Goal: Task Accomplishment & Management: Use online tool/utility

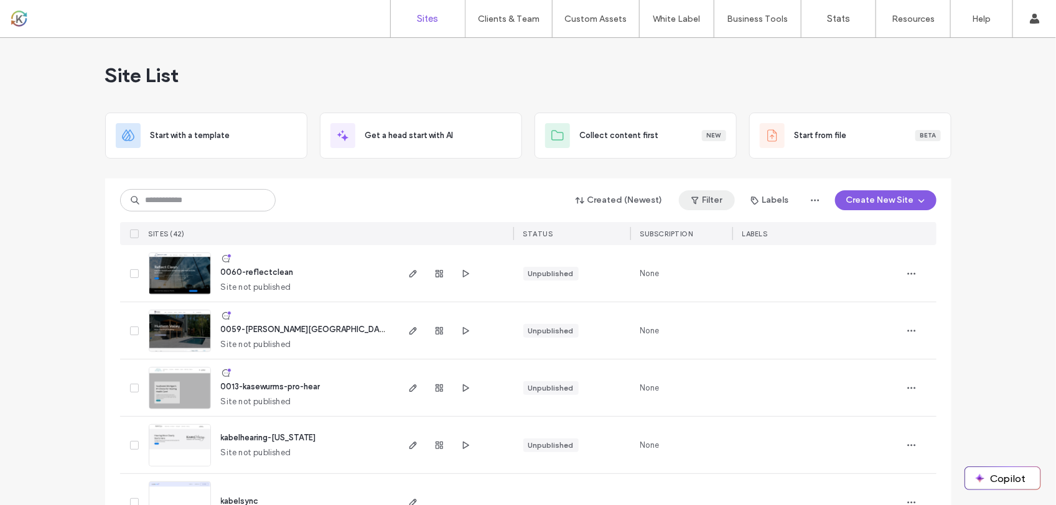
click at [707, 199] on button "Filter" at bounding box center [707, 200] width 56 height 20
click at [612, 235] on div "Published" at bounding box center [610, 232] width 95 height 11
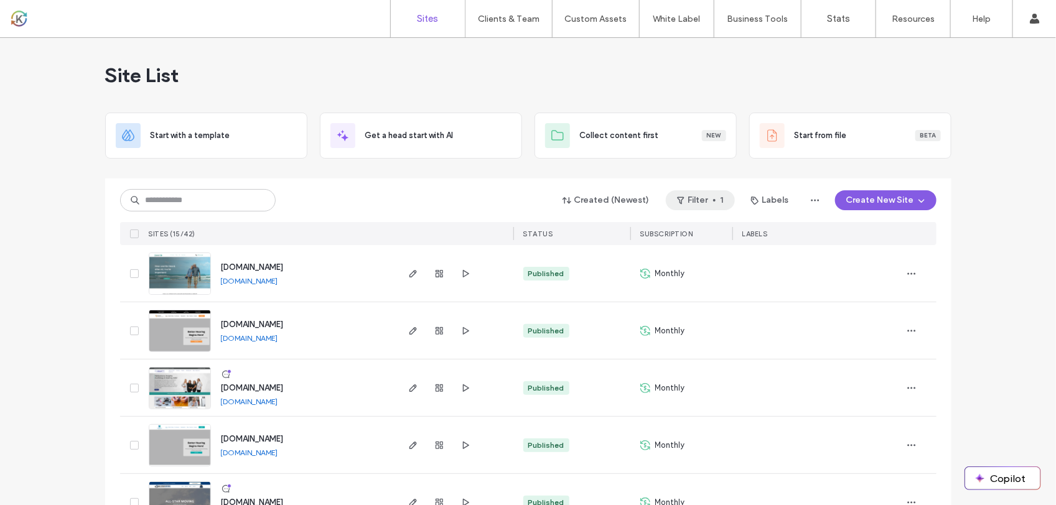
click at [715, 204] on button "Filter 1" at bounding box center [700, 200] width 69 height 20
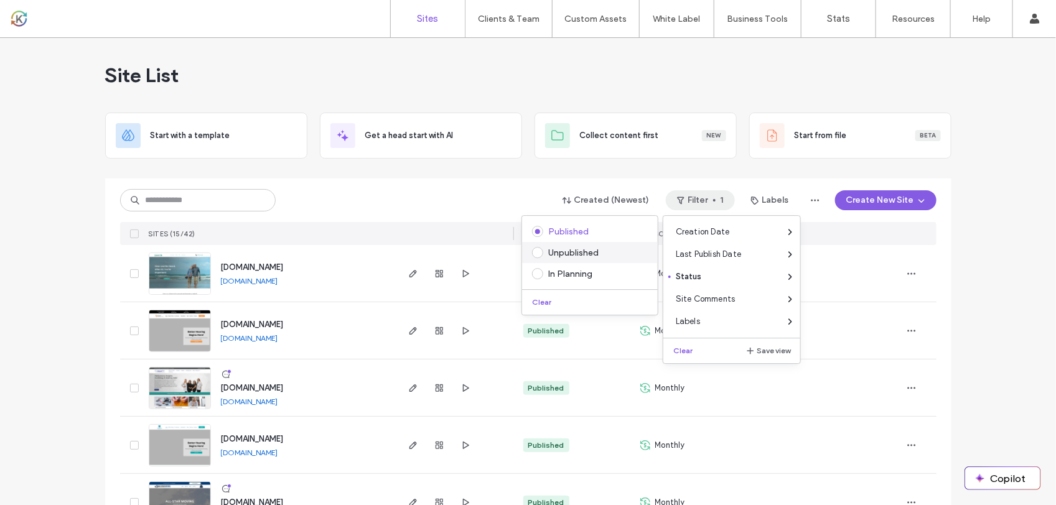
click at [594, 248] on div "Unpublished" at bounding box center [595, 253] width 95 height 11
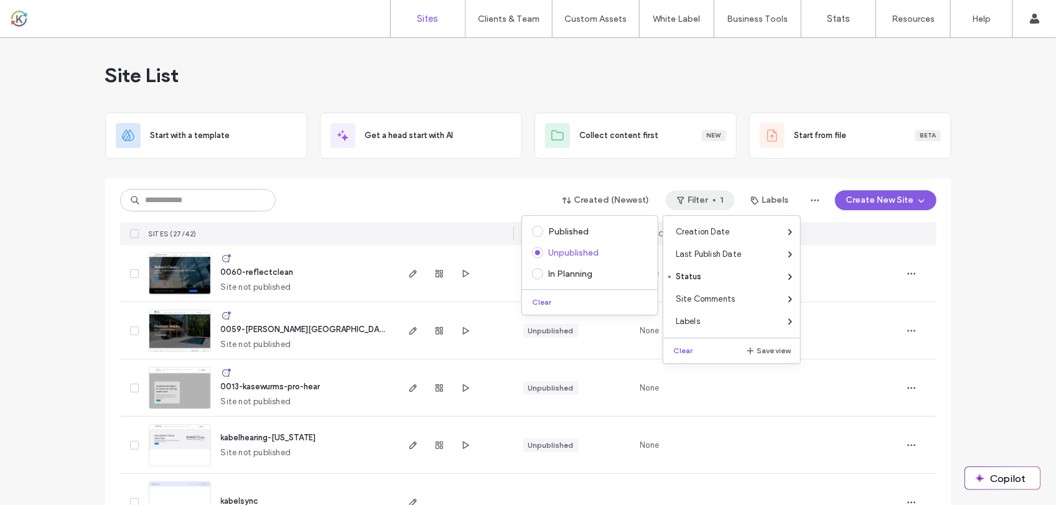
click at [464, 206] on div "Created (Newest) Filter 1 Labels Create New Site" at bounding box center [528, 201] width 817 height 24
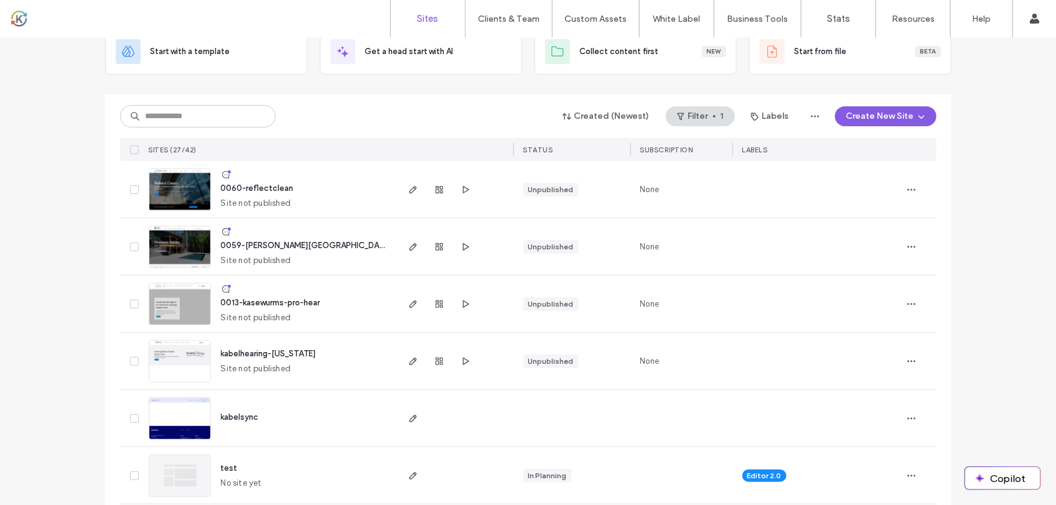
scroll to position [156, 0]
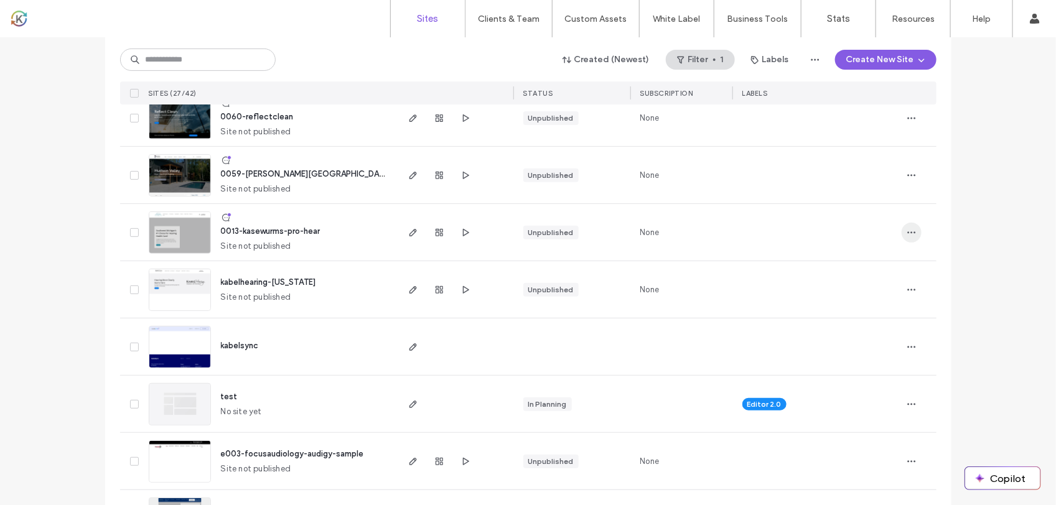
click at [913, 233] on span "button" at bounding box center [912, 233] width 20 height 20
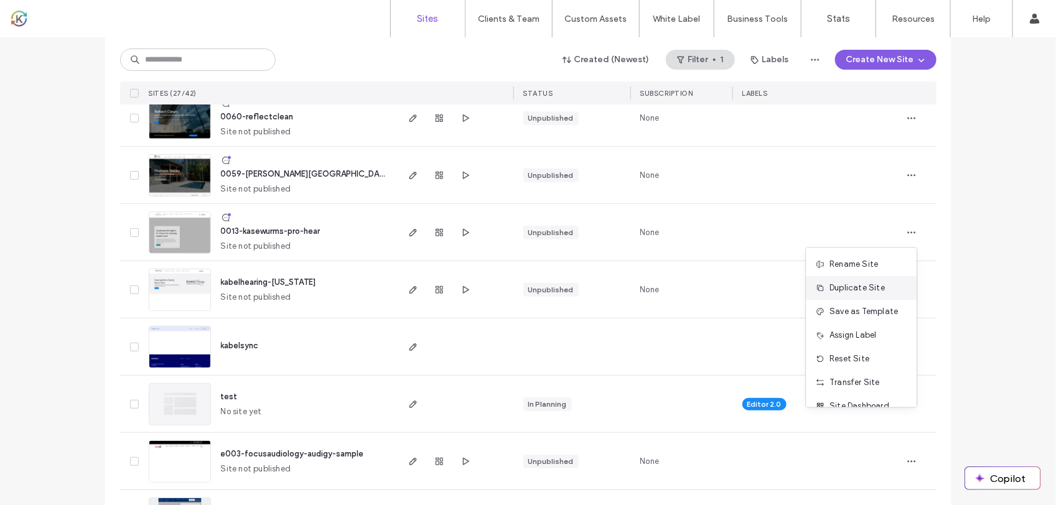
click at [878, 287] on span "Duplicate Site" at bounding box center [857, 289] width 55 height 12
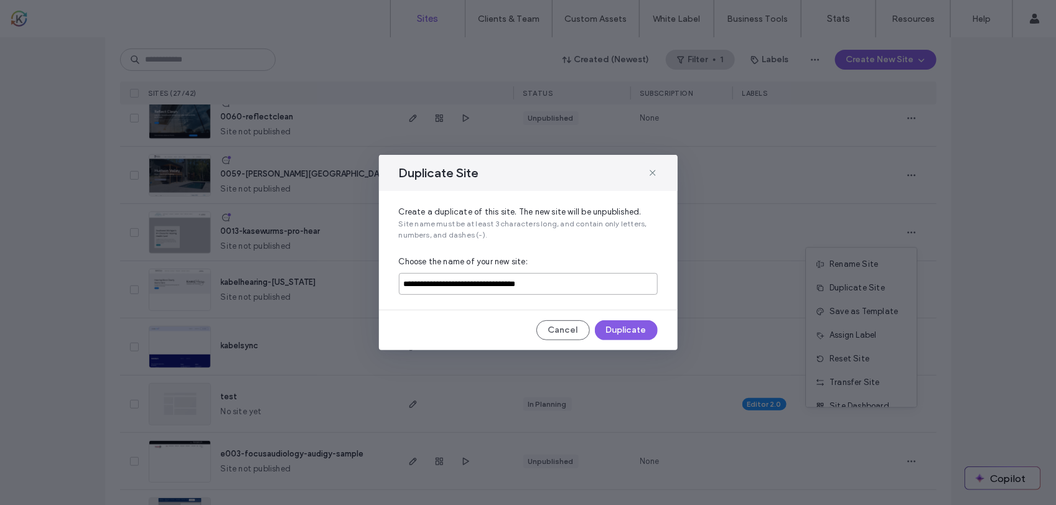
drag, startPoint x: 401, startPoint y: 288, endPoint x: 743, endPoint y: 246, distance: 343.6
click at [743, 246] on div "**********" at bounding box center [528, 252] width 1056 height 505
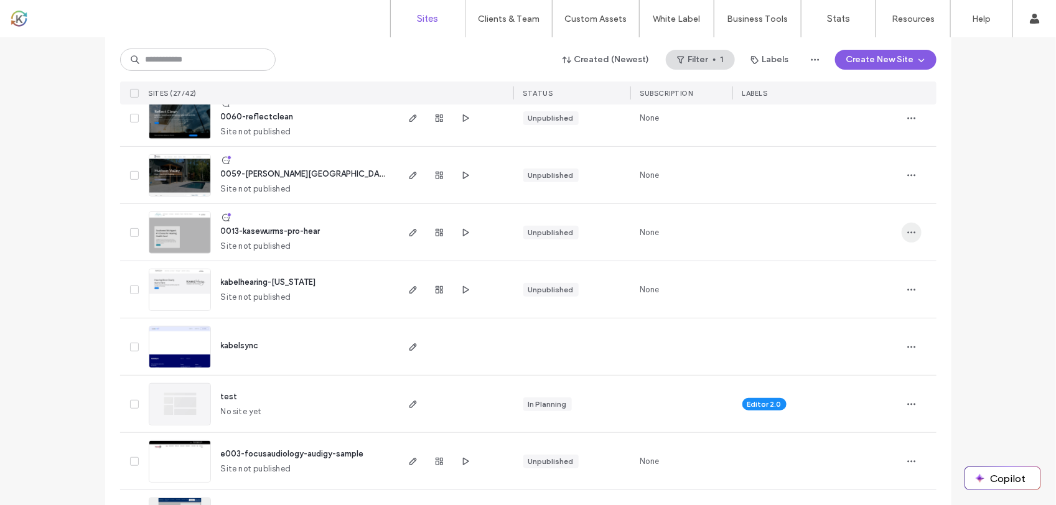
click at [907, 226] on span "button" at bounding box center [912, 233] width 20 height 20
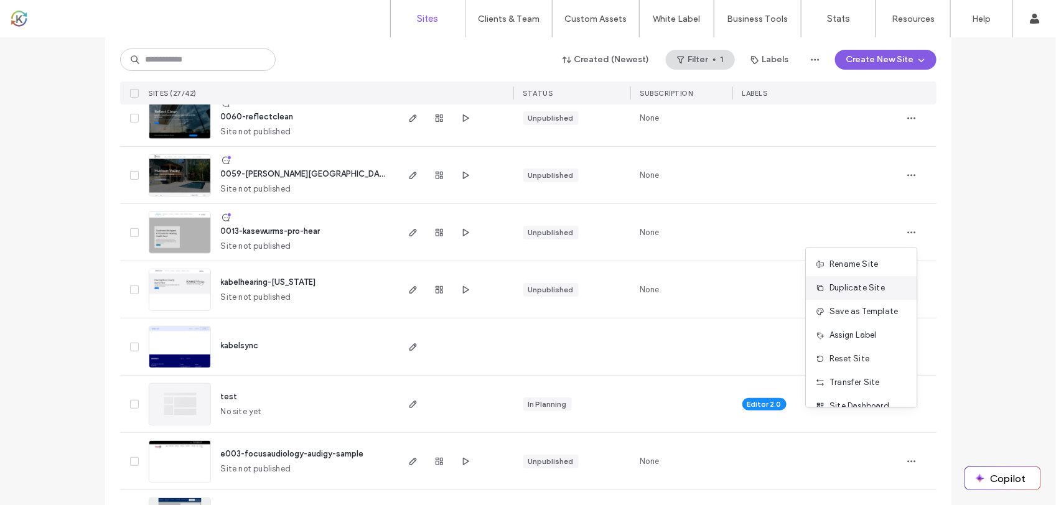
click at [866, 281] on div "Duplicate Site" at bounding box center [862, 289] width 111 height 24
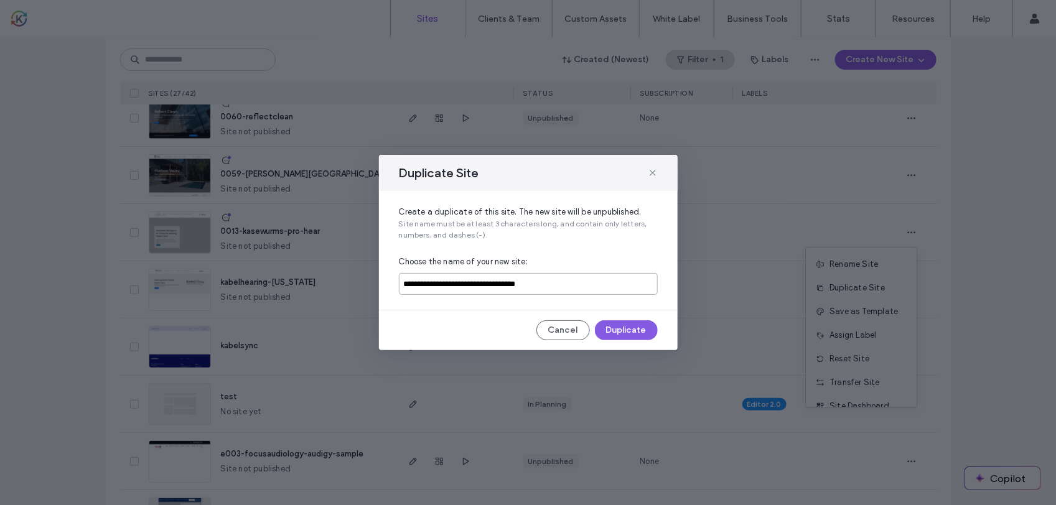
click at [579, 280] on input "**********" at bounding box center [528, 284] width 259 height 22
type input "*"
type input "**********"
click at [634, 327] on button "Duplicate" at bounding box center [626, 331] width 63 height 20
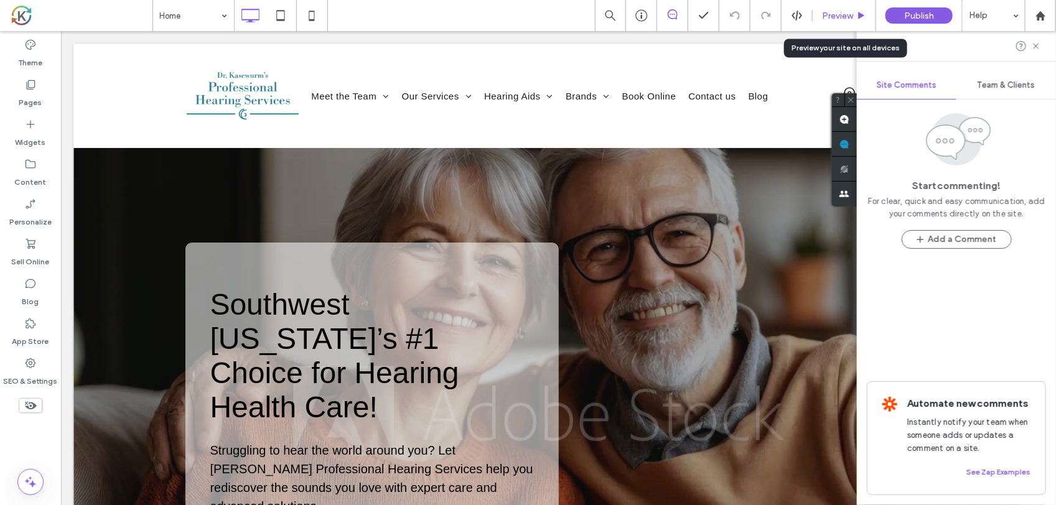
click at [851, 19] on span "Preview" at bounding box center [837, 16] width 31 height 11
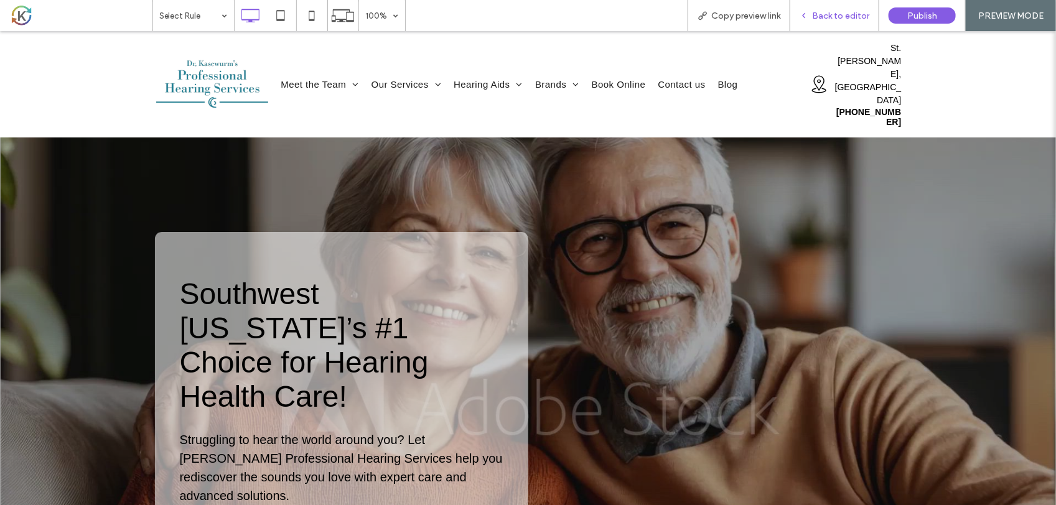
click at [845, 5] on div "Back to editor" at bounding box center [834, 15] width 89 height 31
click at [842, 16] on span "Back to editor" at bounding box center [840, 16] width 57 height 11
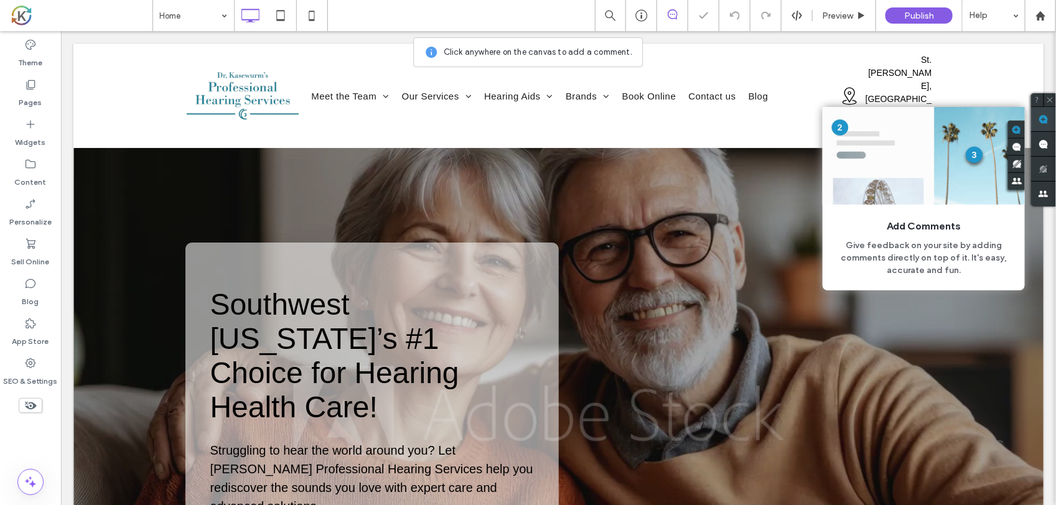
click at [1041, 120] on use at bounding box center [1044, 120] width 10 height 10
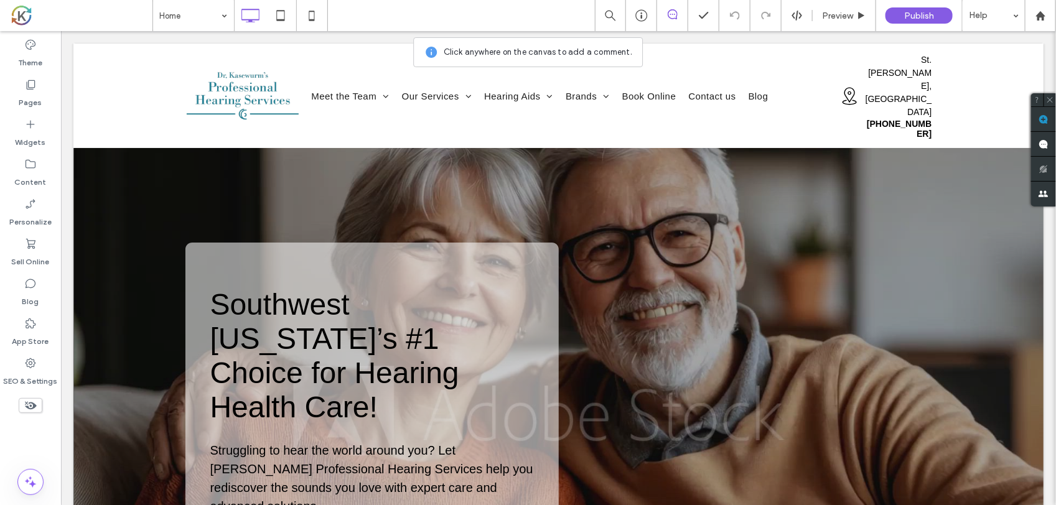
click at [828, 178] on div at bounding box center [558, 411] width 970 height 586
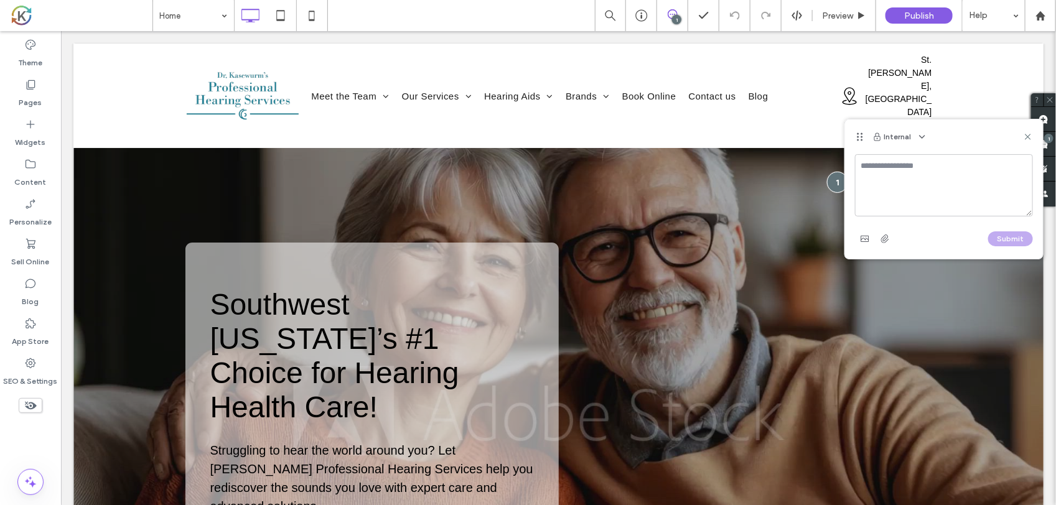
click at [947, 167] on textarea at bounding box center [944, 185] width 178 height 62
type textarea "**********"
click at [1018, 237] on button "Submit" at bounding box center [1010, 239] width 45 height 15
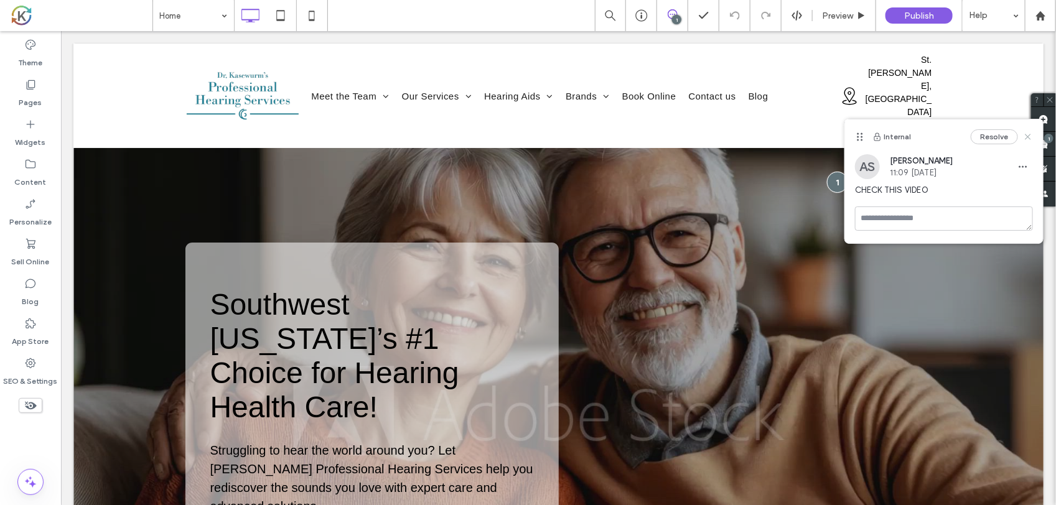
click at [1024, 137] on icon at bounding box center [1028, 137] width 10 height 10
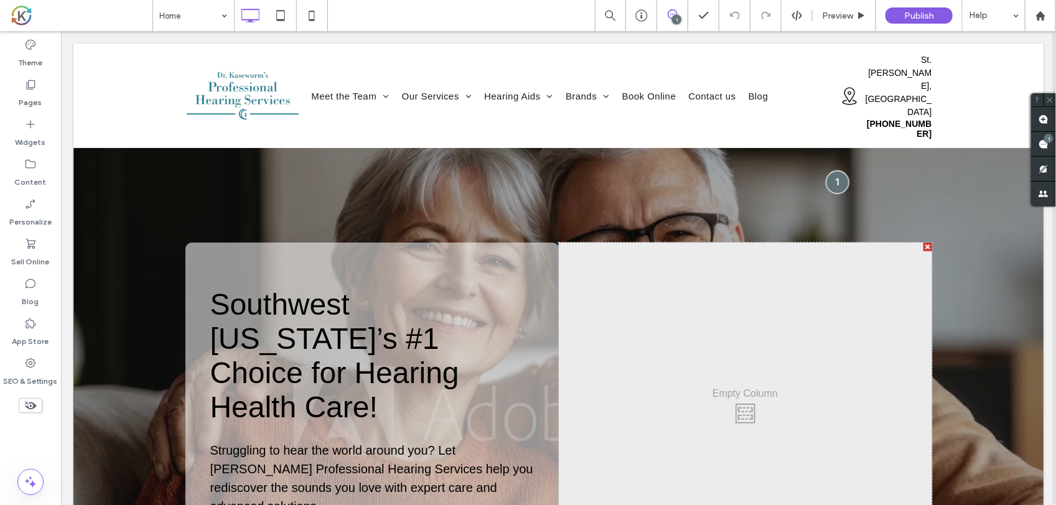
click at [828, 177] on div at bounding box center [836, 181] width 23 height 23
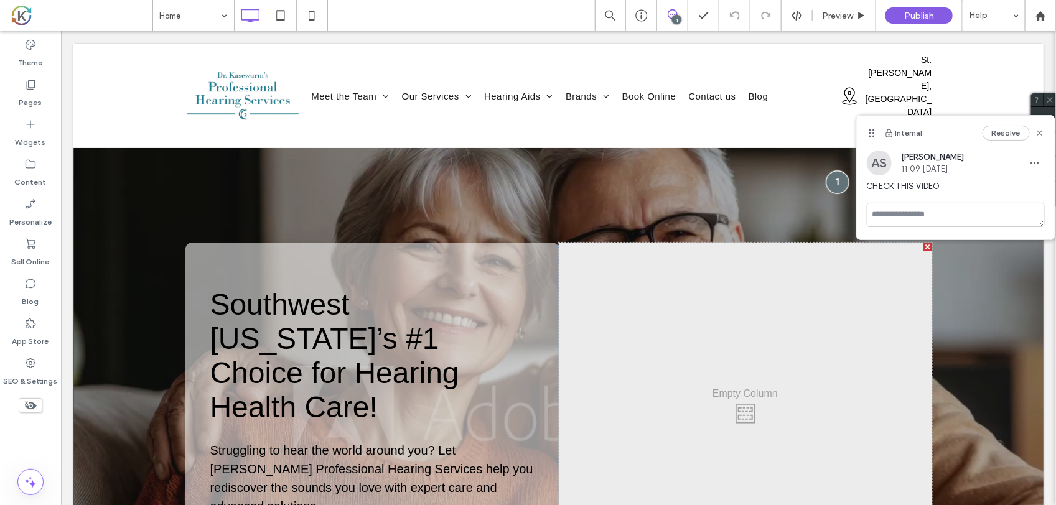
click at [828, 177] on div at bounding box center [836, 181] width 23 height 23
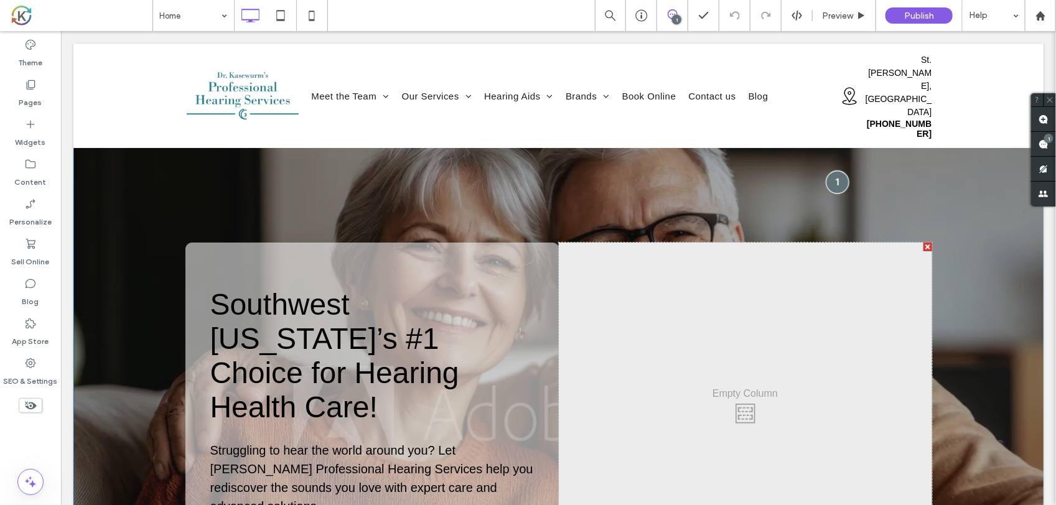
click at [832, 175] on div at bounding box center [836, 181] width 23 height 23
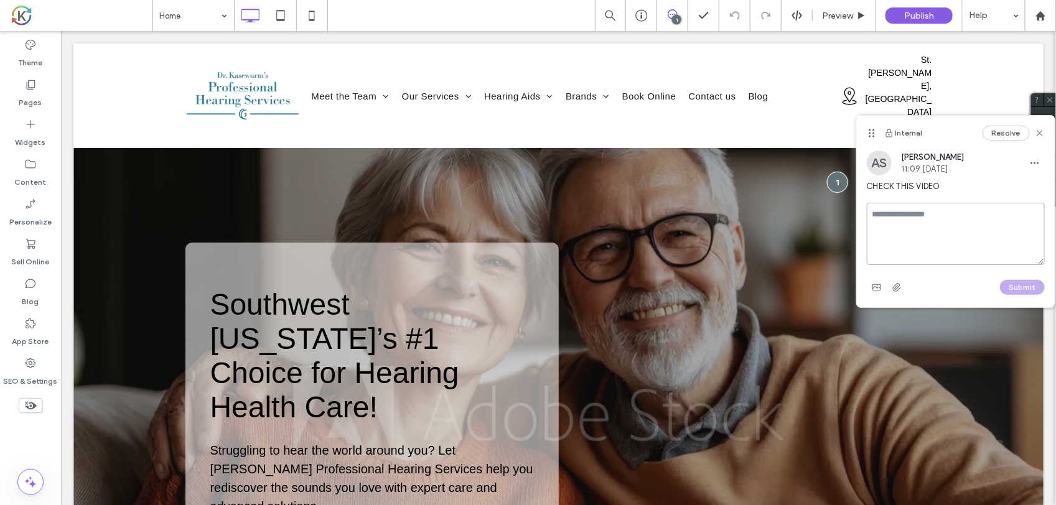
click at [950, 210] on textarea at bounding box center [956, 234] width 178 height 62
click at [1006, 132] on button "Resolve" at bounding box center [1006, 133] width 47 height 15
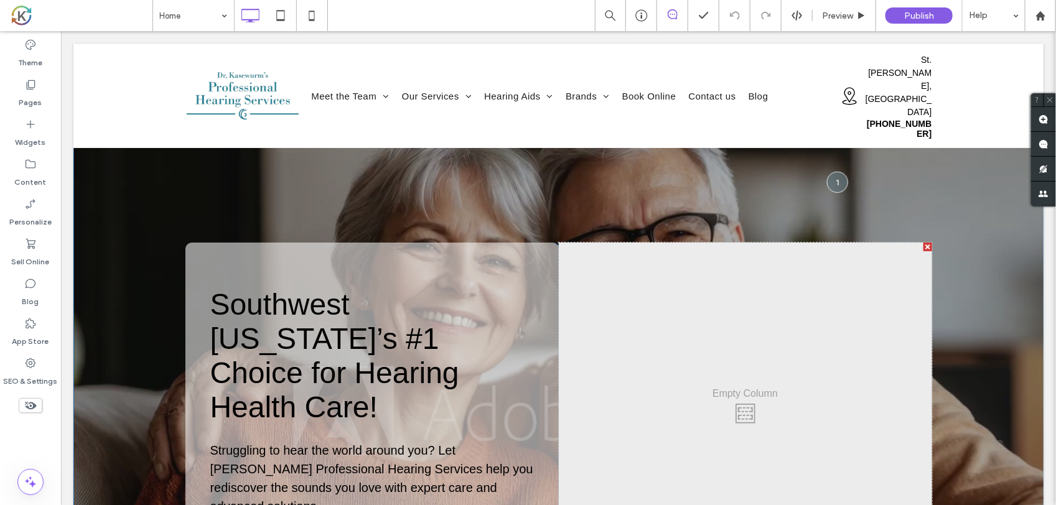
click at [807, 162] on div at bounding box center [558, 411] width 970 height 586
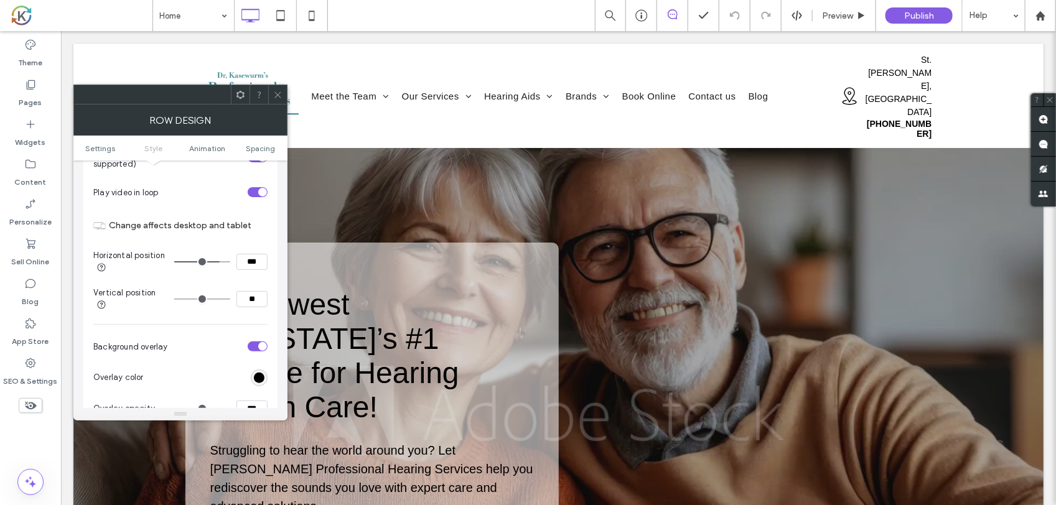
scroll to position [449, 0]
click at [276, 107] on div "Row Design" at bounding box center [180, 120] width 214 height 31
click at [278, 97] on icon at bounding box center [277, 94] width 9 height 9
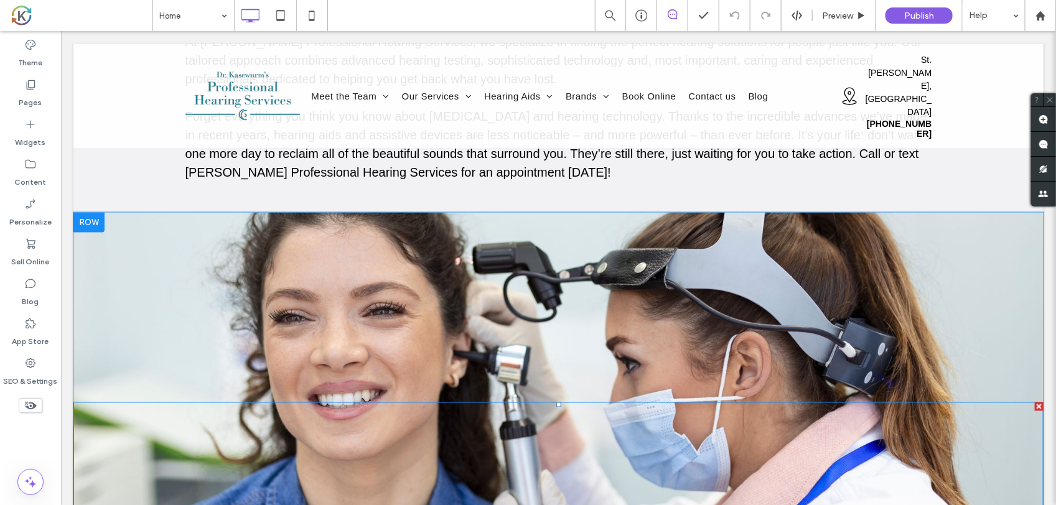
scroll to position [0, 0]
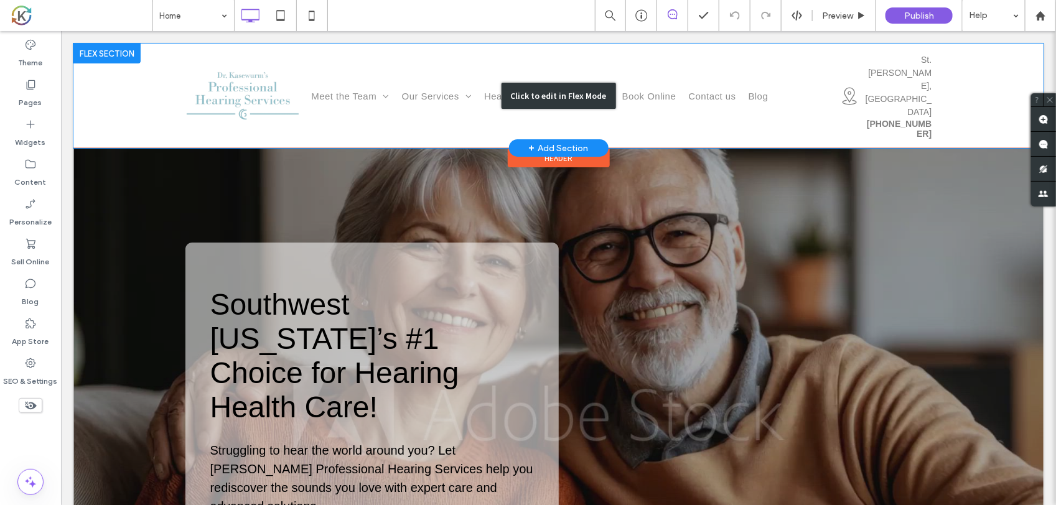
click at [410, 75] on div "Click to edit in Flex Mode" at bounding box center [558, 95] width 970 height 105
click at [410, 87] on link "Our Services" at bounding box center [436, 95] width 83 height 17
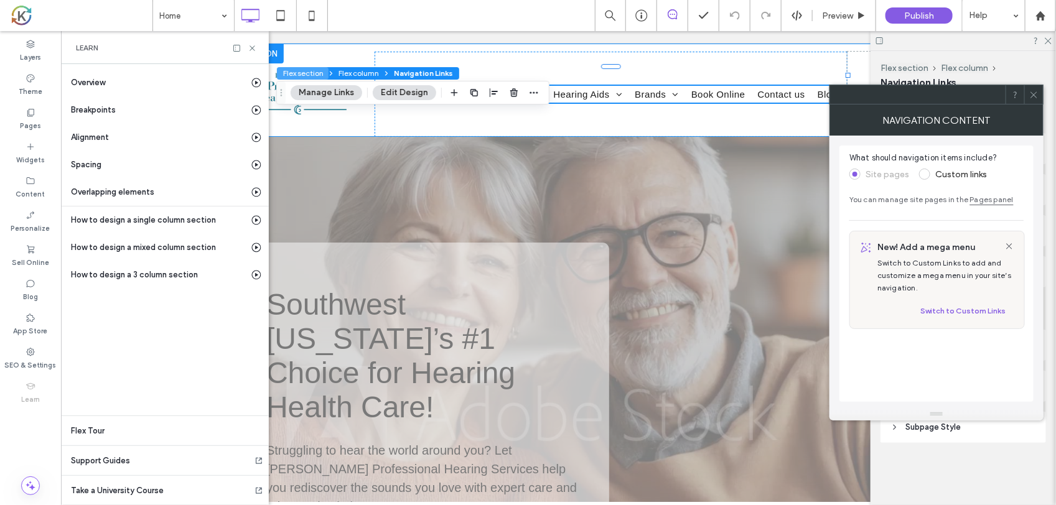
scroll to position [0, 143]
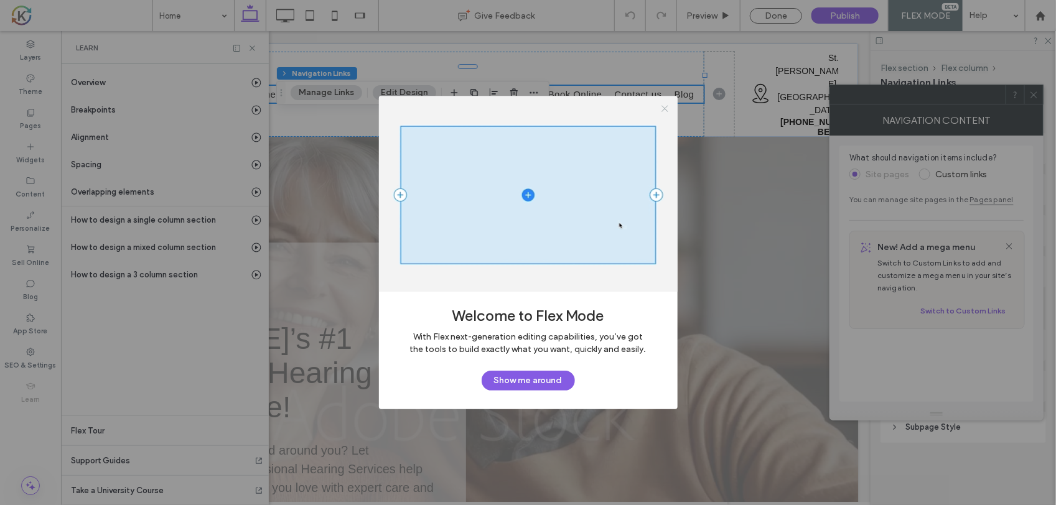
drag, startPoint x: 667, startPoint y: 109, endPoint x: 610, endPoint y: 88, distance: 60.8
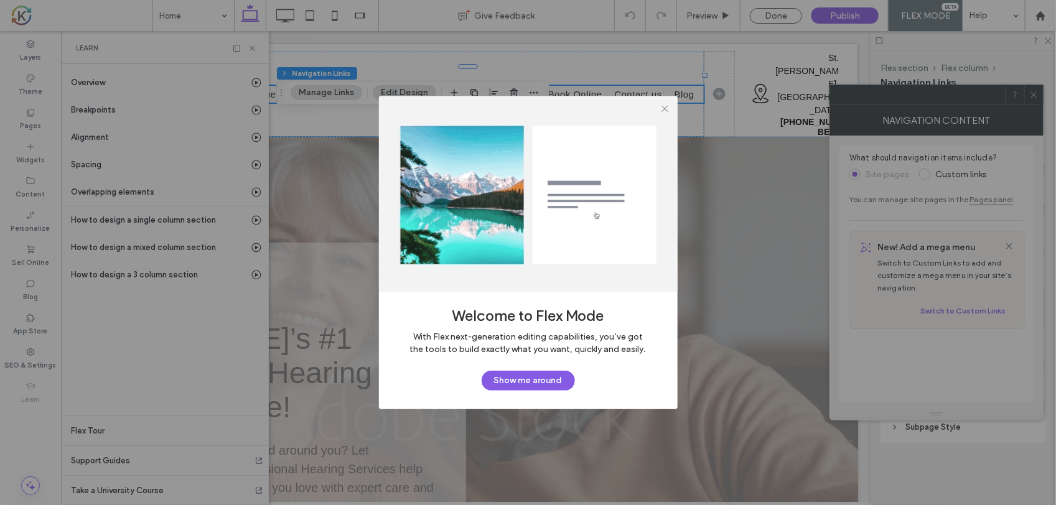
click at [667, 108] on icon at bounding box center [664, 108] width 9 height 9
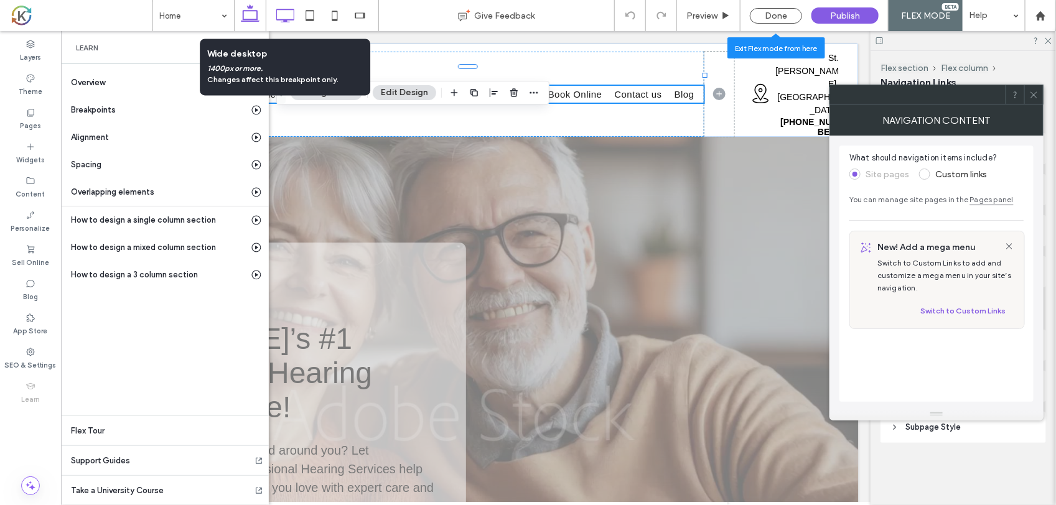
click at [286, 19] on use at bounding box center [285, 16] width 18 height 14
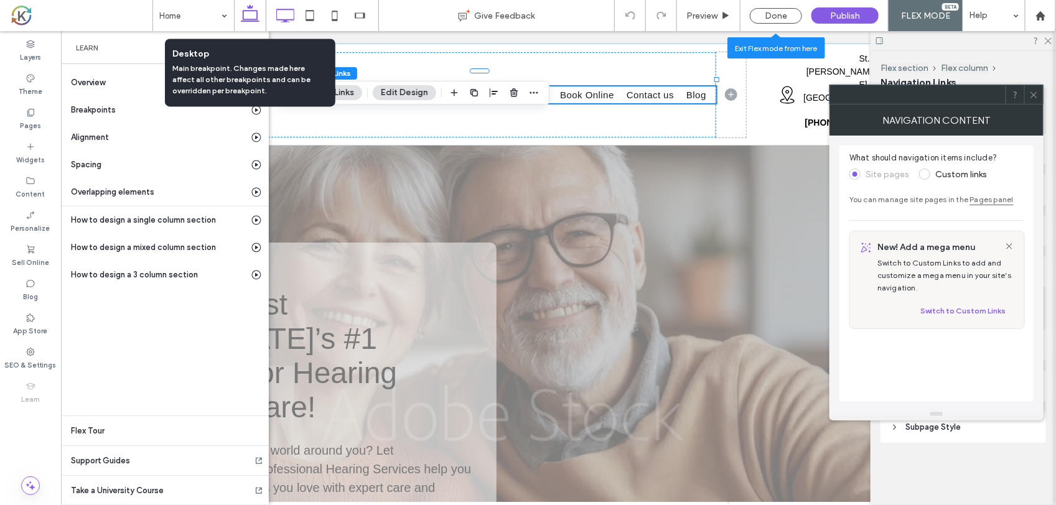
click at [256, 17] on use at bounding box center [250, 12] width 19 height 17
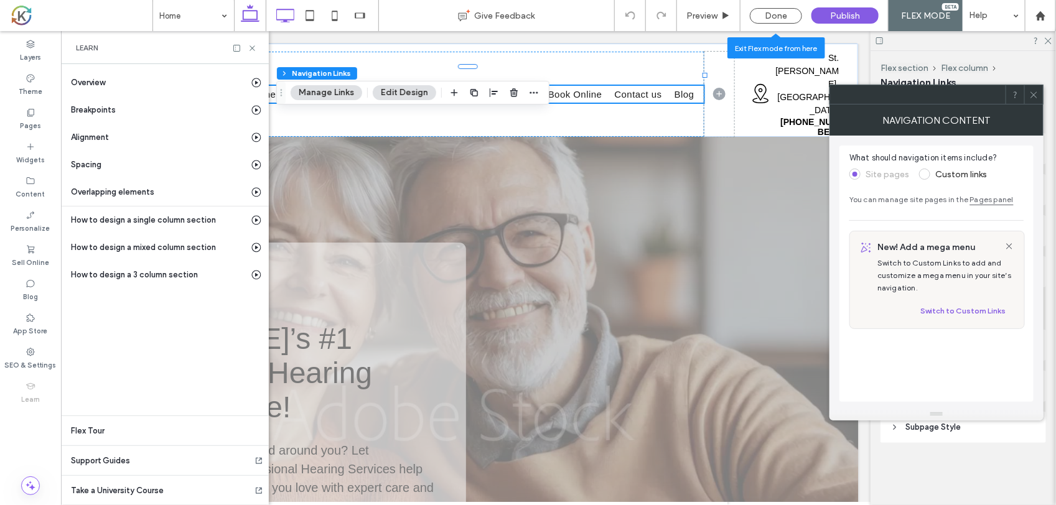
click at [282, 11] on icon at bounding box center [285, 15] width 25 height 25
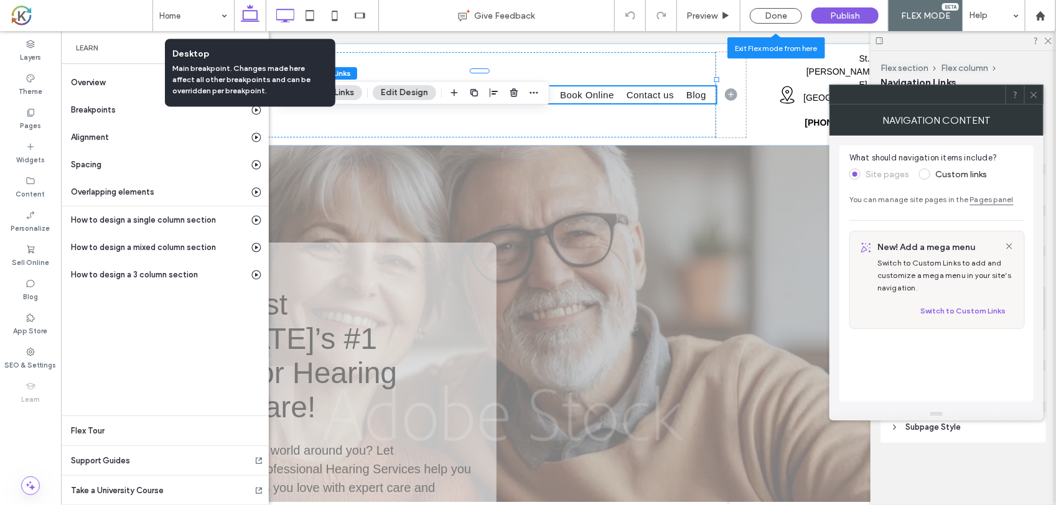
click at [253, 22] on icon at bounding box center [250, 15] width 25 height 25
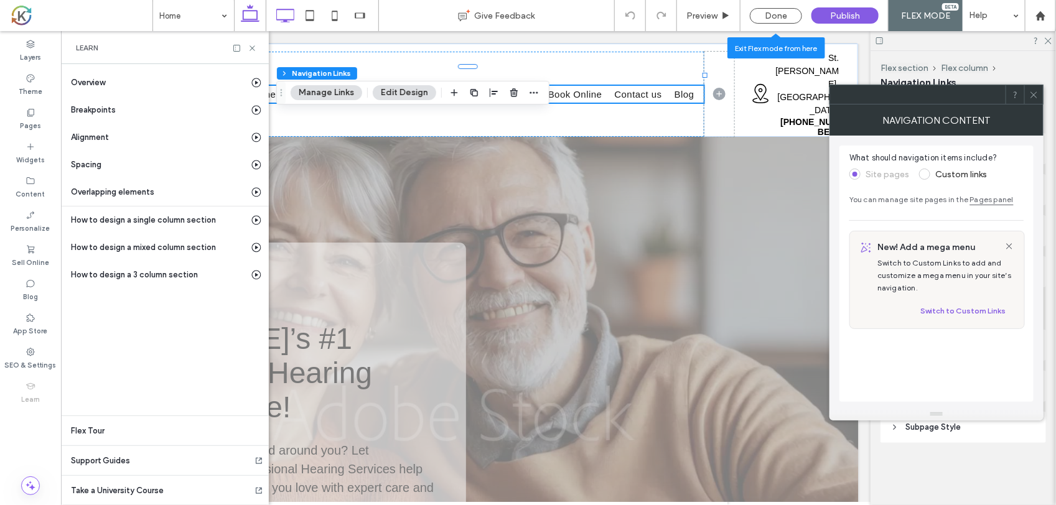
click at [285, 5] on icon at bounding box center [285, 15] width 25 height 25
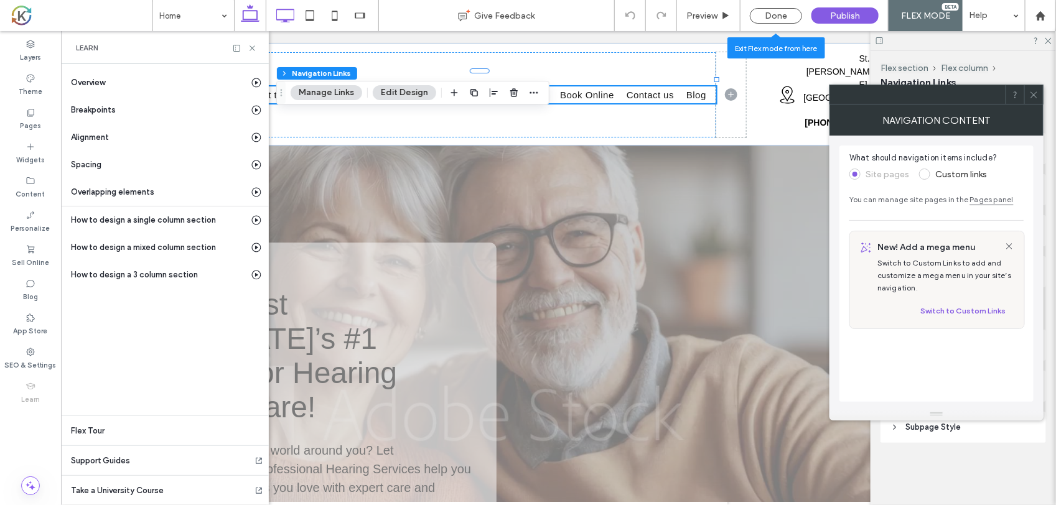
click at [251, 17] on icon at bounding box center [250, 15] width 25 height 25
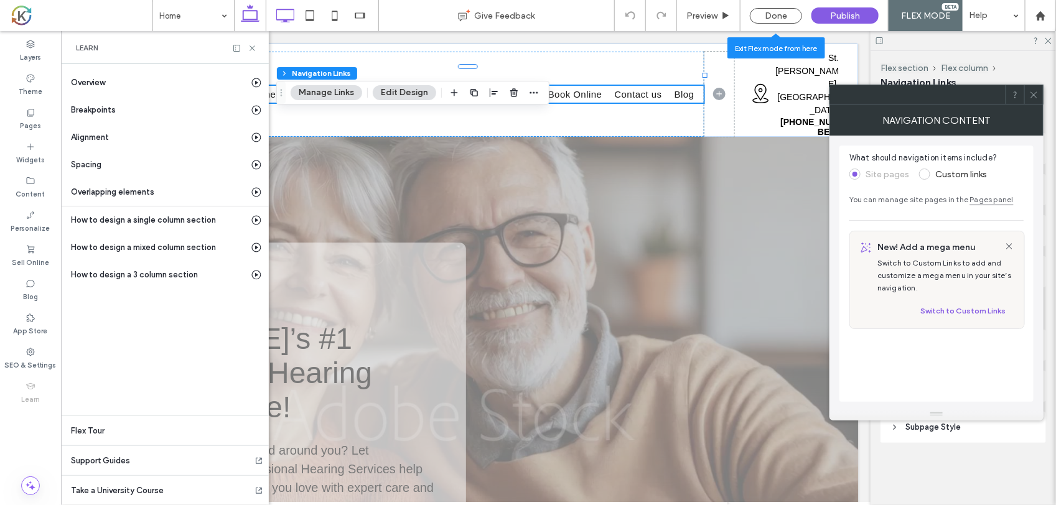
click at [284, 7] on icon at bounding box center [285, 15] width 25 height 25
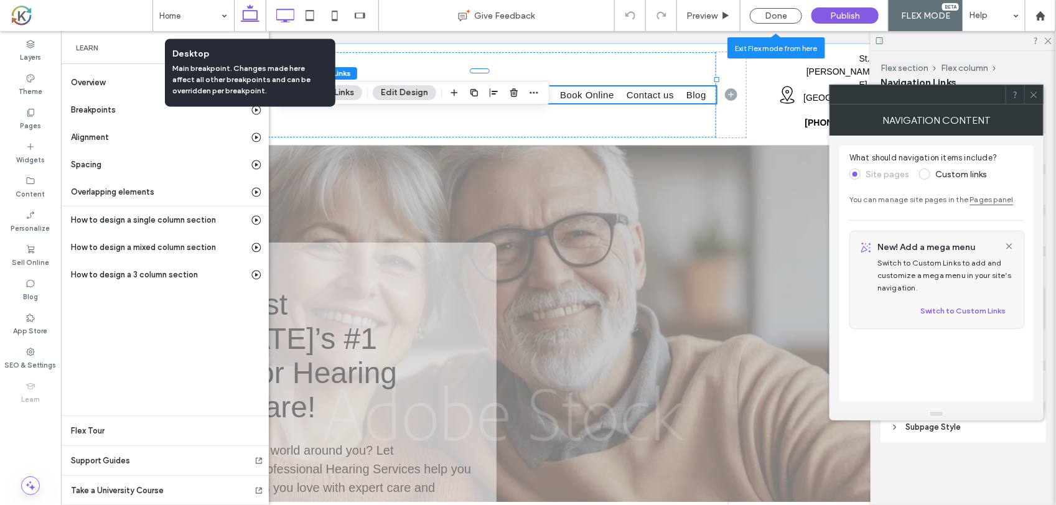
click at [255, 19] on use at bounding box center [250, 12] width 19 height 17
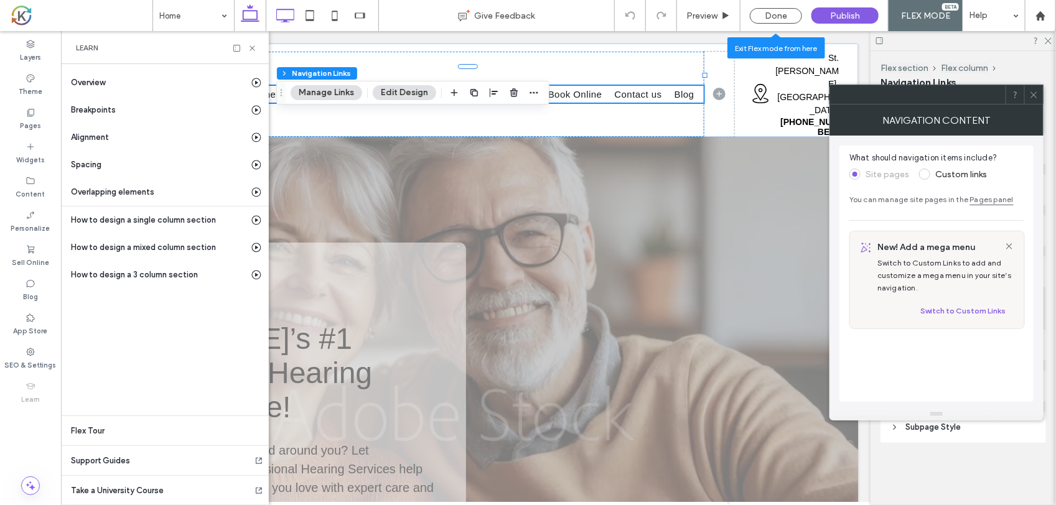
click at [281, 14] on icon at bounding box center [285, 15] width 25 height 25
type input "*"
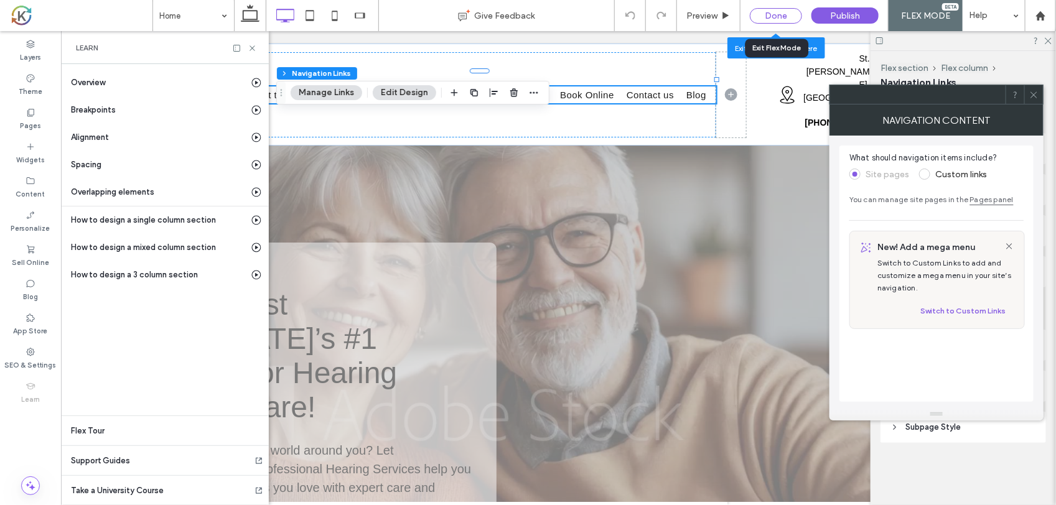
click at [787, 17] on div "Done" at bounding box center [776, 16] width 52 height 16
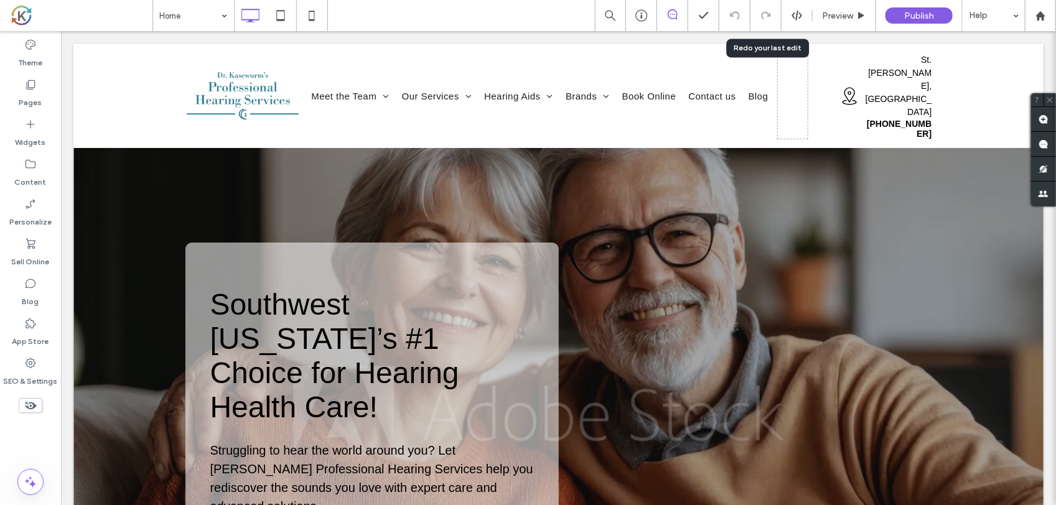
click at [779, 19] on div at bounding box center [766, 16] width 30 height 10
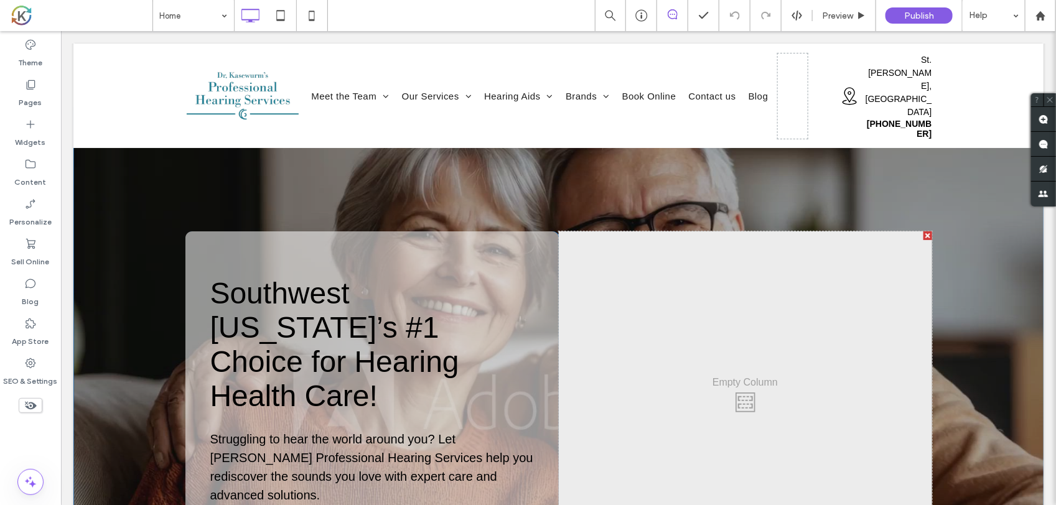
scroll to position [0, 0]
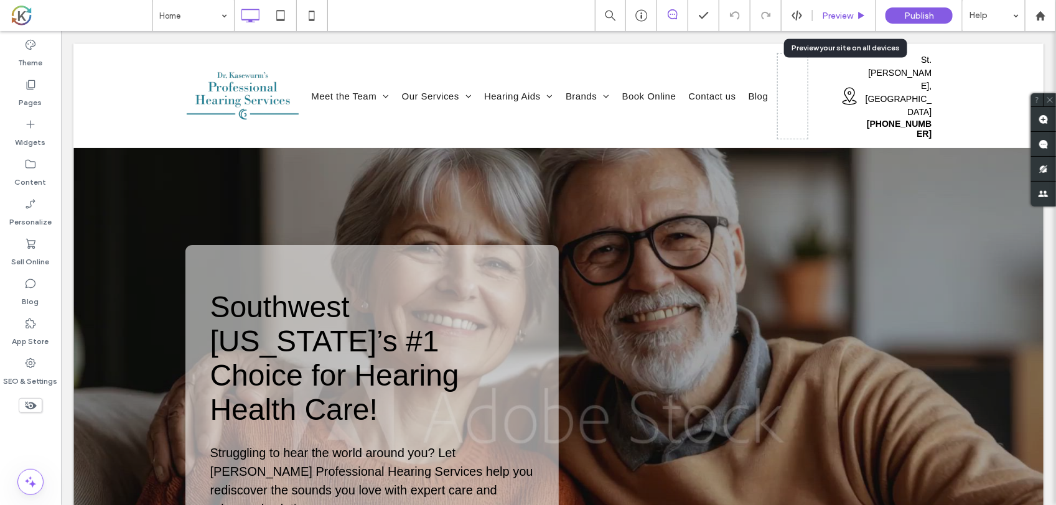
click at [838, 19] on span "Preview" at bounding box center [837, 16] width 31 height 11
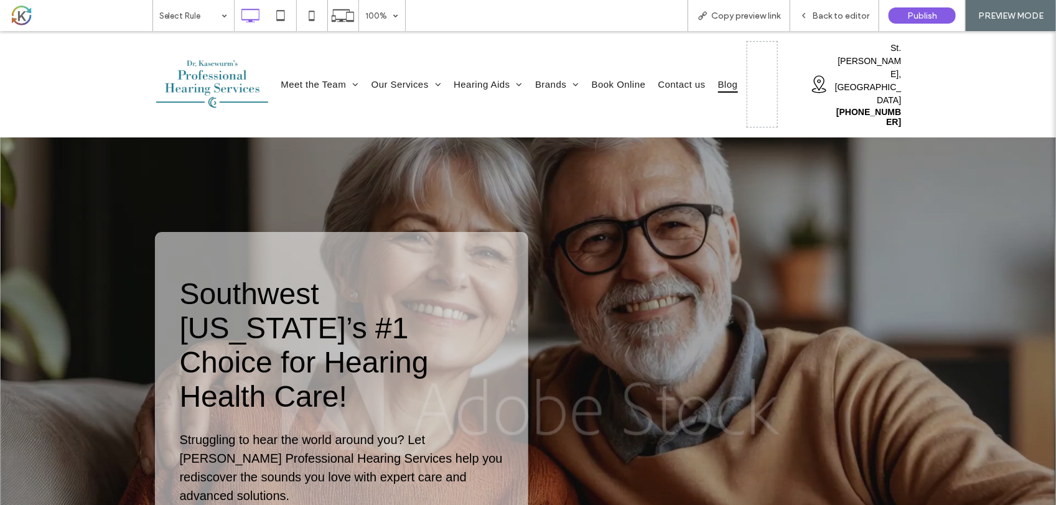
click at [722, 75] on span "Blog" at bounding box center [728, 83] width 20 height 17
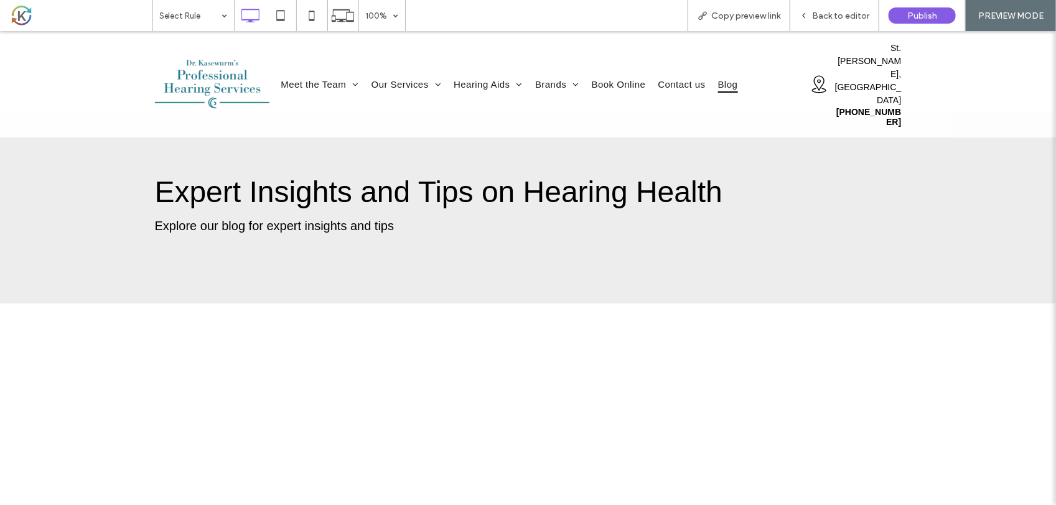
scroll to position [159, 0]
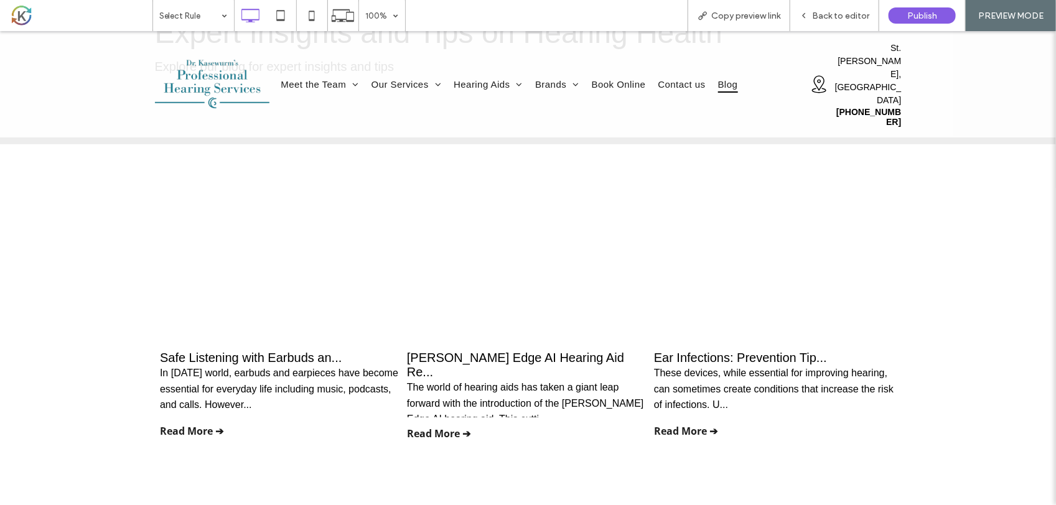
click at [246, 274] on link at bounding box center [281, 260] width 242 height 161
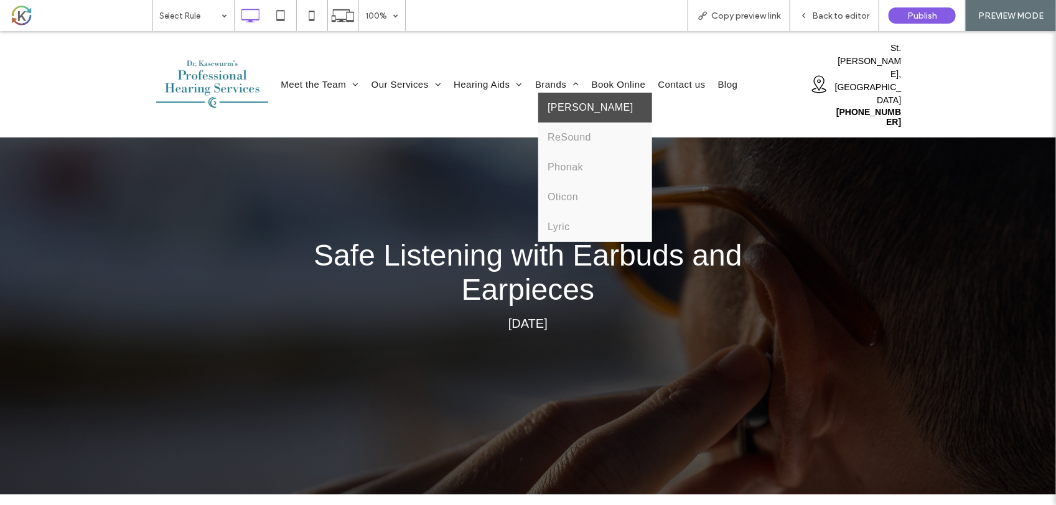
drag, startPoint x: 564, startPoint y: 84, endPoint x: 564, endPoint y: 115, distance: 30.5
click at [564, 92] on link "[PERSON_NAME]" at bounding box center [595, 107] width 114 height 30
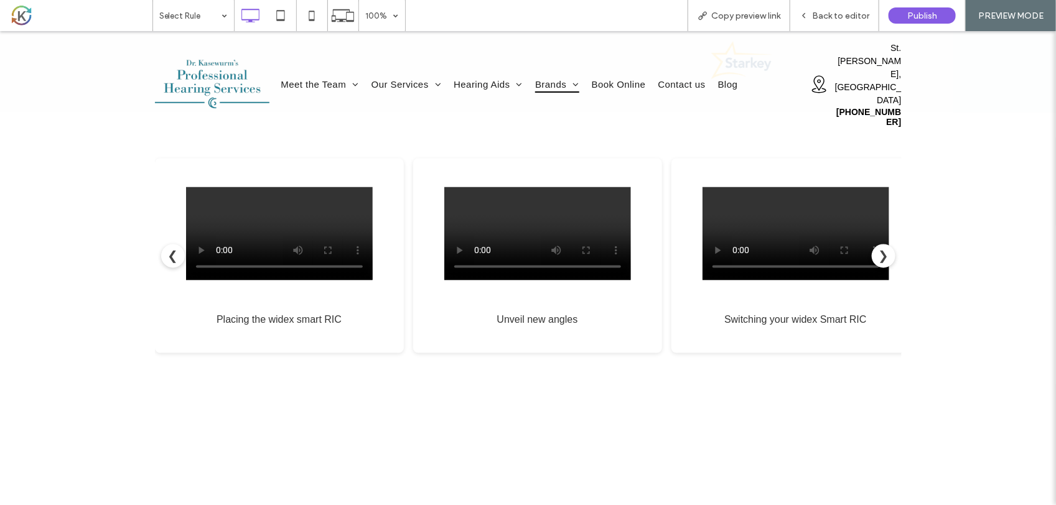
scroll to position [3112, 0]
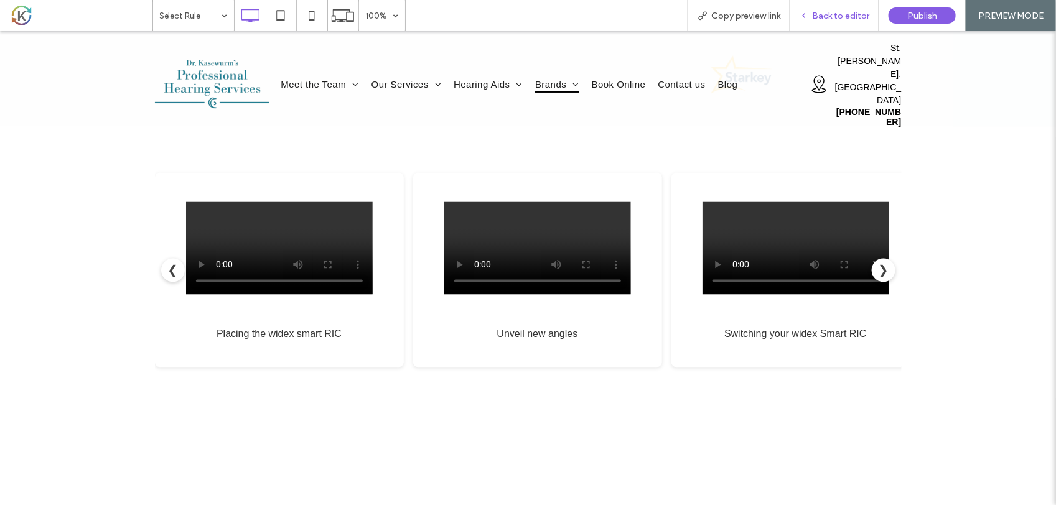
click at [848, 3] on div "Back to editor" at bounding box center [834, 15] width 89 height 31
click at [835, 26] on div "Back to editor" at bounding box center [834, 15] width 89 height 31
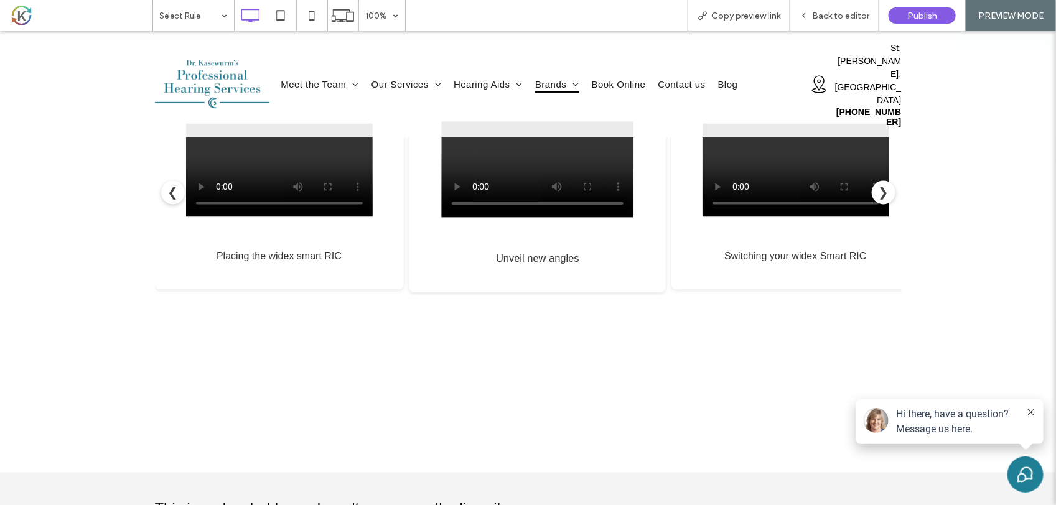
scroll to position [0, 25]
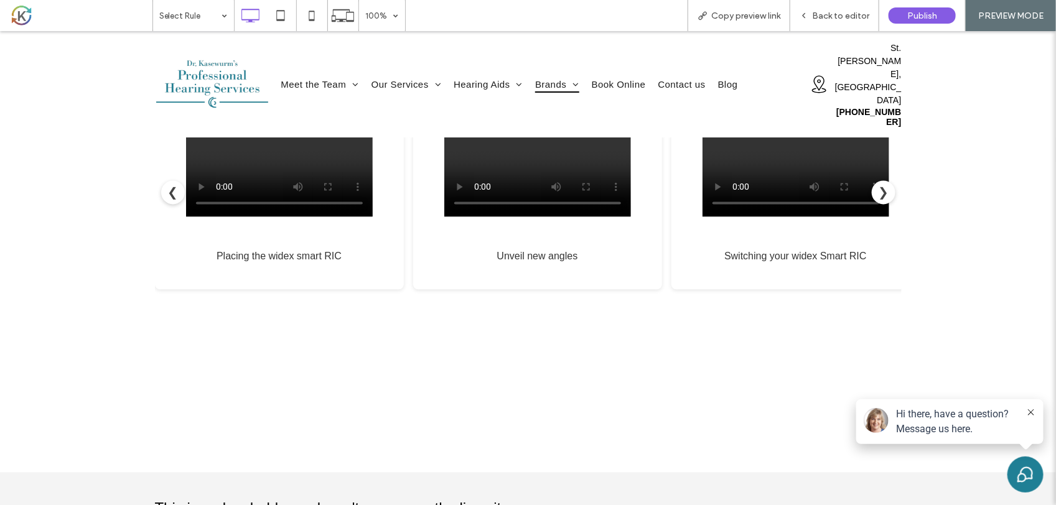
click at [235, 74] on img at bounding box center [212, 83] width 120 height 55
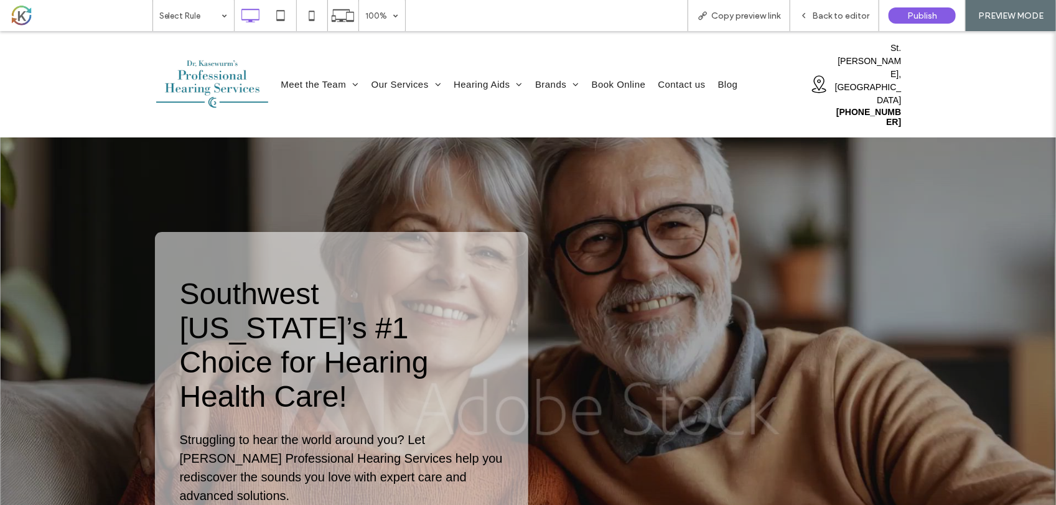
click at [418, 146] on div at bounding box center [528, 400] width 1056 height 586
click at [850, 20] on span "Back to editor" at bounding box center [840, 16] width 57 height 11
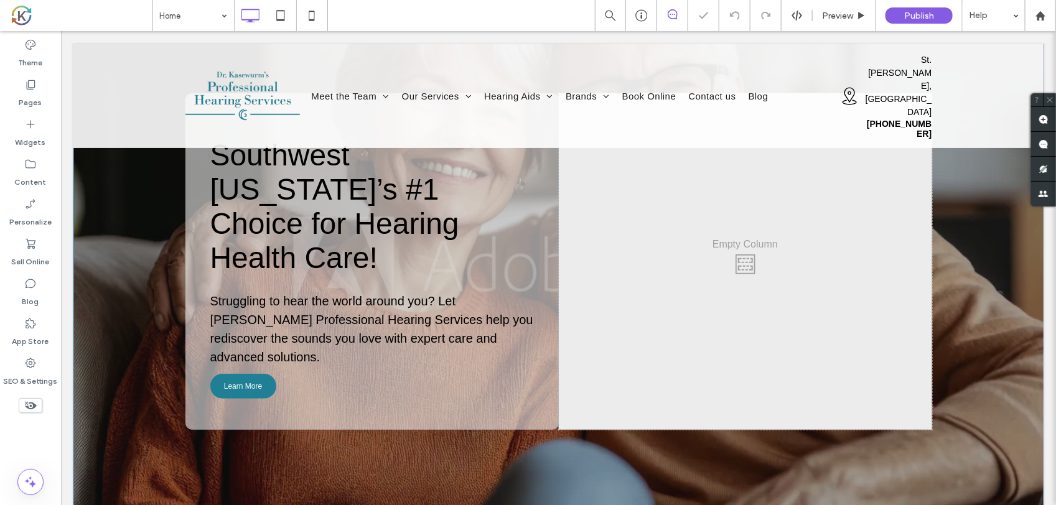
scroll to position [156, 0]
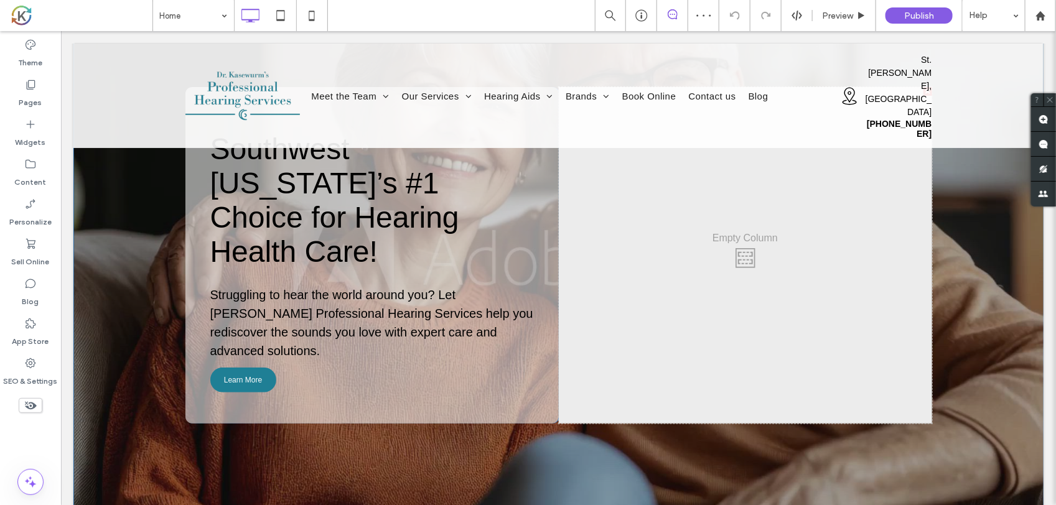
click at [630, 174] on div "Click To Paste" at bounding box center [744, 255] width 373 height 337
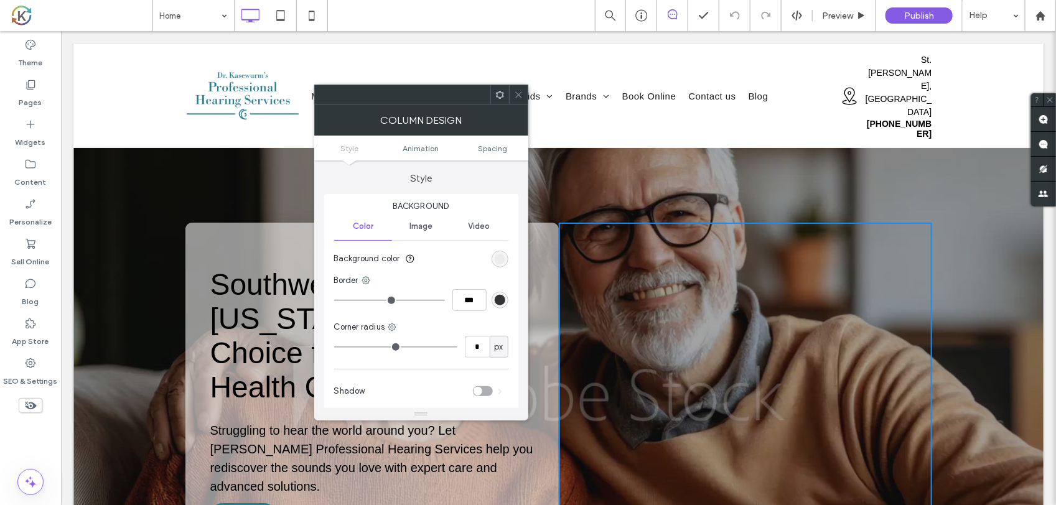
scroll to position [0, 0]
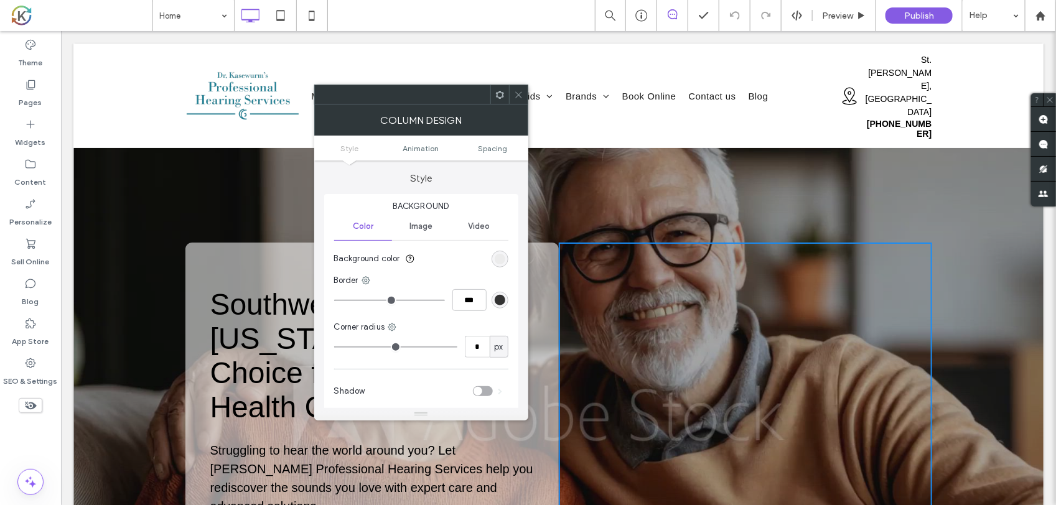
click at [237, 249] on div "Southwest Michigan’s #1 Choice for Hearing Health Care! Struggling to hear the …" at bounding box center [371, 410] width 373 height 337
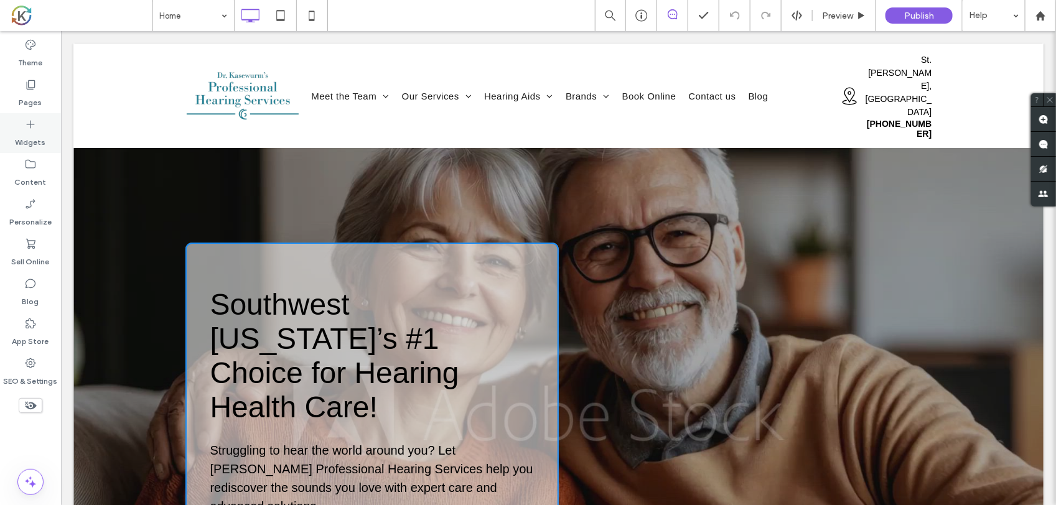
click at [22, 126] on div "Widgets" at bounding box center [30, 133] width 61 height 40
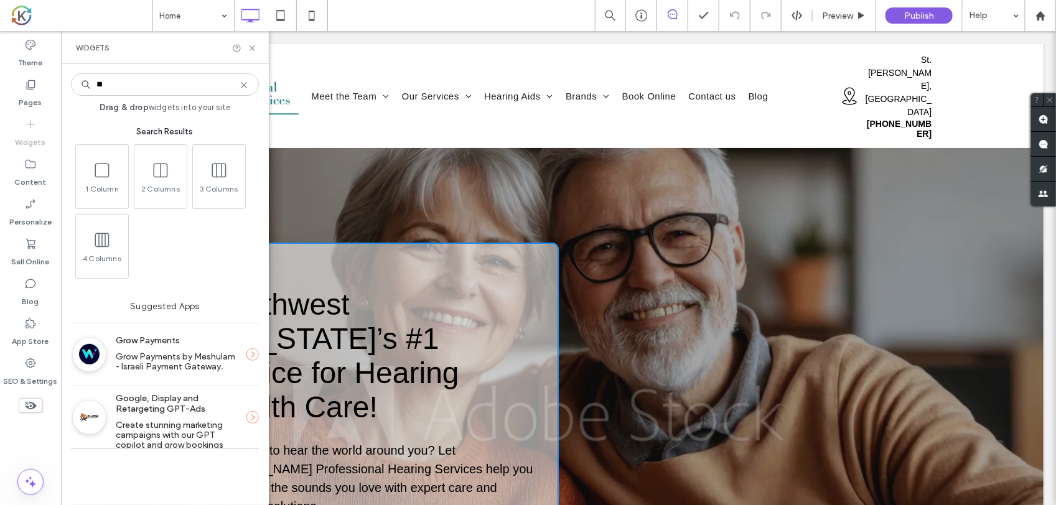
type input "*"
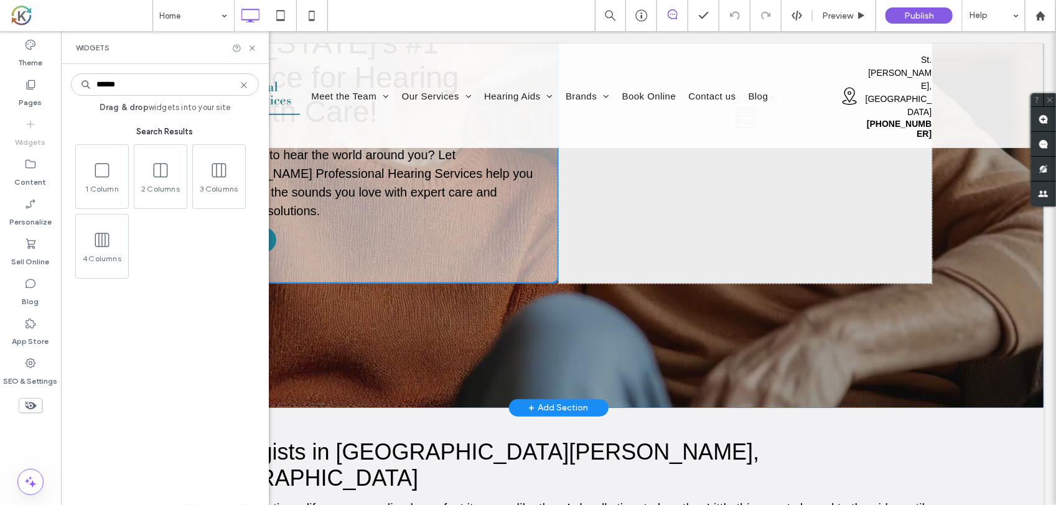
scroll to position [311, 0]
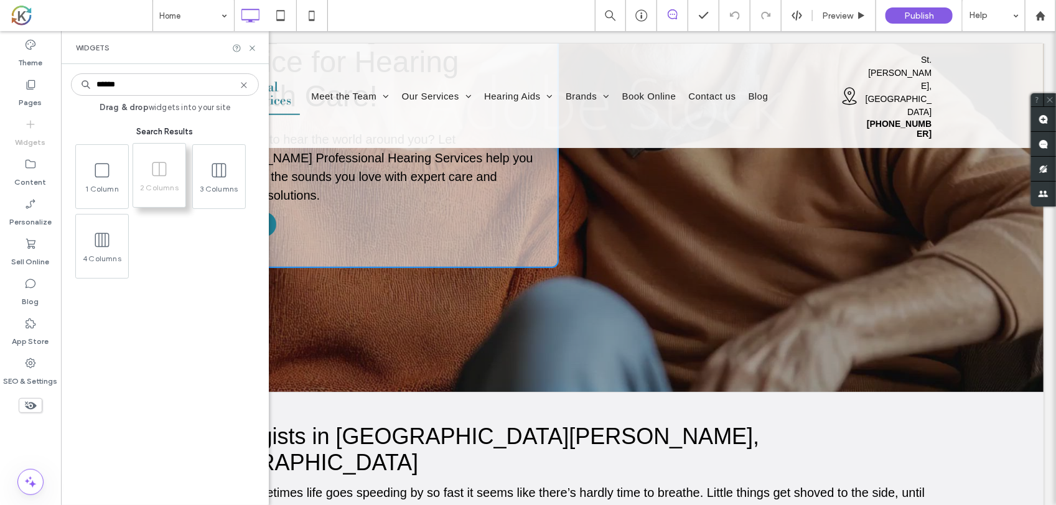
type input "******"
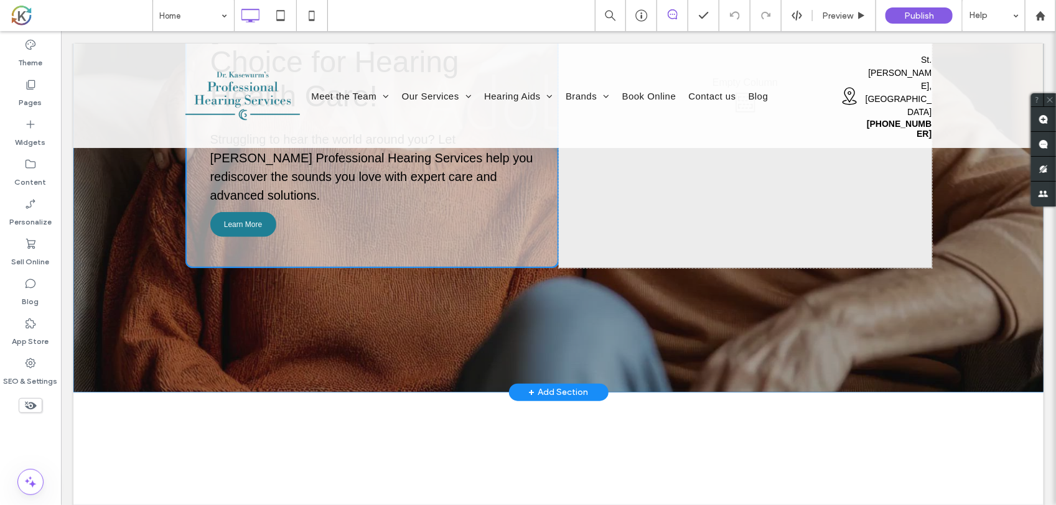
click at [548, 385] on div "+ Add Section" at bounding box center [558, 392] width 60 height 14
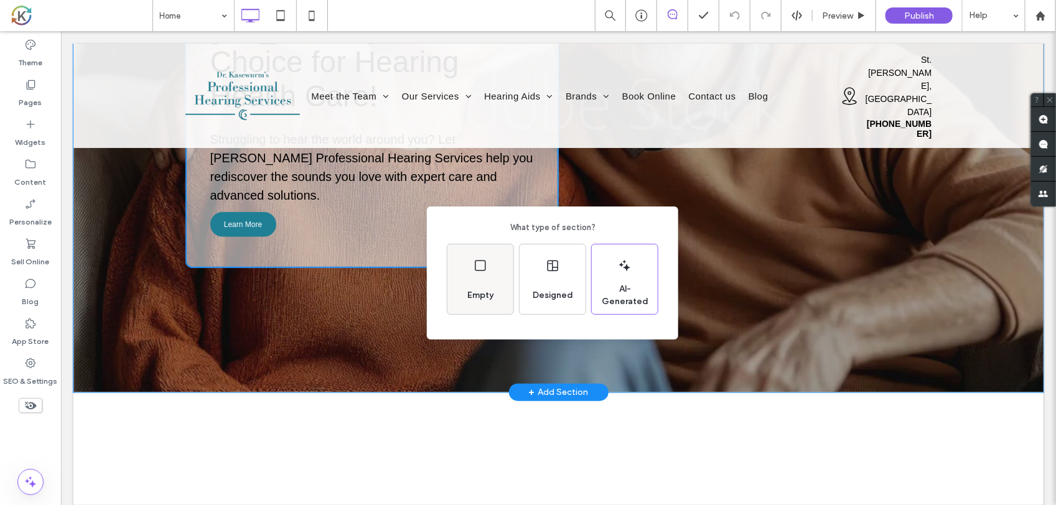
click at [492, 286] on div "Empty" at bounding box center [480, 295] width 36 height 27
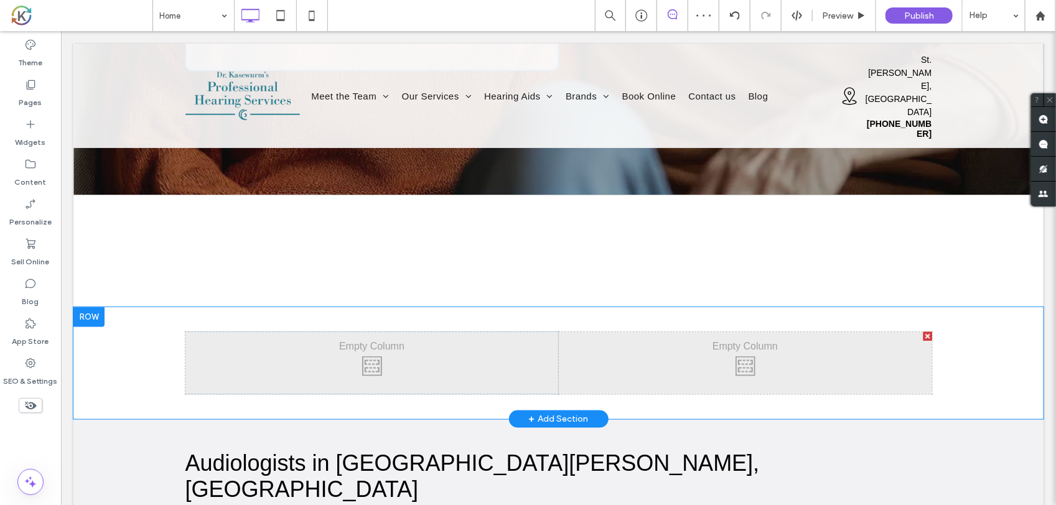
scroll to position [545, 0]
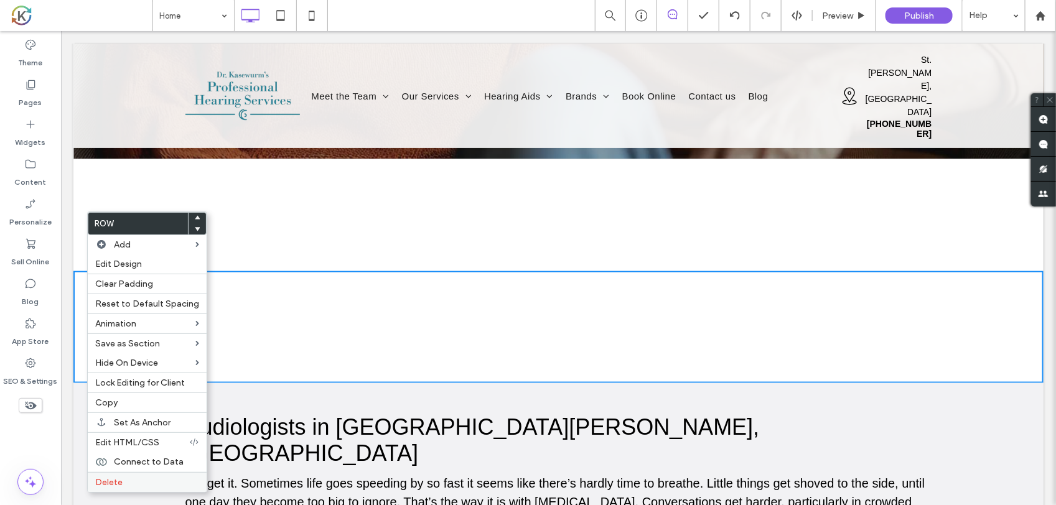
click at [144, 481] on div "Delete" at bounding box center [147, 482] width 119 height 20
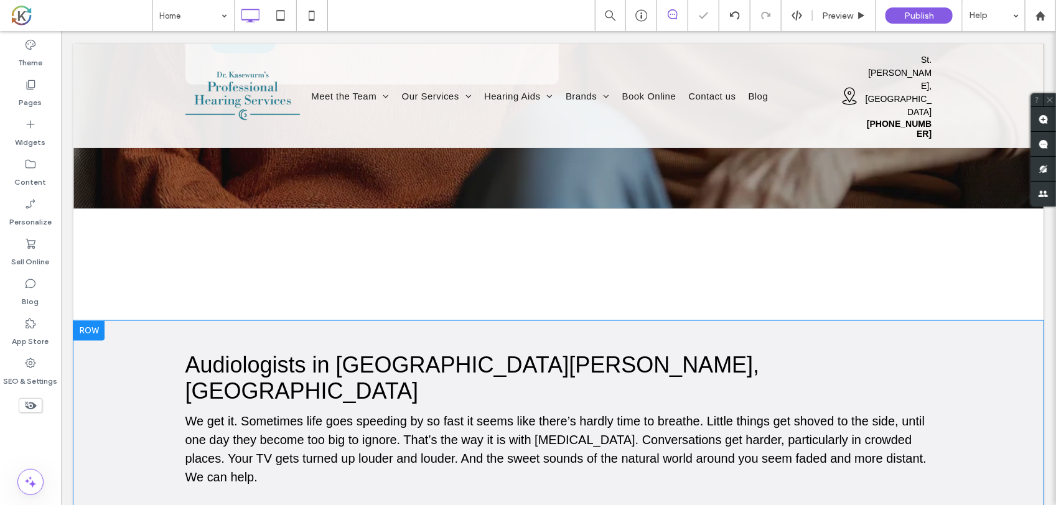
scroll to position [467, 0]
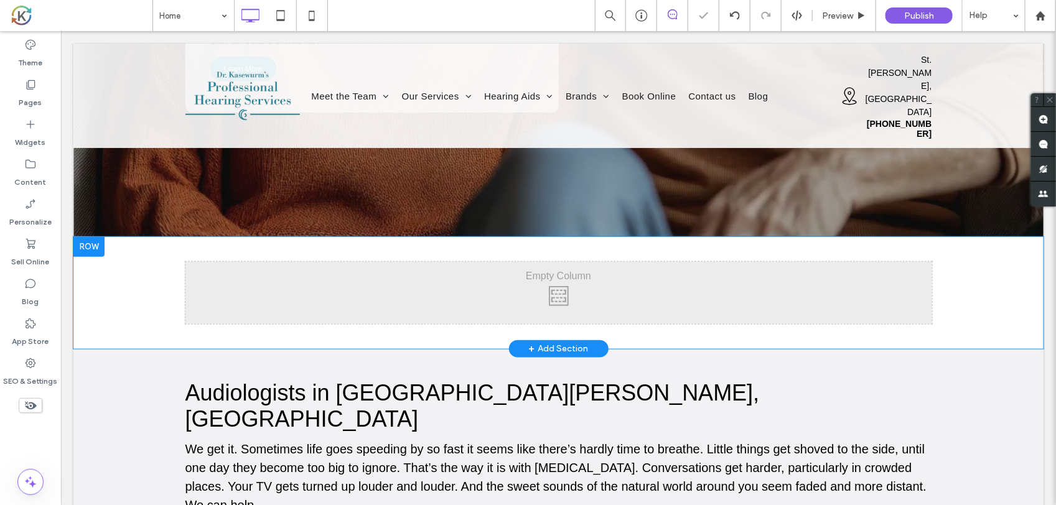
click at [501, 261] on div "Click To Paste Click To Paste" at bounding box center [558, 292] width 747 height 62
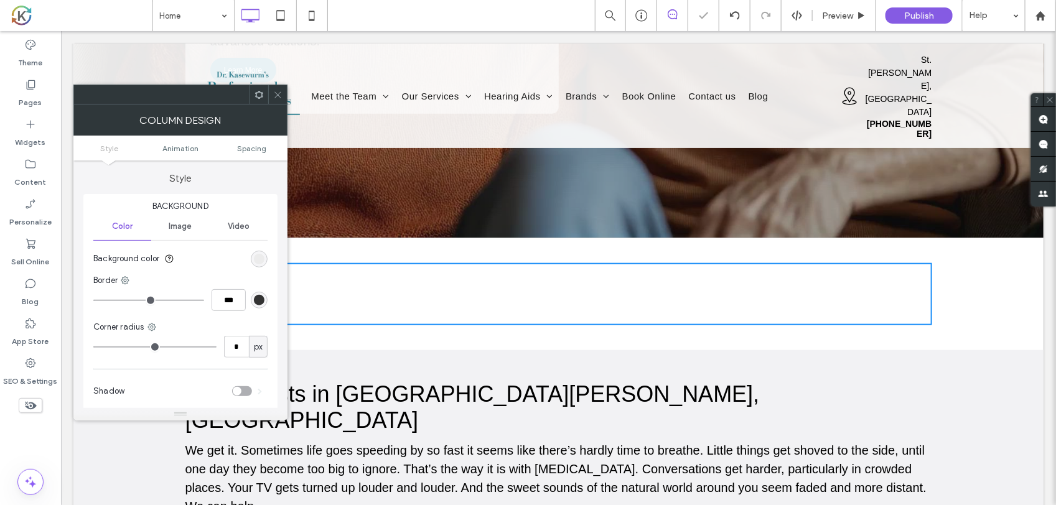
scroll to position [467, 0]
click at [240, 229] on span "Video" at bounding box center [239, 227] width 22 height 10
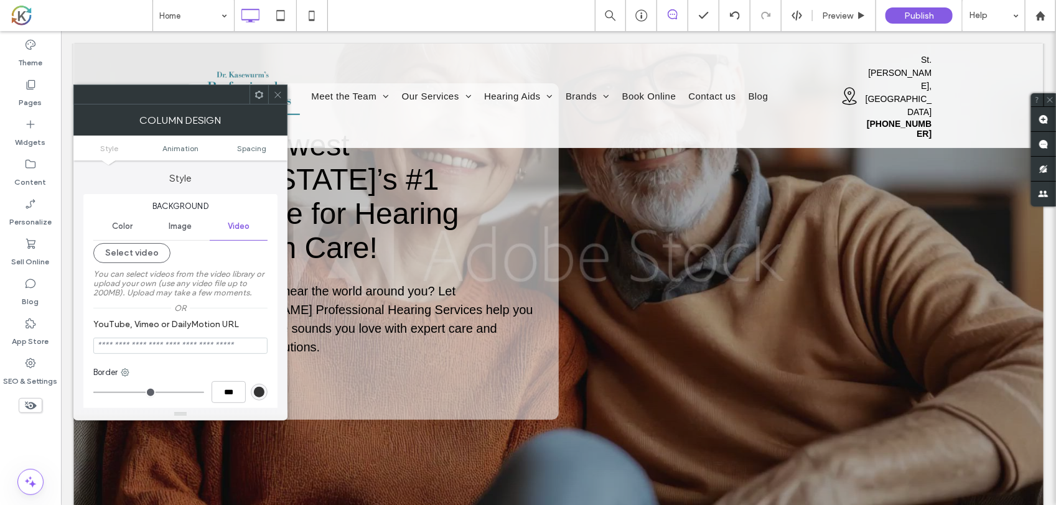
scroll to position [156, 0]
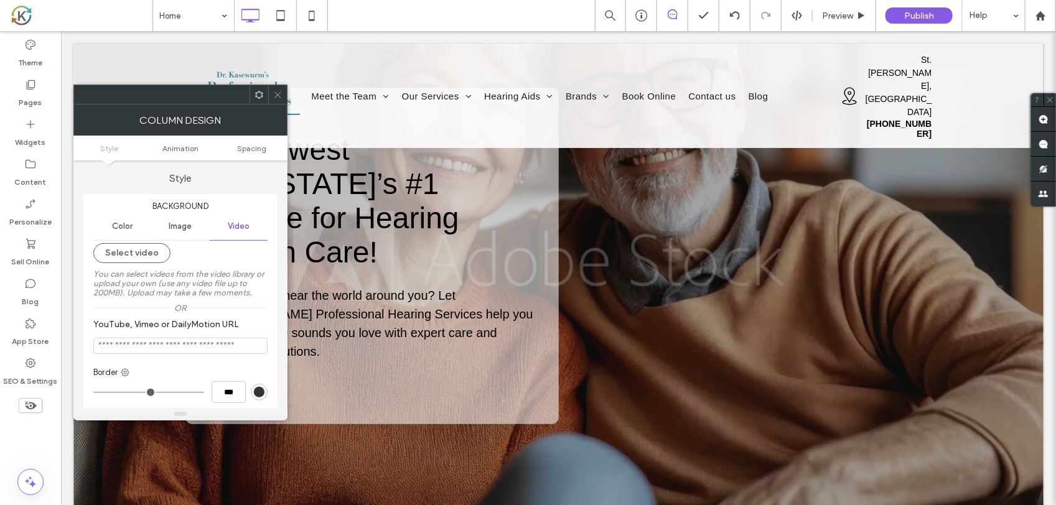
click at [1018, 291] on div at bounding box center [558, 256] width 970 height 586
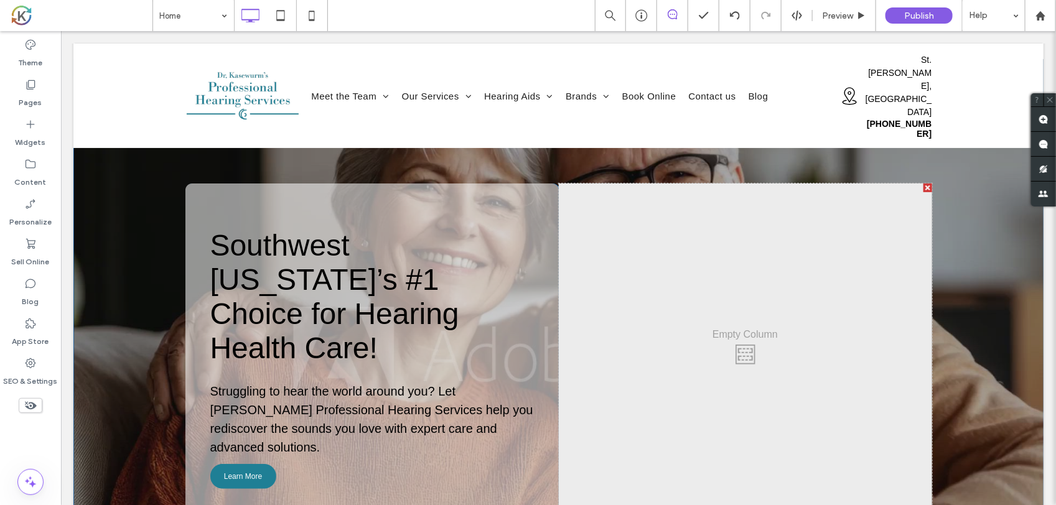
scroll to position [0, 0]
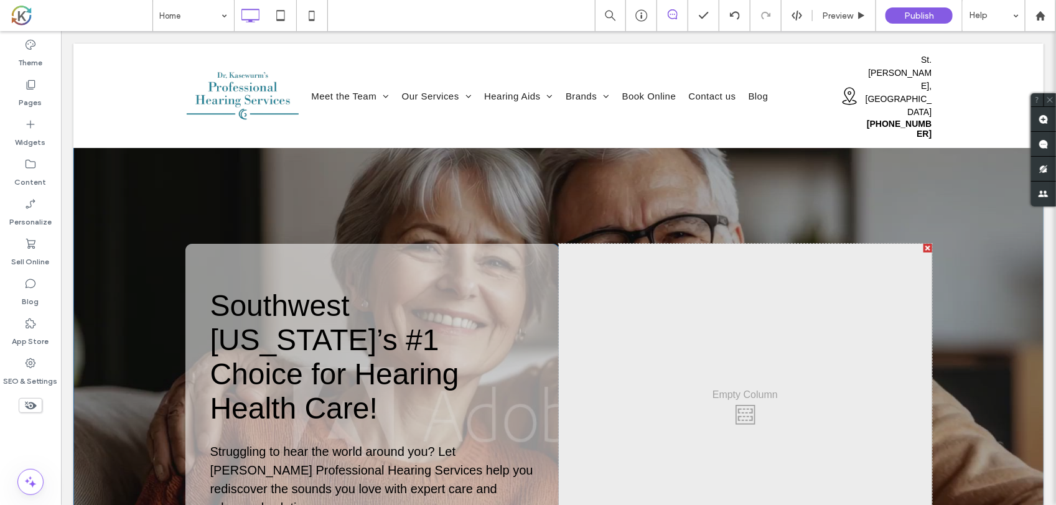
click at [91, 129] on div at bounding box center [88, 129] width 31 height 20
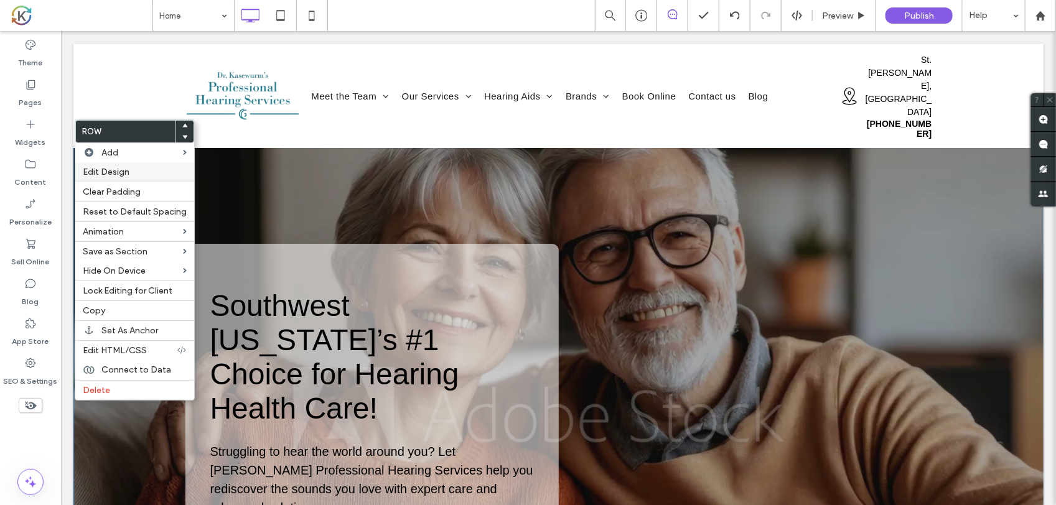
drag, startPoint x: 31, startPoint y: 98, endPoint x: 124, endPoint y: 171, distance: 118.4
click at [124, 171] on span "Edit Design" at bounding box center [106, 172] width 47 height 11
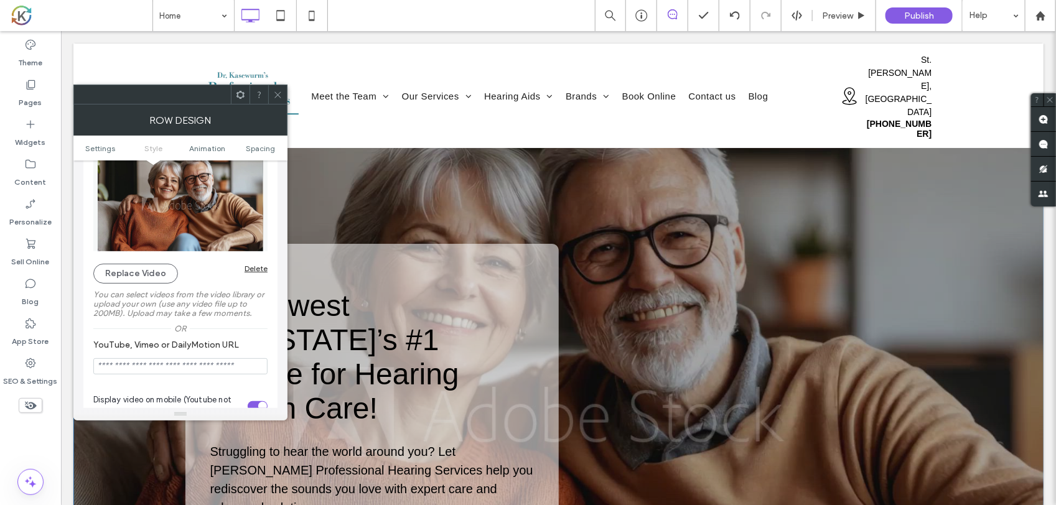
scroll to position [233, 0]
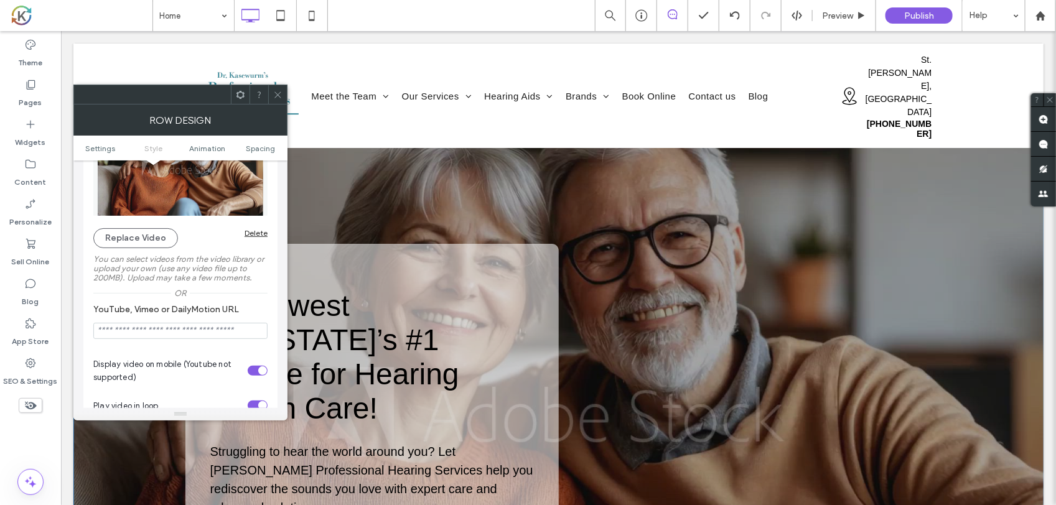
click at [189, 194] on img at bounding box center [180, 169] width 174 height 93
click at [820, 20] on div "Preview" at bounding box center [844, 16] width 63 height 11
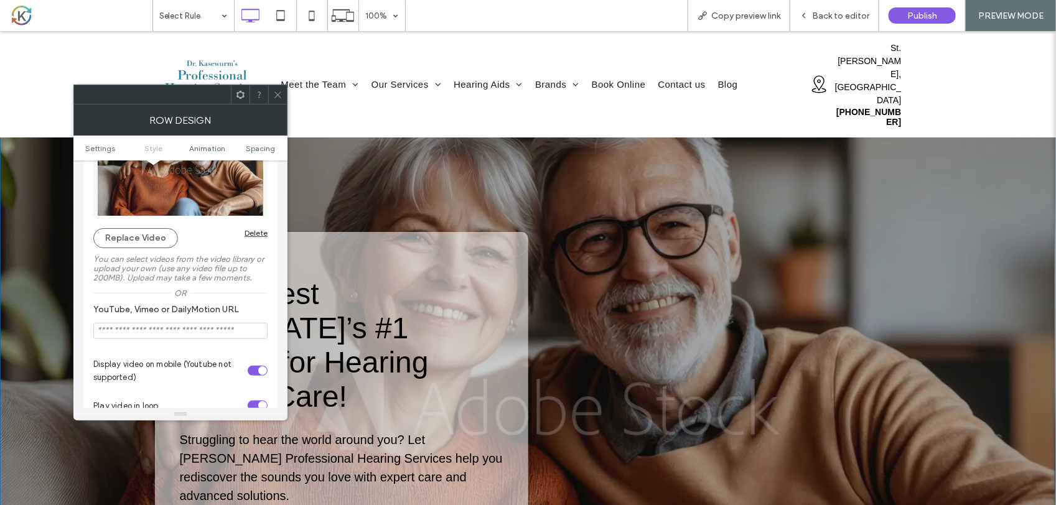
click at [276, 88] on span at bounding box center [277, 94] width 9 height 19
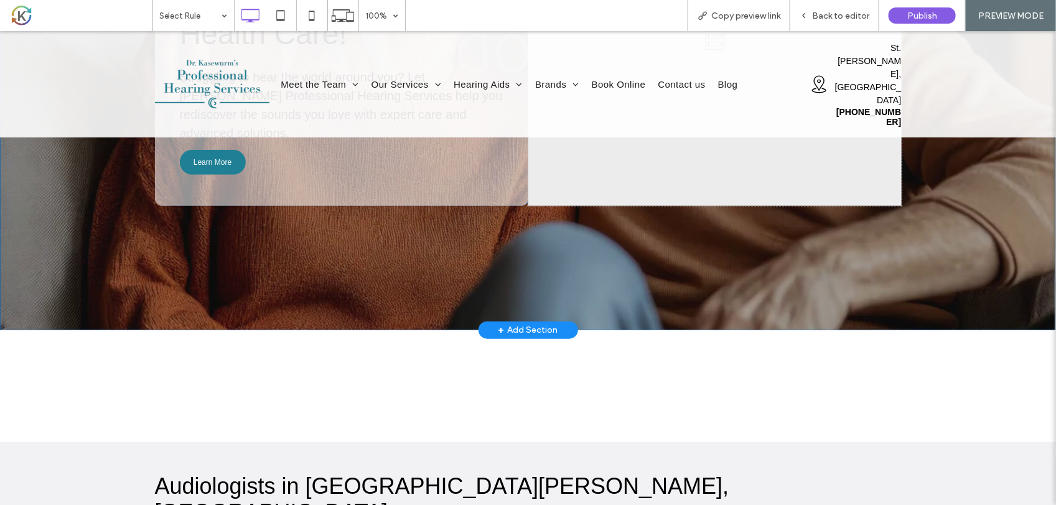
scroll to position [389, 0]
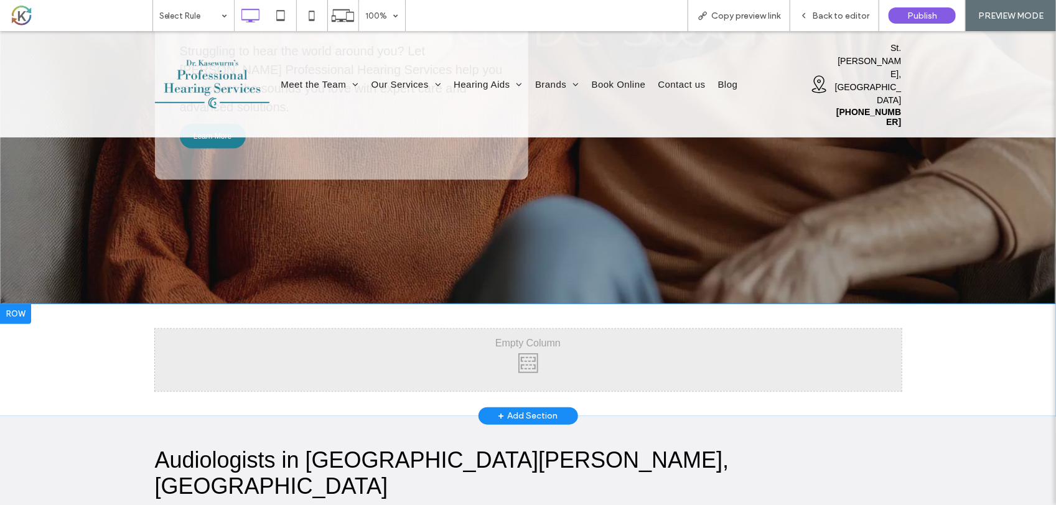
click at [17, 304] on div at bounding box center [15, 314] width 31 height 20
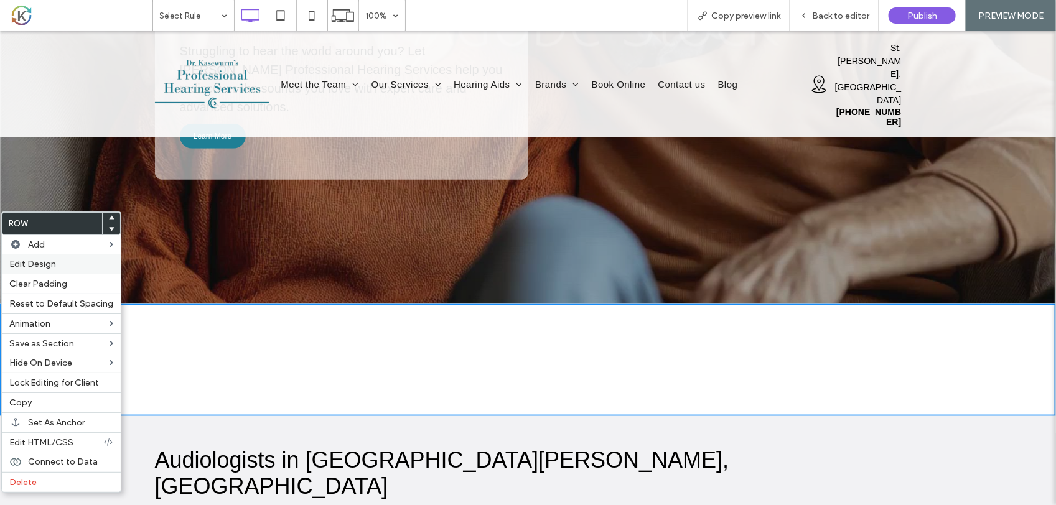
click at [67, 265] on label "Edit Design" at bounding box center [61, 264] width 104 height 11
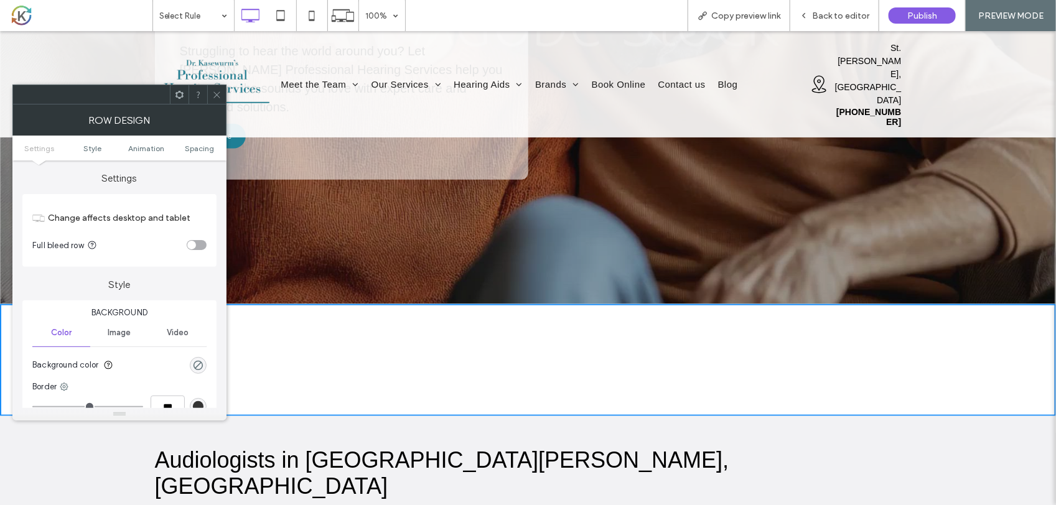
click at [190, 337] on div "Video" at bounding box center [178, 332] width 58 height 27
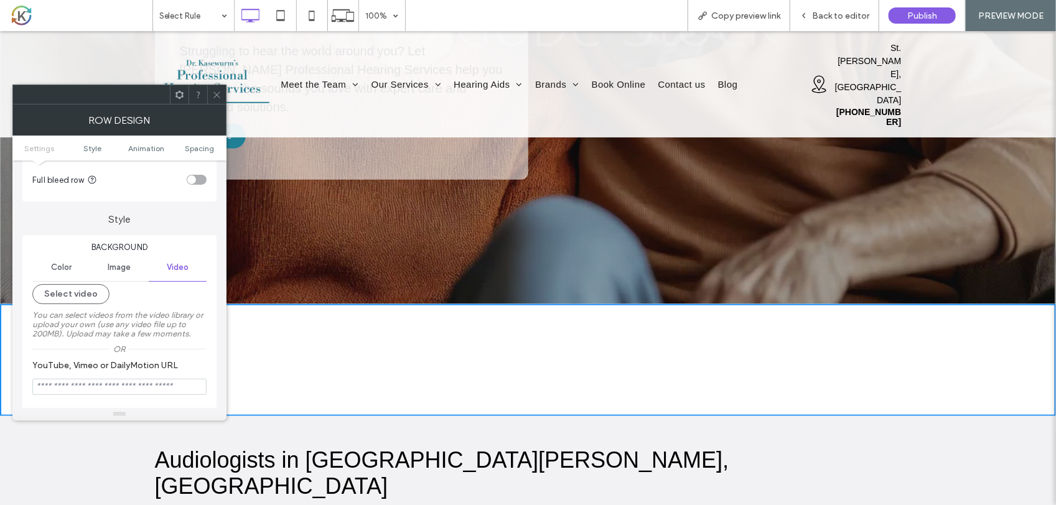
scroll to position [156, 0]
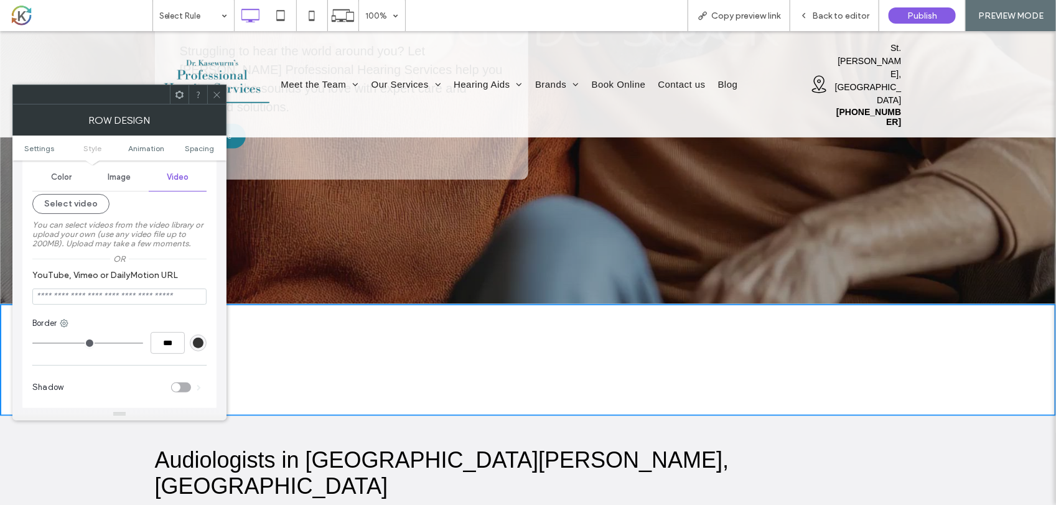
click at [94, 299] on input "YouTube, Vimeo or DailyMotion URL" at bounding box center [119, 297] width 174 height 16
paste input "**********"
type input "**********"
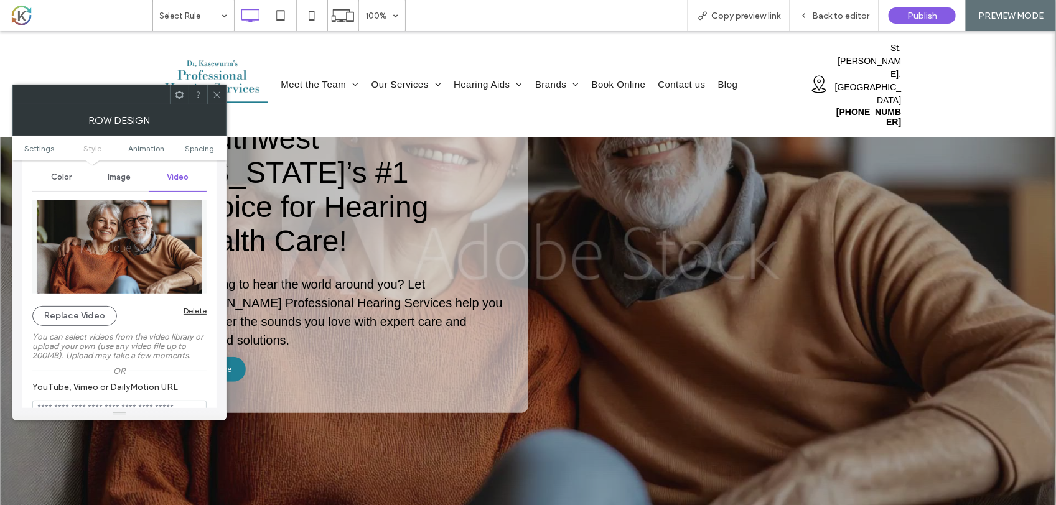
drag, startPoint x: 218, startPoint y: 92, endPoint x: 220, endPoint y: 106, distance: 14.4
click at [218, 92] on icon at bounding box center [216, 94] width 9 height 9
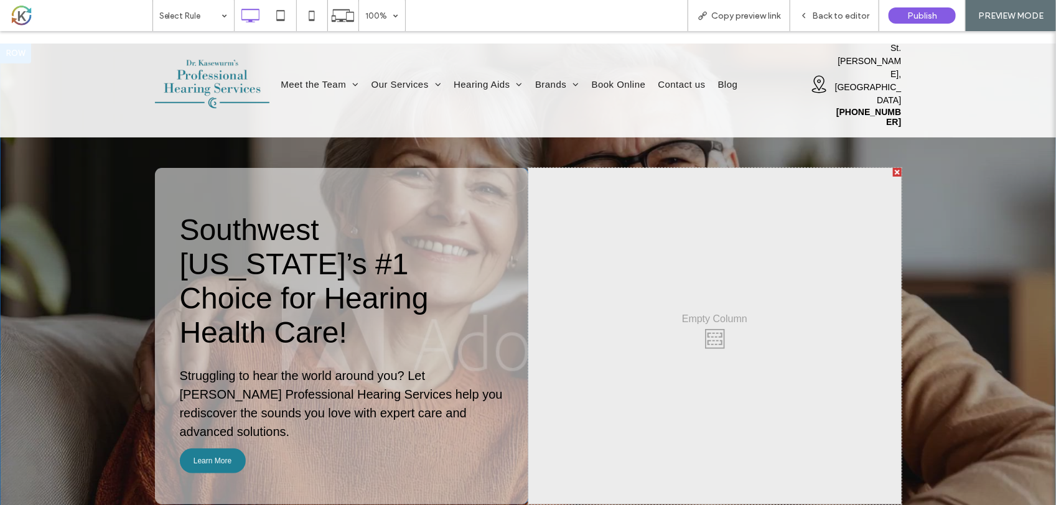
scroll to position [0, 0]
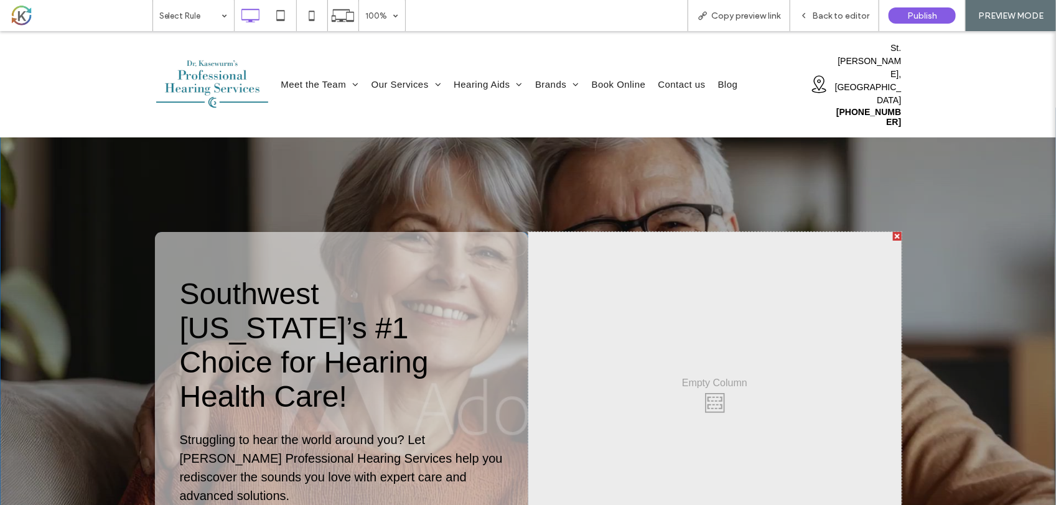
click at [20, 112] on div at bounding box center [15, 117] width 31 height 20
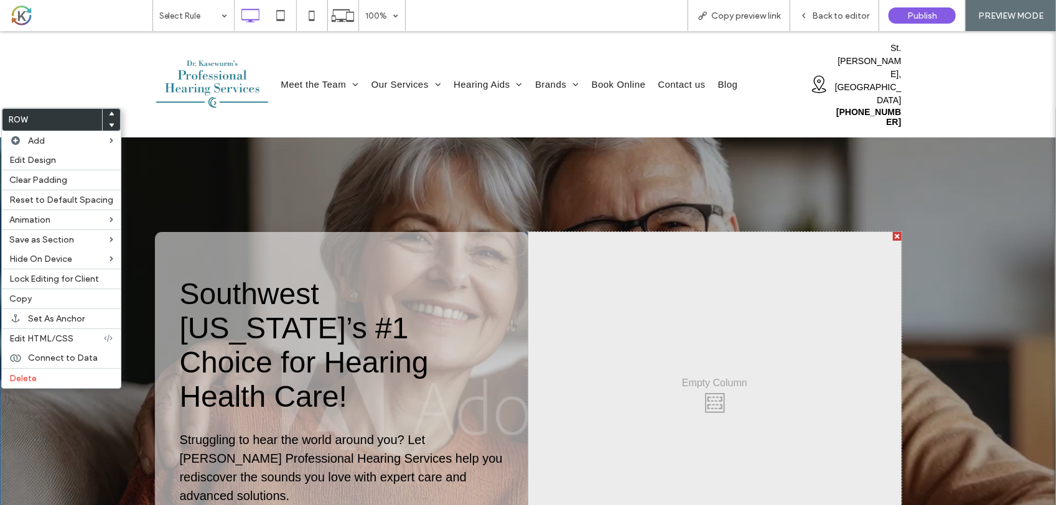
click at [20, 113] on label "Row" at bounding box center [52, 120] width 100 height 22
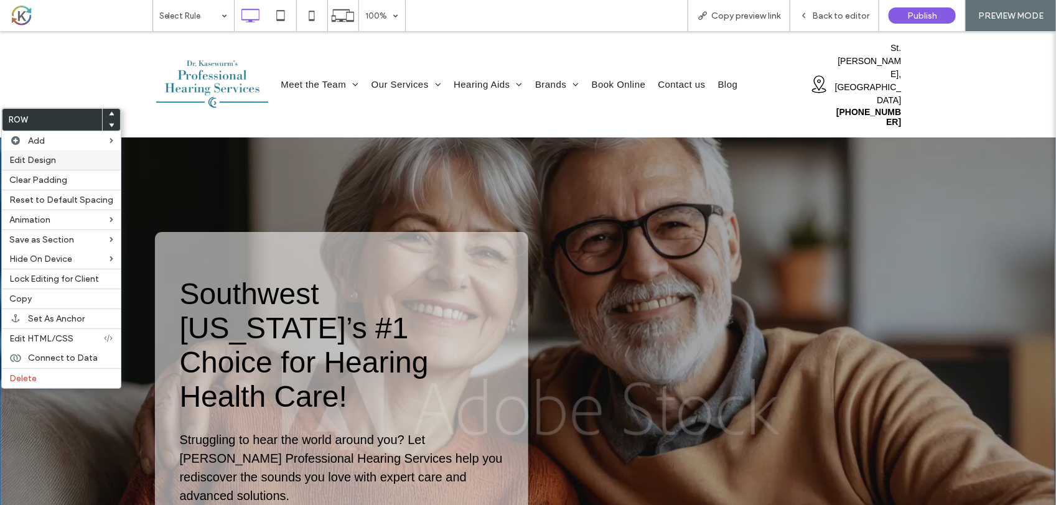
drag, startPoint x: 20, startPoint y: 82, endPoint x: 53, endPoint y: 164, distance: 88.5
click at [53, 164] on span "Edit Design" at bounding box center [32, 160] width 47 height 11
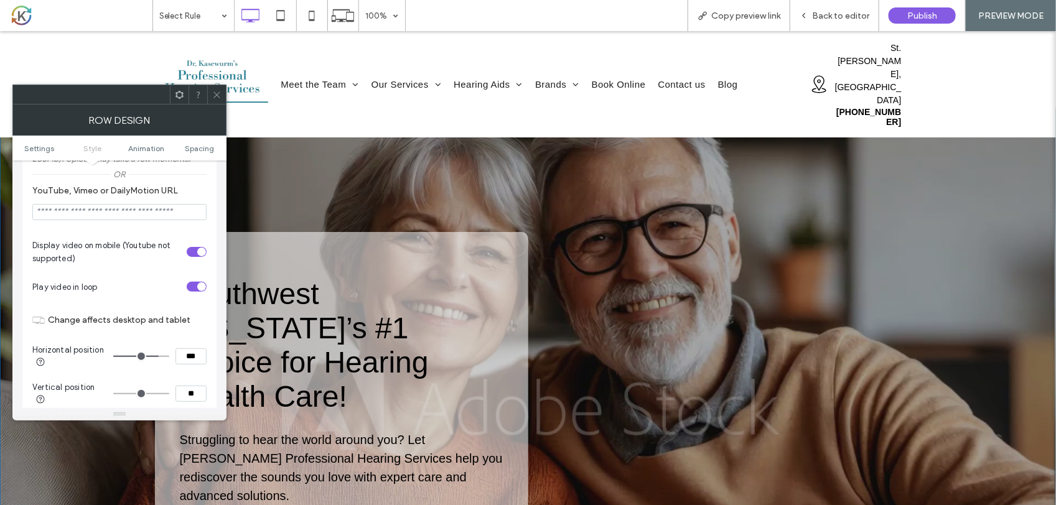
scroll to position [389, 0]
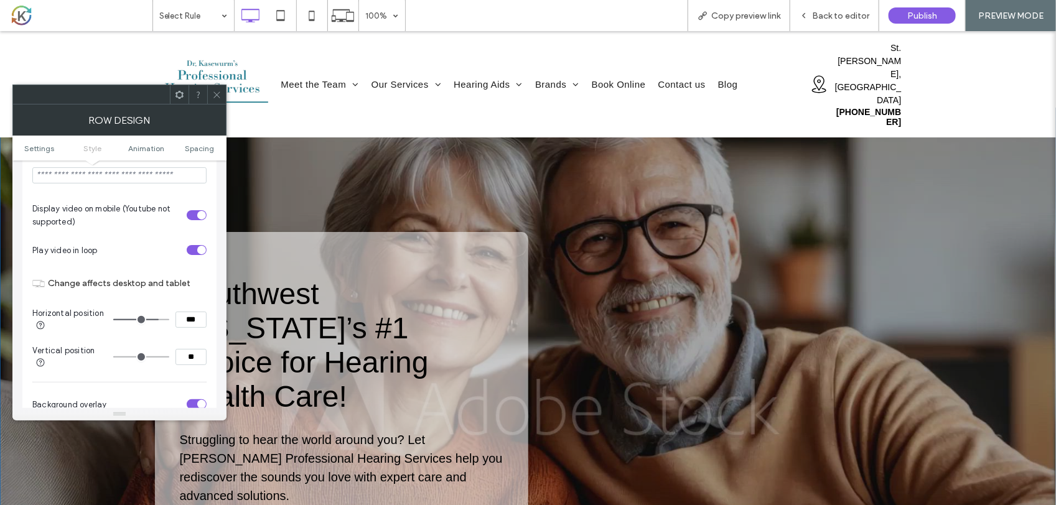
type input "**"
type input "***"
type input "**"
click at [144, 321] on input "range" at bounding box center [141, 319] width 56 height 1
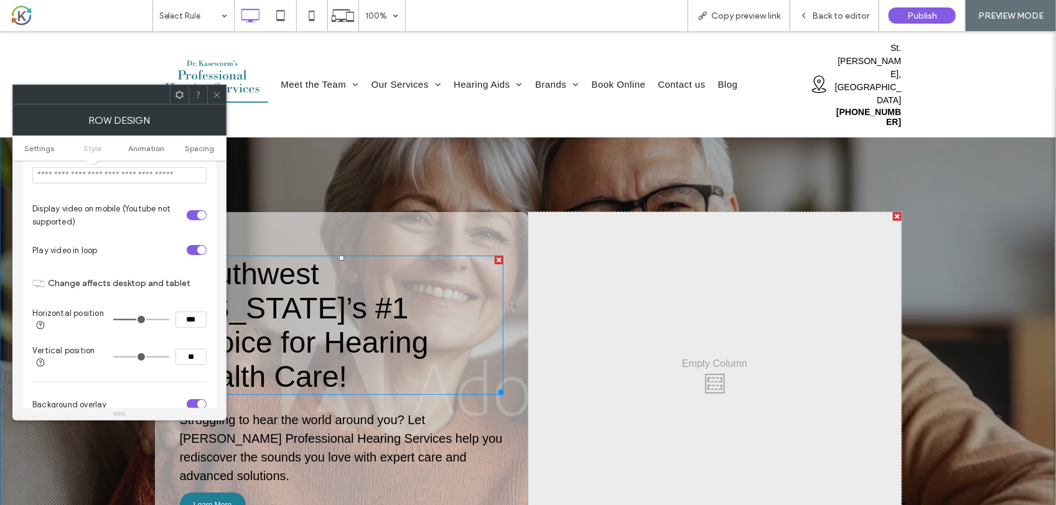
scroll to position [0, 0]
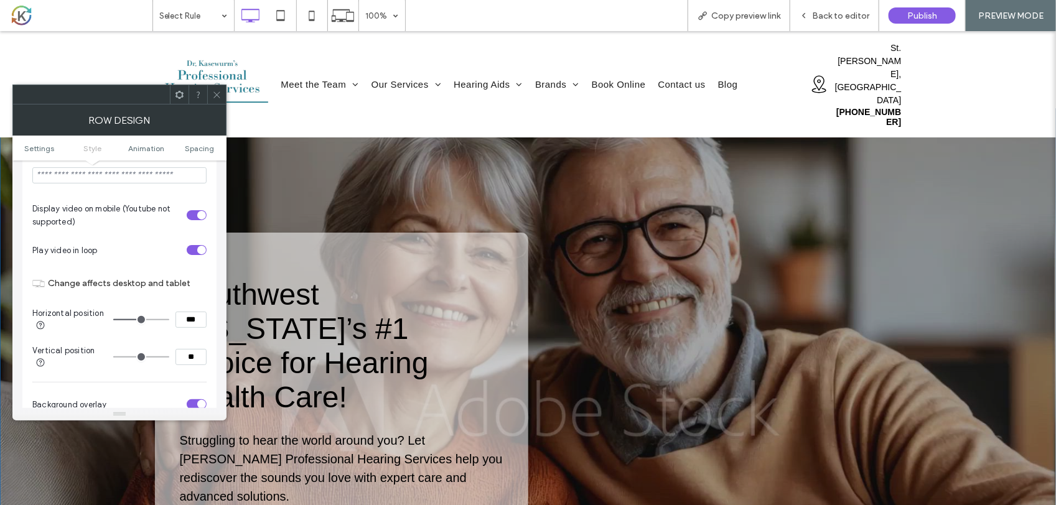
click at [187, 322] on input "***" at bounding box center [191, 320] width 31 height 16
type input "***"
type input "**"
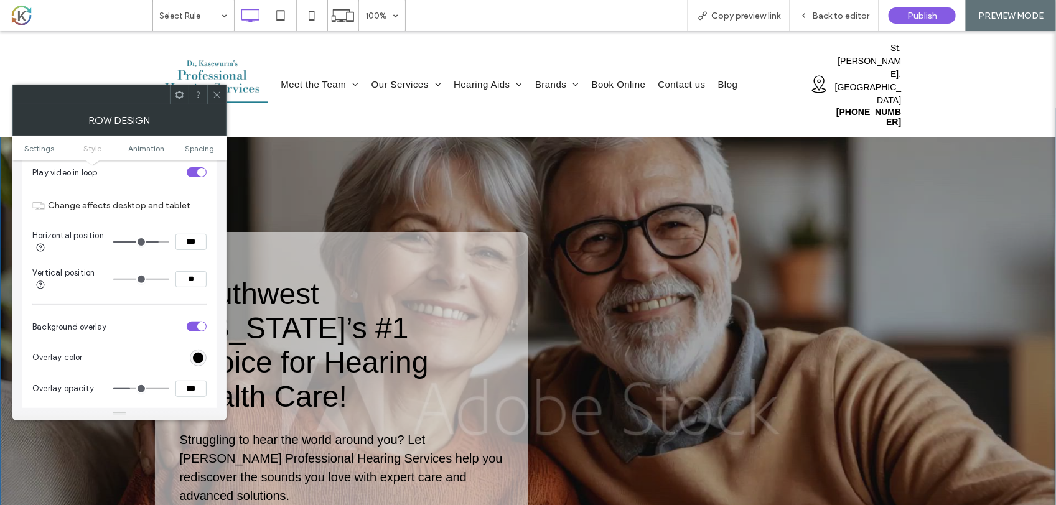
scroll to position [622, 0]
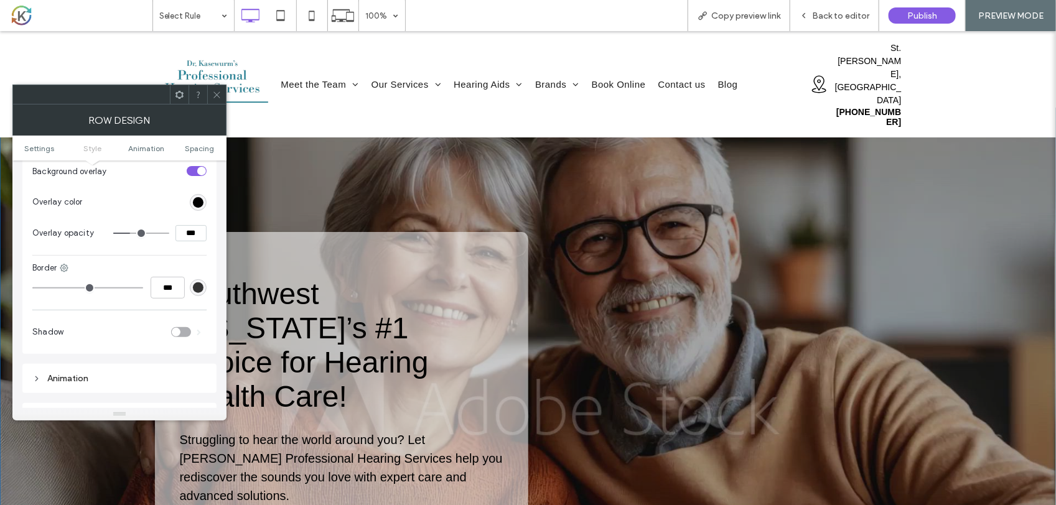
click at [190, 176] on div "toggle" at bounding box center [197, 171] width 20 height 10
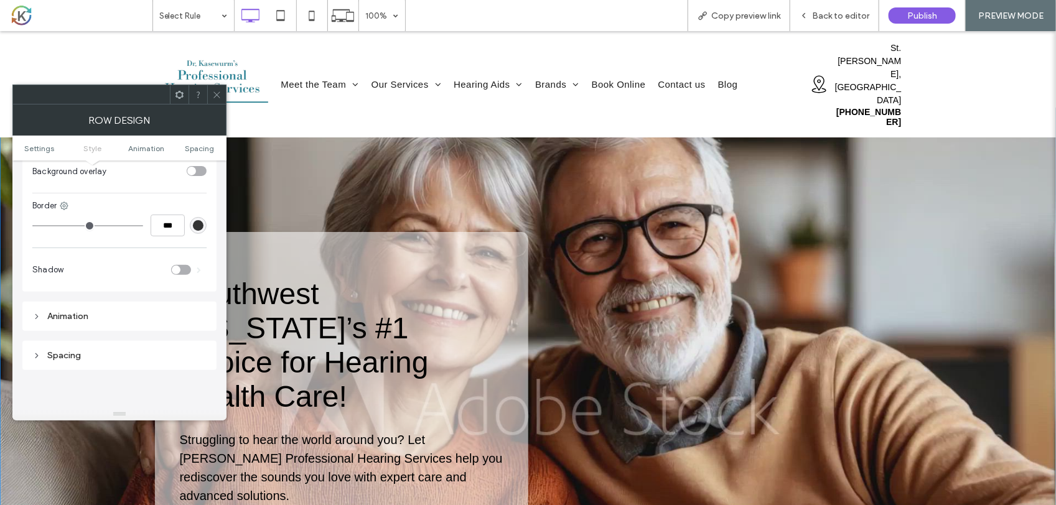
click at [188, 176] on div "toggle" at bounding box center [191, 171] width 9 height 9
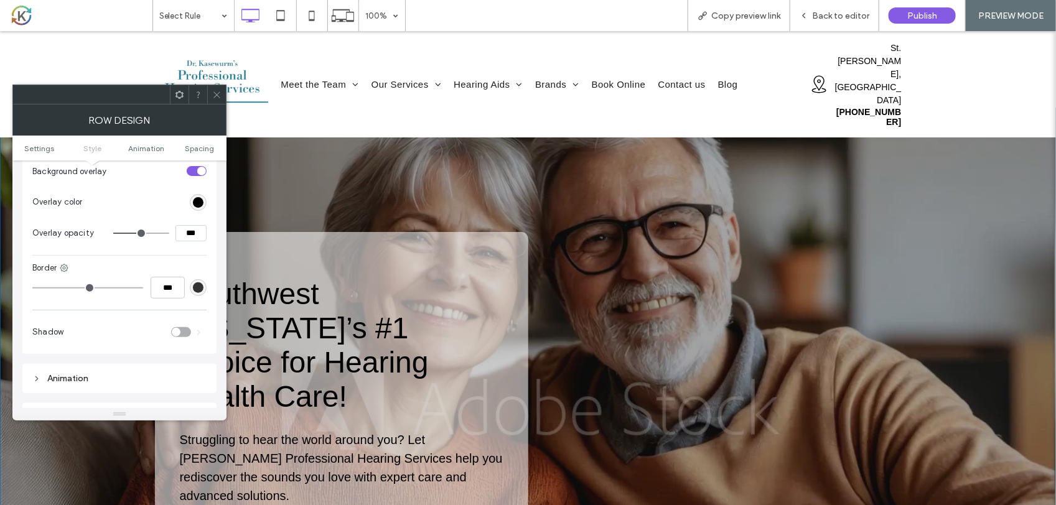
click at [188, 176] on div "toggle" at bounding box center [197, 171] width 20 height 10
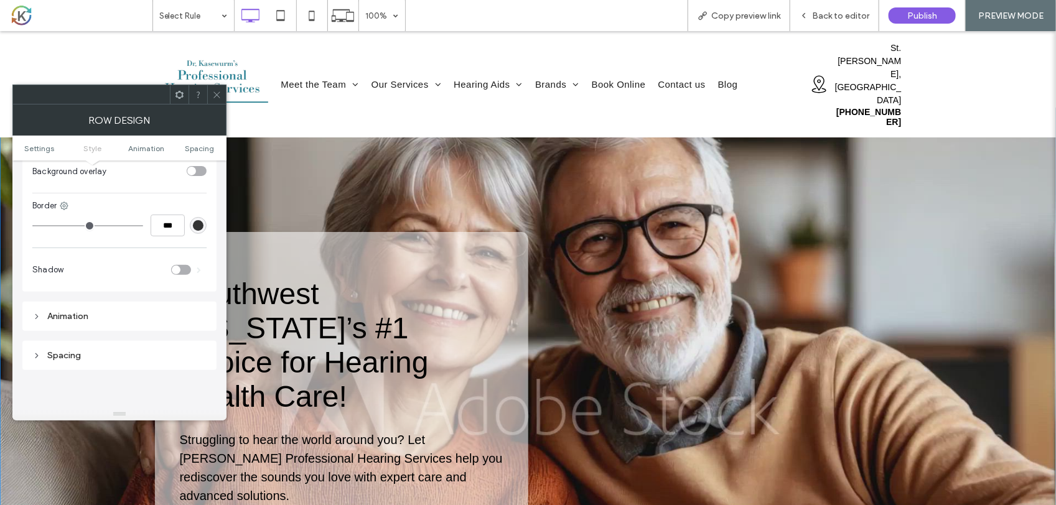
click at [188, 176] on div "toggle" at bounding box center [191, 171] width 9 height 9
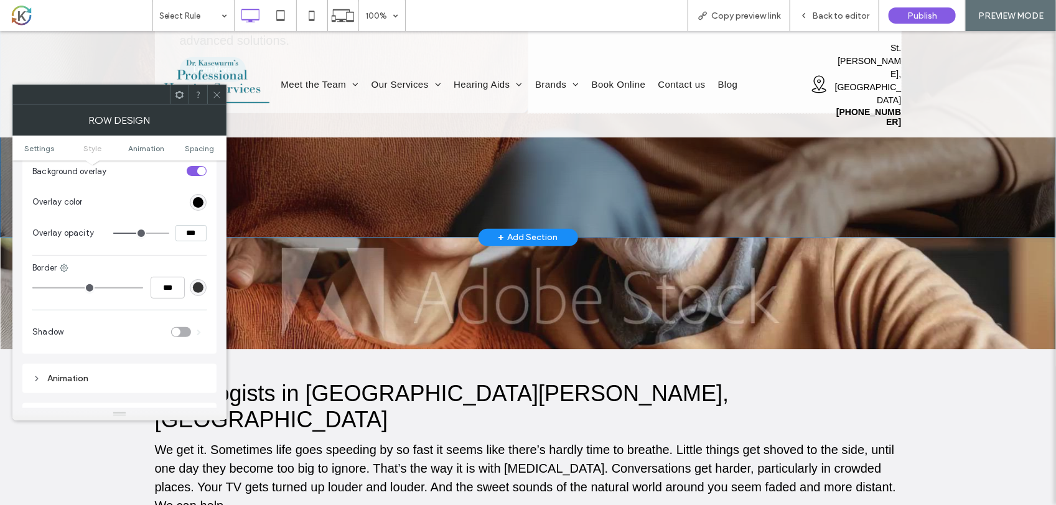
scroll to position [467, 0]
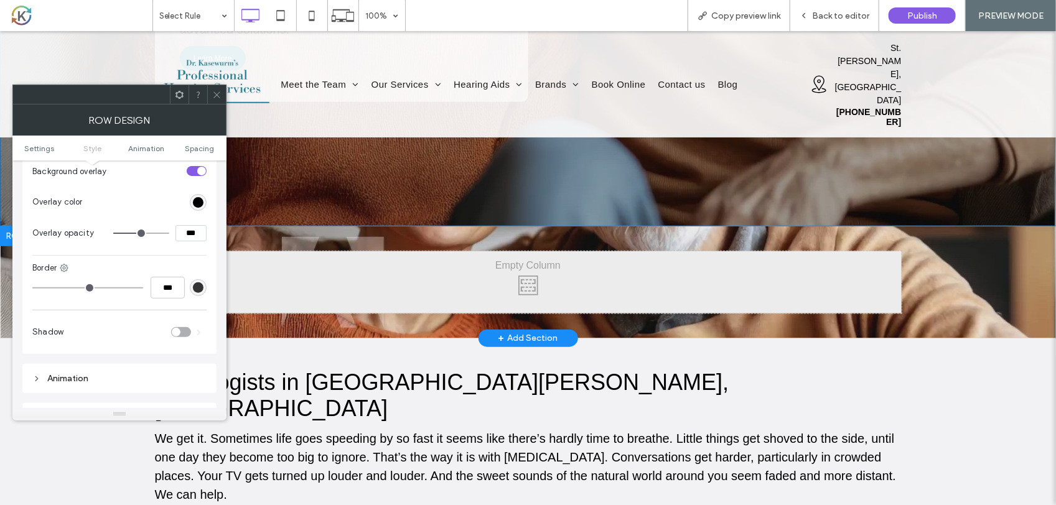
click at [565, 251] on div "Click To Paste Click To Paste" at bounding box center [528, 282] width 747 height 62
click at [940, 255] on div "Click To Paste Click To Paste Row + Add Section" at bounding box center [528, 282] width 1056 height 112
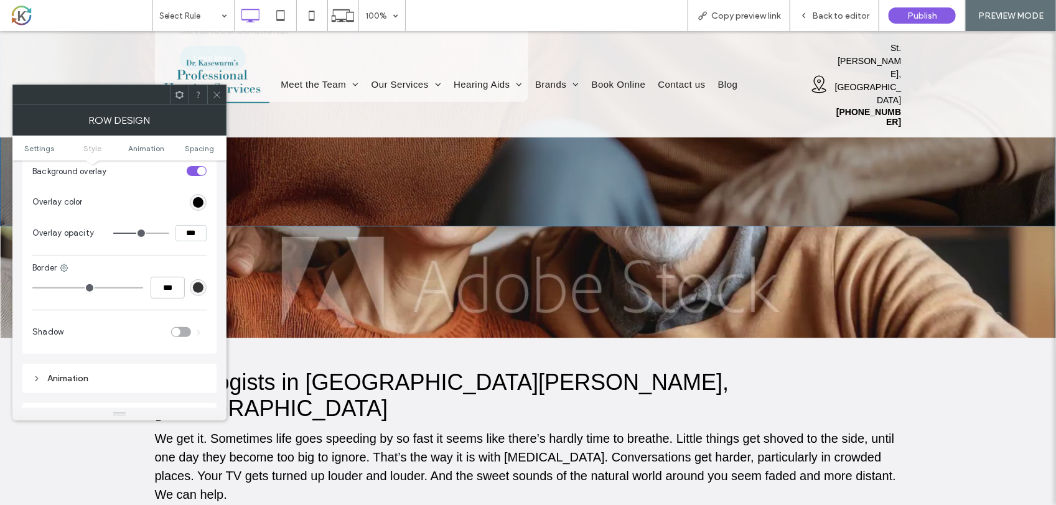
click at [217, 96] on icon at bounding box center [216, 94] width 9 height 9
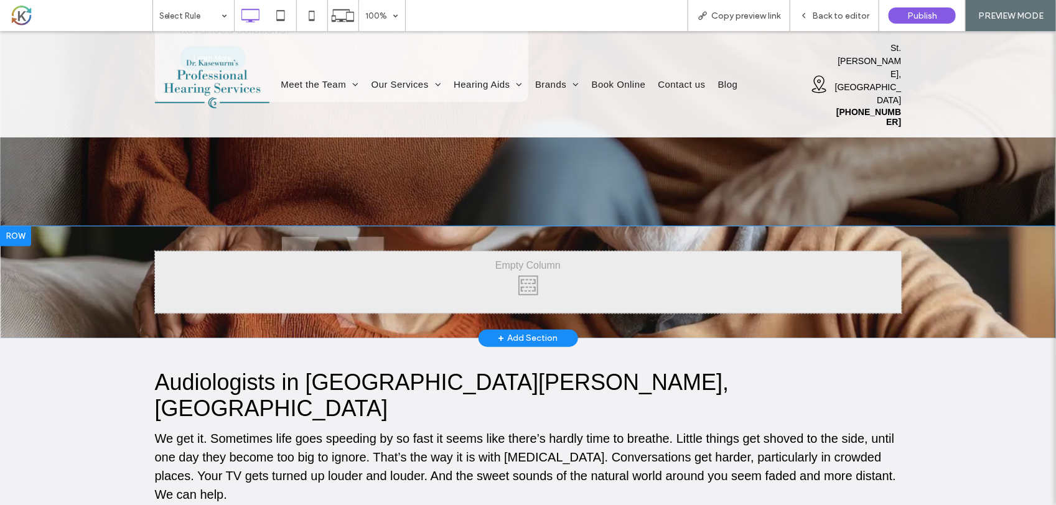
click at [10, 226] on div at bounding box center [15, 236] width 31 height 20
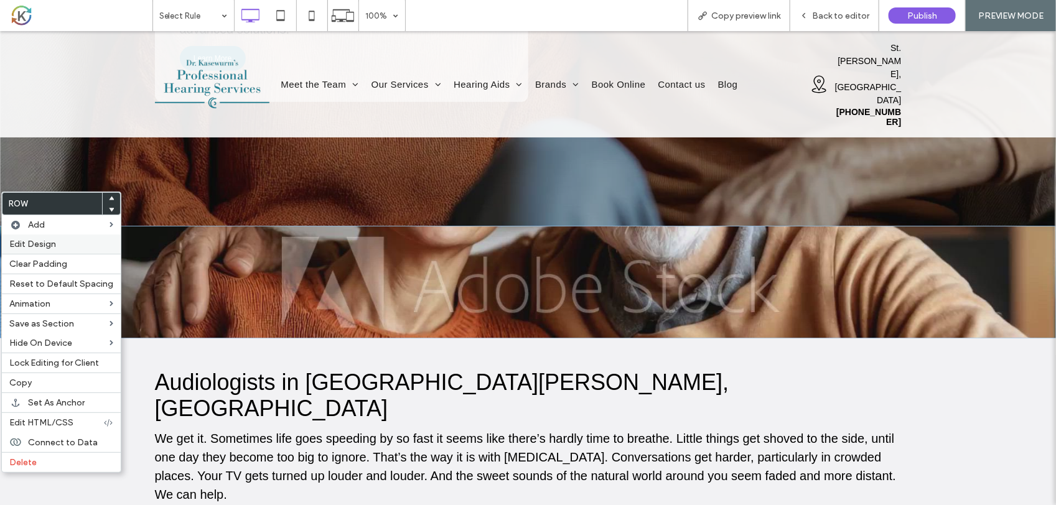
click at [41, 246] on span "Edit Design" at bounding box center [32, 244] width 47 height 11
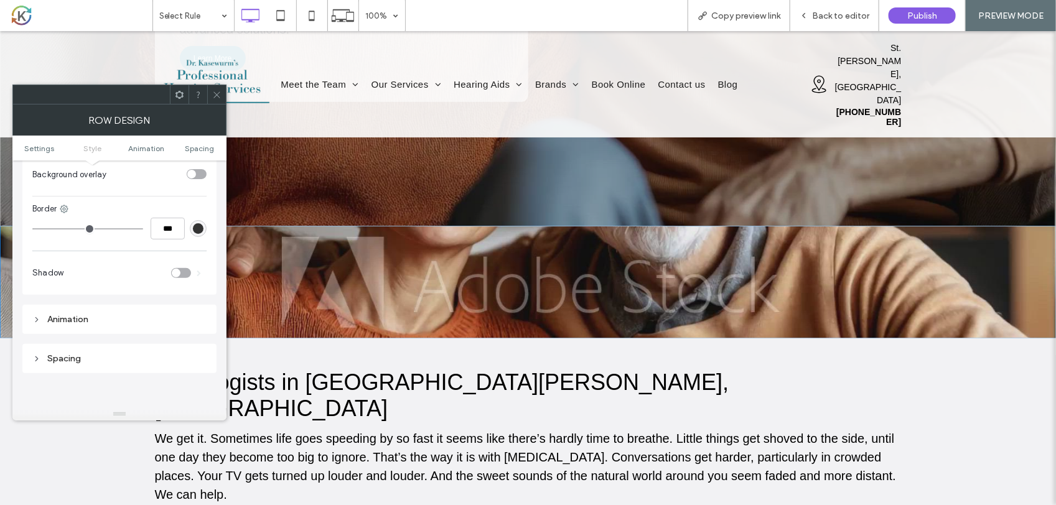
scroll to position [622, 0]
drag, startPoint x: 197, startPoint y: 178, endPoint x: 190, endPoint y: 184, distance: 8.4
click at [197, 176] on div "toggle" at bounding box center [197, 171] width 20 height 10
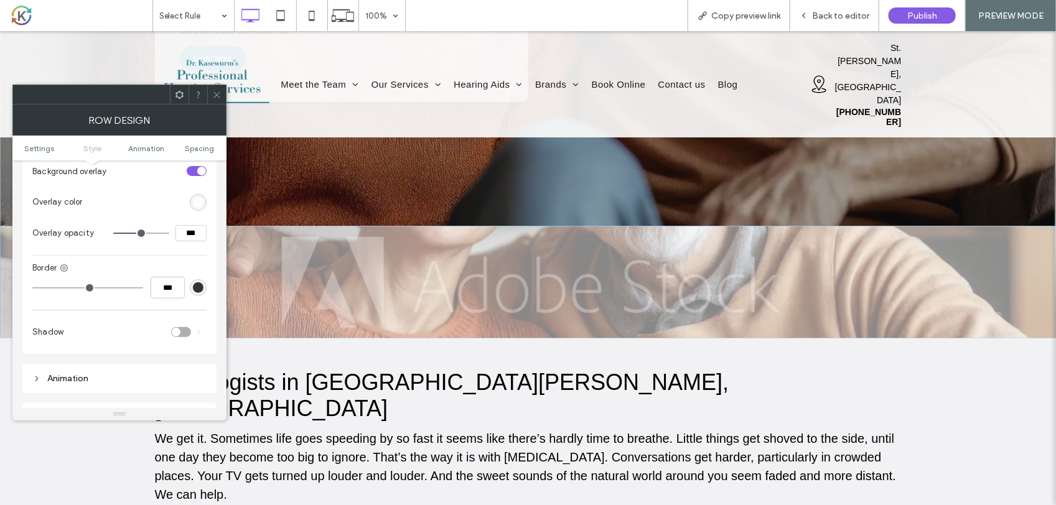
type input "**"
type input "***"
type input "**"
type input "***"
type input "**"
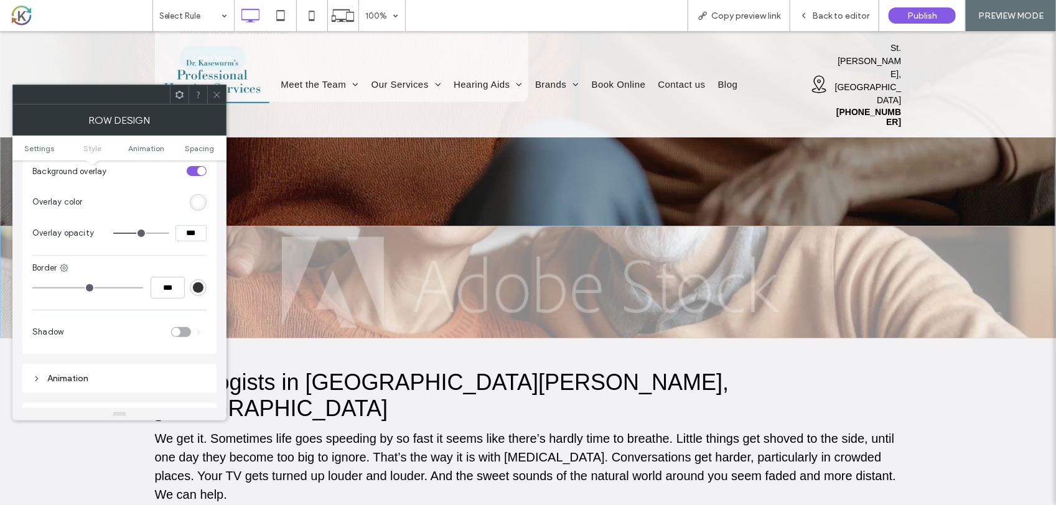
type input "***"
type input "**"
type input "***"
type input "**"
type input "***"
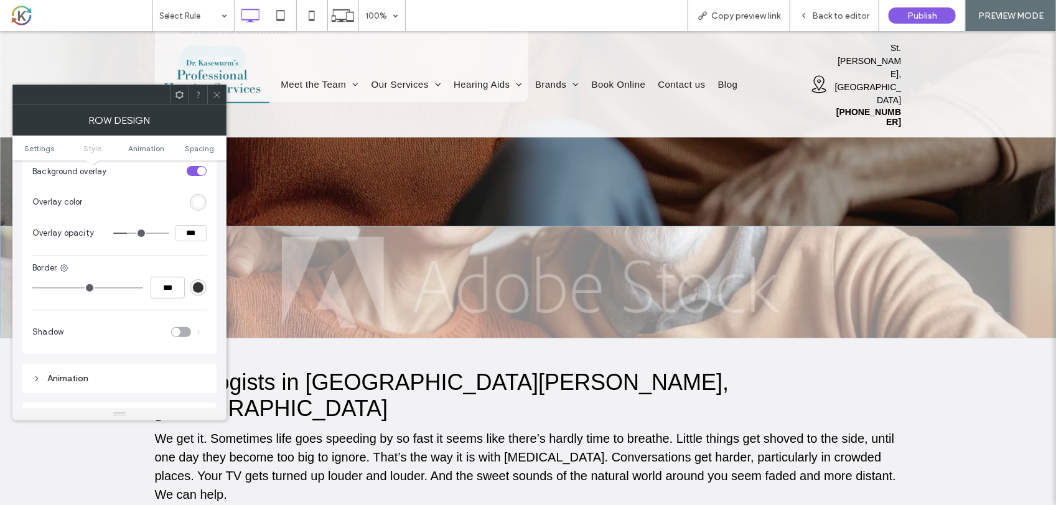
type input "**"
type input "***"
type input "**"
type input "***"
type input "**"
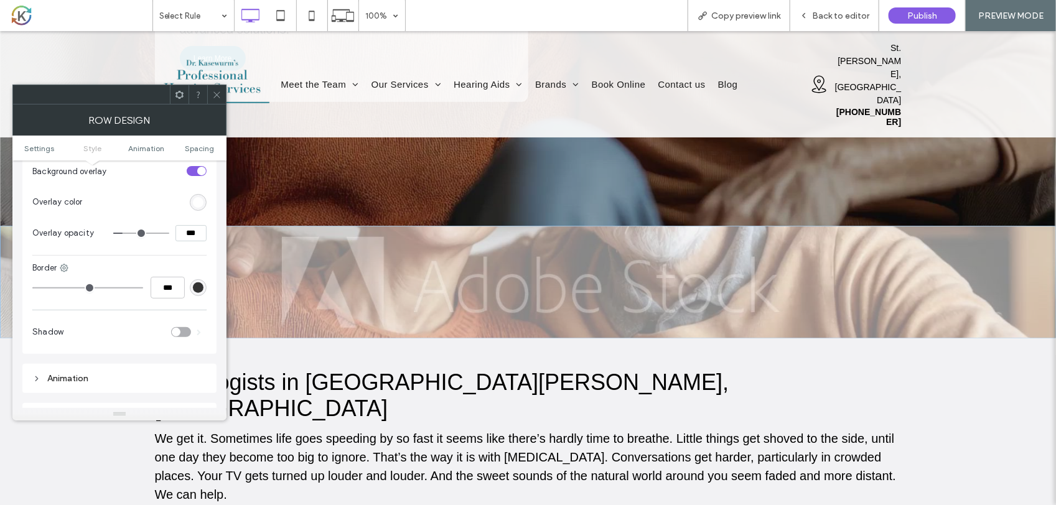
type input "***"
type input "**"
type input "***"
type input "**"
type input "***"
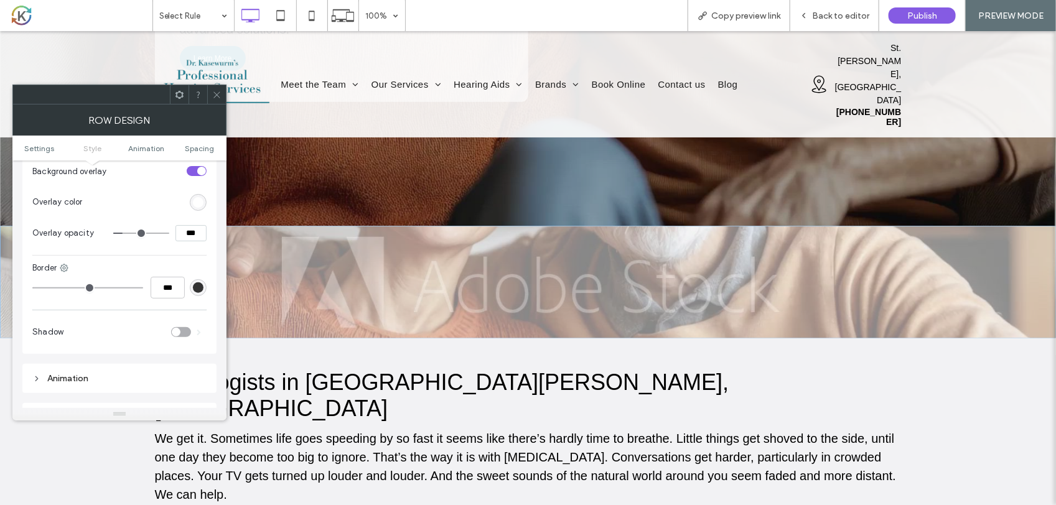
type input "**"
type input "***"
type input "*"
type input "**"
type input "*"
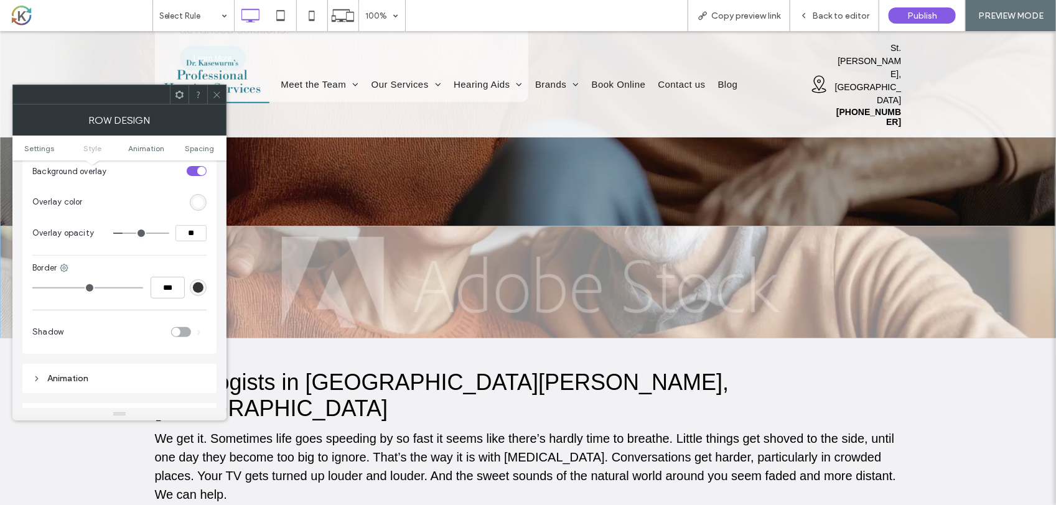
type input "**"
type input "*"
type input "**"
type input "*"
type input "**"
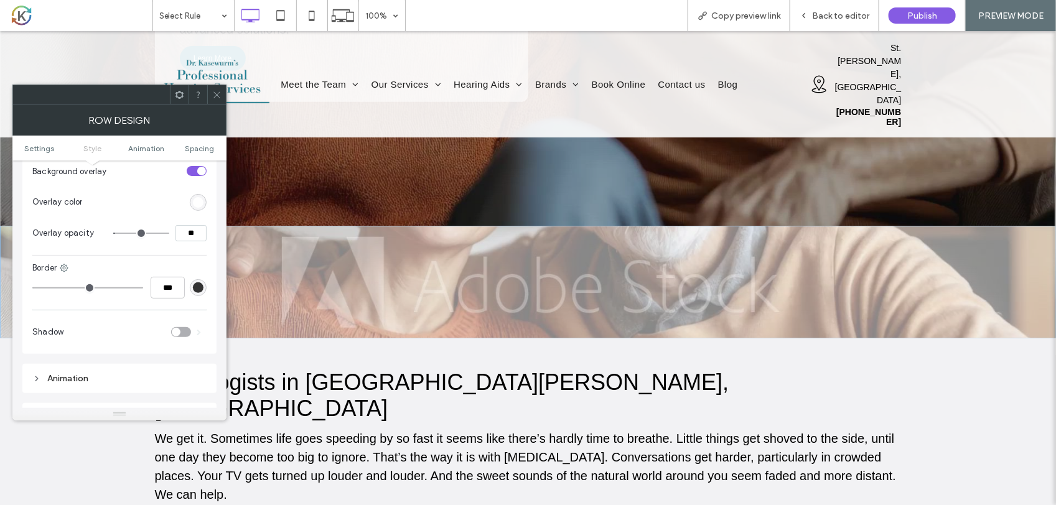
type input "*"
type input "**"
type input "*"
type input "**"
type input "*"
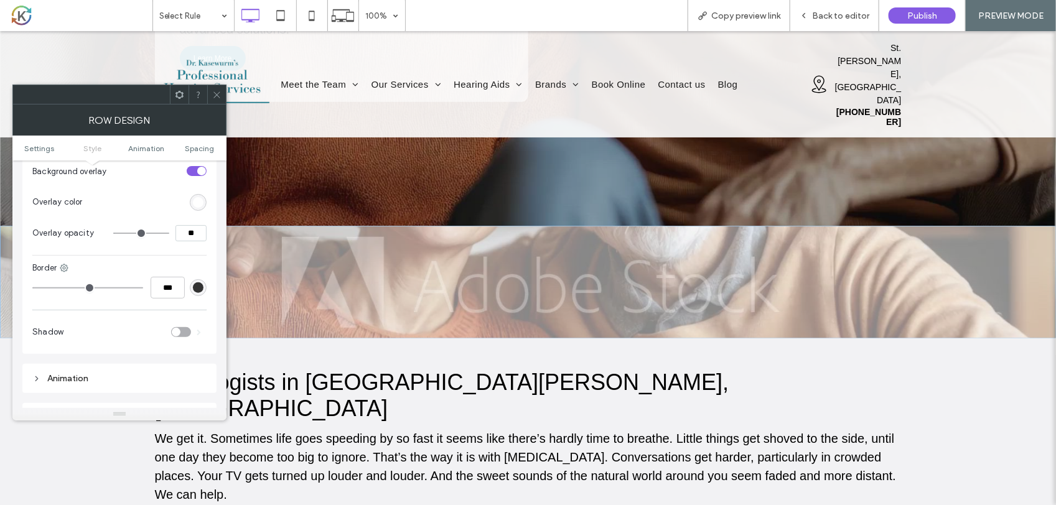
type input "**"
type input "*"
type input "**"
type input "***"
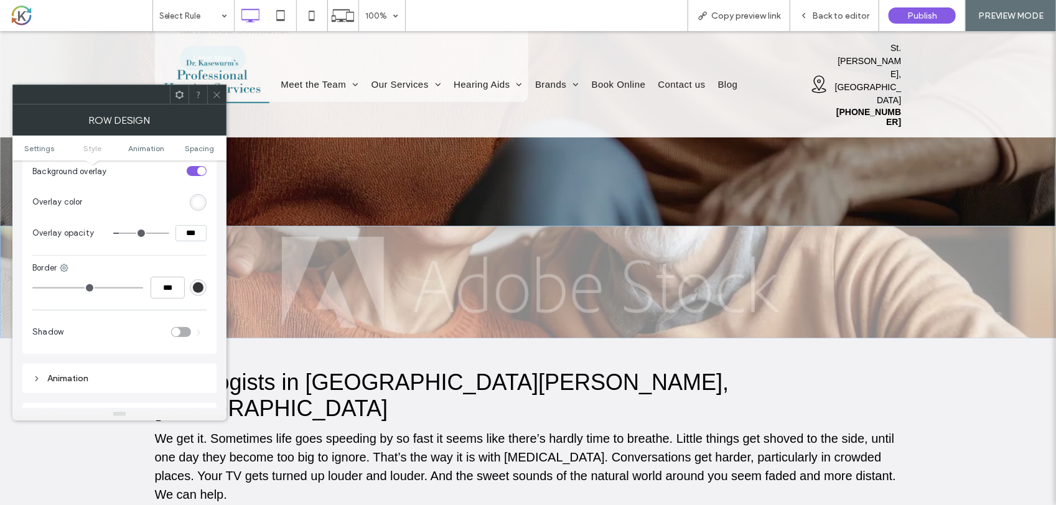
type input "**"
type input "***"
drag, startPoint x: 140, startPoint y: 240, endPoint x: 123, endPoint y: 238, distance: 16.9
click at [123, 234] on input "range" at bounding box center [141, 233] width 56 height 1
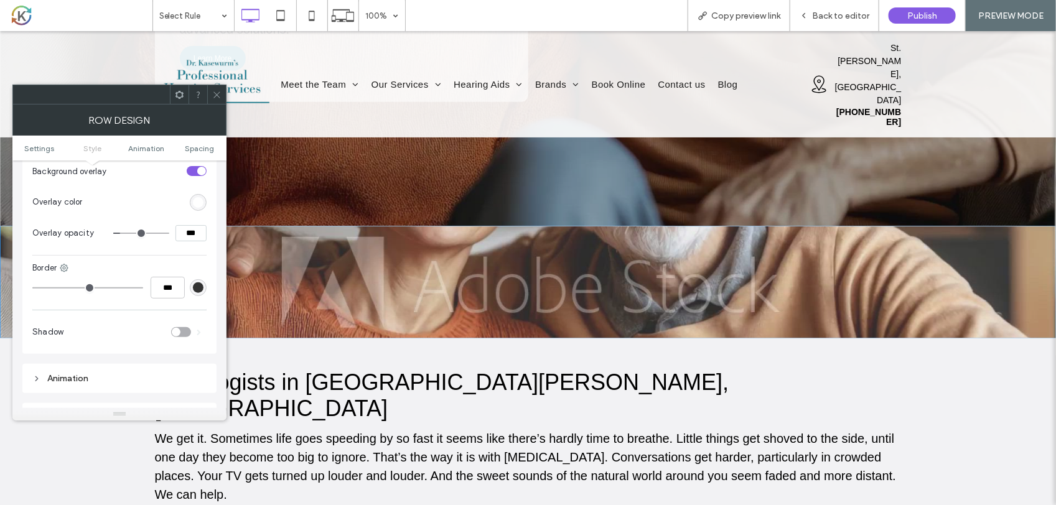
type input "**"
type input "***"
type input "**"
type input "***"
type input "**"
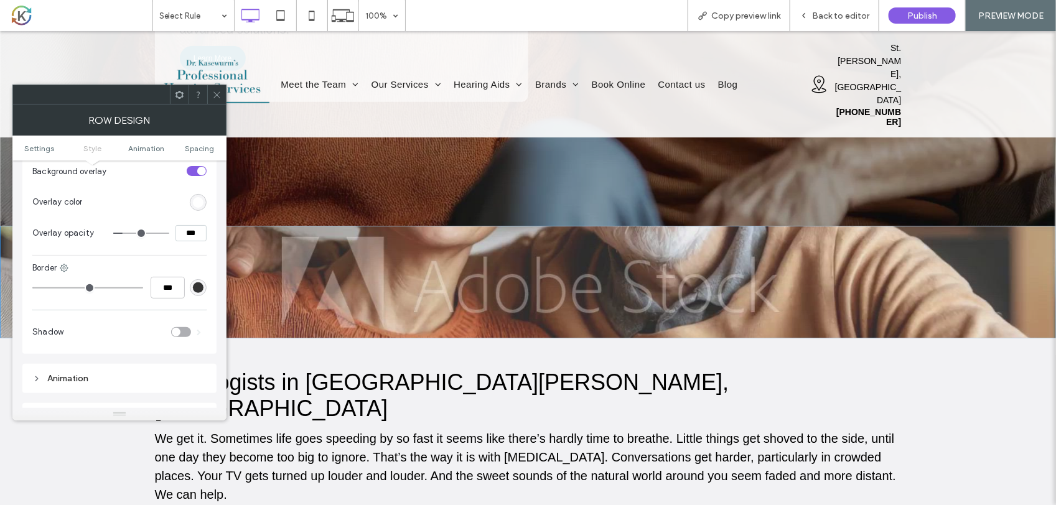
type input "***"
type input "**"
type input "***"
type input "**"
type input "***"
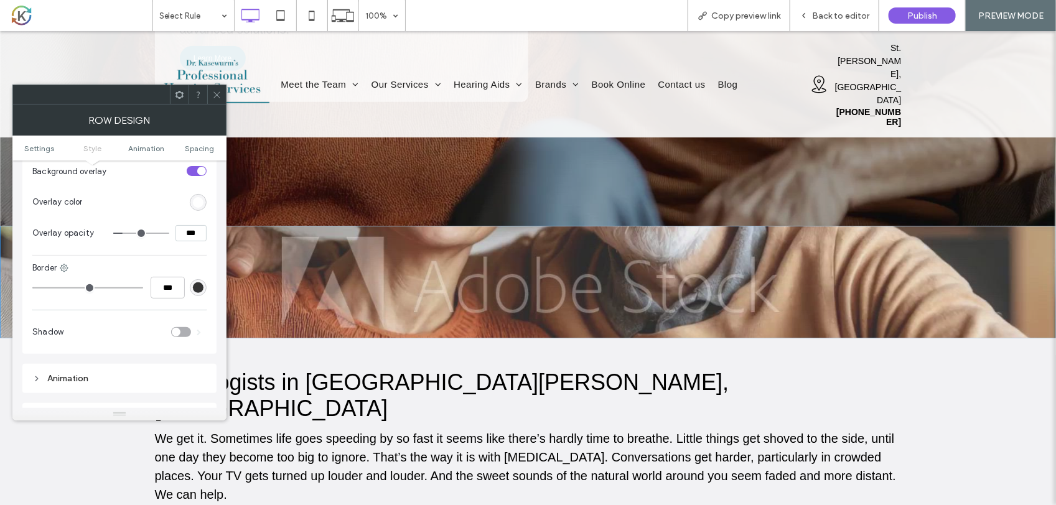
type input "**"
type input "***"
type input "**"
type input "***"
drag, startPoint x: 123, startPoint y: 238, endPoint x: 131, endPoint y: 238, distance: 7.5
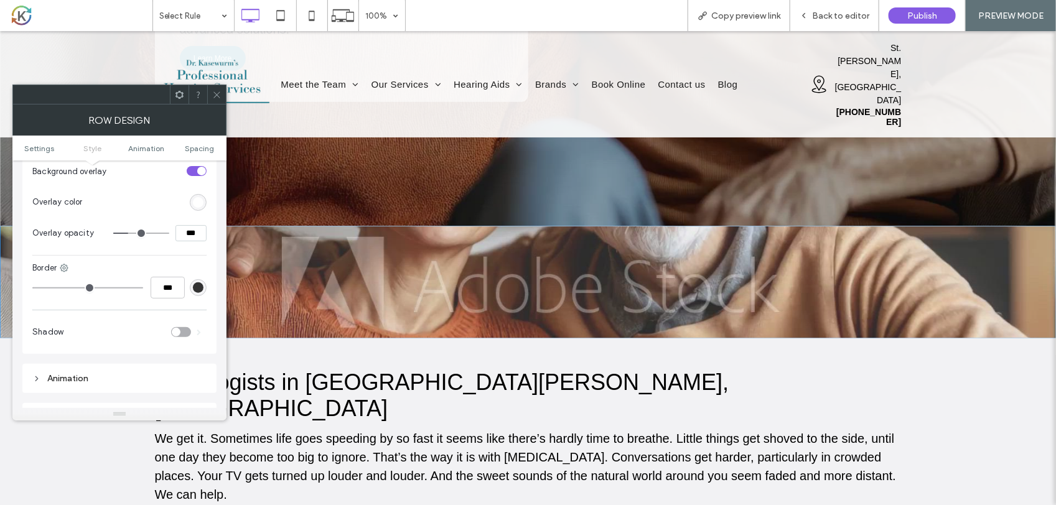
click at [131, 234] on input "range" at bounding box center [141, 233] width 56 height 1
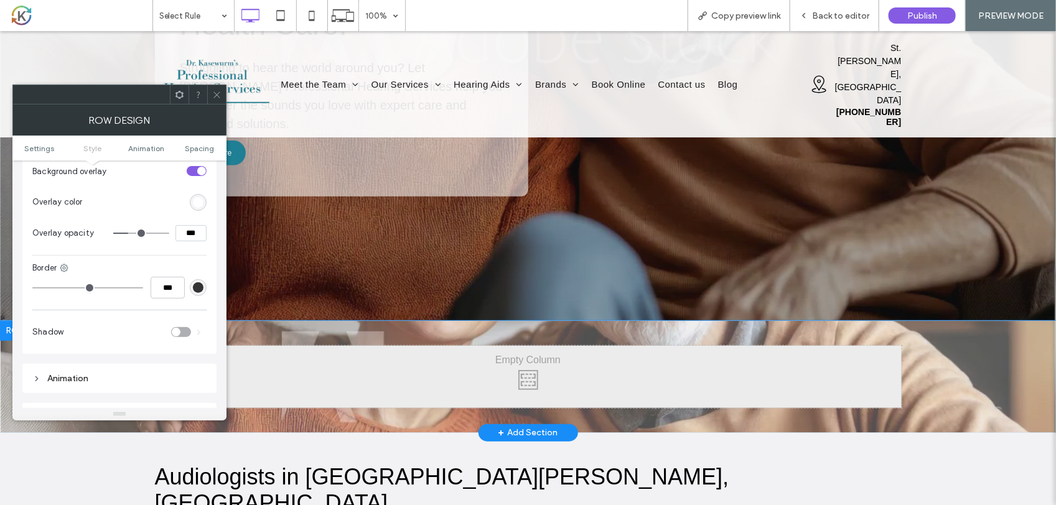
scroll to position [389, 0]
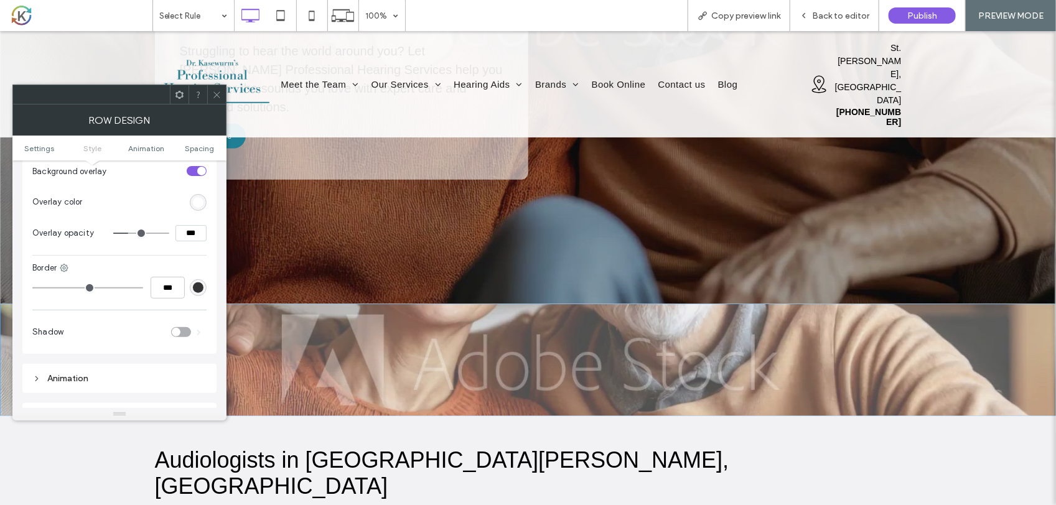
type input "*"
type input "**"
click at [119, 234] on input "range" at bounding box center [141, 233] width 56 height 1
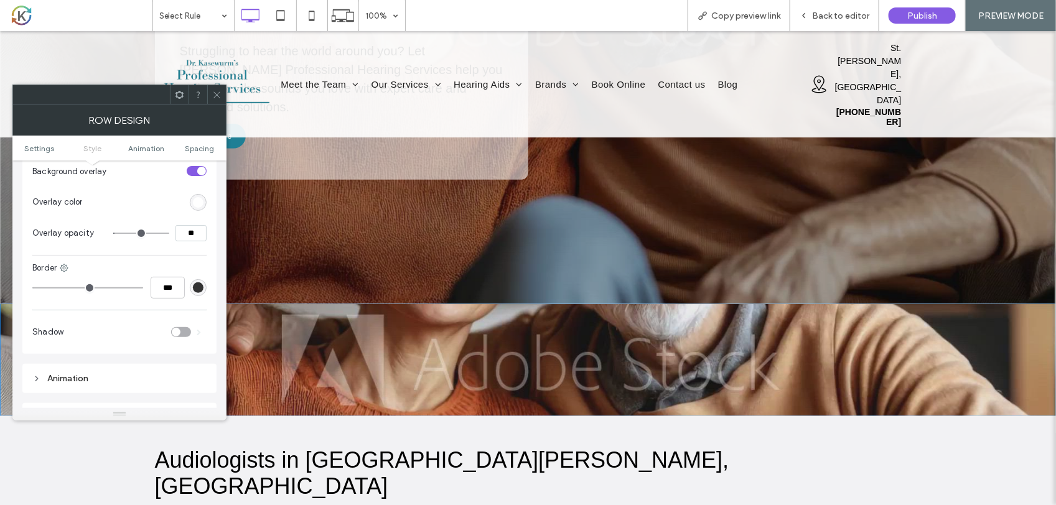
click at [118, 234] on input "range" at bounding box center [141, 233] width 56 height 1
type input "**"
type input "***"
type input "**"
click at [124, 234] on input "range" at bounding box center [141, 233] width 56 height 1
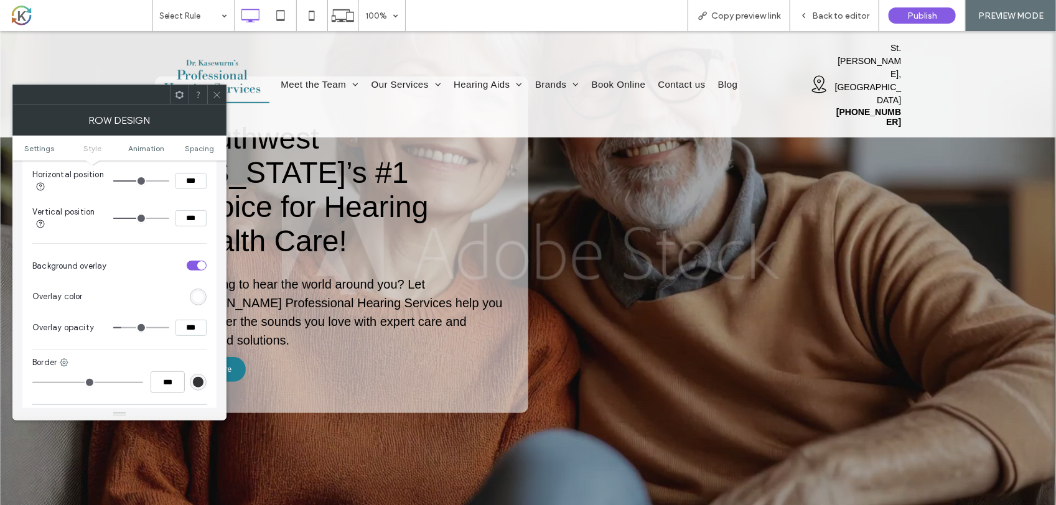
scroll to position [545, 0]
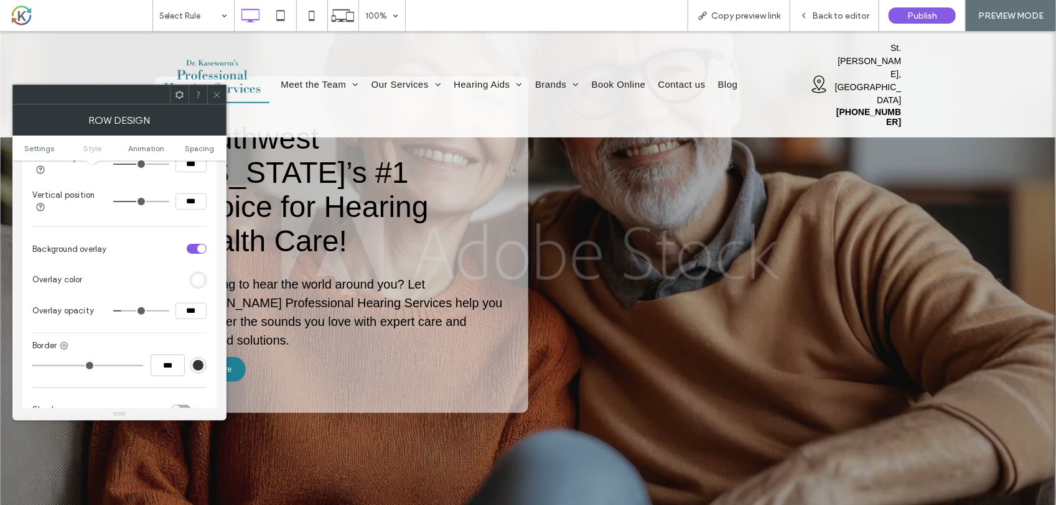
click at [221, 100] on span at bounding box center [216, 94] width 9 height 19
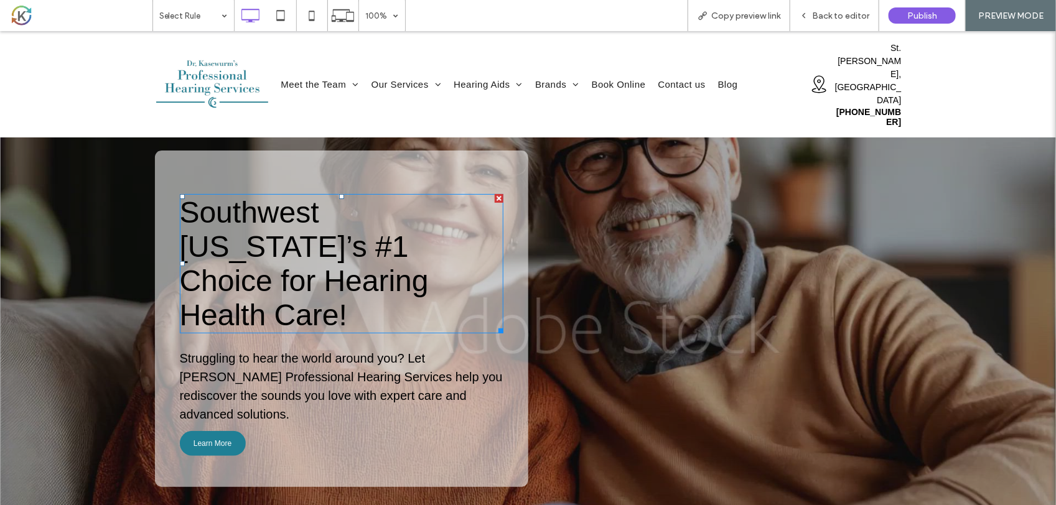
scroll to position [0, 0]
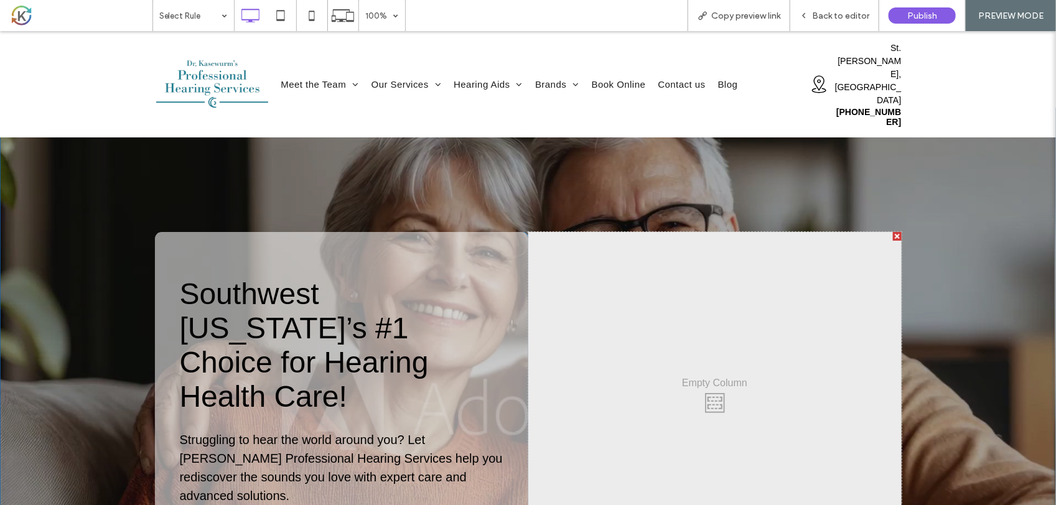
click at [169, 242] on div "Southwest Michigan’s #1 Choice for Hearing Health Care! Struggling to hear the …" at bounding box center [341, 400] width 373 height 337
drag, startPoint x: 169, startPoint y: 242, endPoint x: 475, endPoint y: 256, distance: 306.5
click at [475, 256] on div "Southwest Michigan’s #1 Choice for Hearing Health Care! Struggling to hear the …" at bounding box center [341, 400] width 373 height 337
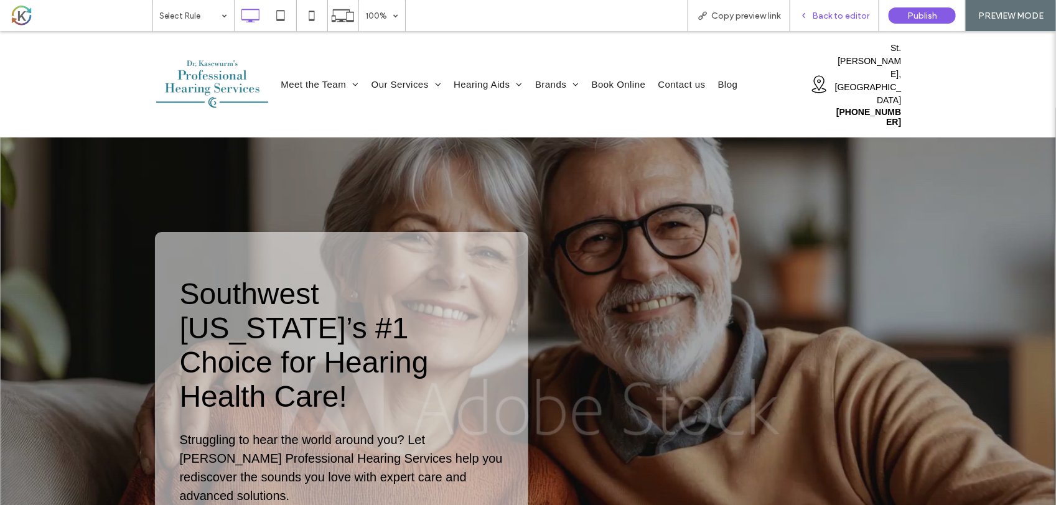
click at [837, 13] on span "Back to editor" at bounding box center [840, 16] width 57 height 11
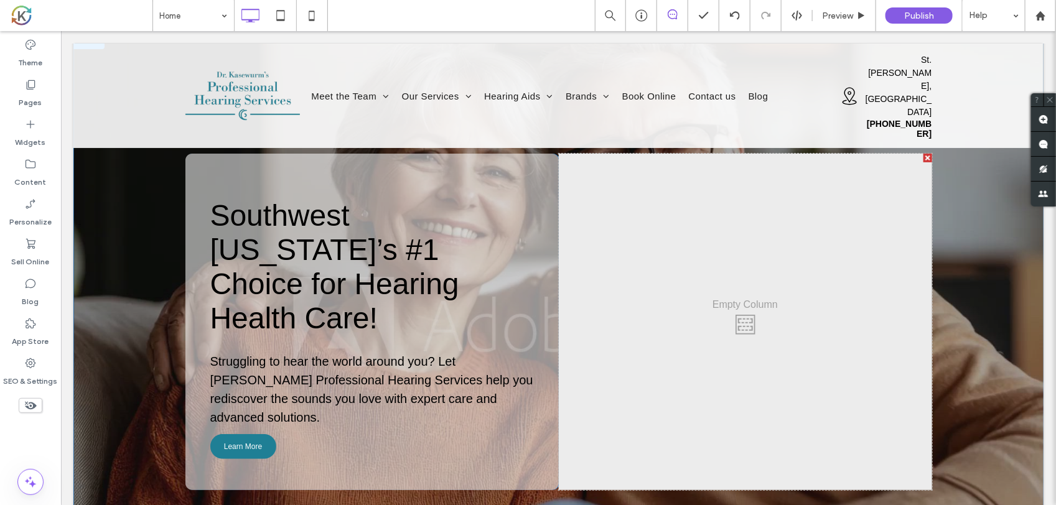
scroll to position [77, 0]
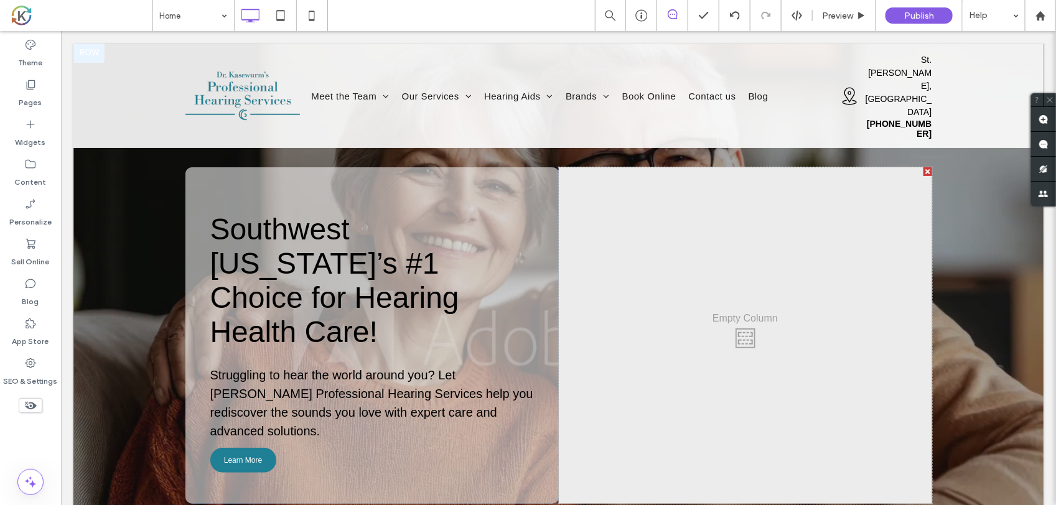
click at [223, 163] on div at bounding box center [558, 335] width 970 height 586
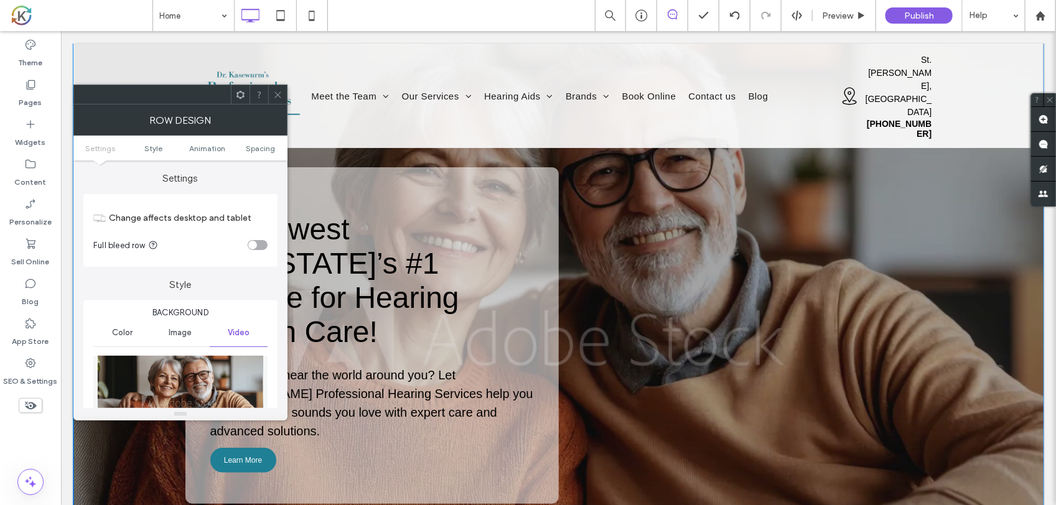
click at [367, 202] on div "Southwest Michigan’s #1 Choice for Hearing Health Care! Struggling to hear the …" at bounding box center [371, 335] width 373 height 337
click at [280, 105] on div "Row Design" at bounding box center [180, 120] width 214 height 31
click at [280, 94] on icon at bounding box center [277, 94] width 9 height 9
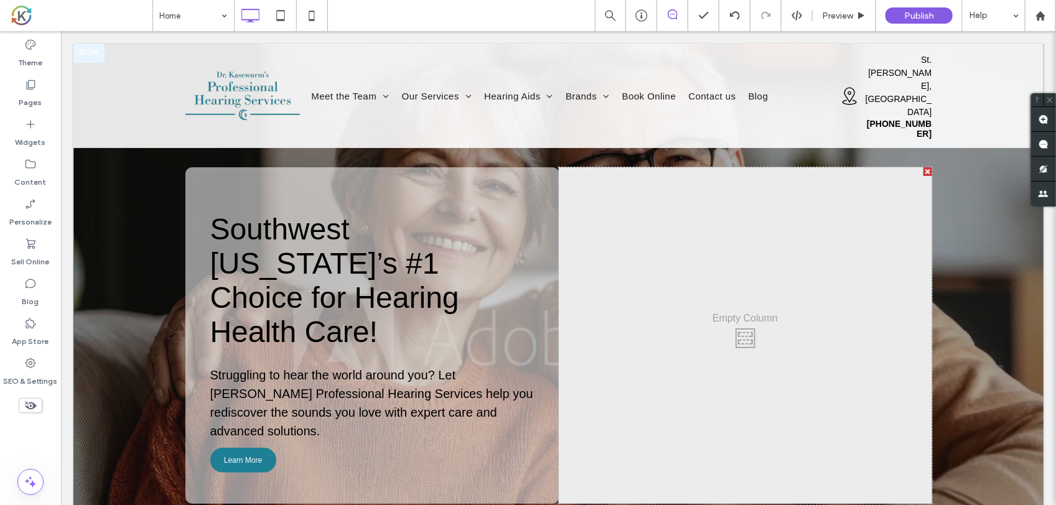
click at [101, 146] on div at bounding box center [558, 335] width 970 height 586
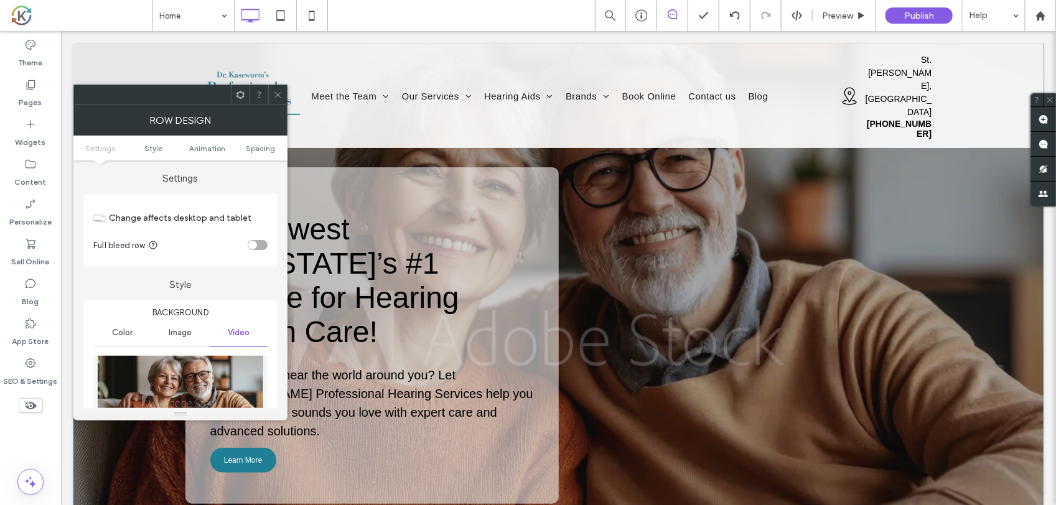
click at [273, 95] on icon at bounding box center [277, 94] width 9 height 9
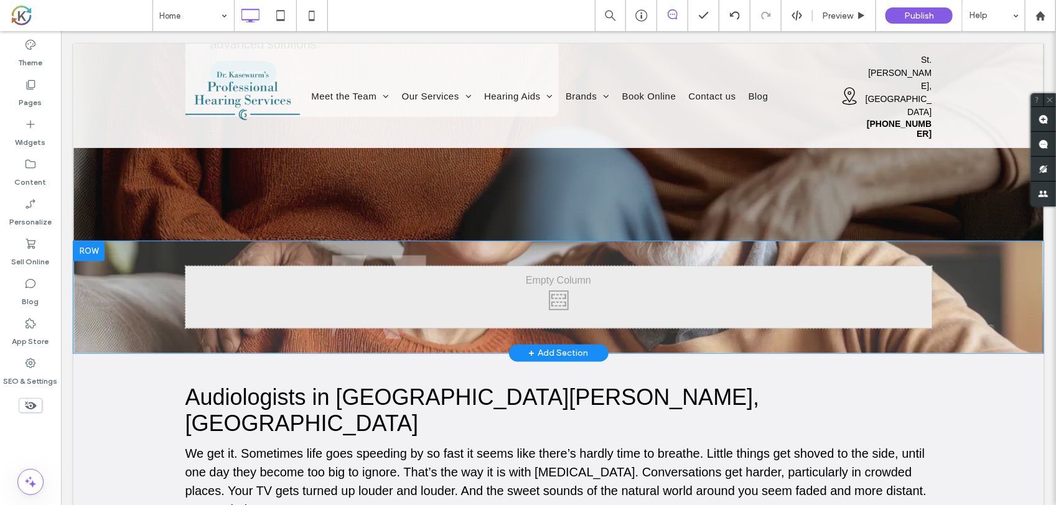
scroll to position [467, 0]
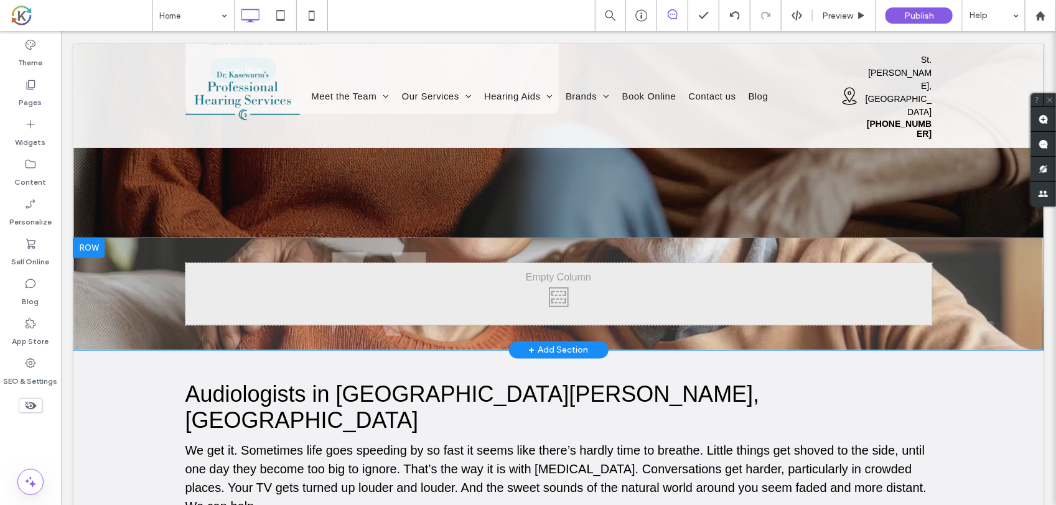
click at [370, 263] on div "Click To Paste Click To Paste" at bounding box center [558, 294] width 747 height 62
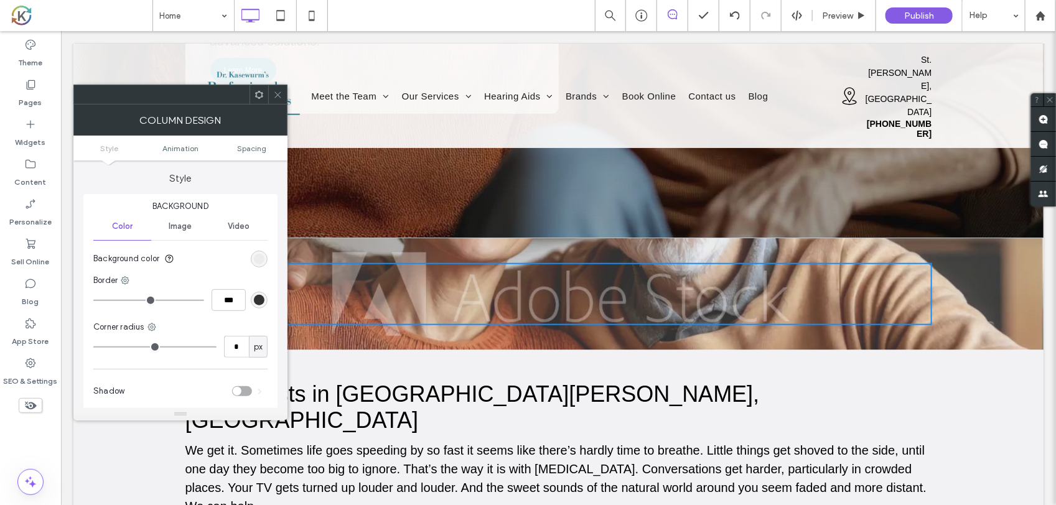
click at [281, 106] on div "Column Design" at bounding box center [180, 120] width 214 height 31
click at [277, 98] on icon at bounding box center [277, 94] width 9 height 9
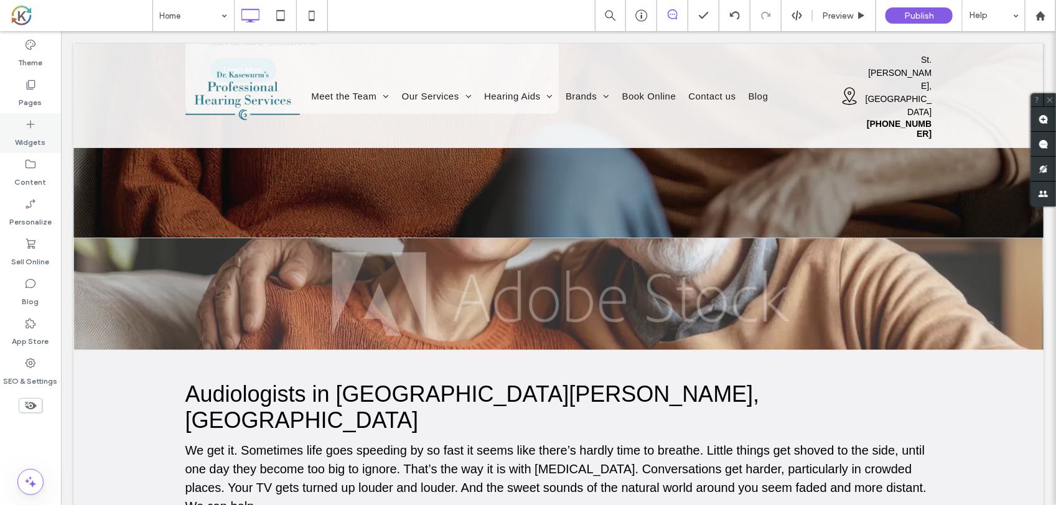
click at [25, 123] on icon at bounding box center [30, 124] width 12 height 12
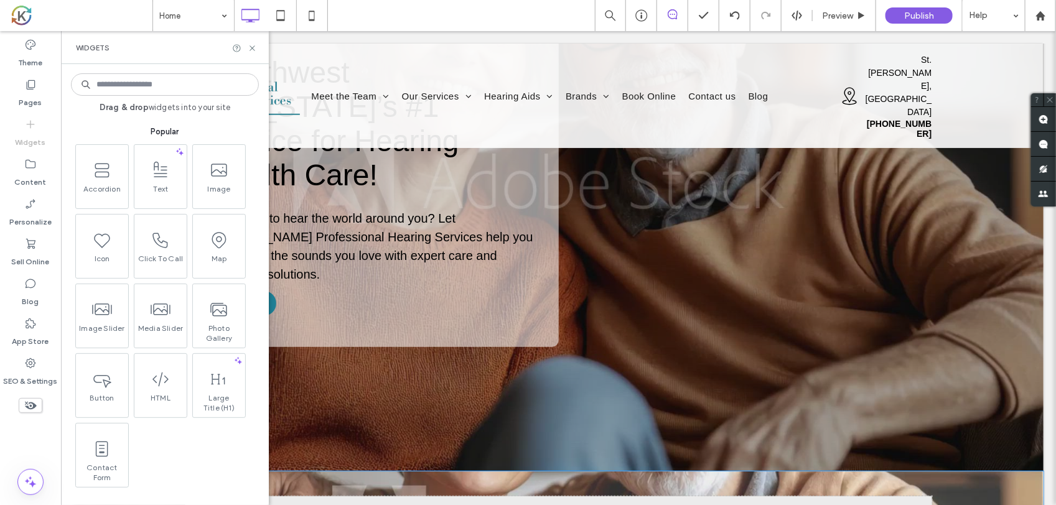
scroll to position [0, 0]
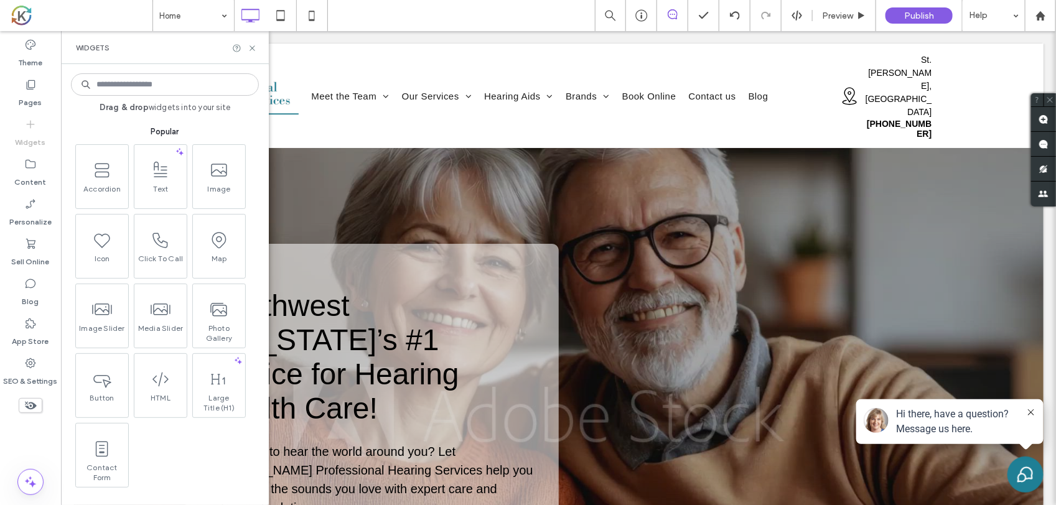
click at [156, 85] on input at bounding box center [165, 84] width 188 height 22
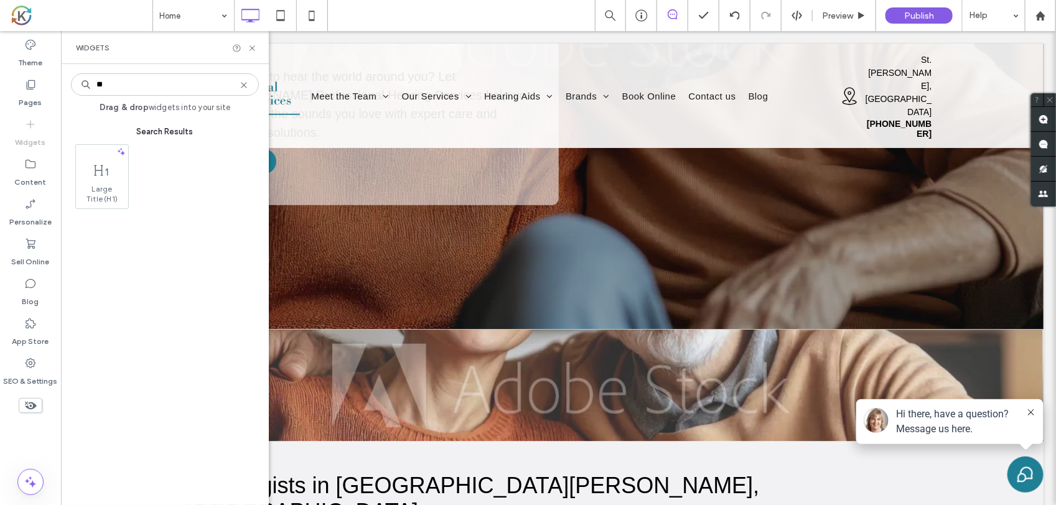
scroll to position [389, 0]
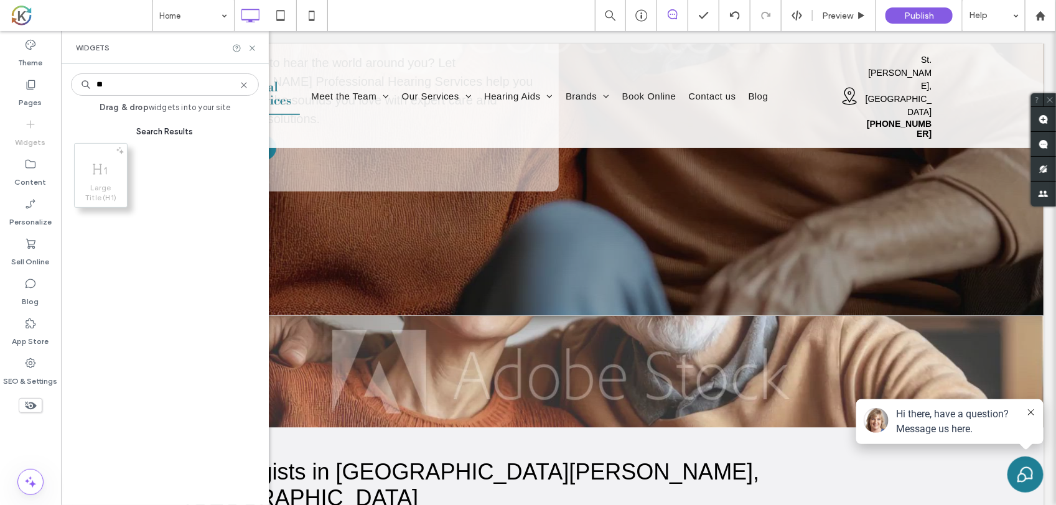
type input "**"
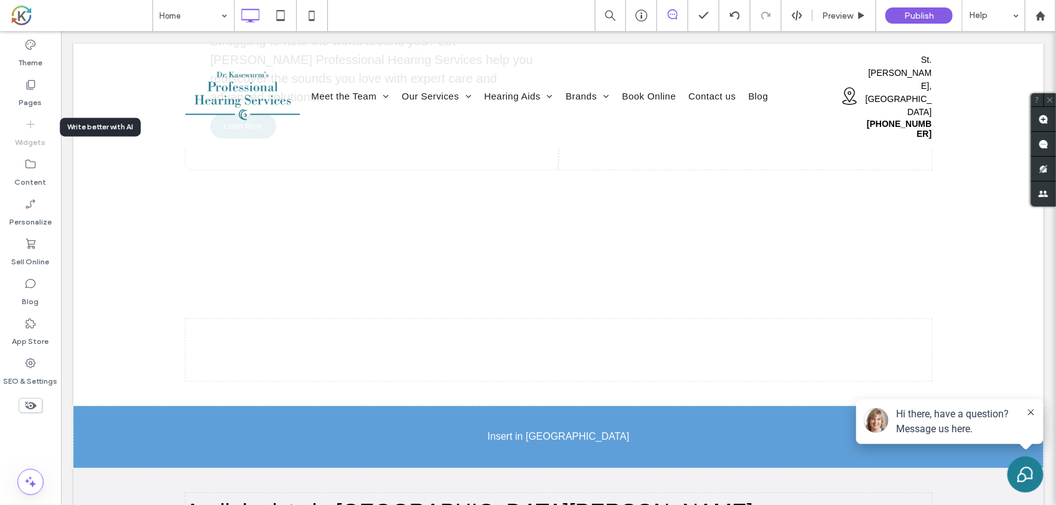
scroll to position [420, 0]
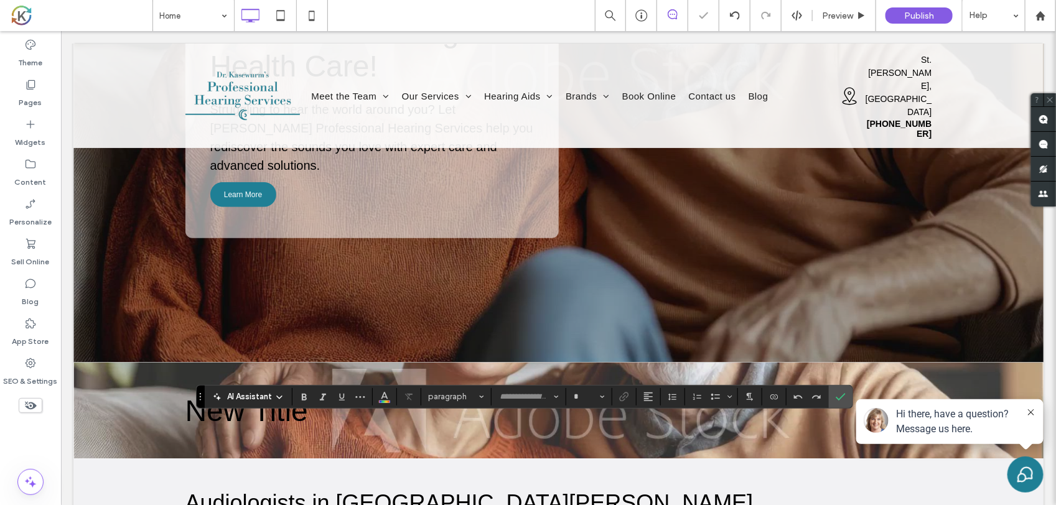
type input "*********"
type input "**"
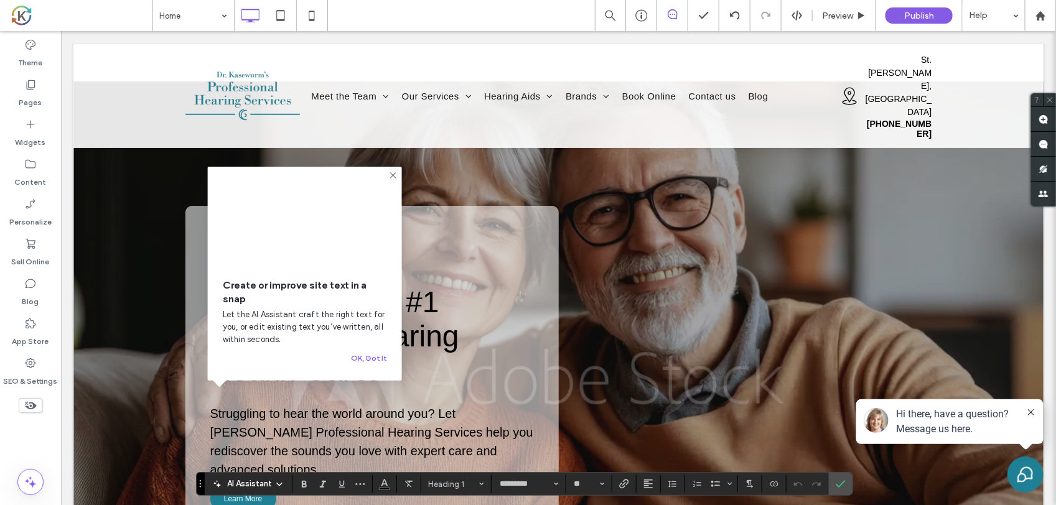
scroll to position [31, 0]
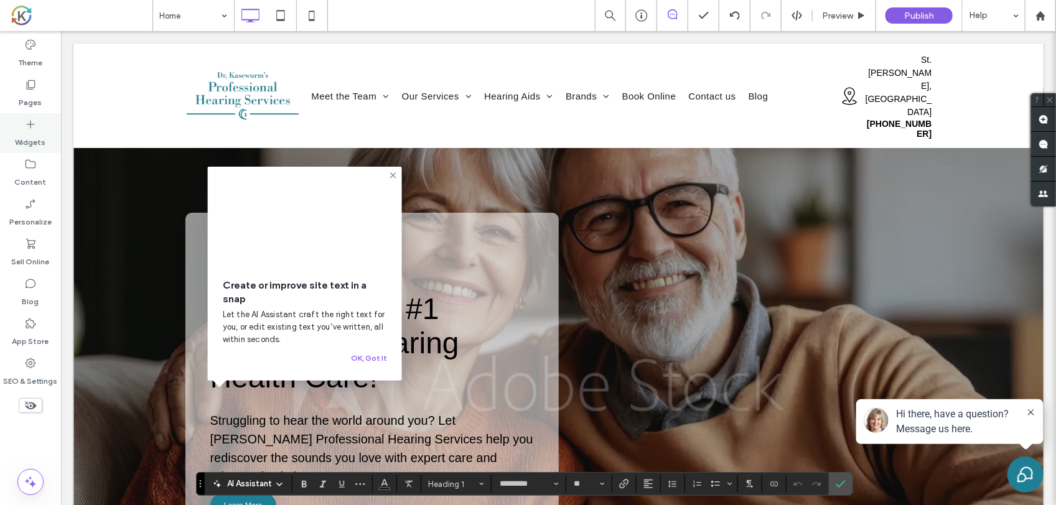
click at [35, 134] on label "Widgets" at bounding box center [31, 139] width 30 height 17
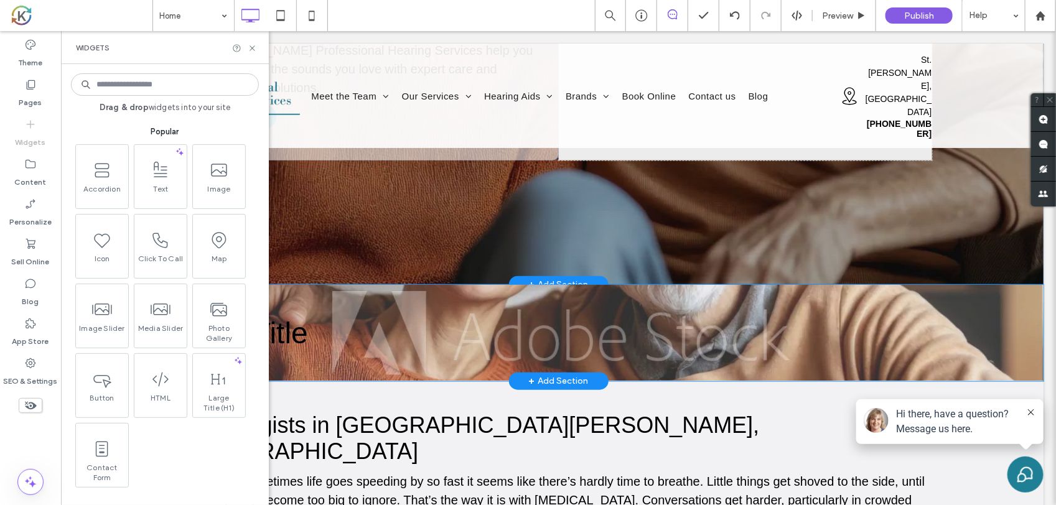
scroll to position [498, 0]
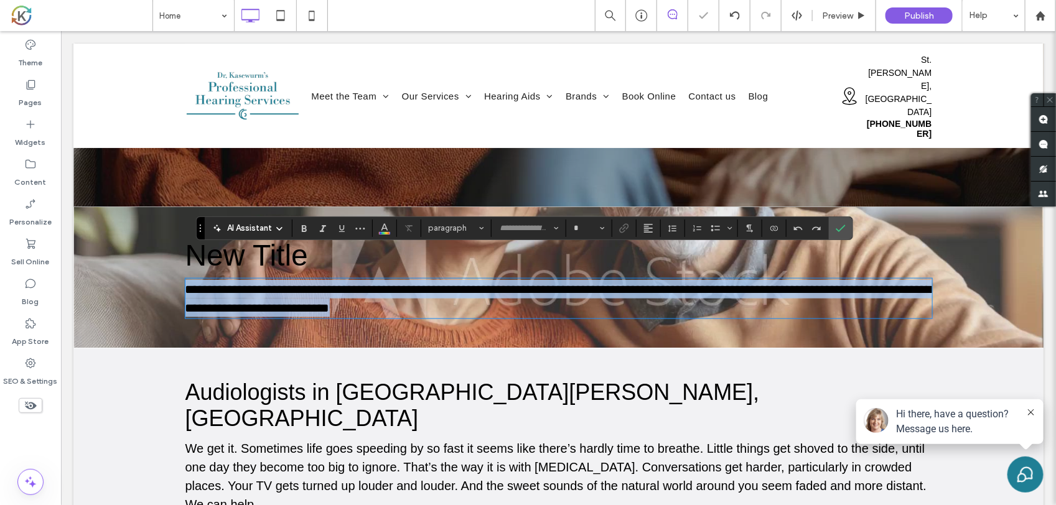
type input "*********"
type input "**"
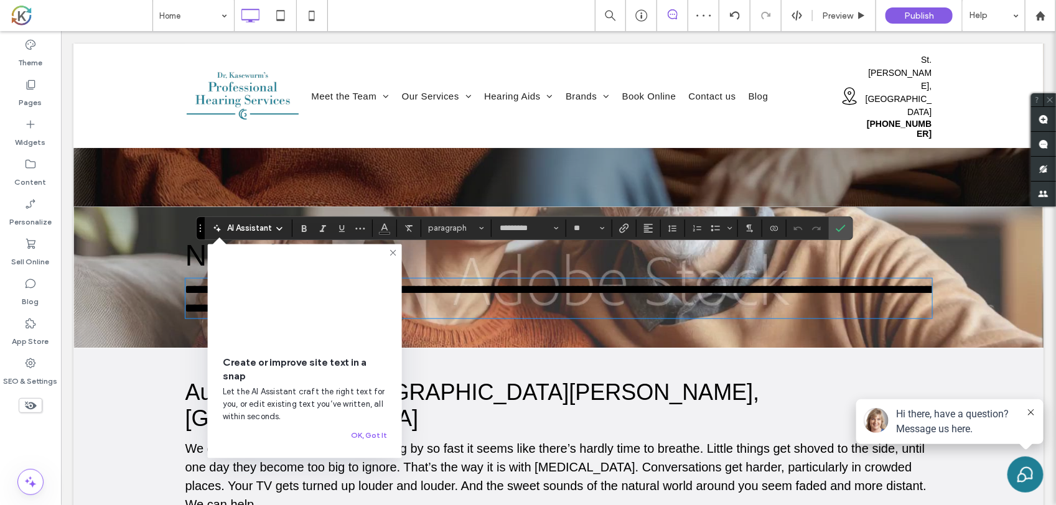
click at [192, 238] on span "New Title" at bounding box center [246, 254] width 123 height 33
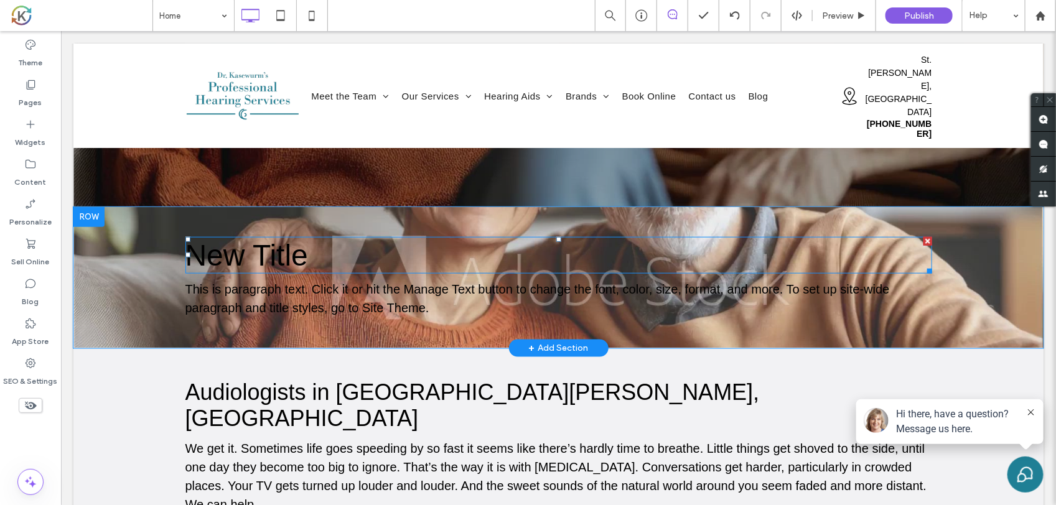
click at [248, 238] on span "New Title" at bounding box center [246, 254] width 123 height 33
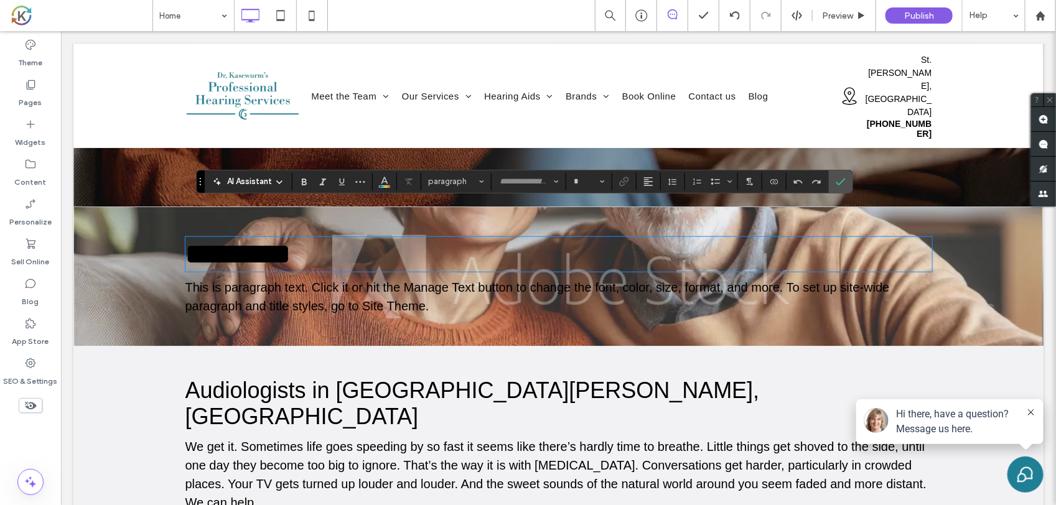
type input "*********"
type input "**"
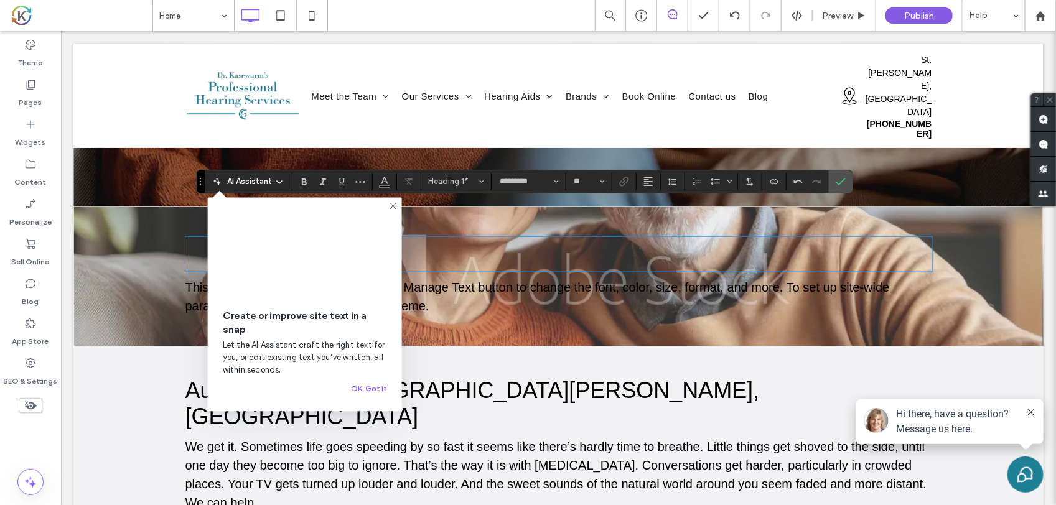
click at [144, 237] on div at bounding box center [558, 276] width 970 height 139
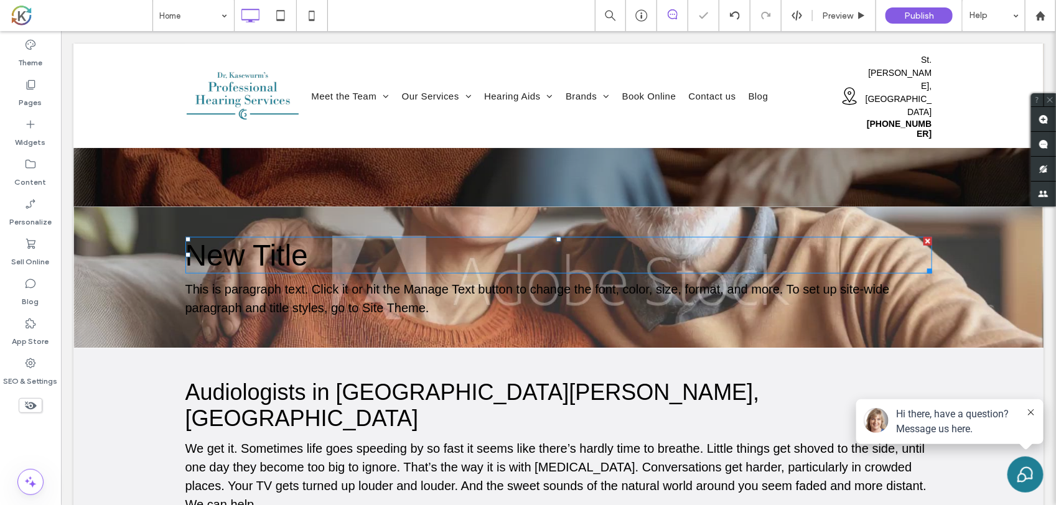
click at [218, 238] on h1 "New Title" at bounding box center [558, 255] width 747 height 34
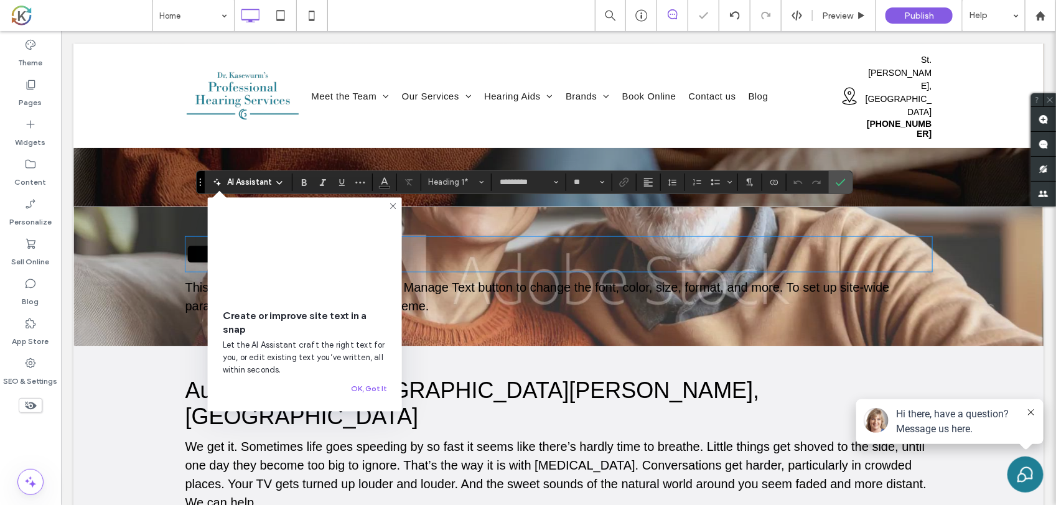
scroll to position [497, 0]
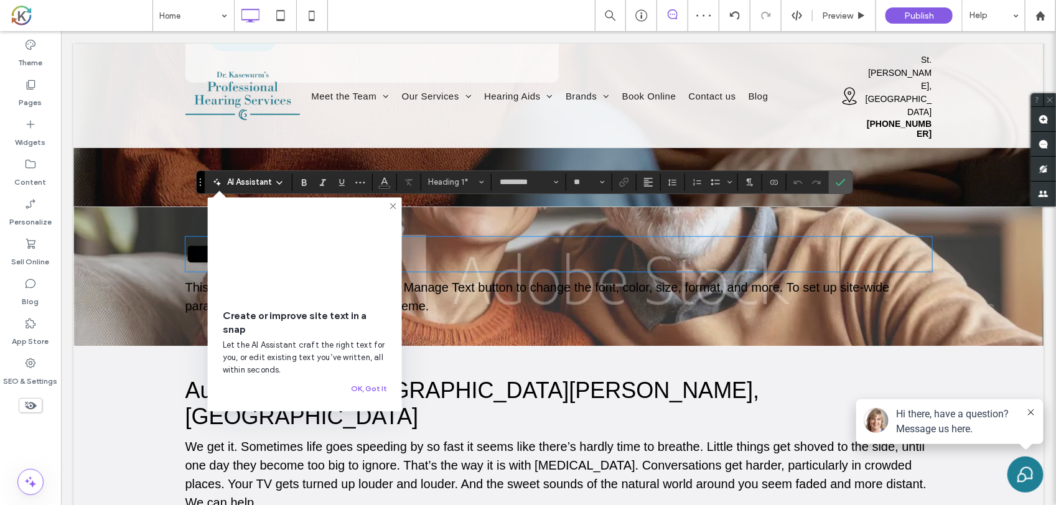
drag, startPoint x: 599, startPoint y: 214, endPoint x: 542, endPoint y: 334, distance: 133.1
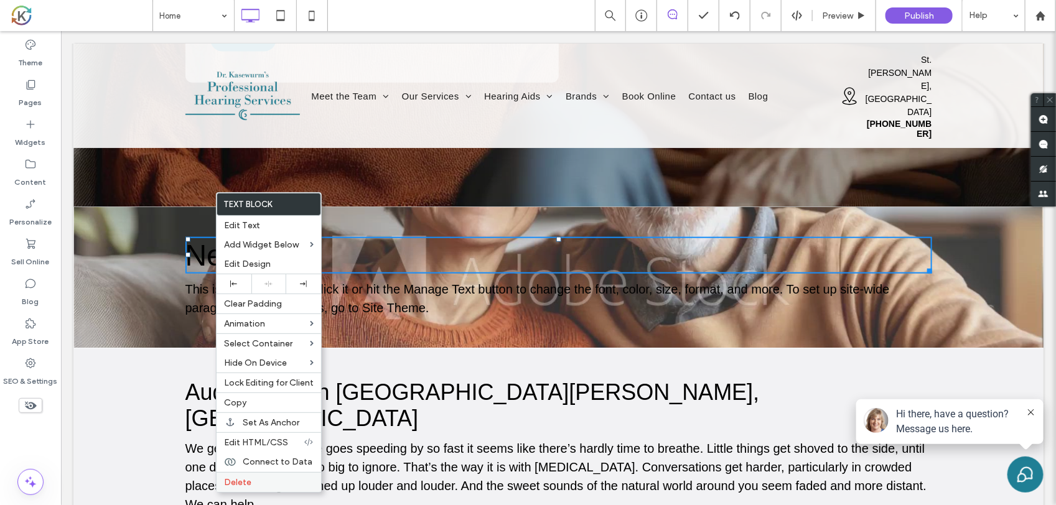
click at [232, 484] on span "Delete" at bounding box center [237, 482] width 27 height 11
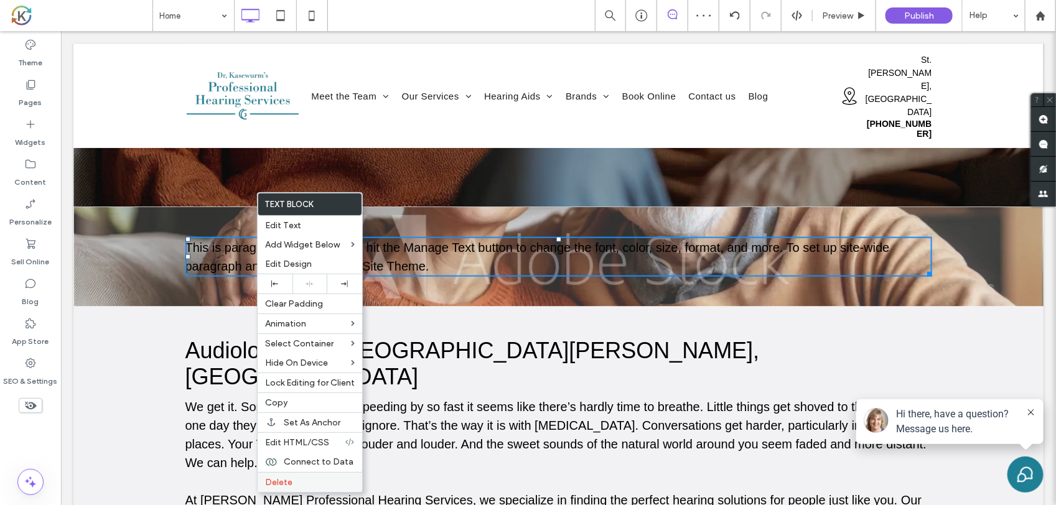
click at [296, 483] on label "Delete" at bounding box center [310, 482] width 90 height 11
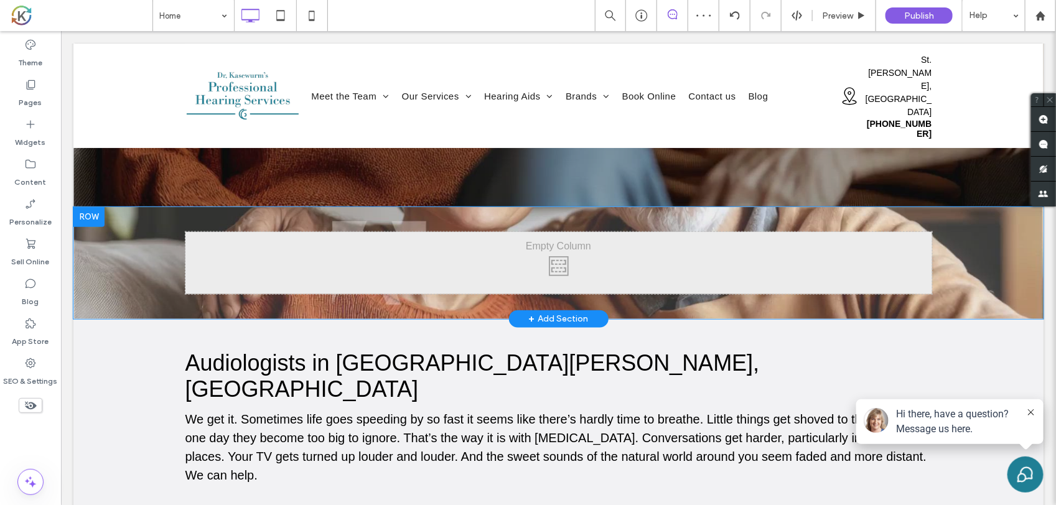
click at [554, 232] on div "Click To Paste Click To Paste" at bounding box center [558, 263] width 747 height 62
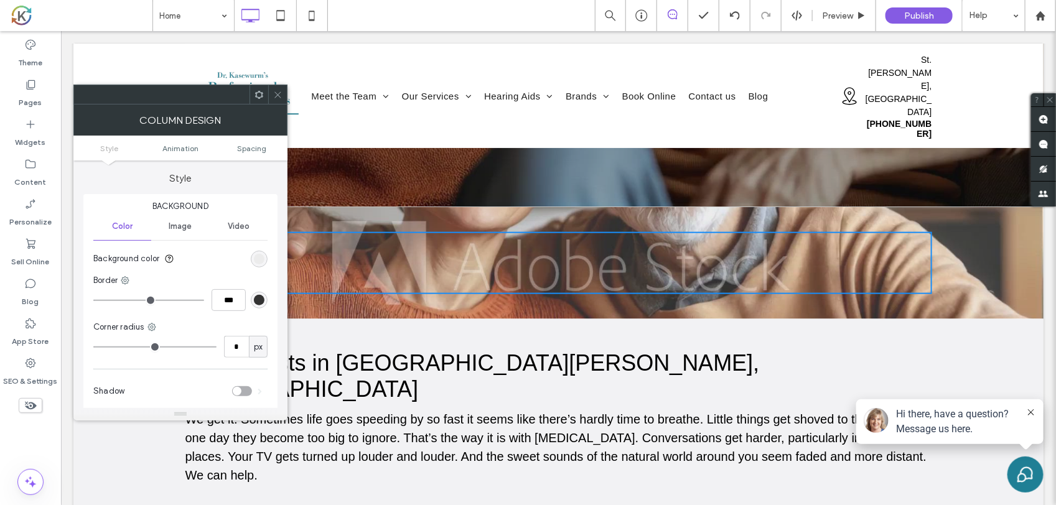
type input "*"
type input "***"
drag, startPoint x: 97, startPoint y: 302, endPoint x: 104, endPoint y: 302, distance: 6.8
type input "*"
click at [104, 301] on input "range" at bounding box center [148, 300] width 111 height 1
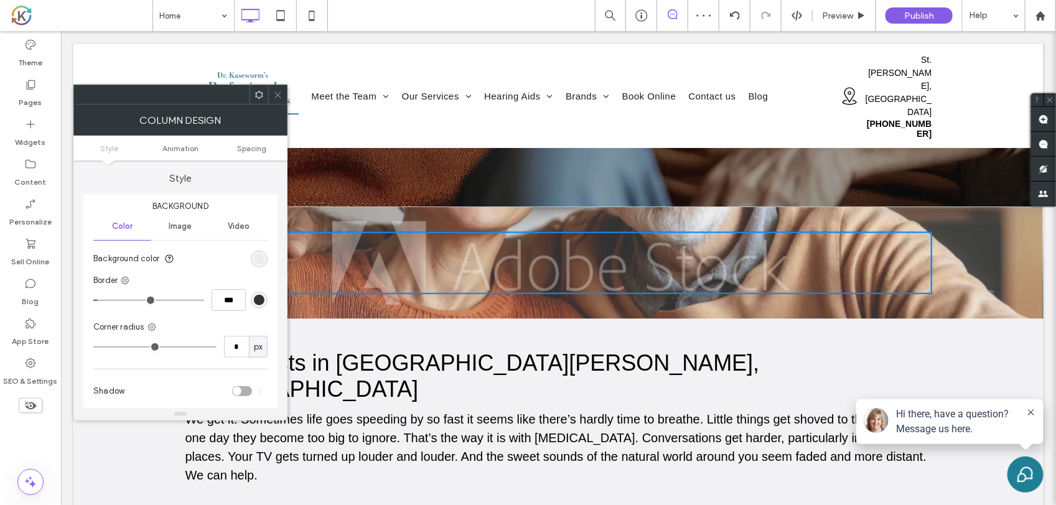
type input "*"
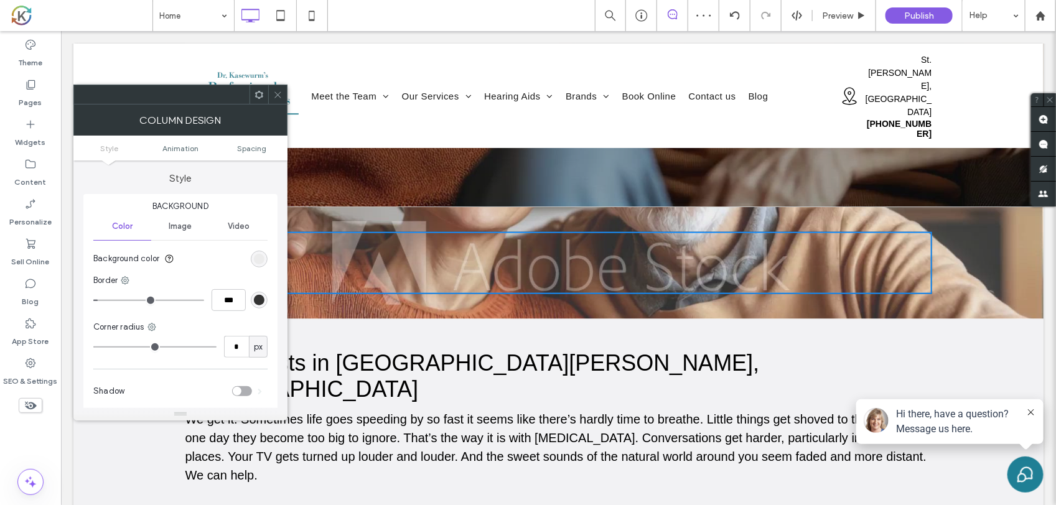
type input "*"
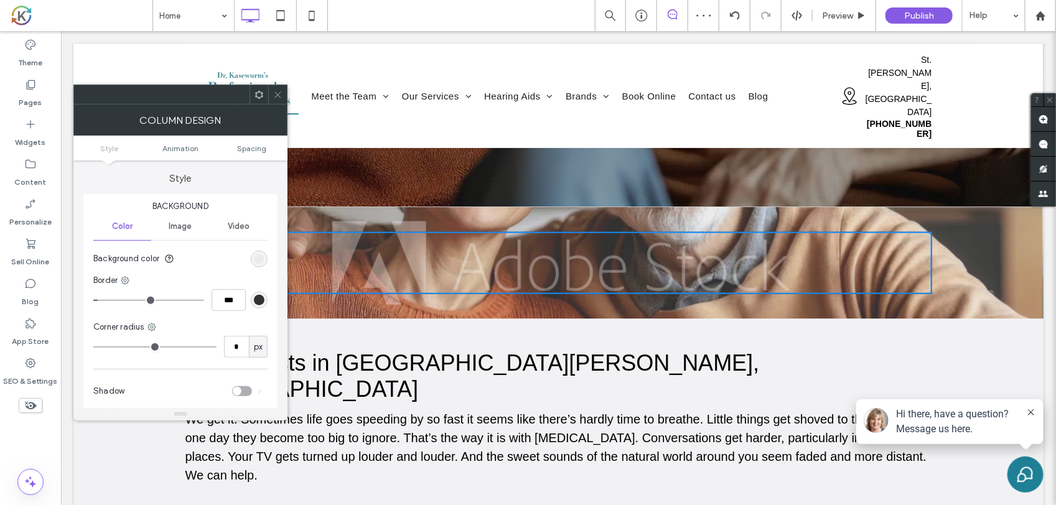
type input "*"
type input "**"
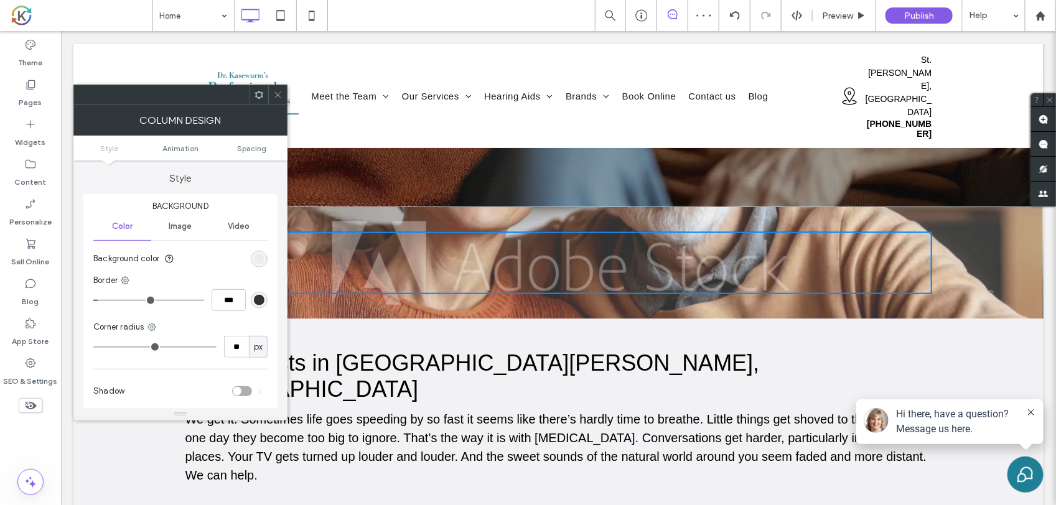
type input "**"
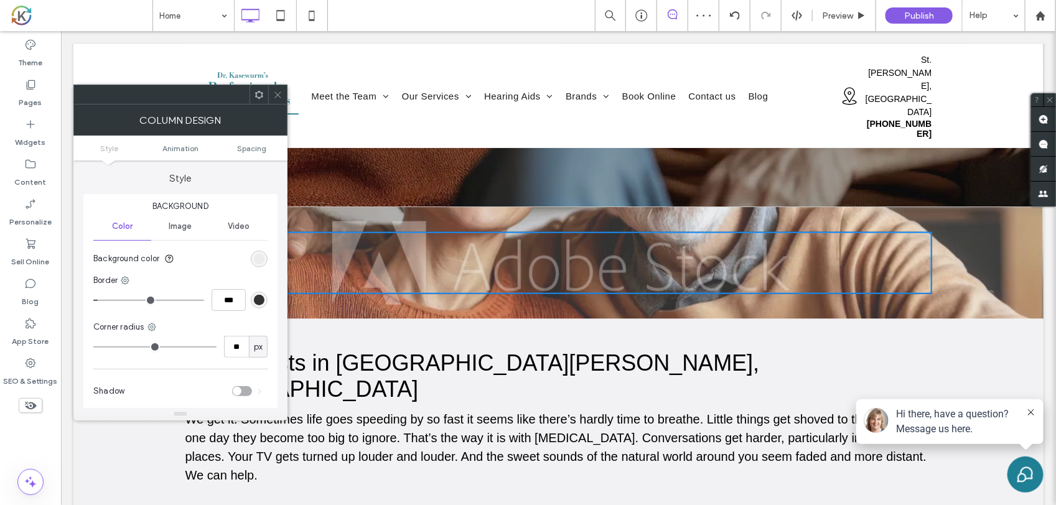
type input "**"
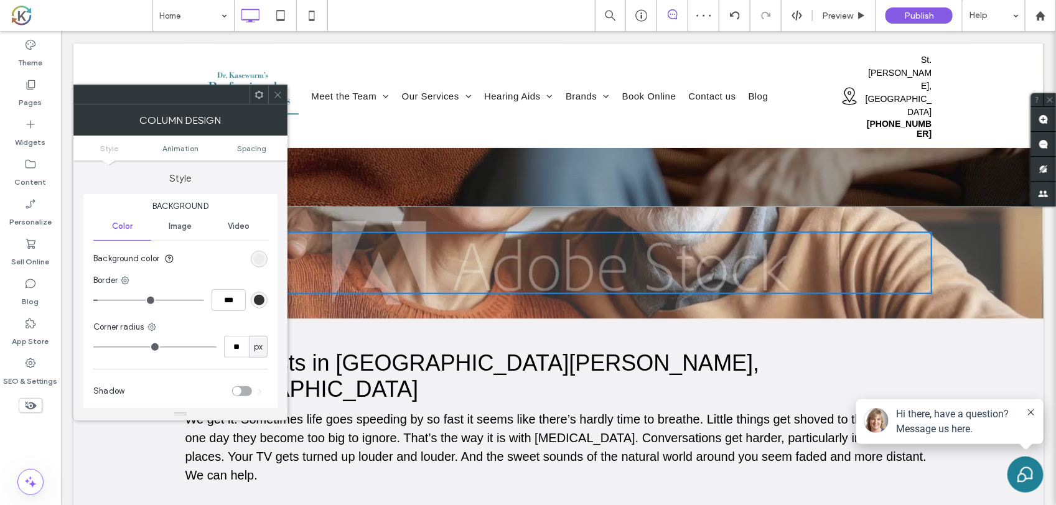
type input "**"
drag, startPoint x: 95, startPoint y: 347, endPoint x: 116, endPoint y: 346, distance: 21.2
click at [116, 347] on input "range" at bounding box center [154, 347] width 123 height 1
type input "**"
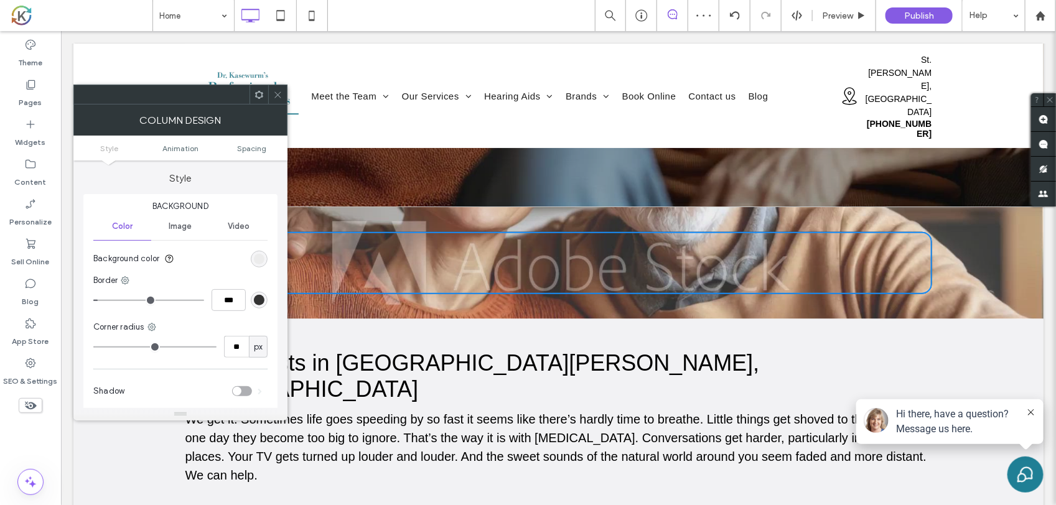
type input "**"
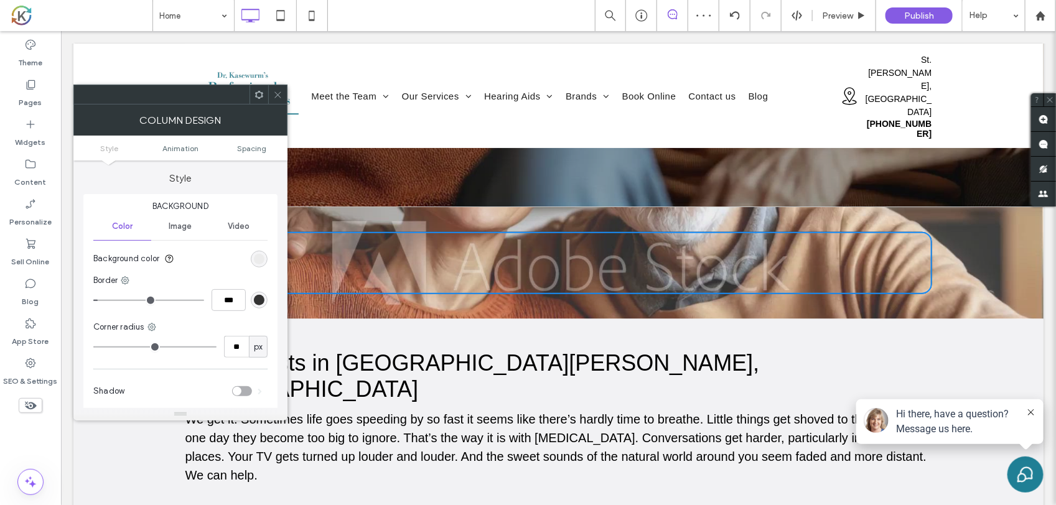
type input "**"
type input "*"
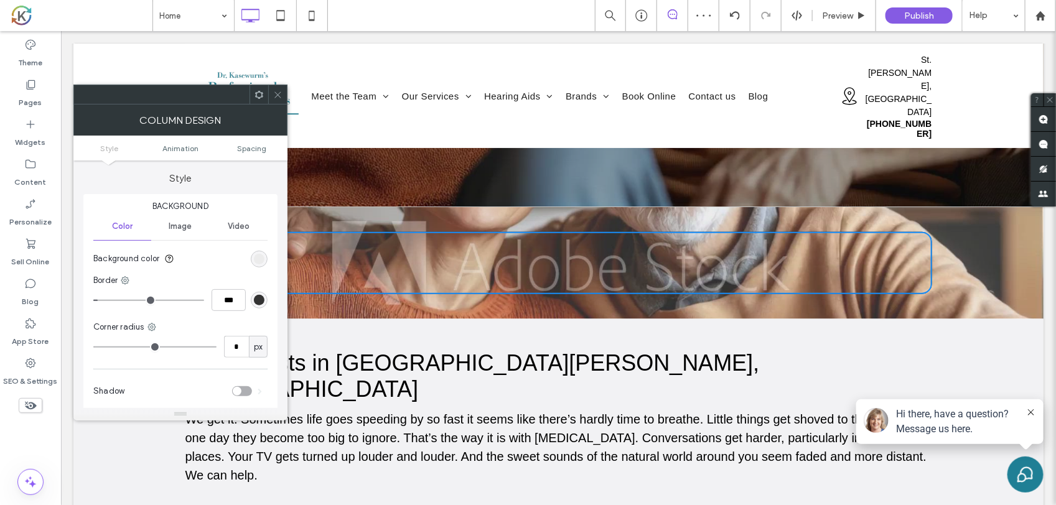
type input "*"
drag, startPoint x: 116, startPoint y: 346, endPoint x: 106, endPoint y: 347, distance: 10.6
type input "*"
click at [106, 347] on input "range" at bounding box center [154, 347] width 123 height 1
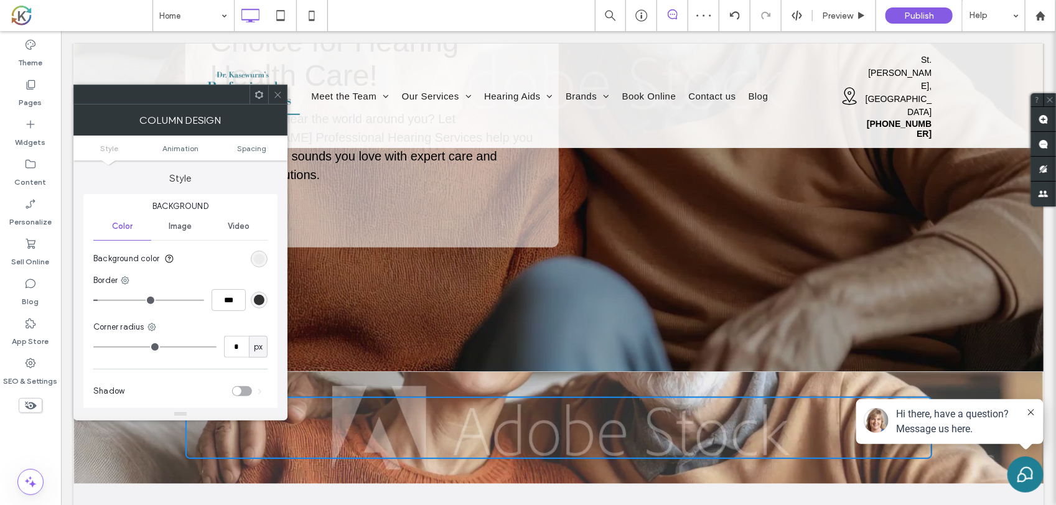
scroll to position [342, 0]
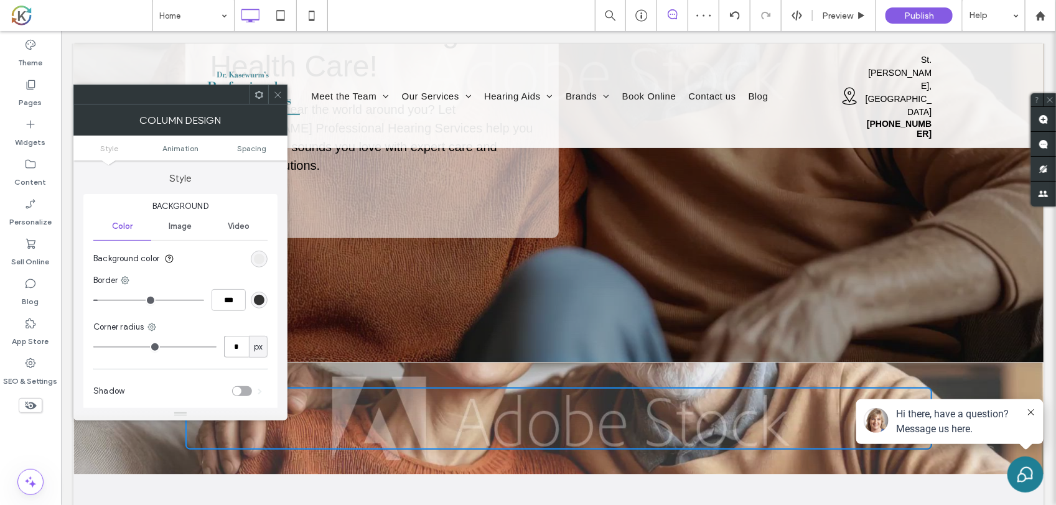
click at [234, 349] on input "*" at bounding box center [236, 347] width 25 height 22
type input "**"
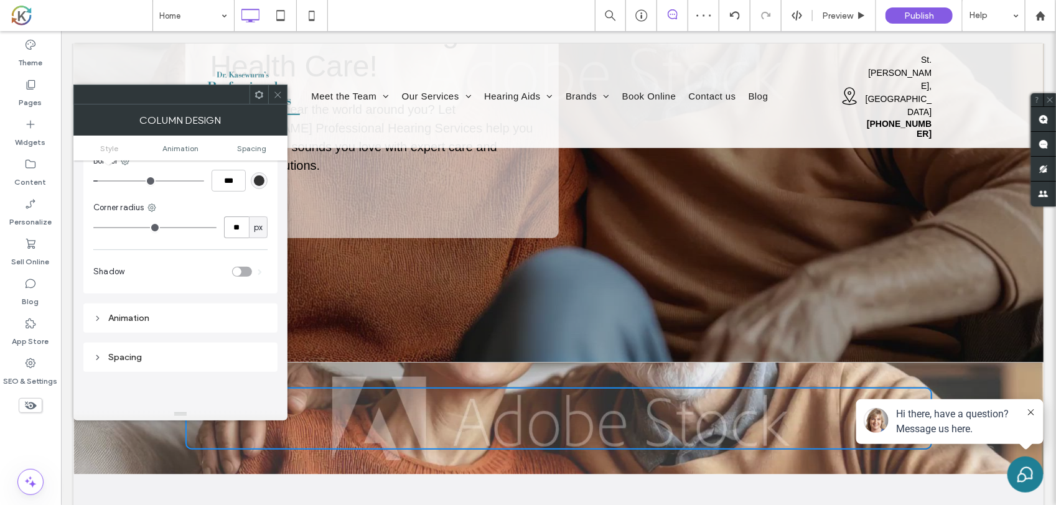
scroll to position [156, 0]
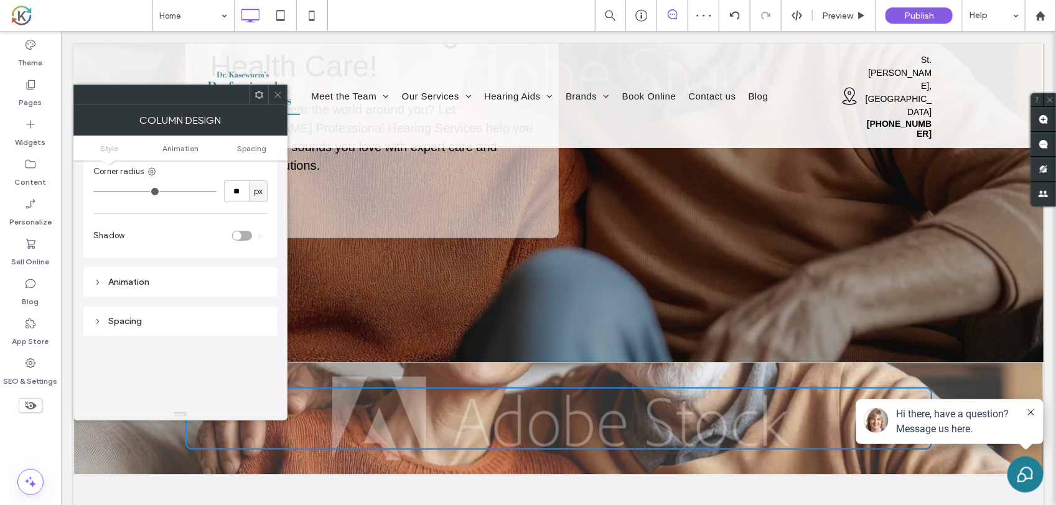
click at [250, 232] on div "Shadow" at bounding box center [180, 235] width 174 height 31
click at [244, 237] on div "toggle" at bounding box center [242, 236] width 20 height 10
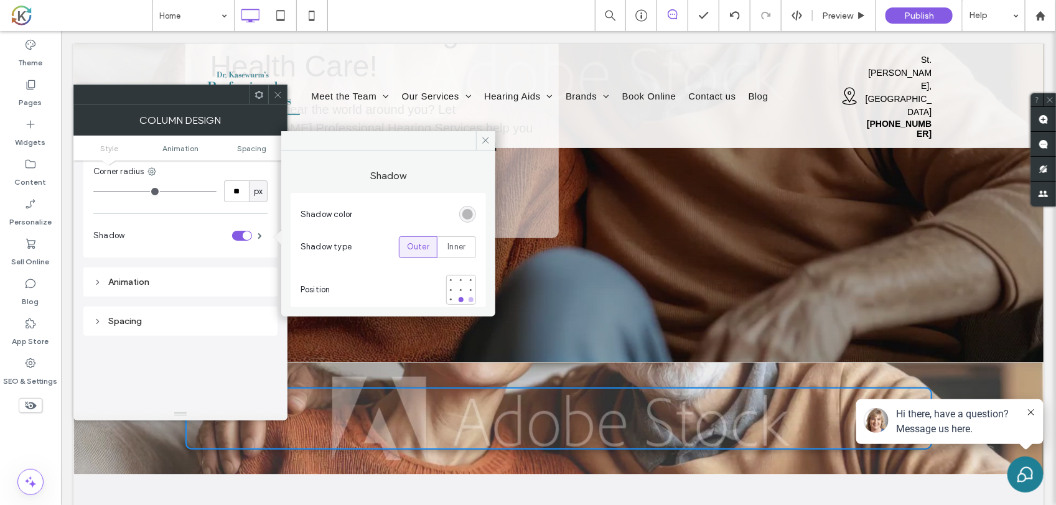
click at [467, 299] on div at bounding box center [471, 300] width 9 height 9
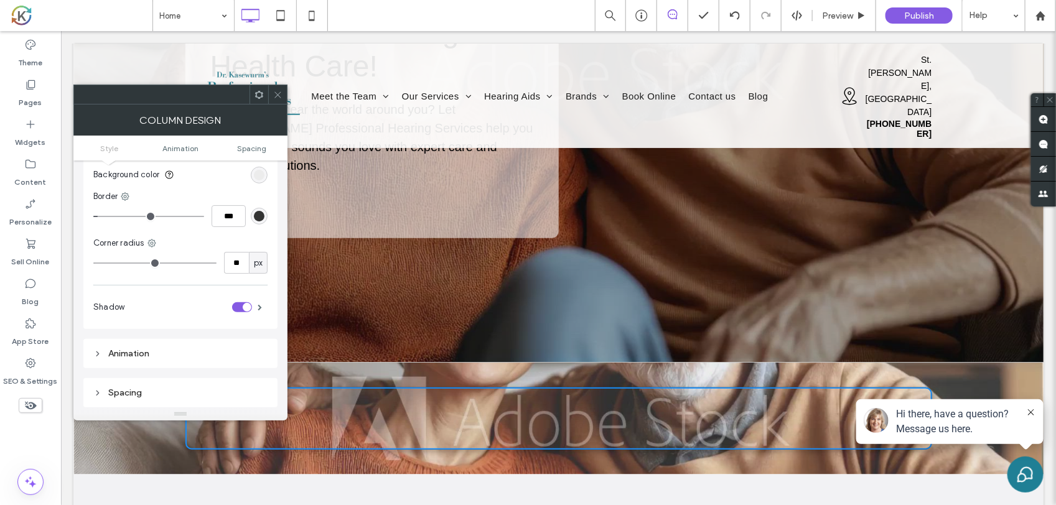
scroll to position [0, 0]
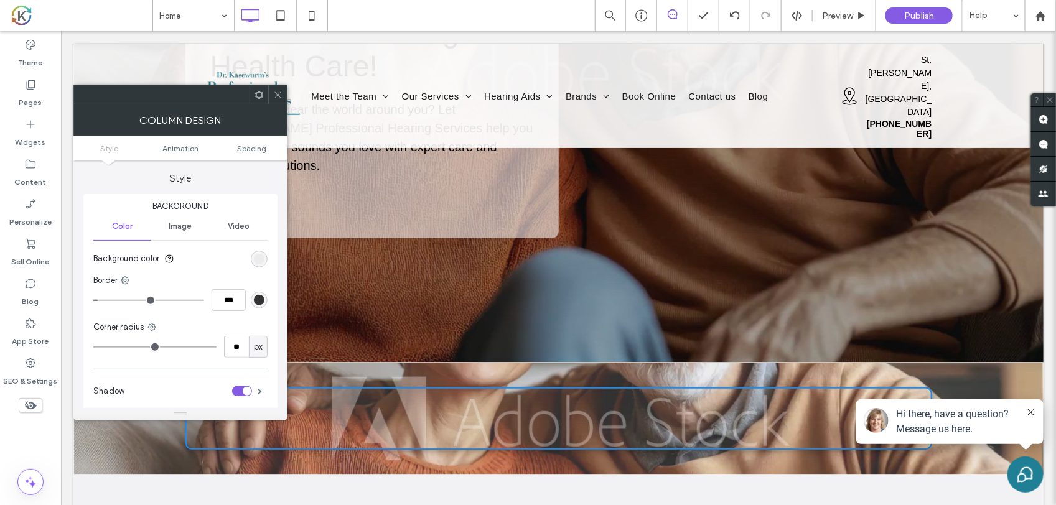
click at [187, 235] on div "Image" at bounding box center [180, 226] width 58 height 27
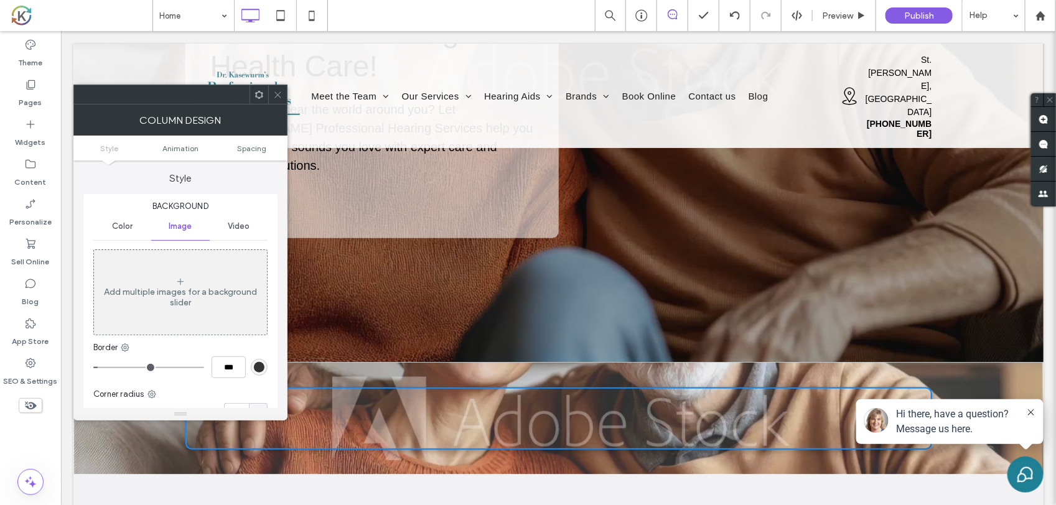
click at [232, 219] on div "Video" at bounding box center [239, 226] width 58 height 27
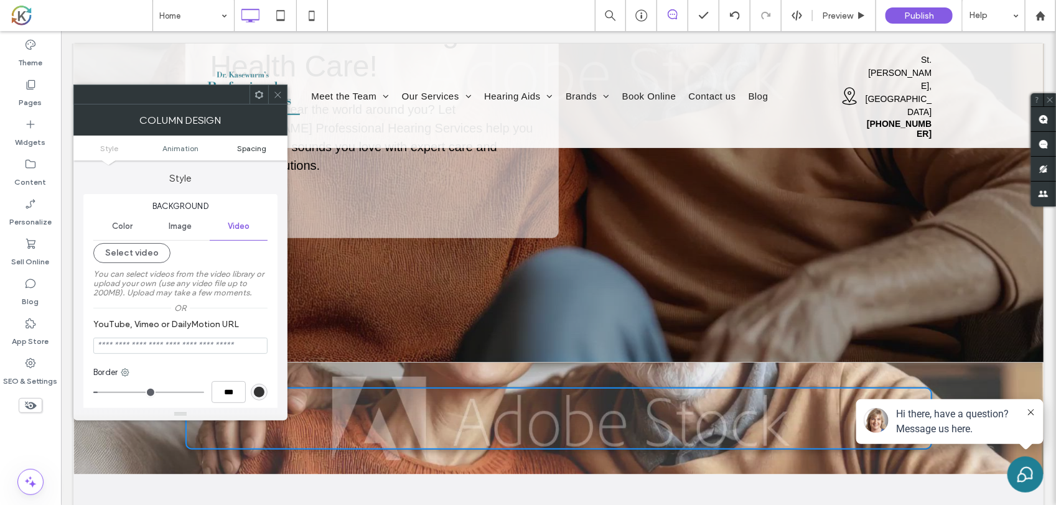
click at [251, 149] on span "Spacing" at bounding box center [251, 148] width 29 height 9
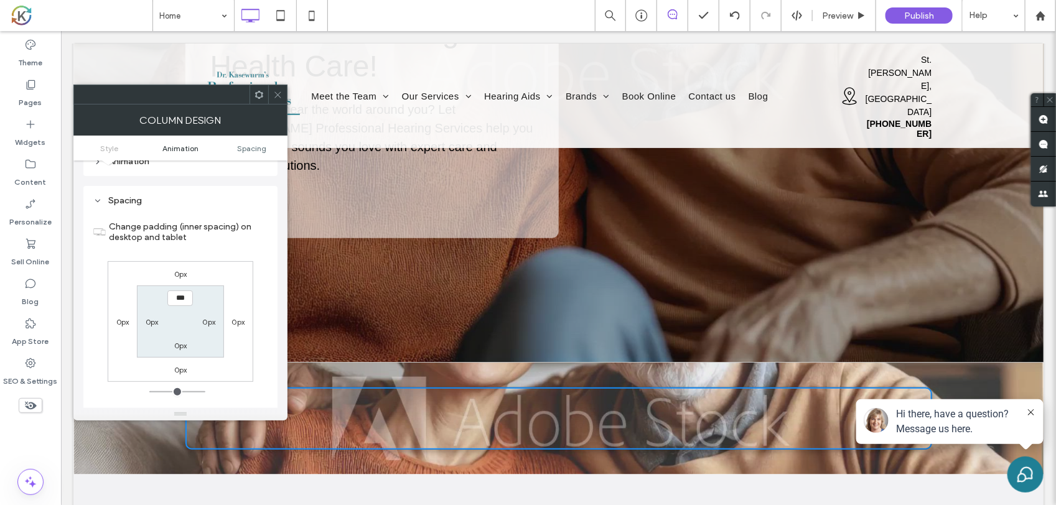
click at [195, 151] on span "Animation" at bounding box center [180, 148] width 36 height 9
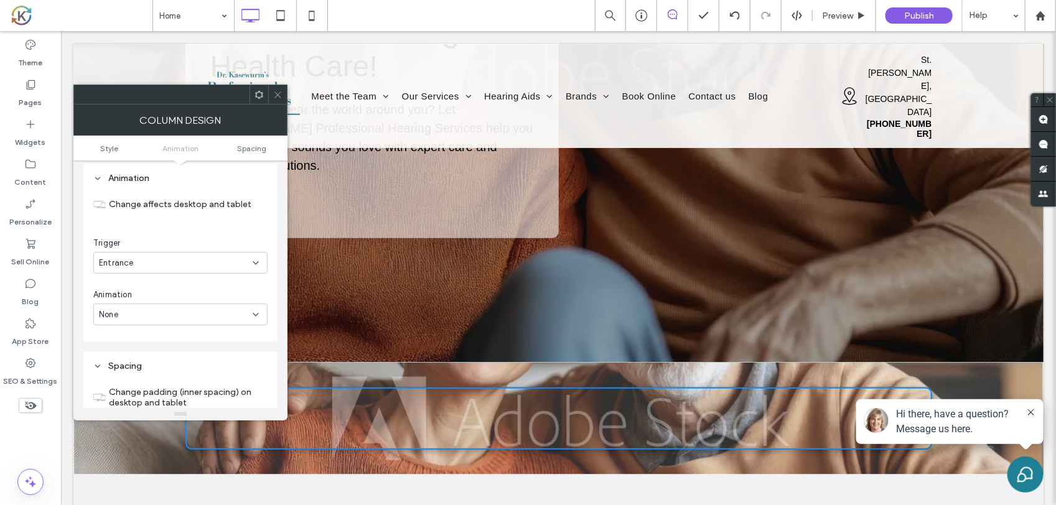
scroll to position [350, 0]
click at [104, 152] on span "Style" at bounding box center [109, 148] width 18 height 9
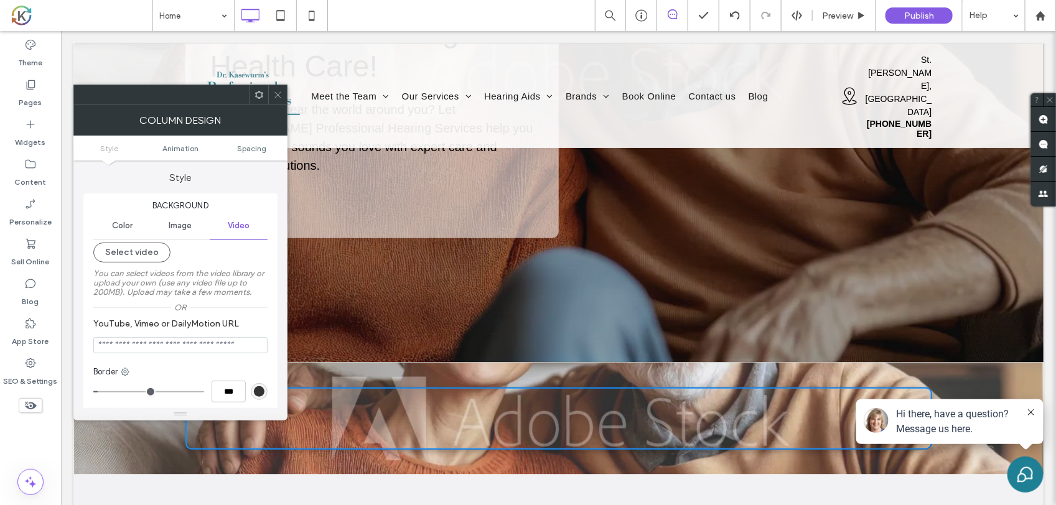
scroll to position [0, 0]
click at [126, 226] on span "Color" at bounding box center [122, 227] width 21 height 10
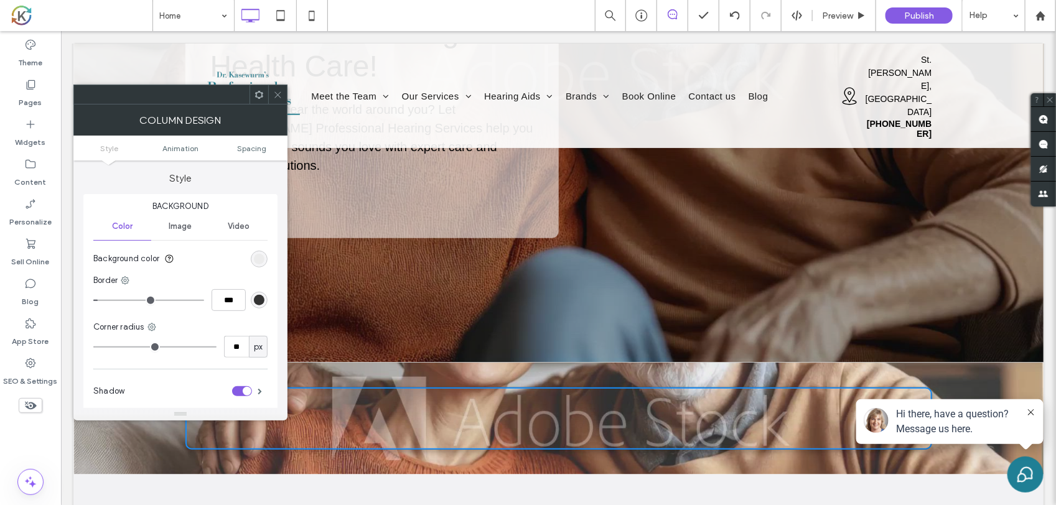
click at [256, 254] on div "rgb(236, 236, 236)" at bounding box center [259, 259] width 11 height 11
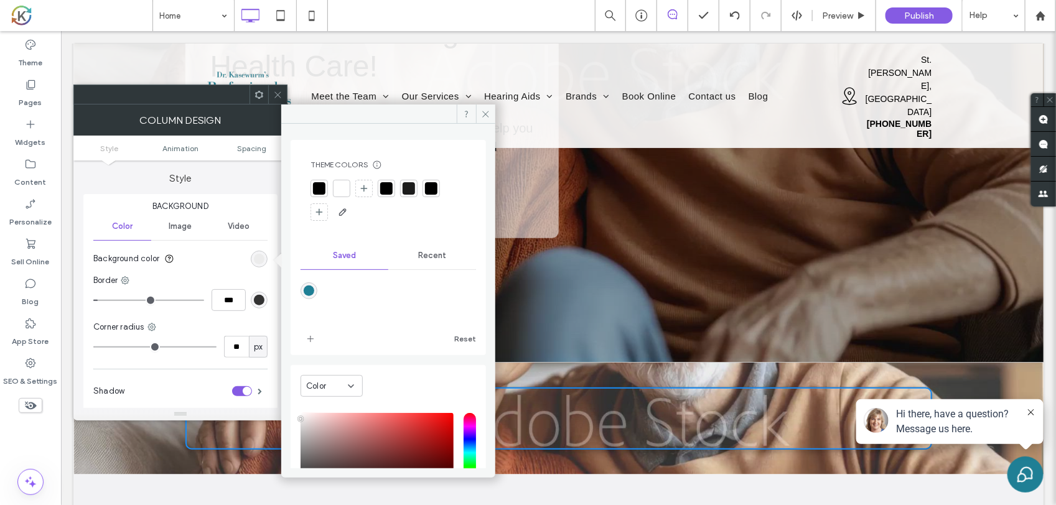
click at [385, 182] on div at bounding box center [386, 188] width 12 height 12
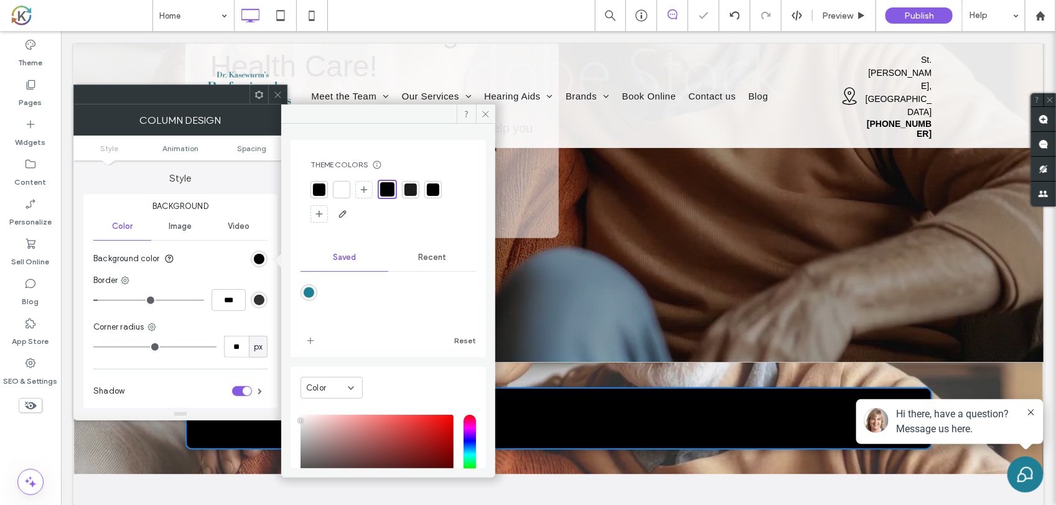
click at [336, 197] on div at bounding box center [341, 189] width 17 height 17
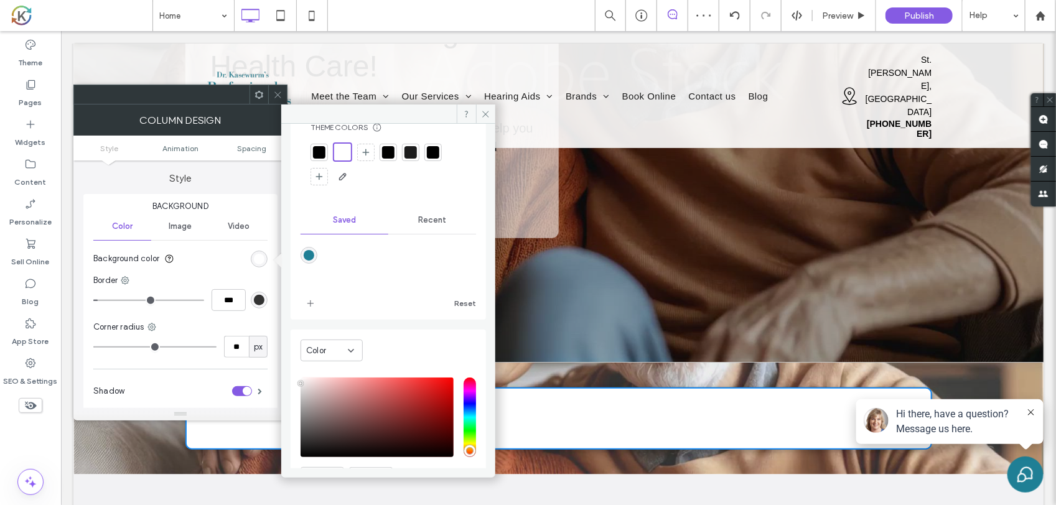
scroll to position [106, 0]
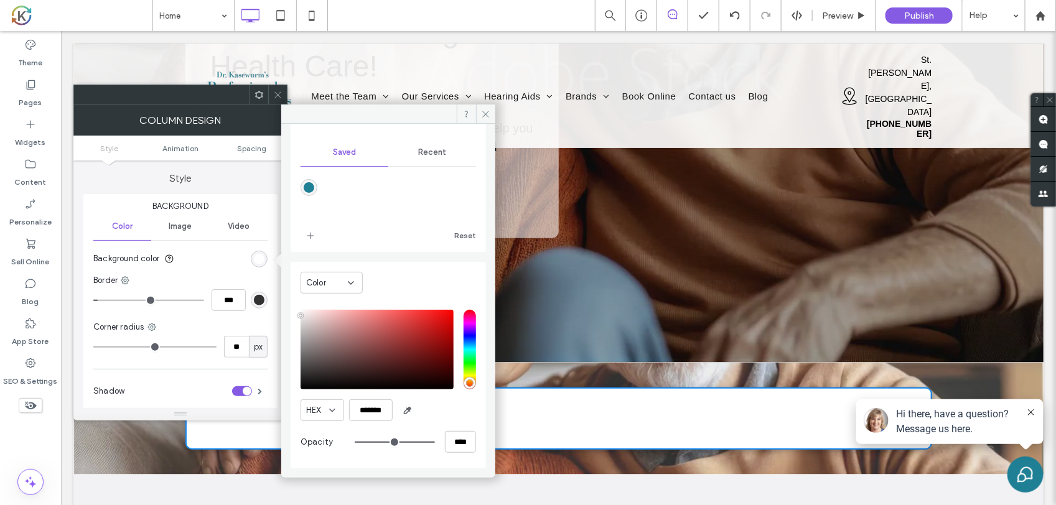
type input "**"
type input "***"
click at [378, 442] on input "range" at bounding box center [395, 442] width 80 height 1
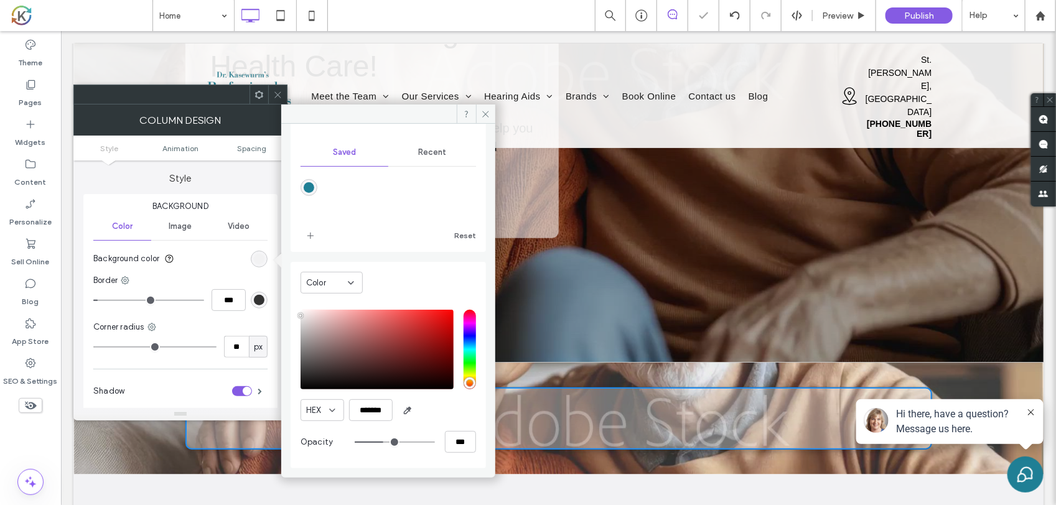
click at [380, 436] on div "***" at bounding box center [415, 442] width 121 height 22
type input "**"
type input "***"
type input "**"
type input "***"
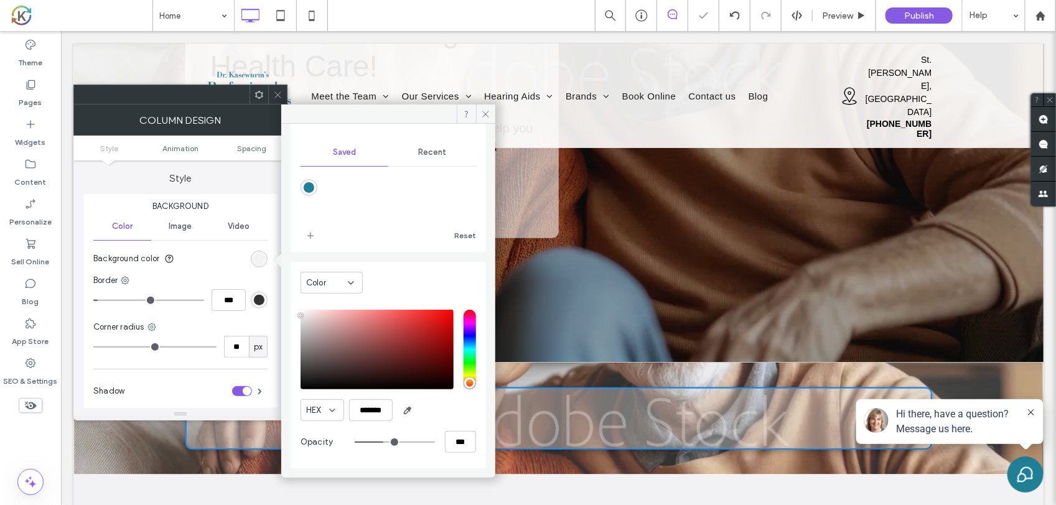
click at [394, 442] on input "range" at bounding box center [395, 442] width 80 height 1
type input "**"
type input "***"
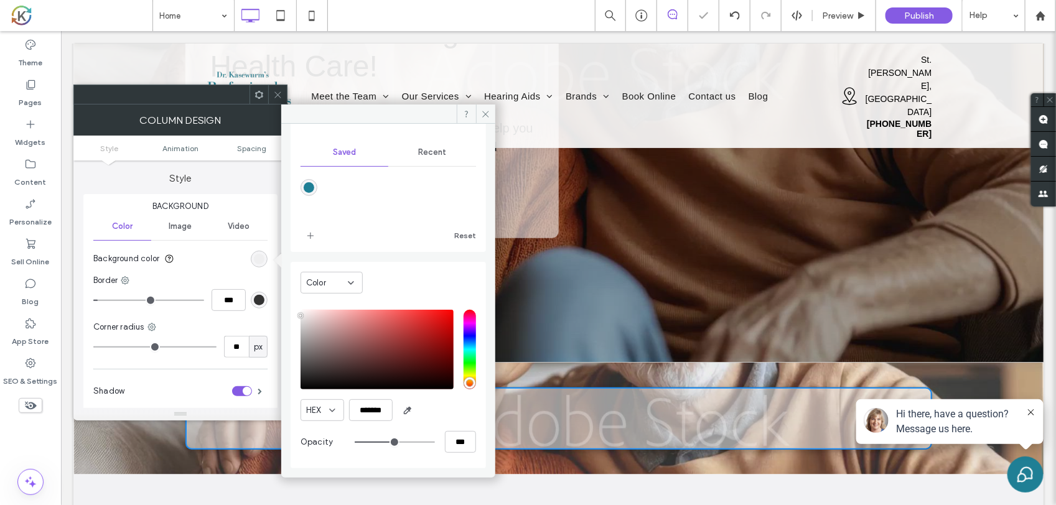
click at [394, 442] on input "range" at bounding box center [395, 442] width 80 height 1
click at [625, 387] on div "Click To Paste Click To Paste" at bounding box center [558, 418] width 747 height 62
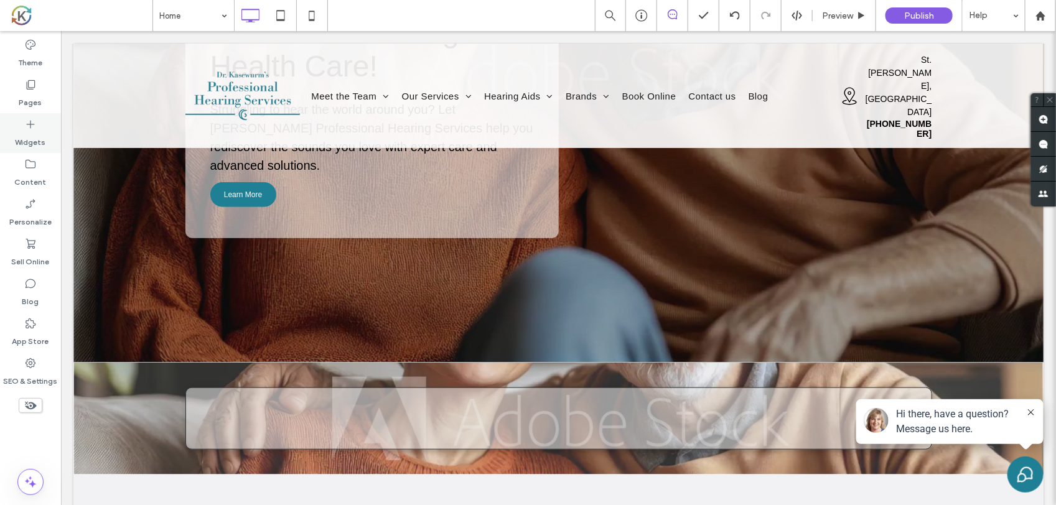
click at [35, 129] on icon at bounding box center [30, 124] width 12 height 12
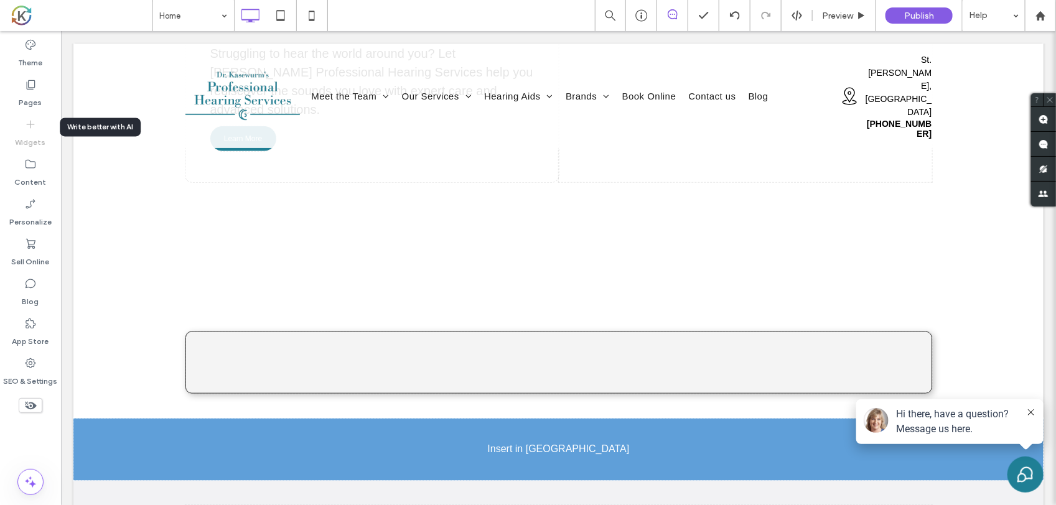
scroll to position [408, 0]
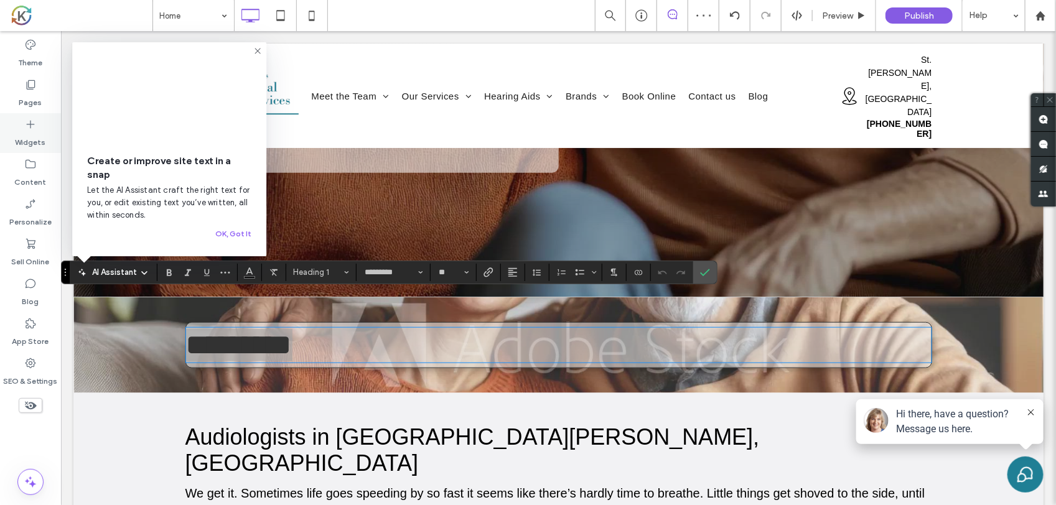
click at [21, 141] on label "Widgets" at bounding box center [31, 139] width 30 height 17
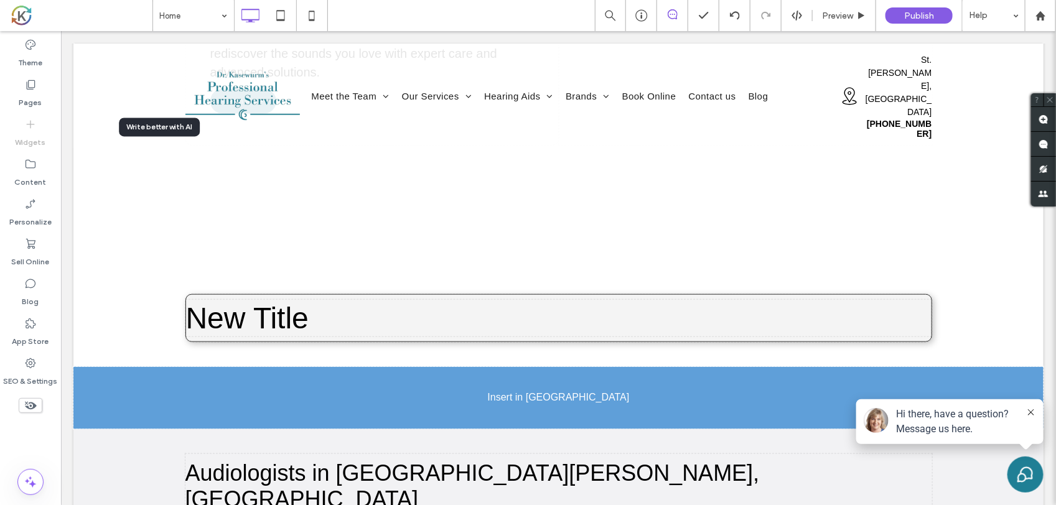
scroll to position [448, 0]
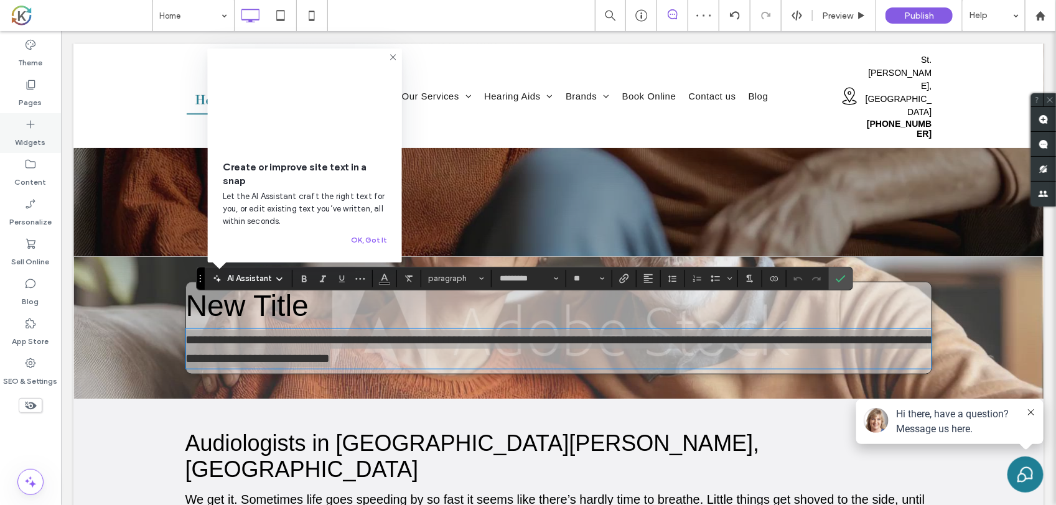
click at [31, 129] on icon at bounding box center [30, 124] width 12 height 12
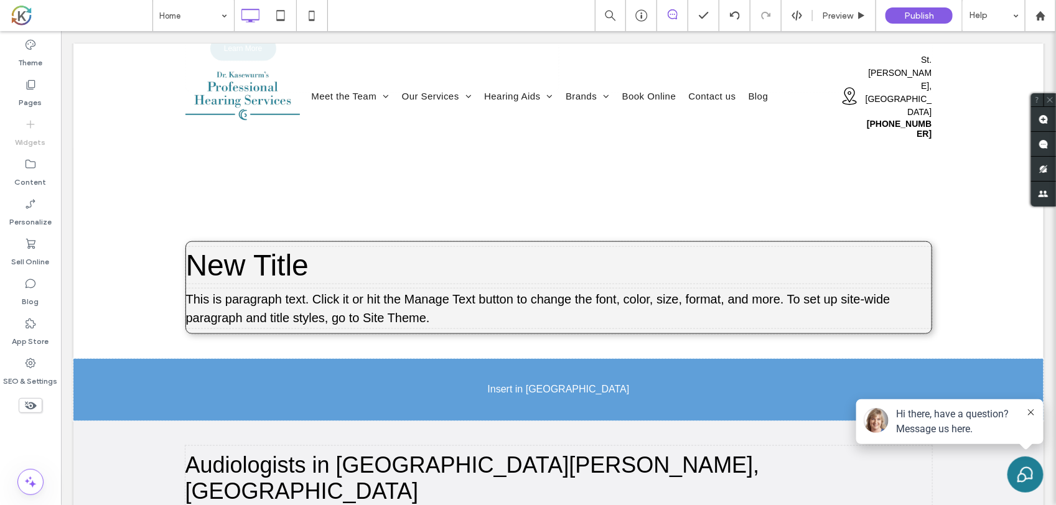
scroll to position [498, 0]
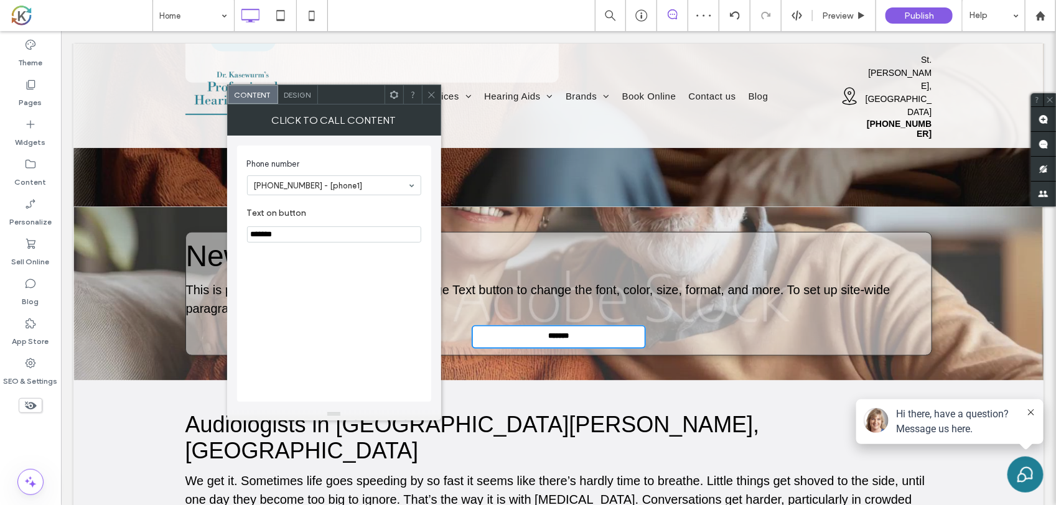
click at [428, 93] on icon at bounding box center [431, 94] width 9 height 9
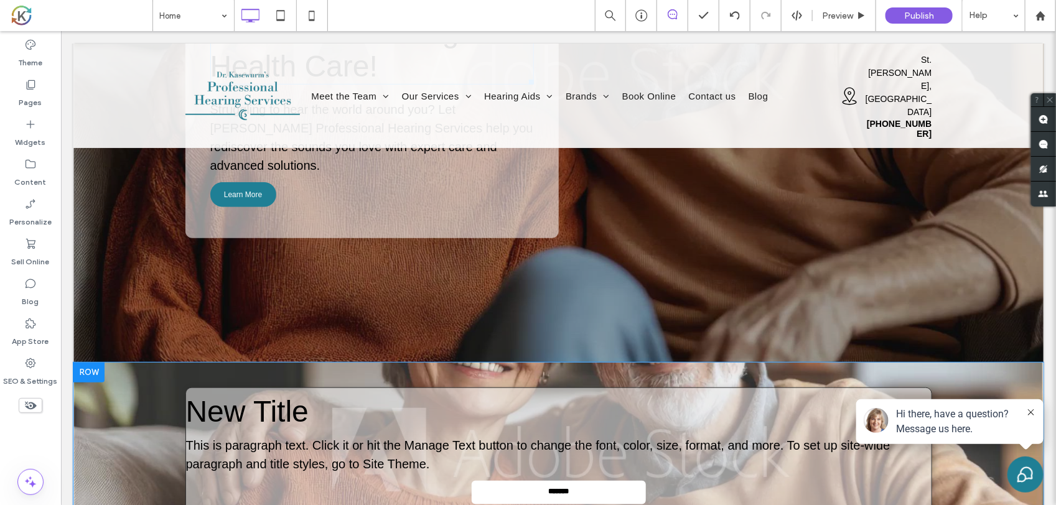
scroll to position [187, 0]
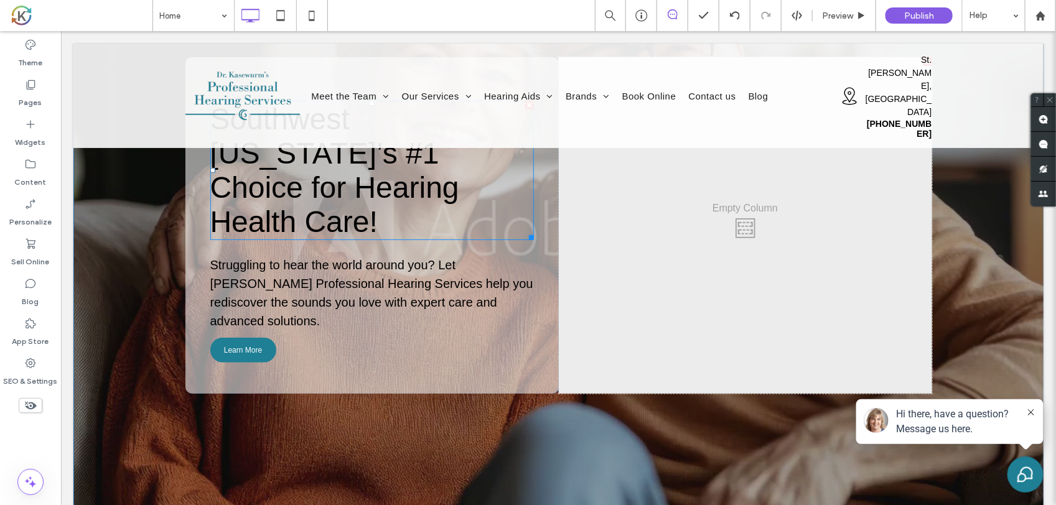
click at [380, 144] on span "Southwest [US_STATE]’s #1 Choice for Hearing Health Care!" at bounding box center [334, 170] width 249 height 136
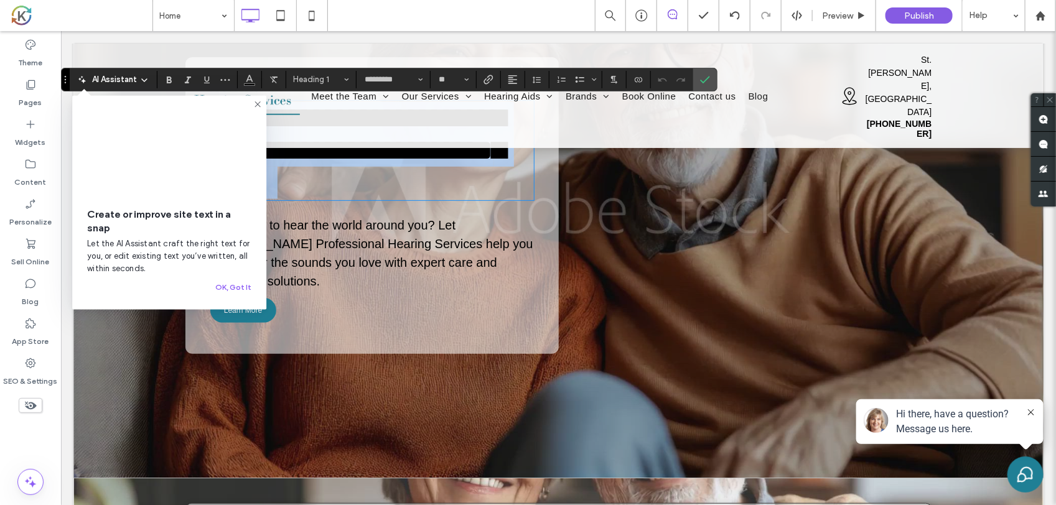
copy span "**********"
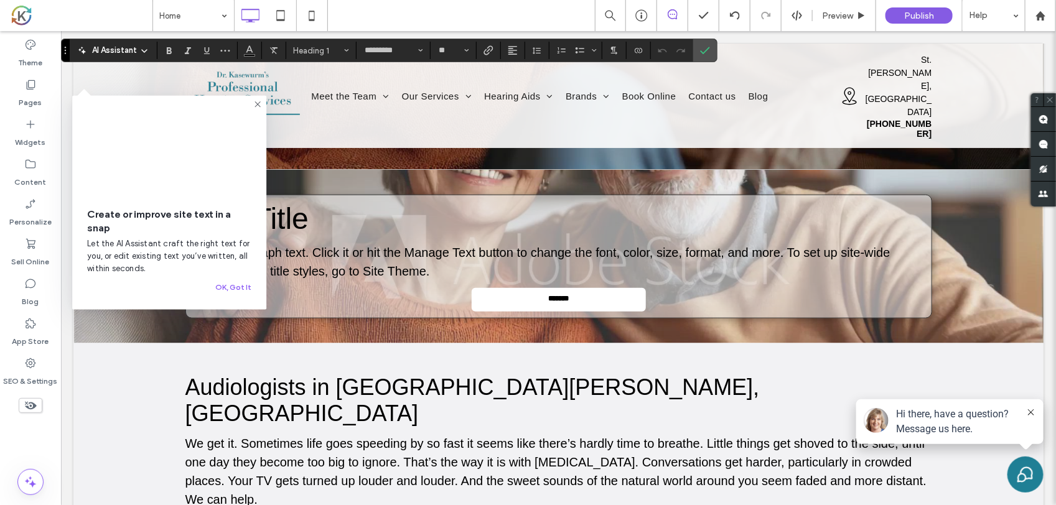
scroll to position [498, 0]
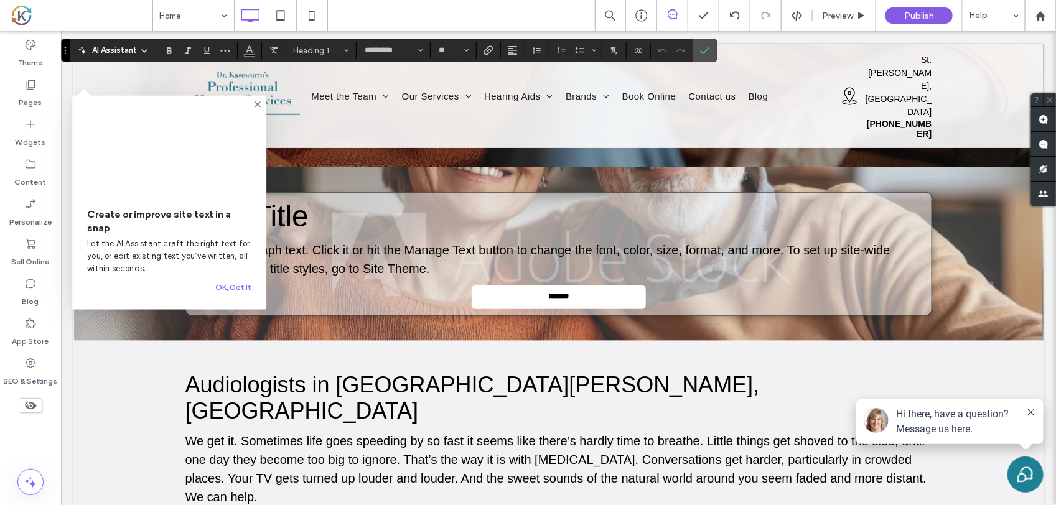
click at [283, 230] on span "New Title" at bounding box center [246, 215] width 123 height 33
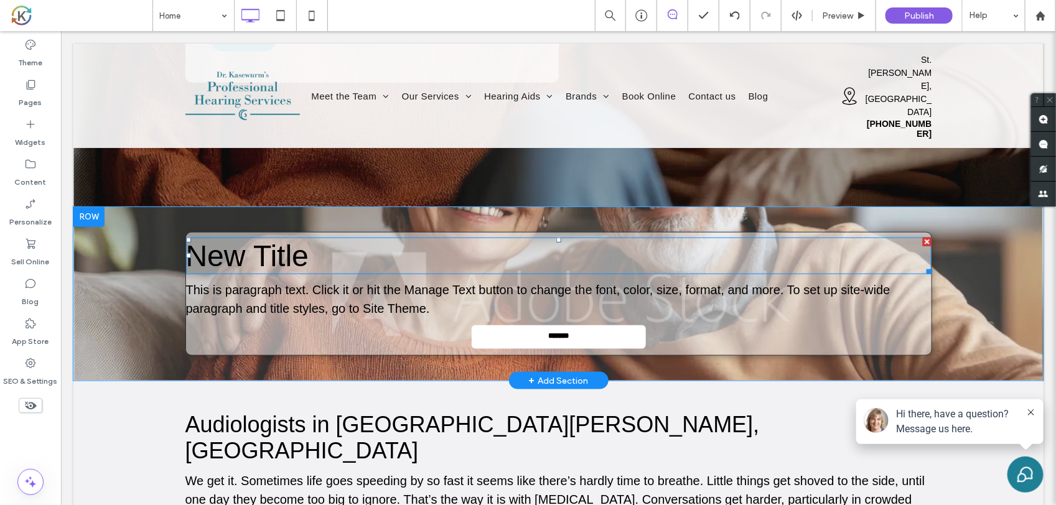
click at [272, 239] on span "New Title" at bounding box center [246, 255] width 123 height 33
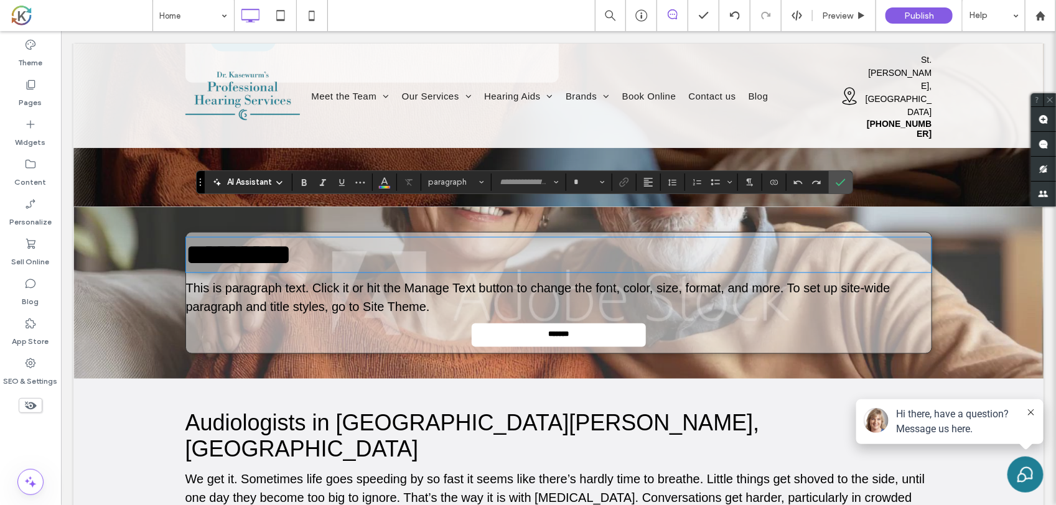
type input "*********"
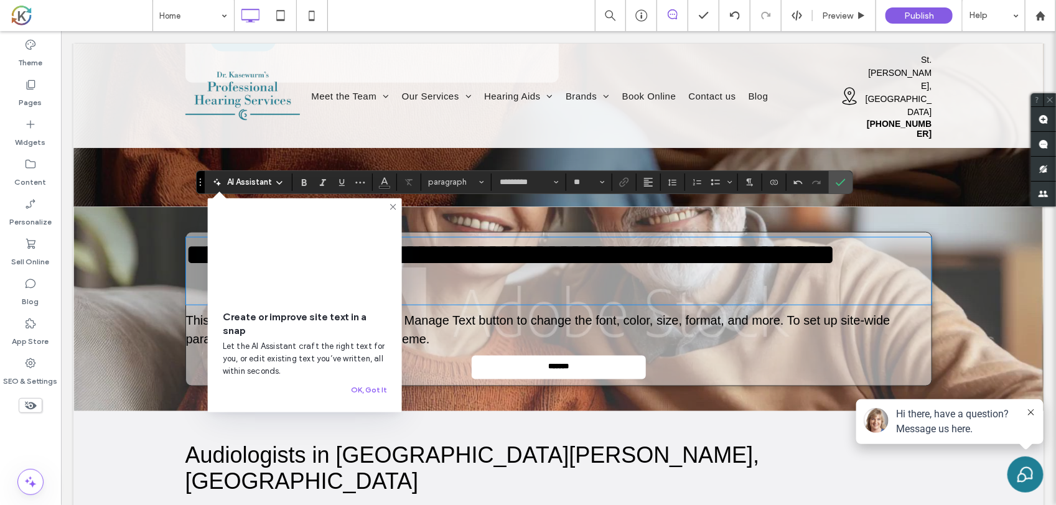
click at [443, 283] on h1 at bounding box center [558, 287] width 746 height 32
type input "**"
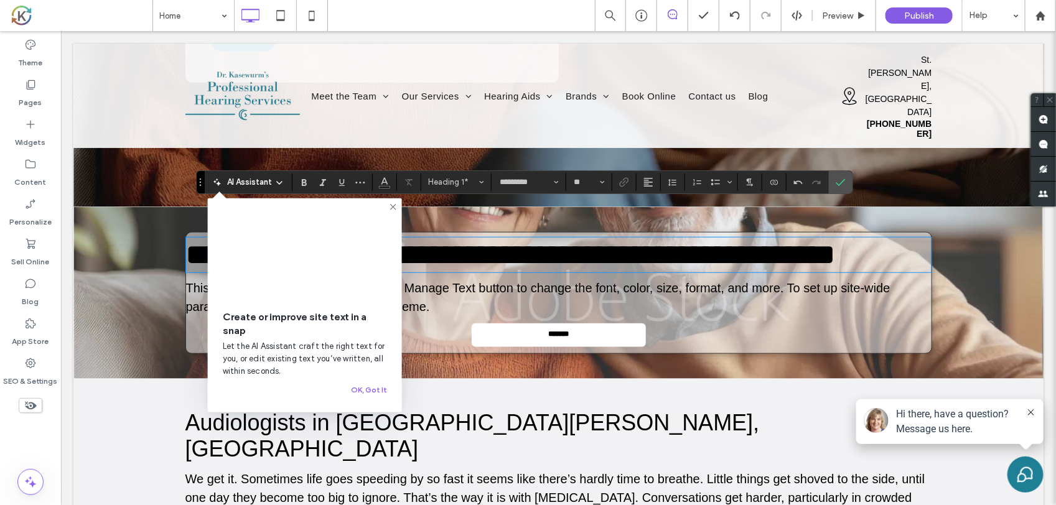
click at [395, 207] on icon at bounding box center [393, 207] width 10 height 10
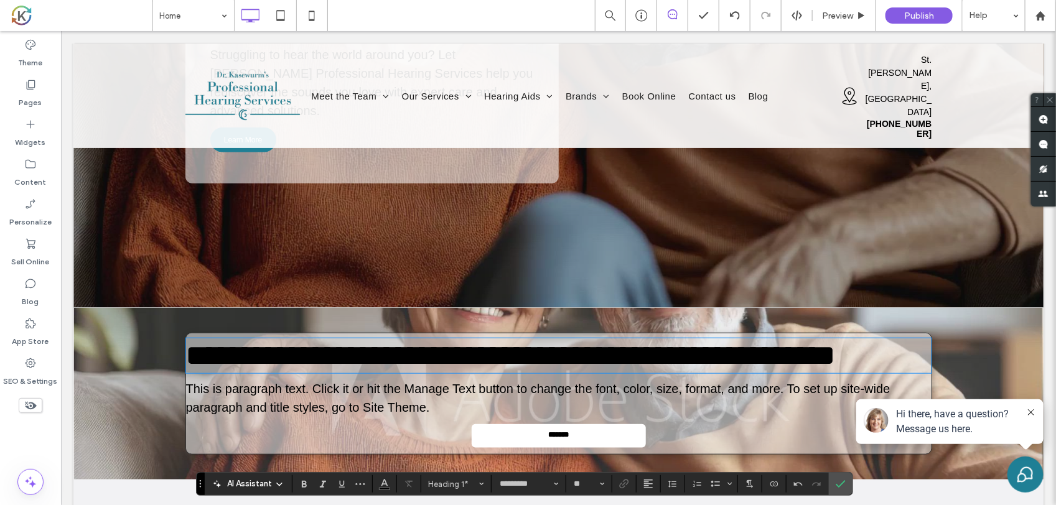
scroll to position [109, 0]
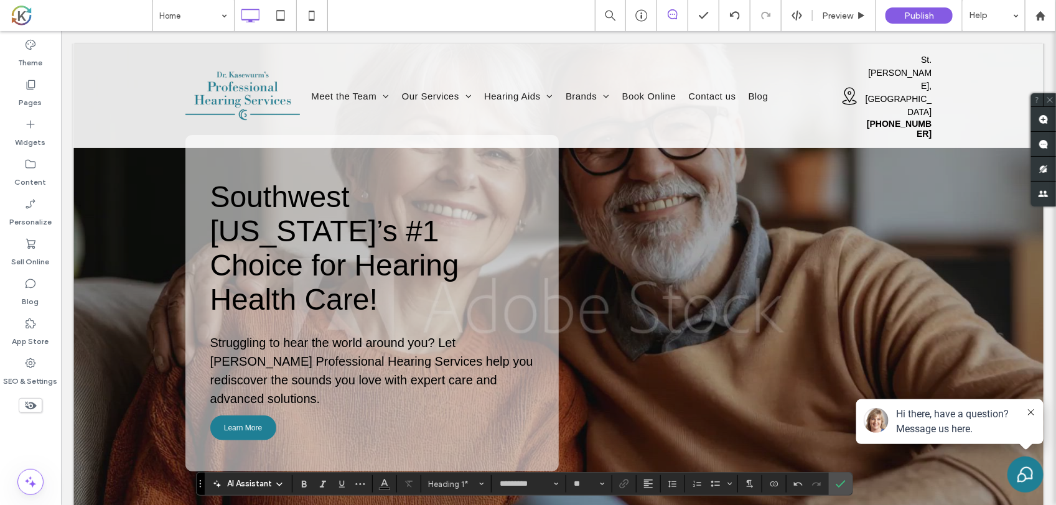
click at [316, 339] on span "Struggling to hear the world around you? Let Dr. Kasewurm’s Professional Hearin…" at bounding box center [371, 370] width 323 height 70
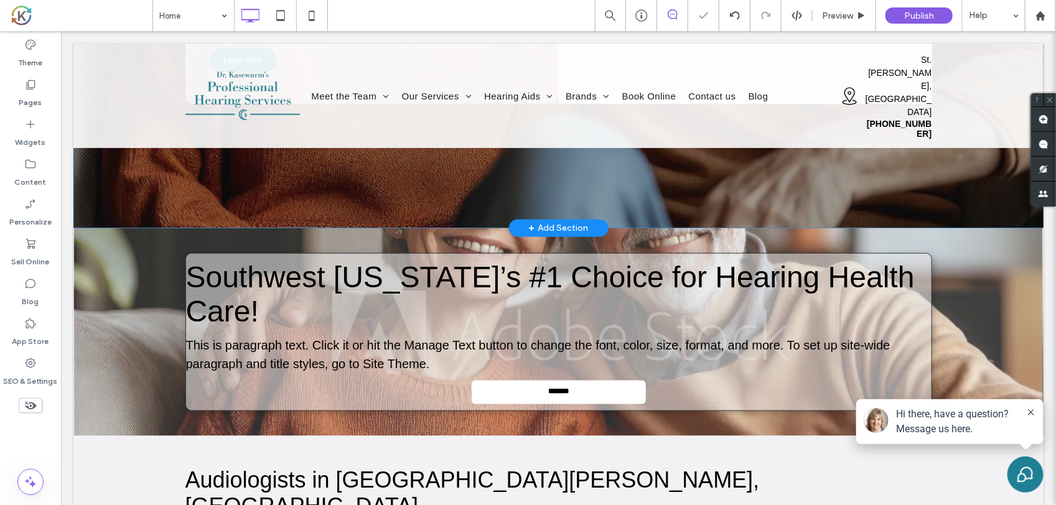
scroll to position [498, 0]
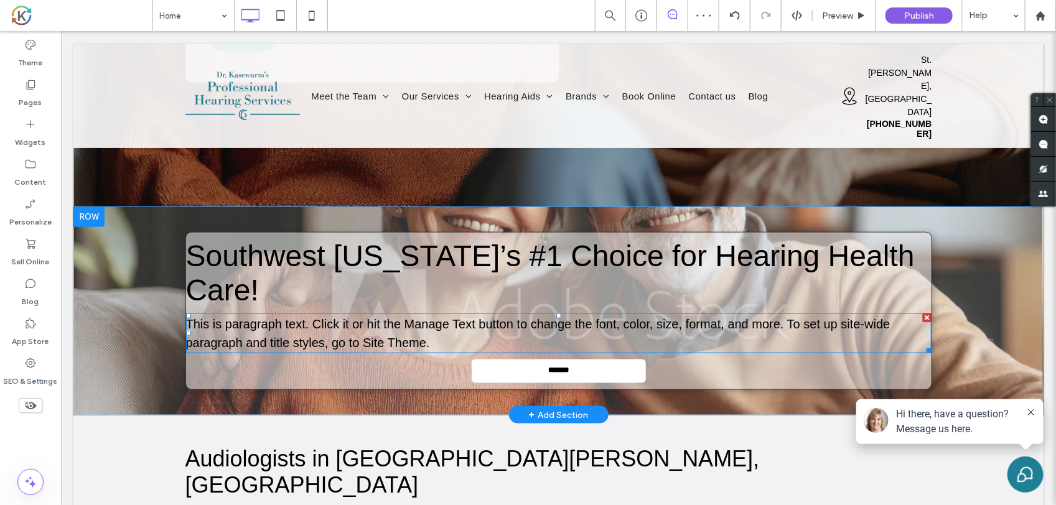
click at [358, 317] on span "This is paragraph text. Click it or hit the Manage Text button to change the fo…" at bounding box center [537, 333] width 705 height 32
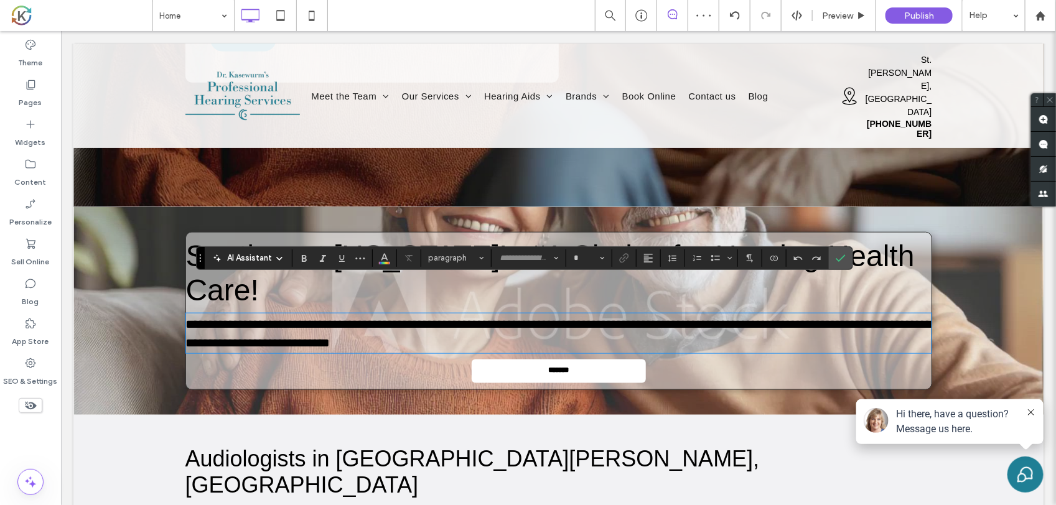
type input "*********"
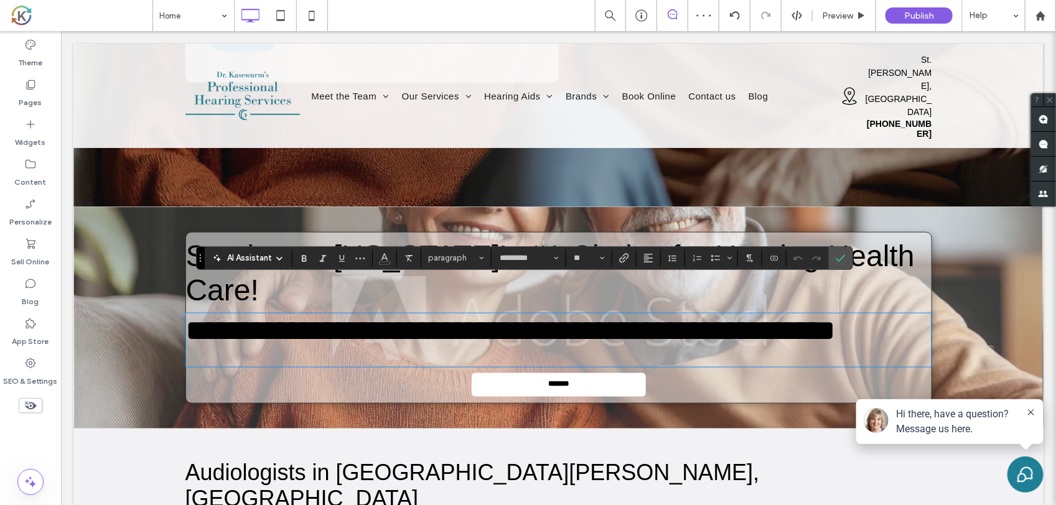
type input "**"
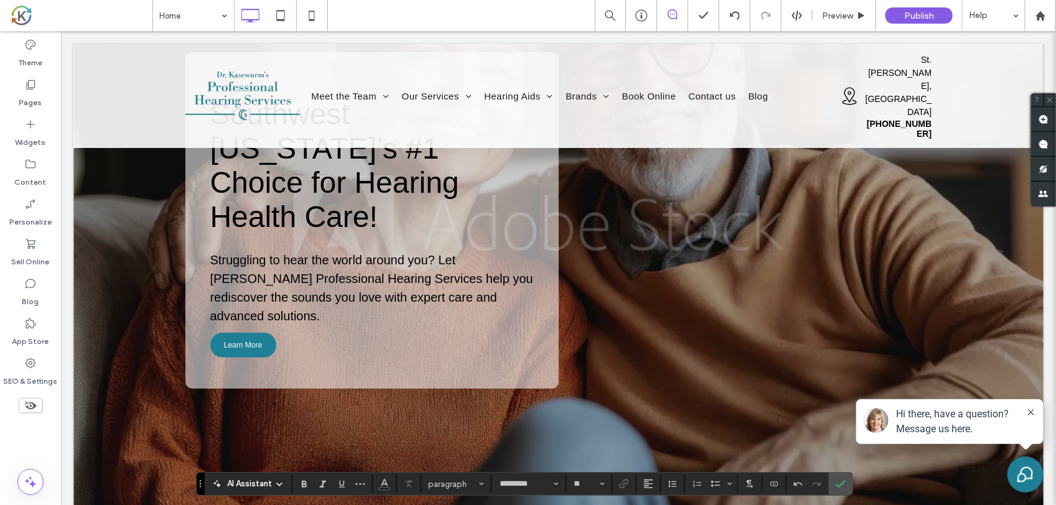
scroll to position [187, 0]
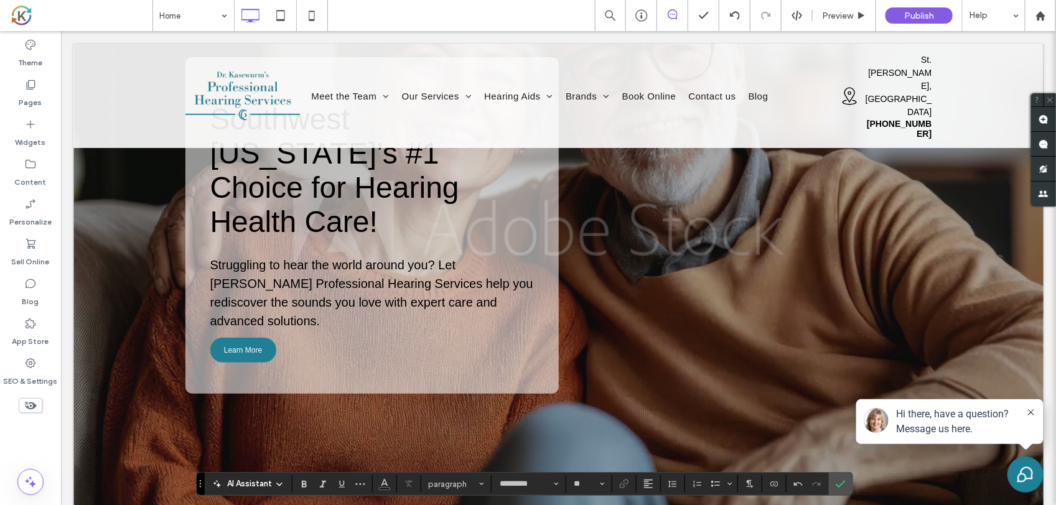
click at [299, 258] on span "Struggling to hear the world around you? Let Dr. Kasewurm’s Professional Hearin…" at bounding box center [371, 293] width 323 height 70
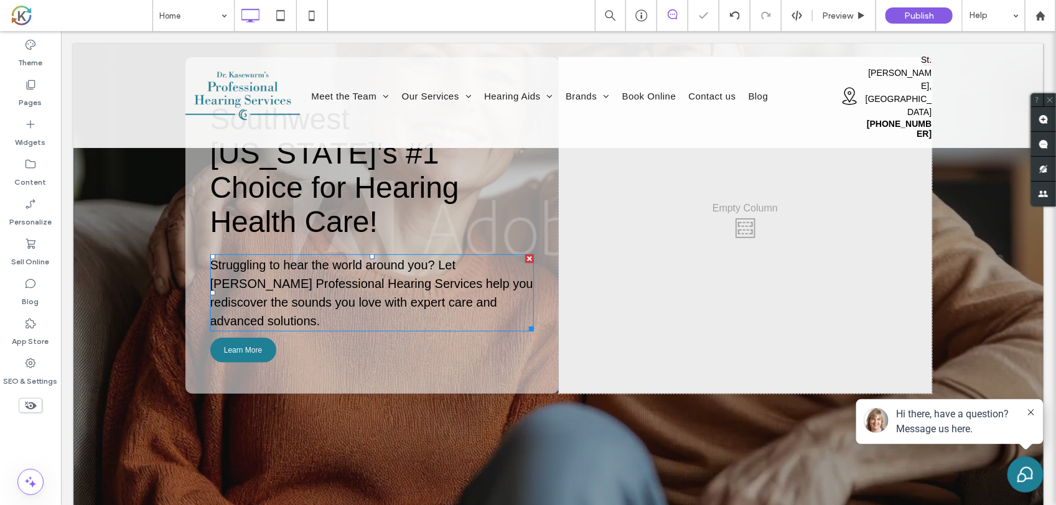
click at [299, 258] on span "Struggling to hear the world around you? Let Dr. Kasewurm’s Professional Hearin…" at bounding box center [371, 293] width 323 height 70
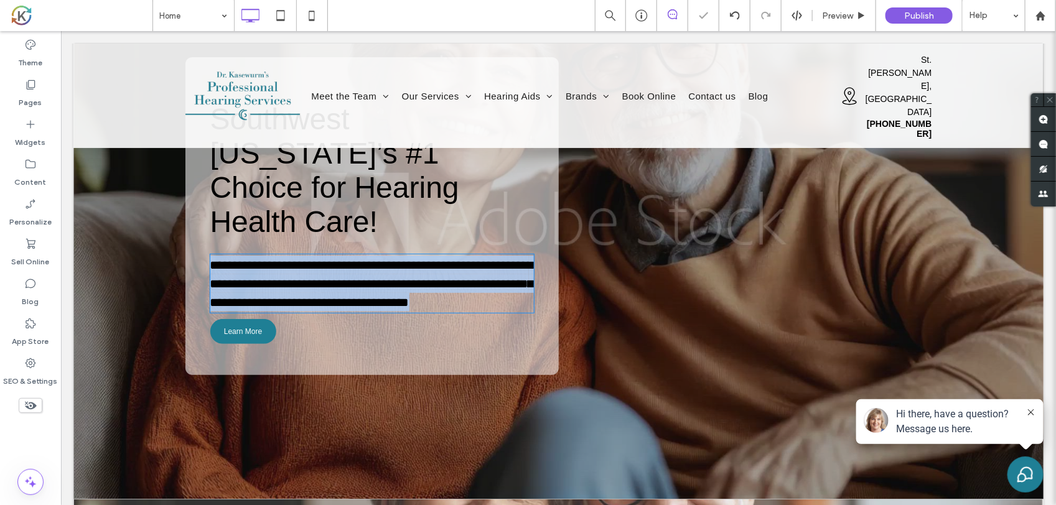
type input "*********"
type input "**"
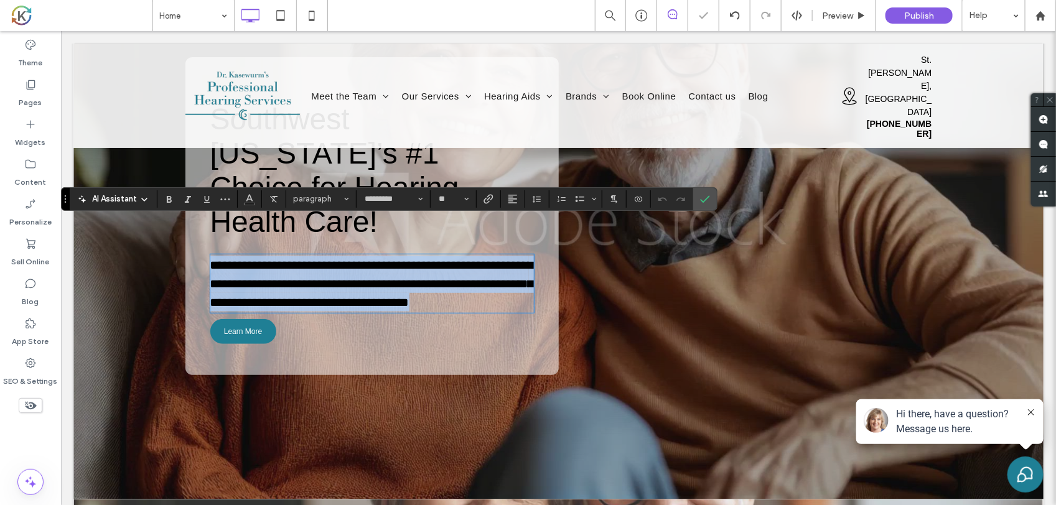
click at [299, 258] on span "**********" at bounding box center [372, 283] width 324 height 50
copy span "**********"
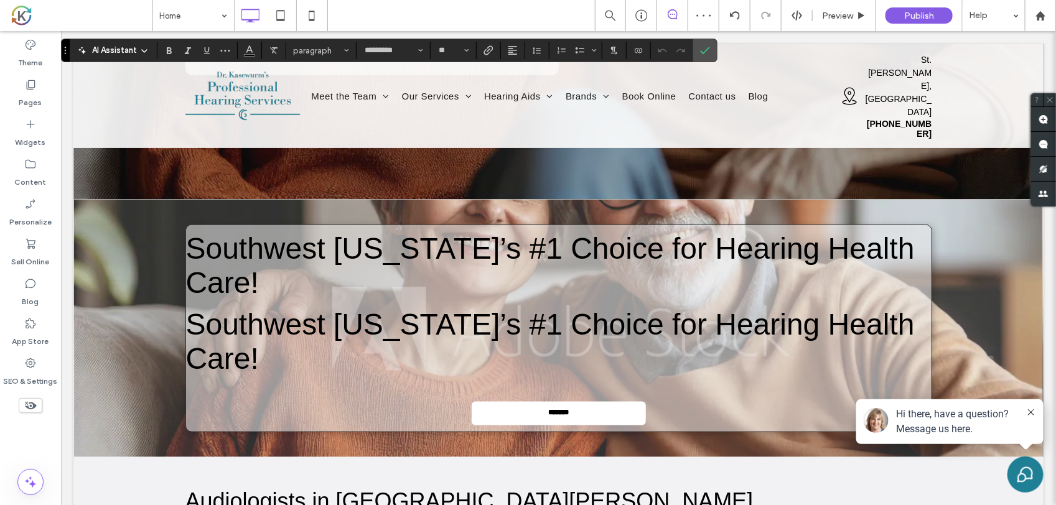
scroll to position [576, 0]
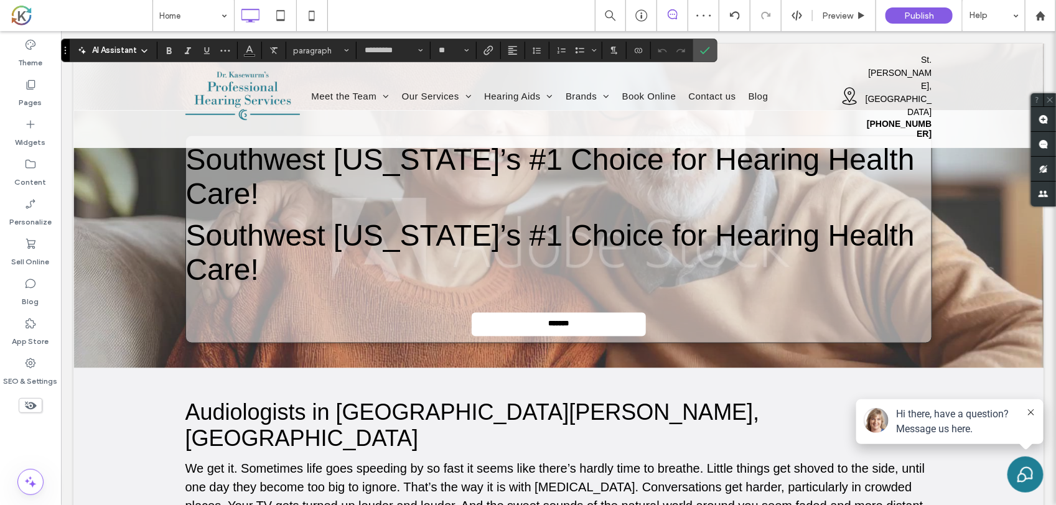
click at [324, 228] on span "Southwest Michigan’s #1 Choice for Hearing Health Care!" at bounding box center [549, 251] width 729 height 67
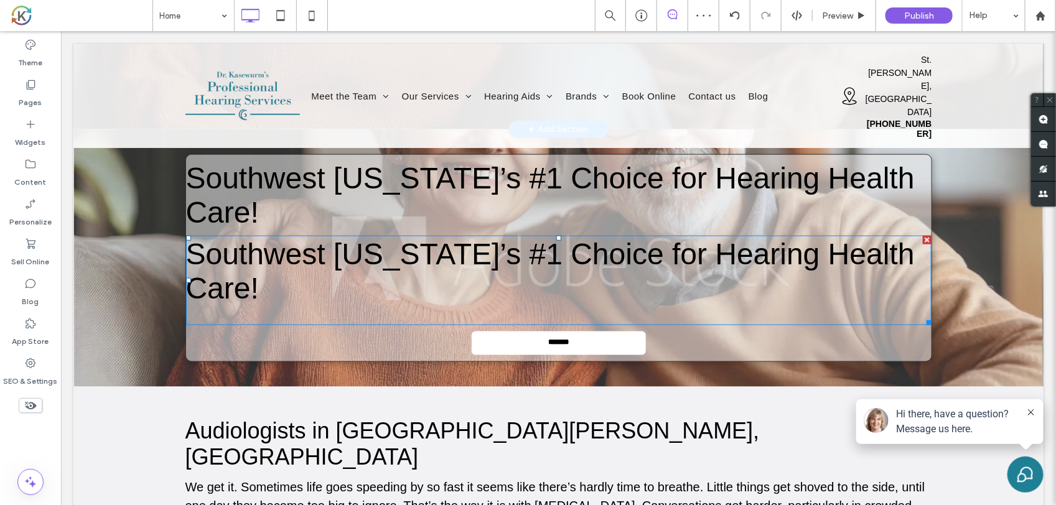
click at [337, 237] on span "Southwest Michigan’s #1 Choice for Hearing Health Care!" at bounding box center [549, 270] width 729 height 67
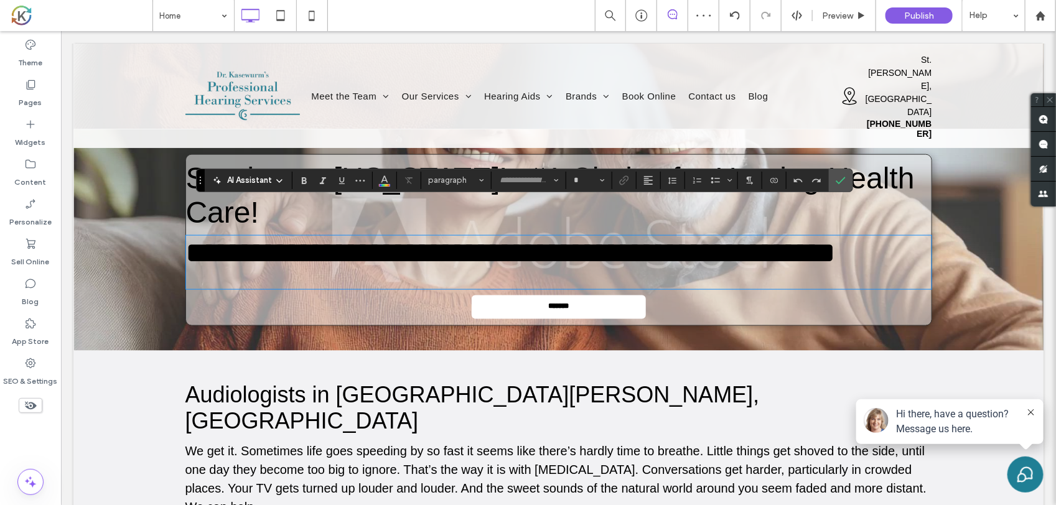
type input "*********"
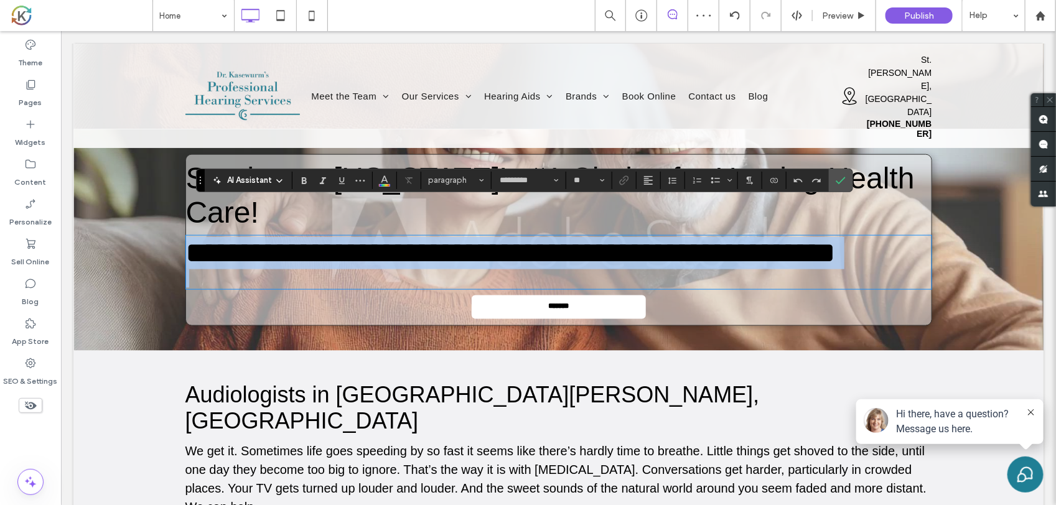
click at [337, 238] on span "**********" at bounding box center [510, 252] width 650 height 29
type input "**"
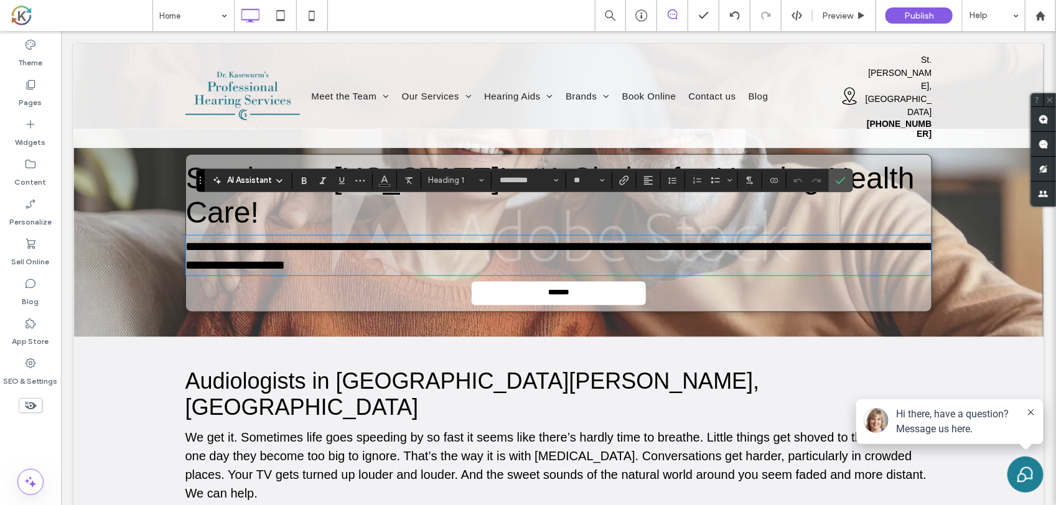
scroll to position [0, 0]
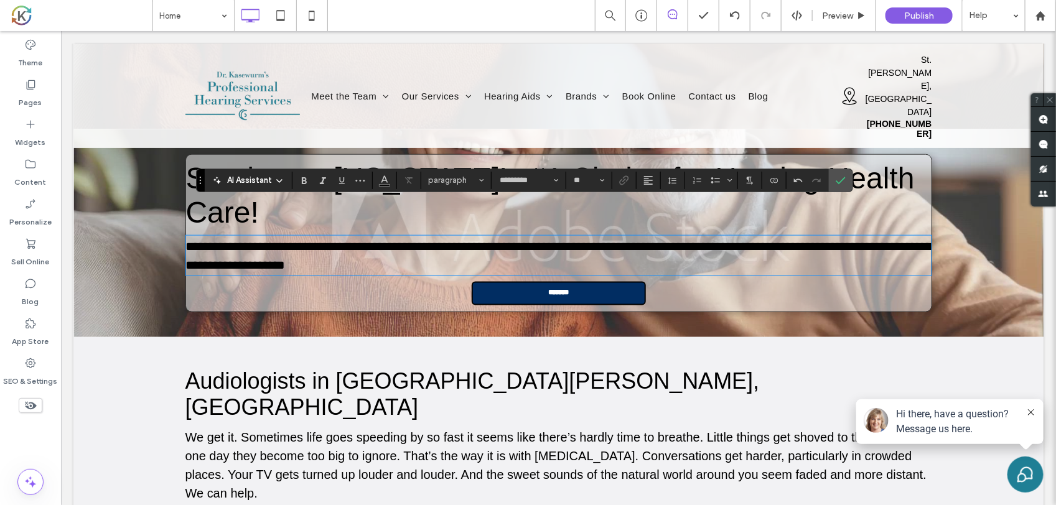
click at [505, 281] on link "**********" at bounding box center [558, 293] width 174 height 24
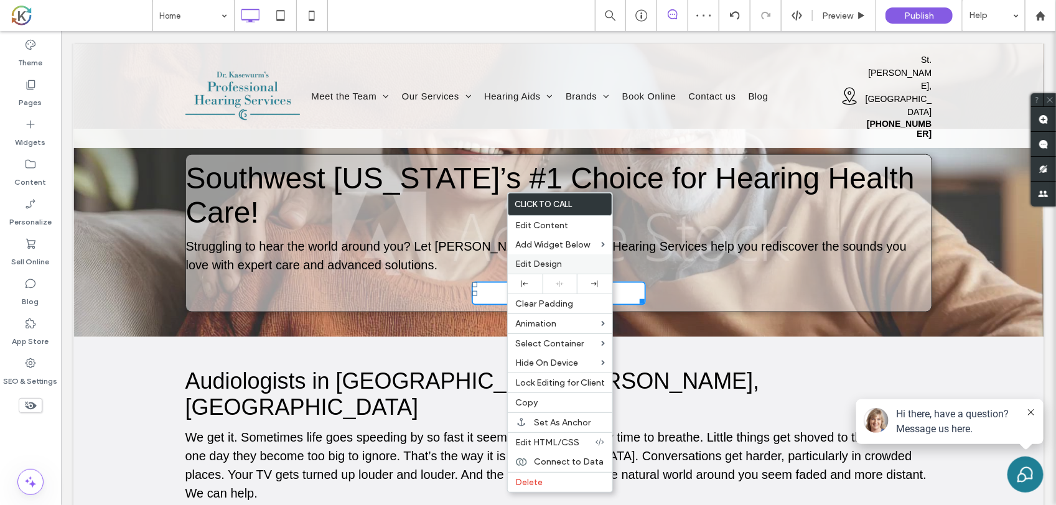
click at [537, 263] on span "Edit Design" at bounding box center [538, 264] width 47 height 11
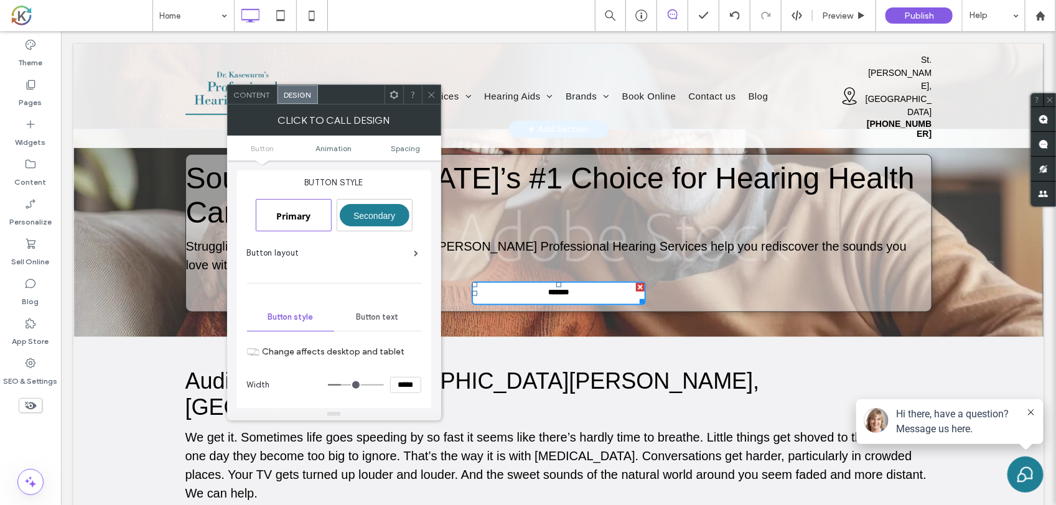
click at [316, 218] on div "Primary" at bounding box center [294, 215] width 70 height 22
type input "*"
click at [378, 212] on span "Secondary" at bounding box center [375, 216] width 42 height 10
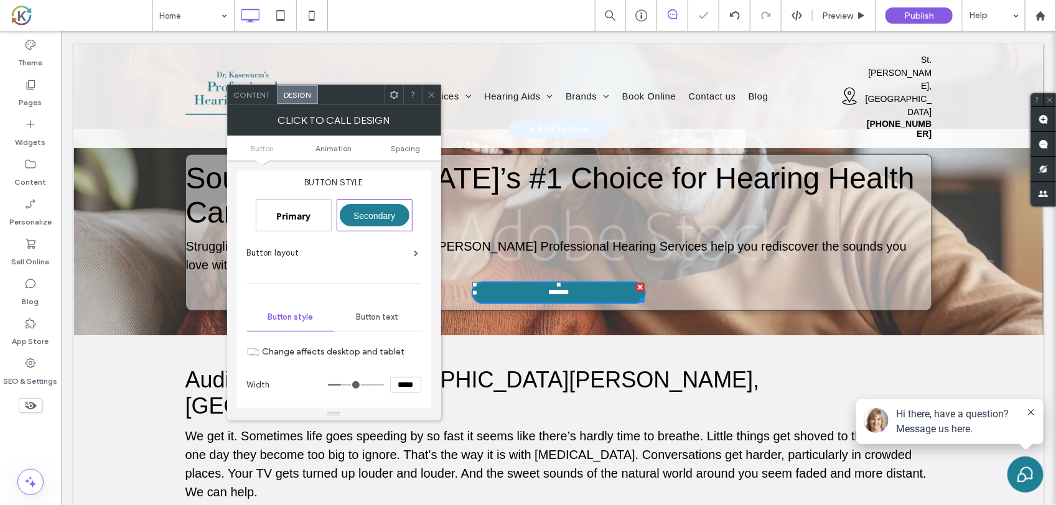
type input "**"
type input "****"
type input "*"
click at [364, 247] on div "Button layout" at bounding box center [333, 253] width 172 height 12
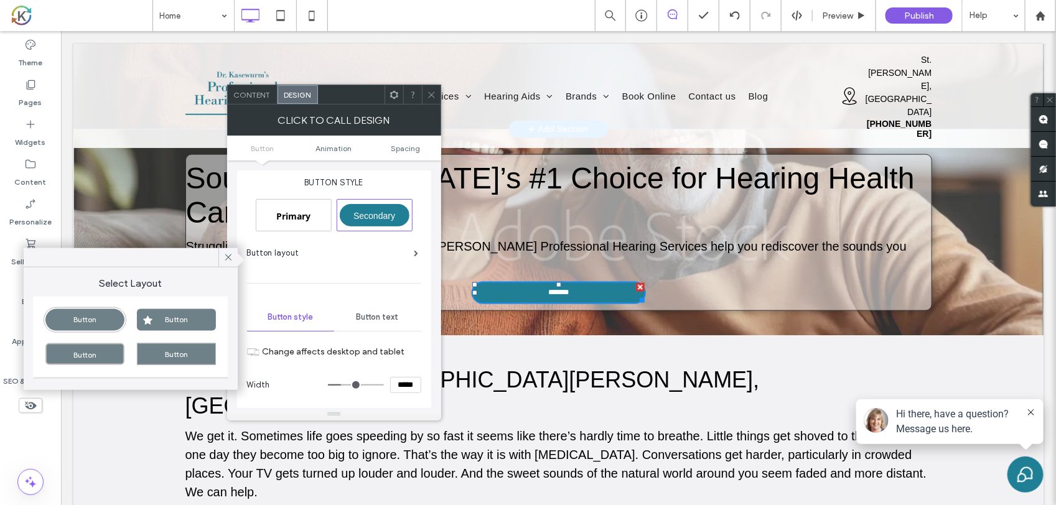
click at [399, 141] on ul "Button Animation Spacing" at bounding box center [334, 148] width 214 height 25
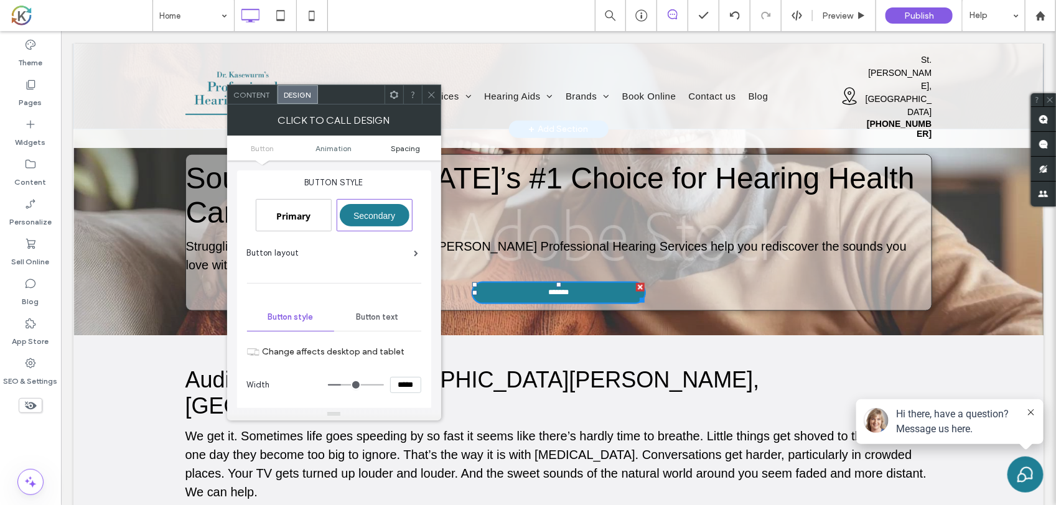
click at [397, 146] on span "Spacing" at bounding box center [405, 148] width 29 height 9
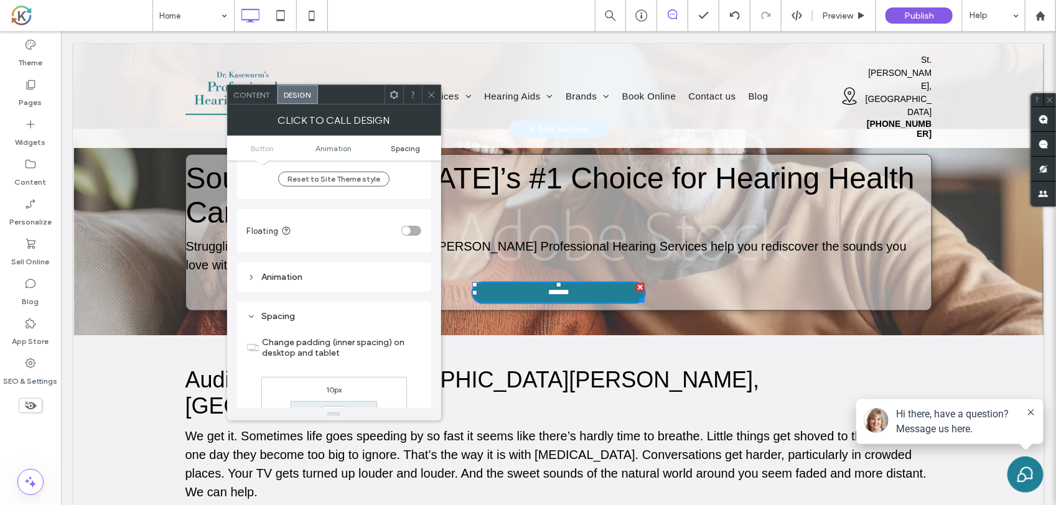
scroll to position [599, 0]
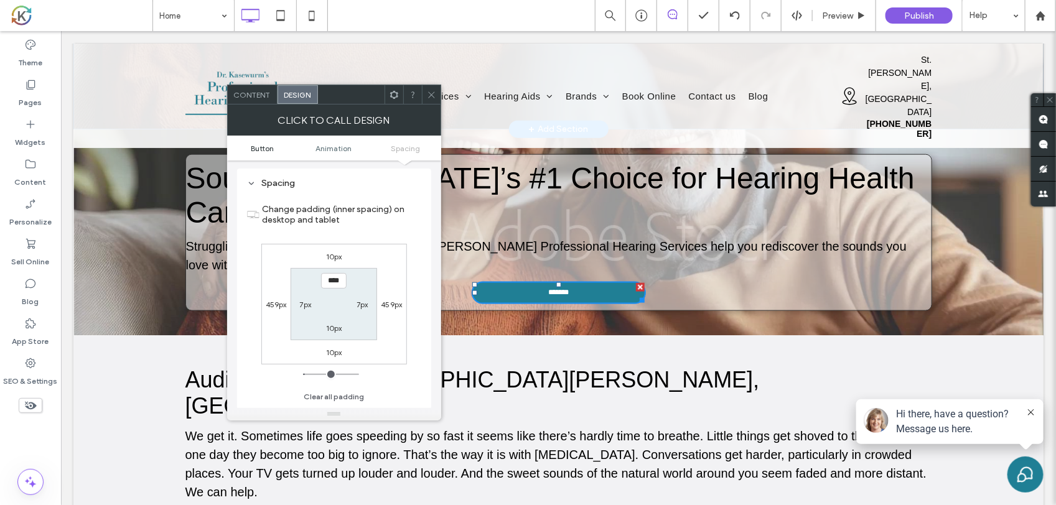
click at [256, 148] on span "Button" at bounding box center [262, 148] width 23 height 9
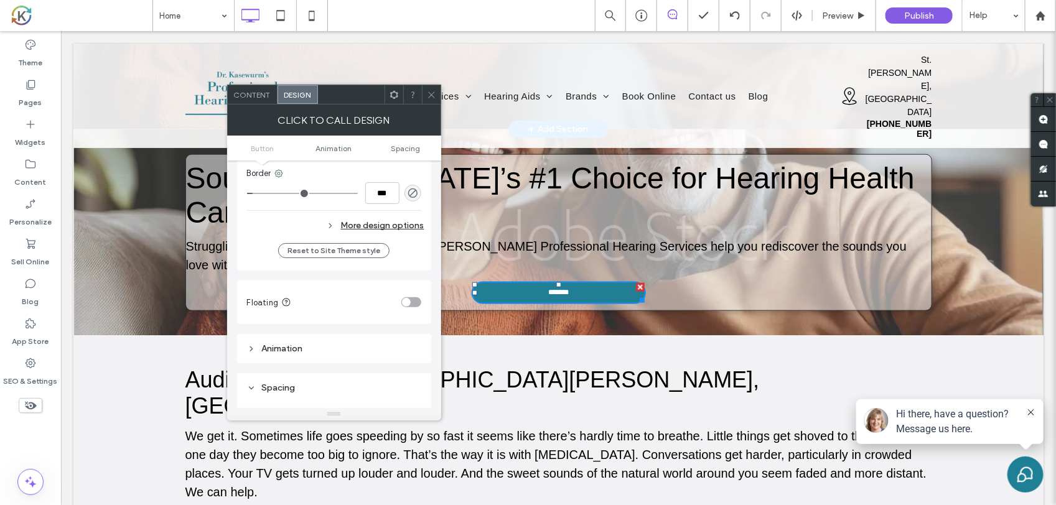
scroll to position [389, 0]
click at [408, 306] on div "toggle" at bounding box center [406, 307] width 9 height 9
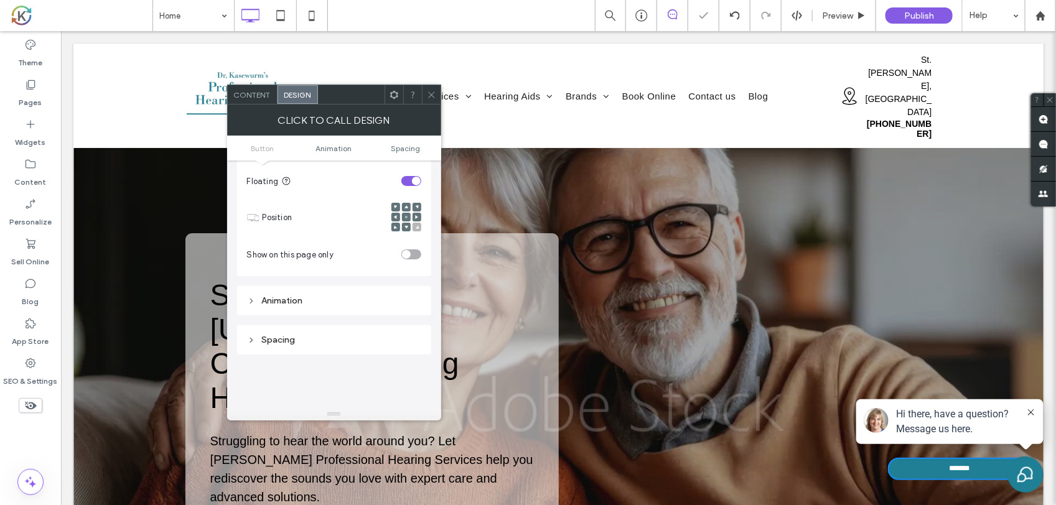
scroll to position [0, 0]
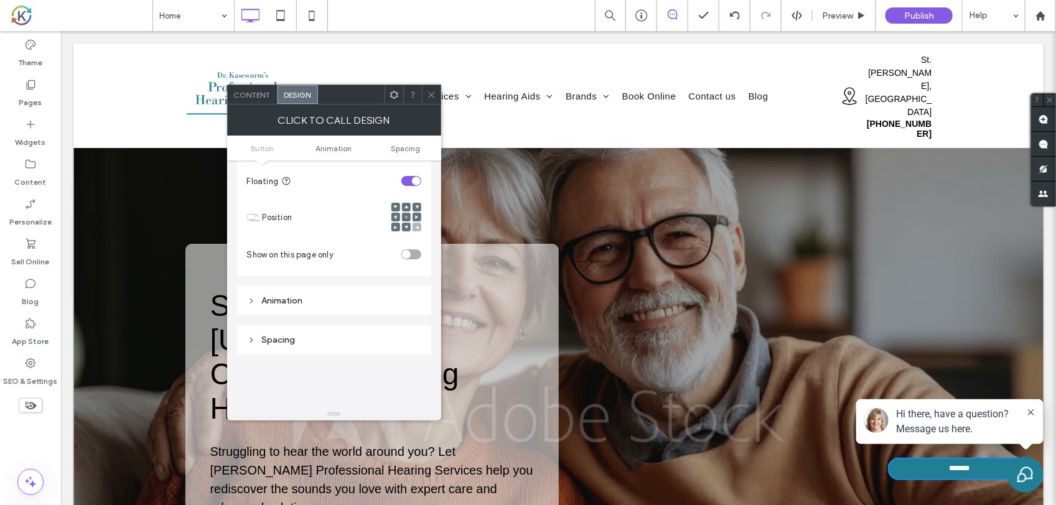
click at [406, 215] on div at bounding box center [406, 217] width 9 height 9
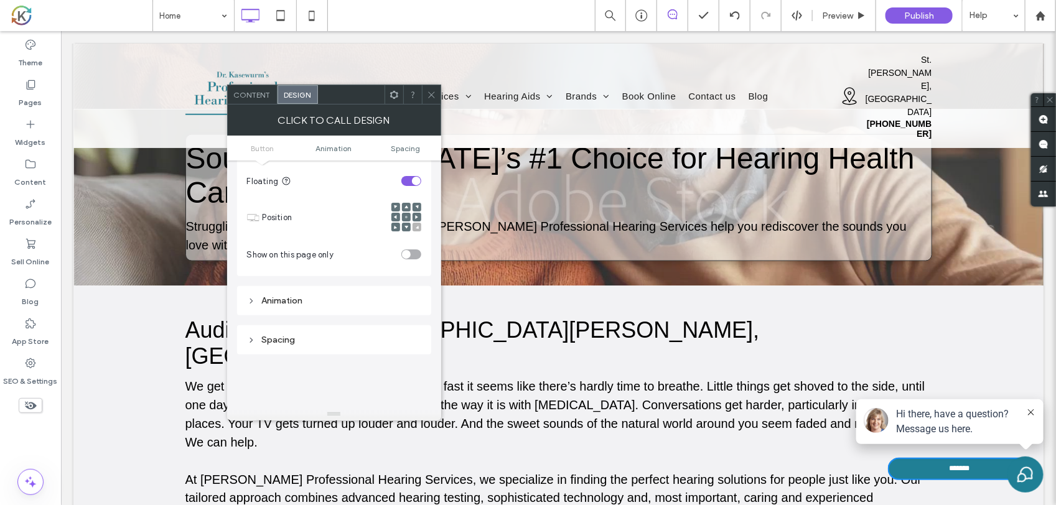
scroll to position [545, 0]
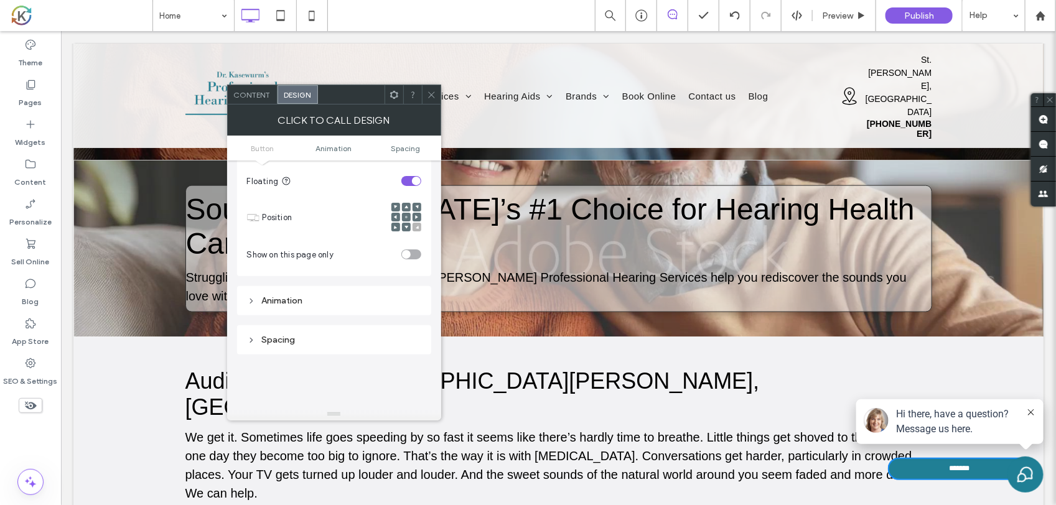
click at [414, 182] on div "toggle" at bounding box center [416, 181] width 9 height 9
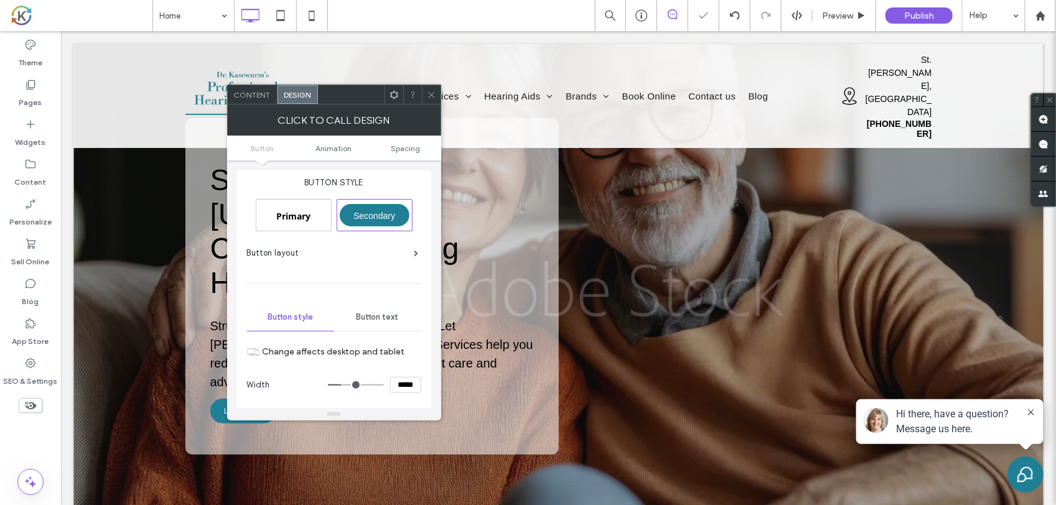
scroll to position [515, 0]
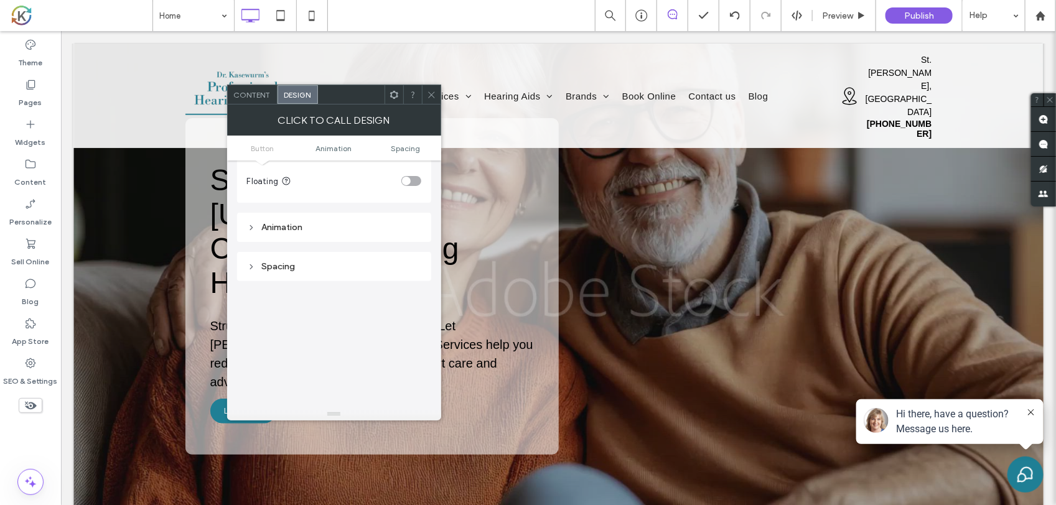
click at [428, 93] on icon at bounding box center [431, 94] width 9 height 9
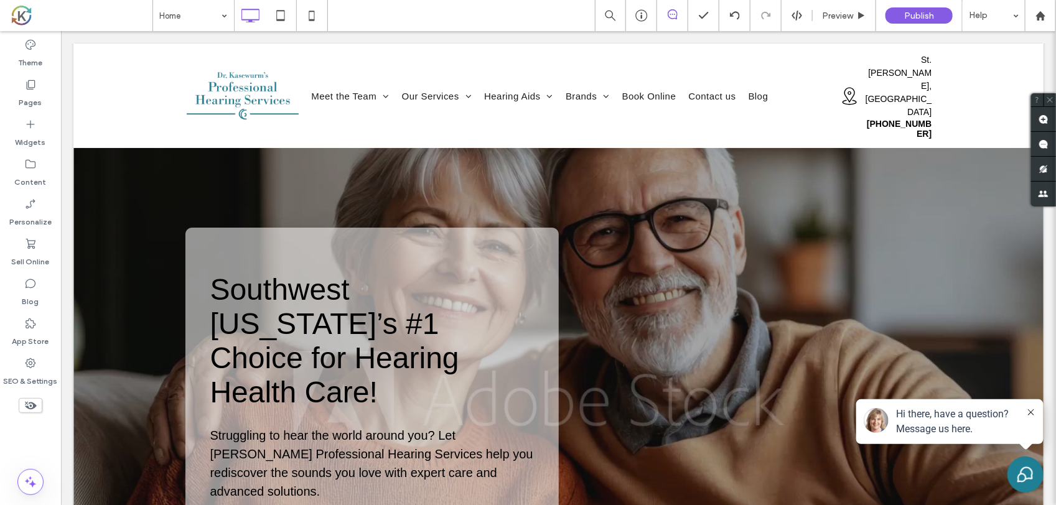
scroll to position [0, 0]
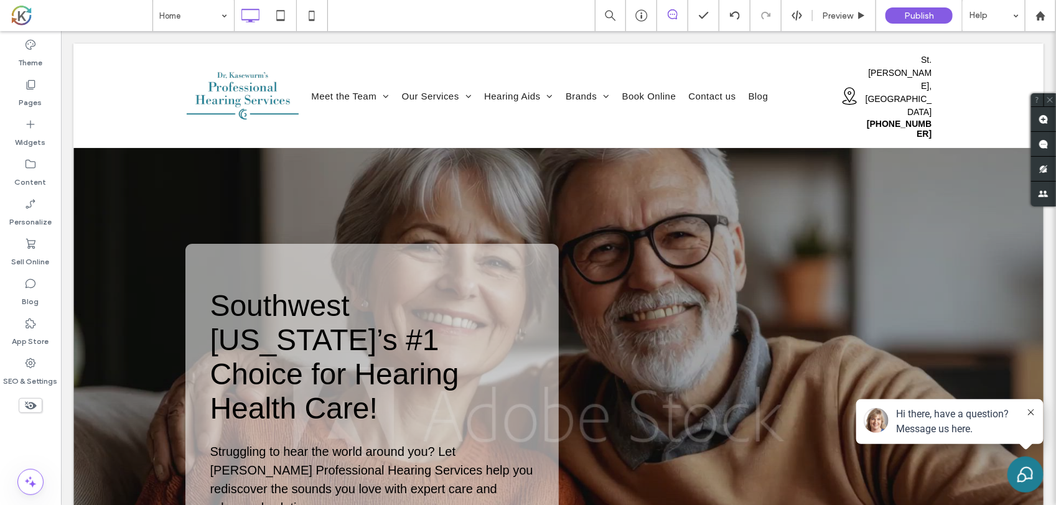
click at [421, 256] on div "Southwest Michigan’s #1 Choice for Hearing Health Care! Struggling to hear the …" at bounding box center [371, 411] width 373 height 337
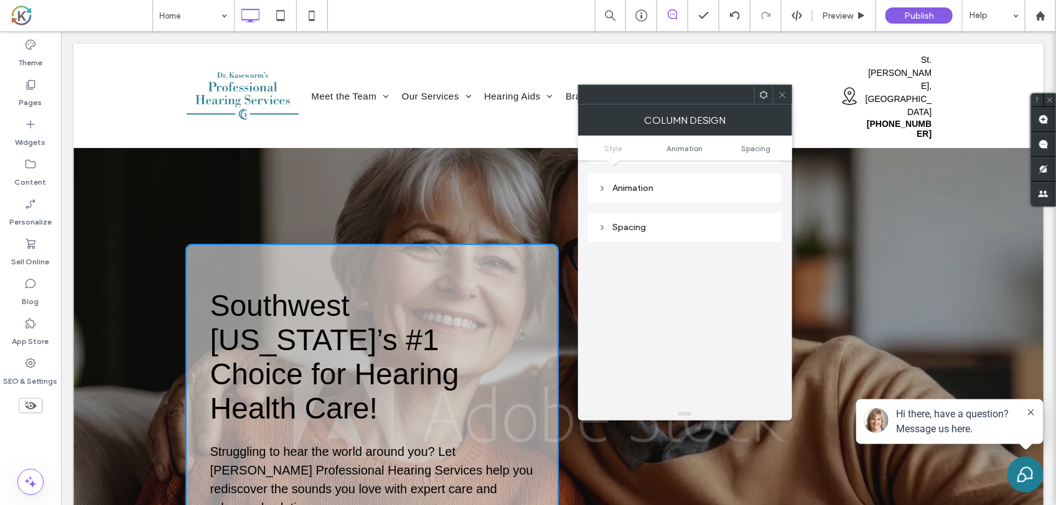
scroll to position [293, 0]
click at [644, 193] on div "Spacing" at bounding box center [685, 185] width 174 height 17
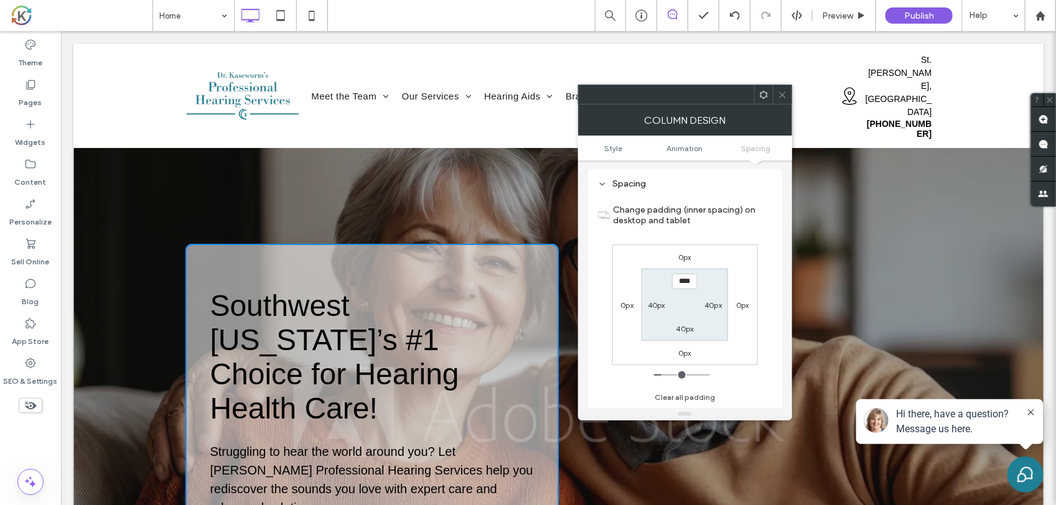
click at [522, 211] on div at bounding box center [558, 412] width 970 height 586
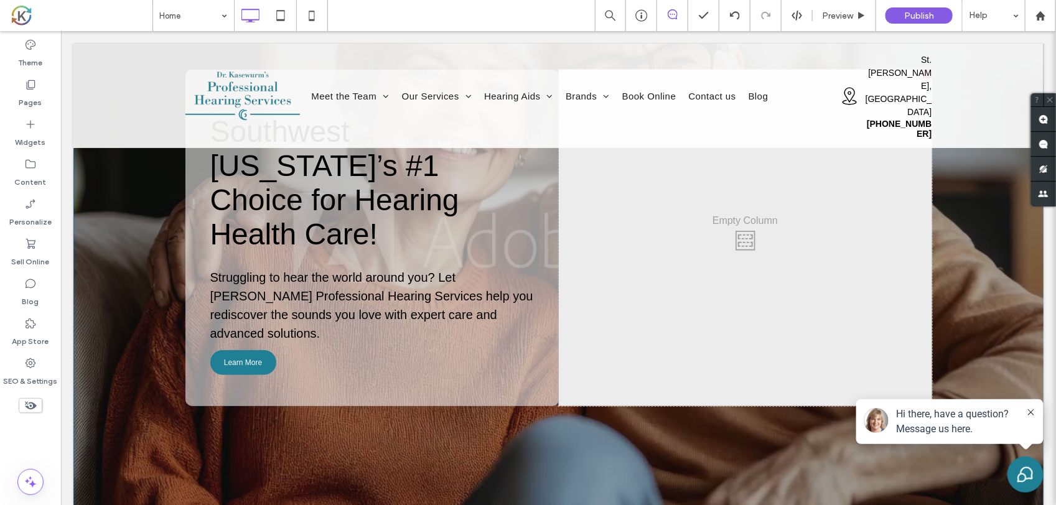
scroll to position [311, 0]
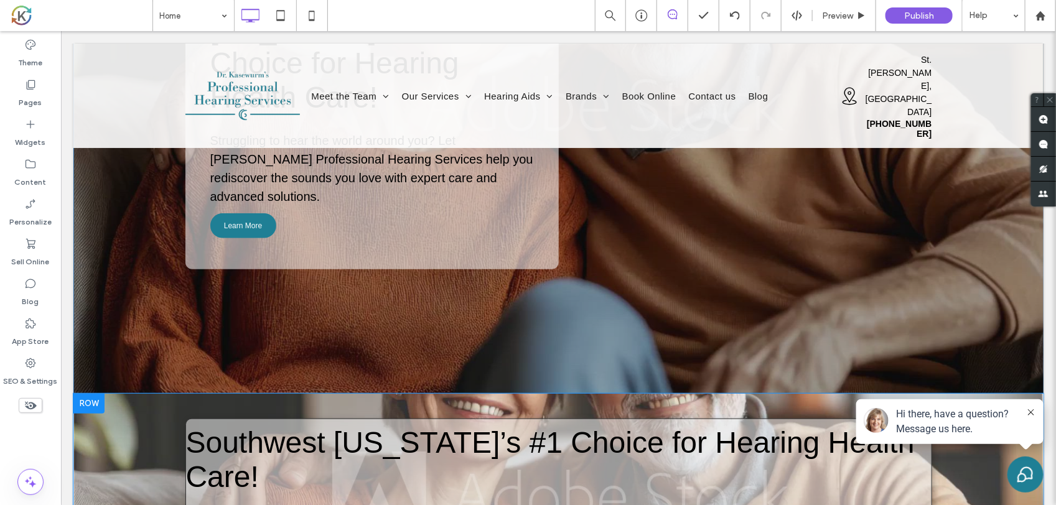
click at [186, 418] on div "**********" at bounding box center [558, 492] width 747 height 149
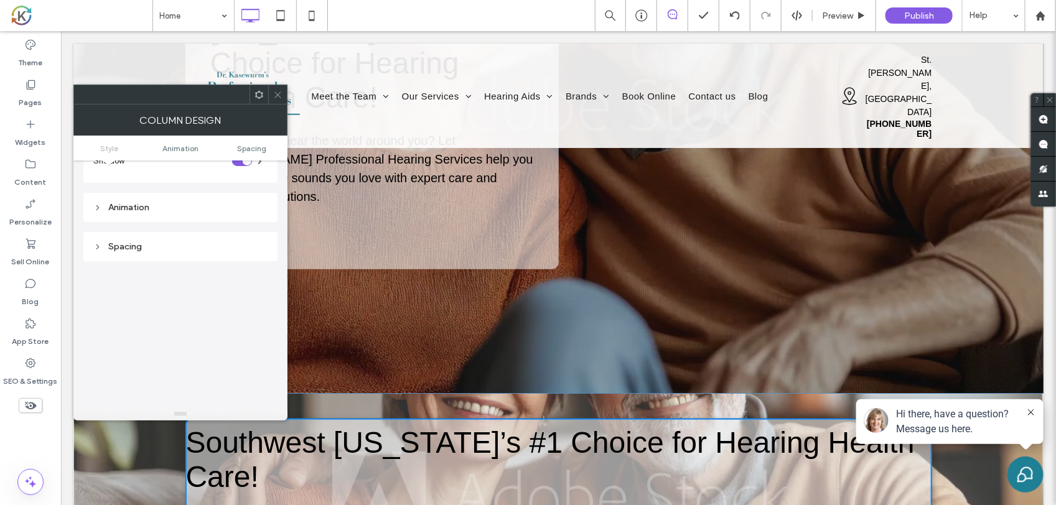
scroll to position [233, 0]
click at [196, 240] on div "Spacing" at bounding box center [180, 243] width 174 height 11
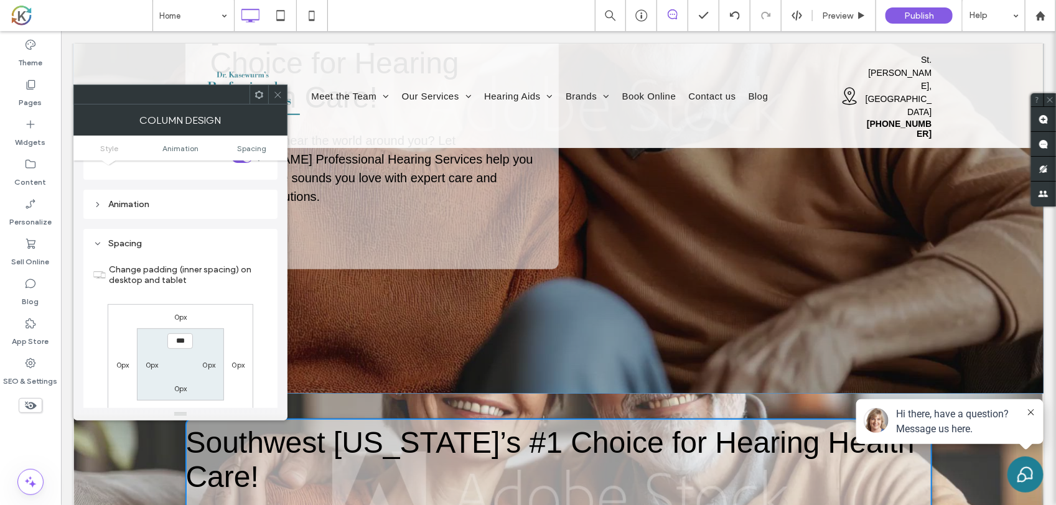
click at [176, 319] on label "0px" at bounding box center [180, 316] width 13 height 9
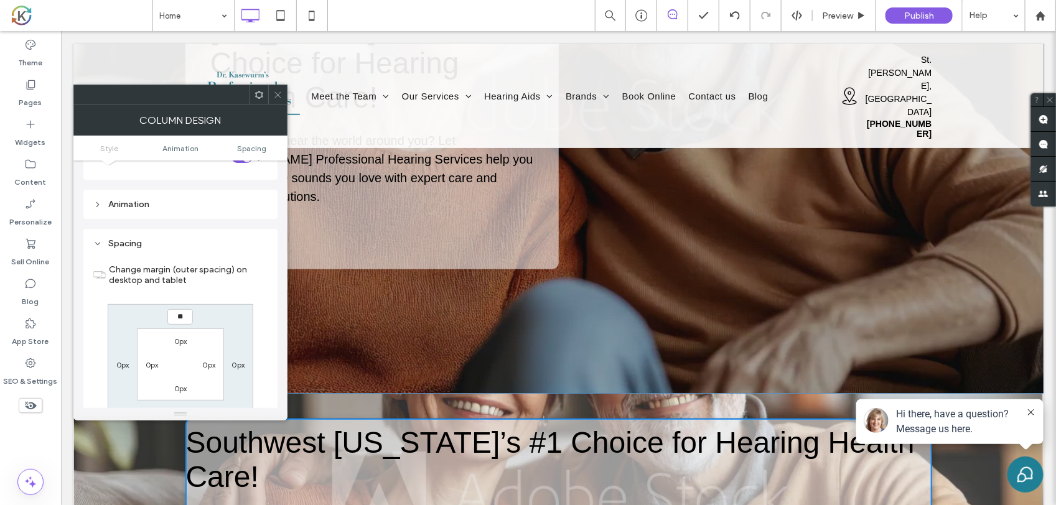
type input "**"
type input "****"
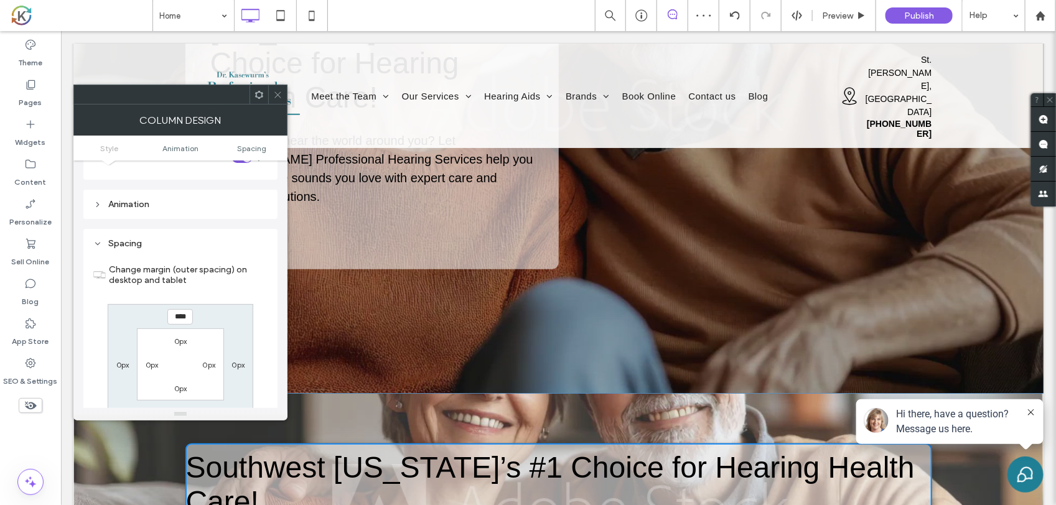
click at [129, 365] on label "0px" at bounding box center [122, 364] width 13 height 9
type input "*"
type input "**"
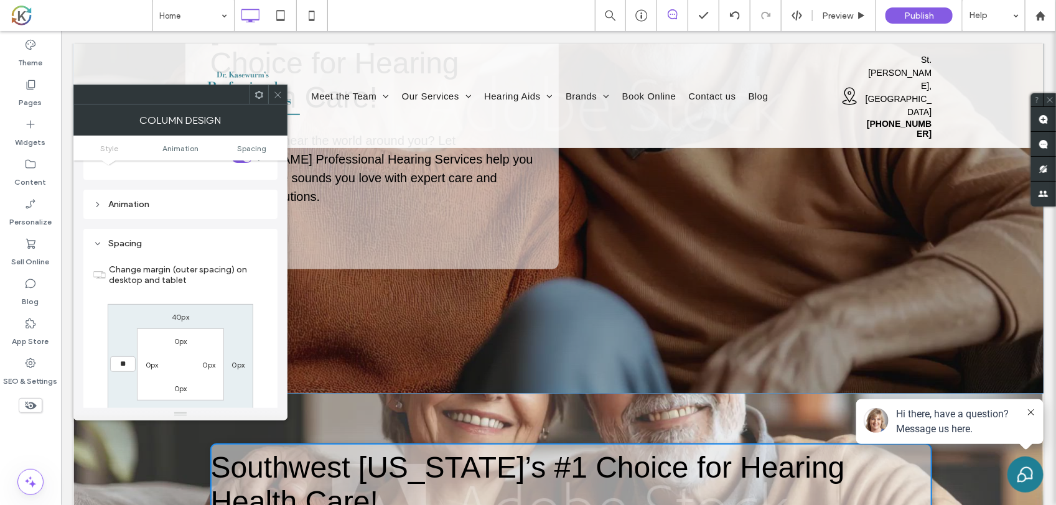
type input "*"
type input "***"
click at [182, 322] on label "40px" at bounding box center [180, 316] width 17 height 9
type input "**"
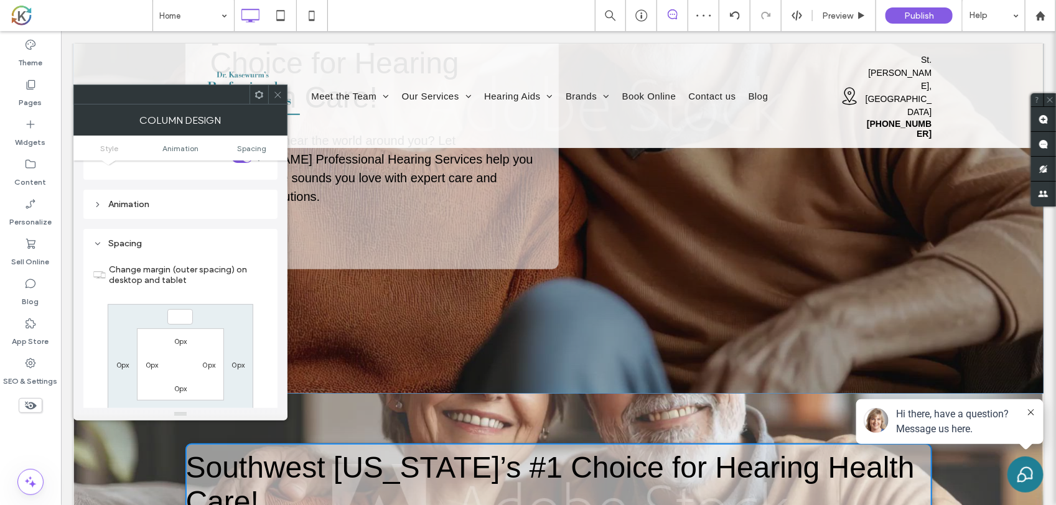
type input "*"
type input "***"
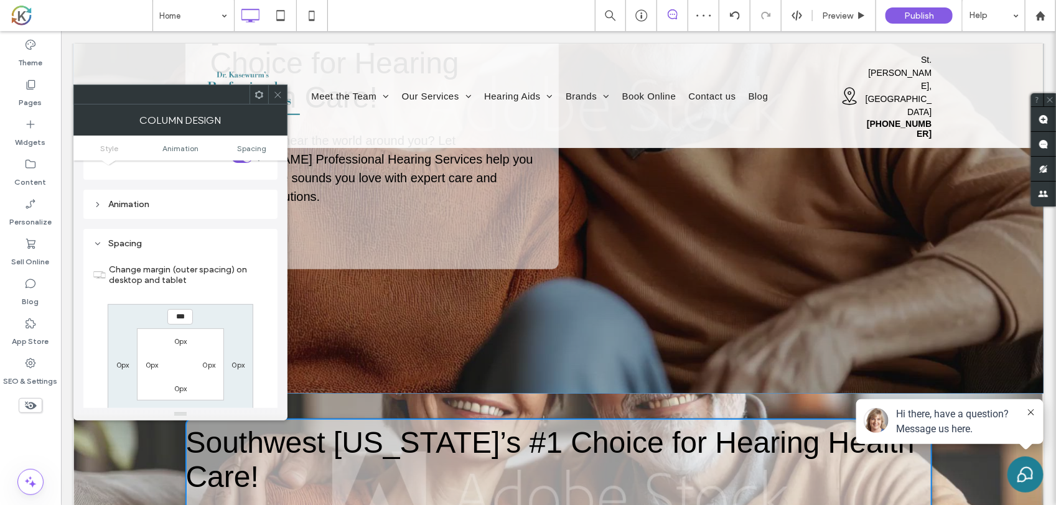
click at [176, 342] on label "0px" at bounding box center [180, 341] width 13 height 9
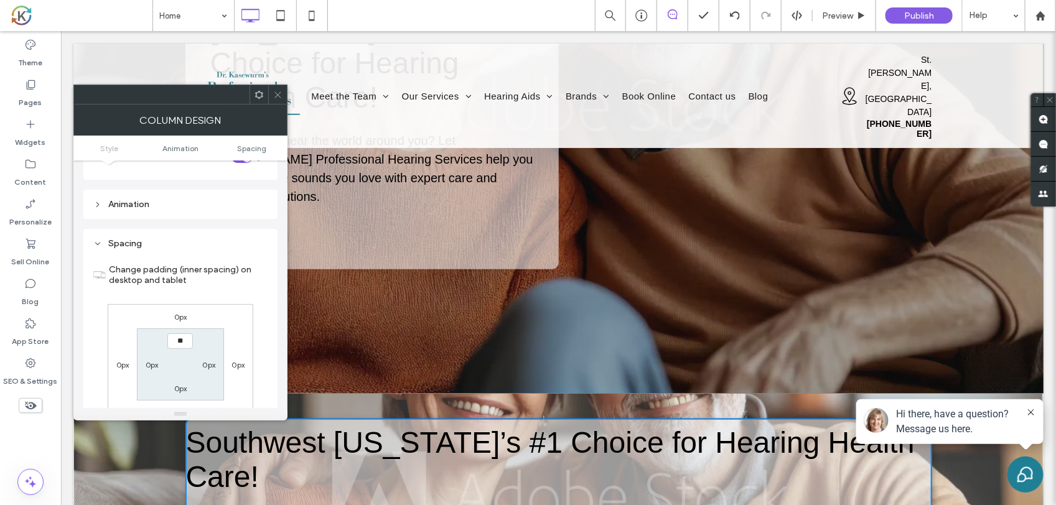
type input "**"
type input "****"
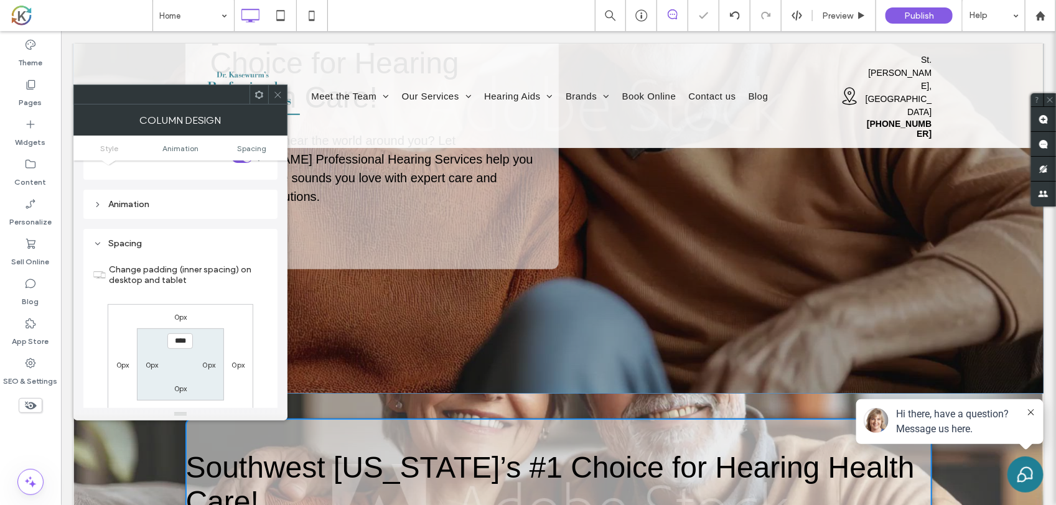
click at [151, 365] on label "0px" at bounding box center [152, 364] width 13 height 9
type input "*"
type input "**"
type input "****"
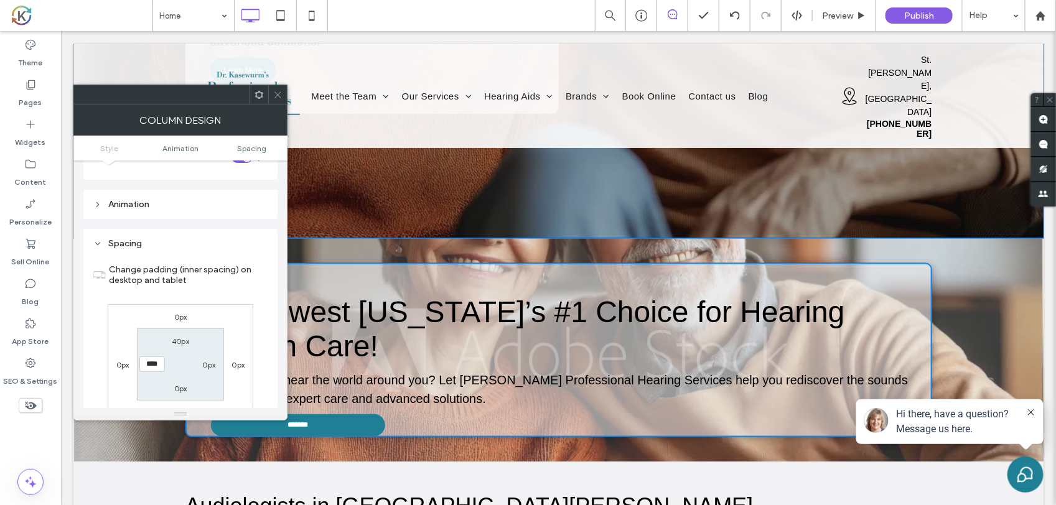
scroll to position [389, 0]
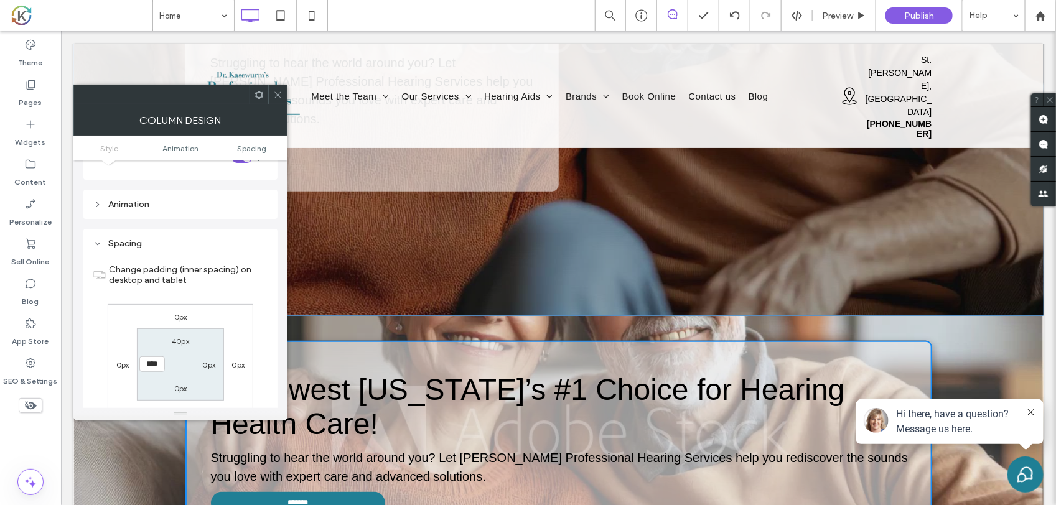
click at [206, 366] on label "0px" at bounding box center [208, 364] width 13 height 9
type input "*"
click at [206, 366] on input "***" at bounding box center [209, 365] width 26 height 16
type input "****"
type input "**"
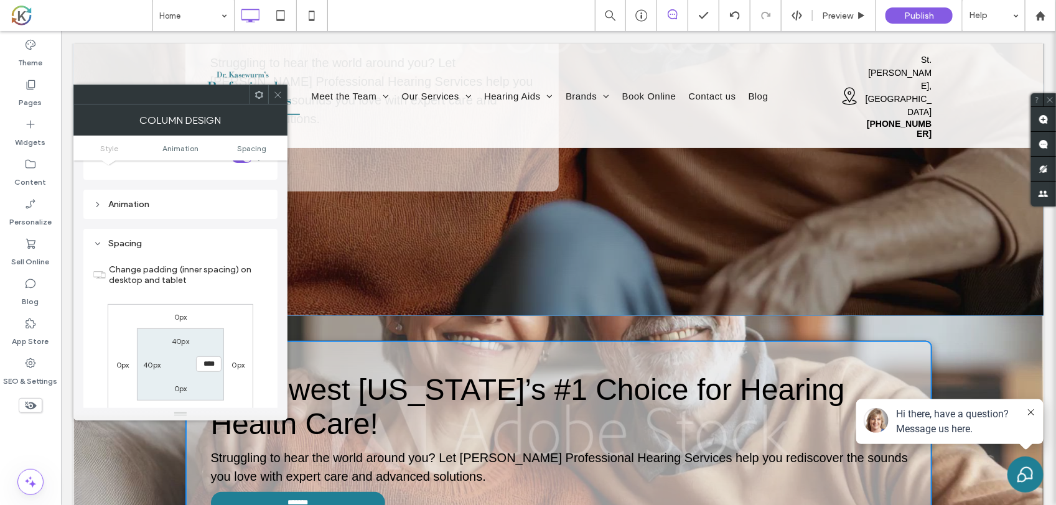
type input "****"
click at [185, 387] on label "0px" at bounding box center [180, 388] width 13 height 9
type input "*"
type input "****"
type input "**"
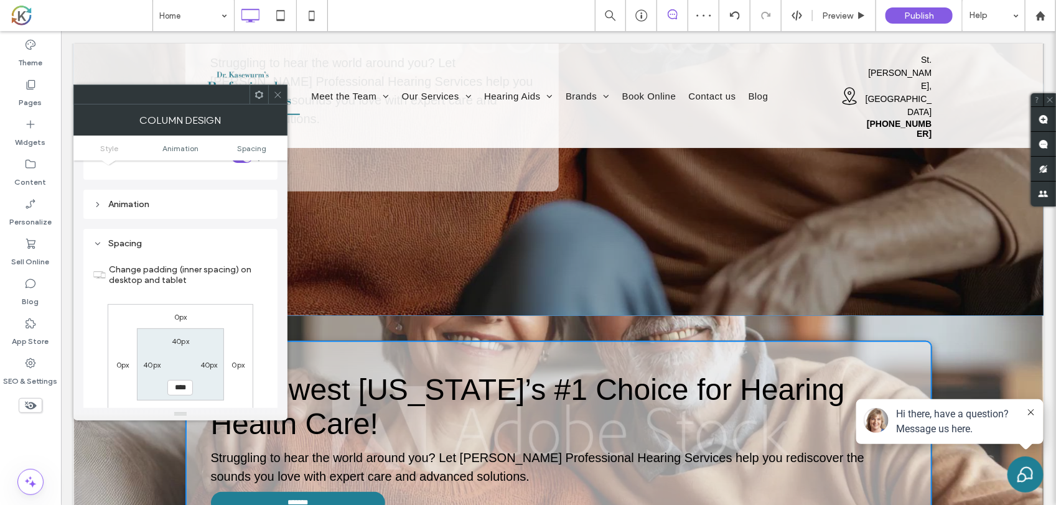
type input "****"
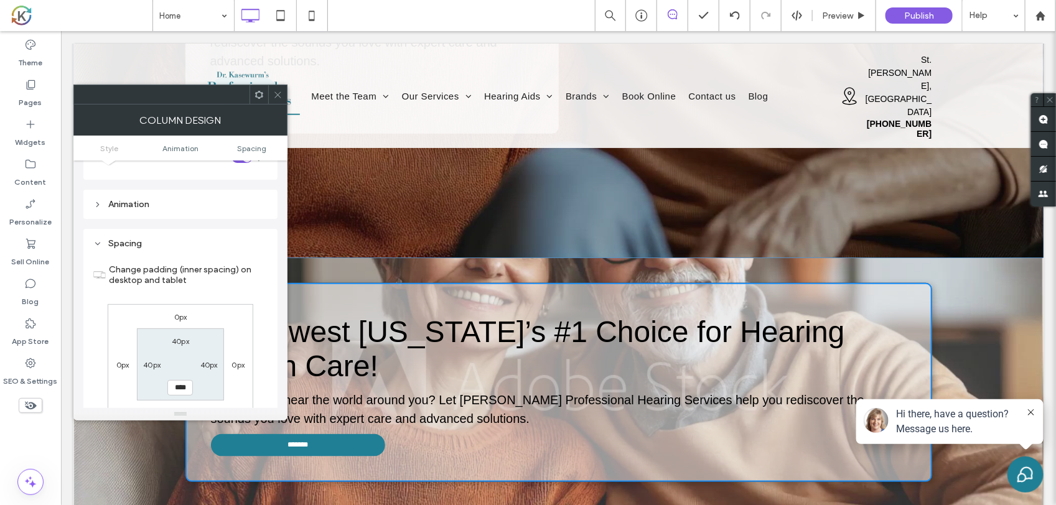
scroll to position [545, 0]
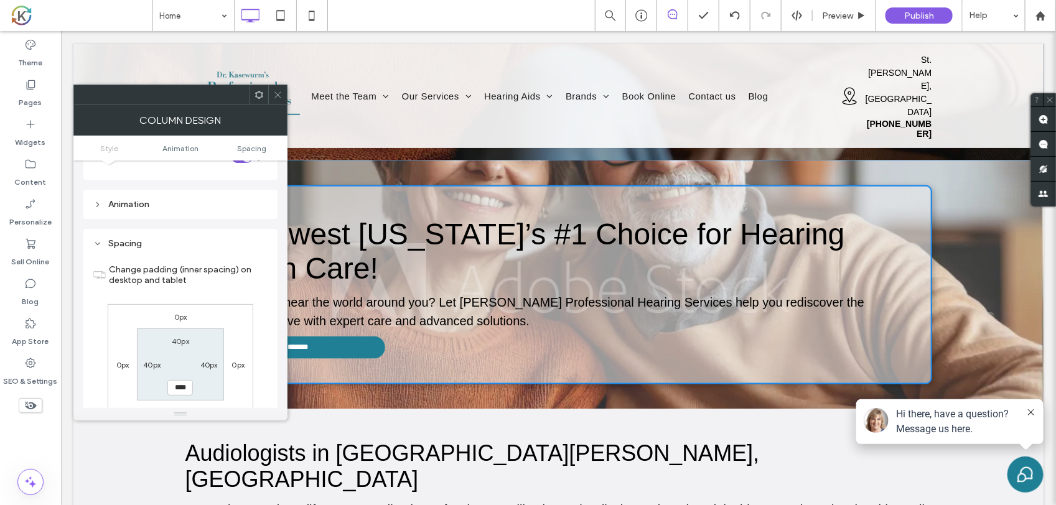
click at [924, 212] on div "**********" at bounding box center [558, 284] width 747 height 199
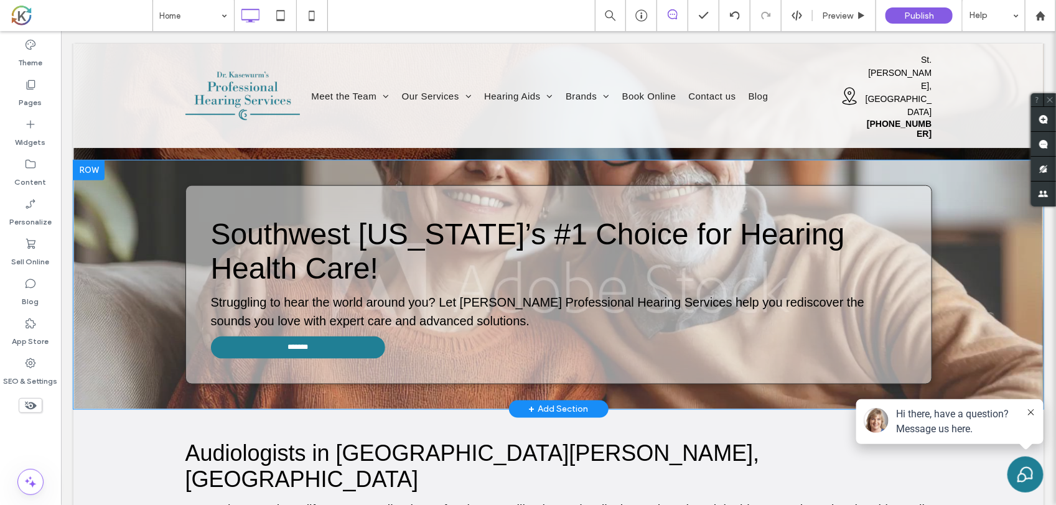
click at [918, 213] on div "**********" at bounding box center [558, 284] width 747 height 199
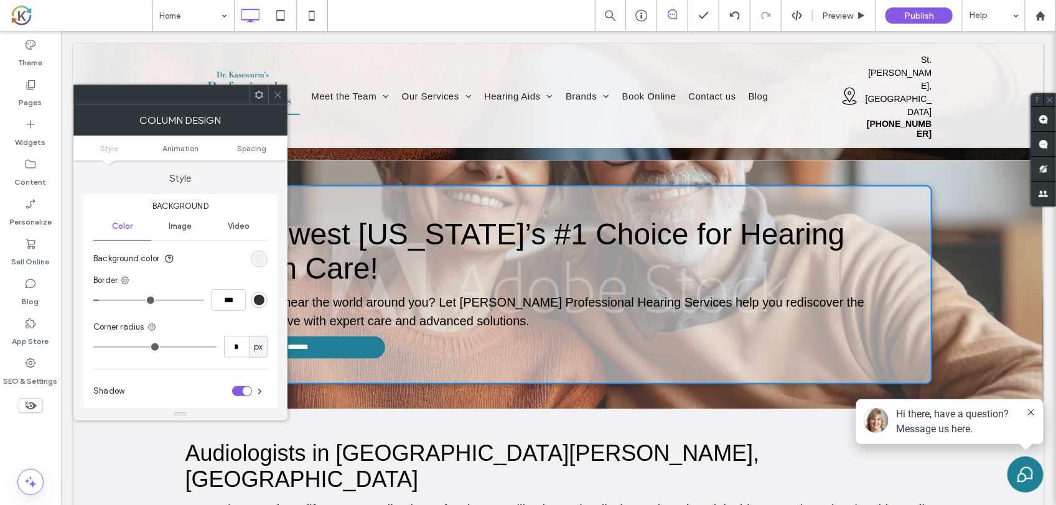
type input "**"
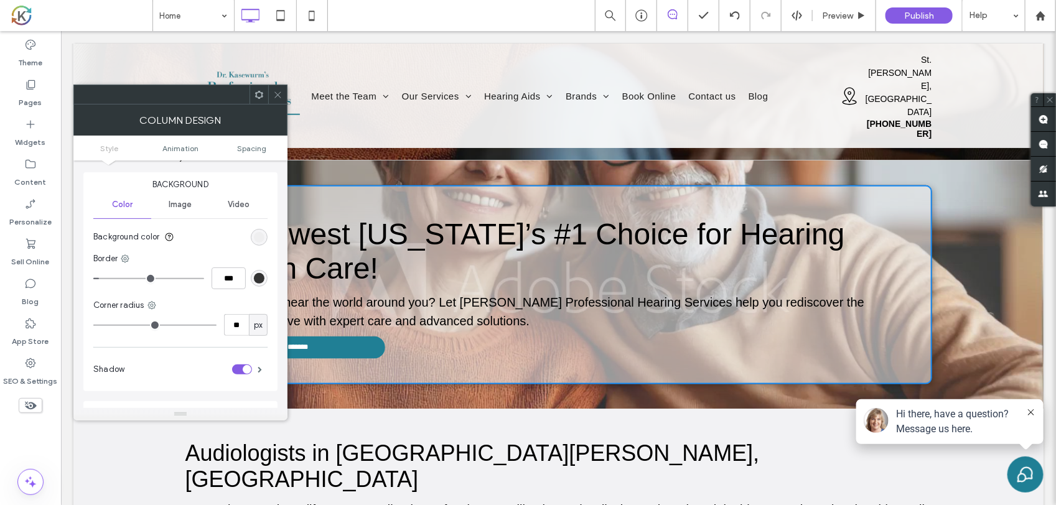
scroll to position [0, 0]
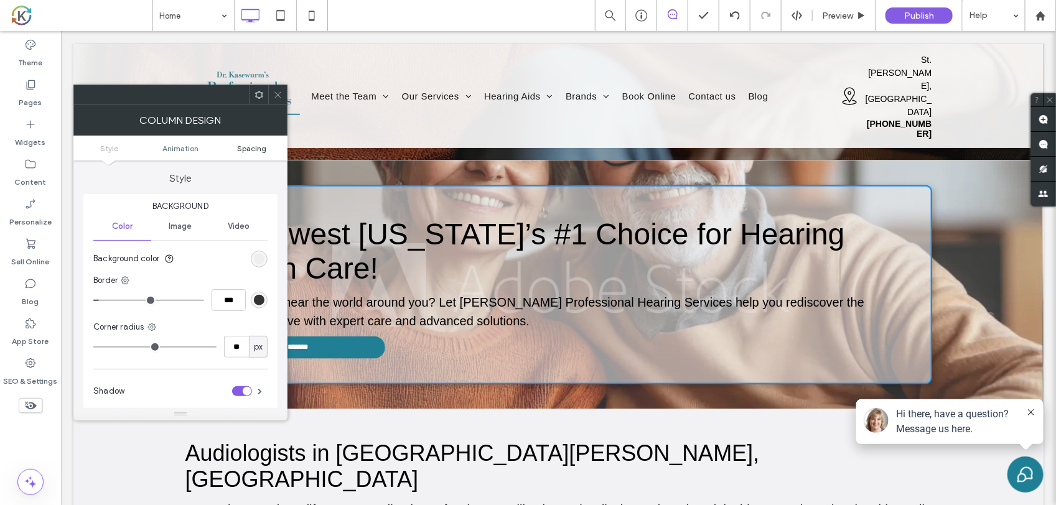
click at [251, 148] on span "Spacing" at bounding box center [251, 148] width 29 height 9
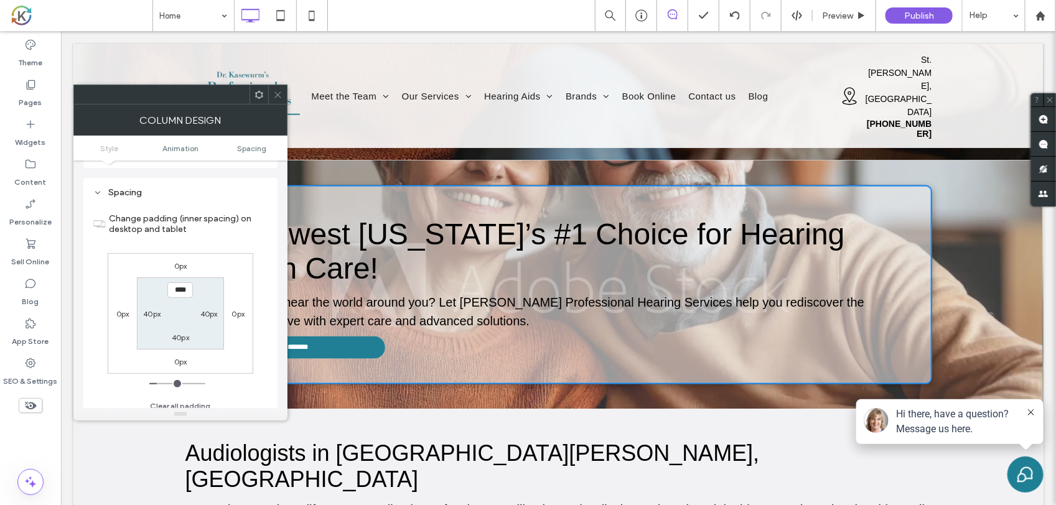
scroll to position [137, 0]
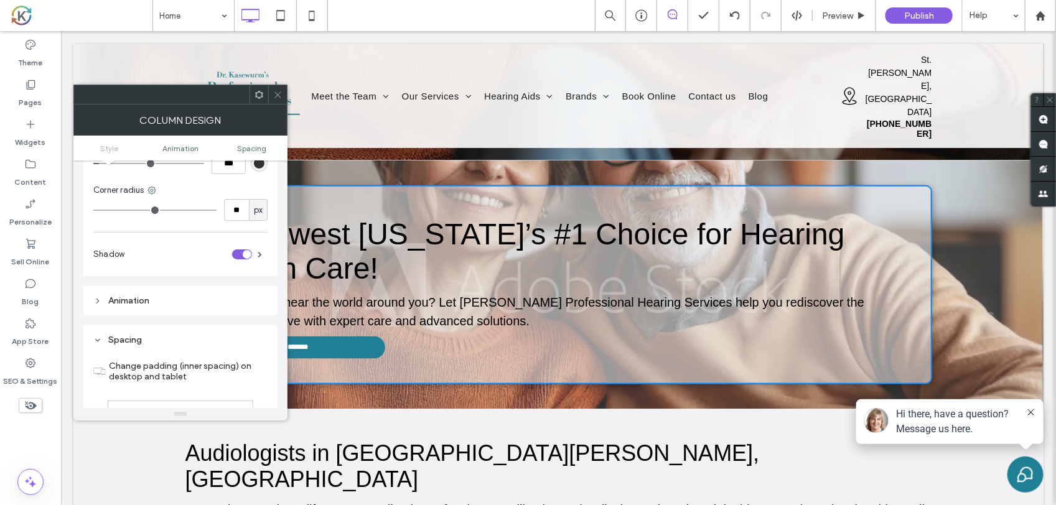
click at [980, 253] on div at bounding box center [558, 284] width 970 height 249
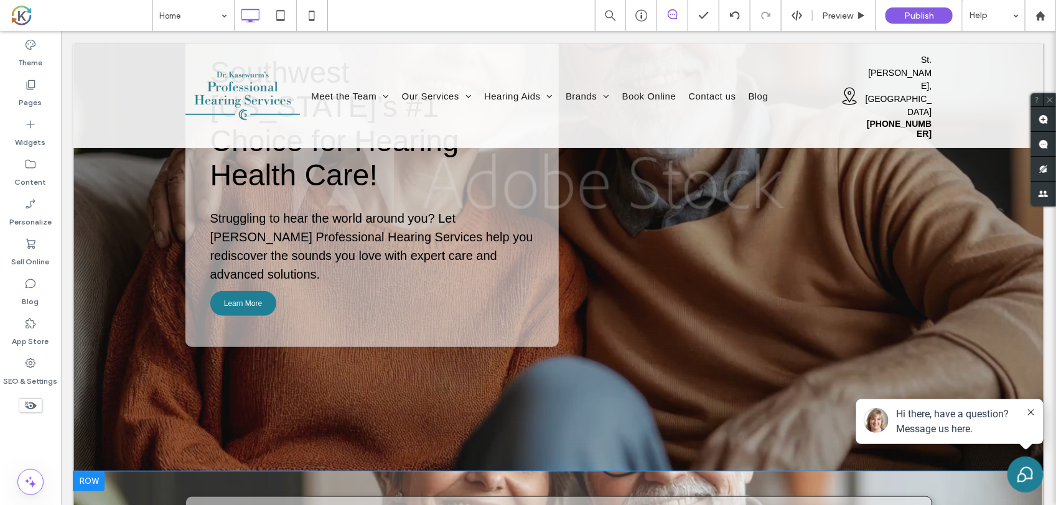
scroll to position [0, 0]
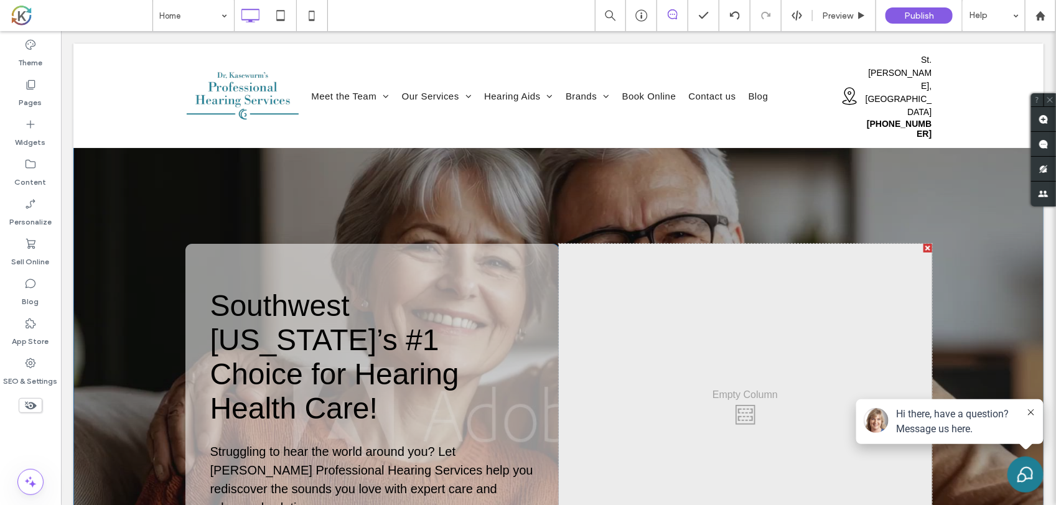
click at [91, 125] on div at bounding box center [88, 129] width 31 height 20
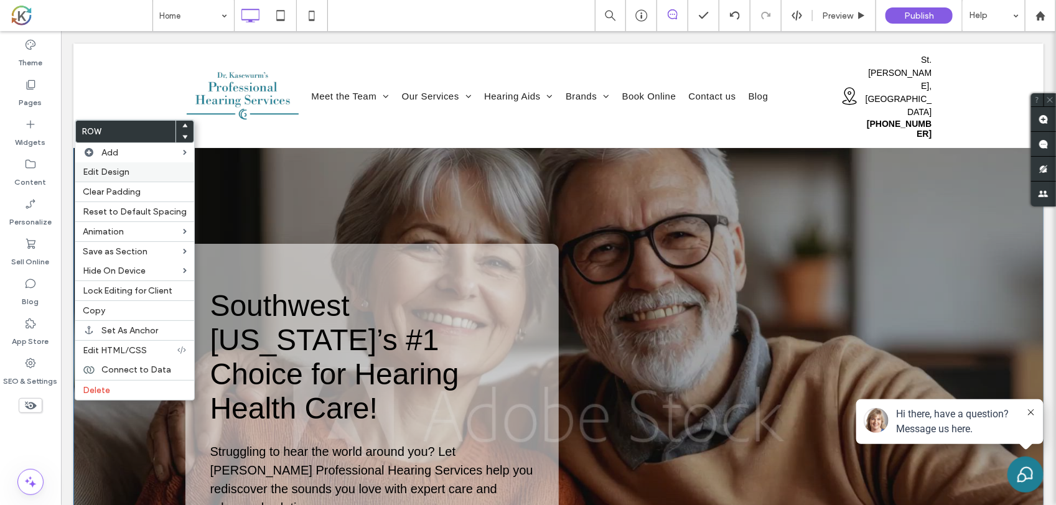
click at [135, 176] on label "Edit Design" at bounding box center [135, 172] width 104 height 11
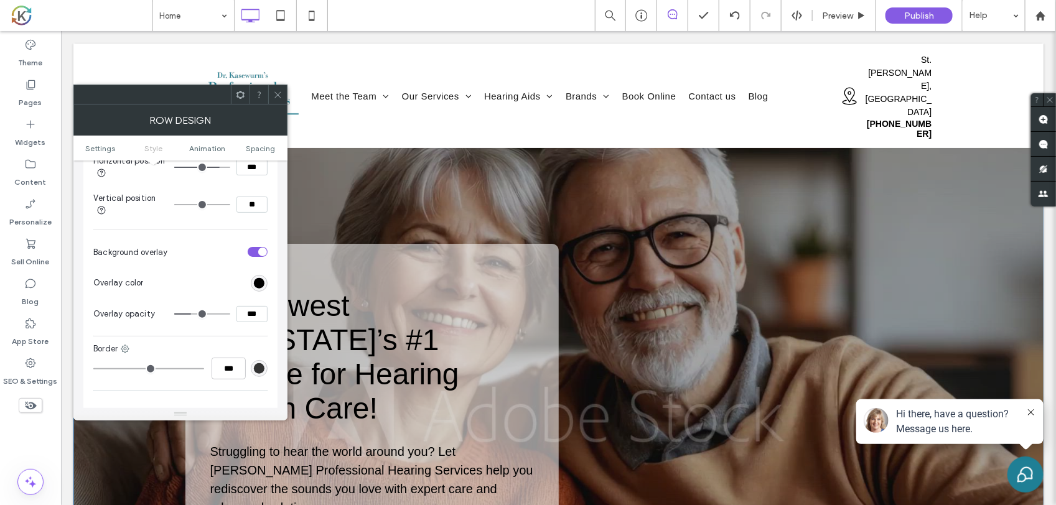
scroll to position [545, 0]
click at [104, 144] on span "Settings" at bounding box center [100, 148] width 30 height 9
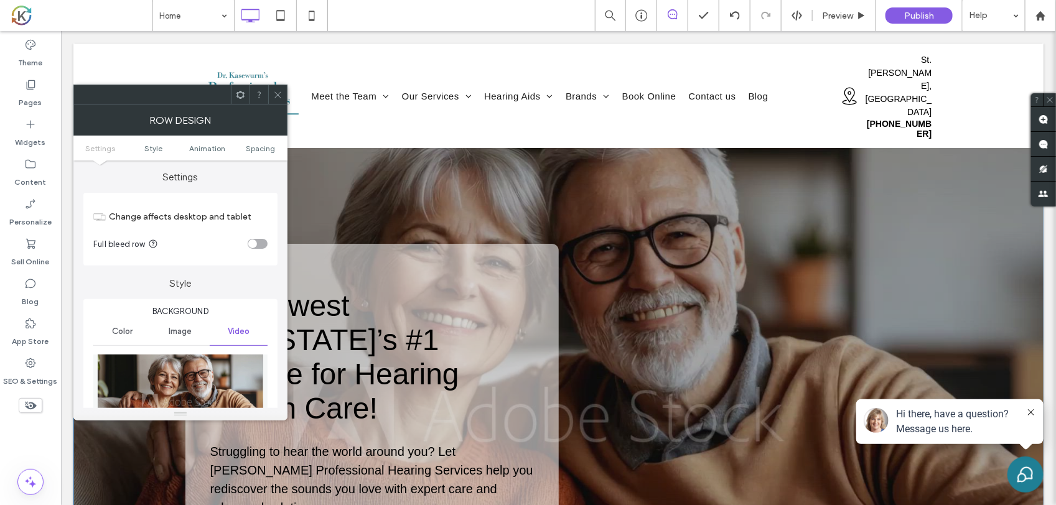
scroll to position [0, 0]
click at [275, 148] on link "Spacing" at bounding box center [261, 148] width 54 height 9
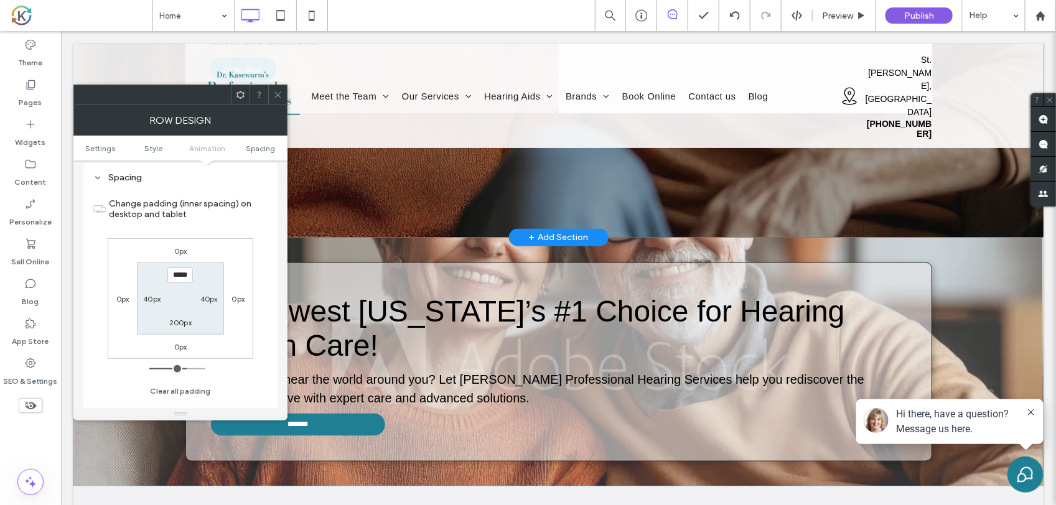
scroll to position [467, 0]
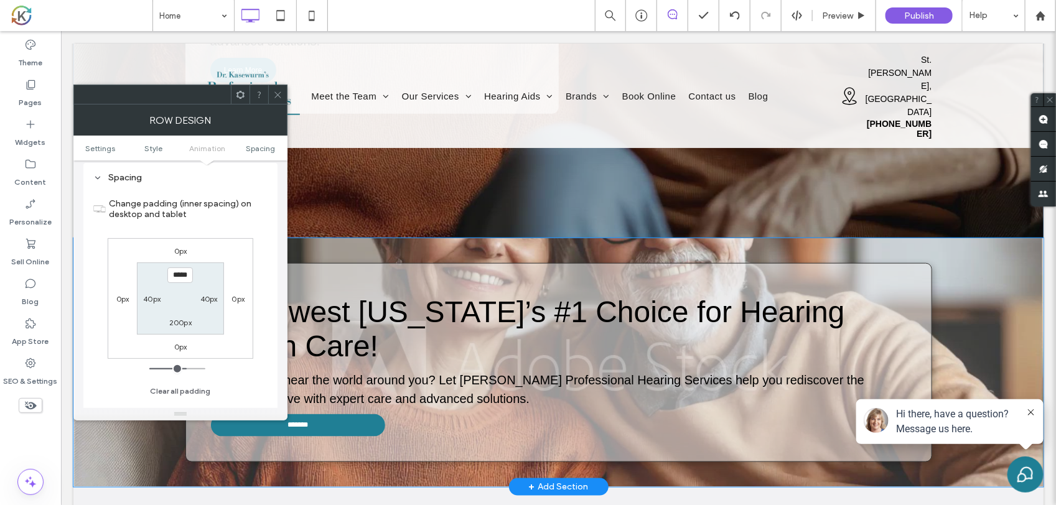
click at [482, 238] on div at bounding box center [558, 362] width 970 height 249
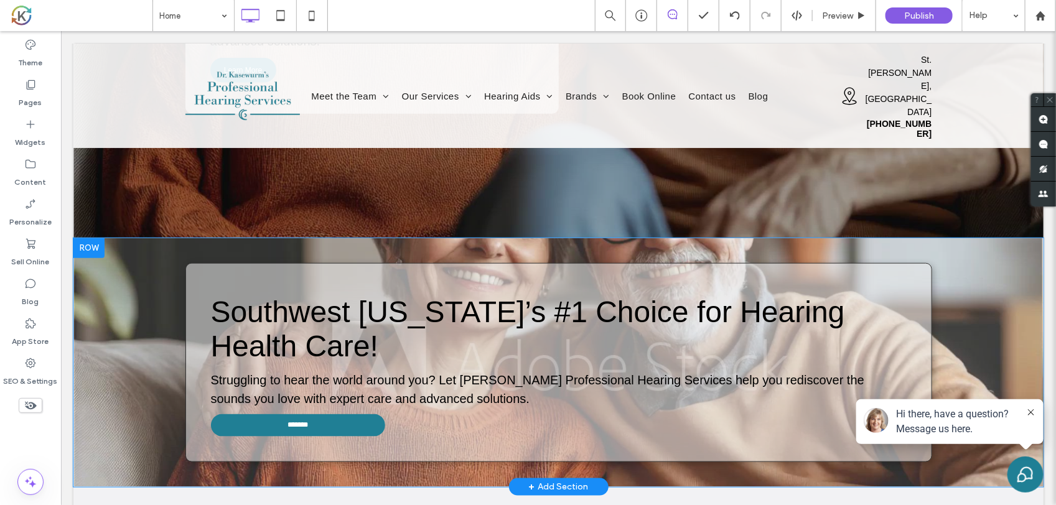
click at [84, 238] on div at bounding box center [88, 248] width 31 height 20
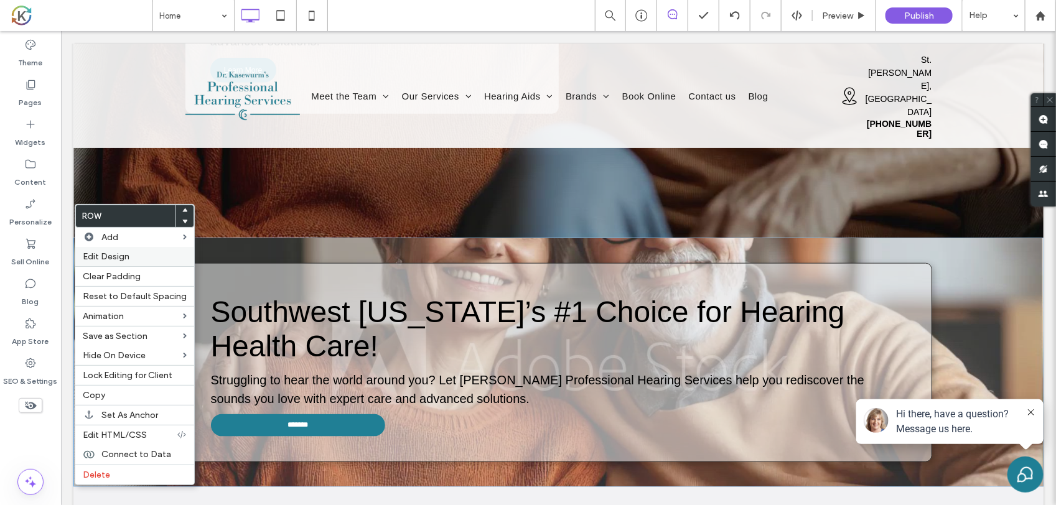
click at [112, 255] on span "Edit Design" at bounding box center [106, 256] width 47 height 11
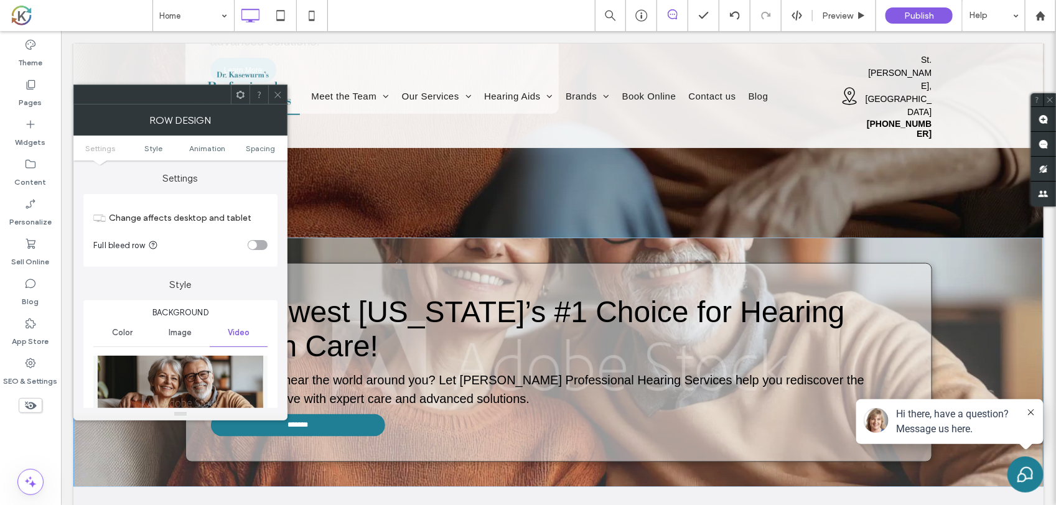
click at [268, 141] on ul "Settings Style Animation Spacing" at bounding box center [180, 148] width 214 height 25
click at [266, 144] on span "Spacing" at bounding box center [260, 148] width 29 height 9
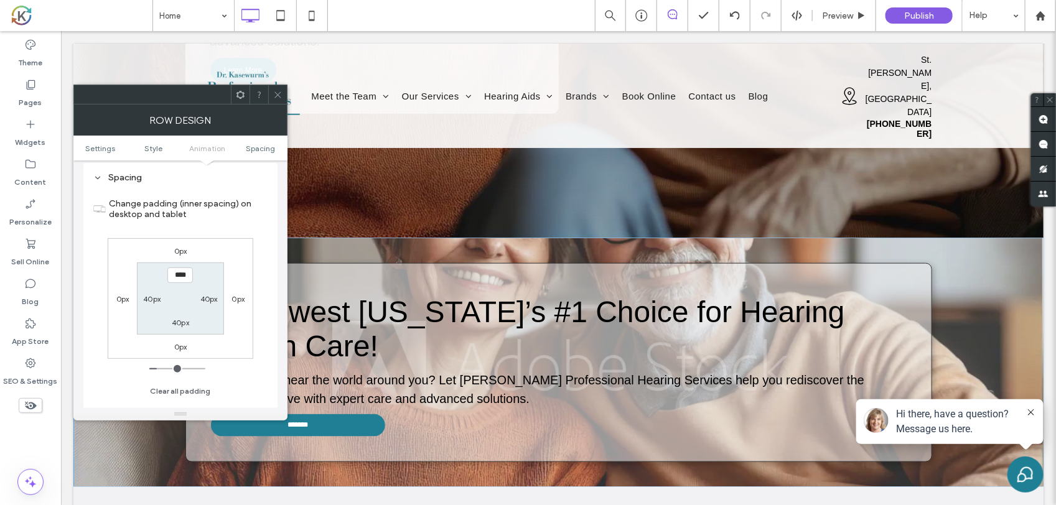
scroll to position [863, 0]
click at [181, 256] on label "0px" at bounding box center [180, 250] width 13 height 9
type input "*"
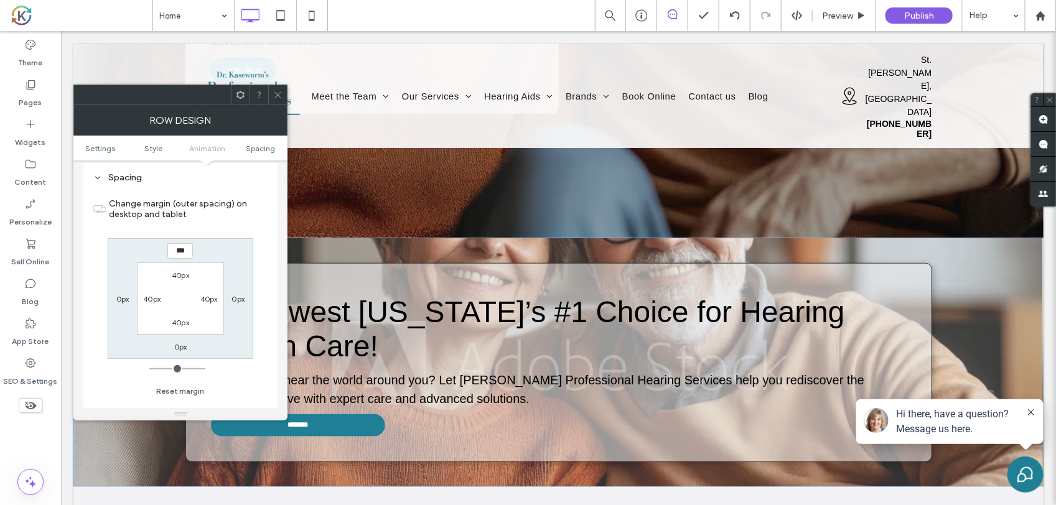
type input "***"
type input "*****"
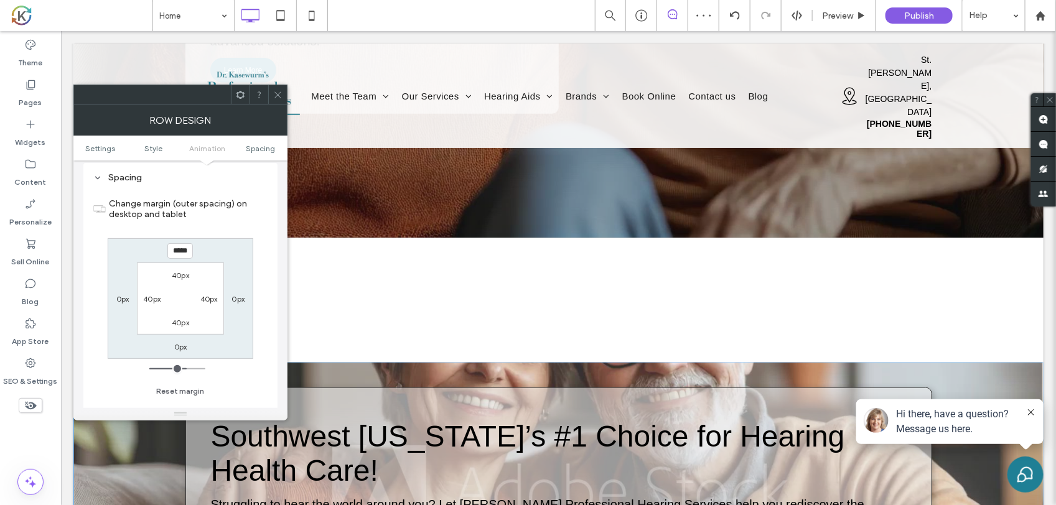
click at [184, 253] on input "*****" at bounding box center [180, 251] width 26 height 16
type input "*"
type input "***"
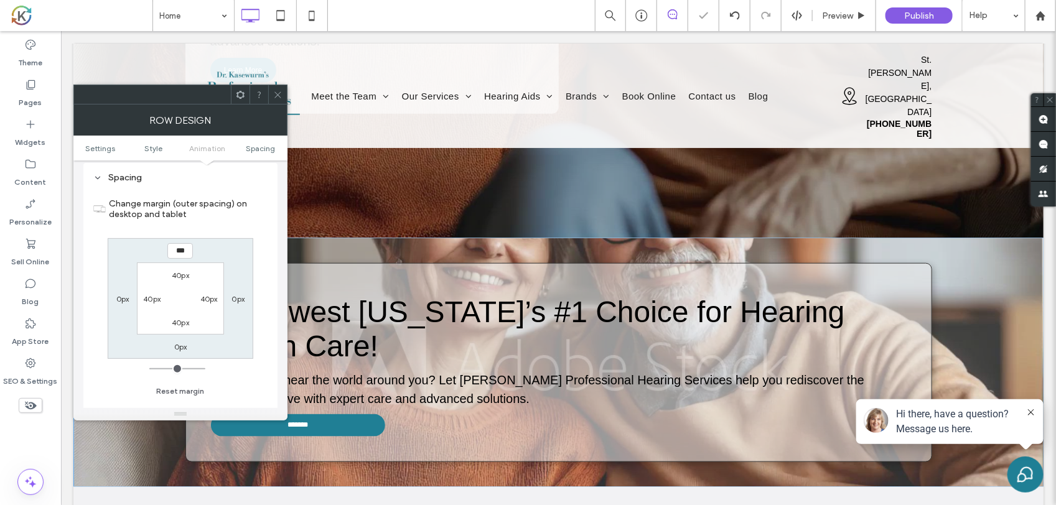
click at [179, 280] on label "40px" at bounding box center [180, 275] width 17 height 9
type input "**"
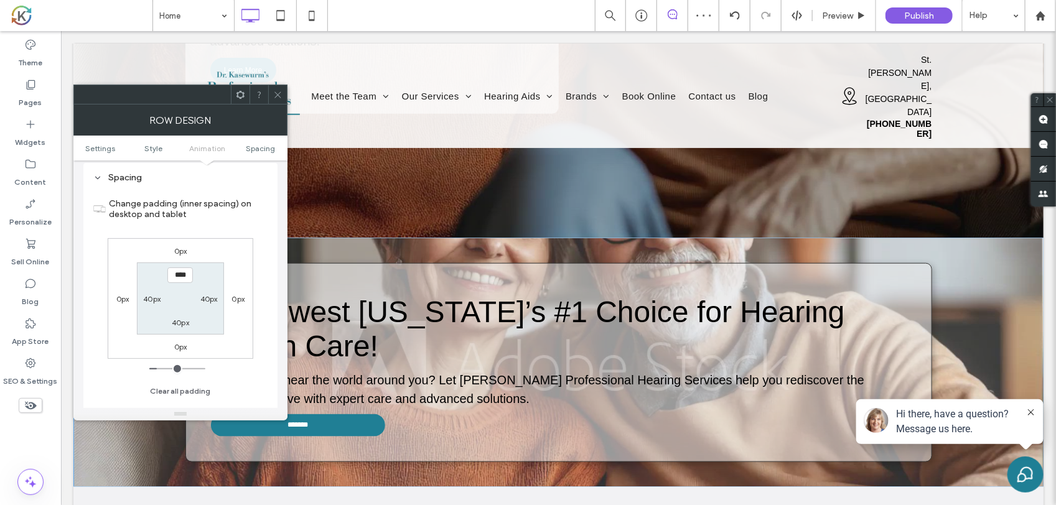
click at [179, 283] on input "****" at bounding box center [180, 276] width 26 height 16
type input "***"
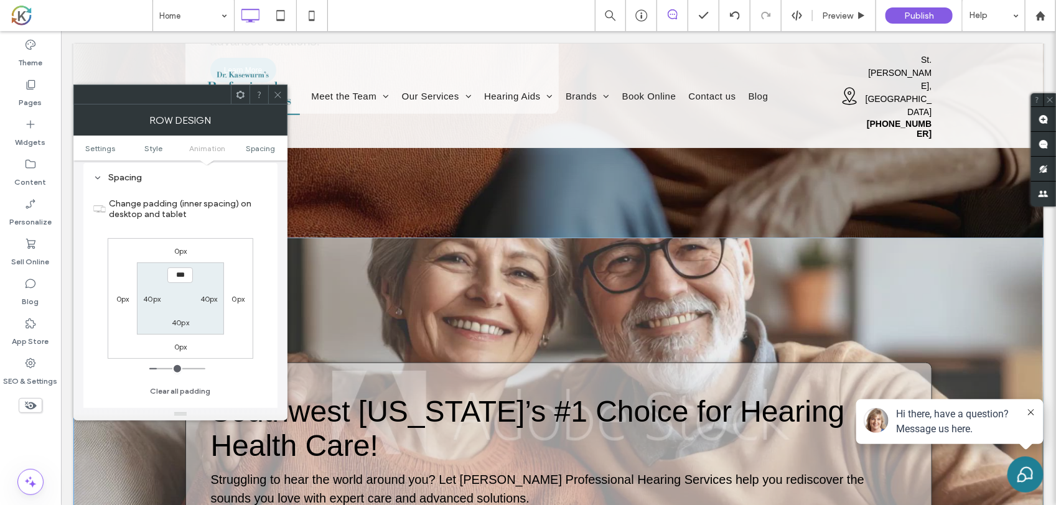
type input "***"
type input "*****"
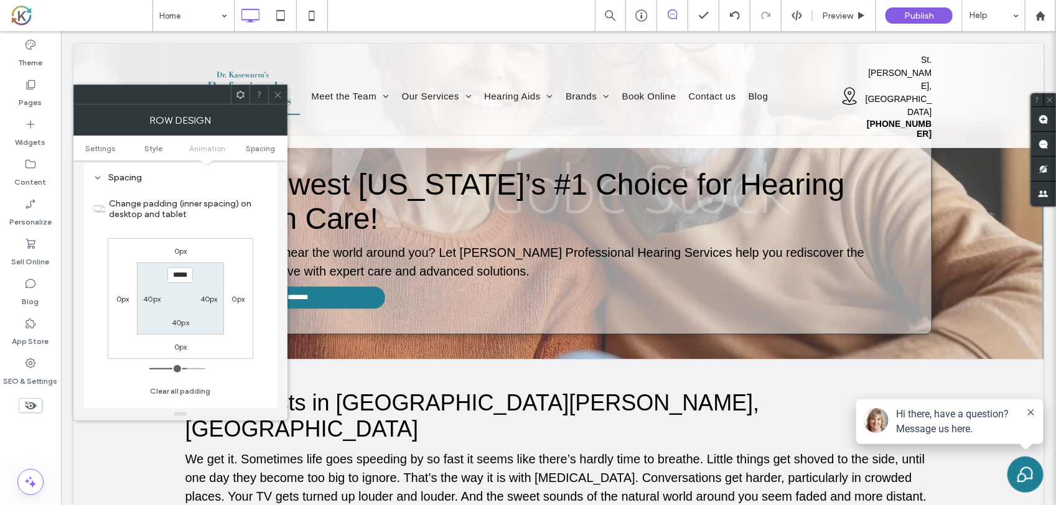
scroll to position [700, 0]
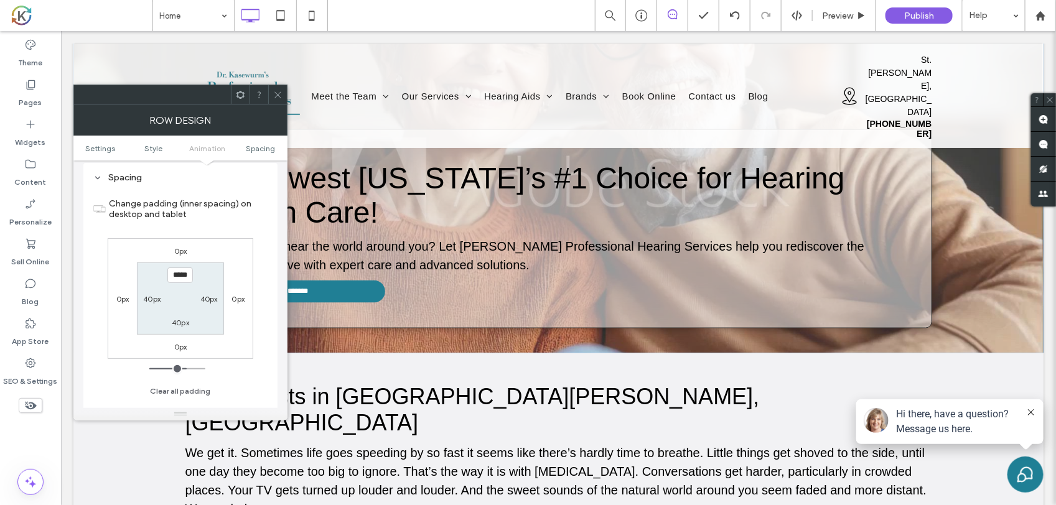
click at [179, 327] on label "40px" at bounding box center [180, 322] width 17 height 9
type input "**"
type input "*****"
type input "***"
type input "*****"
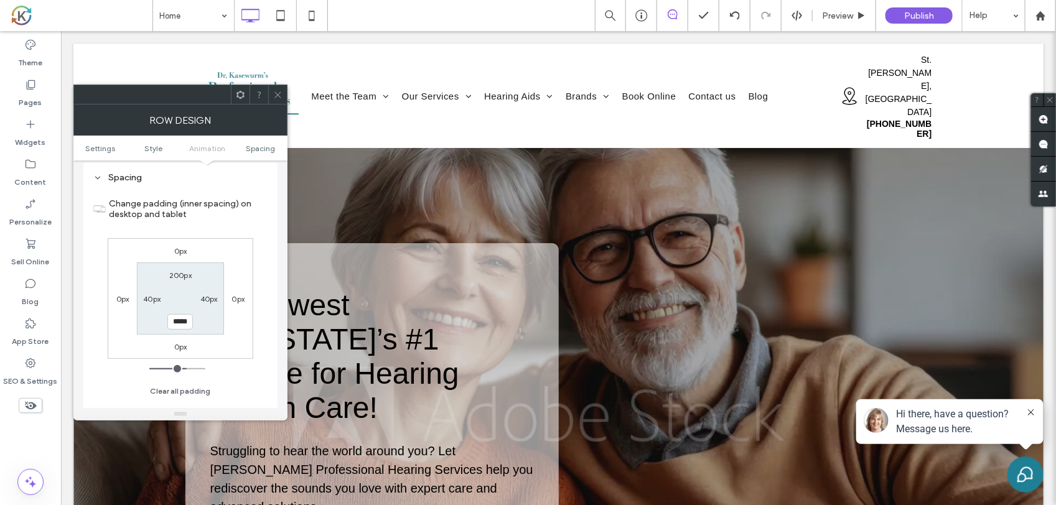
scroll to position [0, 0]
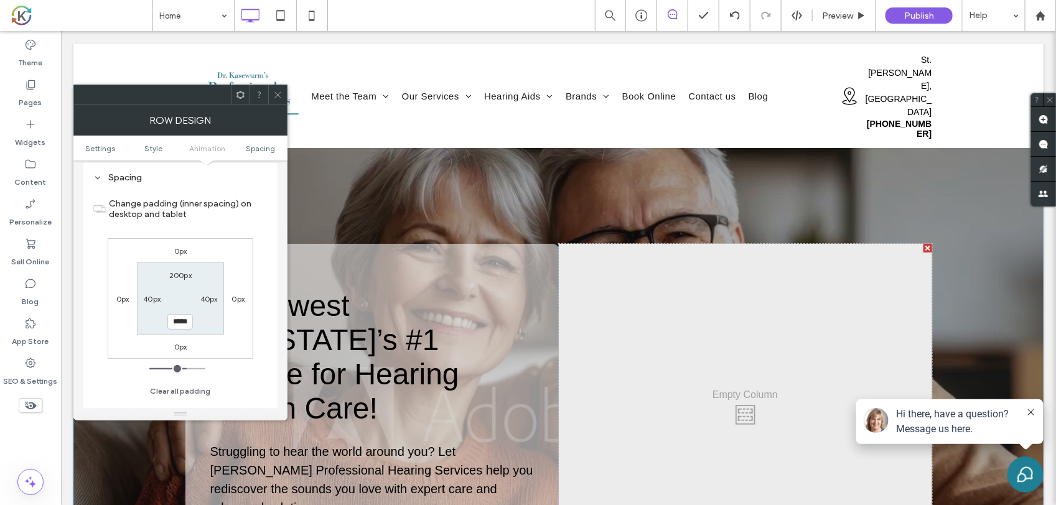
click at [596, 121] on div at bounding box center [558, 412] width 970 height 586
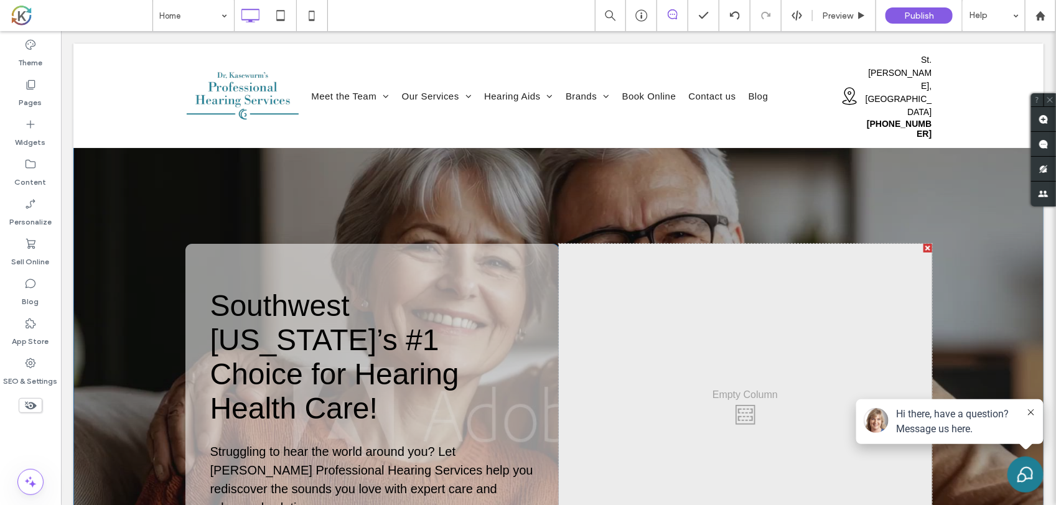
click at [73, 127] on div at bounding box center [88, 129] width 31 height 20
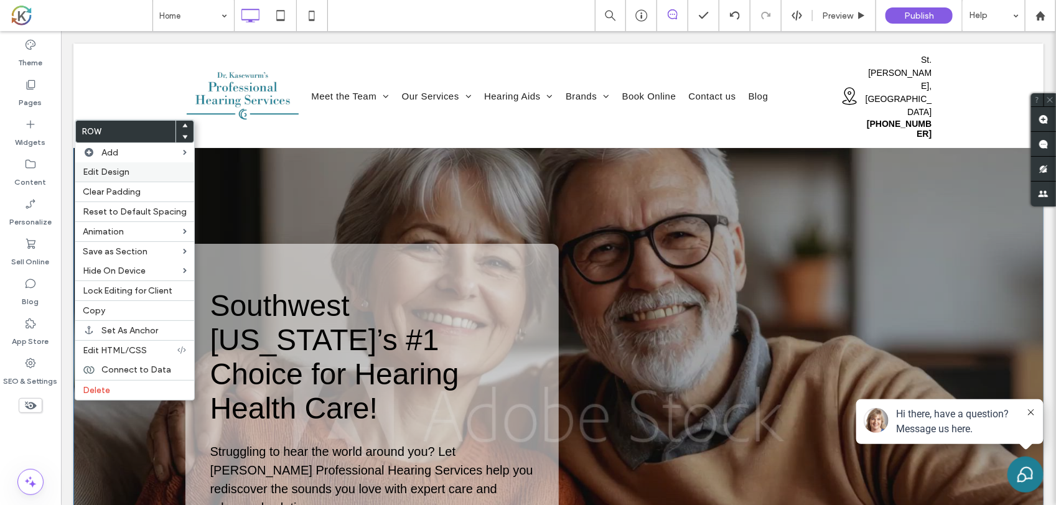
click at [120, 167] on div "Edit Design" at bounding box center [134, 171] width 119 height 19
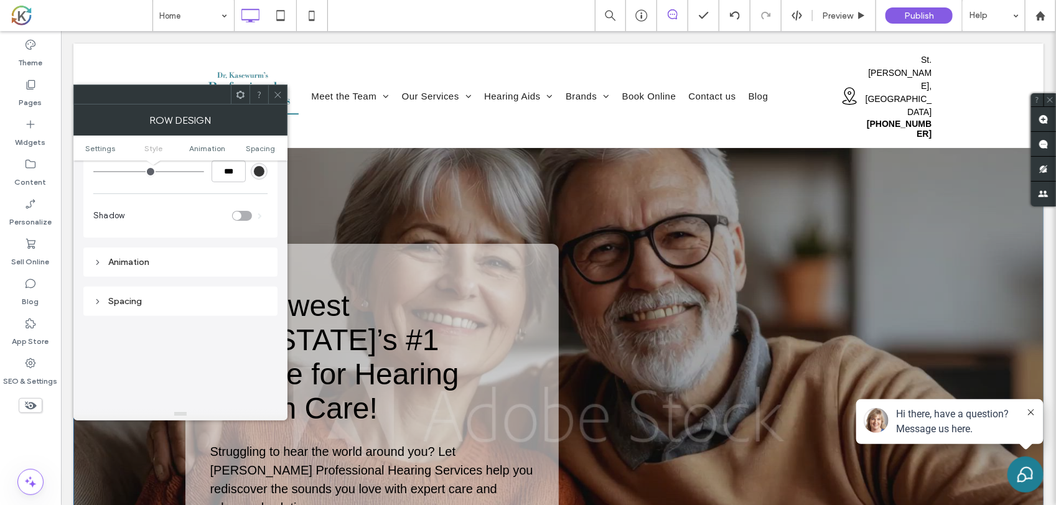
scroll to position [778, 0]
click at [258, 150] on span "Spacing" at bounding box center [260, 148] width 29 height 9
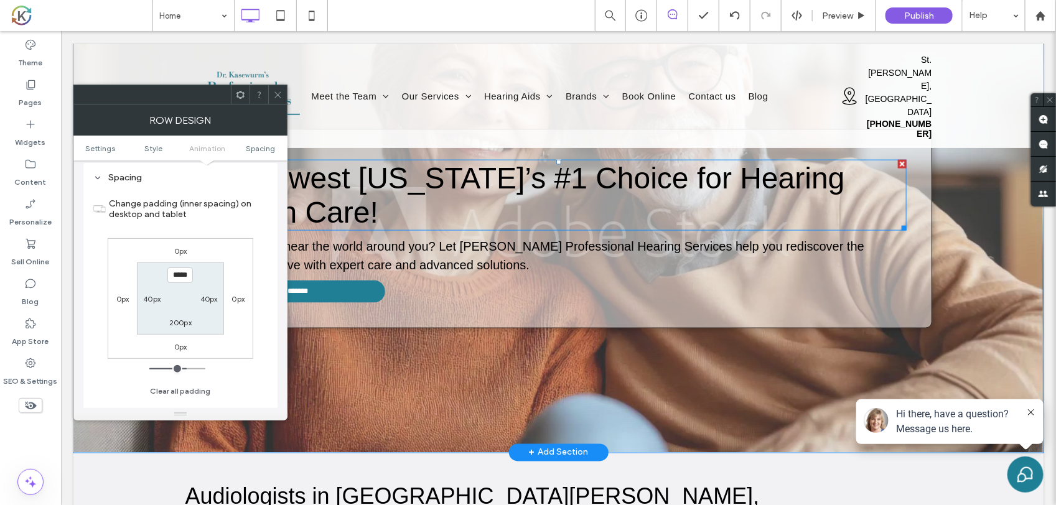
scroll to position [467, 0]
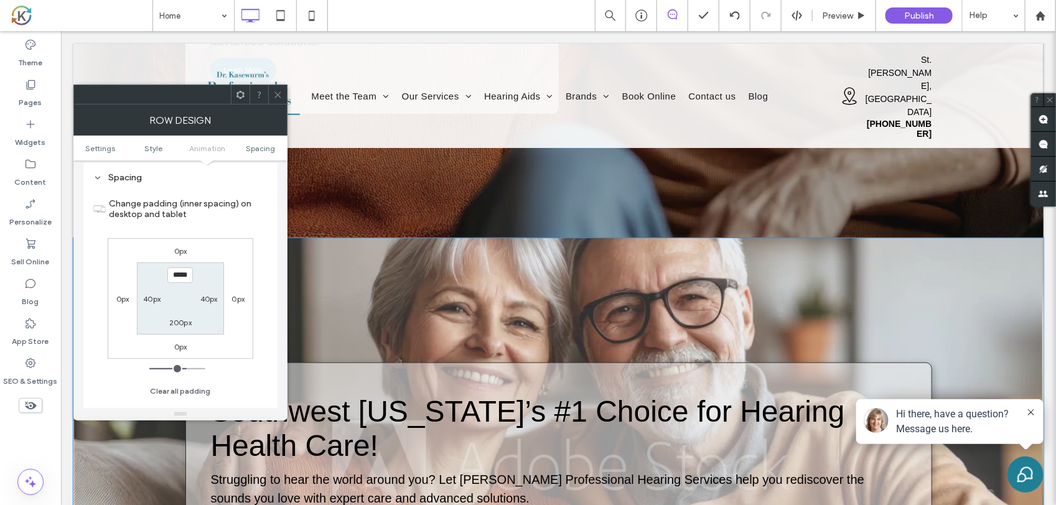
click at [799, 238] on div at bounding box center [558, 462] width 970 height 448
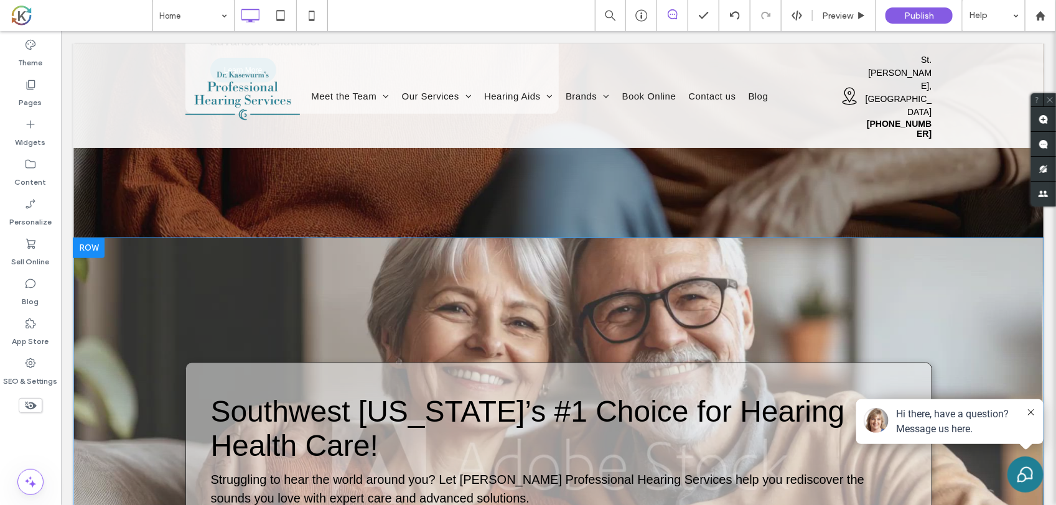
click at [103, 238] on div at bounding box center [558, 462] width 970 height 448
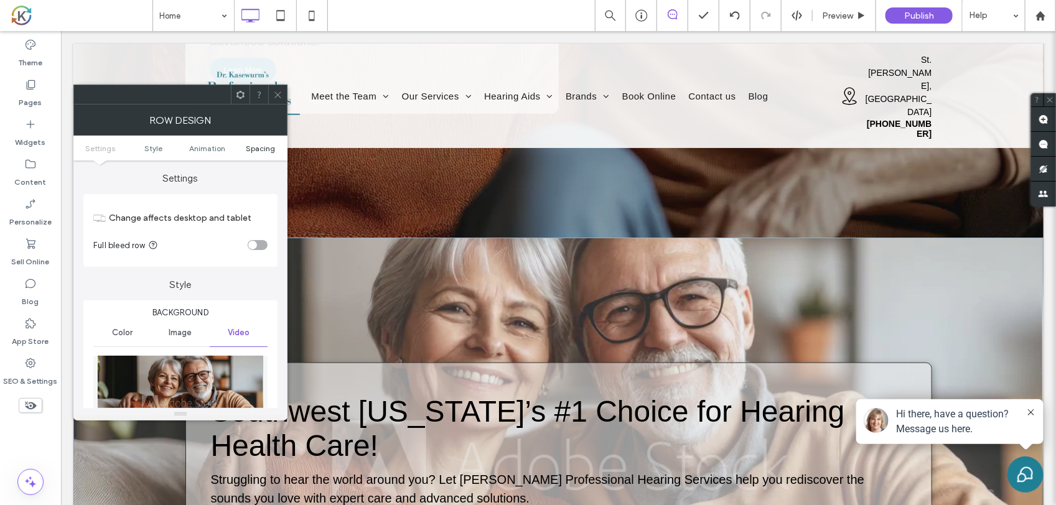
drag, startPoint x: 43, startPoint y: 207, endPoint x: 268, endPoint y: 144, distance: 233.3
click at [268, 144] on span "Spacing" at bounding box center [260, 148] width 29 height 9
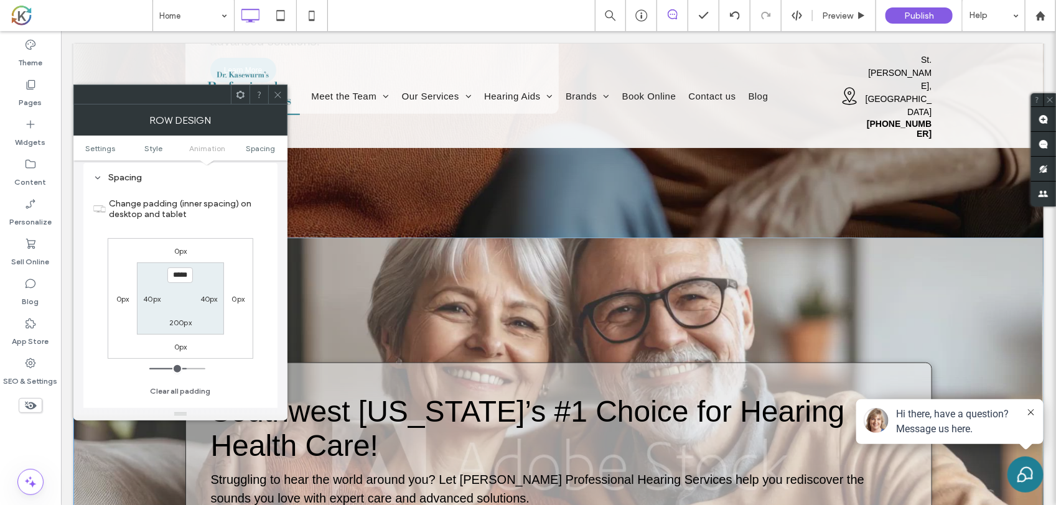
click at [566, 255] on div at bounding box center [558, 462] width 970 height 448
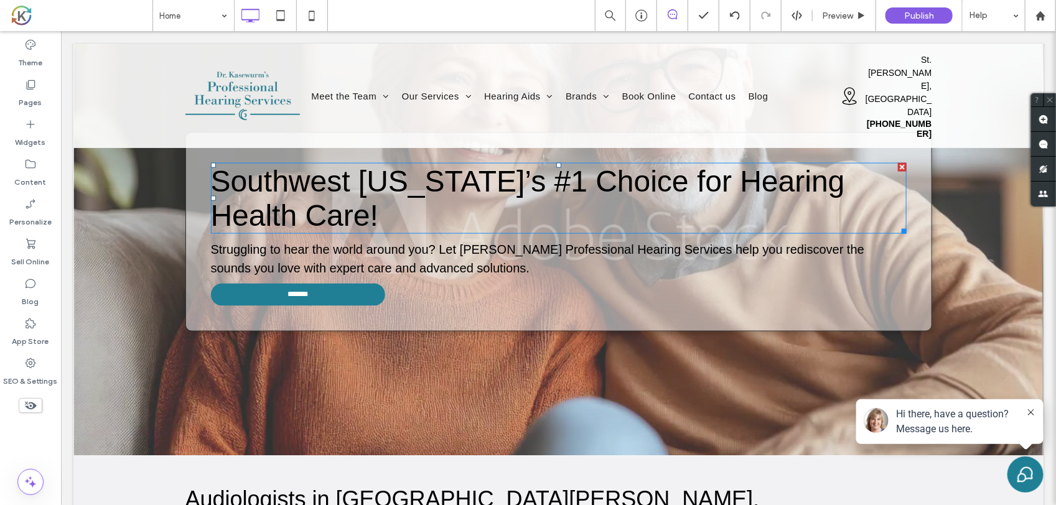
scroll to position [700, 0]
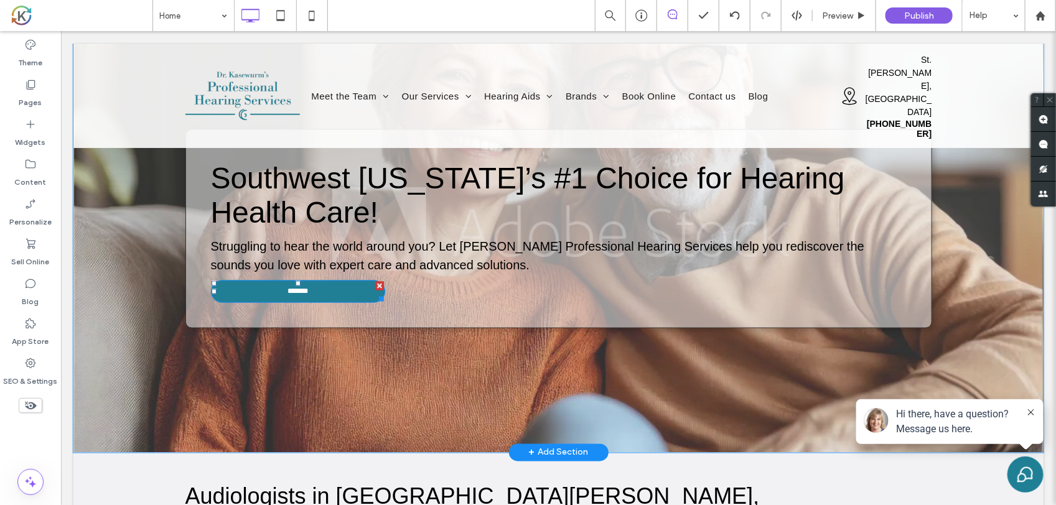
click at [317, 280] on link "**********" at bounding box center [297, 291] width 174 height 22
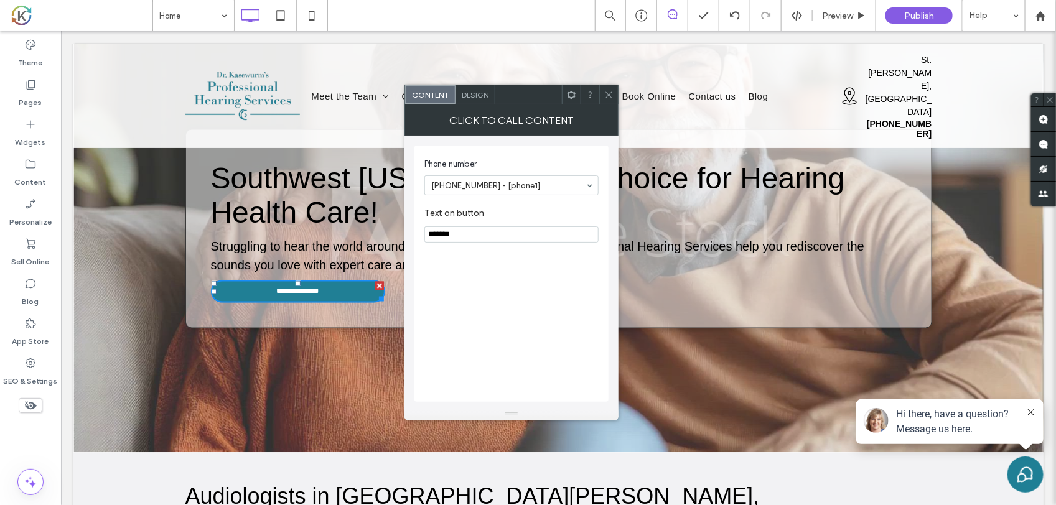
click at [875, 194] on h1 "Southwest Michigan’s #1 Choice for Hearing Health Care!" at bounding box center [558, 195] width 696 height 68
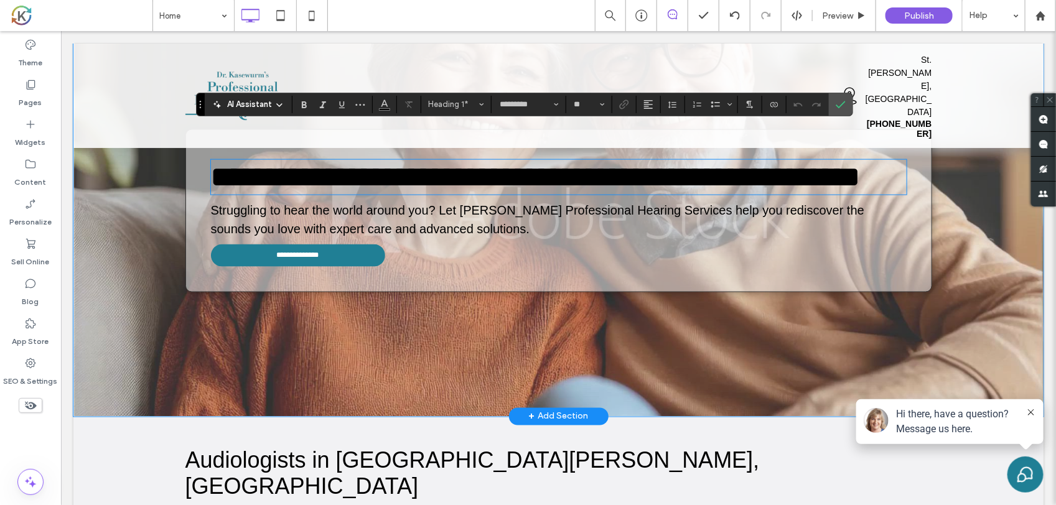
click at [914, 193] on div "**********" at bounding box center [558, 210] width 747 height 163
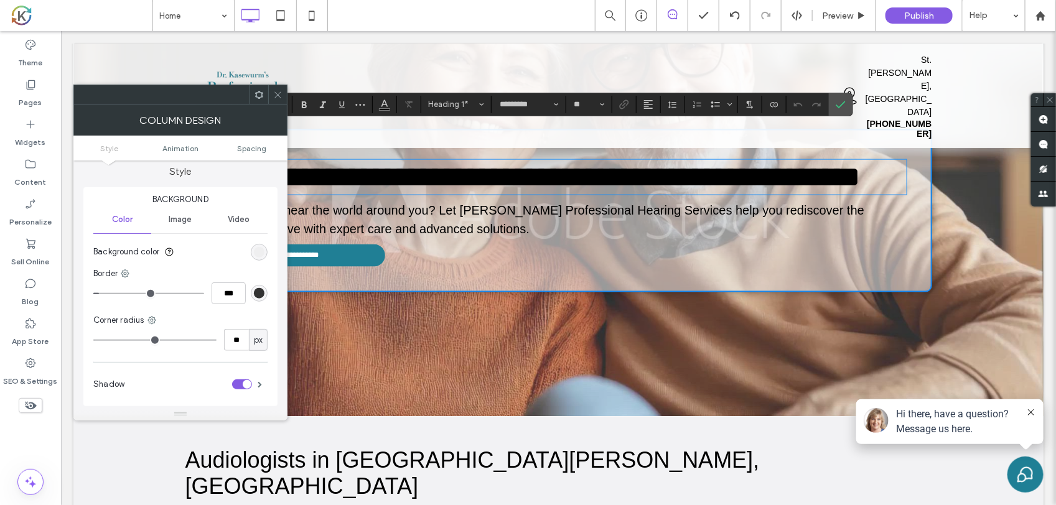
scroll to position [0, 0]
click at [631, 249] on div "**********" at bounding box center [558, 210] width 747 height 163
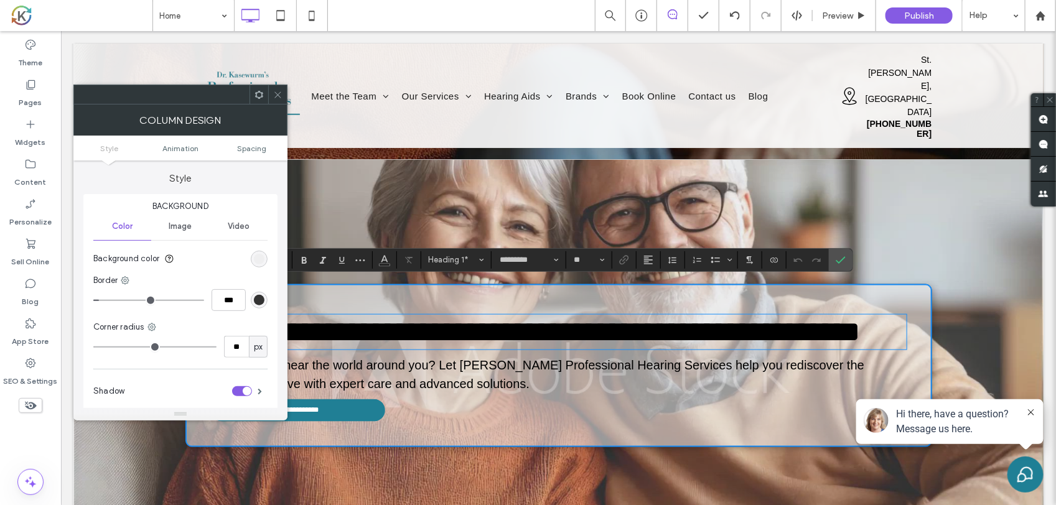
scroll to position [545, 0]
click at [281, 88] on span at bounding box center [277, 94] width 9 height 19
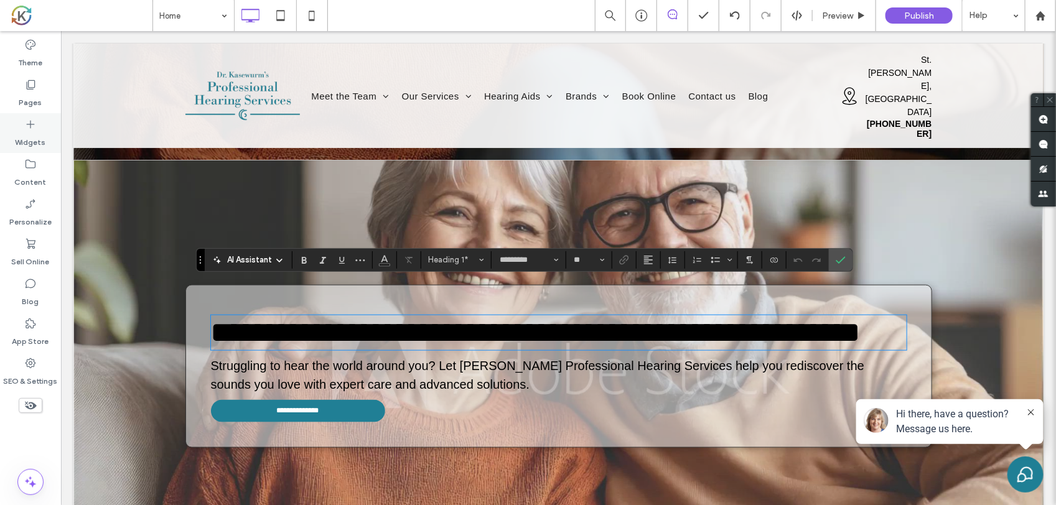
click at [29, 124] on use at bounding box center [31, 125] width 8 height 8
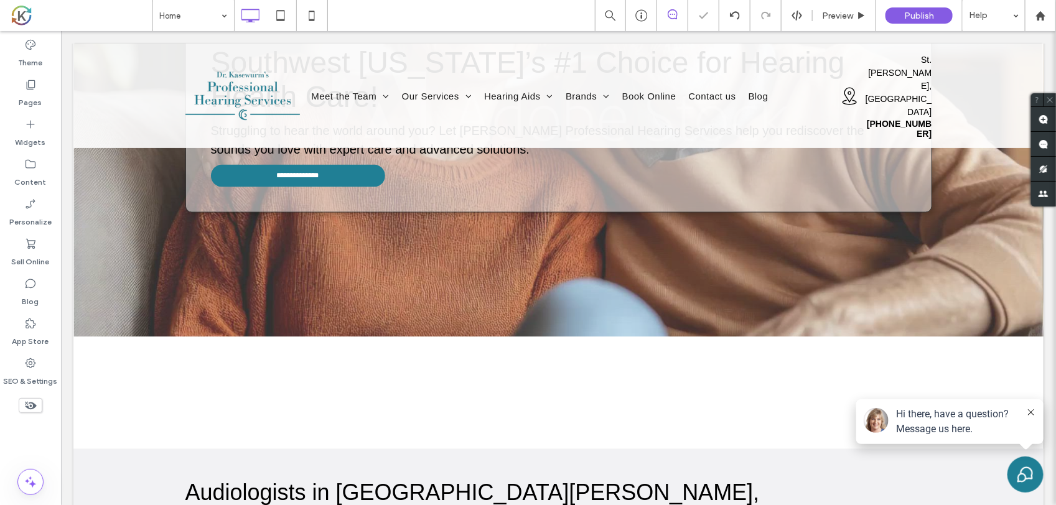
scroll to position [890, 0]
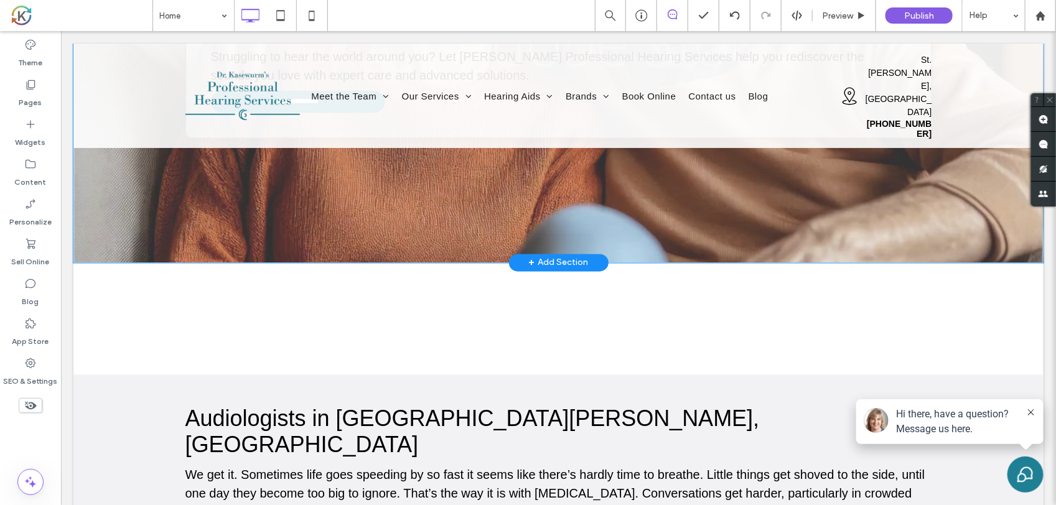
drag, startPoint x: 358, startPoint y: 324, endPoint x: 468, endPoint y: 161, distance: 196.8
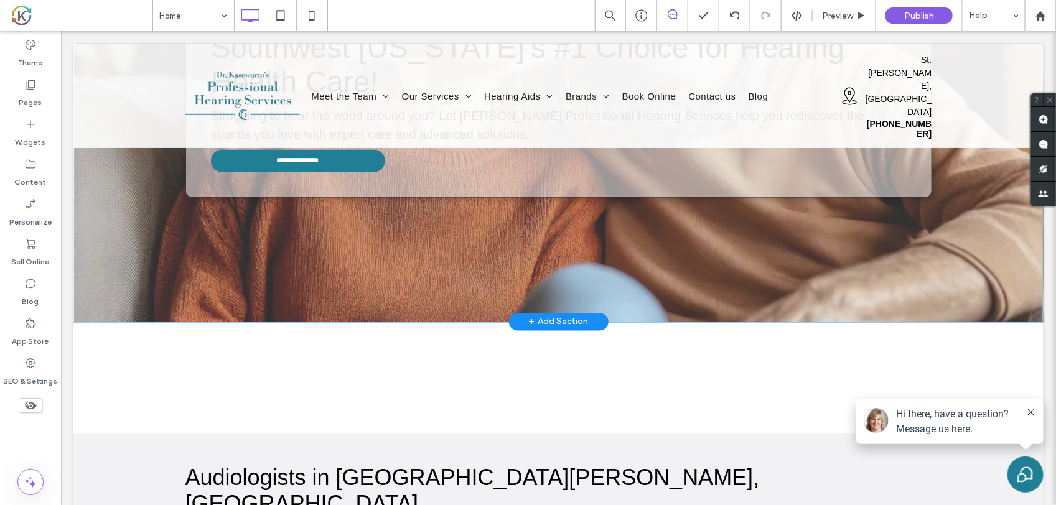
scroll to position [734, 0]
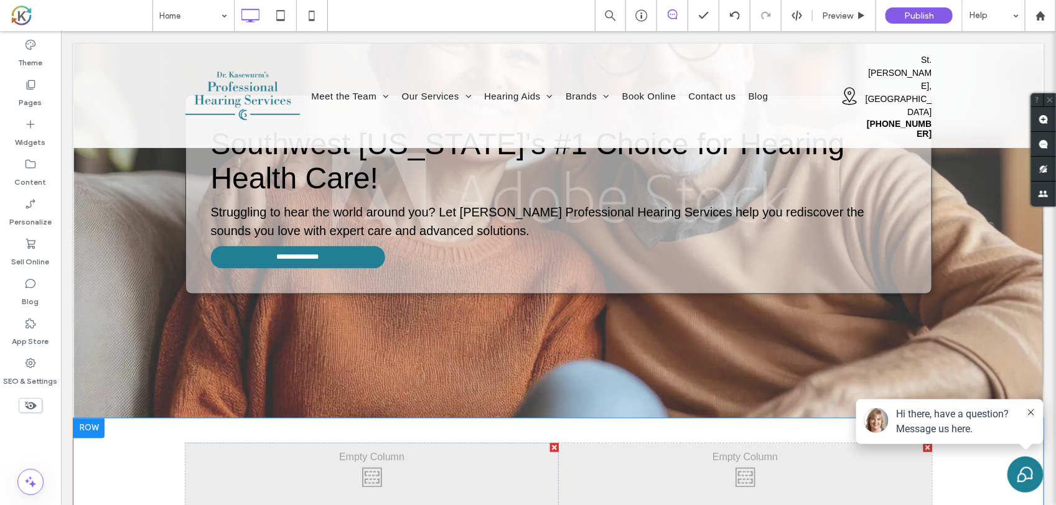
click at [550, 443] on div at bounding box center [554, 447] width 9 height 9
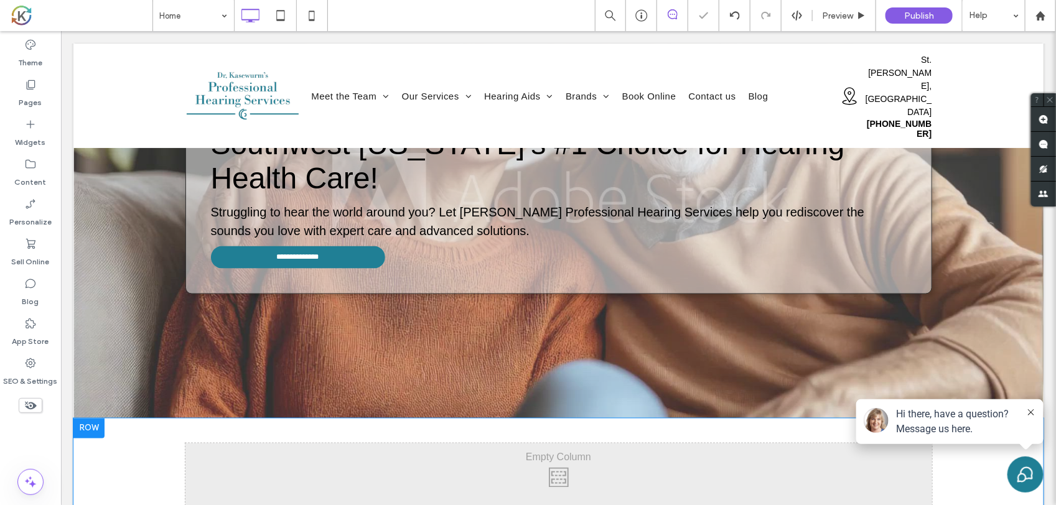
scroll to position [733, 0]
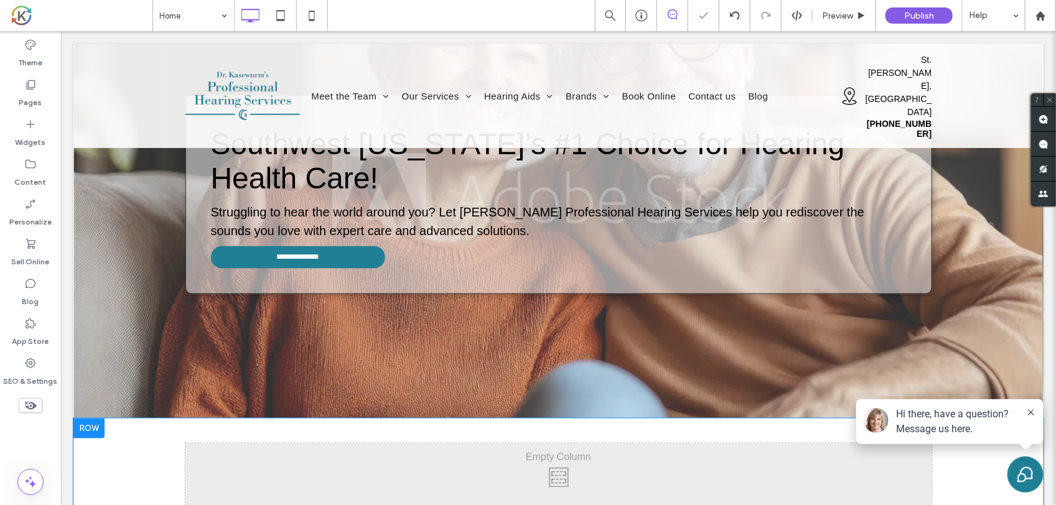
click at [1028, 413] on icon at bounding box center [1031, 412] width 6 height 6
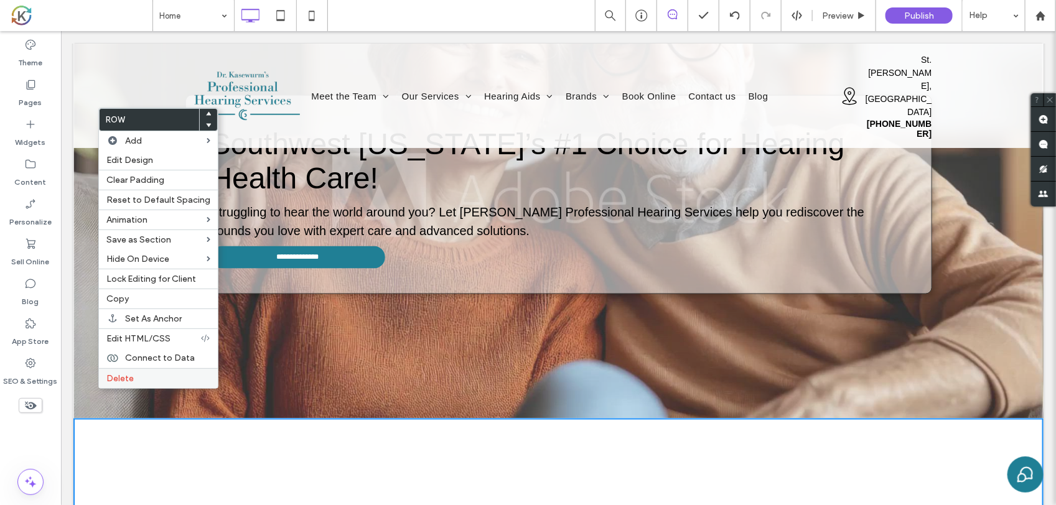
click at [113, 377] on div "Delete" at bounding box center [158, 378] width 119 height 20
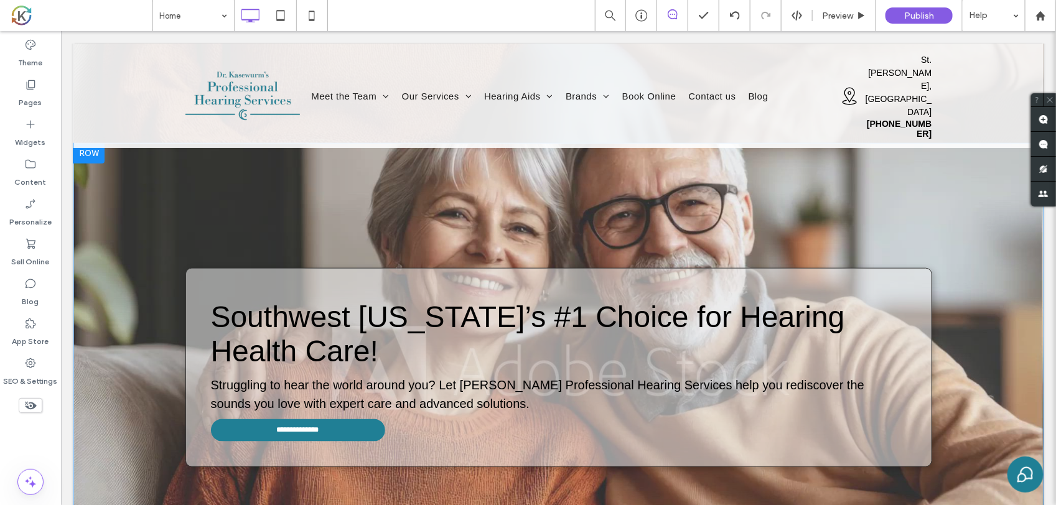
scroll to position [578, 0]
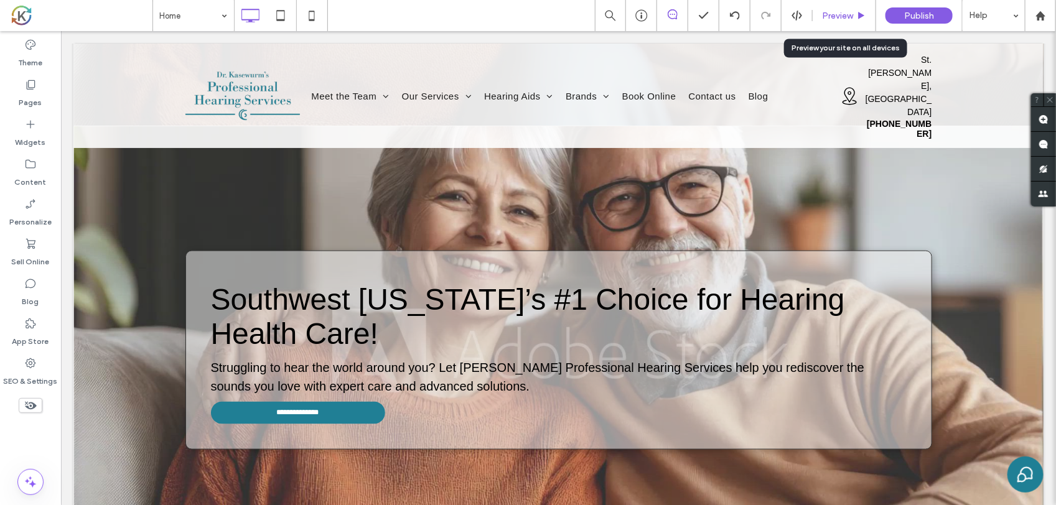
click at [828, 7] on div "Preview" at bounding box center [844, 15] width 63 height 31
click at [840, 8] on div "Preview" at bounding box center [844, 15] width 63 height 31
click at [845, 3] on div "Preview" at bounding box center [844, 15] width 63 height 31
click at [860, 11] on icon at bounding box center [861, 15] width 9 height 9
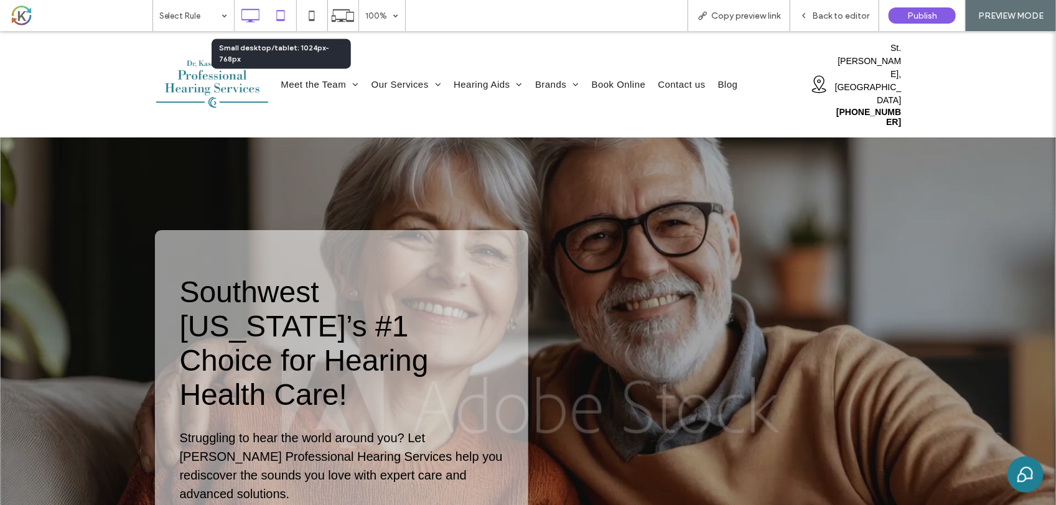
click at [284, 7] on icon at bounding box center [280, 15] width 25 height 25
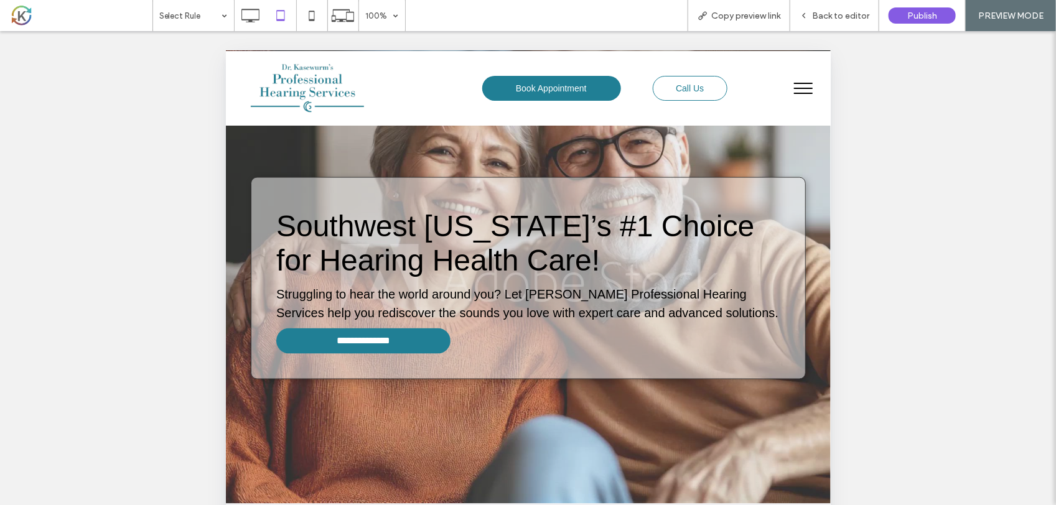
scroll to position [622, 0]
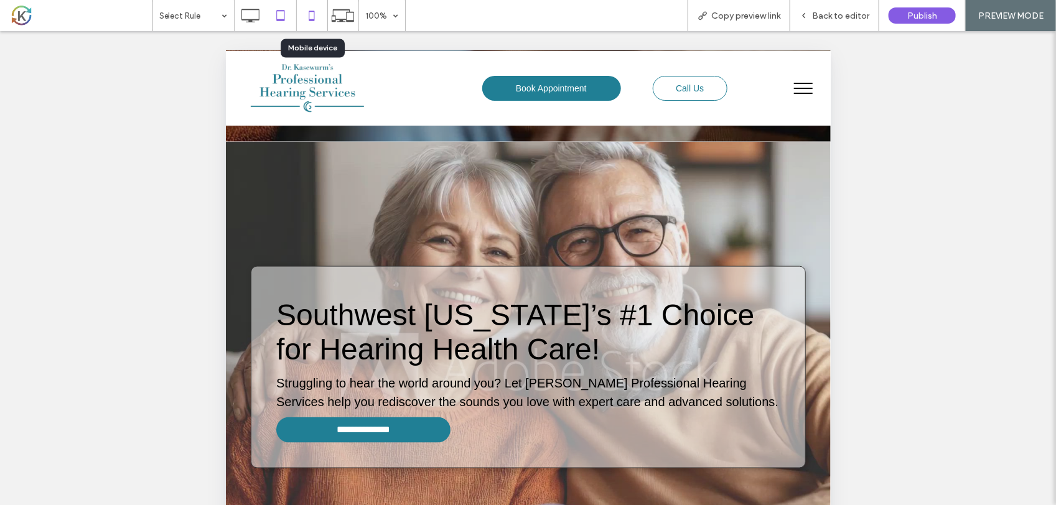
click at [321, 19] on icon at bounding box center [311, 15] width 25 height 25
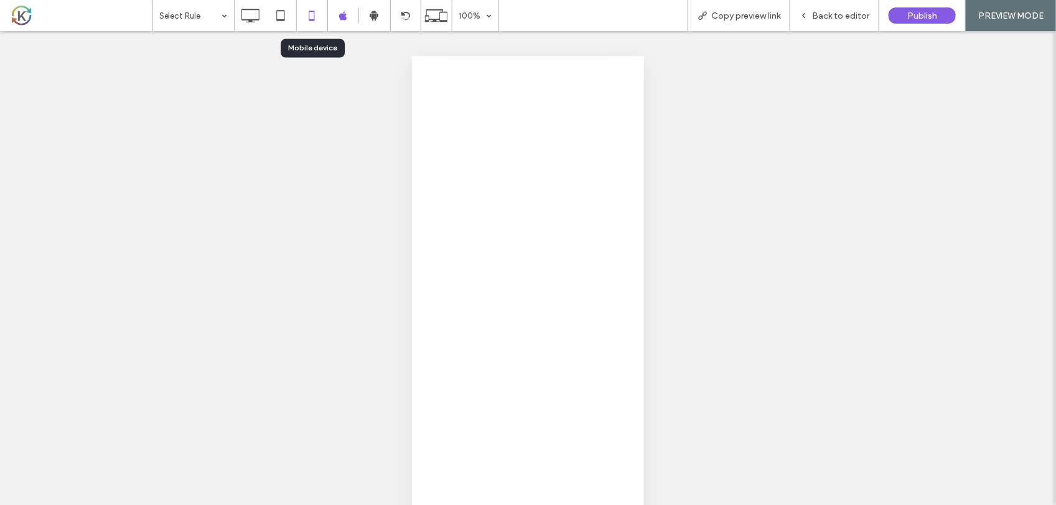
scroll to position [0, 0]
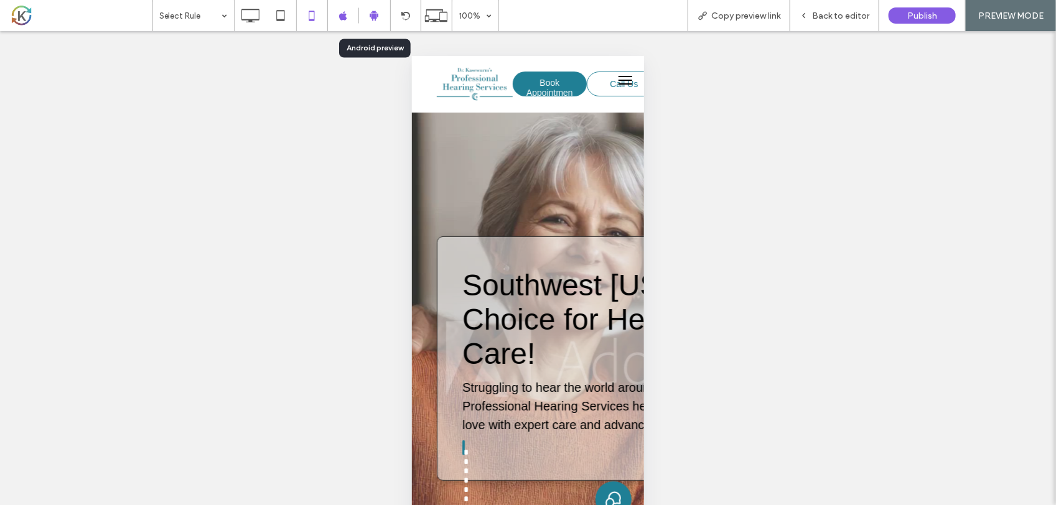
click at [374, 11] on icon at bounding box center [374, 15] width 11 height 11
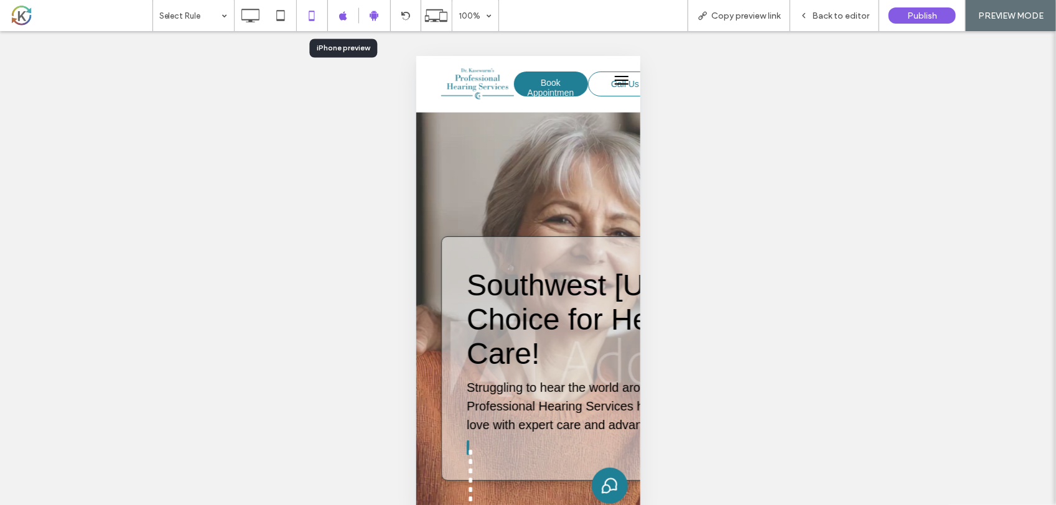
click at [350, 16] on div at bounding box center [343, 15] width 31 height 9
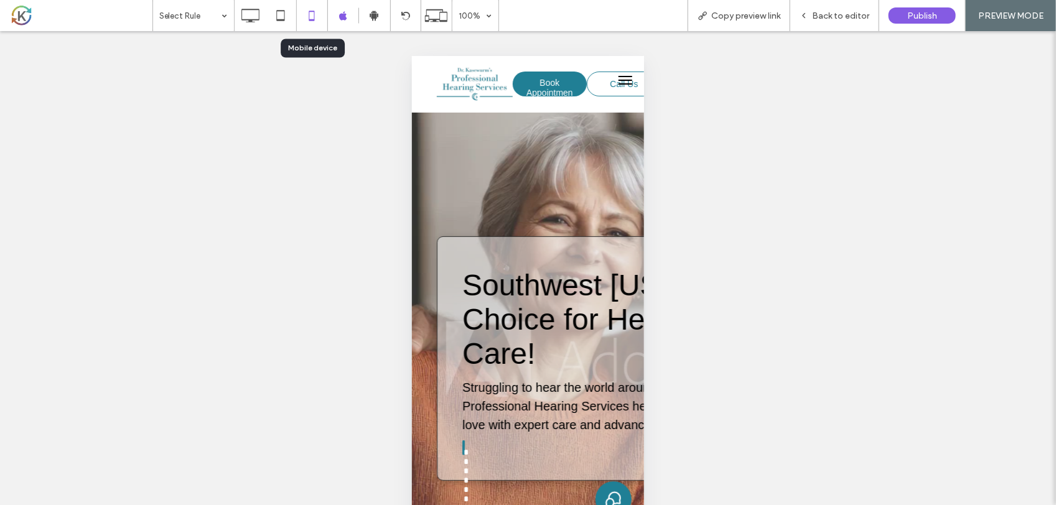
click at [321, 19] on icon at bounding box center [311, 15] width 25 height 25
click at [290, 19] on icon at bounding box center [280, 15] width 25 height 25
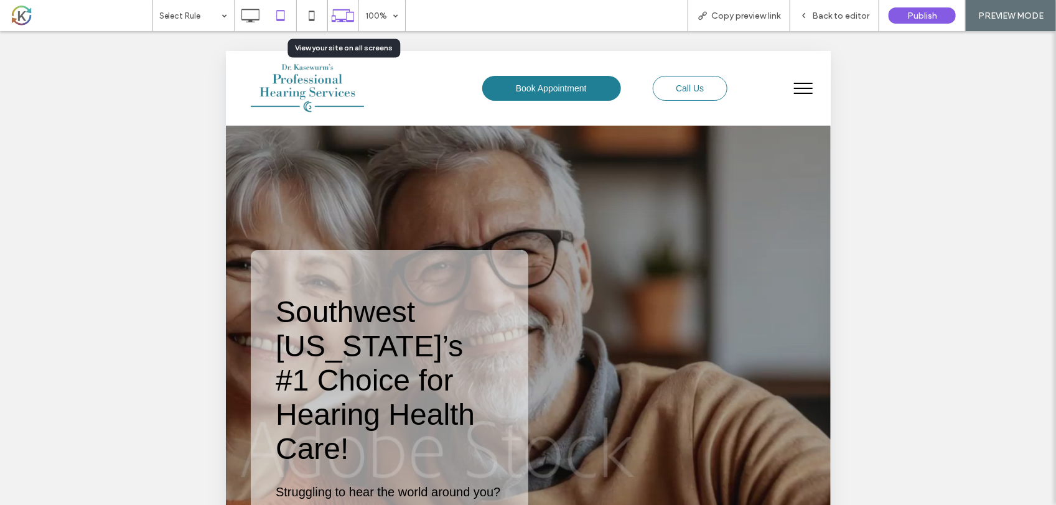
click at [340, 11] on icon at bounding box center [343, 16] width 24 height 24
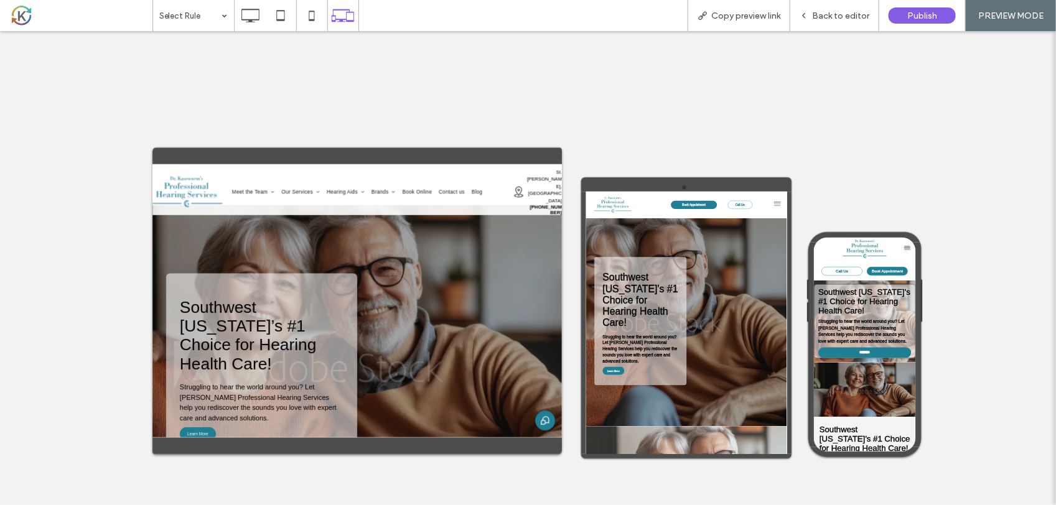
scroll to position [78, 0]
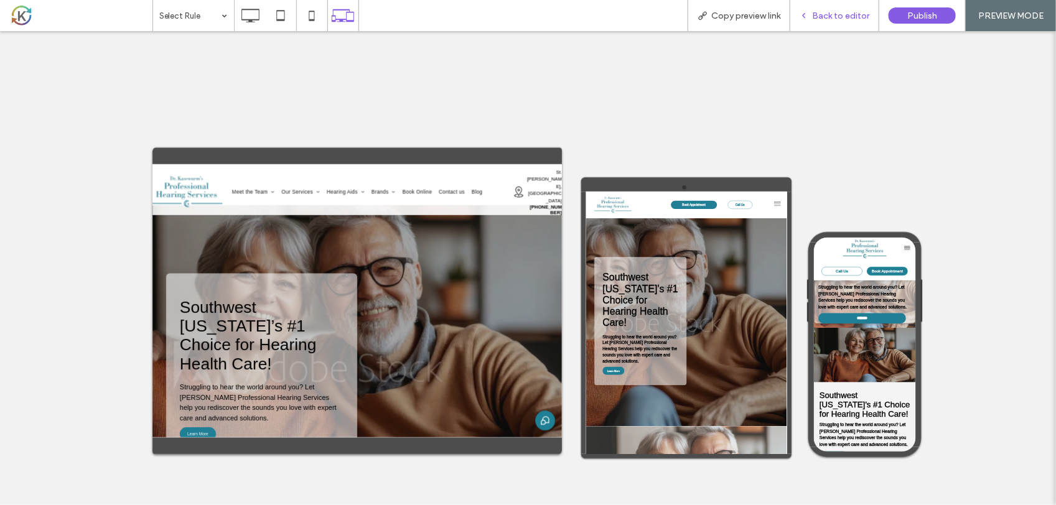
click at [836, 2] on div "Back to editor" at bounding box center [834, 15] width 89 height 31
click at [857, 16] on span "Back to editor" at bounding box center [840, 16] width 57 height 11
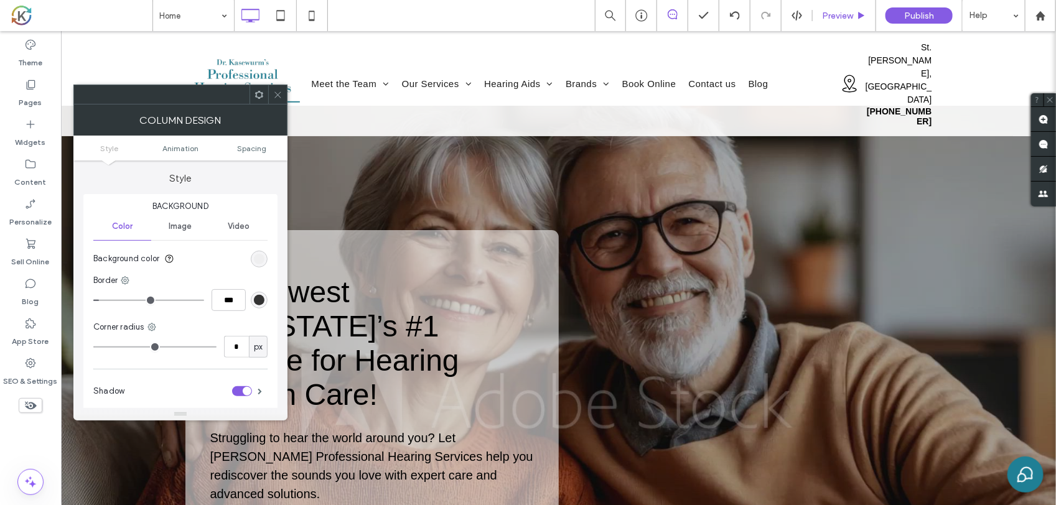
type input "**"
click at [303, 14] on icon at bounding box center [311, 15] width 25 height 25
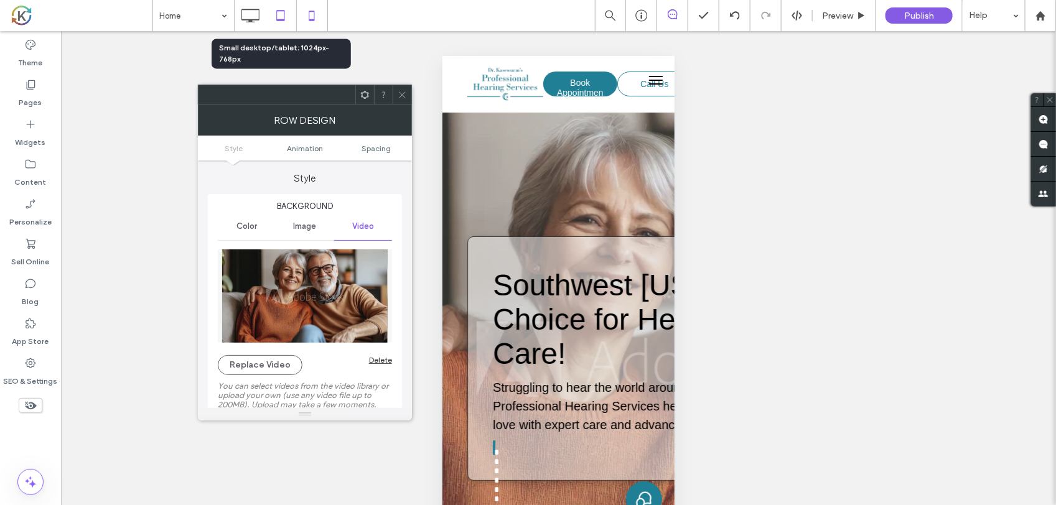
click at [284, 16] on icon at bounding box center [280, 15] width 25 height 25
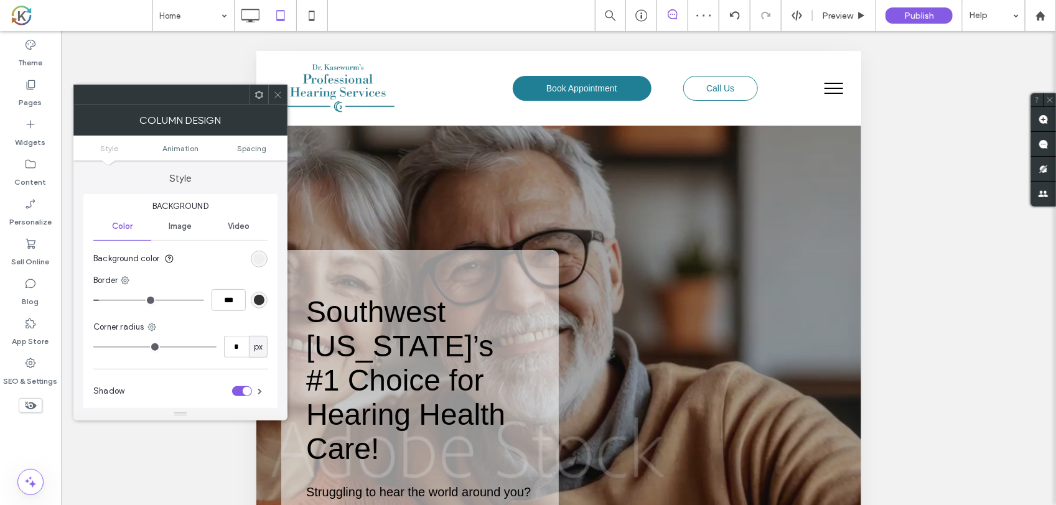
type input "**"
click at [123, 148] on link "Style" at bounding box center [109, 148] width 72 height 9
click at [954, 166] on div "Unhide? Yes Unhide? Yes Unhide? Yes Unhide? Yes Unhide? Yes Unhide? Yes Unhide?…" at bounding box center [558, 283] width 995 height 505
click at [280, 91] on icon at bounding box center [277, 94] width 9 height 9
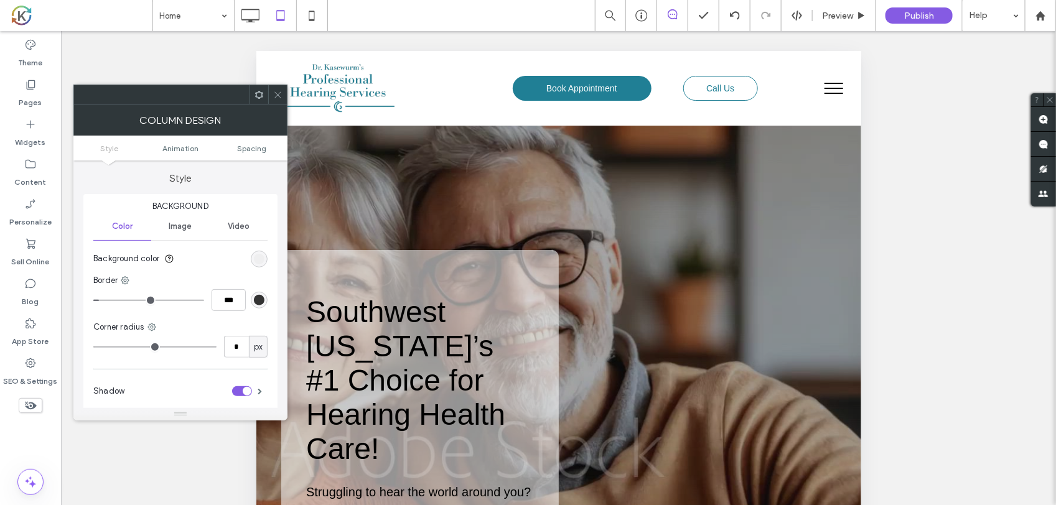
type input "**"
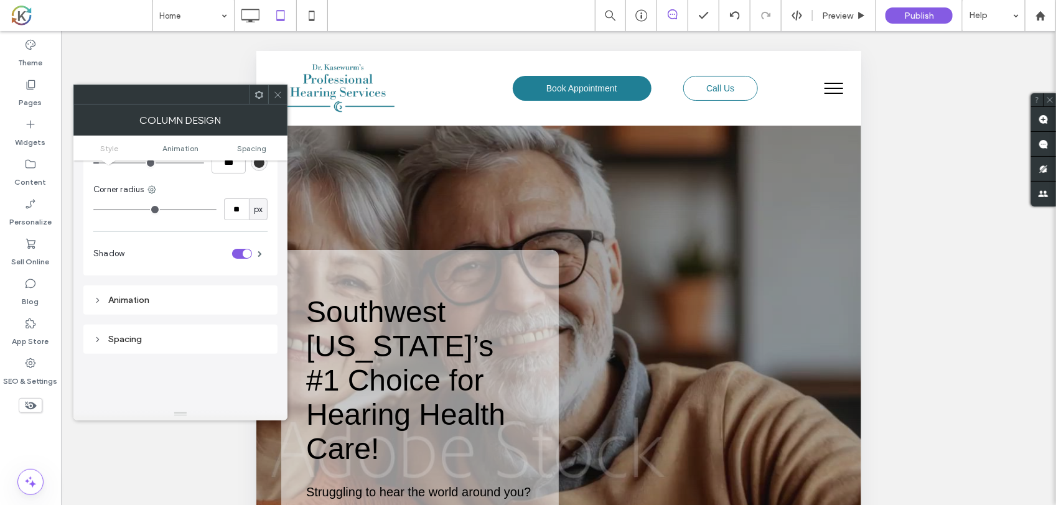
scroll to position [215, 0]
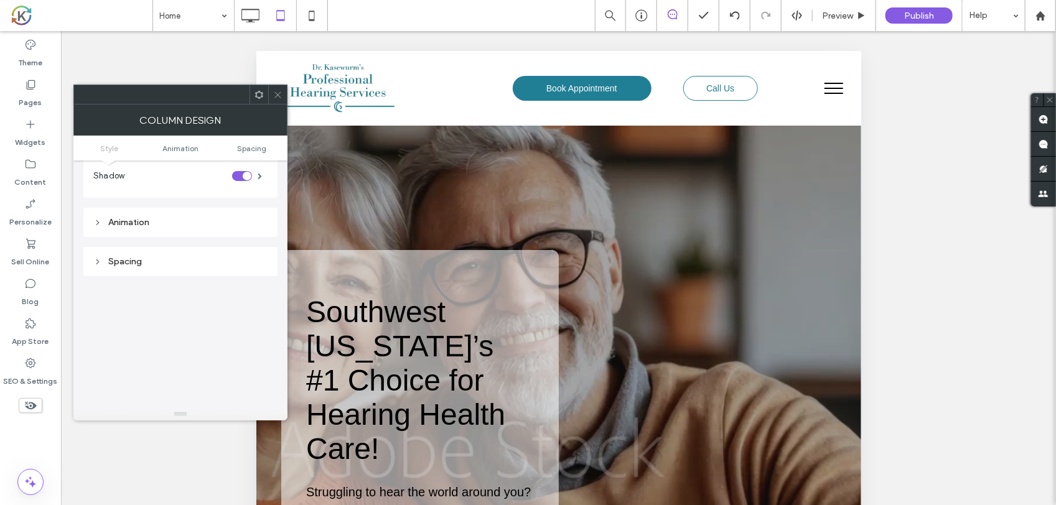
click at [274, 97] on icon at bounding box center [277, 94] width 9 height 9
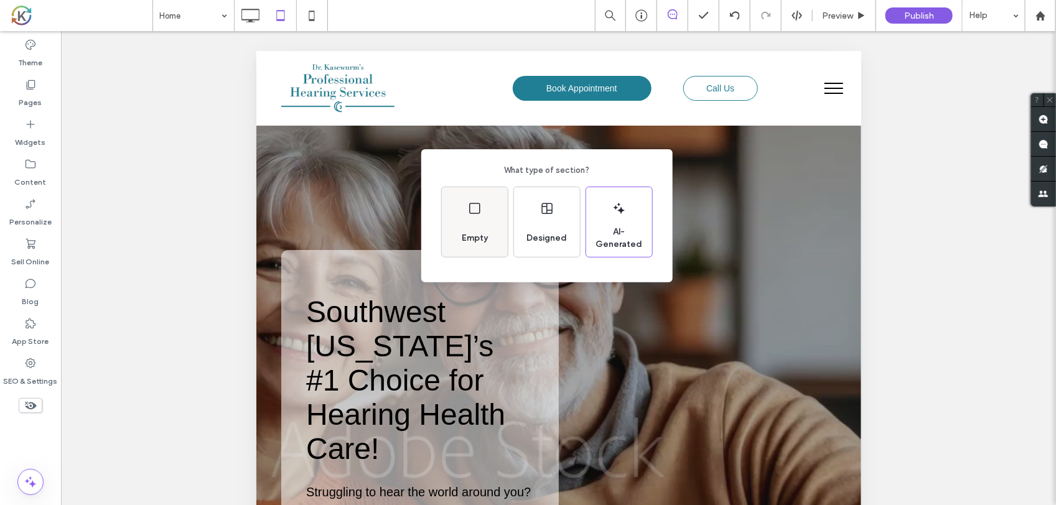
click at [483, 237] on span "Empty" at bounding box center [475, 238] width 36 height 12
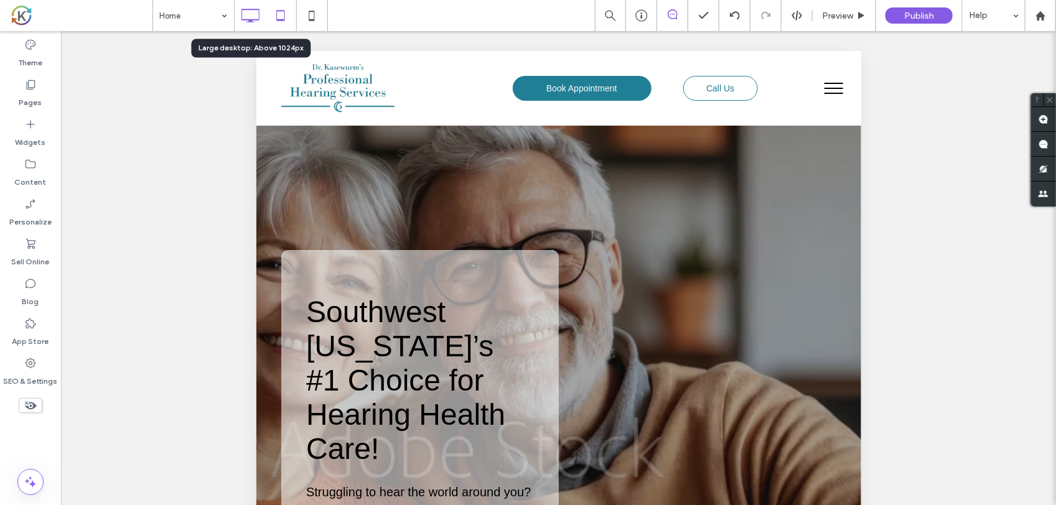
click at [253, 14] on icon at bounding box center [250, 15] width 25 height 25
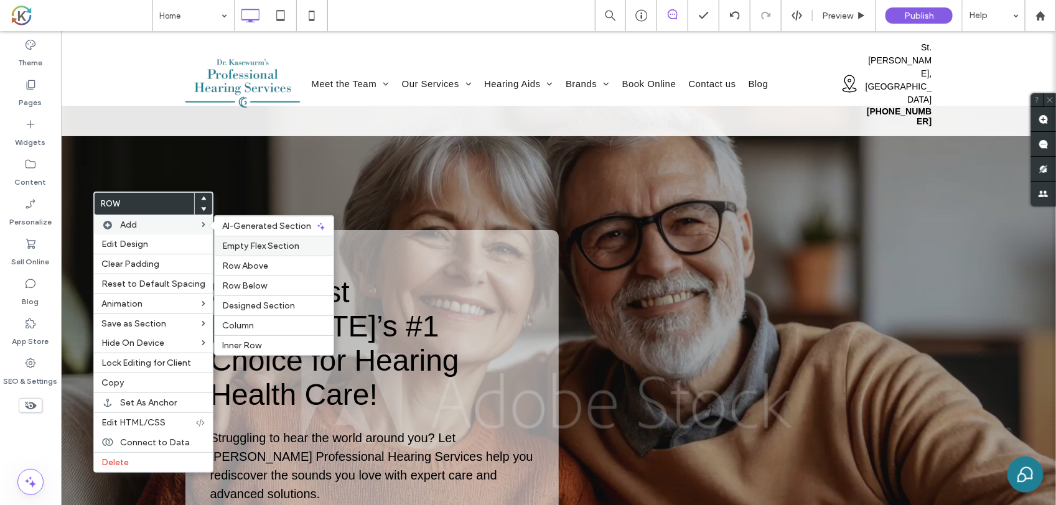
click at [245, 246] on span "Empty Flex Section" at bounding box center [260, 246] width 77 height 11
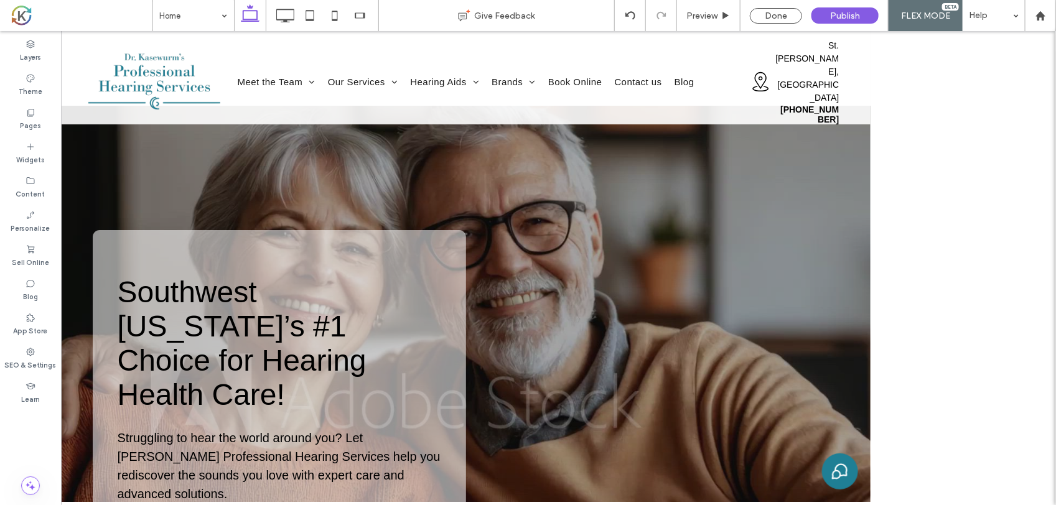
scroll to position [0, 0]
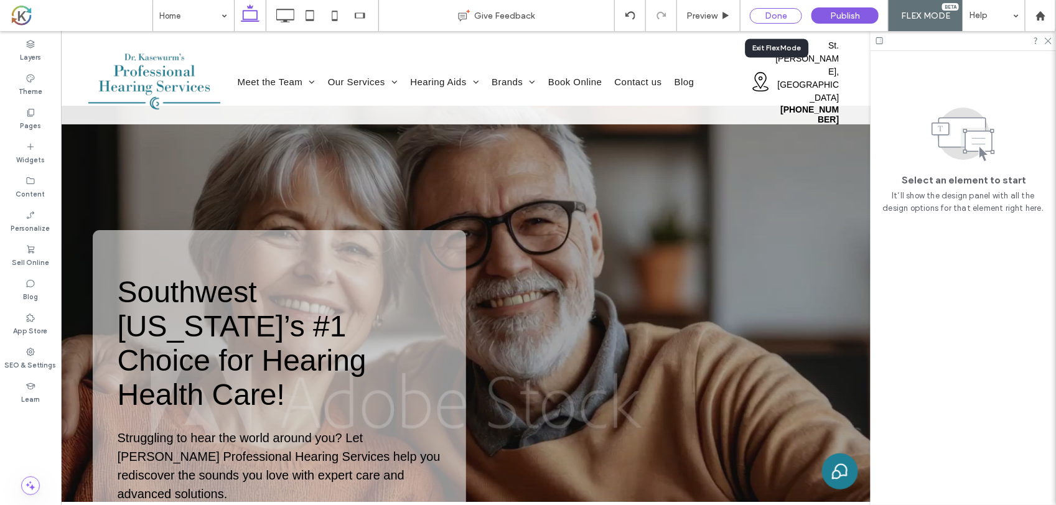
click at [790, 14] on div "Done" at bounding box center [776, 16] width 52 height 16
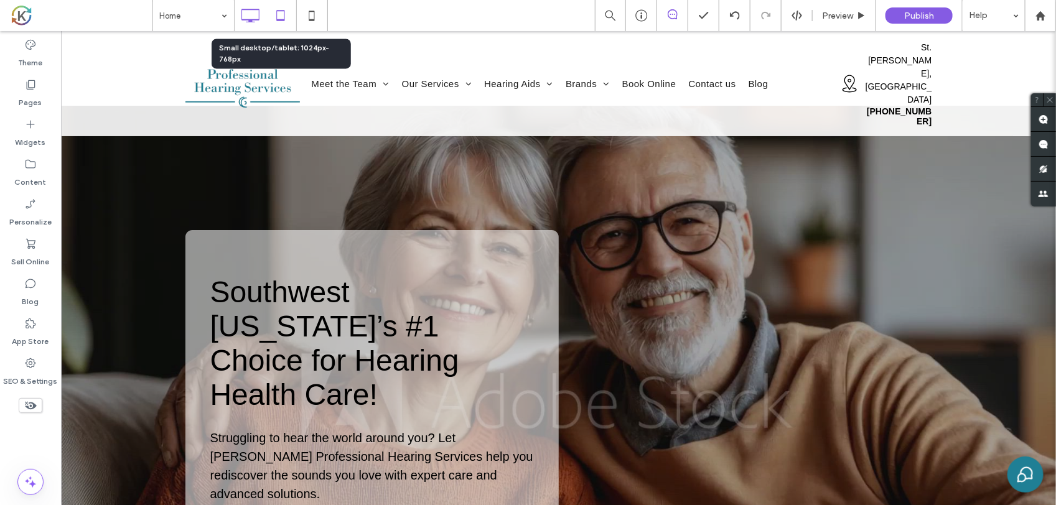
click at [282, 7] on icon at bounding box center [280, 15] width 25 height 25
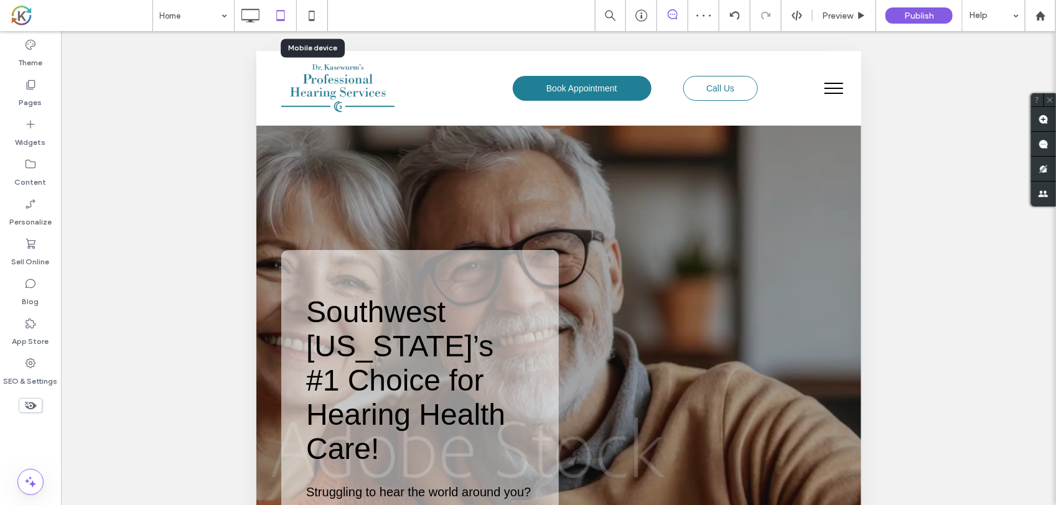
click at [312, 11] on use at bounding box center [312, 16] width 6 height 10
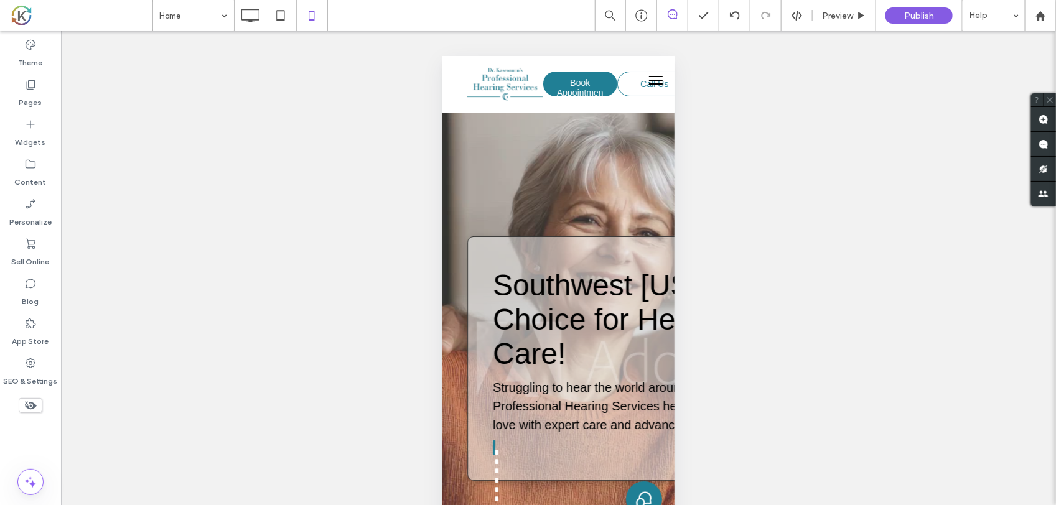
click at [24, 411] on icon at bounding box center [31, 406] width 14 height 14
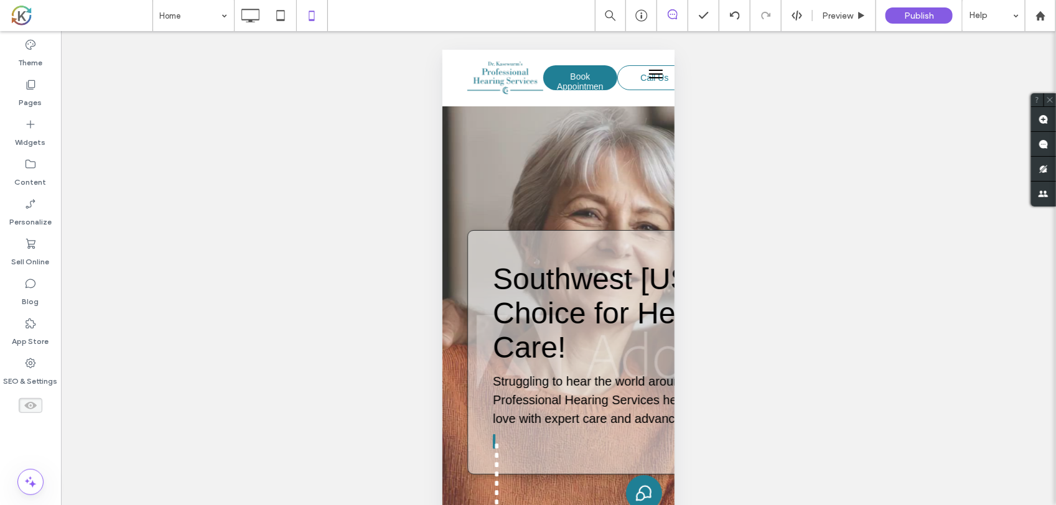
scroll to position [9, 0]
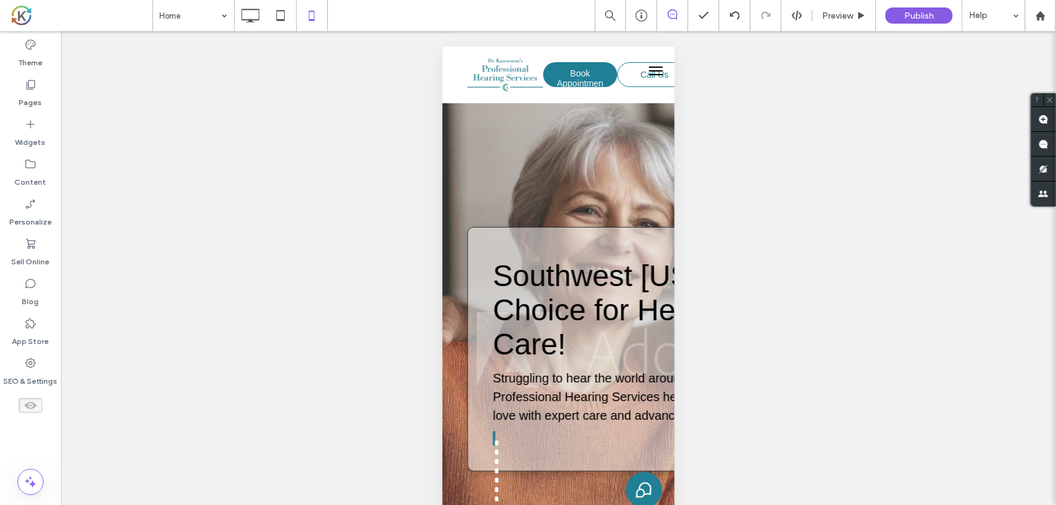
click at [30, 410] on icon at bounding box center [31, 406] width 14 height 14
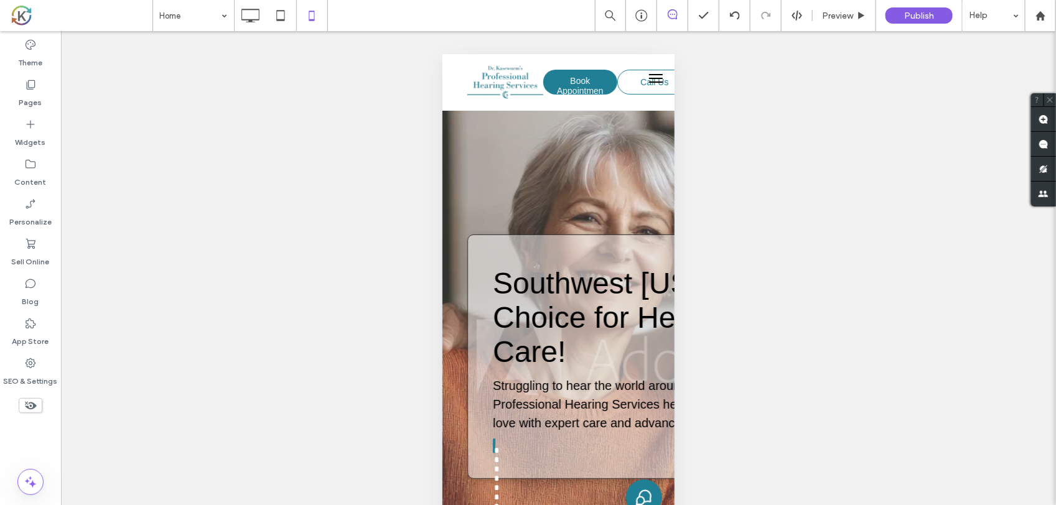
scroll to position [0, 0]
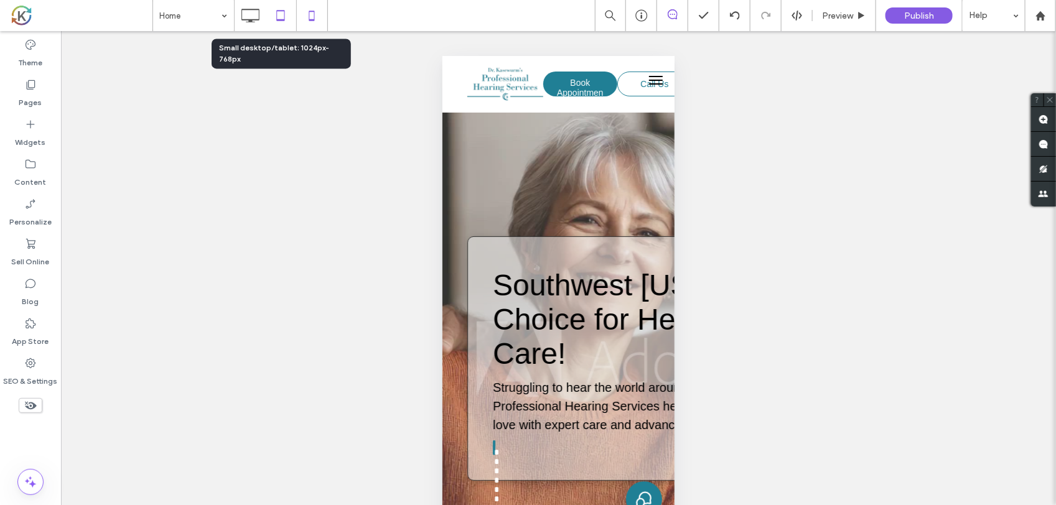
click at [278, 4] on icon at bounding box center [280, 15] width 25 height 25
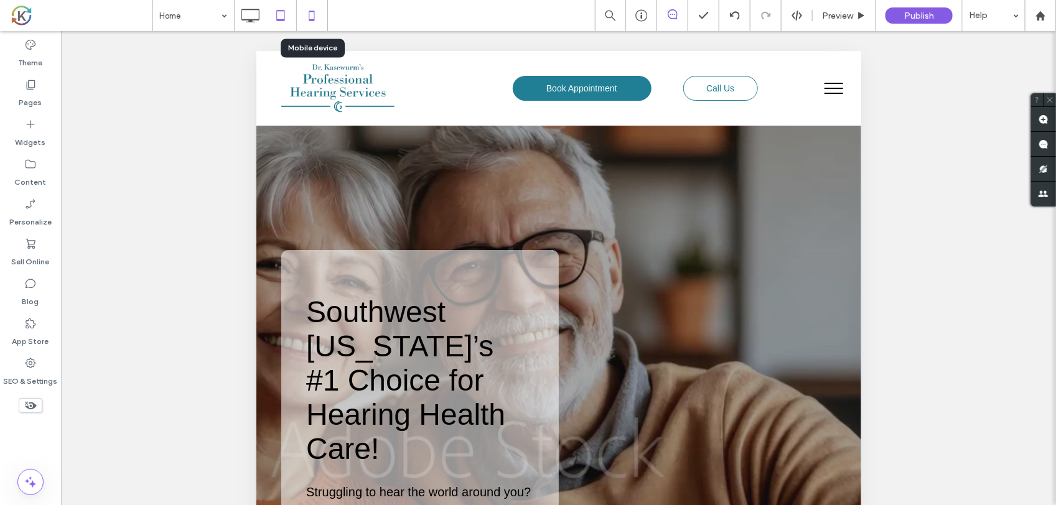
click at [321, 19] on icon at bounding box center [311, 15] width 25 height 25
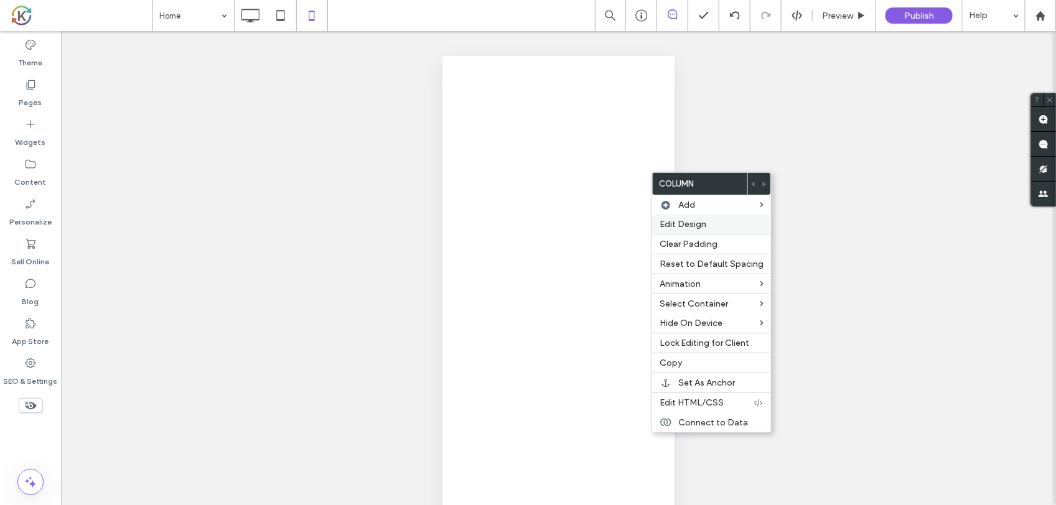
click at [680, 228] on span "Edit Design" at bounding box center [683, 224] width 47 height 11
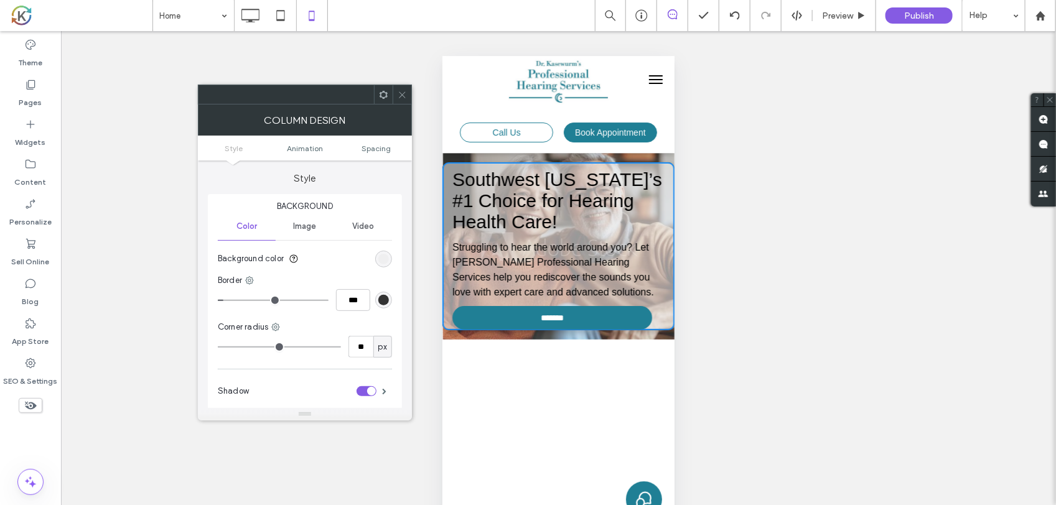
click at [375, 154] on ul "Style Animation Spacing" at bounding box center [305, 148] width 214 height 25
click at [383, 144] on span "Spacing" at bounding box center [376, 148] width 29 height 9
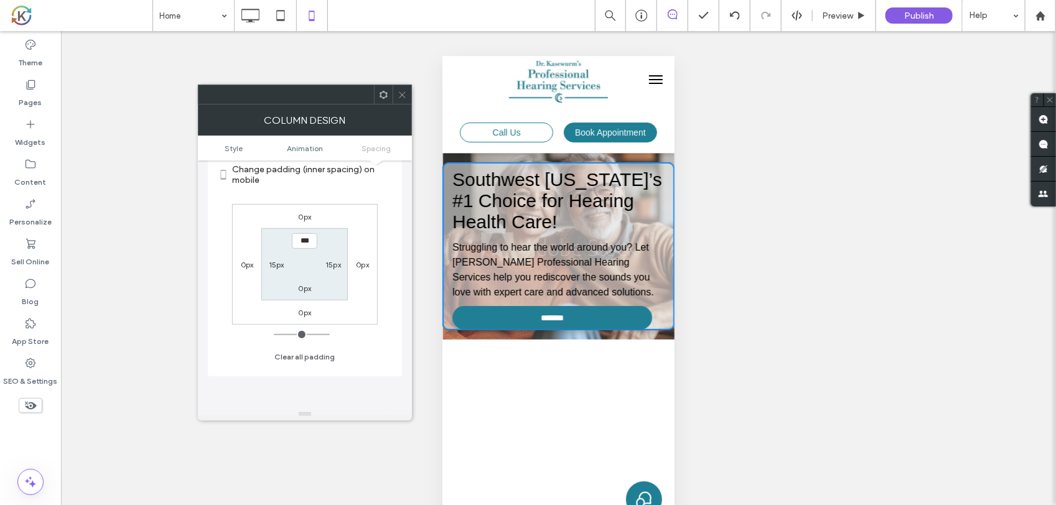
scroll to position [370, 0]
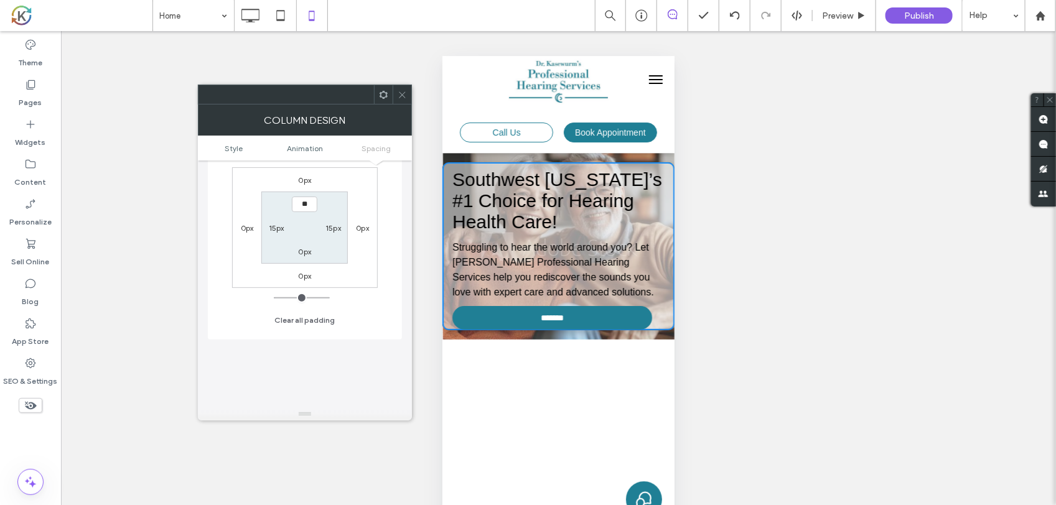
type input "****"
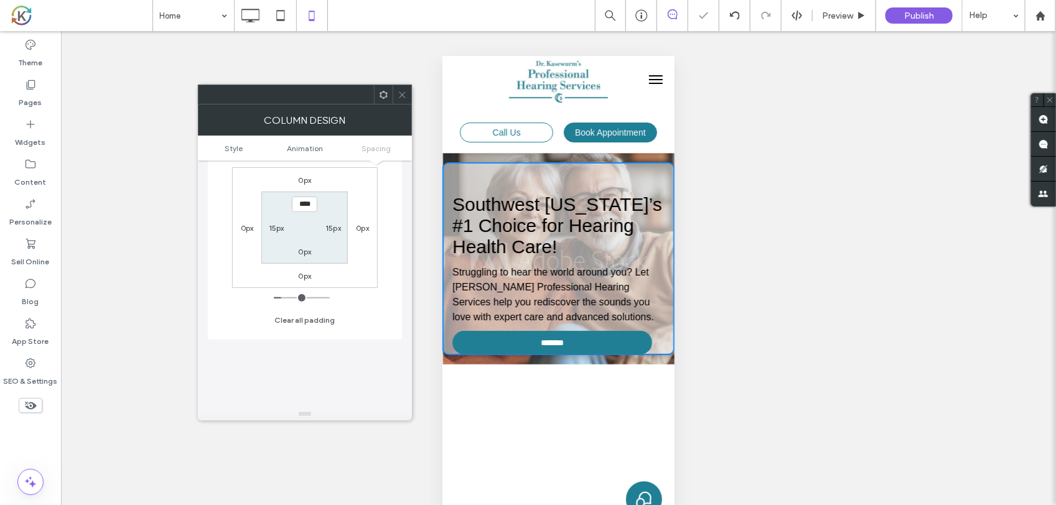
click at [305, 250] on label "0px" at bounding box center [305, 251] width 13 height 9
type input "*"
type input "**"
type input "****"
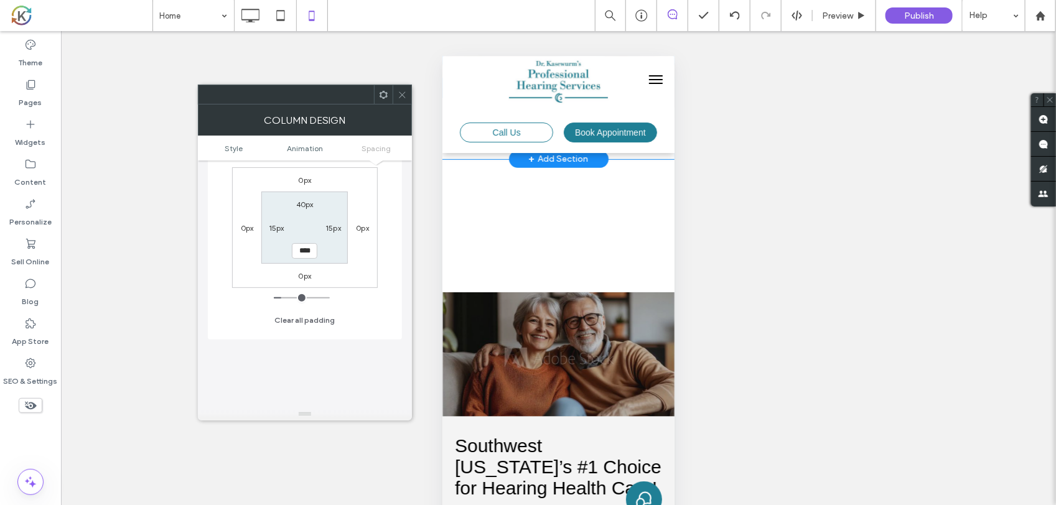
scroll to position [0, 0]
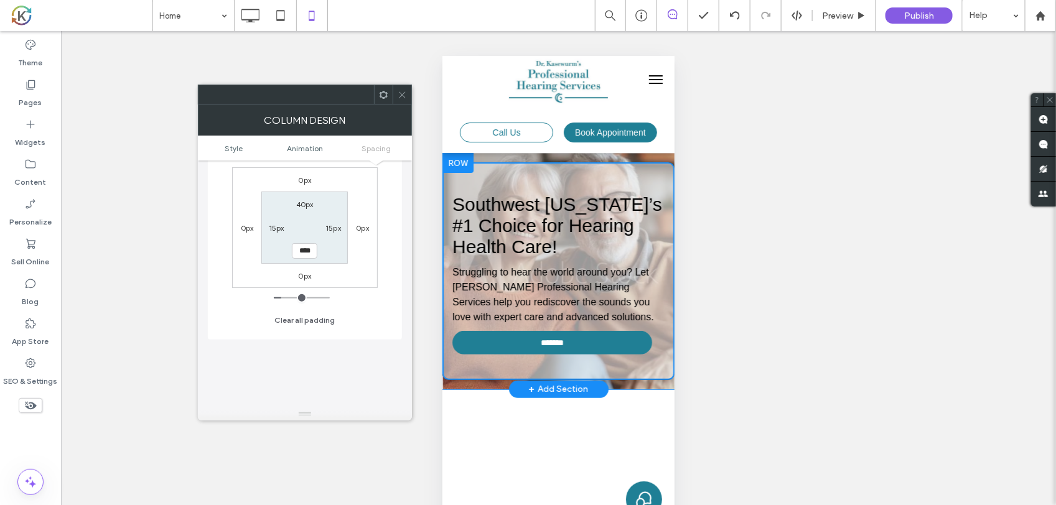
click at [629, 154] on div at bounding box center [558, 270] width 232 height 237
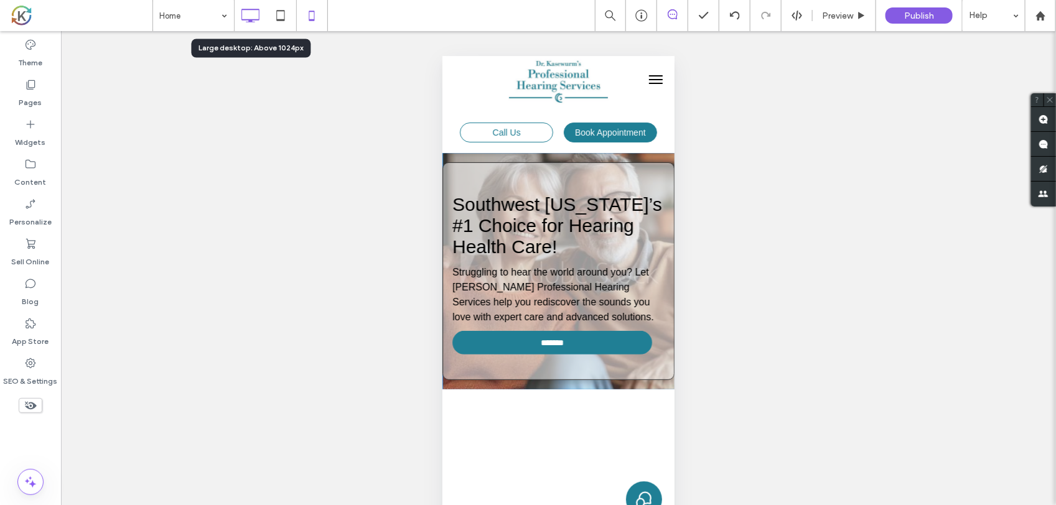
click at [257, 14] on icon at bounding box center [250, 15] width 25 height 25
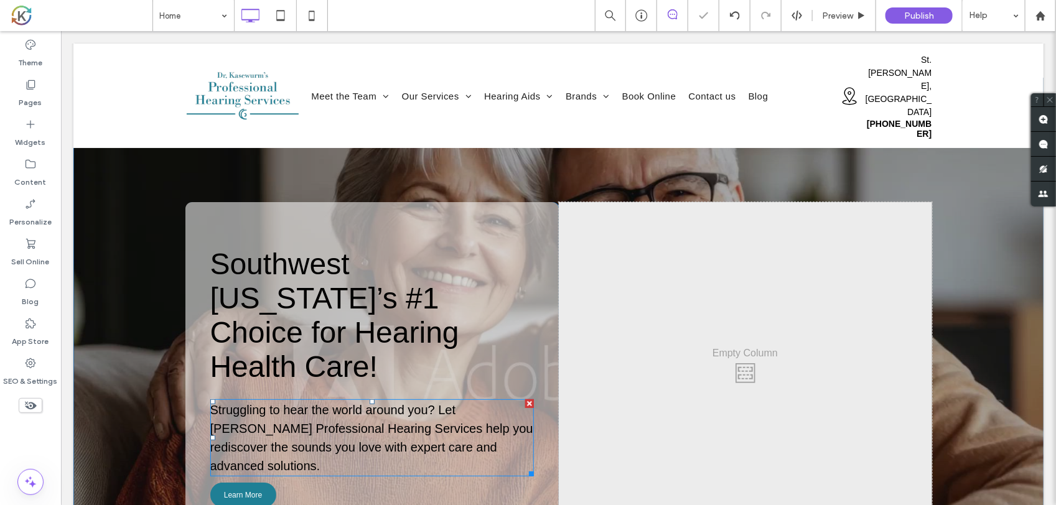
scroll to position [78, 0]
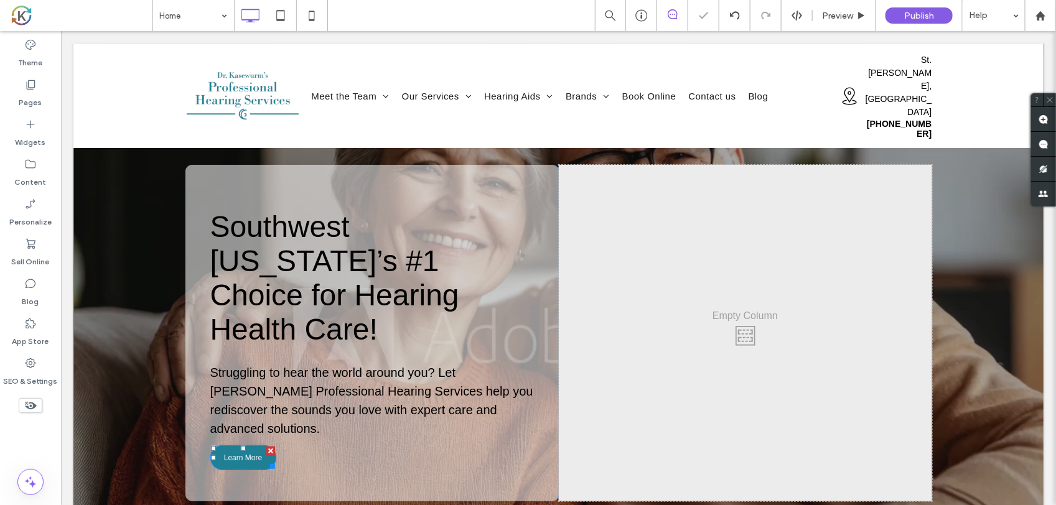
click at [250, 453] on span "Learn More" at bounding box center [242, 457] width 38 height 9
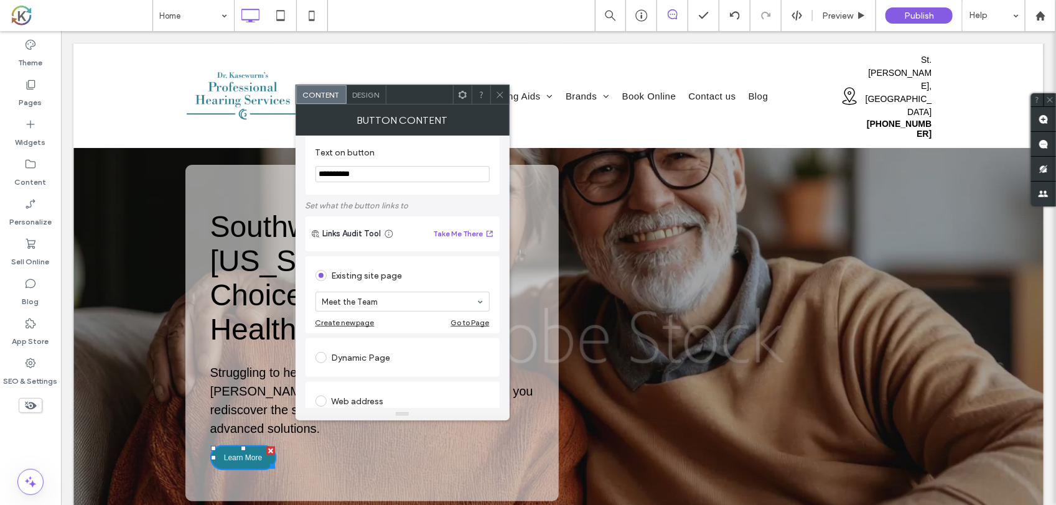
scroll to position [0, 0]
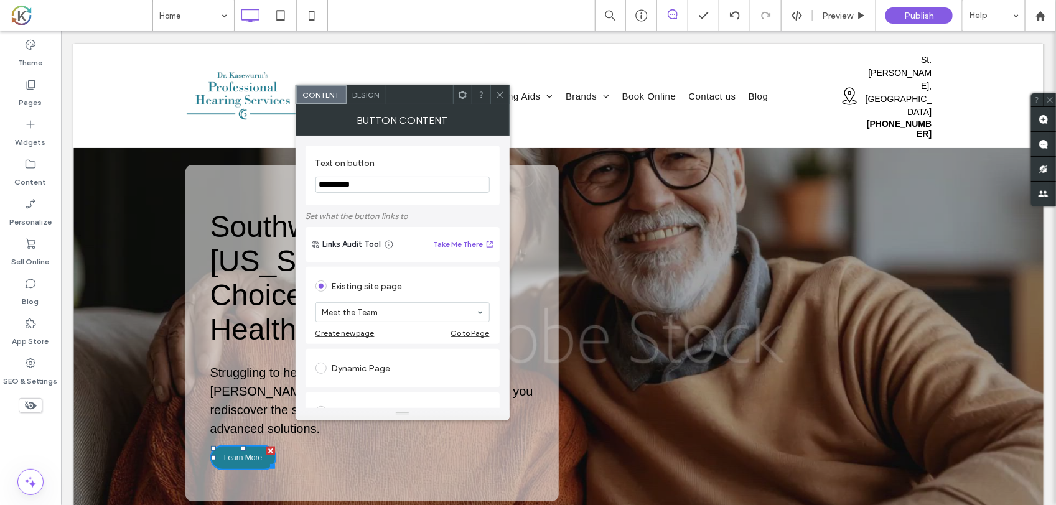
click at [361, 89] on div "Design" at bounding box center [367, 94] width 40 height 19
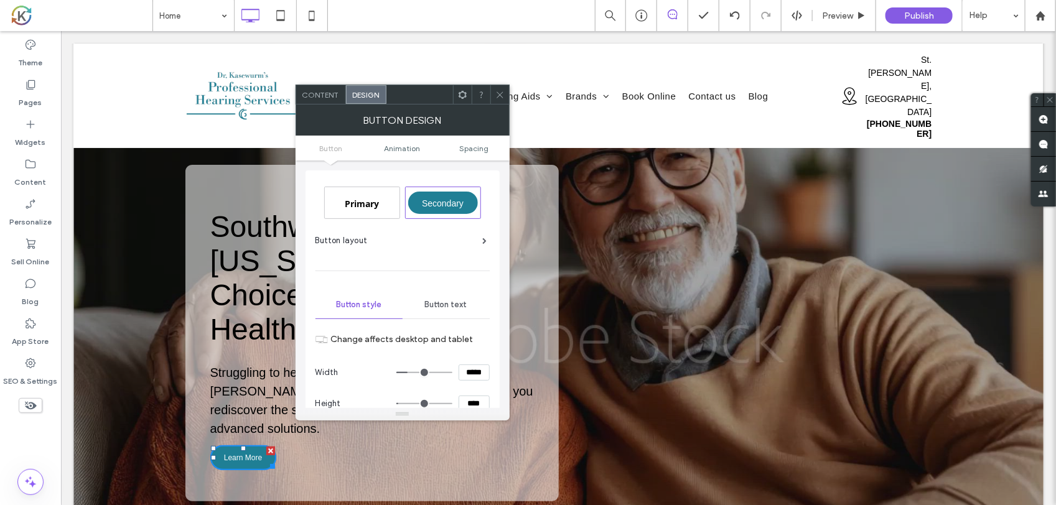
click at [393, 238] on div "Button layout" at bounding box center [402, 241] width 172 height 12
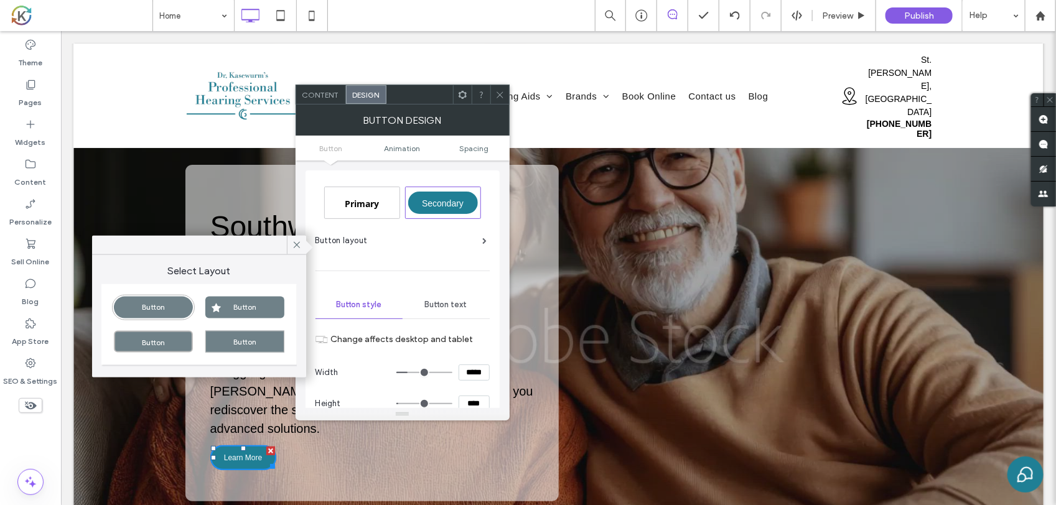
click at [498, 97] on icon at bounding box center [499, 94] width 9 height 9
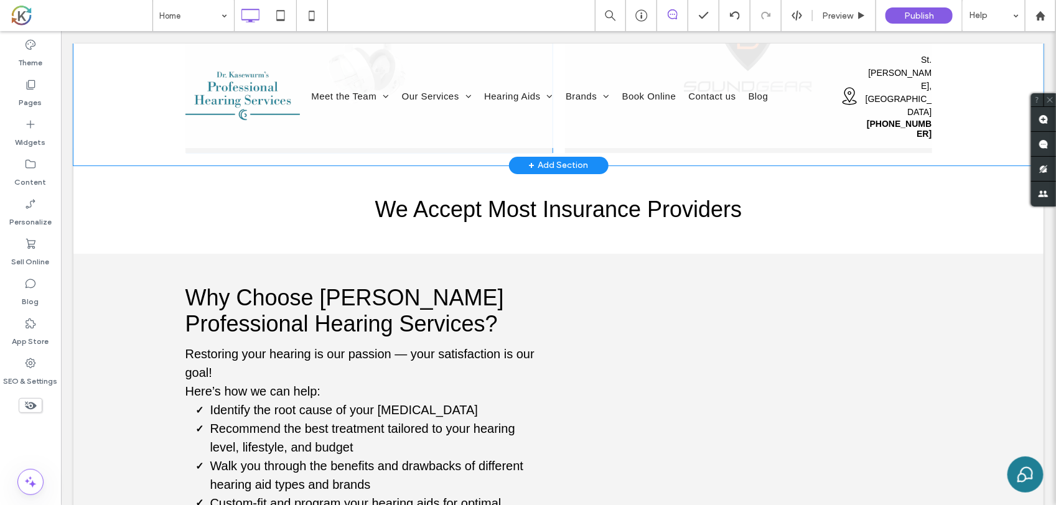
scroll to position [3968, 0]
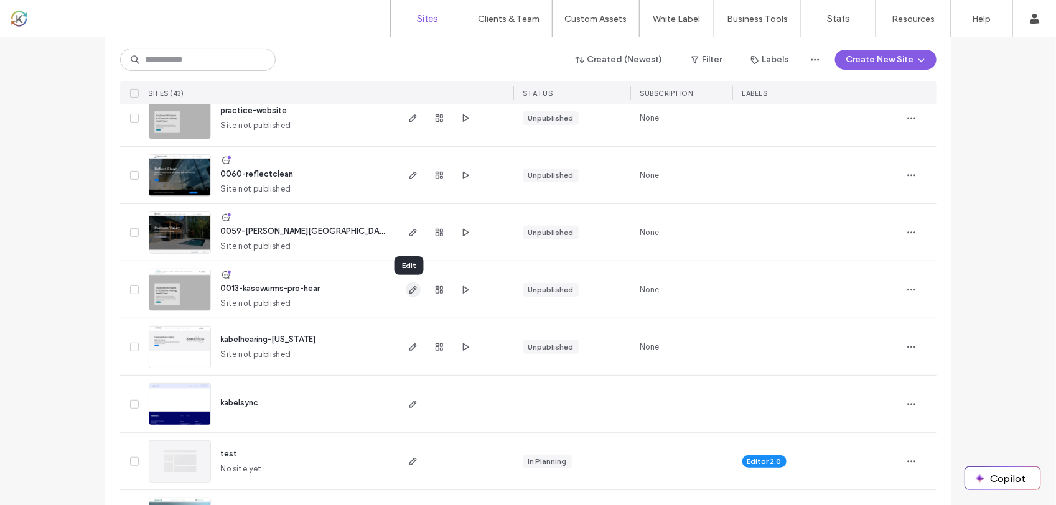
click at [406, 284] on span "button" at bounding box center [413, 290] width 15 height 15
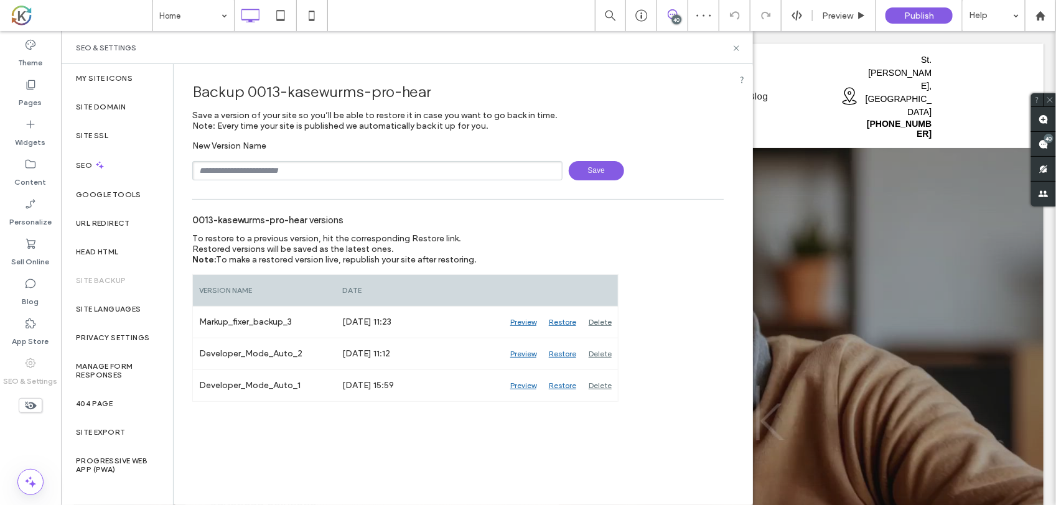
click at [322, 169] on input "text" at bounding box center [377, 170] width 370 height 19
type input "**********"
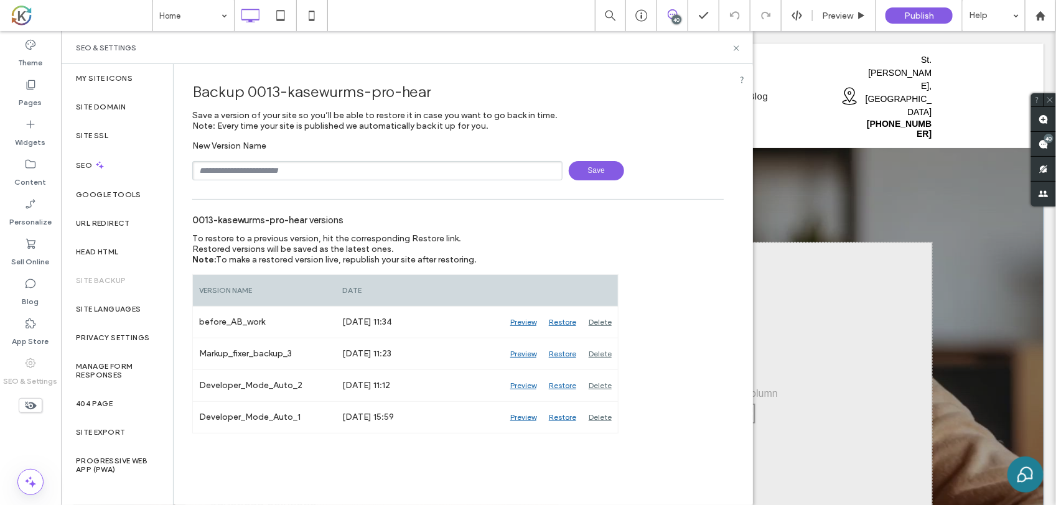
click at [769, 156] on div at bounding box center [558, 411] width 970 height 586
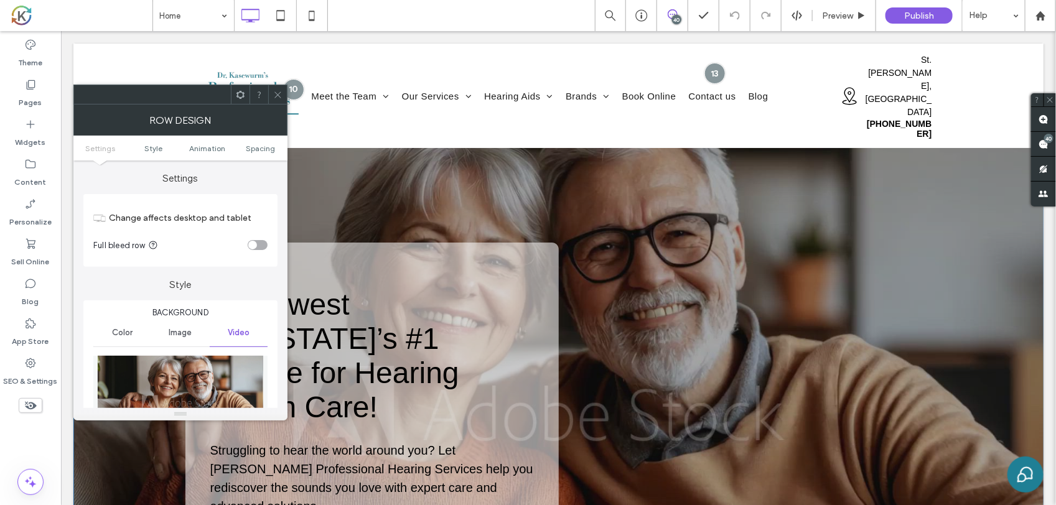
click at [276, 91] on icon at bounding box center [277, 94] width 9 height 9
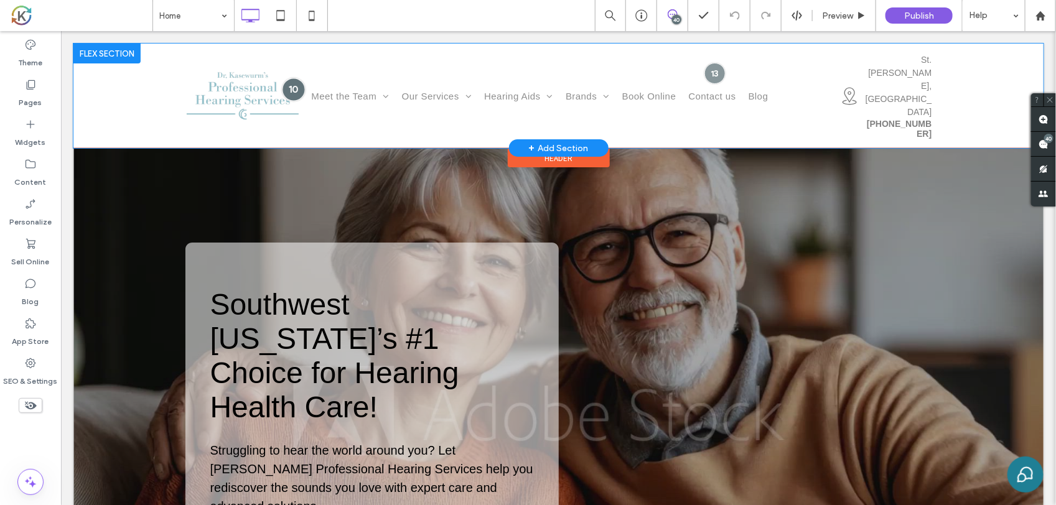
click at [286, 77] on div at bounding box center [292, 88] width 23 height 23
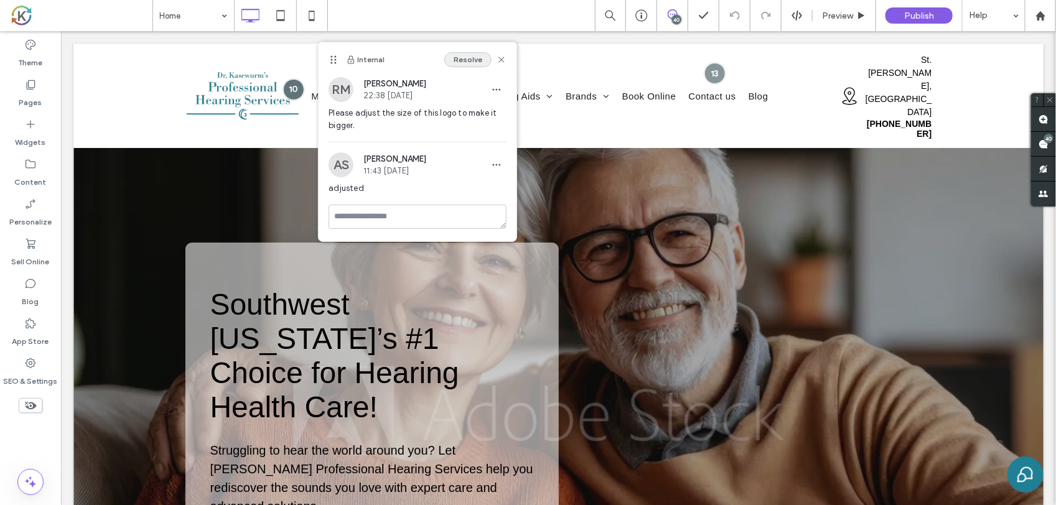
click at [474, 59] on button "Resolve" at bounding box center [467, 59] width 47 height 15
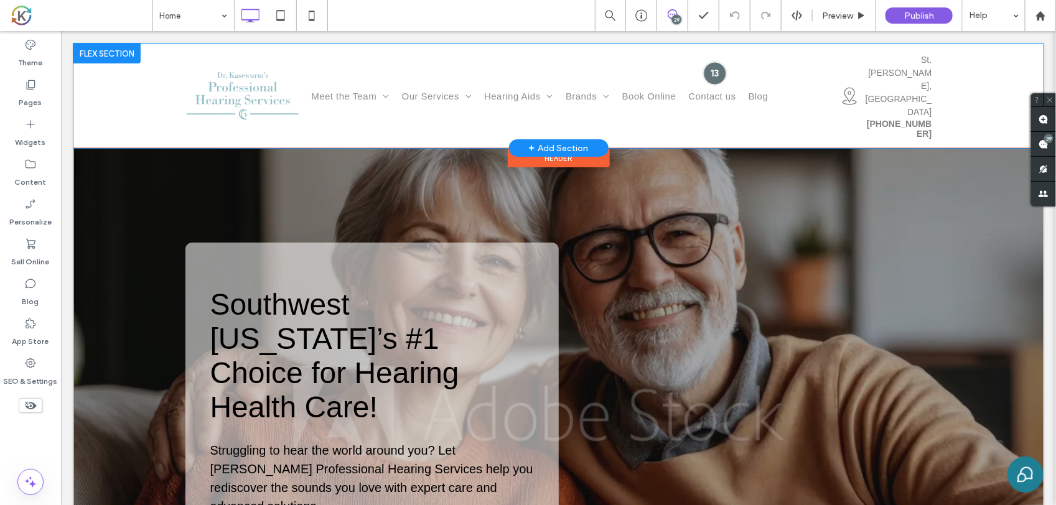
click at [703, 62] on div at bounding box center [714, 72] width 23 height 23
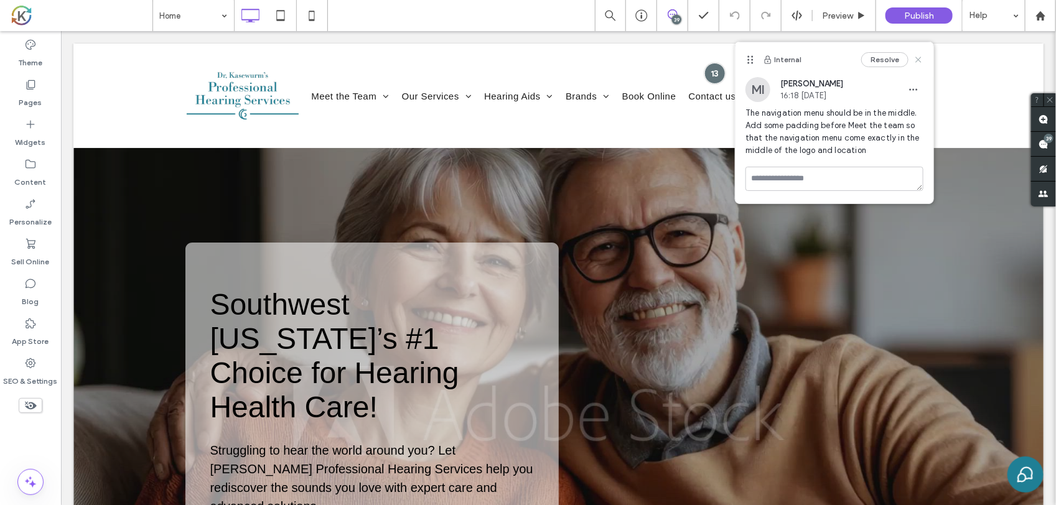
click at [916, 60] on icon at bounding box center [919, 60] width 10 height 10
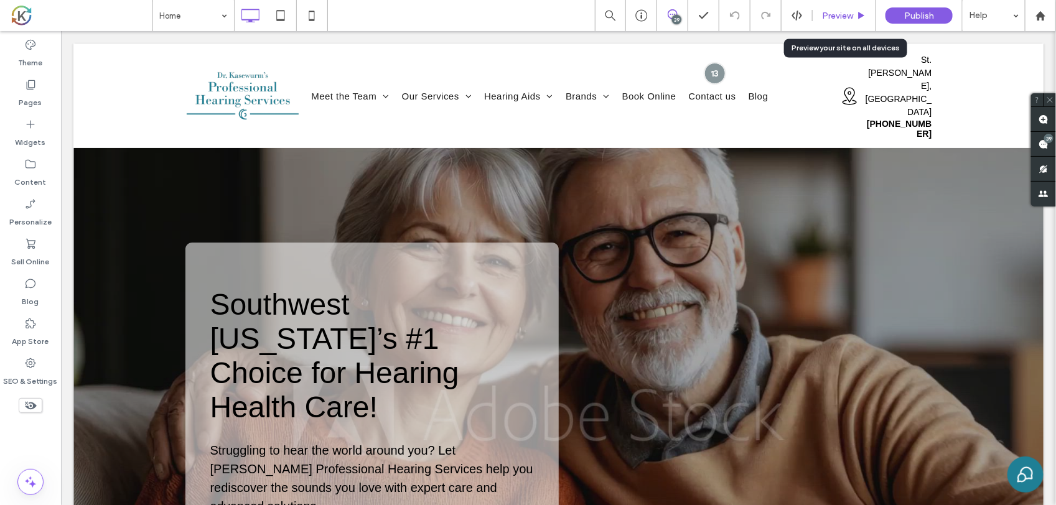
click at [832, 22] on div "Preview" at bounding box center [844, 15] width 63 height 31
click at [841, 16] on span "Preview" at bounding box center [837, 16] width 31 height 11
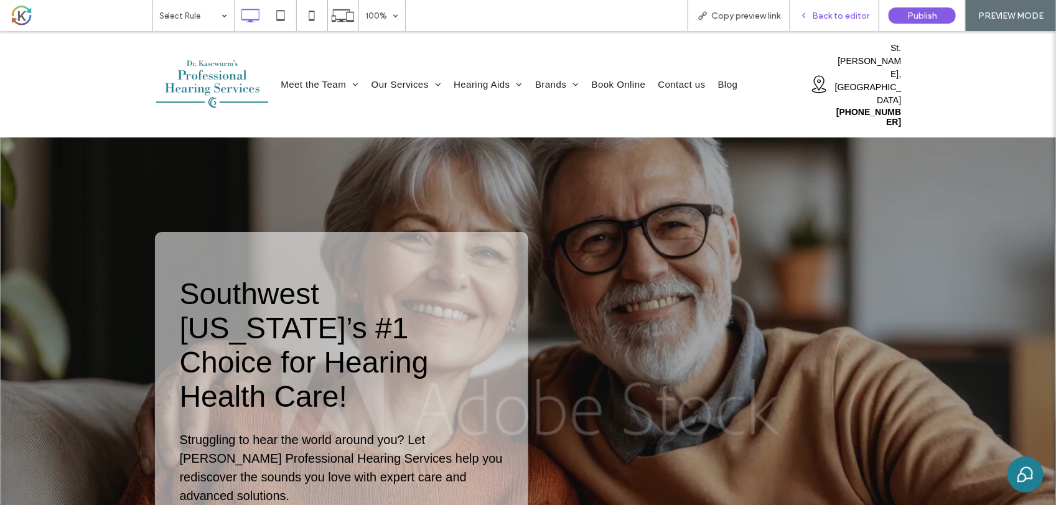
click at [823, 14] on span "Back to editor" at bounding box center [840, 16] width 57 height 11
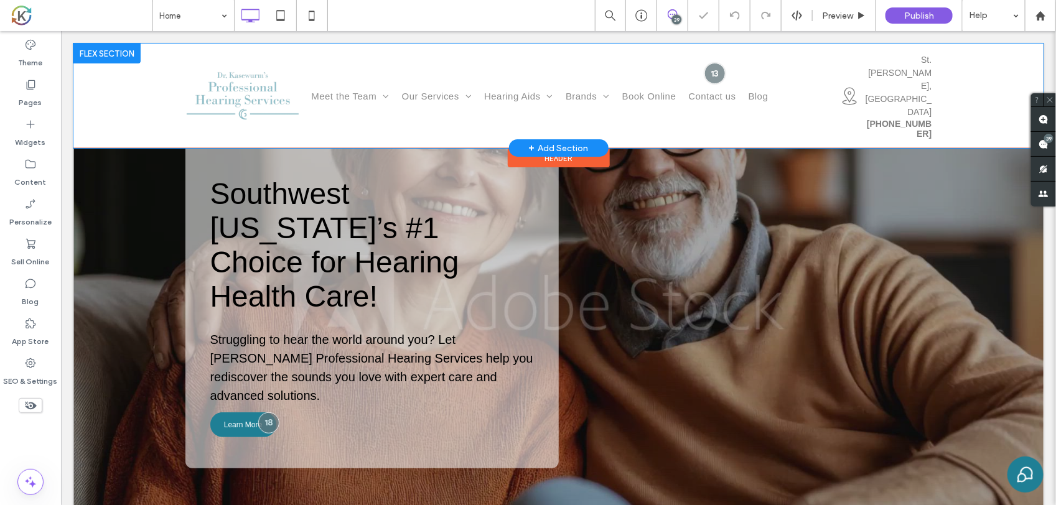
scroll to position [156, 0]
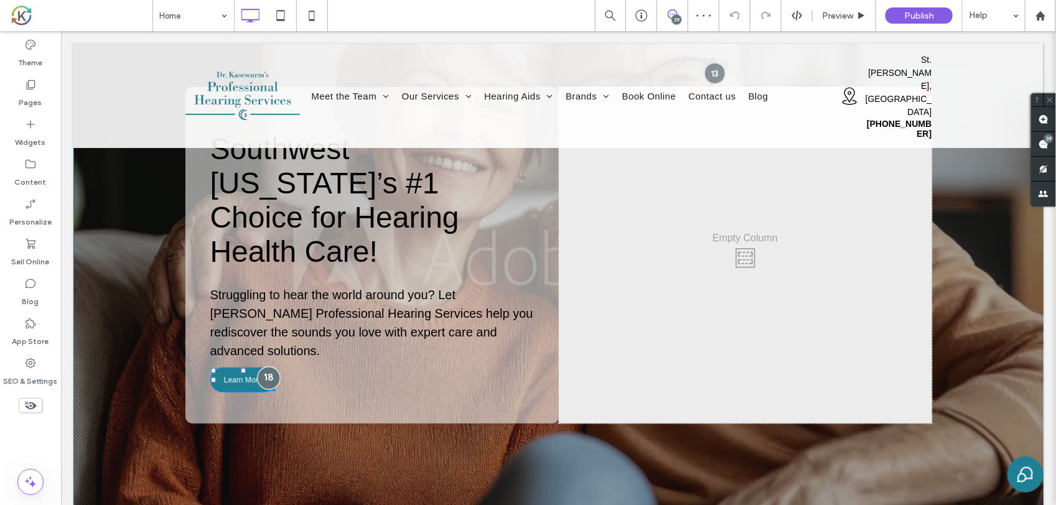
click at [261, 366] on div at bounding box center [267, 377] width 23 height 23
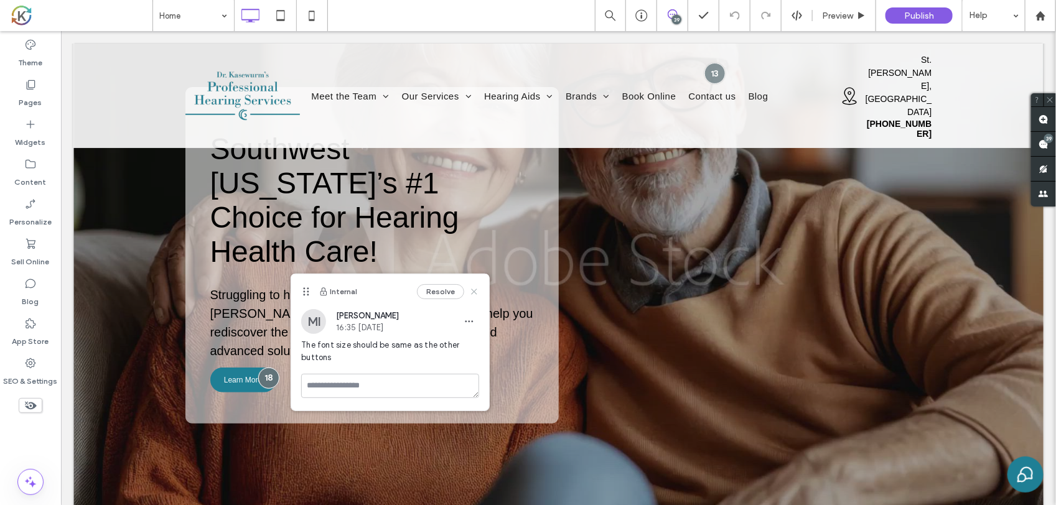
click at [471, 293] on icon at bounding box center [474, 292] width 10 height 10
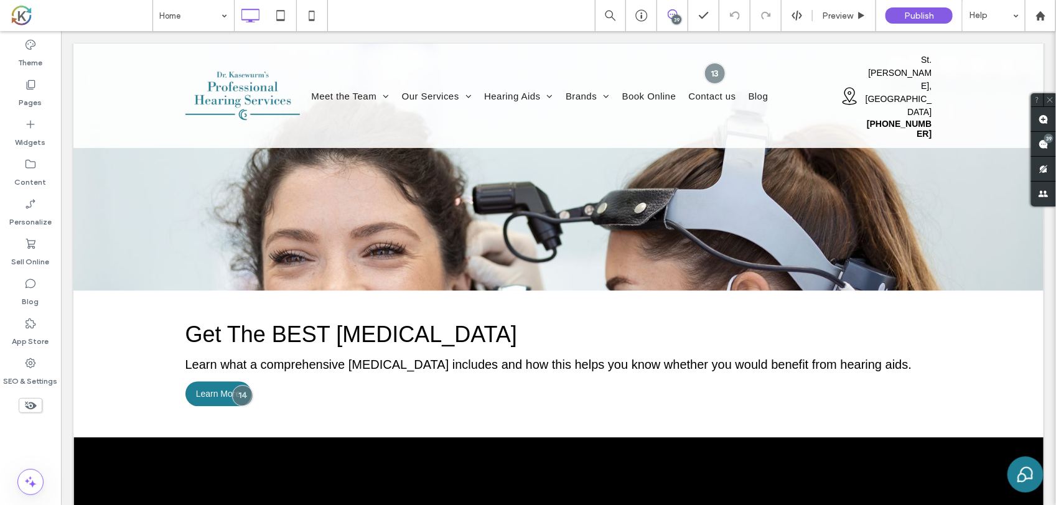
scroll to position [1400, 0]
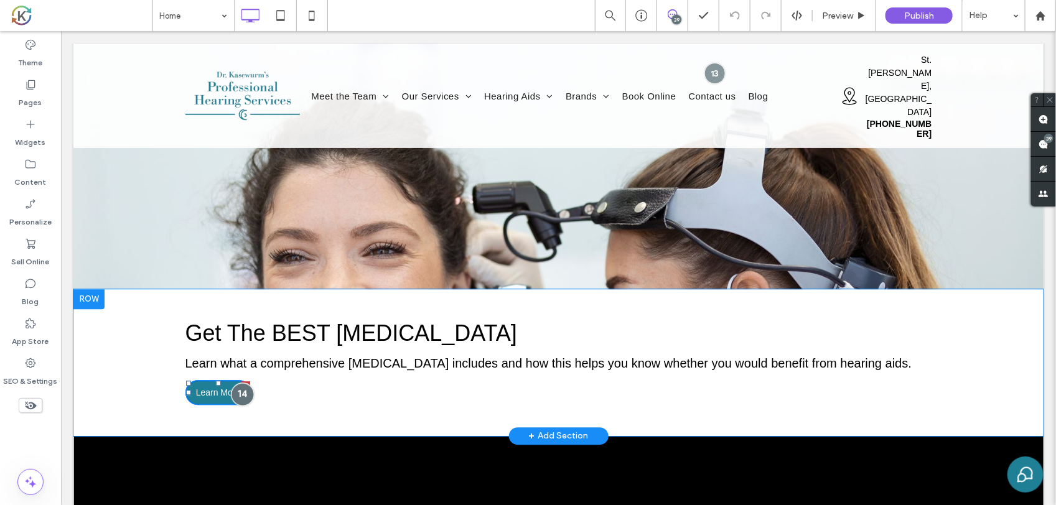
click at [241, 383] on div at bounding box center [241, 394] width 23 height 23
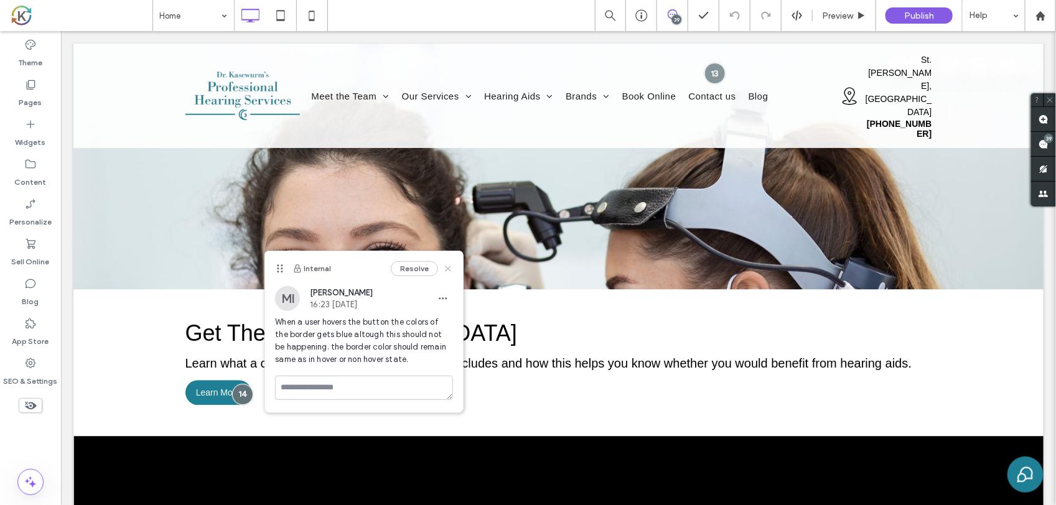
click at [446, 273] on icon at bounding box center [448, 269] width 10 height 10
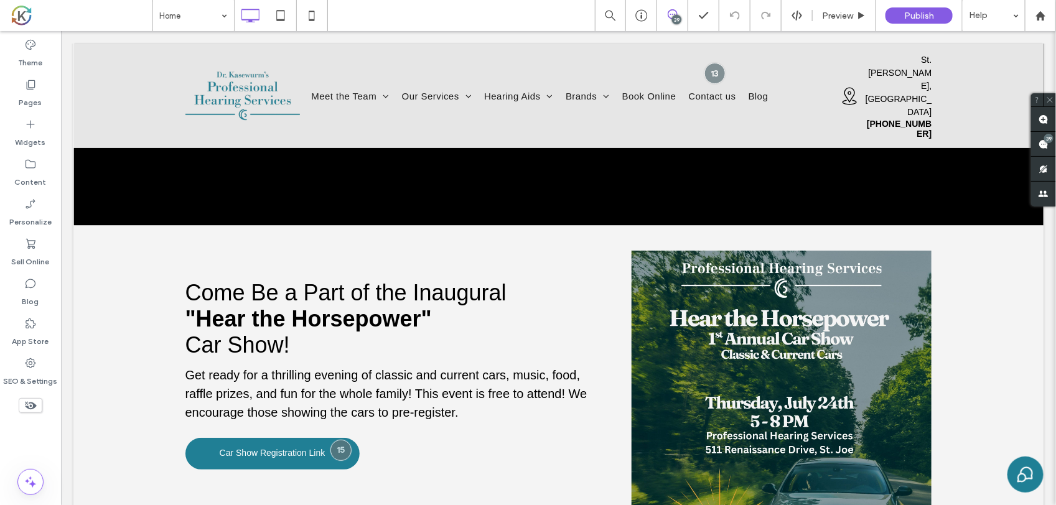
scroll to position [2023, 0]
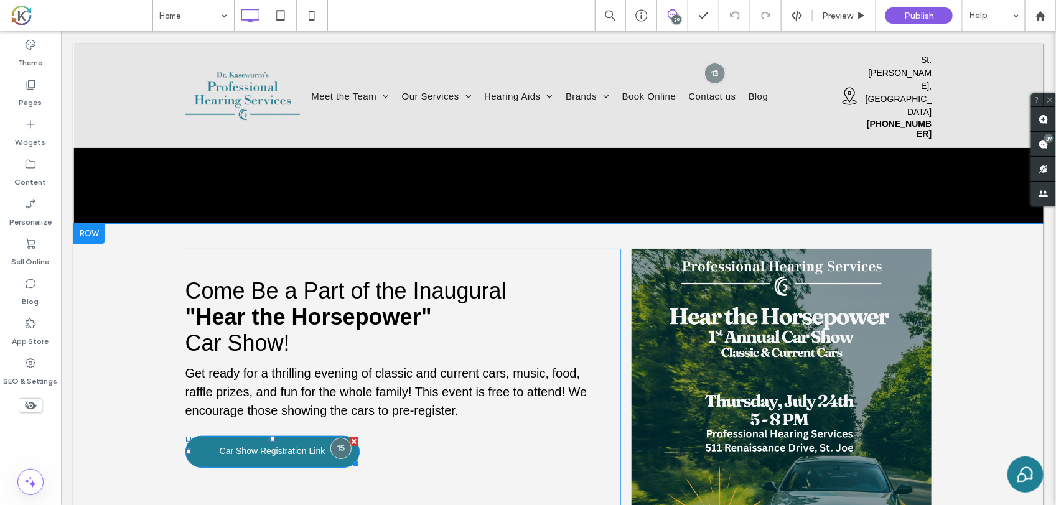
click at [314, 446] on span "Car Show Registration Link" at bounding box center [272, 451] width 106 height 10
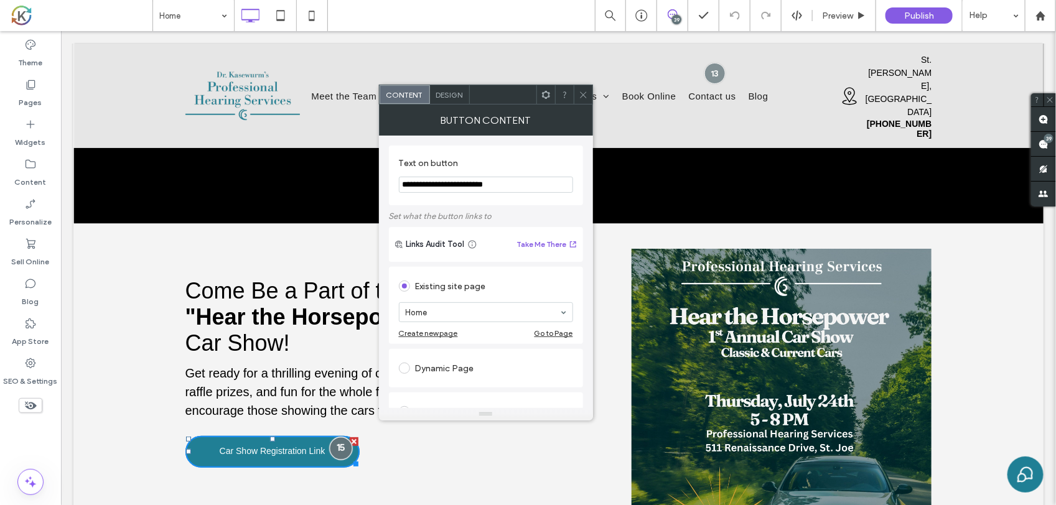
click at [332, 436] on div at bounding box center [340, 447] width 23 height 23
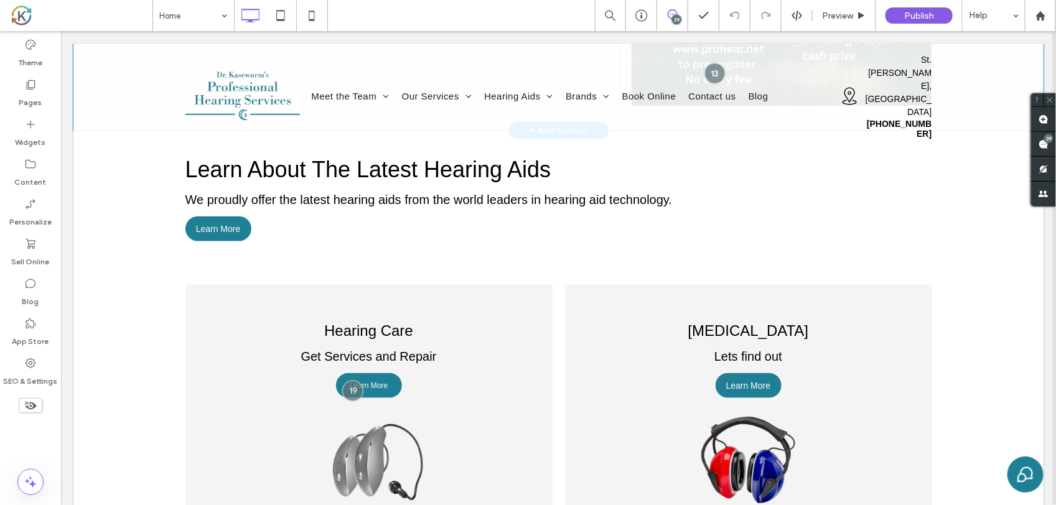
scroll to position [2568, 0]
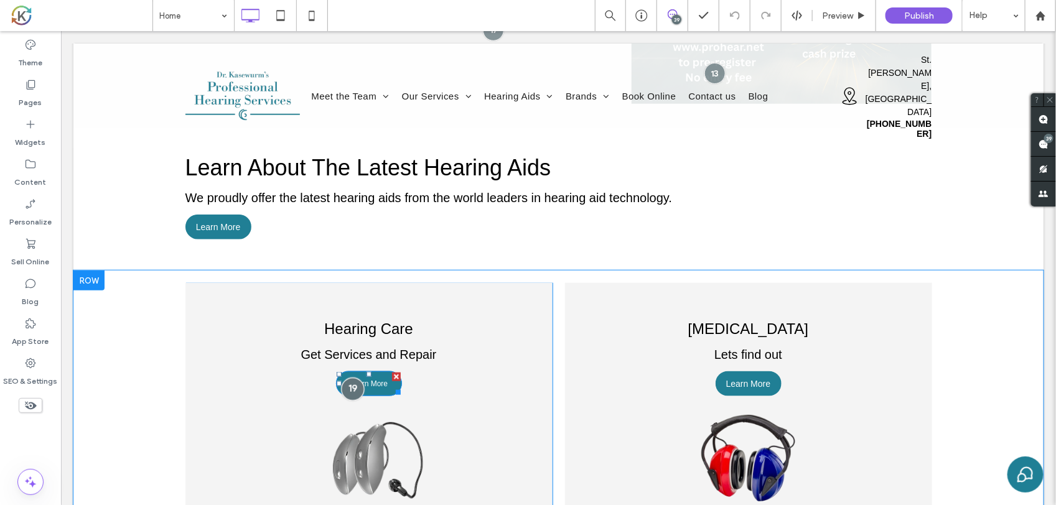
click at [348, 377] on div at bounding box center [352, 388] width 23 height 23
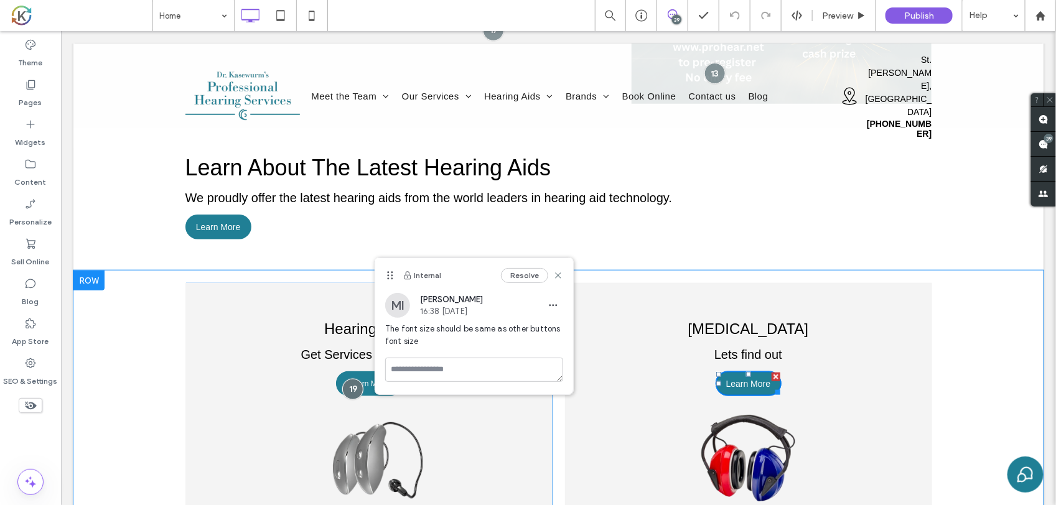
click at [726, 378] on span "Learn More" at bounding box center [748, 383] width 45 height 10
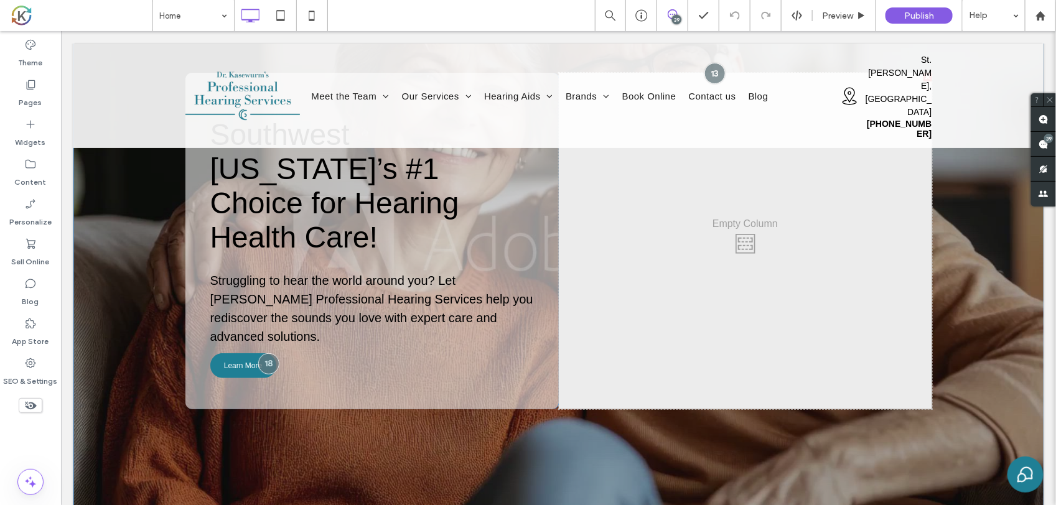
scroll to position [233, 0]
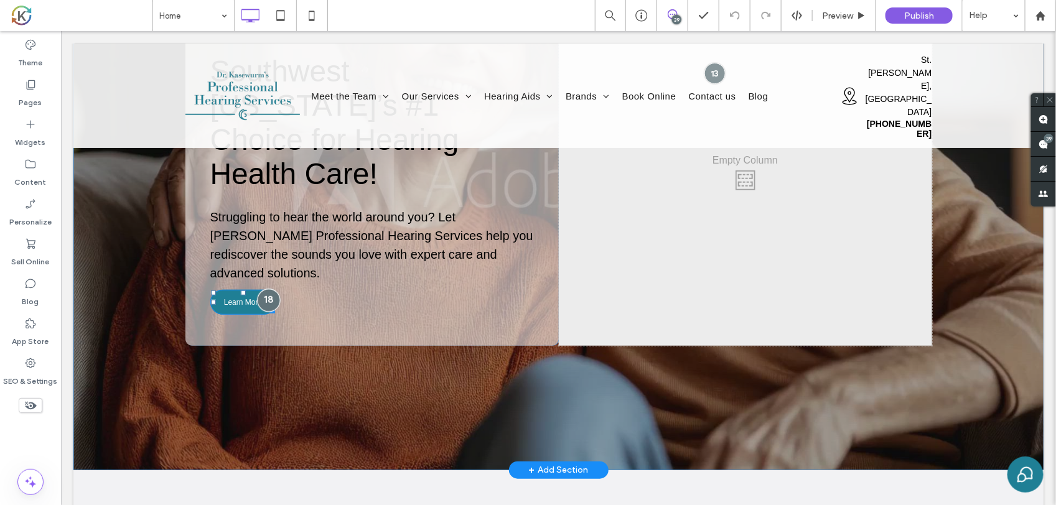
click at [269, 288] on div at bounding box center [267, 299] width 23 height 23
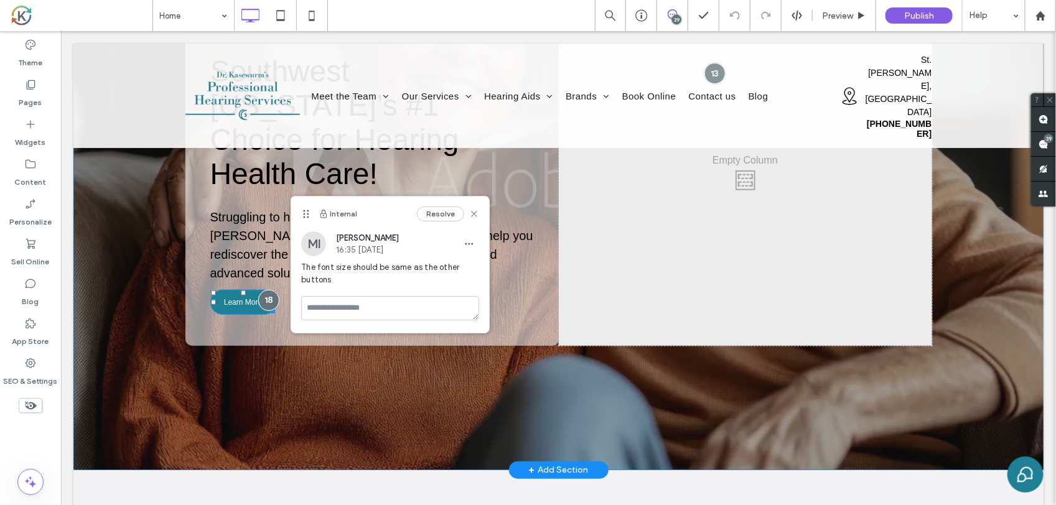
click at [244, 298] on span "Learn More" at bounding box center [242, 302] width 38 height 9
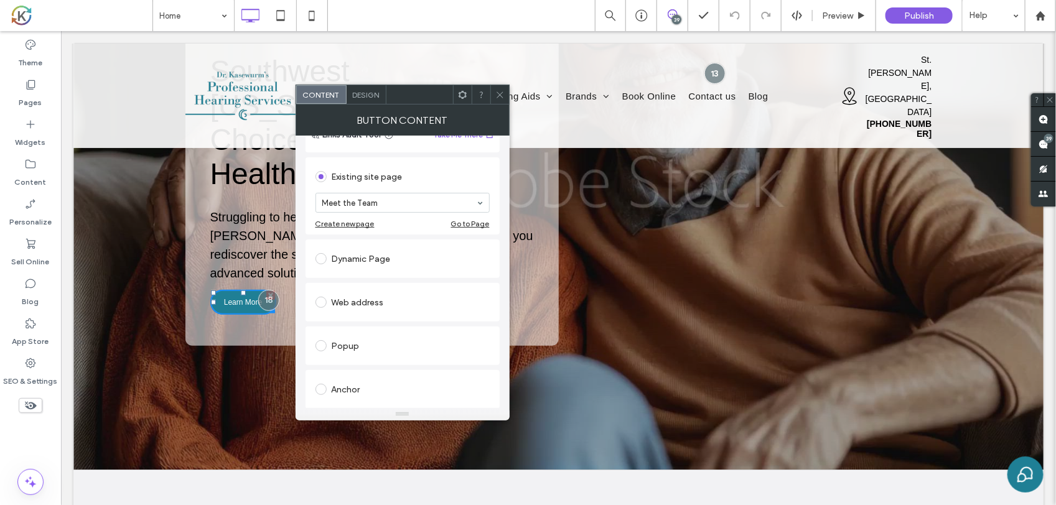
scroll to position [0, 0]
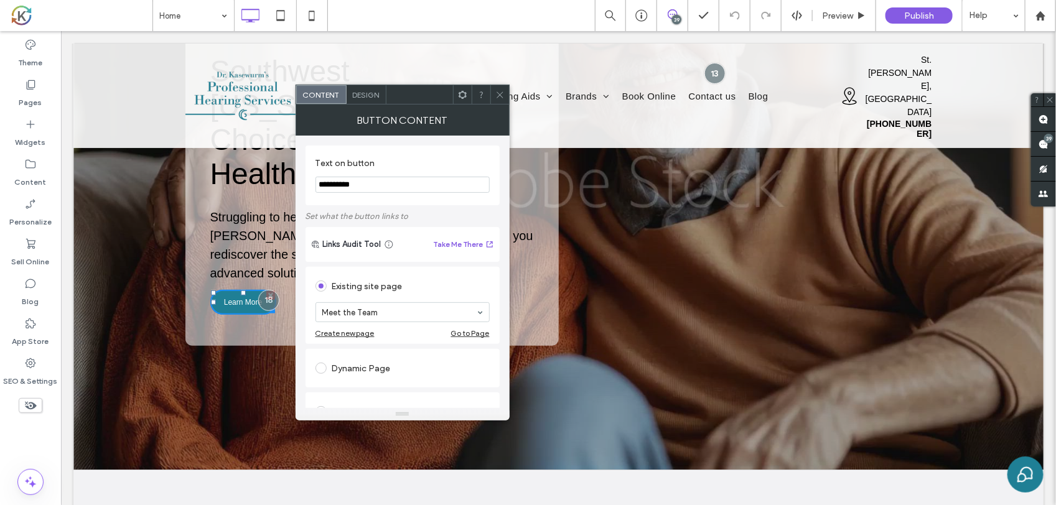
click at [354, 100] on div "Design" at bounding box center [367, 94] width 40 height 19
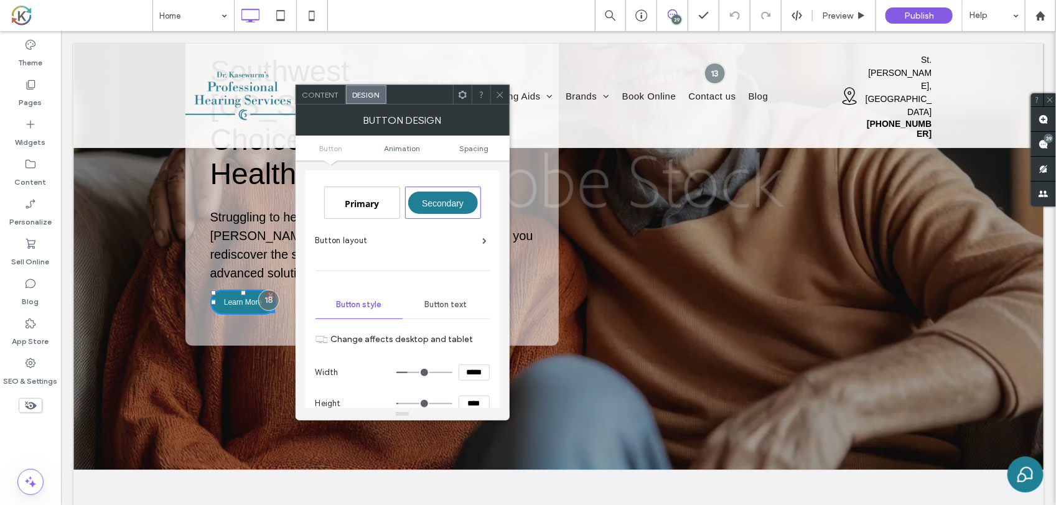
click at [433, 308] on span "Button text" at bounding box center [446, 305] width 42 height 10
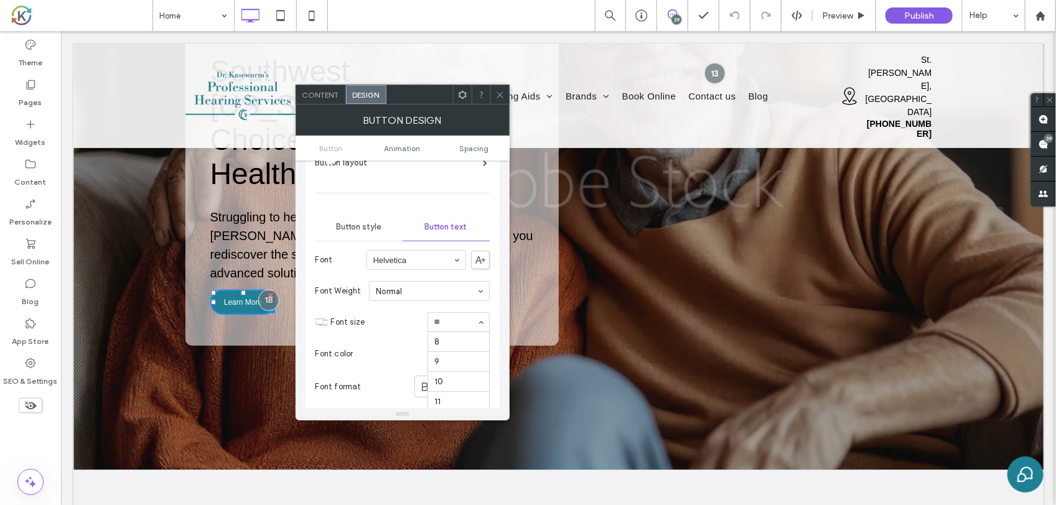
scroll to position [83, 0]
click at [498, 101] on span at bounding box center [499, 94] width 9 height 19
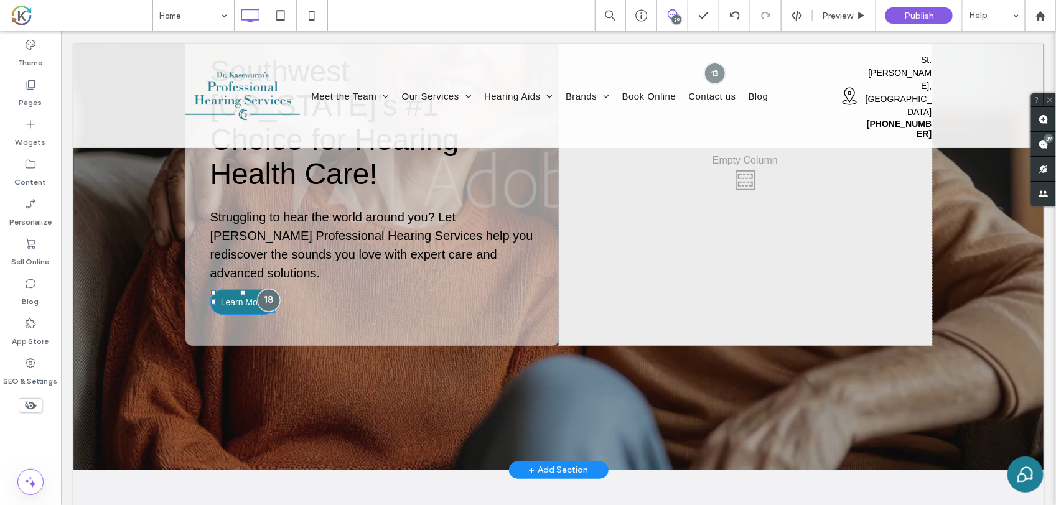
click at [260, 288] on div at bounding box center [267, 299] width 23 height 23
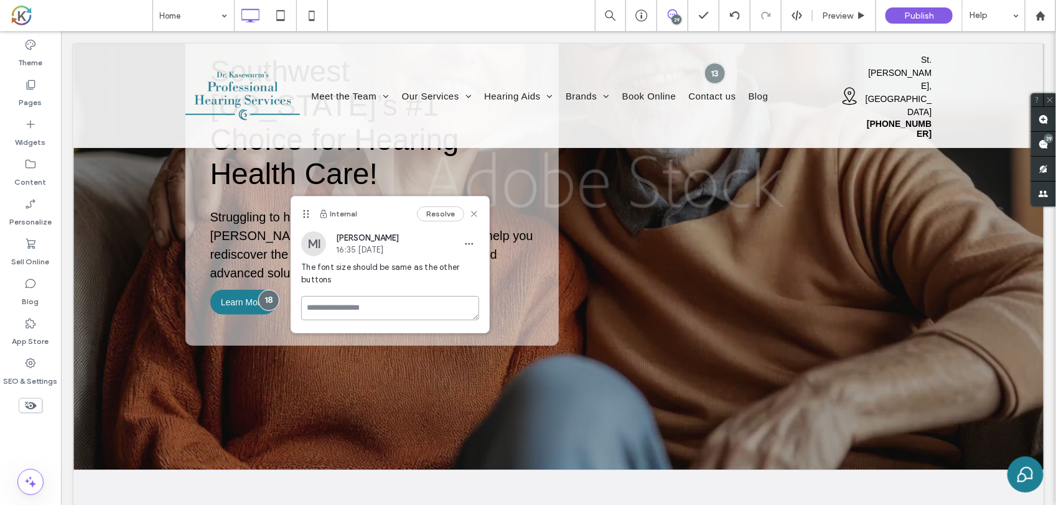
click at [350, 304] on textarea at bounding box center [390, 308] width 178 height 24
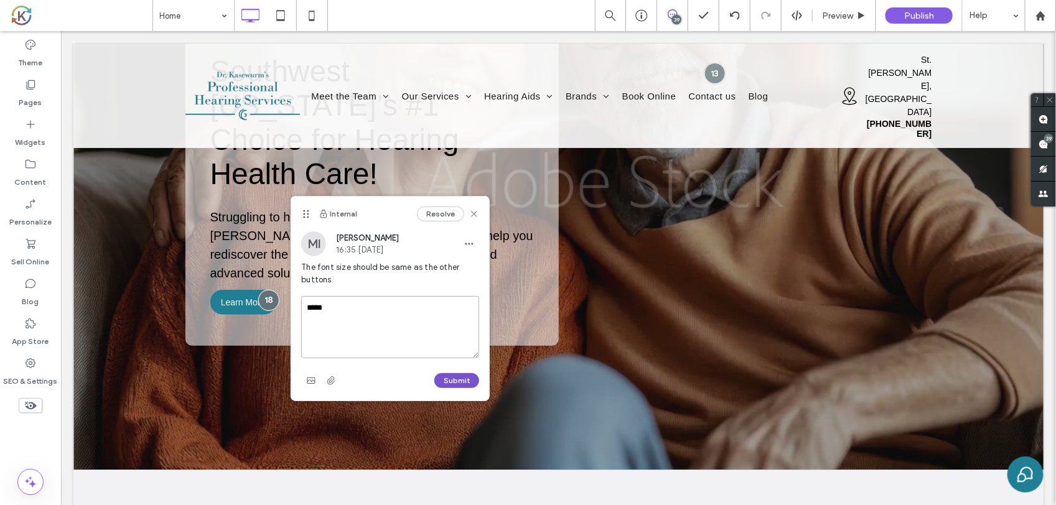
type textarea "*****"
click at [464, 383] on button "Submit" at bounding box center [456, 380] width 45 height 15
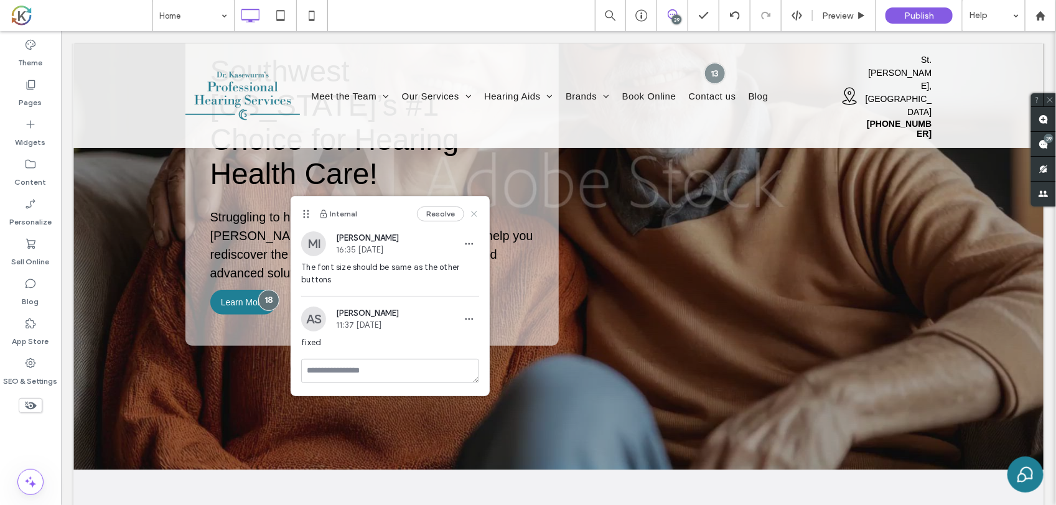
click at [473, 213] on use at bounding box center [475, 215] width 6 height 6
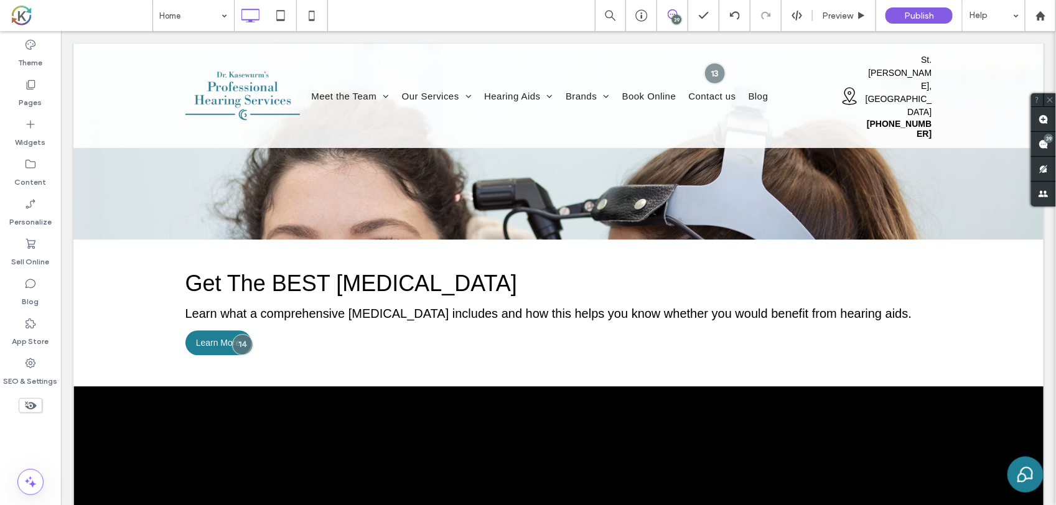
scroll to position [1478, 0]
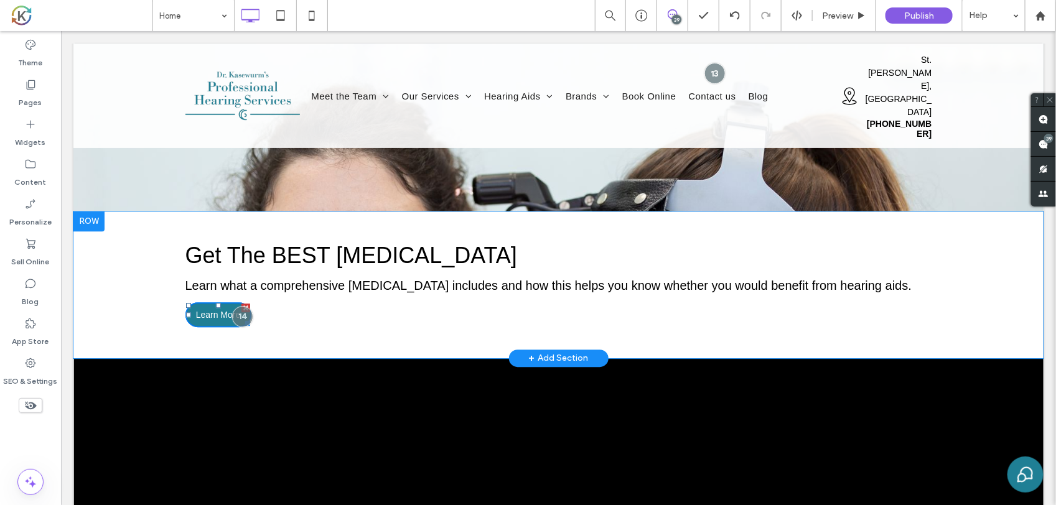
click at [195, 309] on span "Learn More" at bounding box center [217, 314] width 45 height 10
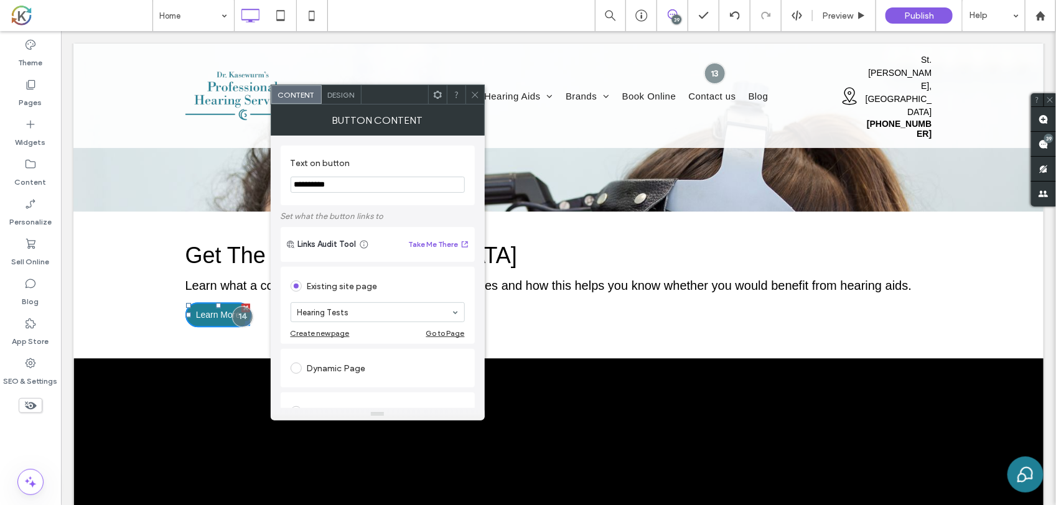
click at [341, 100] on div "Design" at bounding box center [342, 94] width 40 height 19
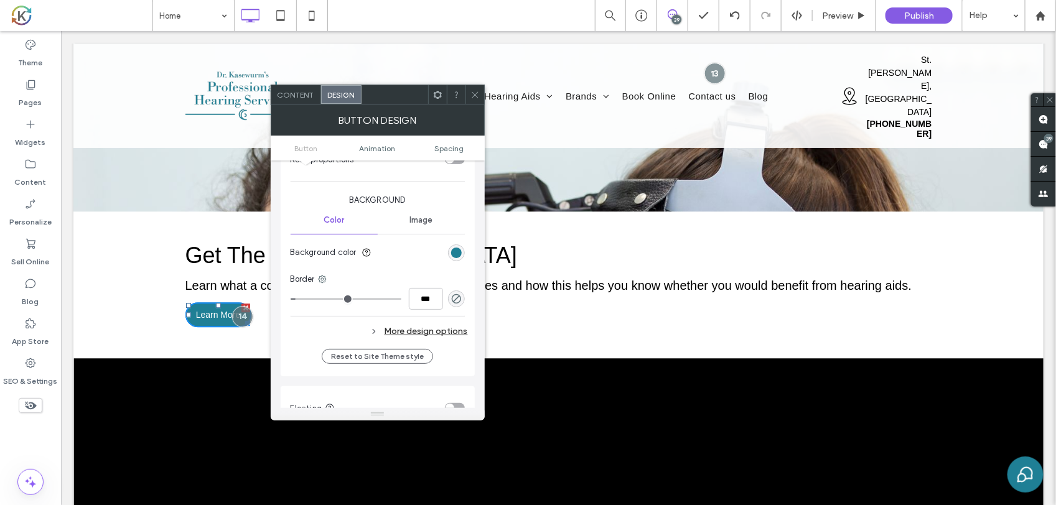
scroll to position [311, 0]
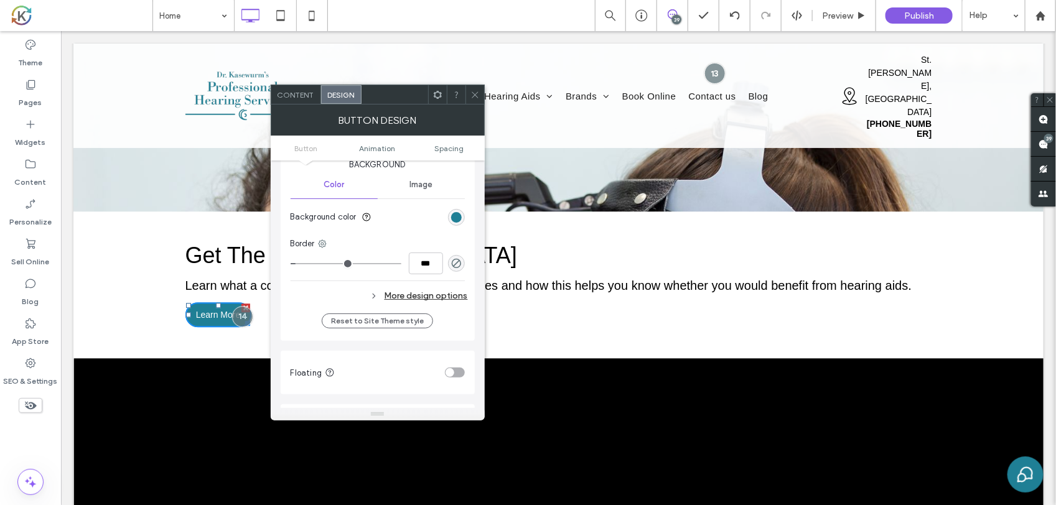
click at [301, 263] on input "range" at bounding box center [346, 263] width 111 height 1
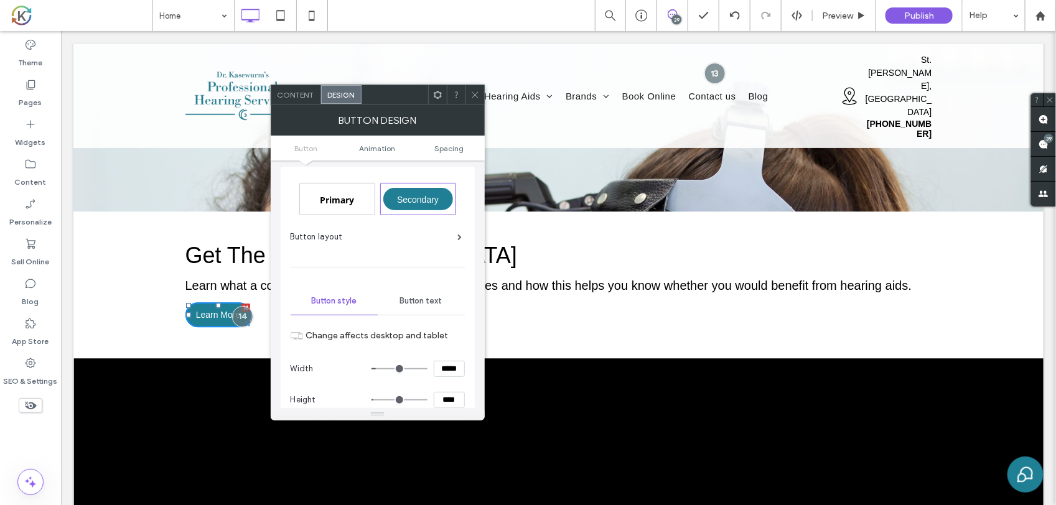
scroll to position [0, 0]
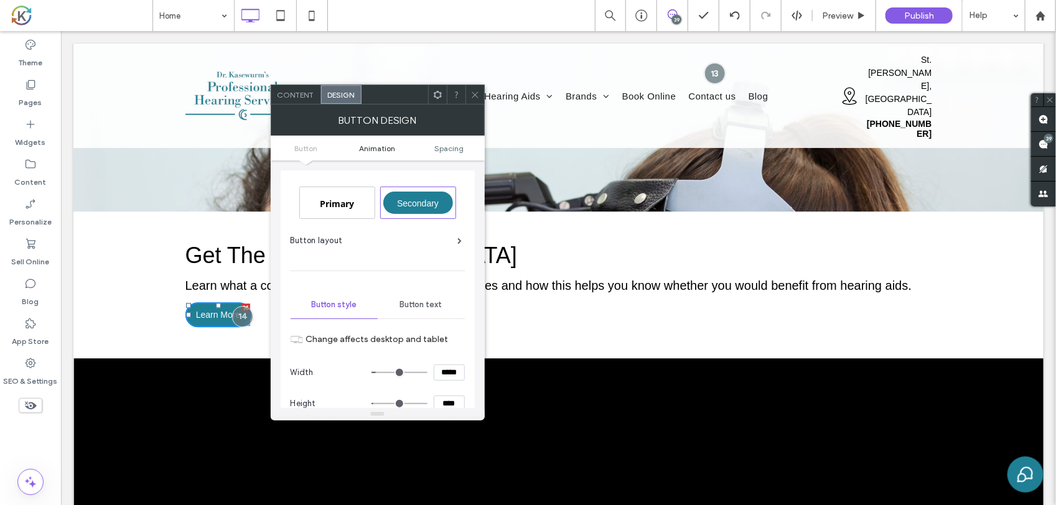
click at [373, 149] on span "Animation" at bounding box center [378, 148] width 36 height 9
click at [378, 157] on ul "Button Animation Spacing" at bounding box center [378, 148] width 214 height 25
click at [382, 150] on span "Animation" at bounding box center [378, 148] width 36 height 9
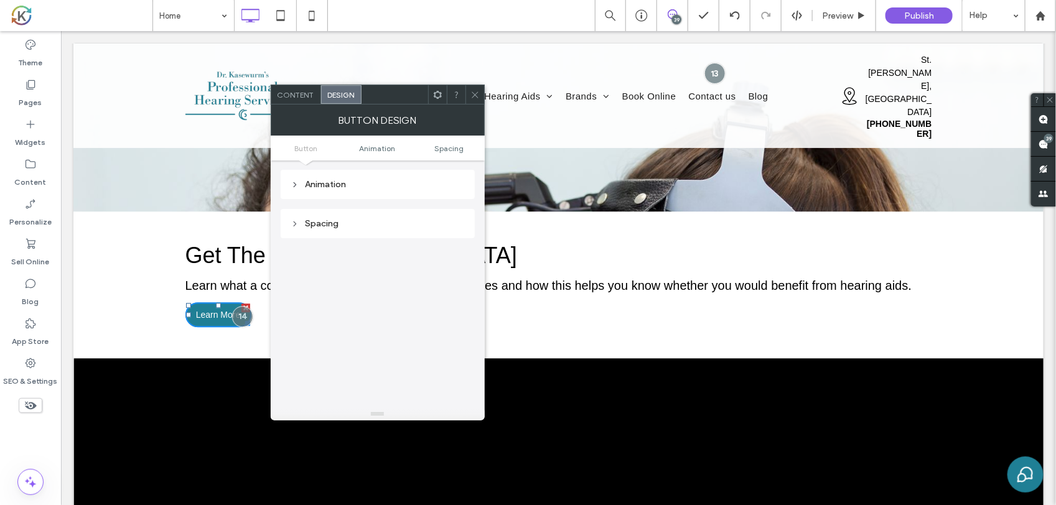
scroll to position [546, 0]
click at [366, 188] on div "Animation" at bounding box center [378, 184] width 174 height 11
click at [331, 296] on div "Spacing" at bounding box center [378, 294] width 174 height 11
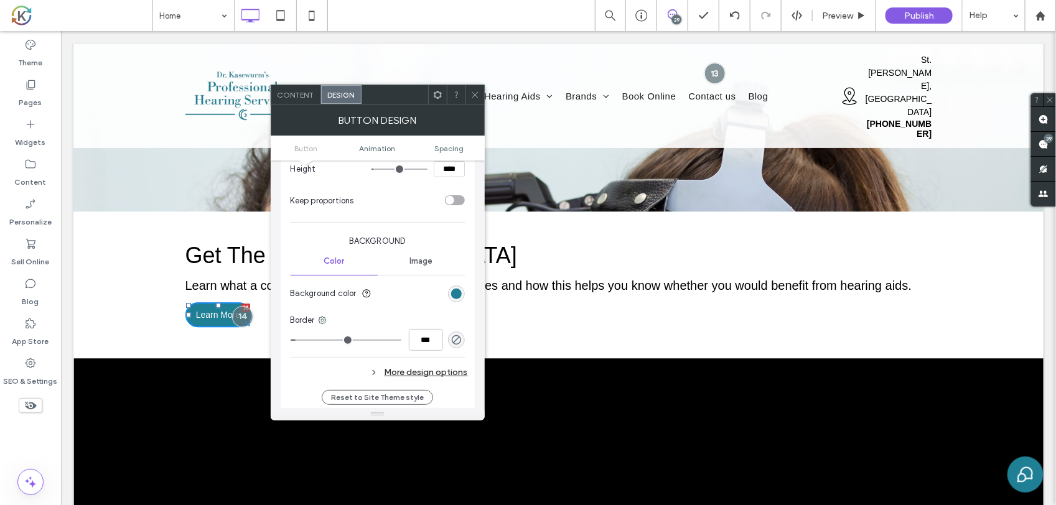
scroll to position [312, 0]
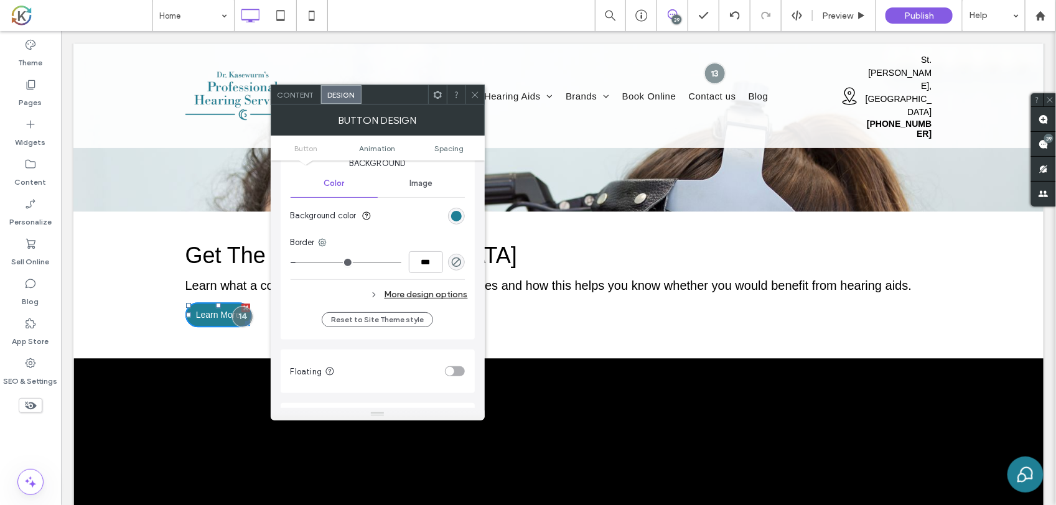
click at [406, 296] on div "More design options" at bounding box center [379, 294] width 177 height 17
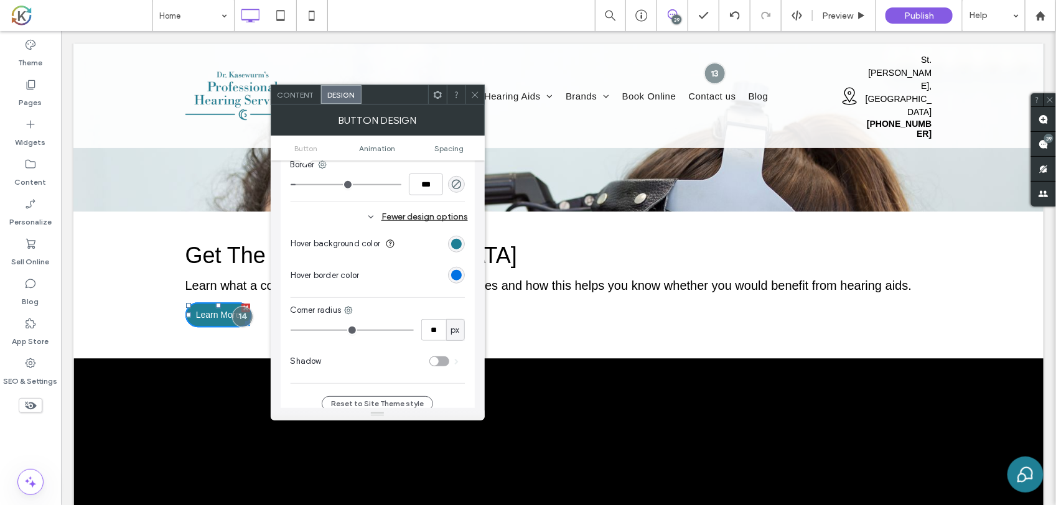
click at [452, 271] on div "rgb(0, 113, 227)" at bounding box center [456, 275] width 11 height 11
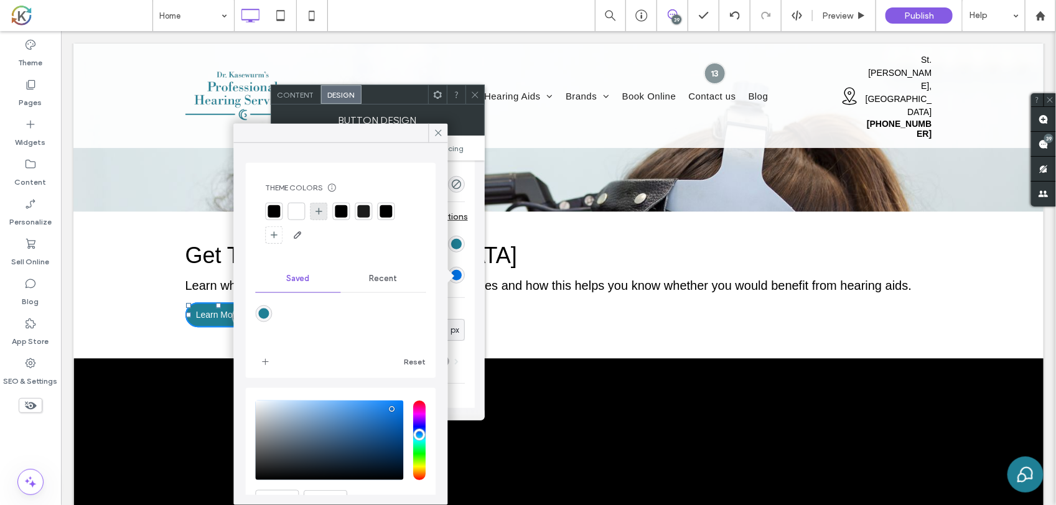
click at [315, 209] on icon at bounding box center [319, 212] width 10 height 10
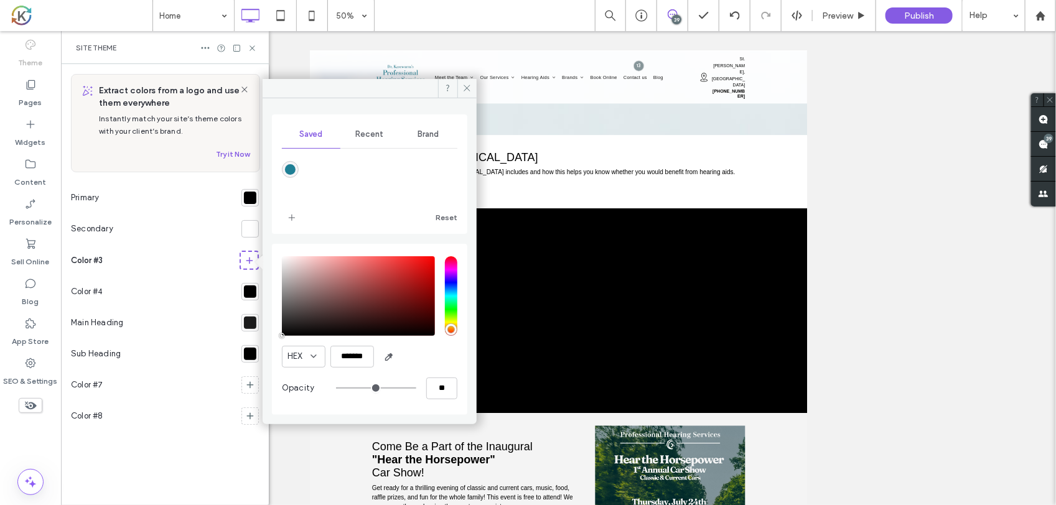
click at [287, 167] on div "rgba(31,127,149,1)" at bounding box center [290, 169] width 11 height 11
type input "*******"
type input "***"
type input "****"
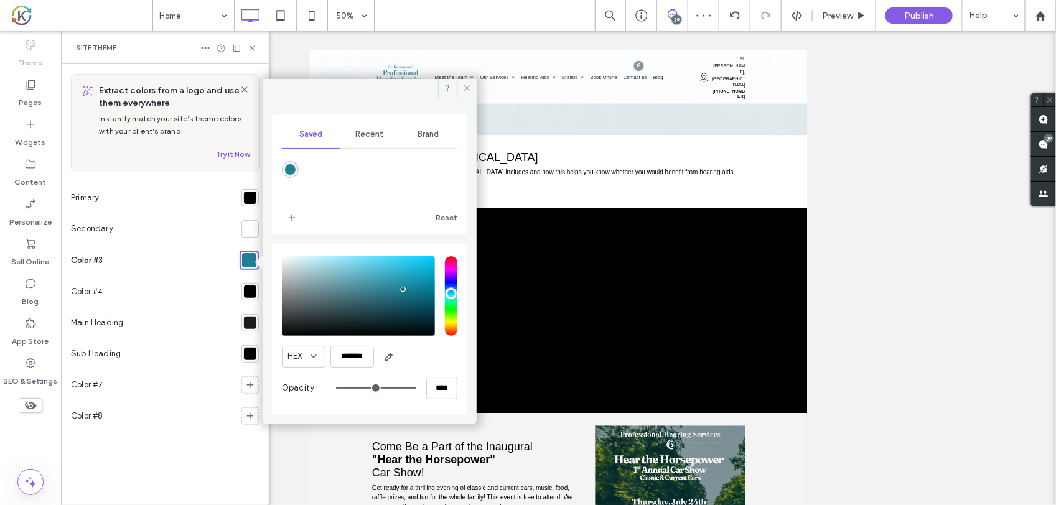
click at [464, 88] on icon at bounding box center [466, 87] width 9 height 9
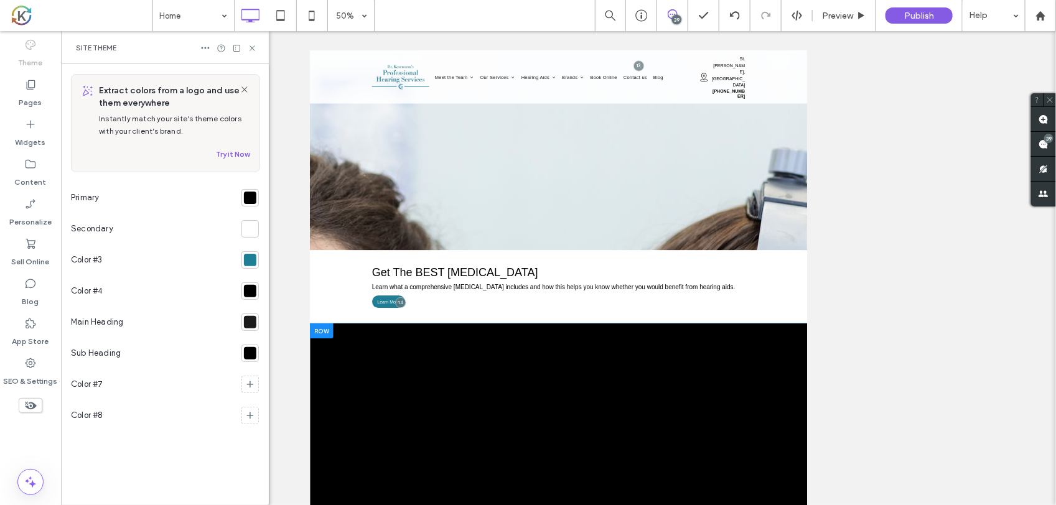
scroll to position [1323, 0]
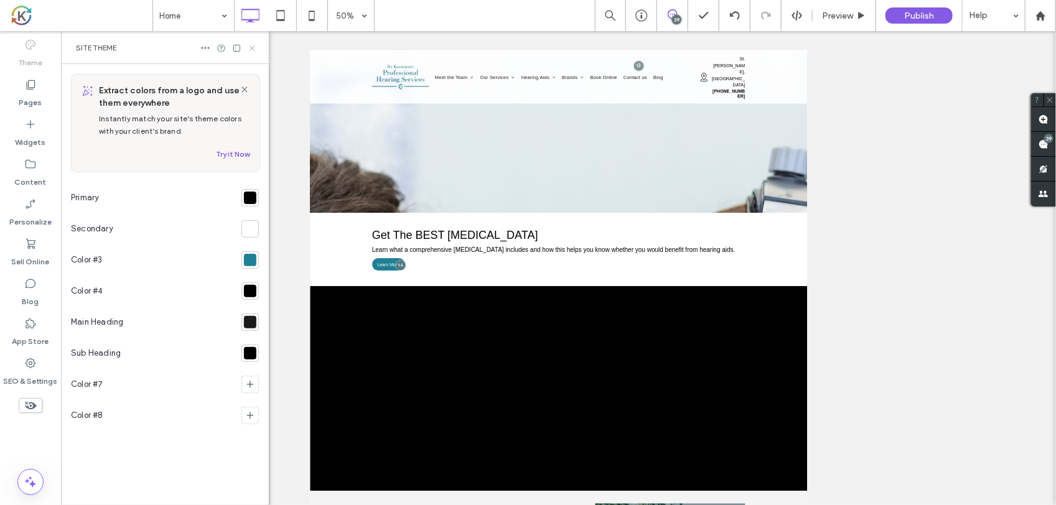
click at [255, 50] on icon at bounding box center [252, 48] width 9 height 9
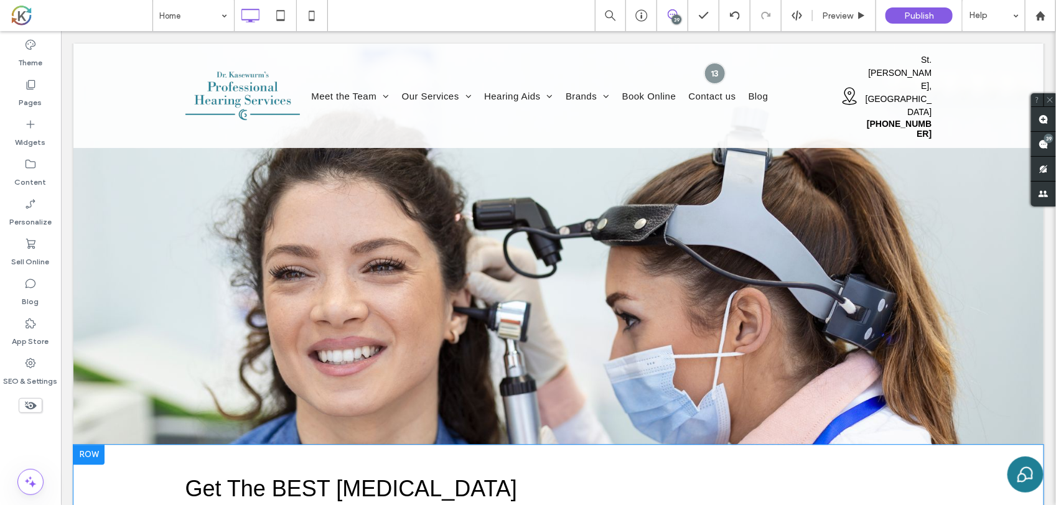
scroll to position [1400, 0]
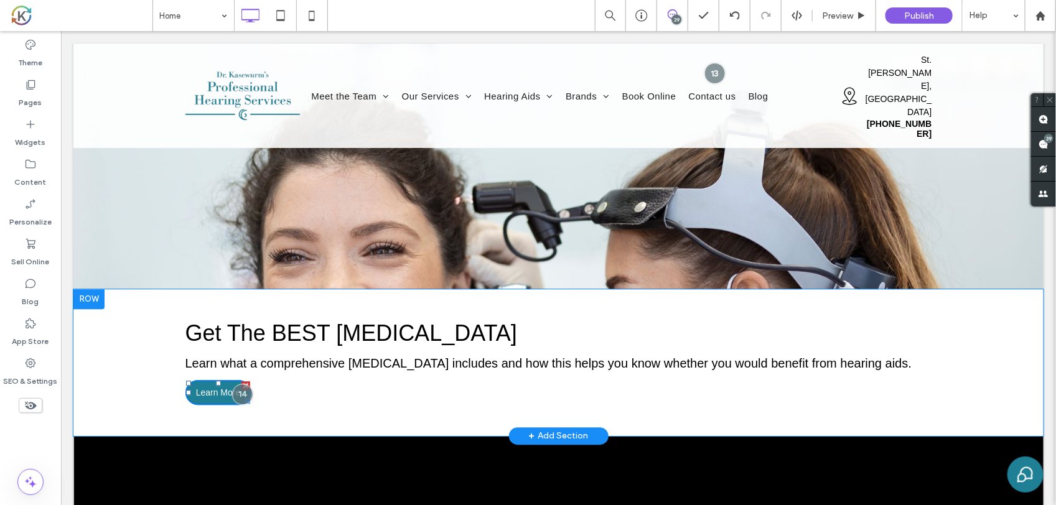
click at [205, 380] on link "Learn More" at bounding box center [218, 392] width 66 height 25
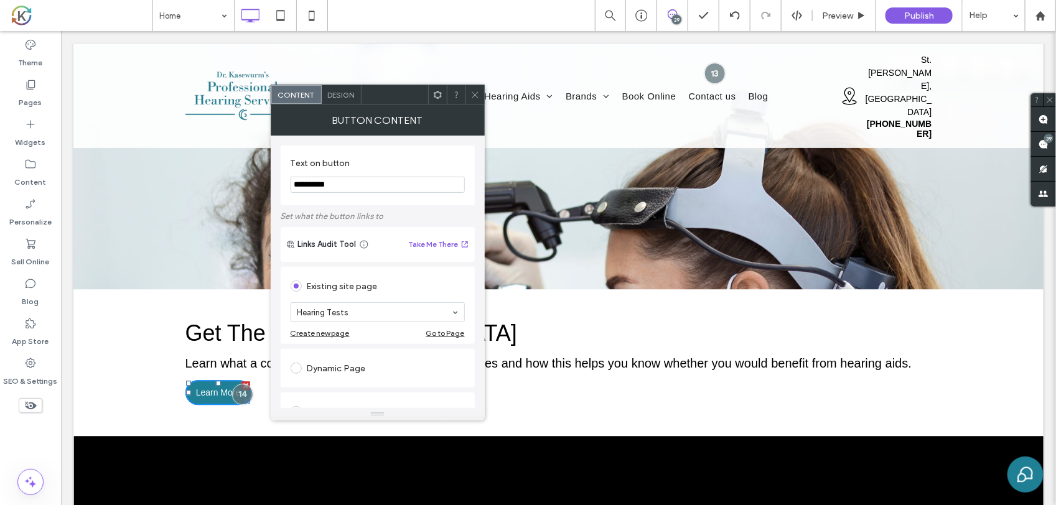
click at [341, 93] on span "Design" at bounding box center [341, 94] width 27 height 9
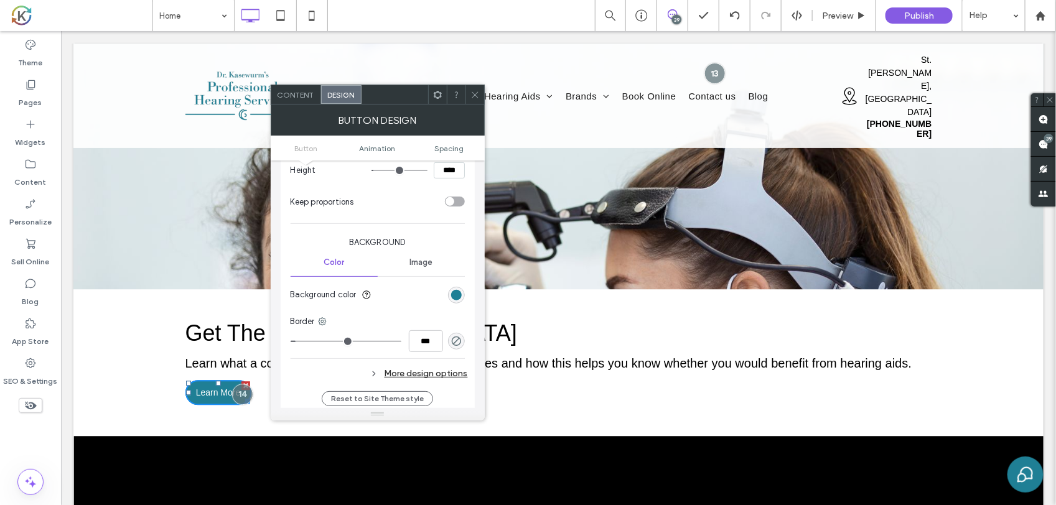
scroll to position [311, 0]
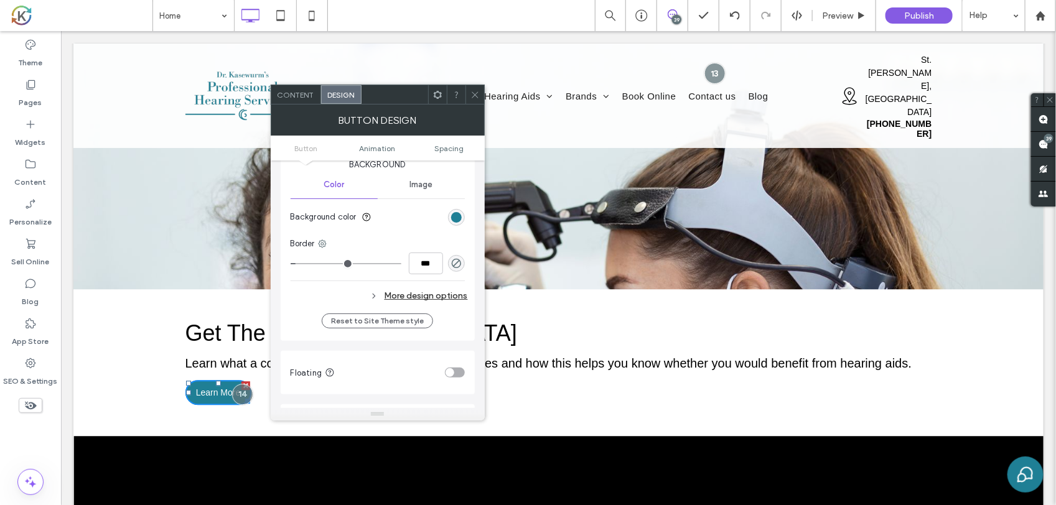
type input "*"
type input "***"
drag, startPoint x: 297, startPoint y: 263, endPoint x: 246, endPoint y: 261, distance: 50.5
type input "*"
click at [291, 263] on input "range" at bounding box center [346, 263] width 111 height 1
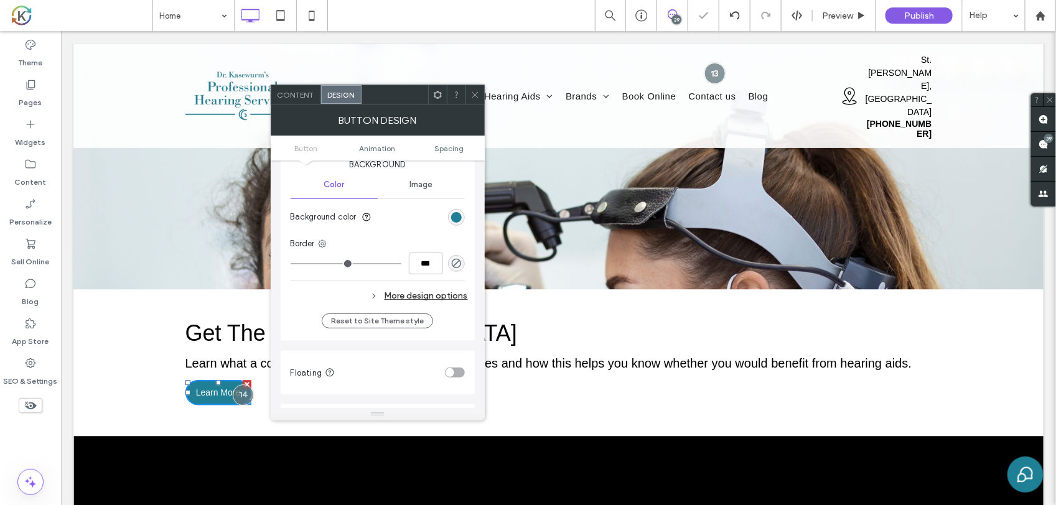
click at [403, 294] on div "More design options" at bounding box center [379, 296] width 177 height 17
click at [451, 355] on div "rgb(0, 113, 227)" at bounding box center [456, 354] width 11 height 11
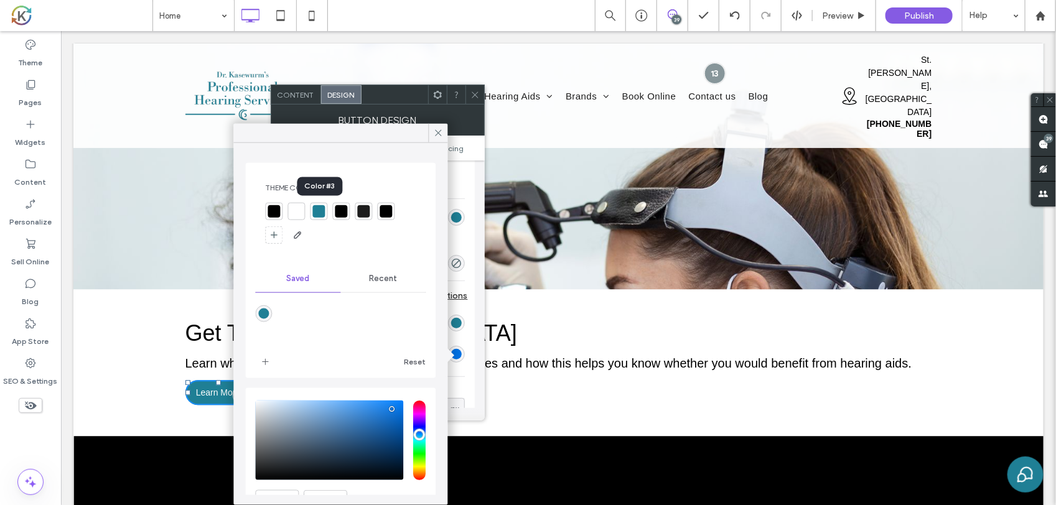
click at [319, 204] on div at bounding box center [319, 211] width 17 height 17
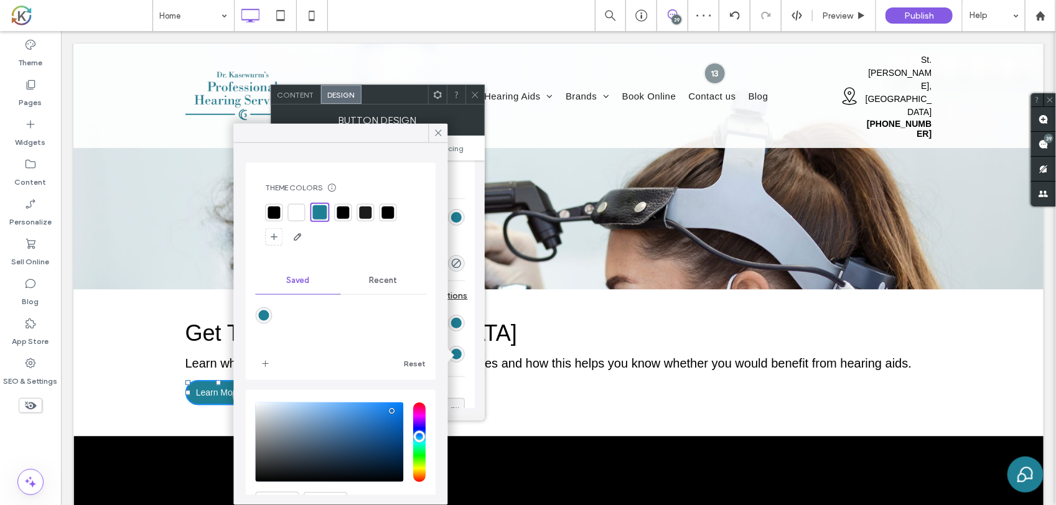
click at [525, 334] on div "Get The BEST Hearing Test Learn what a comprehensive hearing test includes and …" at bounding box center [558, 362] width 747 height 97
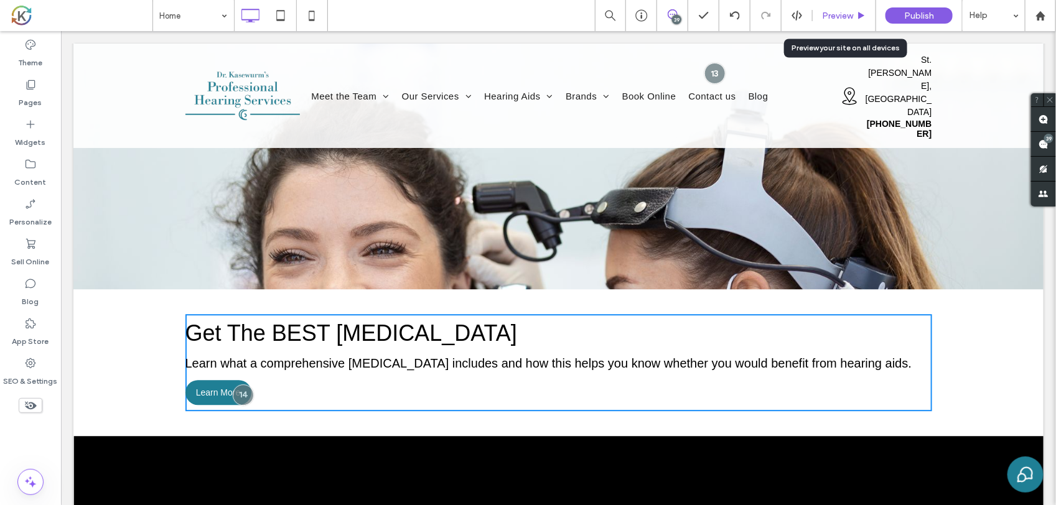
click at [840, 14] on span "Preview" at bounding box center [837, 16] width 31 height 11
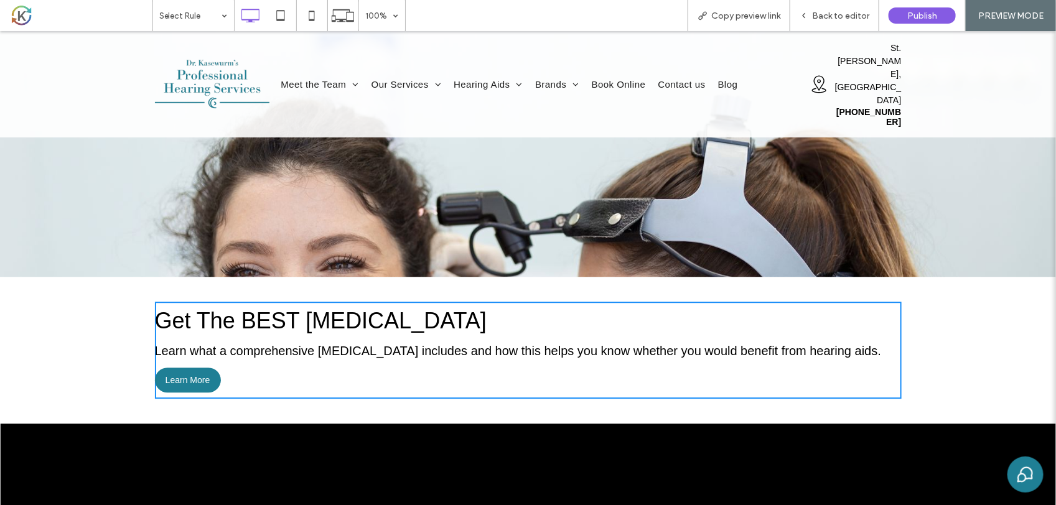
click at [113, 312] on div "Get The BEST Hearing Test Learn what a comprehensive hearing test includes and …" at bounding box center [528, 349] width 1056 height 147
drag, startPoint x: 841, startPoint y: 16, endPoint x: 837, endPoint y: 53, distance: 37.5
click at [841, 16] on span "Back to editor" at bounding box center [840, 16] width 57 height 11
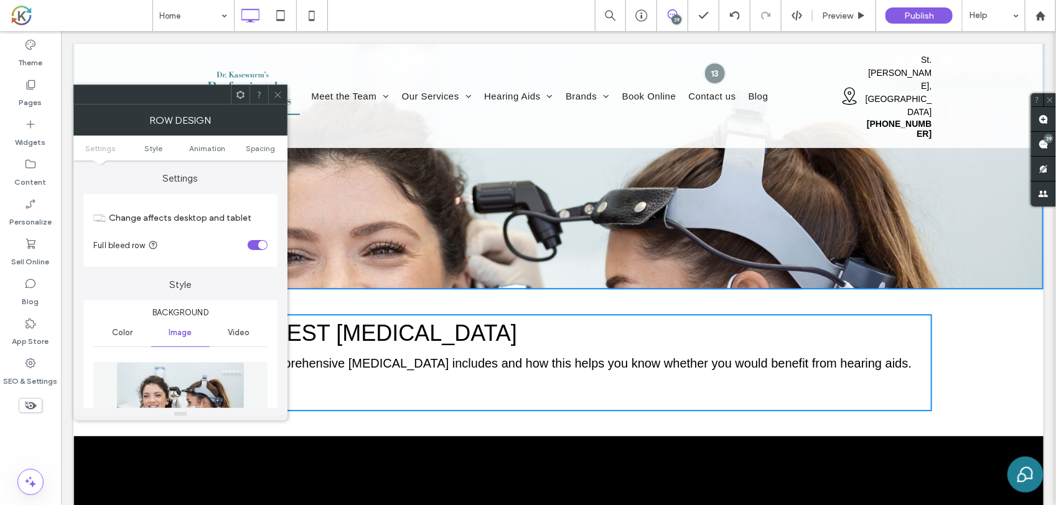
click at [551, 320] on h2 "Get The BEST Hearing Test" at bounding box center [558, 333] width 747 height 26
click at [281, 97] on icon at bounding box center [277, 94] width 9 height 9
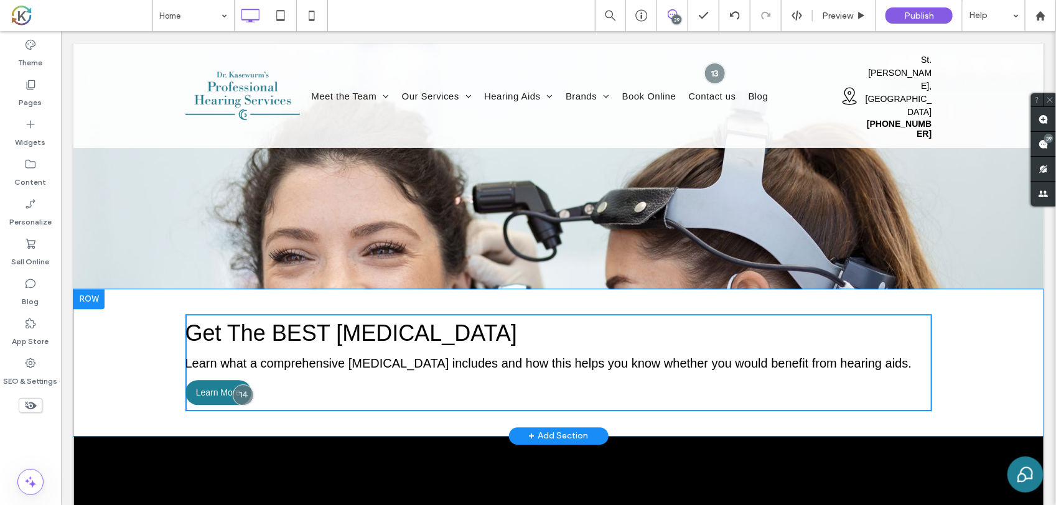
click at [605, 314] on div "Get The BEST Hearing Test Learn what a comprehensive hearing test includes and …" at bounding box center [558, 362] width 747 height 97
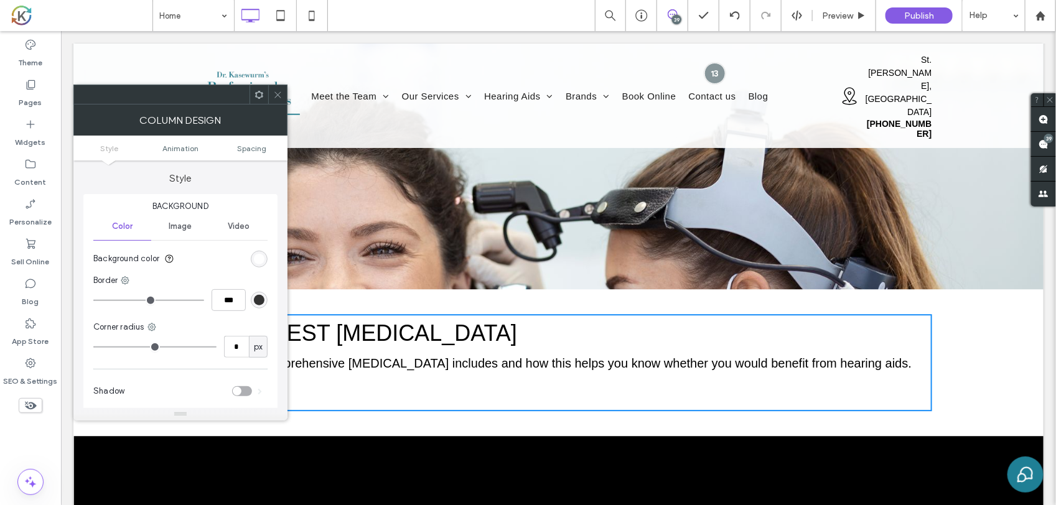
click at [281, 96] on icon at bounding box center [277, 94] width 9 height 9
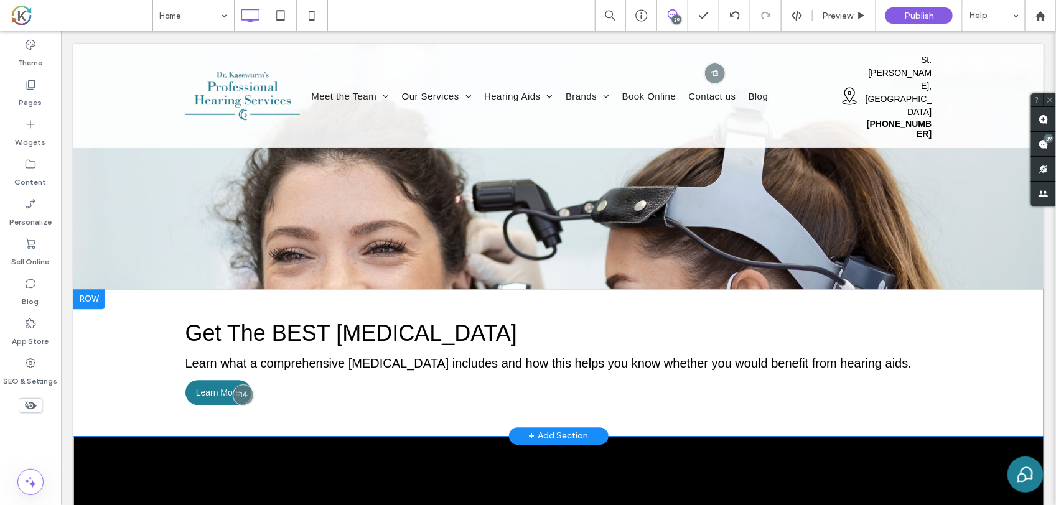
scroll to position [1478, 0]
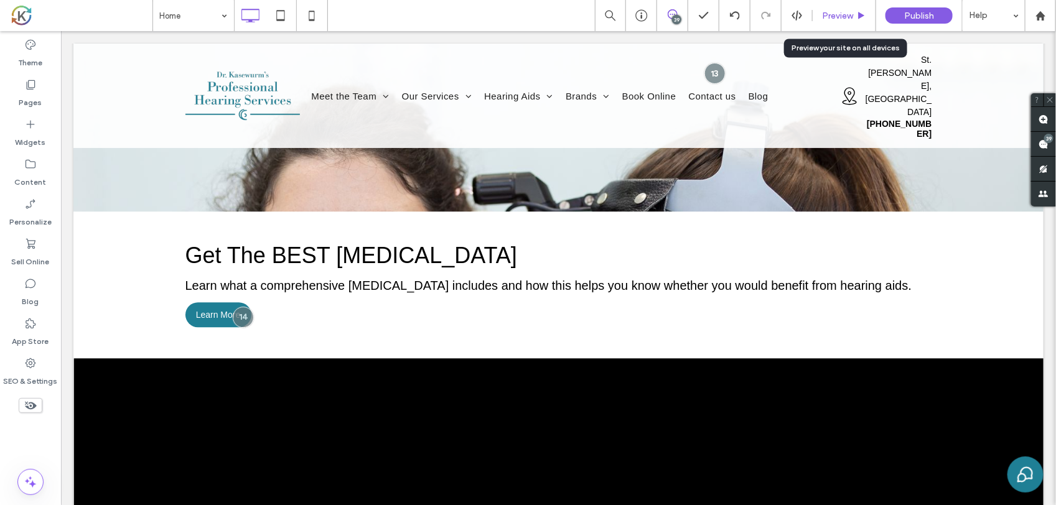
click at [853, 21] on div "Preview" at bounding box center [844, 15] width 63 height 31
click at [832, 19] on span "Preview" at bounding box center [837, 16] width 31 height 11
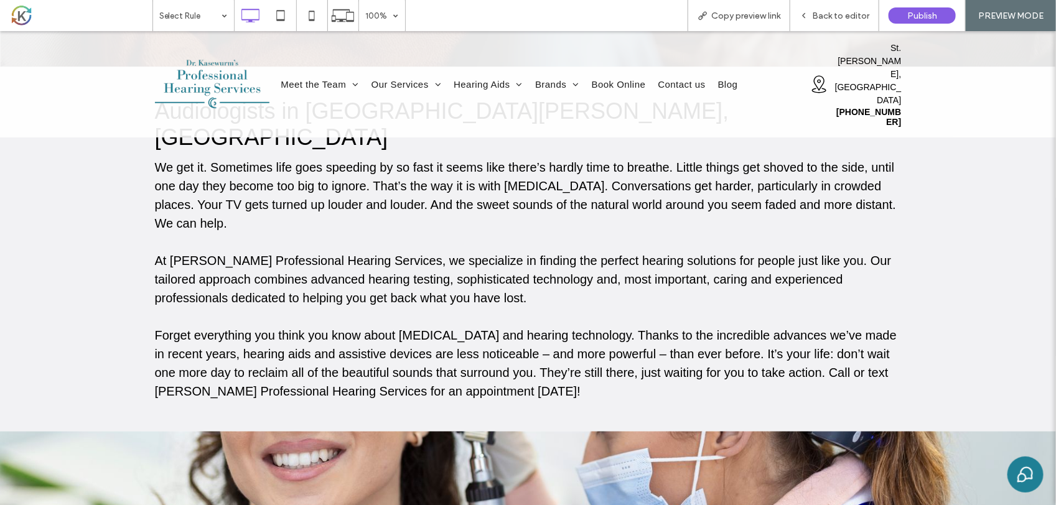
scroll to position [778, 0]
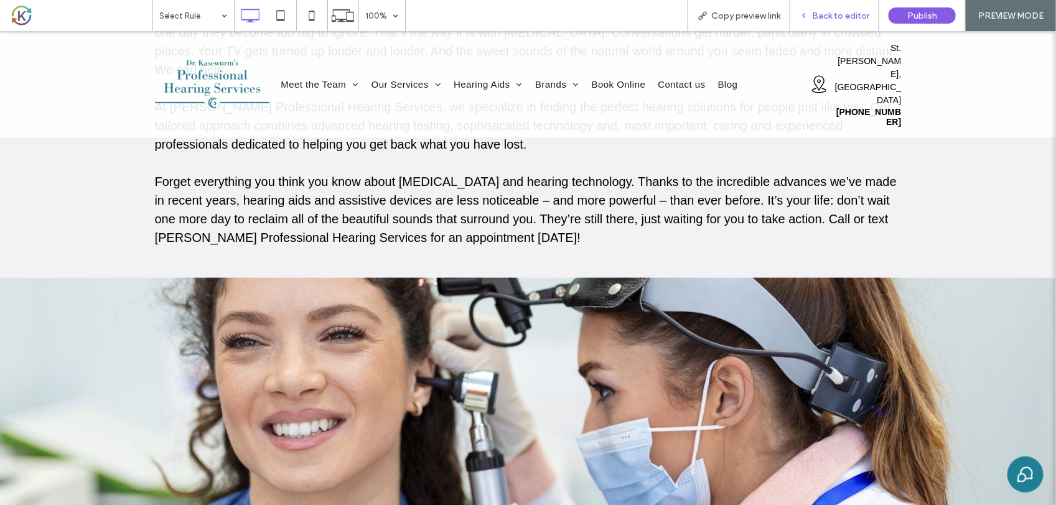
click at [836, 13] on span "Back to editor" at bounding box center [840, 16] width 57 height 11
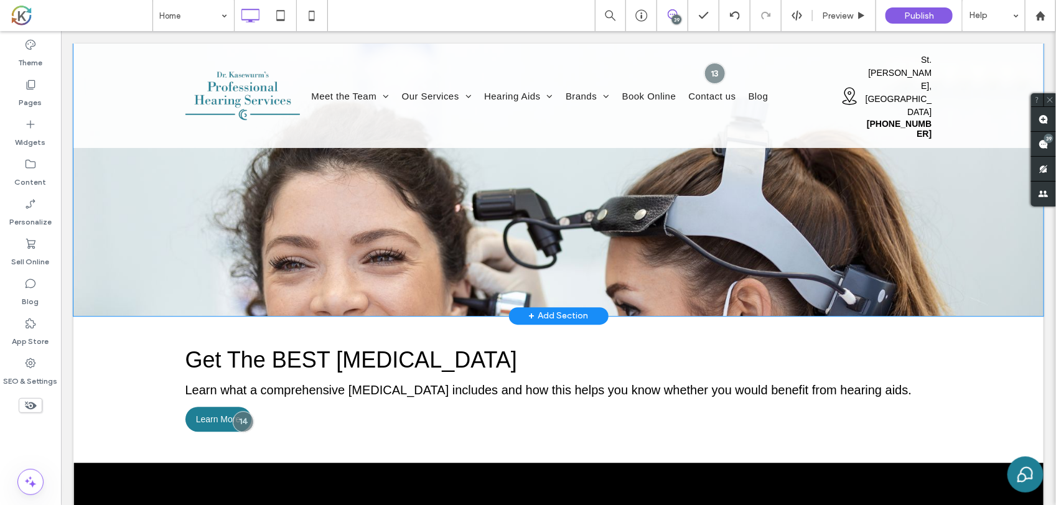
scroll to position [1478, 0]
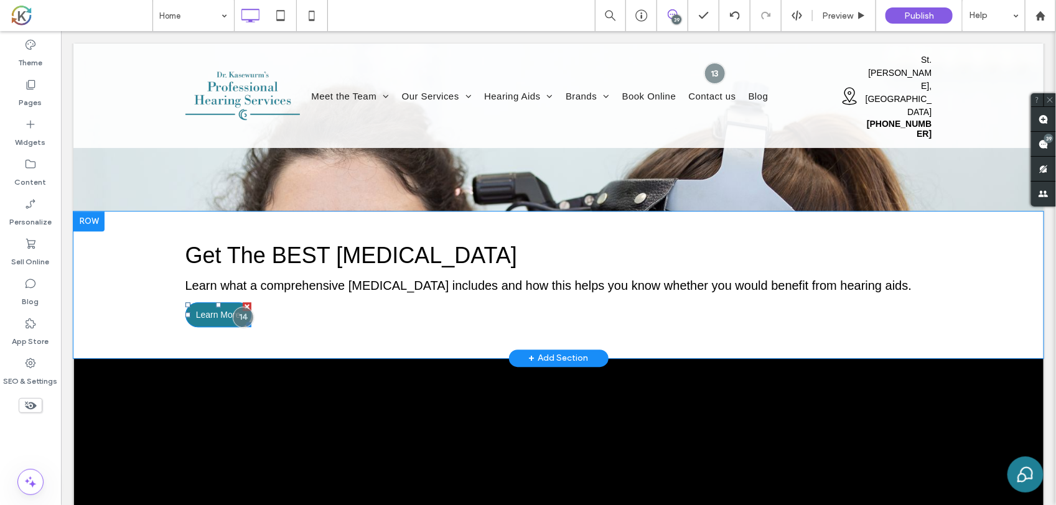
click at [208, 309] on span "Learn More" at bounding box center [217, 314] width 45 height 10
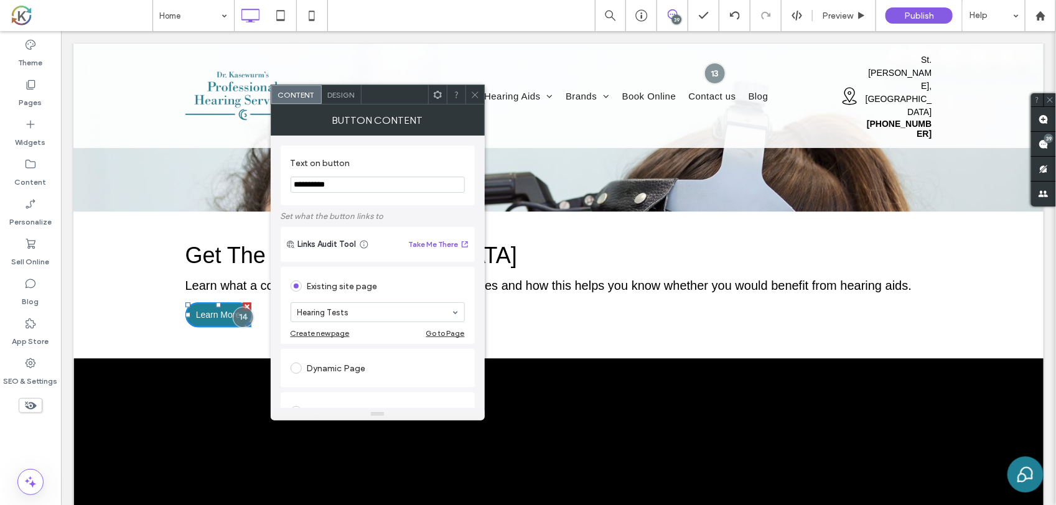
click at [350, 106] on div "Button Content" at bounding box center [378, 120] width 214 height 31
click at [347, 95] on span "Design" at bounding box center [341, 94] width 27 height 9
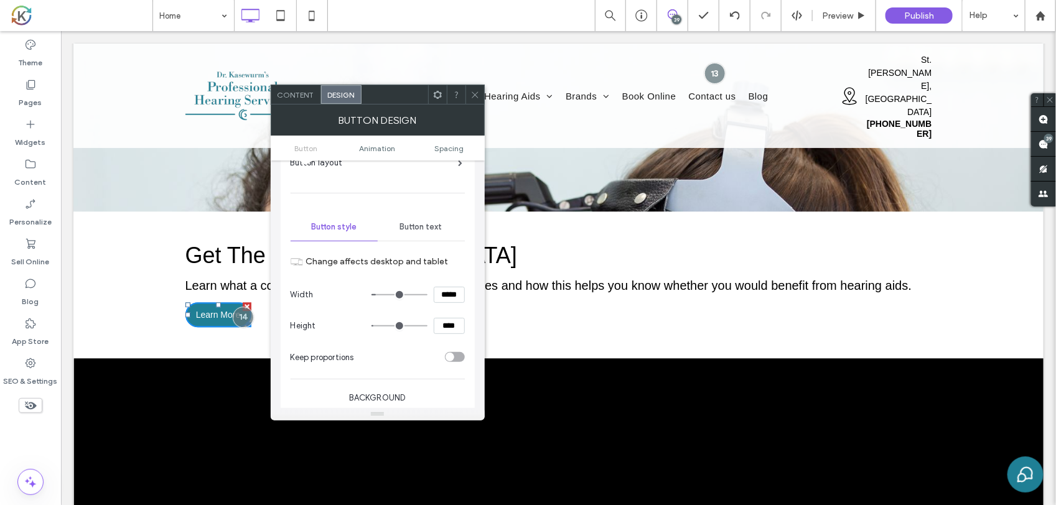
scroll to position [0, 0]
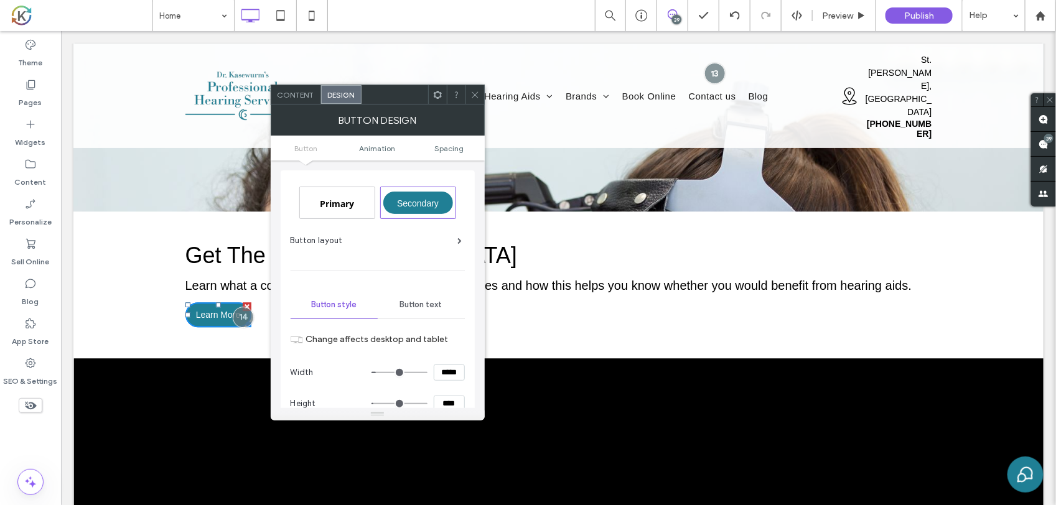
click at [419, 313] on div "Button text" at bounding box center [421, 304] width 87 height 27
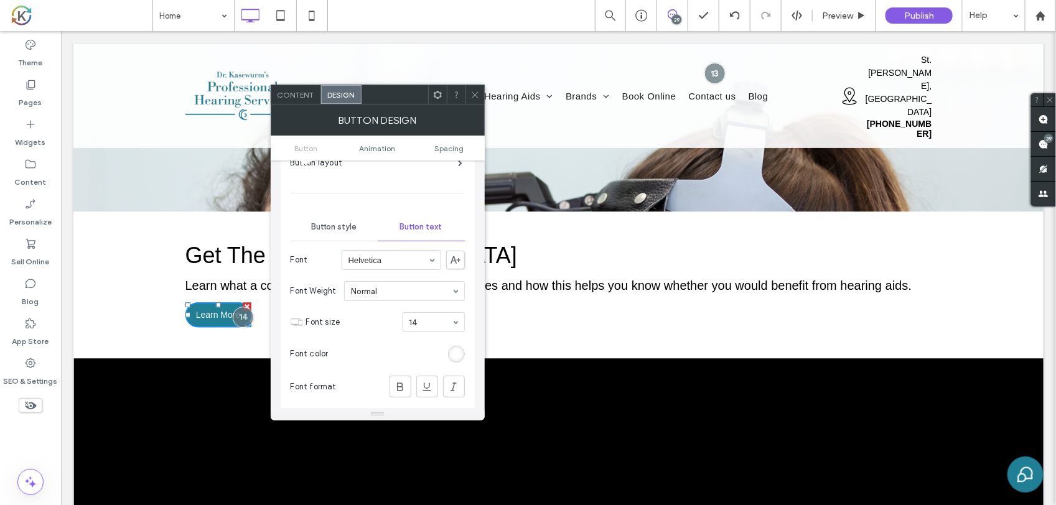
click at [205, 309] on span "Learn More" at bounding box center [217, 314] width 45 height 10
click at [239, 305] on div at bounding box center [243, 316] width 23 height 23
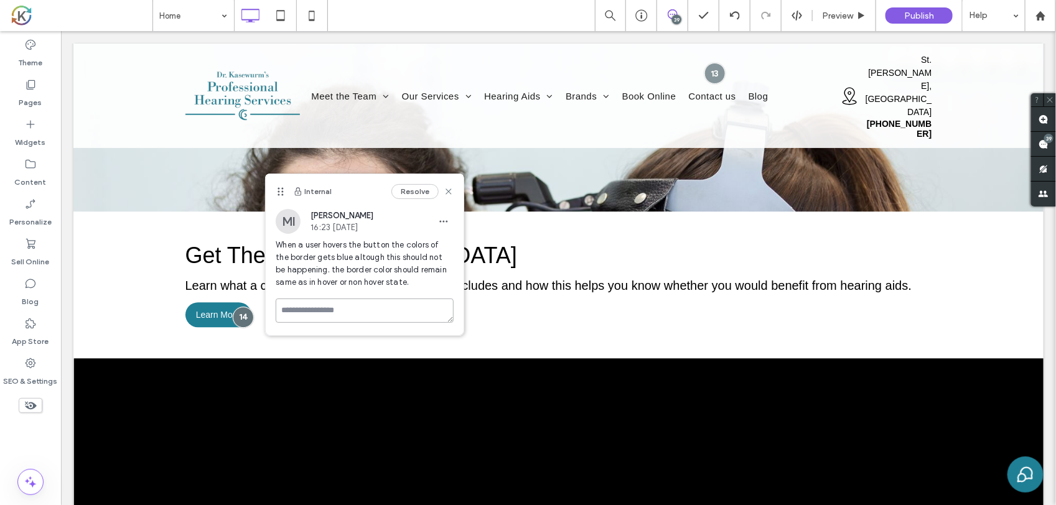
click at [306, 304] on textarea at bounding box center [365, 311] width 178 height 24
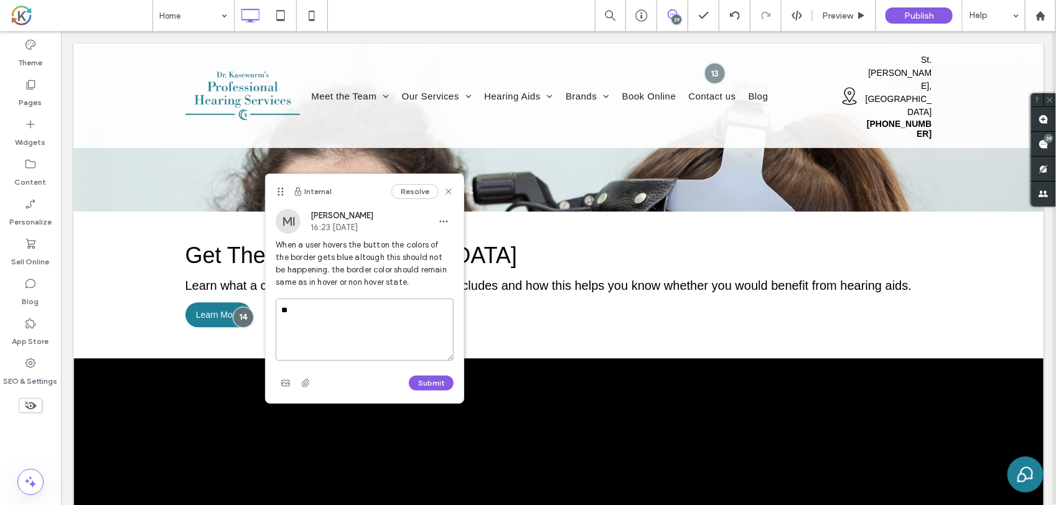
type textarea "*"
type textarea "********"
click at [431, 386] on button "Submit" at bounding box center [431, 383] width 45 height 15
click at [449, 190] on icon at bounding box center [449, 192] width 10 height 10
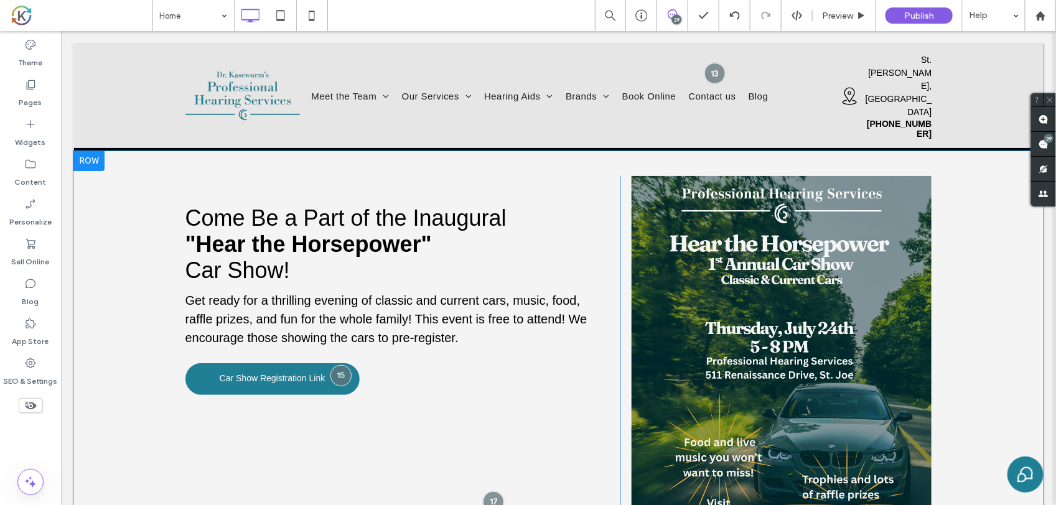
scroll to position [2101, 0]
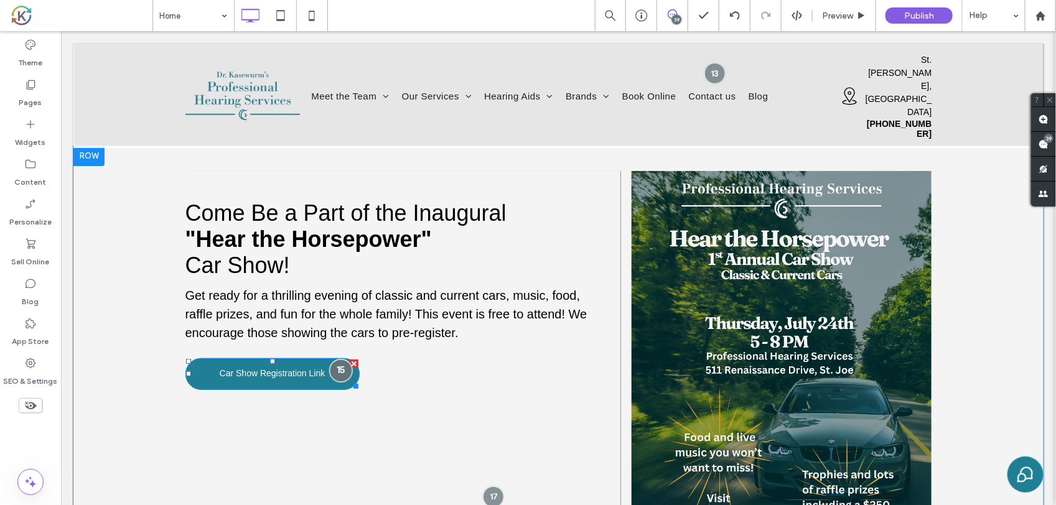
click at [333, 359] on div at bounding box center [340, 370] width 23 height 23
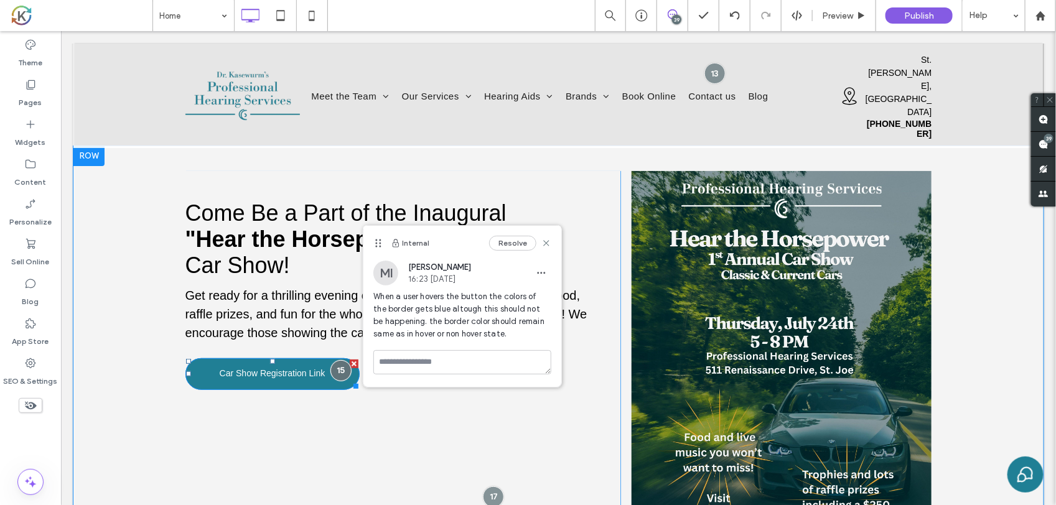
click at [289, 358] on link "Car Show Registration Link" at bounding box center [272, 374] width 174 height 32
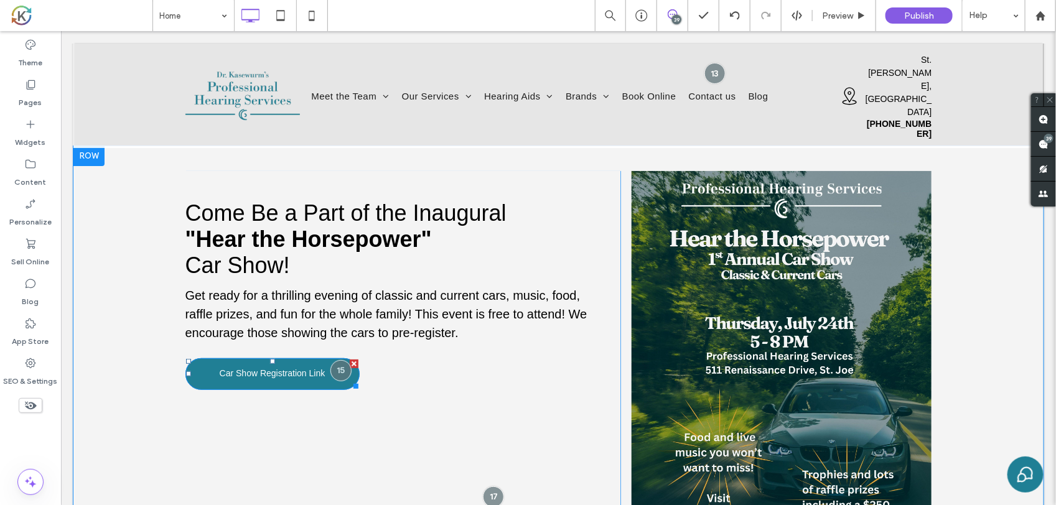
click at [289, 358] on link "Car Show Registration Link" at bounding box center [272, 374] width 174 height 32
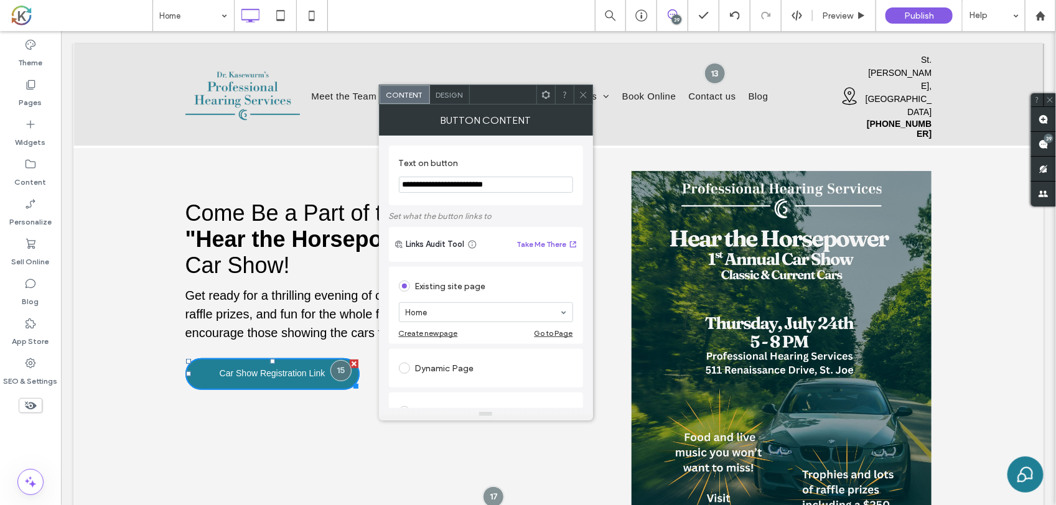
click at [289, 358] on link "Car Show Registration Link" at bounding box center [272, 374] width 174 height 32
click at [457, 98] on span "Design" at bounding box center [449, 94] width 27 height 9
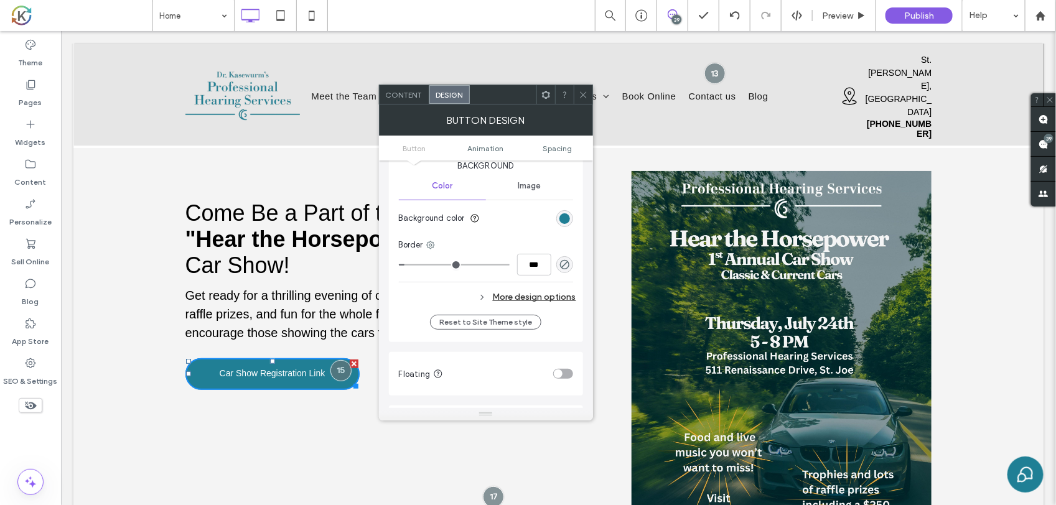
scroll to position [311, 0]
click at [522, 294] on div "More design options" at bounding box center [487, 296] width 177 height 17
click at [562, 350] on div "rgb(32, 127, 149)" at bounding box center [564, 354] width 17 height 17
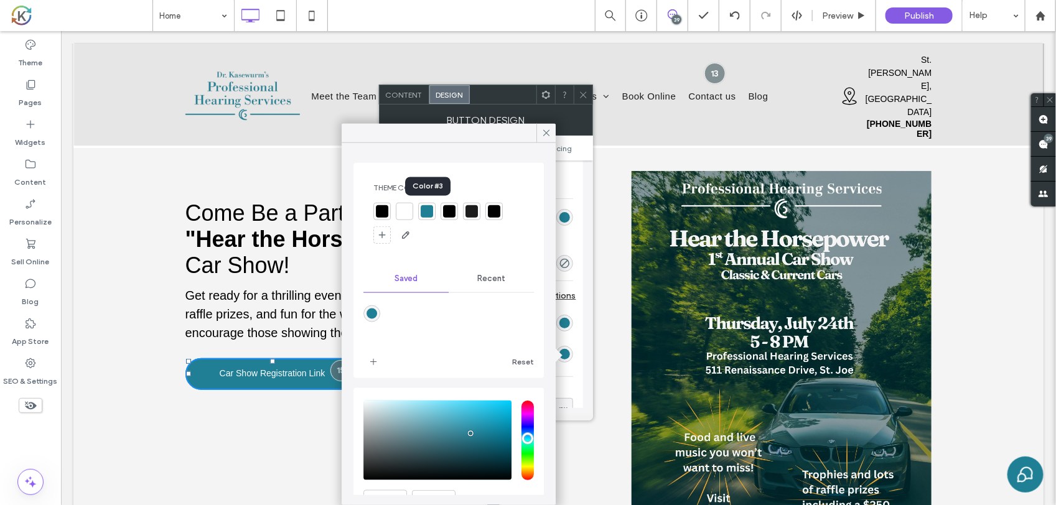
click at [427, 210] on div at bounding box center [427, 211] width 12 height 12
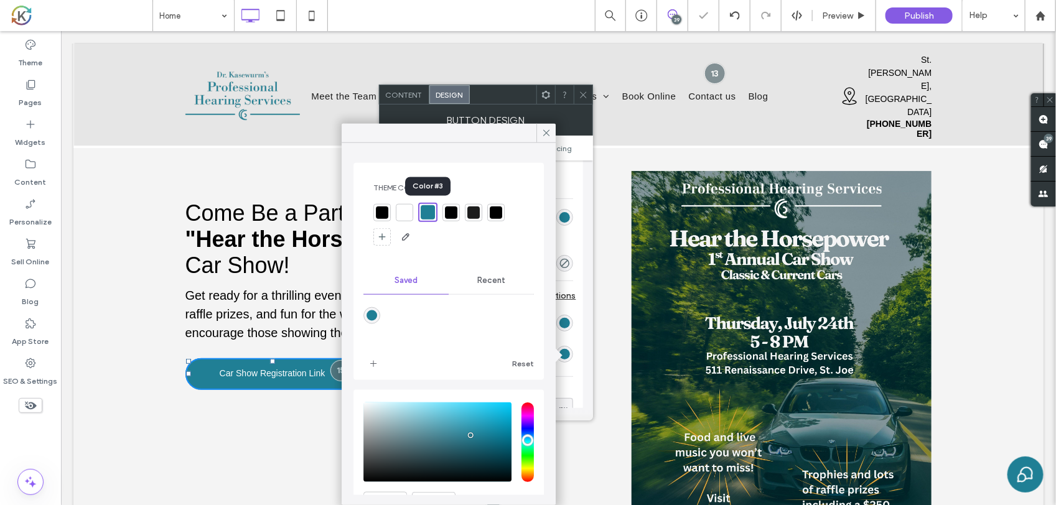
click at [427, 210] on div at bounding box center [428, 212] width 14 height 14
click at [545, 131] on icon at bounding box center [546, 133] width 11 height 11
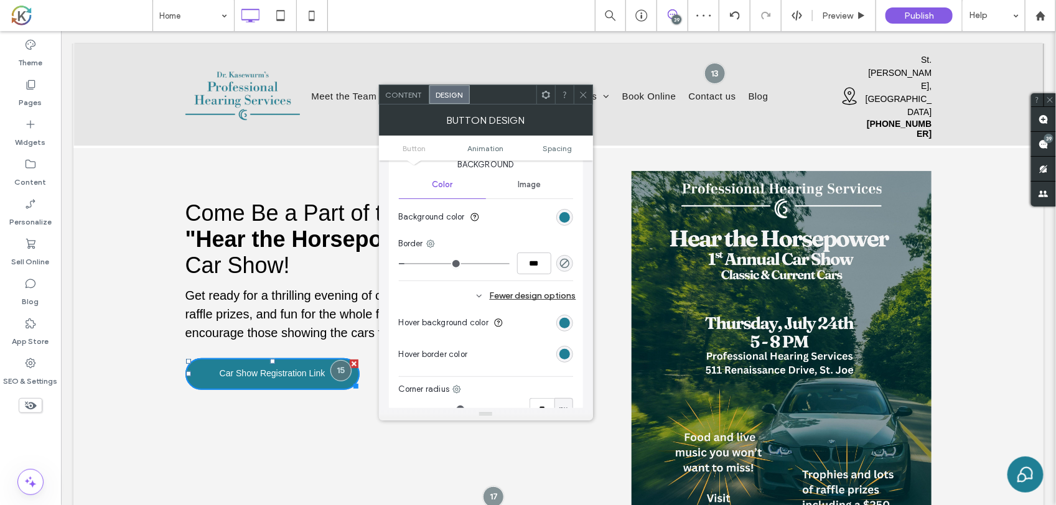
type input "*"
type input "***"
drag, startPoint x: 406, startPoint y: 263, endPoint x: 343, endPoint y: 268, distance: 63.1
type input "*"
click at [399, 265] on input "range" at bounding box center [454, 263] width 111 height 1
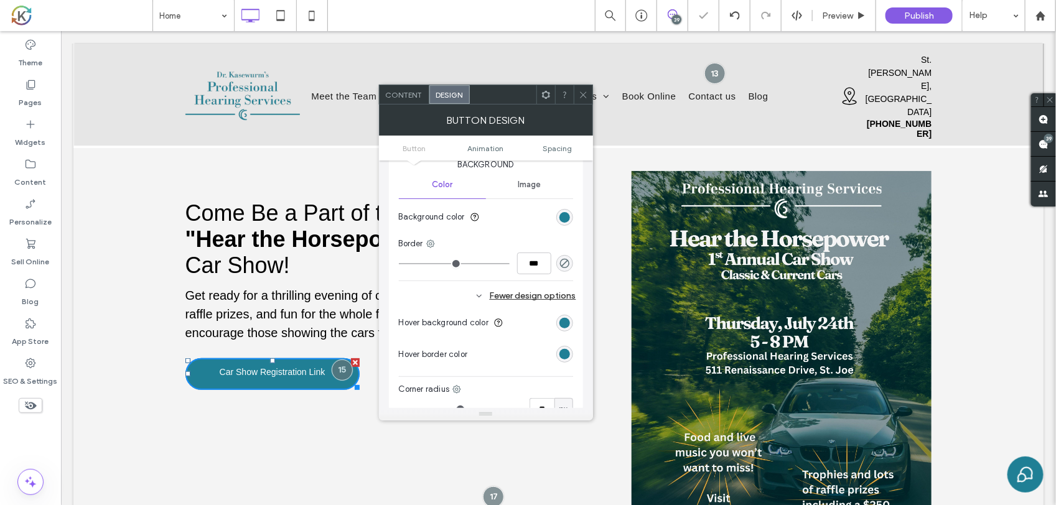
click at [268, 358] on link "Car Show Registration Link" at bounding box center [272, 374] width 174 height 32
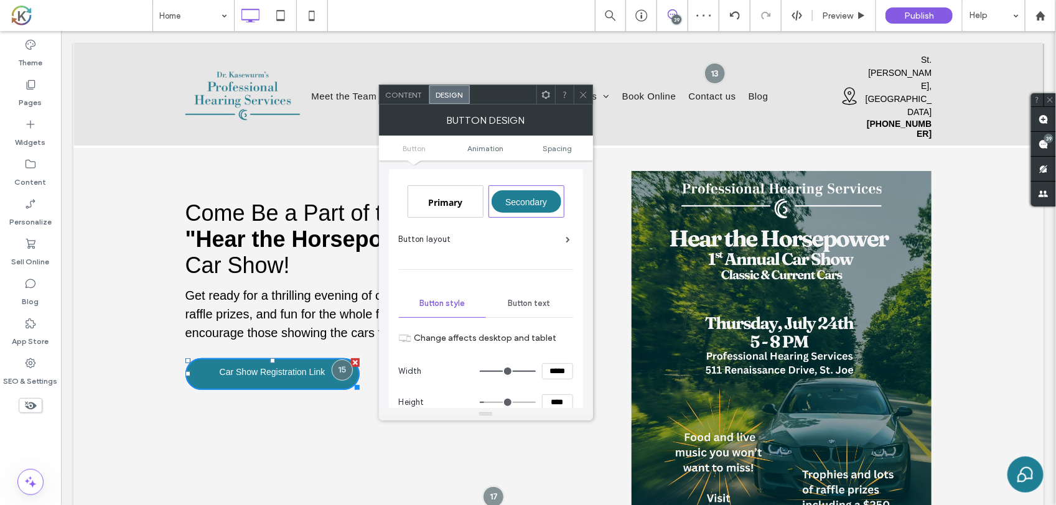
scroll to position [0, 0]
click at [518, 294] on div "Button text" at bounding box center [529, 304] width 87 height 27
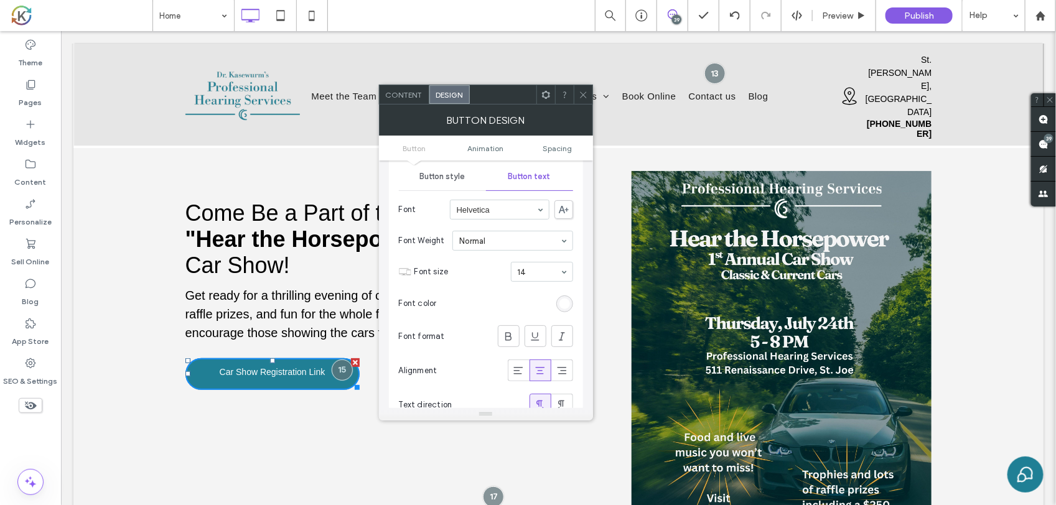
scroll to position [156, 0]
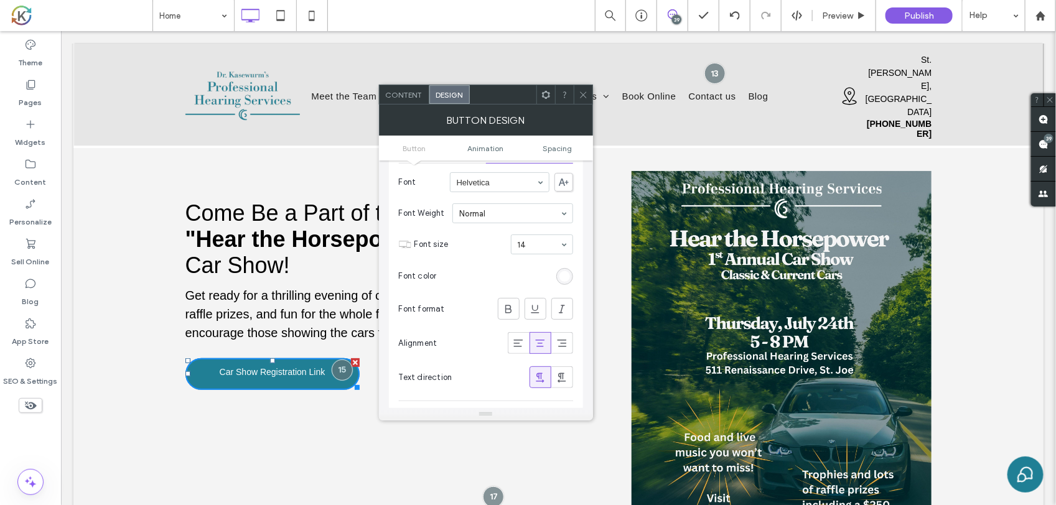
click at [340, 370] on div "Come Be a Part of the Inaugural "Hear the Horsepower" Car Show! Get ready for a…" at bounding box center [403, 371] width 436 height 400
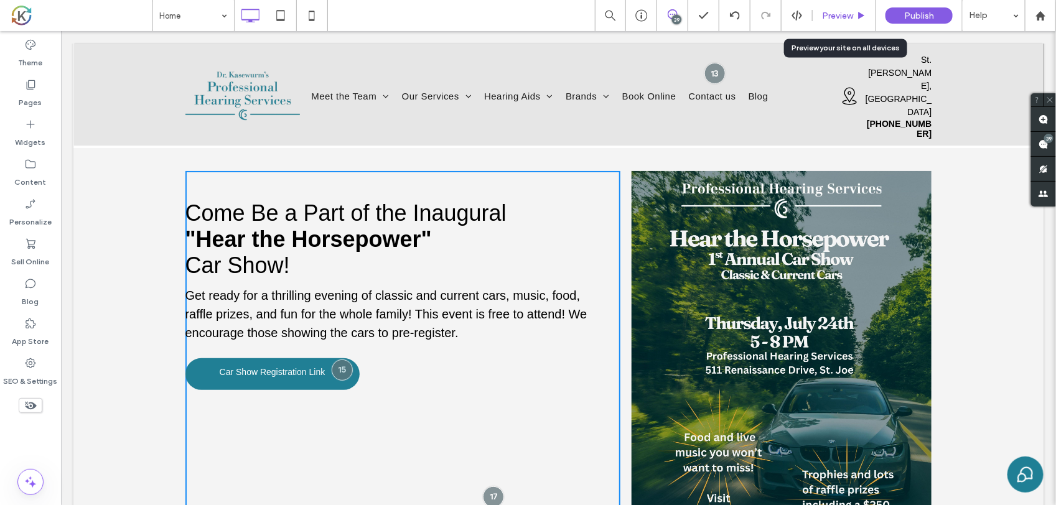
click at [838, 17] on span "Preview" at bounding box center [837, 16] width 31 height 11
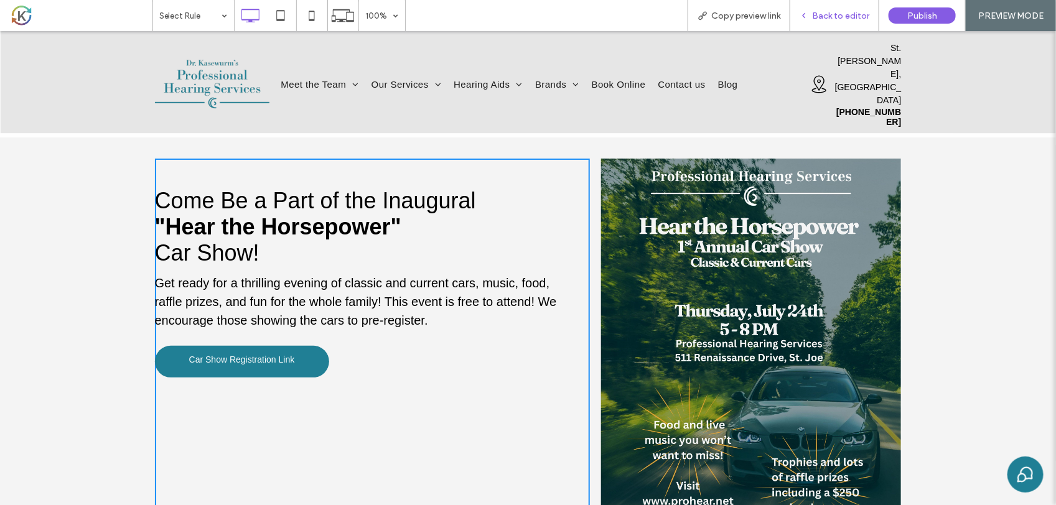
click at [847, 16] on span "Back to editor" at bounding box center [840, 16] width 57 height 11
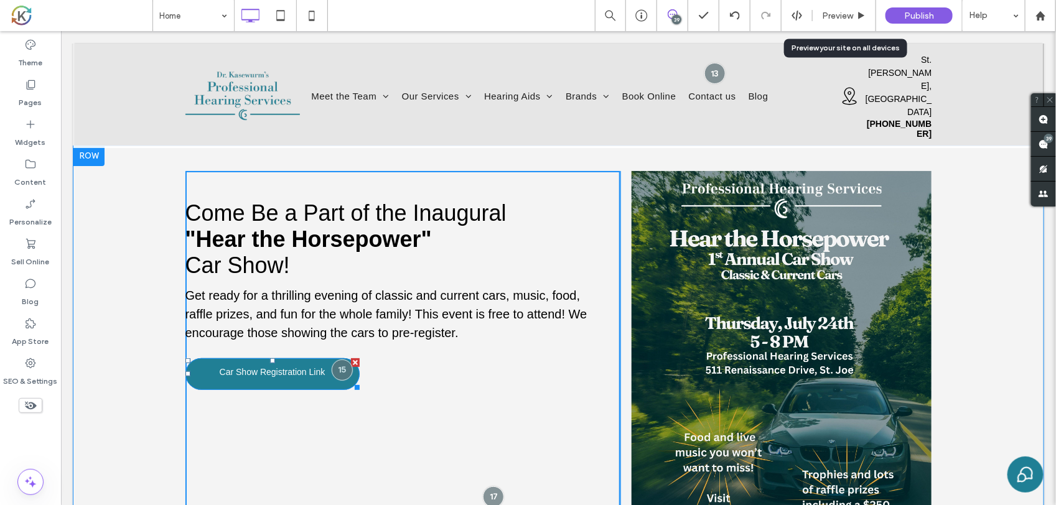
click at [284, 367] on span "Car Show Registration Link" at bounding box center [272, 372] width 106 height 10
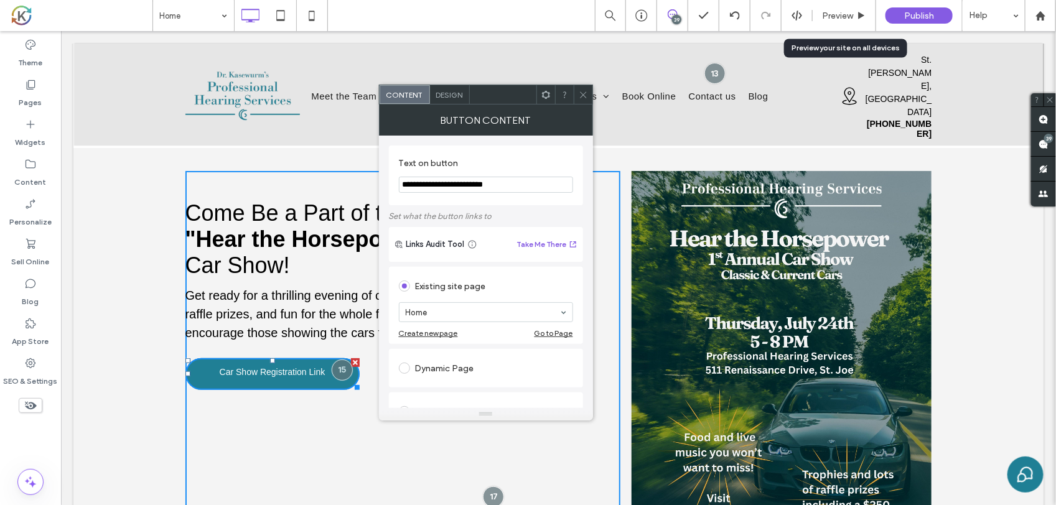
click at [461, 103] on div "Design" at bounding box center [450, 94] width 40 height 19
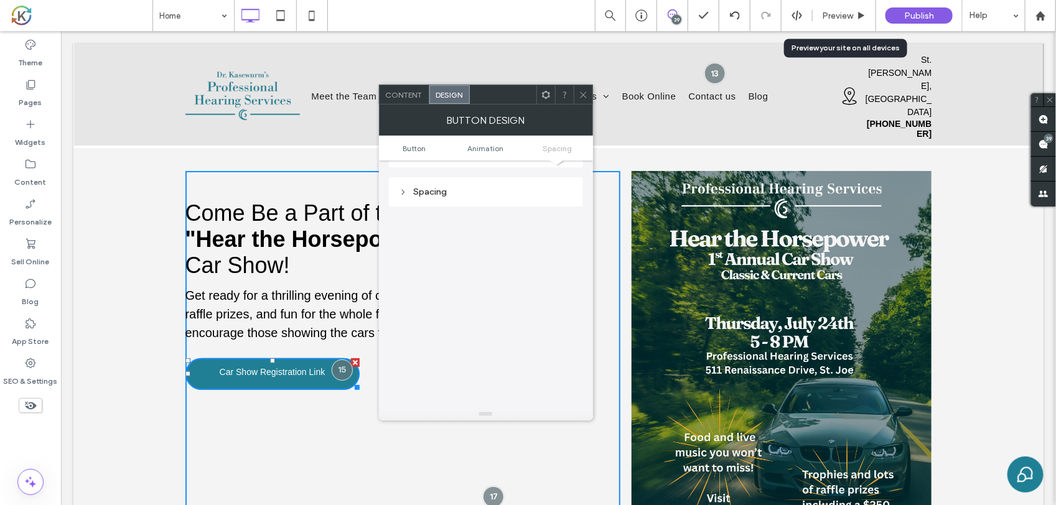
scroll to position [586, 0]
click at [484, 191] on div "Spacing" at bounding box center [486, 185] width 174 height 17
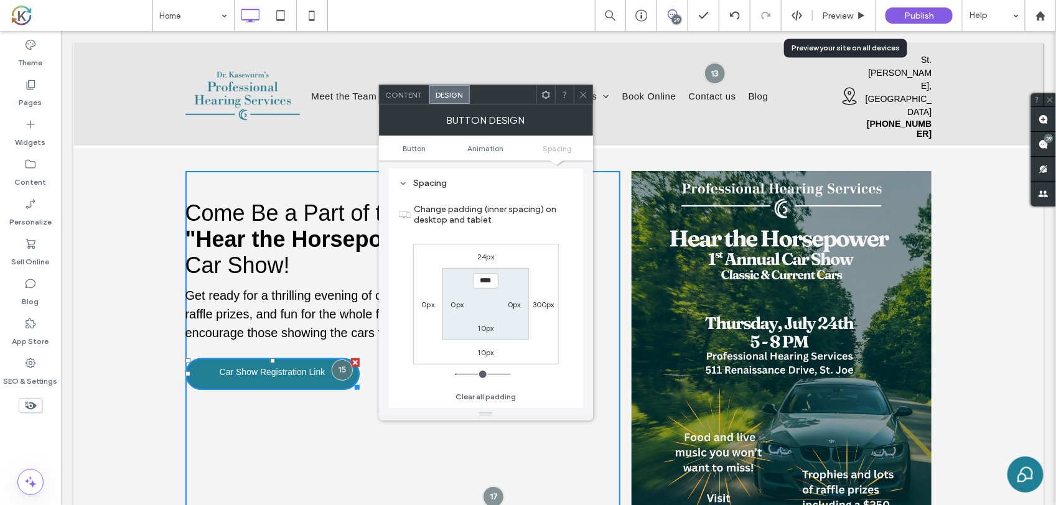
click at [483, 326] on label "10px" at bounding box center [486, 328] width 16 height 9
click at [483, 326] on input "****" at bounding box center [486, 328] width 26 height 16
type input "*"
type input "***"
click at [484, 281] on label "10px" at bounding box center [486, 280] width 16 height 9
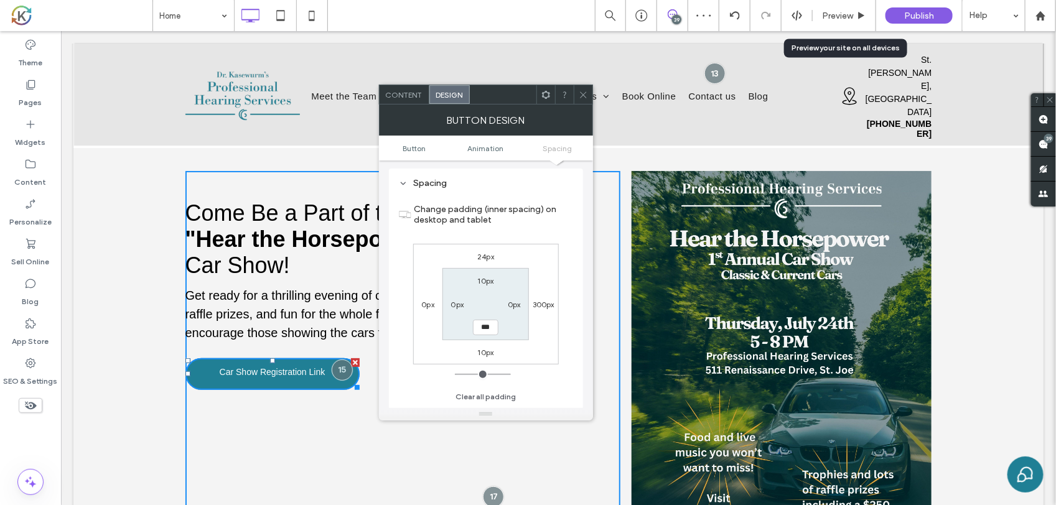
type input "**"
type input "*"
type input "****"
type input "**"
type input "****"
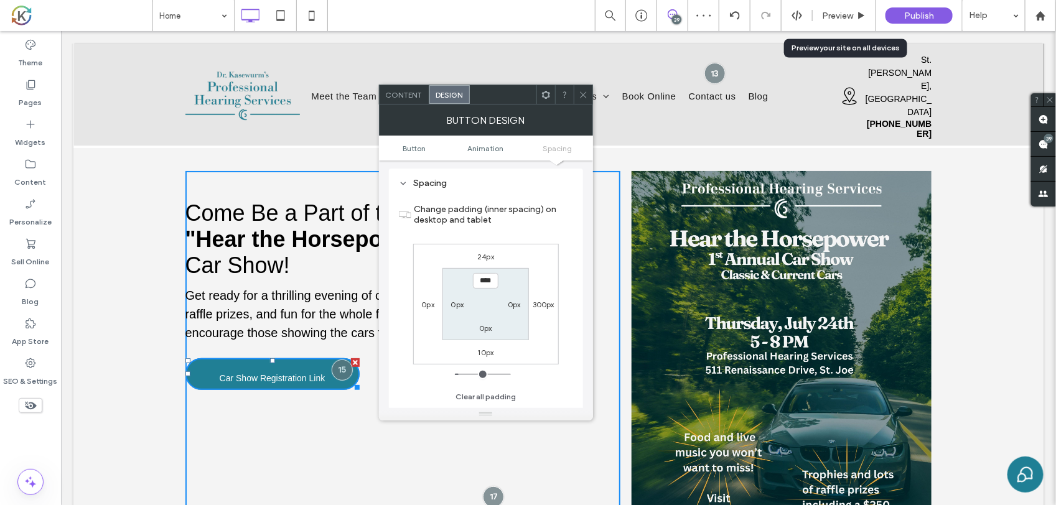
type input "**"
type input "****"
type input "**"
type input "****"
type input "**"
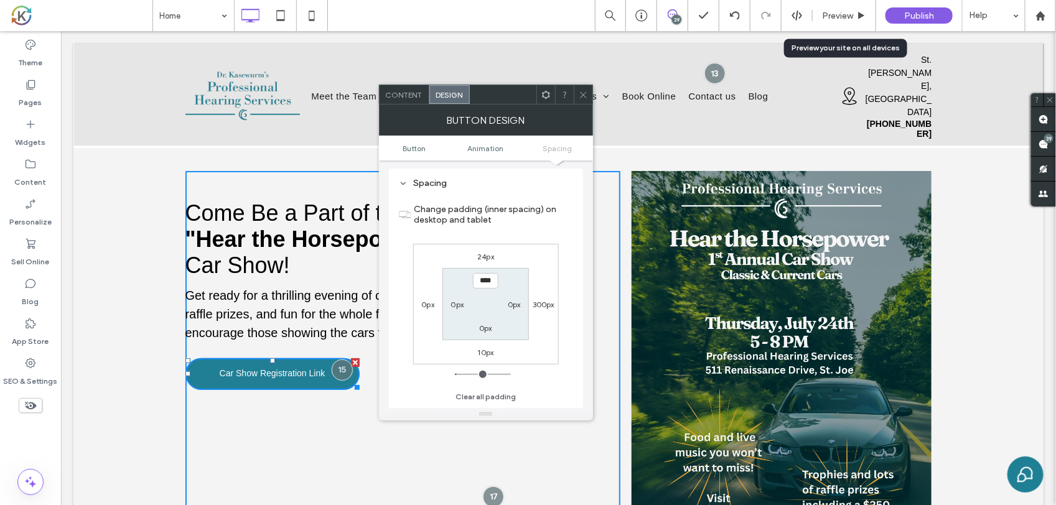
type input "****"
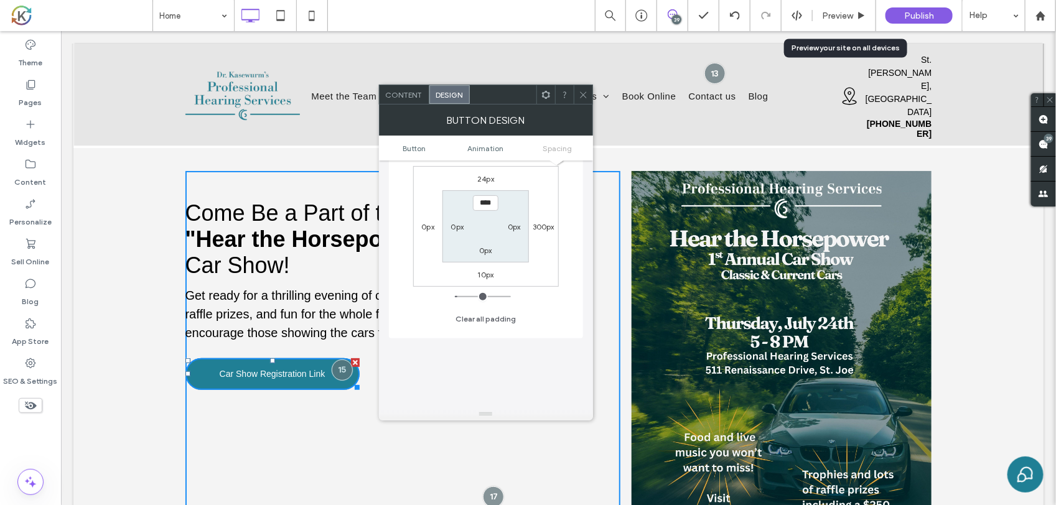
scroll to position [742, 0]
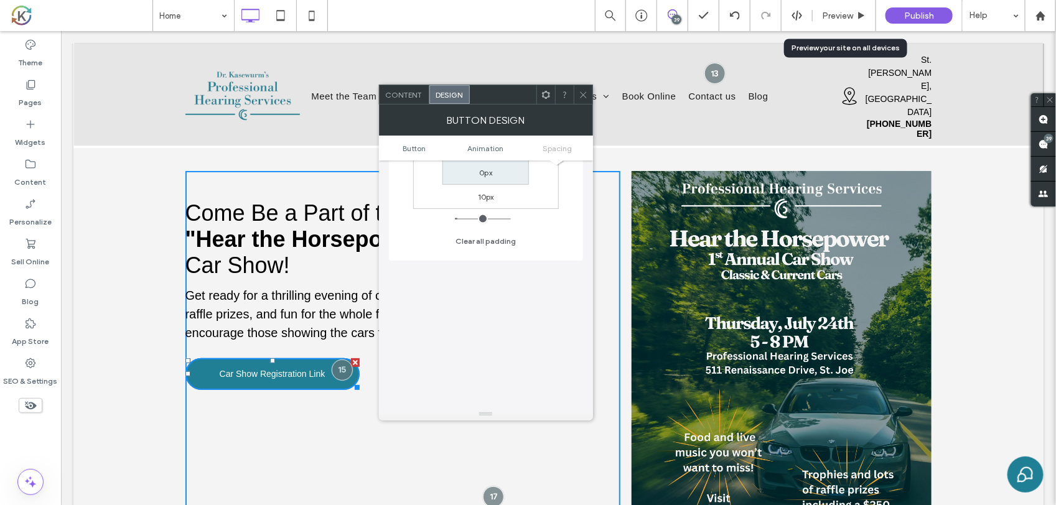
click at [336, 377] on div "Come Be a Part of the Inaugural "Hear the Horsepower" Car Show! Get ready for a…" at bounding box center [403, 371] width 436 height 400
click at [335, 359] on div at bounding box center [341, 370] width 23 height 23
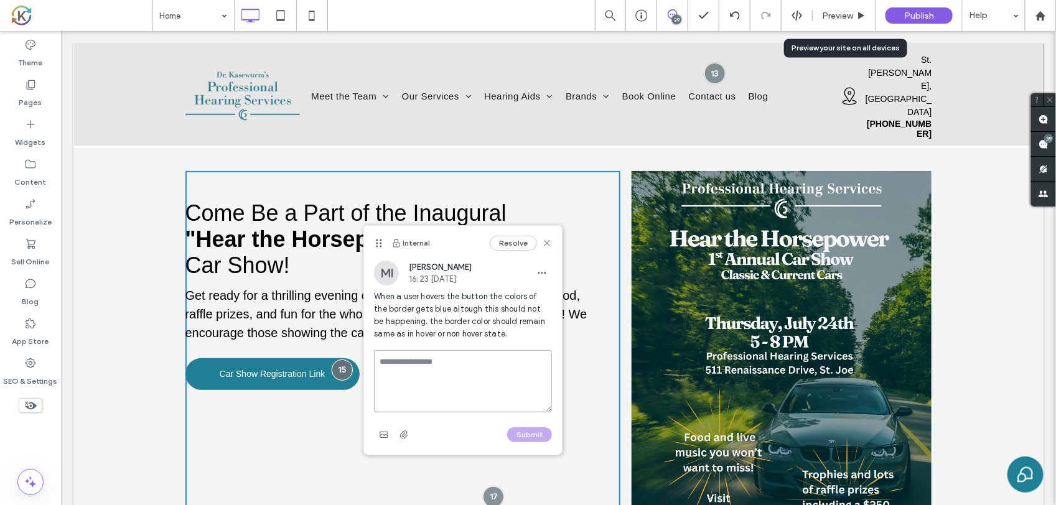
click at [411, 368] on textarea at bounding box center [463, 381] width 178 height 62
click at [385, 364] on textarea "********" at bounding box center [463, 381] width 178 height 62
type textarea "********"
click at [538, 434] on button "Submit" at bounding box center [529, 435] width 45 height 15
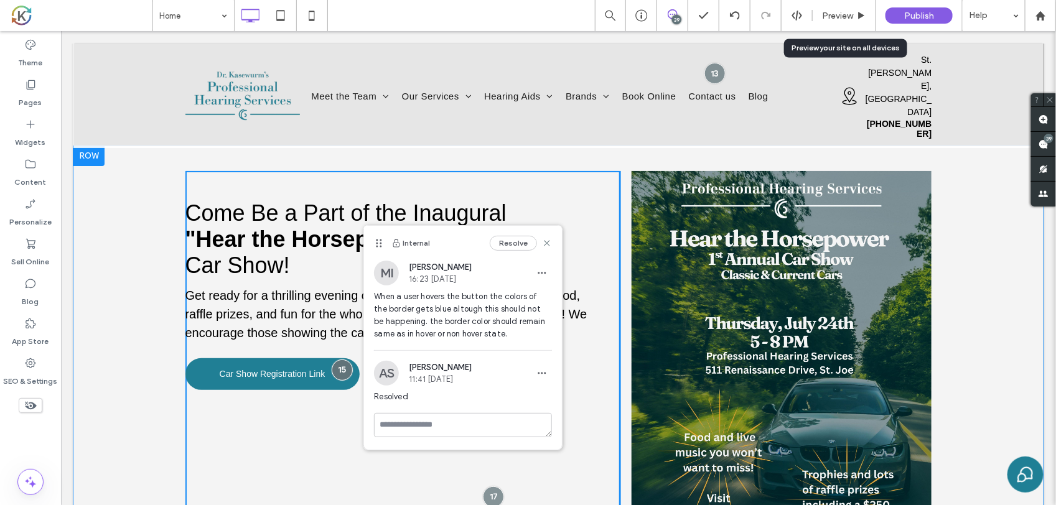
click at [251, 349] on div "Come Be a Part of the Inaugural "Hear the Horsepower" Car Show! Get ready for a…" at bounding box center [403, 371] width 436 height 400
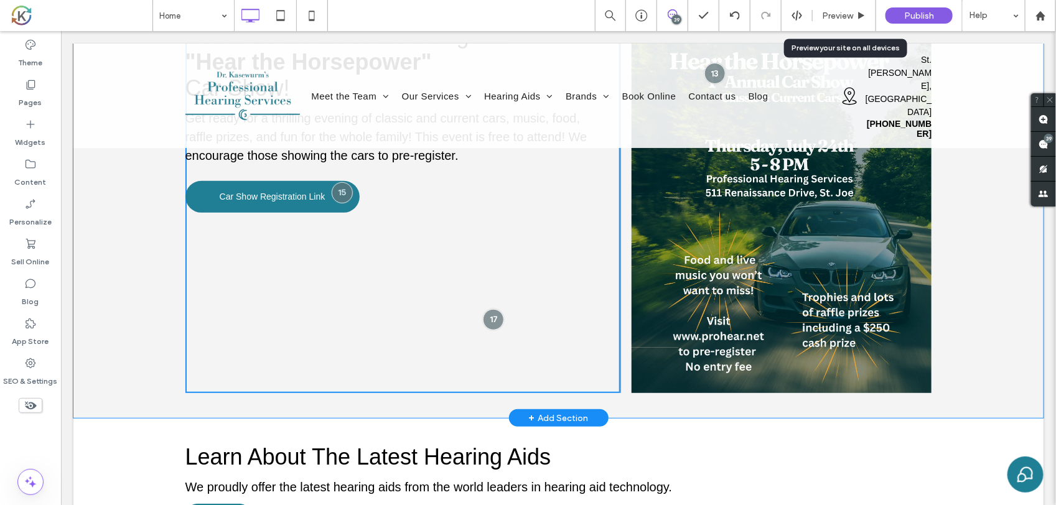
scroll to position [2334, 0]
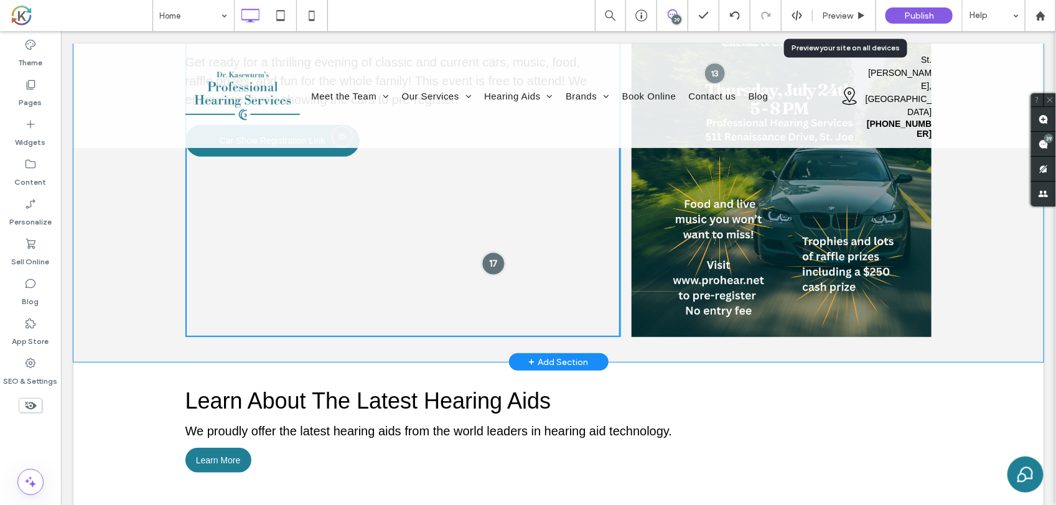
click at [485, 251] on div at bounding box center [493, 262] width 23 height 23
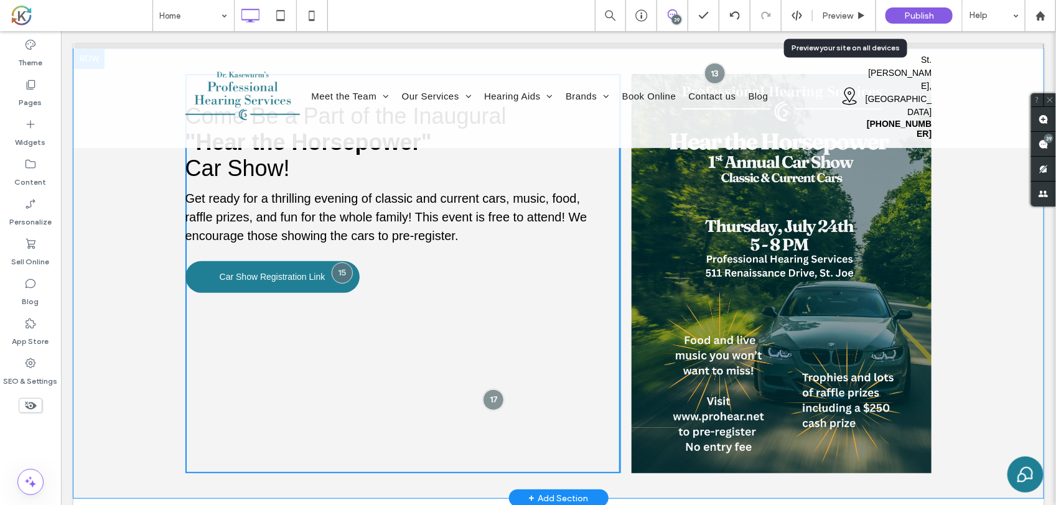
scroll to position [2179, 0]
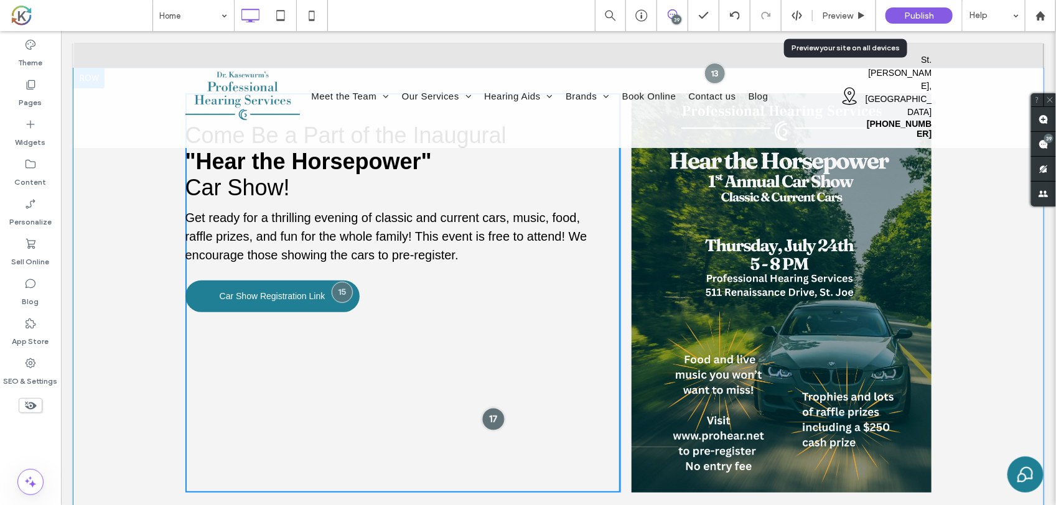
click at [491, 407] on div at bounding box center [493, 418] width 23 height 23
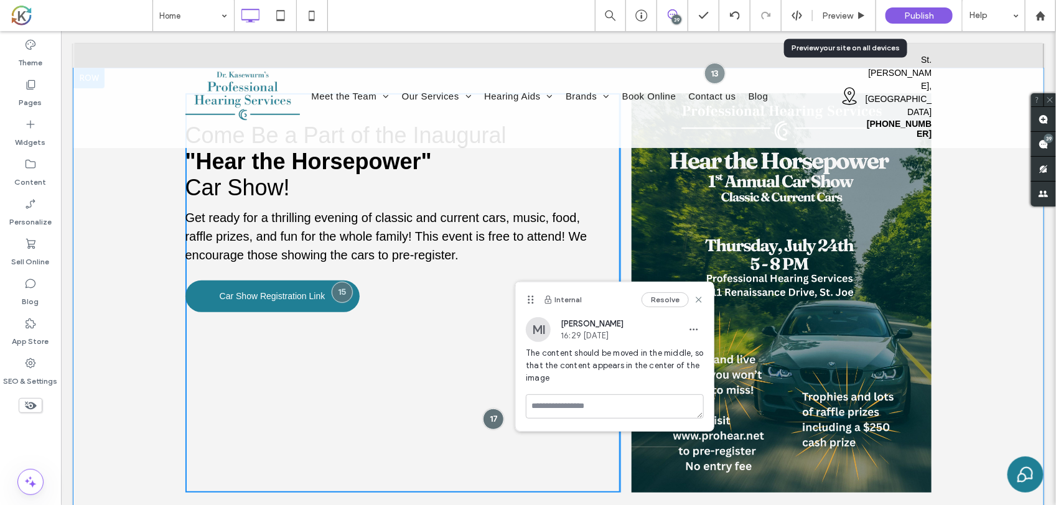
click at [158, 287] on div "Come Be a Part of the Inaugural "Hear the Horsepower" Car Show! Get ready for a…" at bounding box center [558, 293] width 970 height 450
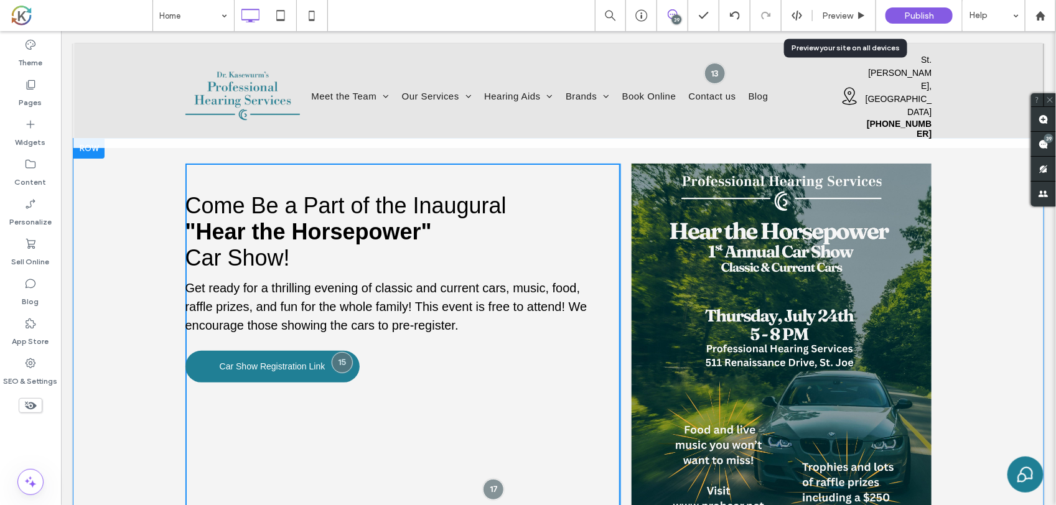
scroll to position [2023, 0]
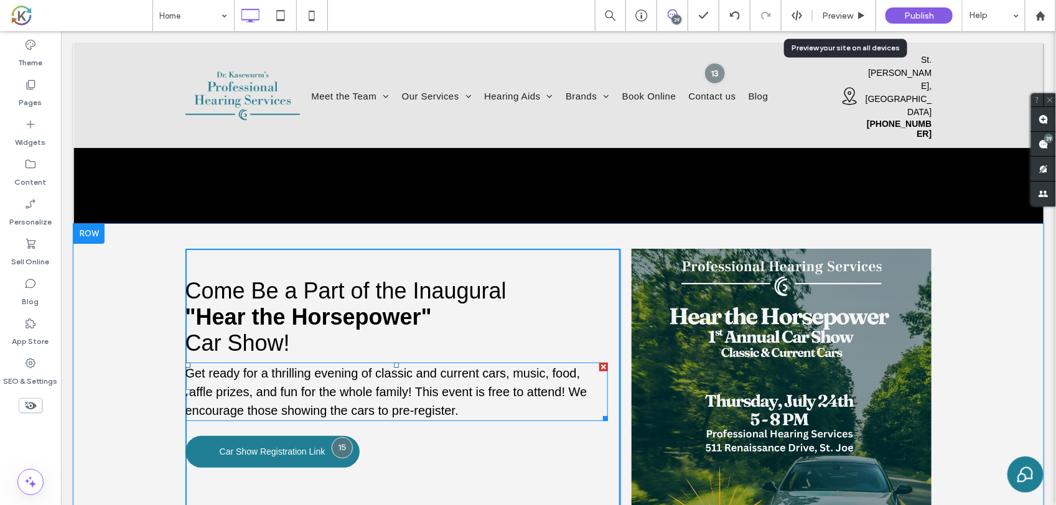
click at [353, 366] on span "Get ready for a thrilling evening of classic and current cars, music, food, raf…" at bounding box center [386, 391] width 402 height 51
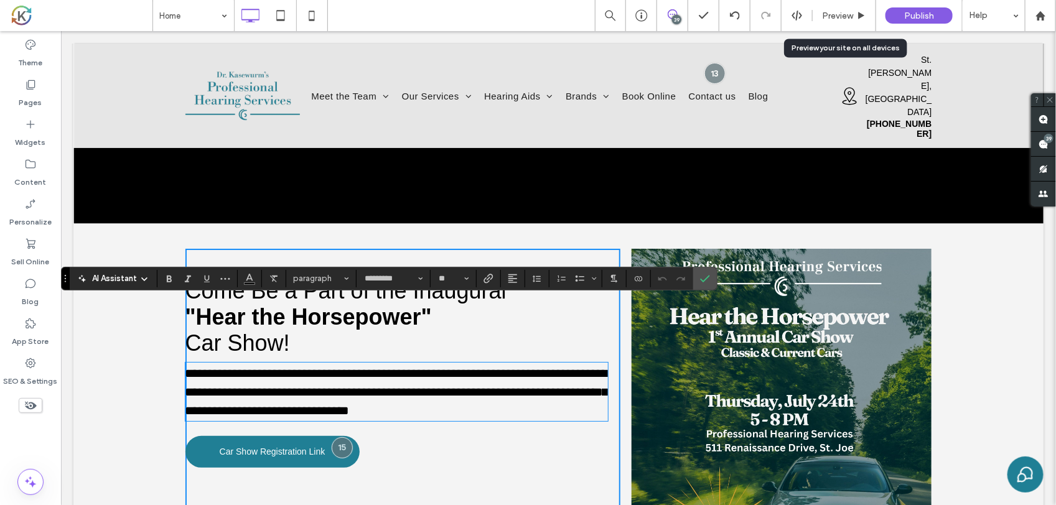
click at [111, 357] on div "**********" at bounding box center [558, 448] width 970 height 450
click at [538, 370] on div "**********" at bounding box center [403, 448] width 436 height 400
click at [162, 336] on div "**********" at bounding box center [558, 448] width 970 height 450
click at [206, 278] on span "Come Be a Part of the Inaugural" at bounding box center [345, 291] width 321 height 26
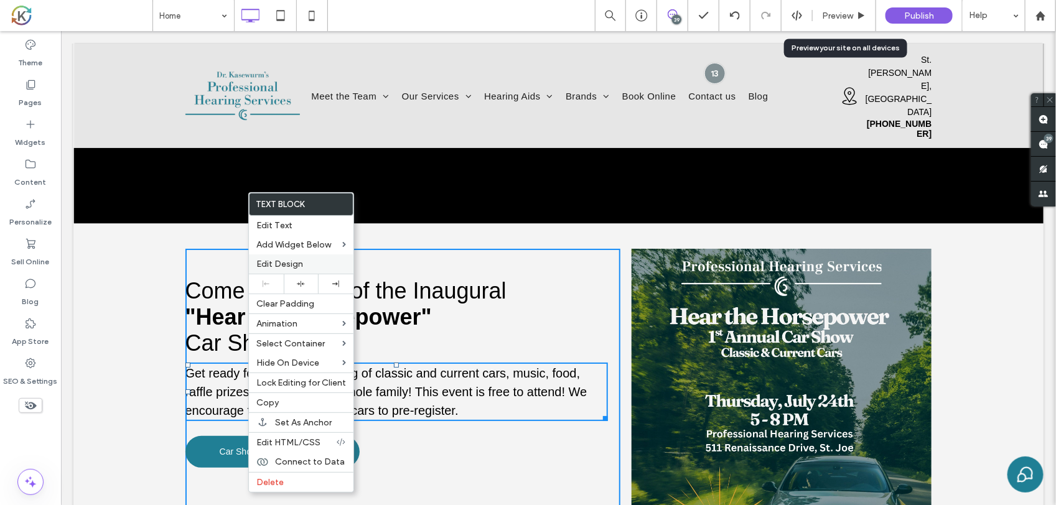
click at [293, 262] on span "Edit Design" at bounding box center [279, 264] width 47 height 11
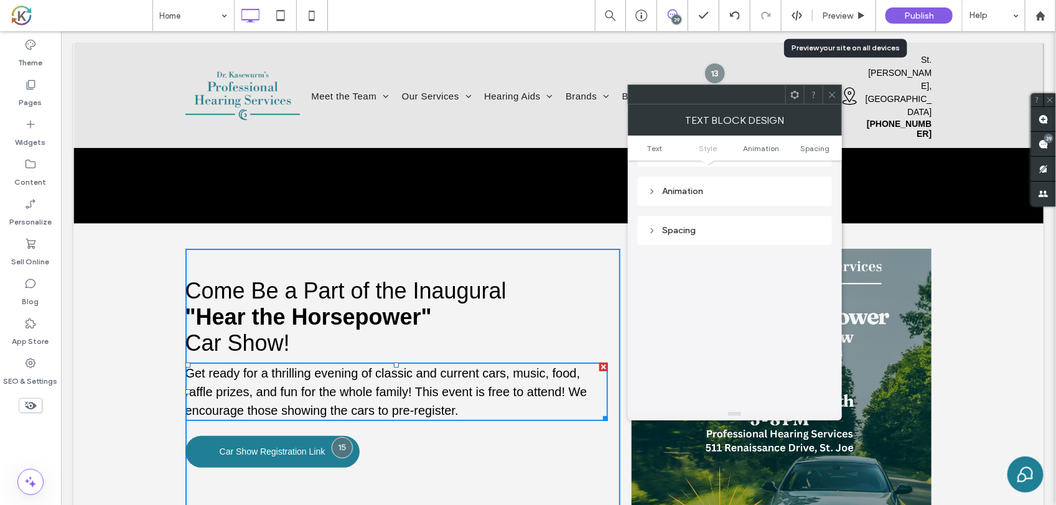
scroll to position [233, 0]
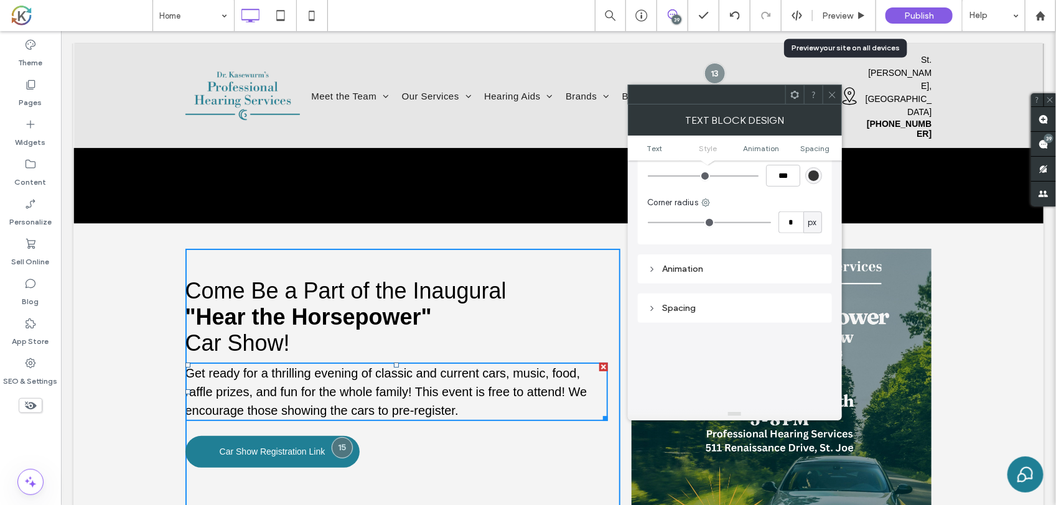
click at [707, 309] on div "Spacing" at bounding box center [735, 308] width 174 height 11
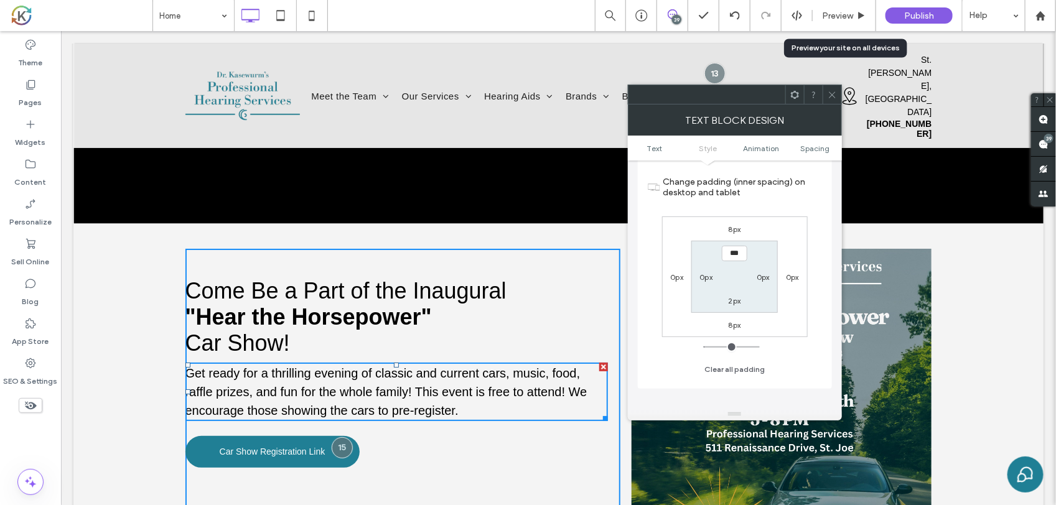
scroll to position [389, 0]
type input "****"
type input "**"
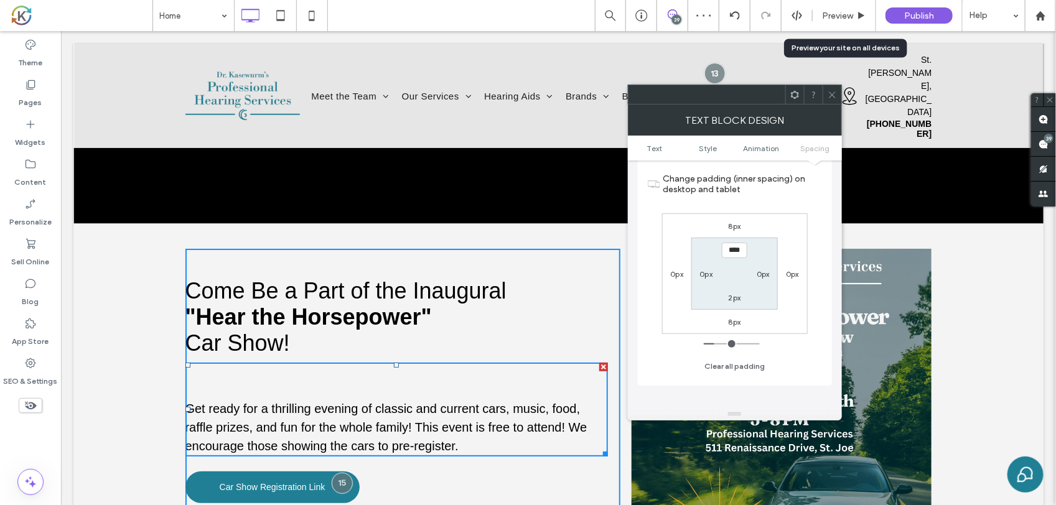
scroll to position [0, 0]
type input "*"
type input "****"
type input "**"
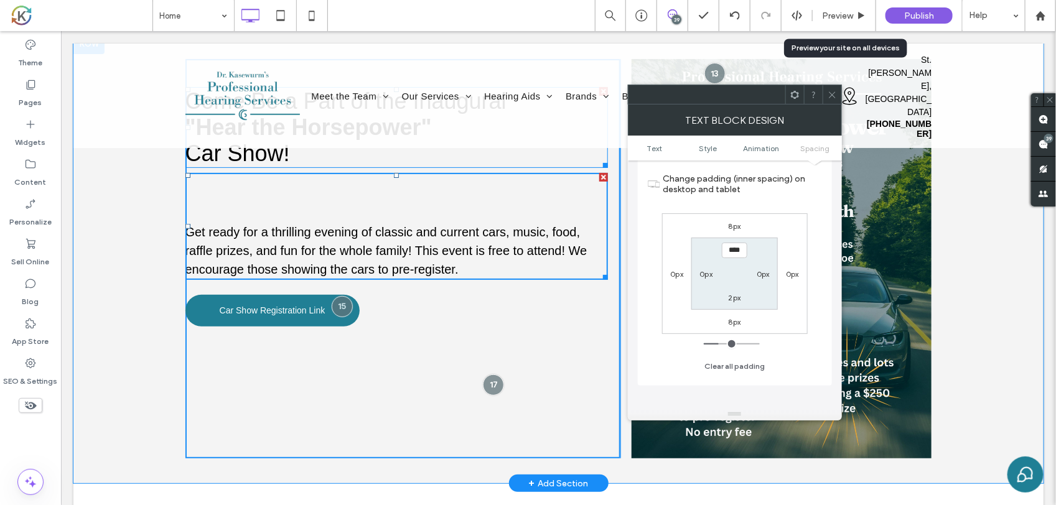
scroll to position [2256, 0]
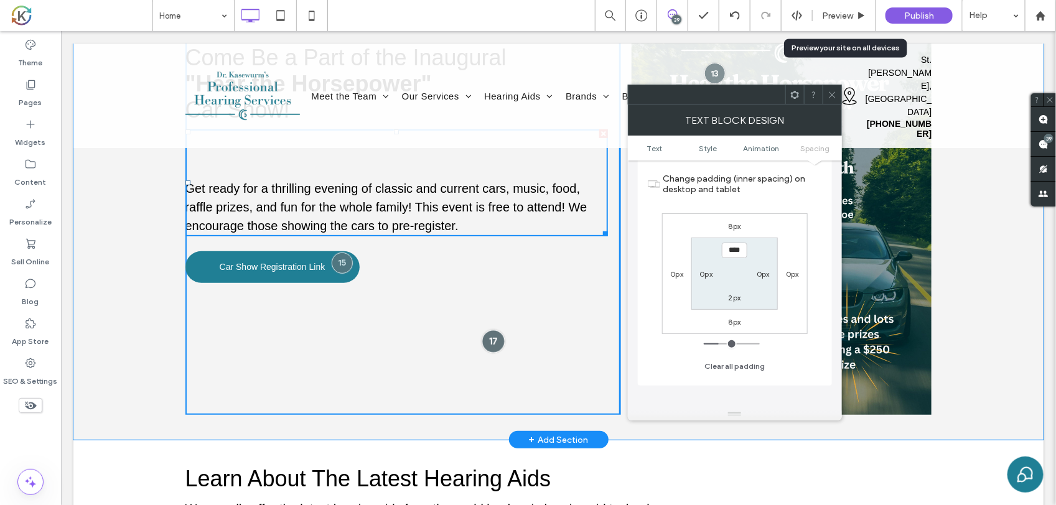
click at [484, 329] on div at bounding box center [493, 340] width 23 height 23
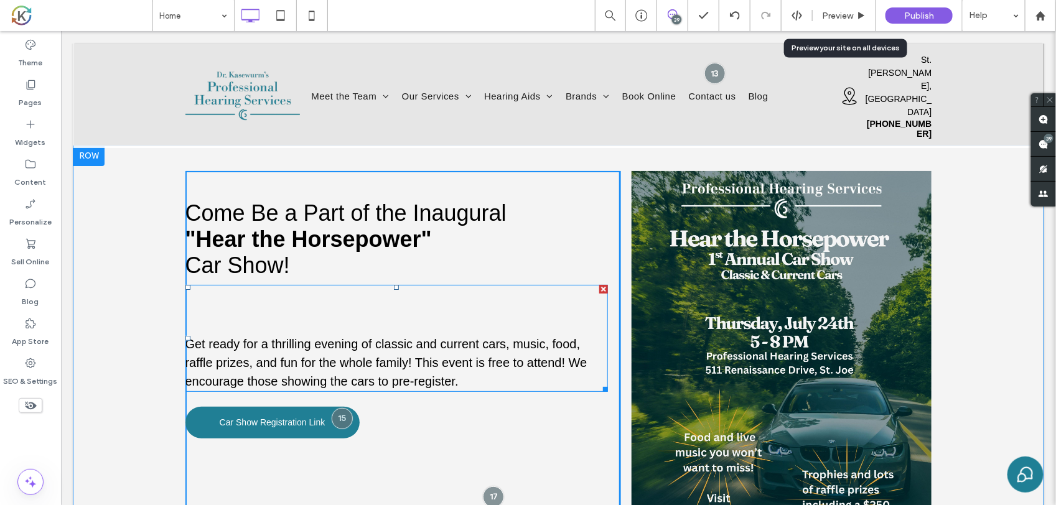
scroll to position [2023, 0]
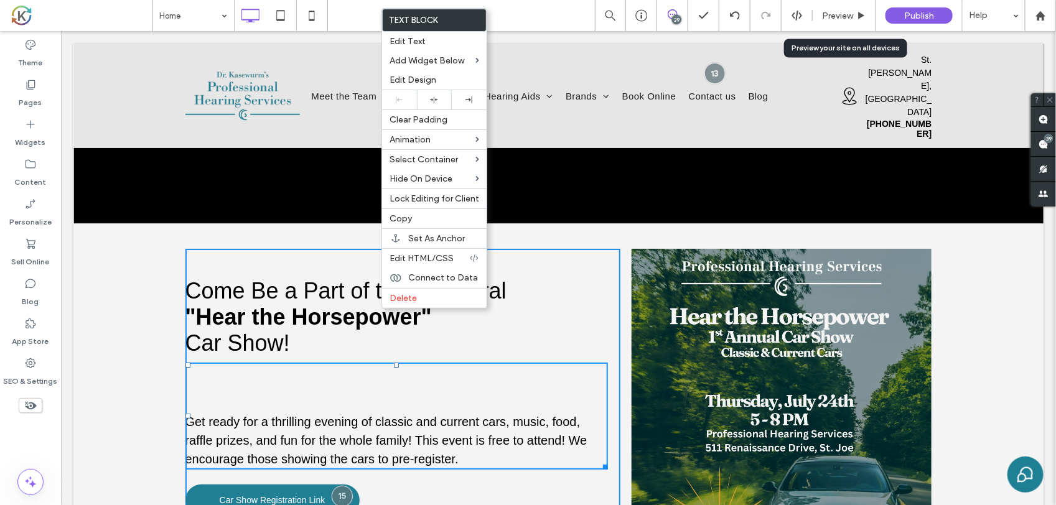
click at [343, 362] on div "Get ready for a thrilling evening of classic and current cars, music, food, raf…" at bounding box center [396, 415] width 423 height 107
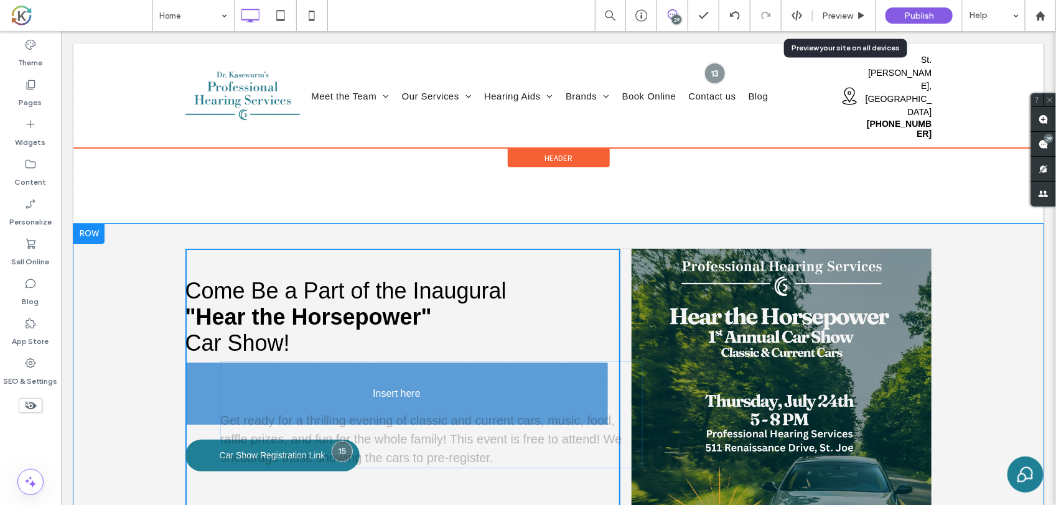
drag, startPoint x: 343, startPoint y: 309, endPoint x: 439, endPoint y: 340, distance: 100.8
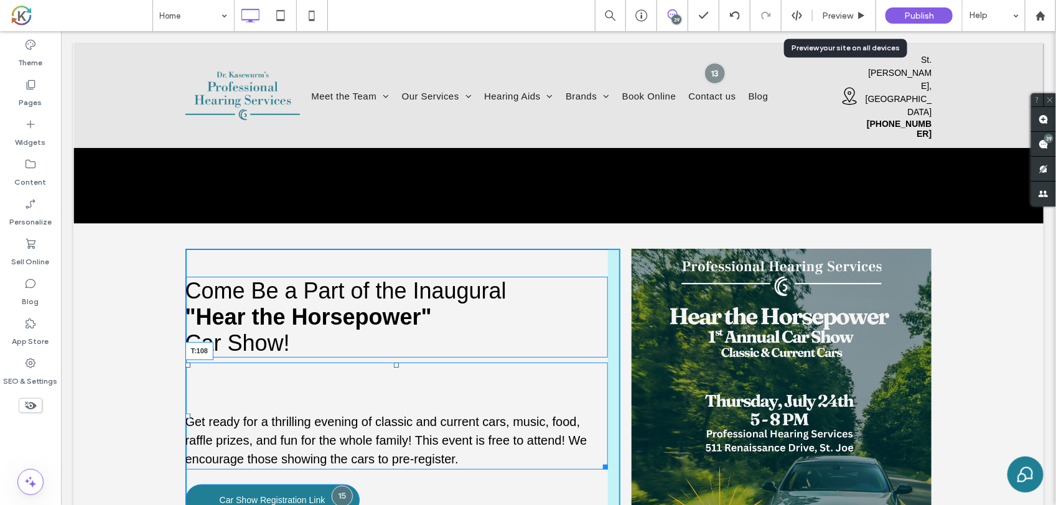
drag, startPoint x: 390, startPoint y: 303, endPoint x: 459, endPoint y: 396, distance: 116.1
click at [398, 365] on div "Get ready for a thrilling evening of classic and current cars, music, food, raf…" at bounding box center [396, 415] width 423 height 107
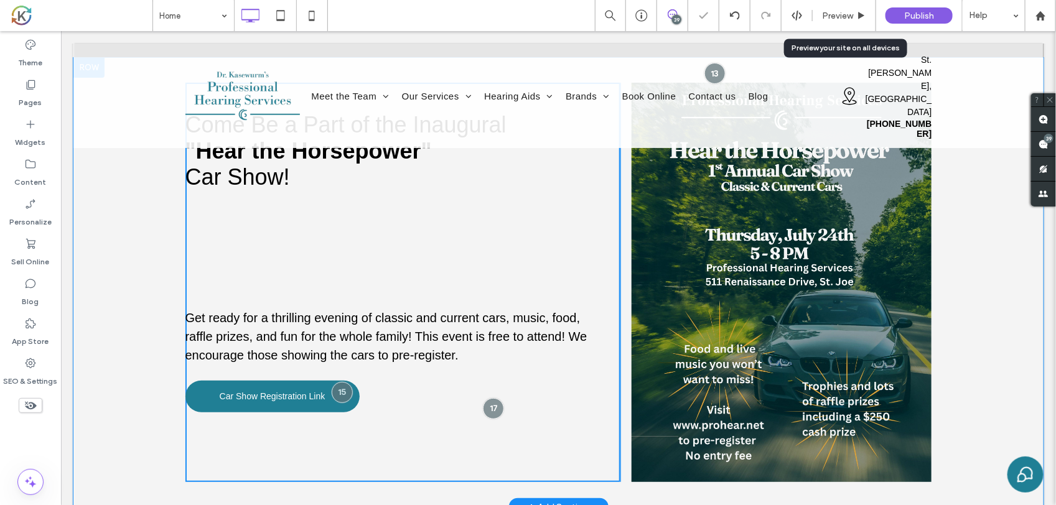
scroll to position [2101, 0]
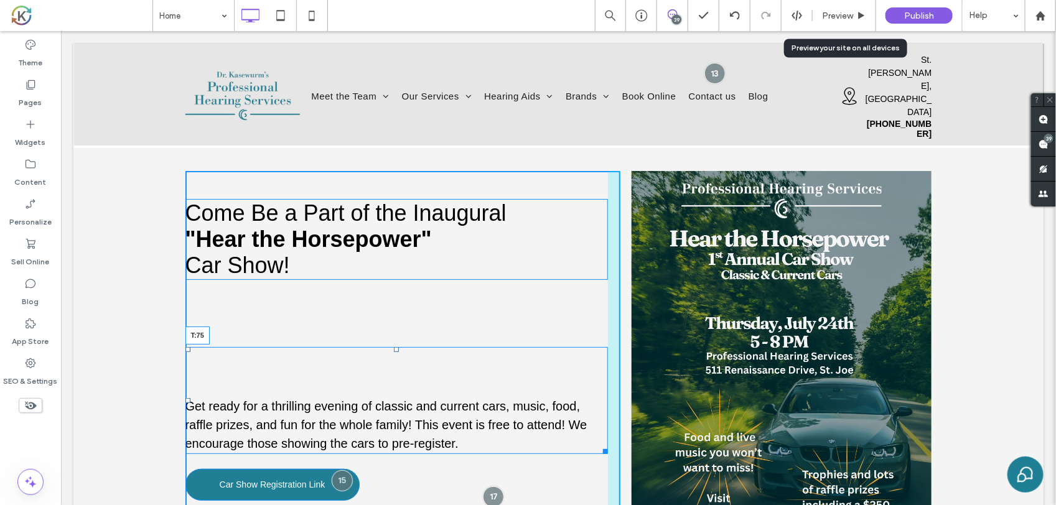
drag, startPoint x: 388, startPoint y: 284, endPoint x: 449, endPoint y: 295, distance: 61.9
click at [393, 347] on div at bounding box center [395, 349] width 5 height 5
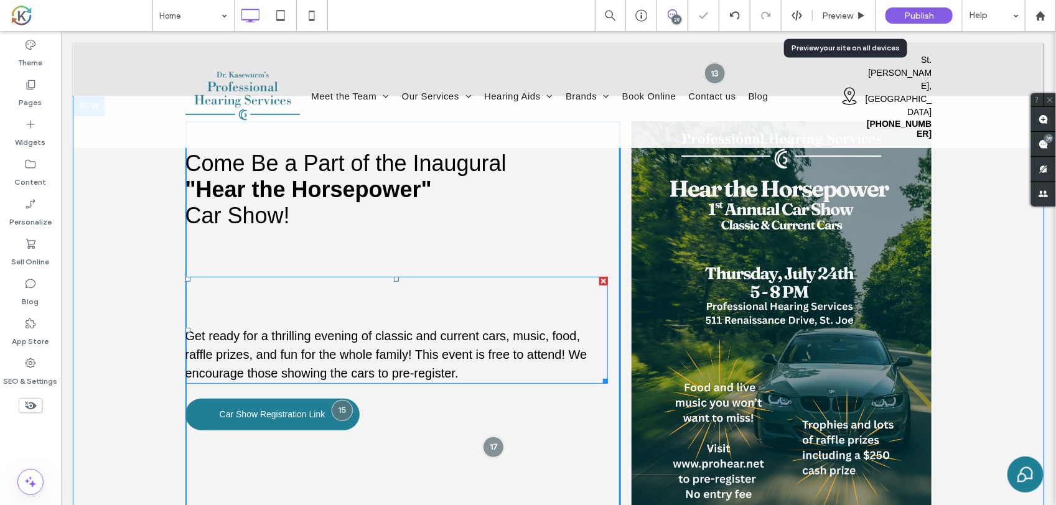
scroll to position [2179, 0]
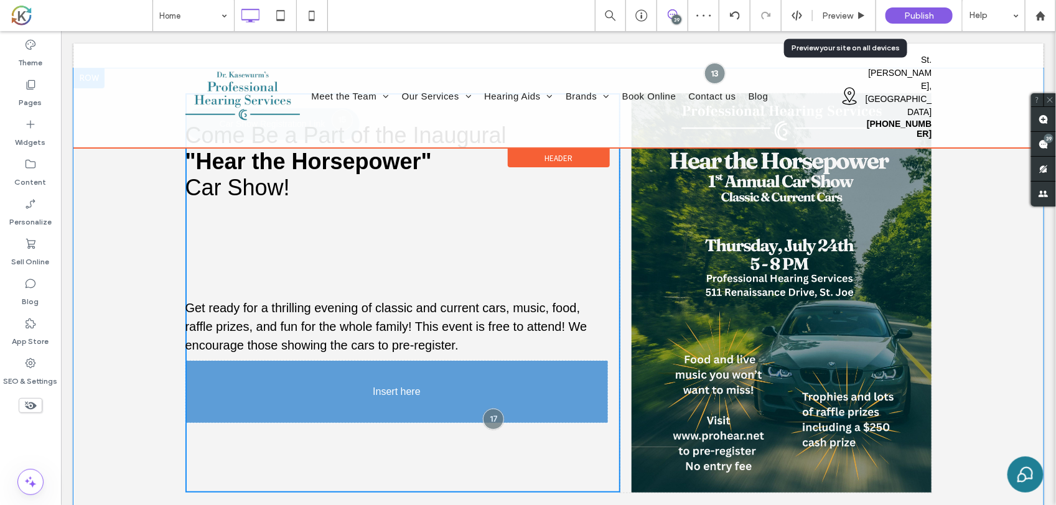
drag, startPoint x: 271, startPoint y: 322, endPoint x: 370, endPoint y: 362, distance: 106.7
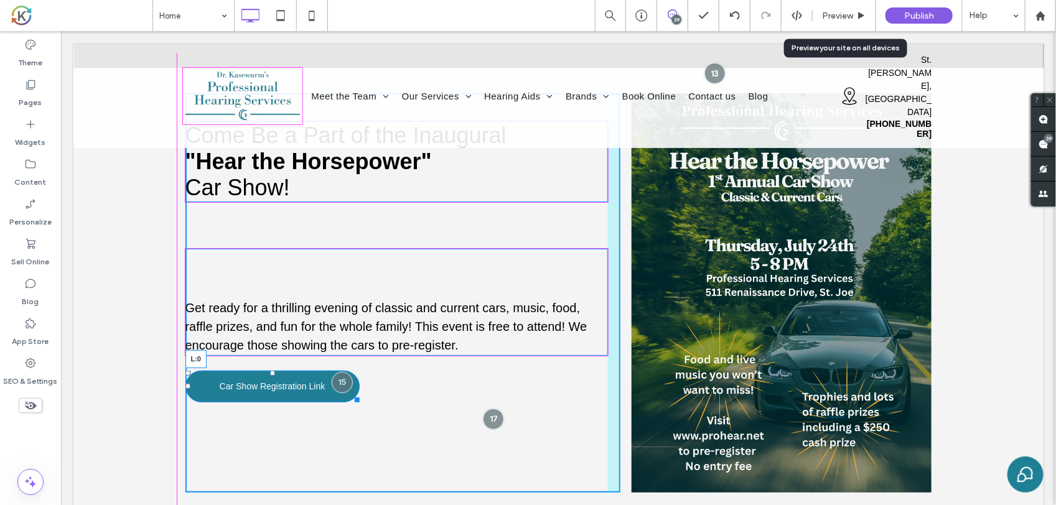
drag, startPoint x: 180, startPoint y: 322, endPoint x: 268, endPoint y: 355, distance: 94.0
click at [177, 321] on div "Come Be a Part of the Inaugural "Hear the Horsepower" Car Show! Get ready for a…" at bounding box center [558, 293] width 970 height 450
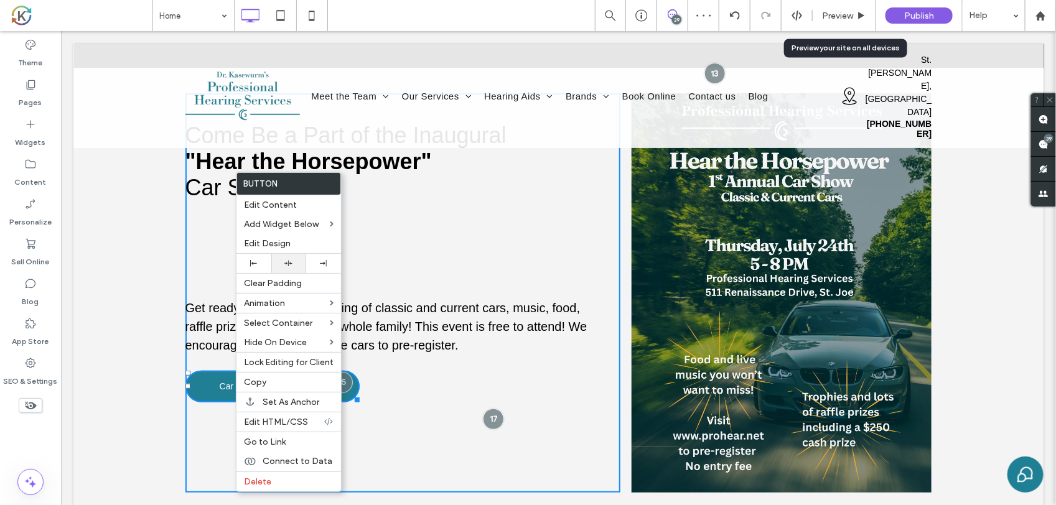
click at [293, 260] on div at bounding box center [288, 263] width 35 height 19
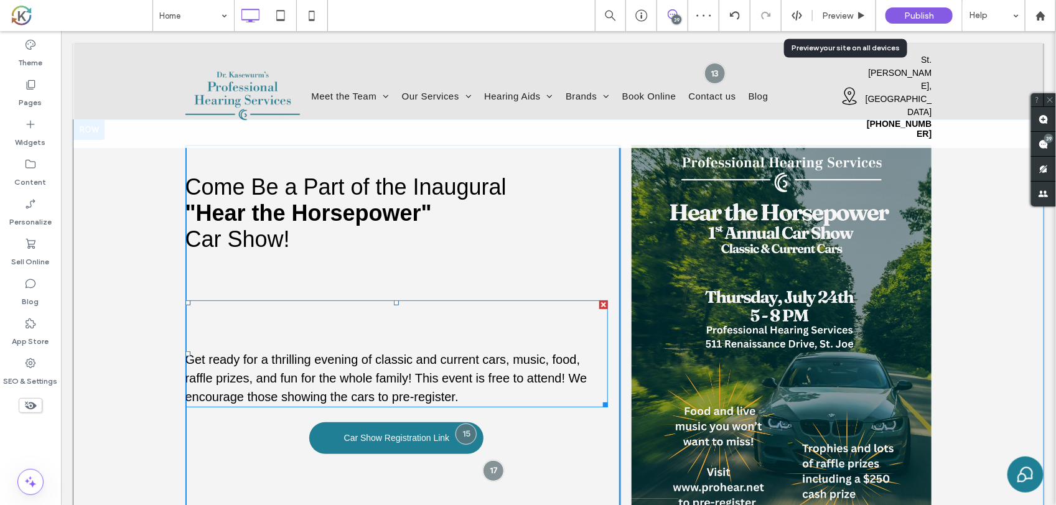
scroll to position [2023, 0]
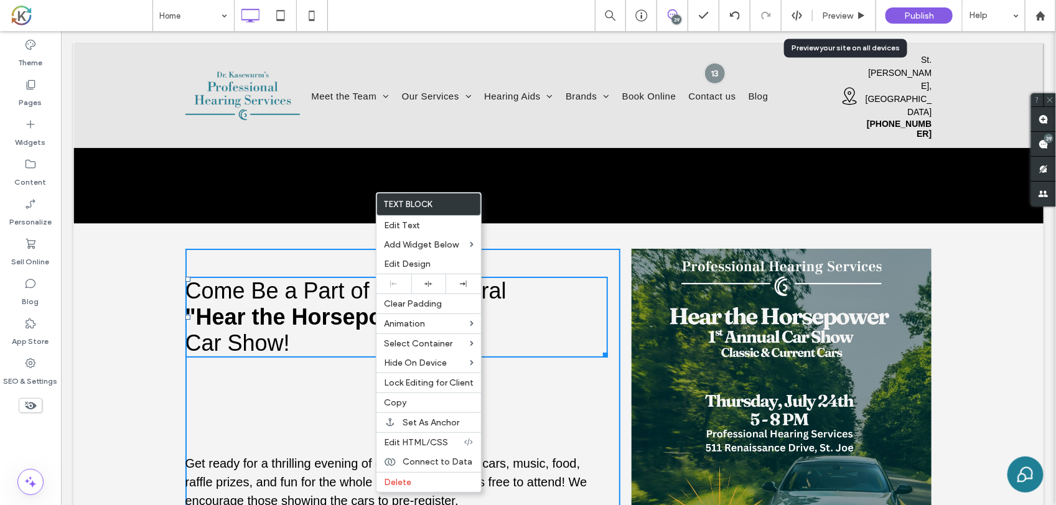
click at [130, 289] on div "Come Be a Part of the Inaugural "Hear the Horsepower" Car Show! Get ready for a…" at bounding box center [558, 448] width 970 height 450
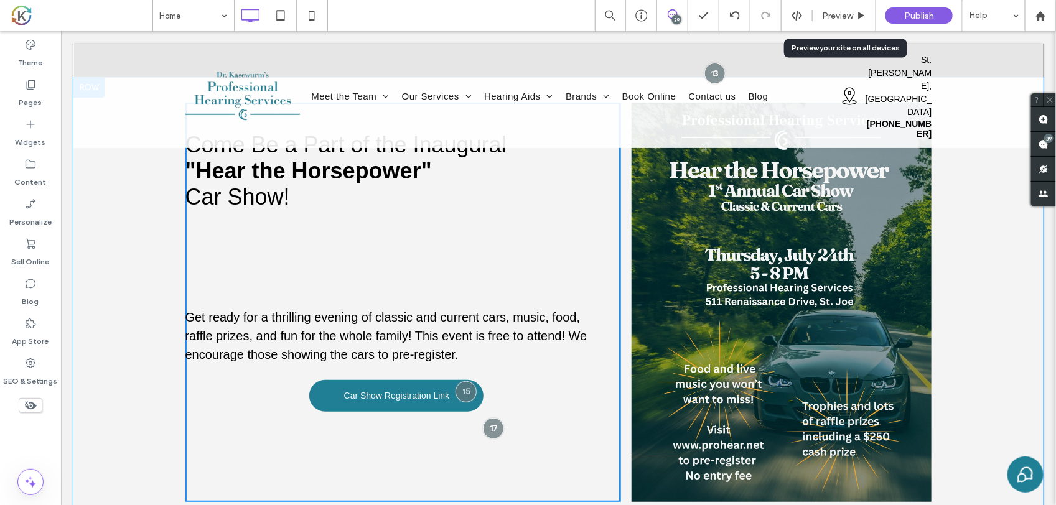
scroll to position [2179, 0]
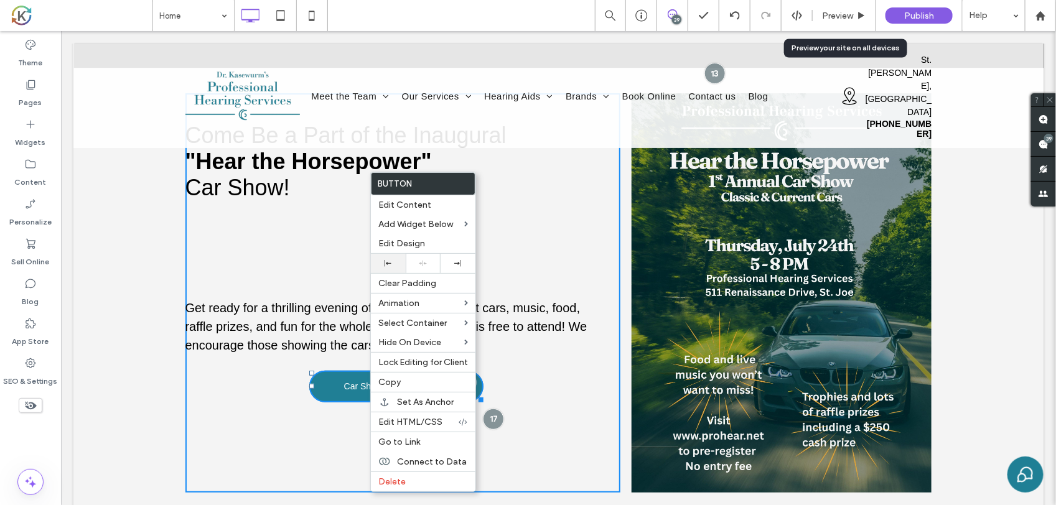
click at [392, 265] on div at bounding box center [388, 263] width 22 height 7
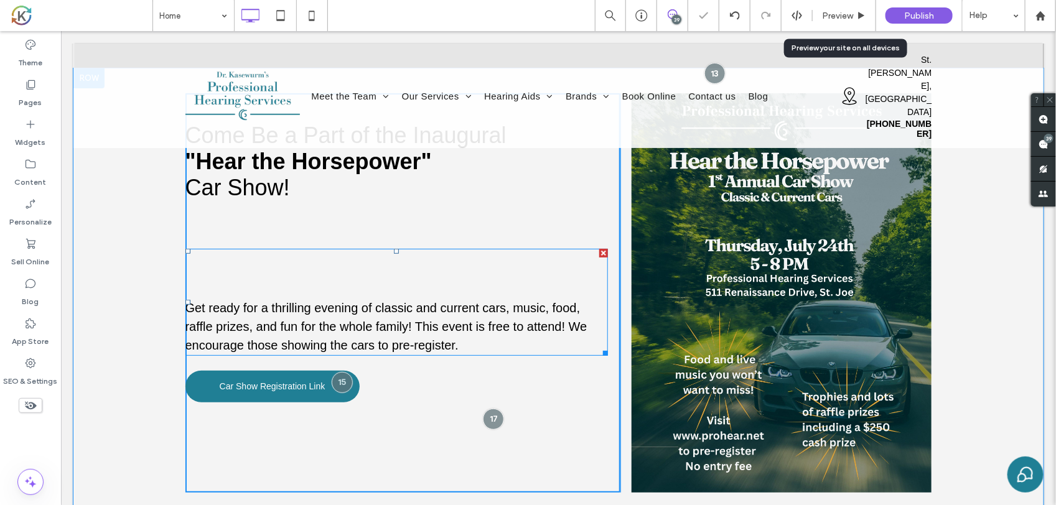
scroll to position [2101, 0]
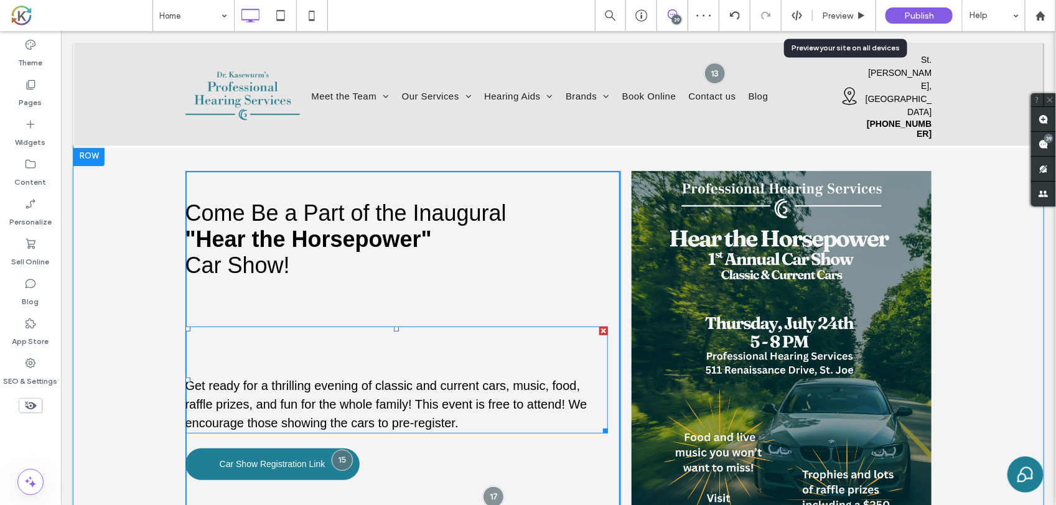
click at [300, 326] on div "Get ready for a thrilling evening of classic and current cars, music, food, raf…" at bounding box center [396, 379] width 423 height 107
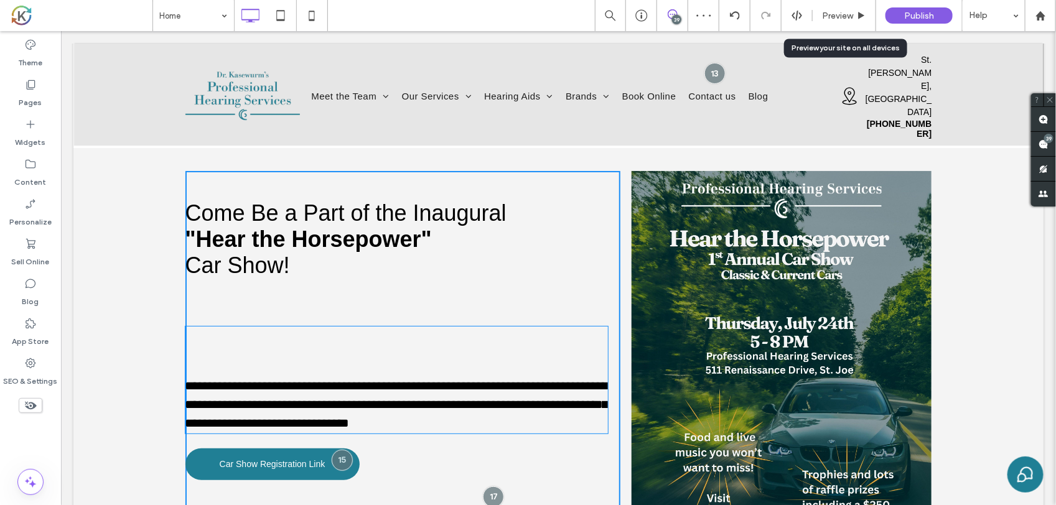
type input "*********"
type input "**"
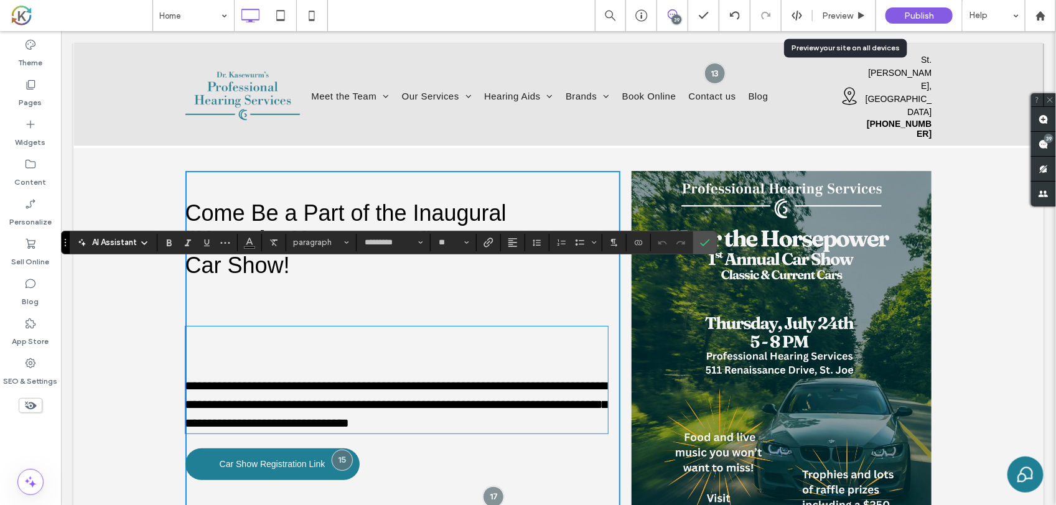
click at [326, 326] on div "**********" at bounding box center [396, 379] width 423 height 107
click at [146, 303] on div "**********" at bounding box center [558, 371] width 970 height 450
click at [714, 396] on img at bounding box center [781, 371] width 300 height 400
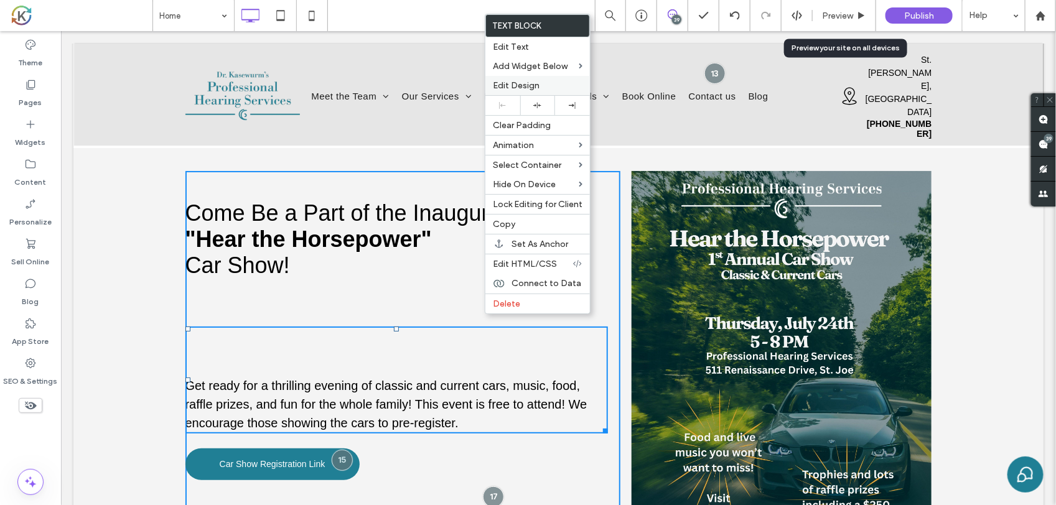
click at [515, 79] on div "Edit Design" at bounding box center [537, 85] width 105 height 19
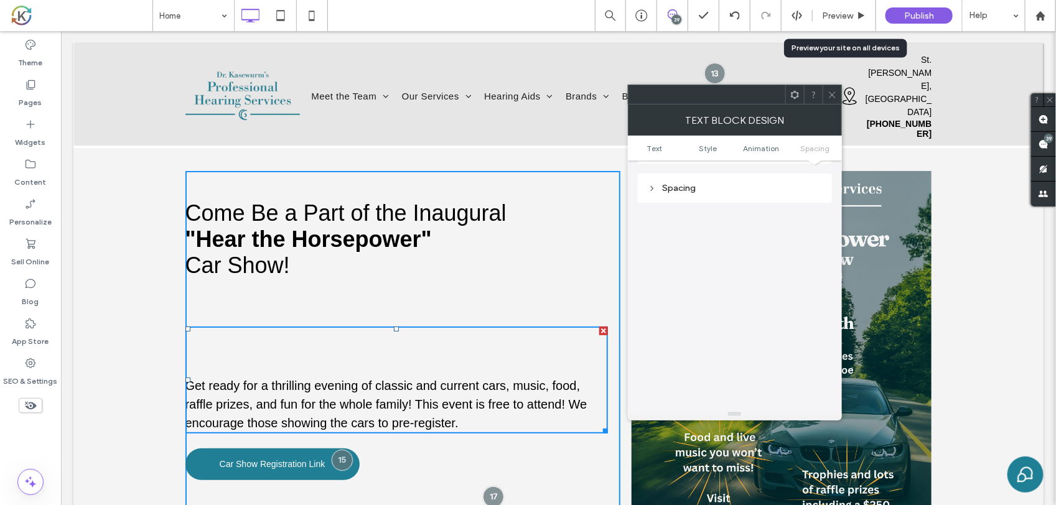
scroll to position [358, 0]
click at [701, 184] on div "Spacing" at bounding box center [735, 185] width 174 height 11
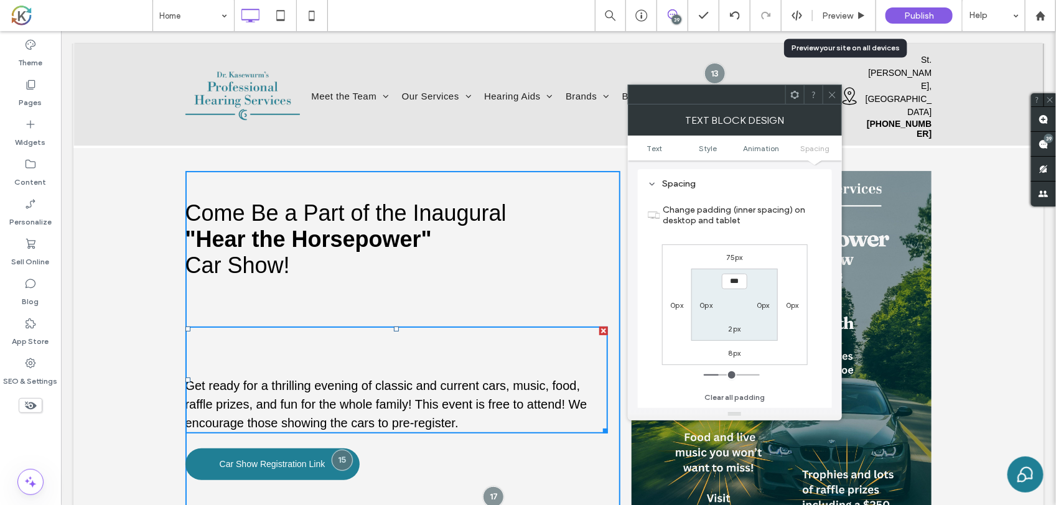
type input "***"
type input "*"
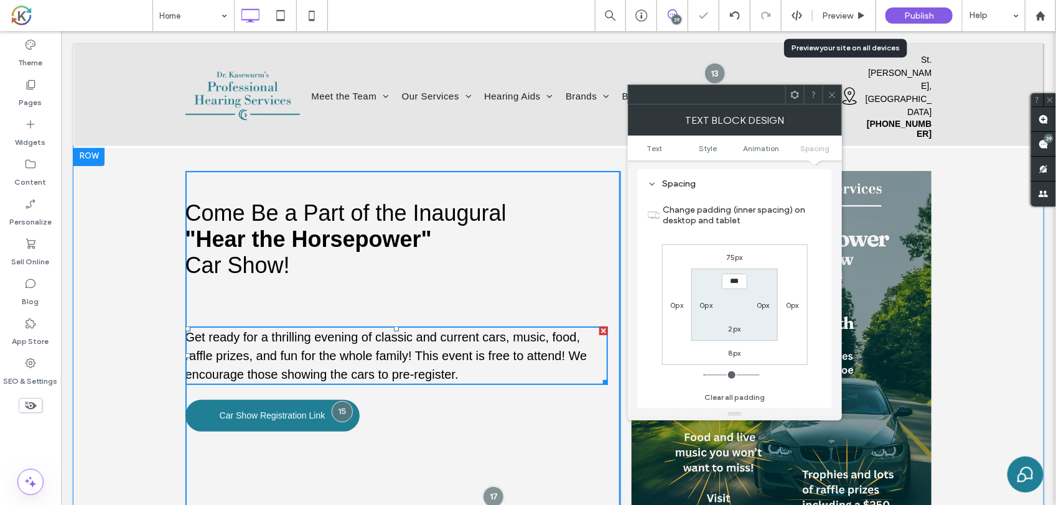
click at [136, 231] on div "Come Be a Part of the Inaugural "Hear the Horsepower" Car Show! Get ready for a…" at bounding box center [558, 371] width 970 height 450
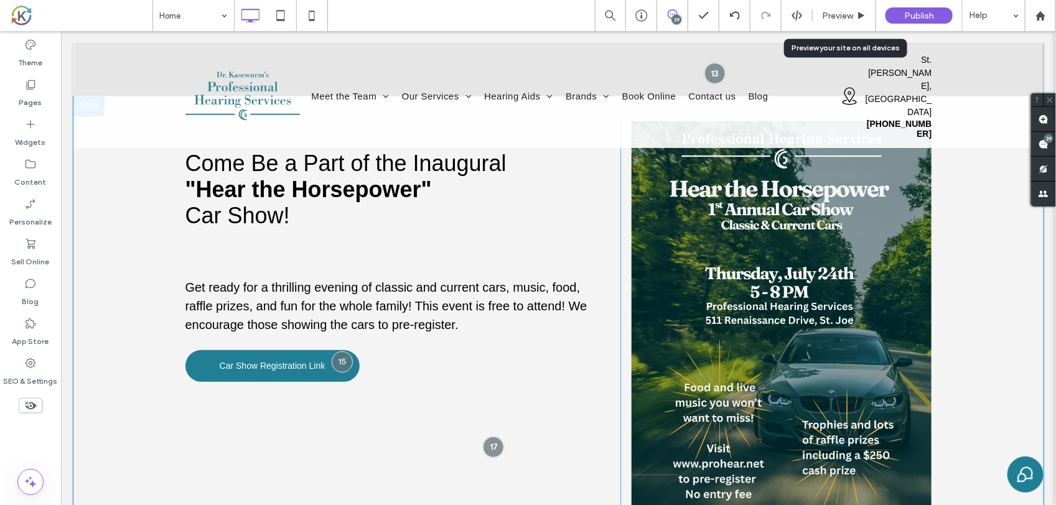
scroll to position [2179, 0]
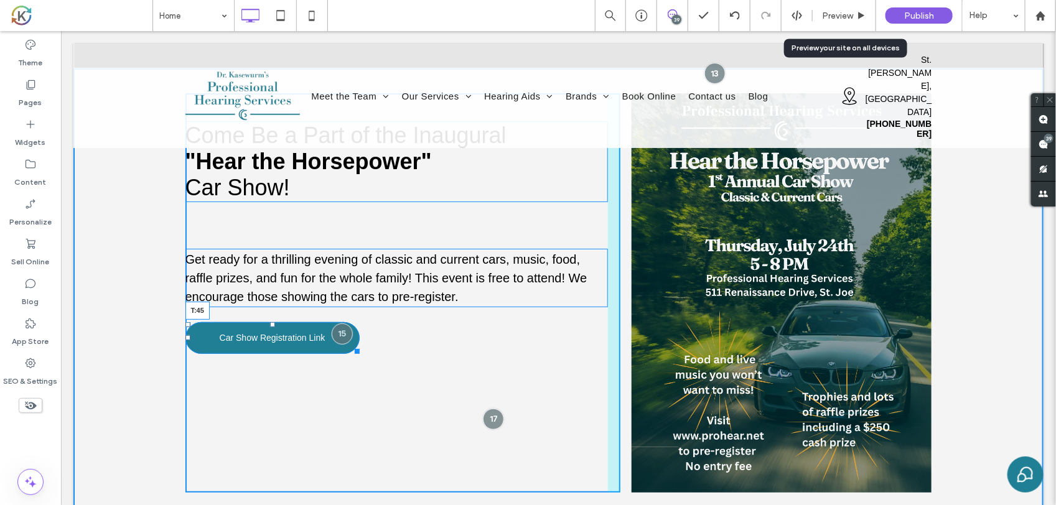
drag, startPoint x: 266, startPoint y: 261, endPoint x: 327, endPoint y: 306, distance: 75.3
click at [270, 322] on div at bounding box center [272, 324] width 5 height 5
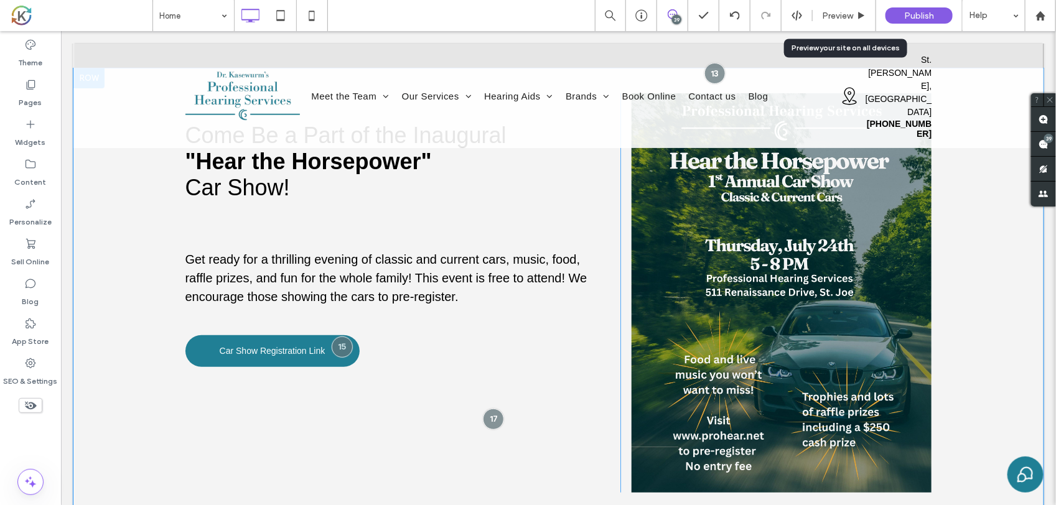
scroll to position [2101, 0]
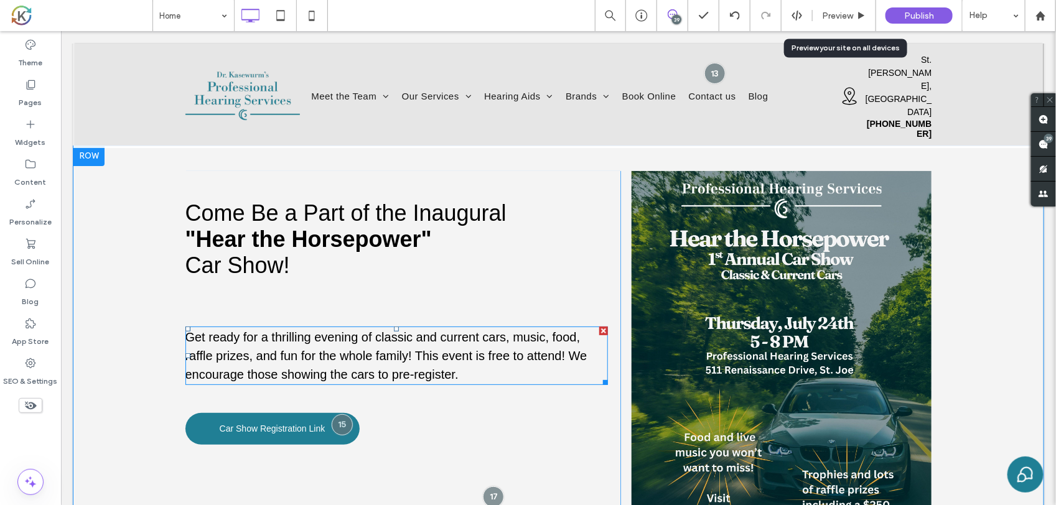
drag, startPoint x: 274, startPoint y: 293, endPoint x: 272, endPoint y: 300, distance: 7.7
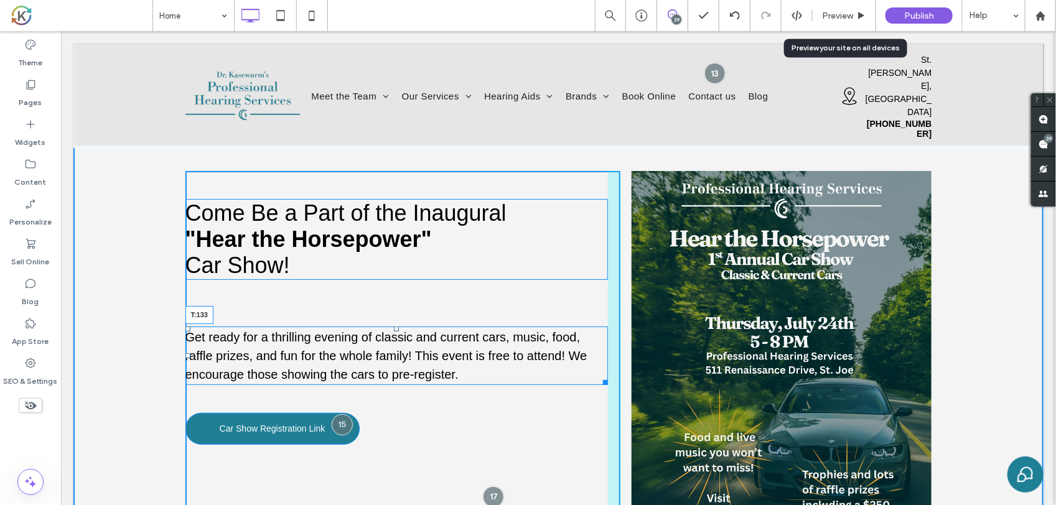
drag, startPoint x: 392, startPoint y: 266, endPoint x: 448, endPoint y: 333, distance: 87.5
click at [387, 326] on div "Get ready for a thrilling evening of classic and current cars, music, food, raf…" at bounding box center [396, 355] width 423 height 59
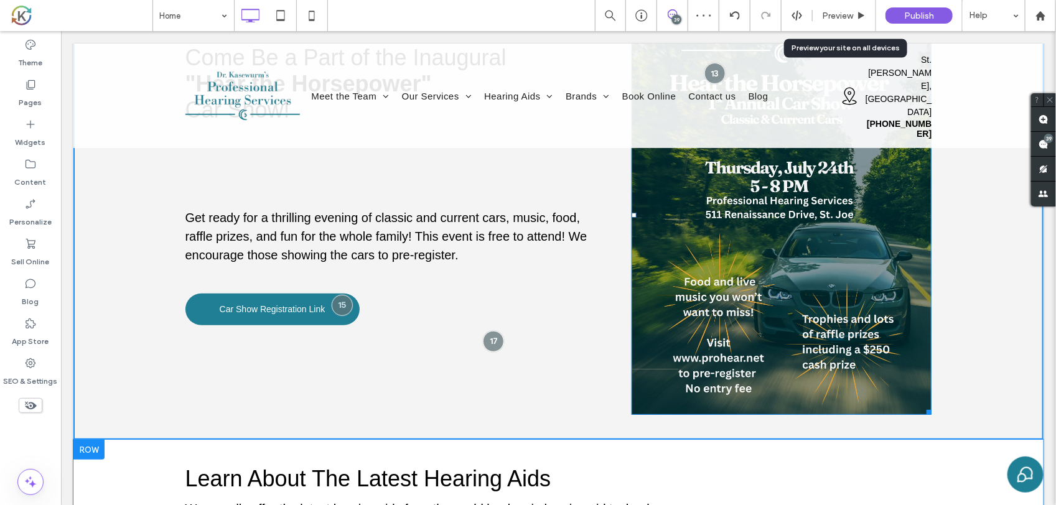
scroll to position [2179, 0]
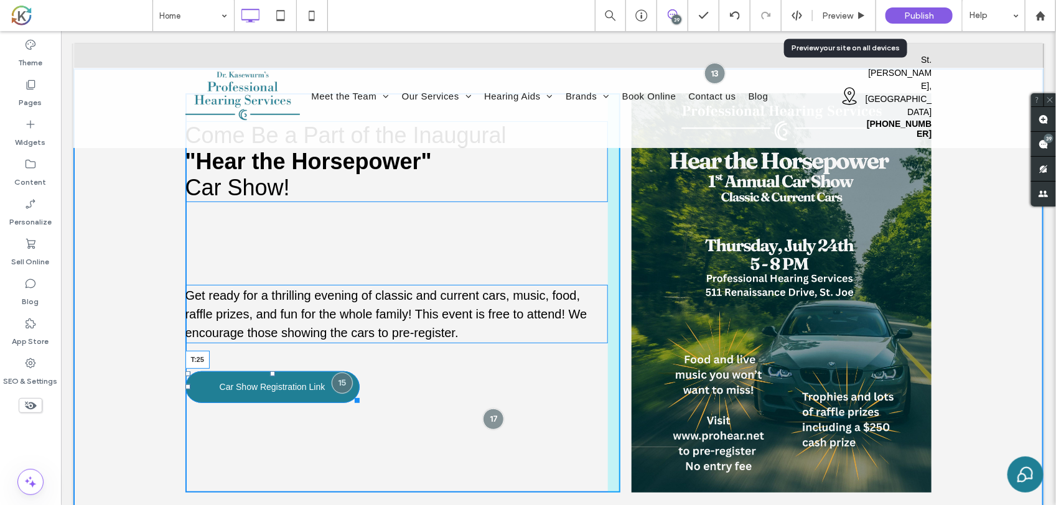
drag, startPoint x: 268, startPoint y: 311, endPoint x: 335, endPoint y: 329, distance: 69.8
click at [274, 298] on div "Come Be a Part of the Inaugural "Hear the Horsepower" Car Show! Get ready for a…" at bounding box center [403, 293] width 436 height 400
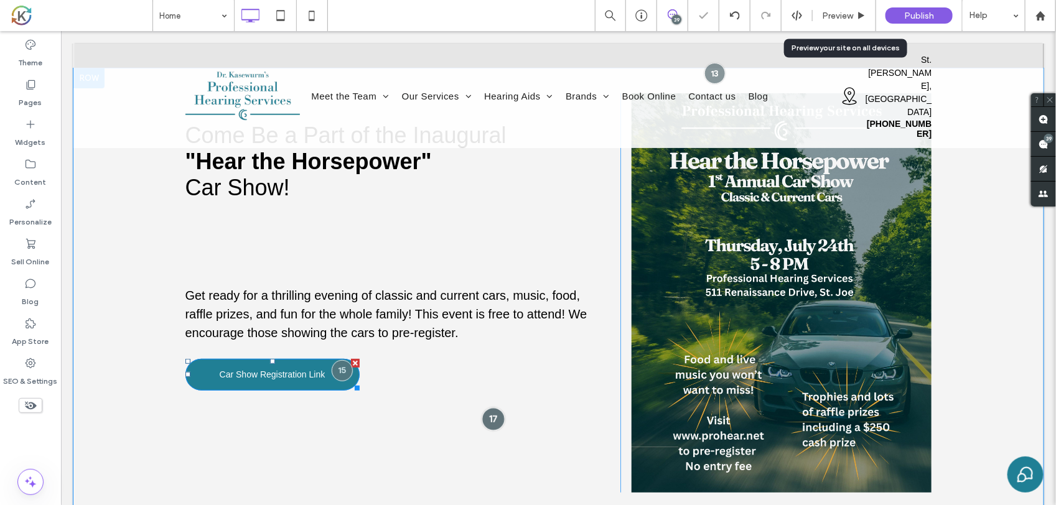
click at [490, 407] on div at bounding box center [493, 418] width 23 height 23
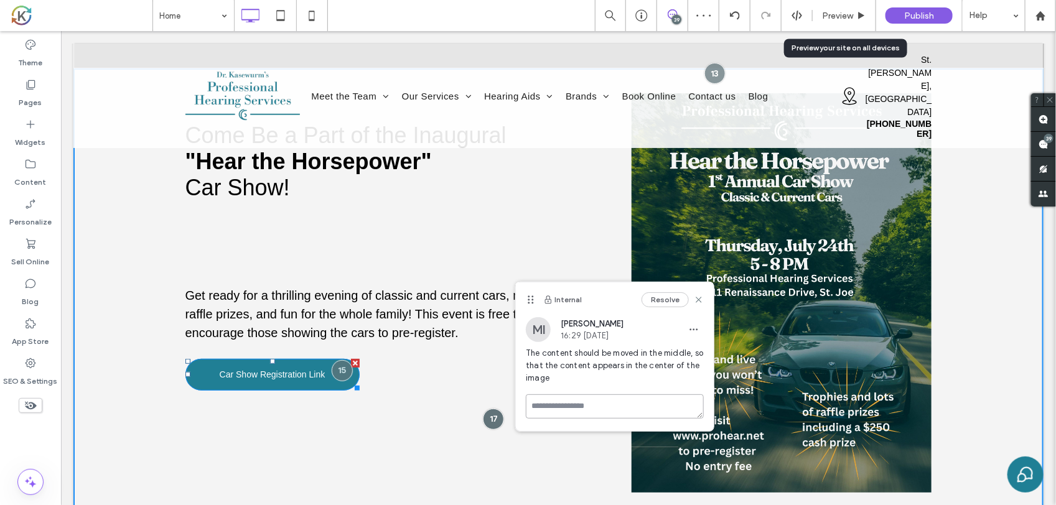
click at [566, 399] on textarea at bounding box center [615, 407] width 178 height 24
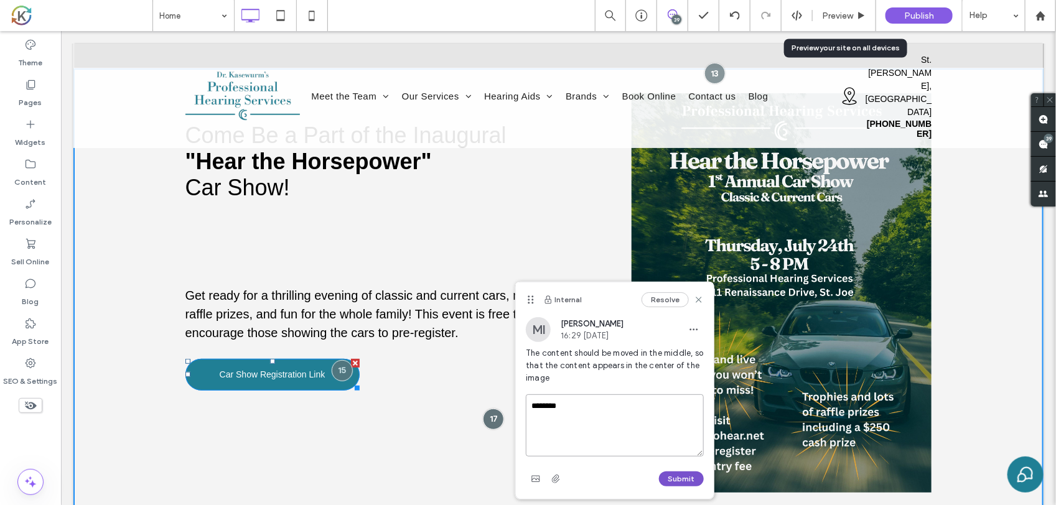
type textarea "********"
click at [678, 482] on button "Submit" at bounding box center [681, 479] width 45 height 15
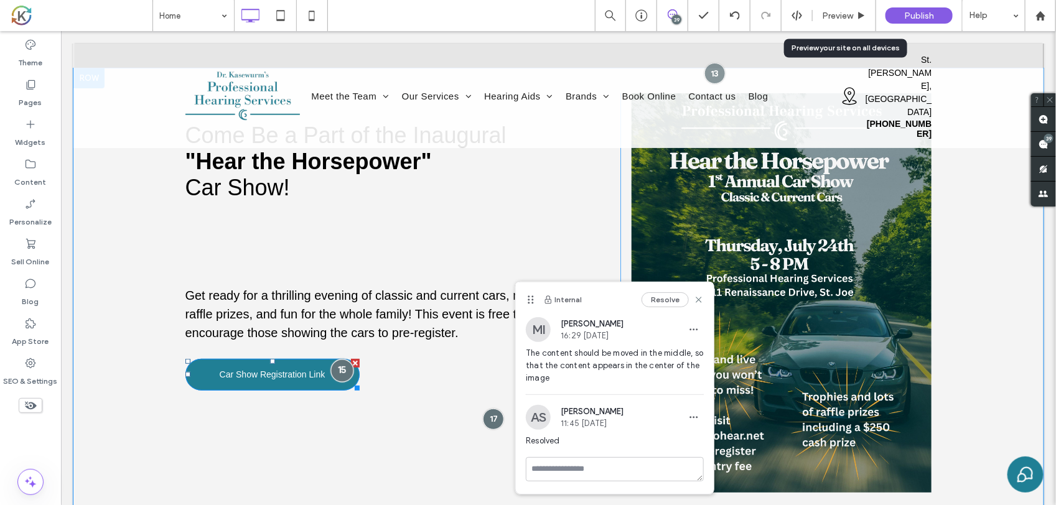
click at [331, 359] on div at bounding box center [341, 370] width 23 height 23
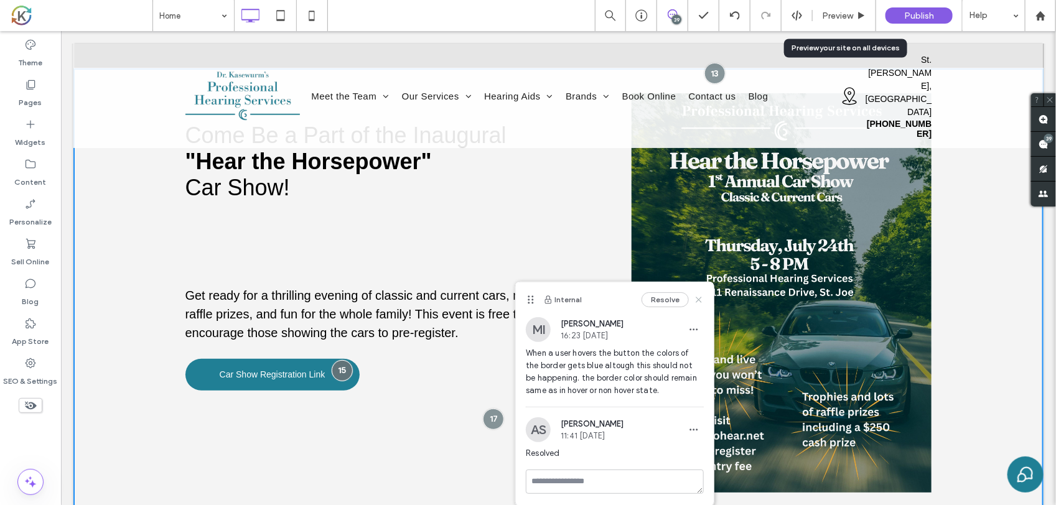
click at [698, 300] on use at bounding box center [700, 300] width 6 height 6
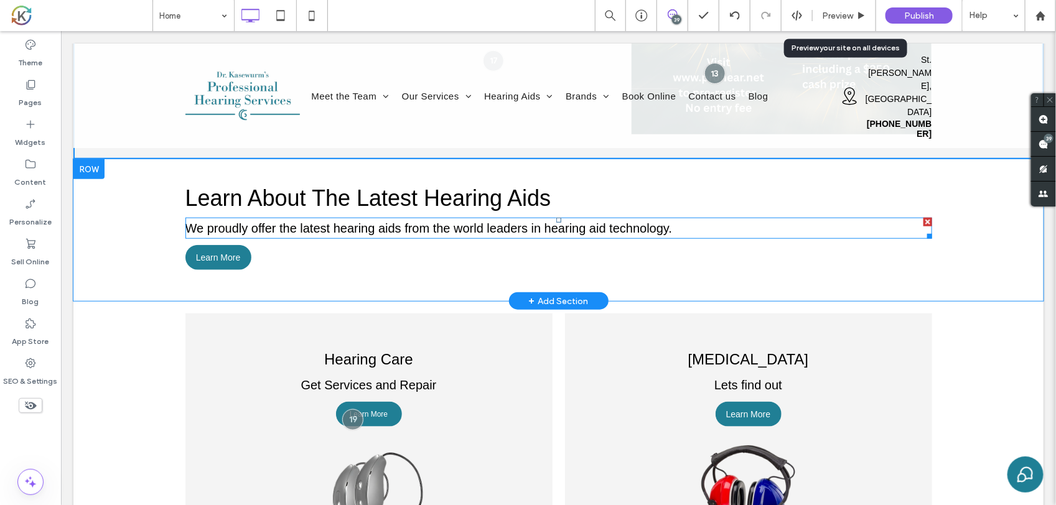
scroll to position [2568, 0]
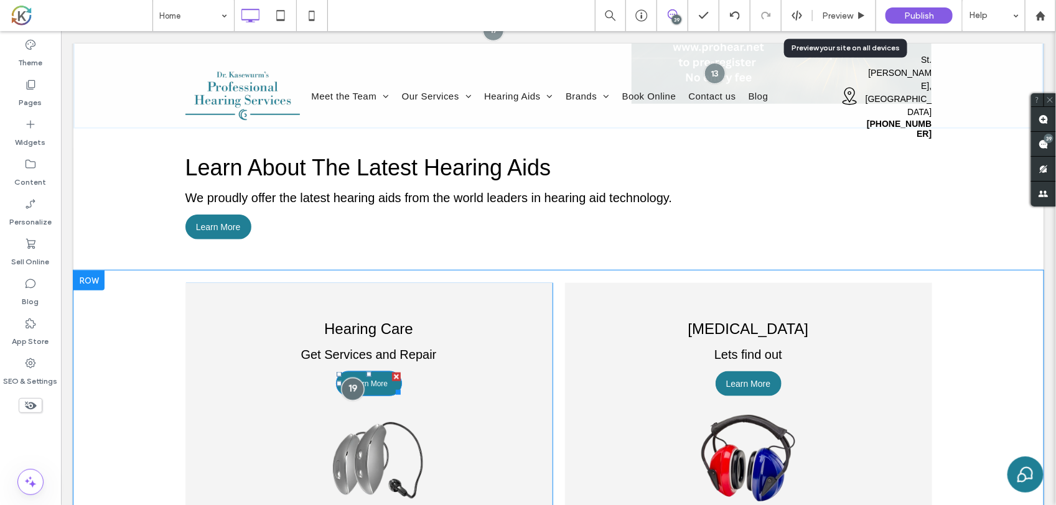
click at [345, 377] on div at bounding box center [352, 388] width 23 height 23
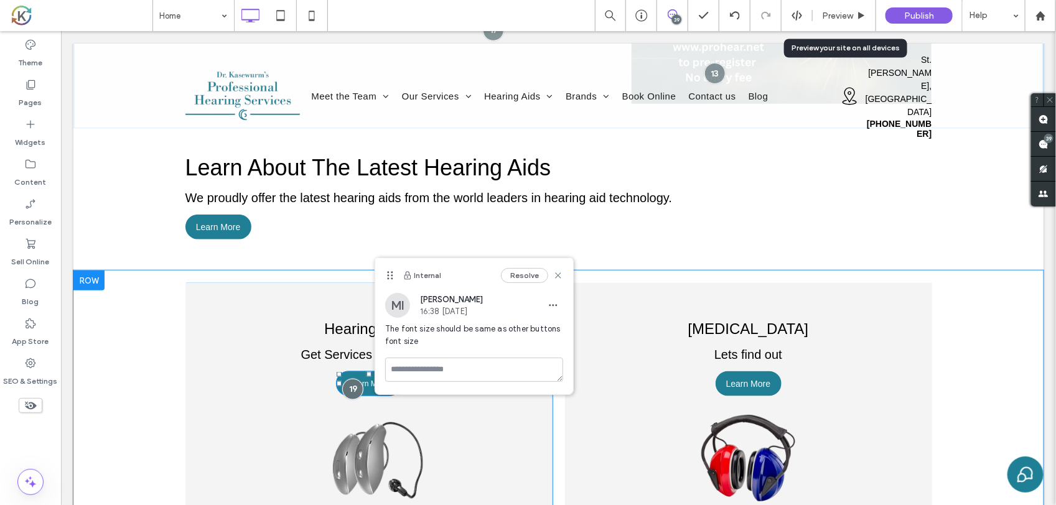
click at [367, 379] on span "Learn More" at bounding box center [368, 383] width 38 height 9
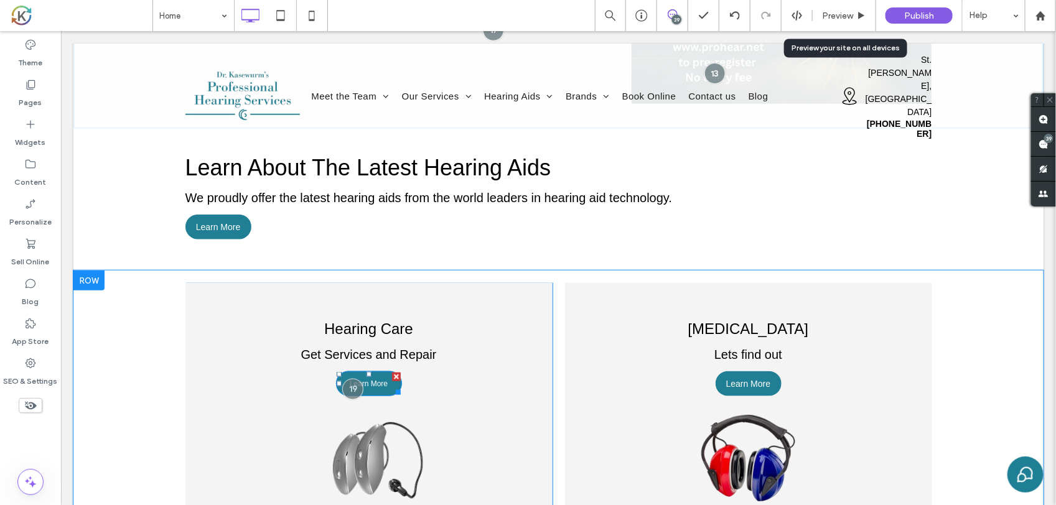
click at [367, 379] on span "Learn More" at bounding box center [368, 383] width 38 height 9
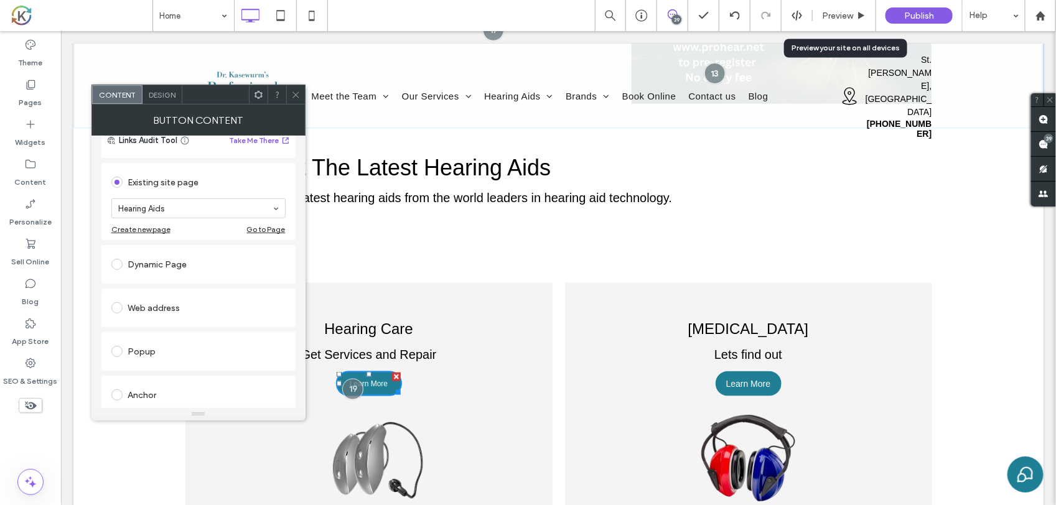
scroll to position [78, 0]
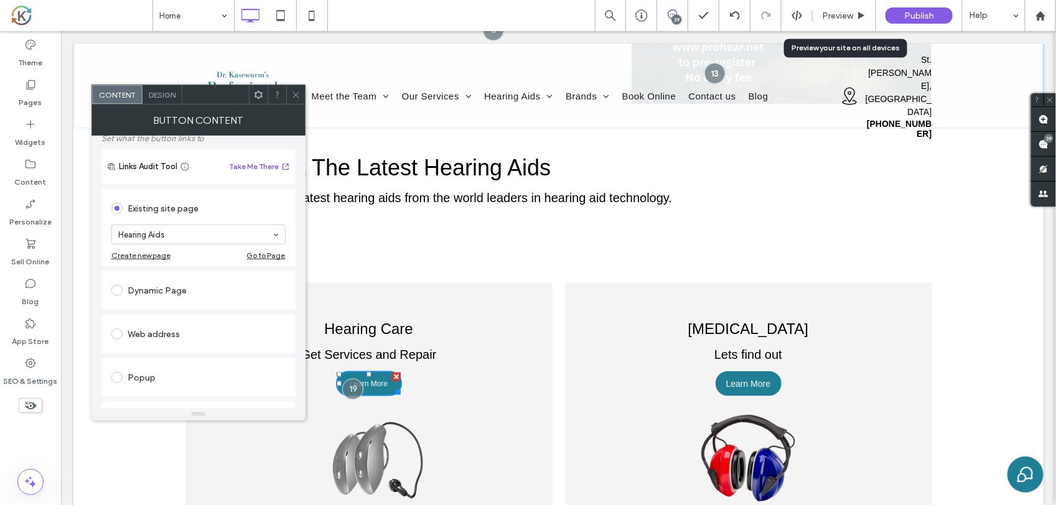
click at [169, 93] on span "Design" at bounding box center [162, 94] width 27 height 9
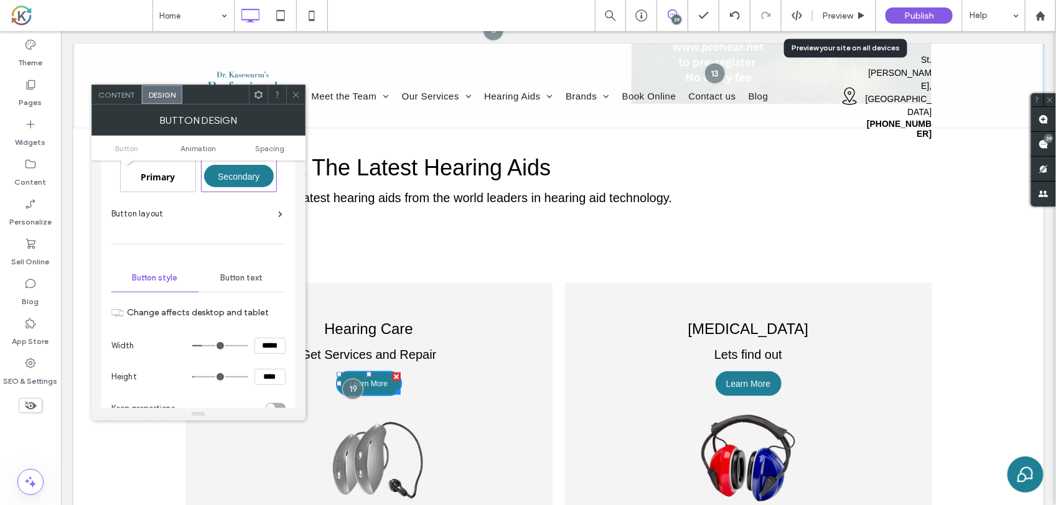
scroll to position [0, 0]
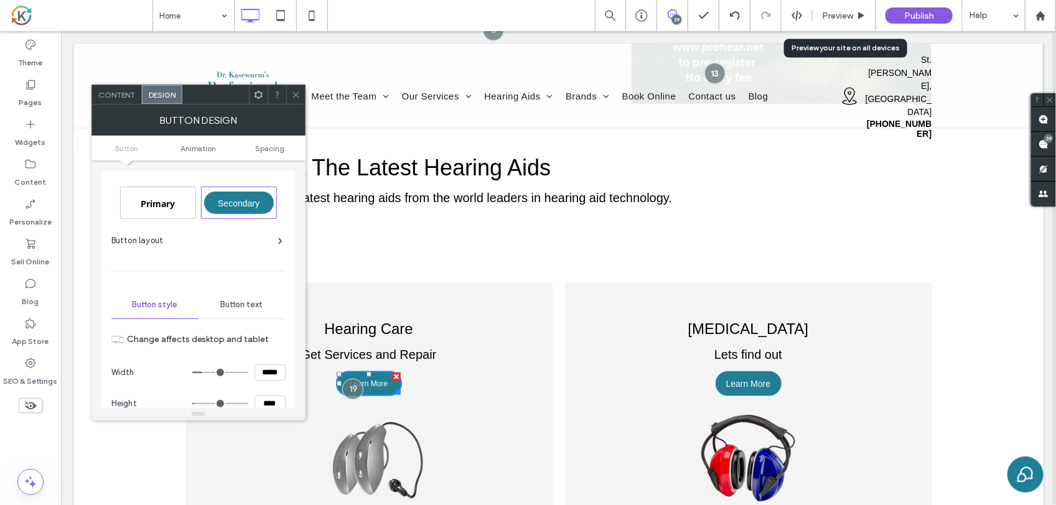
click at [245, 288] on div "Primary Secondary Button layout Button style Button text Change affects desktop…" at bounding box center [198, 411] width 174 height 469
click at [244, 297] on div "Button text" at bounding box center [242, 304] width 87 height 27
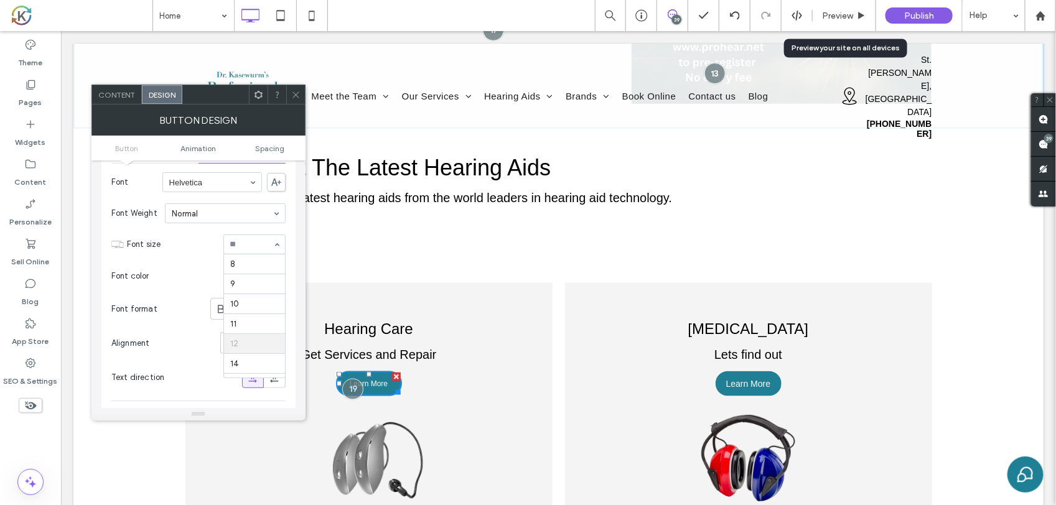
scroll to position [83, 0]
click at [351, 377] on div at bounding box center [352, 388] width 23 height 23
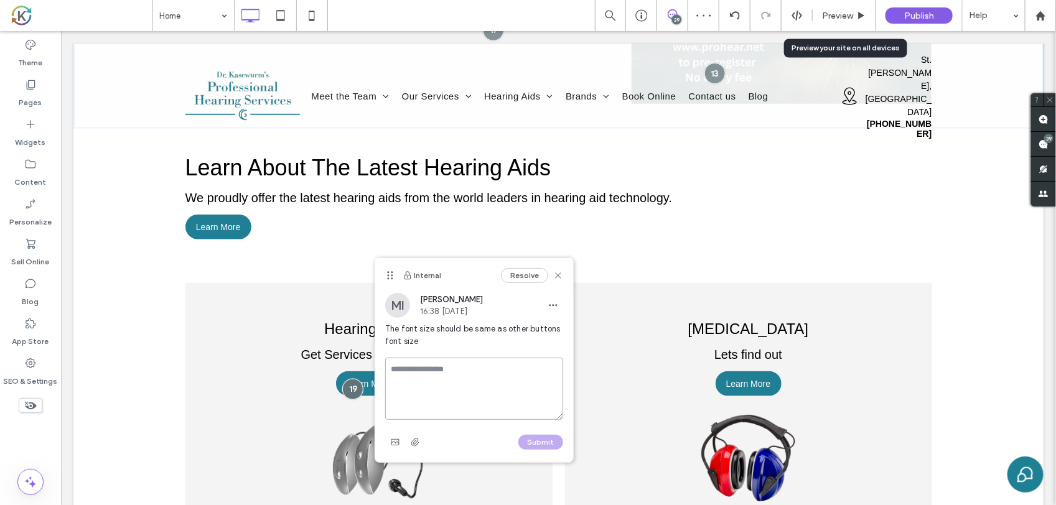
click at [415, 377] on textarea at bounding box center [474, 389] width 178 height 62
click at [465, 380] on textarea "*****" at bounding box center [474, 389] width 178 height 62
type textarea "*****"
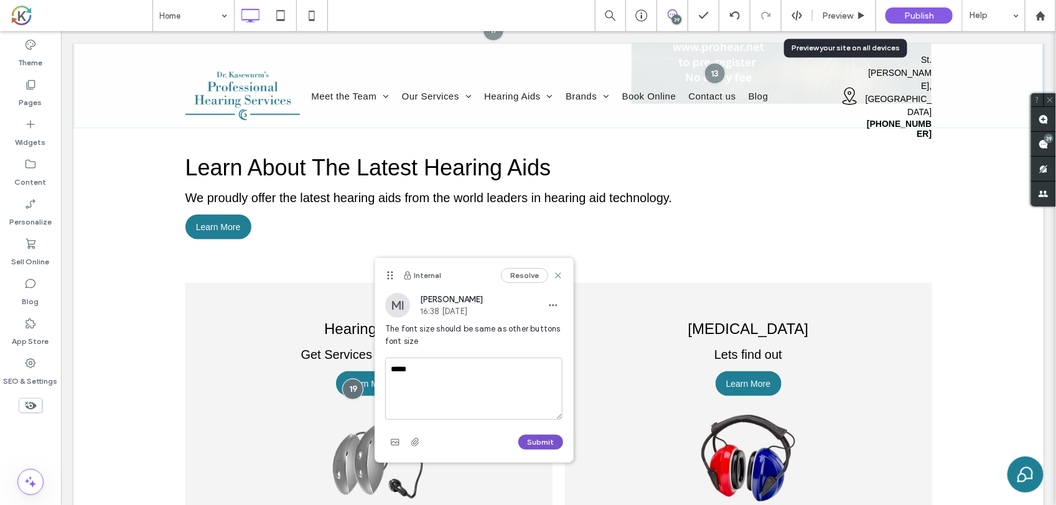
click at [553, 438] on button "Submit" at bounding box center [540, 442] width 45 height 15
click at [560, 276] on icon at bounding box center [558, 276] width 10 height 10
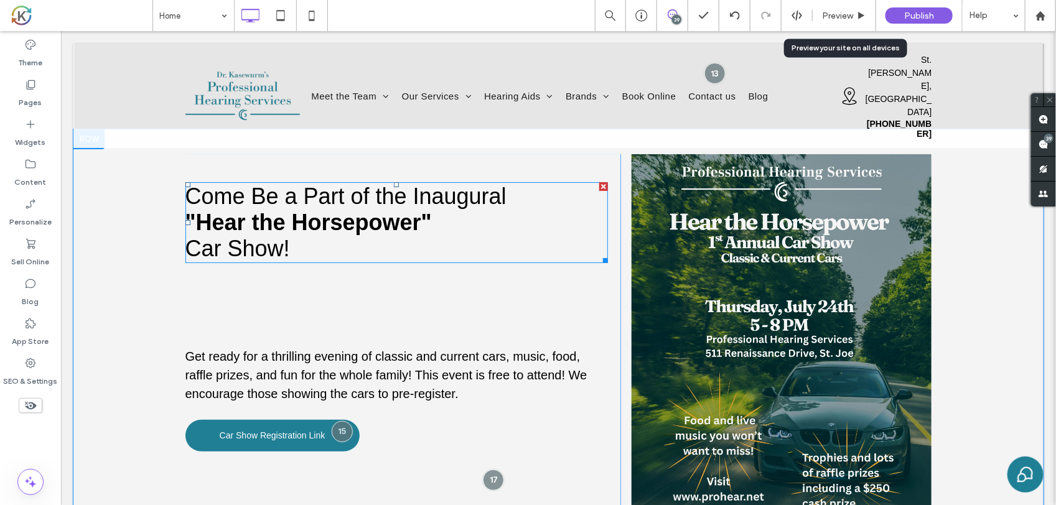
scroll to position [2101, 0]
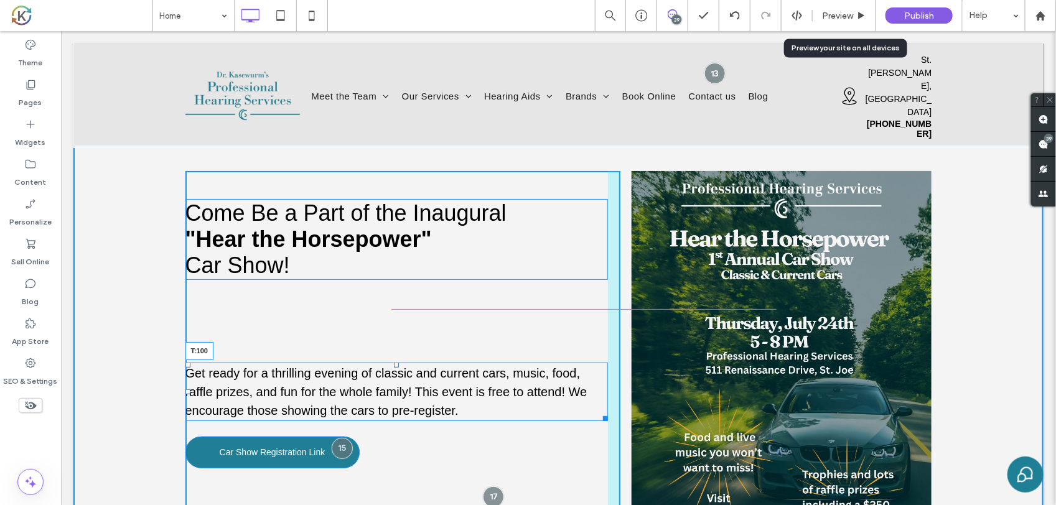
drag, startPoint x: 389, startPoint y: 301, endPoint x: 466, endPoint y: 312, distance: 77.3
click at [405, 362] on div "Get ready for a thrilling evening of classic and current cars, music, food, raf…" at bounding box center [396, 391] width 423 height 59
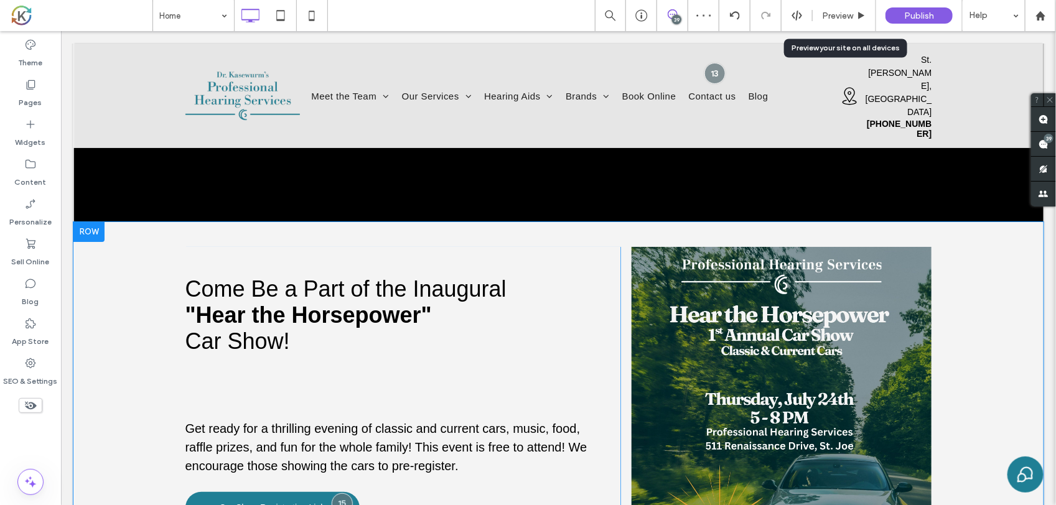
scroll to position [2023, 0]
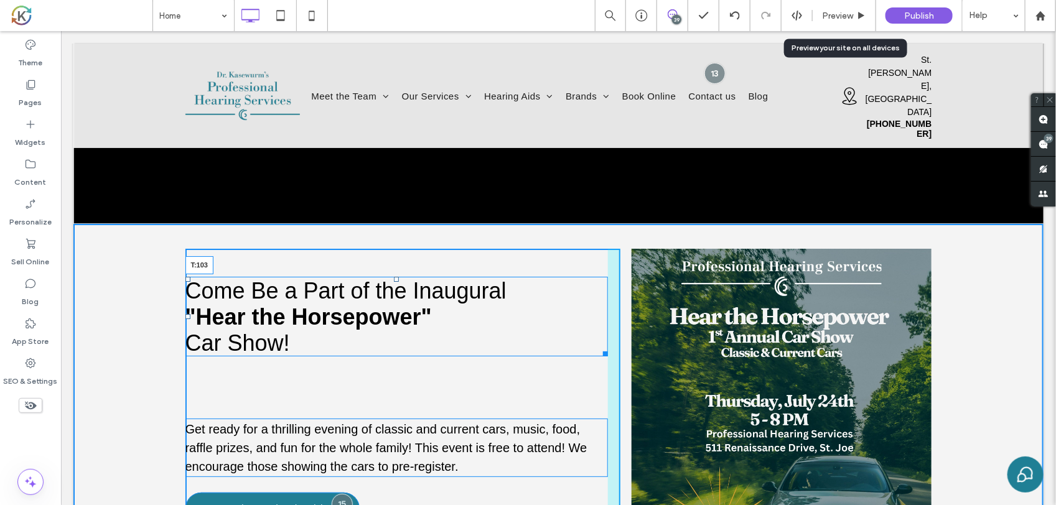
drag, startPoint x: 388, startPoint y: 217, endPoint x: 457, endPoint y: 284, distance: 96.4
click at [396, 276] on div "Come Be a Part of the Inaugural "Hear the Horsepower" Car Show! T:103" at bounding box center [396, 316] width 423 height 80
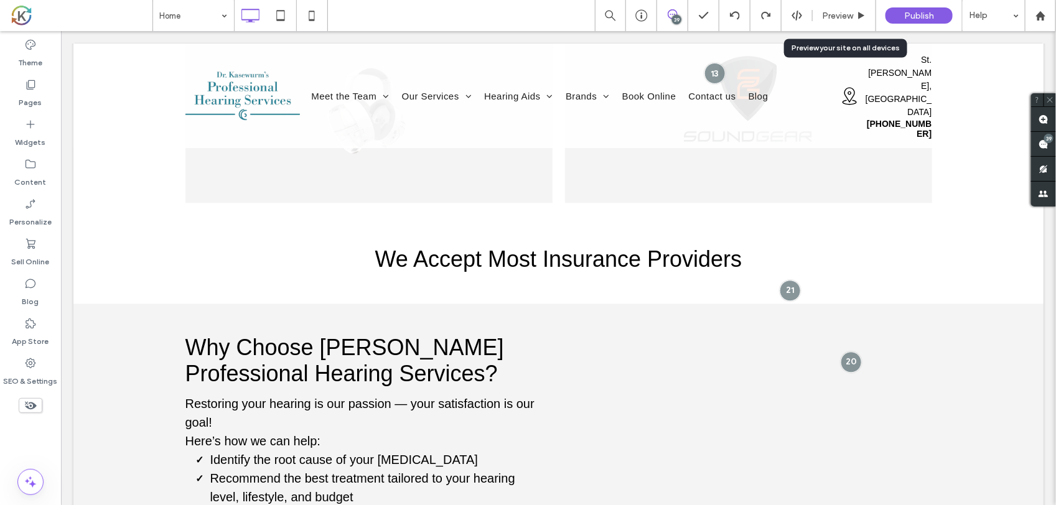
scroll to position [3268, 0]
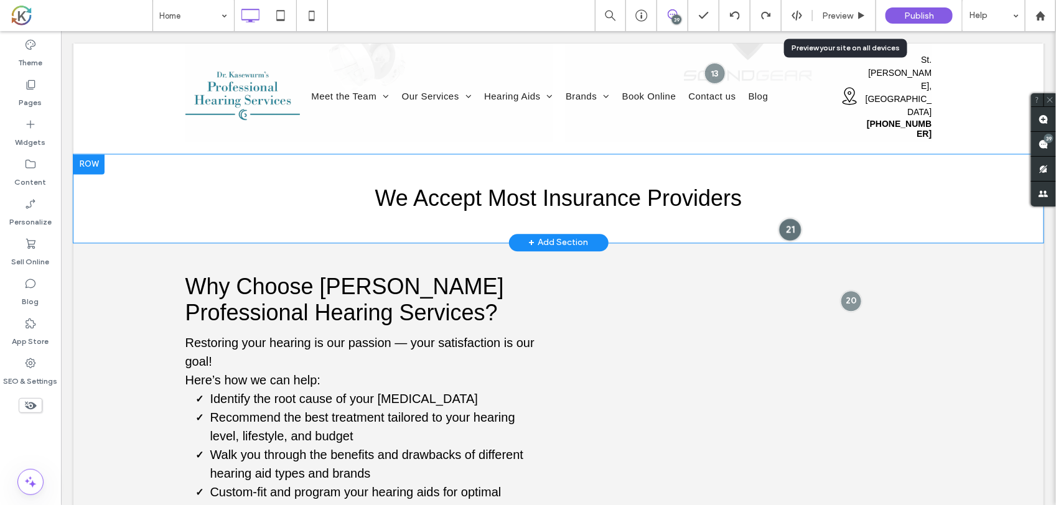
click at [785, 217] on div at bounding box center [789, 228] width 23 height 23
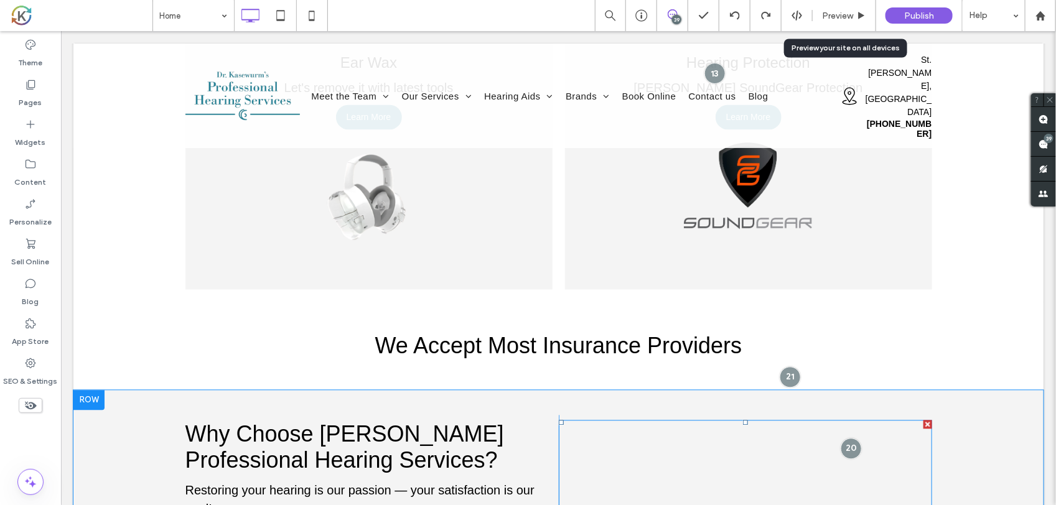
scroll to position [3112, 0]
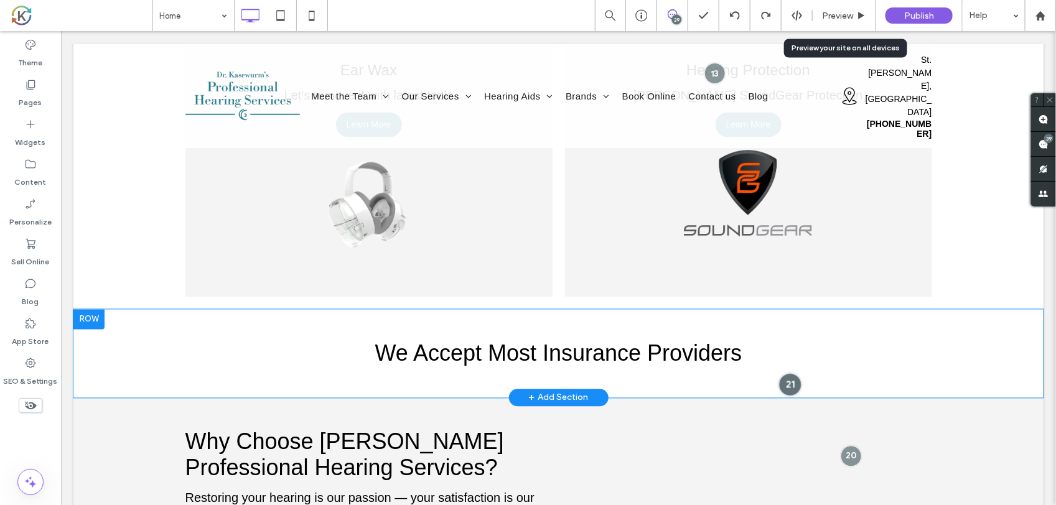
click at [779, 373] on div at bounding box center [789, 384] width 23 height 23
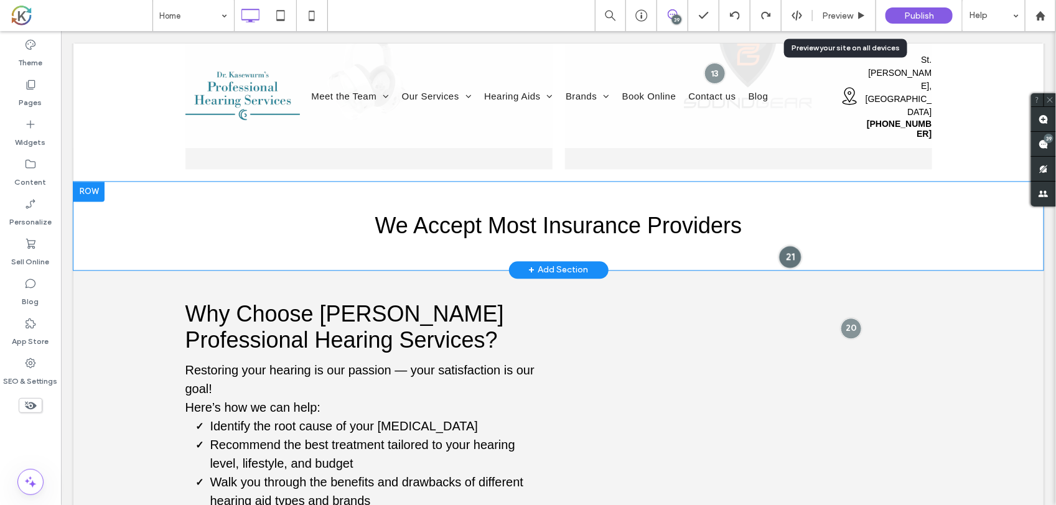
scroll to position [3268, 0]
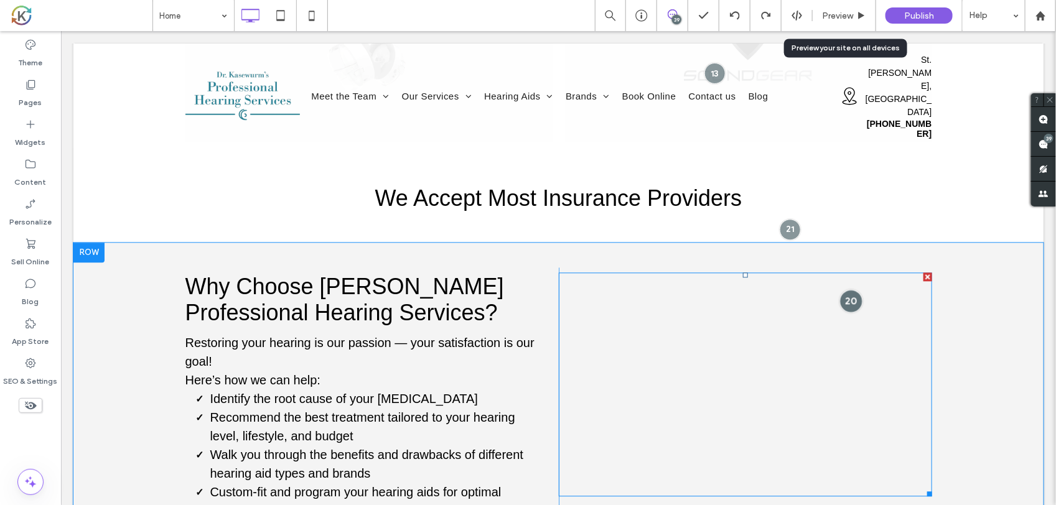
click at [844, 289] on div at bounding box center [851, 300] width 23 height 23
drag, startPoint x: 739, startPoint y: 208, endPoint x: 741, endPoint y: 238, distance: 30.0
click at [741, 267] on div "Life Changing Testimonial from Deborah O’Connor Click To Paste" at bounding box center [744, 406] width 373 height 278
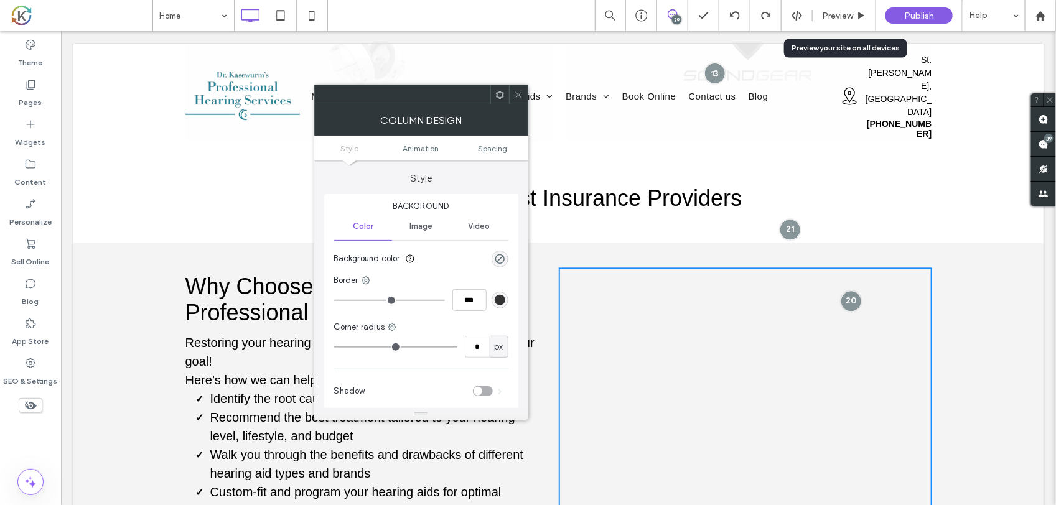
click at [742, 242] on div "Why Choose Dr. Kasewurm’s Professional Hearing Services? Restoring your hearing…" at bounding box center [558, 405] width 970 height 327
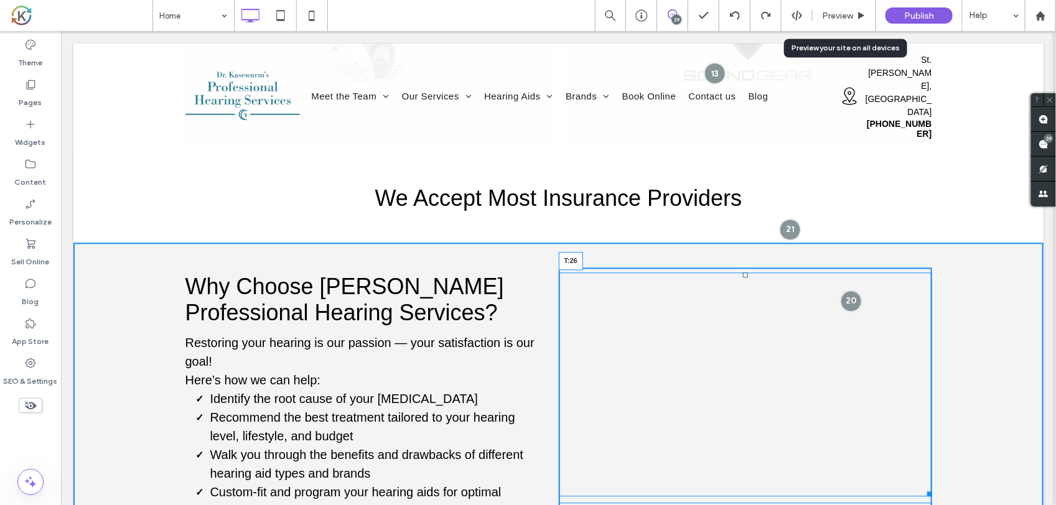
drag, startPoint x: 740, startPoint y: 212, endPoint x: 742, endPoint y: 223, distance: 11.4
click at [742, 272] on div "T:26" at bounding box center [744, 384] width 373 height 224
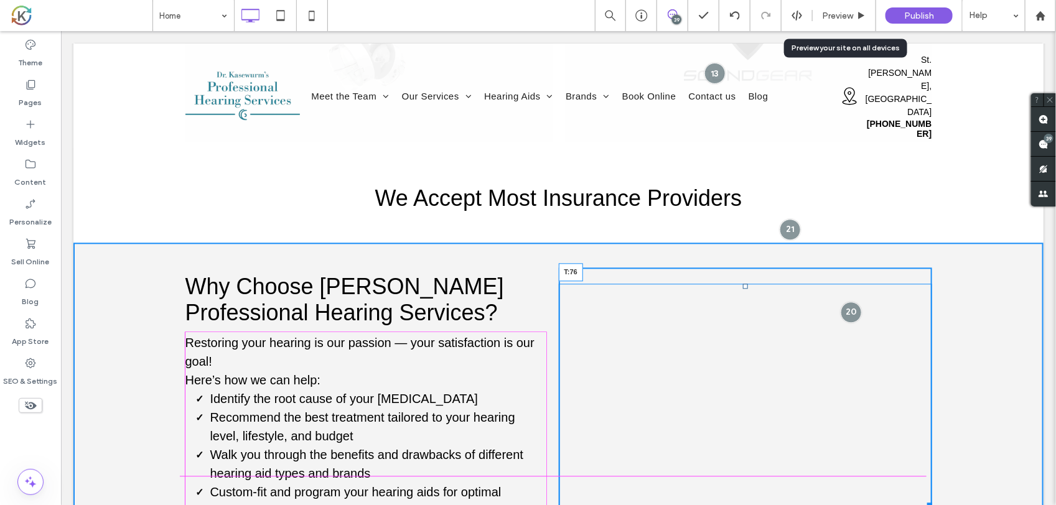
drag, startPoint x: 740, startPoint y: 220, endPoint x: 826, endPoint y: 281, distance: 105.4
click at [765, 283] on div "T:76" at bounding box center [744, 395] width 373 height 224
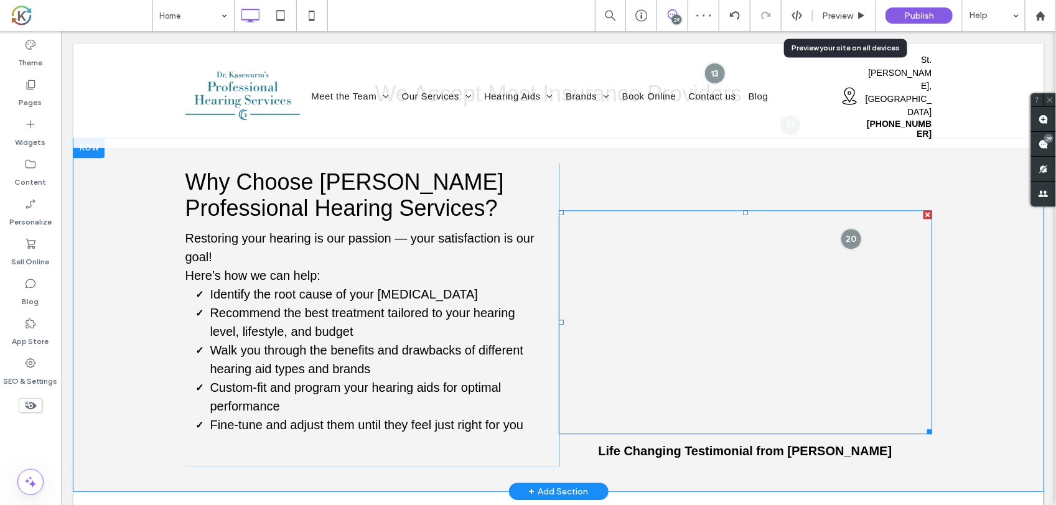
scroll to position [3346, 0]
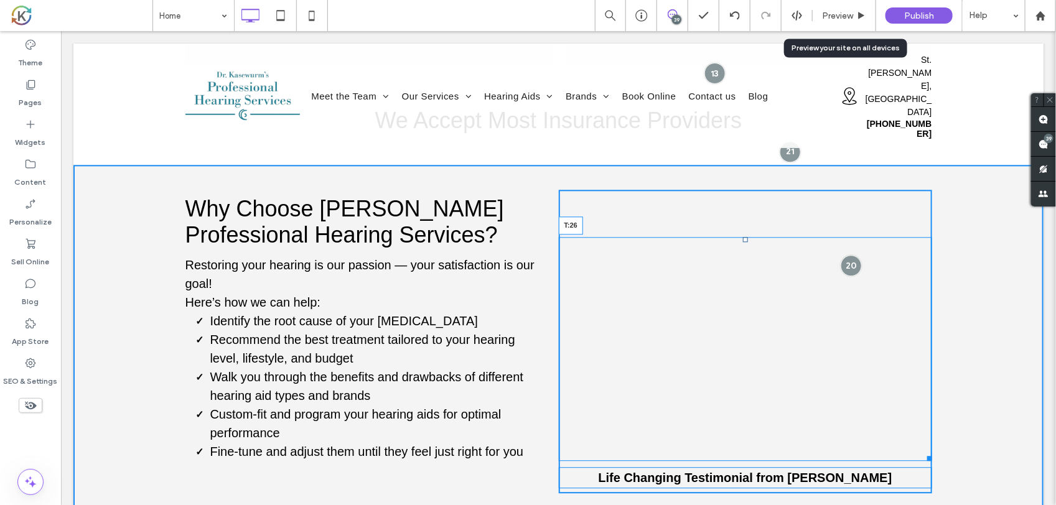
drag, startPoint x: 739, startPoint y: 178, endPoint x: 750, endPoint y: 147, distance: 33.1
click at [750, 237] on div "T:26" at bounding box center [744, 349] width 373 height 224
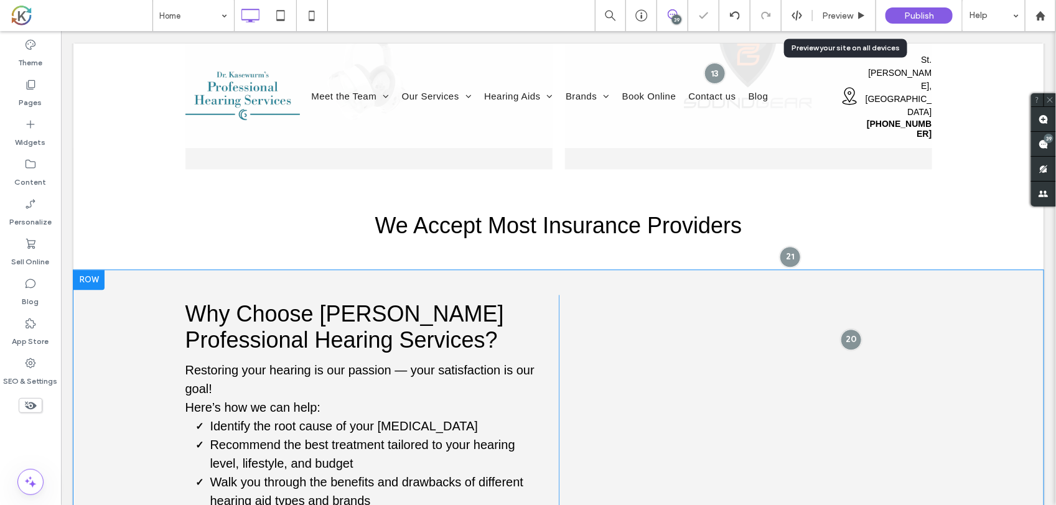
scroll to position [3268, 0]
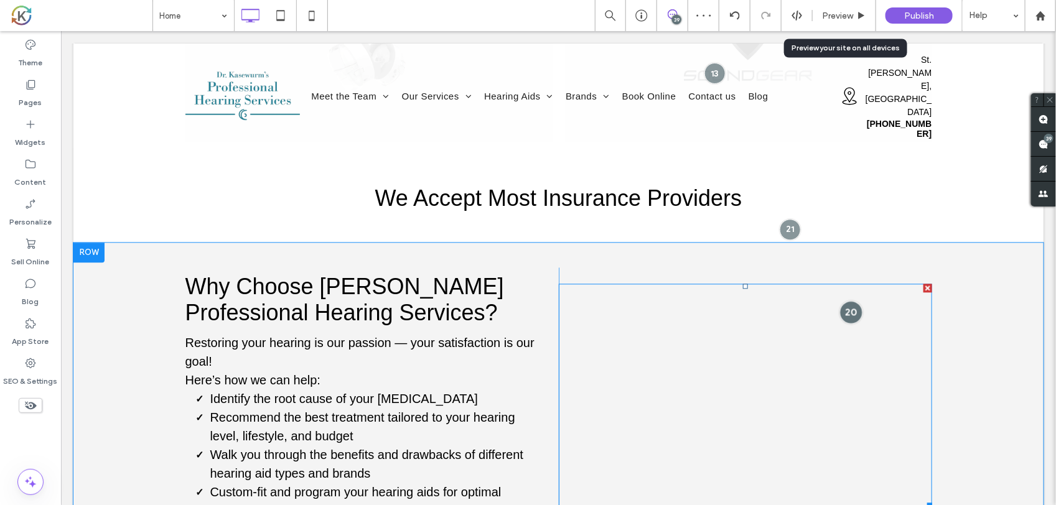
click at [843, 300] on div at bounding box center [851, 311] width 23 height 23
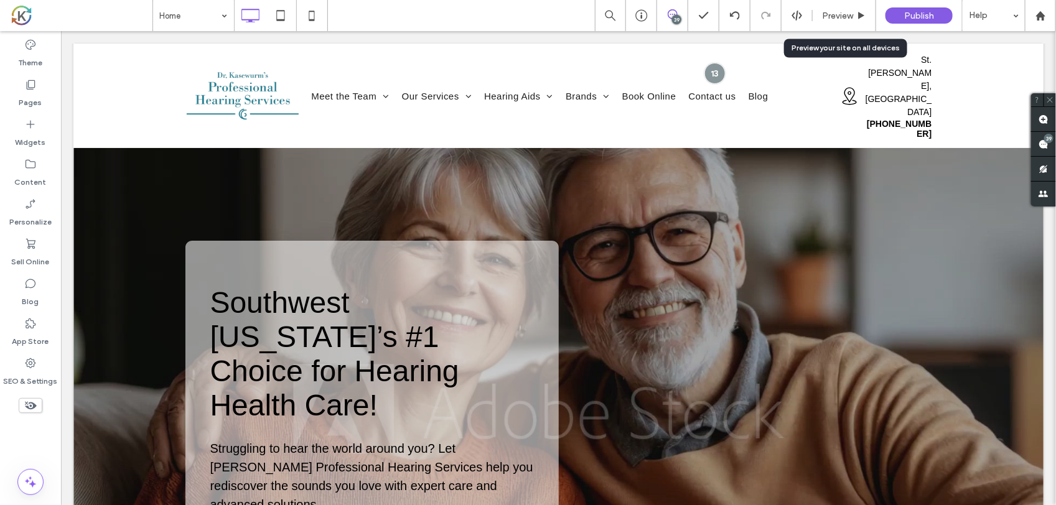
scroll to position [0, 0]
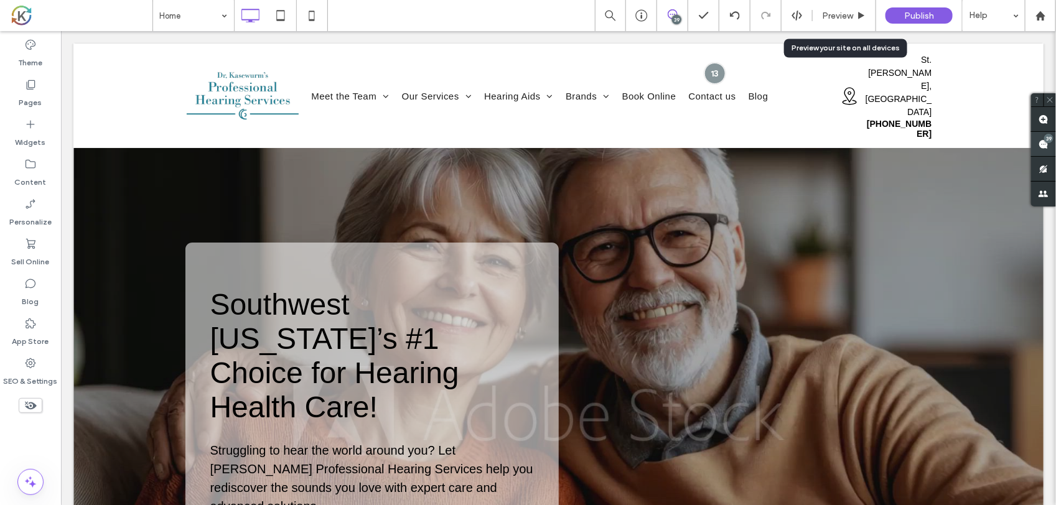
click at [1046, 140] on div "39" at bounding box center [1048, 138] width 9 height 9
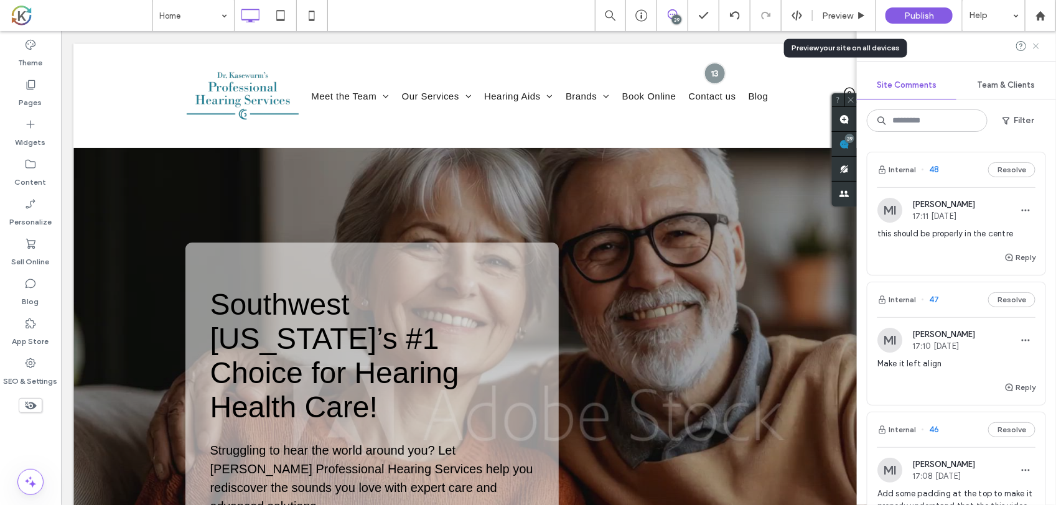
click at [1038, 41] on icon at bounding box center [1036, 46] width 10 height 10
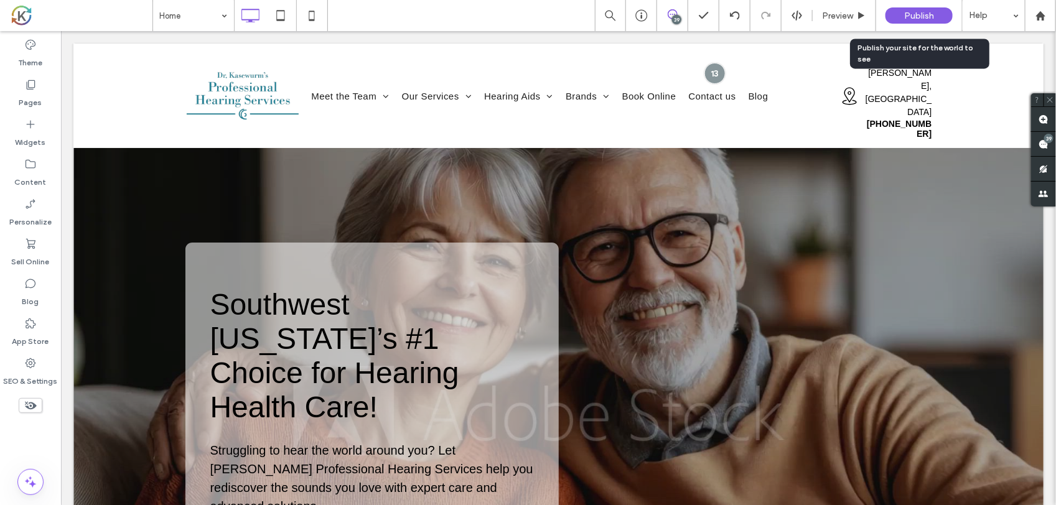
click at [913, 17] on span "Publish" at bounding box center [919, 16] width 30 height 11
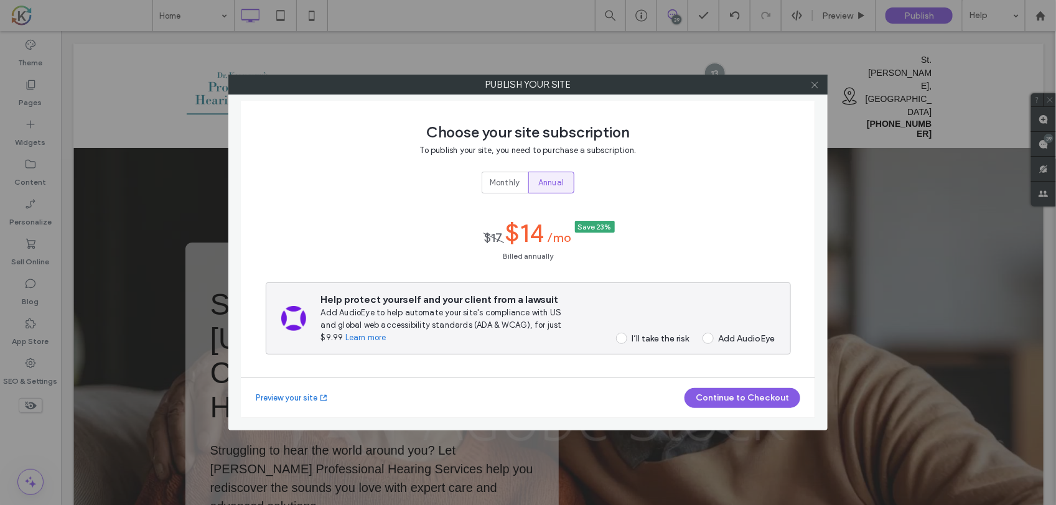
click at [814, 88] on icon at bounding box center [814, 84] width 9 height 9
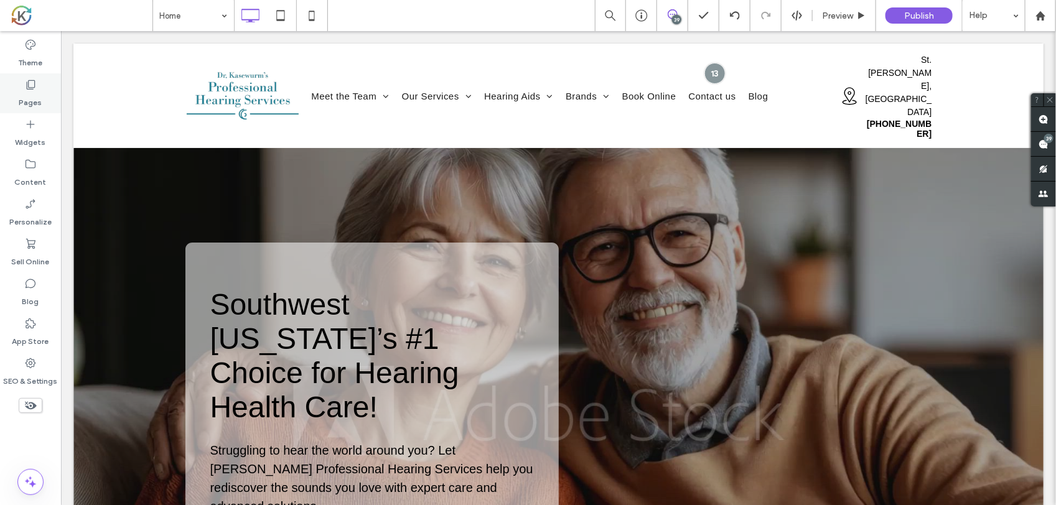
click at [32, 96] on label "Pages" at bounding box center [30, 99] width 23 height 17
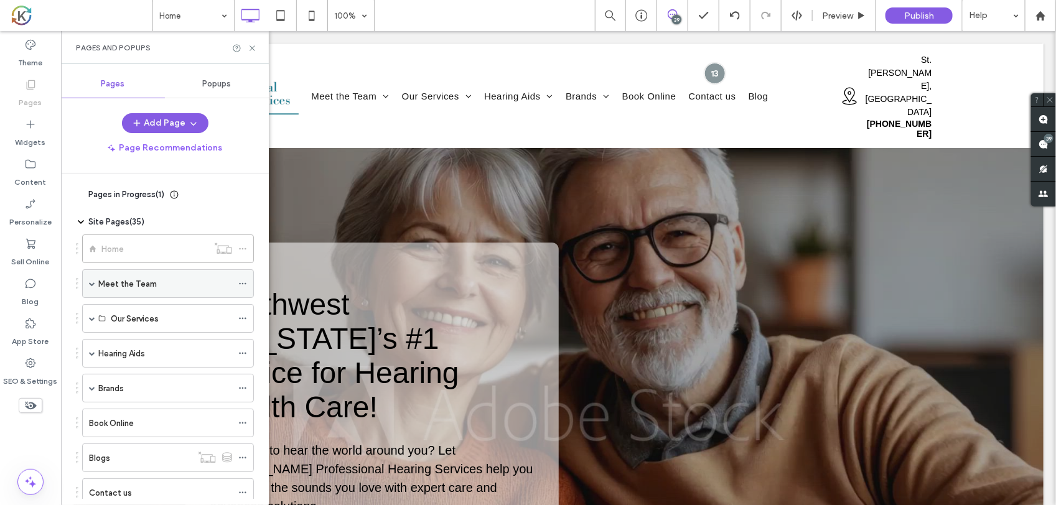
click at [166, 283] on div "Meet the Team" at bounding box center [165, 284] width 134 height 13
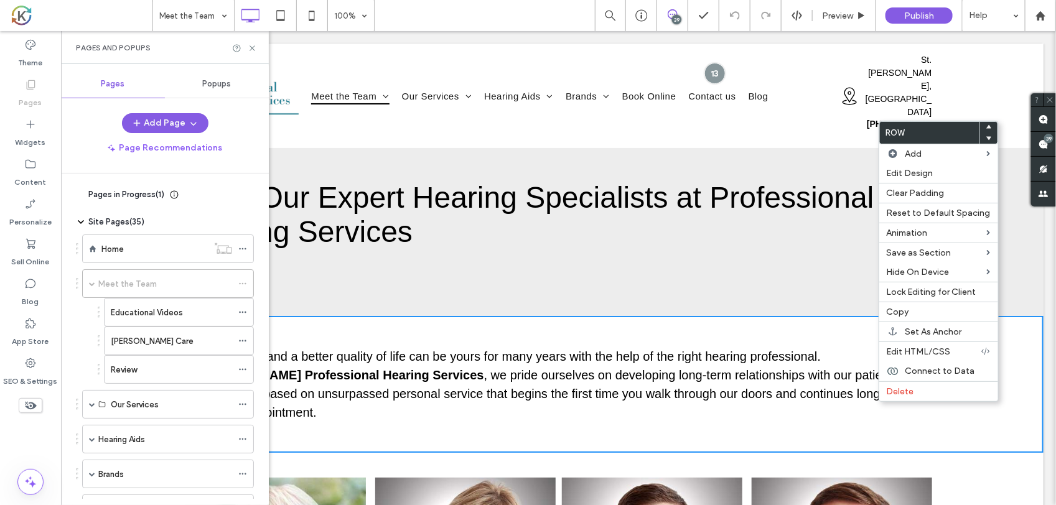
click at [849, 293] on div "Meet Our Expert Hearing Specialists at Professional Hearing Services Click To P…" at bounding box center [558, 217] width 970 height 198
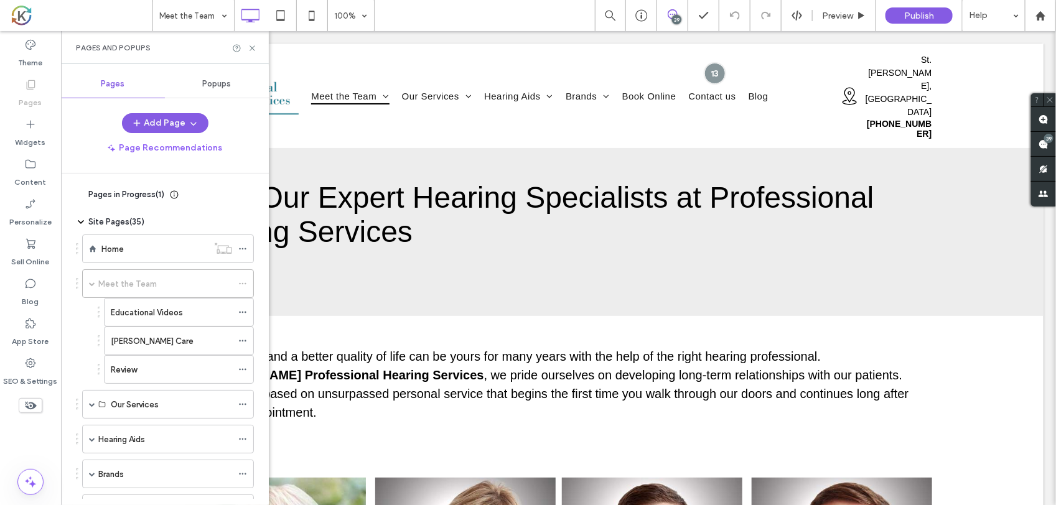
click at [247, 54] on div "Pages and Popups" at bounding box center [165, 47] width 208 height 33
click at [253, 52] on icon at bounding box center [252, 48] width 9 height 9
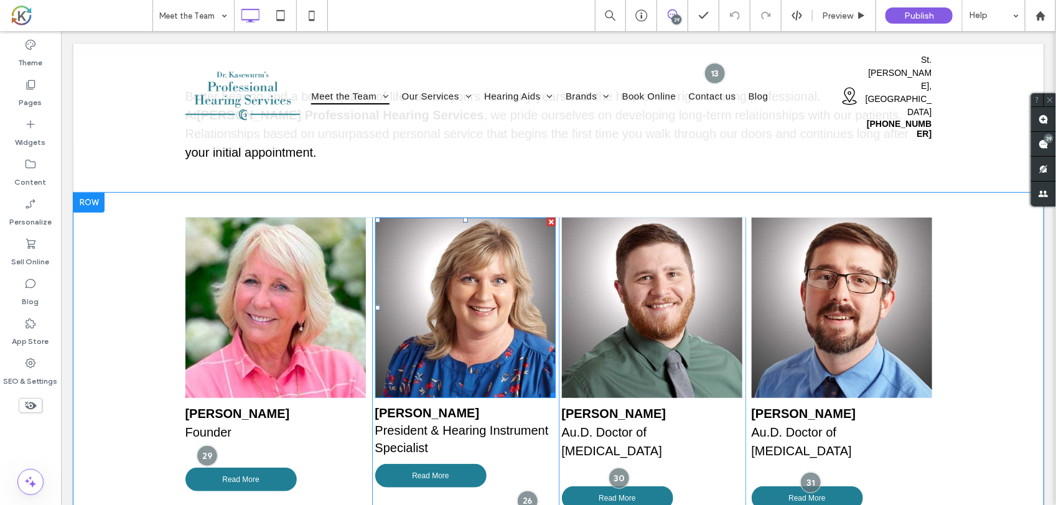
scroll to position [233, 0]
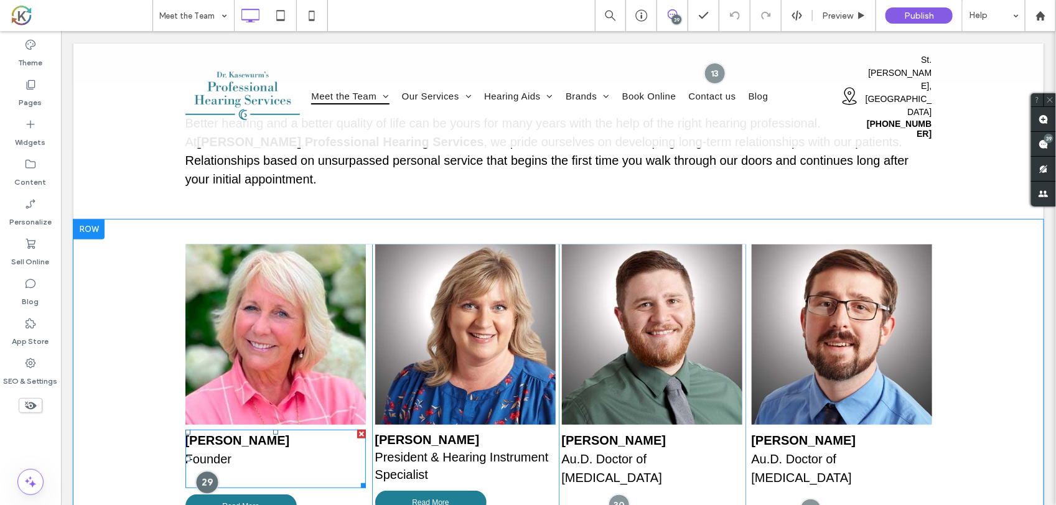
click at [200, 471] on div at bounding box center [206, 482] width 23 height 23
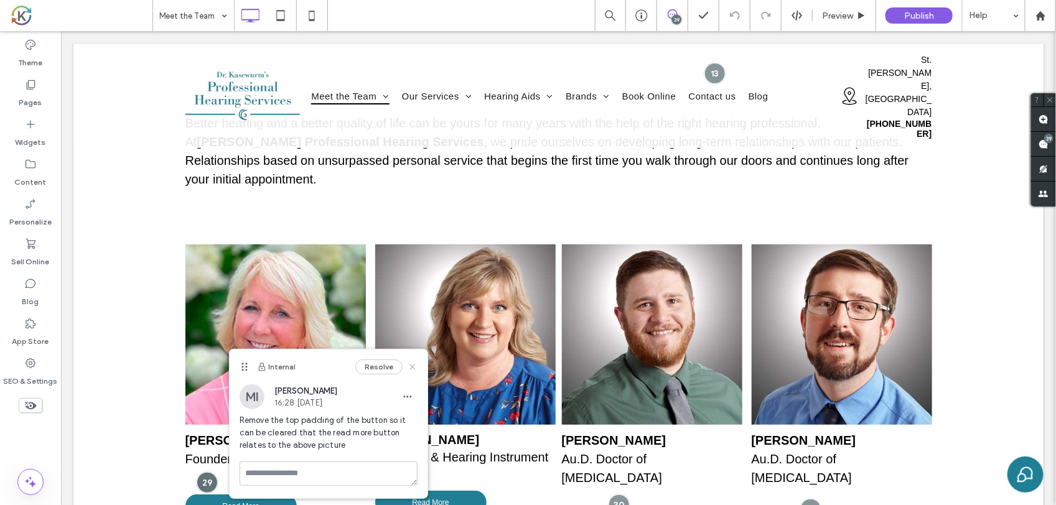
click at [410, 369] on use at bounding box center [413, 367] width 6 height 6
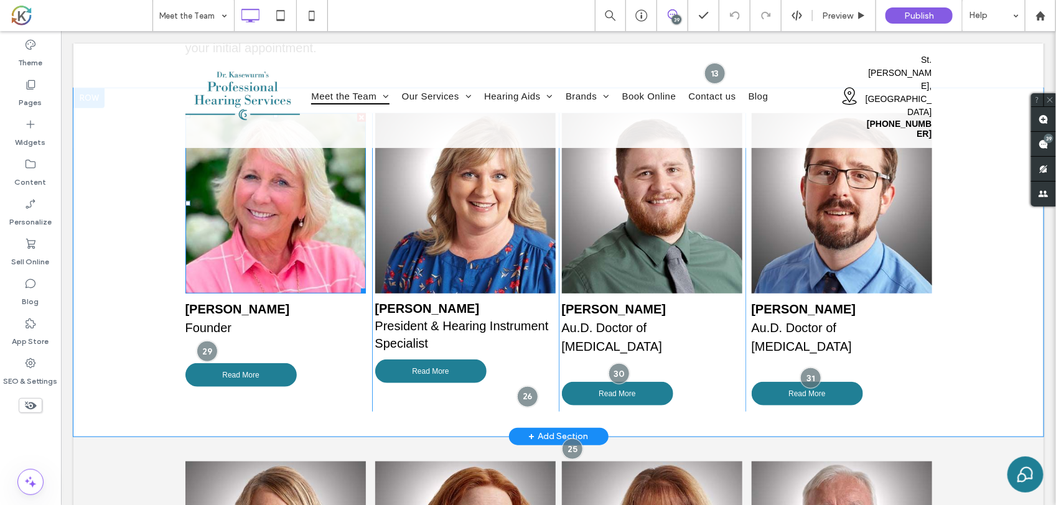
scroll to position [389, 0]
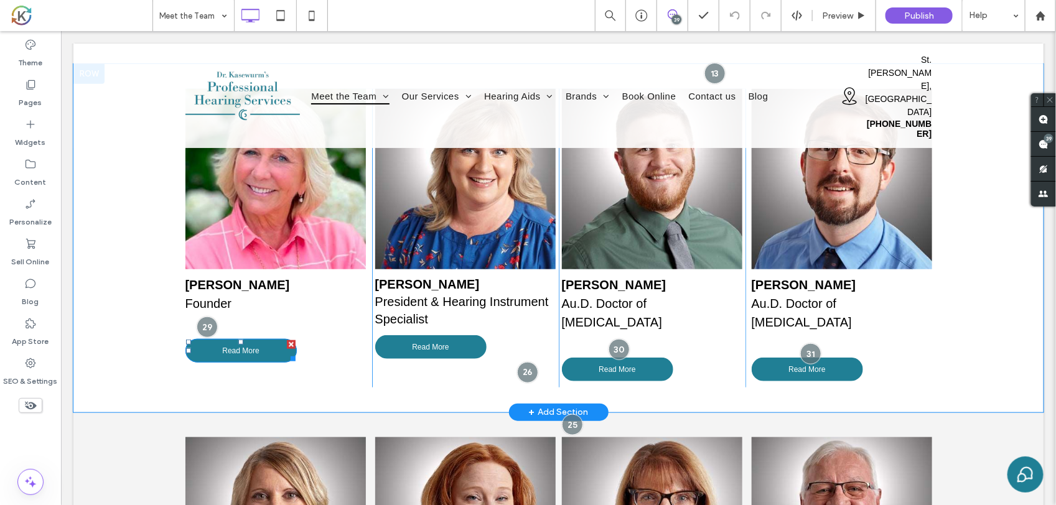
click at [212, 339] on link "Read More" at bounding box center [240, 351] width 111 height 24
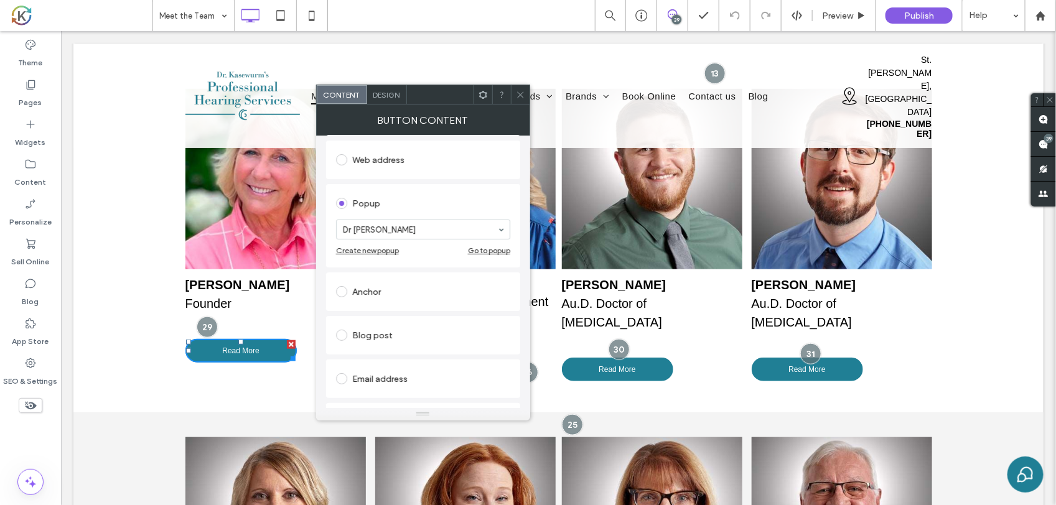
scroll to position [59, 0]
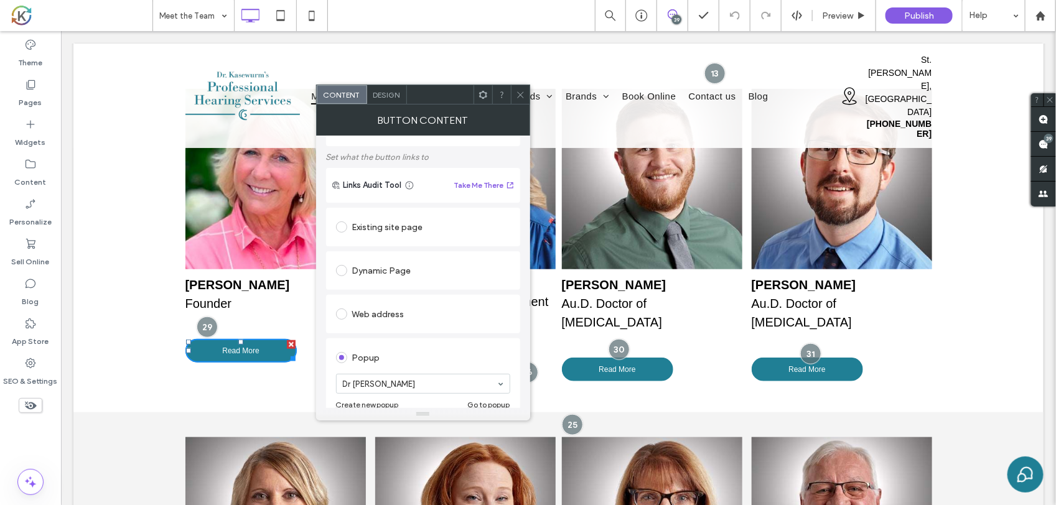
click at [396, 92] on span "Design" at bounding box center [386, 94] width 27 height 9
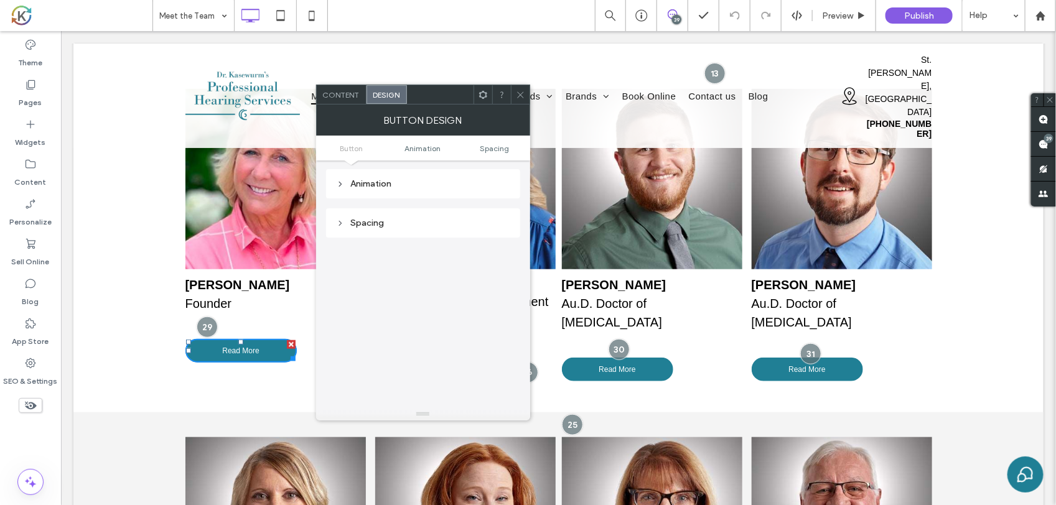
scroll to position [586, 0]
click at [398, 185] on div "Spacing" at bounding box center [423, 185] width 174 height 11
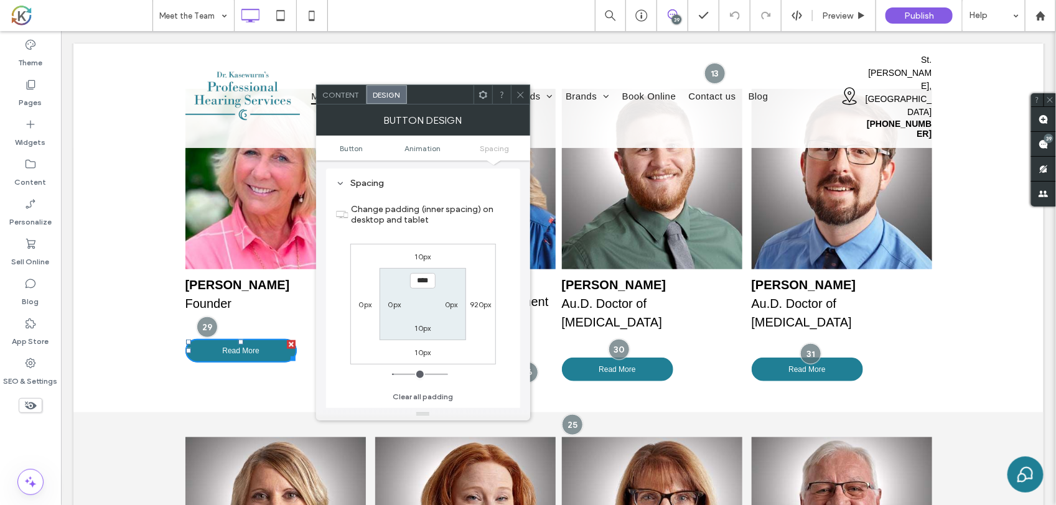
click at [418, 259] on label "10px" at bounding box center [423, 256] width 16 height 9
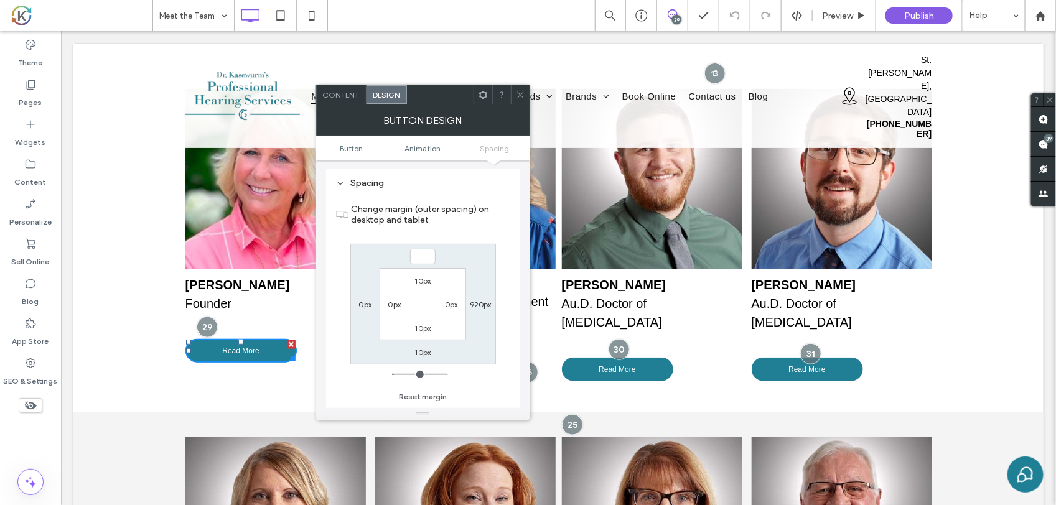
type input "*"
type input "***"
click at [141, 293] on div "Dr. Gyl Kasewurm Founder Read More Click To Paste Julie Duensing President & He…" at bounding box center [558, 237] width 970 height 349
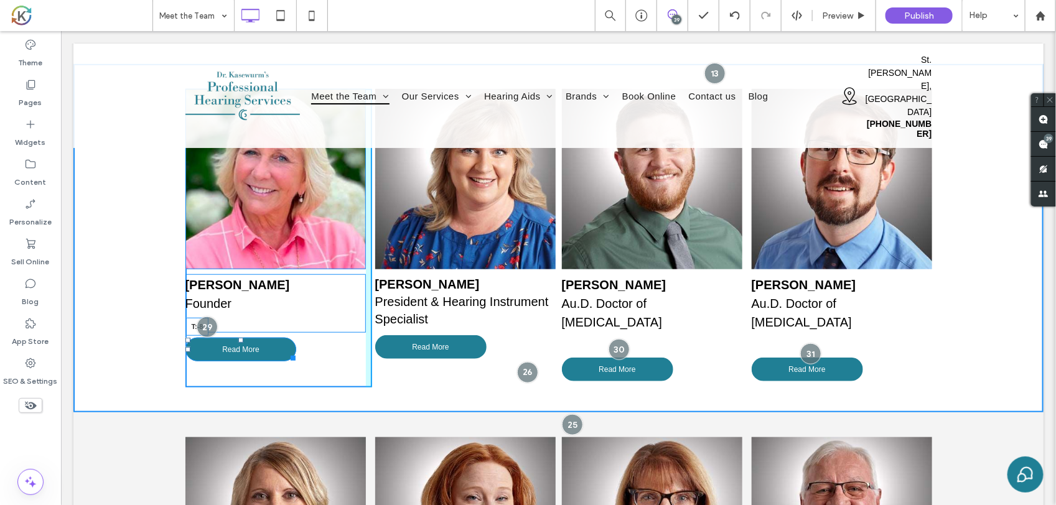
drag, startPoint x: 233, startPoint y: 322, endPoint x: 246, endPoint y: 339, distance: 21.4
click at [185, 308] on div "Dr. Gyl Kasewurm Founder Read More T:-8 Click To Paste" at bounding box center [278, 237] width 187 height 299
drag, startPoint x: 218, startPoint y: 327, endPoint x: 189, endPoint y: 327, distance: 29.3
click at [220, 342] on div at bounding box center [222, 344] width 5 height 5
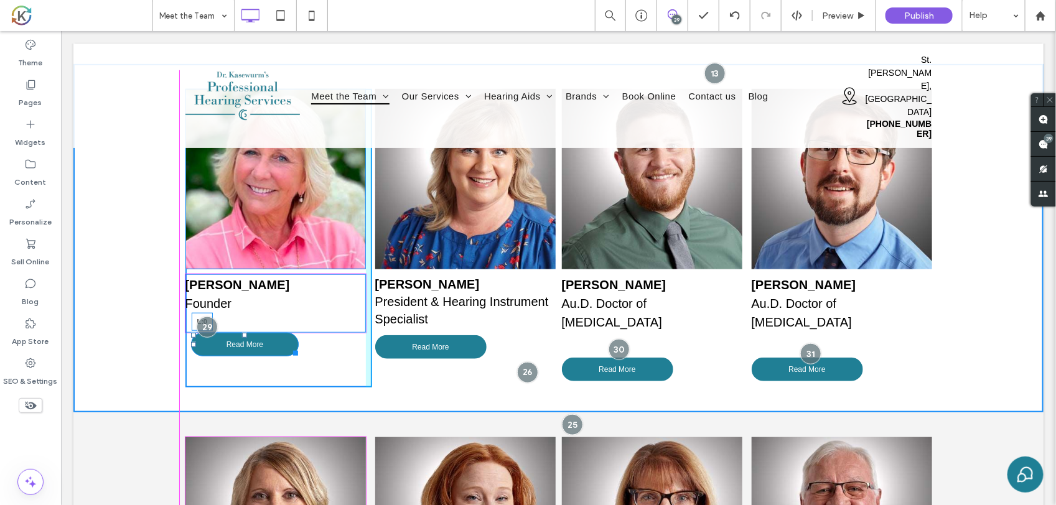
drag, startPoint x: 184, startPoint y: 324, endPoint x: 182, endPoint y: 317, distance: 6.7
click at [190, 332] on link "Read More L:0" at bounding box center [244, 344] width 108 height 24
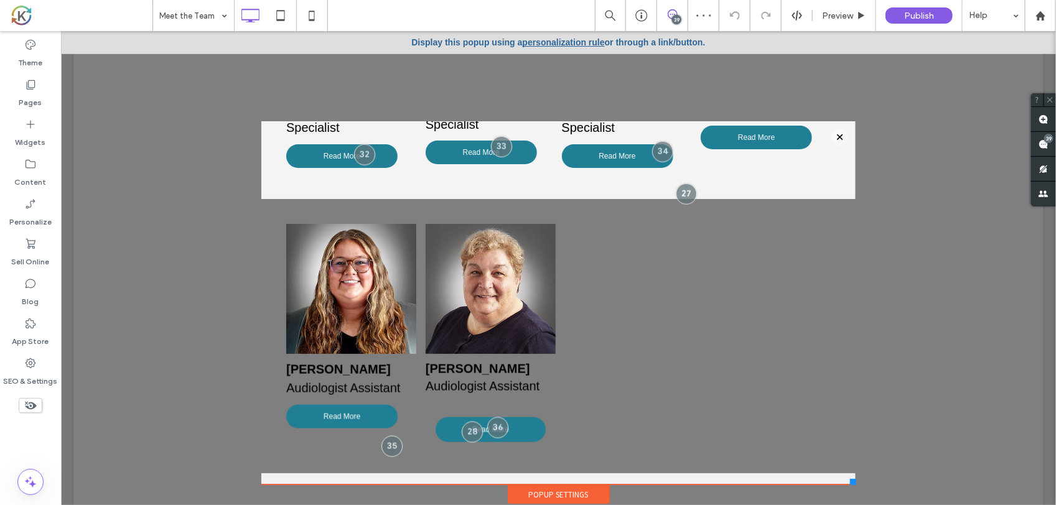
scroll to position [856, 0]
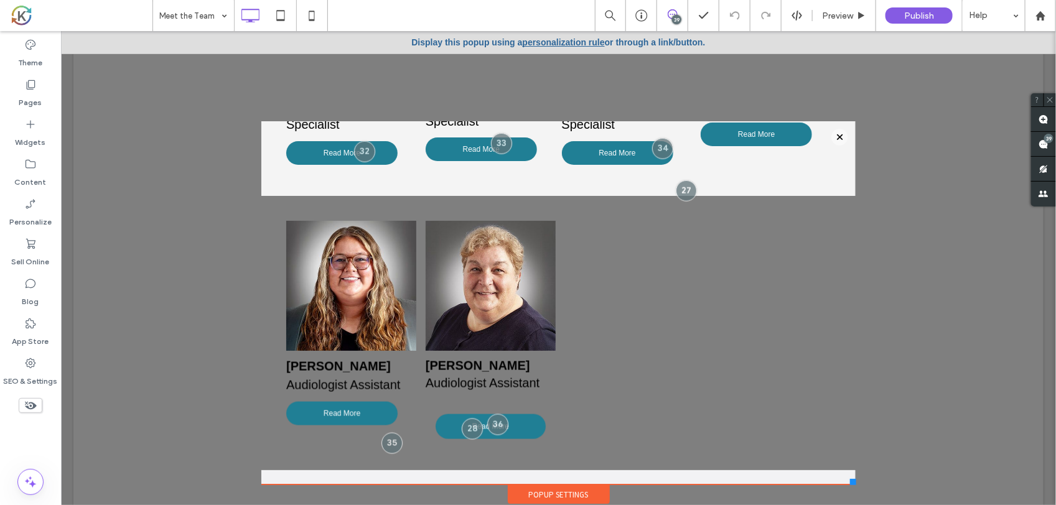
click at [967, 256] on div at bounding box center [557, 267] width 995 height 474
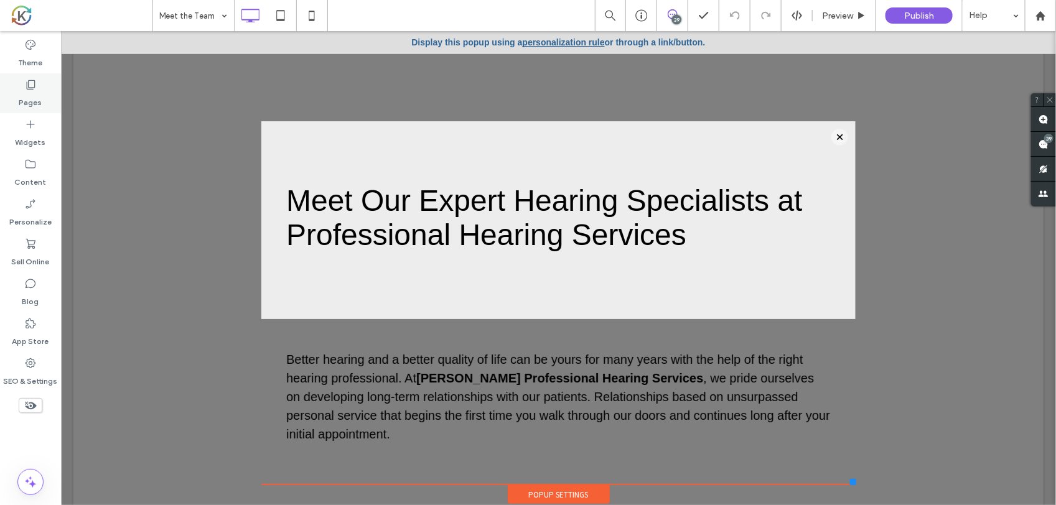
click at [22, 78] on div "Pages" at bounding box center [30, 93] width 61 height 40
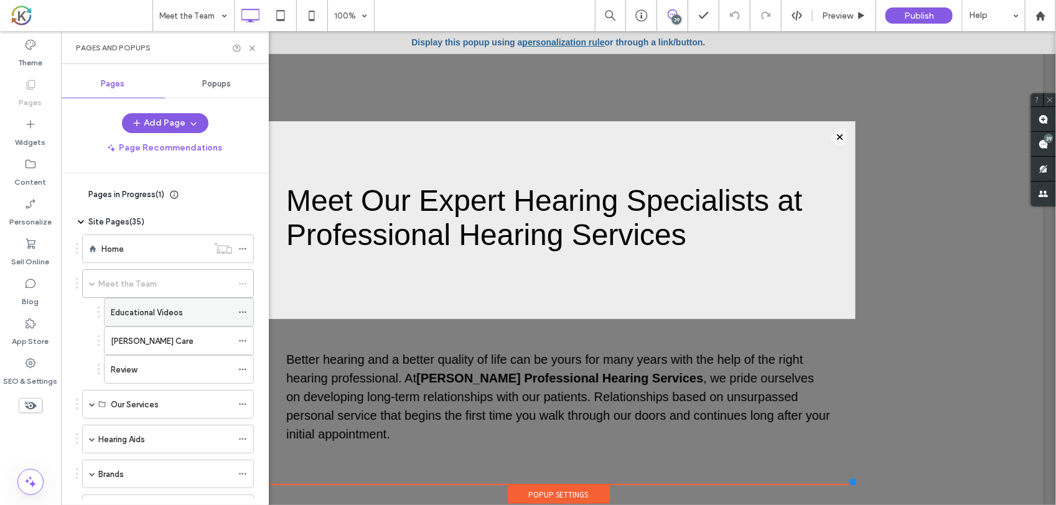
click at [159, 311] on label "Educational Videos" at bounding box center [147, 313] width 72 height 22
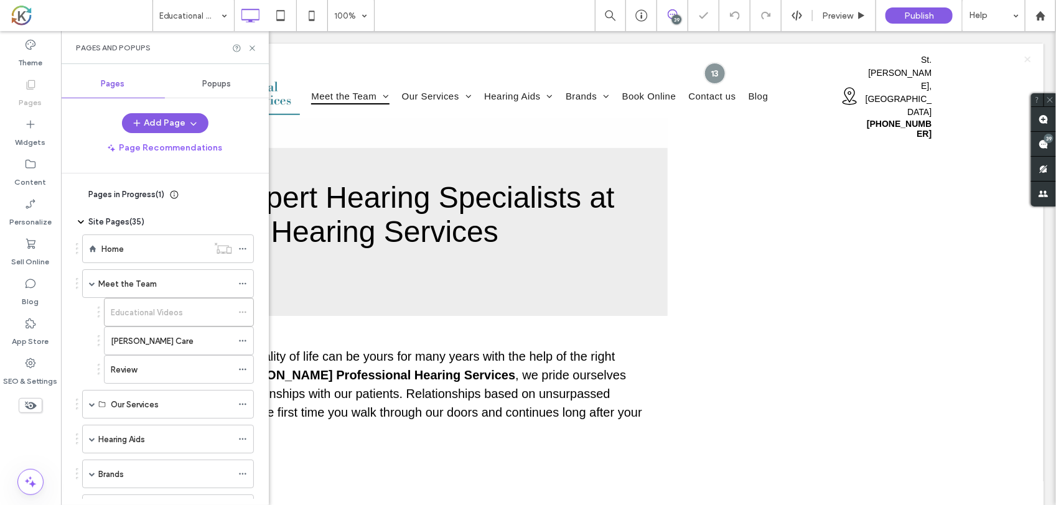
click at [169, 277] on div "Meet the Team" at bounding box center [165, 283] width 134 height 27
click at [253, 44] on icon at bounding box center [252, 48] width 9 height 9
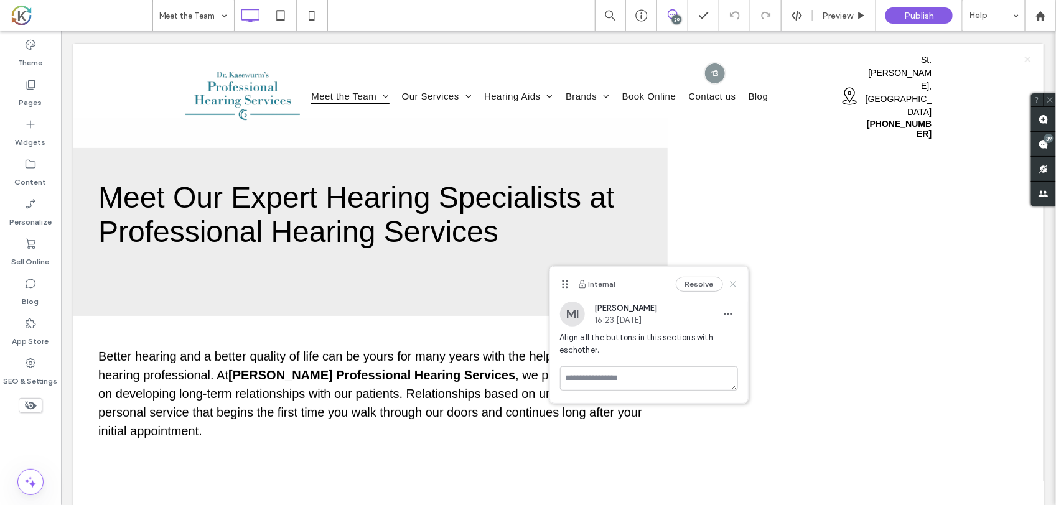
click at [734, 285] on use at bounding box center [733, 284] width 6 height 6
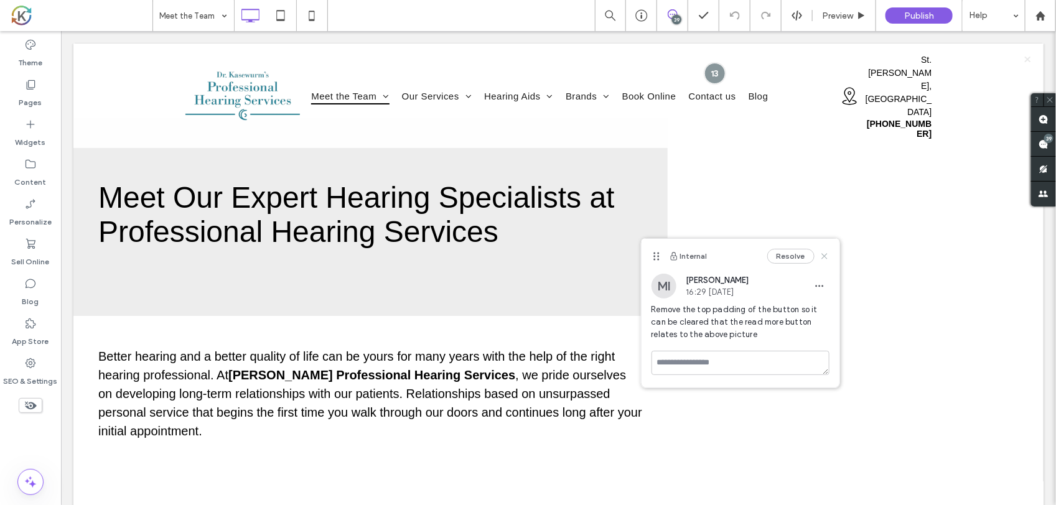
click at [820, 257] on icon at bounding box center [825, 256] width 10 height 10
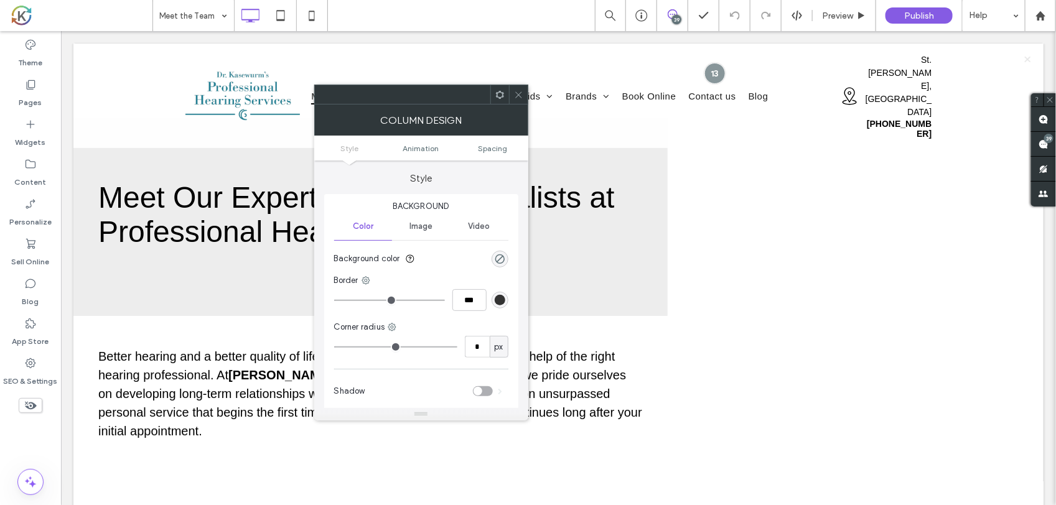
click at [517, 95] on icon at bounding box center [518, 94] width 9 height 9
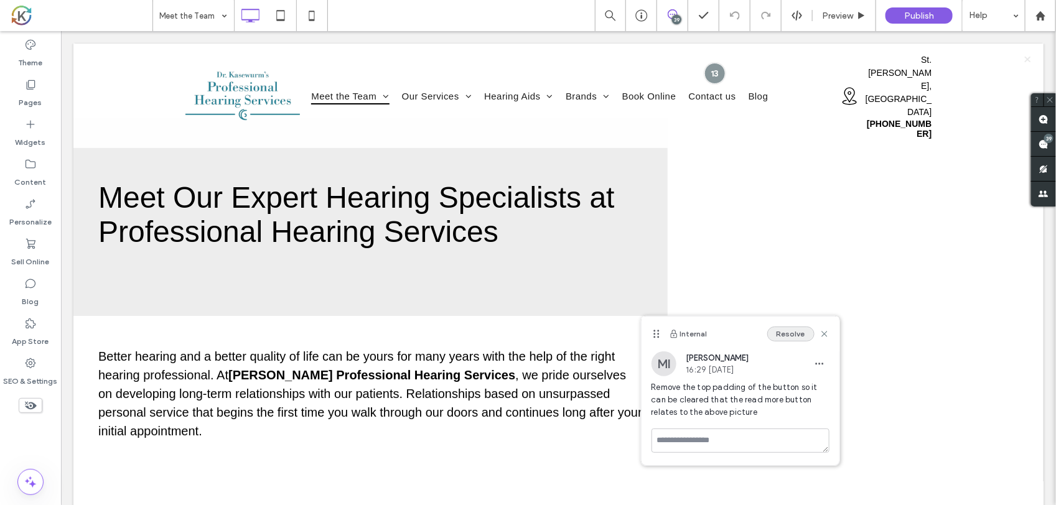
click at [789, 334] on button "Resolve" at bounding box center [790, 334] width 47 height 15
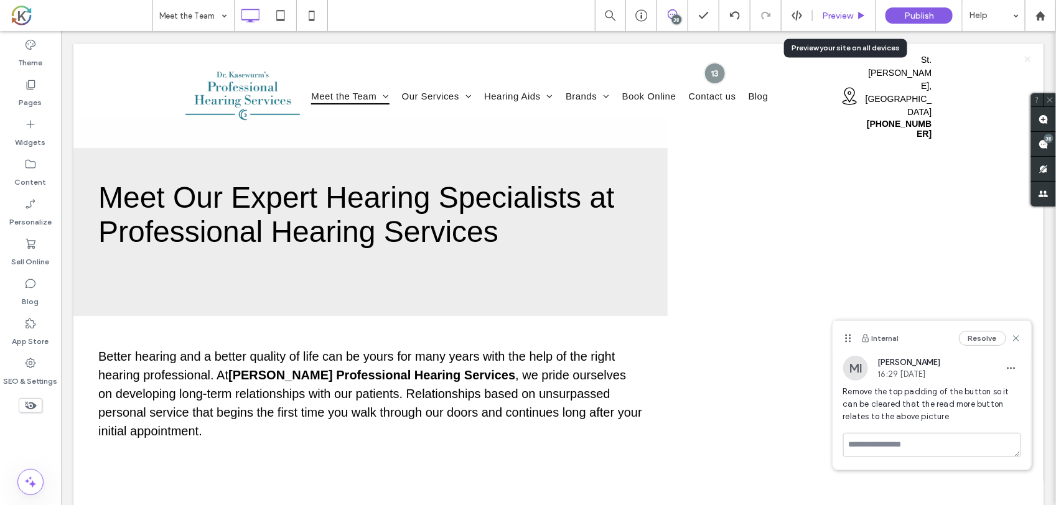
click at [850, 14] on span "Preview" at bounding box center [837, 16] width 31 height 11
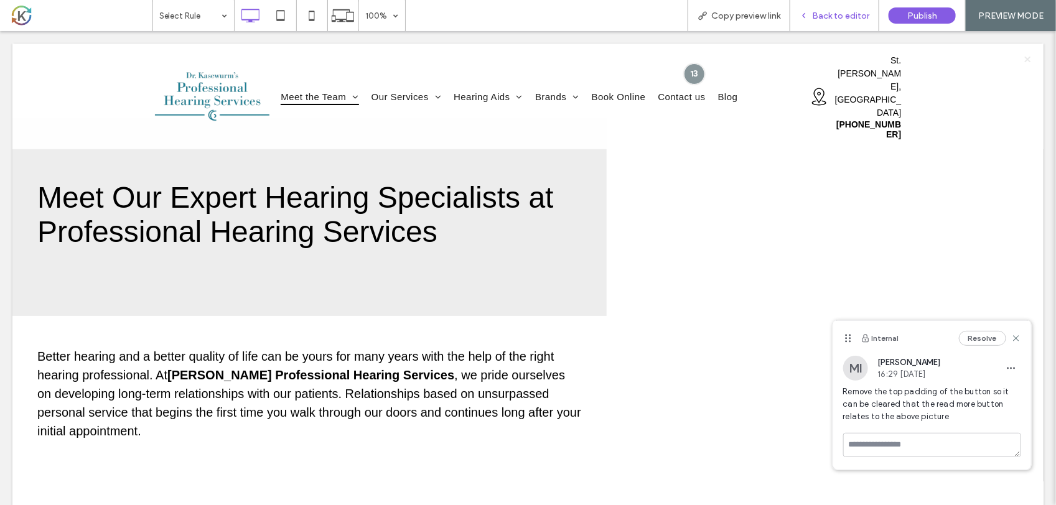
click at [850, 14] on span "Back to editor" at bounding box center [840, 16] width 57 height 11
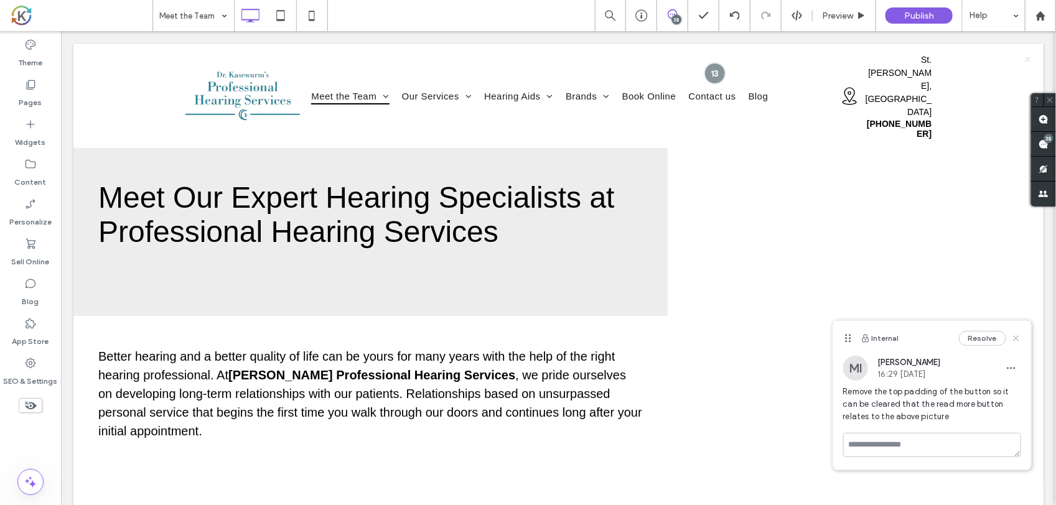
click at [1018, 342] on icon at bounding box center [1016, 339] width 10 height 10
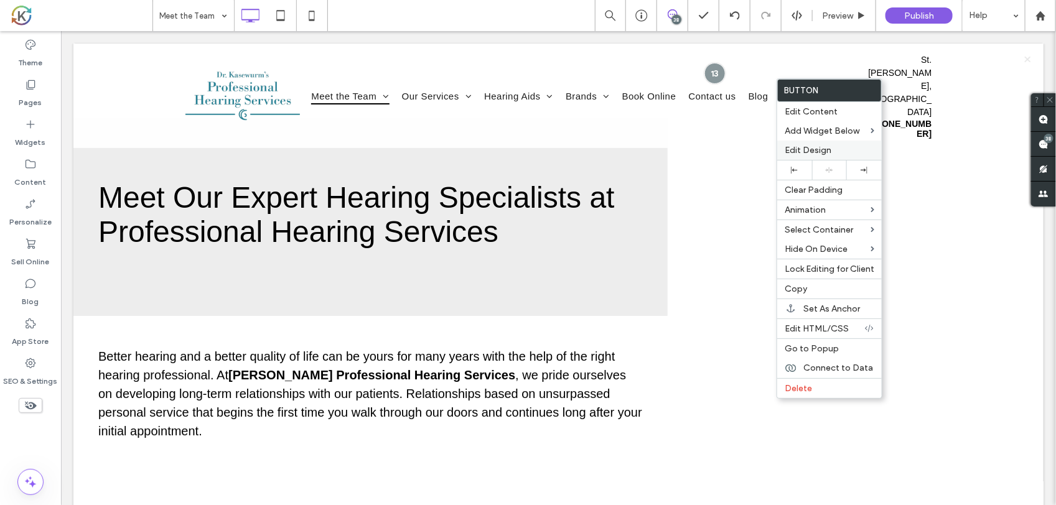
click at [819, 151] on span "Edit Design" at bounding box center [808, 150] width 47 height 11
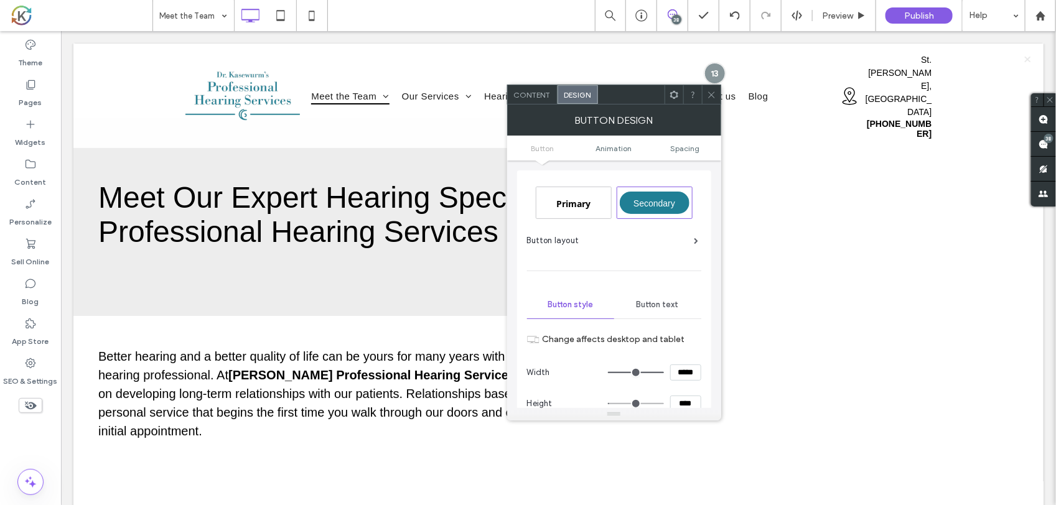
scroll to position [586, 0]
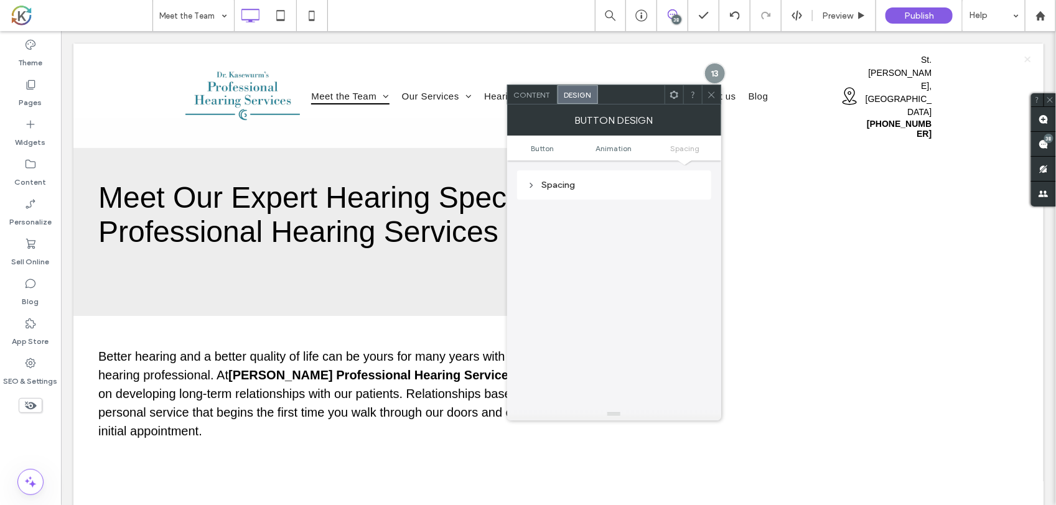
click at [670, 174] on div "Spacing" at bounding box center [614, 185] width 194 height 29
click at [636, 194] on div "Spacing" at bounding box center [614, 185] width 194 height 29
click at [585, 193] on div "Spacing" at bounding box center [614, 185] width 174 height 17
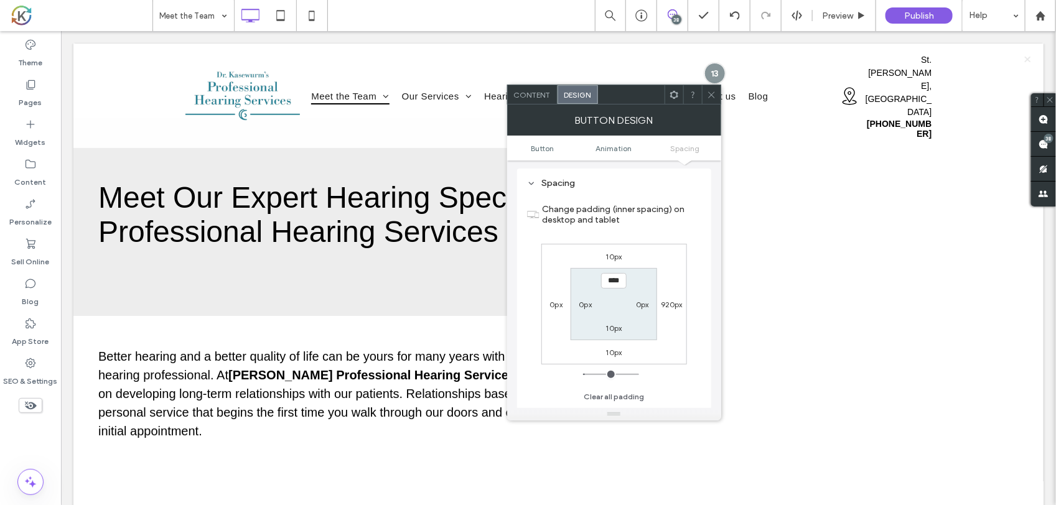
click at [615, 257] on label "10px" at bounding box center [614, 256] width 16 height 9
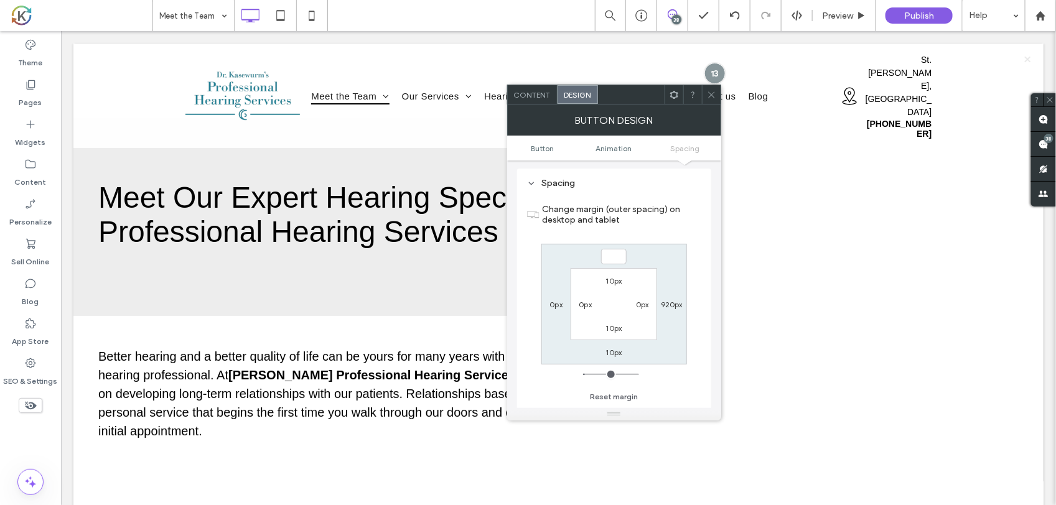
type input "*"
type input "***"
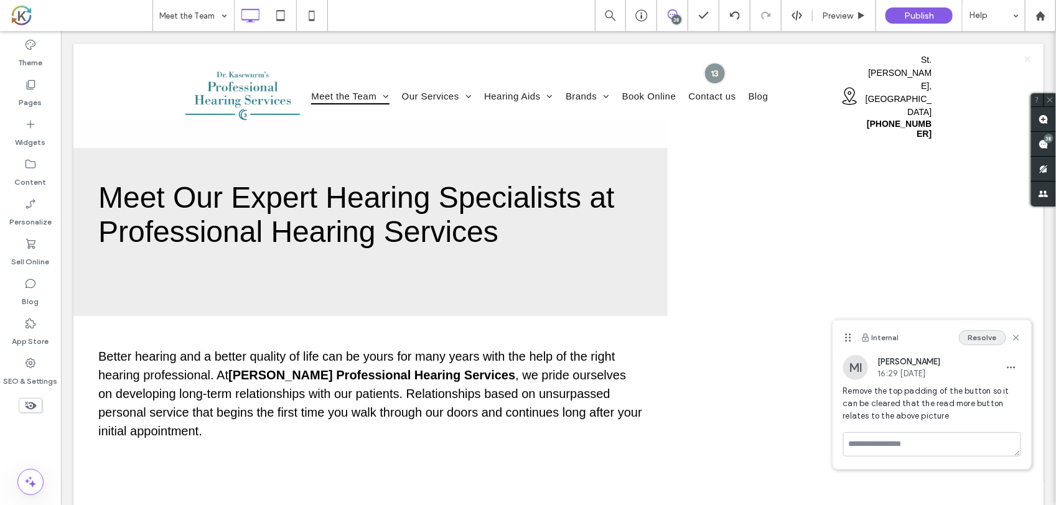
click at [980, 336] on button "Resolve" at bounding box center [982, 338] width 47 height 15
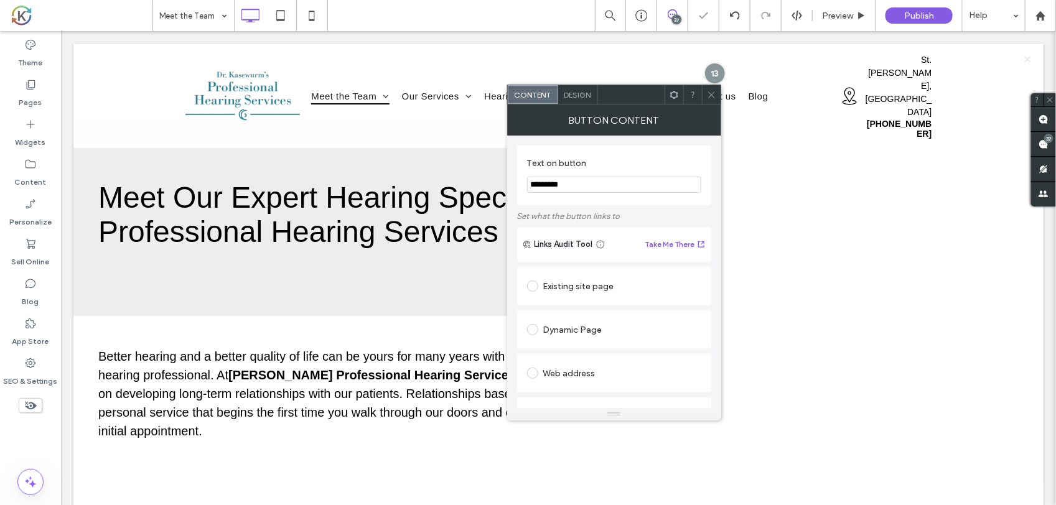
click at [711, 95] on icon at bounding box center [711, 94] width 9 height 9
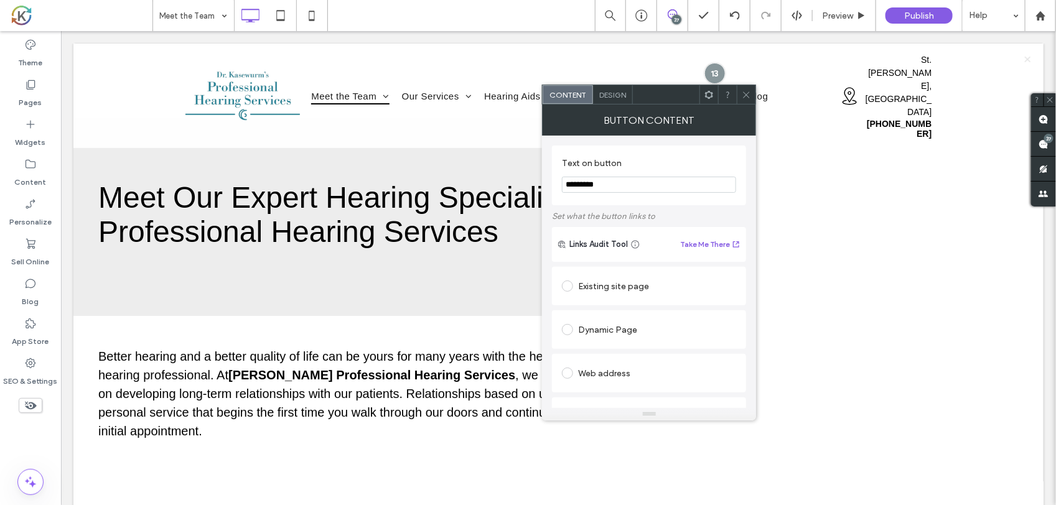
click at [748, 98] on icon at bounding box center [746, 94] width 9 height 9
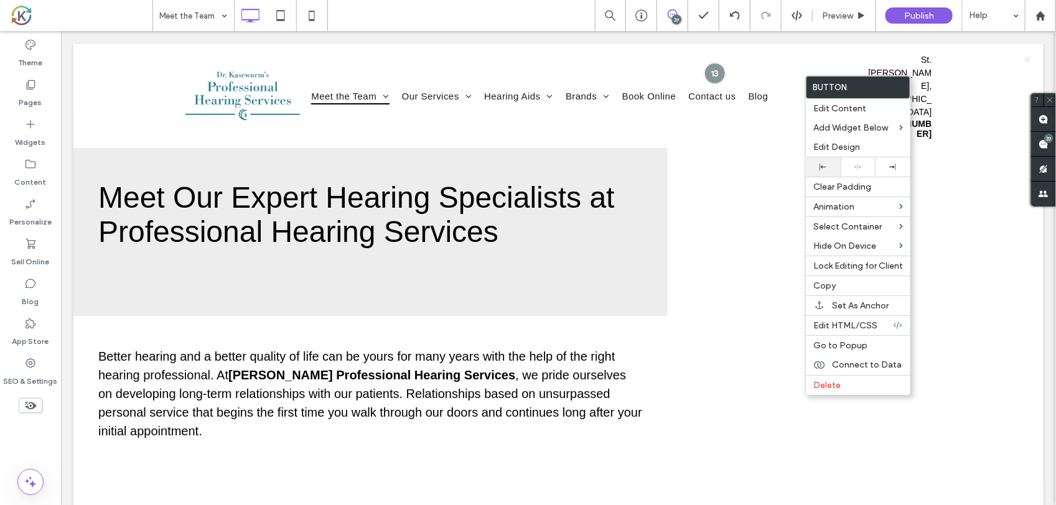
click at [820, 169] on use at bounding box center [823, 167] width 7 height 7
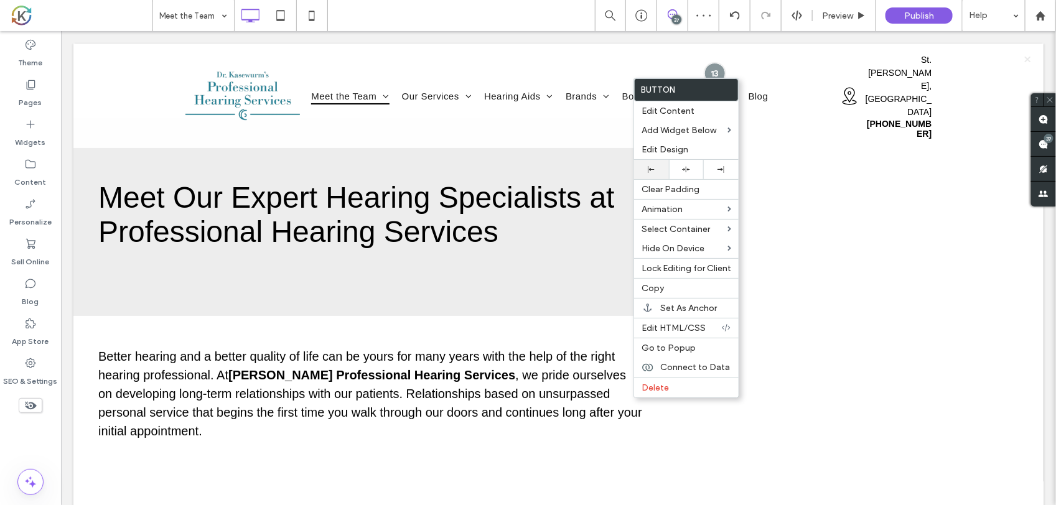
click at [658, 168] on div at bounding box center [651, 169] width 22 height 7
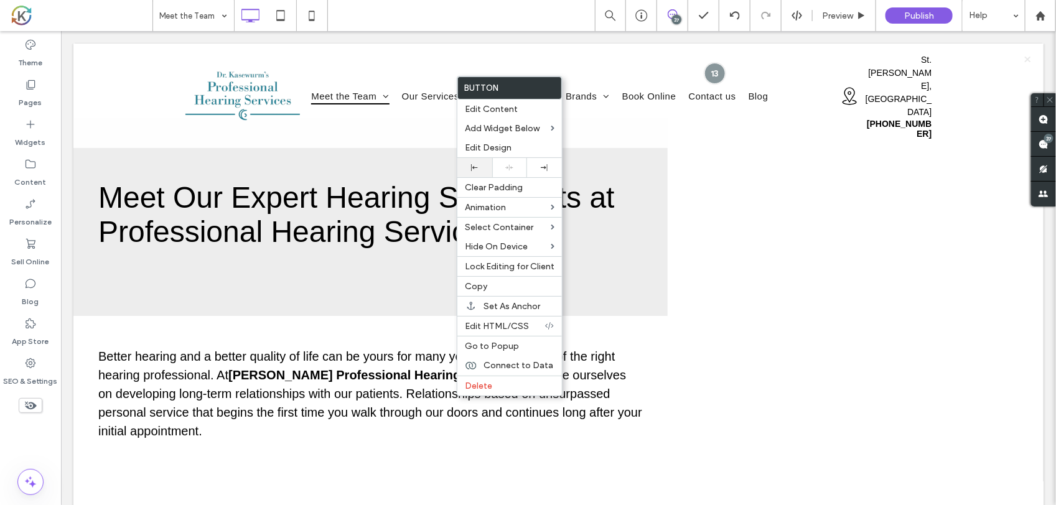
click at [481, 166] on div at bounding box center [474, 167] width 35 height 19
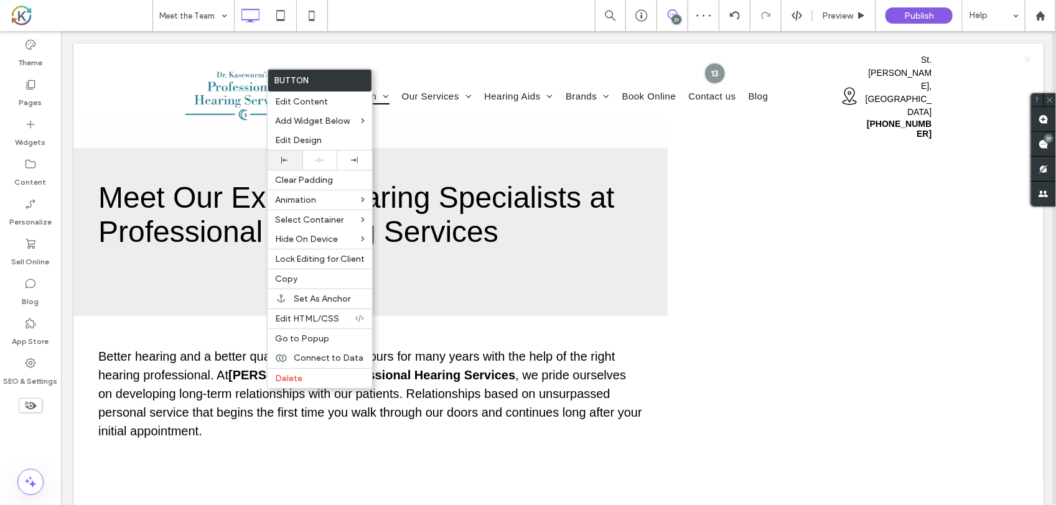
click at [294, 164] on div at bounding box center [285, 160] width 22 height 7
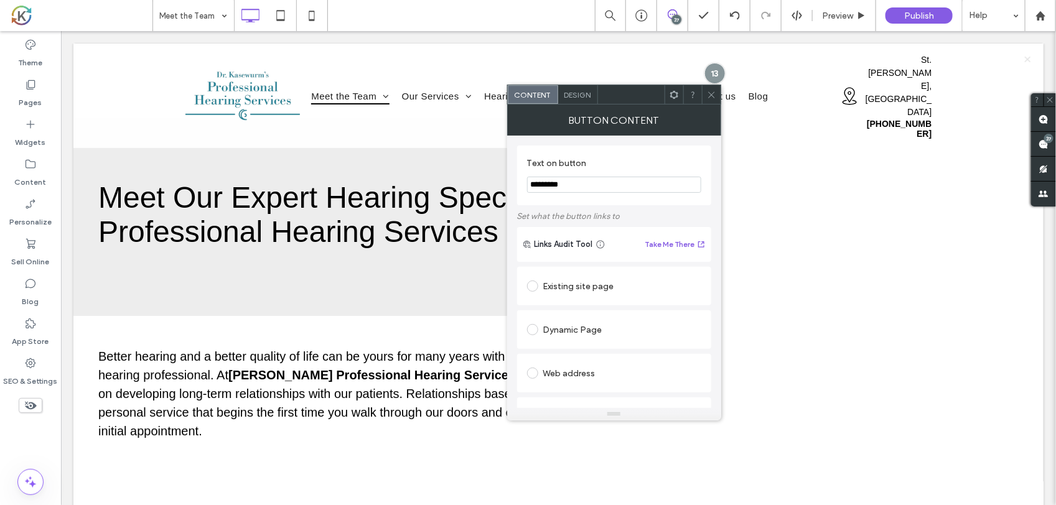
click at [711, 101] on span at bounding box center [711, 94] width 9 height 19
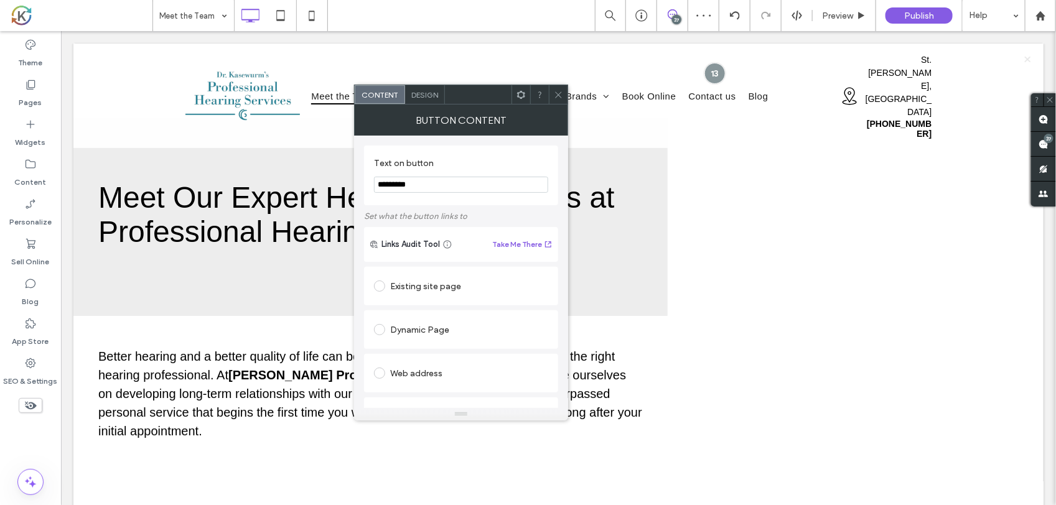
click at [564, 98] on div at bounding box center [558, 94] width 19 height 19
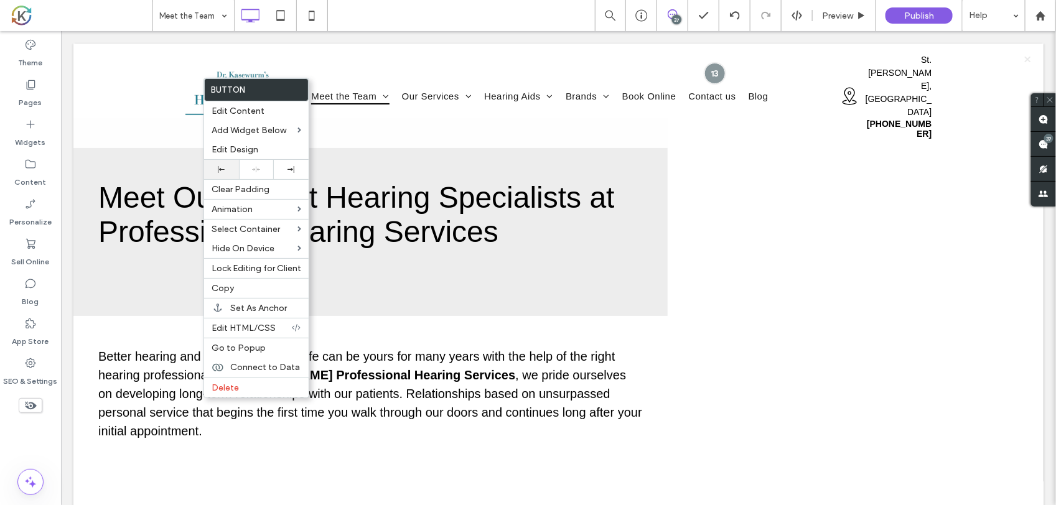
click at [232, 172] on div at bounding box center [221, 169] width 35 height 19
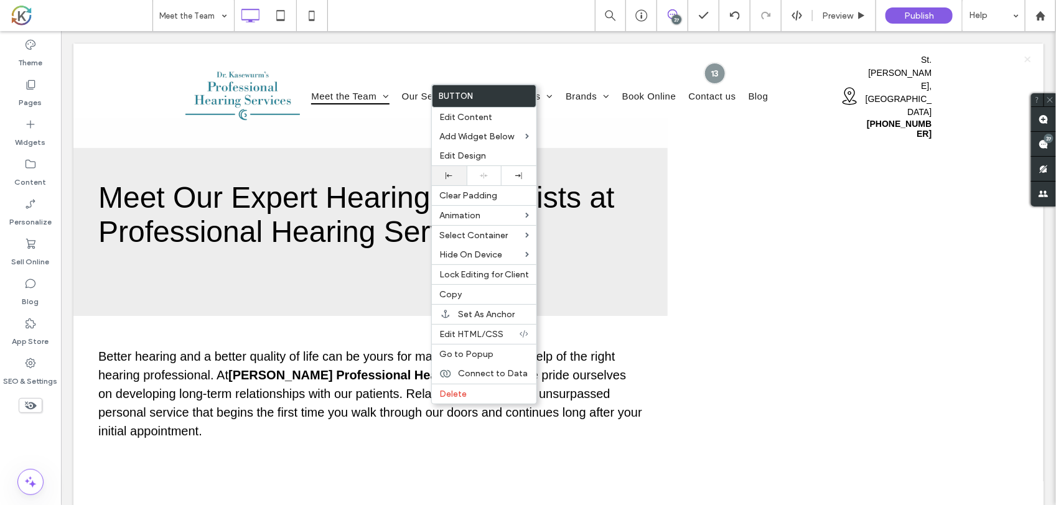
click at [445, 168] on div at bounding box center [449, 175] width 35 height 19
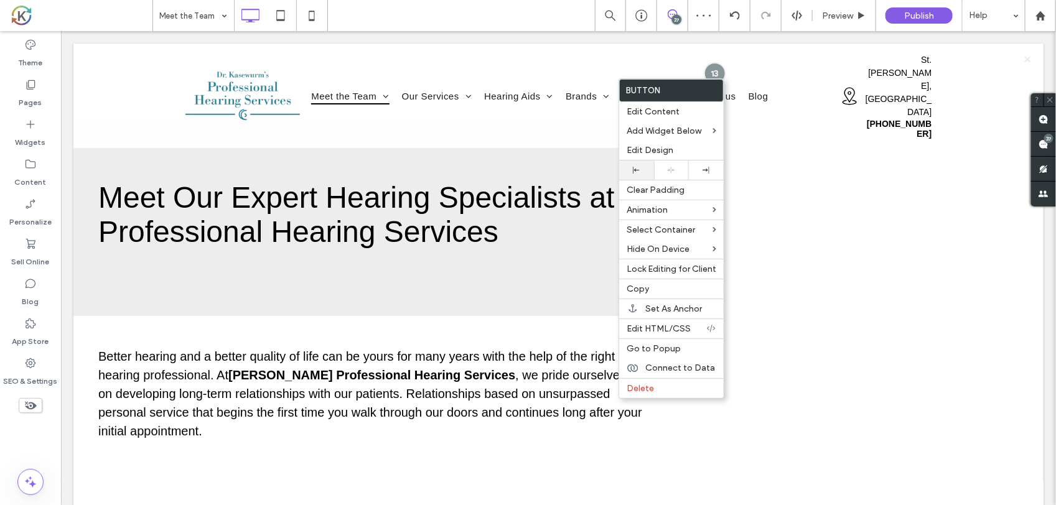
click at [639, 169] on icon at bounding box center [636, 170] width 7 height 7
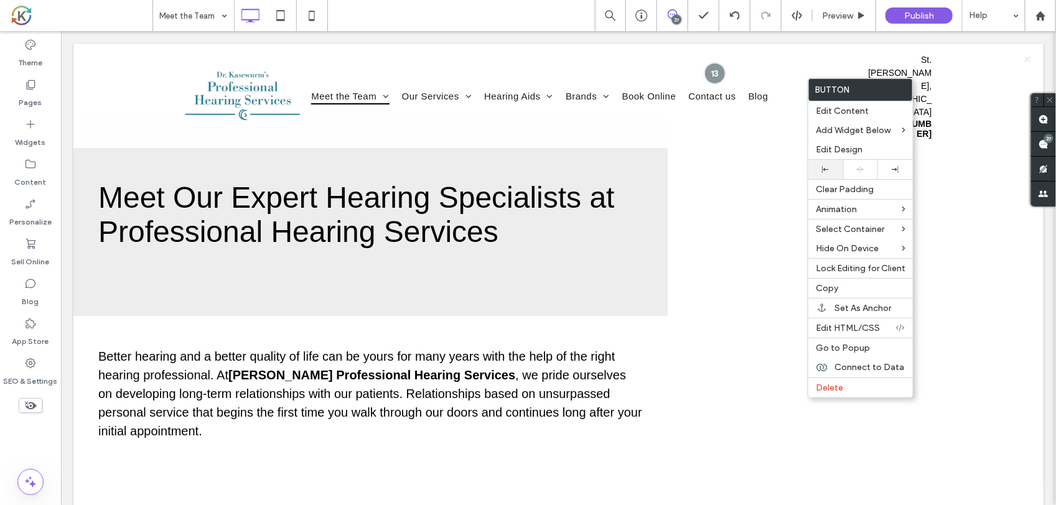
click at [815, 168] on div at bounding box center [826, 169] width 22 height 7
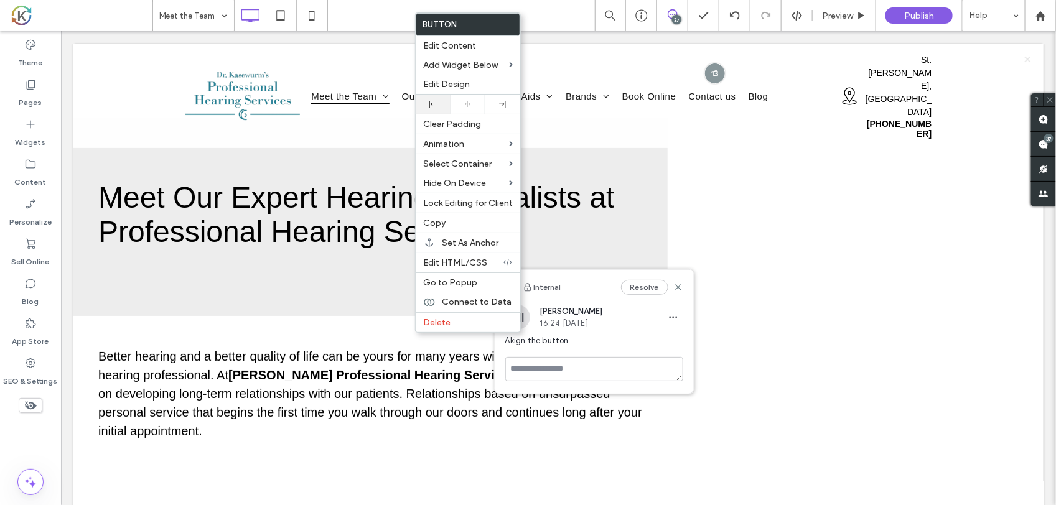
click at [437, 101] on div at bounding box center [433, 104] width 35 height 19
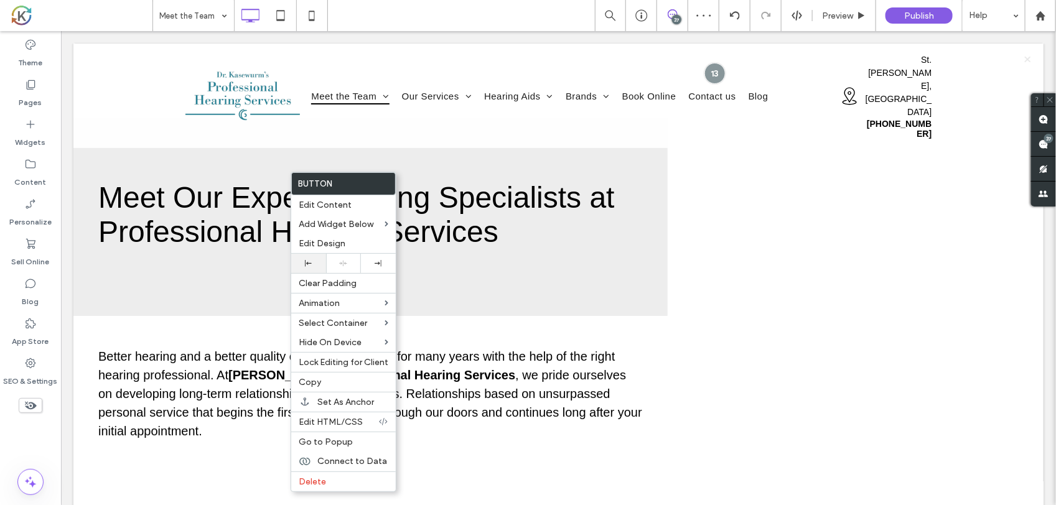
click at [311, 266] on icon at bounding box center [308, 263] width 7 height 7
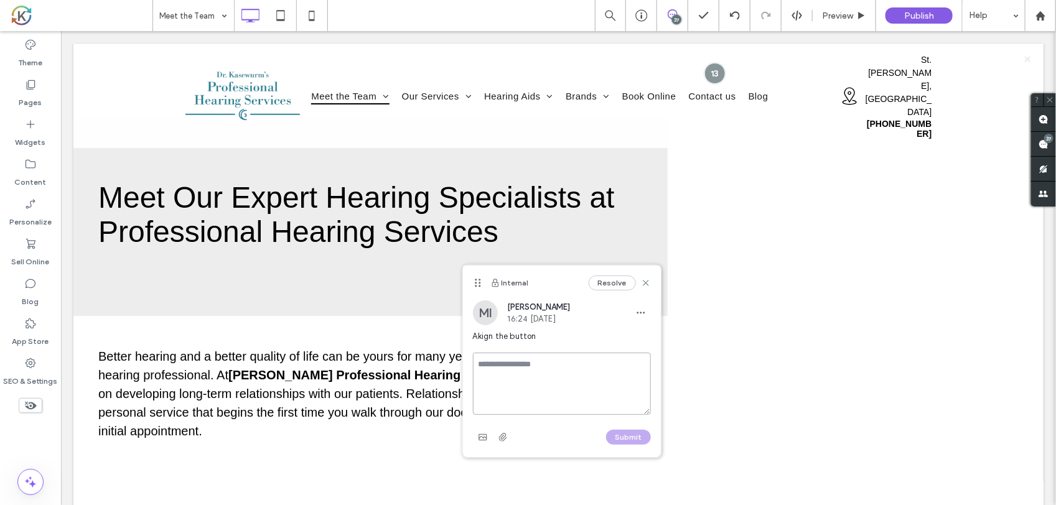
click at [502, 362] on textarea at bounding box center [562, 384] width 178 height 62
type textarea "*"
type textarea "*****"
click at [630, 433] on button "Submit" at bounding box center [628, 437] width 45 height 15
click at [648, 286] on icon at bounding box center [646, 283] width 10 height 10
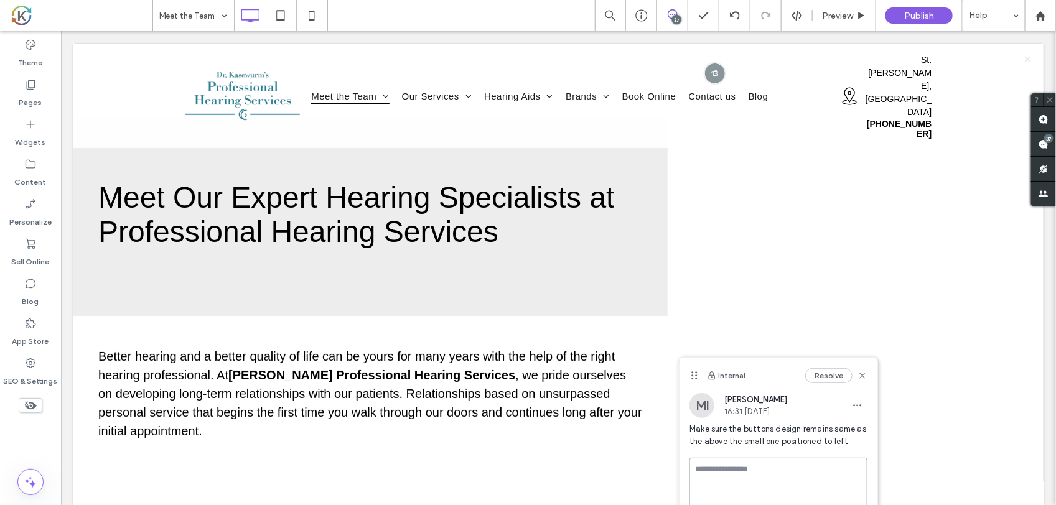
click at [735, 471] on textarea at bounding box center [779, 489] width 178 height 62
type textarea "*****"
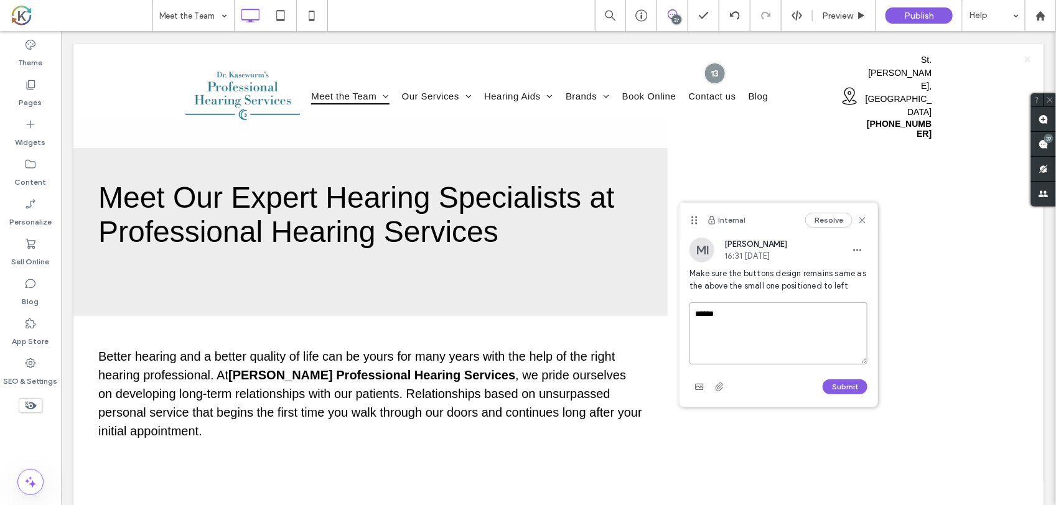
click at [828, 310] on textarea "*****" at bounding box center [779, 334] width 178 height 62
click at [851, 385] on button "Submit" at bounding box center [845, 387] width 45 height 15
click at [864, 220] on icon at bounding box center [863, 220] width 10 height 10
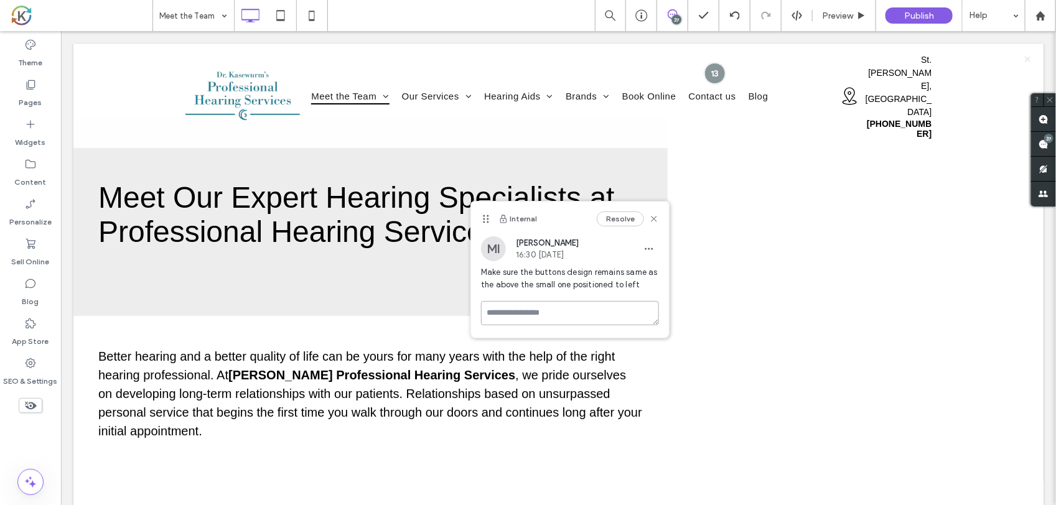
click at [520, 316] on textarea at bounding box center [570, 313] width 178 height 24
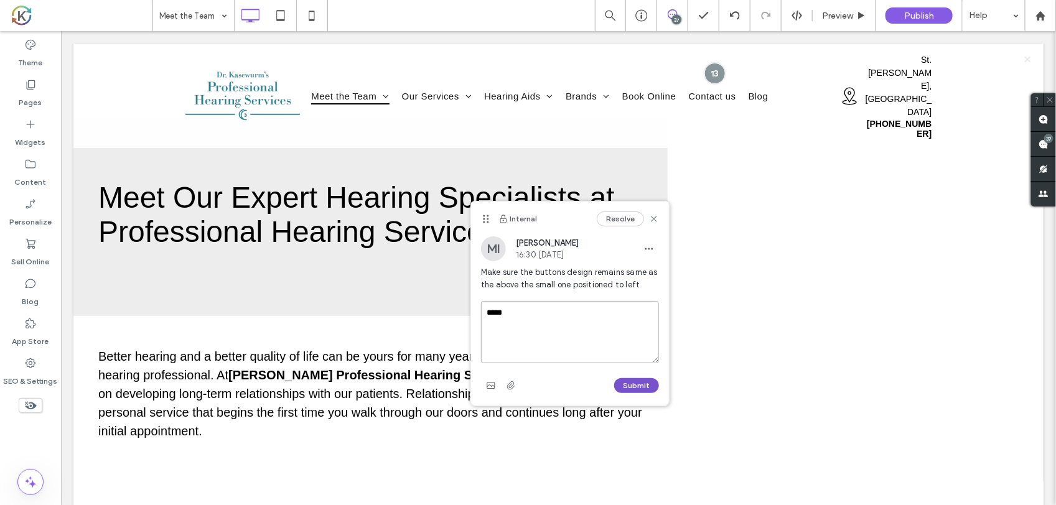
type textarea "*****"
click at [645, 384] on button "Submit" at bounding box center [636, 385] width 45 height 15
click at [500, 303] on textarea at bounding box center [570, 332] width 178 height 62
type textarea "*****"
click at [639, 381] on button "Submit" at bounding box center [636, 385] width 45 height 15
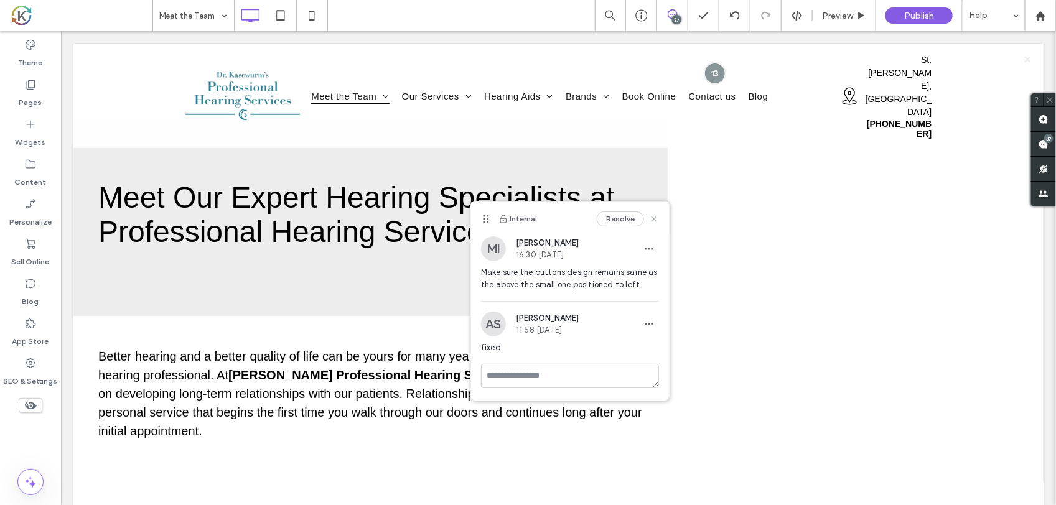
click at [655, 218] on use at bounding box center [655, 219] width 6 height 6
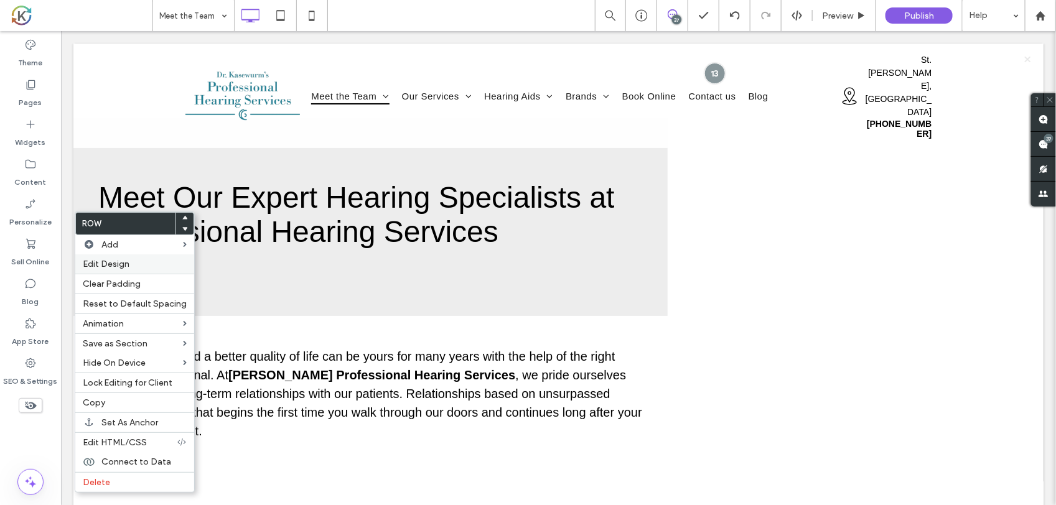
click at [113, 265] on span "Edit Design" at bounding box center [106, 264] width 47 height 11
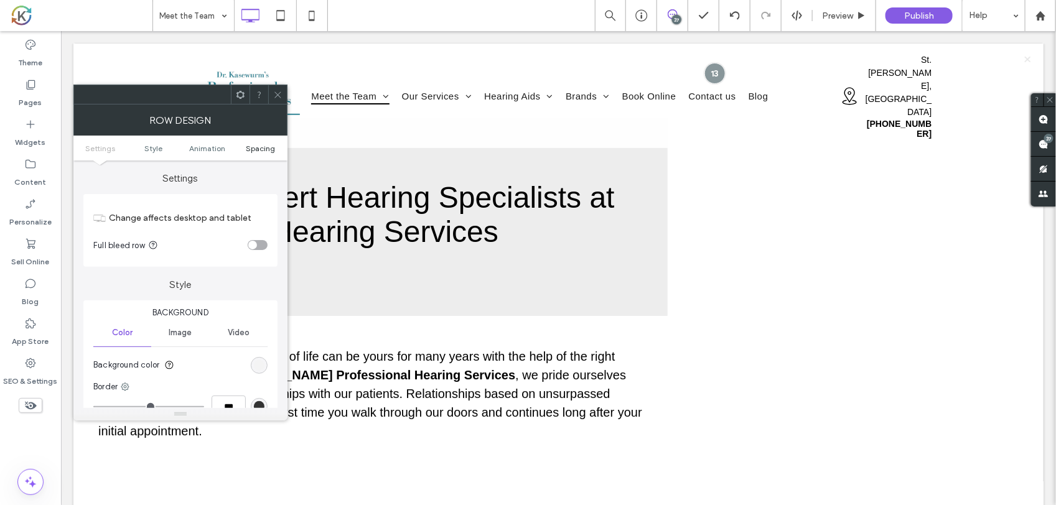
click at [260, 150] on span "Spacing" at bounding box center [260, 148] width 29 height 9
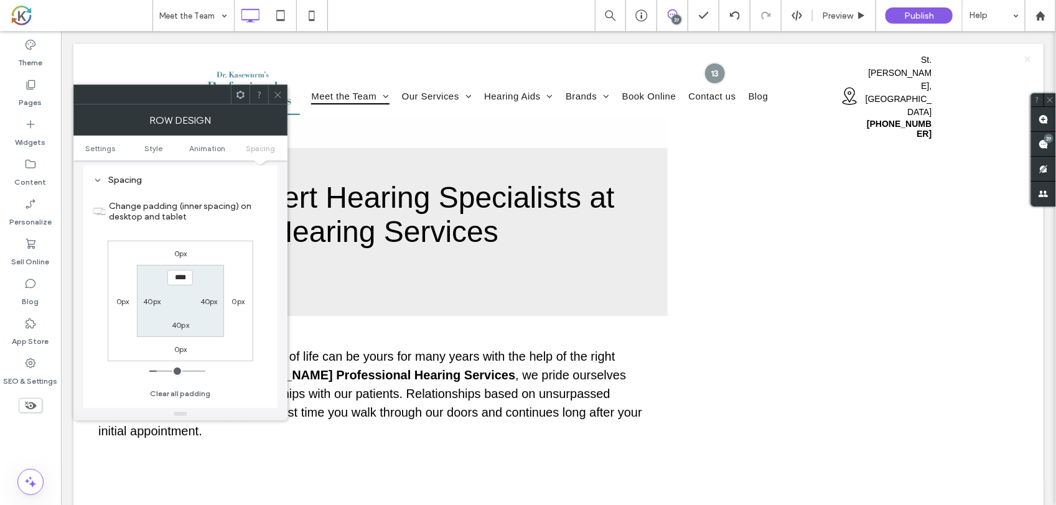
scroll to position [353, 0]
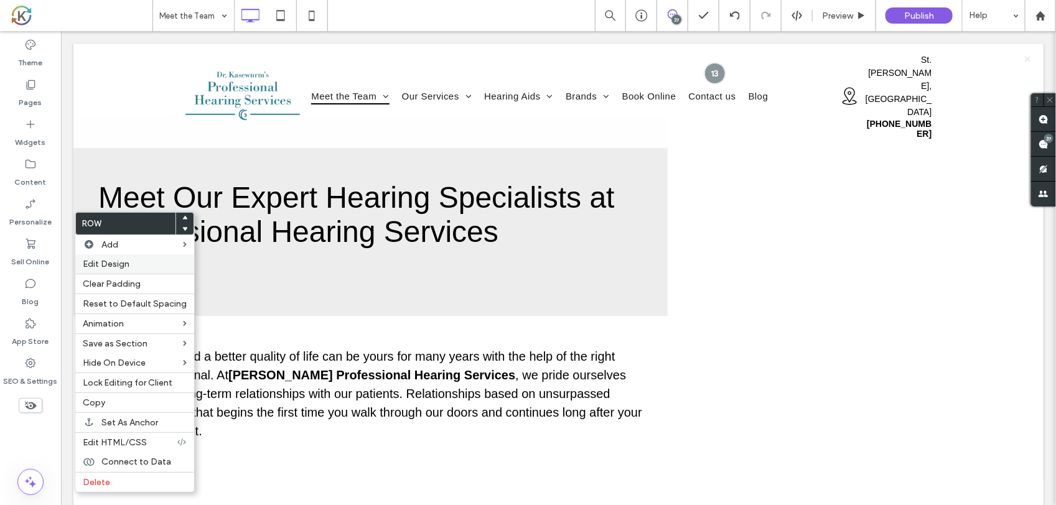
click at [137, 260] on label "Edit Design" at bounding box center [135, 264] width 104 height 11
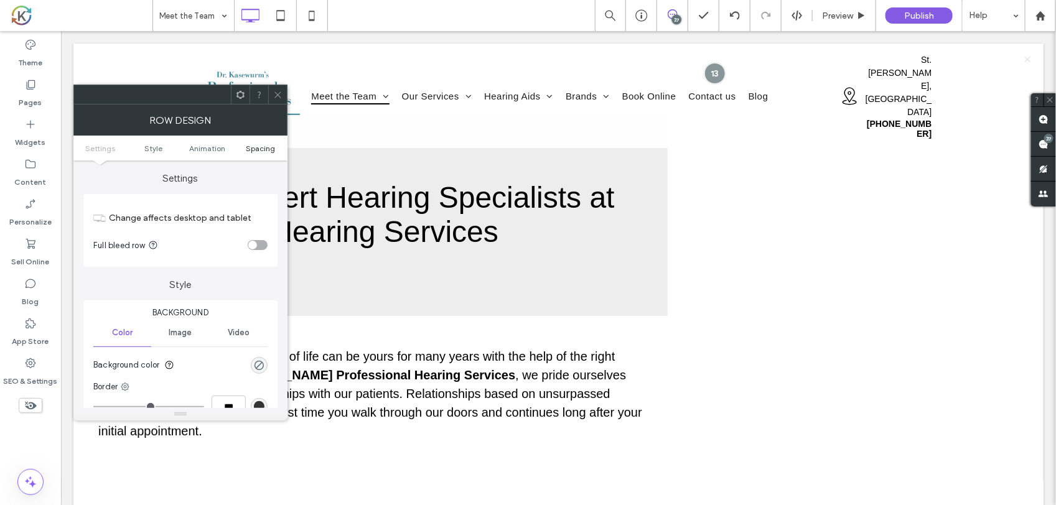
click at [268, 147] on span "Spacing" at bounding box center [260, 148] width 29 height 9
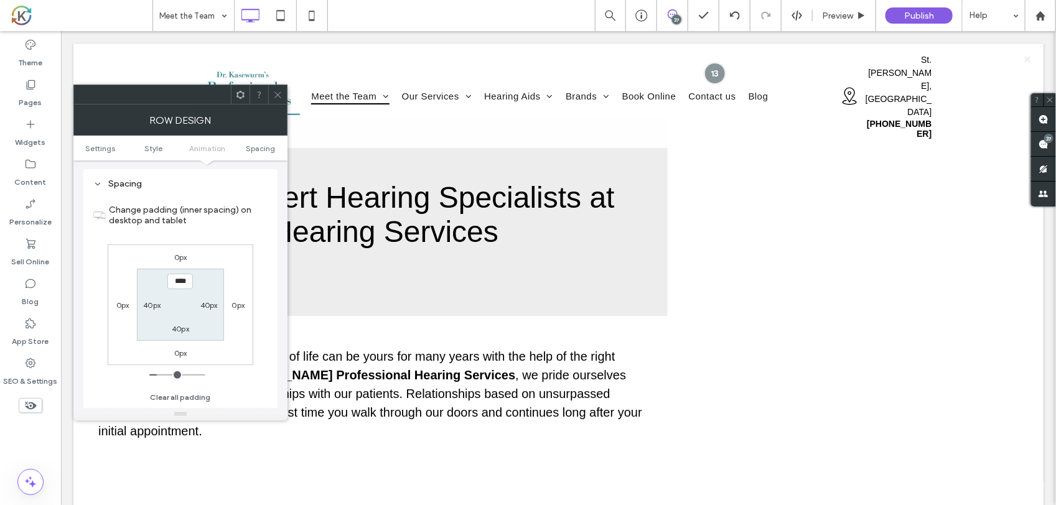
click at [278, 105] on div "Row Design" at bounding box center [180, 120] width 214 height 31
click at [278, 85] on span at bounding box center [277, 94] width 9 height 19
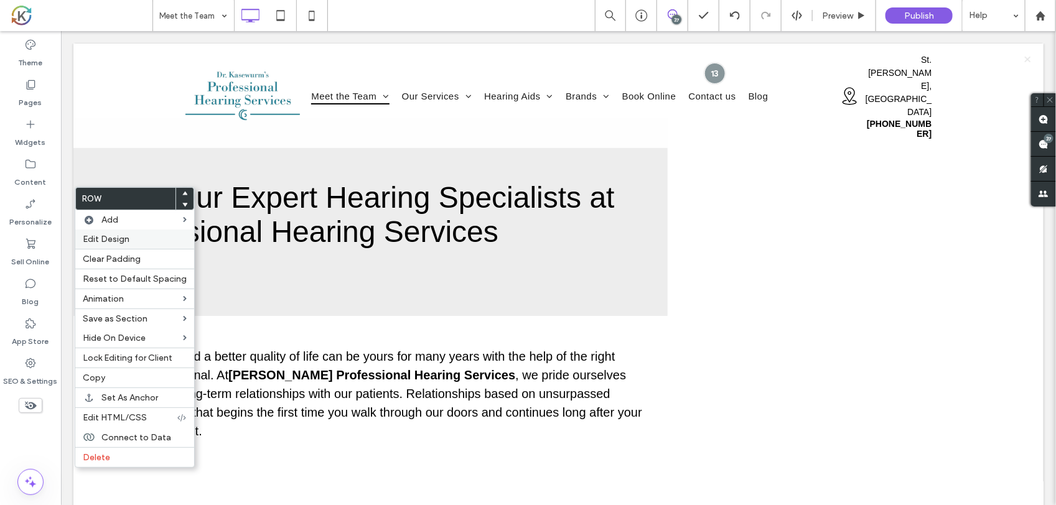
click at [113, 235] on div "Edit Design" at bounding box center [134, 239] width 119 height 19
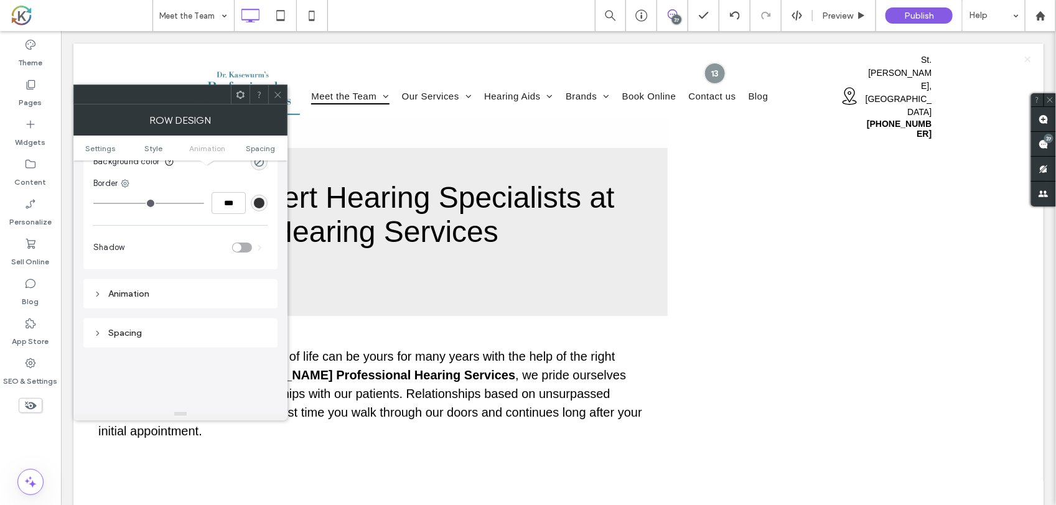
scroll to position [354, 0]
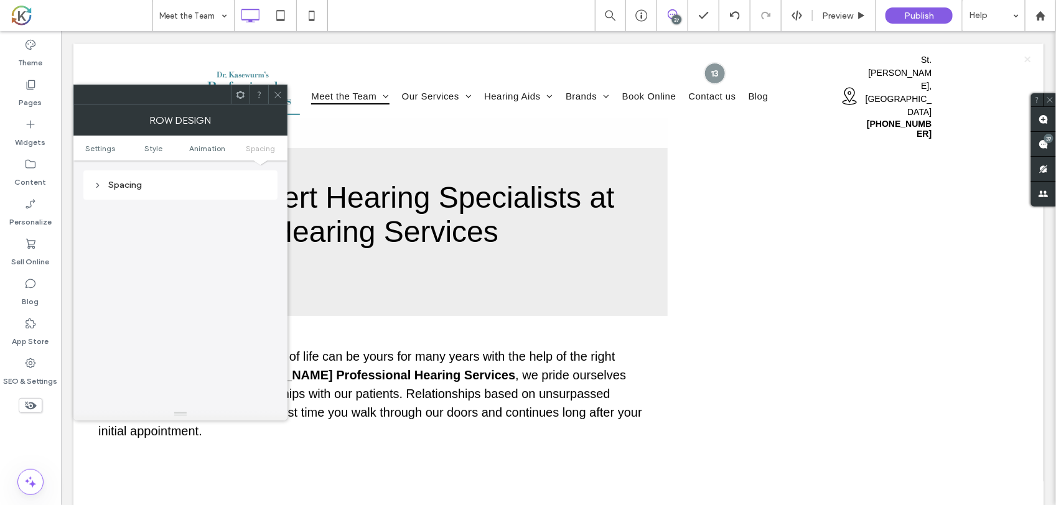
click at [139, 190] on div "Spacing" at bounding box center [180, 185] width 174 height 17
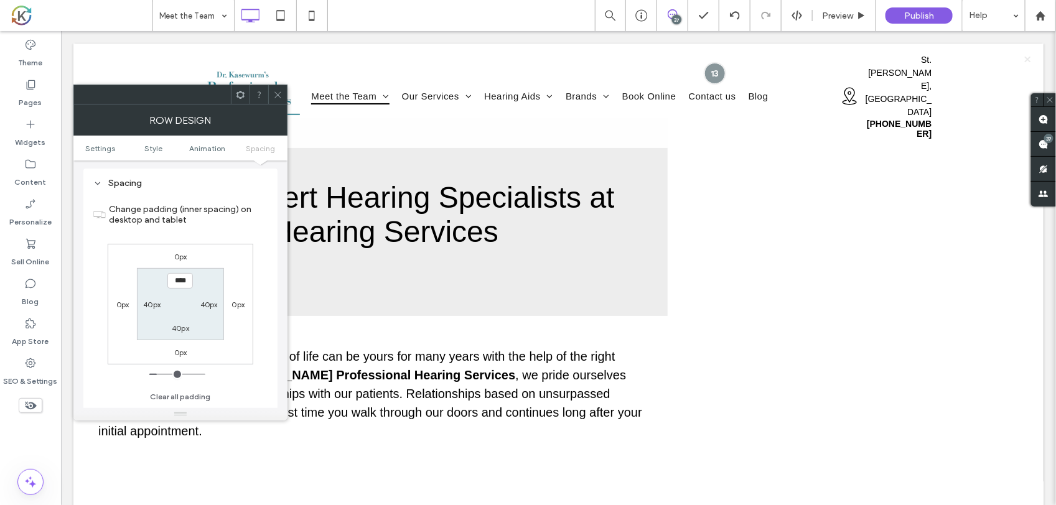
click at [278, 92] on icon at bounding box center [277, 94] width 9 height 9
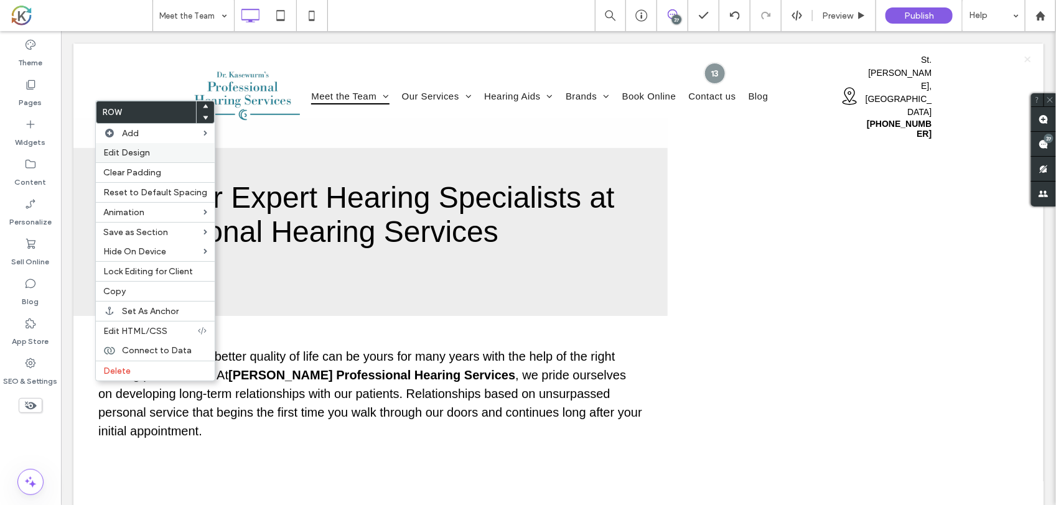
click at [154, 151] on label "Edit Design" at bounding box center [155, 153] width 104 height 11
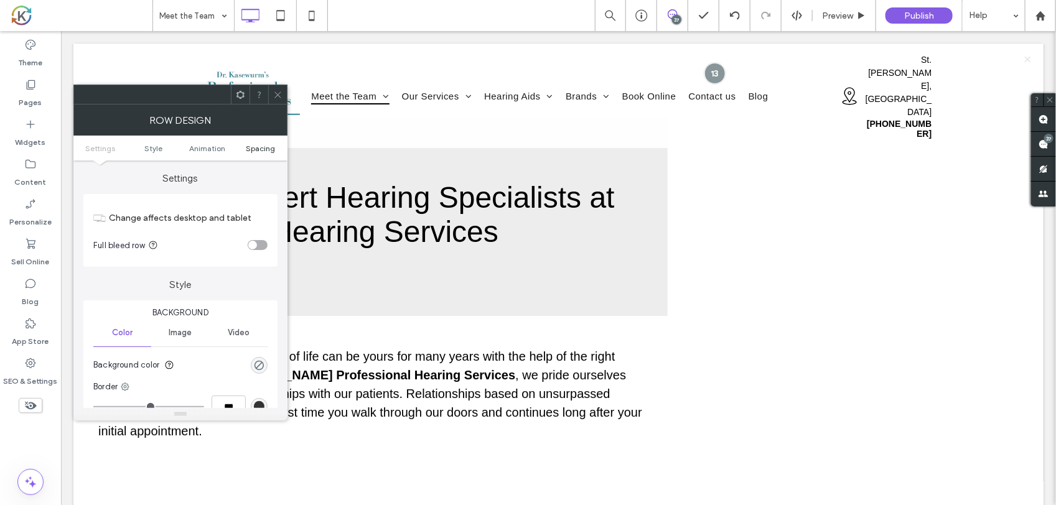
click at [253, 151] on span "Spacing" at bounding box center [260, 148] width 29 height 9
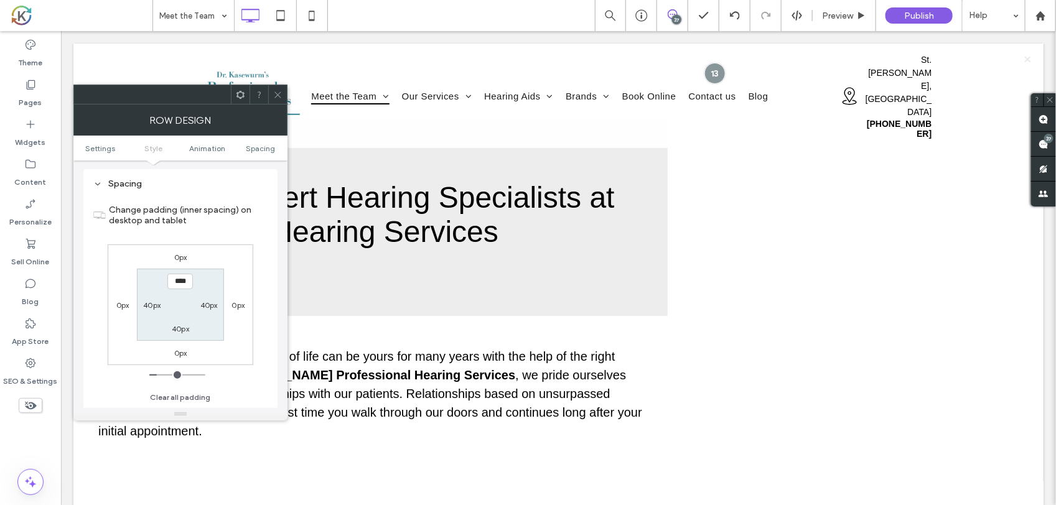
scroll to position [353, 0]
click at [277, 100] on span at bounding box center [277, 94] width 9 height 19
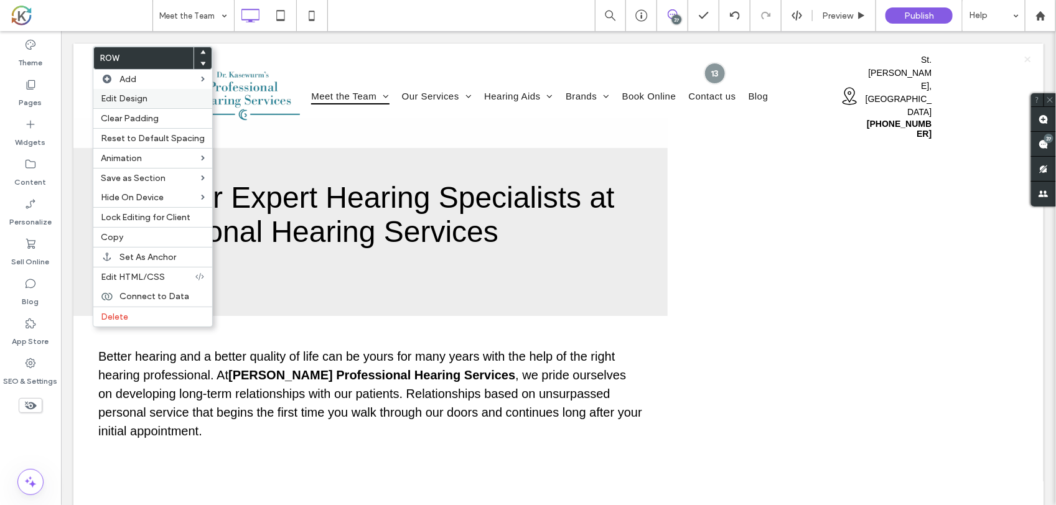
click at [174, 100] on label "Edit Design" at bounding box center [153, 98] width 104 height 11
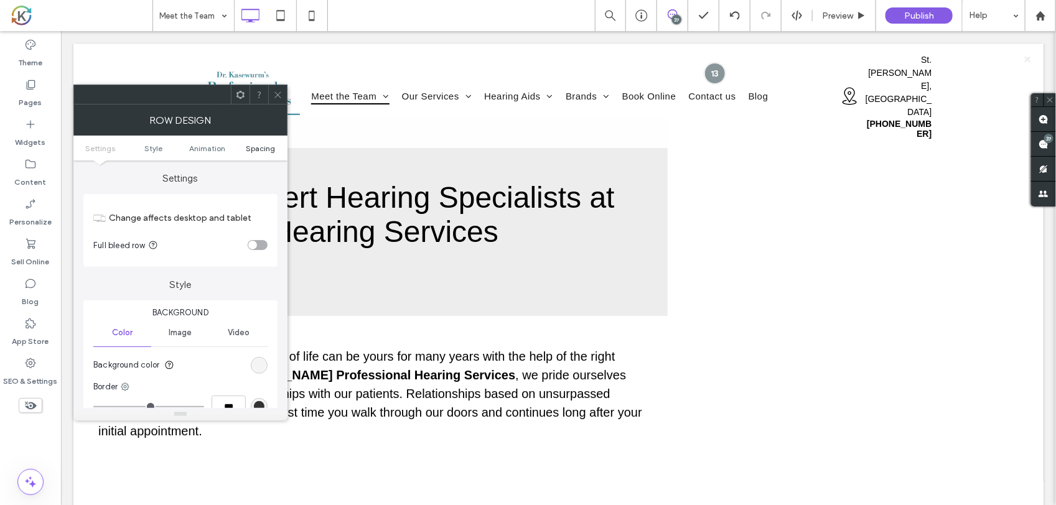
click at [250, 144] on span "Spacing" at bounding box center [260, 148] width 29 height 9
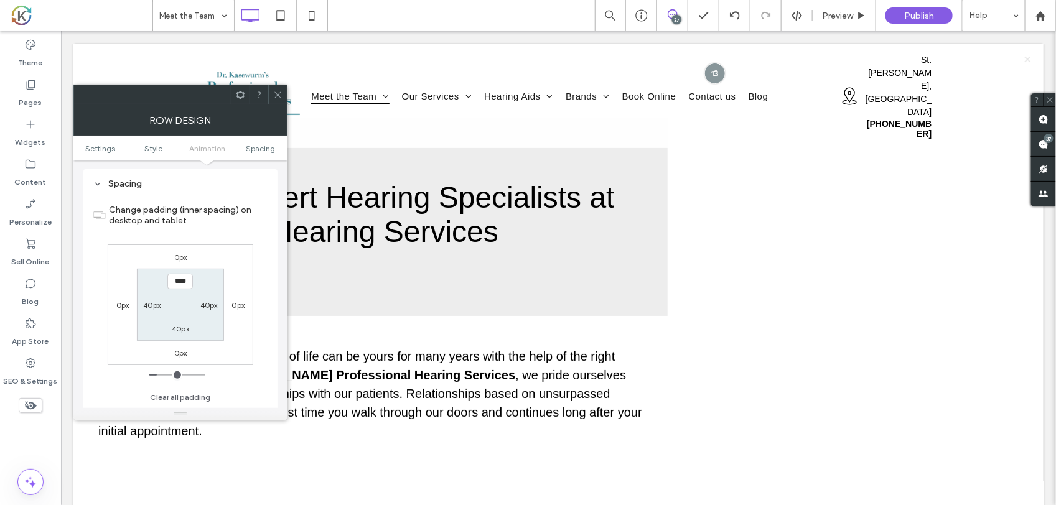
click at [274, 88] on span at bounding box center [277, 94] width 9 height 19
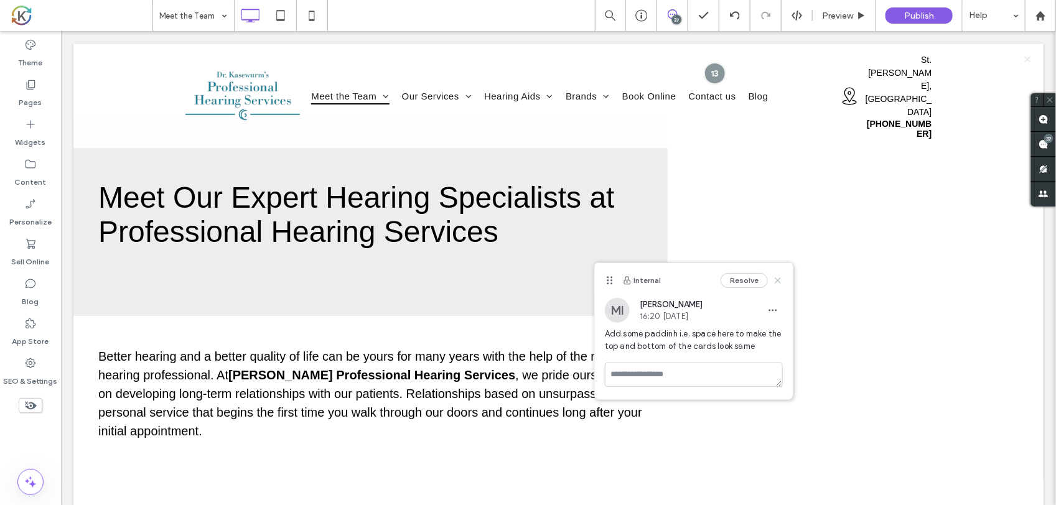
click at [778, 282] on icon at bounding box center [778, 281] width 10 height 10
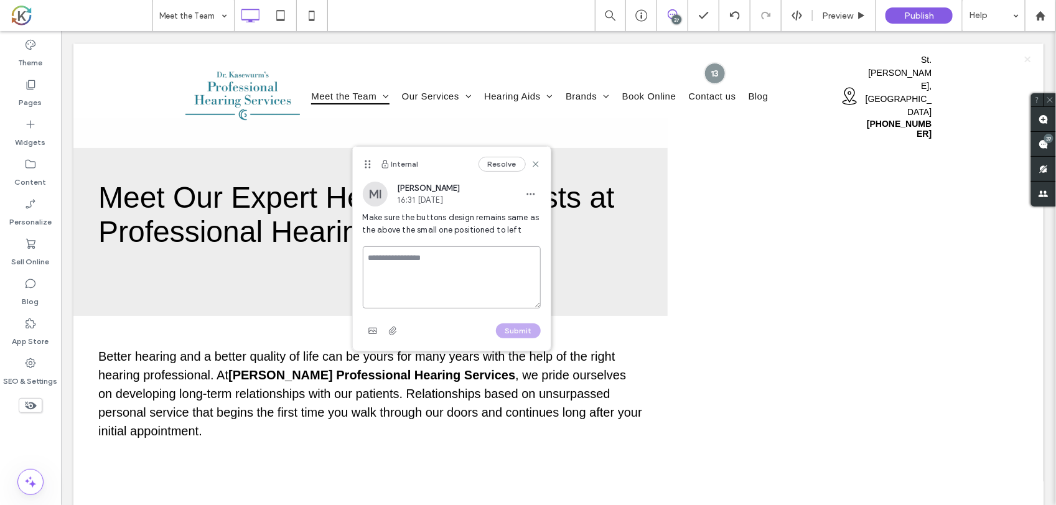
click at [503, 258] on textarea at bounding box center [452, 277] width 178 height 62
type textarea "*****"
click at [505, 326] on button "Submit" at bounding box center [518, 331] width 45 height 15
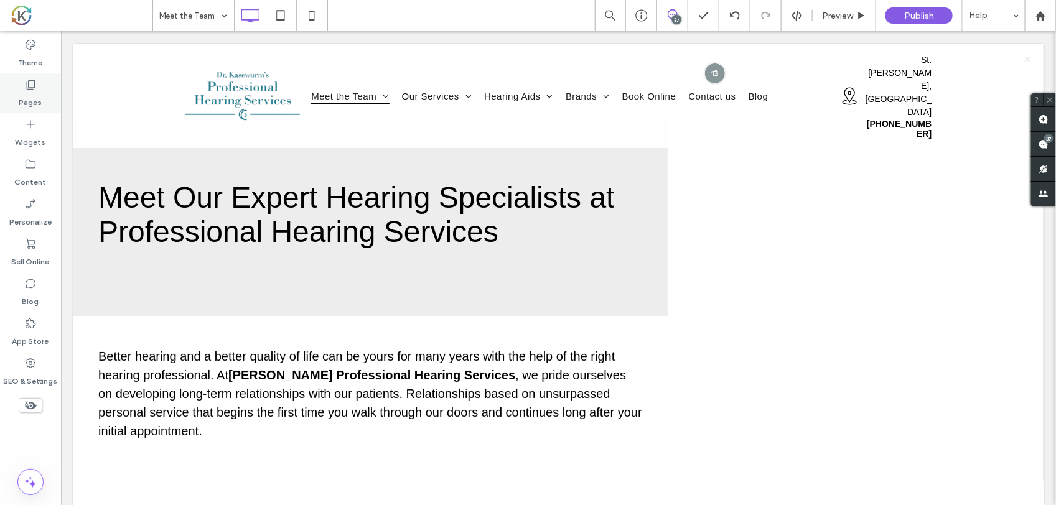
click at [36, 81] on icon at bounding box center [30, 84] width 12 height 12
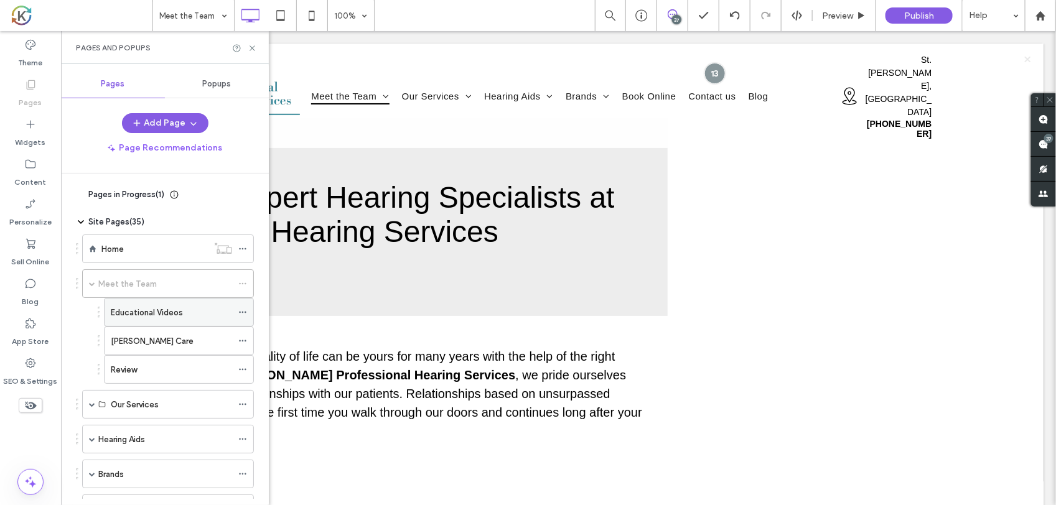
click at [173, 315] on label "Educational Videos" at bounding box center [147, 313] width 72 height 22
click at [251, 52] on icon at bounding box center [252, 48] width 9 height 9
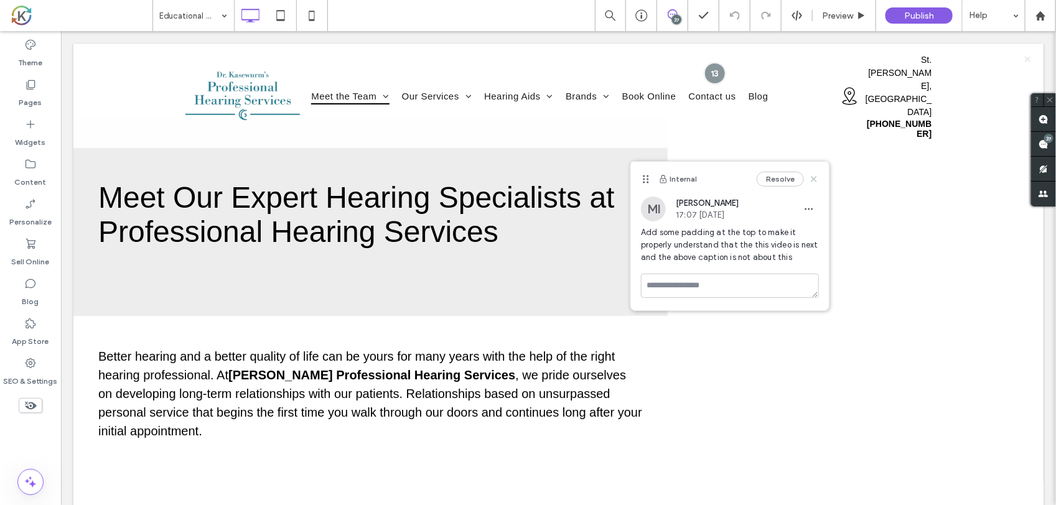
click at [817, 176] on icon at bounding box center [814, 179] width 10 height 10
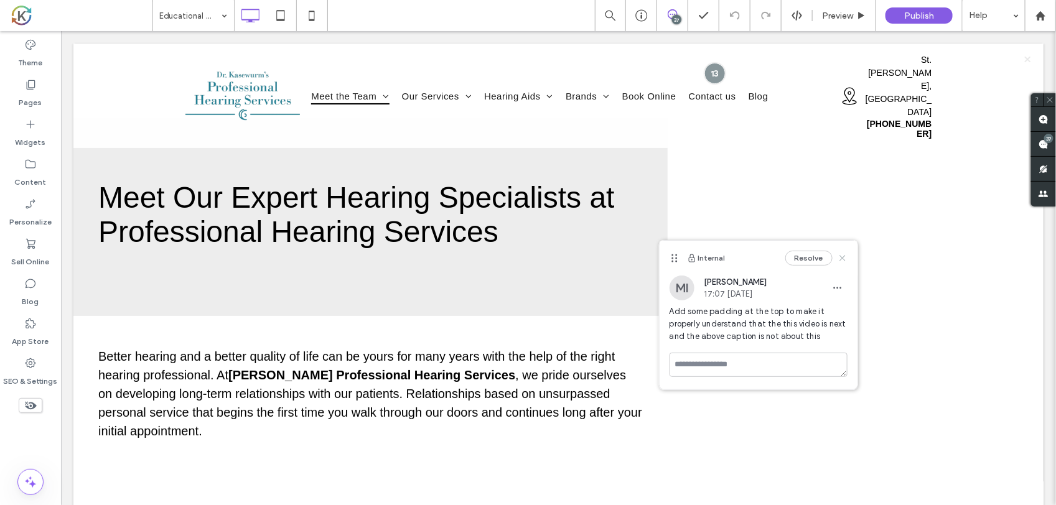
click at [838, 256] on icon at bounding box center [843, 258] width 10 height 10
click at [851, 253] on icon at bounding box center [856, 256] width 10 height 10
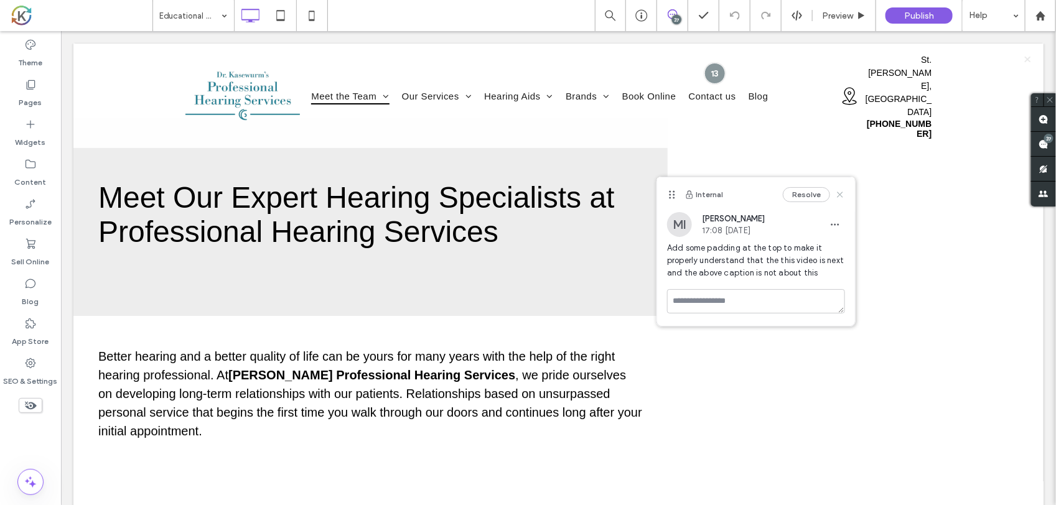
click at [836, 194] on icon at bounding box center [840, 195] width 10 height 10
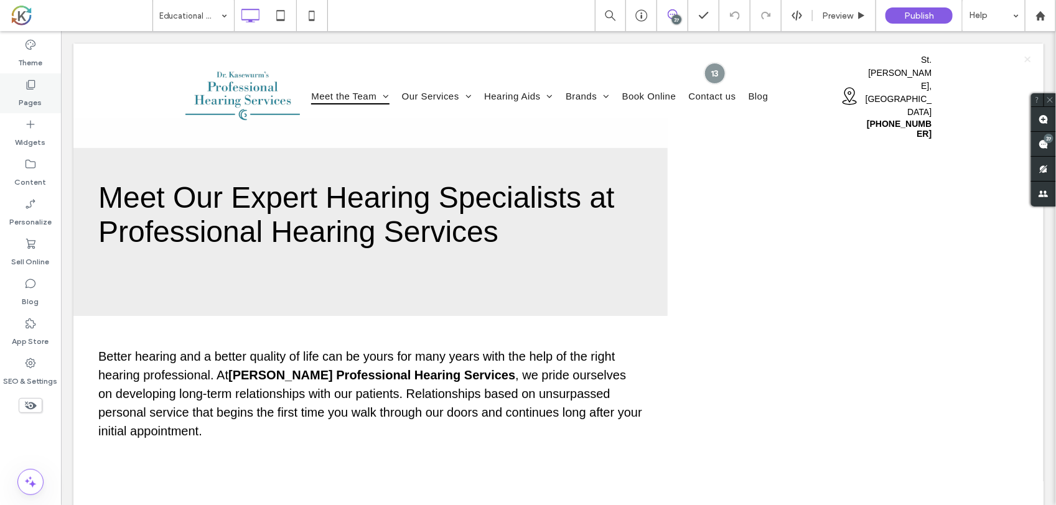
click at [28, 86] on icon at bounding box center [30, 84] width 12 height 12
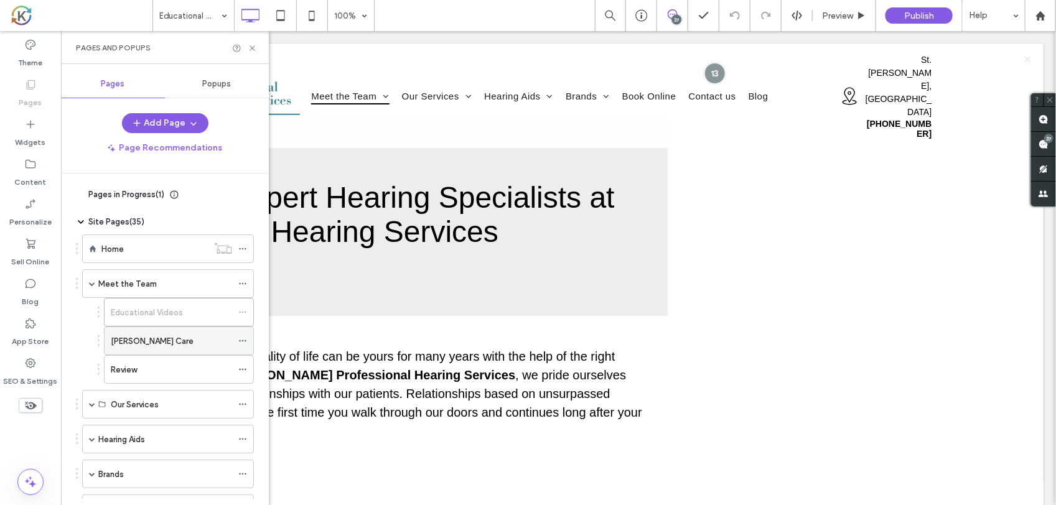
click at [168, 339] on div "[PERSON_NAME] Care" at bounding box center [171, 341] width 121 height 13
click at [253, 49] on use at bounding box center [252, 47] width 5 height 5
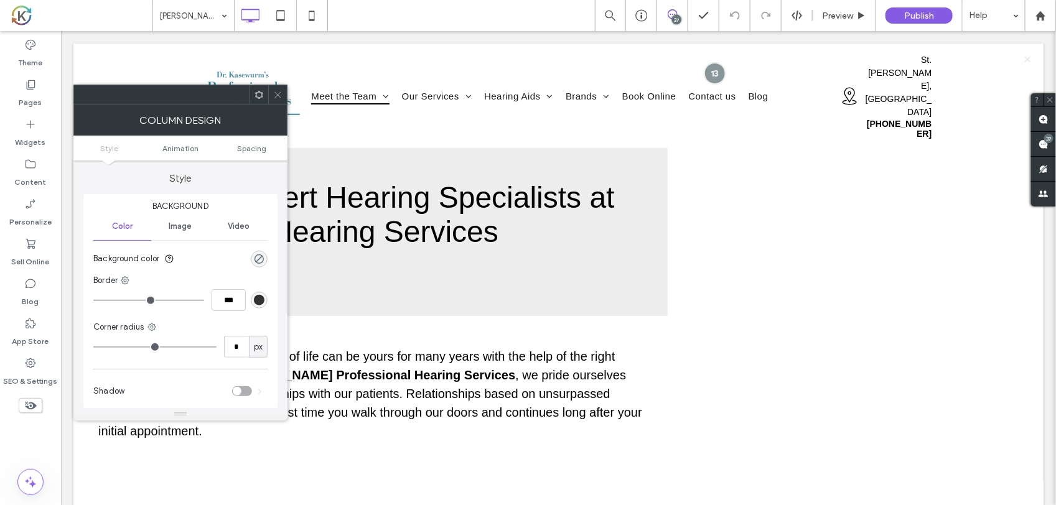
click at [274, 97] on icon at bounding box center [277, 94] width 9 height 9
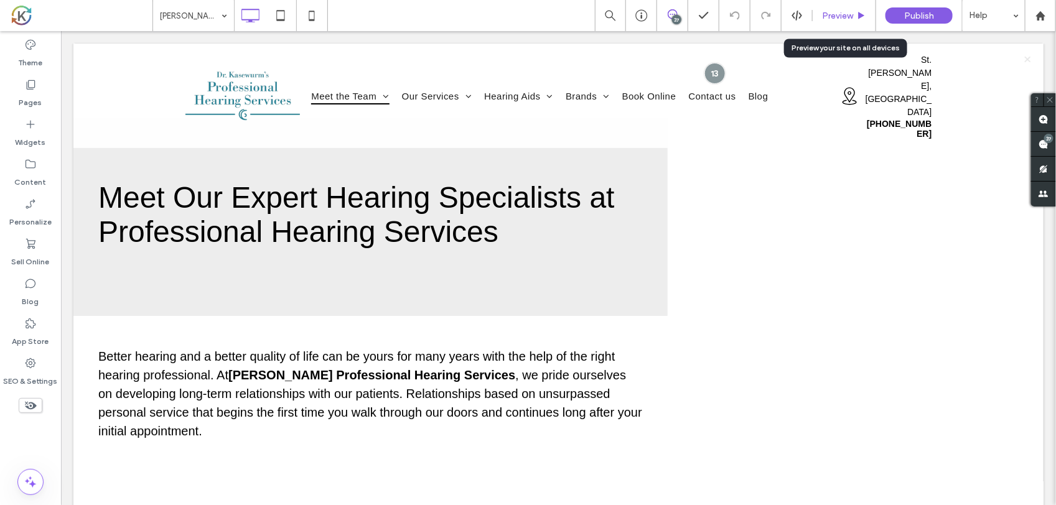
click at [828, 11] on span "Preview" at bounding box center [837, 16] width 31 height 11
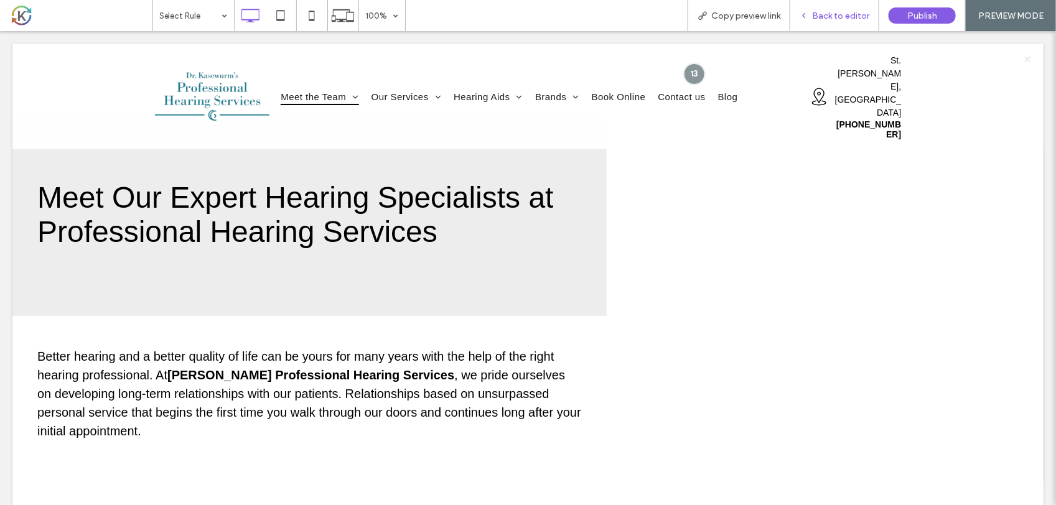
click at [847, 16] on span "Back to editor" at bounding box center [840, 16] width 57 height 11
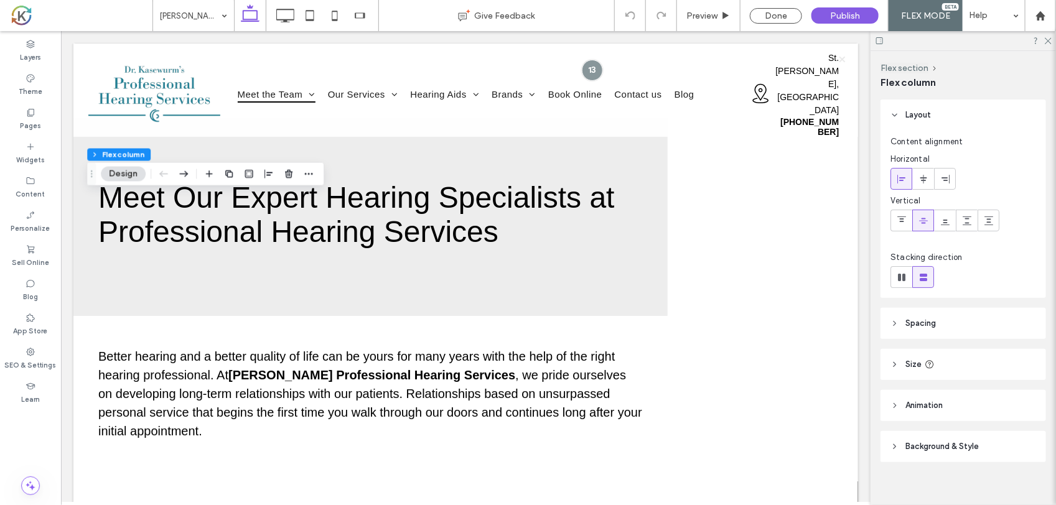
click at [129, 169] on button "Design" at bounding box center [123, 174] width 45 height 15
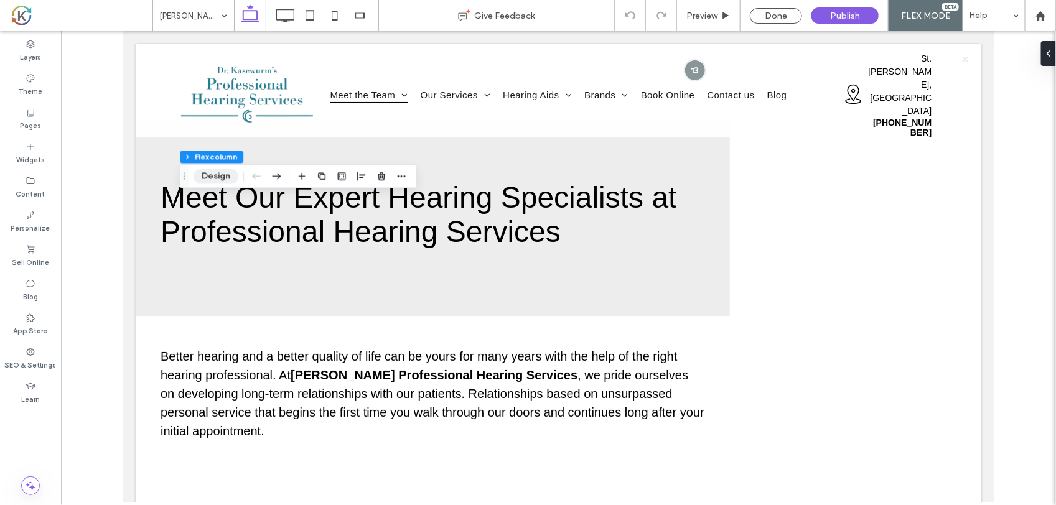
click at [212, 175] on button "Design" at bounding box center [216, 176] width 45 height 15
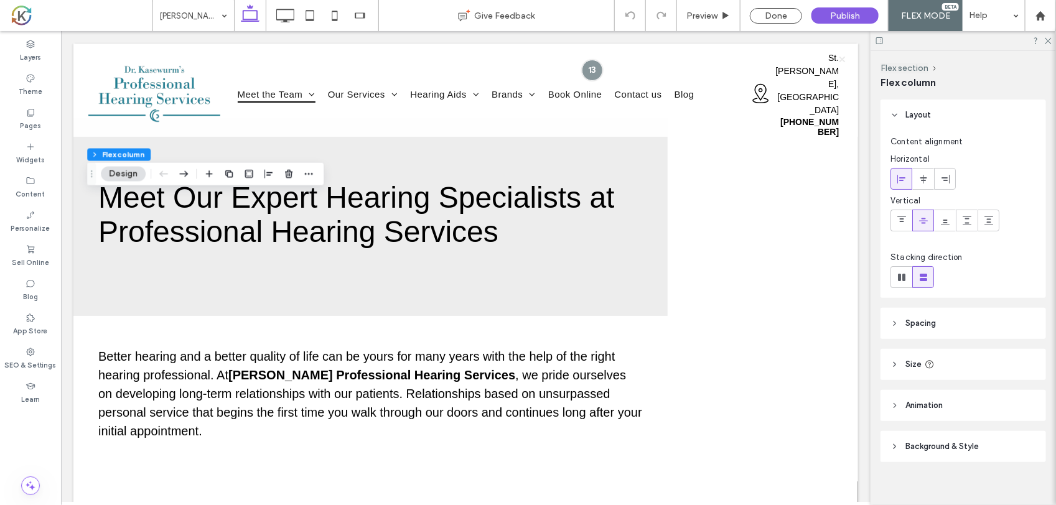
click at [944, 330] on header "Spacing" at bounding box center [964, 323] width 166 height 31
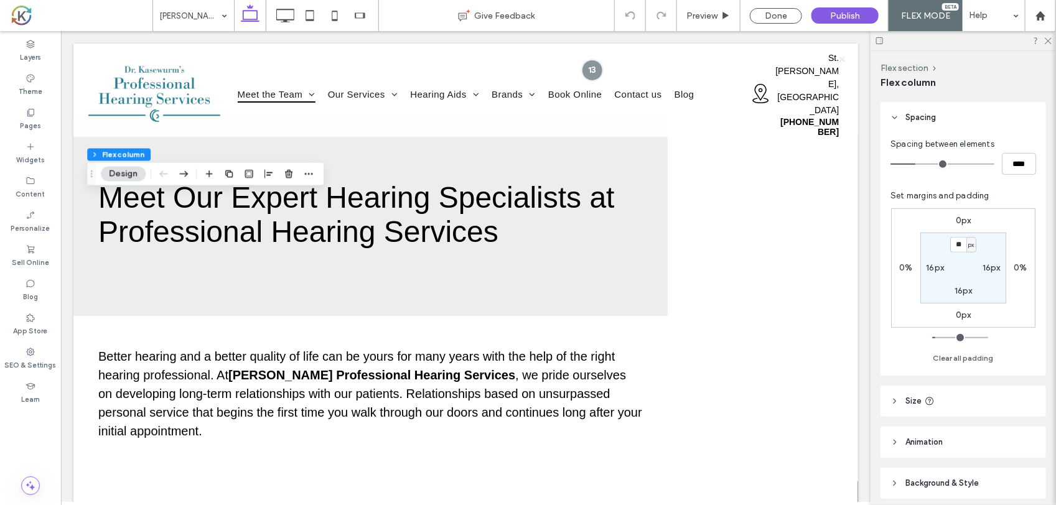
scroll to position [233, 0]
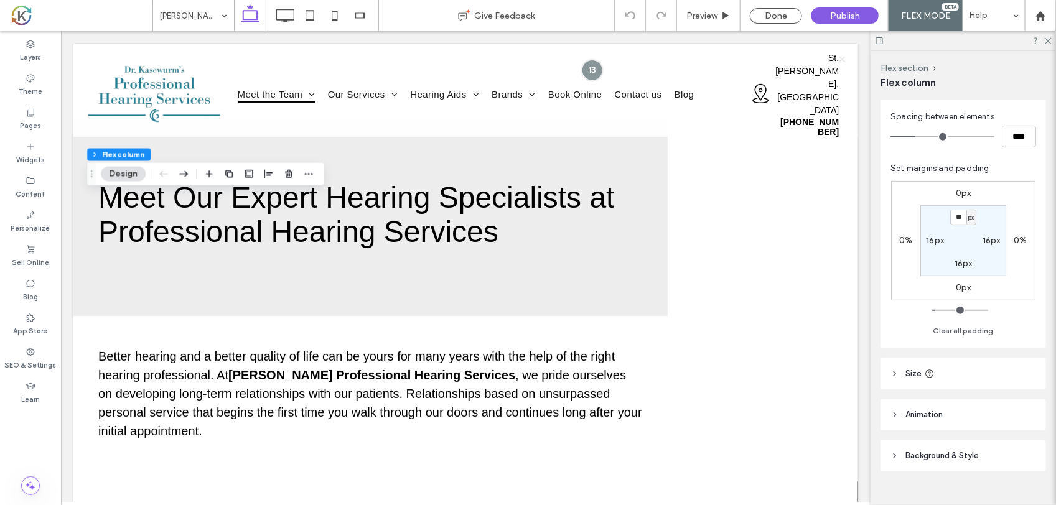
click at [954, 368] on header "Size" at bounding box center [964, 374] width 166 height 31
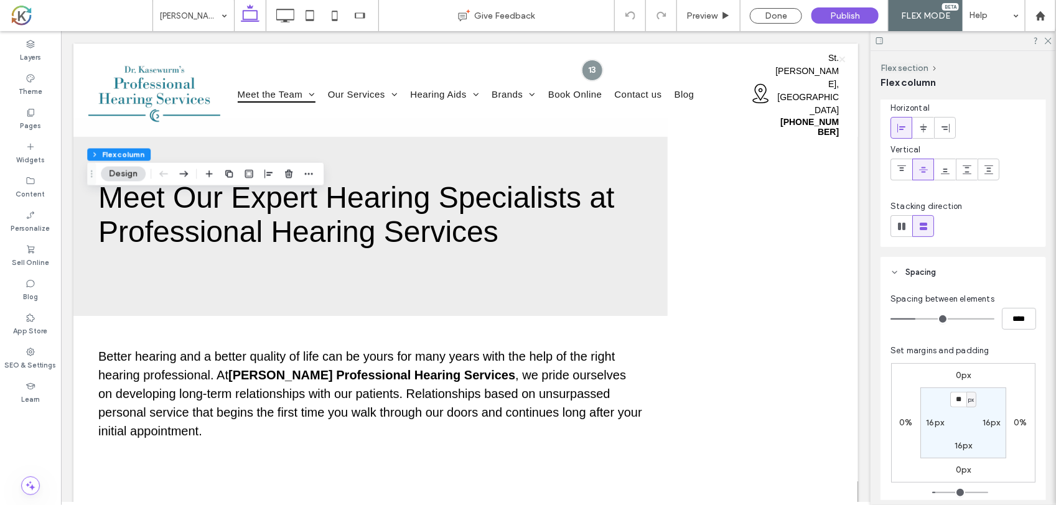
scroll to position [78, 0]
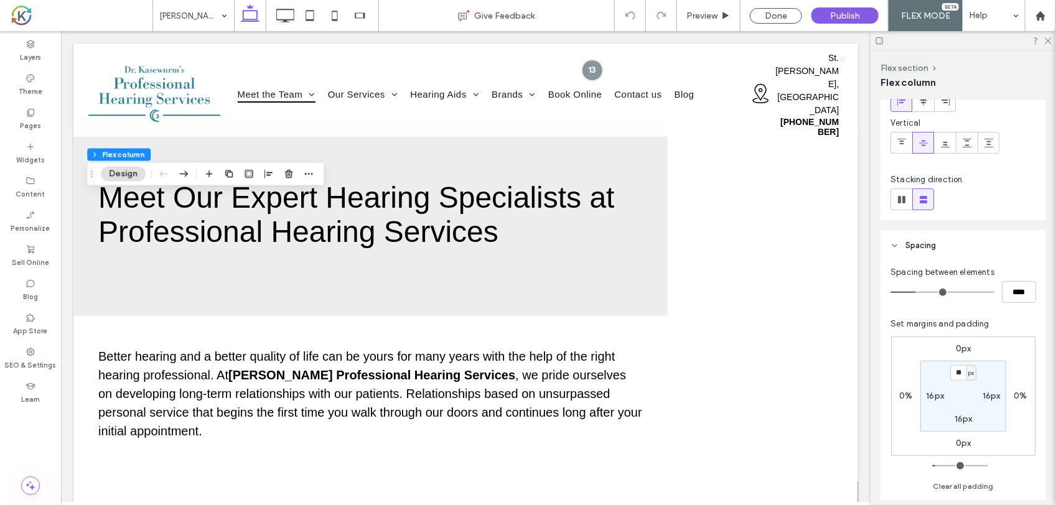
click at [932, 400] on label "16px" at bounding box center [935, 396] width 18 height 11
type input "*"
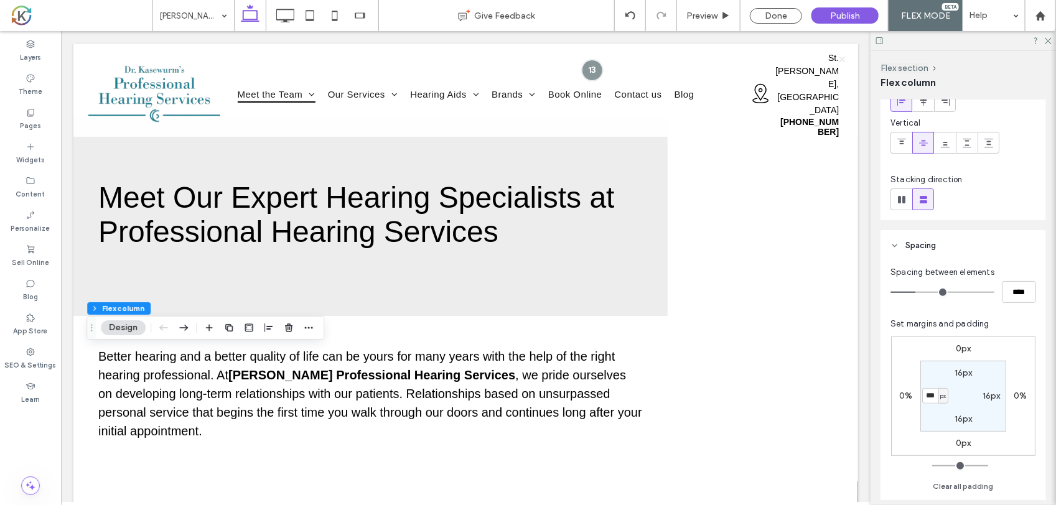
type input "***"
type input "**"
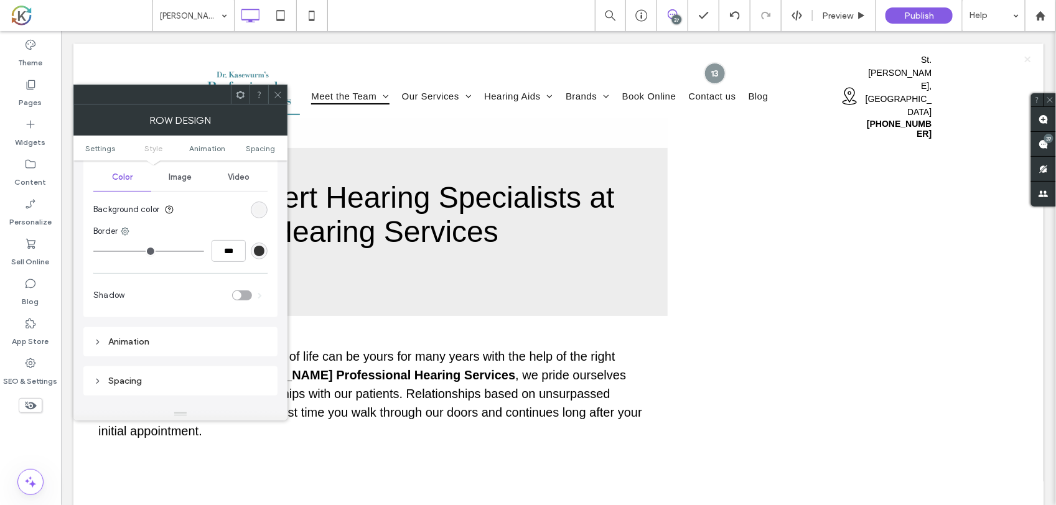
scroll to position [354, 0]
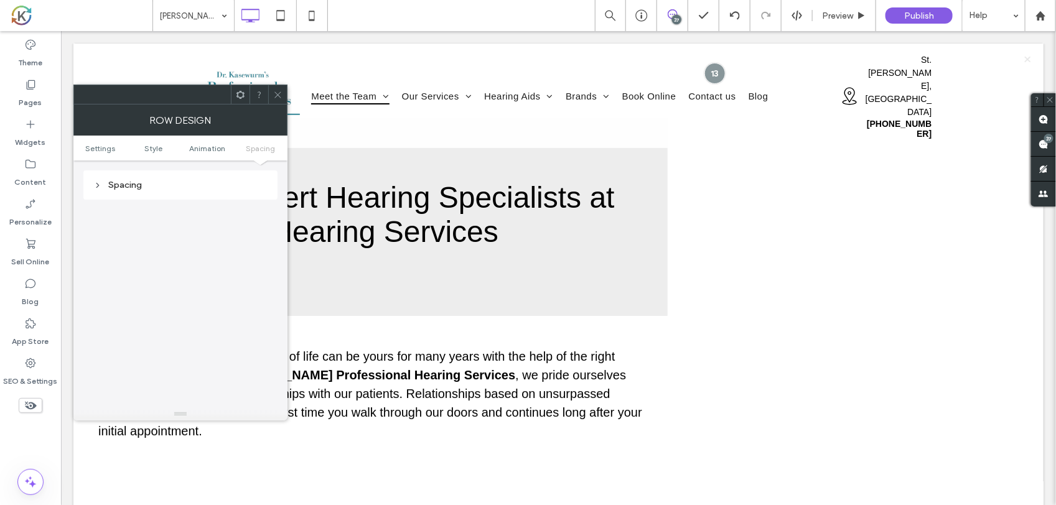
click at [194, 192] on div "Spacing" at bounding box center [180, 185] width 174 height 17
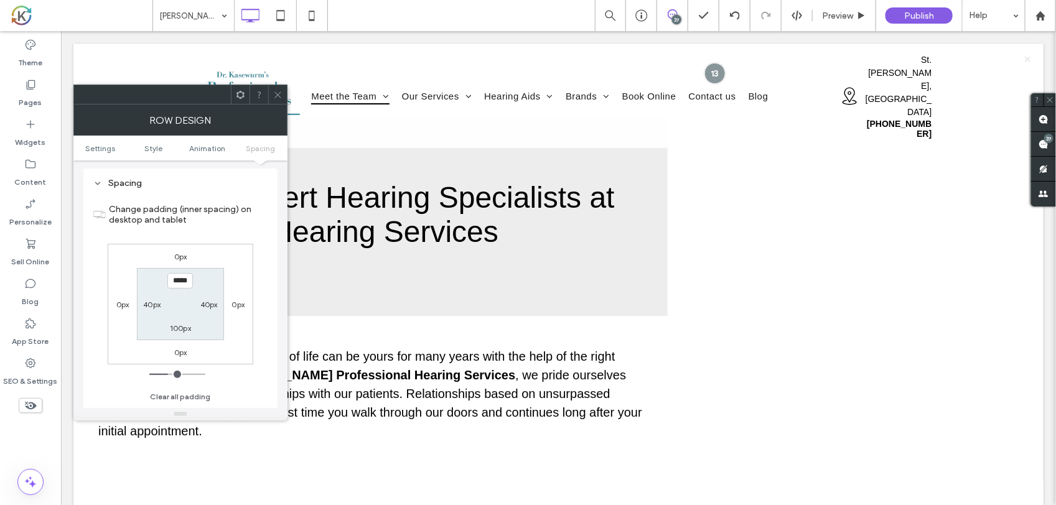
click at [153, 311] on div "40px" at bounding box center [151, 304] width 17 height 12
click at [147, 303] on label "40px" at bounding box center [151, 304] width 17 height 9
type input "**"
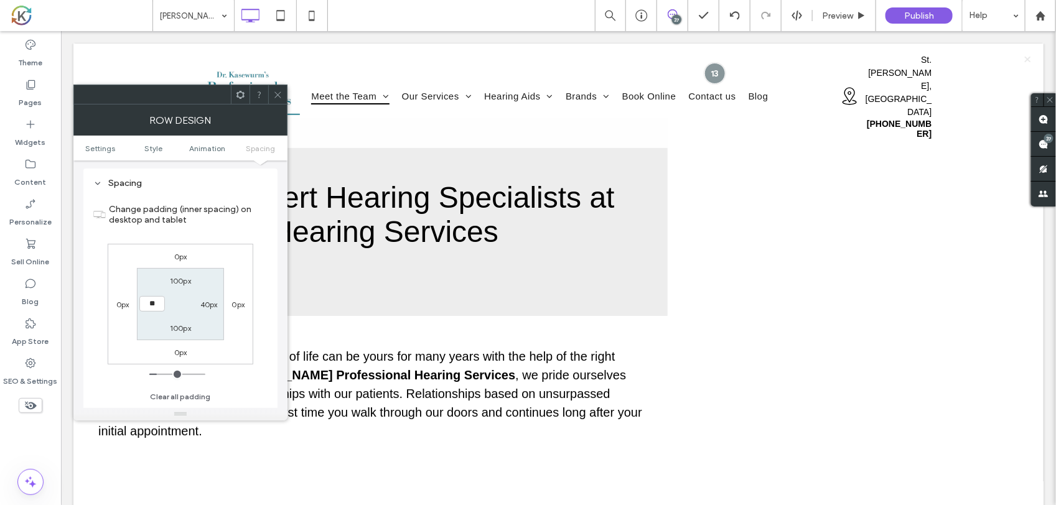
type input "****"
click at [281, 101] on span at bounding box center [277, 94] width 9 height 19
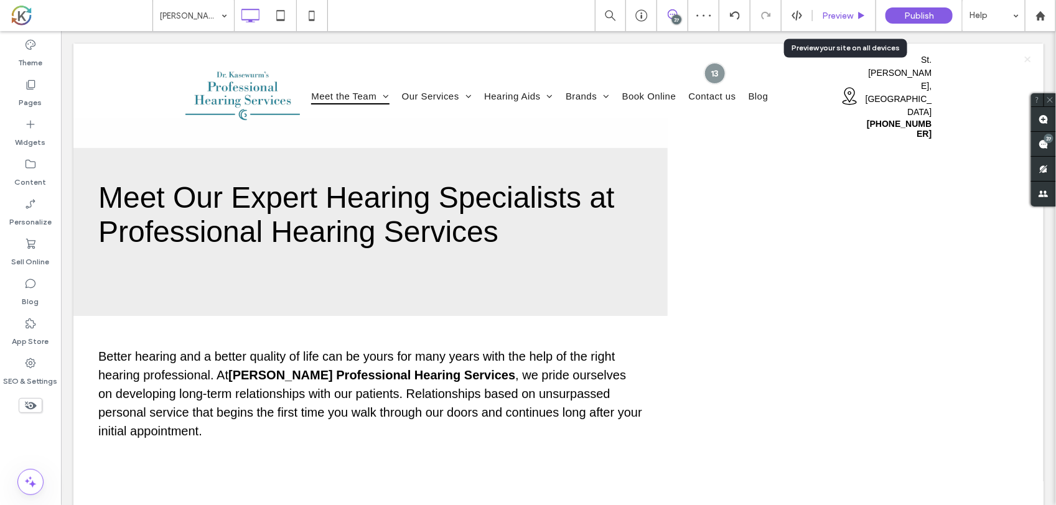
click at [842, 12] on span "Preview" at bounding box center [837, 16] width 31 height 11
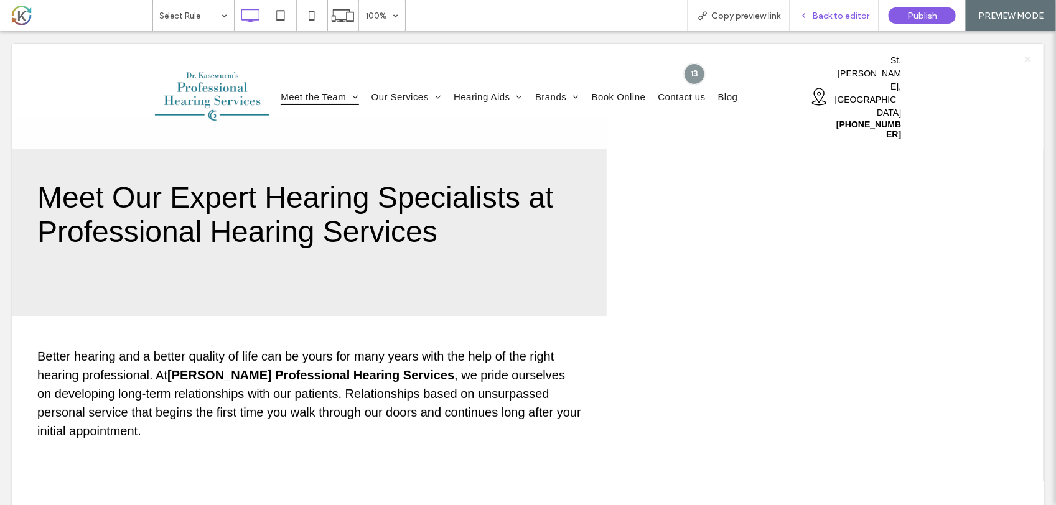
click at [823, 7] on div "Back to editor" at bounding box center [834, 15] width 89 height 31
click at [834, 16] on span "Back to editor" at bounding box center [840, 16] width 57 height 11
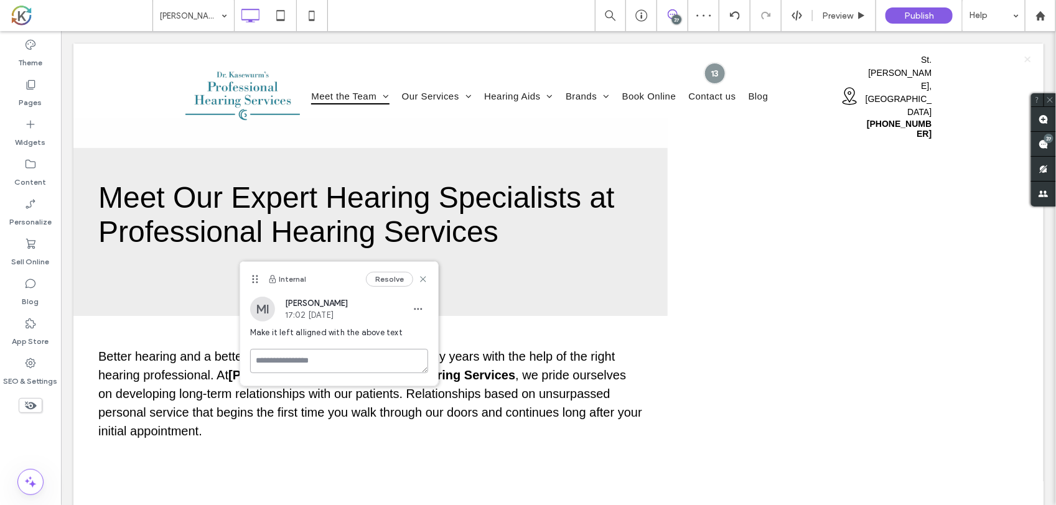
click at [343, 359] on textarea at bounding box center [339, 361] width 178 height 24
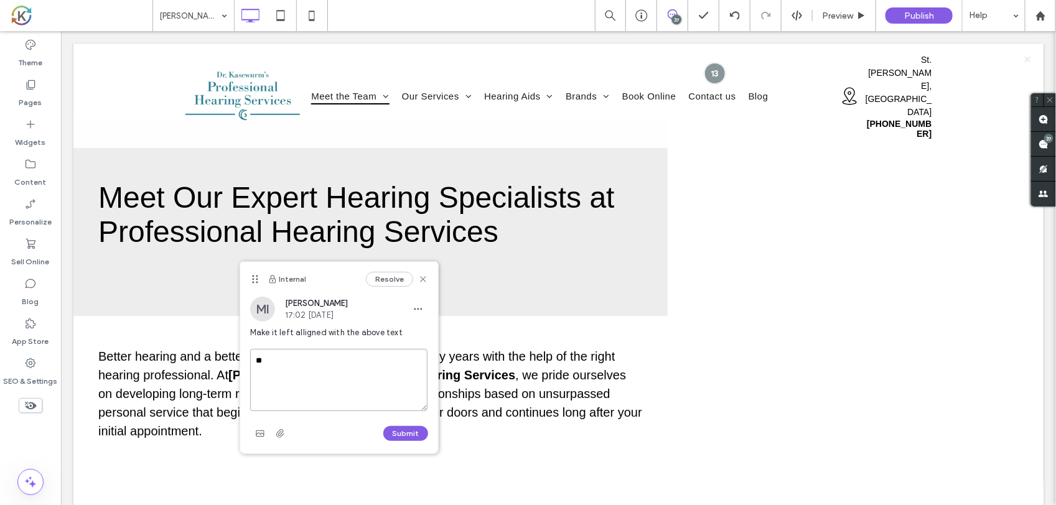
type textarea "*"
type textarea "*****"
click at [411, 429] on button "Submit" at bounding box center [405, 433] width 45 height 15
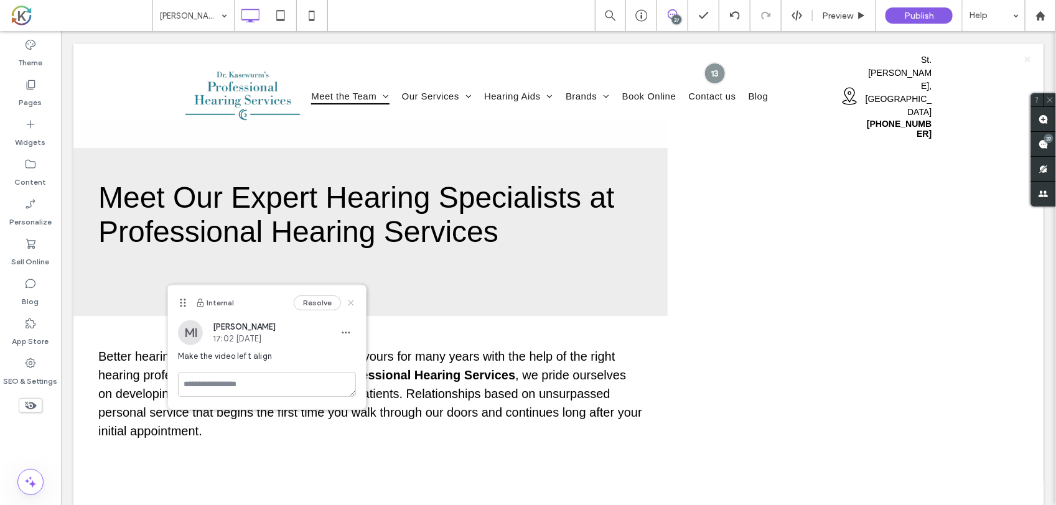
click at [355, 307] on icon at bounding box center [351, 303] width 10 height 10
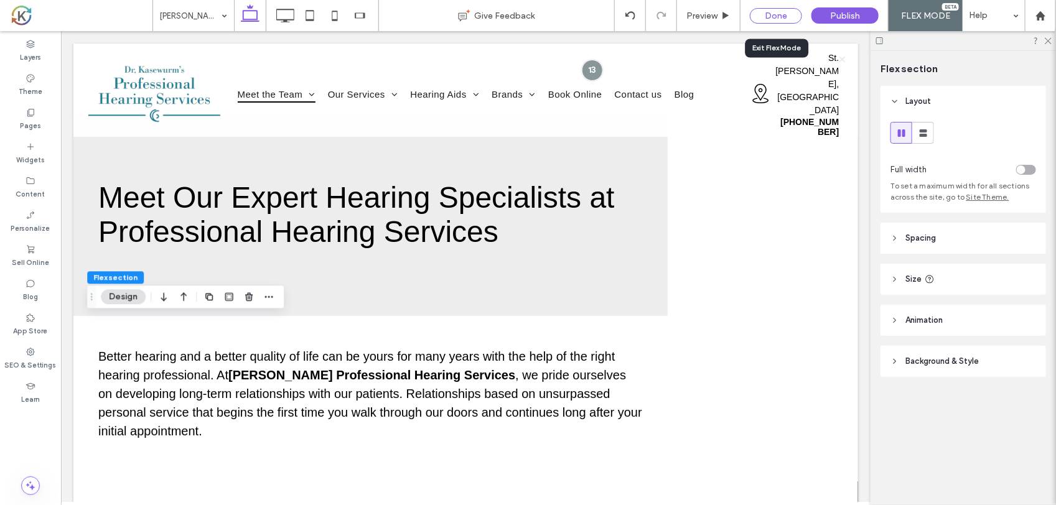
click at [792, 22] on div "Done" at bounding box center [776, 16] width 52 height 16
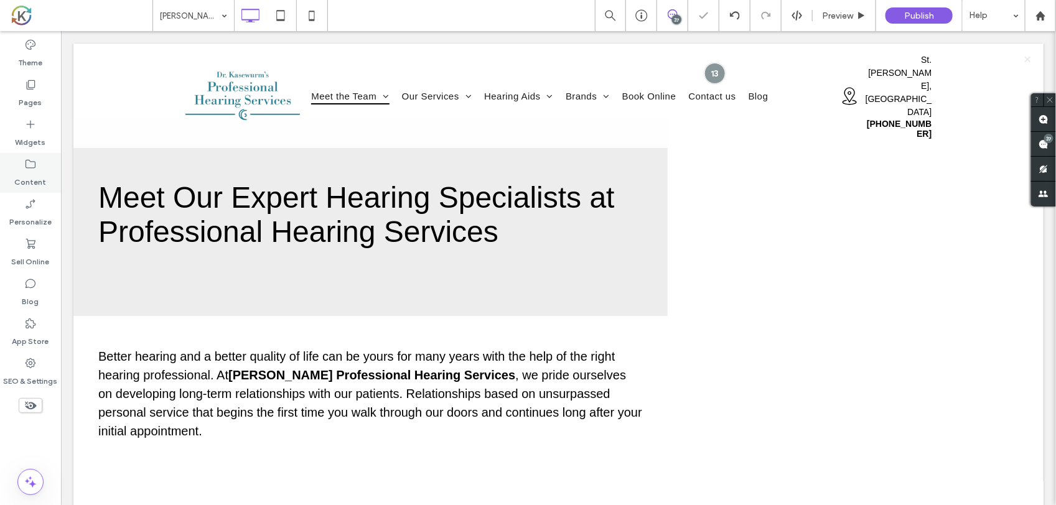
click at [32, 160] on icon at bounding box center [30, 164] width 12 height 12
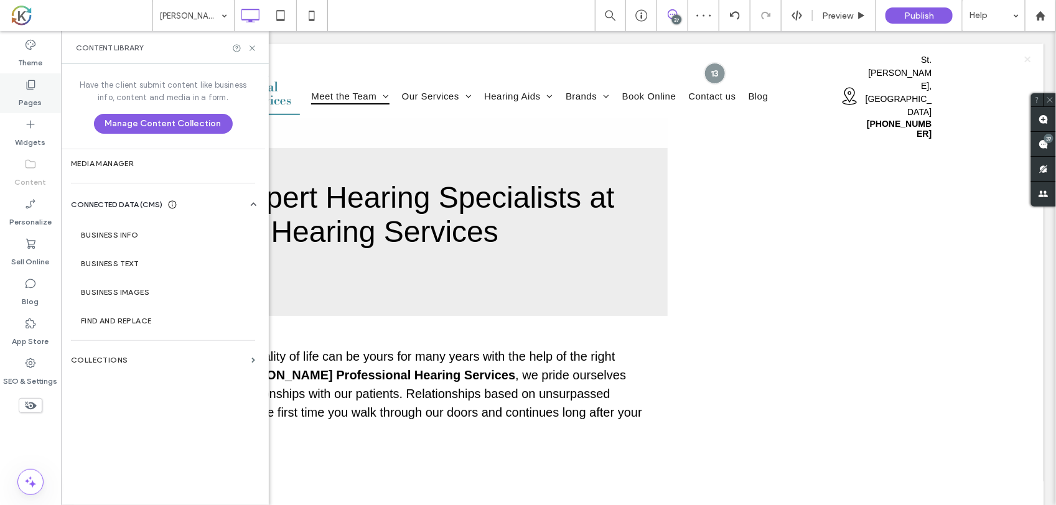
click at [17, 88] on div "Pages" at bounding box center [30, 93] width 61 height 40
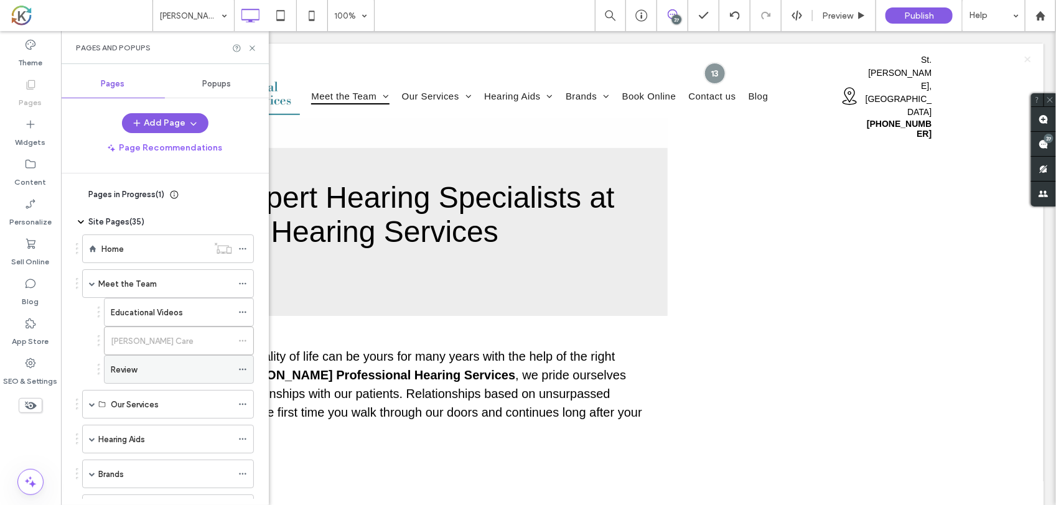
click at [146, 365] on div "Review" at bounding box center [171, 370] width 121 height 13
click at [252, 47] on use at bounding box center [252, 47] width 5 height 5
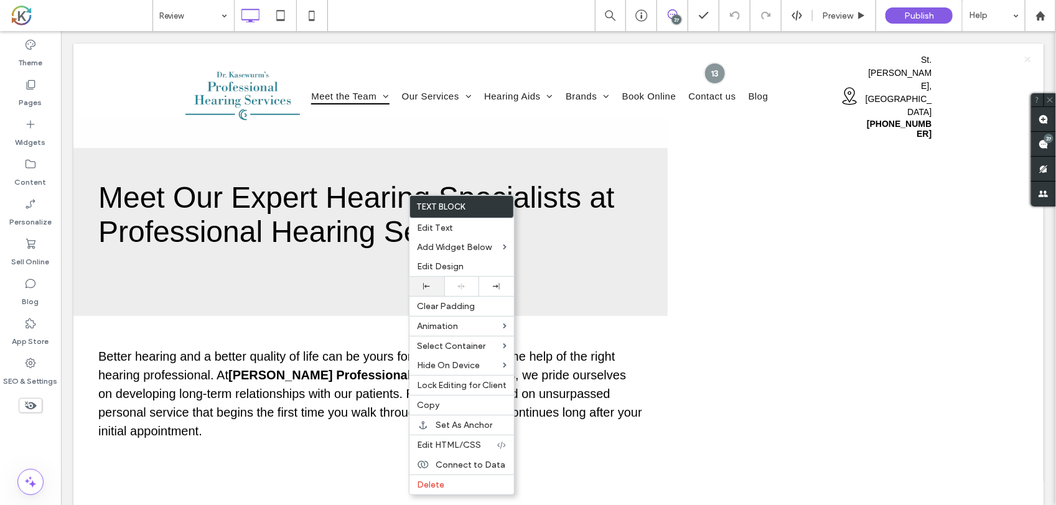
click at [431, 285] on div at bounding box center [427, 286] width 22 height 7
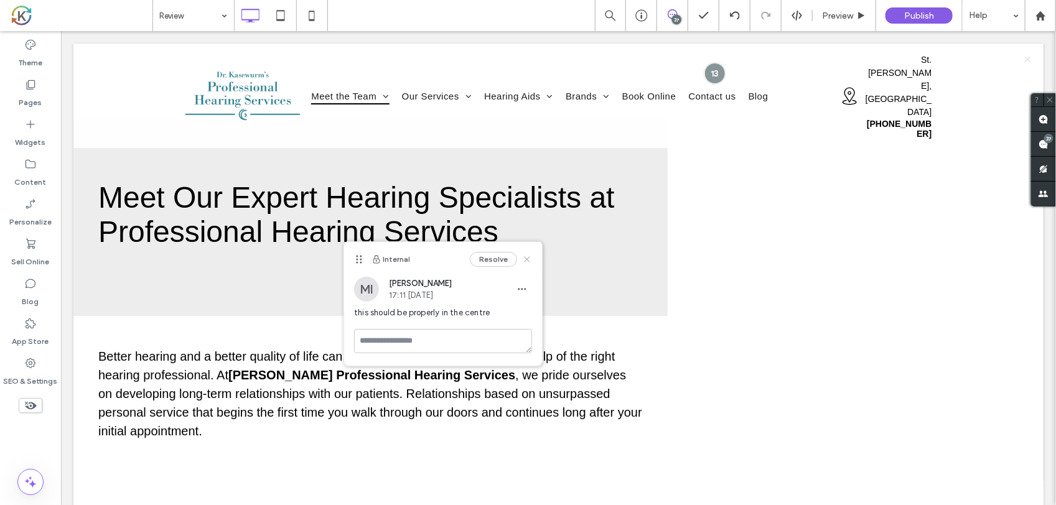
click at [527, 256] on icon at bounding box center [527, 260] width 10 height 10
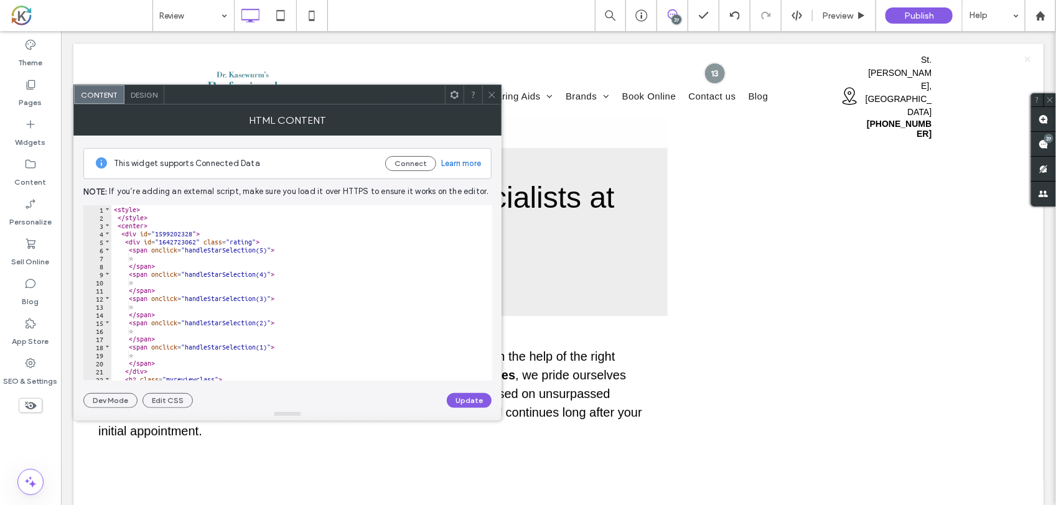
click at [489, 103] on span at bounding box center [491, 94] width 9 height 19
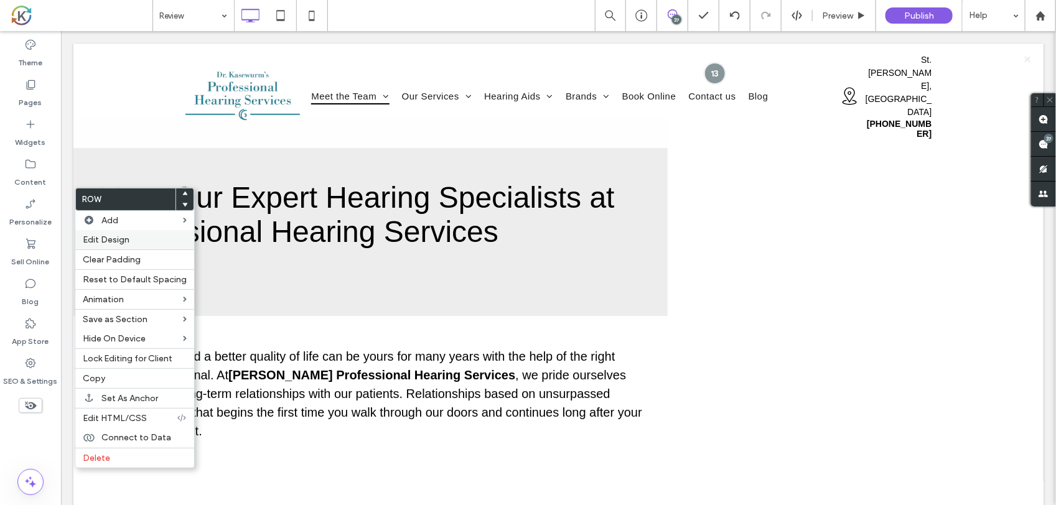
click at [103, 237] on span "Edit Design" at bounding box center [106, 240] width 47 height 11
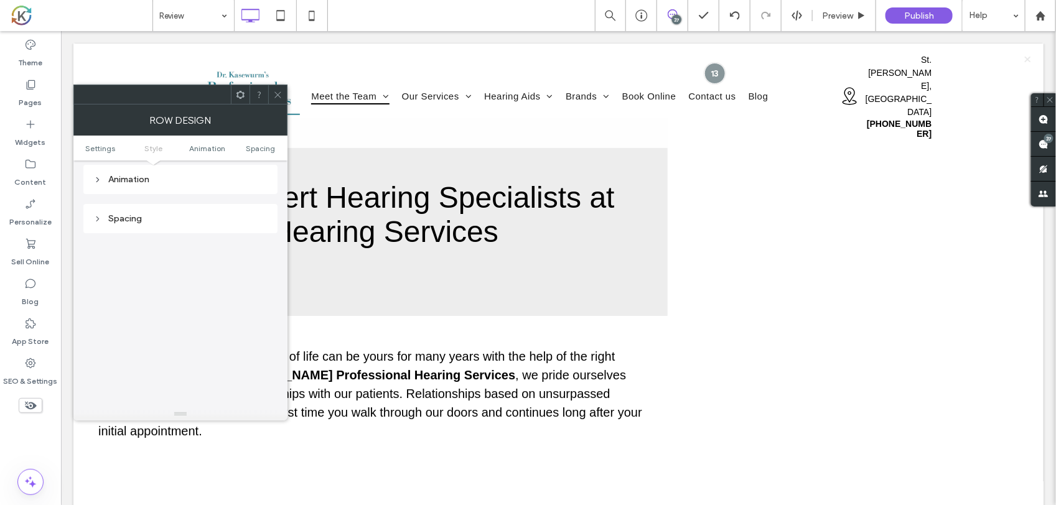
scroll to position [354, 0]
click at [138, 182] on div "Spacing" at bounding box center [180, 185] width 174 height 11
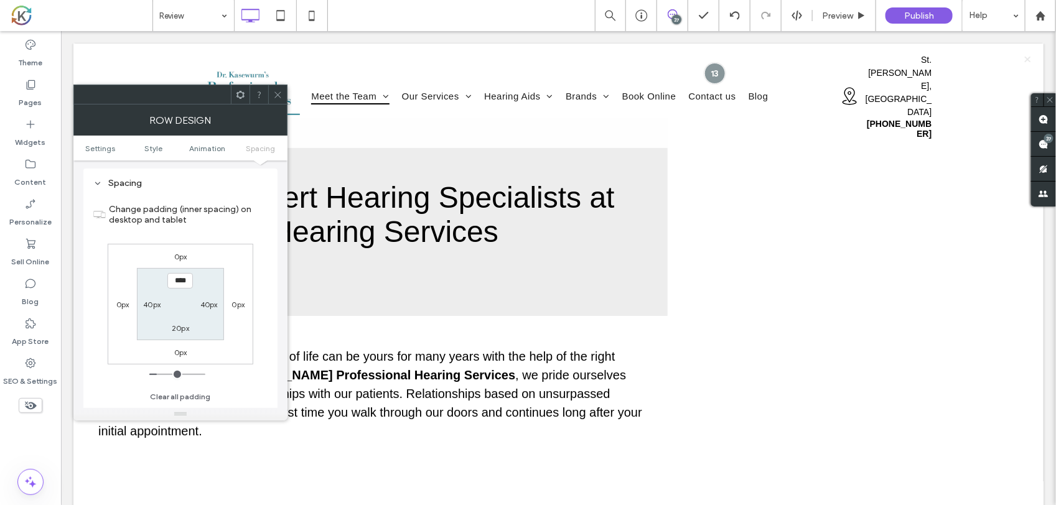
click at [177, 327] on label "20px" at bounding box center [180, 328] width 17 height 9
type input "**"
type input "****"
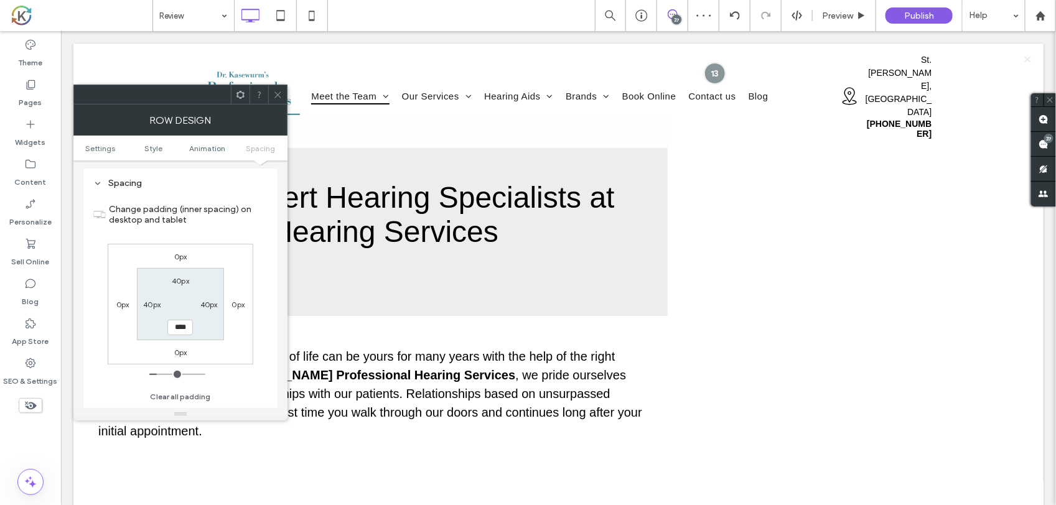
click at [273, 93] on icon at bounding box center [277, 94] width 9 height 9
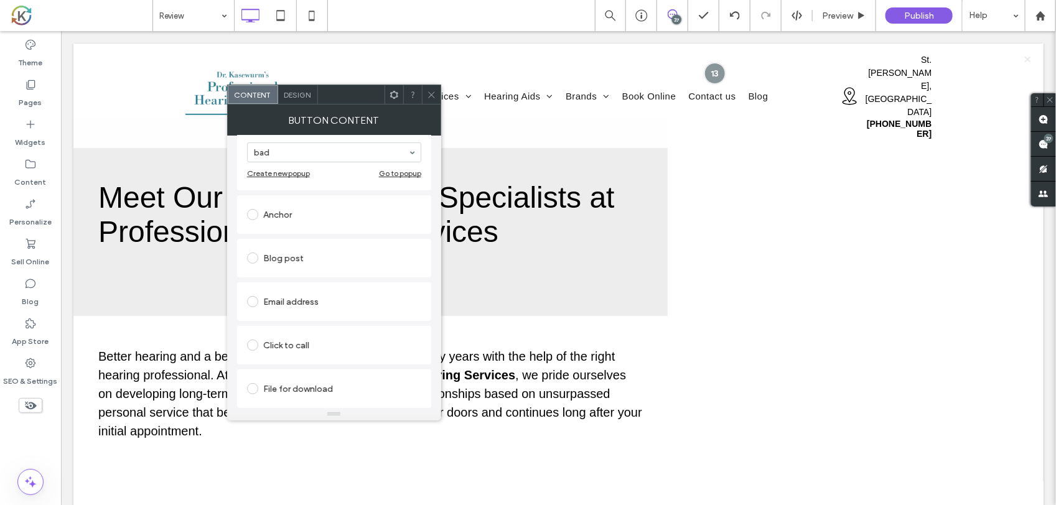
scroll to position [0, 0]
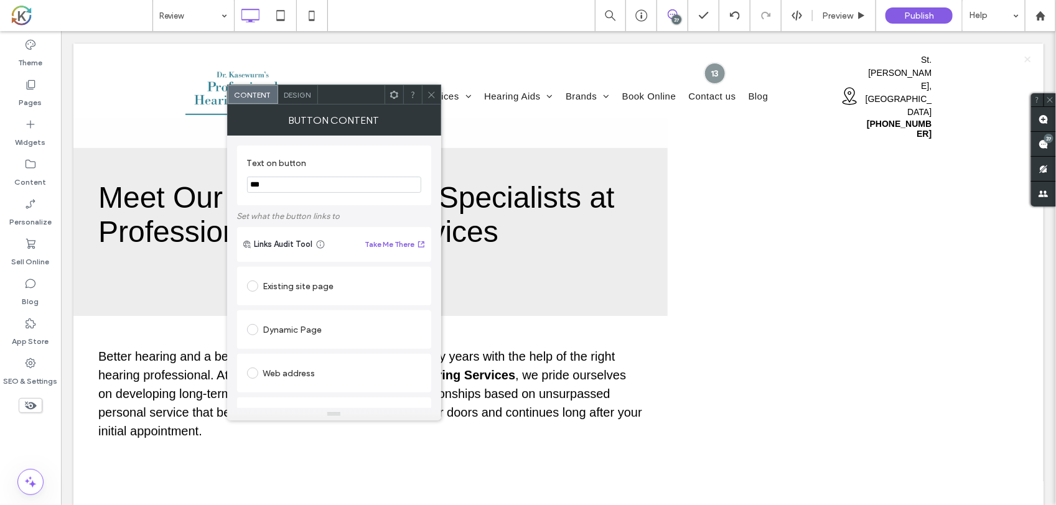
click at [434, 105] on div "Button Content" at bounding box center [334, 120] width 214 height 31
click at [428, 96] on icon at bounding box center [431, 94] width 9 height 9
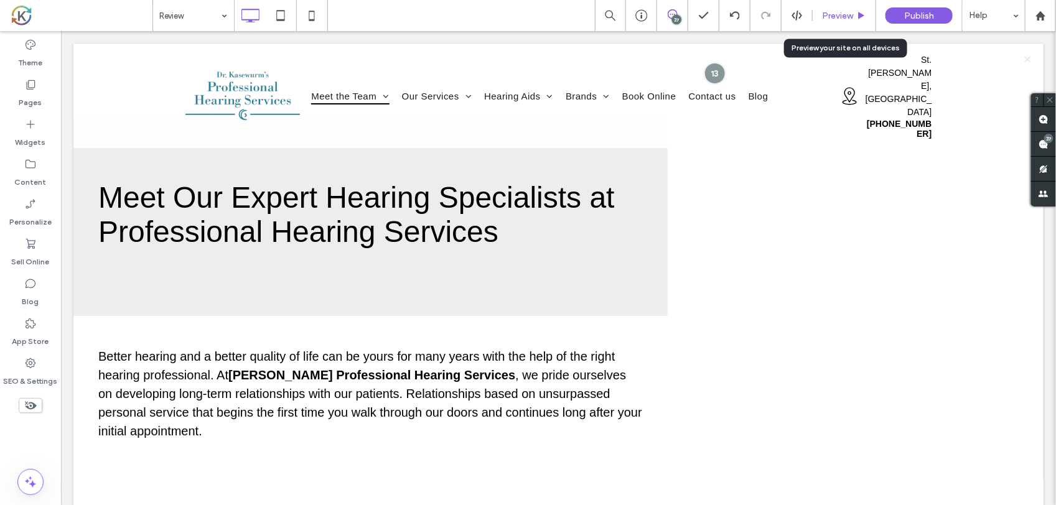
click at [848, 13] on span "Preview" at bounding box center [837, 16] width 31 height 11
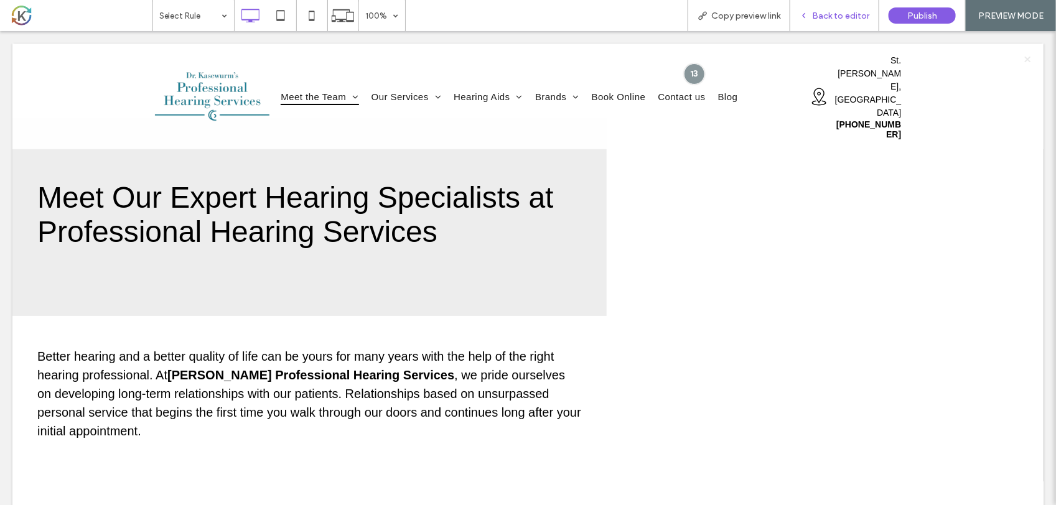
click at [860, 14] on span "Back to editor" at bounding box center [840, 16] width 57 height 11
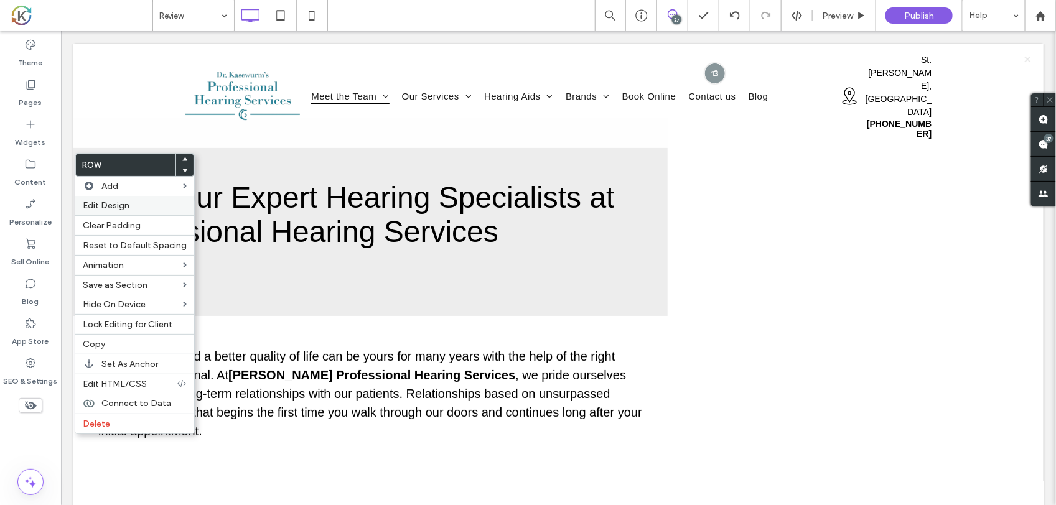
click at [98, 200] on div "Edit Design" at bounding box center [134, 205] width 119 height 19
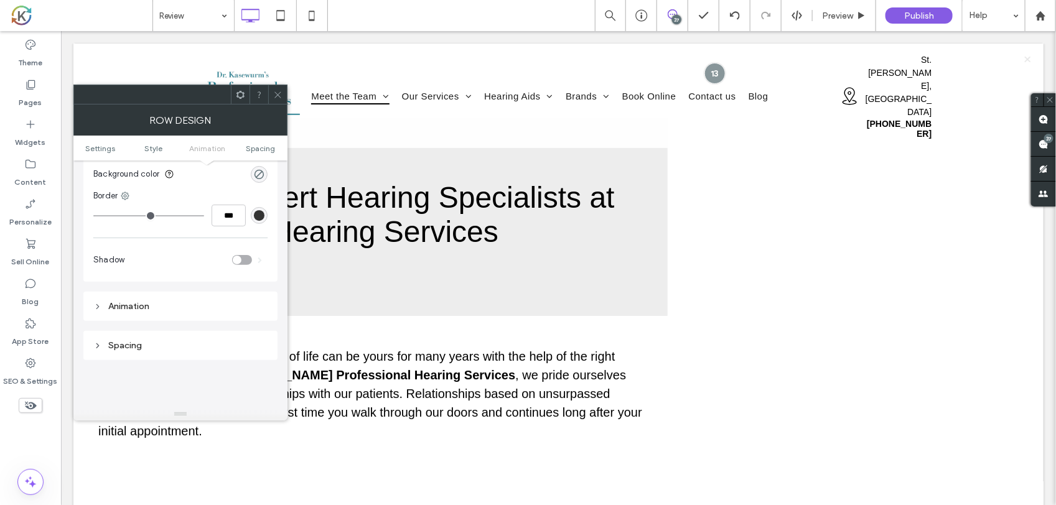
scroll to position [354, 0]
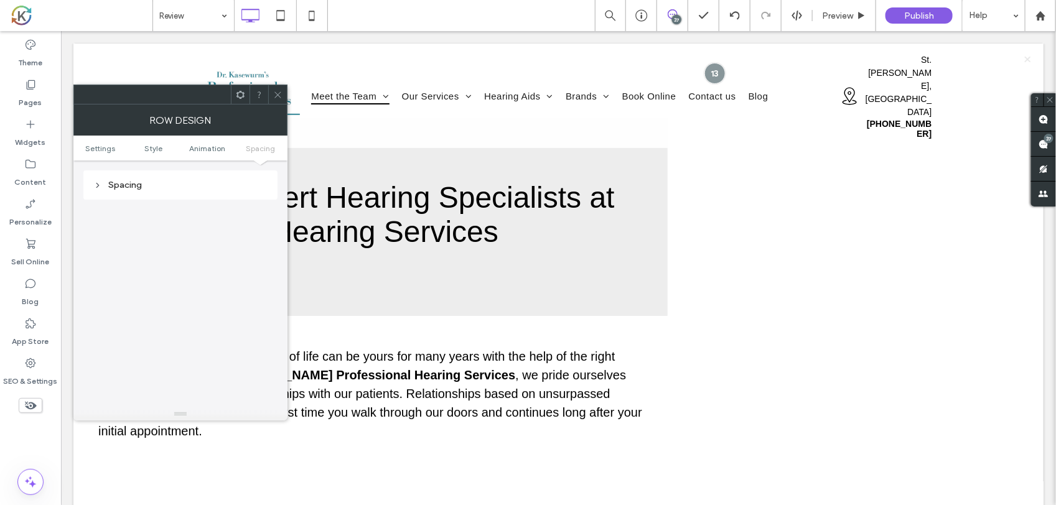
click at [112, 184] on div "Spacing" at bounding box center [180, 185] width 174 height 11
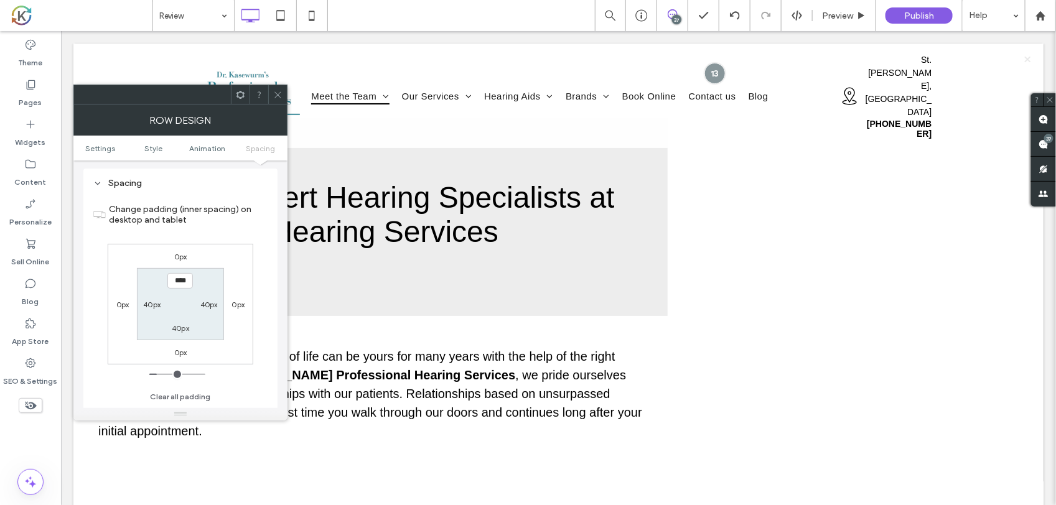
click at [172, 326] on label "40px" at bounding box center [180, 328] width 17 height 9
type input "**"
type input "****"
type input "**"
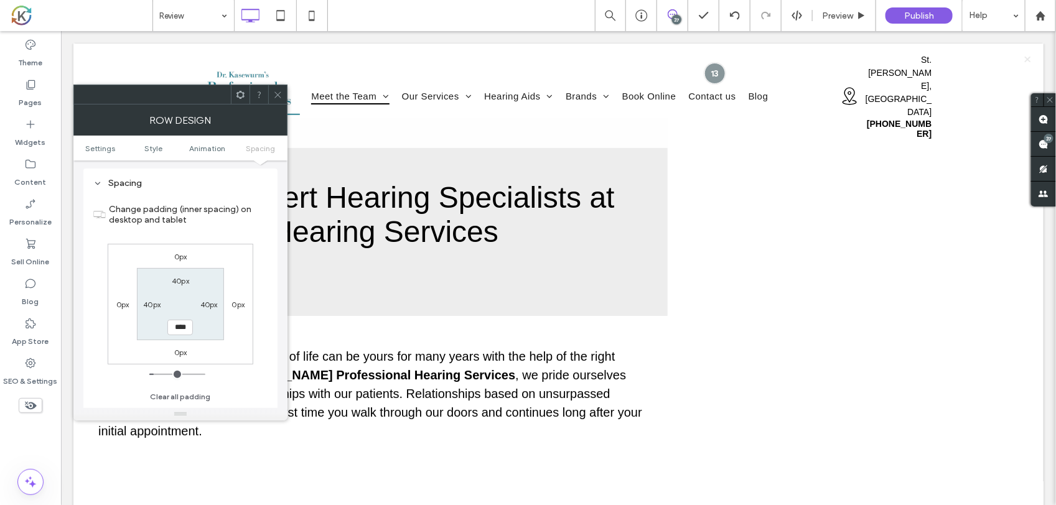
click at [276, 94] on icon at bounding box center [277, 94] width 9 height 9
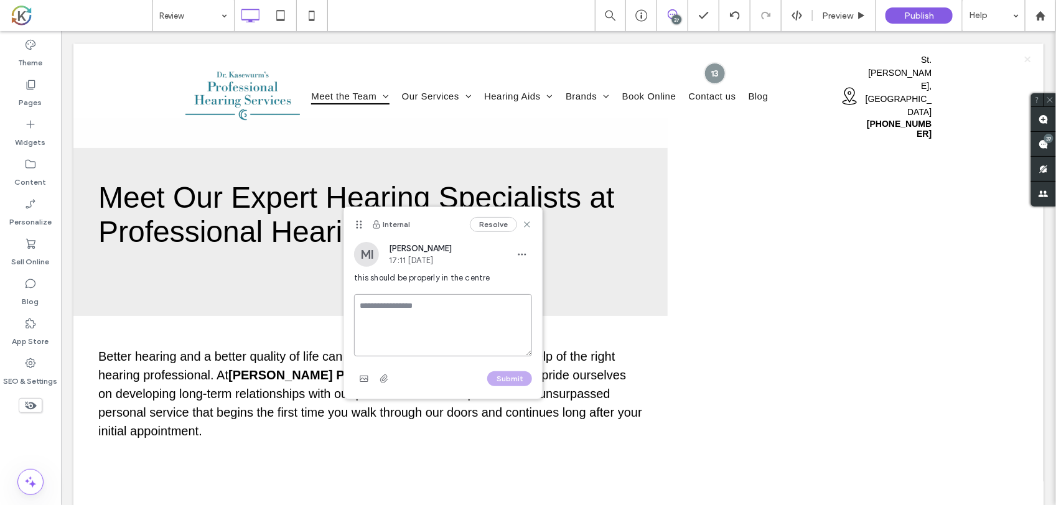
click at [381, 314] on textarea at bounding box center [443, 325] width 178 height 62
type textarea "*****"
click at [501, 380] on button "Submit" at bounding box center [509, 379] width 45 height 15
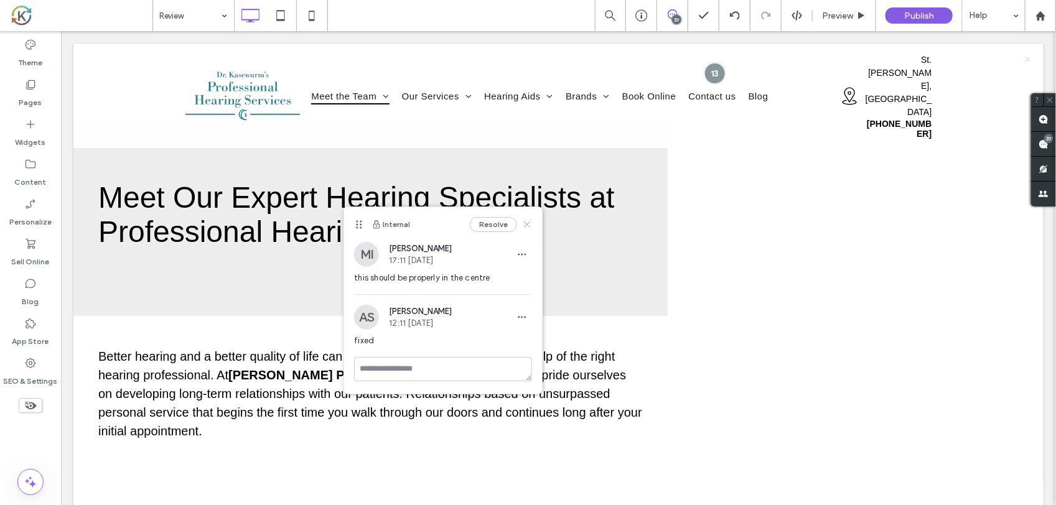
click at [525, 227] on use at bounding box center [528, 225] width 6 height 6
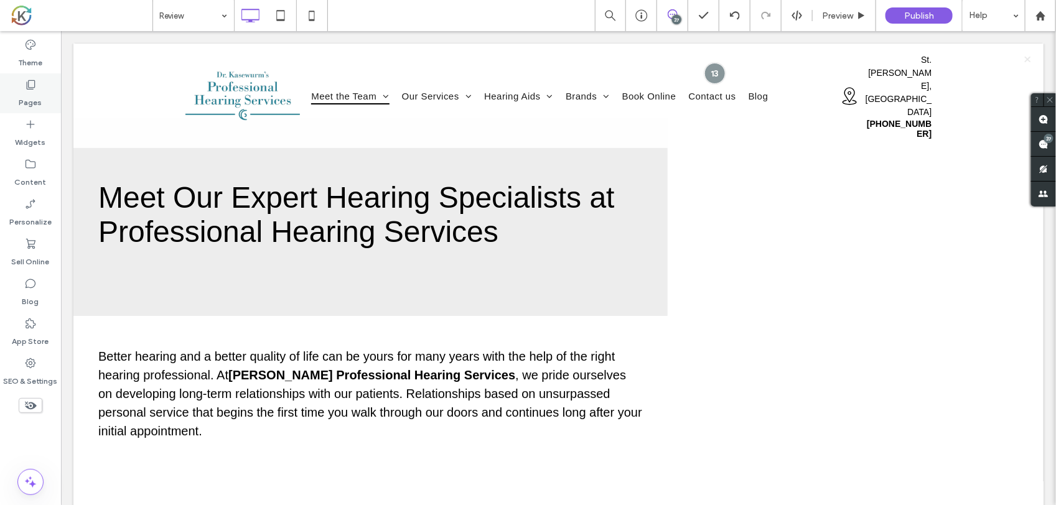
click at [37, 103] on label "Pages" at bounding box center [30, 99] width 23 height 17
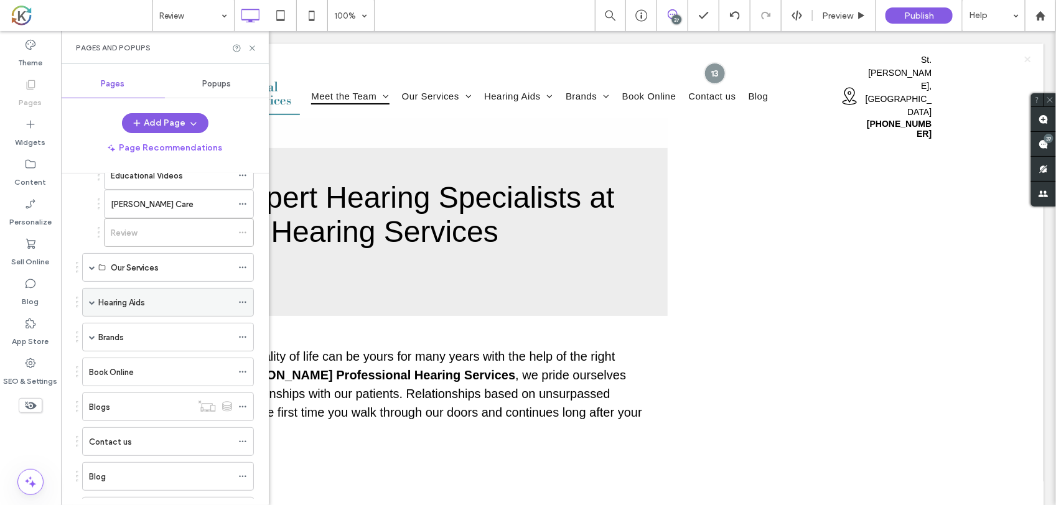
scroll to position [156, 0]
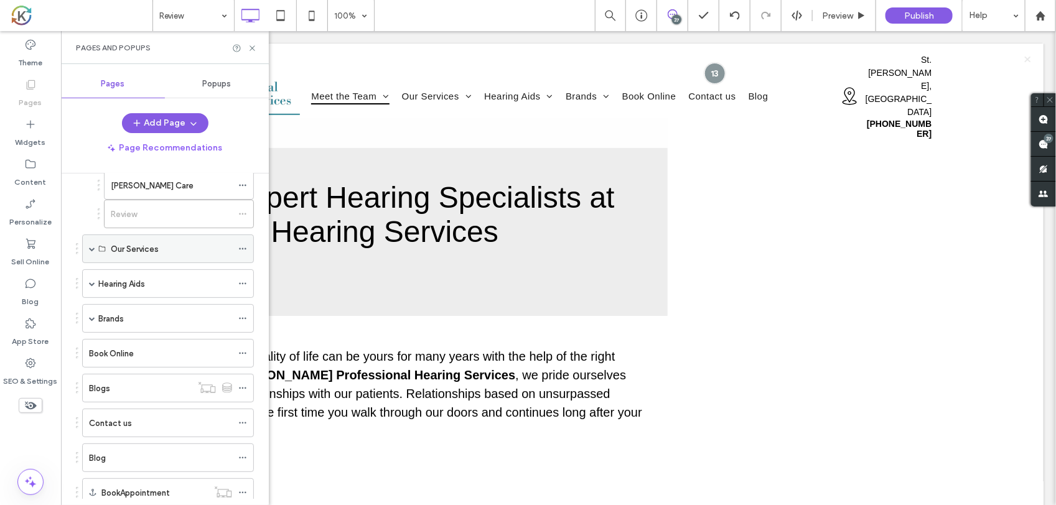
click at [154, 256] on label "Our Services" at bounding box center [135, 249] width 48 height 22
click at [91, 243] on span at bounding box center [92, 248] width 6 height 27
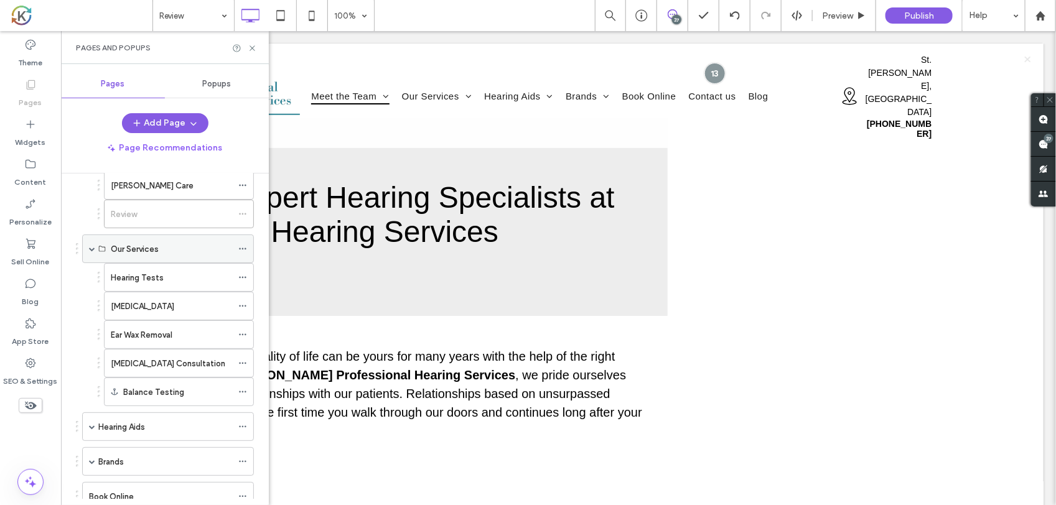
click at [212, 253] on div "Our Services" at bounding box center [171, 249] width 121 height 13
click at [194, 277] on div "Hearing Tests" at bounding box center [171, 277] width 121 height 13
click at [253, 44] on icon at bounding box center [252, 48] width 9 height 9
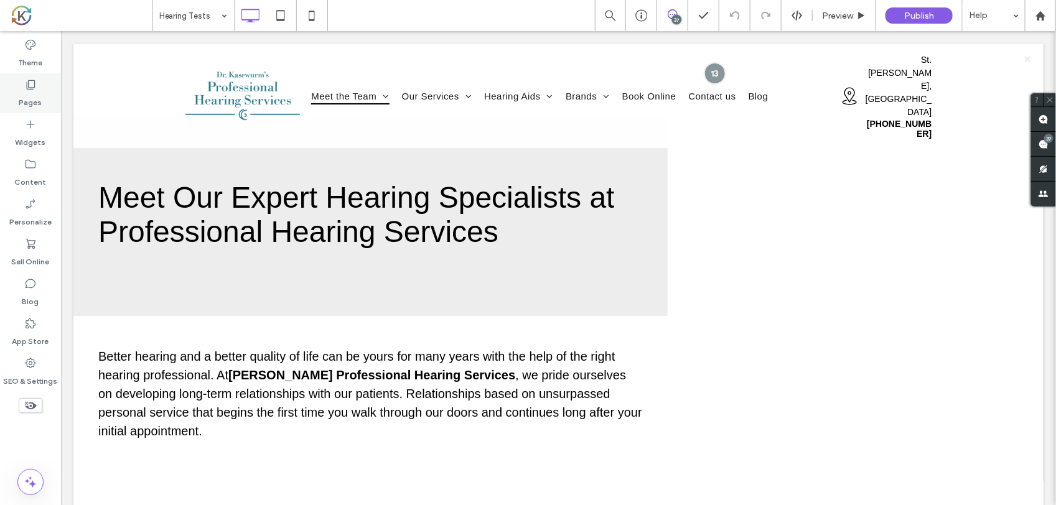
click at [44, 96] on div "Pages" at bounding box center [30, 93] width 61 height 40
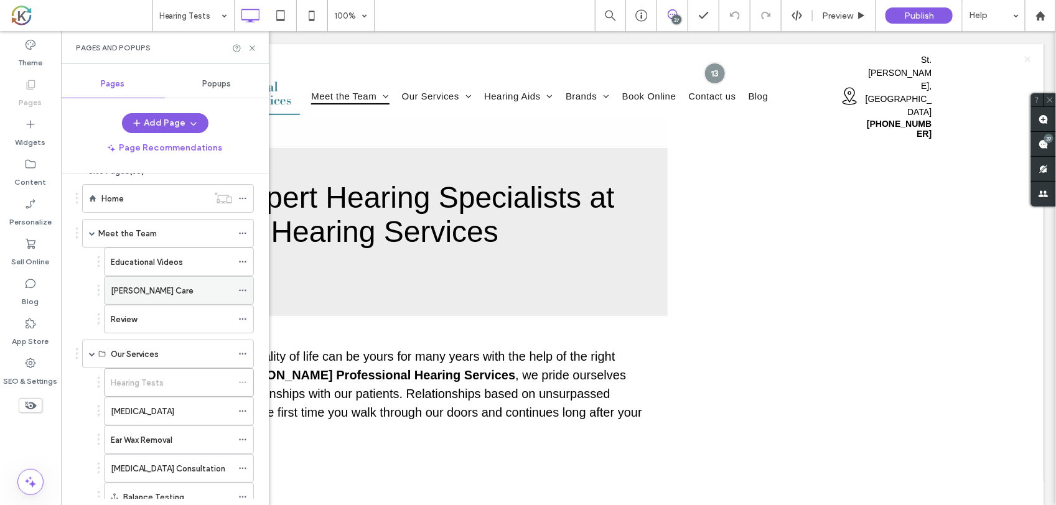
scroll to position [78, 0]
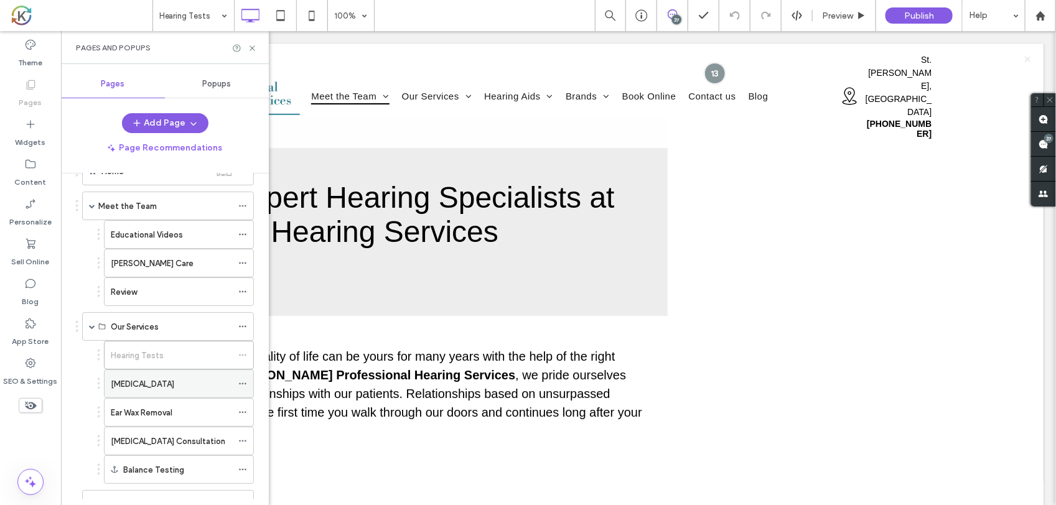
click at [173, 380] on div "[MEDICAL_DATA]" at bounding box center [171, 384] width 121 height 13
click at [141, 408] on label "Ear Wax Removal" at bounding box center [142, 413] width 62 height 22
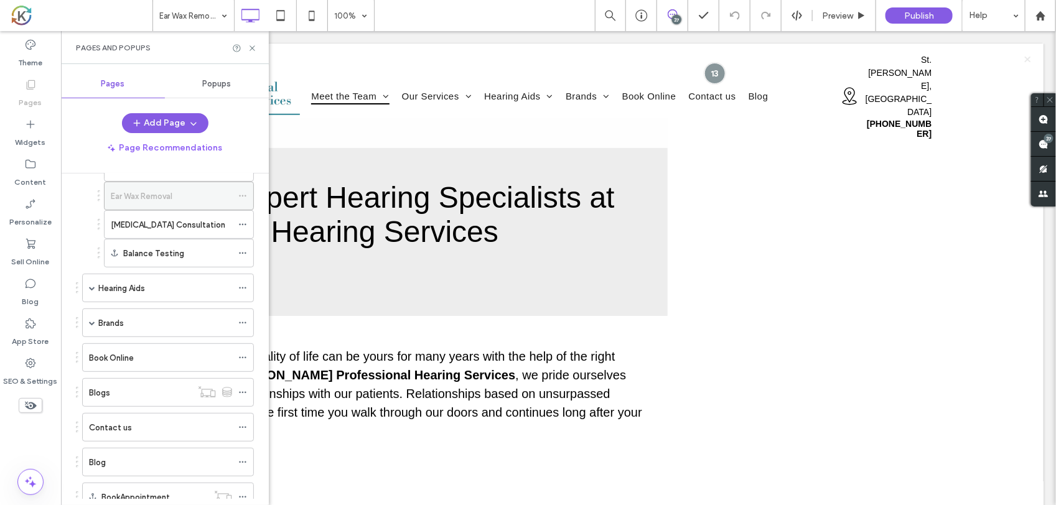
scroll to position [311, 0]
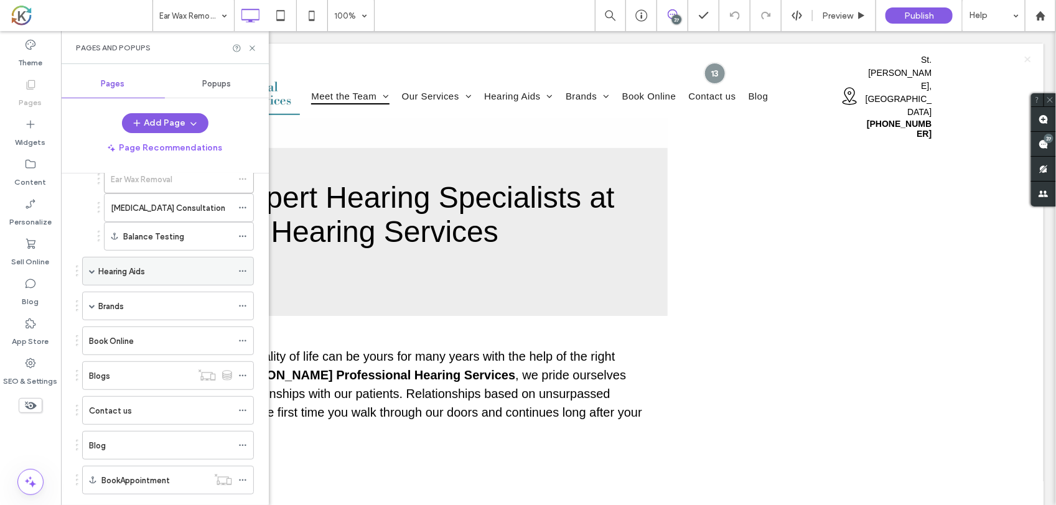
click at [173, 278] on div "Hearing Aids" at bounding box center [165, 271] width 134 height 13
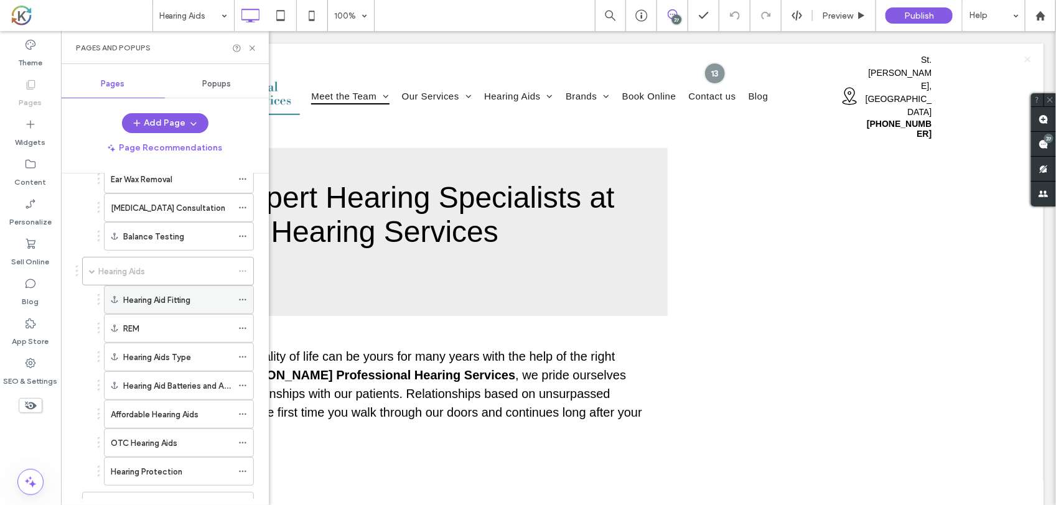
click at [184, 312] on div "Hearing Aid Fitting" at bounding box center [177, 299] width 109 height 27
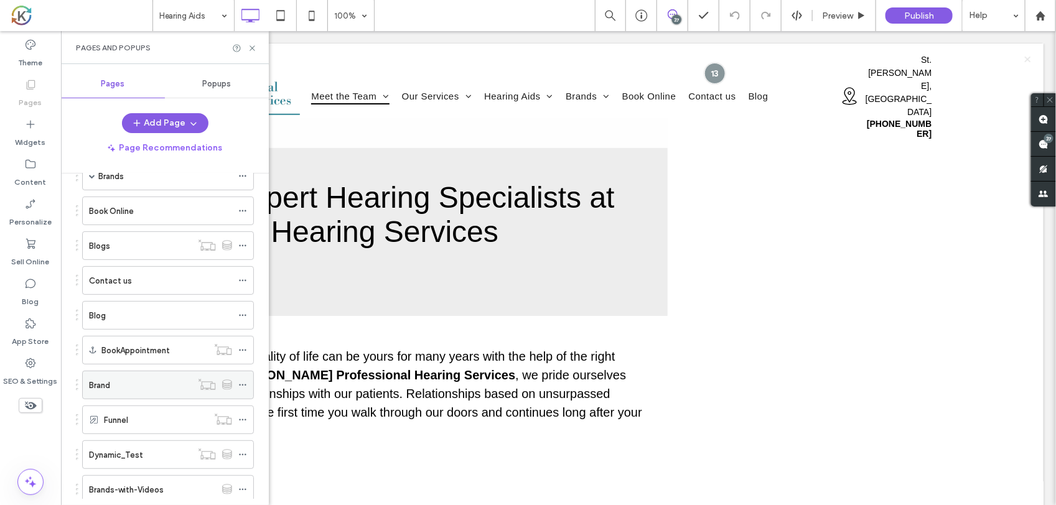
scroll to position [253, 0]
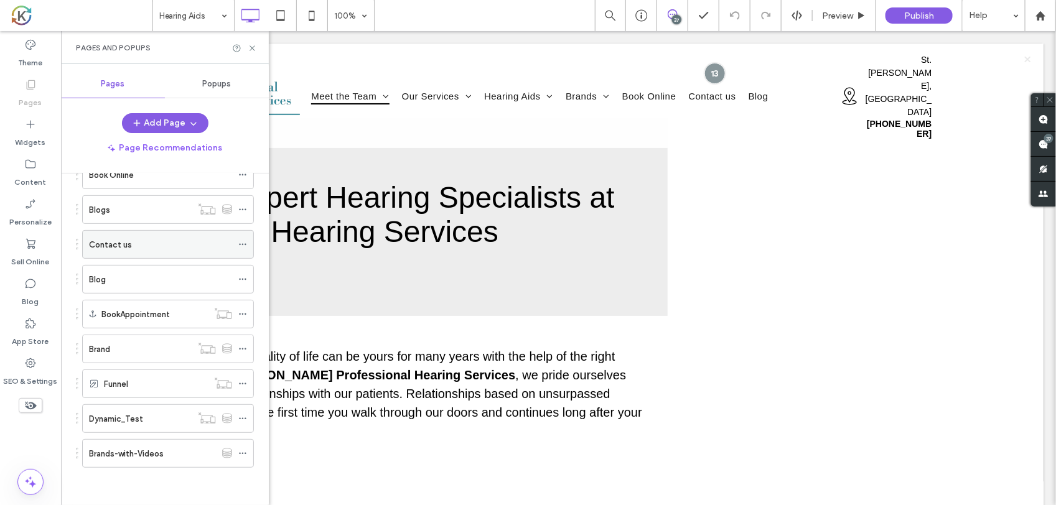
click at [147, 240] on div "Contact us" at bounding box center [160, 244] width 143 height 13
click at [248, 44] on icon at bounding box center [252, 48] width 9 height 9
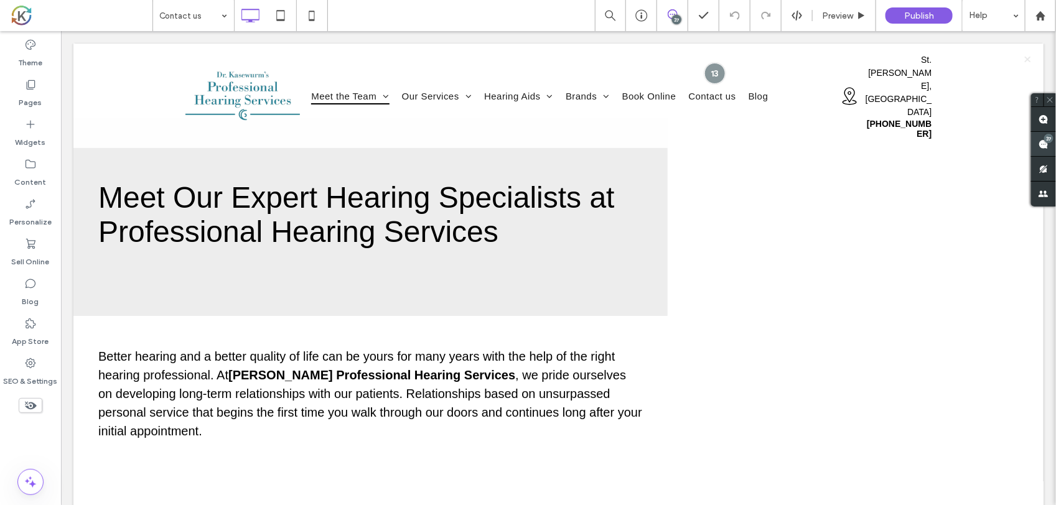
click at [1043, 138] on span at bounding box center [1043, 144] width 25 height 24
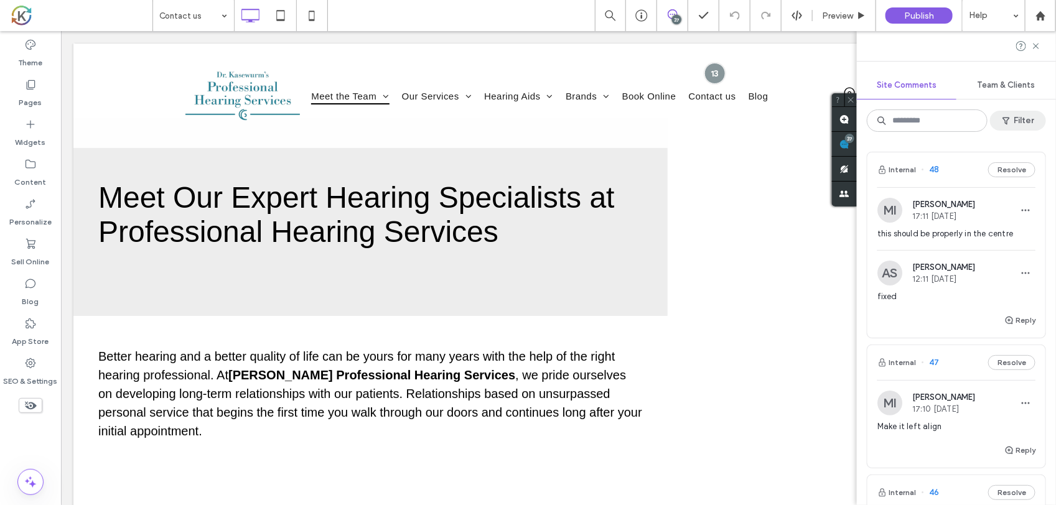
click at [1016, 123] on button "Filter" at bounding box center [1018, 121] width 56 height 20
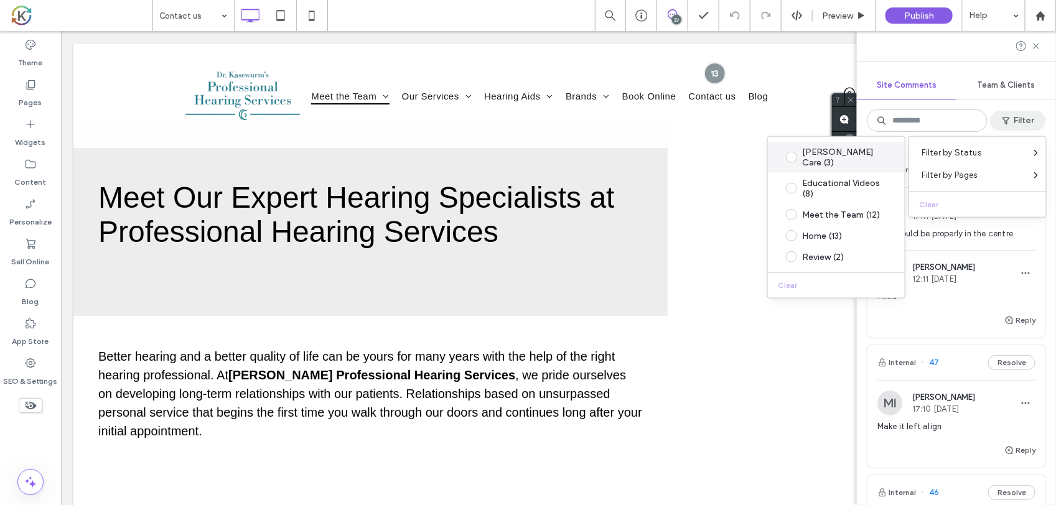
click at [841, 154] on div "Starkey Care (3)" at bounding box center [846, 157] width 88 height 21
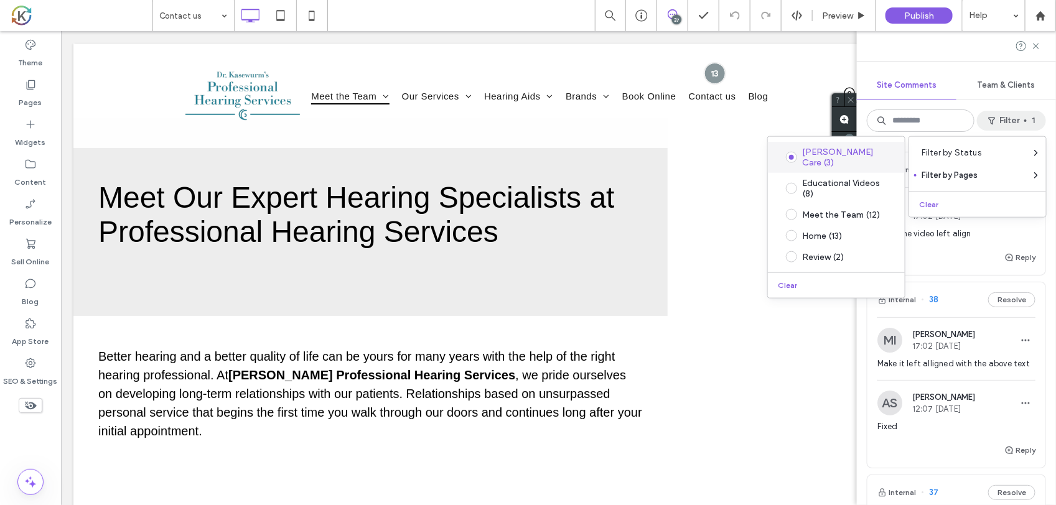
click at [841, 154] on div "Starkey Care (3)" at bounding box center [846, 157] width 88 height 21
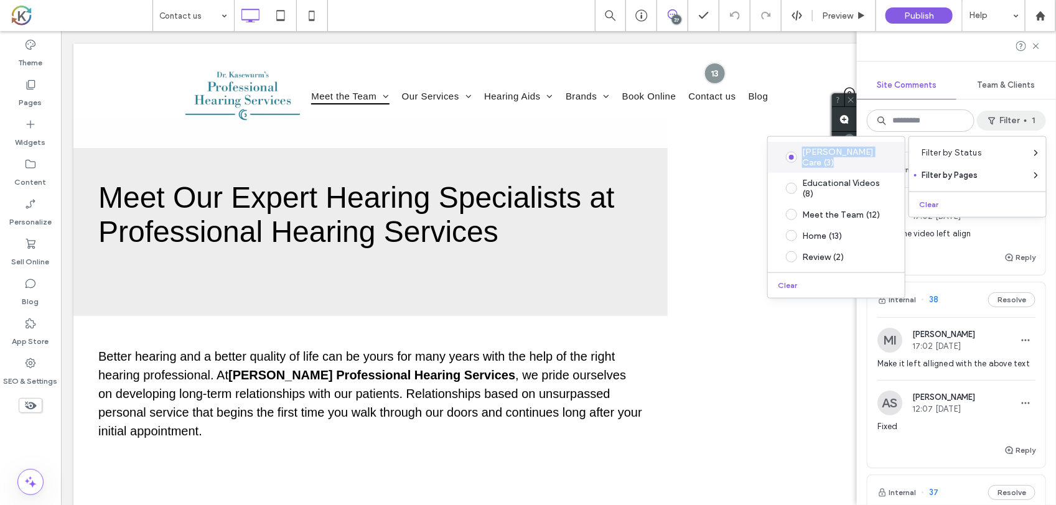
click at [841, 154] on div "Starkey Care (3)" at bounding box center [846, 157] width 88 height 21
click at [839, 209] on div "Meet the Team (12)" at bounding box center [846, 214] width 88 height 11
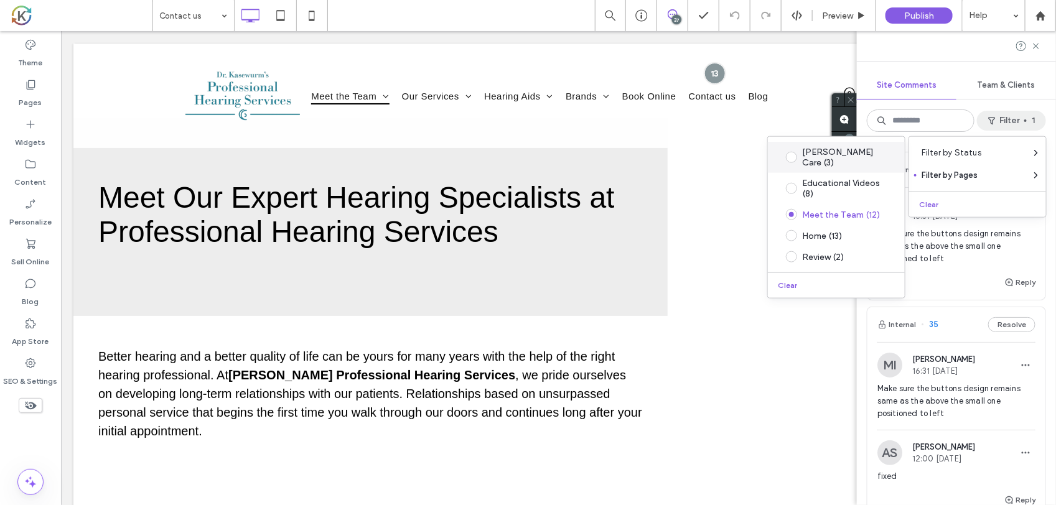
click at [853, 153] on div "Starkey Care (3)" at bounding box center [846, 157] width 88 height 21
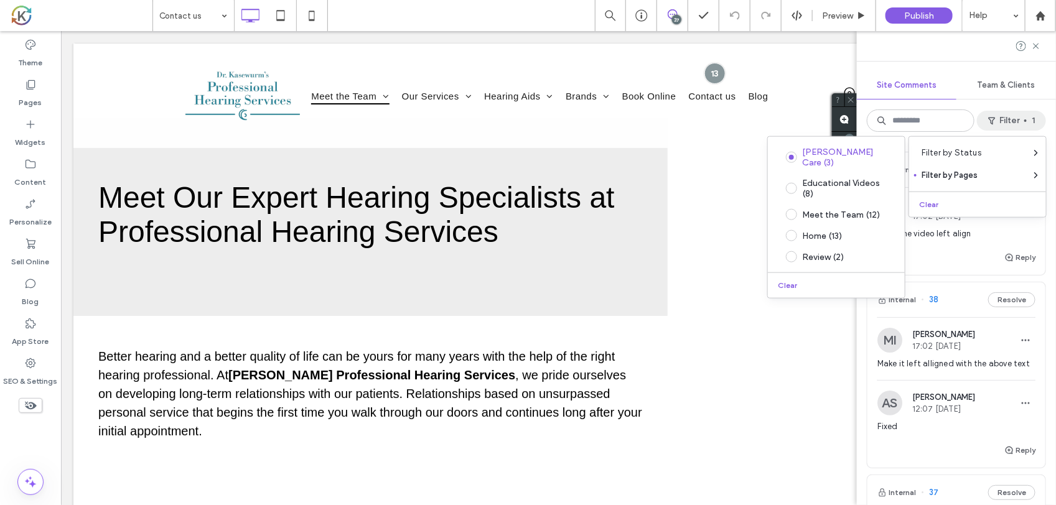
click at [802, 273] on div "Clear" at bounding box center [836, 283] width 137 height 21
click at [794, 278] on button "Clear" at bounding box center [789, 285] width 32 height 15
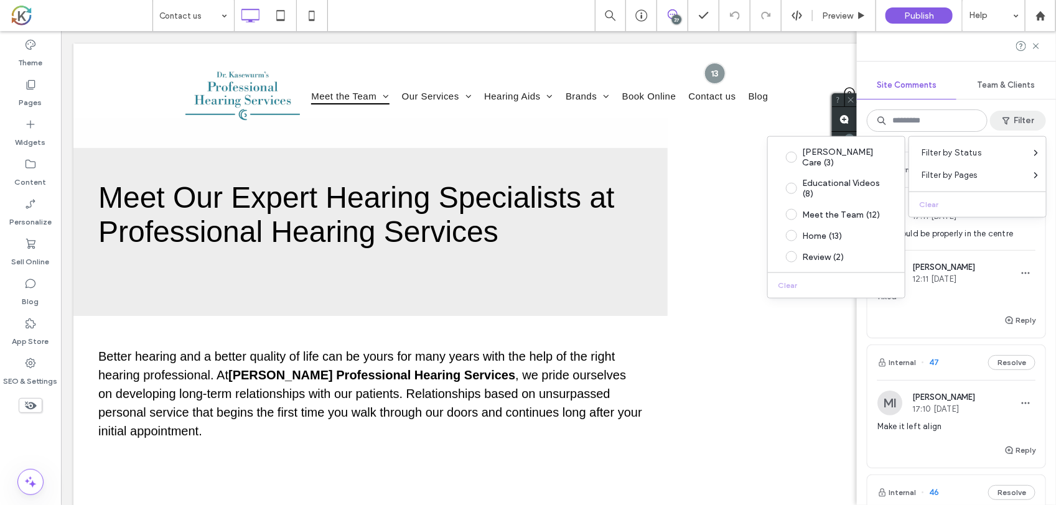
click at [1041, 234] on div "Internal 48 Resolve MI Mohommad Imtiaz 17:11 Aug 12 2025 this should be properl…" at bounding box center [956, 324] width 199 height 364
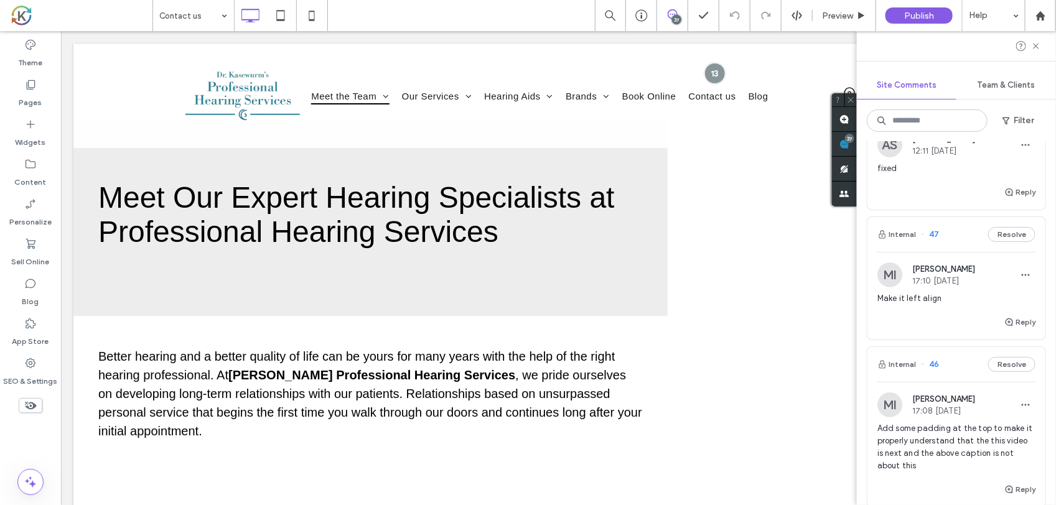
scroll to position [156, 0]
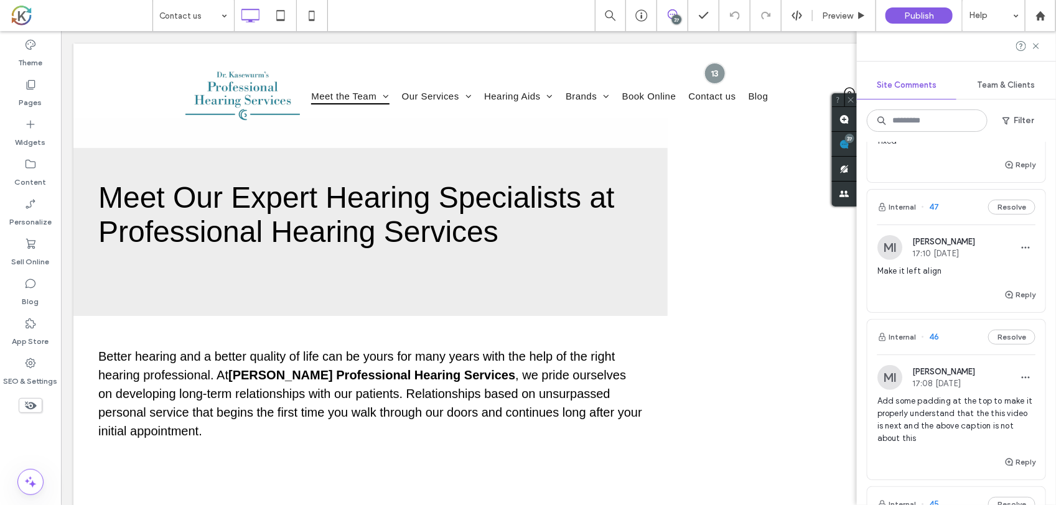
click at [960, 246] on span "Mohommad Imtiaz" at bounding box center [943, 241] width 63 height 9
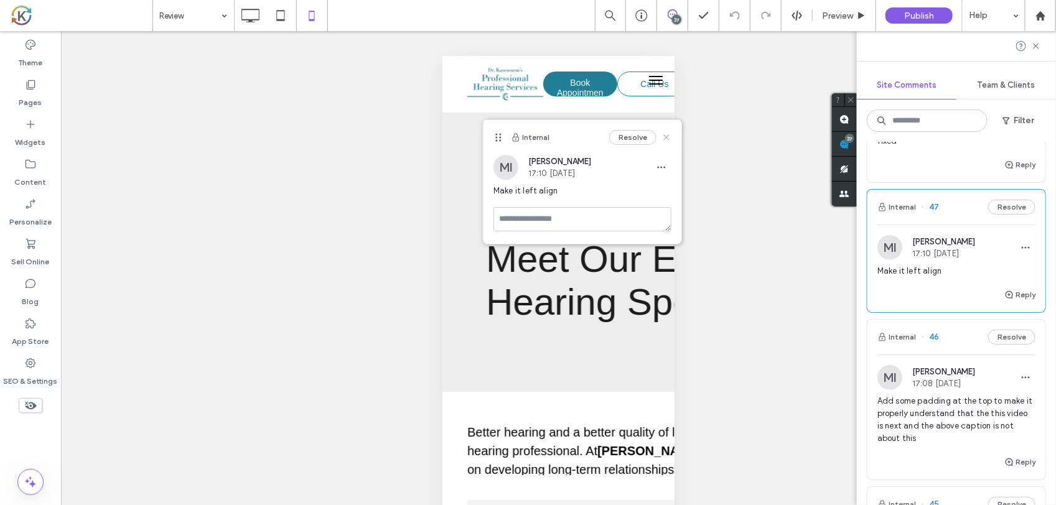
click at [667, 138] on use at bounding box center [667, 138] width 6 height 6
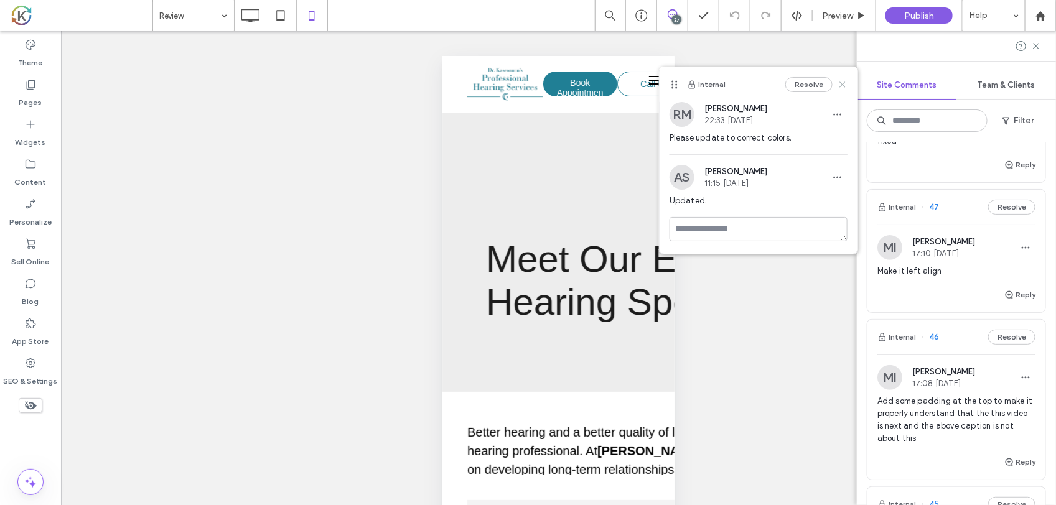
click at [840, 83] on icon at bounding box center [843, 85] width 10 height 10
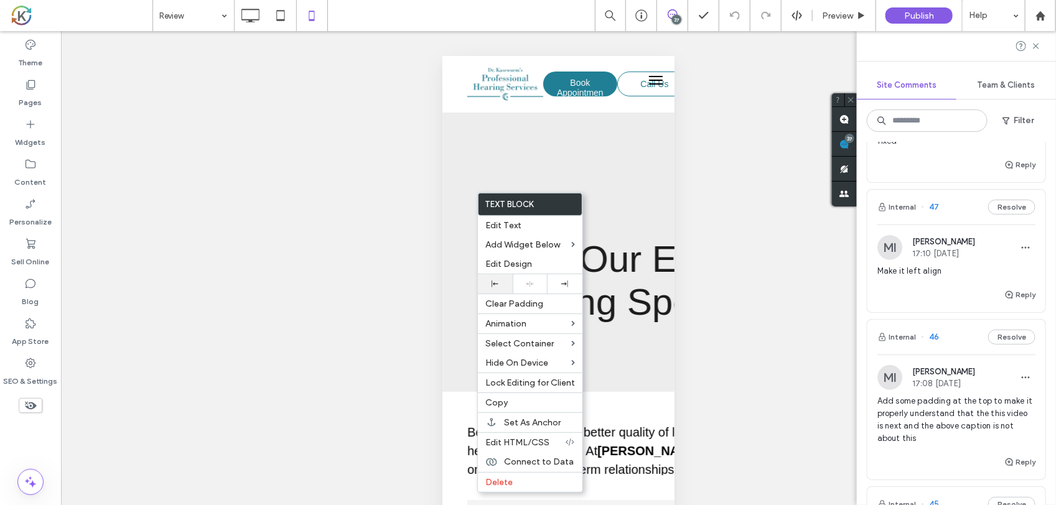
click at [502, 281] on div at bounding box center [495, 283] width 35 height 19
click at [708, 293] on div "Unhide? Yes Unhide? Yes Unhide? Yes Unhide? Yes Unhide? Yes Unhide? Yes Unhide?…" at bounding box center [558, 283] width 995 height 505
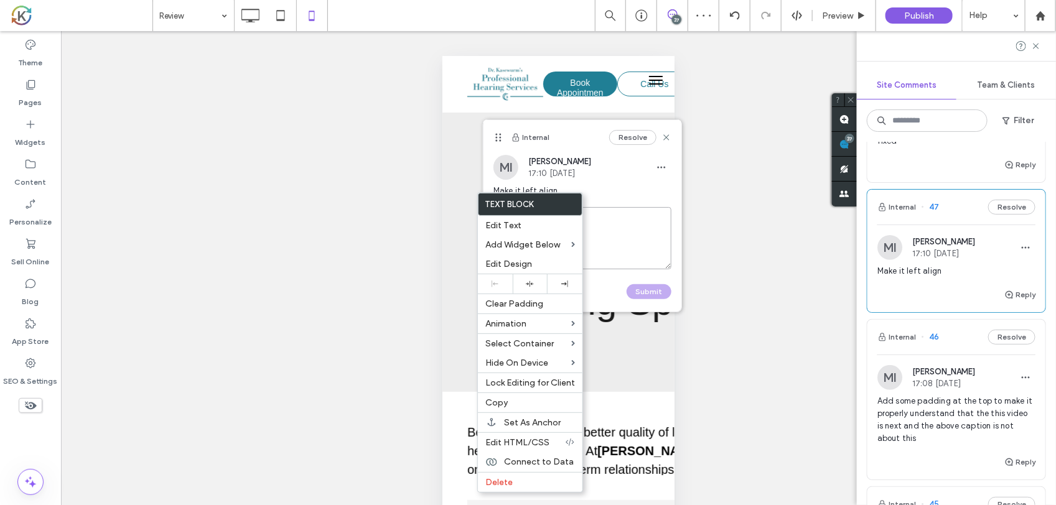
click at [611, 226] on textarea at bounding box center [583, 238] width 178 height 62
click at [529, 207] on label "Text Block" at bounding box center [530, 205] width 103 height 22
click at [372, 244] on div "Unhide? Yes Unhide? Yes Unhide? Yes Unhide? Yes Unhide? Yes Unhide? Yes Unhide?…" at bounding box center [558, 283] width 995 height 505
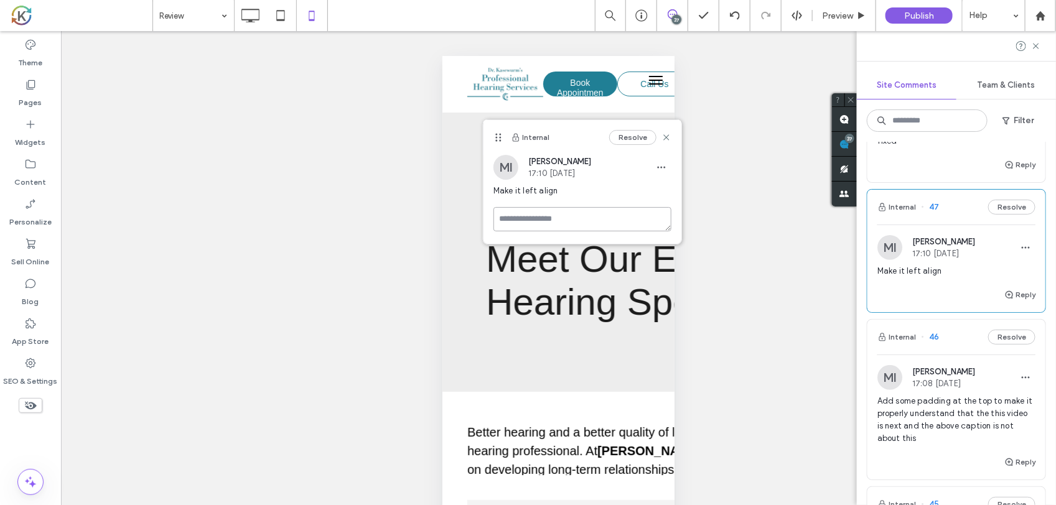
click at [548, 217] on textarea at bounding box center [583, 219] width 178 height 24
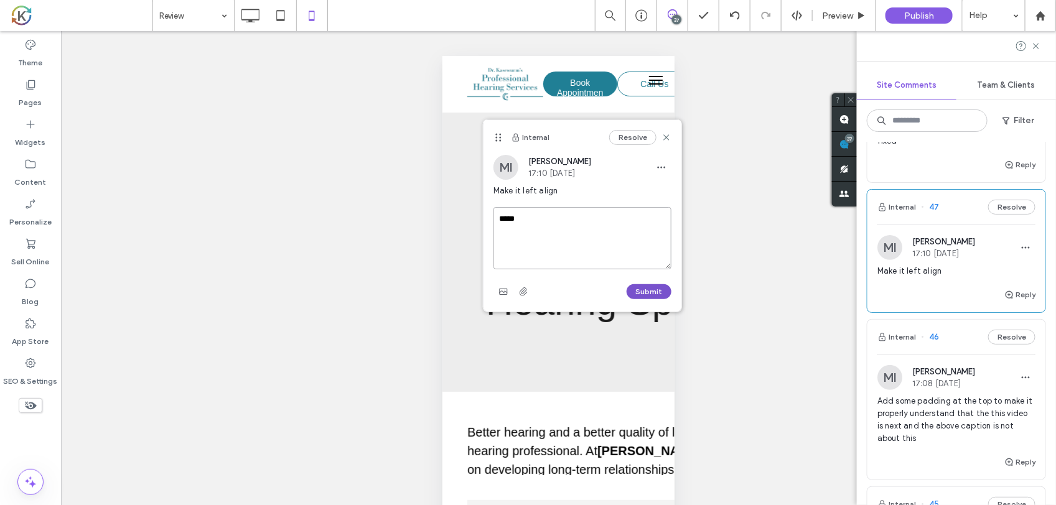
type textarea "*****"
click at [659, 293] on button "Submit" at bounding box center [649, 291] width 45 height 15
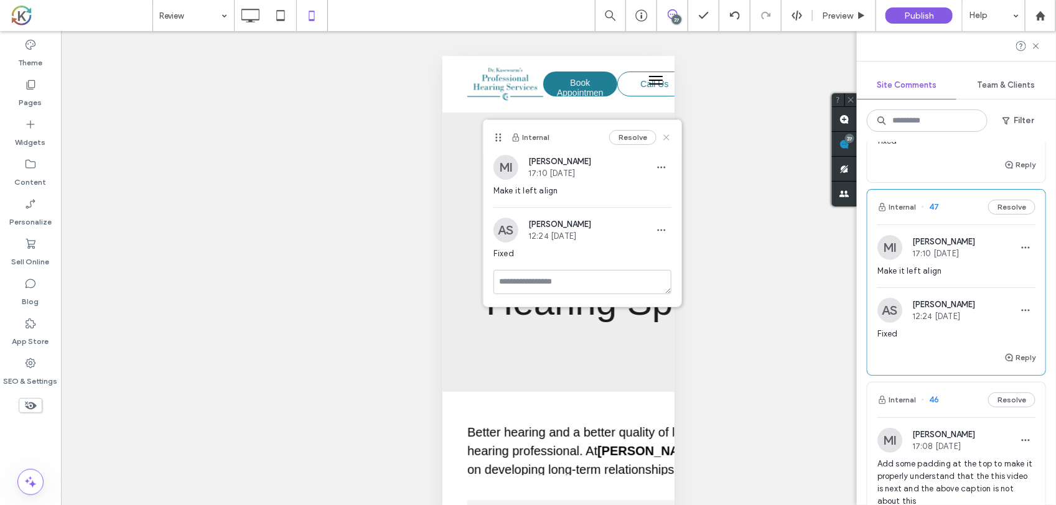
click at [667, 137] on use at bounding box center [667, 137] width 6 height 6
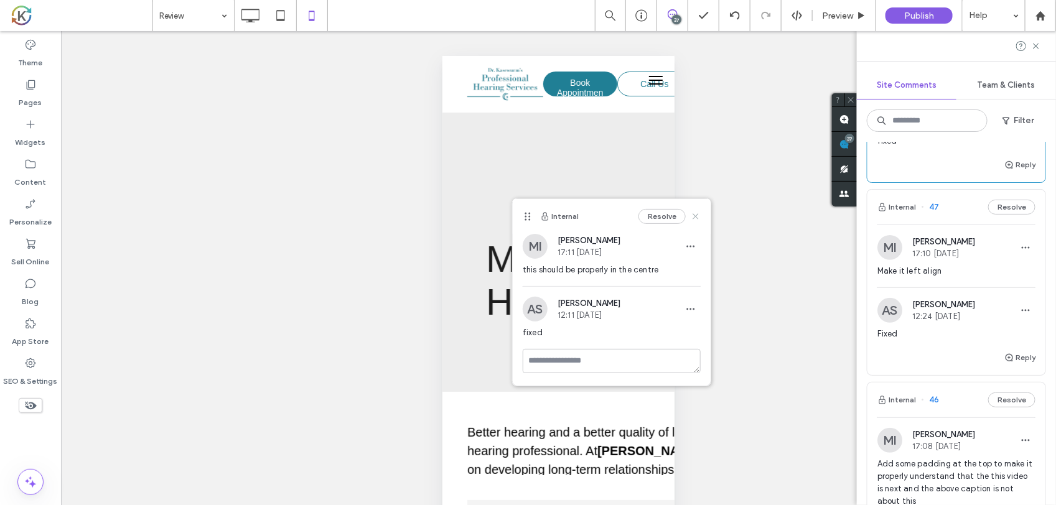
click at [692, 212] on icon at bounding box center [696, 217] width 10 height 10
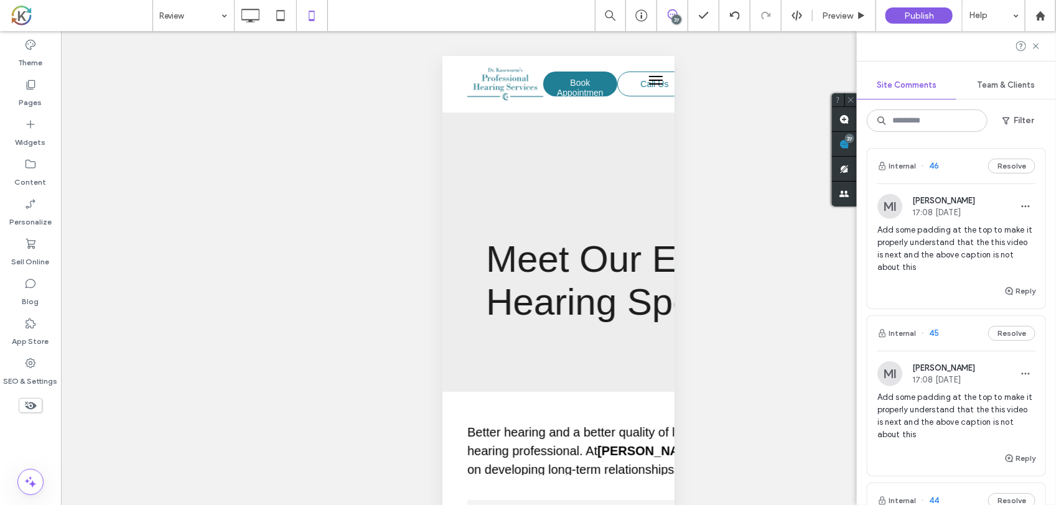
scroll to position [467, 0]
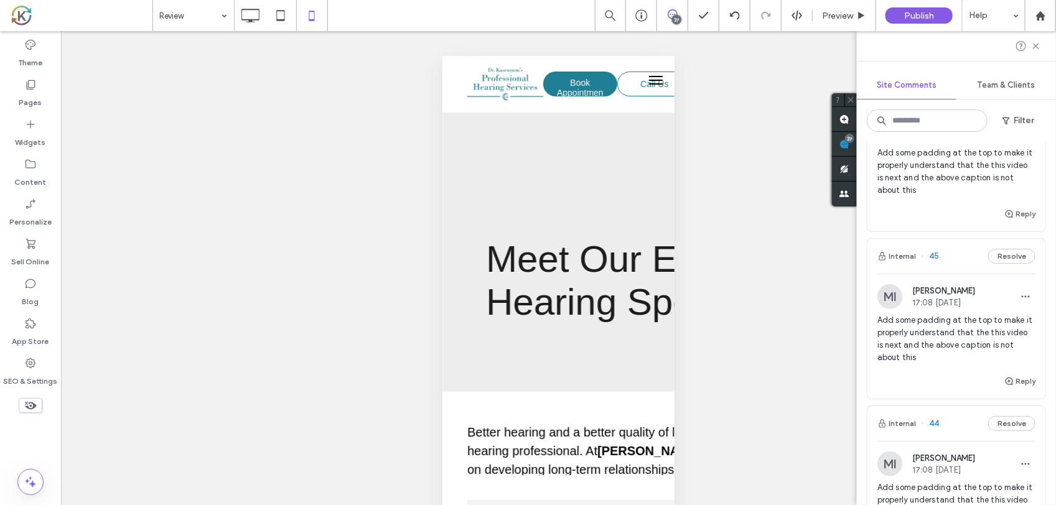
click at [888, 297] on img at bounding box center [890, 296] width 25 height 25
click at [923, 362] on div at bounding box center [528, 252] width 1056 height 505
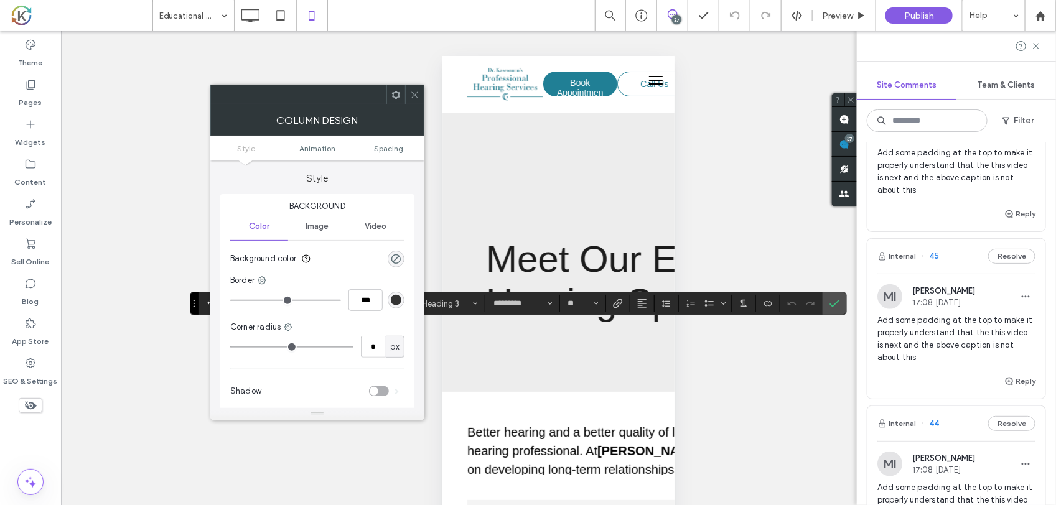
click at [380, 138] on ul "Style Animation Spacing" at bounding box center [317, 148] width 214 height 25
click at [378, 151] on span "Spacing" at bounding box center [388, 148] width 29 height 9
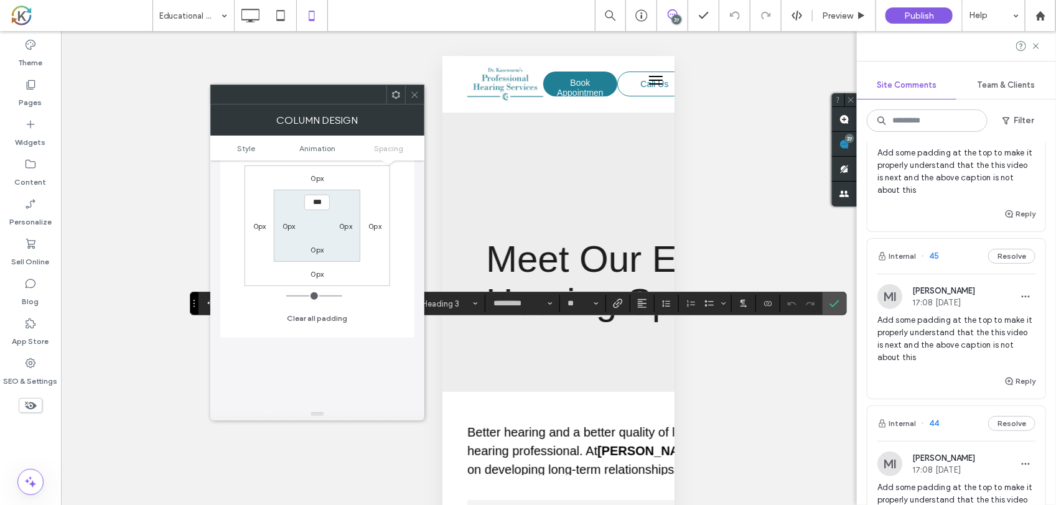
scroll to position [356, 0]
click at [309, 290] on div "0px" at bounding box center [317, 290] width 29 height 12
click at [311, 290] on label "0px" at bounding box center [317, 290] width 13 height 9
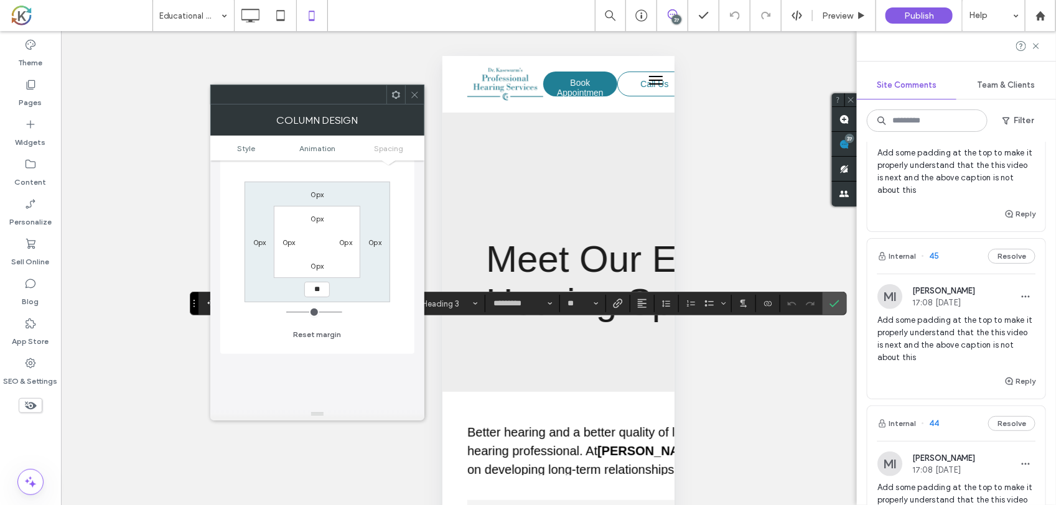
type input "**"
type input "****"
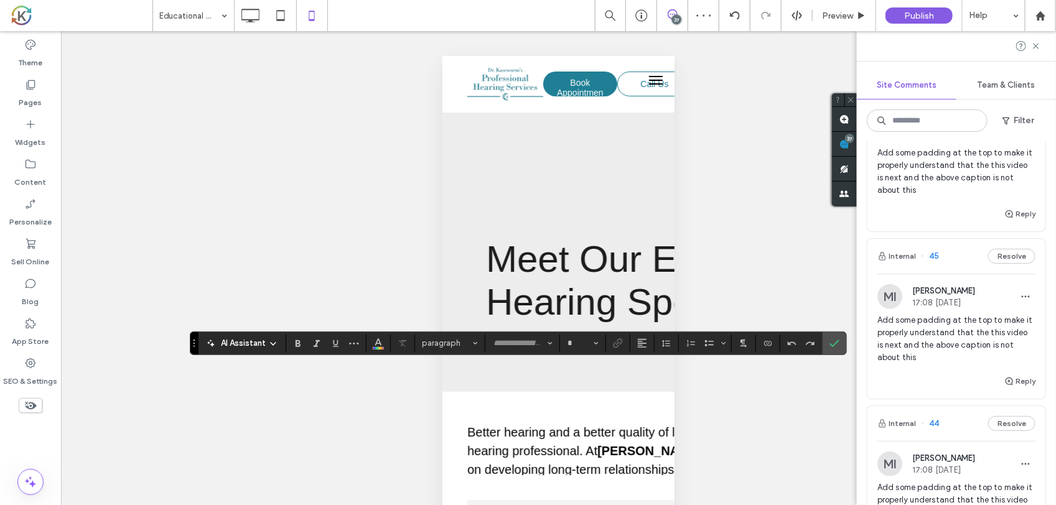
type input "*********"
type input "**"
click at [679, 388] on div "Unhide? Yes Unhide? Yes Unhide? Yes Unhide? Yes Unhide? Yes Unhide? Yes Unhide?…" at bounding box center [558, 283] width 995 height 505
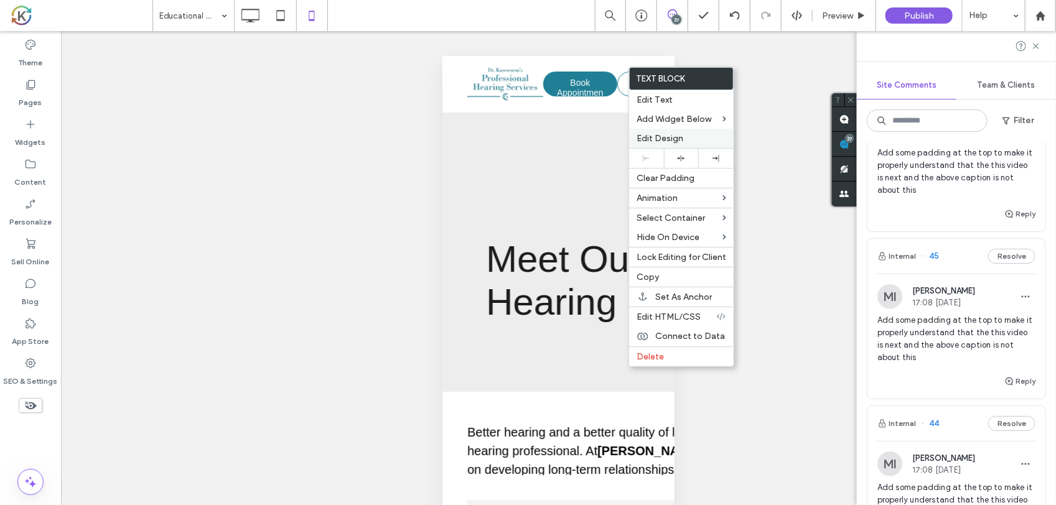
click at [648, 146] on div "Edit Design" at bounding box center [681, 138] width 105 height 19
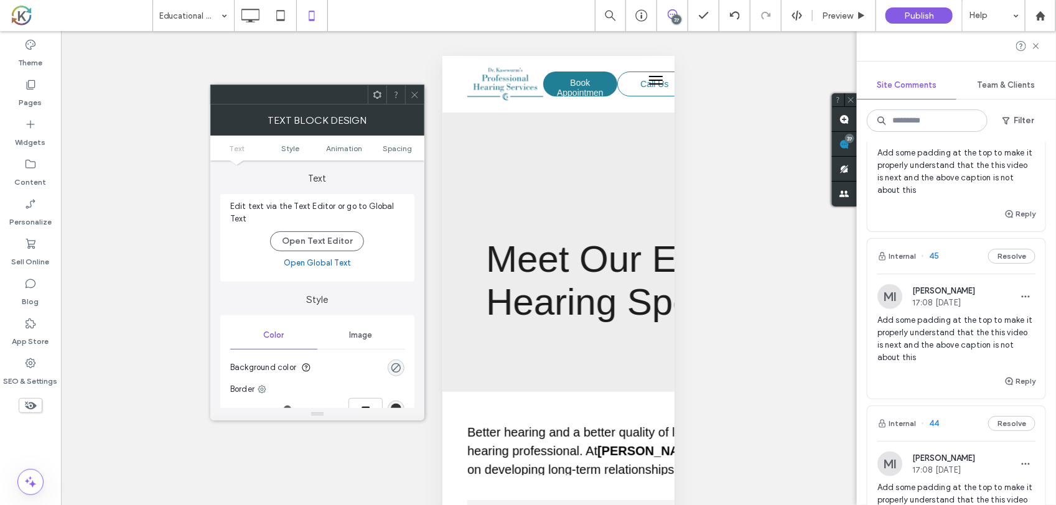
click at [396, 143] on ul "Text Style Animation Spacing" at bounding box center [317, 148] width 214 height 25
click at [400, 149] on span "Spacing" at bounding box center [397, 148] width 29 height 9
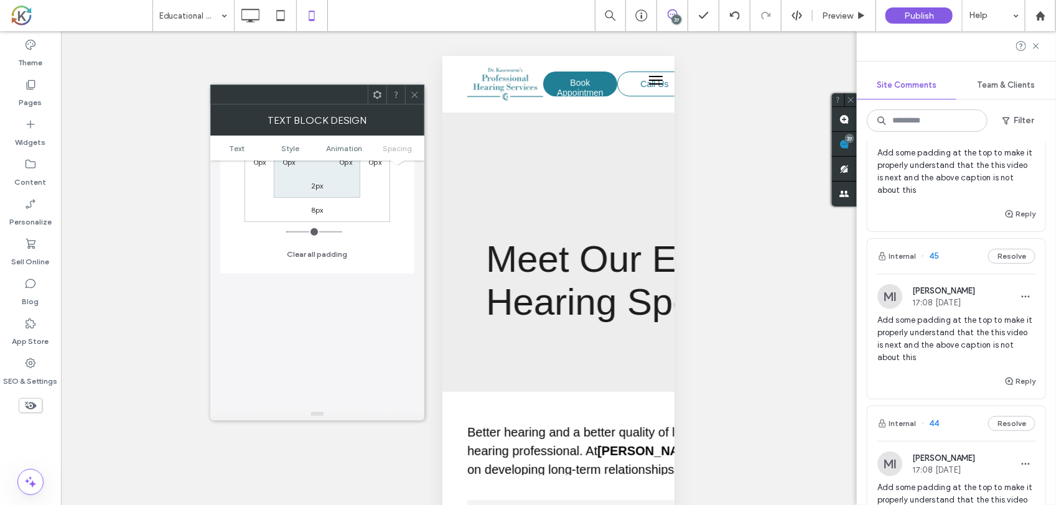
scroll to position [514, 0]
click at [316, 197] on label "8px" at bounding box center [317, 197] width 12 height 9
type input "*"
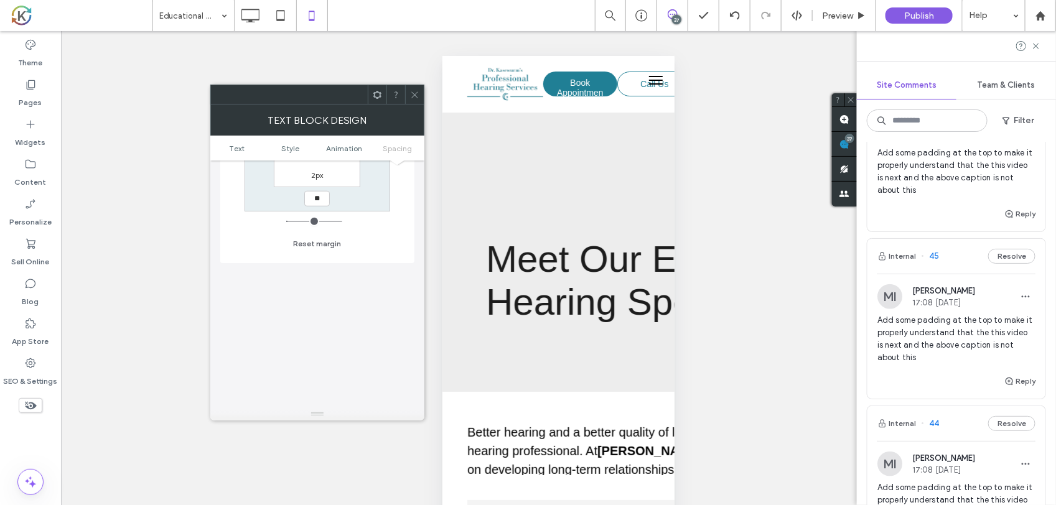
type input "**"
type input "****"
click at [729, 288] on div "Unhide? Yes Unhide? Yes Unhide? Yes Unhide? Yes Unhide? Yes Unhide? Yes Unhide?…" at bounding box center [558, 283] width 995 height 505
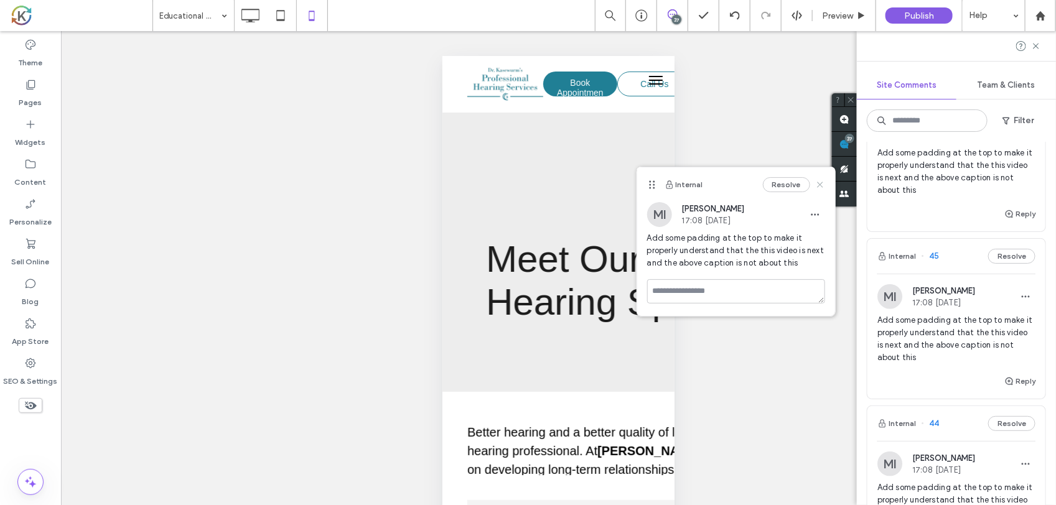
click at [819, 187] on icon at bounding box center [820, 185] width 10 height 10
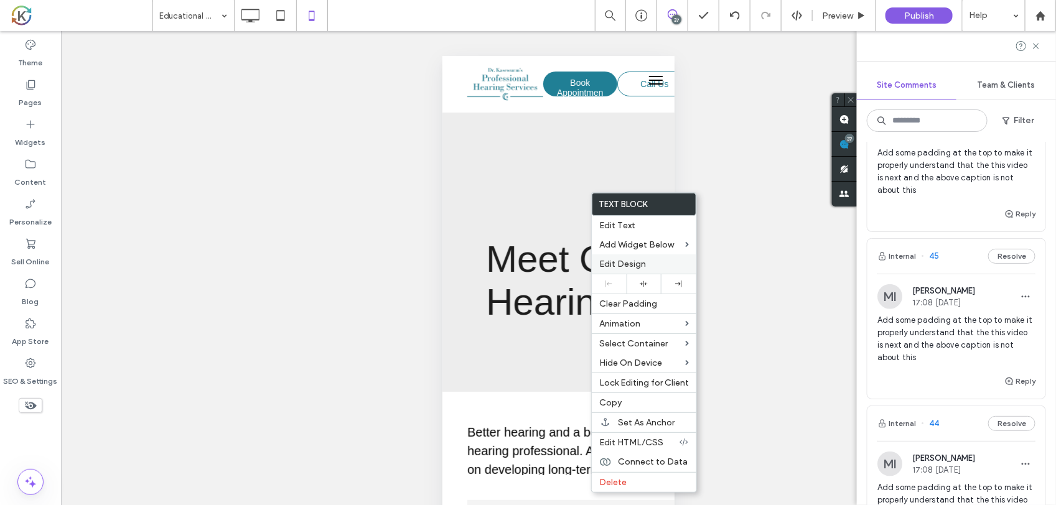
click at [649, 257] on div "Edit Design" at bounding box center [644, 264] width 105 height 19
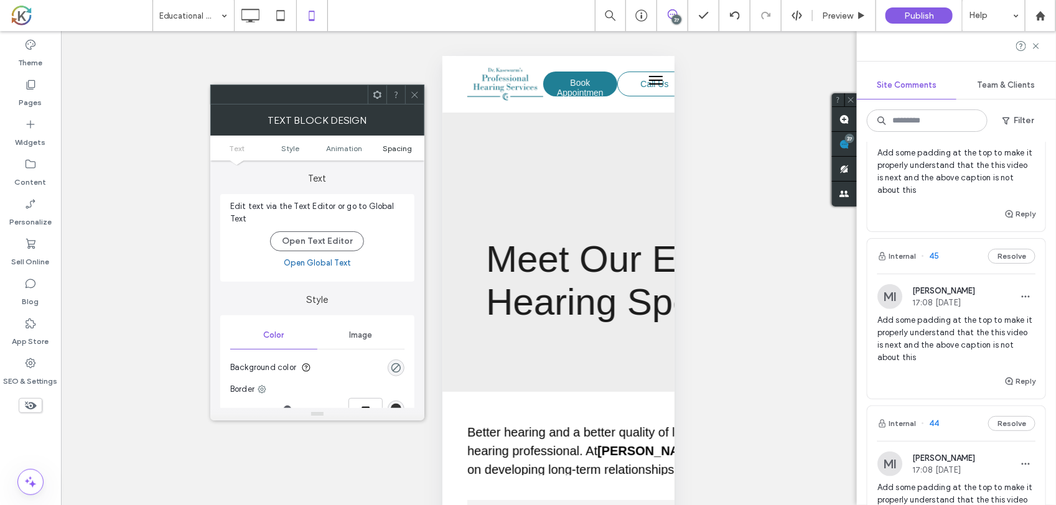
click at [394, 145] on span "Spacing" at bounding box center [397, 148] width 29 height 9
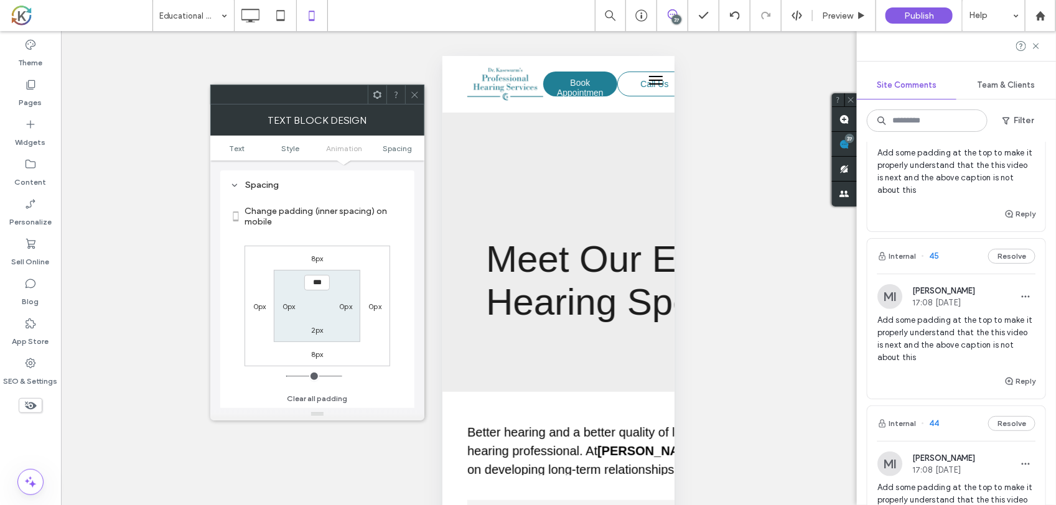
scroll to position [358, 0]
click at [315, 352] on label "8px" at bounding box center [317, 353] width 12 height 9
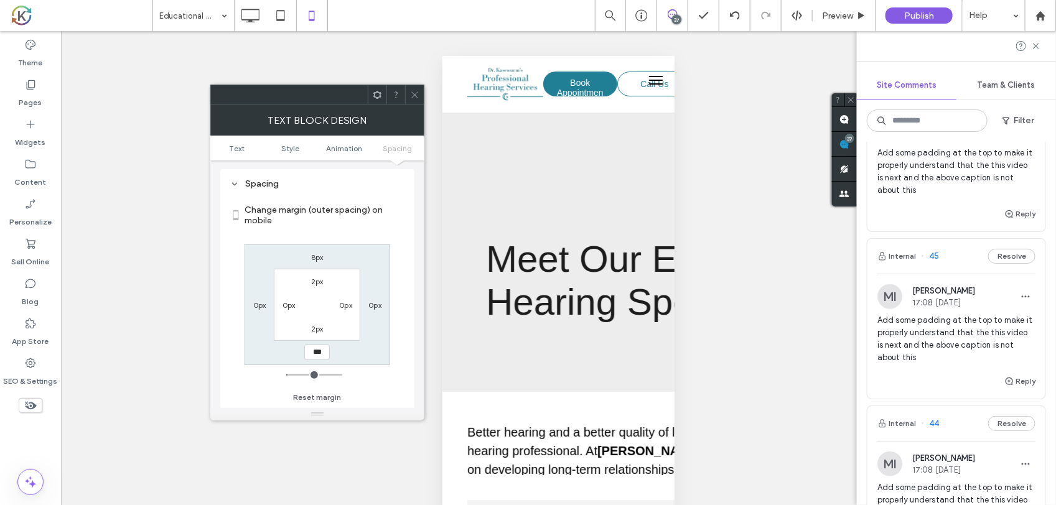
type input "*"
type input "**"
type input "****"
click at [708, 293] on div "Unhide? Yes Unhide? Yes Unhide? Yes Unhide? Yes Unhide? Yes Unhide? Yes Unhide?…" at bounding box center [558, 283] width 995 height 505
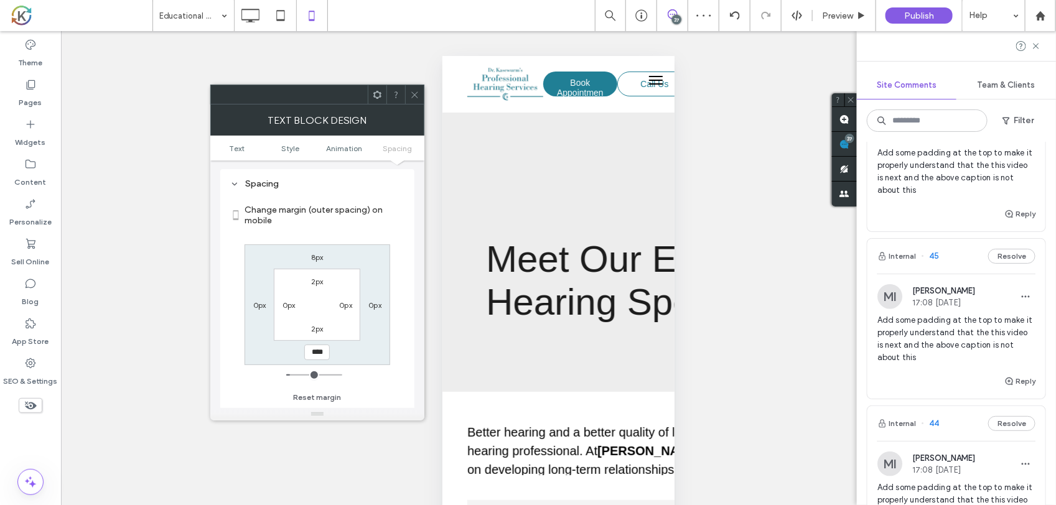
click at [713, 253] on div "Unhide? Yes Unhide? Yes Unhide? Yes Unhide? Yes Unhide? Yes Unhide? Yes Unhide?…" at bounding box center [558, 283] width 995 height 505
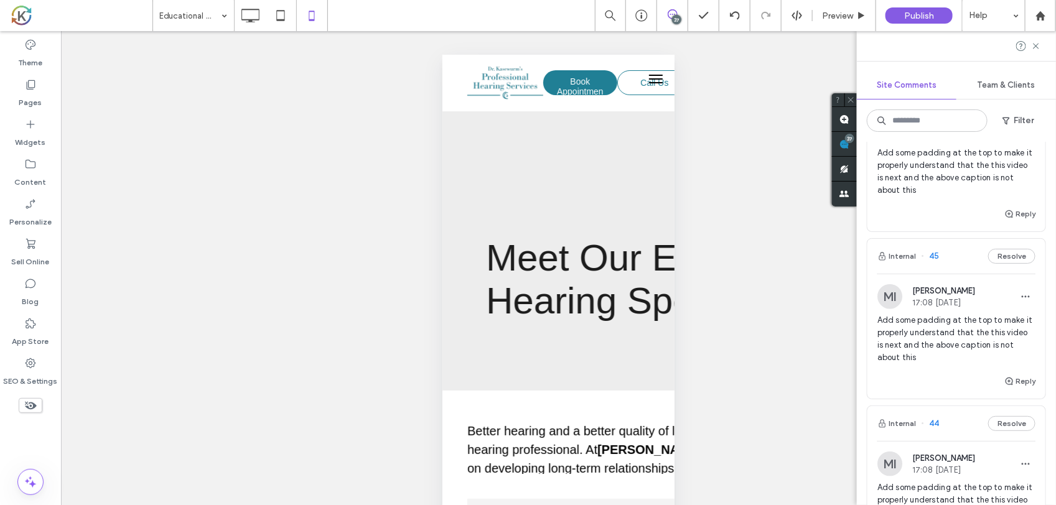
scroll to position [0, 0]
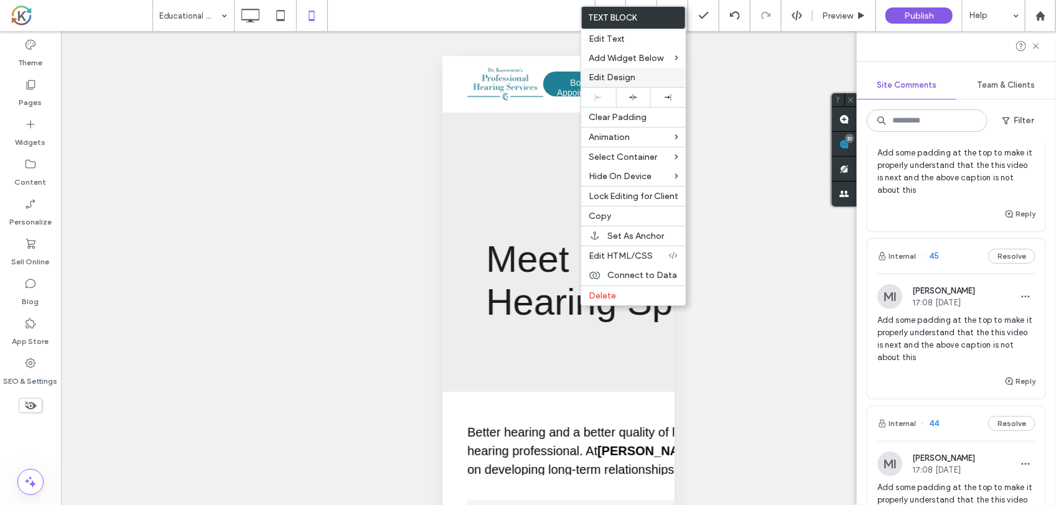
click at [627, 78] on span "Edit Design" at bounding box center [612, 77] width 47 height 11
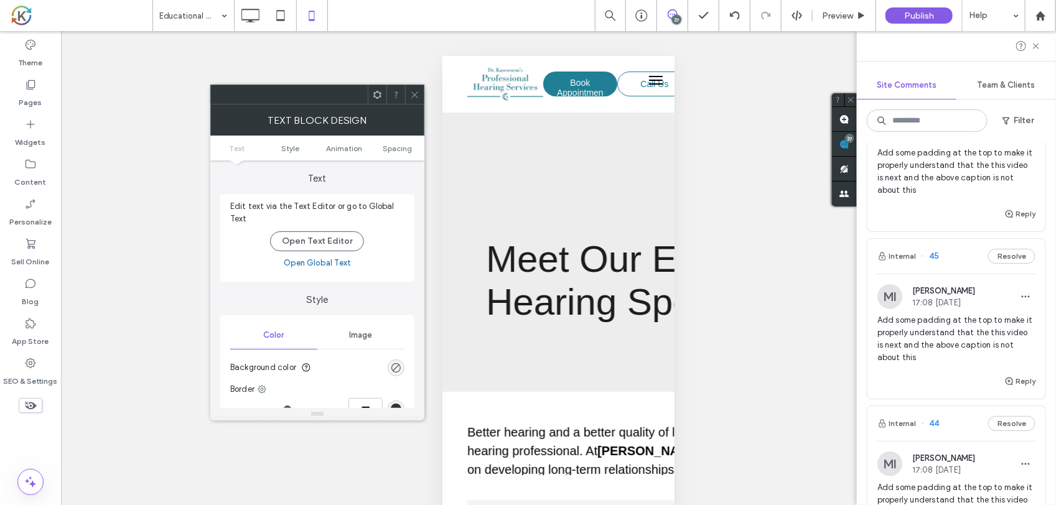
click at [396, 142] on ul "Text Style Animation Spacing" at bounding box center [317, 148] width 214 height 25
click at [396, 148] on span "Spacing" at bounding box center [397, 148] width 29 height 9
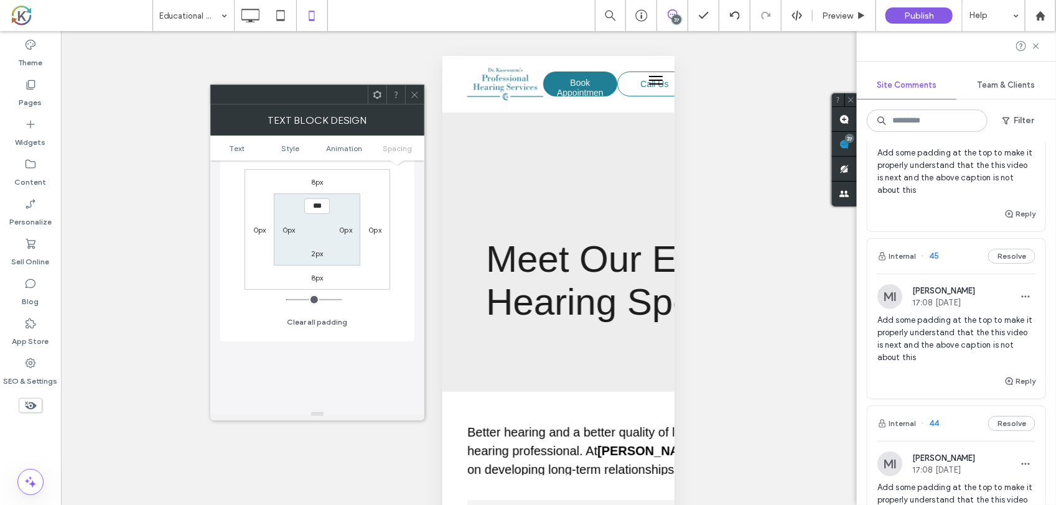
scroll to position [436, 0]
click at [312, 280] on label "8px" at bounding box center [317, 275] width 12 height 9
type input "*"
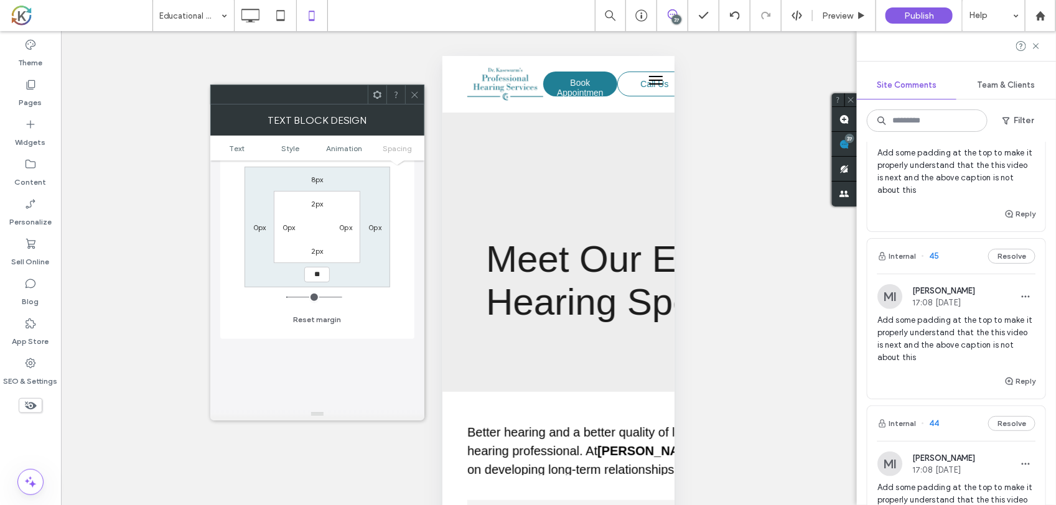
type input "**"
type input "****"
click at [710, 316] on div "Unhide? Yes Unhide? Yes Unhide? Yes Unhide? Yes Unhide? Yes Unhide? Yes Unhide?…" at bounding box center [558, 283] width 995 height 505
click at [410, 100] on span at bounding box center [414, 94] width 9 height 19
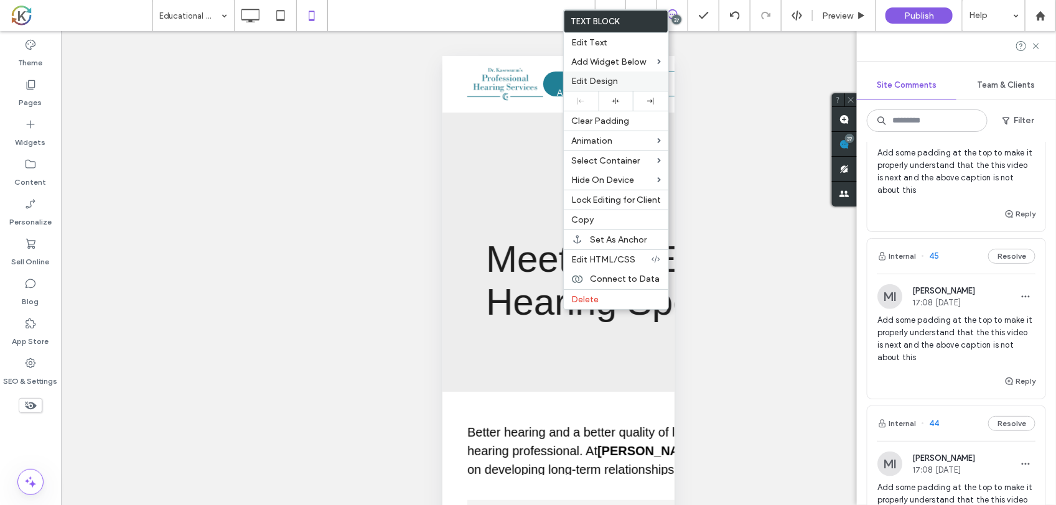
click at [609, 78] on span "Edit Design" at bounding box center [594, 81] width 47 height 11
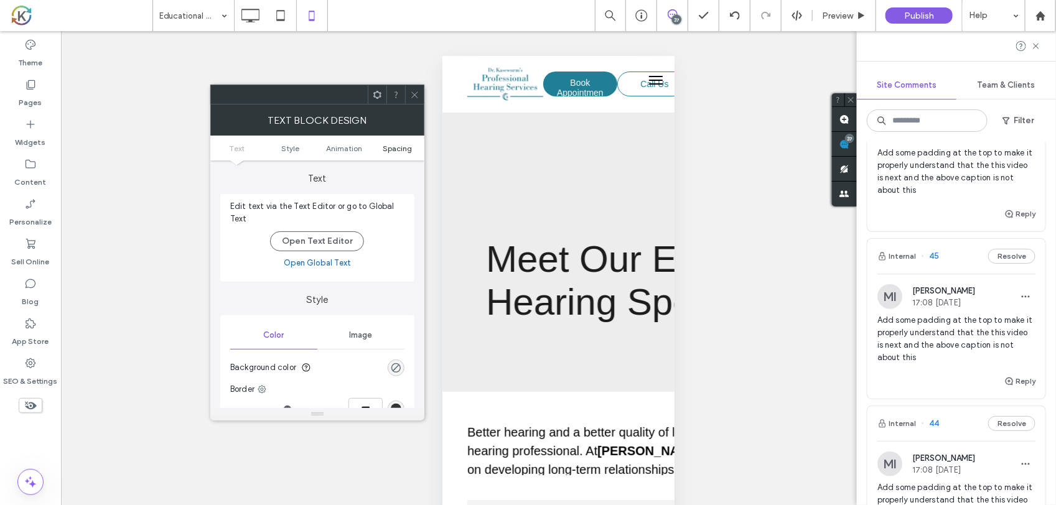
click at [396, 151] on span "Spacing" at bounding box center [397, 148] width 29 height 9
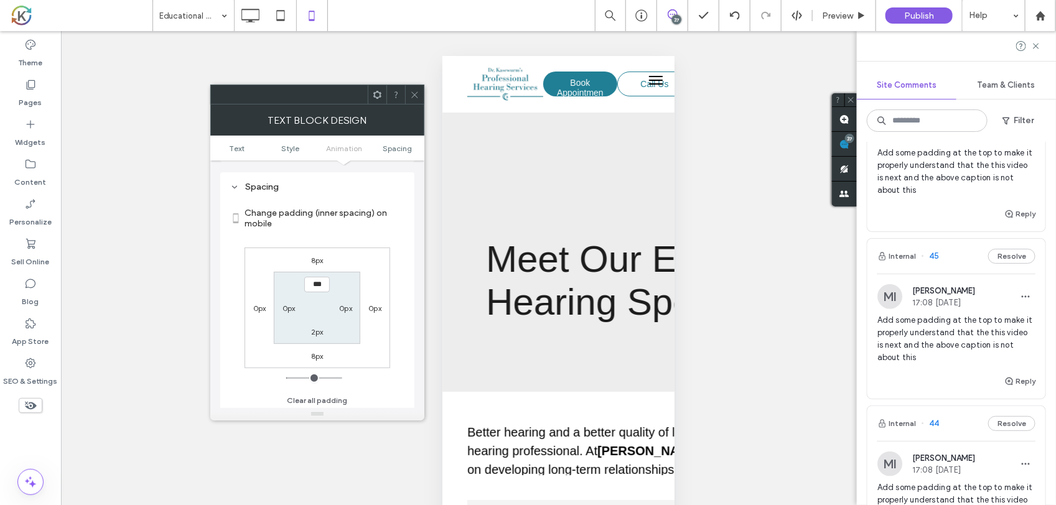
scroll to position [358, 0]
click at [317, 354] on label "8px" at bounding box center [317, 353] width 12 height 9
type input "*"
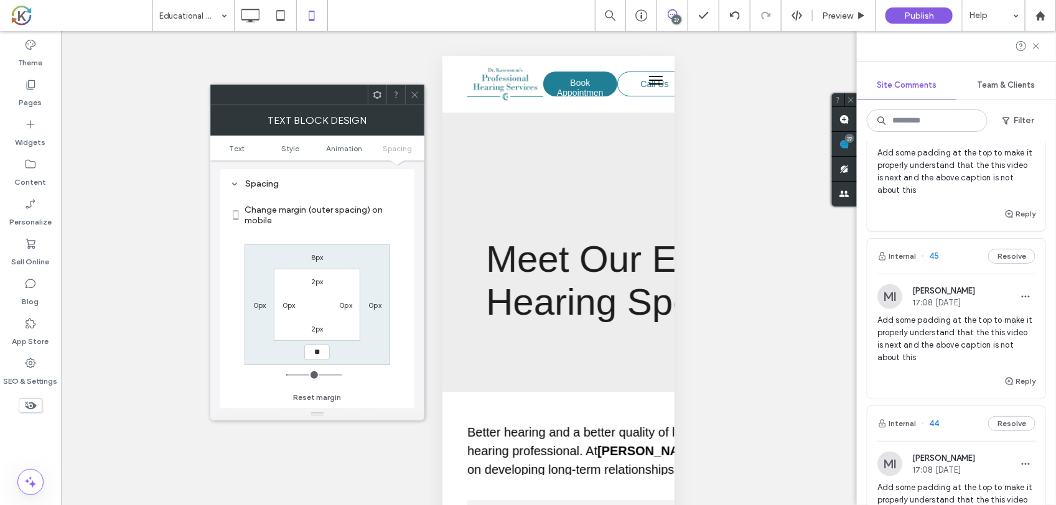
type input "**"
type input "****"
click at [694, 354] on div "Unhide? Yes Unhide? Yes Unhide? Yes Unhide? Yes Unhide? Yes Unhide? Yes Unhide?…" at bounding box center [558, 283] width 995 height 505
click at [416, 103] on span at bounding box center [414, 94] width 9 height 19
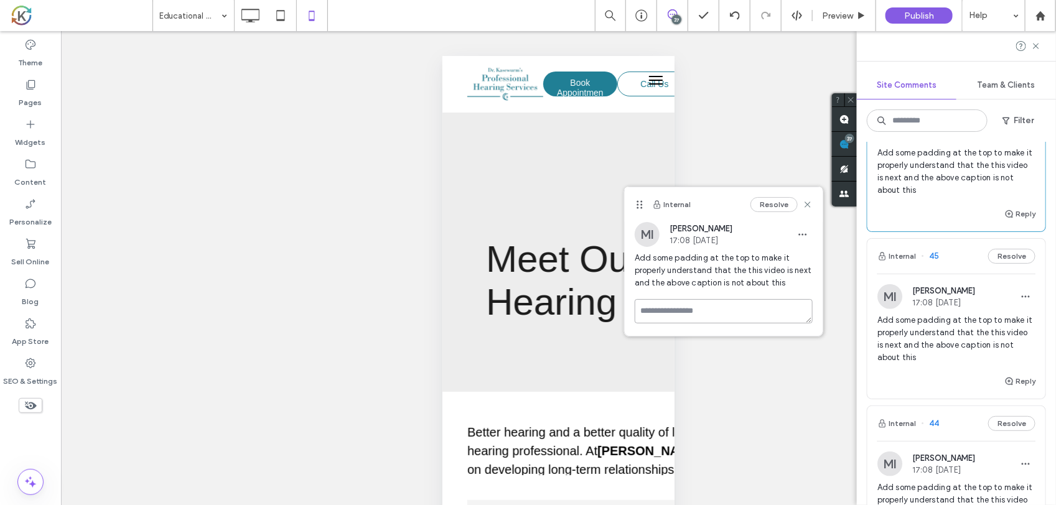
click at [640, 311] on textarea at bounding box center [724, 311] width 178 height 24
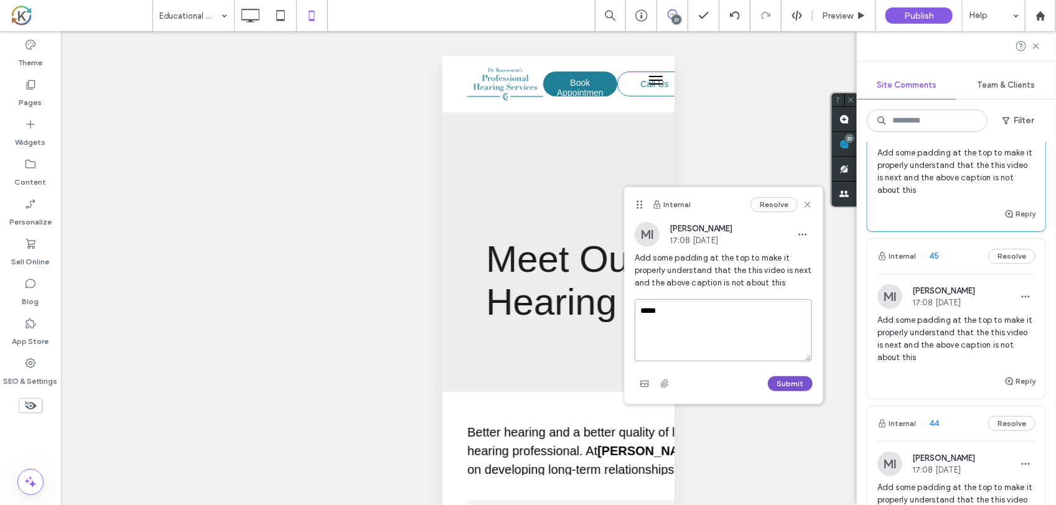
type textarea "*****"
click at [794, 380] on button "Submit" at bounding box center [790, 384] width 45 height 15
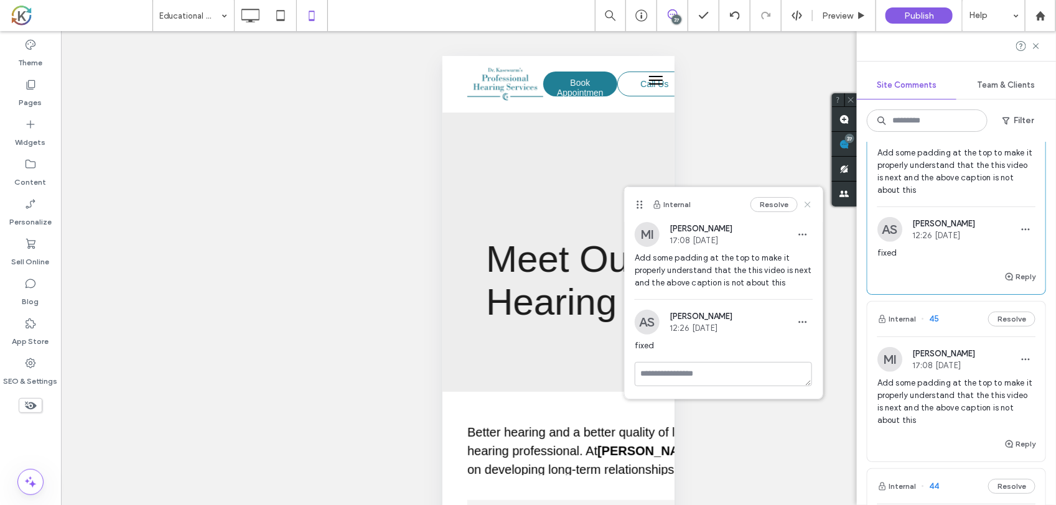
click at [807, 202] on icon at bounding box center [808, 205] width 10 height 10
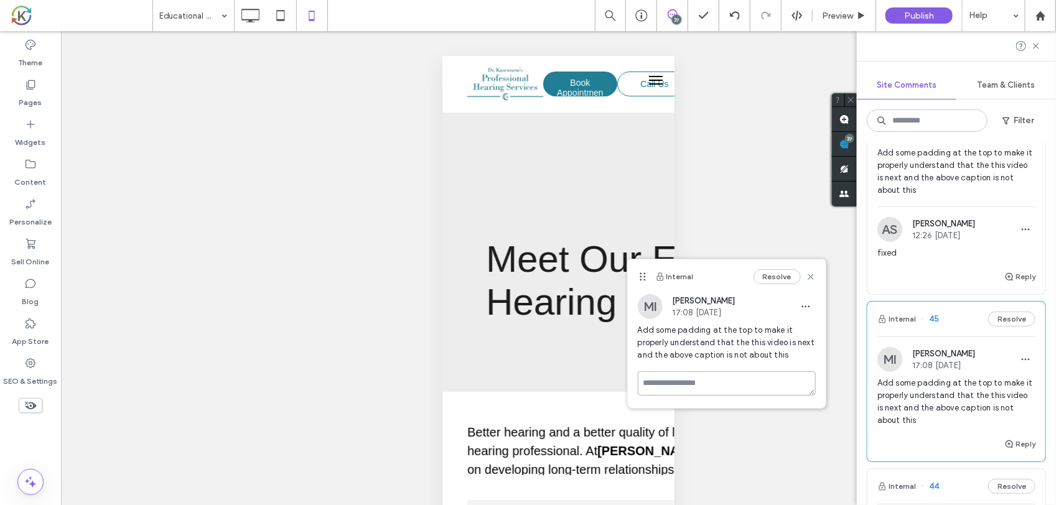
click at [682, 375] on textarea at bounding box center [727, 384] width 178 height 24
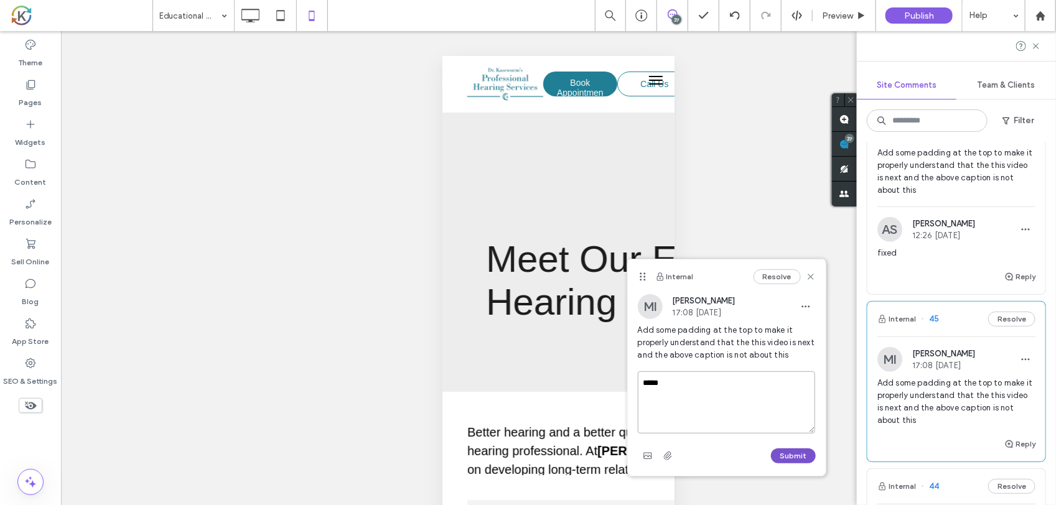
type textarea "*****"
click at [799, 454] on button "Submit" at bounding box center [793, 456] width 45 height 15
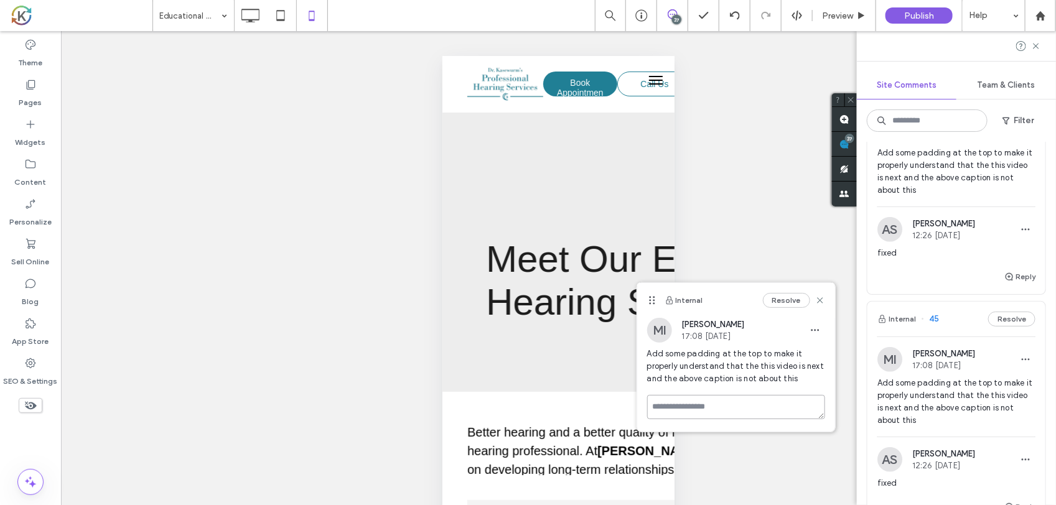
click at [682, 403] on textarea at bounding box center [736, 407] width 178 height 24
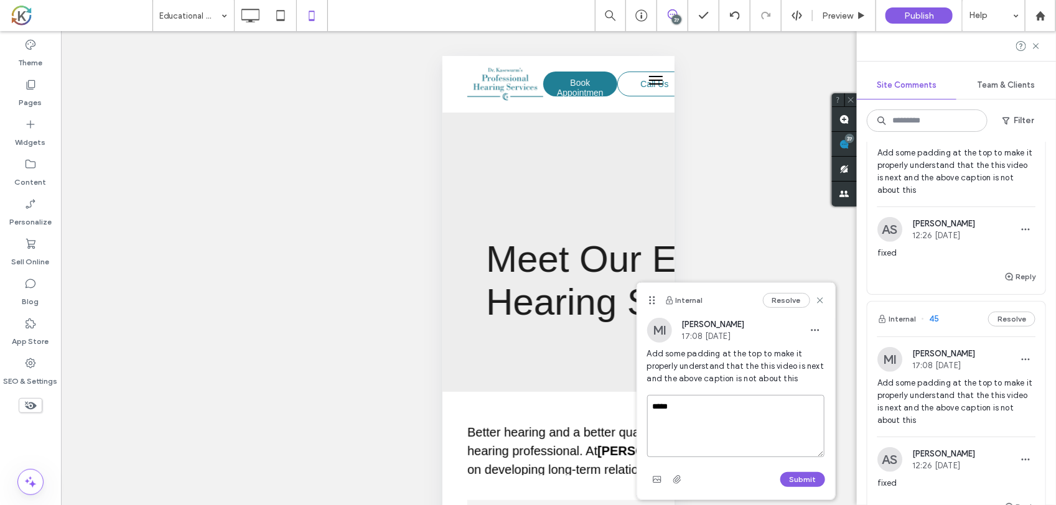
type textarea "*****"
click at [794, 481] on button "Submit" at bounding box center [803, 479] width 45 height 15
click at [822, 306] on icon at bounding box center [820, 301] width 10 height 10
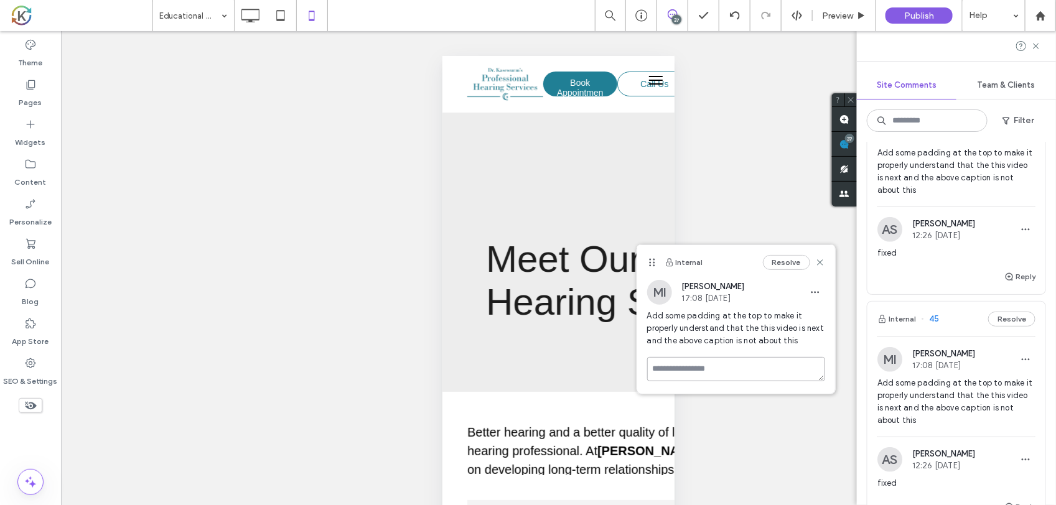
click at [701, 359] on textarea at bounding box center [736, 369] width 178 height 24
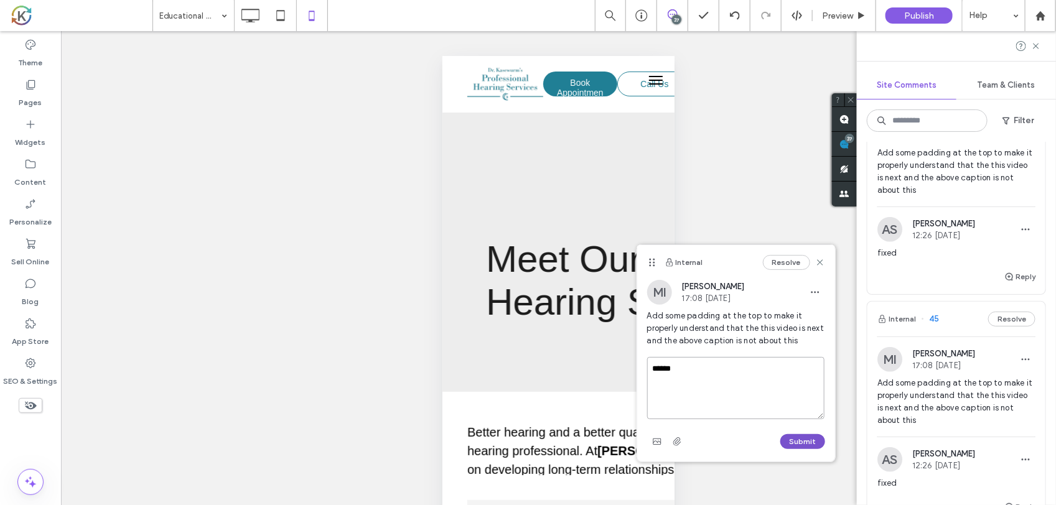
type textarea "*****"
click at [794, 439] on button "Submit" at bounding box center [803, 441] width 45 height 15
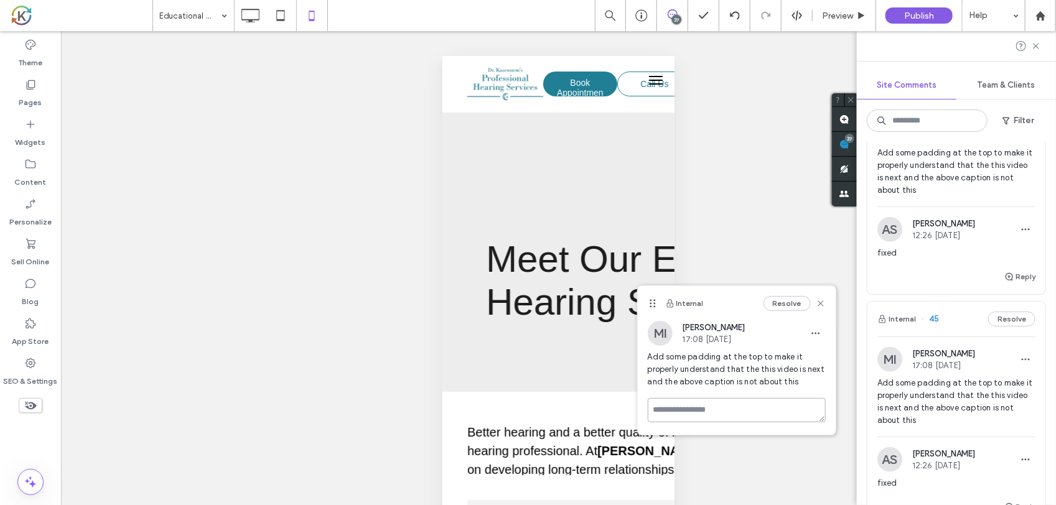
click at [723, 415] on textarea at bounding box center [737, 410] width 178 height 24
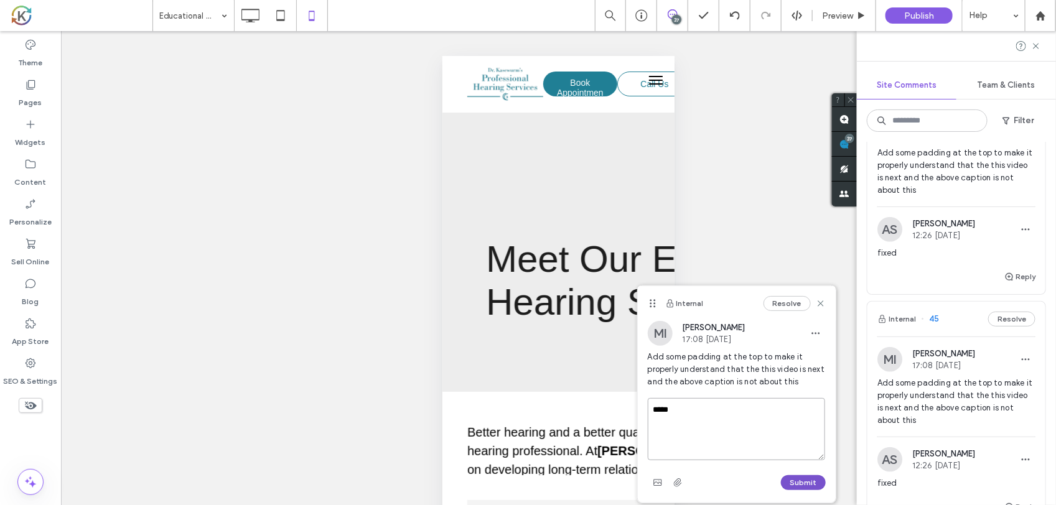
type textarea "*****"
click at [798, 479] on button "Submit" at bounding box center [803, 483] width 45 height 15
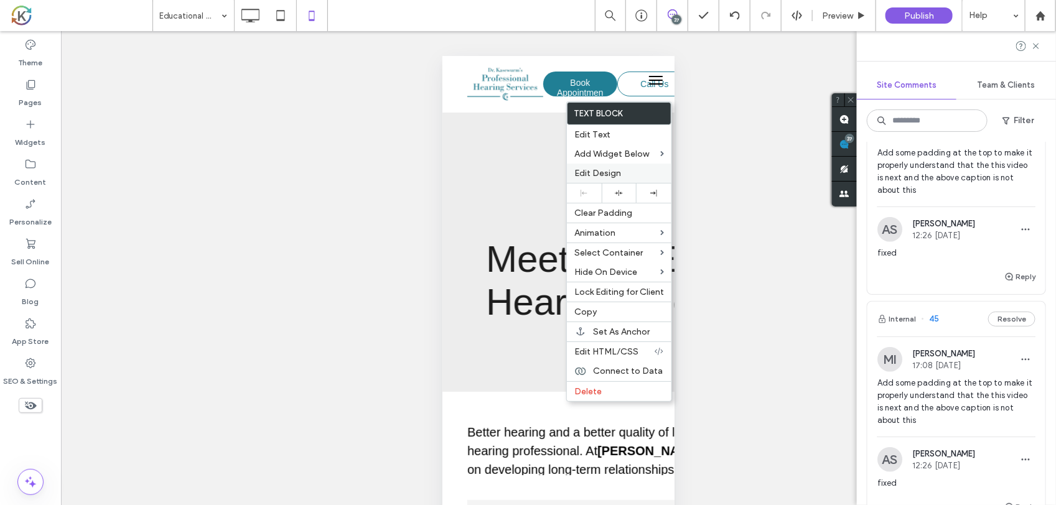
click at [619, 176] on span "Edit Design" at bounding box center [598, 173] width 47 height 11
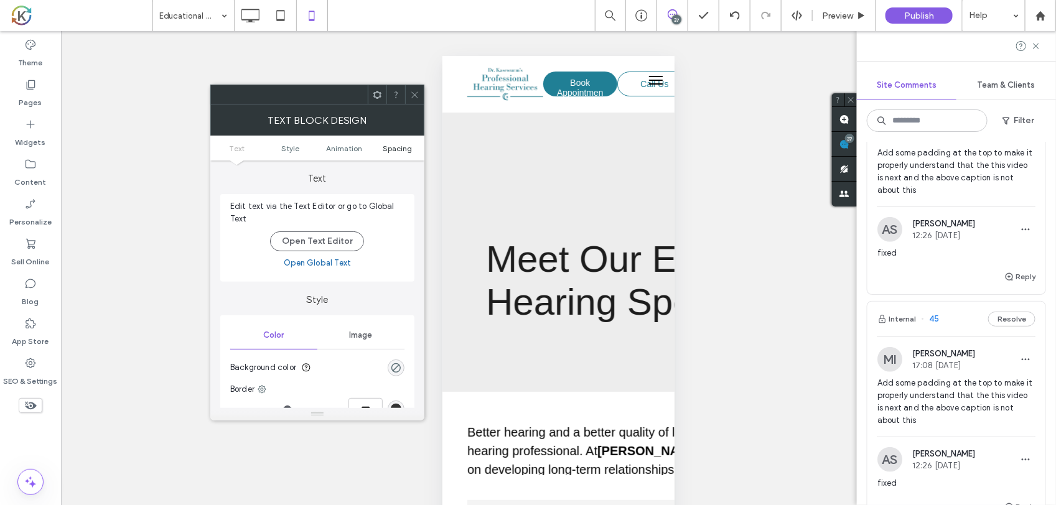
click at [406, 146] on span "Spacing" at bounding box center [397, 148] width 29 height 9
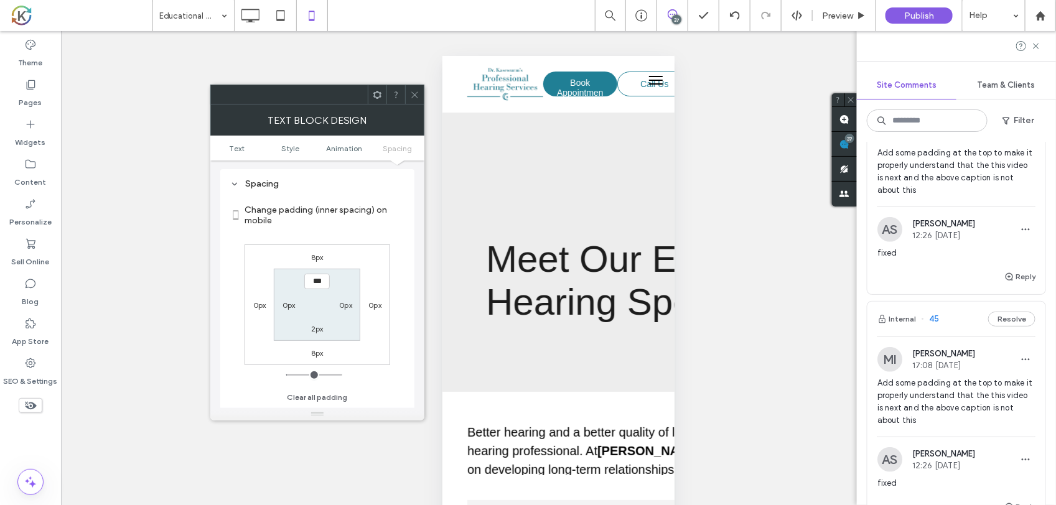
click at [314, 354] on label "8px" at bounding box center [317, 353] width 12 height 9
type input "*"
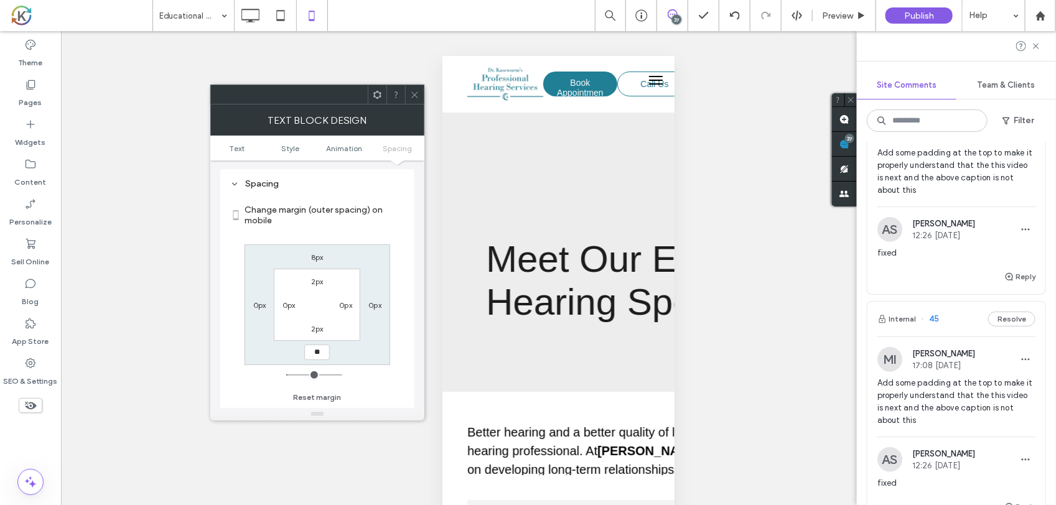
type input "**"
type input "****"
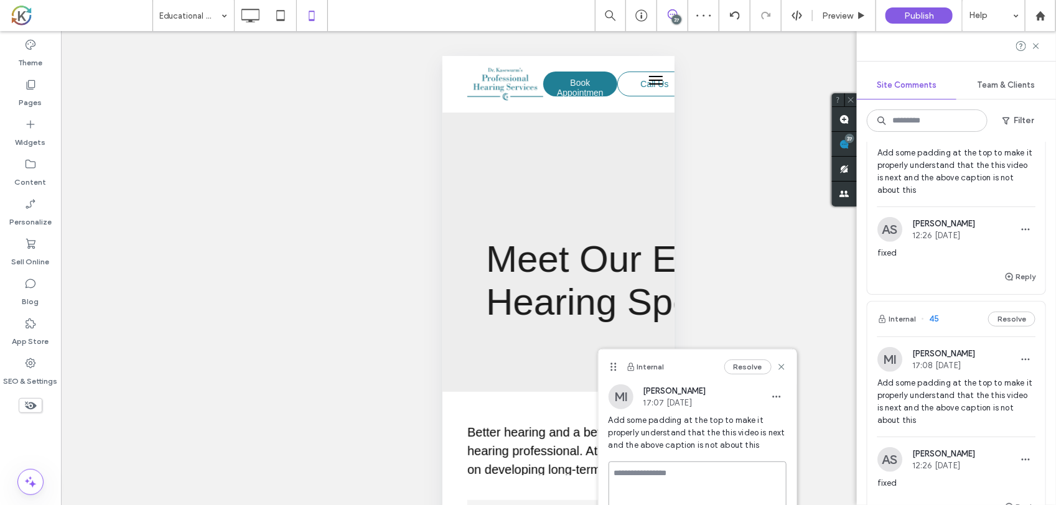
click at [664, 477] on textarea at bounding box center [698, 493] width 178 height 62
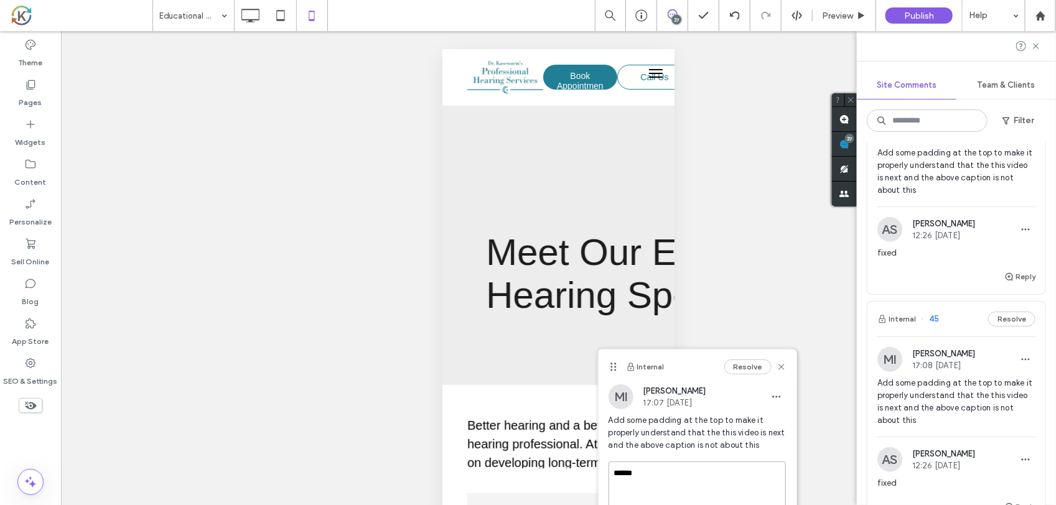
scroll to position [9, 0]
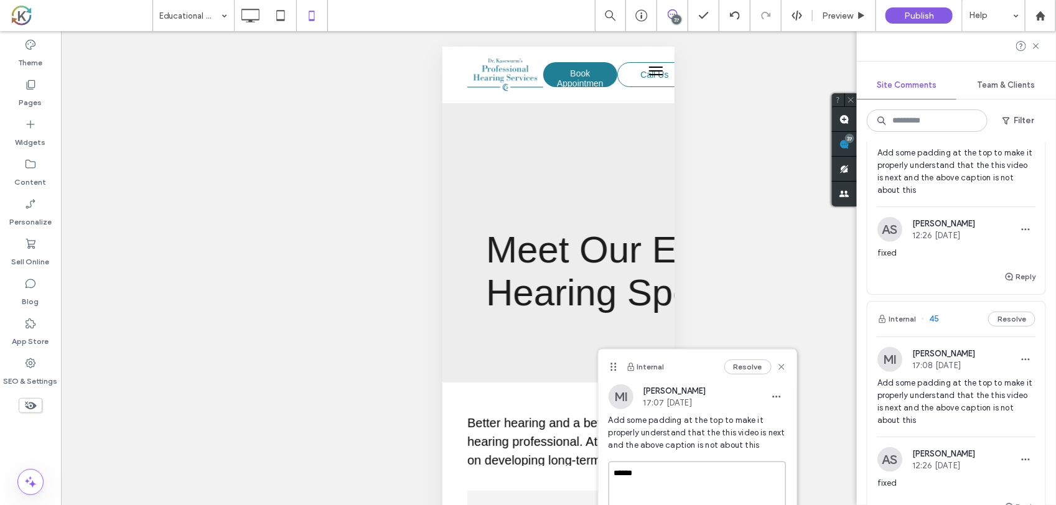
type textarea "*****"
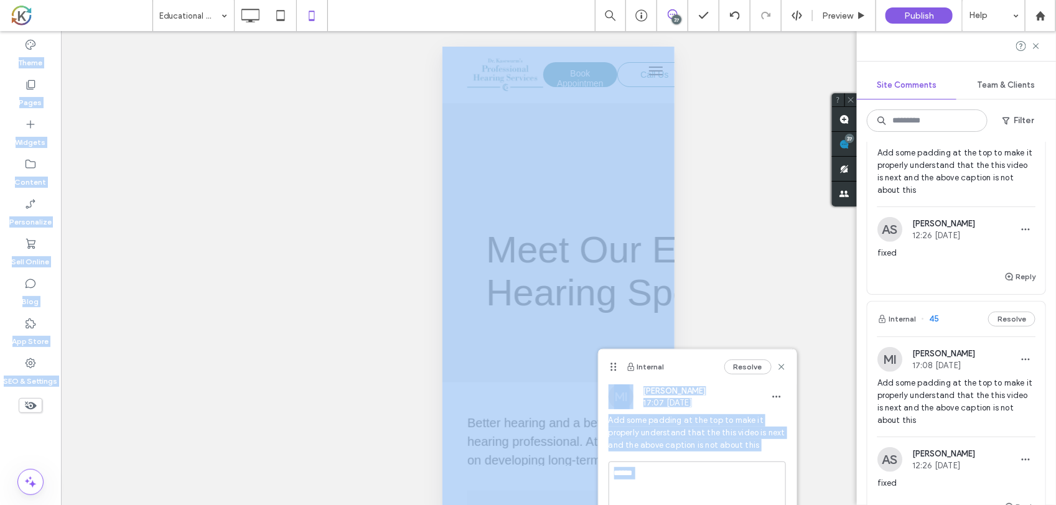
drag, startPoint x: 710, startPoint y: 360, endPoint x: 700, endPoint y: 335, distance: 26.6
click at [700, 335] on div "Educational Videos 37 Preview Publish Help Site Comments Team & Clients Filter …" at bounding box center [528, 252] width 1056 height 505
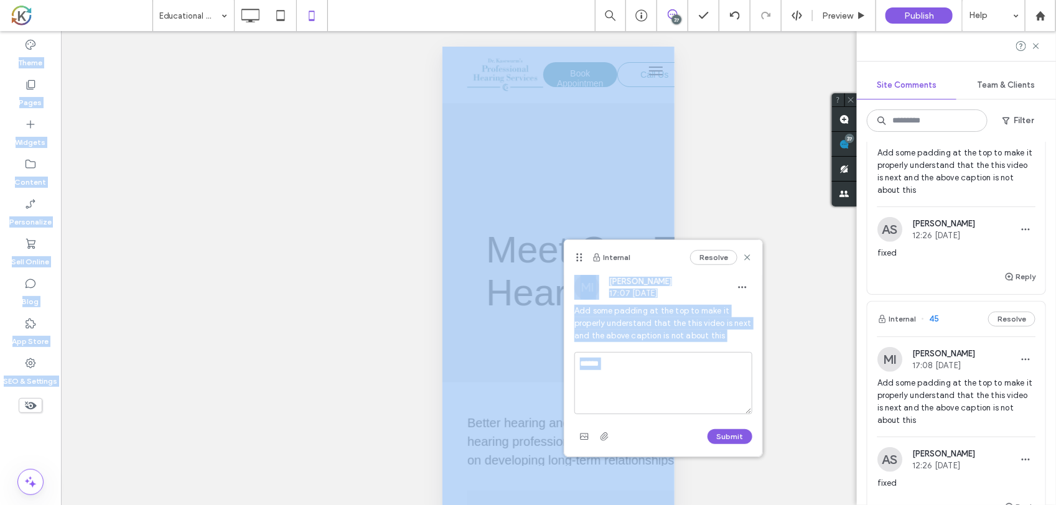
drag, startPoint x: 700, startPoint y: 335, endPoint x: 576, endPoint y: 256, distance: 146.9
click at [576, 256] on icon at bounding box center [580, 258] width 10 height 10
click at [732, 439] on button "Submit" at bounding box center [730, 436] width 45 height 15
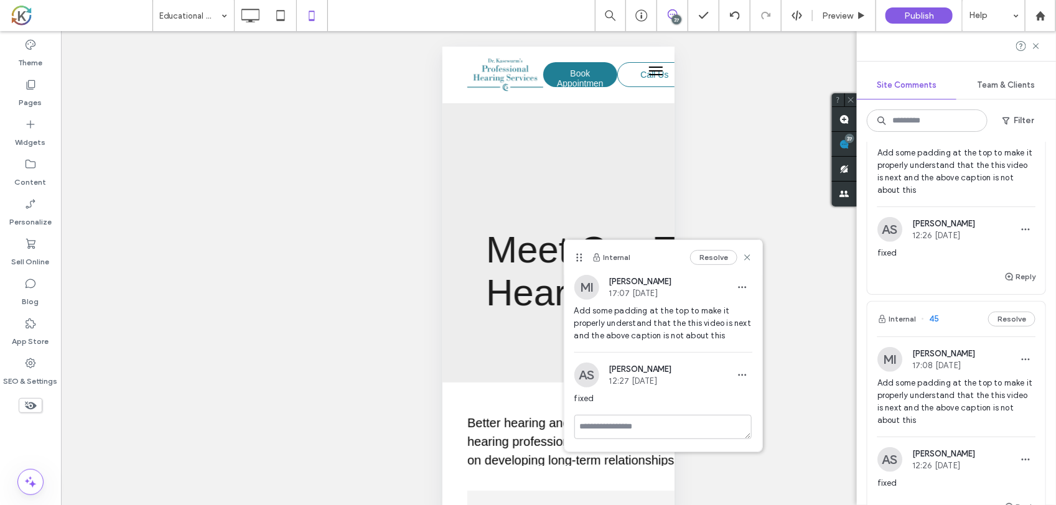
click at [807, 375] on div "Unhide? Yes Unhide? Yes Unhide? Yes Unhide? Yes Unhide? Yes Unhide? Yes Unhide?…" at bounding box center [558, 283] width 995 height 505
click at [296, 273] on div "Unhide? Yes Unhide? Yes Unhide? Yes Unhide? Yes Unhide? Yes Unhide? Yes Unhide?…" at bounding box center [558, 283] width 995 height 505
click at [746, 256] on use at bounding box center [747, 258] width 6 height 6
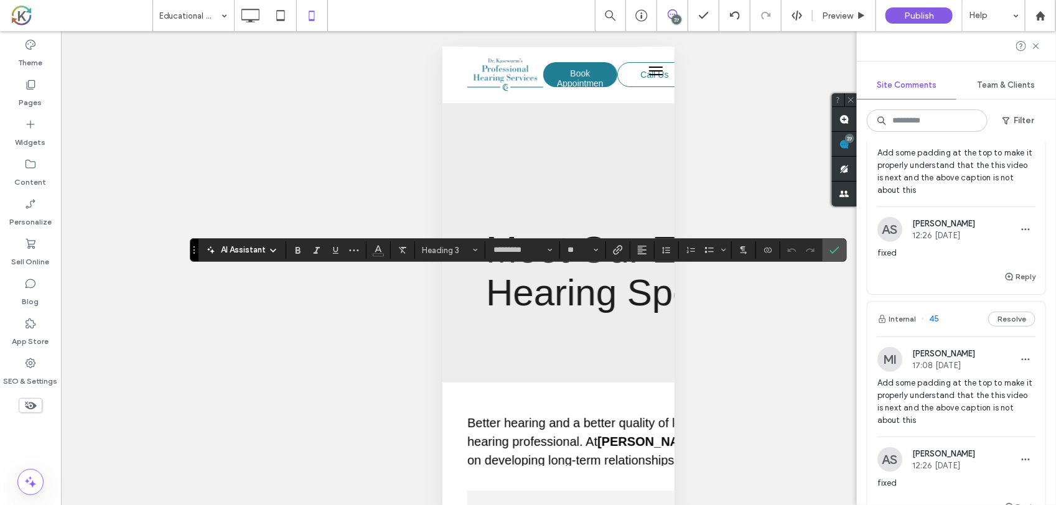
click at [719, 303] on div "Unhide? Yes Unhide? Yes Unhide? Yes Unhide? Yes Unhide? Yes Unhide? Yes Unhide?…" at bounding box center [558, 283] width 995 height 505
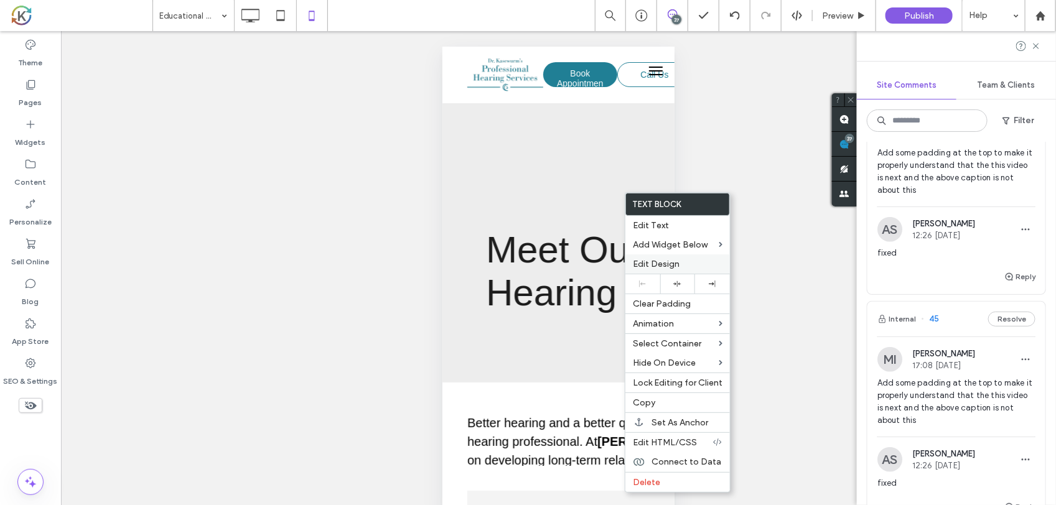
click at [677, 268] on span "Edit Design" at bounding box center [656, 264] width 47 height 11
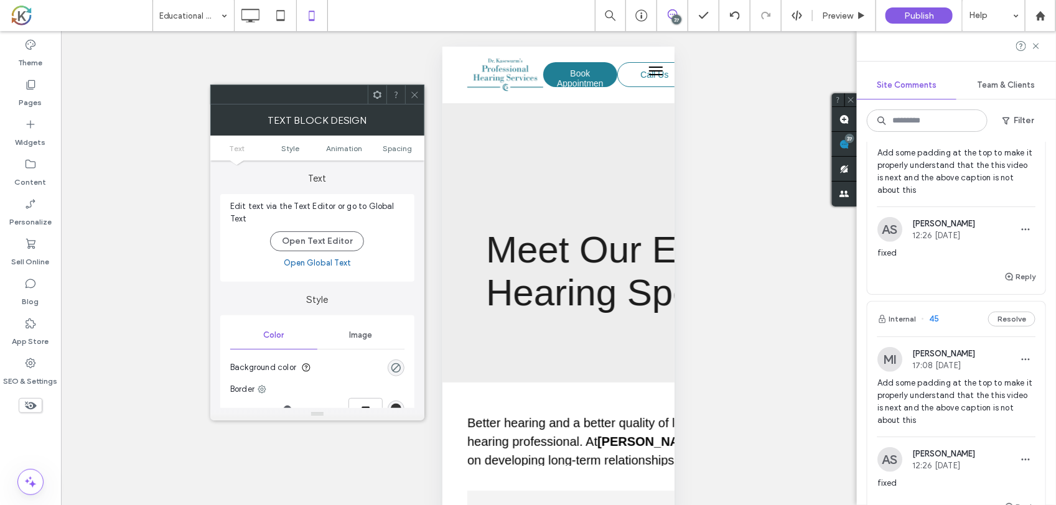
click at [400, 138] on ul "Text Style Animation Spacing" at bounding box center [317, 148] width 214 height 25
click at [400, 144] on span "Spacing" at bounding box center [397, 148] width 29 height 9
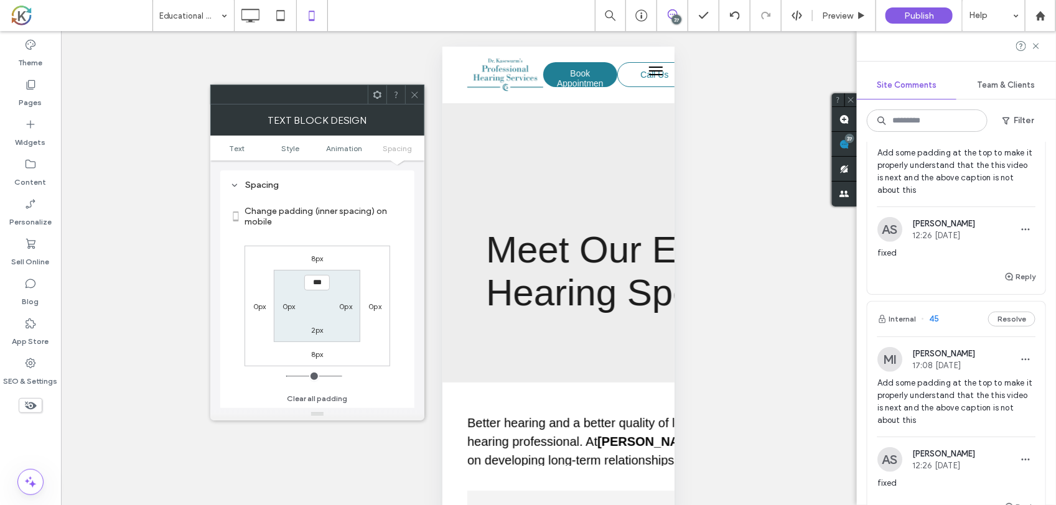
scroll to position [358, 0]
click at [317, 356] on label "8px" at bounding box center [317, 353] width 12 height 9
type input "*"
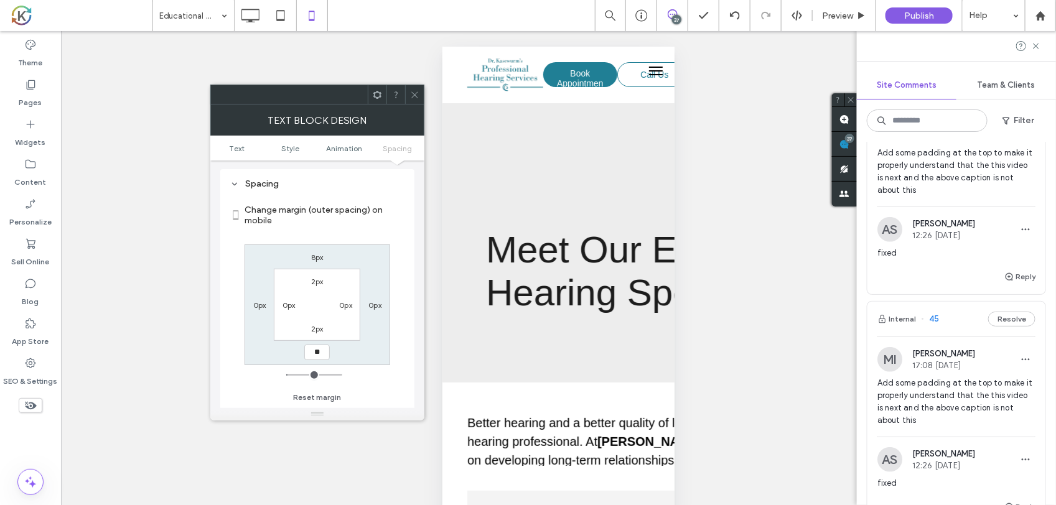
type input "**"
type input "*"
type input "**"
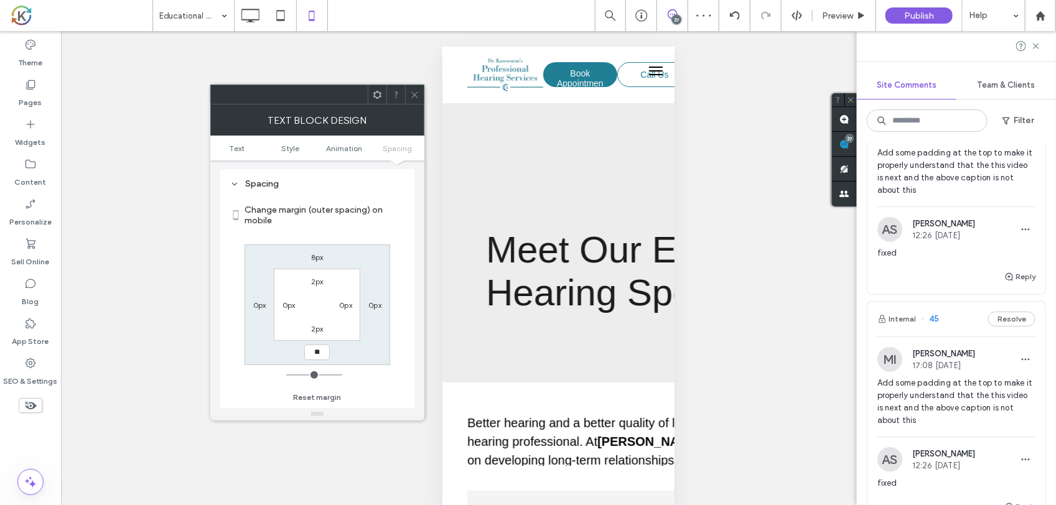
type input "**"
type input "****"
click at [708, 297] on div "Unhide? Yes Unhide? Yes Unhide? Yes Unhide? Yes Unhide? Yes Unhide? Yes Unhide?…" at bounding box center [558, 283] width 995 height 505
click at [770, 321] on div "Unhide? Yes Unhide? Yes Unhide? Yes Unhide? Yes Unhide? Yes Unhide? Yes Unhide?…" at bounding box center [558, 283] width 995 height 505
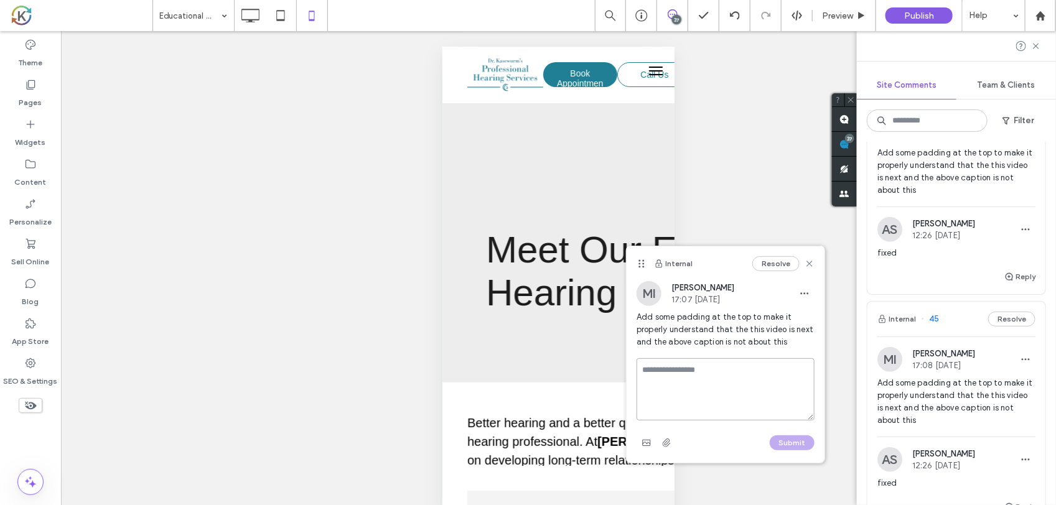
click at [674, 367] on textarea at bounding box center [726, 390] width 178 height 62
type textarea "*****"
click at [799, 444] on button "Submit" at bounding box center [792, 443] width 45 height 15
click at [812, 263] on icon at bounding box center [810, 264] width 10 height 10
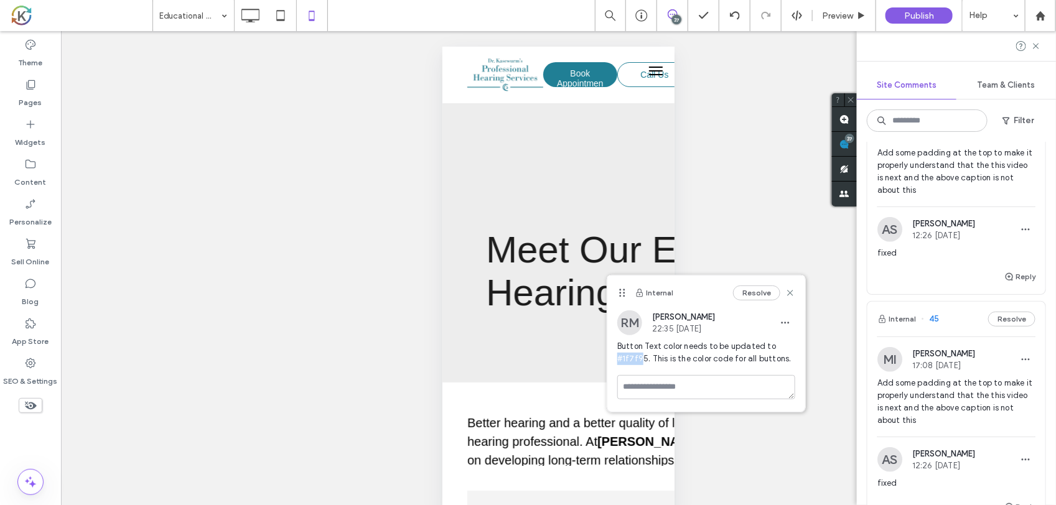
drag, startPoint x: 642, startPoint y: 357, endPoint x: 619, endPoint y: 355, distance: 23.1
click at [619, 355] on span "Button Text color needs to be updated to #1f7f95. This is the color code for al…" at bounding box center [706, 352] width 178 height 25
drag, startPoint x: 619, startPoint y: 355, endPoint x: 639, endPoint y: 355, distance: 19.9
click at [639, 355] on span "Button Text color needs to be updated to #1f7f95. This is the color code for al…" at bounding box center [706, 352] width 178 height 25
drag, startPoint x: 645, startPoint y: 357, endPoint x: 618, endPoint y: 356, distance: 26.8
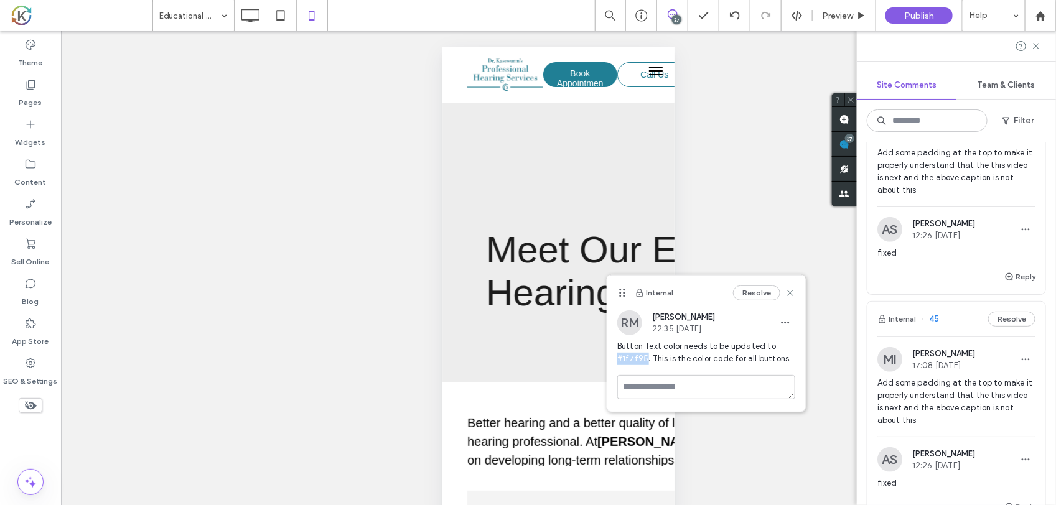
click at [618, 356] on span "Button Text color needs to be updated to #1f7f95. This is the color code for al…" at bounding box center [706, 352] width 178 height 25
copy span "#1f7f95"
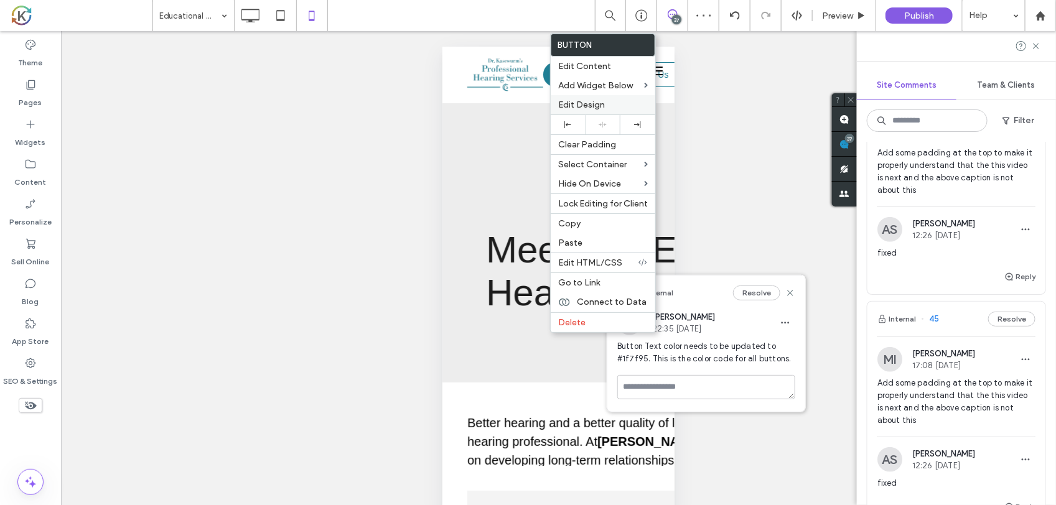
click at [589, 107] on span "Edit Design" at bounding box center [581, 105] width 47 height 11
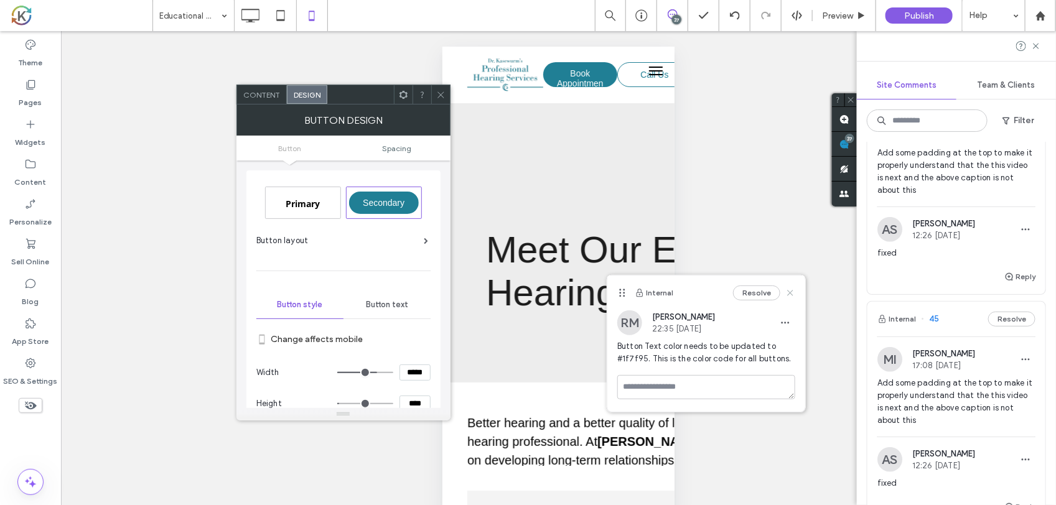
click at [790, 294] on use at bounding box center [791, 293] width 6 height 6
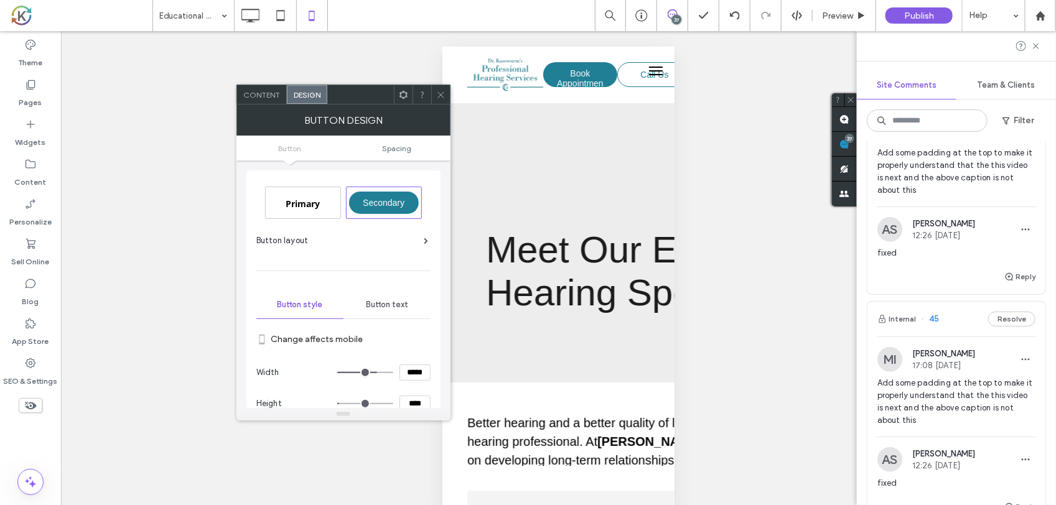
click at [394, 306] on span "Button text" at bounding box center [387, 305] width 42 height 10
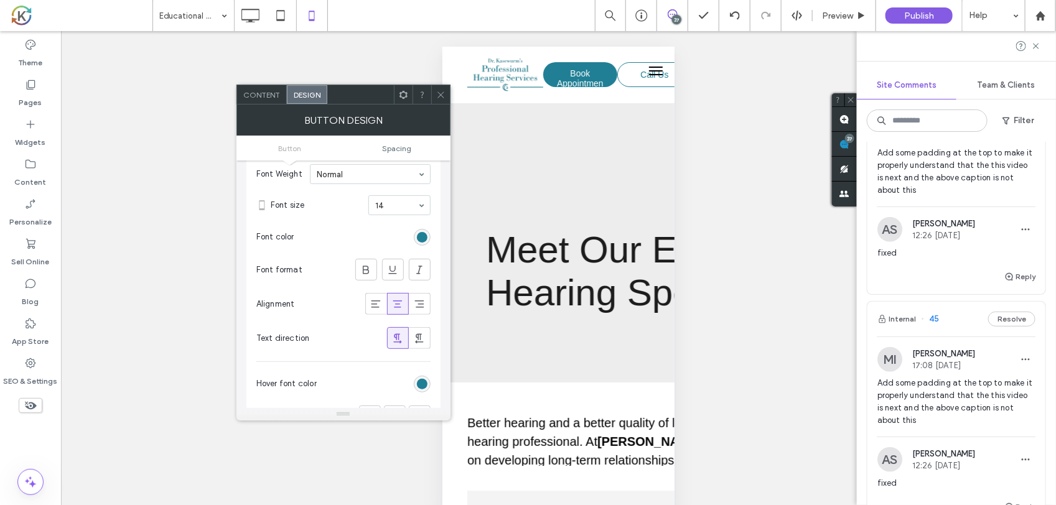
scroll to position [233, 0]
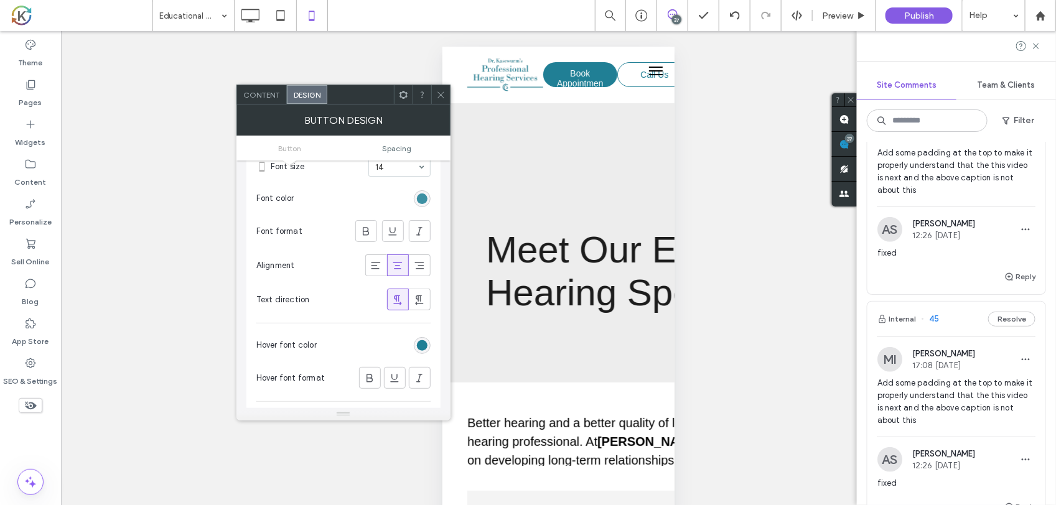
click at [420, 202] on div "rgb(31, 127, 149)" at bounding box center [422, 199] width 11 height 11
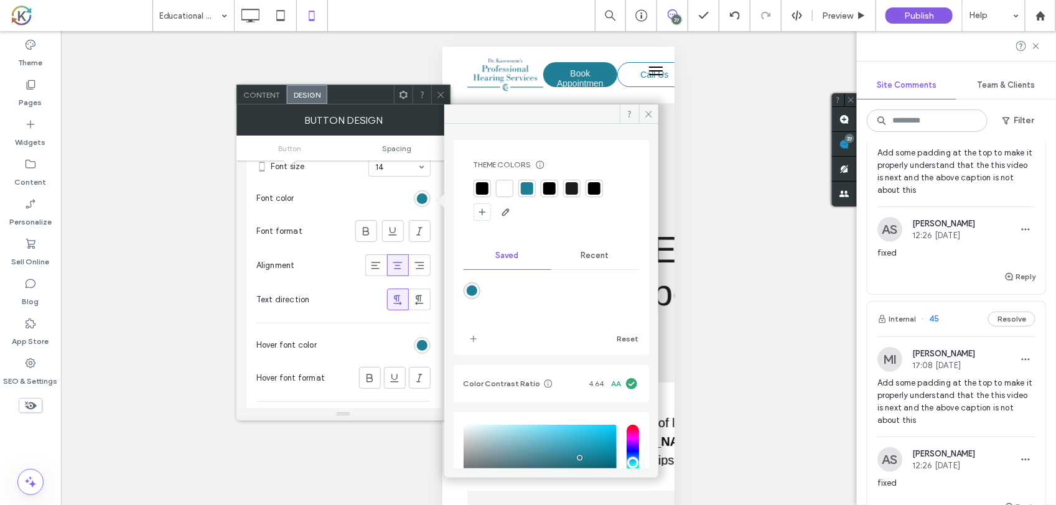
click at [526, 190] on div at bounding box center [527, 188] width 12 height 12
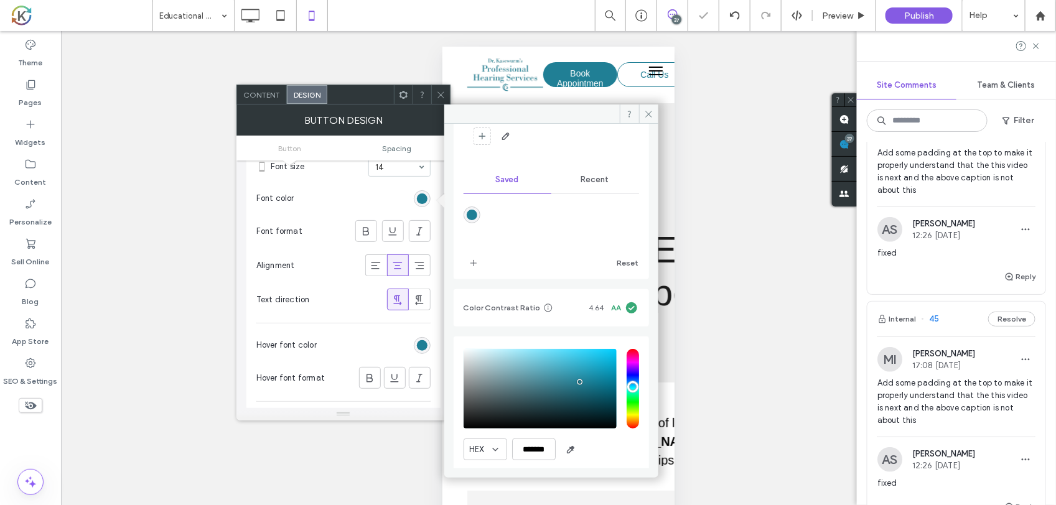
scroll to position [117, 0]
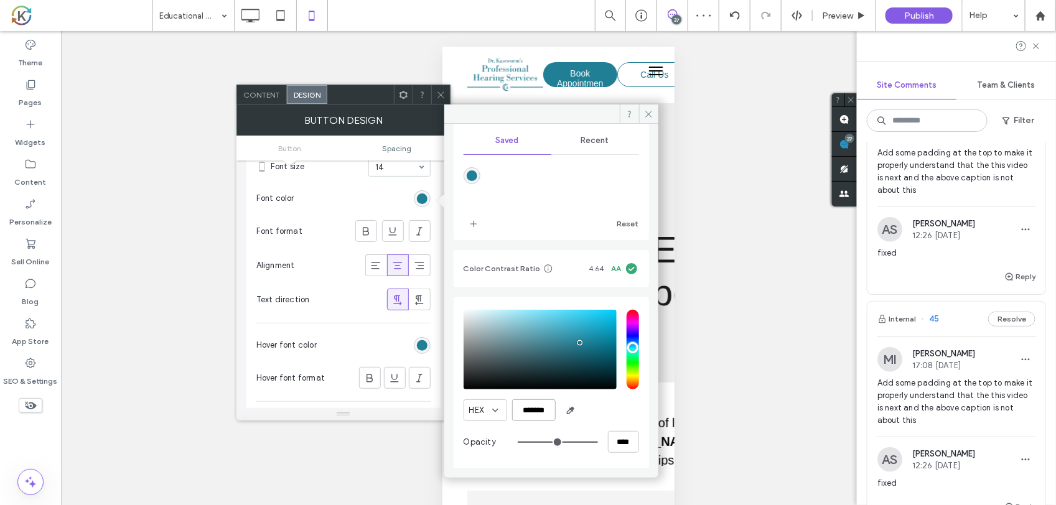
click at [545, 409] on input "*******" at bounding box center [534, 411] width 44 height 22
paste input "*"
click at [523, 408] on input "********" at bounding box center [534, 411] width 44 height 22
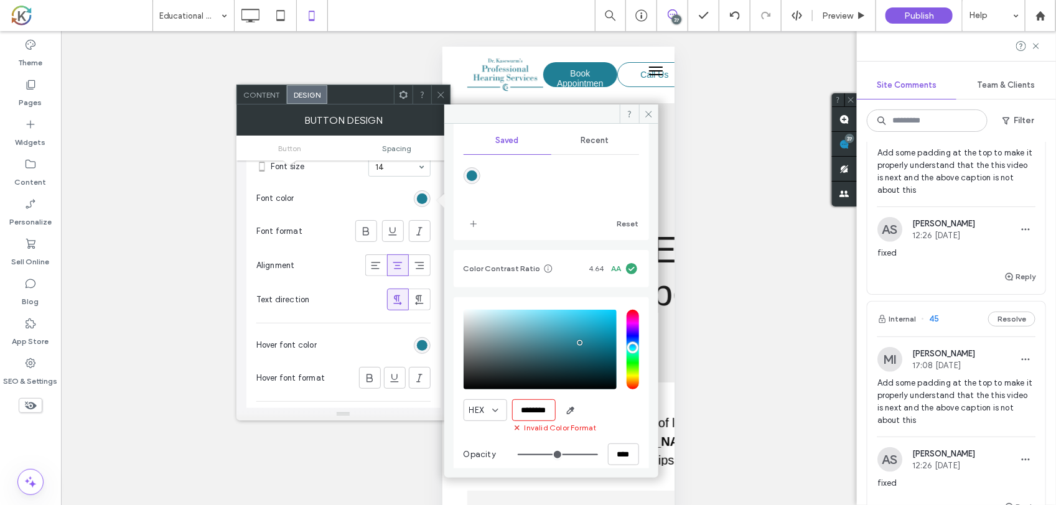
type input "*******"
click at [647, 116] on use at bounding box center [649, 114] width 6 height 6
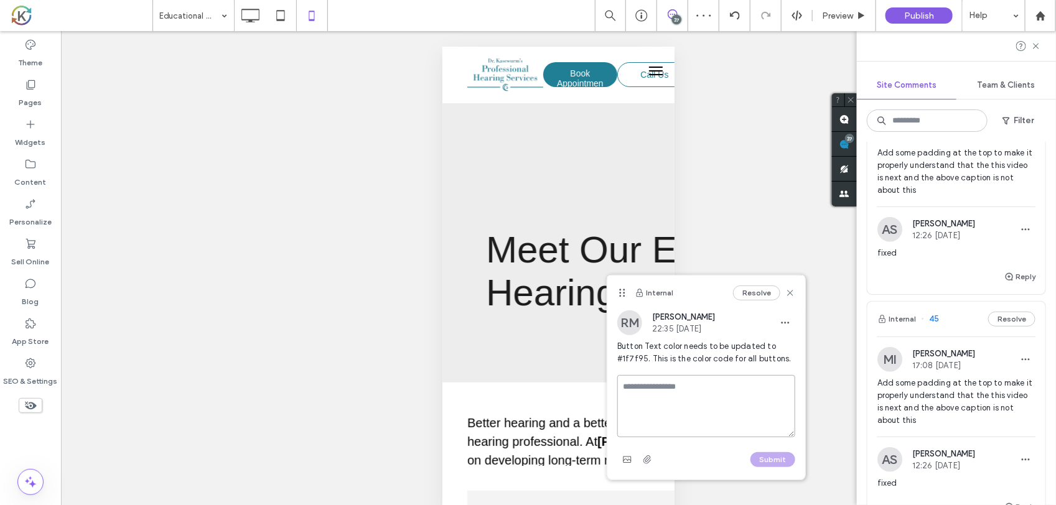
click at [655, 386] on textarea at bounding box center [706, 406] width 178 height 62
type textarea "*****"
click at [769, 459] on button "Submit" at bounding box center [773, 460] width 45 height 15
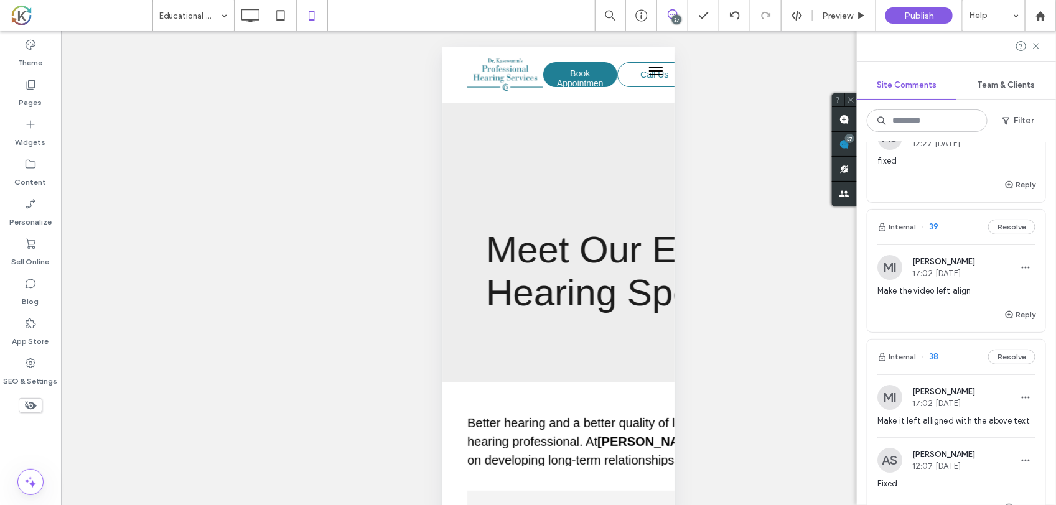
scroll to position [1945, 0]
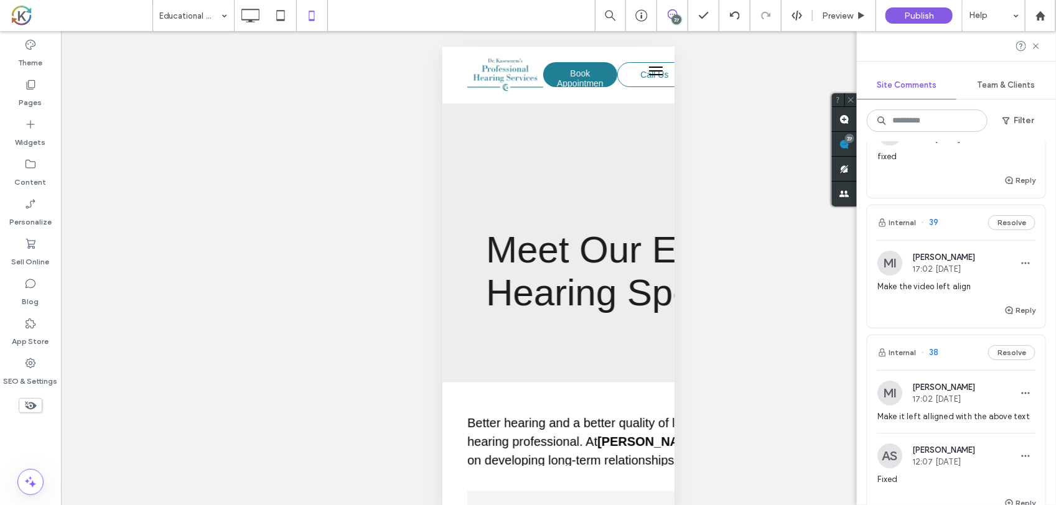
click at [1004, 291] on span "Make the video left align" at bounding box center [957, 287] width 158 height 12
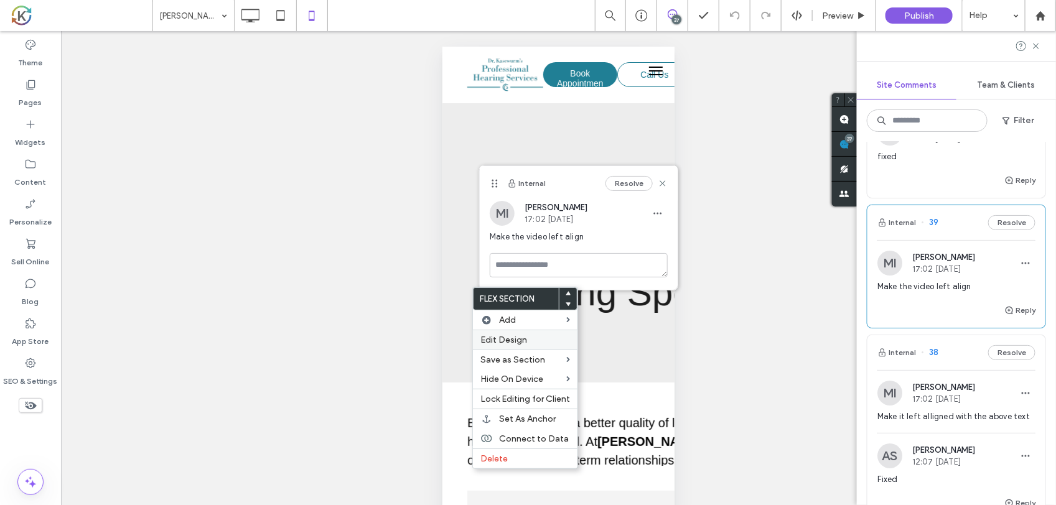
click at [520, 338] on span "Edit Design" at bounding box center [504, 340] width 47 height 11
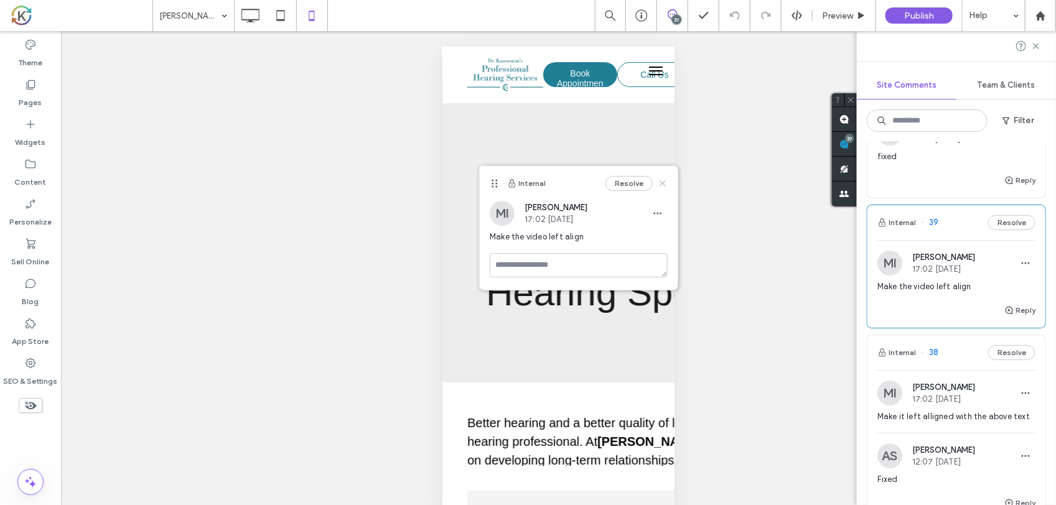
click at [660, 182] on icon at bounding box center [663, 184] width 10 height 10
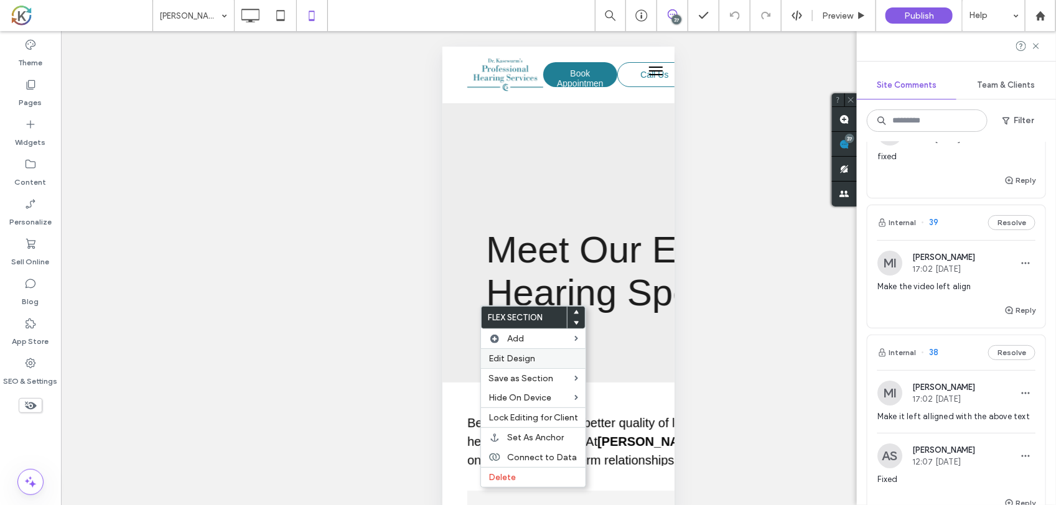
click at [515, 355] on span "Edit Design" at bounding box center [512, 359] width 47 height 11
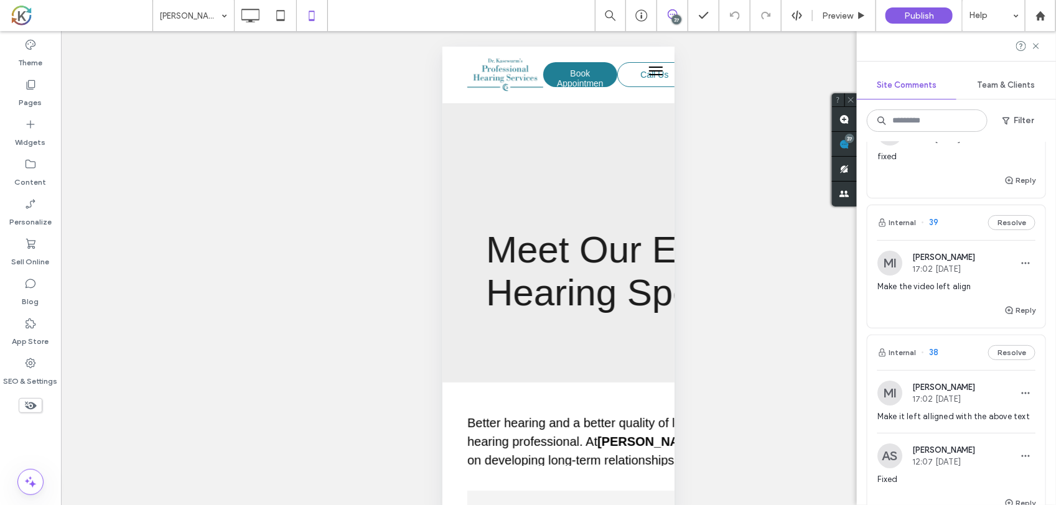
click at [517, 346] on div "Unhide? Yes Unhide? Yes Unhide? Yes Unhide? Yes Unhide? Yes Unhide? Yes Unhide?…" at bounding box center [558, 283] width 995 height 505
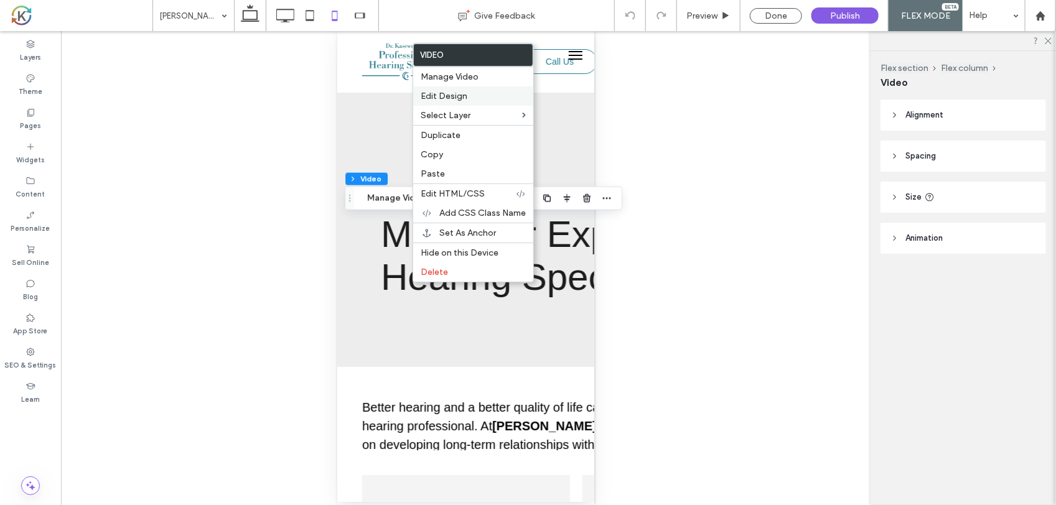
click at [470, 100] on label "Edit Design" at bounding box center [473, 96] width 105 height 11
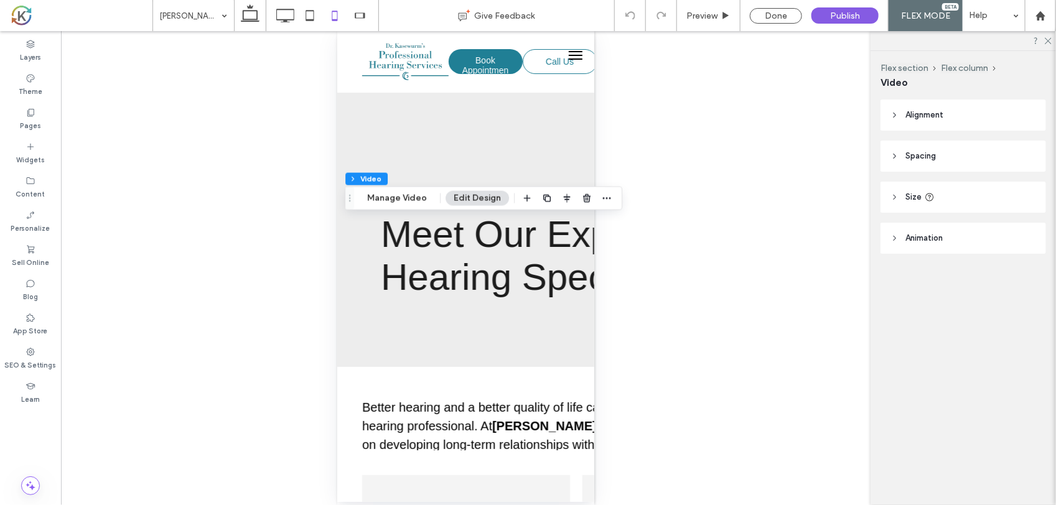
click at [940, 116] on span "Alignment" at bounding box center [925, 115] width 38 height 12
click at [901, 154] on span at bounding box center [902, 146] width 10 height 21
click at [244, 225] on div "Unhide? Yes Unhide? Yes Unhide? Yes Unhide? Yes Unhide? Yes Unhide? Yes Unhide?…" at bounding box center [466, 268] width 810 height 474
click at [270, 213] on div "Unhide? Yes Unhide? Yes Unhide? Yes Unhide? Yes Unhide? Yes Unhide? Yes Unhide?…" at bounding box center [466, 268] width 810 height 474
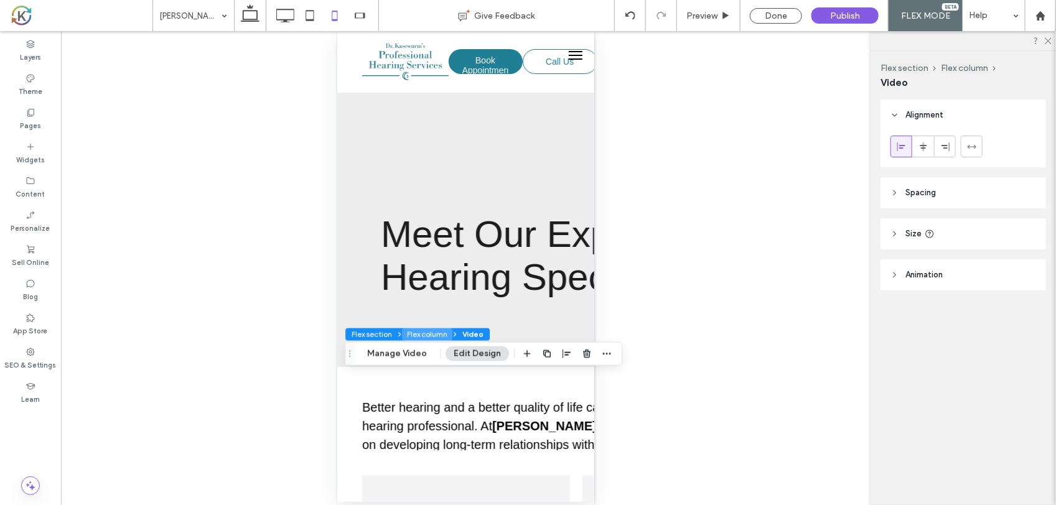
click at [419, 340] on button "Flex column" at bounding box center [427, 335] width 50 height 12
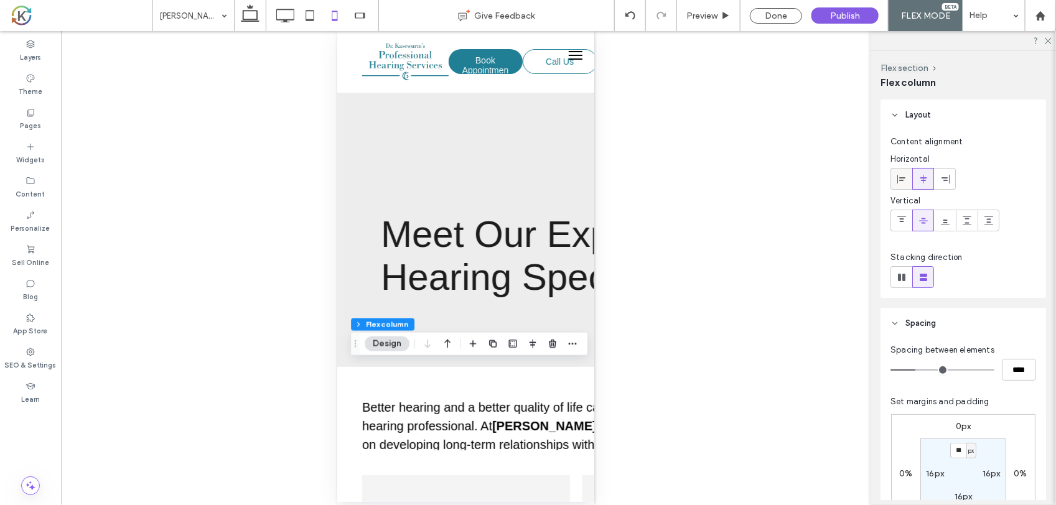
click at [904, 182] on icon at bounding box center [902, 179] width 10 height 10
click at [386, 326] on button "Flex section" at bounding box center [377, 325] width 52 height 12
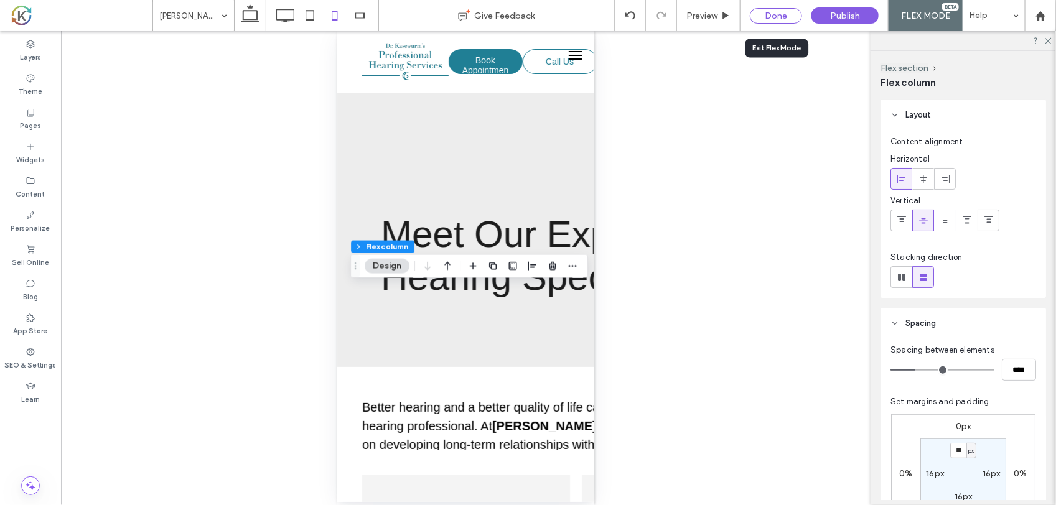
click at [772, 10] on div "Done" at bounding box center [776, 16] width 52 height 16
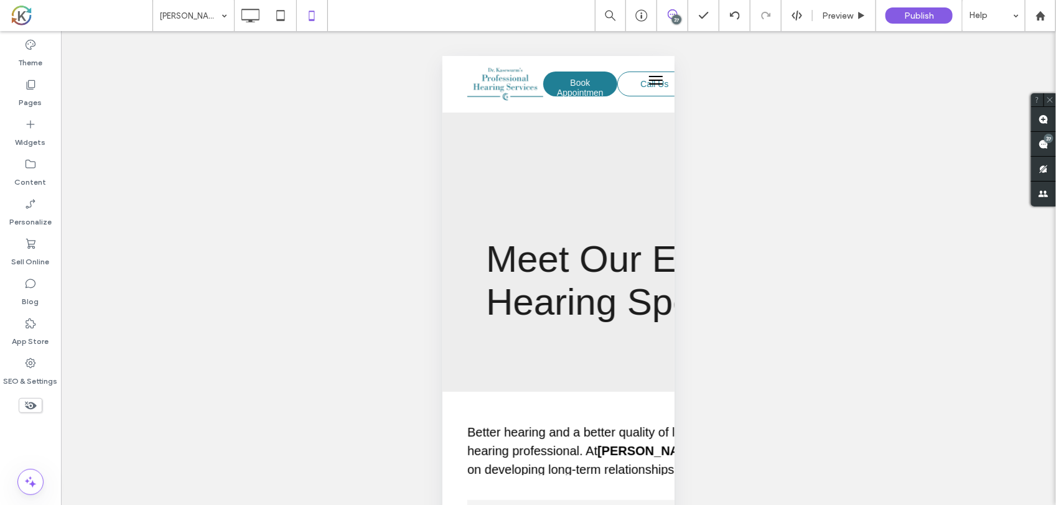
drag, startPoint x: 1046, startPoint y: 145, endPoint x: 984, endPoint y: 191, distance: 77.4
click at [1046, 145] on use at bounding box center [1044, 144] width 10 height 10
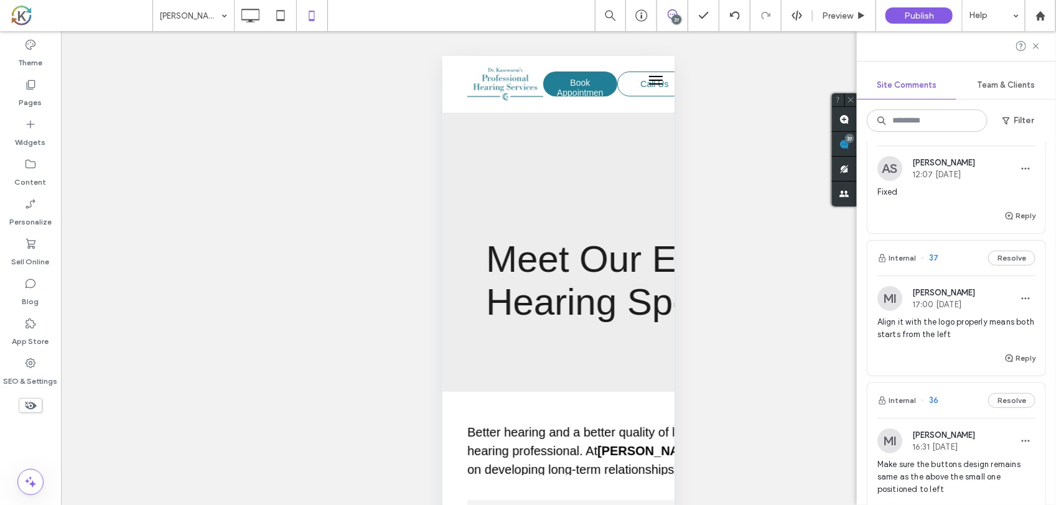
scroll to position [2256, 0]
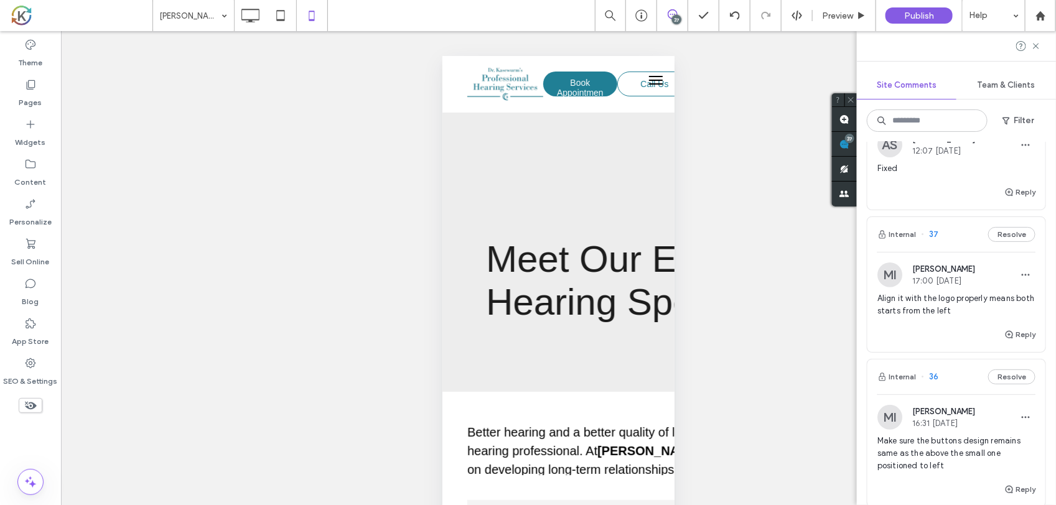
click at [950, 317] on span "Align it with the logo properly means both starts from the left" at bounding box center [957, 305] width 158 height 25
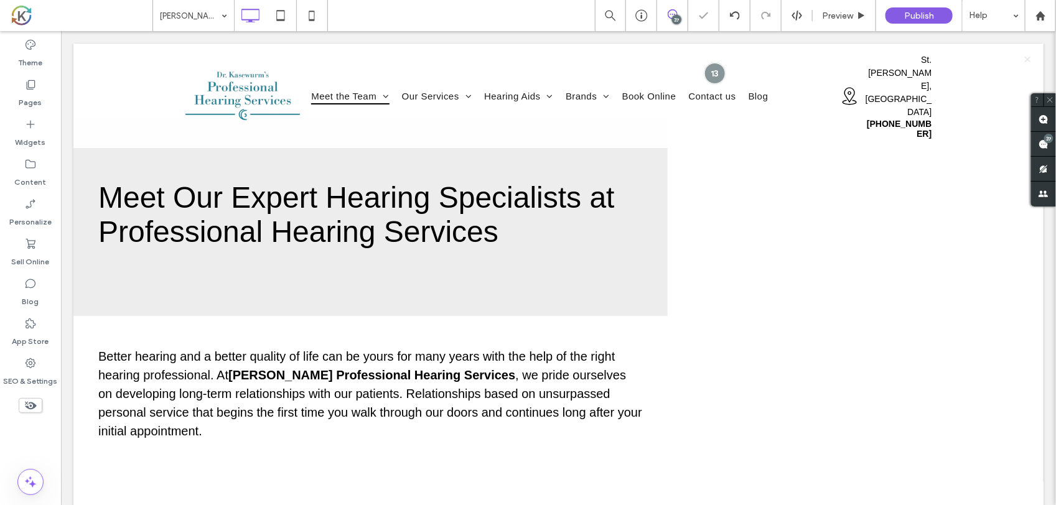
scroll to position [0, 0]
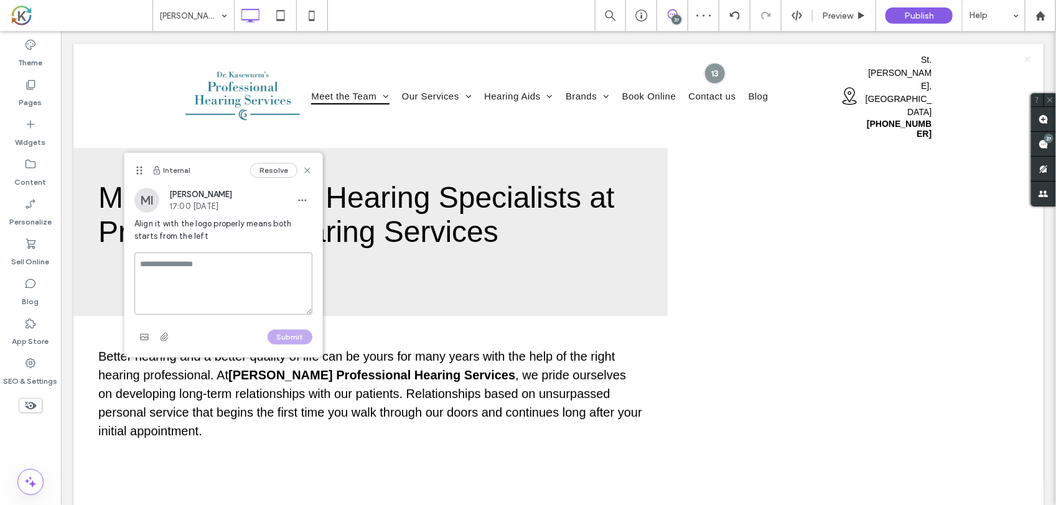
click at [191, 269] on textarea at bounding box center [223, 284] width 178 height 62
type textarea "*****"
click at [273, 339] on button "Submit" at bounding box center [290, 337] width 45 height 15
click at [307, 169] on icon at bounding box center [308, 171] width 10 height 10
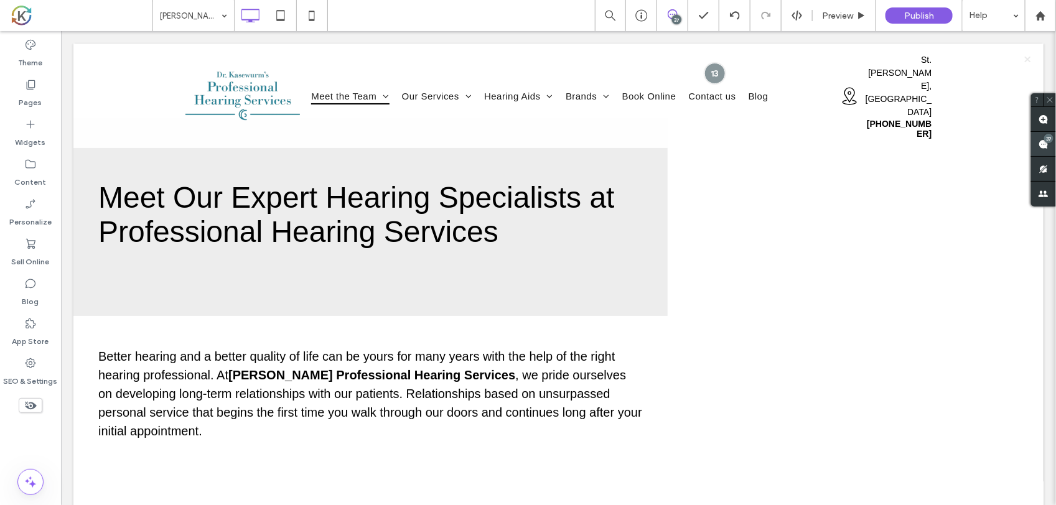
click at [1044, 137] on div "37" at bounding box center [1048, 138] width 9 height 9
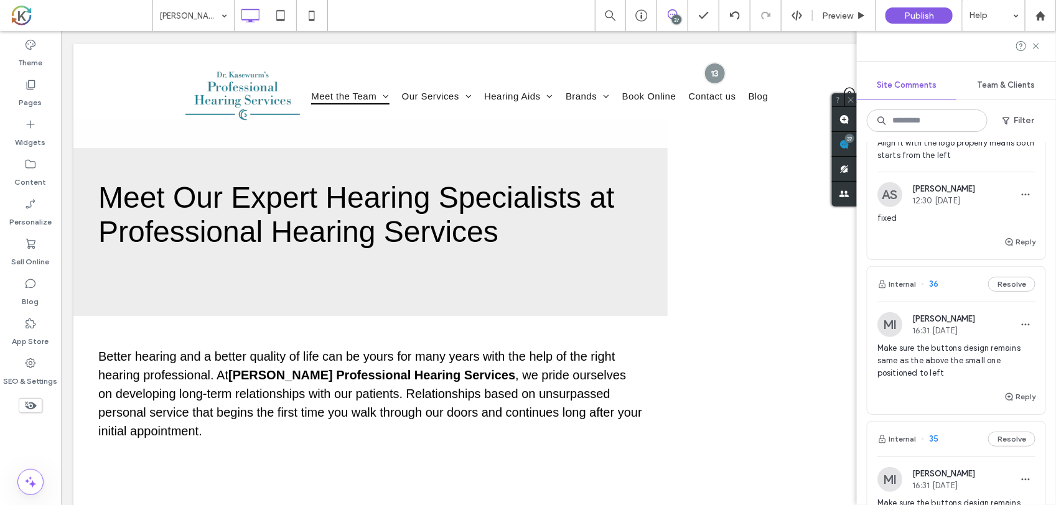
scroll to position [2490, 0]
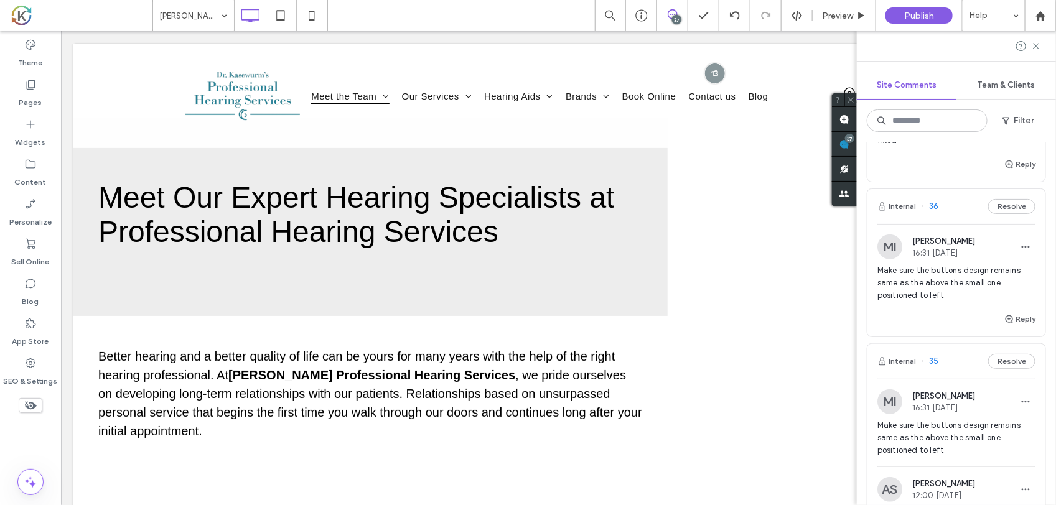
click at [957, 302] on span "Make sure the buttons design remains same as the above the small one positioned…" at bounding box center [957, 283] width 158 height 37
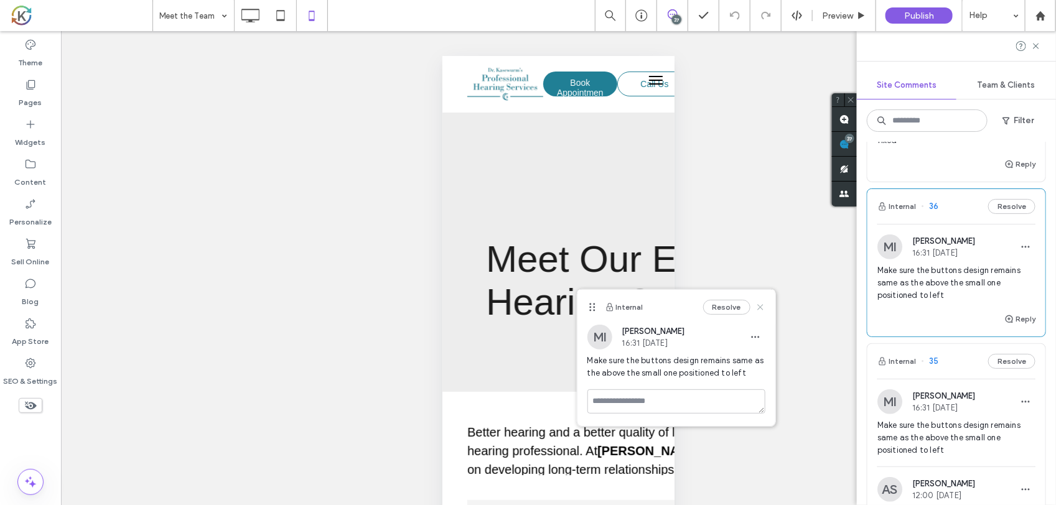
click at [761, 309] on icon at bounding box center [761, 308] width 10 height 10
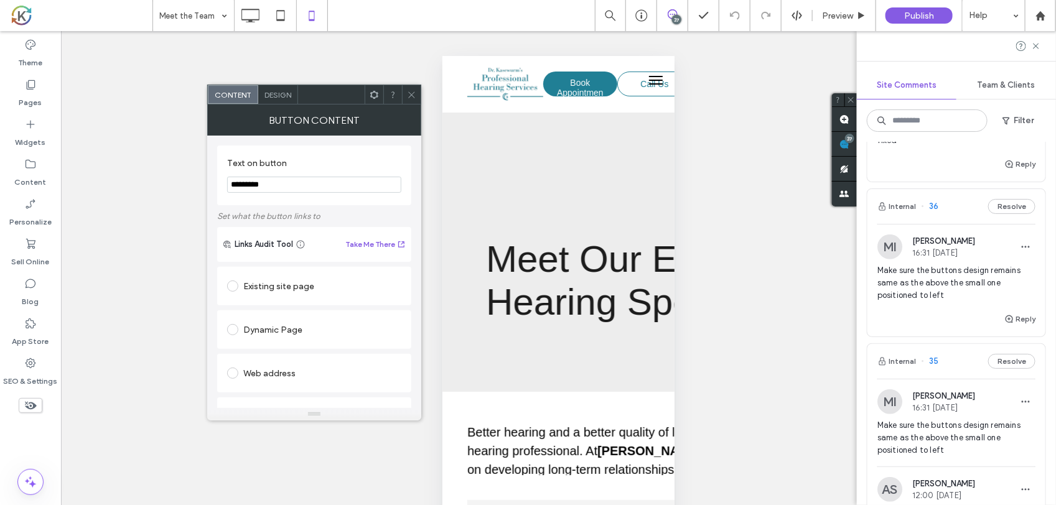
click at [293, 87] on div "Design" at bounding box center [278, 94] width 40 height 19
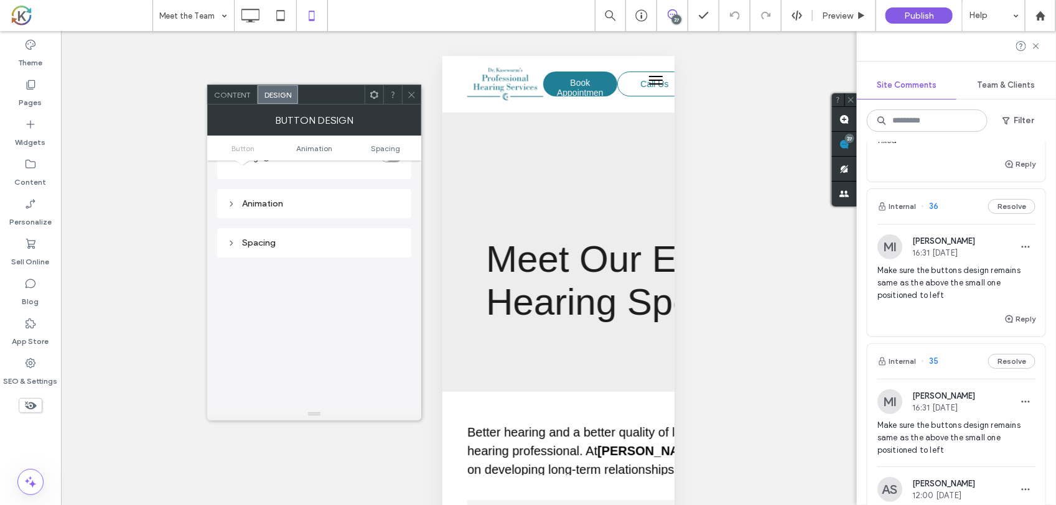
scroll to position [545, 0]
click at [316, 221] on div "Spacing" at bounding box center [314, 225] width 174 height 17
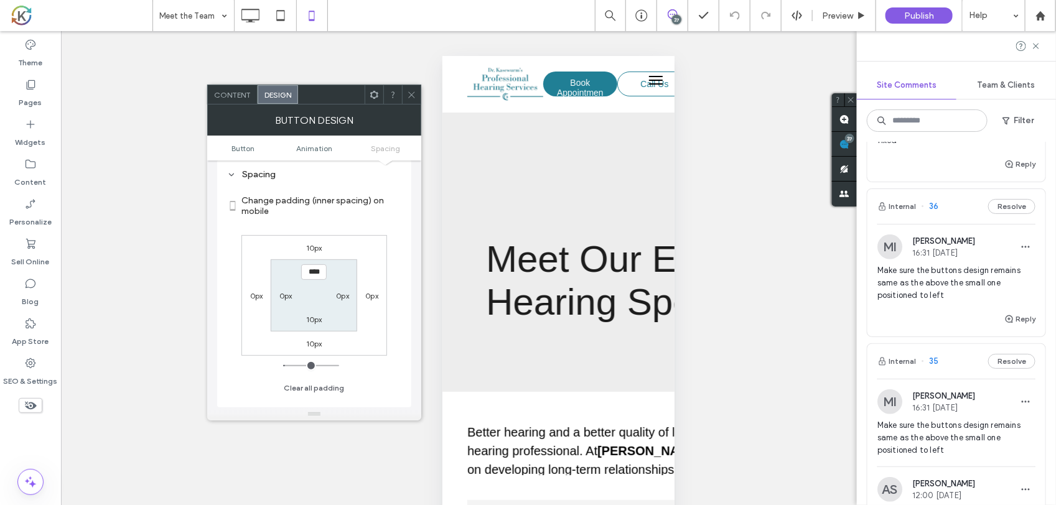
scroll to position [622, 0]
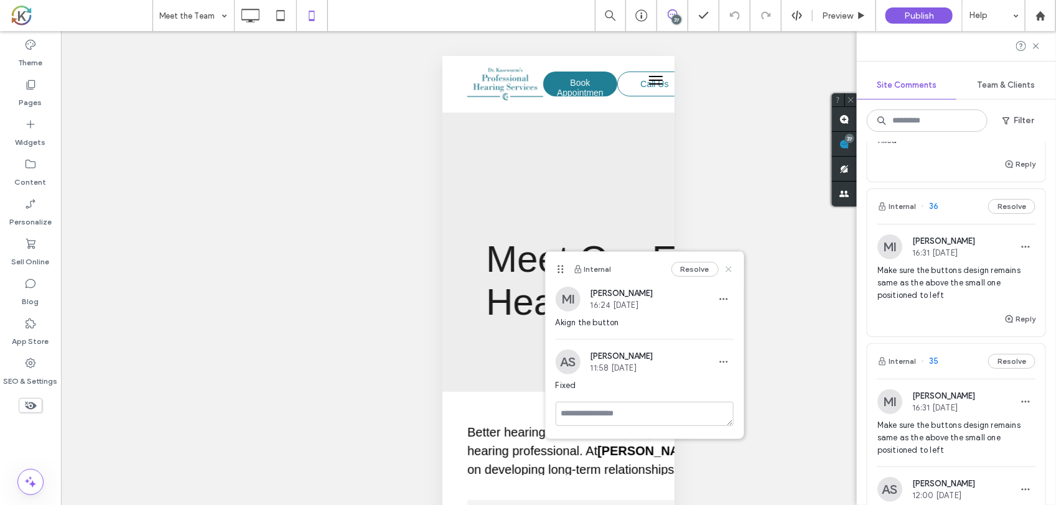
click at [729, 272] on icon at bounding box center [729, 270] width 10 height 10
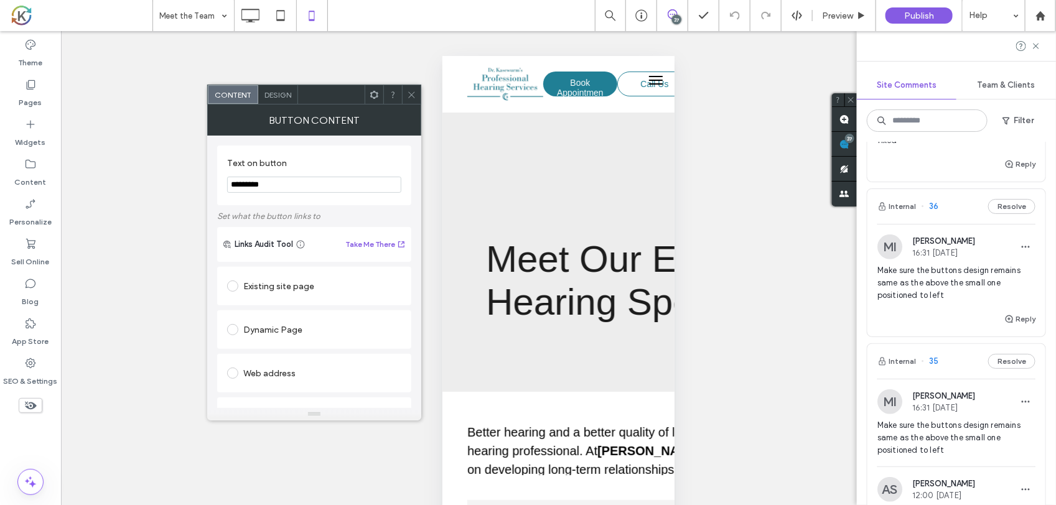
click at [294, 90] on div "Design" at bounding box center [278, 94] width 40 height 19
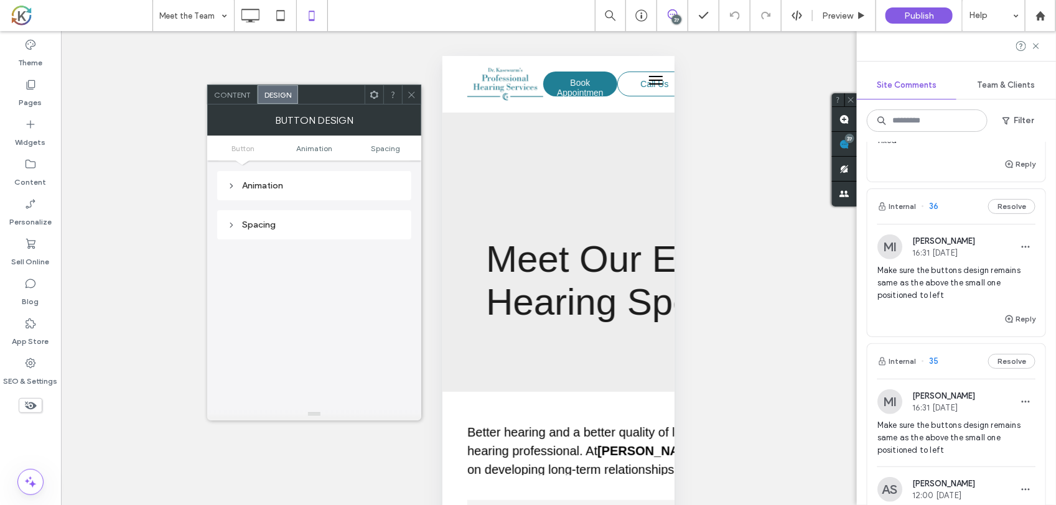
scroll to position [586, 0]
click at [279, 187] on div "Spacing" at bounding box center [314, 185] width 174 height 11
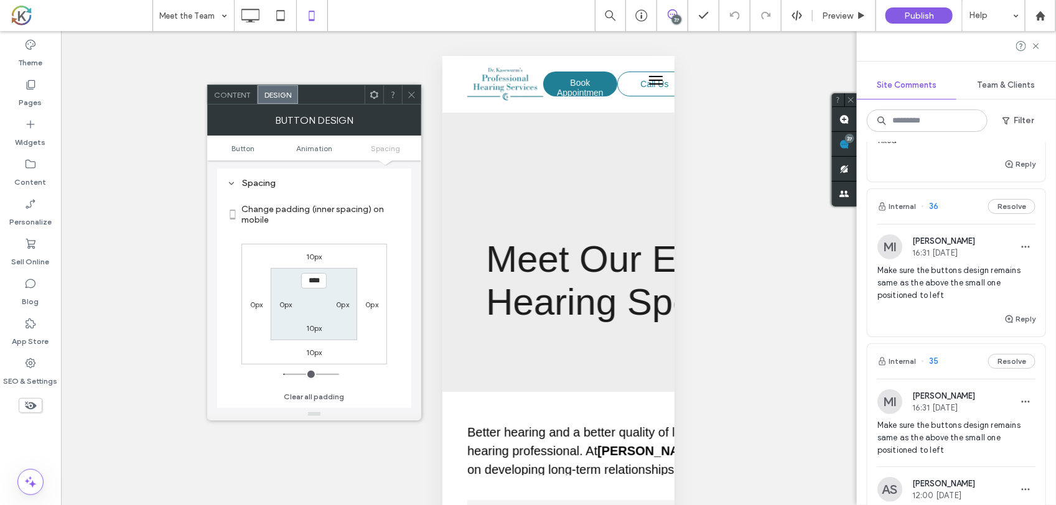
click at [758, 297] on div "Unhide? Yes Unhide? Yes Unhide? Yes Unhide? Yes Unhide? Yes Unhide? Yes Unhide?…" at bounding box center [558, 283] width 995 height 505
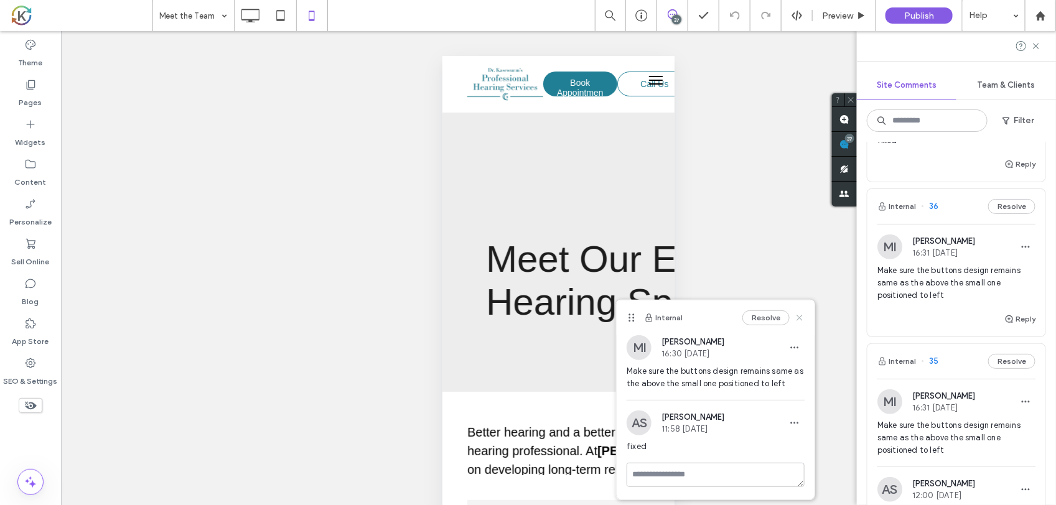
click at [799, 318] on use at bounding box center [800, 319] width 6 height 6
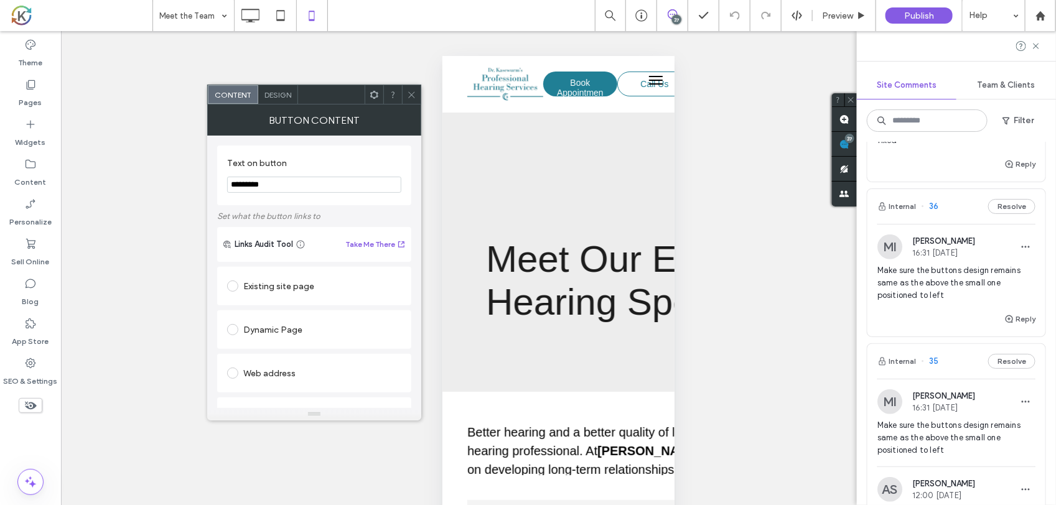
click at [283, 96] on span "Design" at bounding box center [278, 94] width 27 height 9
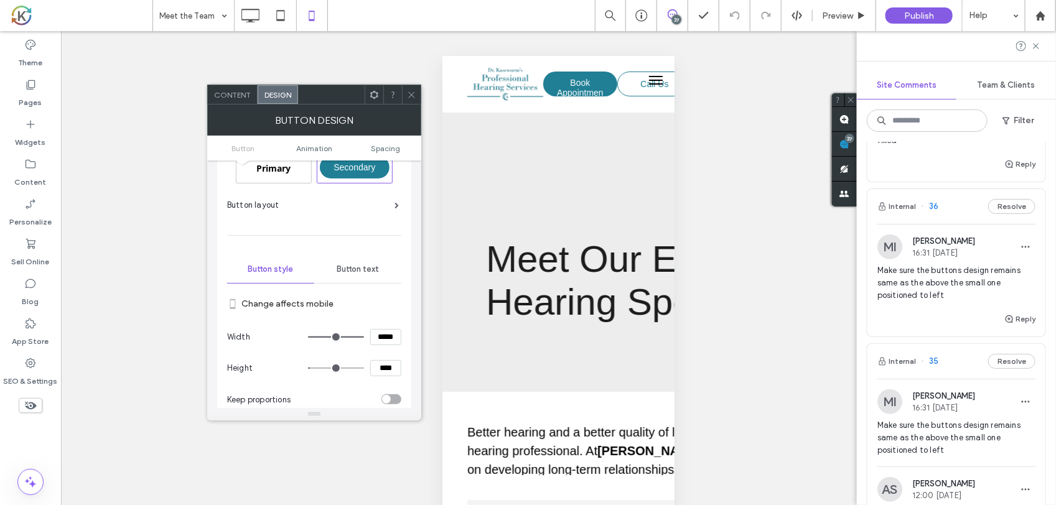
scroll to position [0, 0]
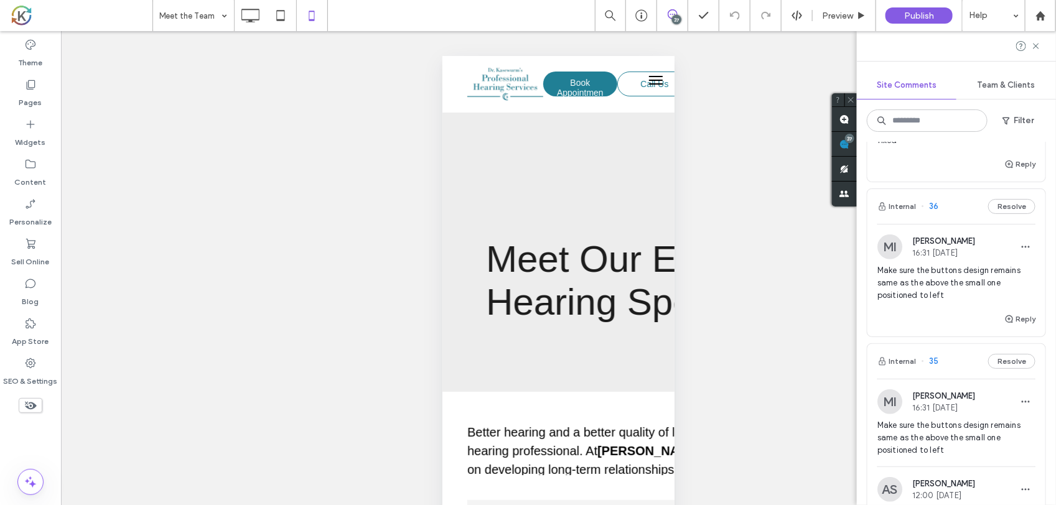
click at [798, 315] on div "Unhide? Yes Unhide? Yes Unhide? Yes Unhide? Yes Unhide? Yes Unhide? Yes Unhide?…" at bounding box center [558, 283] width 995 height 505
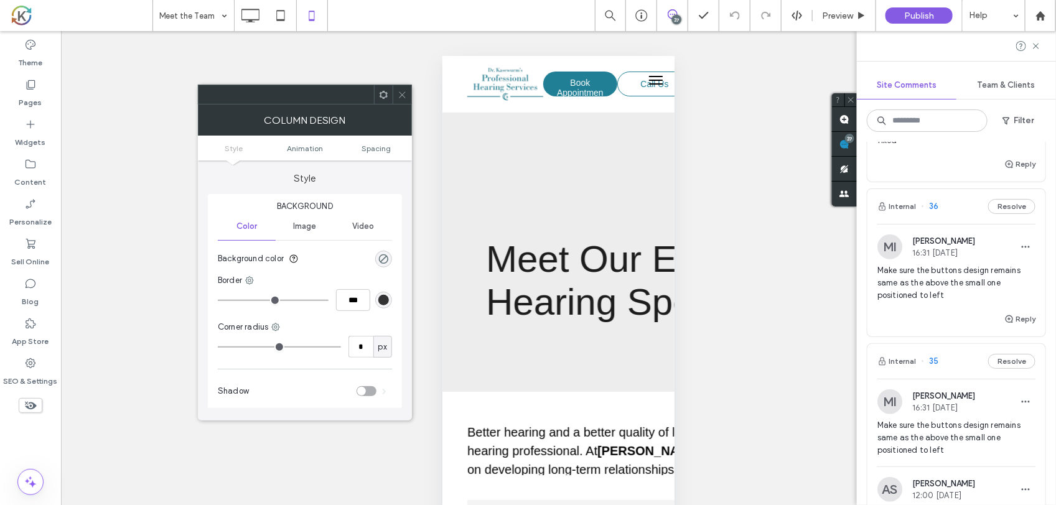
click at [401, 88] on span at bounding box center [402, 94] width 9 height 19
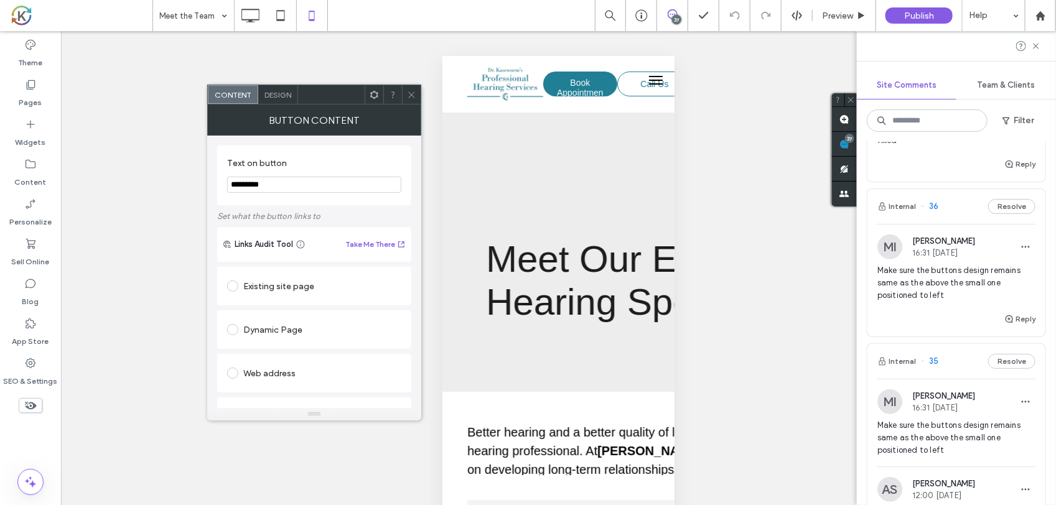
click at [276, 98] on span "Design" at bounding box center [278, 94] width 27 height 9
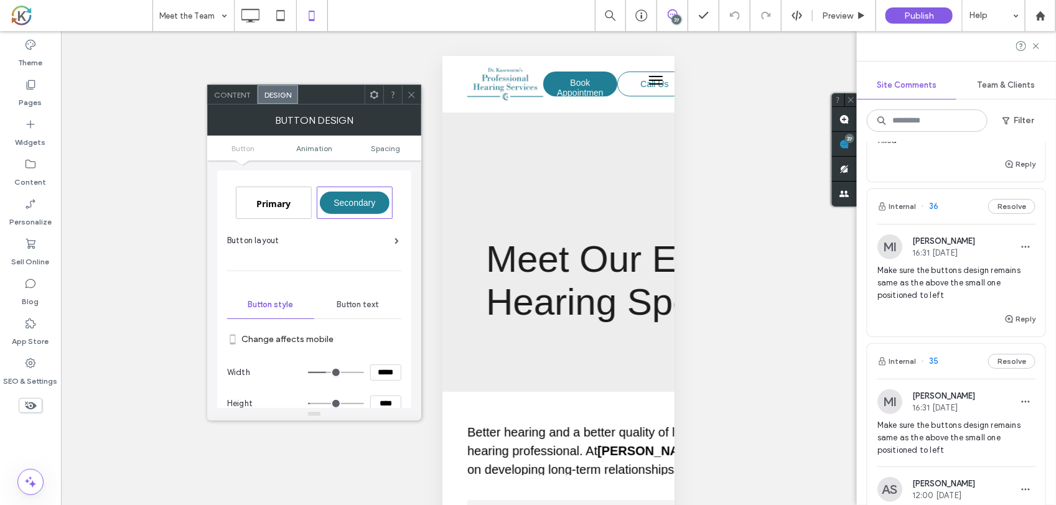
scroll to position [78, 0]
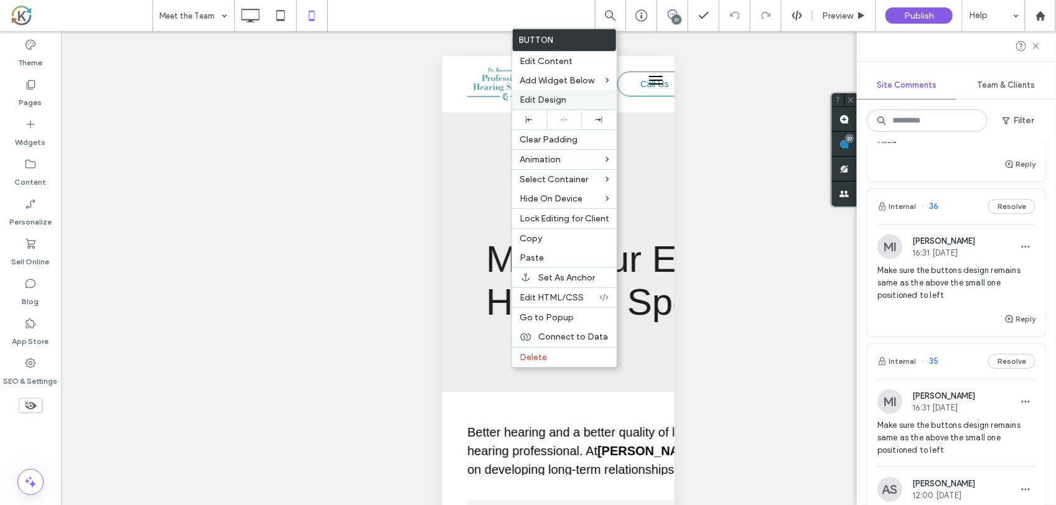
click at [561, 100] on span "Edit Design" at bounding box center [543, 100] width 47 height 11
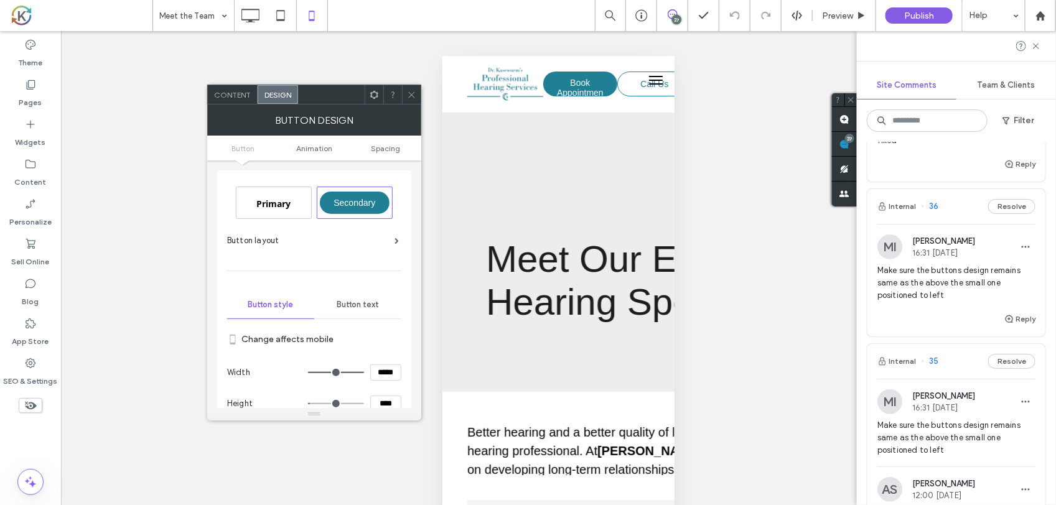
click at [380, 374] on input "*****" at bounding box center [385, 373] width 31 height 16
type input "*****"
type input "***"
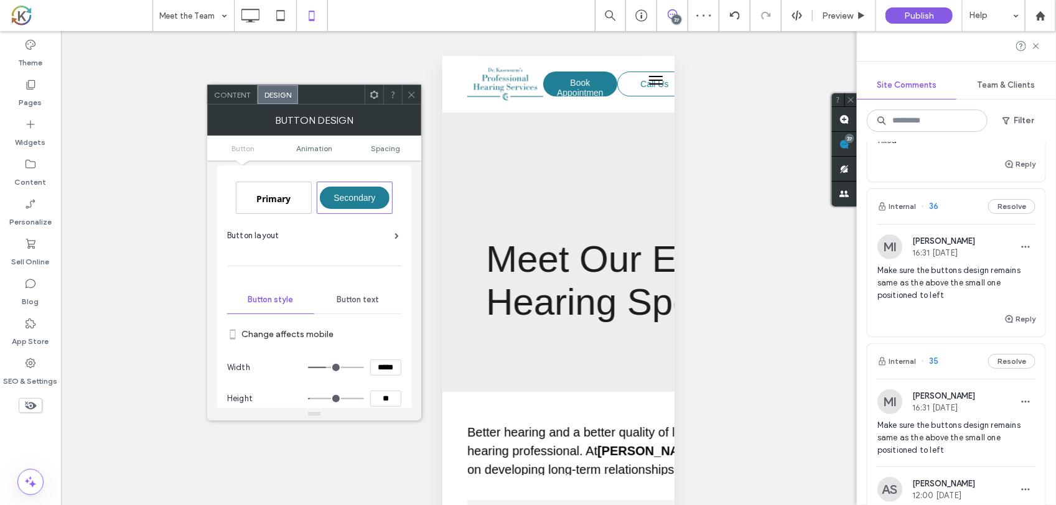
type input "****"
type input "**"
click at [383, 146] on span "Spacing" at bounding box center [385, 148] width 29 height 9
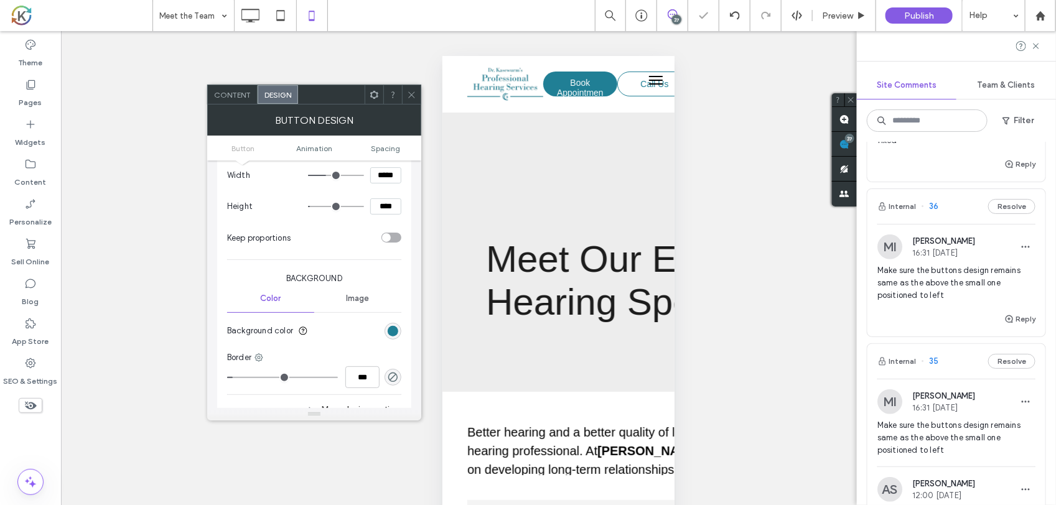
scroll to position [197, 0]
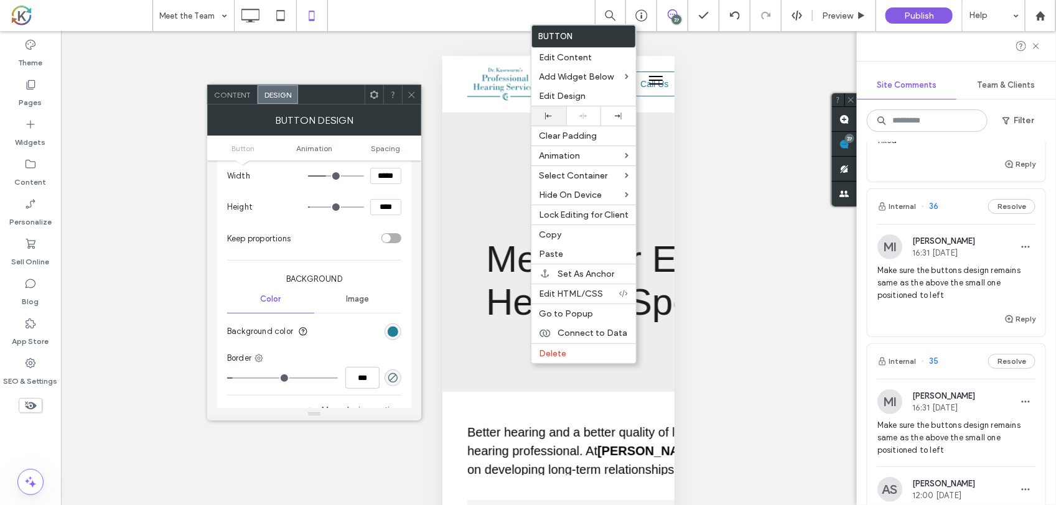
click at [555, 111] on div at bounding box center [549, 115] width 35 height 19
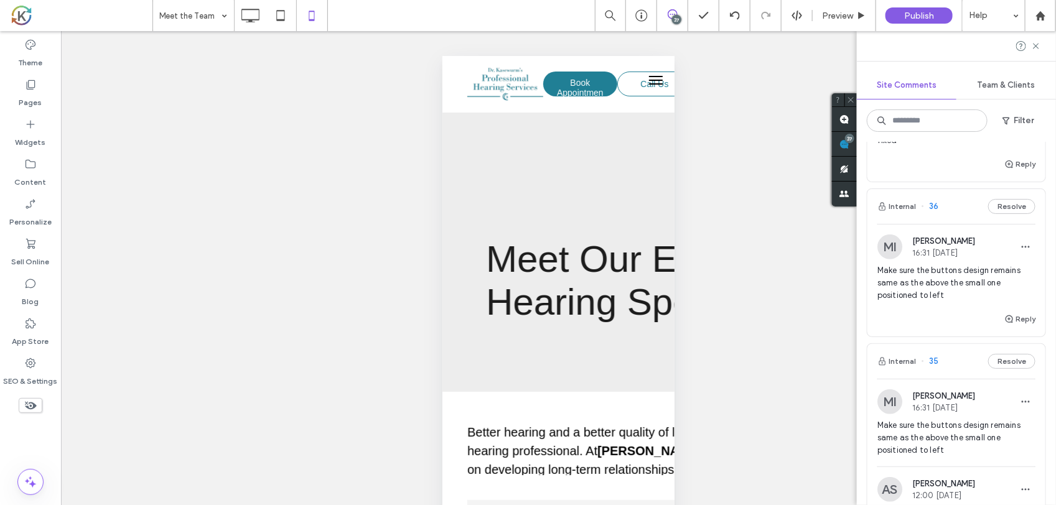
type input "*********"
type input "**"
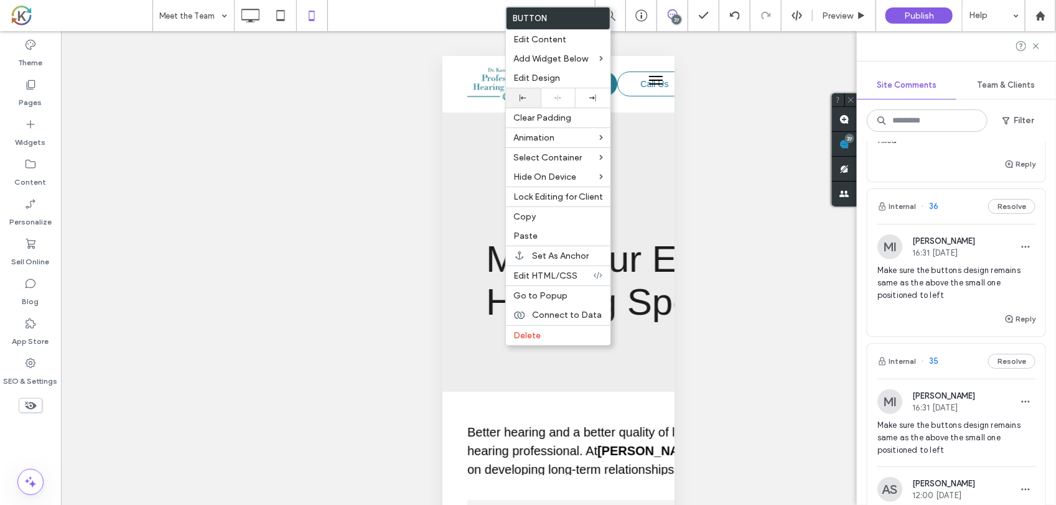
click at [529, 100] on div at bounding box center [523, 98] width 22 height 7
click at [543, 82] on span "Edit Design" at bounding box center [537, 78] width 47 height 11
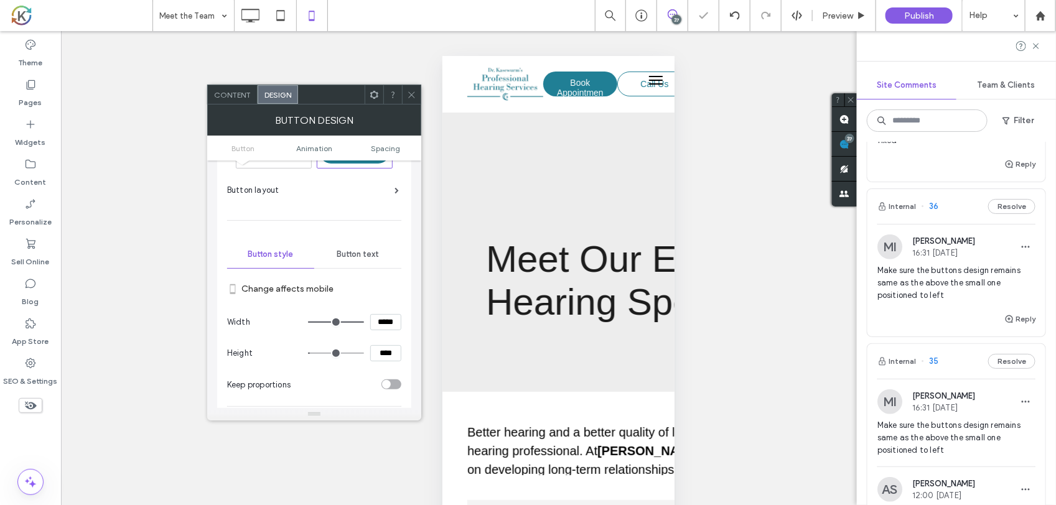
scroll to position [78, 0]
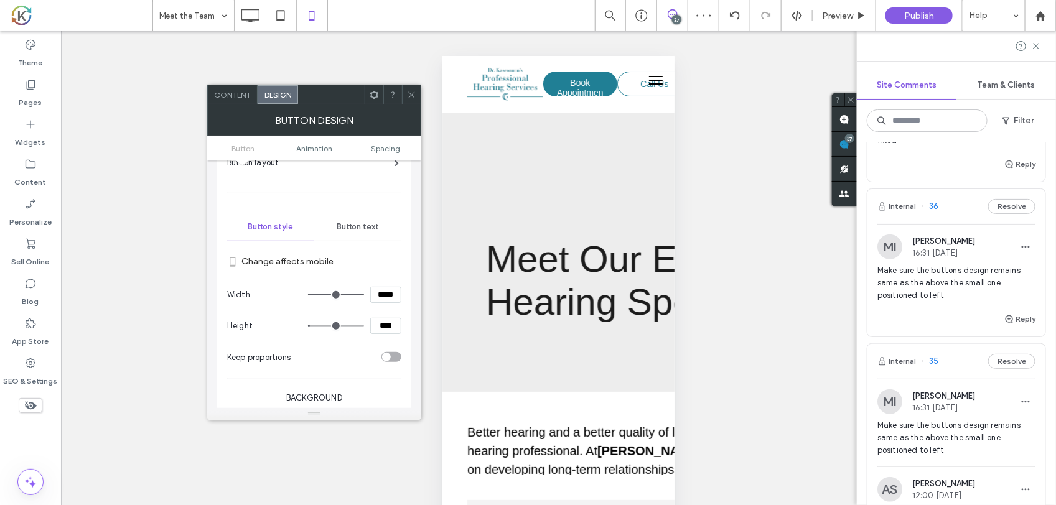
click at [390, 290] on input "*****" at bounding box center [385, 295] width 31 height 16
type input "***"
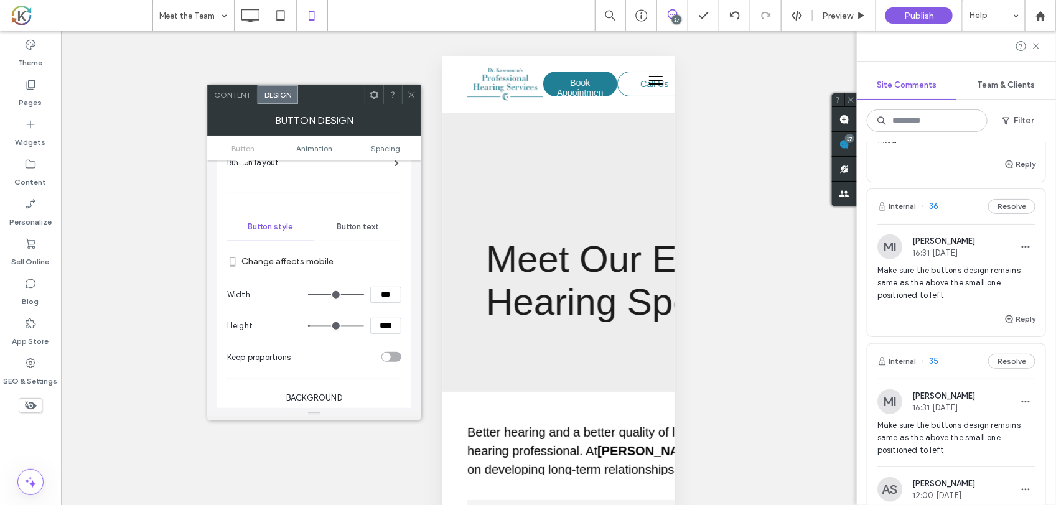
type input "*****"
type input "****"
type input "**"
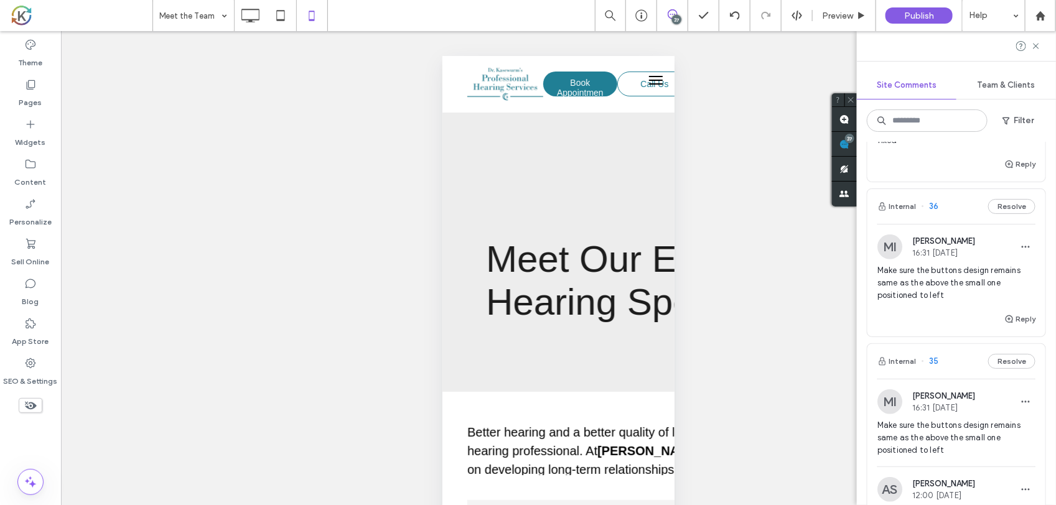
type input "*********"
type input "**"
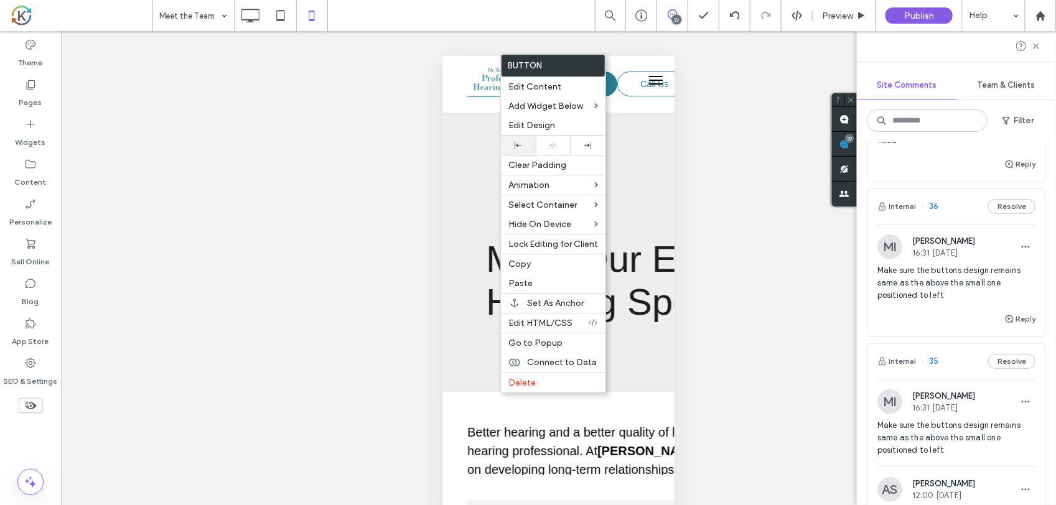
click at [526, 147] on div at bounding box center [518, 145] width 22 height 7
click at [533, 126] on span "Edit Design" at bounding box center [532, 125] width 47 height 11
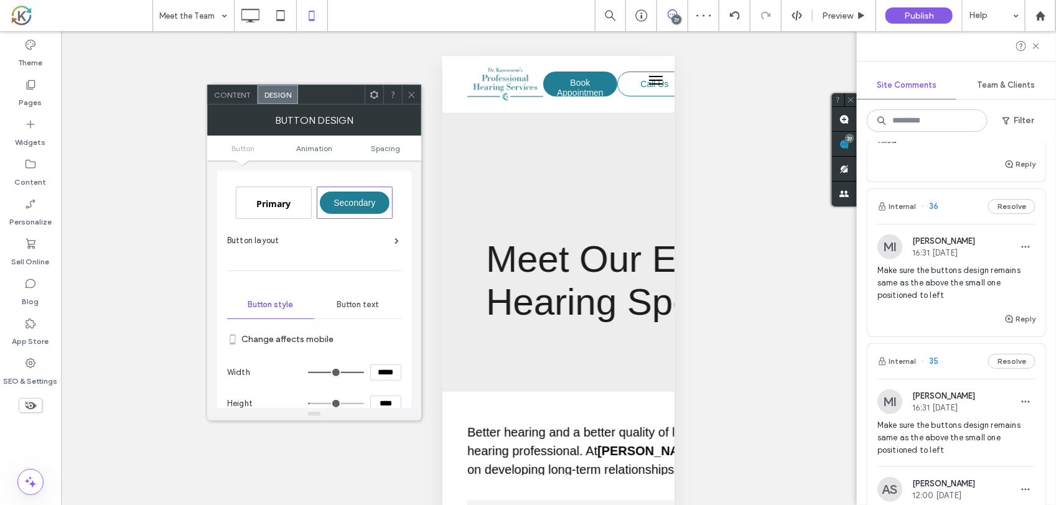
click at [377, 368] on input "*****" at bounding box center [385, 373] width 31 height 16
type input "*****"
type input "***"
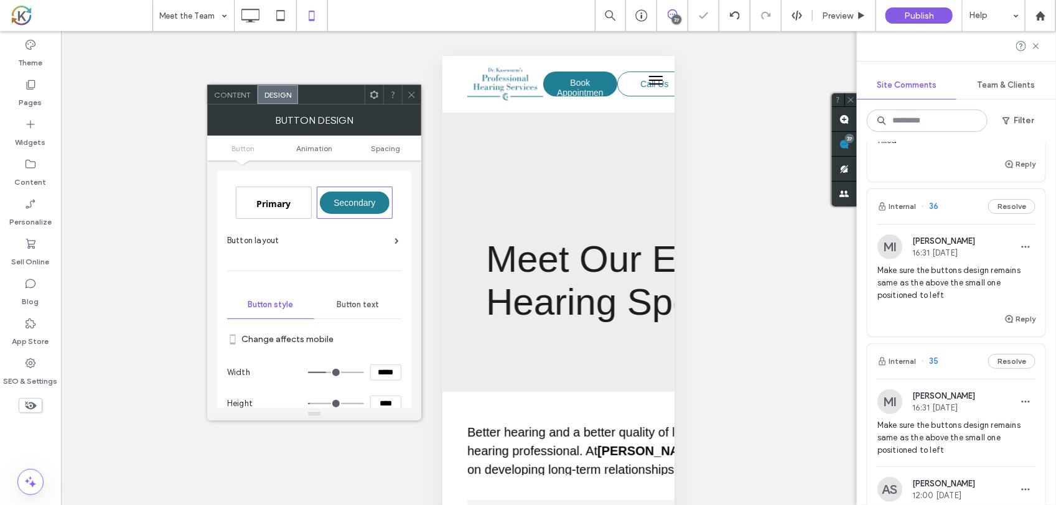
scroll to position [5, 0]
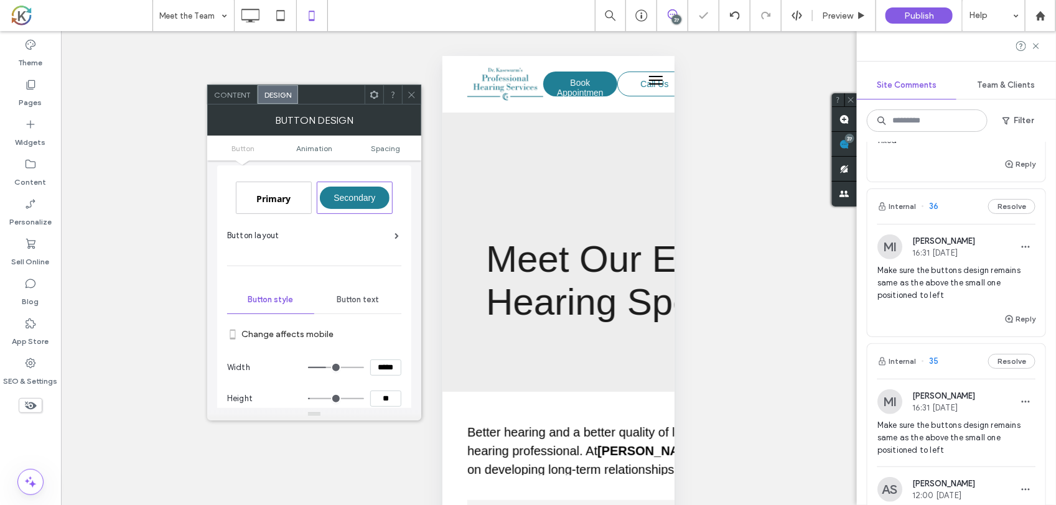
type input "****"
type input "**"
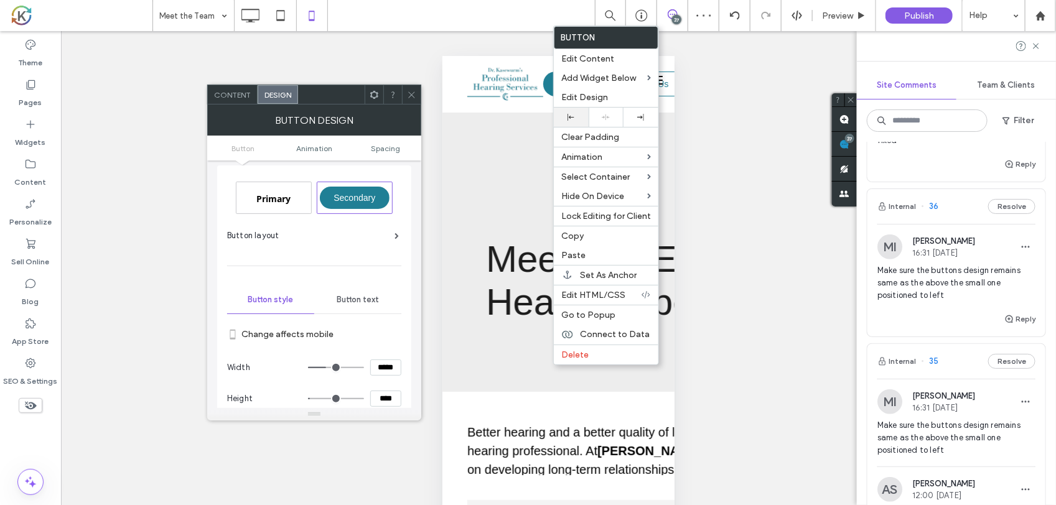
click at [574, 124] on div at bounding box center [571, 117] width 35 height 19
click at [583, 100] on span "Edit Design" at bounding box center [584, 97] width 47 height 11
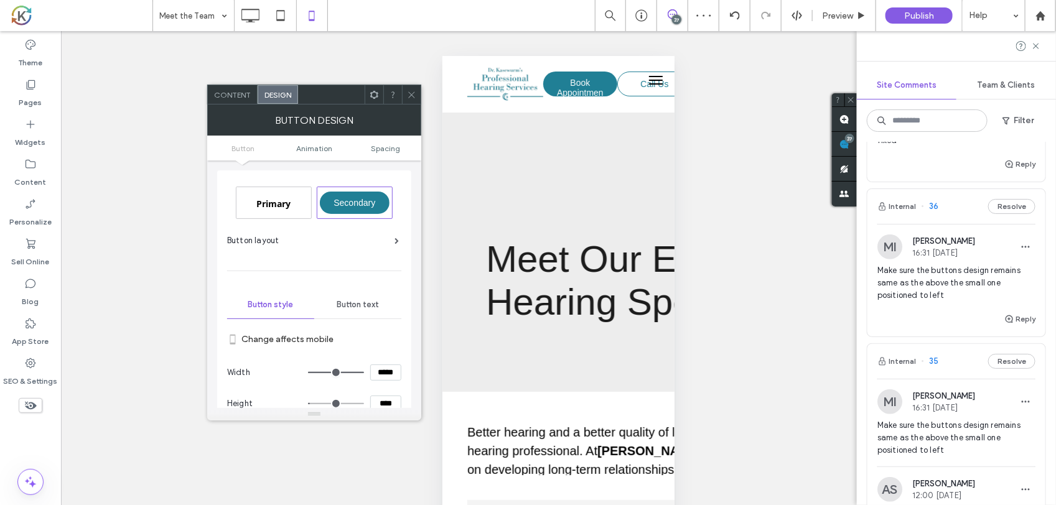
click at [384, 372] on input "*****" at bounding box center [385, 373] width 31 height 16
type input "*****"
type input "***"
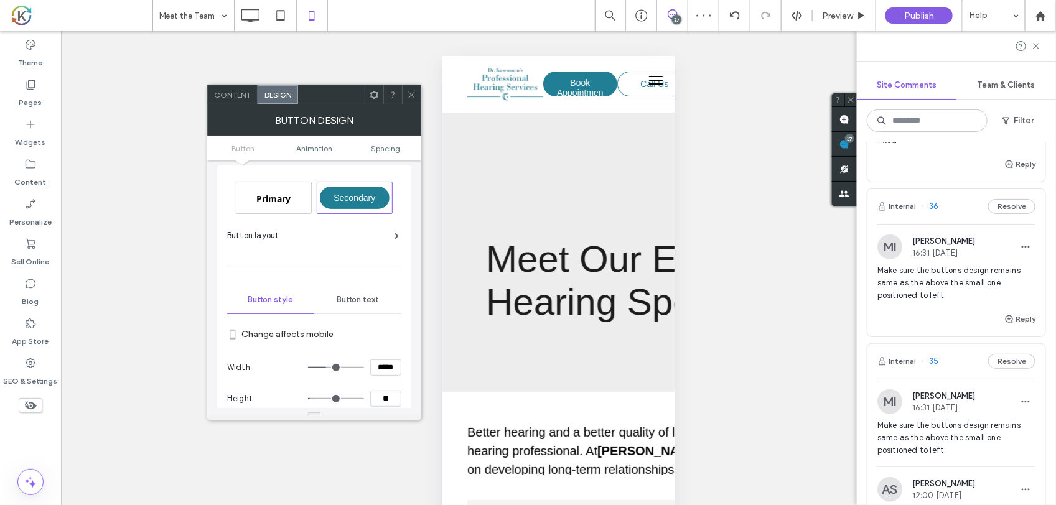
type input "****"
type input "**"
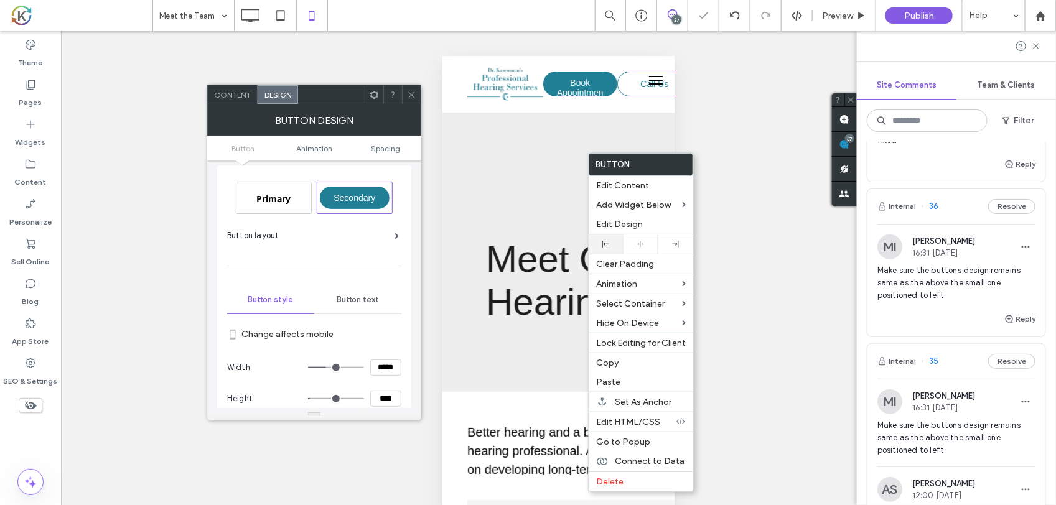
click at [620, 243] on div at bounding box center [606, 244] width 35 height 19
click at [622, 219] on div "Edit Design" at bounding box center [641, 224] width 105 height 19
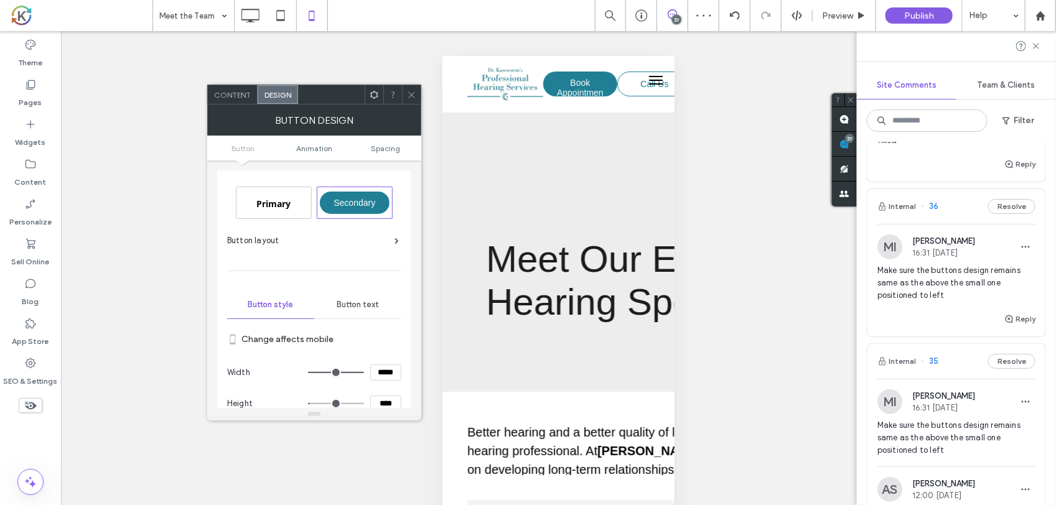
click at [378, 374] on input "*****" at bounding box center [385, 373] width 31 height 16
type input "*****"
type input "***"
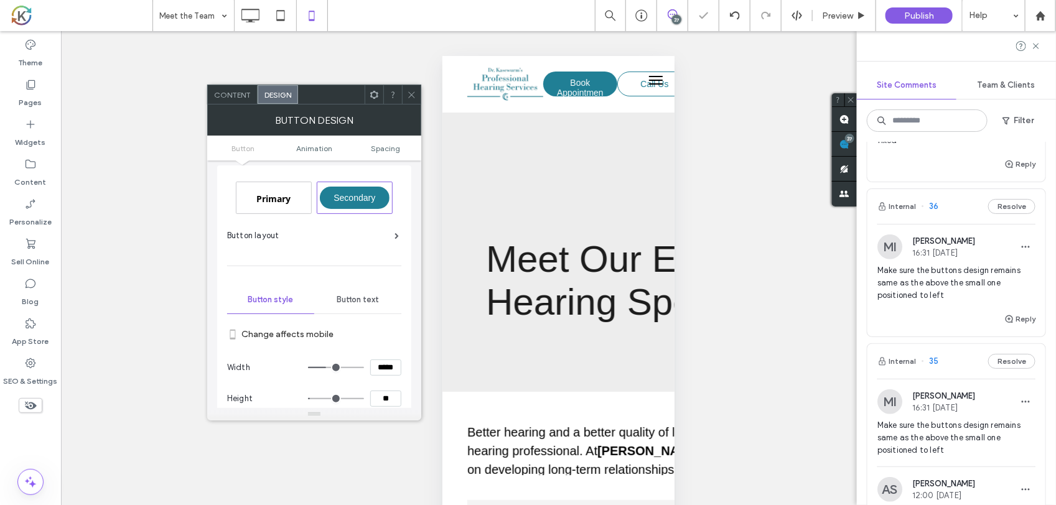
type input "****"
type input "**"
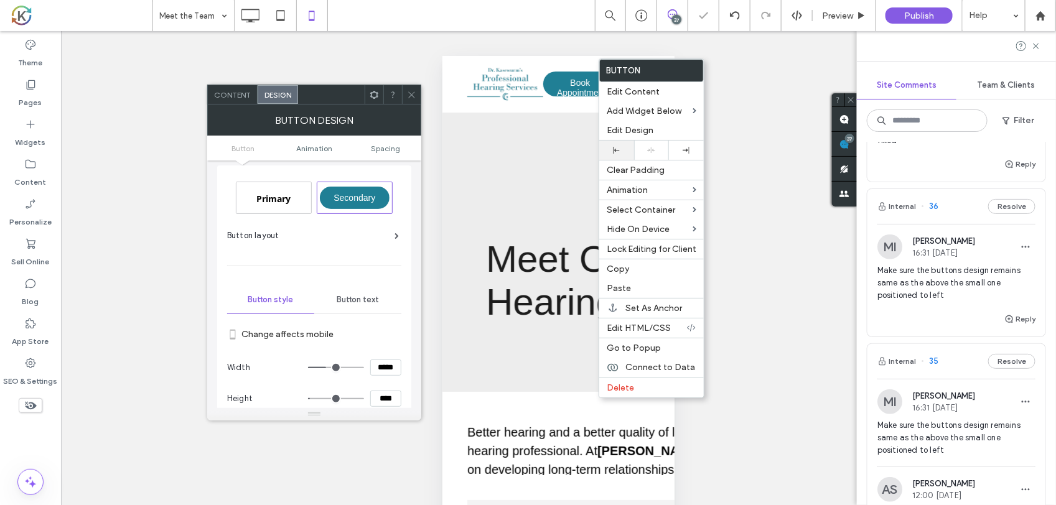
click at [614, 145] on div at bounding box center [616, 150] width 35 height 19
click at [629, 126] on body ".wqwq-1{fill:#231f20;} .cls-1q, .cls-2q { fill-rule: evenodd; } .cls-2q { fill:…" at bounding box center [528, 252] width 1056 height 505
click at [629, 126] on span "Edit Design" at bounding box center [630, 130] width 47 height 11
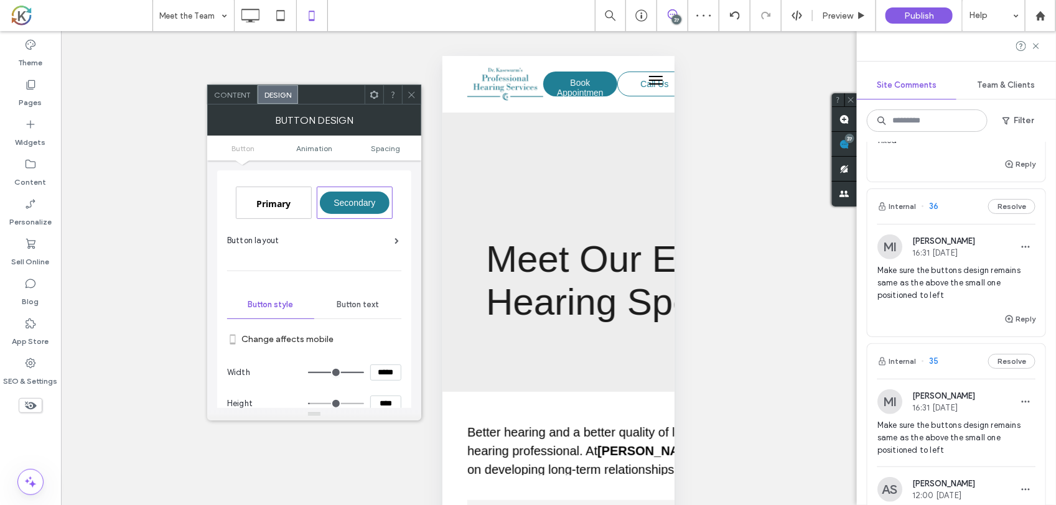
click at [385, 377] on input "*****" at bounding box center [385, 373] width 31 height 16
type input "***"
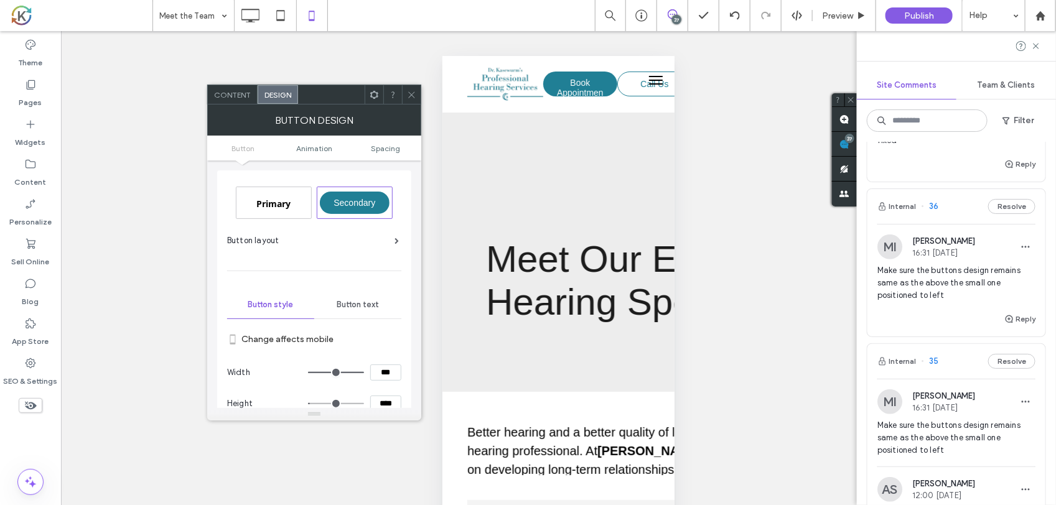
type input "*****"
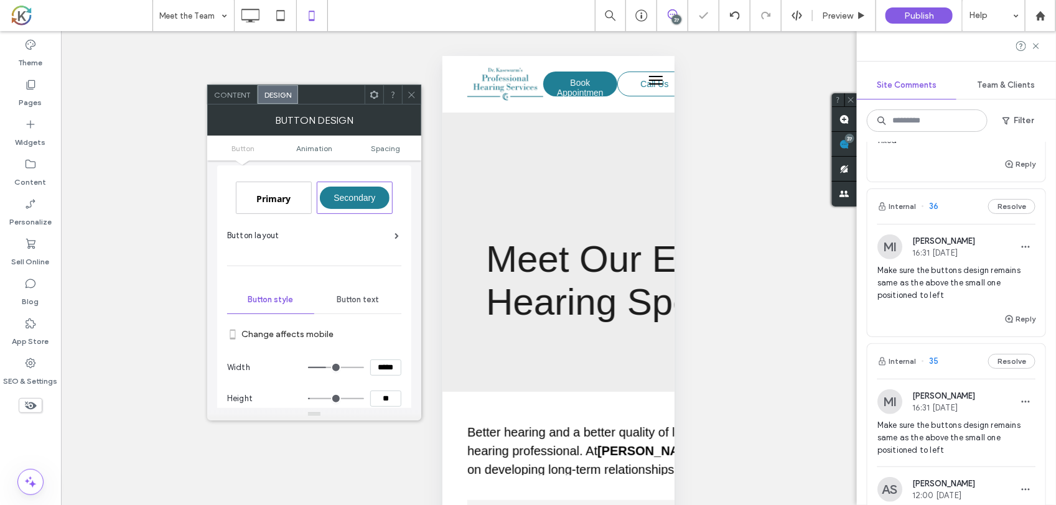
type input "****"
type input "**"
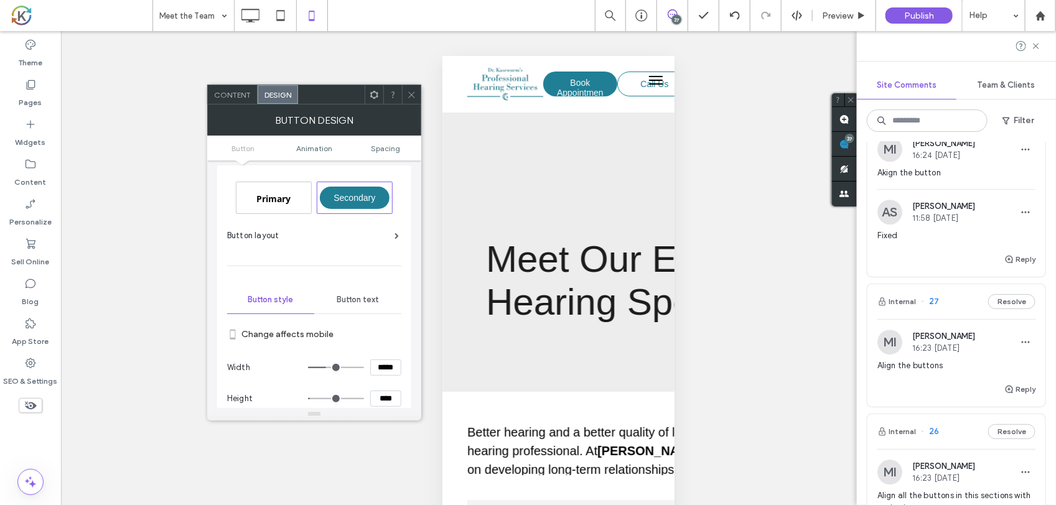
scroll to position [3812, 0]
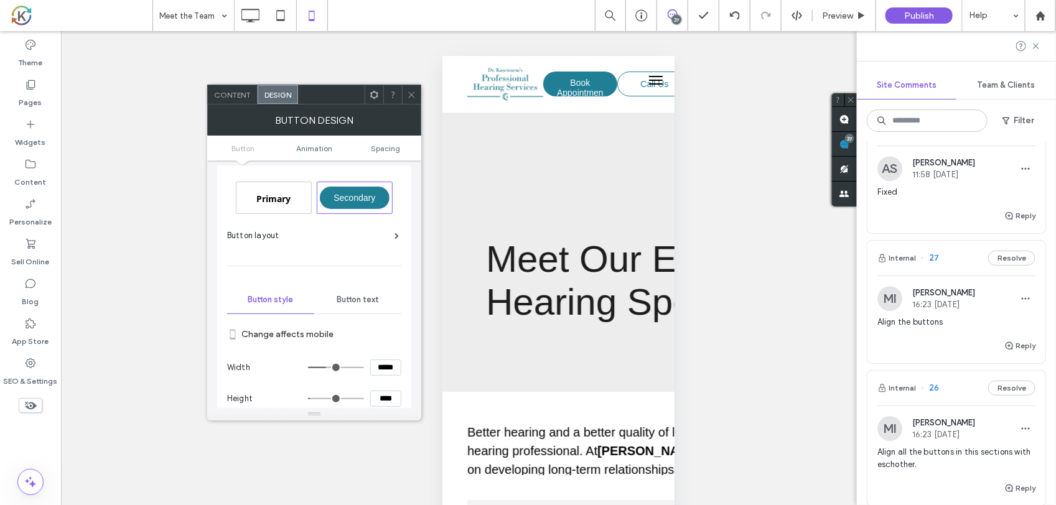
click at [948, 329] on span "Align the buttons" at bounding box center [957, 322] width 158 height 12
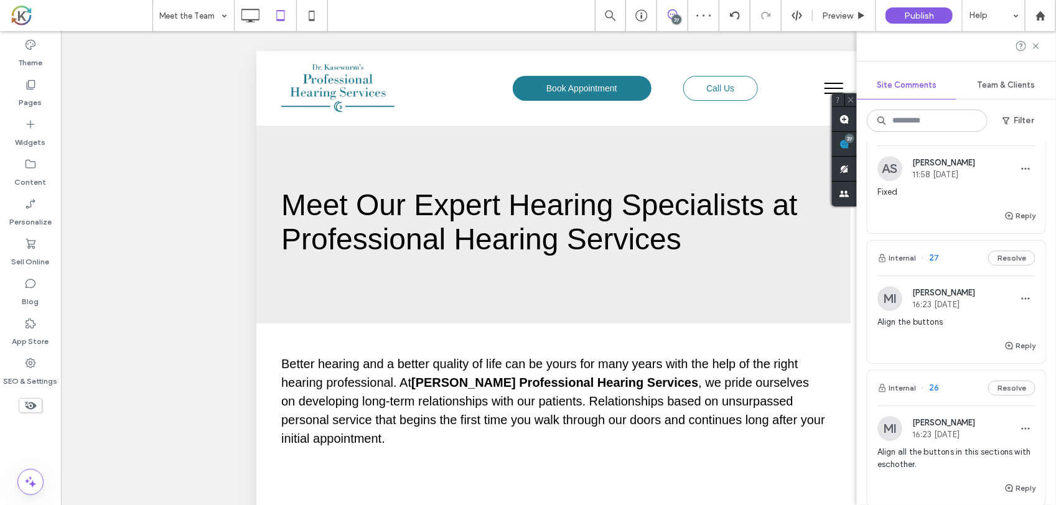
type input "*********"
type input "**"
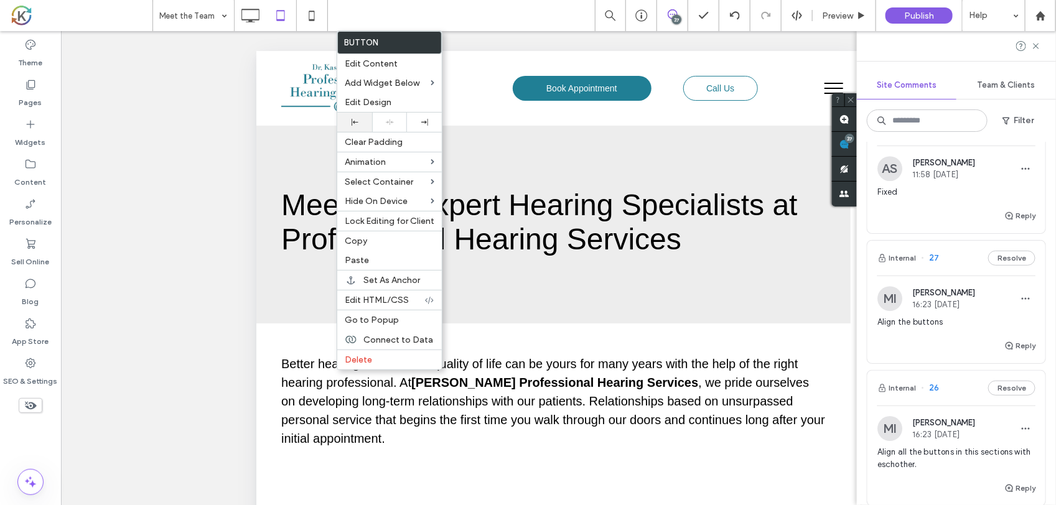
click at [349, 123] on div at bounding box center [355, 122] width 22 height 7
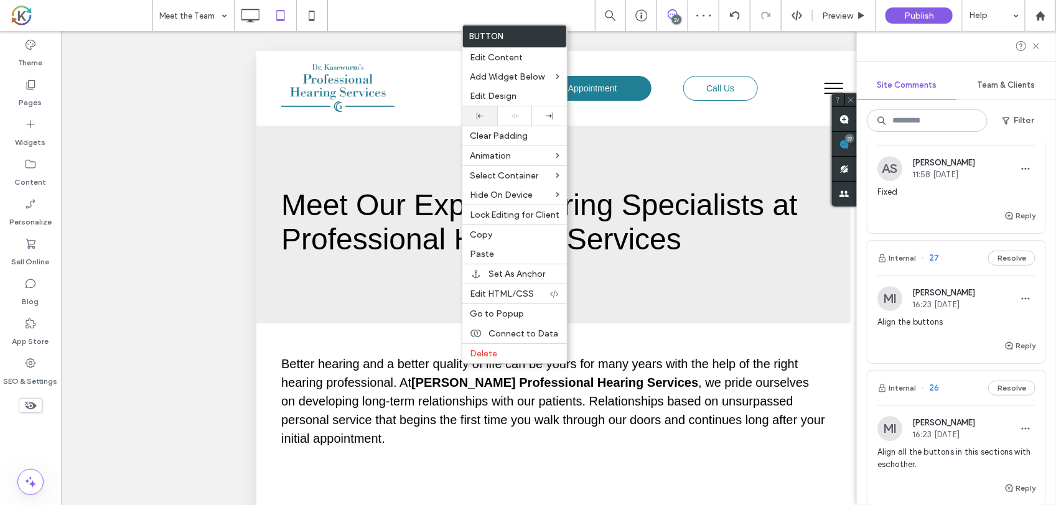
click at [485, 116] on div at bounding box center [480, 116] width 22 height 7
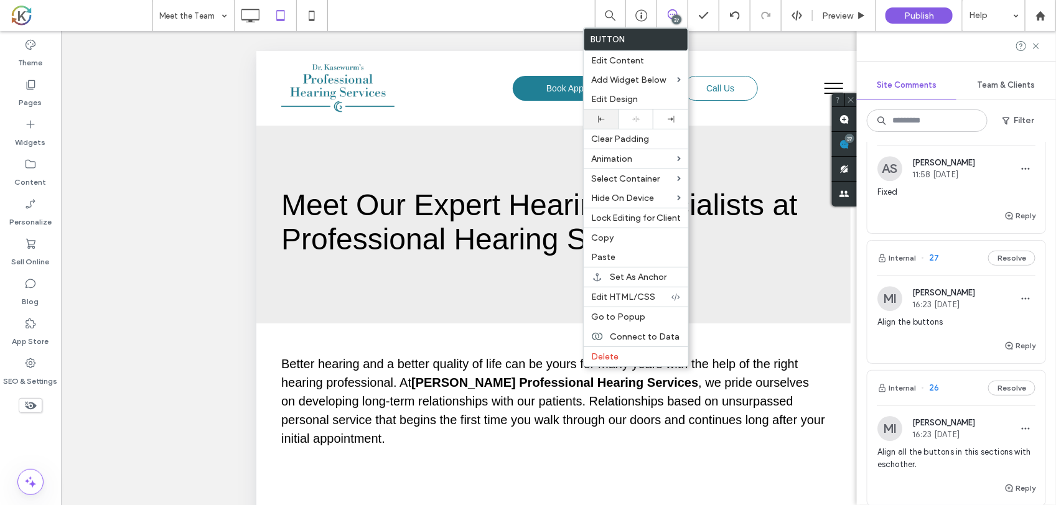
click at [607, 116] on div at bounding box center [601, 119] width 35 height 19
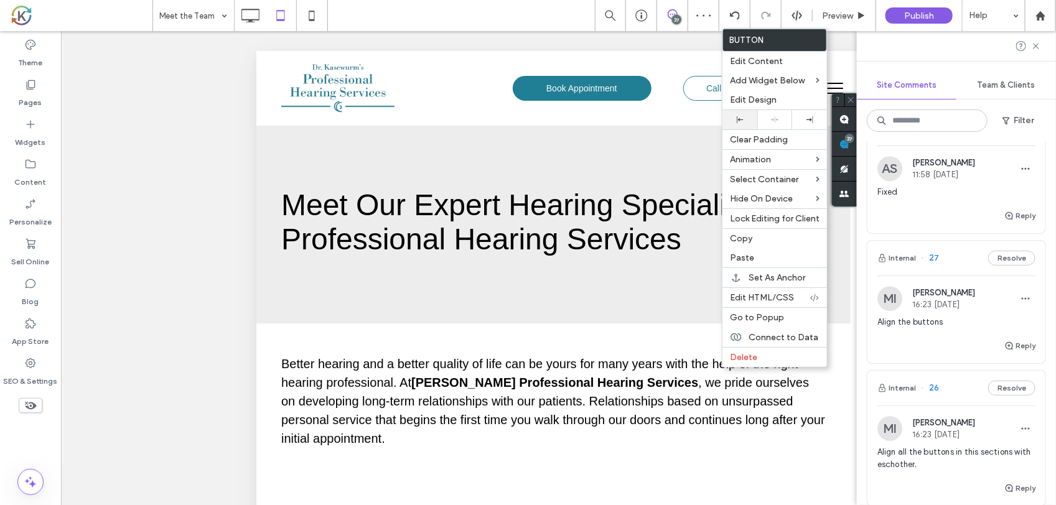
click at [741, 123] on icon at bounding box center [740, 119] width 7 height 7
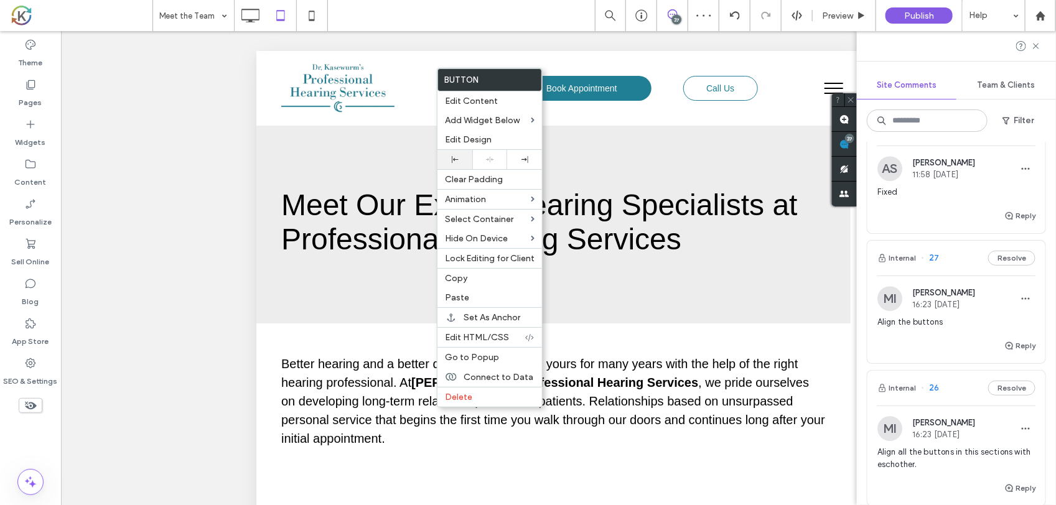
click at [467, 159] on div at bounding box center [455, 159] width 35 height 19
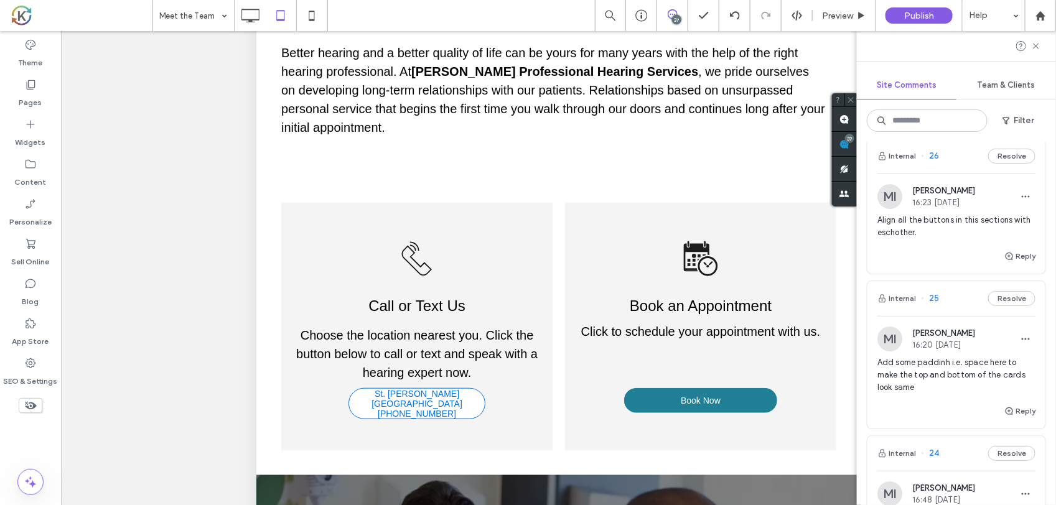
scroll to position [4046, 0]
click at [962, 238] on span "Align all the buttons in this sections with eschother." at bounding box center [957, 225] width 158 height 25
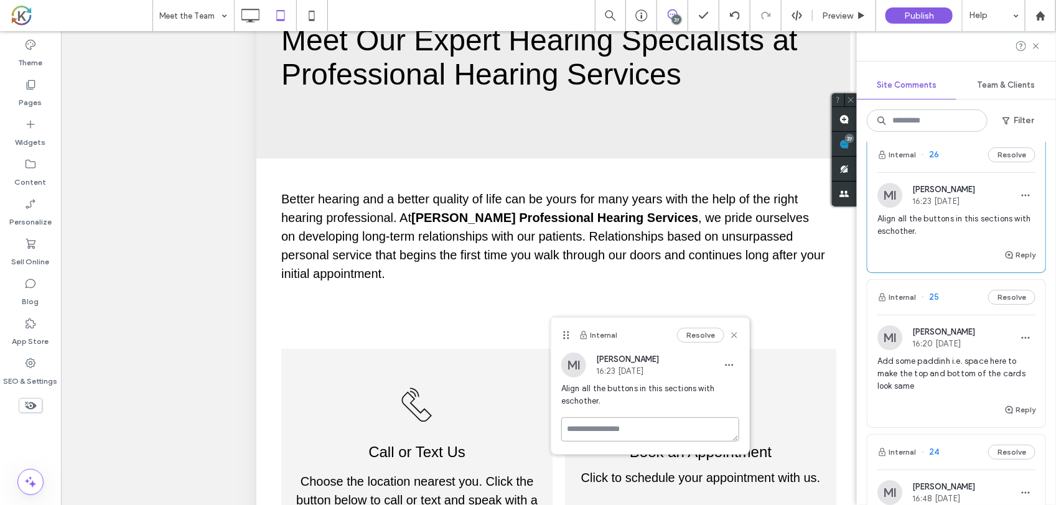
click at [698, 433] on textarea at bounding box center [650, 430] width 178 height 24
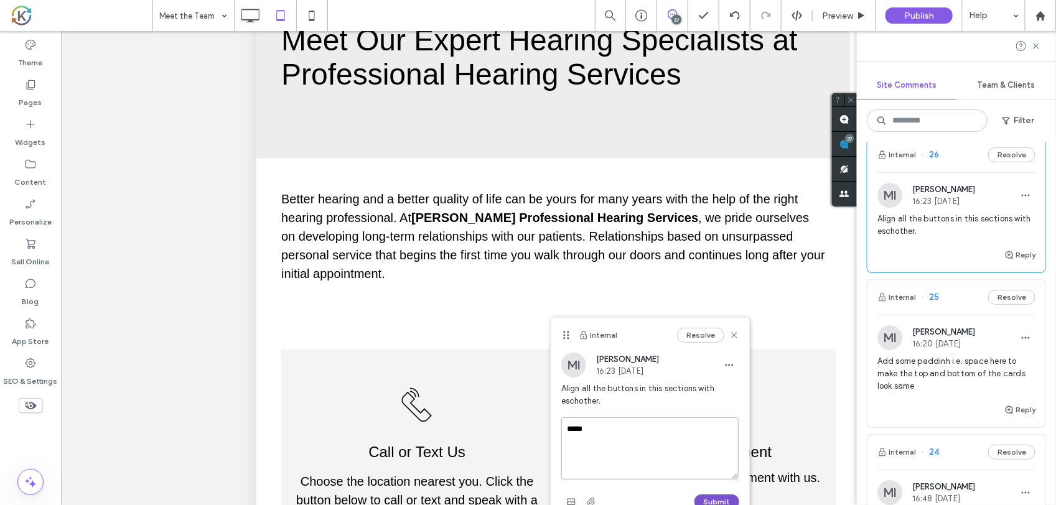
type textarea "*****"
click at [719, 499] on button "Submit" at bounding box center [717, 502] width 45 height 15
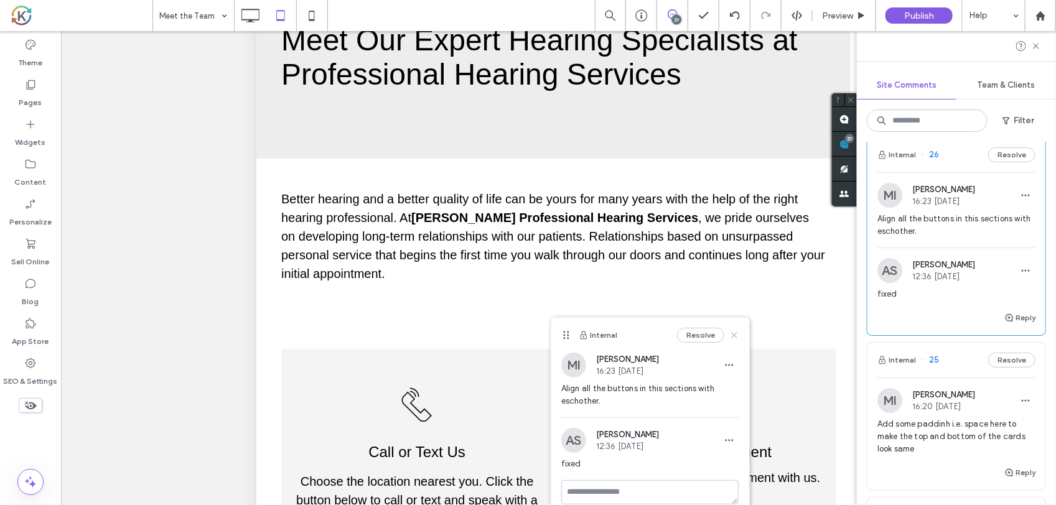
click at [738, 339] on icon at bounding box center [734, 336] width 10 height 10
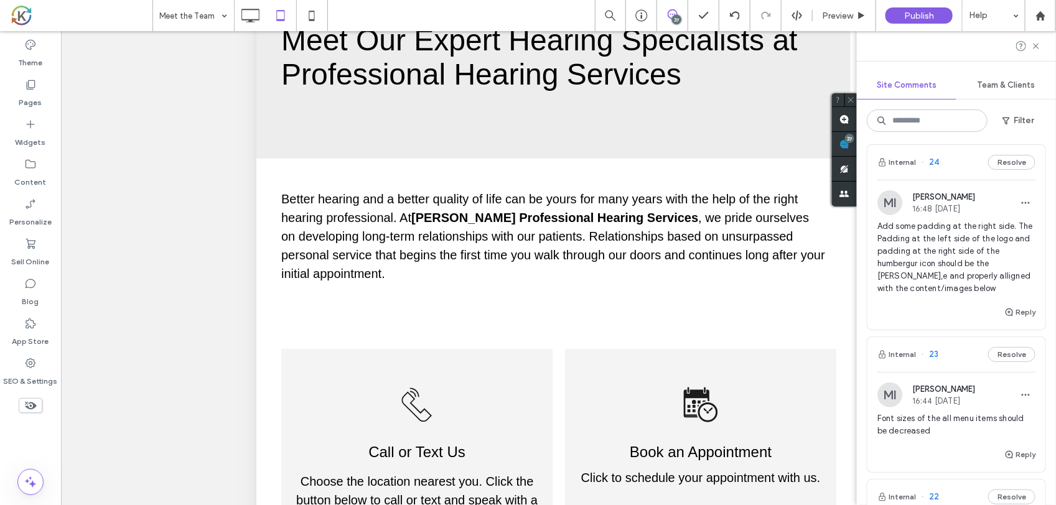
scroll to position [4435, 0]
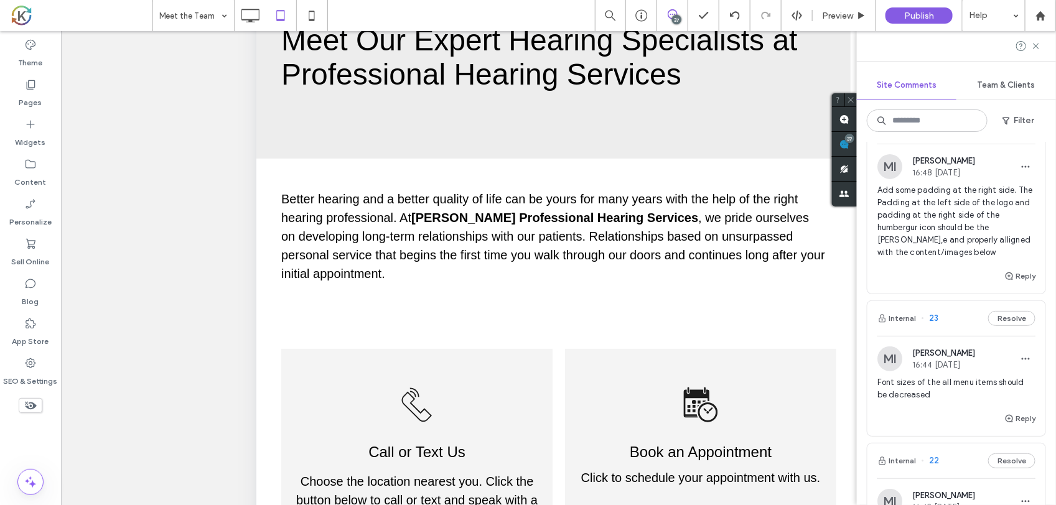
click at [953, 294] on div "Reply" at bounding box center [957, 281] width 178 height 25
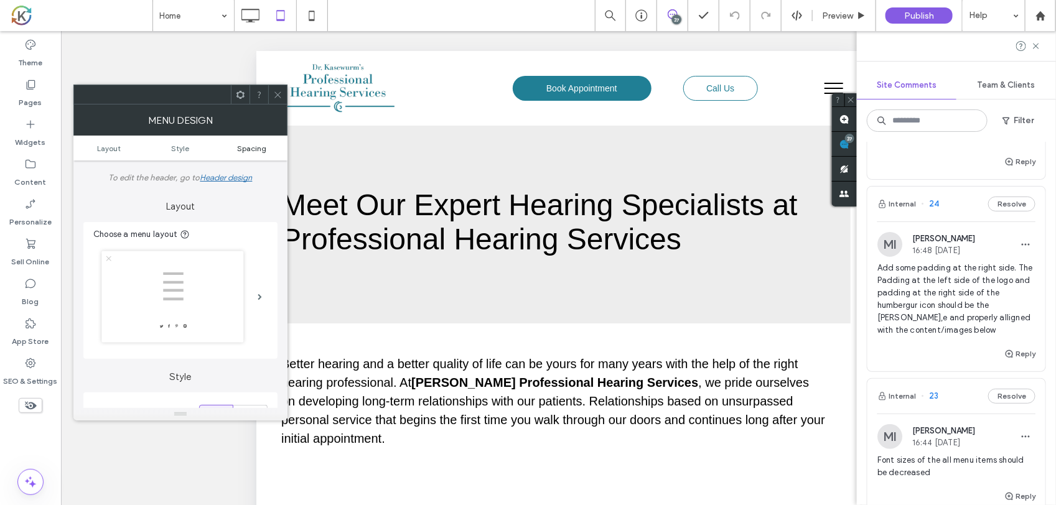
click at [258, 147] on span "Spacing" at bounding box center [251, 148] width 29 height 9
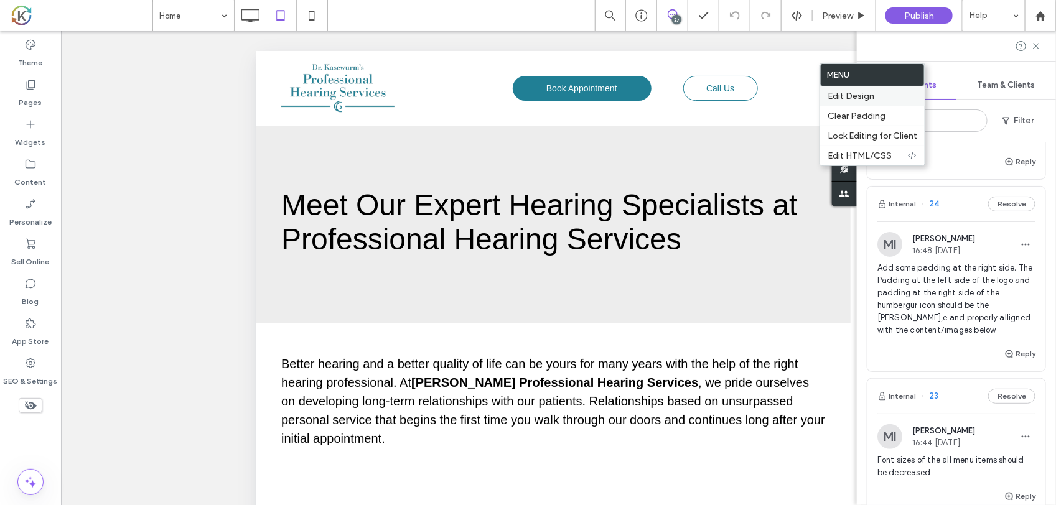
click at [838, 100] on span "Edit Design" at bounding box center [851, 96] width 47 height 11
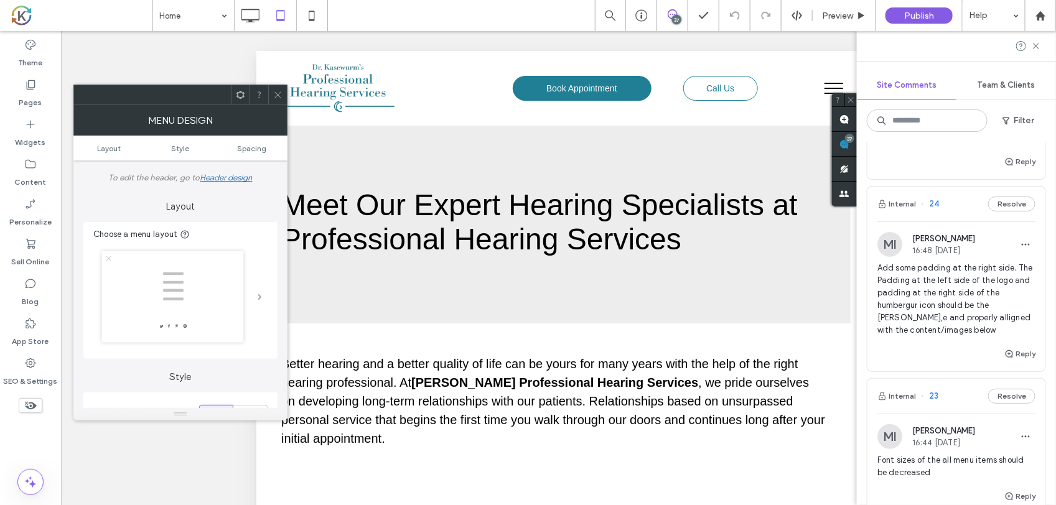
click at [262, 296] on span at bounding box center [260, 297] width 4 height 6
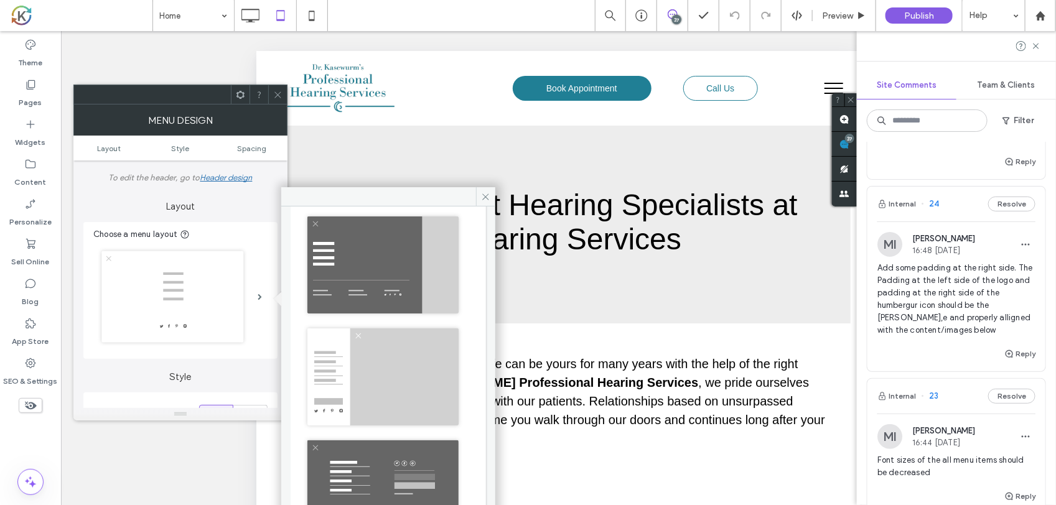
scroll to position [78, 0]
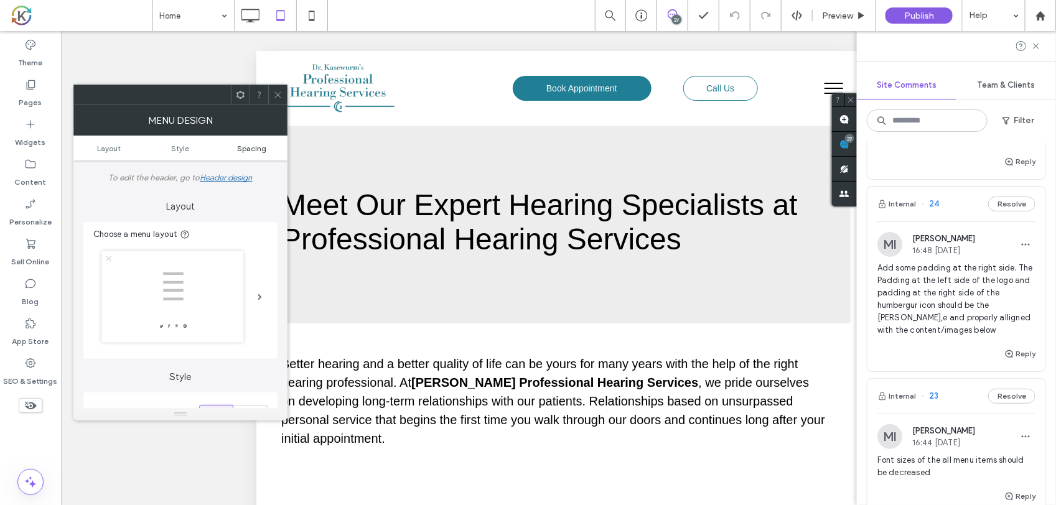
click at [256, 144] on span "Spacing" at bounding box center [251, 148] width 29 height 9
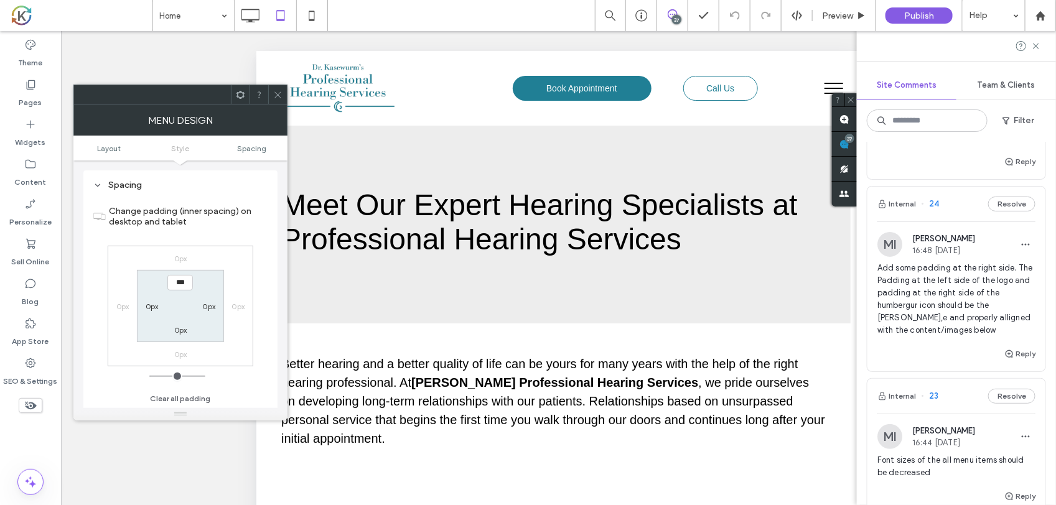
scroll to position [660, 0]
click at [205, 303] on label "0px" at bounding box center [208, 304] width 13 height 9
type input "*"
type input "***"
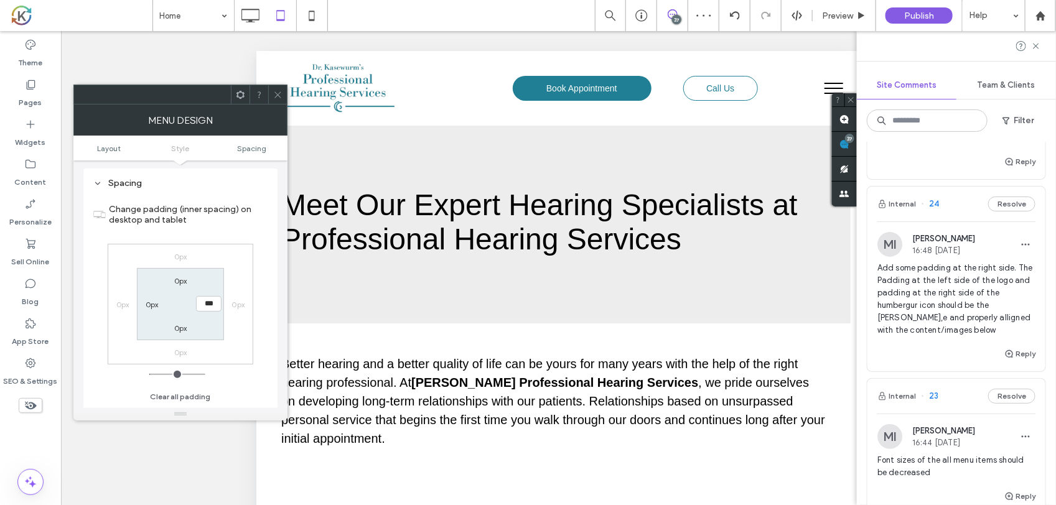
click at [187, 58] on div "Unhide? Yes Unhide? Yes Unhide? Yes Unhide? Yes Unhide? Yes Unhide? Yes Unhide?…" at bounding box center [558, 283] width 995 height 505
click at [277, 95] on use at bounding box center [277, 94] width 6 height 6
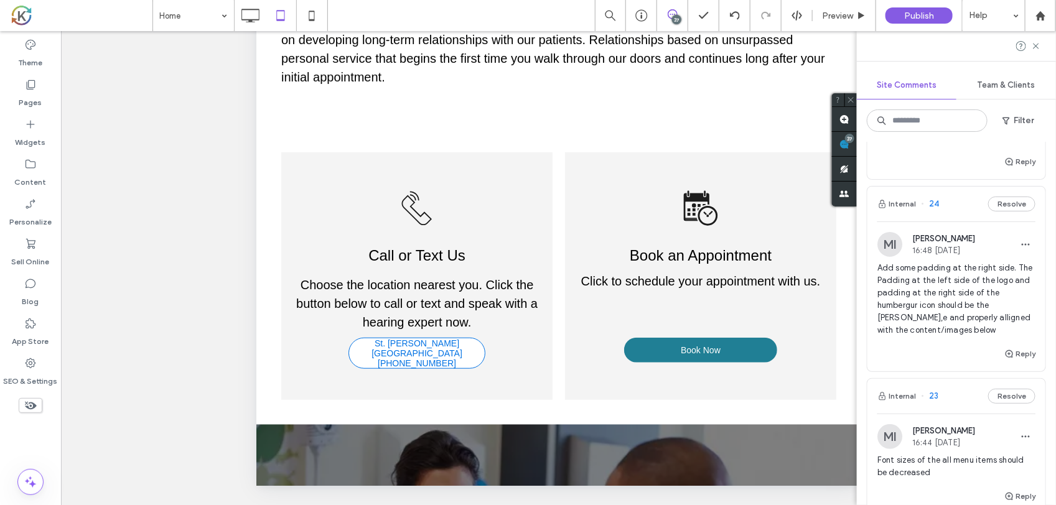
scroll to position [0, 0]
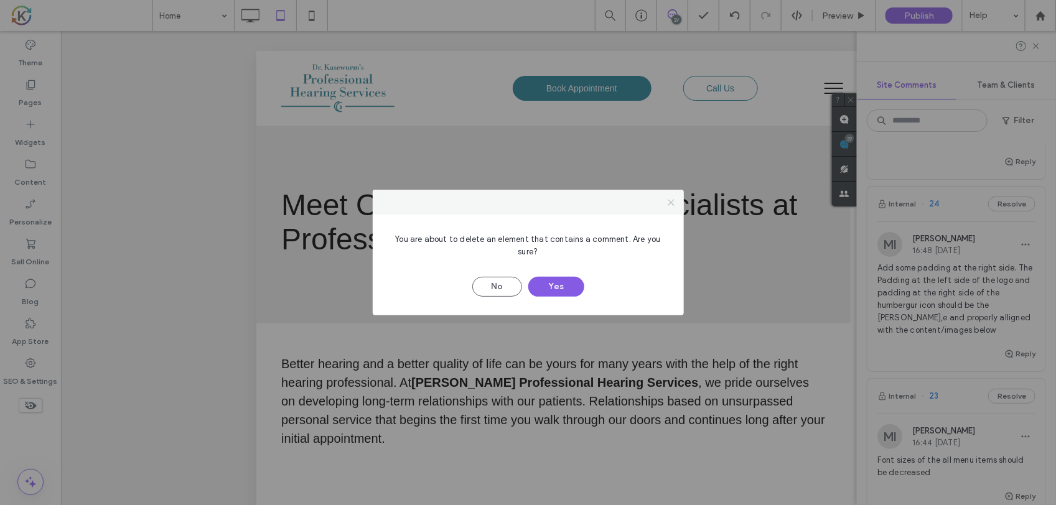
click at [671, 202] on use at bounding box center [671, 202] width 6 height 6
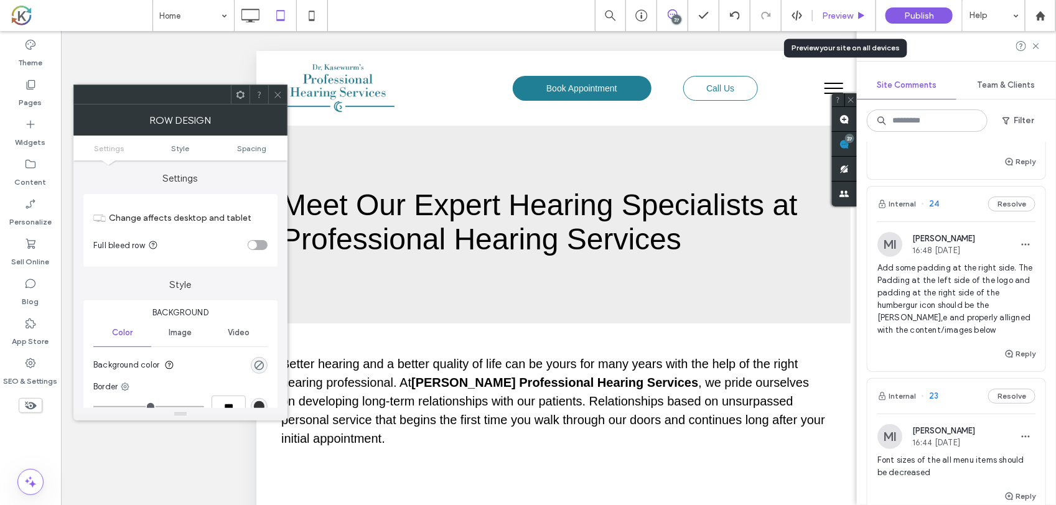
click at [851, 21] on div "Preview" at bounding box center [844, 15] width 63 height 31
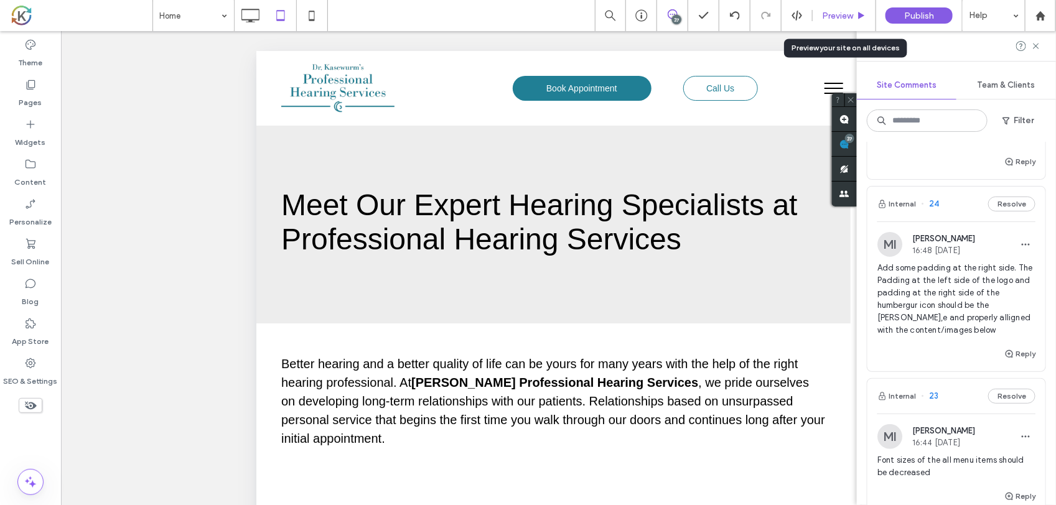
click at [820, 16] on div "Preview" at bounding box center [844, 16] width 63 height 11
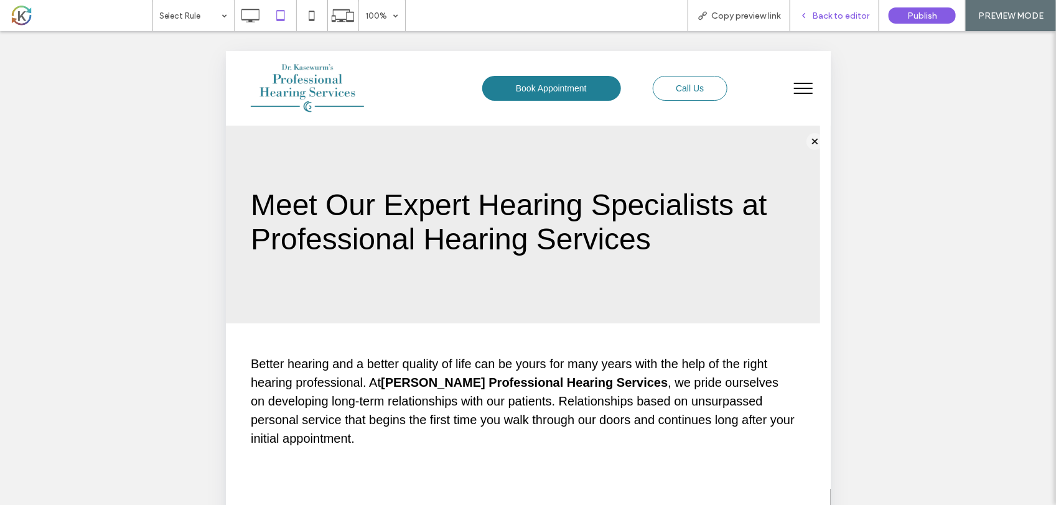
click at [820, 19] on span "Back to editor" at bounding box center [840, 16] width 57 height 11
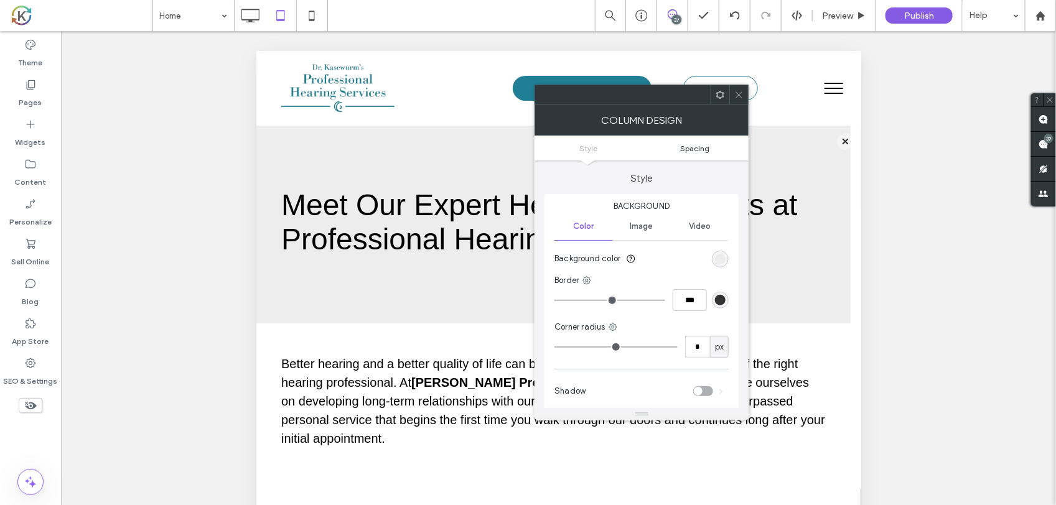
click at [711, 148] on link "Spacing" at bounding box center [695, 148] width 107 height 9
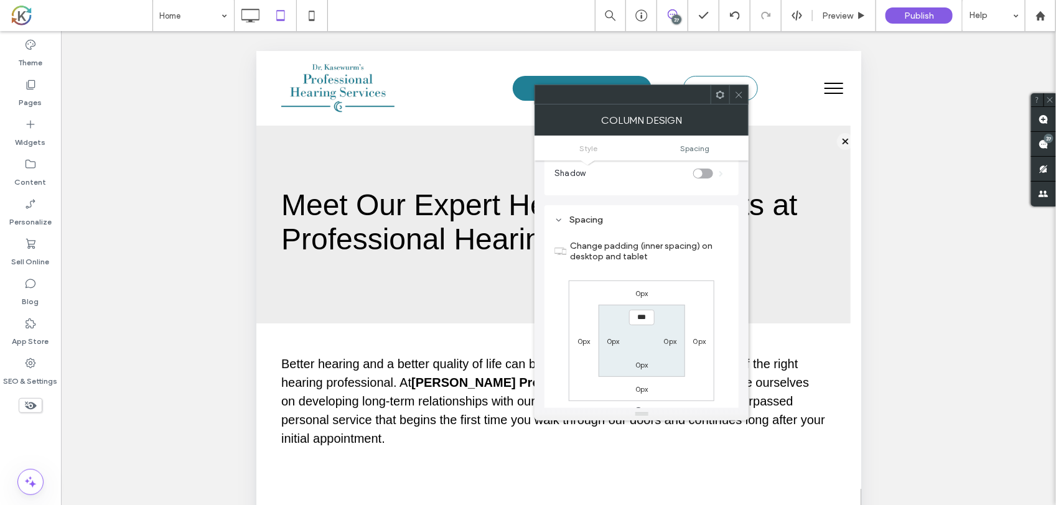
scroll to position [253, 0]
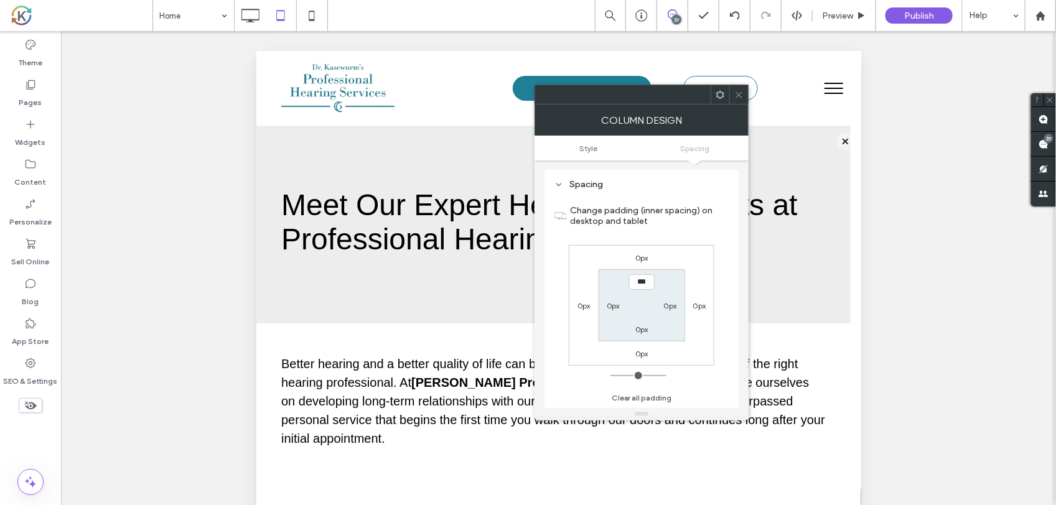
click at [673, 311] on label "0px" at bounding box center [670, 305] width 13 height 9
type input "**"
type input "*"
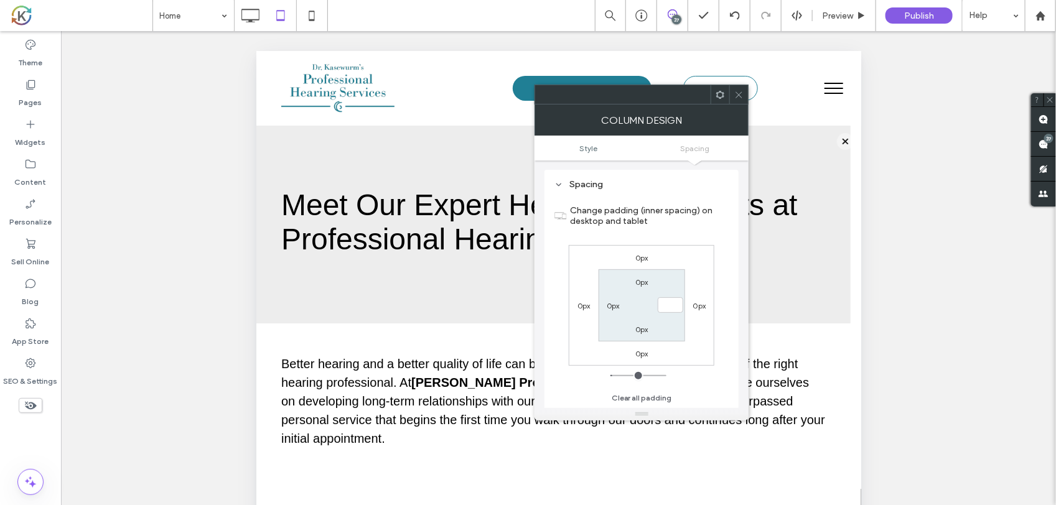
type input "***"
drag, startPoint x: 744, startPoint y: 204, endPoint x: 741, endPoint y: 97, distance: 107.1
click at [741, 96] on icon at bounding box center [738, 94] width 9 height 9
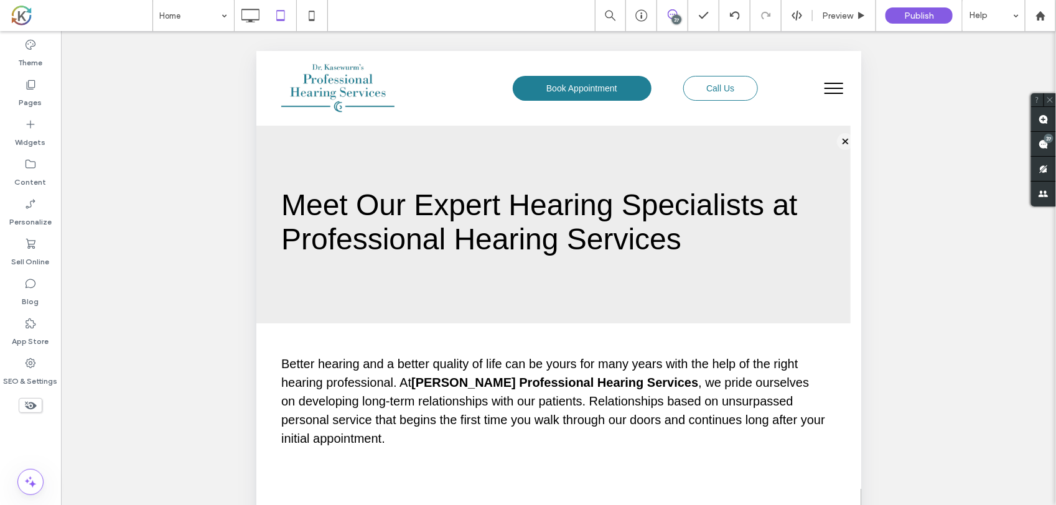
drag, startPoint x: 748, startPoint y: 98, endPoint x: 899, endPoint y: 79, distance: 153.1
click at [899, 79] on div "Unhide? Yes Unhide? Yes Unhide? Yes Unhide? Yes Unhide? Yes Unhide? Yes Unhide?…" at bounding box center [558, 283] width 995 height 505
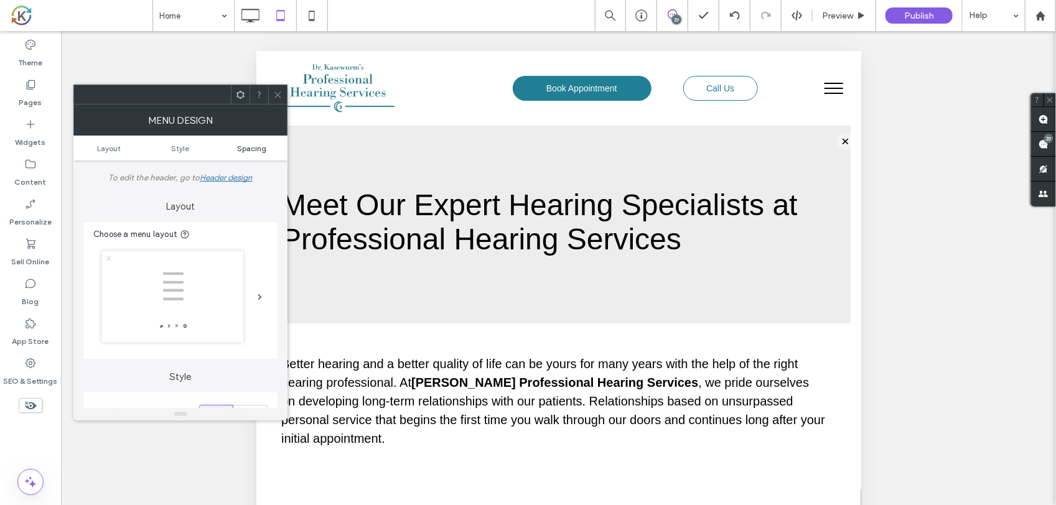
click at [262, 152] on span "Spacing" at bounding box center [251, 148] width 29 height 9
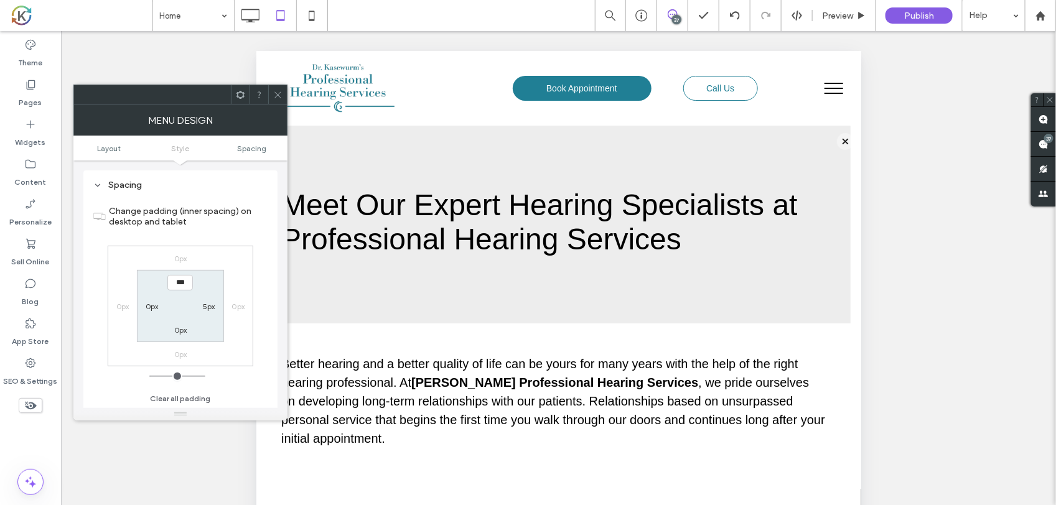
scroll to position [660, 0]
click at [212, 309] on label "5px" at bounding box center [209, 304] width 12 height 9
type input "*"
type input "**"
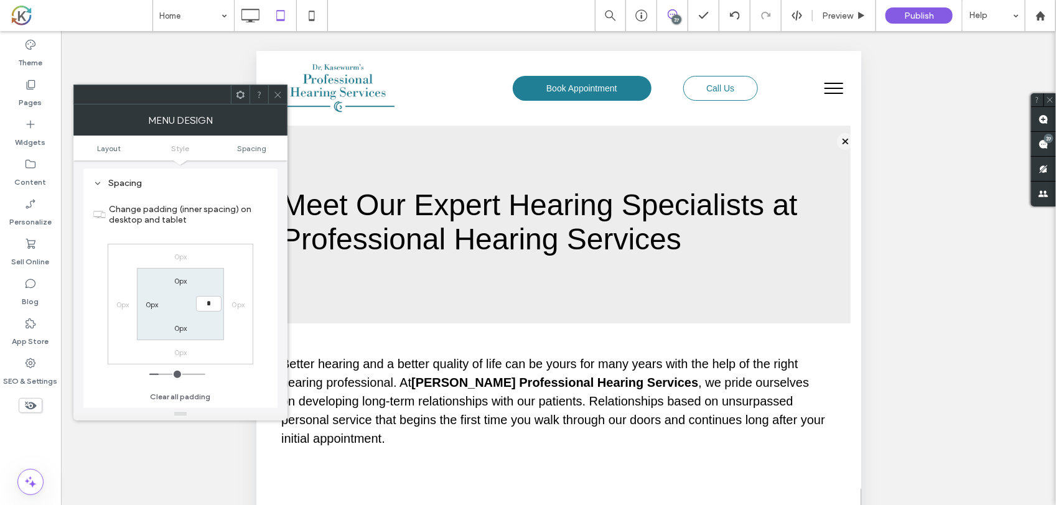
type input "*"
type input "***"
click at [188, 400] on button "Clear all padding" at bounding box center [180, 397] width 60 height 15
type input "*"
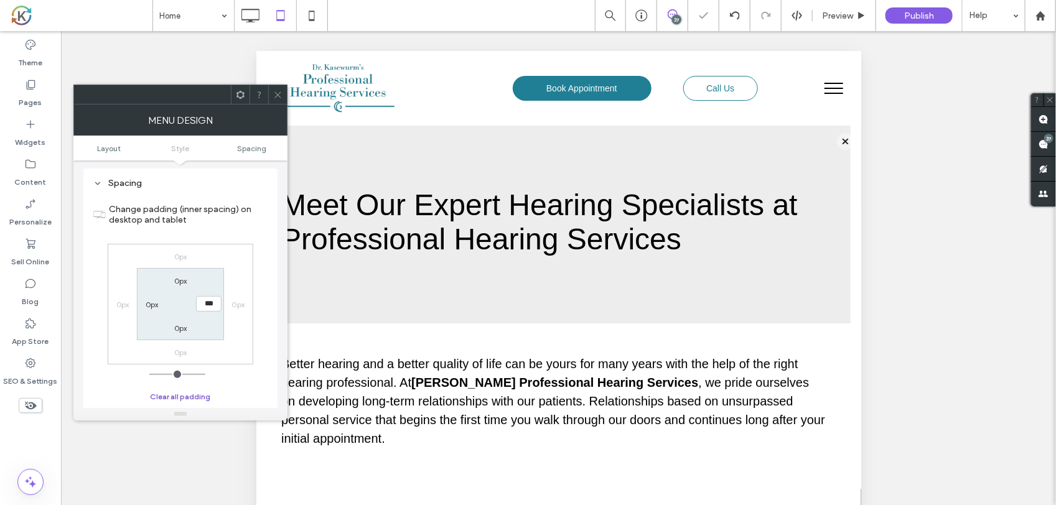
type input "***"
click at [280, 92] on icon at bounding box center [277, 94] width 9 height 9
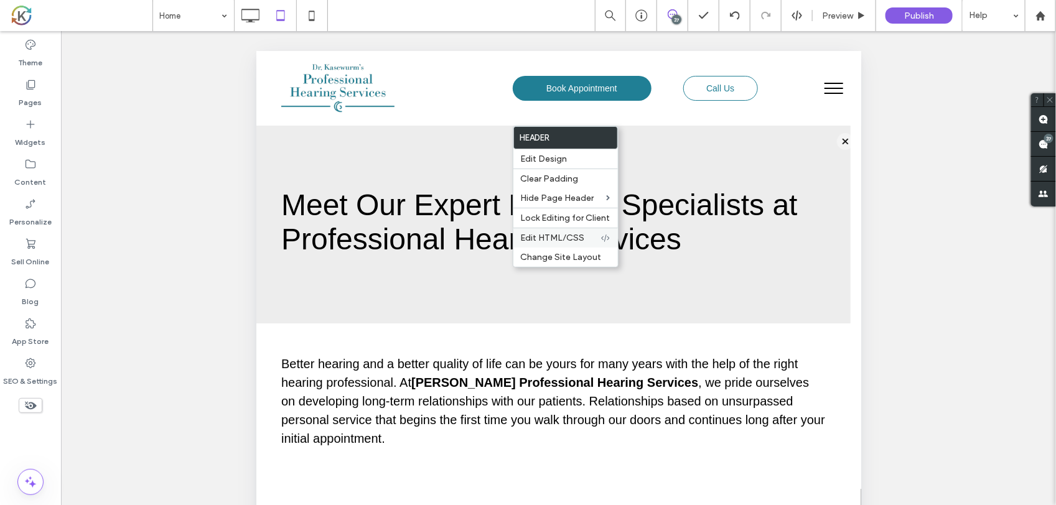
click at [574, 235] on span "Edit HTML/CSS" at bounding box center [553, 238] width 64 height 11
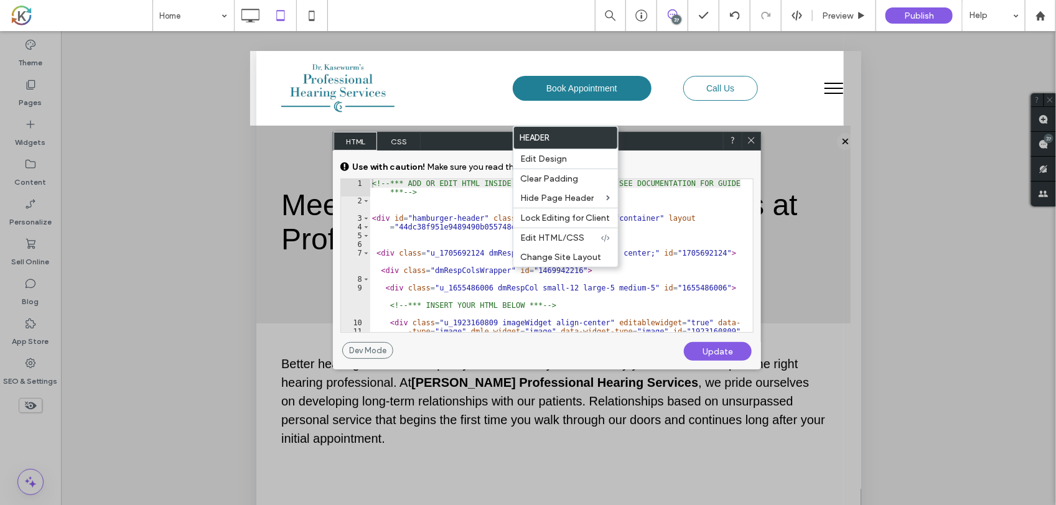
click at [654, 148] on div "HTML CSS" at bounding box center [547, 141] width 428 height 19
click at [476, 137] on div "HTML CSS" at bounding box center [548, 141] width 428 height 19
click at [562, 234] on div "Edit HTML/CSS" at bounding box center [566, 238] width 105 height 20
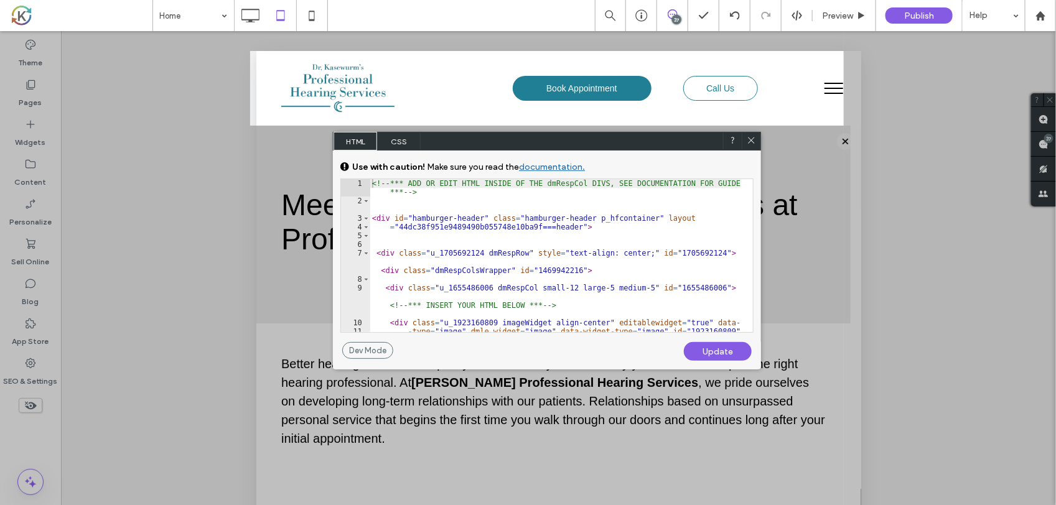
click at [400, 141] on span "CSS" at bounding box center [399, 141] width 44 height 19
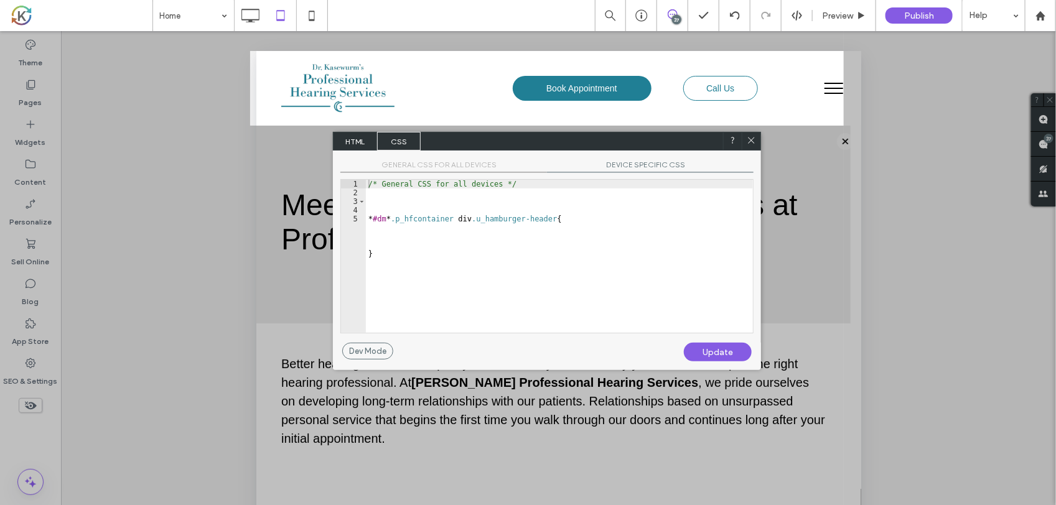
type textarea "*"
click at [439, 238] on div "/* General CSS for all devices */ * #dm * .p_hfcontainer div .u_hamburger-heade…" at bounding box center [559, 265] width 387 height 171
click at [436, 240] on div "/* General CSS for all devices */ * #dm * .p_hfcontainer div .u_hamburger-heade…" at bounding box center [559, 265] width 387 height 171
click at [548, 227] on div "/* General CSS for all devices */ * #dm * .p_hfcontainer div .u_hamburger-heade…" at bounding box center [559, 265] width 387 height 171
click at [586, 209] on div "/* General CSS for all devices */ * #dm * .p_hfcontainer div .u_hamburger-heade…" at bounding box center [559, 265] width 387 height 171
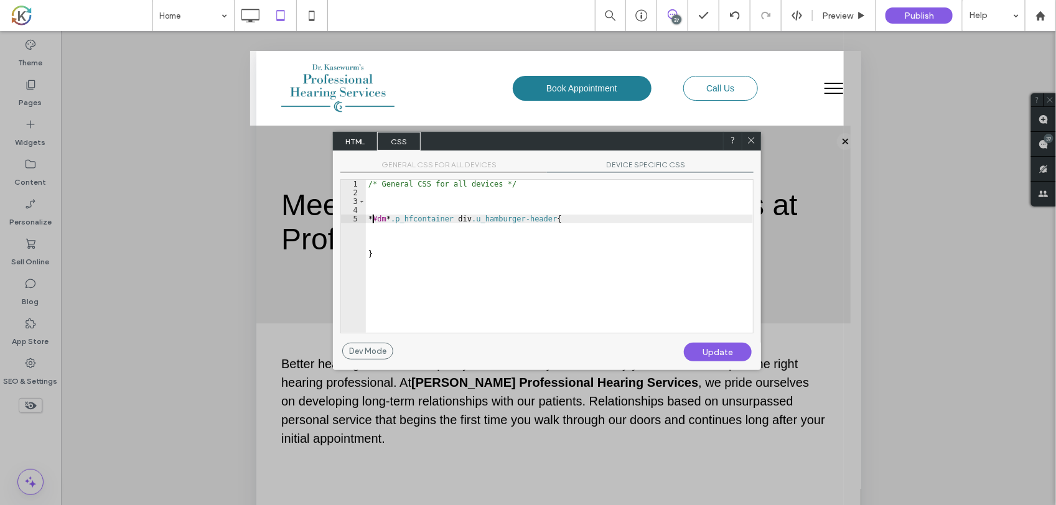
click at [578, 224] on div "/* General CSS for all devices */ * #dm * .p_hfcontainer div .u_hamburger-heade…" at bounding box center [559, 265] width 387 height 171
type textarea "*"
click at [358, 142] on span "HTML" at bounding box center [356, 141] width 44 height 19
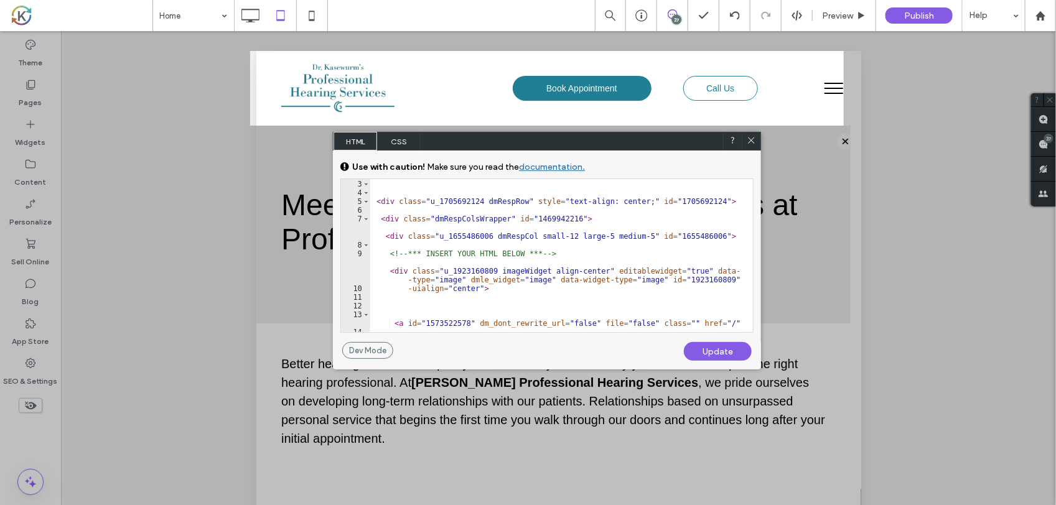
scroll to position [0, 0]
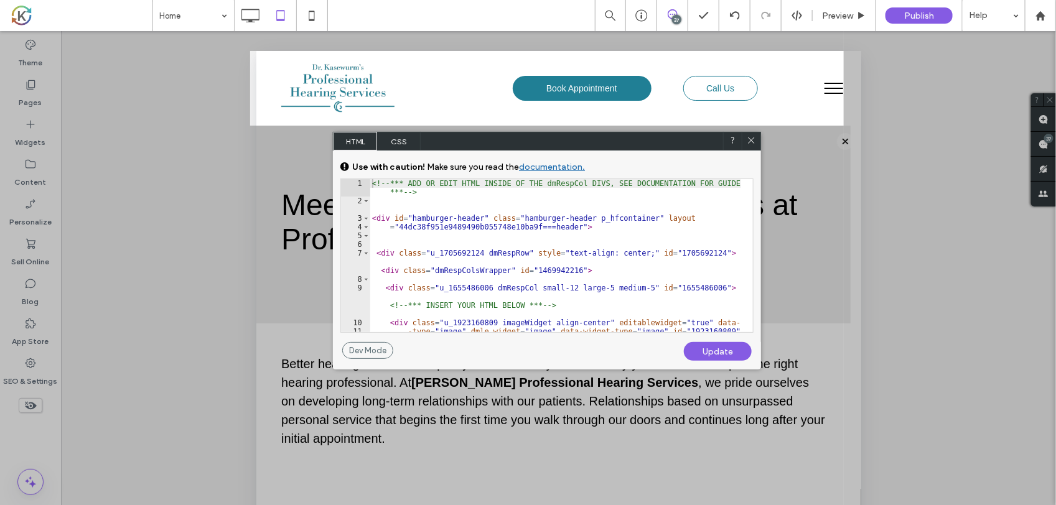
click at [403, 148] on span "CSS" at bounding box center [399, 141] width 44 height 19
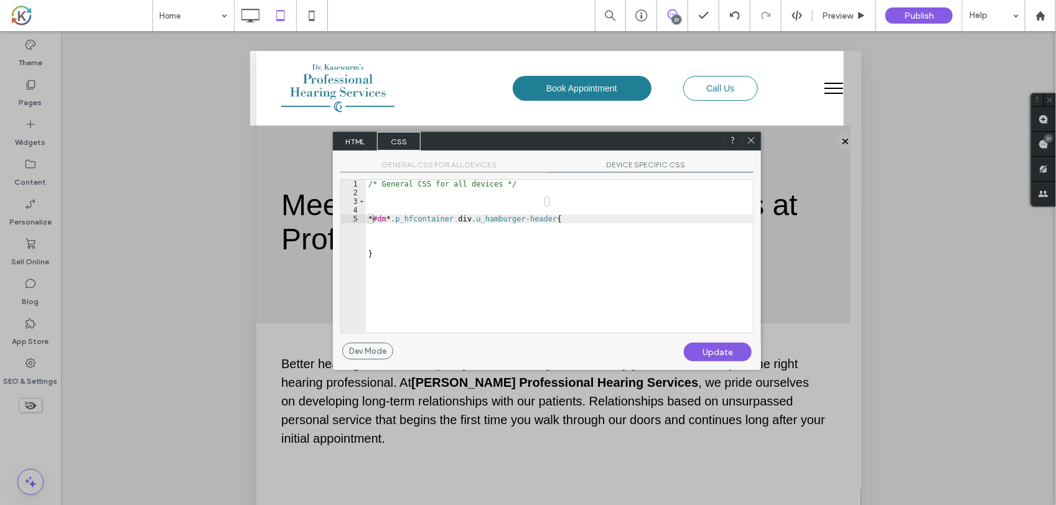
click at [362, 147] on span "HTML" at bounding box center [356, 141] width 44 height 19
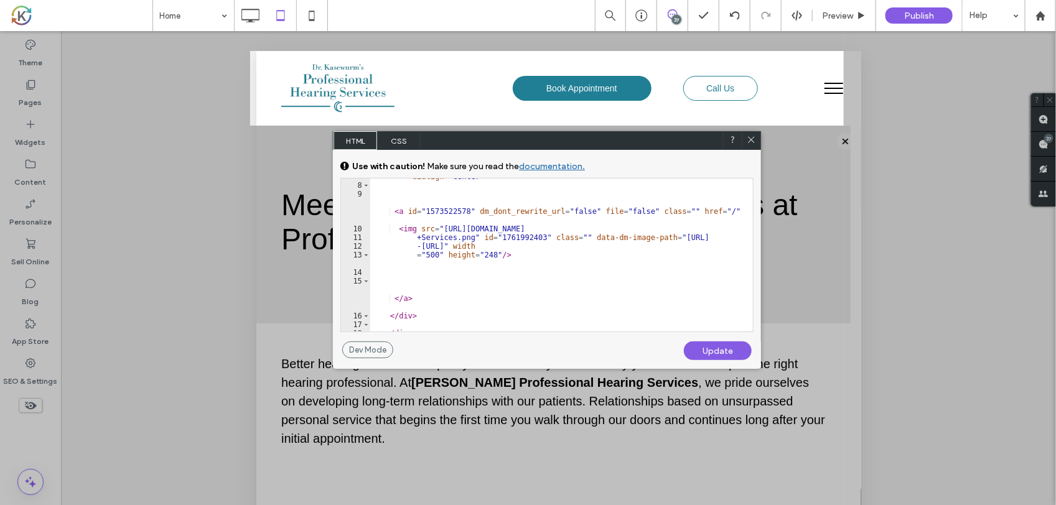
scroll to position [93, 0]
click at [710, 215] on div "< div class = "u_1923160809 imageWidget align-center" editablewidget = "true" d…" at bounding box center [556, 249] width 372 height 188
type textarea "**********"
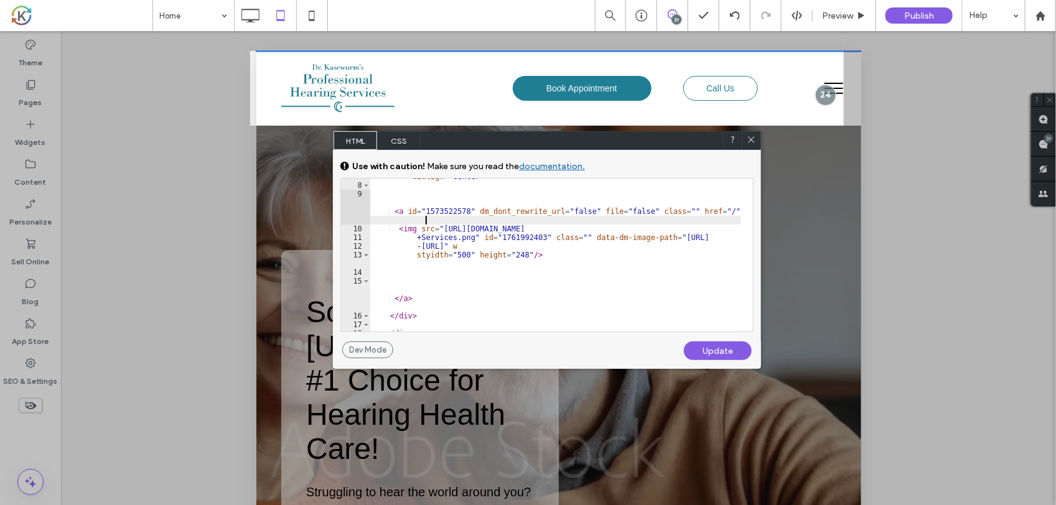
type textarea "**********"
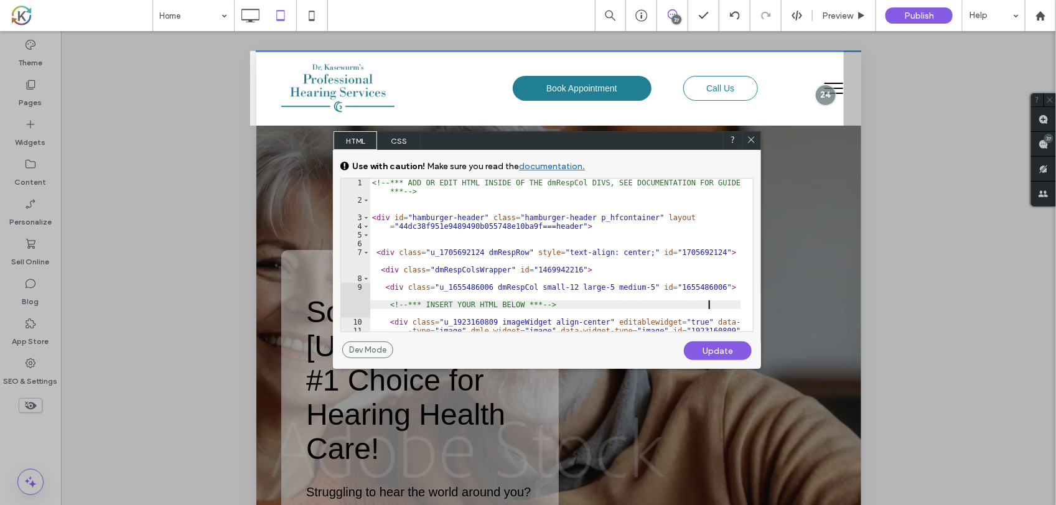
click at [750, 139] on icon at bounding box center [751, 139] width 9 height 9
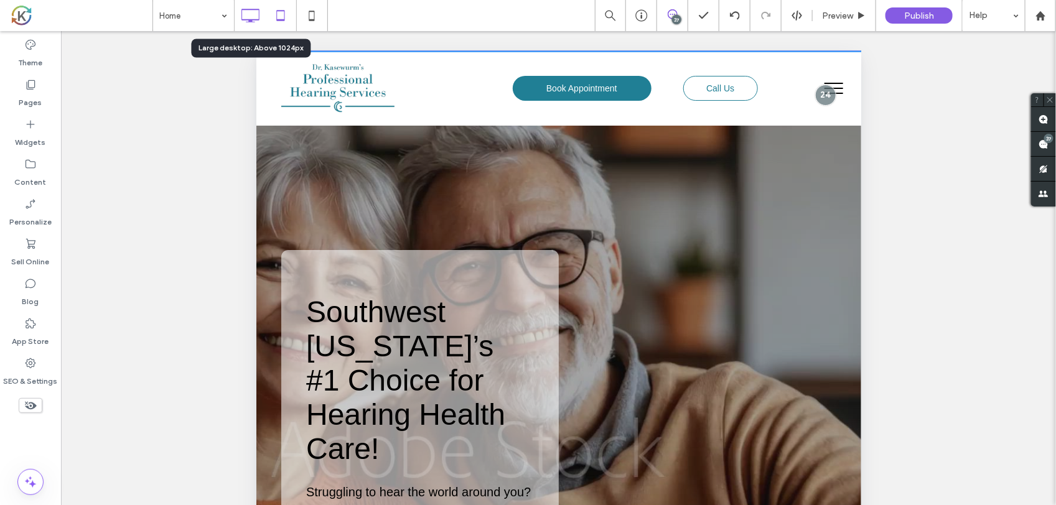
click at [252, 14] on icon at bounding box center [250, 15] width 25 height 25
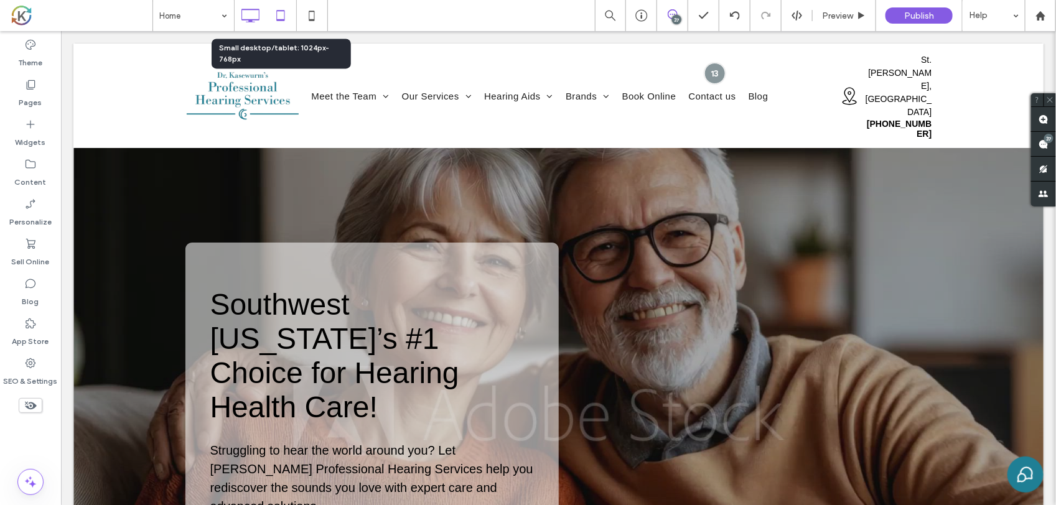
click at [291, 6] on icon at bounding box center [280, 15] width 25 height 25
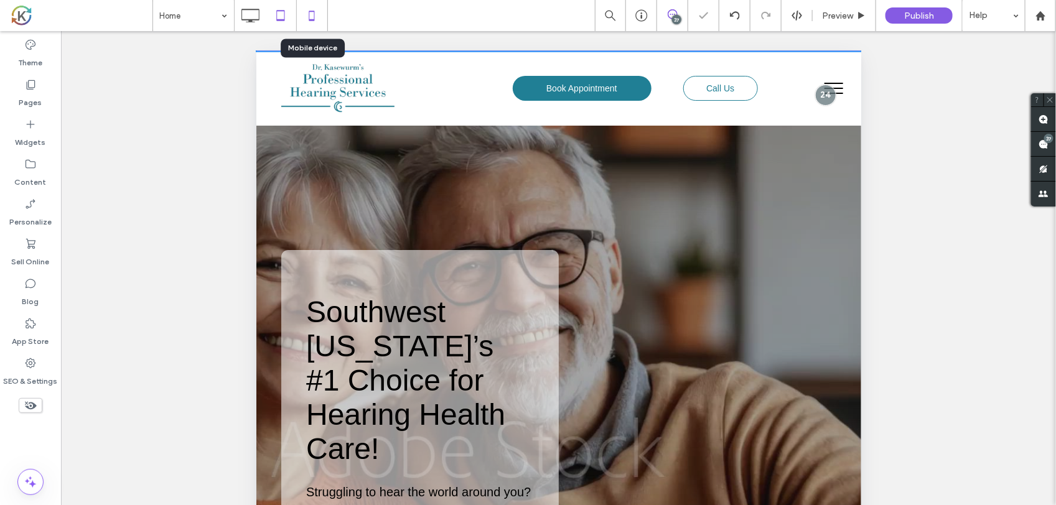
click at [318, 14] on icon at bounding box center [311, 15] width 25 height 25
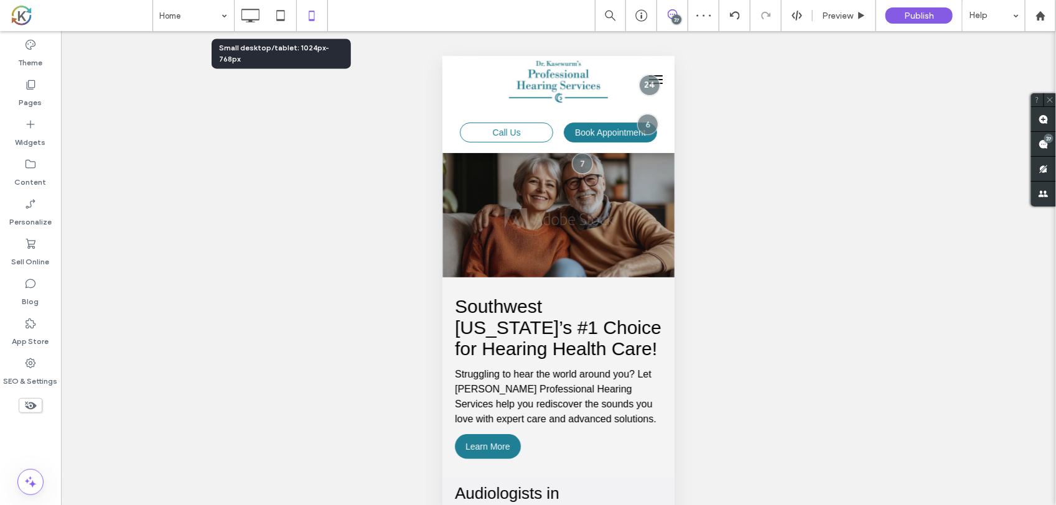
click at [286, 11] on icon at bounding box center [280, 15] width 25 height 25
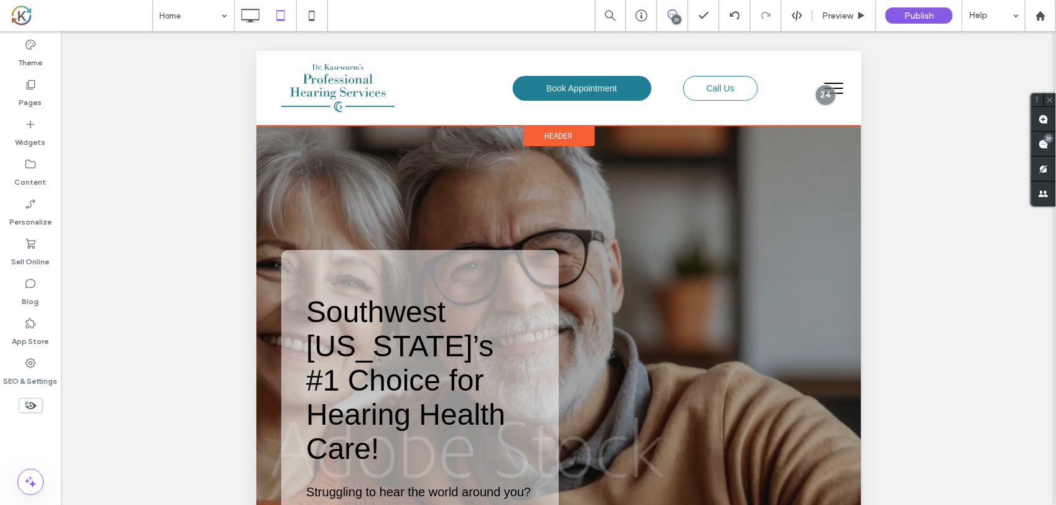
click at [553, 130] on span "Header" at bounding box center [559, 135] width 28 height 11
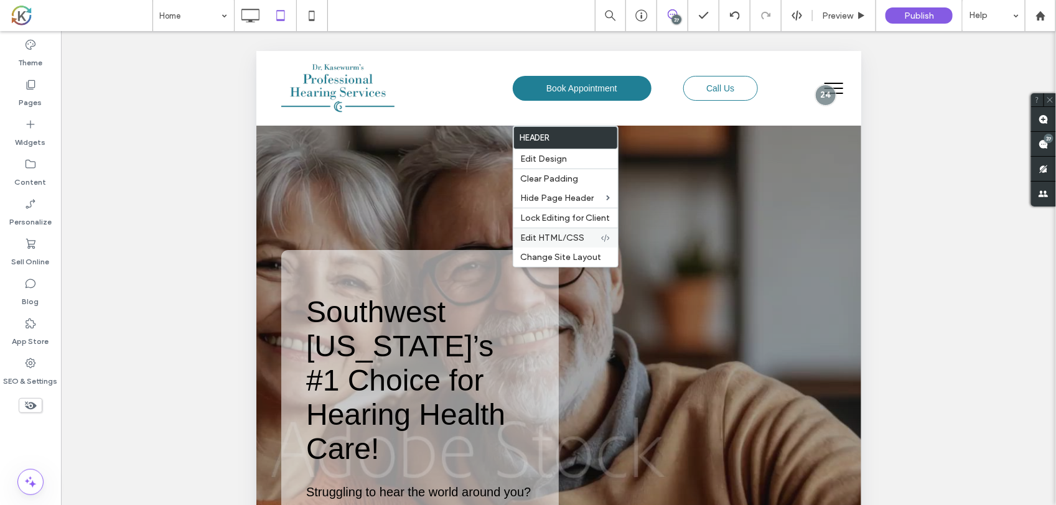
click at [576, 238] on span "Edit HTML/CSS" at bounding box center [553, 238] width 64 height 11
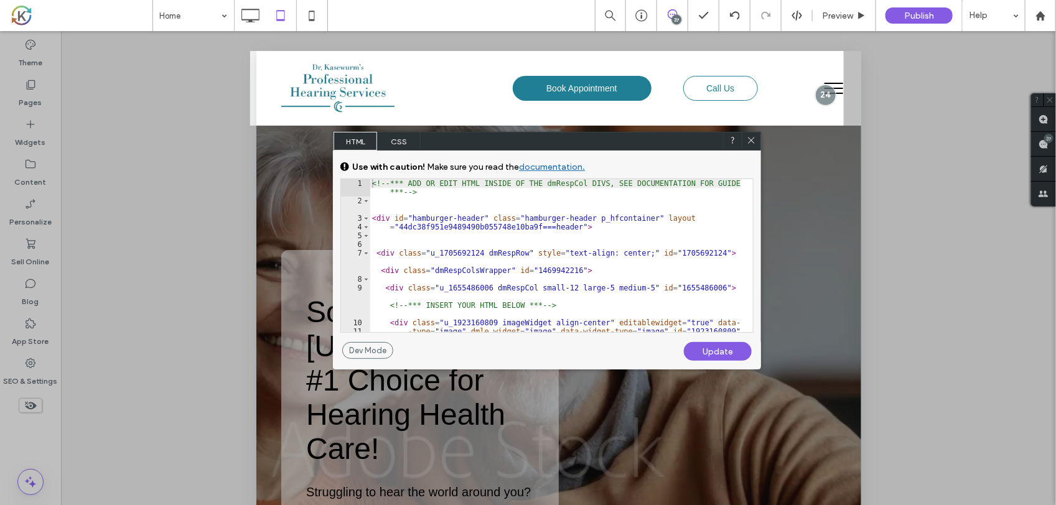
drag, startPoint x: 850, startPoint y: 10, endPoint x: 934, endPoint y: 377, distance: 376.7
click at [934, 377] on div at bounding box center [950, 253] width 212 height 506
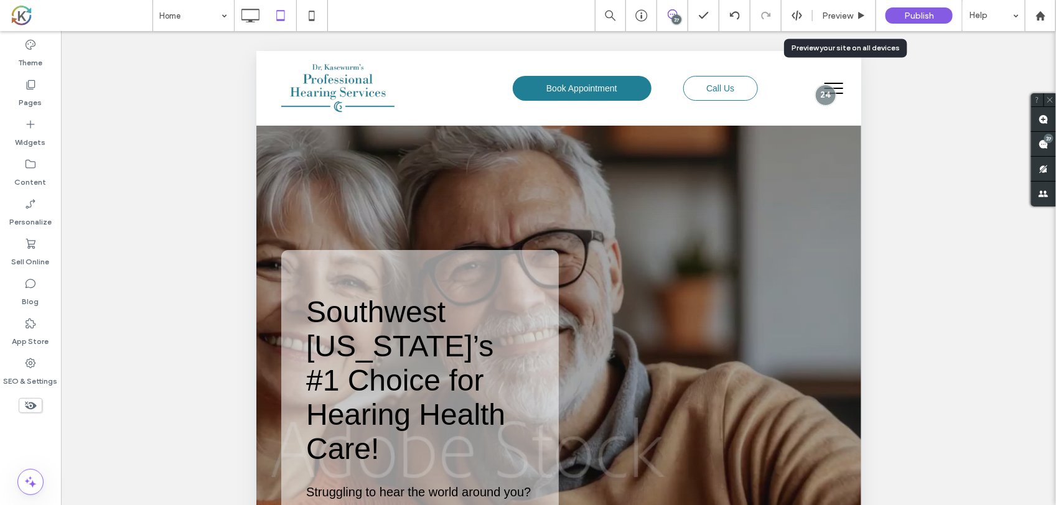
drag, startPoint x: 848, startPoint y: 14, endPoint x: 888, endPoint y: 315, distance: 303.8
click at [920, 381] on div "Unhide? Yes Unhide? Yes Unhide? Yes Unhide? Yes Unhide? Yes Unhide? Yes Unhide?…" at bounding box center [558, 283] width 995 height 505
click at [853, 7] on div "Preview" at bounding box center [844, 15] width 63 height 31
click at [844, 17] on span "Preview" at bounding box center [837, 16] width 31 height 11
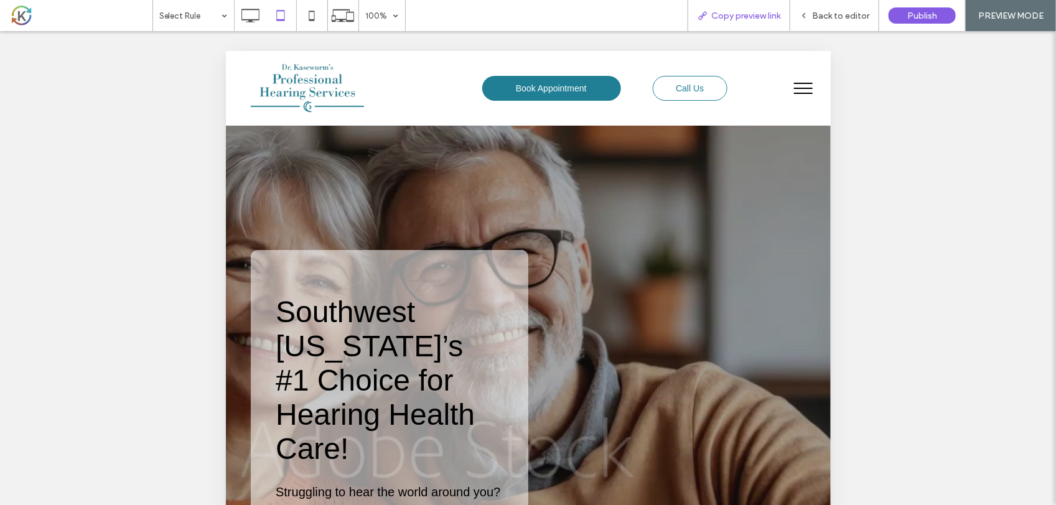
click at [755, 20] on span "Copy preview link" at bounding box center [745, 16] width 69 height 11
click at [845, 16] on span "Back to editor" at bounding box center [840, 16] width 57 height 11
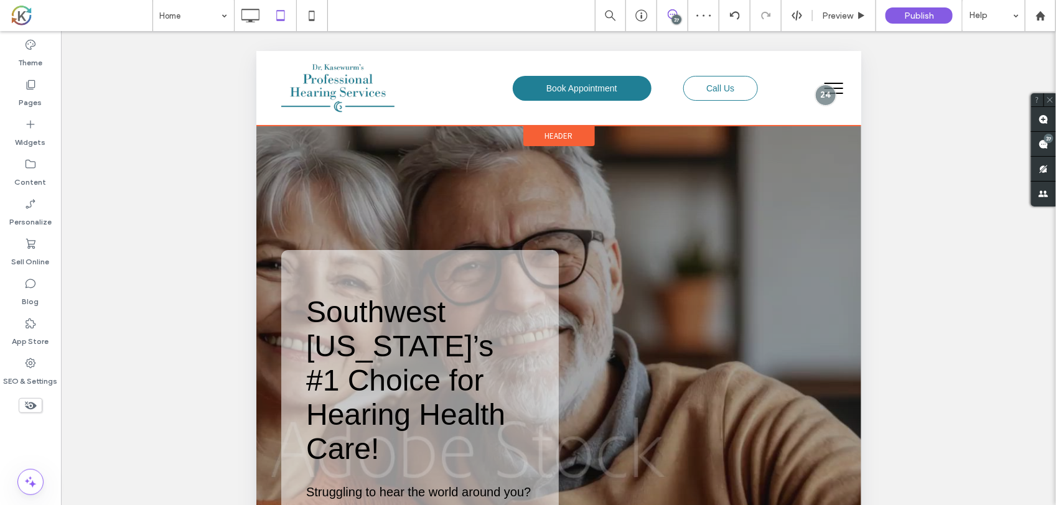
click at [545, 133] on span "Header" at bounding box center [559, 135] width 28 height 11
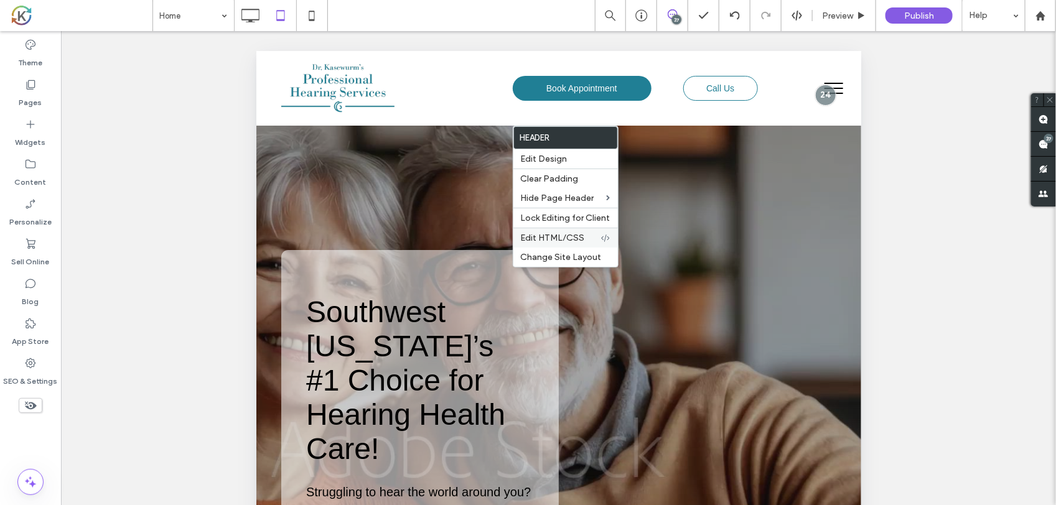
click at [562, 238] on span "Edit HTML/CSS" at bounding box center [553, 238] width 64 height 11
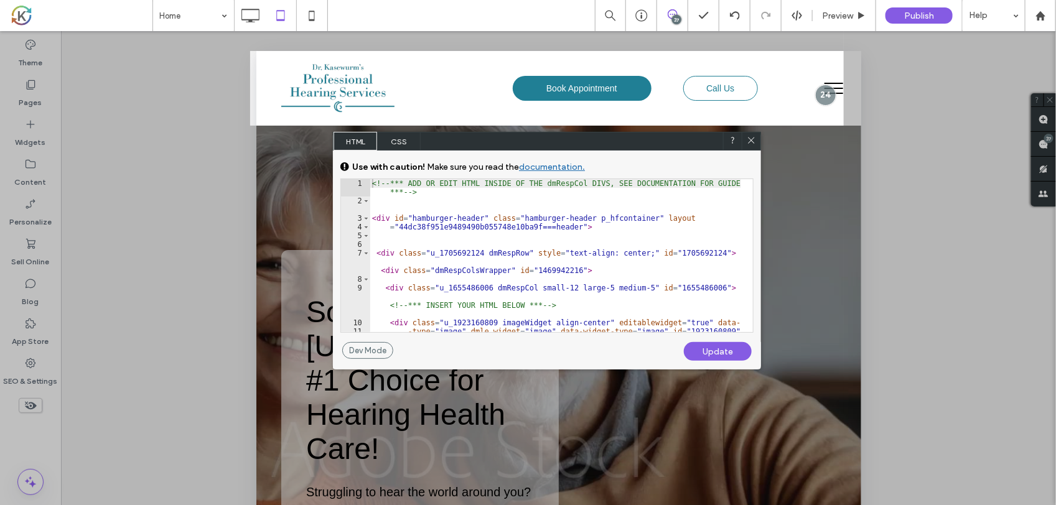
click at [403, 136] on span "CSS" at bounding box center [399, 141] width 44 height 19
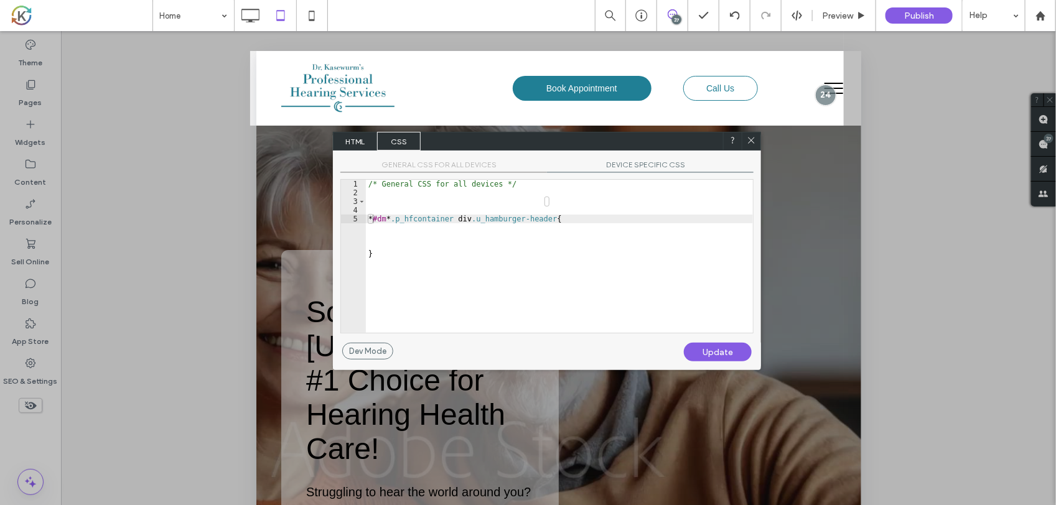
click at [464, 265] on div "/* General CSS for all devices */ * #dm * .p_hfcontainer div .u_hamburger-heade…" at bounding box center [559, 265] width 387 height 171
click at [431, 260] on div "/* General CSS for all devices */ * #dm * .p_hfcontainer div .u_hamburger-heade…" at bounding box center [559, 265] width 387 height 171
click at [429, 259] on div "/* General CSS for all devices */ * #dm * .p_hfcontainer div .u_hamburger-heade…" at bounding box center [559, 265] width 387 height 171
click at [396, 195] on div "/* General CSS for all devices */ * #dm * .p_hfcontainer div .u_hamburger-heade…" at bounding box center [559, 265] width 387 height 171
click at [394, 197] on div "/* General CSS for all devices */ * #dm * .p_hfcontainer div .u_hamburger-heade…" at bounding box center [559, 265] width 387 height 171
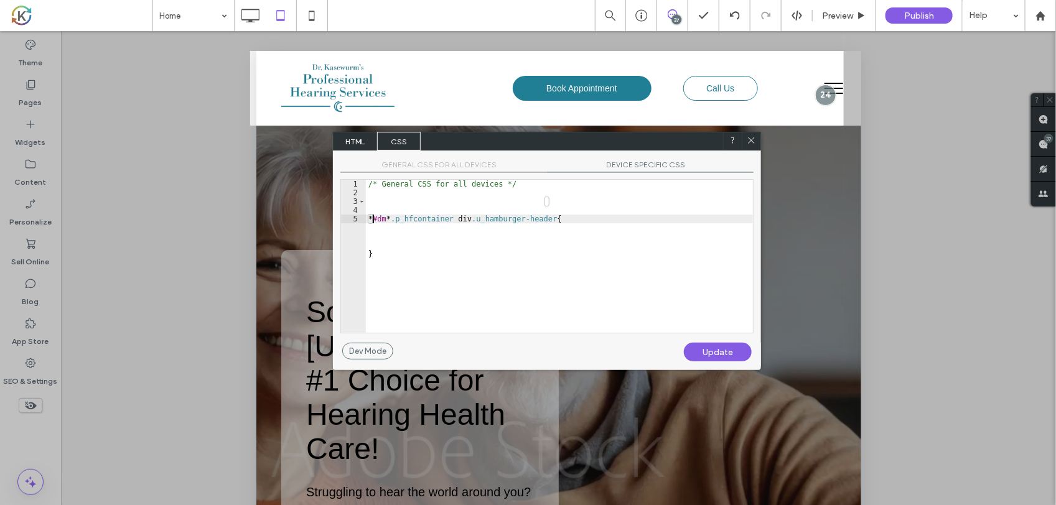
click at [391, 240] on div "/* General CSS for all devices */ * #dm * .p_hfcontainer div .u_hamburger-heade…" at bounding box center [559, 265] width 387 height 171
click at [453, 268] on div "/* General CSS for all devices */ * #dm * .p_hfcontainer div .u_hamburger-heade…" at bounding box center [559, 265] width 387 height 171
drag, startPoint x: 465, startPoint y: 284, endPoint x: 442, endPoint y: 309, distance: 33.5
click at [470, 296] on div "/* General CSS for all devices */ * #dm * .p_hfcontainer div .u_hamburger-heade…" at bounding box center [559, 265] width 387 height 171
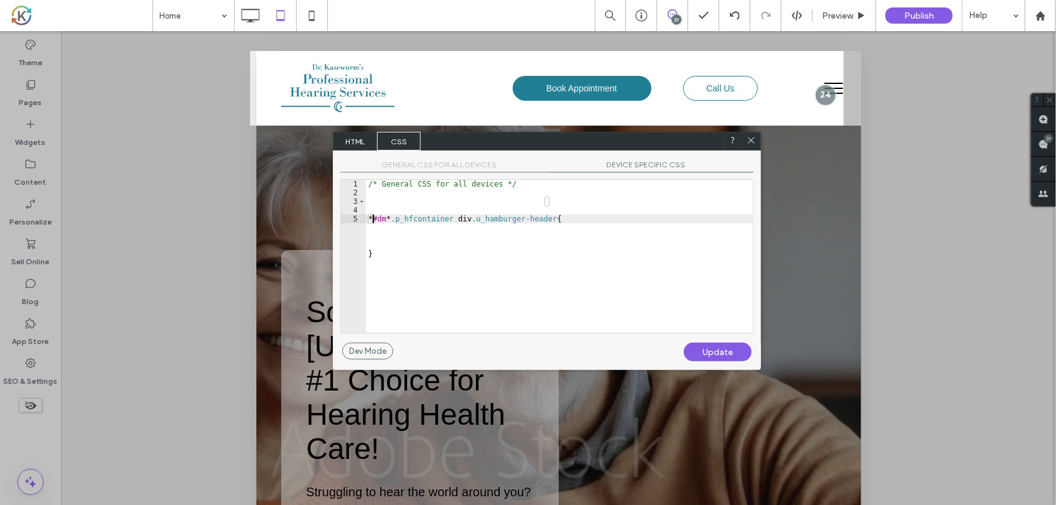
click at [441, 309] on div "/* General CSS for all devices */ * #dm * .p_hfcontainer div .u_hamburger-heade…" at bounding box center [559, 265] width 387 height 171
drag, startPoint x: 424, startPoint y: 296, endPoint x: 387, endPoint y: 221, distance: 84.1
click at [387, 221] on div "/* General CSS for all devices */ * #dm * .p_hfcontainer div .u_hamburger-heade…" at bounding box center [559, 265] width 387 height 171
click at [417, 240] on div "/* General CSS for all devices */ * #dm * .p_hfcontainer div .u_hamburger-heade…" at bounding box center [559, 265] width 387 height 171
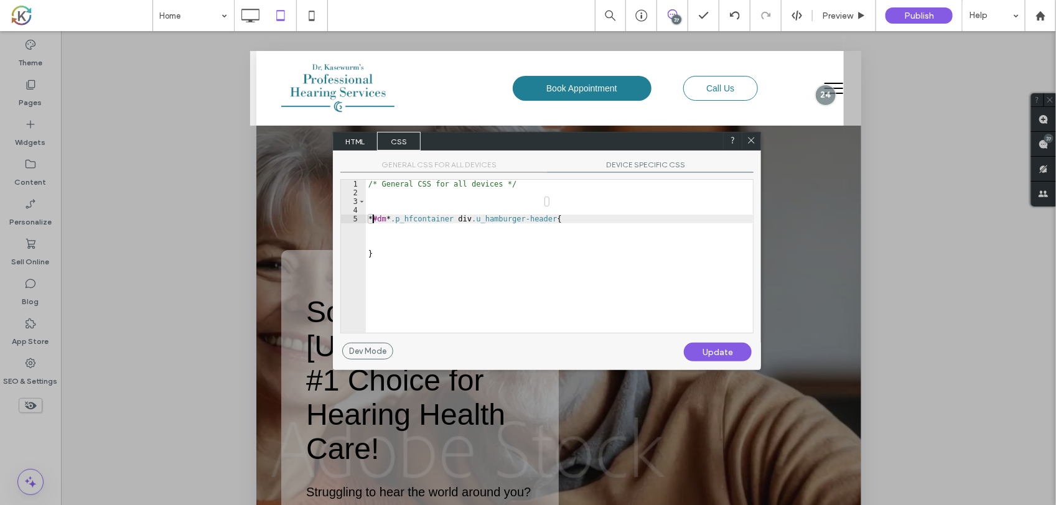
click at [405, 241] on div "/* General CSS for all devices */ * #dm * .p_hfcontainer div .u_hamburger-heade…" at bounding box center [559, 265] width 387 height 171
drag, startPoint x: 394, startPoint y: 232, endPoint x: 482, endPoint y: 262, distance: 93.3
click at [482, 261] on div "/* General CSS for all devices */ * #dm * .p_hfcontainer div .u_hamburger-heade…" at bounding box center [559, 265] width 387 height 171
click at [514, 202] on div "/* General CSS for all devices */ * #dm * .p_hfcontainer div .u_hamburger-heade…" at bounding box center [559, 265] width 387 height 171
type textarea "**********"
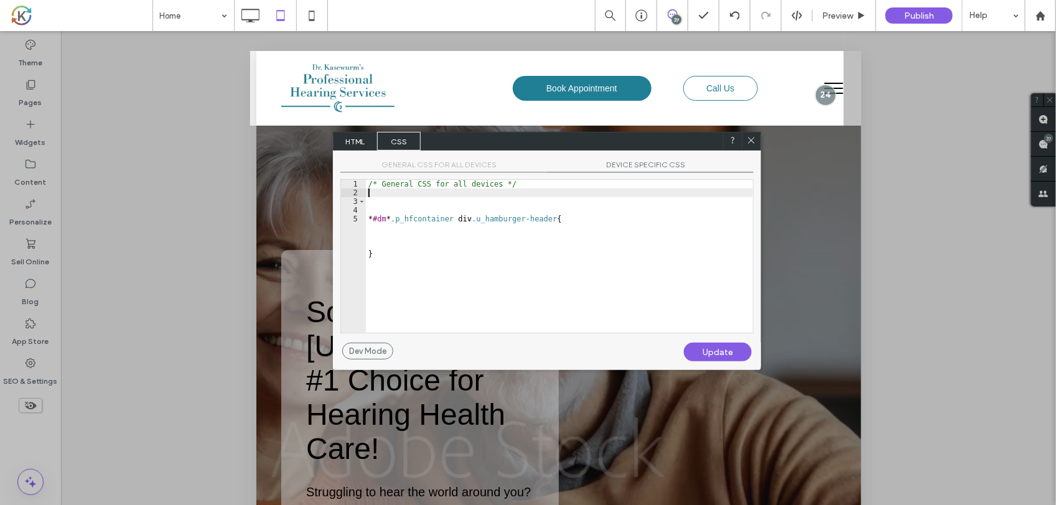
click at [498, 194] on div "/* General CSS for all devices */ * #dm * .p_hfcontainer div .u_hamburger-heade…" at bounding box center [559, 265] width 387 height 171
click at [484, 200] on div "/* General CSS for all devices */ * #dm * .p_hfcontainer div .u_hamburger-heade…" at bounding box center [559, 265] width 387 height 171
type textarea "**********"
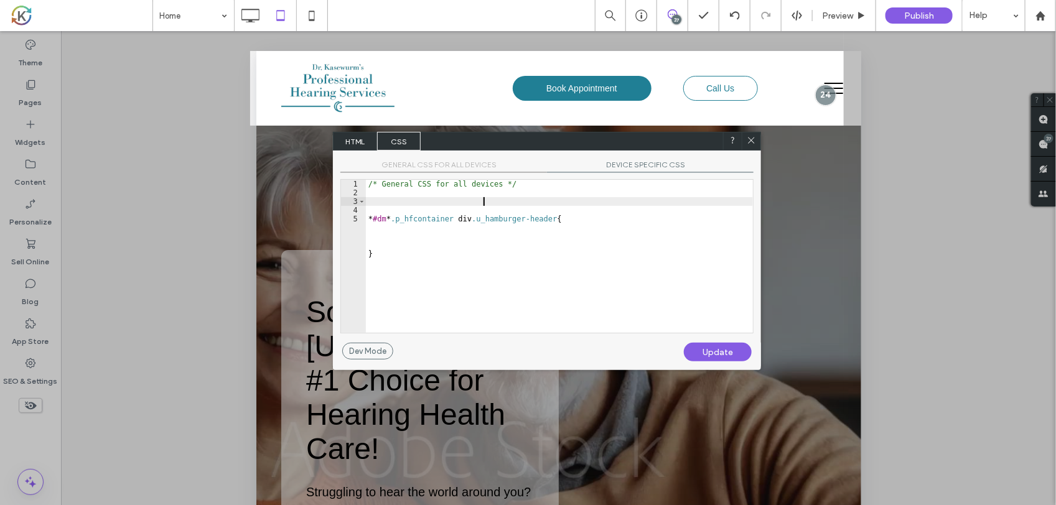
scroll to position [0, 0]
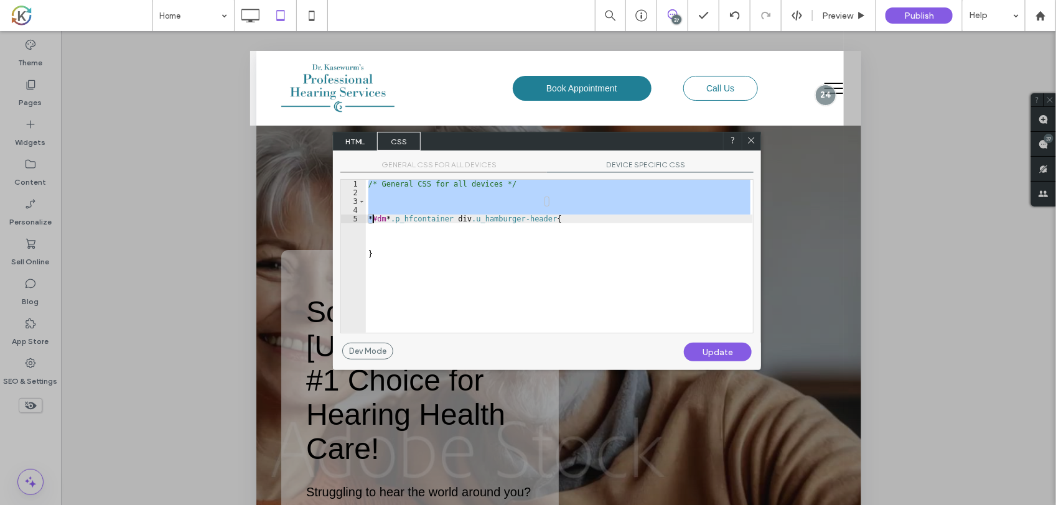
click at [411, 202] on div "/* General CSS for all devices */ * #dm * .p_hfcontainer div .u_hamburger-heade…" at bounding box center [559, 256] width 387 height 153
type textarea "**********"
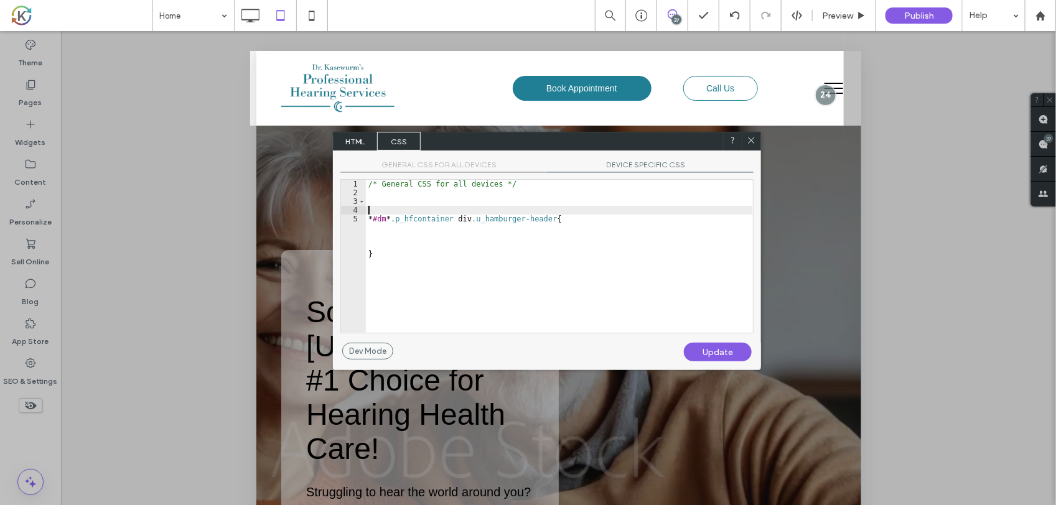
paste textarea "**********"
type textarea "**********"
click at [724, 352] on div "Update" at bounding box center [718, 352] width 68 height 19
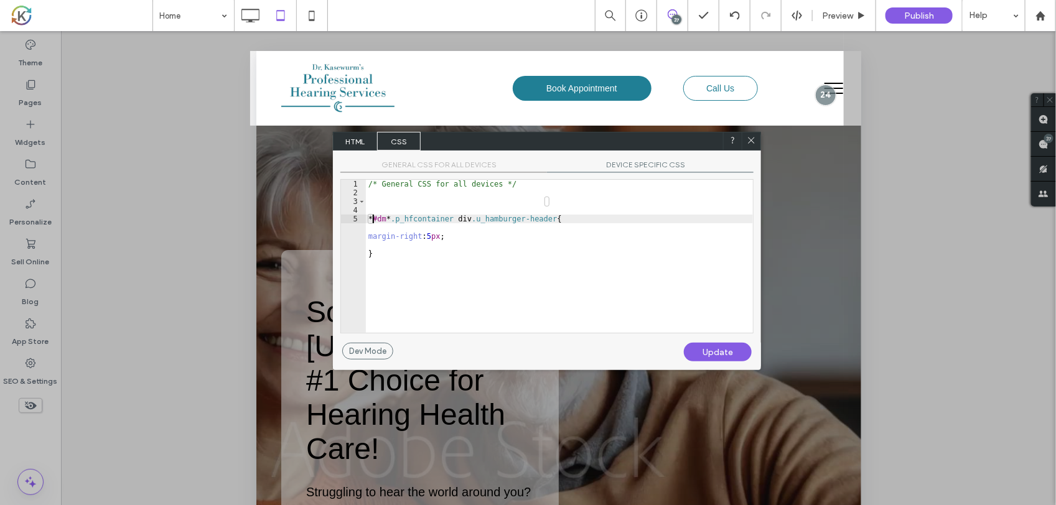
click at [450, 237] on div "/* General CSS for all devices */ * #dm * .p_hfcontainer div .u_hamburger-heade…" at bounding box center [559, 265] width 387 height 171
click at [425, 206] on div "/* General CSS for all devices */ * #dm * .p_hfcontainer div .u_hamburger-heade…" at bounding box center [559, 265] width 387 height 171
type textarea "**********"
click at [749, 144] on icon at bounding box center [751, 140] width 9 height 9
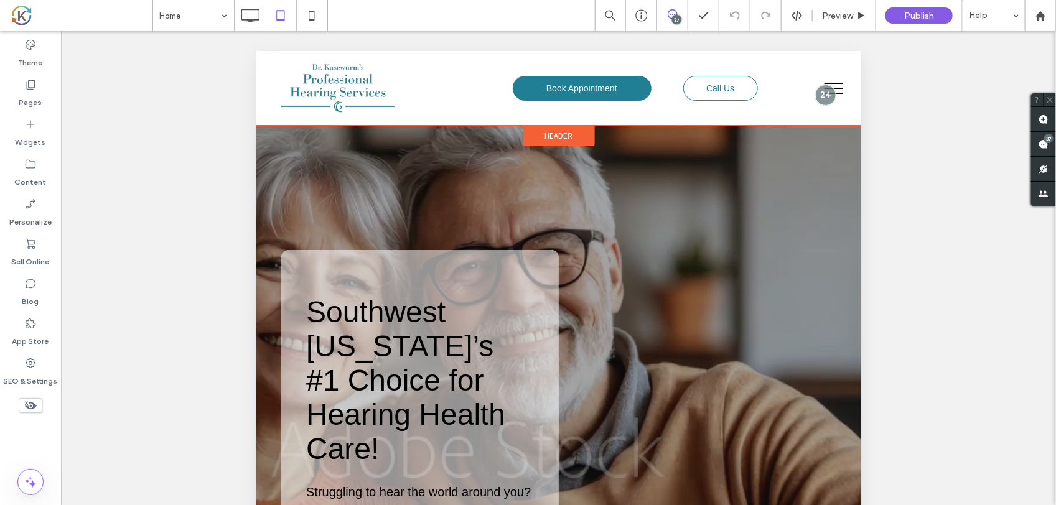
click at [545, 131] on span "Header" at bounding box center [559, 135] width 28 height 11
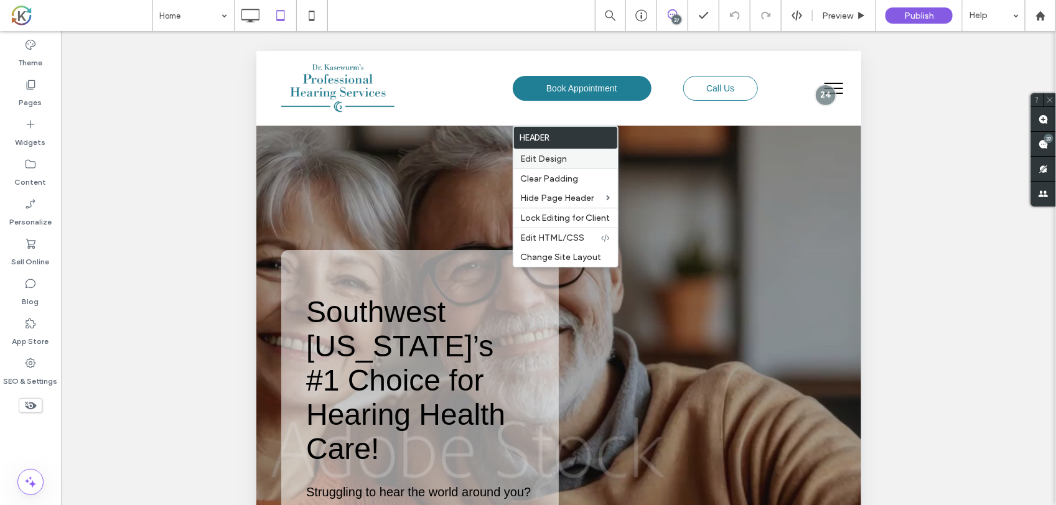
click at [552, 157] on span "Edit Design" at bounding box center [544, 159] width 47 height 11
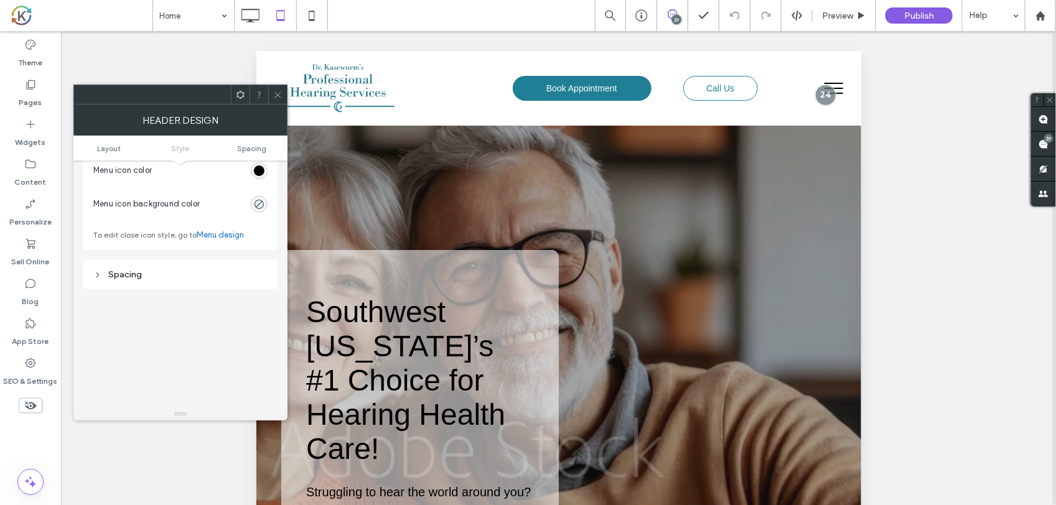
scroll to position [467, 0]
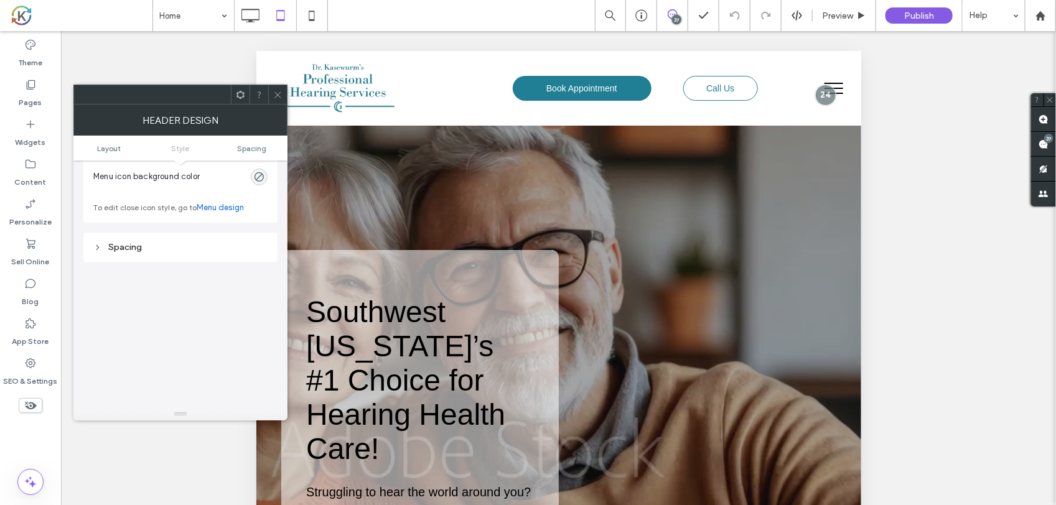
click at [159, 259] on div "Spacing" at bounding box center [180, 247] width 194 height 29
click at [137, 253] on div "Spacing" at bounding box center [180, 247] width 174 height 11
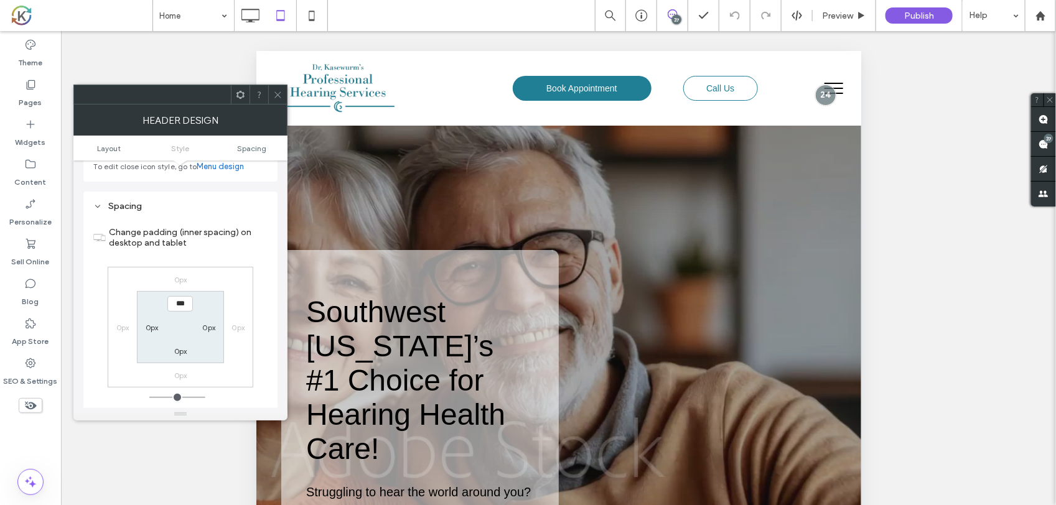
scroll to position [545, 0]
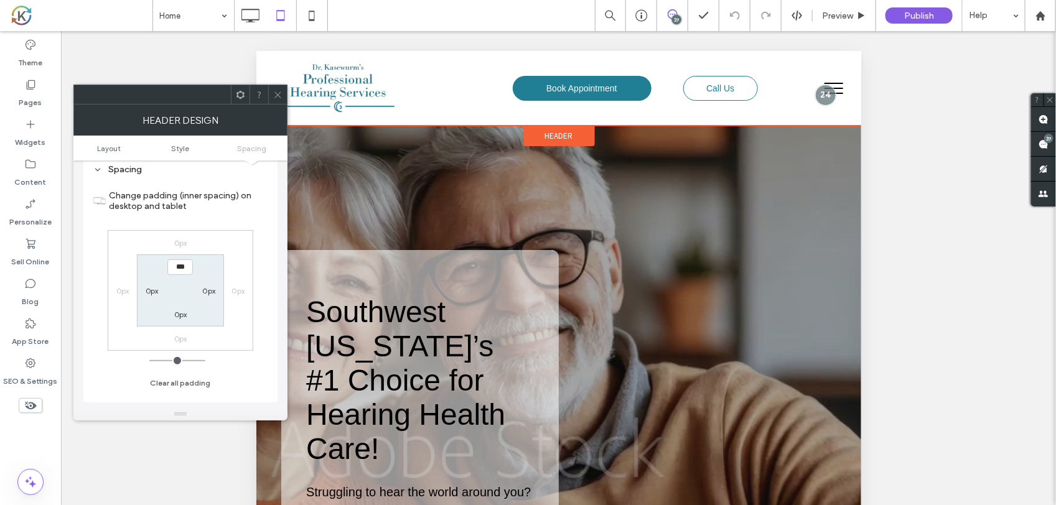
click at [545, 138] on span "Header" at bounding box center [559, 135] width 28 height 11
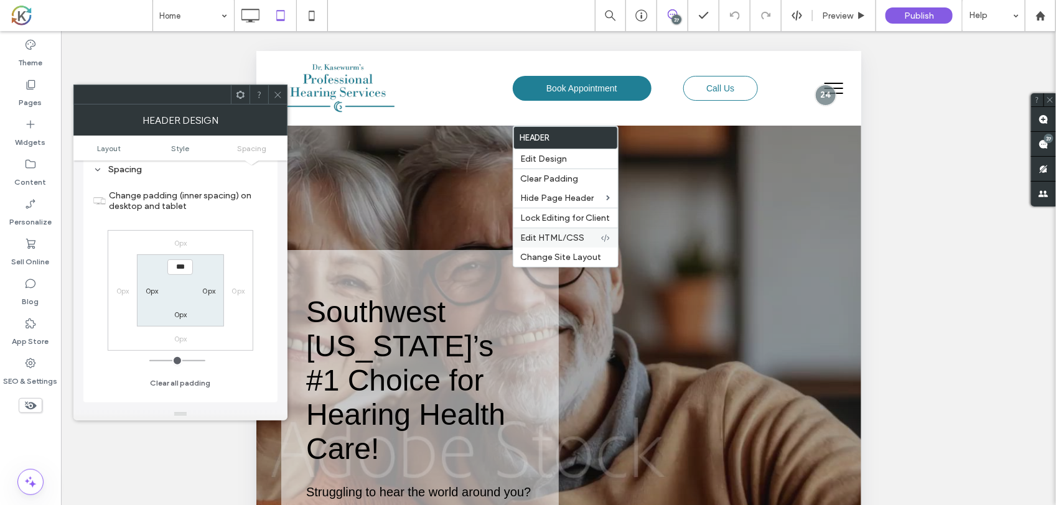
click at [558, 237] on span "Edit HTML/CSS" at bounding box center [553, 238] width 64 height 11
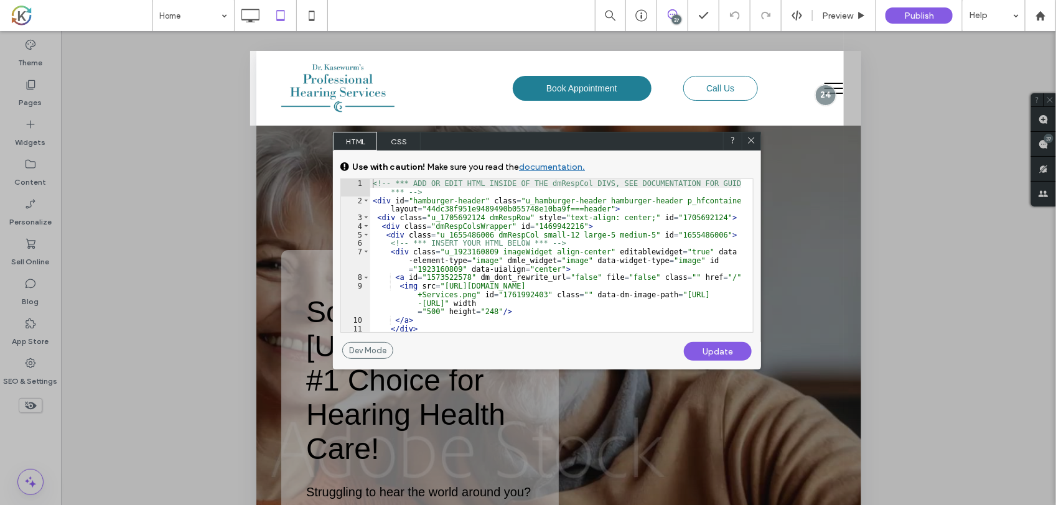
click at [408, 141] on span "CSS" at bounding box center [399, 141] width 44 height 19
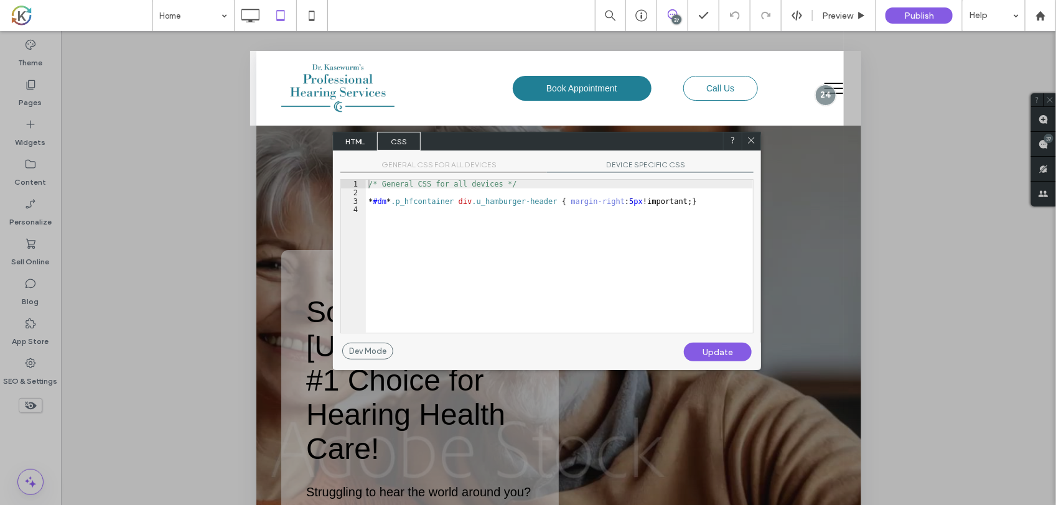
click at [620, 201] on div "/* General CSS for all devices */ * #dm * .p_hfcontainer div .u_hamburger-heade…" at bounding box center [559, 265] width 387 height 171
click at [713, 350] on div "Update" at bounding box center [718, 352] width 68 height 19
click at [616, 235] on div "/* General CSS for all devices */ * #dm * .p_hfcontainer div .u_hamburger-heade…" at bounding box center [559, 265] width 387 height 171
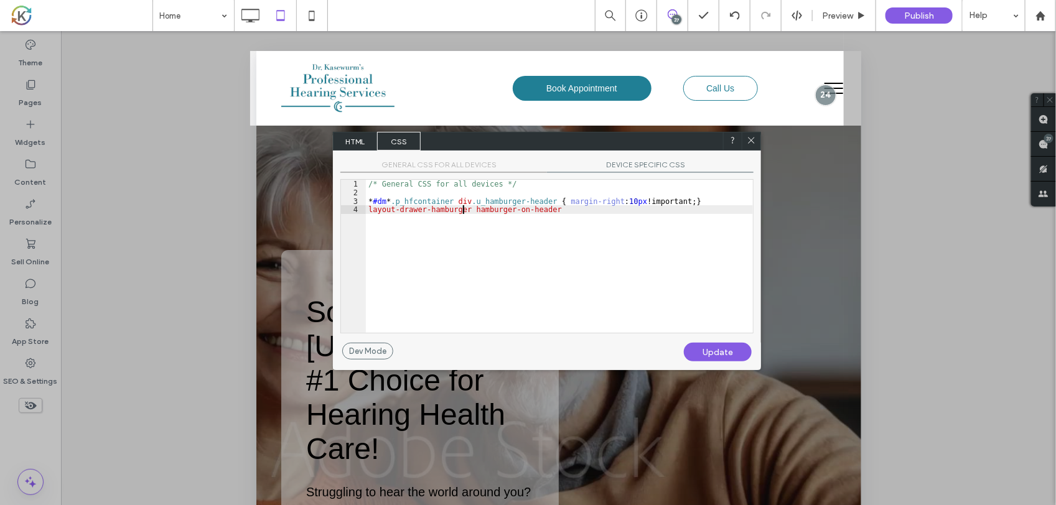
click at [465, 209] on div "/* General CSS for all devices */ * #dm * .p_hfcontainer div .u_hamburger-heade…" at bounding box center [559, 265] width 387 height 171
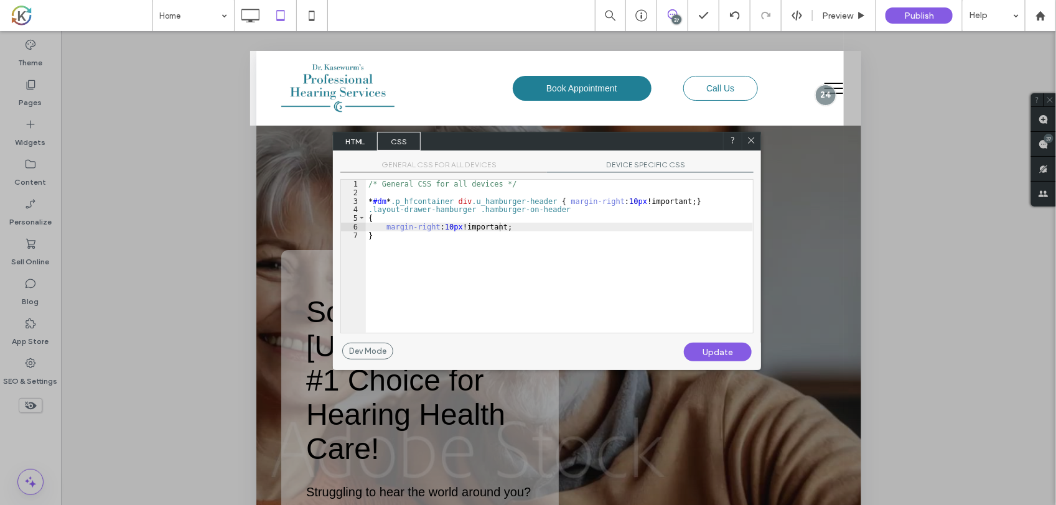
click at [700, 357] on div "Update" at bounding box center [718, 352] width 68 height 19
click at [718, 350] on div "Update" at bounding box center [718, 352] width 68 height 19
click at [620, 200] on div "/* General CSS for all devices */ * #dm * .p_hfcontainer div .u_hamburger-heade…" at bounding box center [559, 265] width 387 height 171
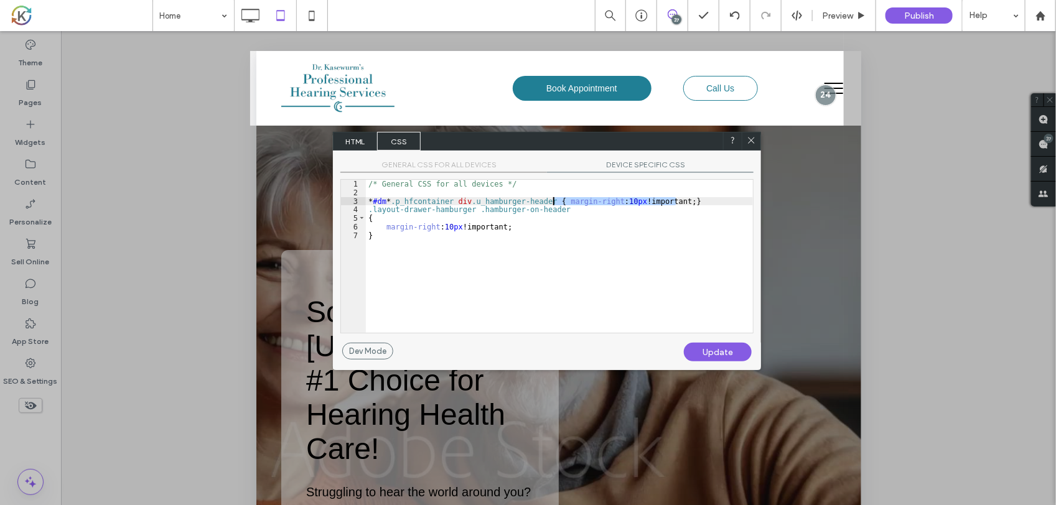
drag, startPoint x: 677, startPoint y: 200, endPoint x: 555, endPoint y: 202, distance: 122.6
click at [555, 202] on div "/* General CSS for all devices */ * #dm * .p_hfcontainer div .u_hamburger-heade…" at bounding box center [559, 265] width 387 height 171
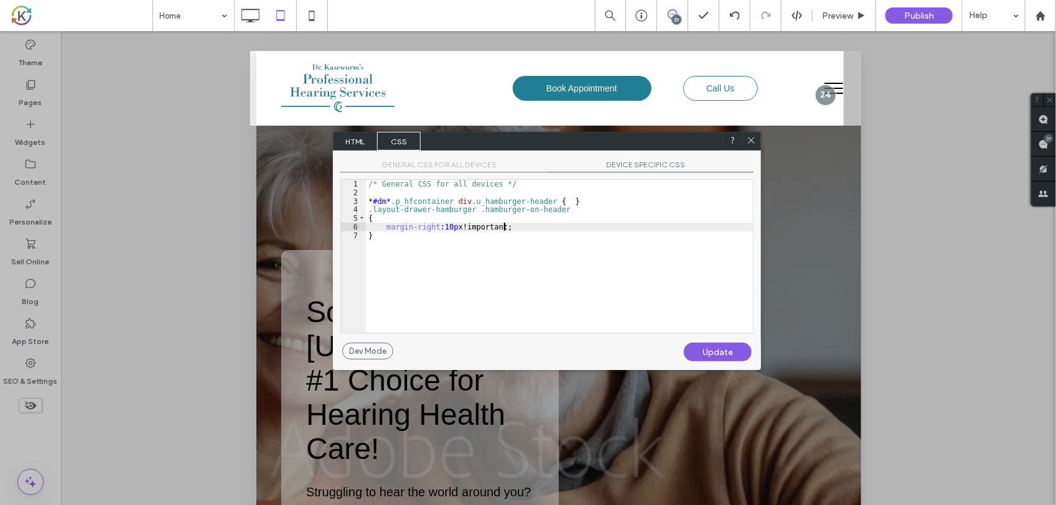
click at [517, 224] on div "/* General CSS for all devices */ * #dm * .p_hfcontainer div .u_hamburger-heade…" at bounding box center [559, 265] width 387 height 171
click at [705, 346] on div "Update" at bounding box center [718, 352] width 68 height 19
click at [366, 356] on div "Dev Mode" at bounding box center [367, 351] width 51 height 17
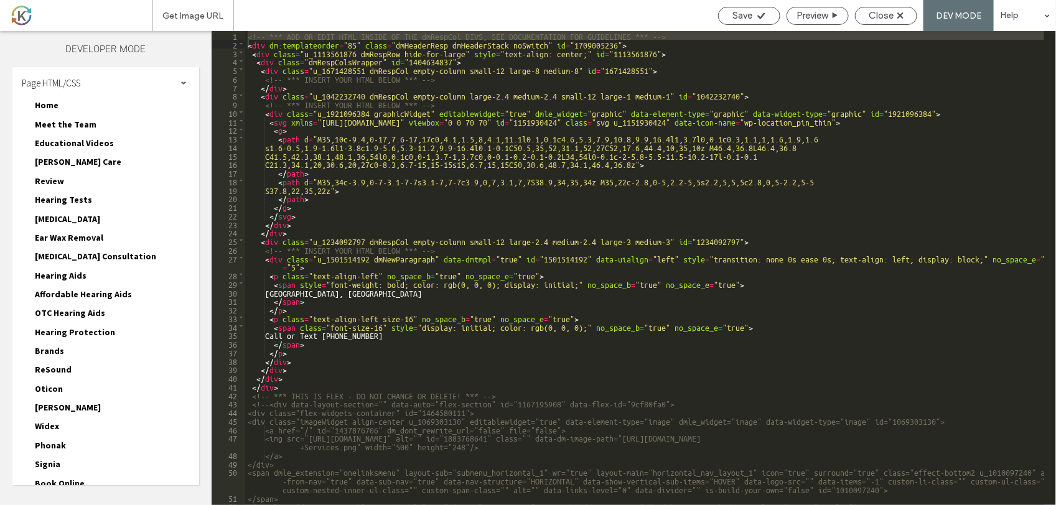
scroll to position [0, 0]
click at [900, 16] on icon at bounding box center [901, 15] width 6 height 6
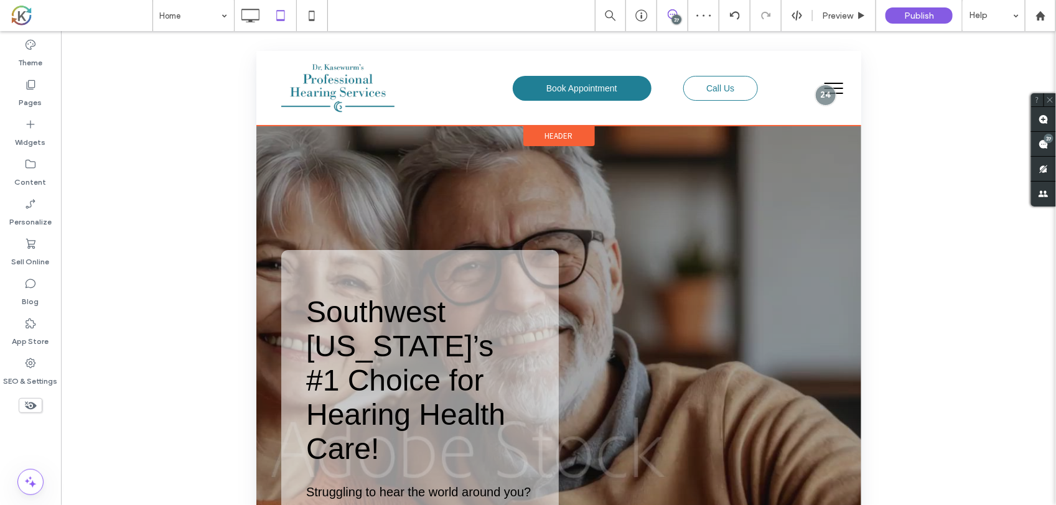
click at [553, 133] on span "Header" at bounding box center [559, 135] width 28 height 11
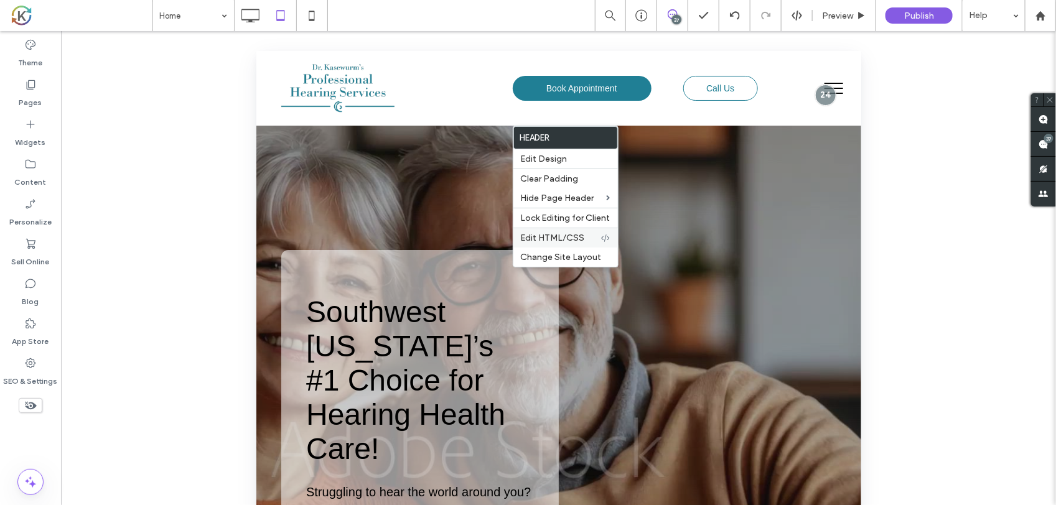
click at [559, 243] on span "Edit HTML/CSS" at bounding box center [553, 238] width 64 height 11
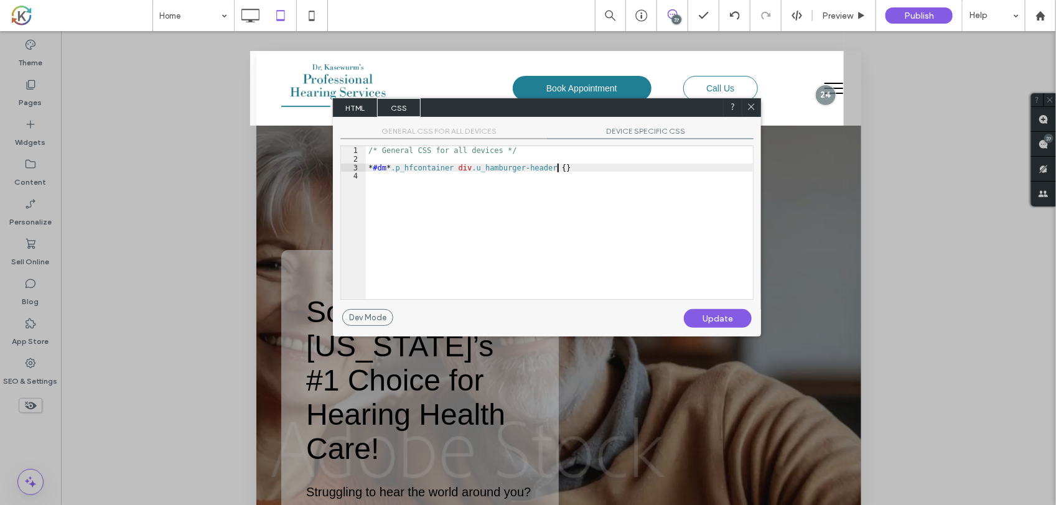
click at [590, 166] on div "/* General CSS for all devices */ * #dm * .p_hfcontainer div .u_hamburger-heade…" at bounding box center [559, 231] width 387 height 171
paste textarea
click at [469, 173] on div "/* General CSS for all devices */ * #dm * .p_hfcontainer div .u_hamburger-heade…" at bounding box center [559, 231] width 387 height 171
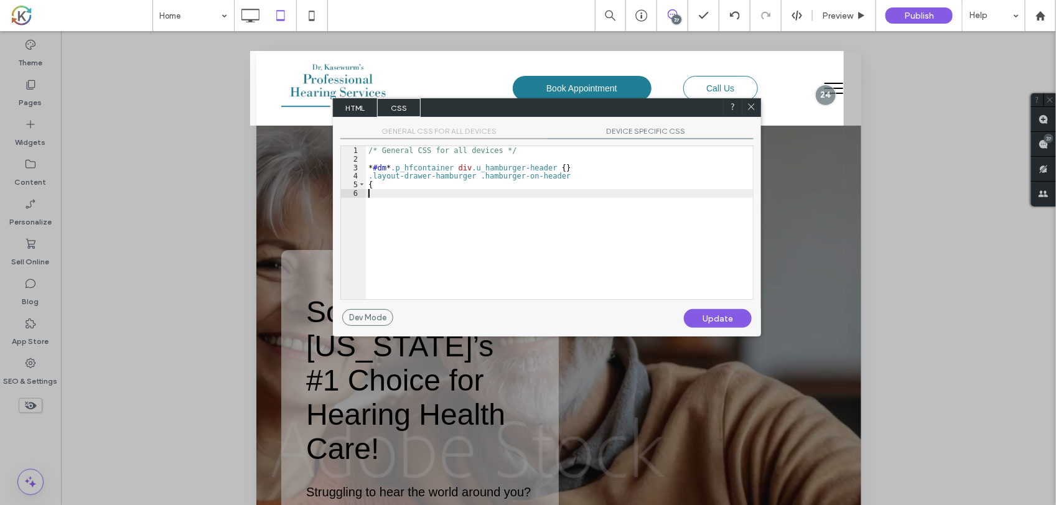
click at [471, 189] on div "/* General CSS for all devices */ * #dm * .p_hfcontainer div .u_hamburger-heade…" at bounding box center [559, 231] width 387 height 171
click at [717, 313] on div "Update" at bounding box center [718, 318] width 68 height 19
drag, startPoint x: 436, startPoint y: 194, endPoint x: 386, endPoint y: 194, distance: 50.4
click at [386, 194] on div "/* General CSS for all devices */ * #dm * .p_hfcontainer div .u_hamburger-heade…" at bounding box center [559, 231] width 387 height 171
click at [714, 315] on div "Update" at bounding box center [718, 318] width 68 height 19
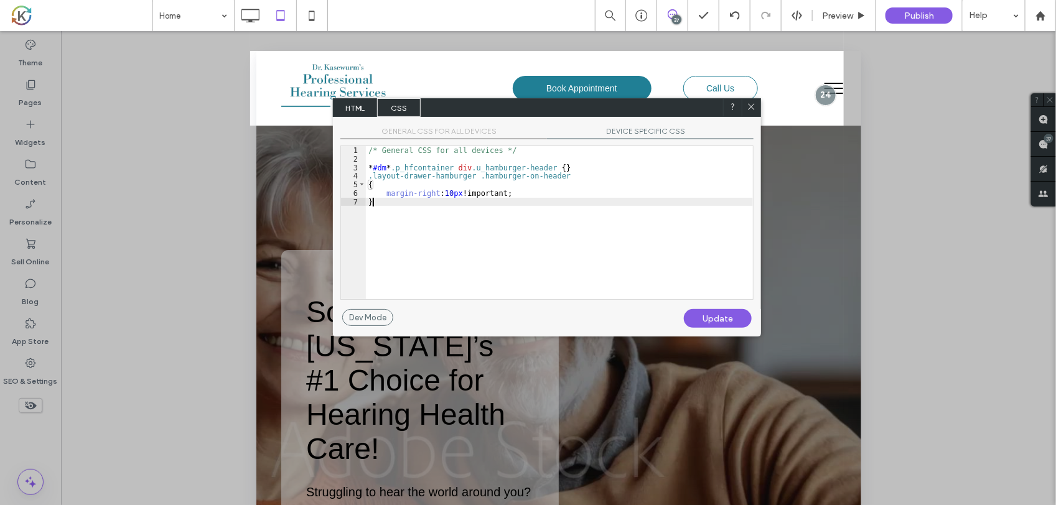
click at [501, 224] on div "/* General CSS for all devices */ * #dm * .p_hfcontainer div .u_hamburger-heade…" at bounding box center [559, 231] width 387 height 171
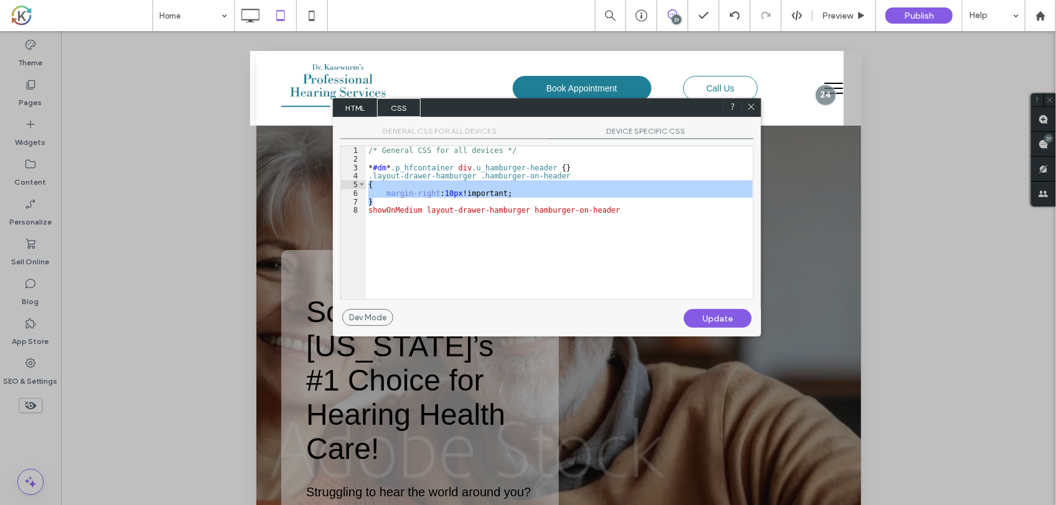
drag, startPoint x: 397, startPoint y: 198, endPoint x: 366, endPoint y: 181, distance: 35.7
click at [366, 181] on div "/* General CSS for all devices */ * #dm * .p_hfcontainer div .u_hamburger-heade…" at bounding box center [559, 231] width 387 height 171
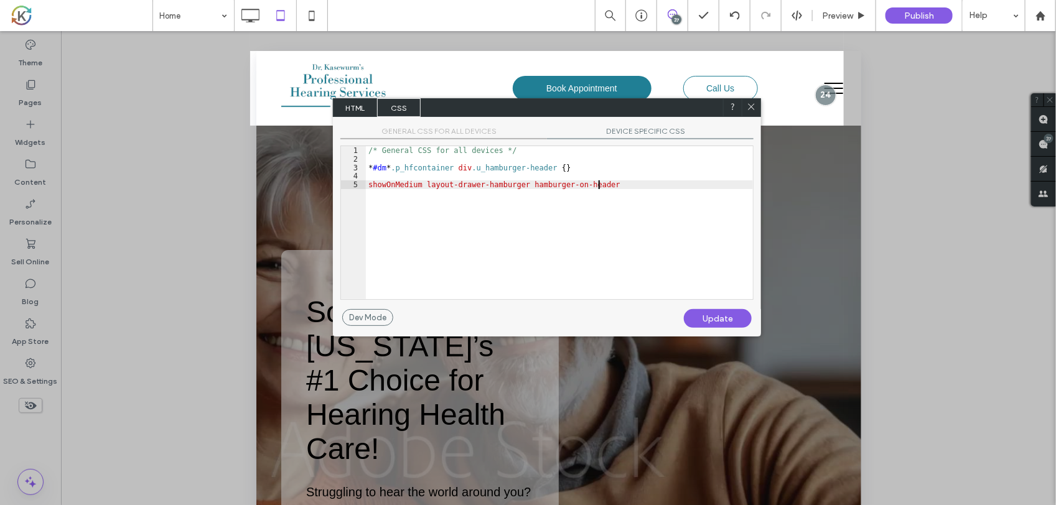
click at [377, 188] on div "/* General CSS for all devices */ * #dm * .p_hfcontainer div .u_hamburger-heade…" at bounding box center [559, 231] width 387 height 171
click at [520, 182] on div "/* General CSS for all devices */ * #dm * .p_hfcontainer div .u_hamburger-heade…" at bounding box center [559, 231] width 387 height 171
click at [624, 185] on div "/* General CSS for all devices */ * #dm * .p_hfcontainer div .u_hamburger-heade…" at bounding box center [559, 231] width 387 height 171
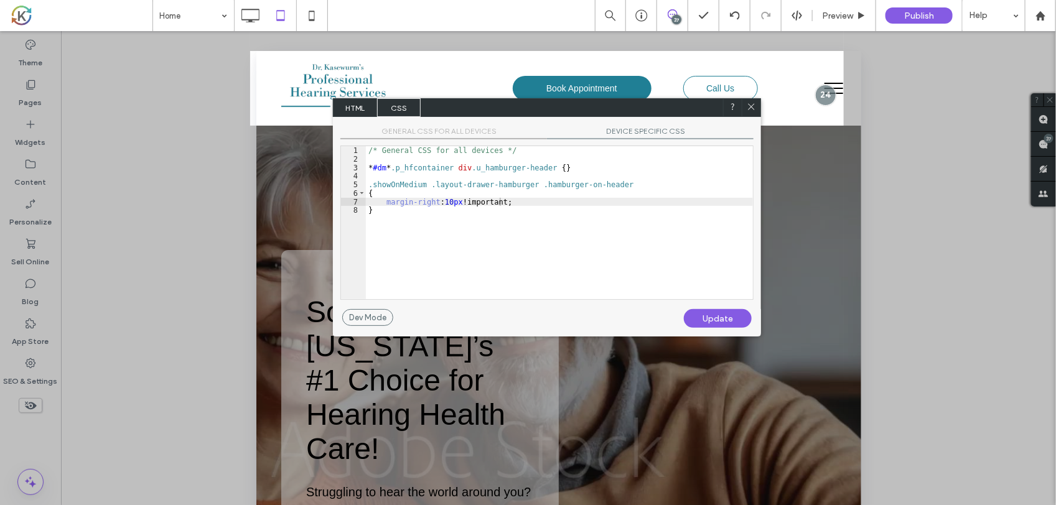
click at [698, 312] on div "Update" at bounding box center [718, 318] width 68 height 19
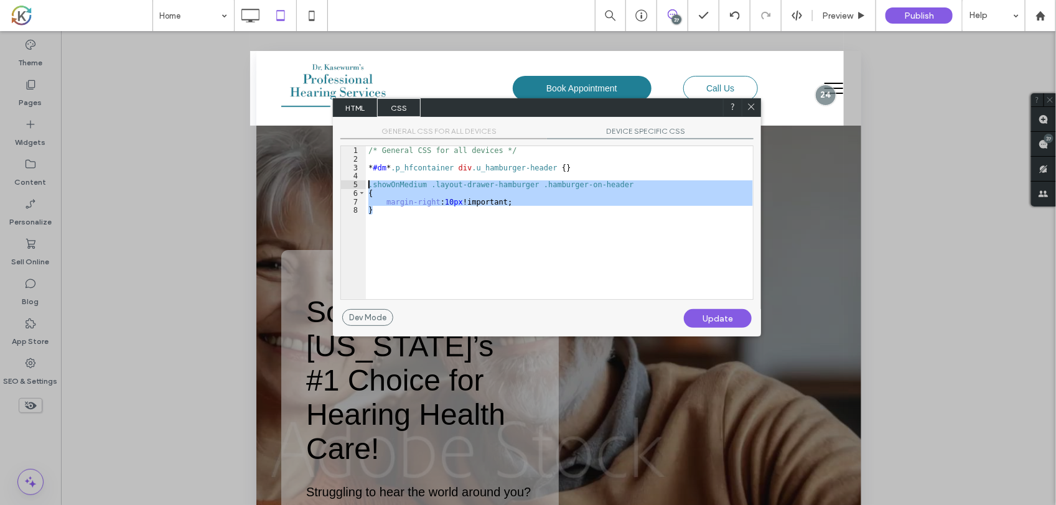
drag, startPoint x: 421, startPoint y: 218, endPoint x: 365, endPoint y: 182, distance: 67.0
click at [365, 182] on div "** 1 2 3 4 5 6 7 8 /* General CSS for all devices */ * #dm * .p_hfcontainer div…" at bounding box center [546, 223] width 413 height 154
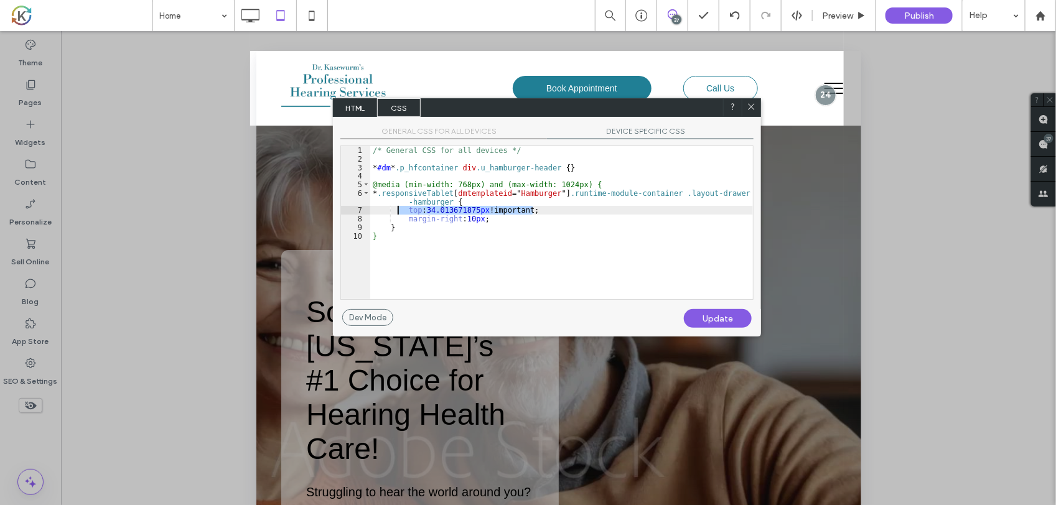
drag, startPoint x: 545, startPoint y: 205, endPoint x: 398, endPoint y: 209, distance: 146.9
click at [398, 209] on div "/* General CSS for all devices */ * #dm * .p_hfcontainer div .u_hamburger-heade…" at bounding box center [561, 231] width 383 height 171
type textarea "**"
click at [723, 310] on div "Update" at bounding box center [718, 318] width 68 height 19
click at [707, 316] on div "Update" at bounding box center [718, 318] width 68 height 19
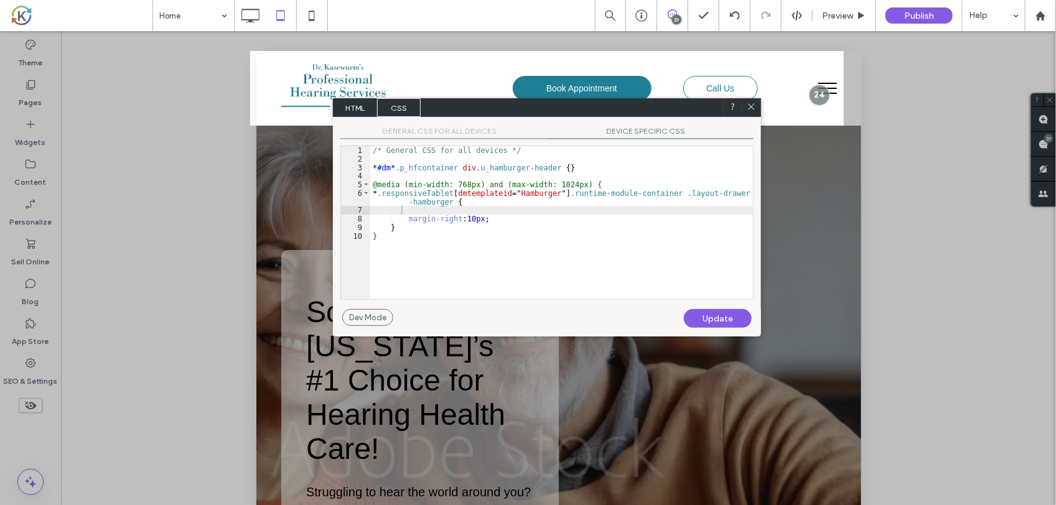
click at [751, 107] on use at bounding box center [752, 107] width 6 height 6
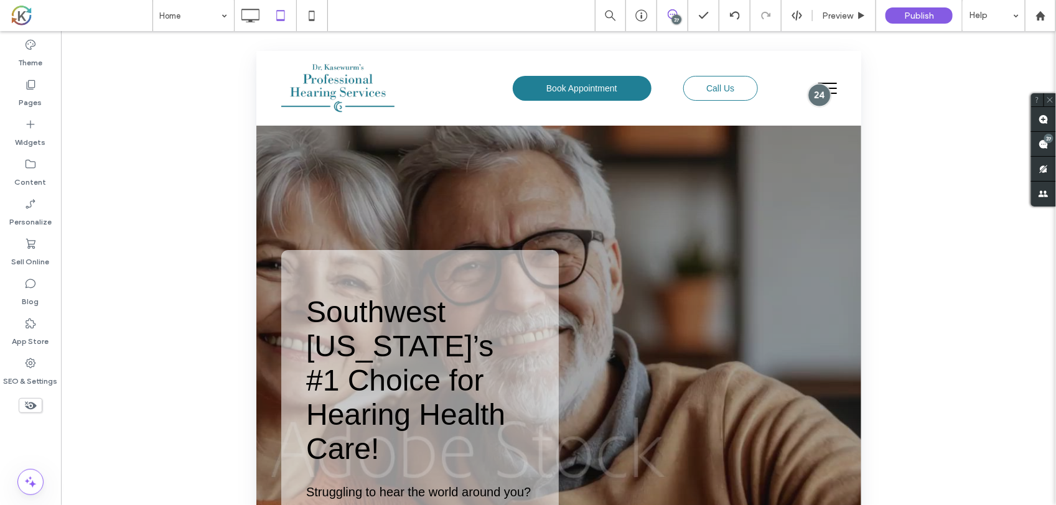
click at [810, 97] on div "menu" at bounding box center [818, 94] width 23 height 23
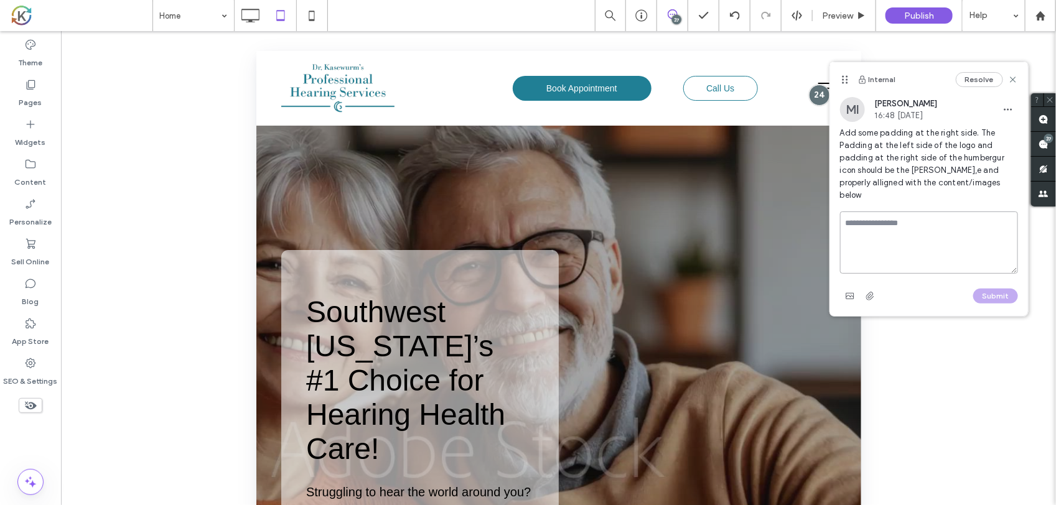
click at [876, 212] on textarea at bounding box center [929, 243] width 178 height 62
type textarea "*****"
click at [991, 289] on button "Submit" at bounding box center [995, 296] width 45 height 15
click at [1044, 144] on use at bounding box center [1044, 144] width 10 height 10
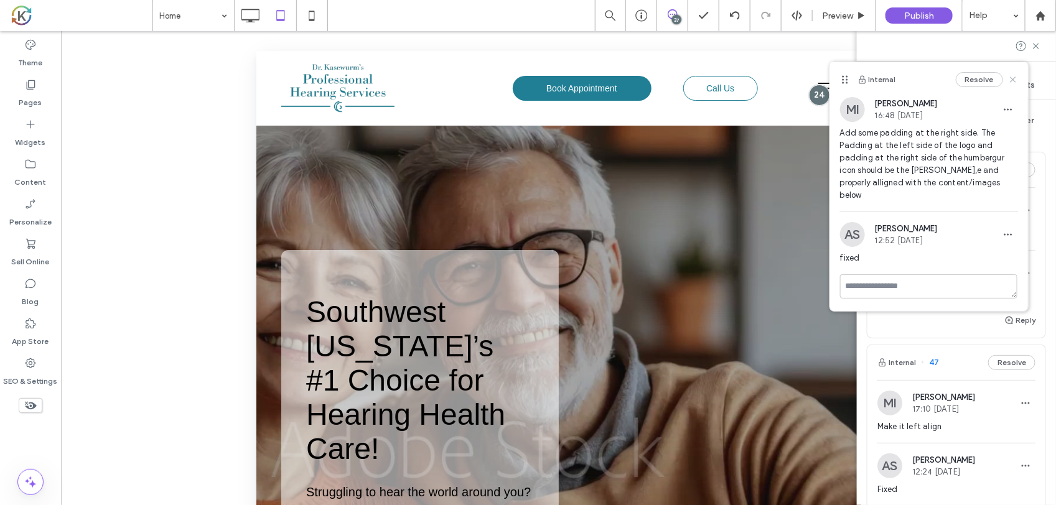
click at [1018, 82] on icon at bounding box center [1013, 80] width 10 height 10
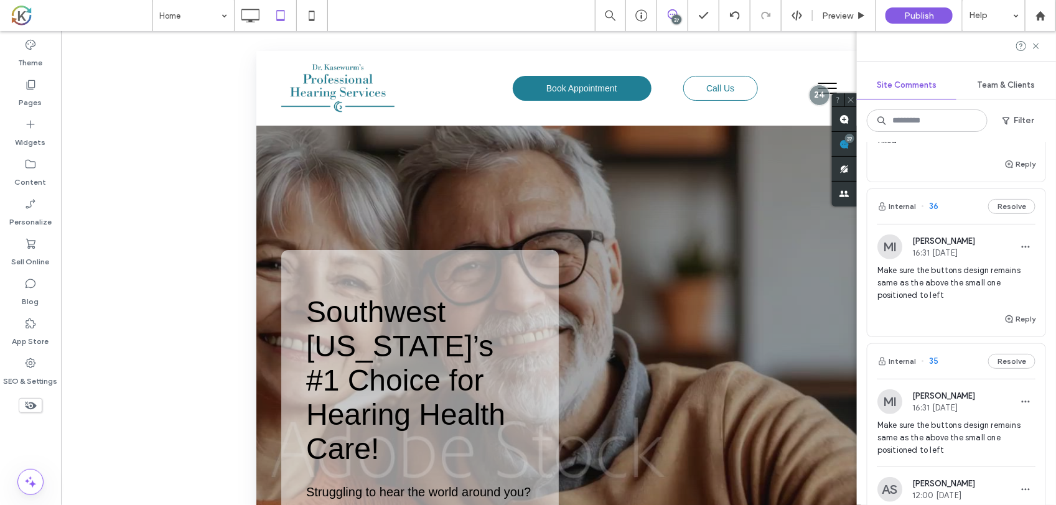
scroll to position [2568, 0]
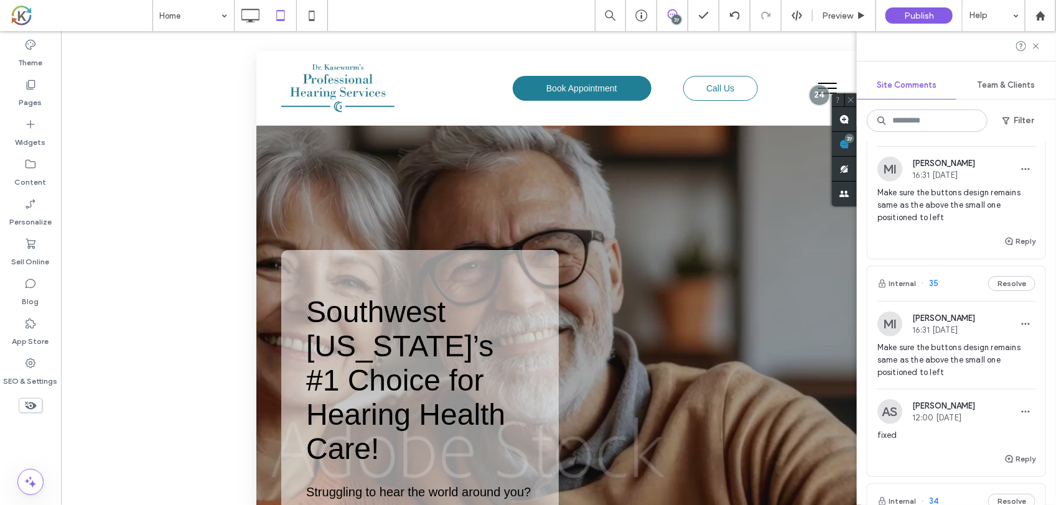
click at [968, 234] on div "Make sure the buttons design remains same as the above the small one positioned…" at bounding box center [957, 210] width 158 height 47
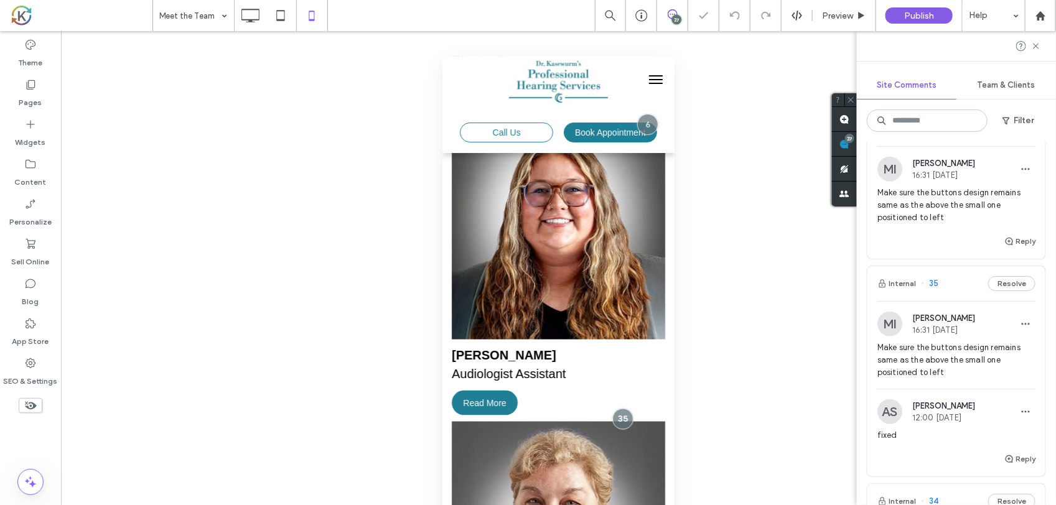
scroll to position [3016, 0]
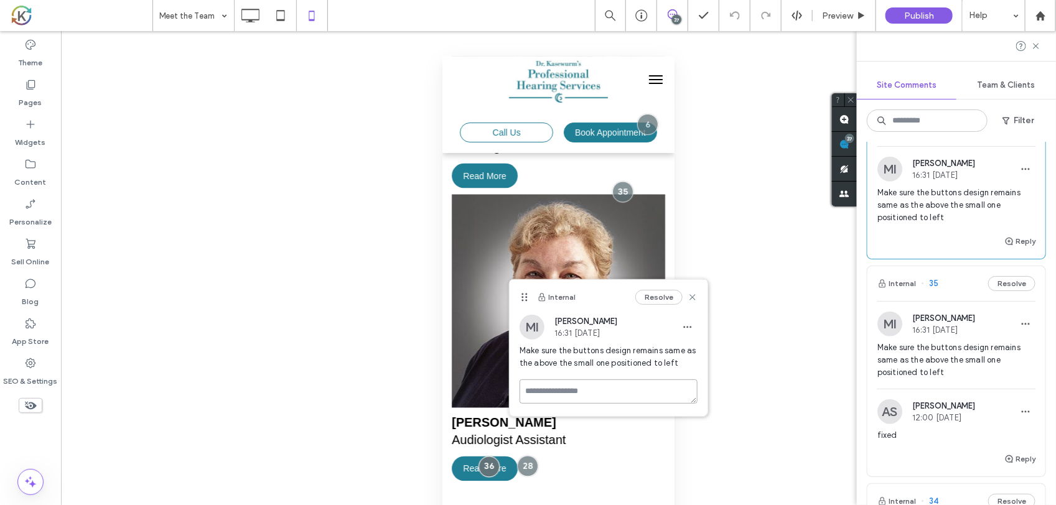
click at [618, 386] on textarea at bounding box center [609, 392] width 178 height 24
type textarea "*****"
click at [666, 466] on button "Submit" at bounding box center [675, 464] width 45 height 15
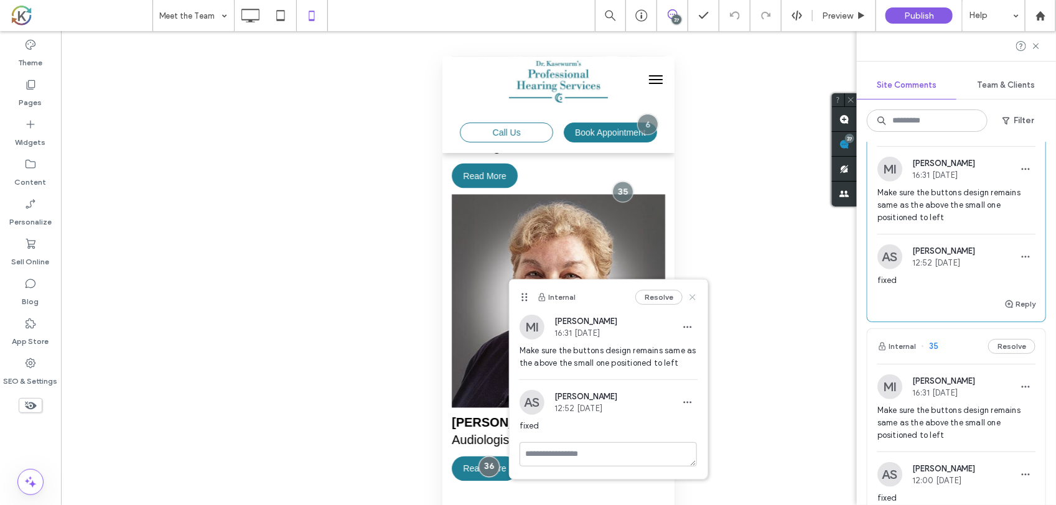
click at [694, 299] on use at bounding box center [693, 297] width 6 height 6
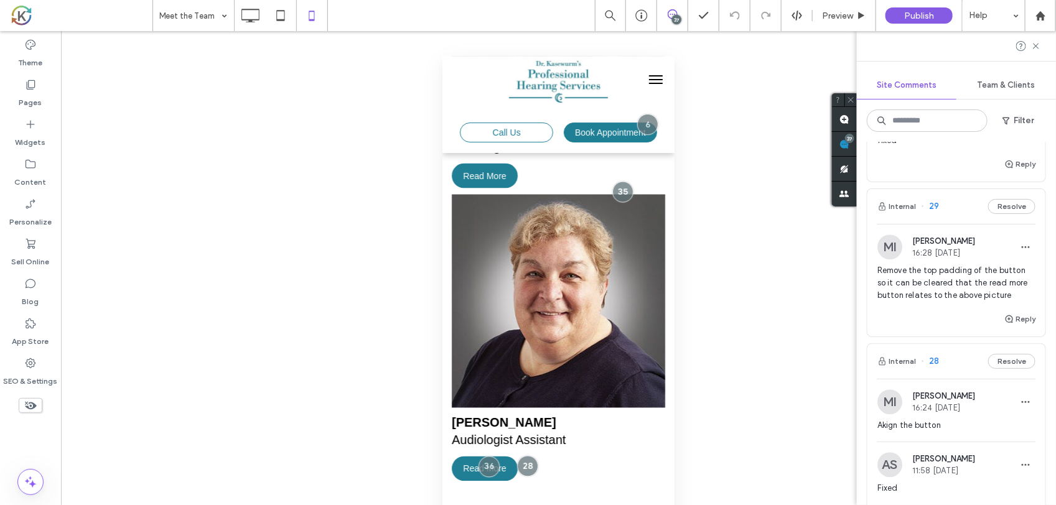
scroll to position [3657, 0]
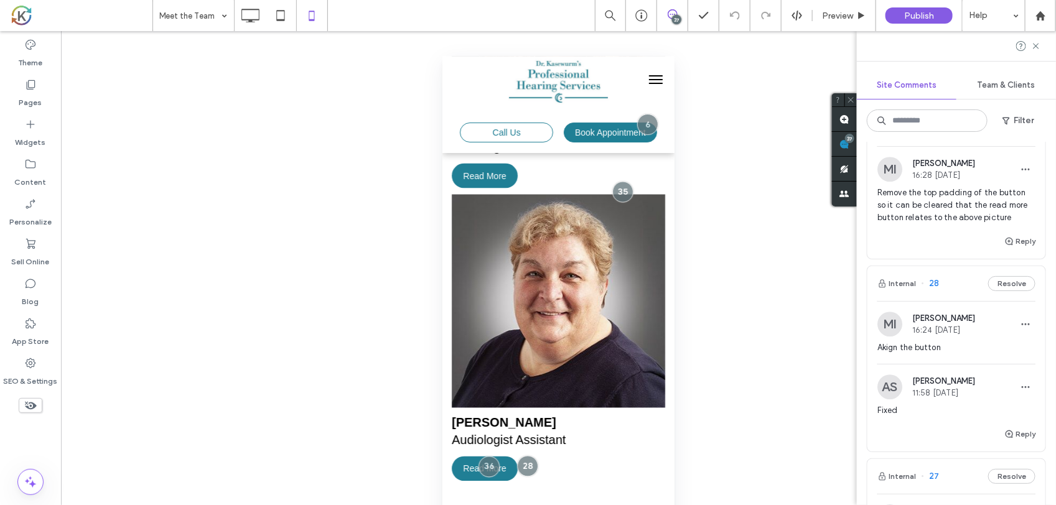
click at [963, 224] on span "Remove the top padding of the button so it can be cleared that the read more bu…" at bounding box center [957, 205] width 158 height 37
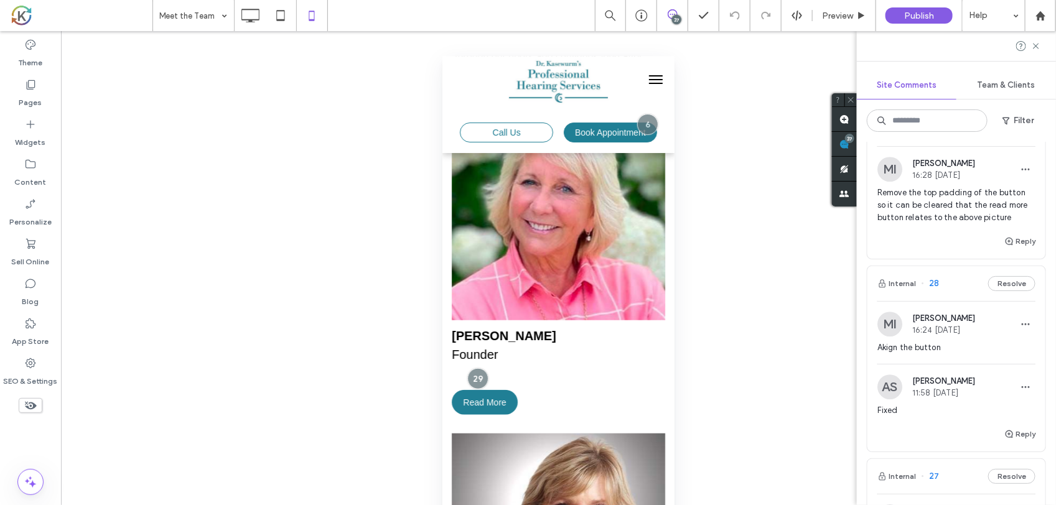
scroll to position [318, 0]
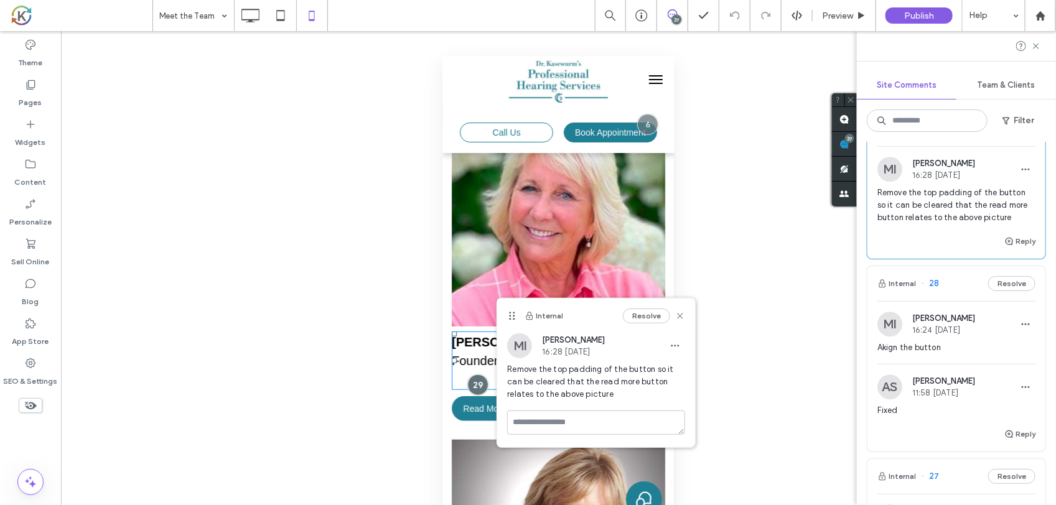
click at [462, 359] on h4 "Dr. Gyl Kasewurm Founder" at bounding box center [557, 360] width 213 height 56
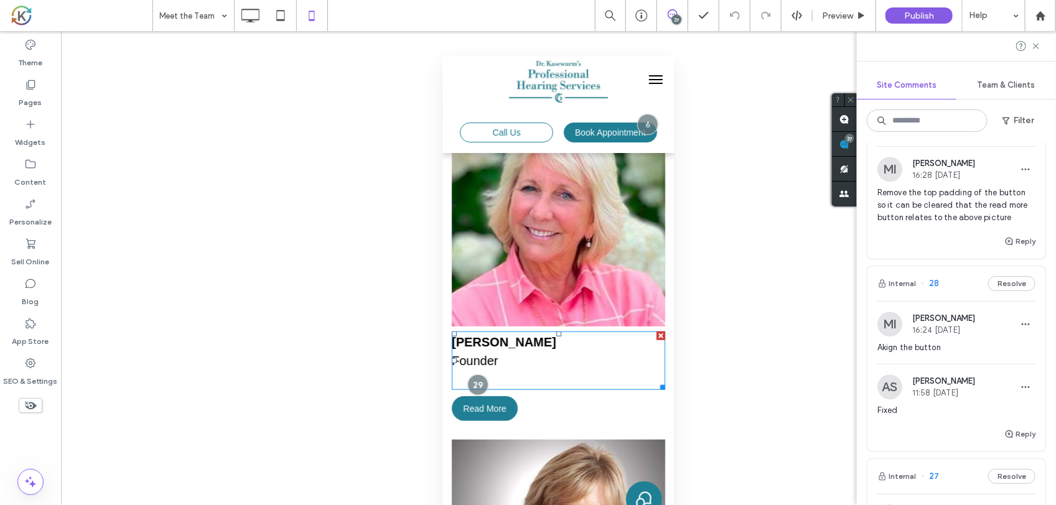
click at [454, 361] on h4 "Dr. Gyl Kasewurm Founder" at bounding box center [557, 360] width 213 height 56
click at [528, 346] on h4 "Dr. Gyl Kasewurm Founder" at bounding box center [557, 360] width 213 height 56
click at [494, 353] on span "Founder" at bounding box center [505, 351] width 108 height 32
drag, startPoint x: 494, startPoint y: 353, endPoint x: 515, endPoint y: 355, distance: 21.2
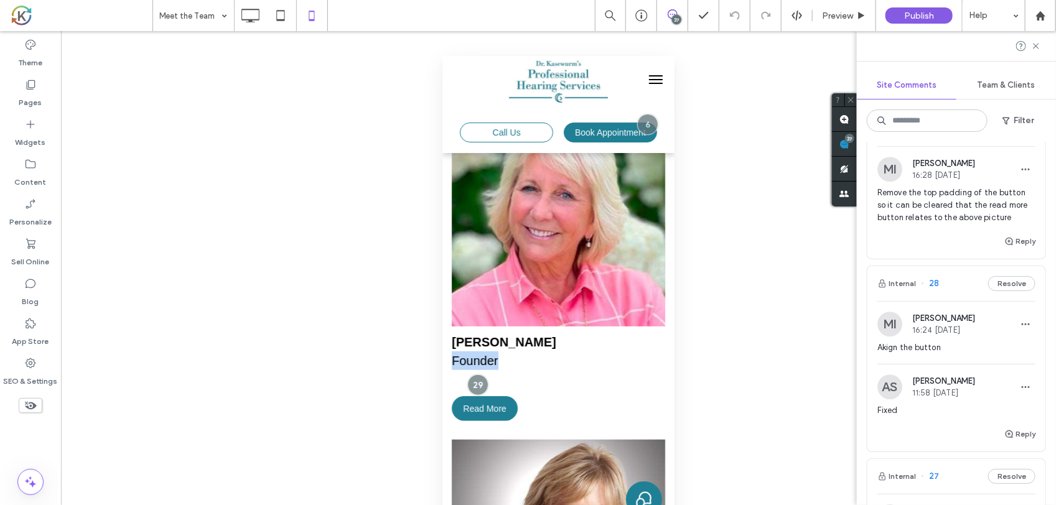
click at [515, 355] on h4 "Dr. Gyl Kasewurm Founder" at bounding box center [557, 360] width 213 height 56
type input "*********"
type input "**"
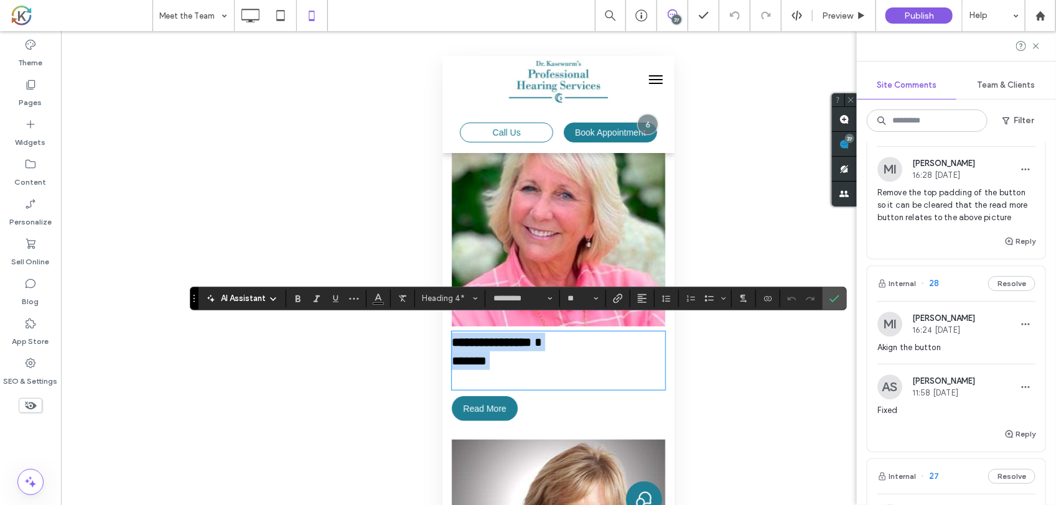
click at [522, 364] on h4 "**********" at bounding box center [557, 360] width 213 height 56
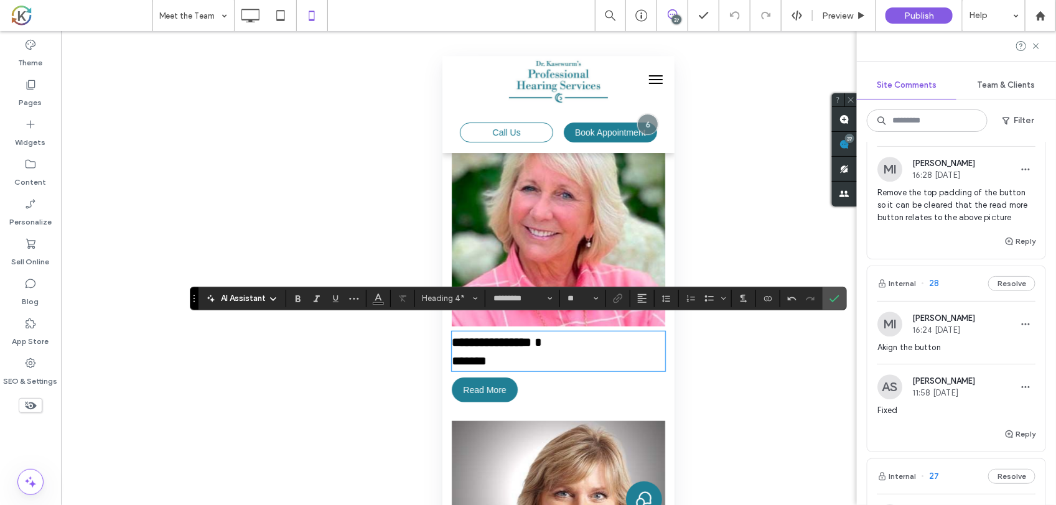
click at [771, 342] on div "Unhide? Yes Unhide? Yes Unhide? Yes Unhide? Yes Unhide? Yes Unhide? Yes Unhide?…" at bounding box center [558, 283] width 995 height 505
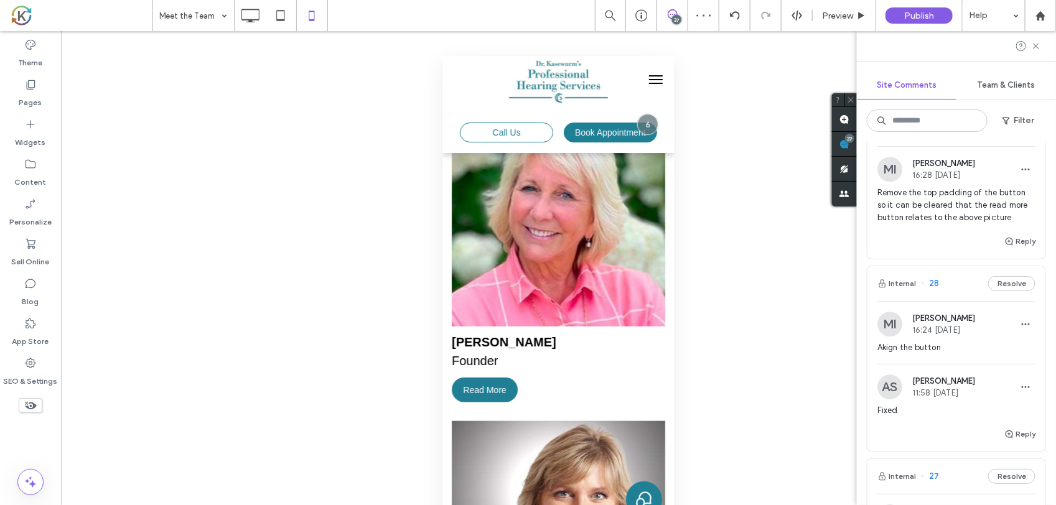
click at [939, 256] on div "Reply" at bounding box center [957, 246] width 178 height 25
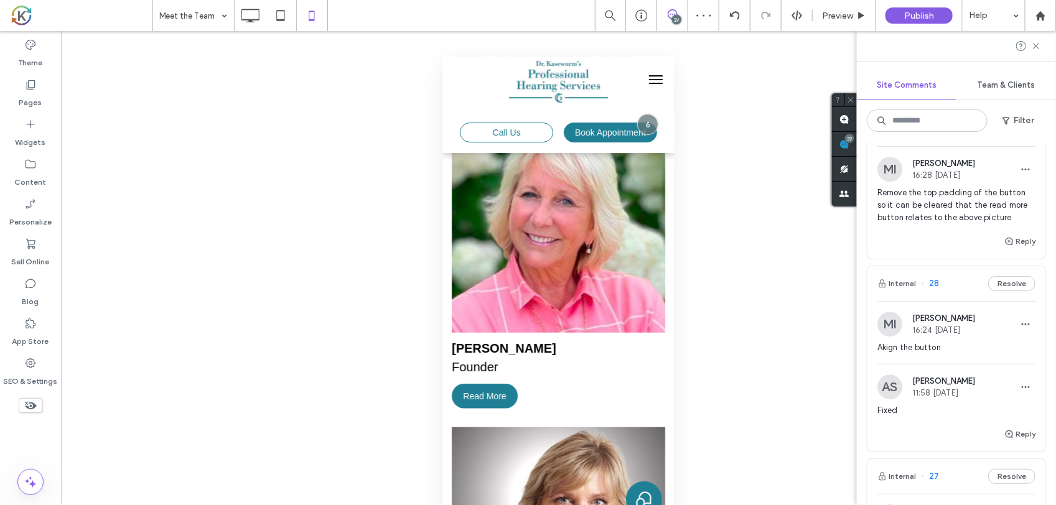
scroll to position [309, 0]
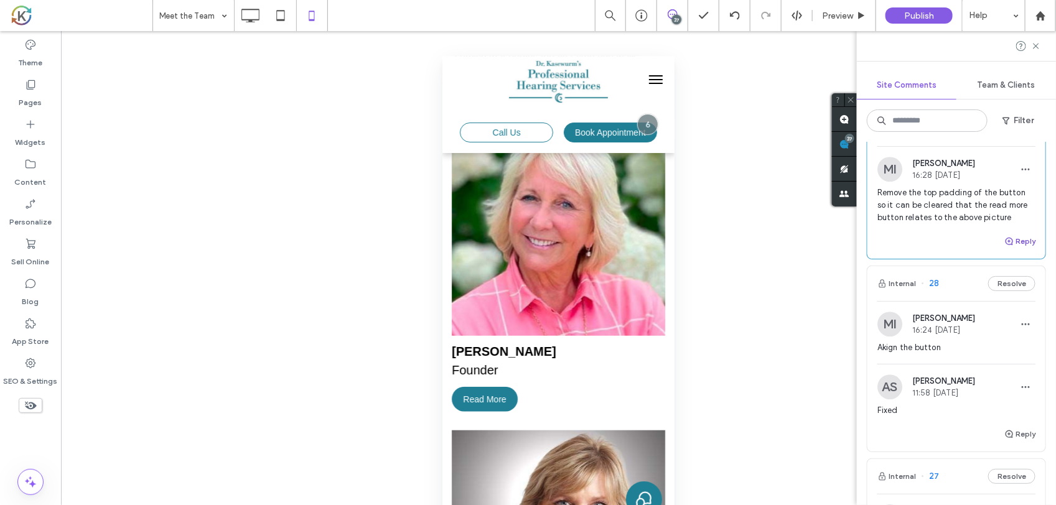
click at [1005, 246] on icon "button" at bounding box center [1010, 242] width 10 height 10
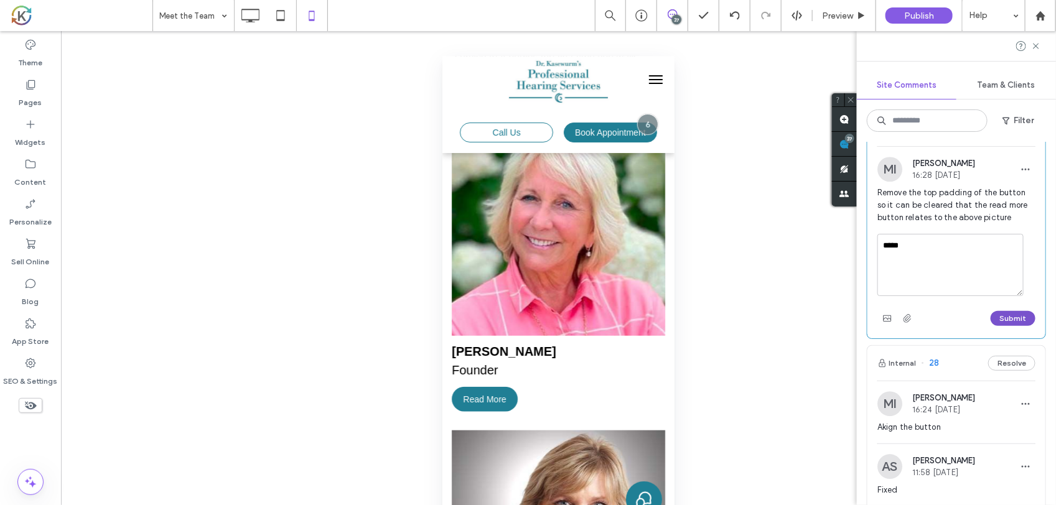
type textarea "*****"
click at [1004, 326] on button "Submit" at bounding box center [1013, 318] width 45 height 15
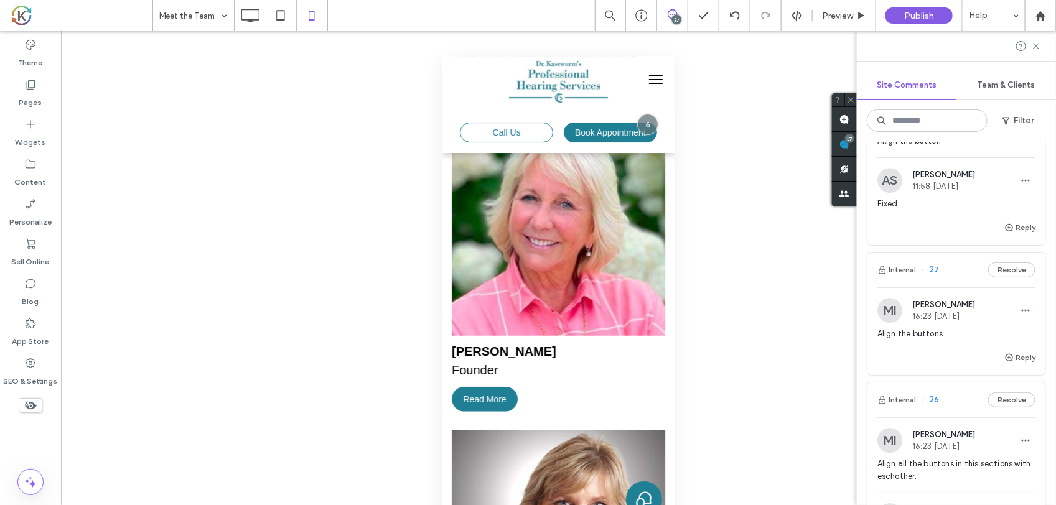
scroll to position [3968, 0]
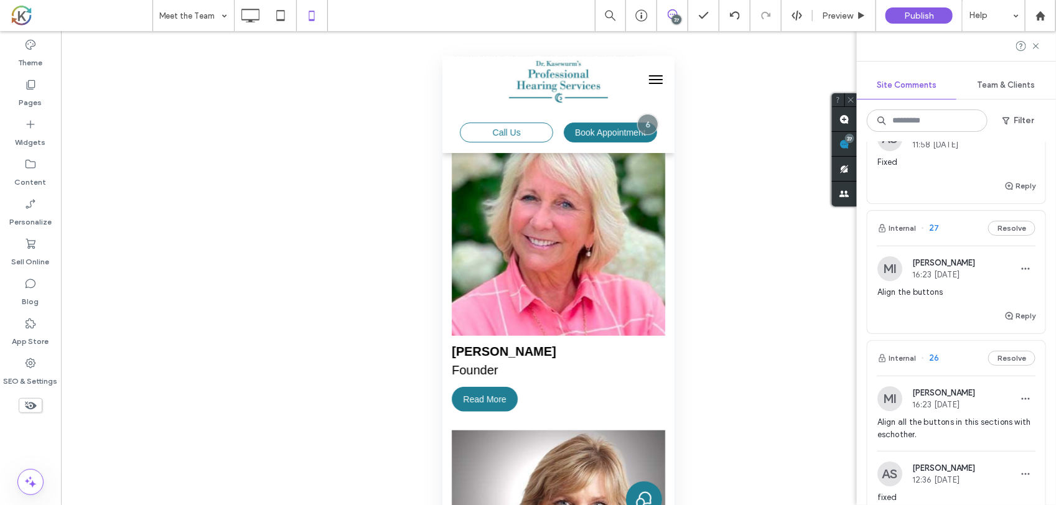
click at [947, 299] on span "Align the buttons" at bounding box center [957, 292] width 158 height 12
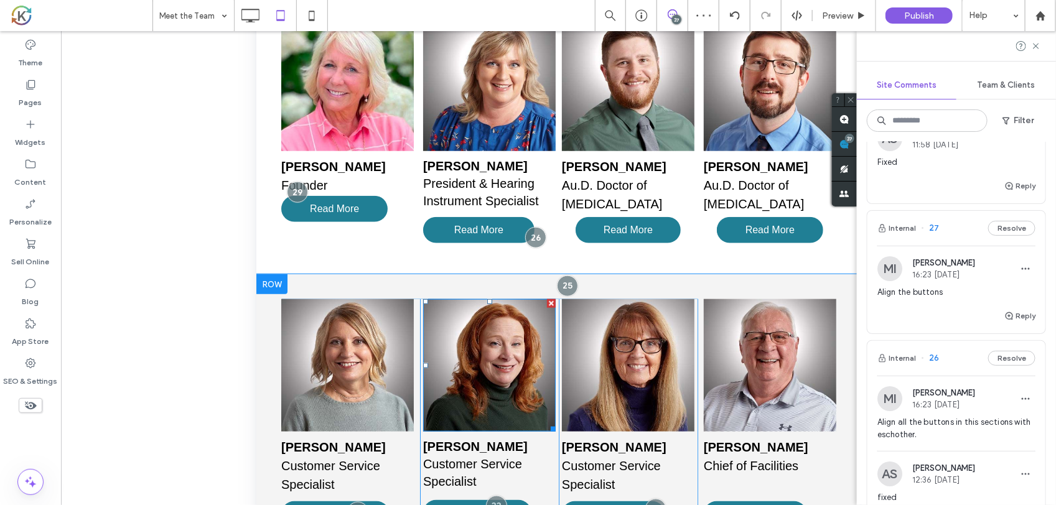
scroll to position [293, 0]
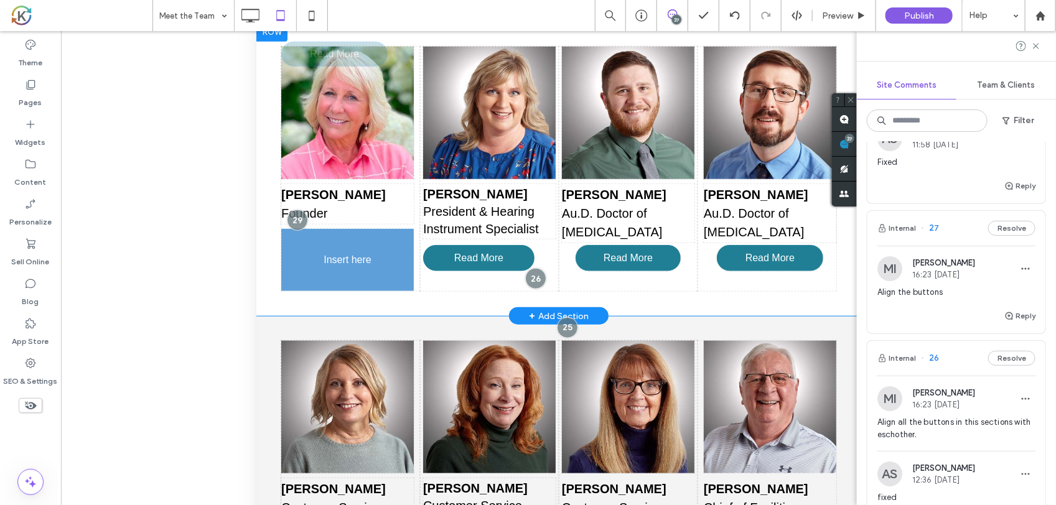
drag, startPoint x: 352, startPoint y: 232, endPoint x: 601, endPoint y: 147, distance: 263.2
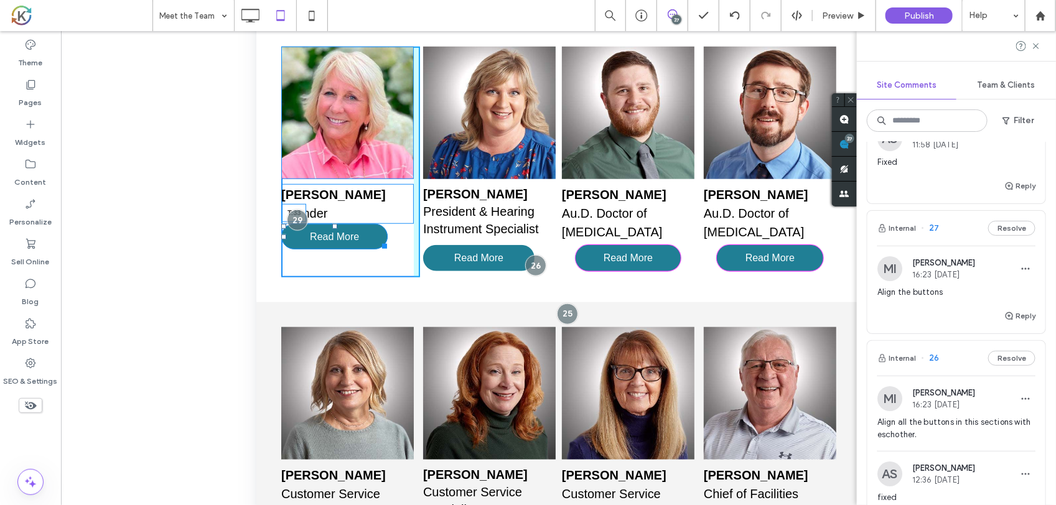
drag, startPoint x: 334, startPoint y: 223, endPoint x: 574, endPoint y: 131, distance: 257.1
click at [323, 245] on div "Dr. Gyl Kasewurm Founder Read More T:33 Click To Paste" at bounding box center [350, 162] width 139 height 231
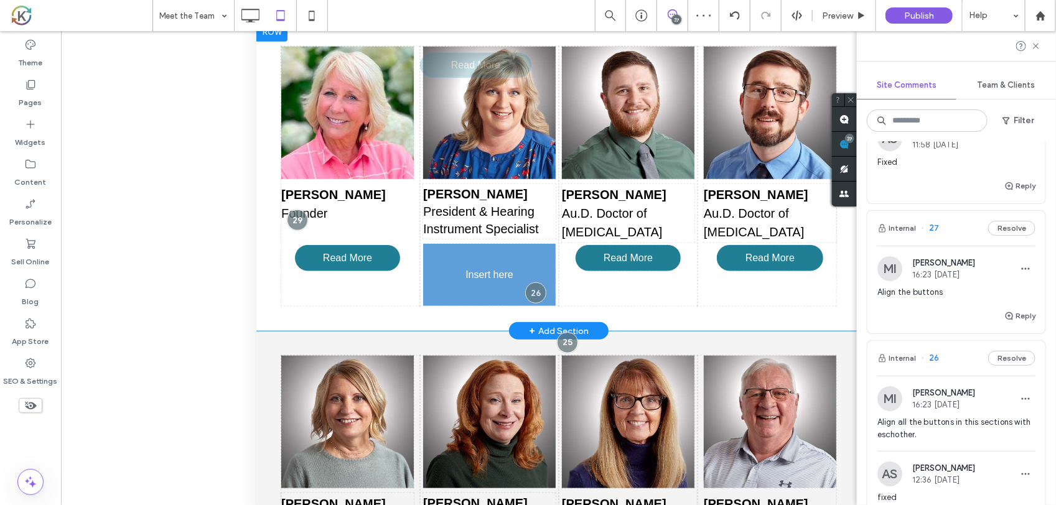
drag, startPoint x: 471, startPoint y: 247, endPoint x: 733, endPoint y: 133, distance: 285.7
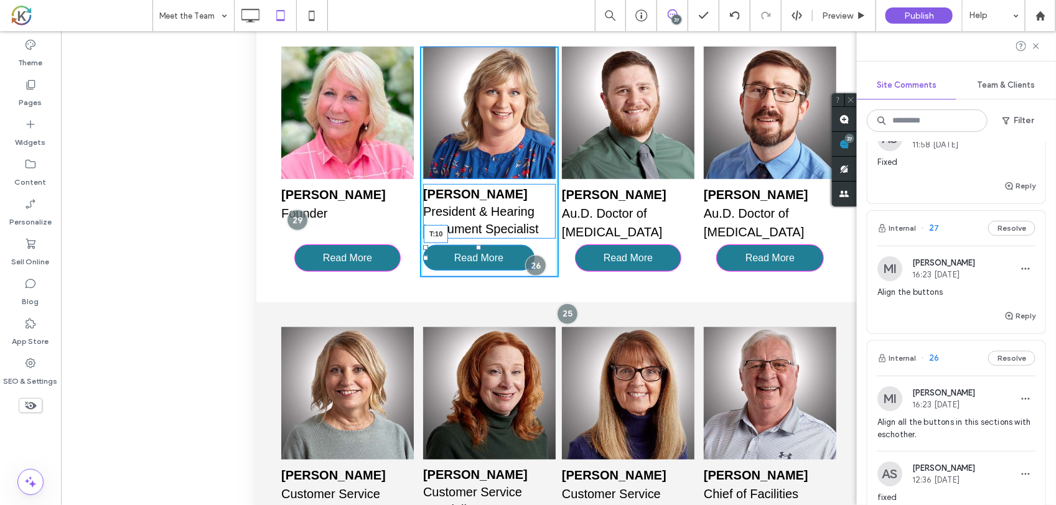
click at [475, 246] on div "Julie Duensing President & Hearing Instrument Specialist Read More T:10 Click T…" at bounding box center [489, 162] width 139 height 231
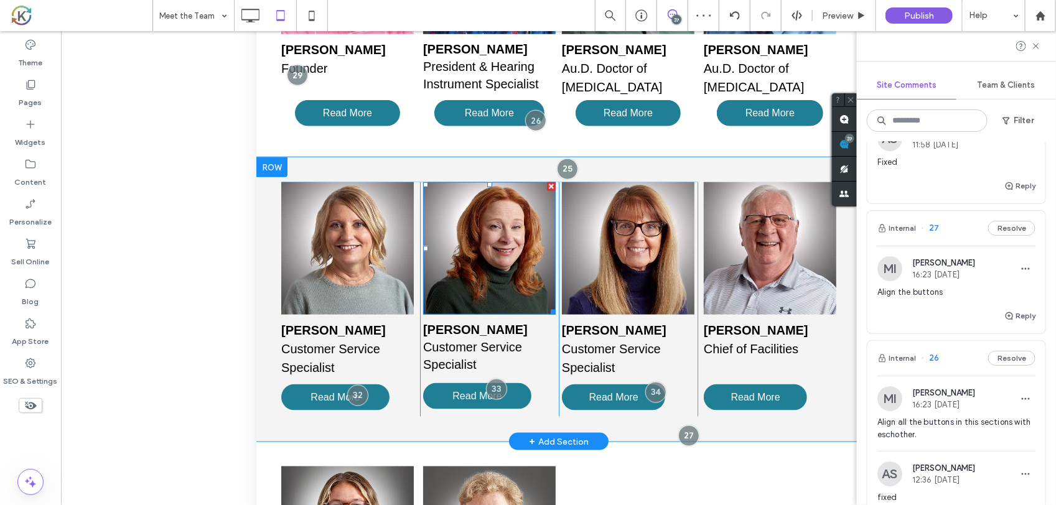
scroll to position [448, 0]
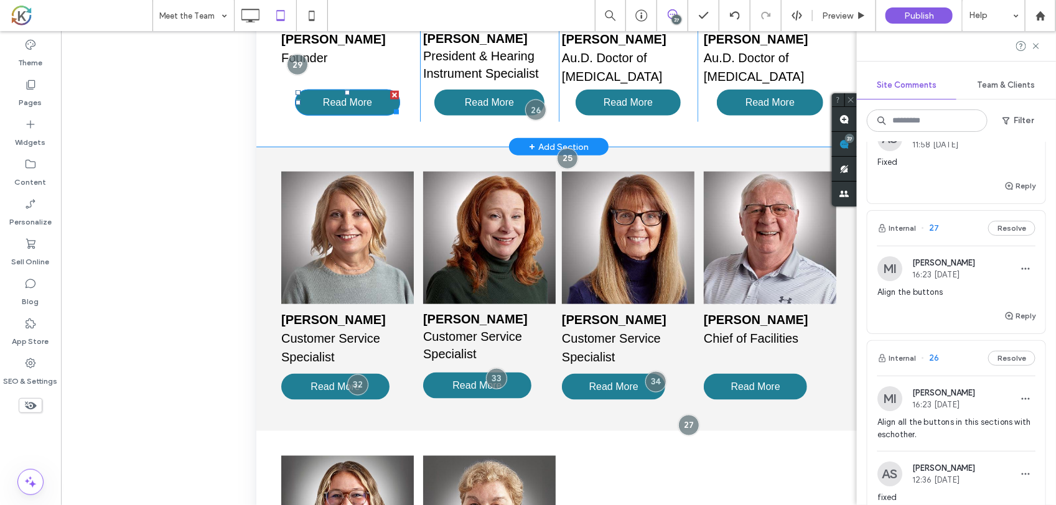
click at [376, 97] on link "Read More" at bounding box center [346, 103] width 105 height 26
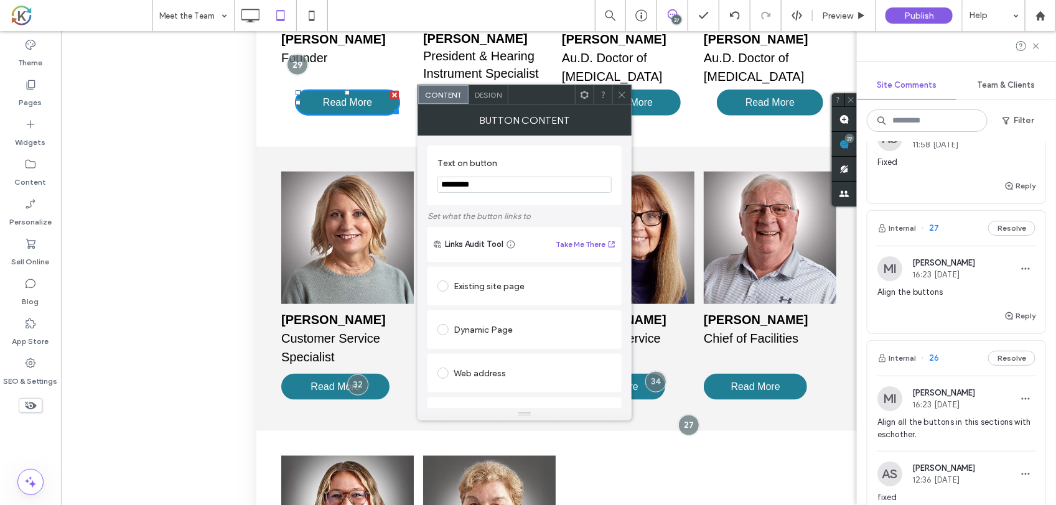
click at [485, 87] on div "Design" at bounding box center [489, 94] width 40 height 19
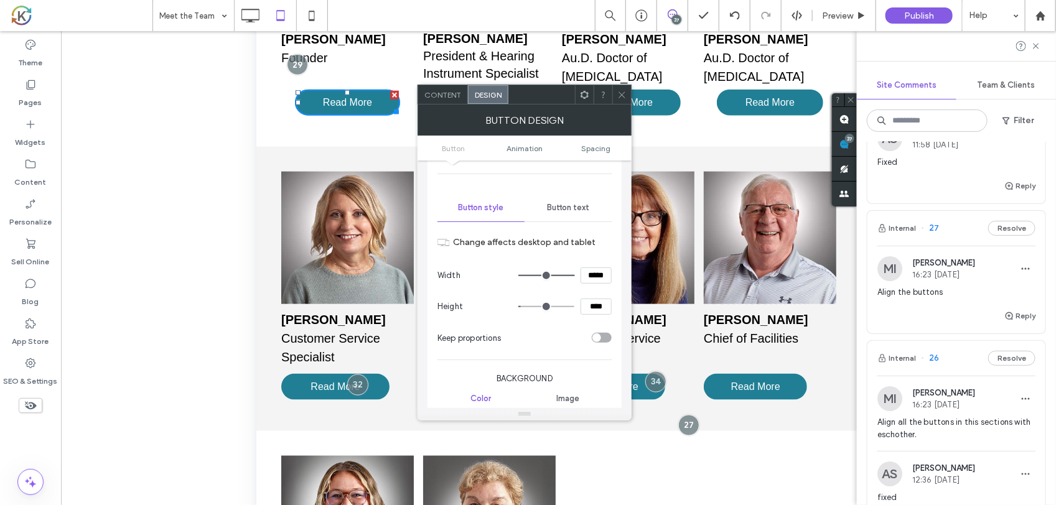
scroll to position [0, 0]
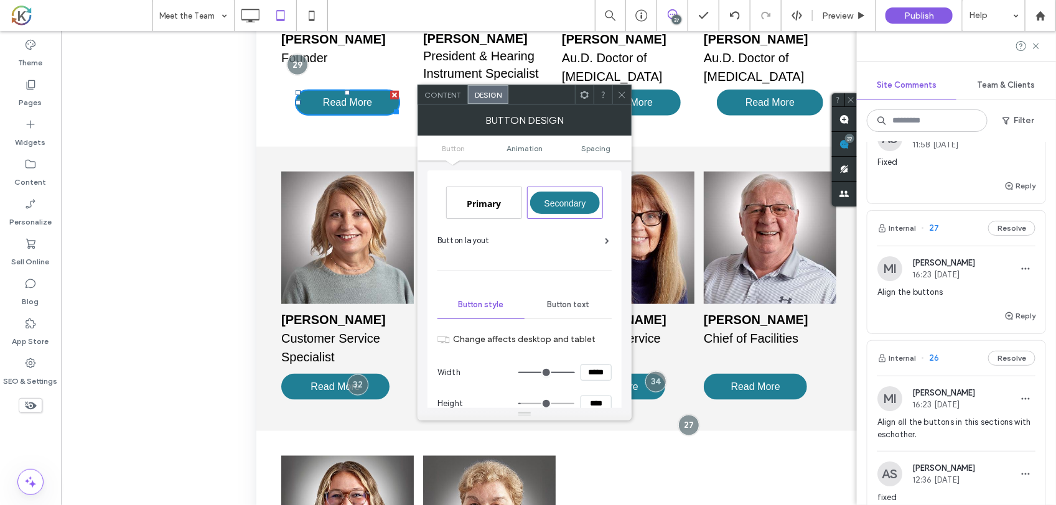
click at [476, 144] on link "Button" at bounding box center [454, 148] width 72 height 9
click at [621, 97] on icon at bounding box center [621, 94] width 9 height 9
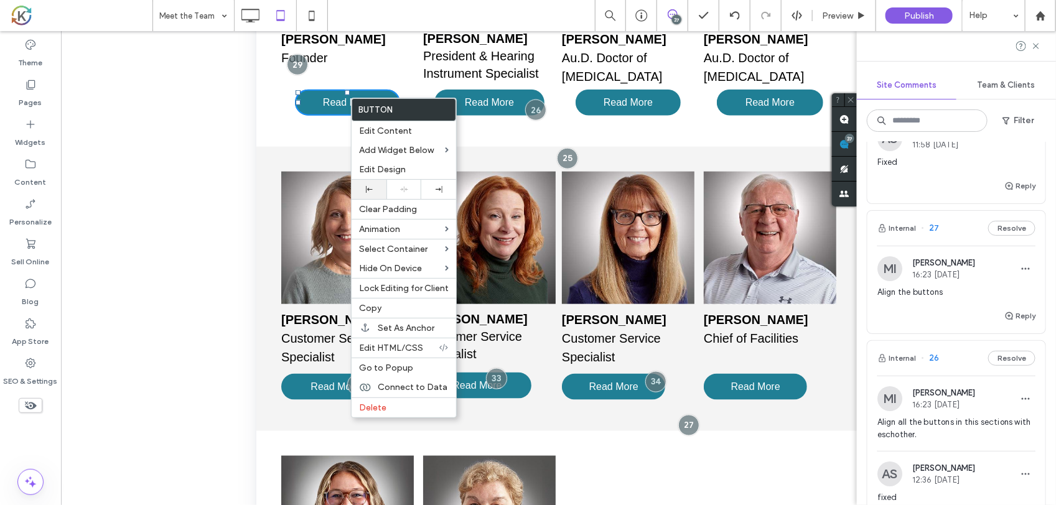
click at [370, 188] on icon at bounding box center [369, 189] width 7 height 7
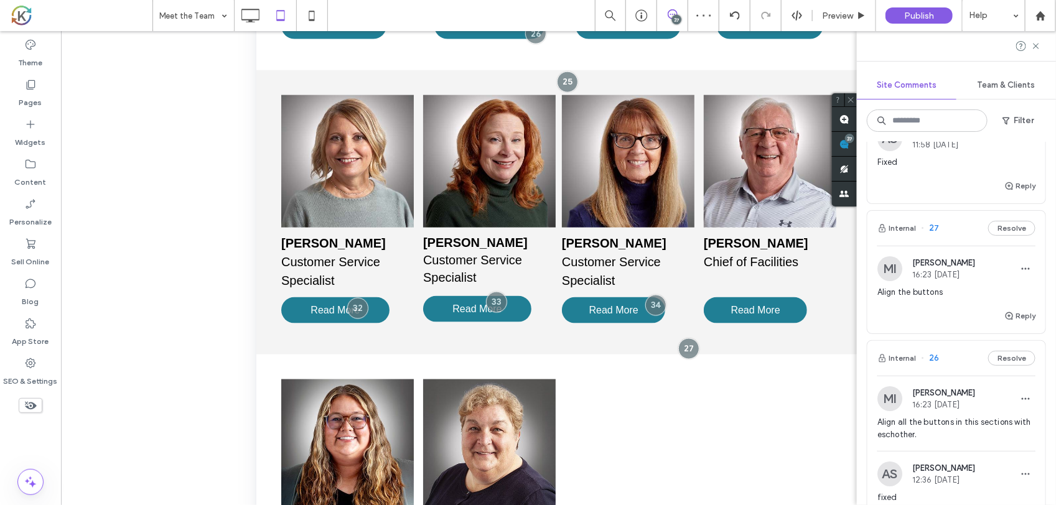
scroll to position [243, 0]
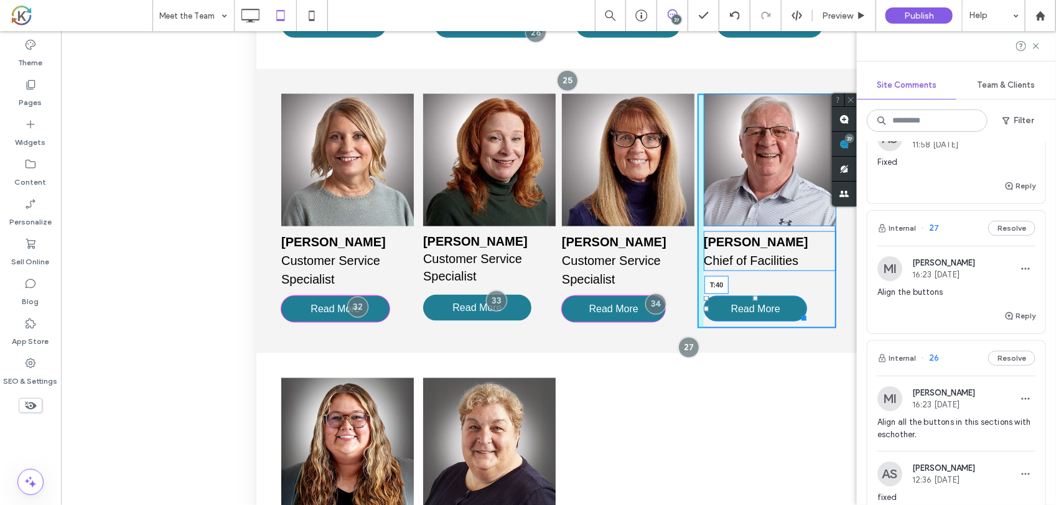
drag, startPoint x: 745, startPoint y: 291, endPoint x: 973, endPoint y: 100, distance: 298.2
click at [723, 291] on div "Mike Duensing Chief of Facilities Read More T:40 Click To Paste" at bounding box center [766, 212] width 139 height 235
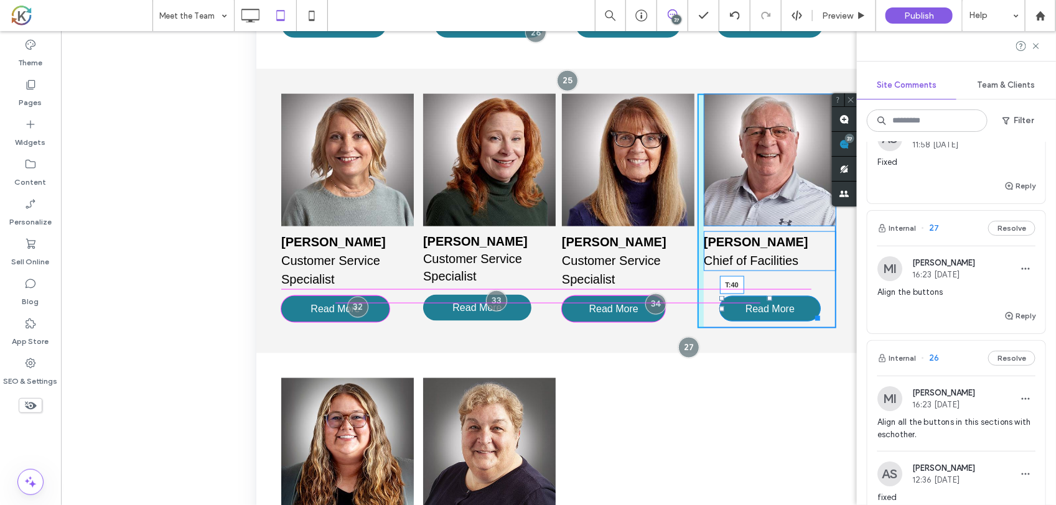
drag, startPoint x: 760, startPoint y: 292, endPoint x: 1004, endPoint y: 100, distance: 310.3
click at [754, 292] on div "Mike Duensing Chief of Facilities Read More T:40 Click To Paste" at bounding box center [766, 212] width 139 height 235
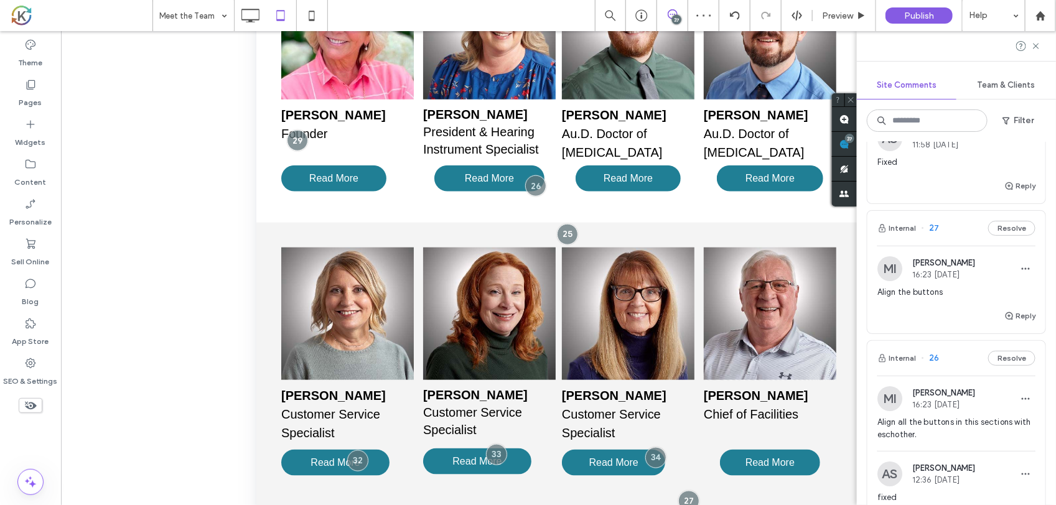
scroll to position [293, 0]
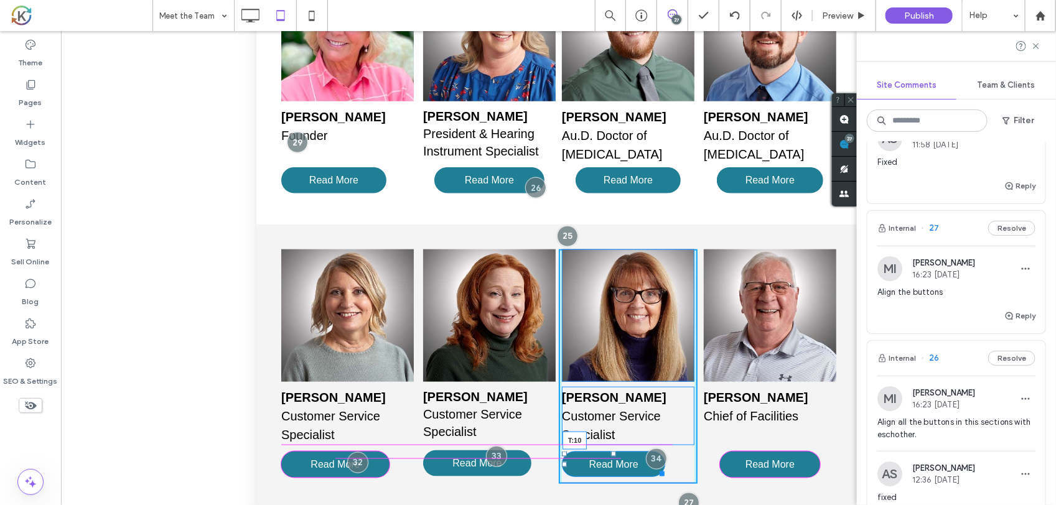
click at [606, 447] on div "Linda Cramer Customer Service Specialist Read More T:10 Click To Paste" at bounding box center [627, 367] width 139 height 235
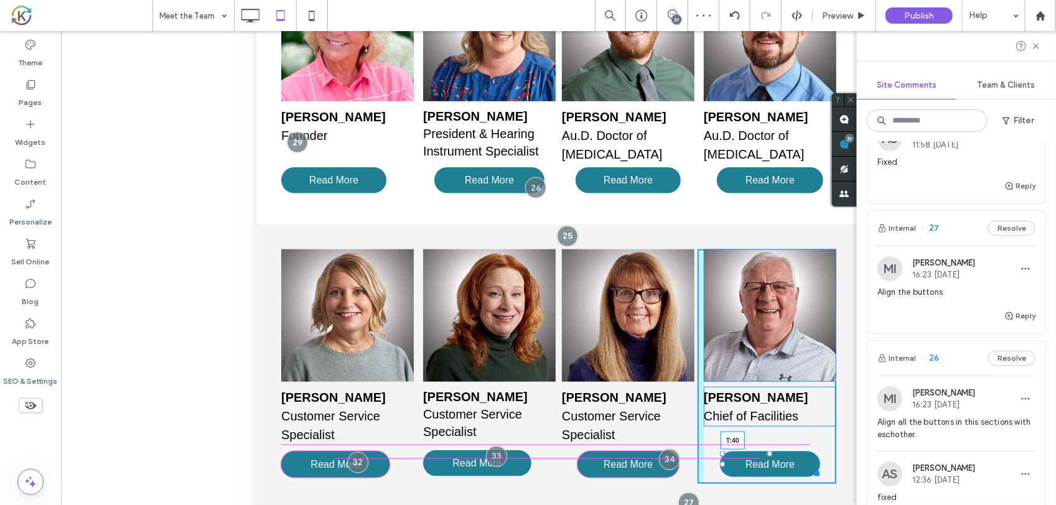
drag, startPoint x: 758, startPoint y: 446, endPoint x: 993, endPoint y: 255, distance: 303.1
click at [743, 447] on div "Mike Duensing Chief of Facilities Read More T:40 Click To Paste" at bounding box center [766, 367] width 139 height 235
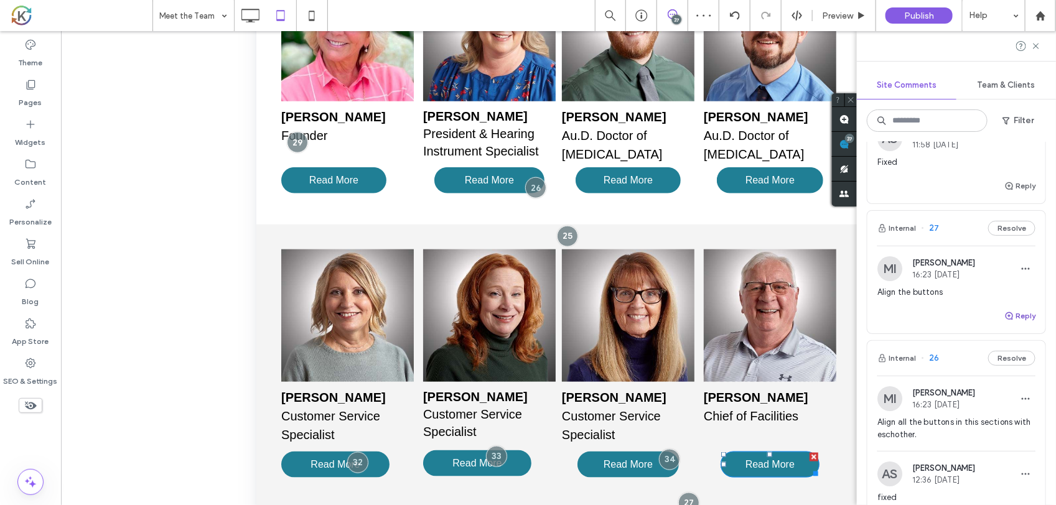
click at [1009, 324] on button "Reply" at bounding box center [1020, 316] width 31 height 15
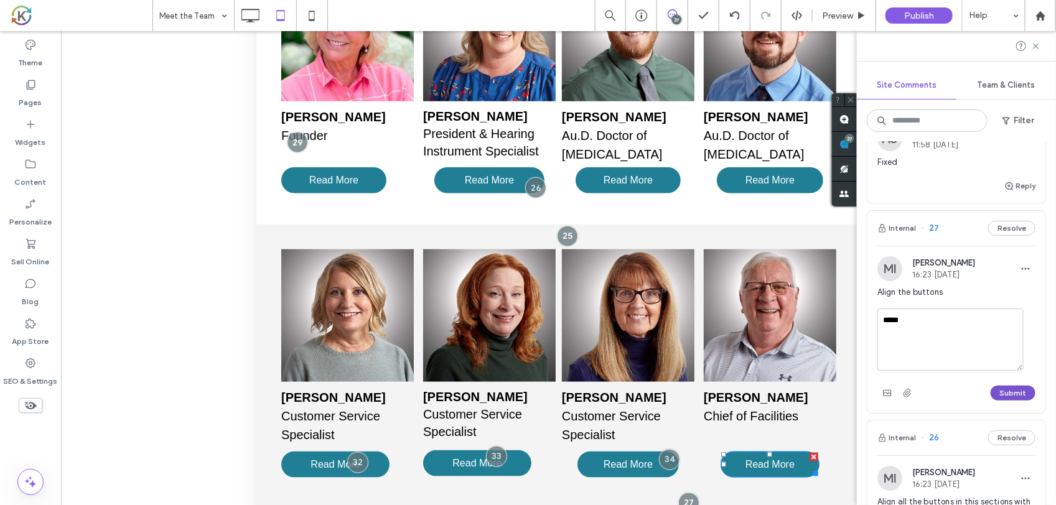
type textarea "*****"
click at [998, 401] on button "Submit" at bounding box center [1013, 393] width 45 height 15
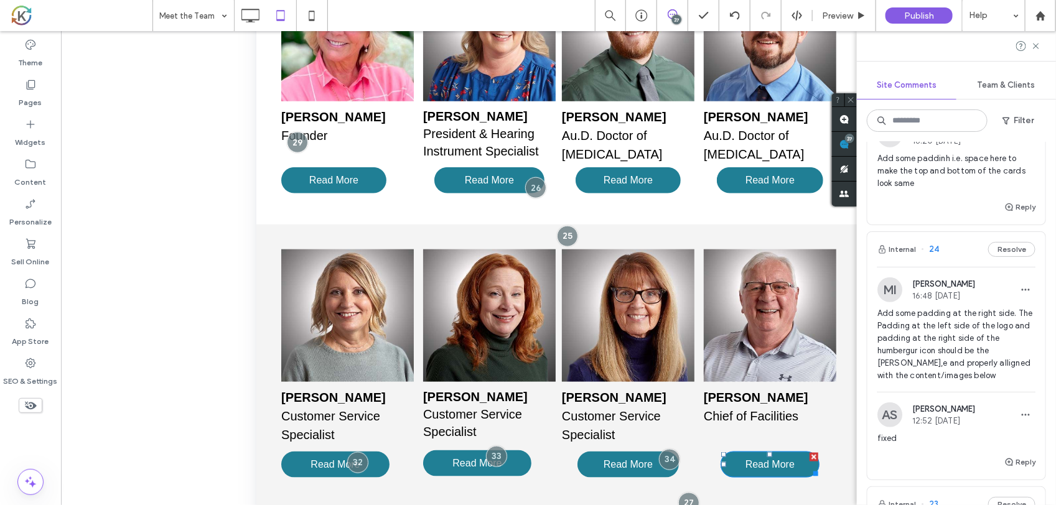
scroll to position [4513, 0]
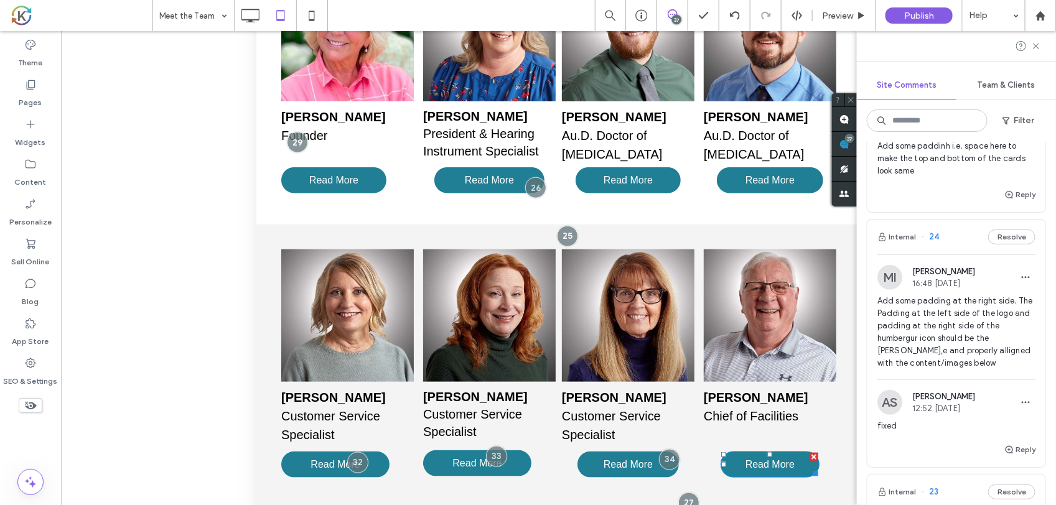
click at [965, 187] on div "Add some paddinh i.e. space here to make the top and bottom of the cards look s…" at bounding box center [957, 163] width 158 height 47
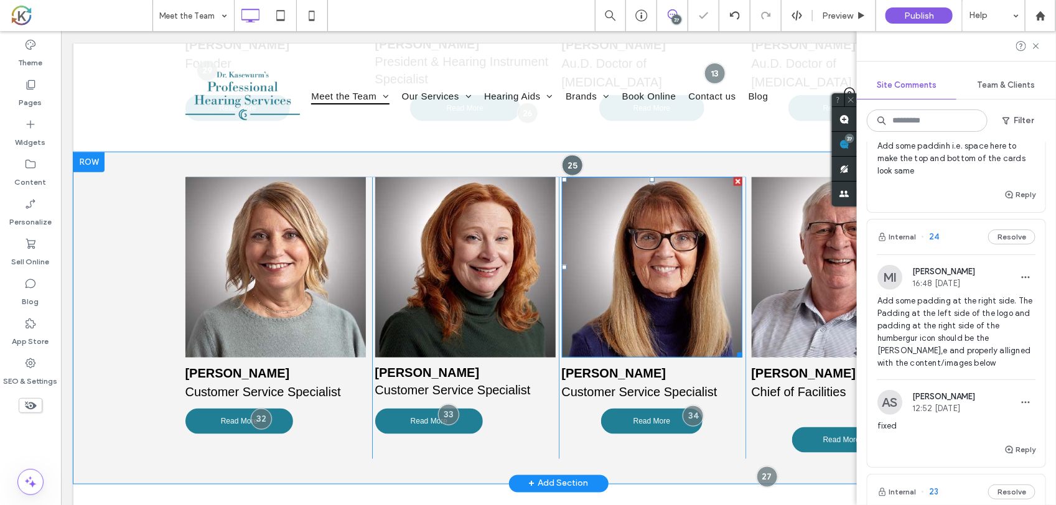
scroll to position [0, 0]
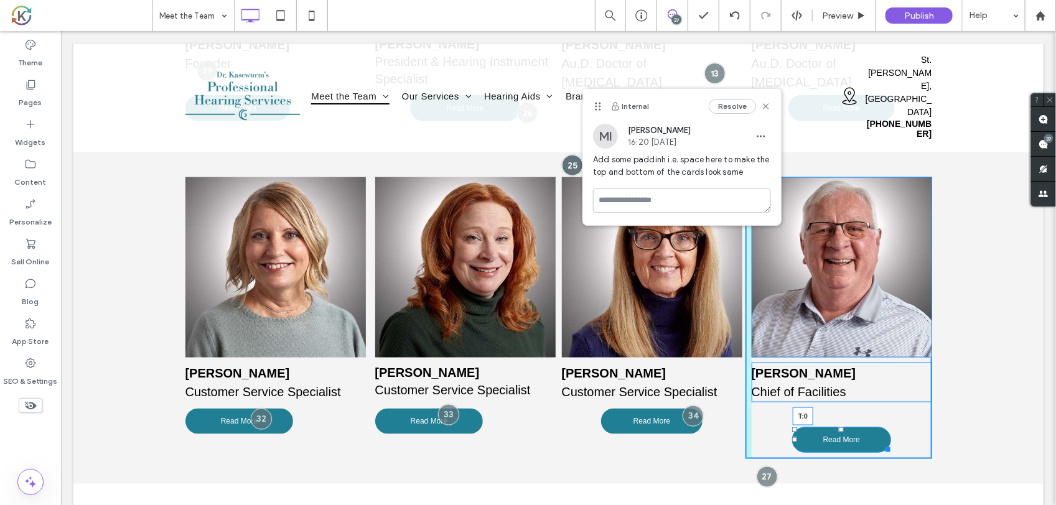
drag, startPoint x: 835, startPoint y: 412, endPoint x: 759, endPoint y: 418, distance: 76.8
click at [837, 386] on div "Mike Duensing Chief of Facilities Read More T:0 Click To Paste" at bounding box center [838, 318] width 187 height 282
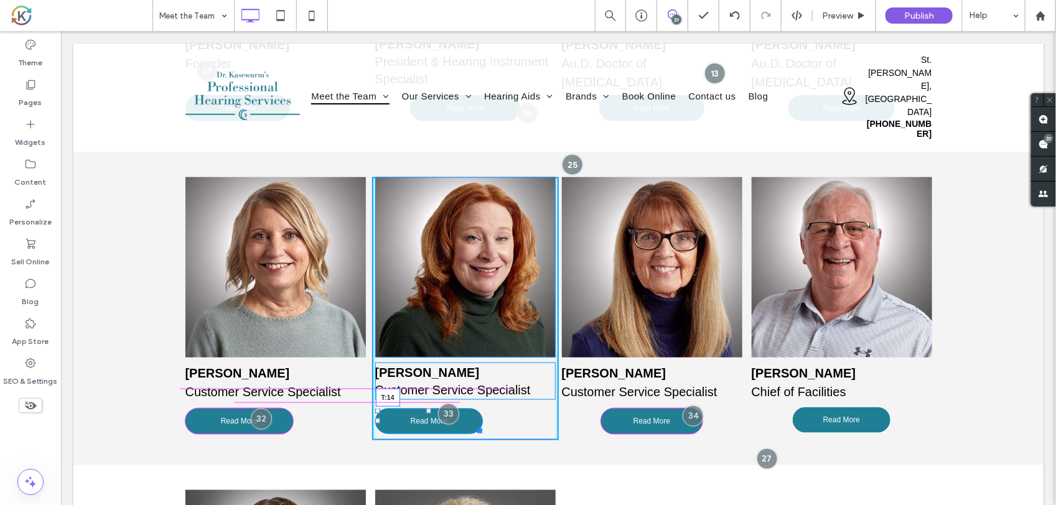
click at [423, 390] on div "Kim Rice Customer Service Specialist Read More T:14 Click To Paste" at bounding box center [465, 308] width 187 height 263
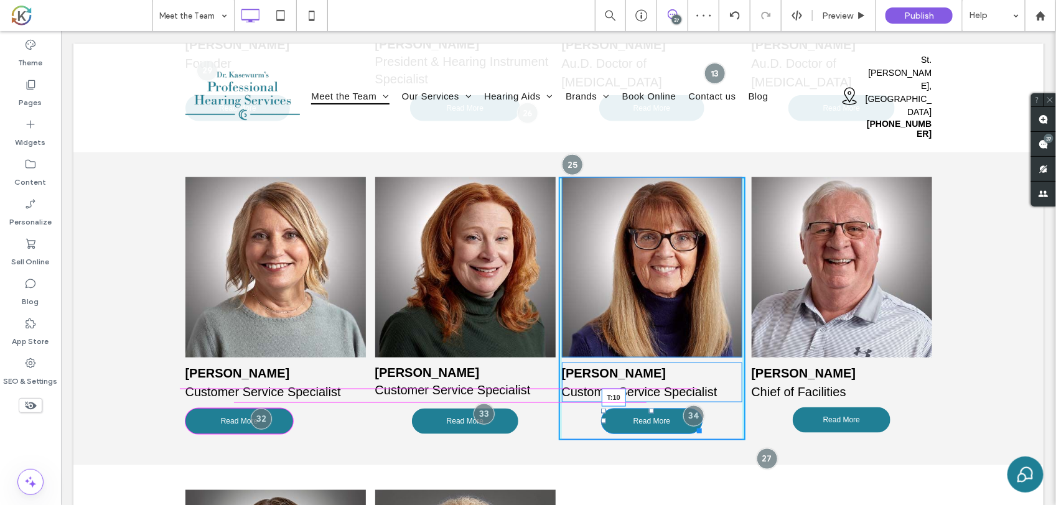
click at [649, 408] on div at bounding box center [651, 410] width 5 height 5
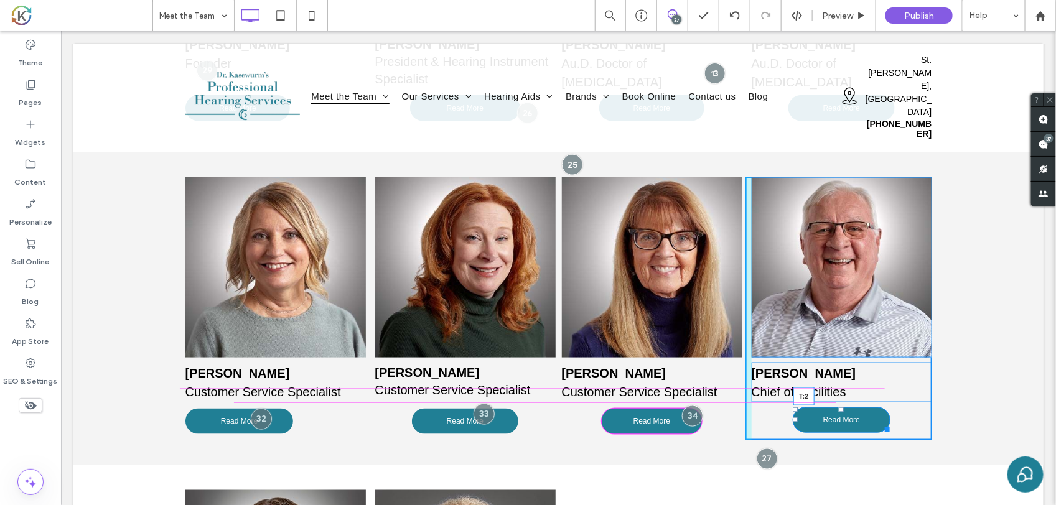
drag, startPoint x: 837, startPoint y: 390, endPoint x: 895, endPoint y: 420, distance: 65.4
click at [838, 407] on div at bounding box center [840, 409] width 5 height 5
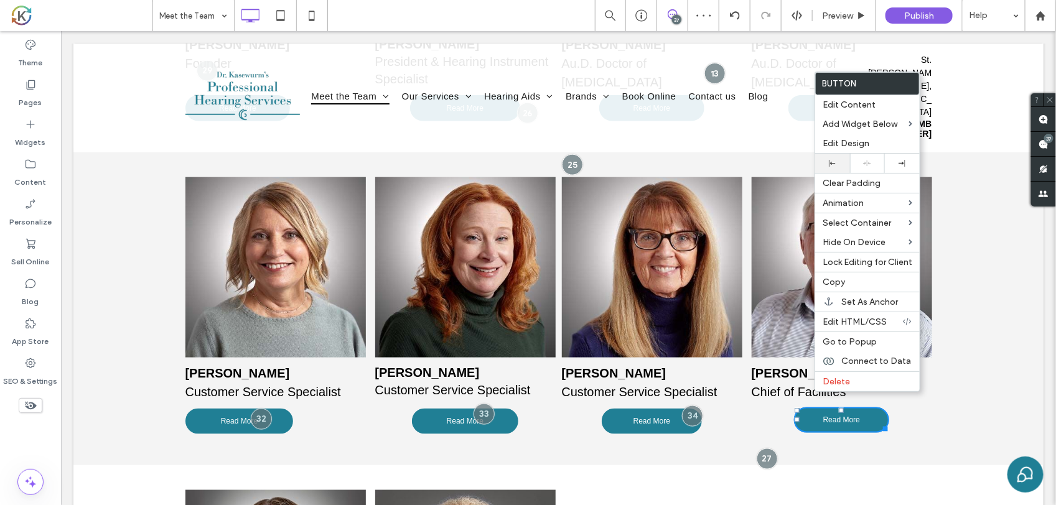
click at [838, 165] on div at bounding box center [833, 163] width 22 height 7
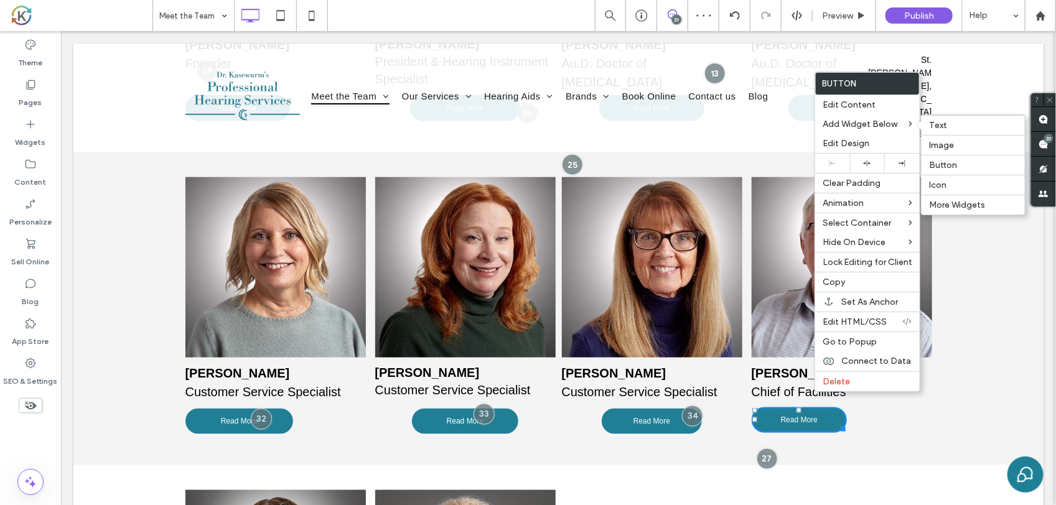
click at [947, 223] on div "Tina Machacek Customer Service Specialist Read More Click To Paste Kim Rice Cus…" at bounding box center [558, 308] width 970 height 313
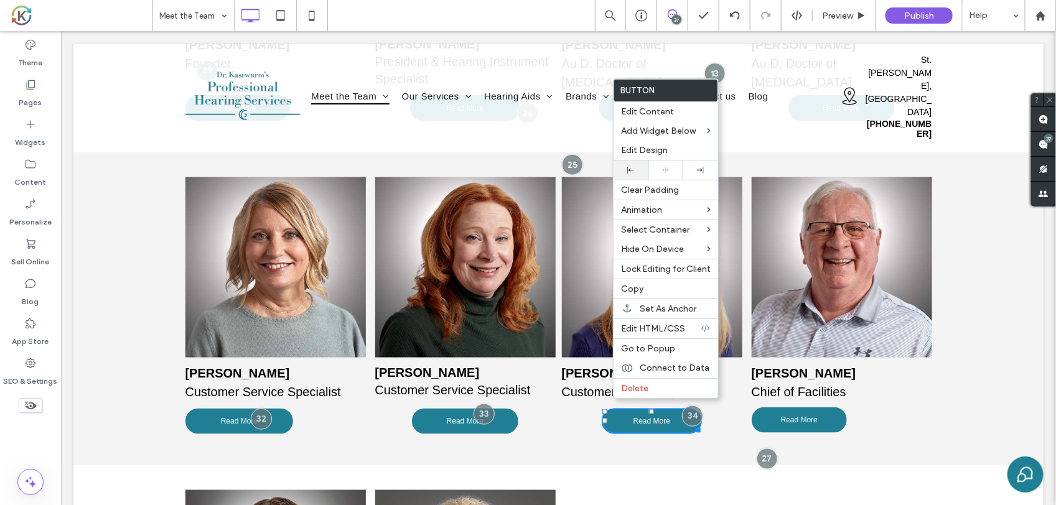
click at [636, 173] on div at bounding box center [631, 170] width 22 height 7
click at [444, 408] on link "Read More" at bounding box center [464, 421] width 106 height 26
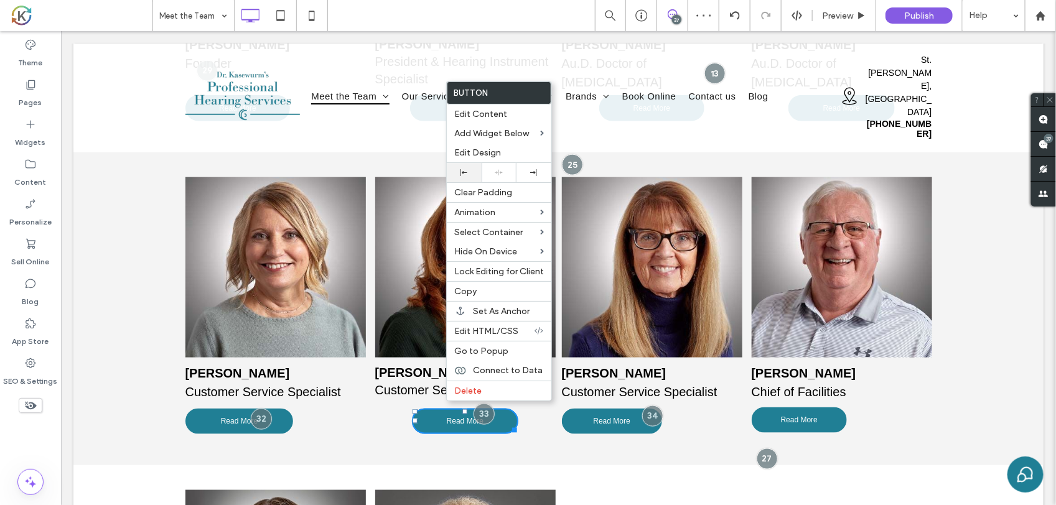
click at [473, 175] on div at bounding box center [464, 172] width 22 height 7
click at [256, 407] on div at bounding box center [261, 418] width 23 height 23
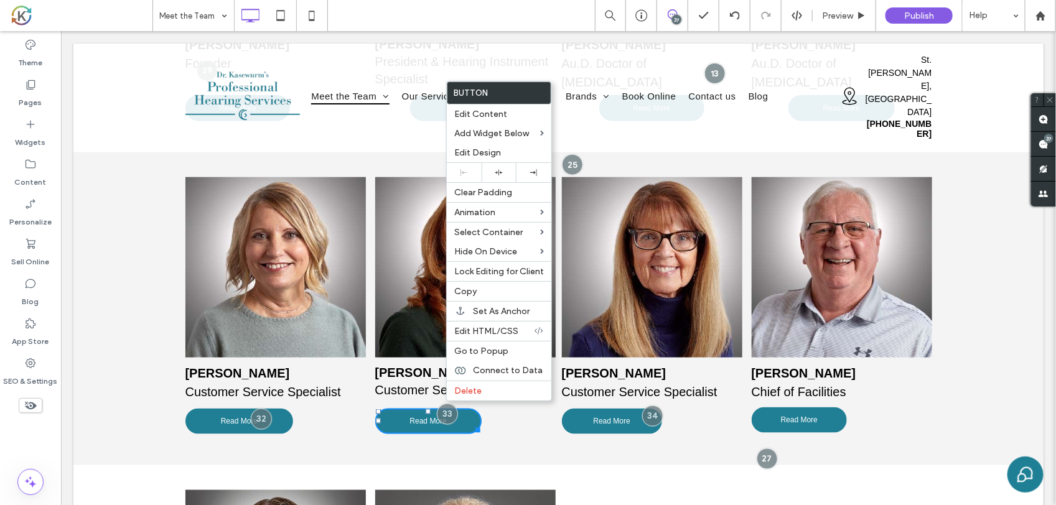
click at [607, 107] on div at bounding box center [558, 95] width 970 height 105
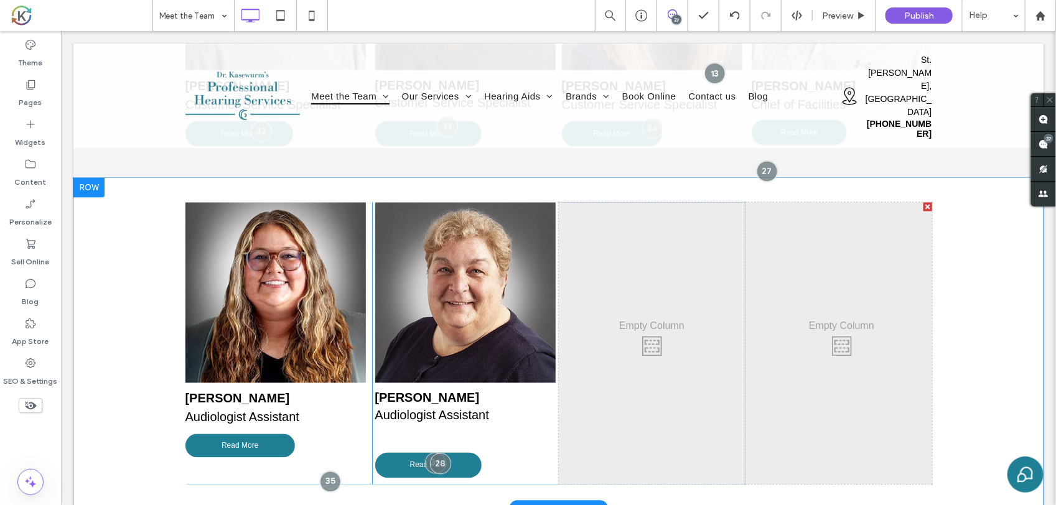
scroll to position [1011, 0]
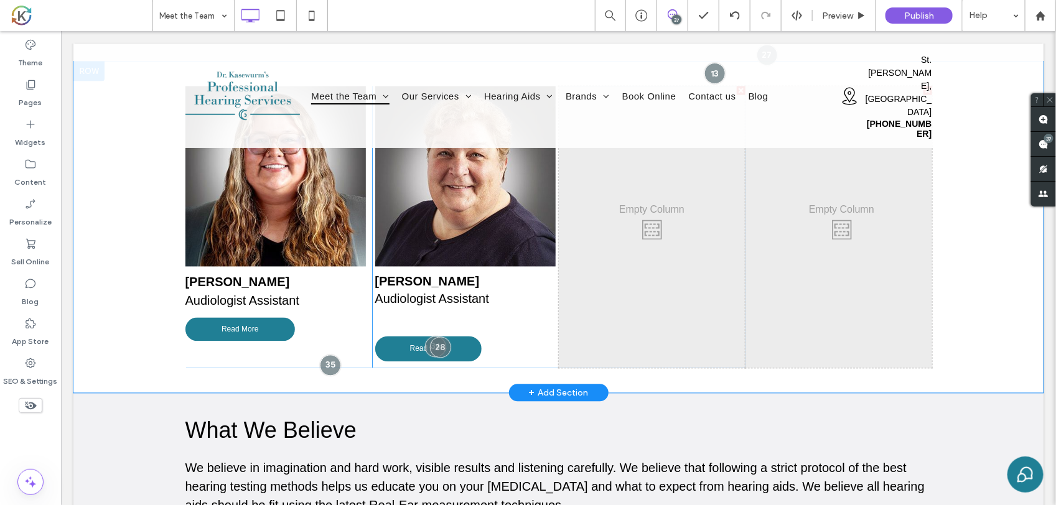
click at [411, 297] on div "Valeri Donthnier Audiologist Assistant Read More Click To Paste" at bounding box center [465, 227] width 187 height 282
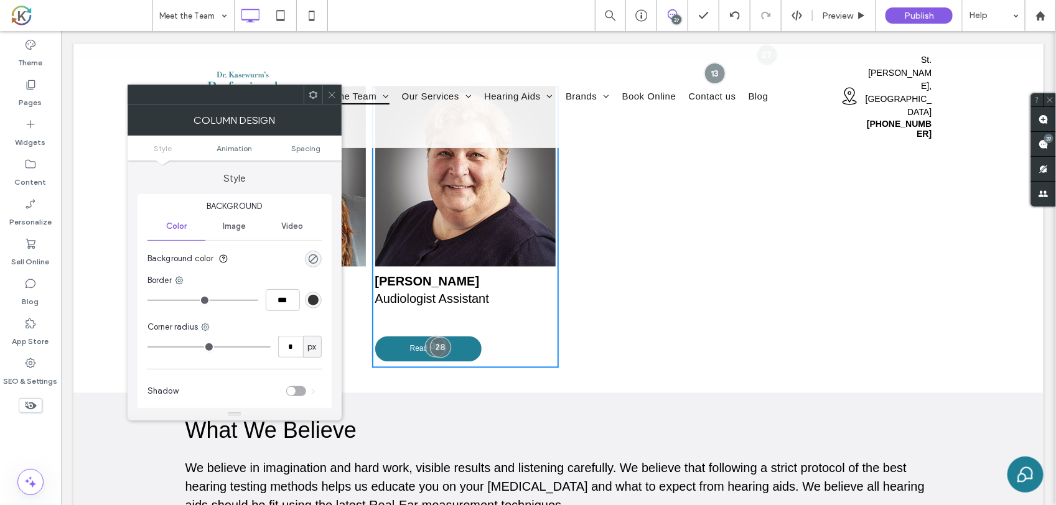
click at [426, 292] on span "Audiologist Assistant" at bounding box center [432, 299] width 114 height 14
click at [490, 273] on h4 "Valeri Donthnier Audiologist Assistant" at bounding box center [465, 290] width 181 height 35
click at [488, 284] on h4 "Valeri Donthnier Audiologist Assistant" at bounding box center [465, 290] width 181 height 35
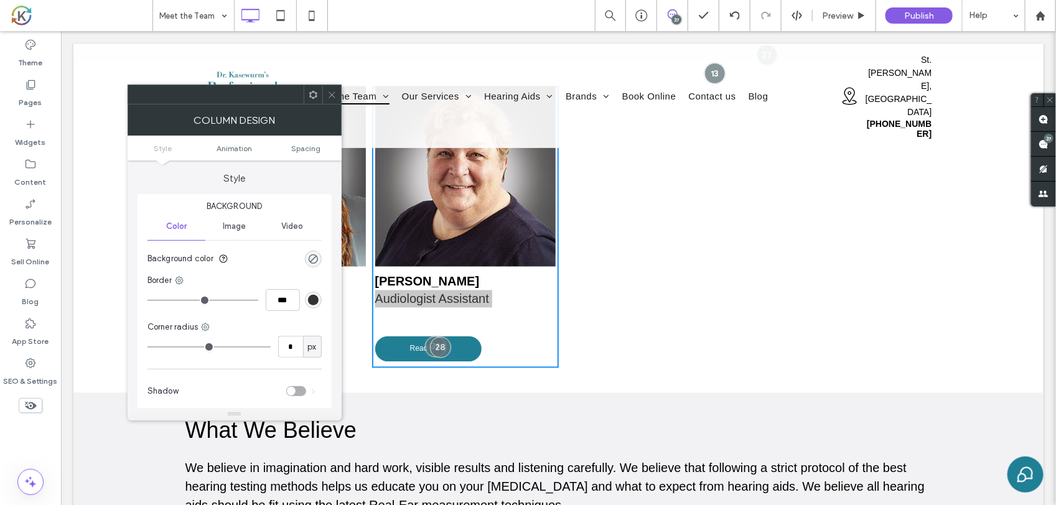
click at [331, 90] on icon at bounding box center [331, 94] width 9 height 9
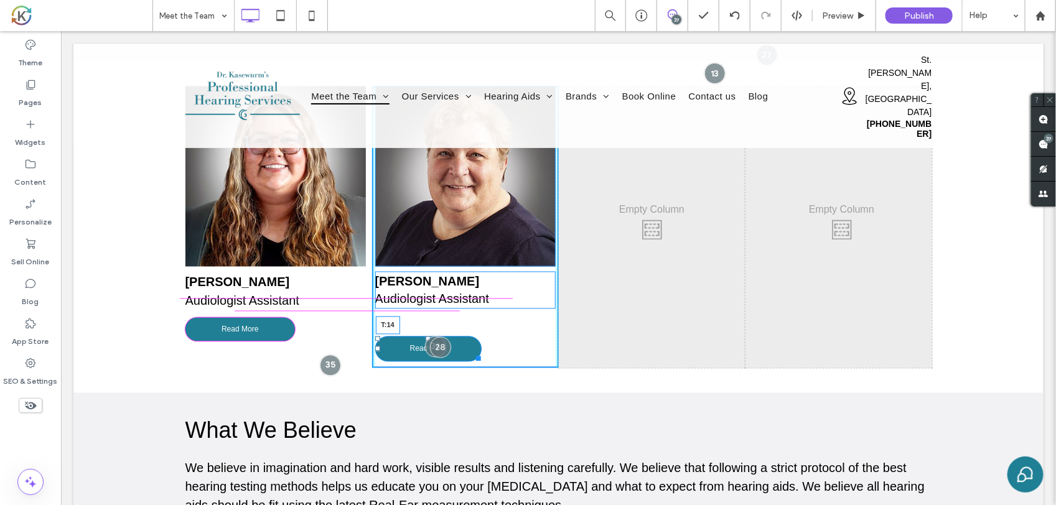
drag, startPoint x: 420, startPoint y: 317, endPoint x: 484, endPoint y: 327, distance: 65.0
click at [423, 296] on div "Valeri Donthnier Audiologist Assistant Read More T:14 Click To Paste" at bounding box center [465, 227] width 187 height 282
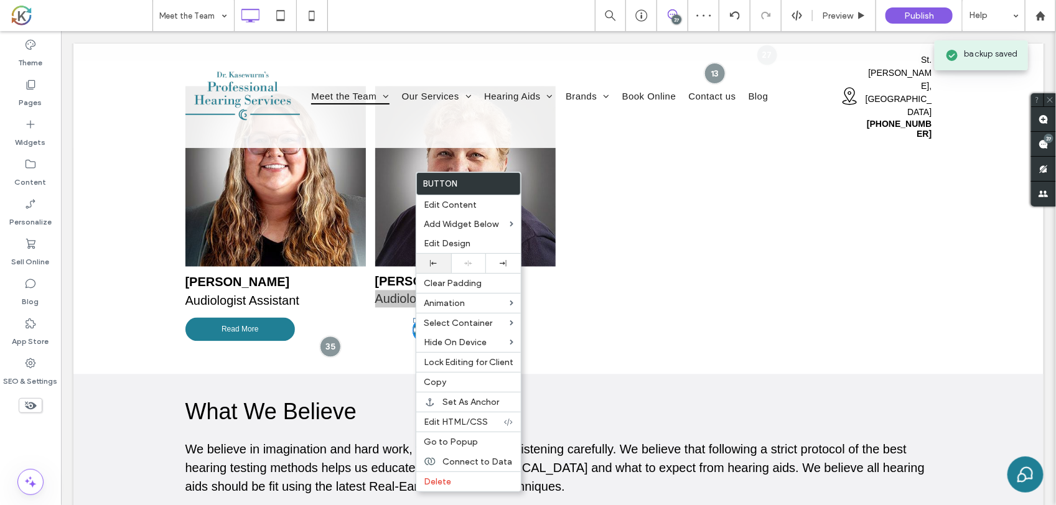
click at [444, 266] on div at bounding box center [434, 263] width 22 height 7
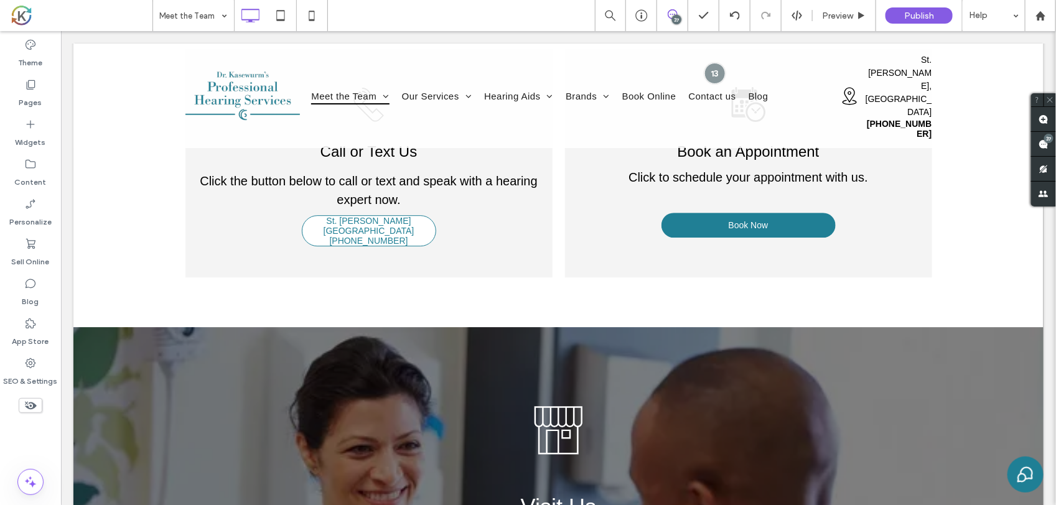
scroll to position [1556, 0]
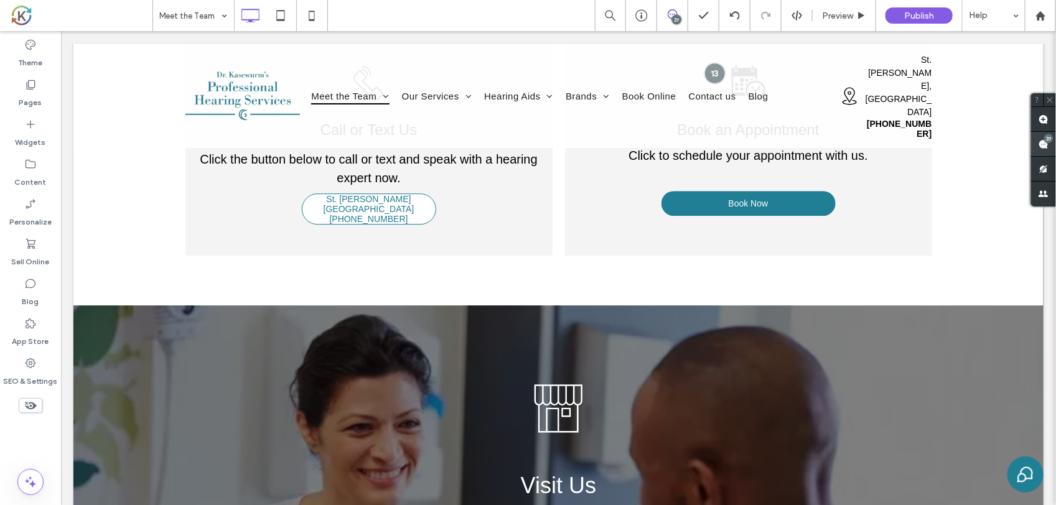
click at [1044, 142] on use at bounding box center [1044, 144] width 10 height 10
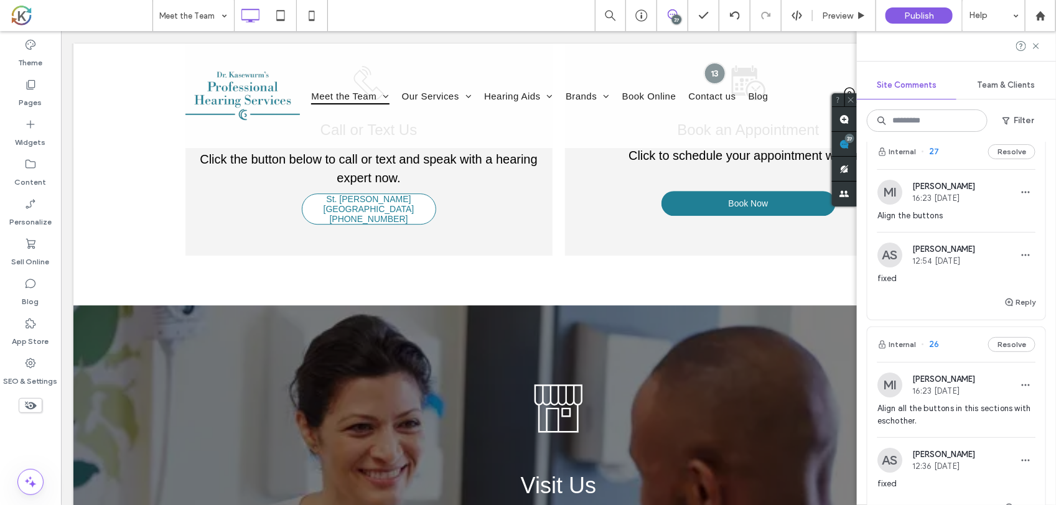
scroll to position [4046, 0]
click at [953, 319] on div "Reply" at bounding box center [957, 306] width 178 height 25
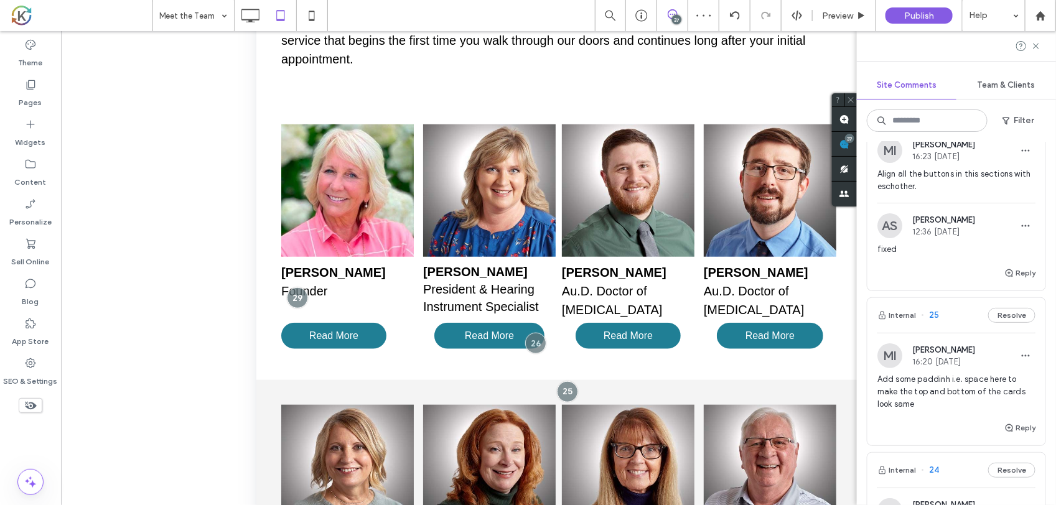
scroll to position [4318, 0]
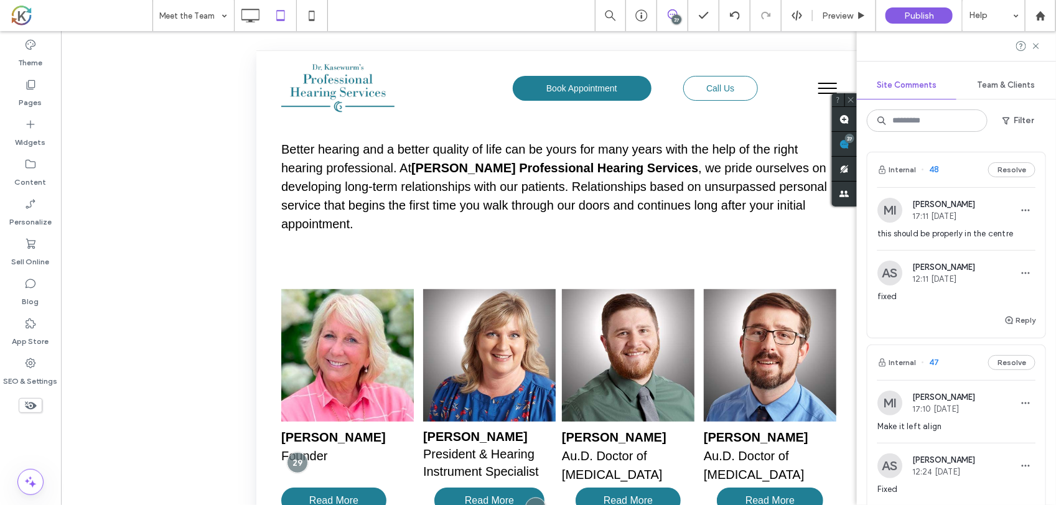
scroll to position [165, 0]
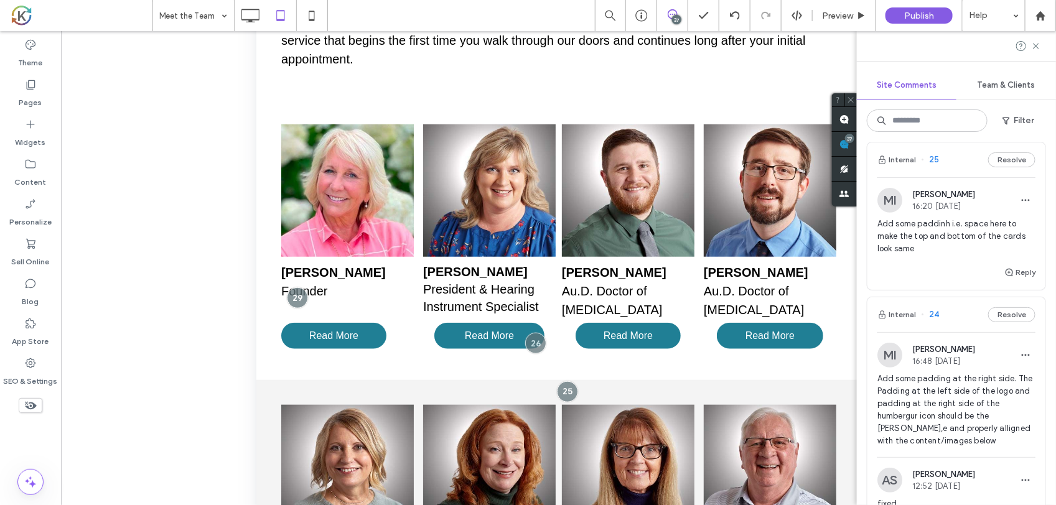
click at [955, 289] on div "Reply" at bounding box center [957, 277] width 178 height 25
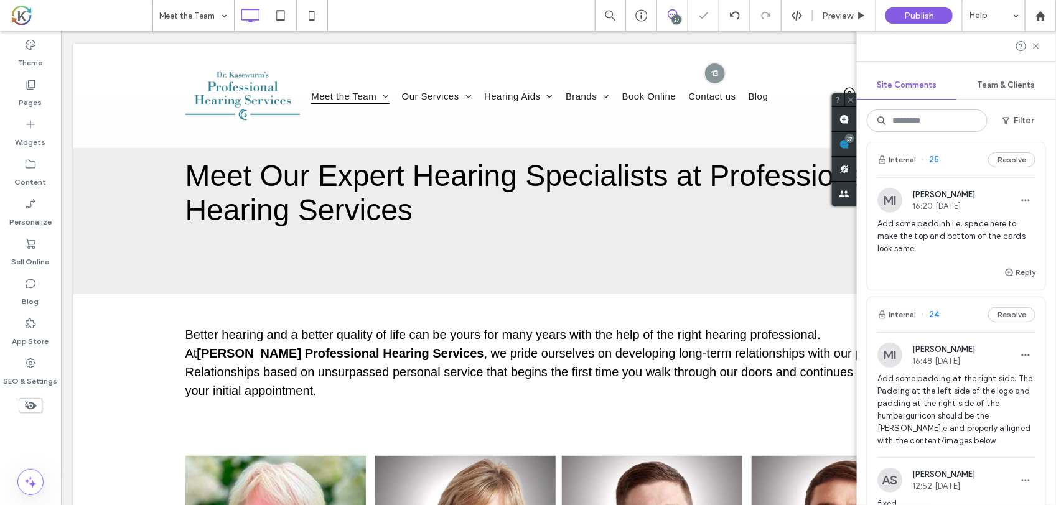
scroll to position [0, 0]
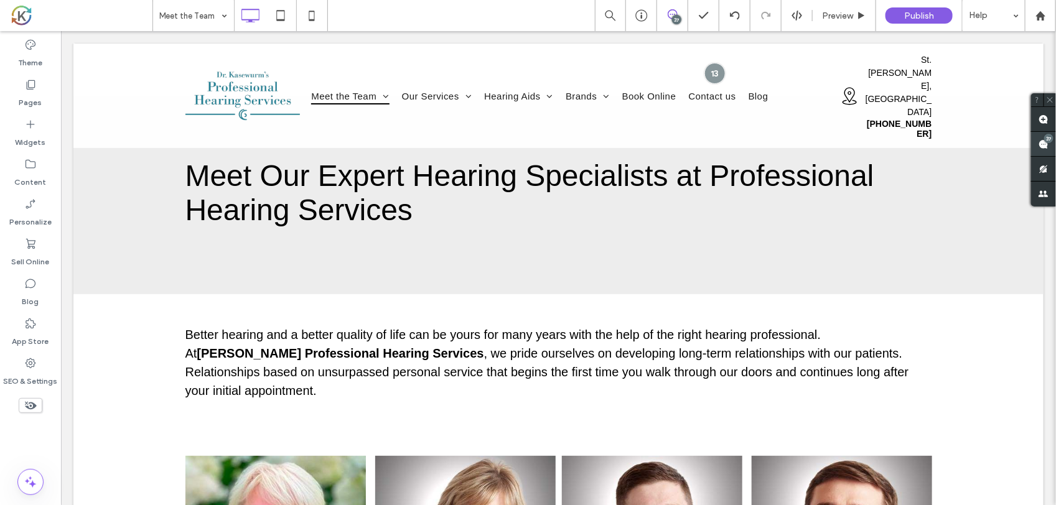
click at [1051, 142] on div "37" at bounding box center [1048, 138] width 9 height 9
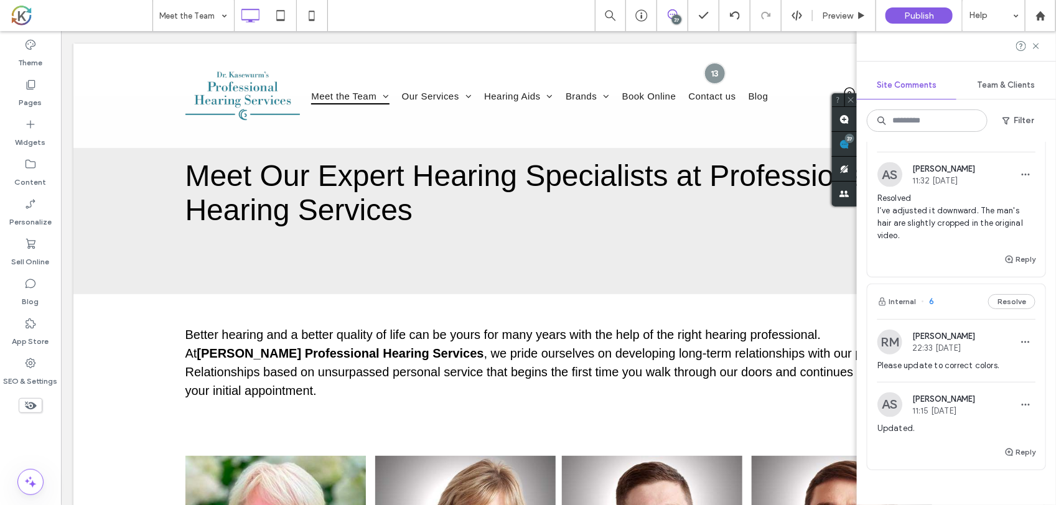
scroll to position [7218, 0]
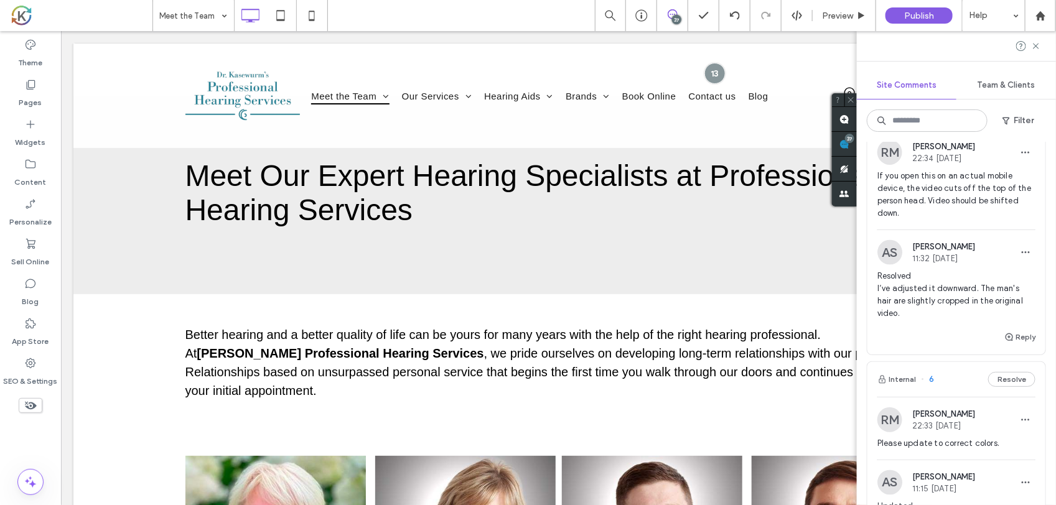
click at [944, 320] on span "Resolved I’ve adjusted it downward. The man's hair are slightly cropped in the …" at bounding box center [957, 295] width 158 height 50
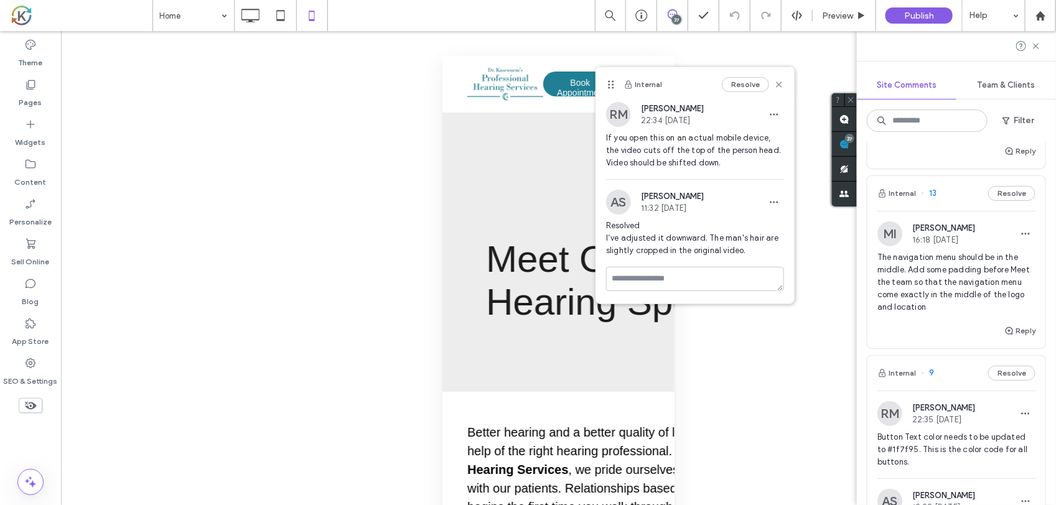
scroll to position [6518, 0]
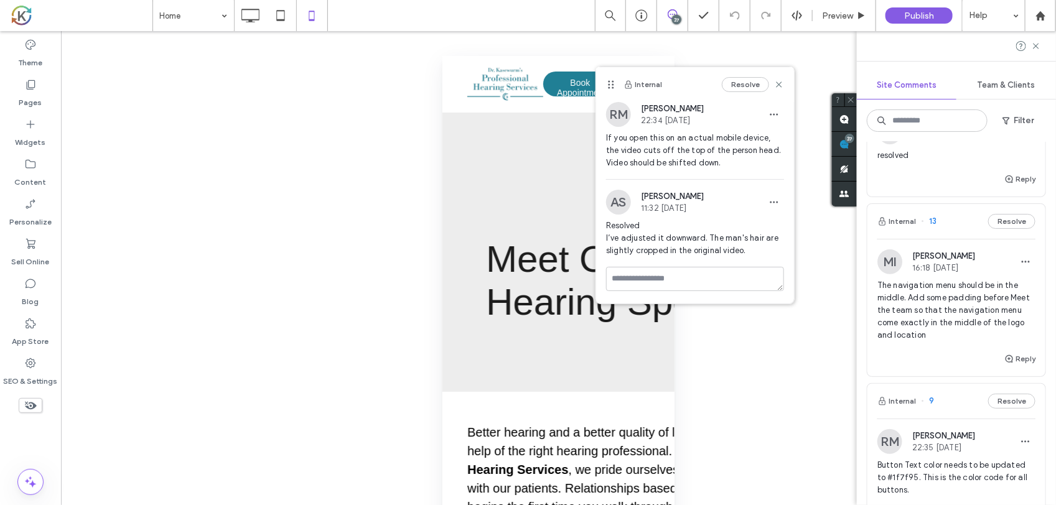
click at [944, 342] on span "The navigation menu should be in the middle. Add some padding before Meet the t…" at bounding box center [957, 310] width 158 height 62
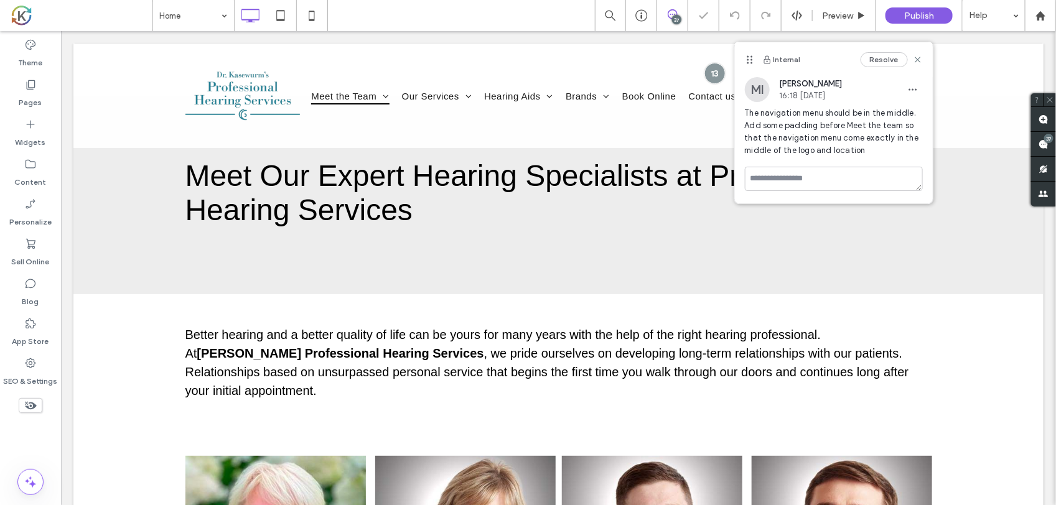
scroll to position [0, 0]
click at [918, 60] on use at bounding box center [918, 60] width 6 height 6
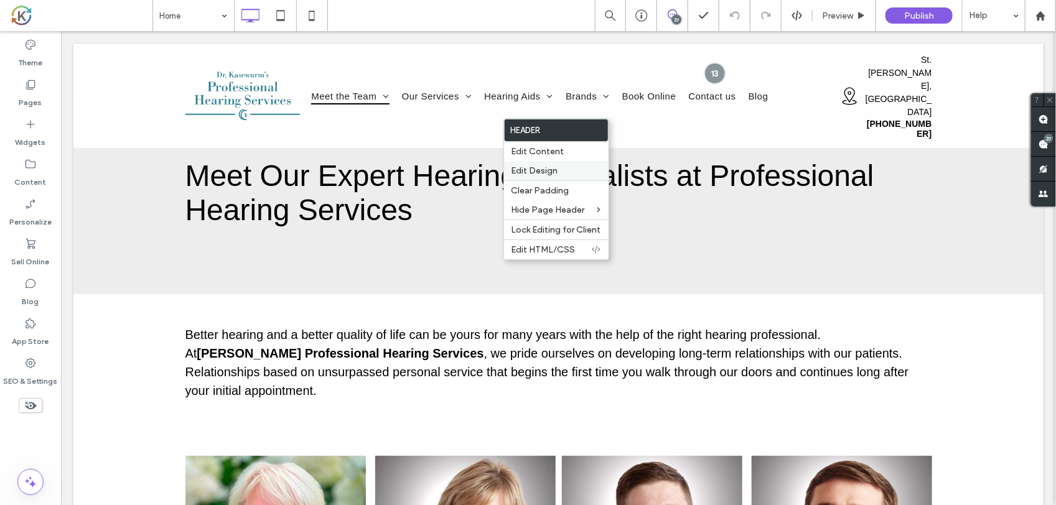
click at [531, 166] on div "Edit Design" at bounding box center [556, 170] width 105 height 19
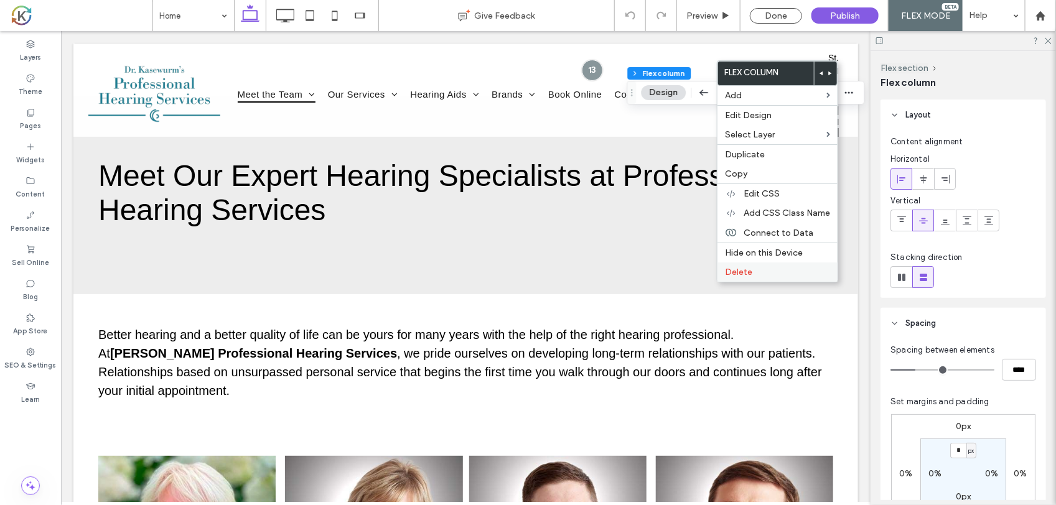
click at [763, 273] on label "Delete" at bounding box center [777, 272] width 105 height 11
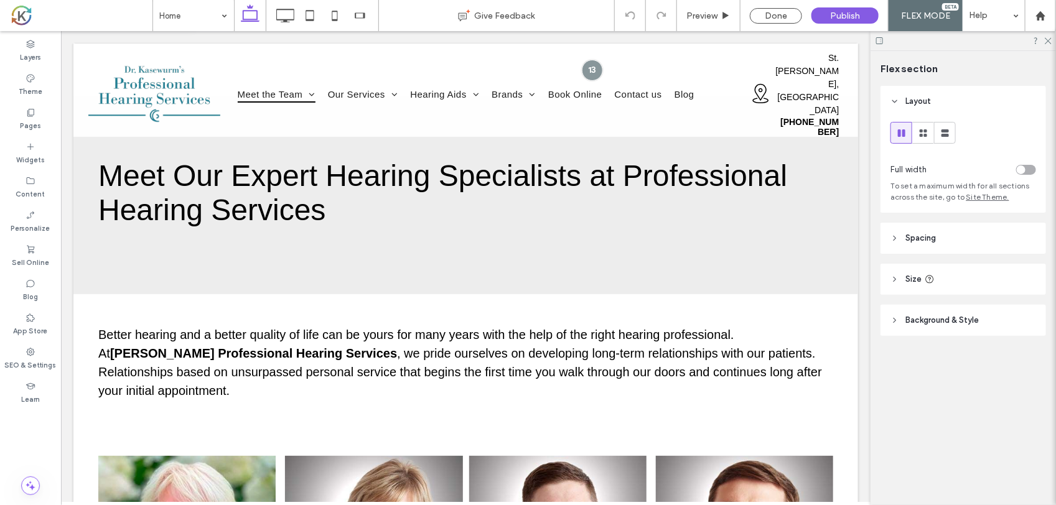
type input "***"
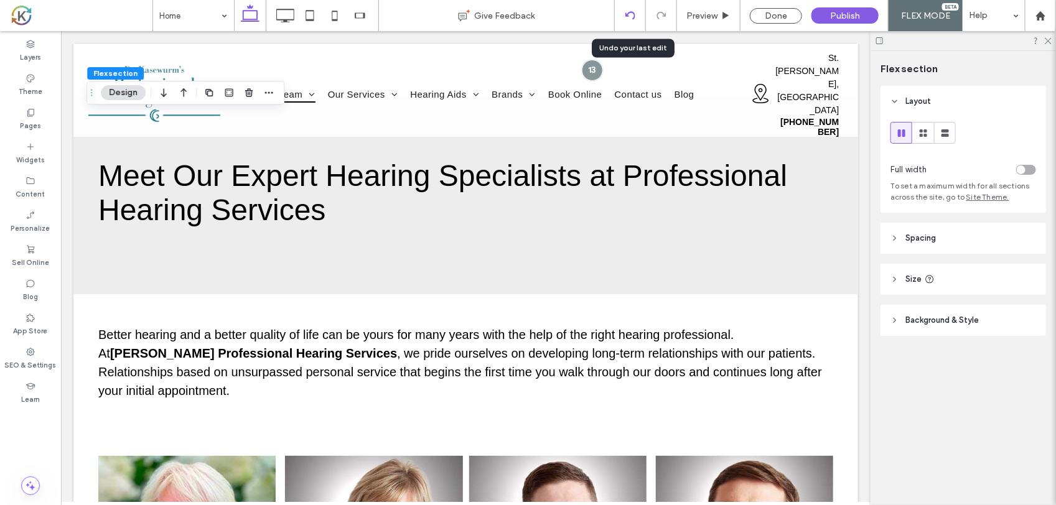
click at [632, 11] on use at bounding box center [630, 15] width 10 height 8
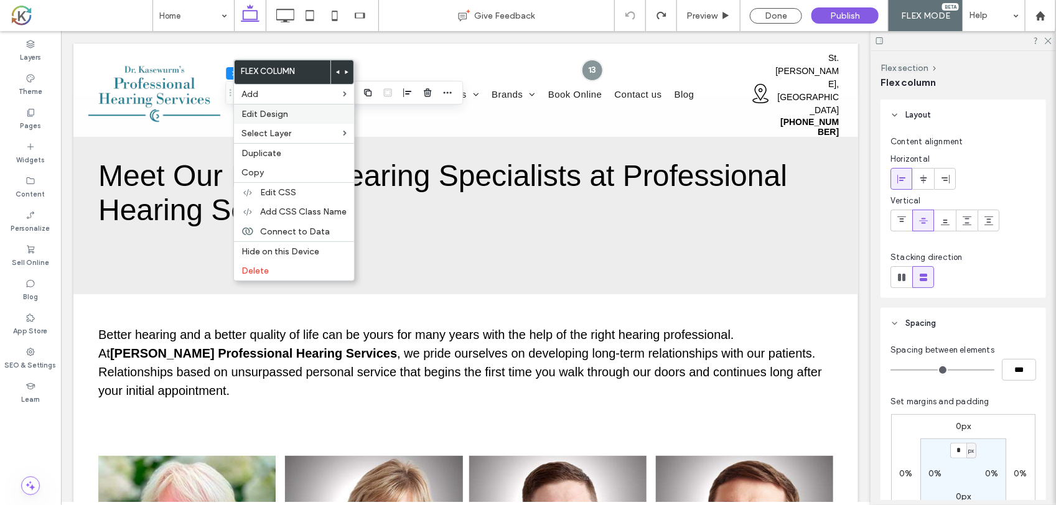
click at [269, 111] on span "Edit Design" at bounding box center [265, 114] width 47 height 11
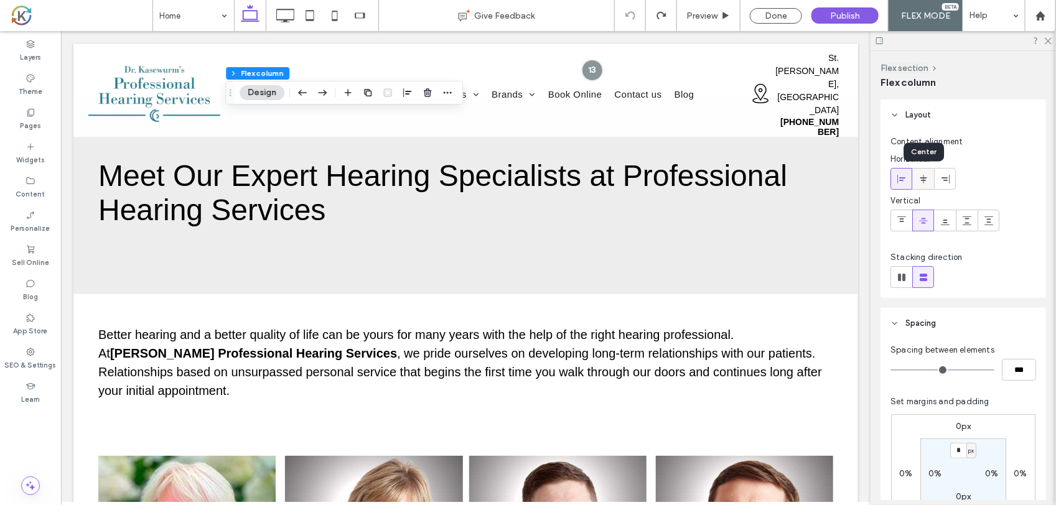
click at [924, 181] on use at bounding box center [923, 178] width 7 height 9
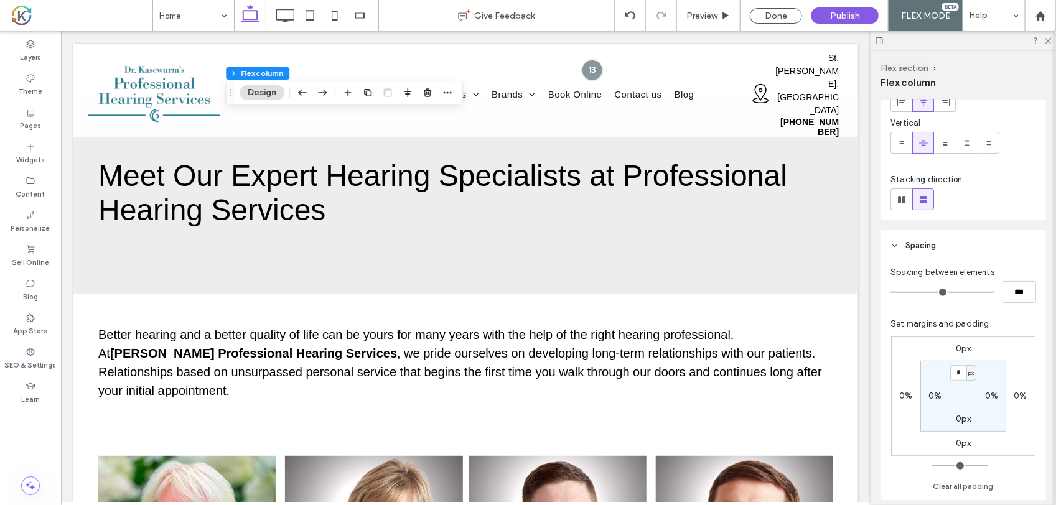
scroll to position [156, 0]
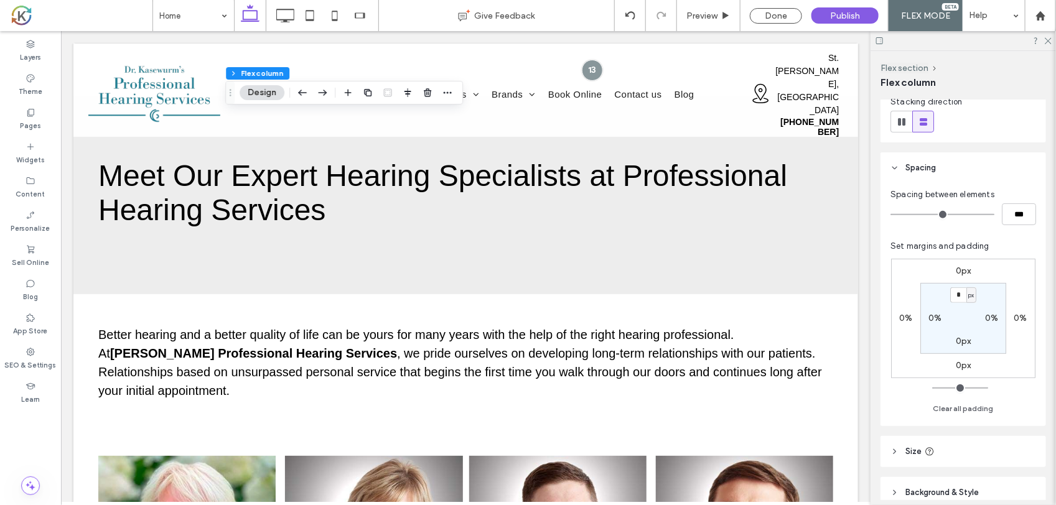
click at [923, 322] on div "0%" at bounding box center [935, 318] width 28 height 11
click at [934, 316] on label "0%" at bounding box center [935, 318] width 13 height 11
type input "*"
click at [940, 316] on div "%" at bounding box center [943, 318] width 7 height 12
click at [936, 335] on span "px" at bounding box center [939, 337] width 9 height 12
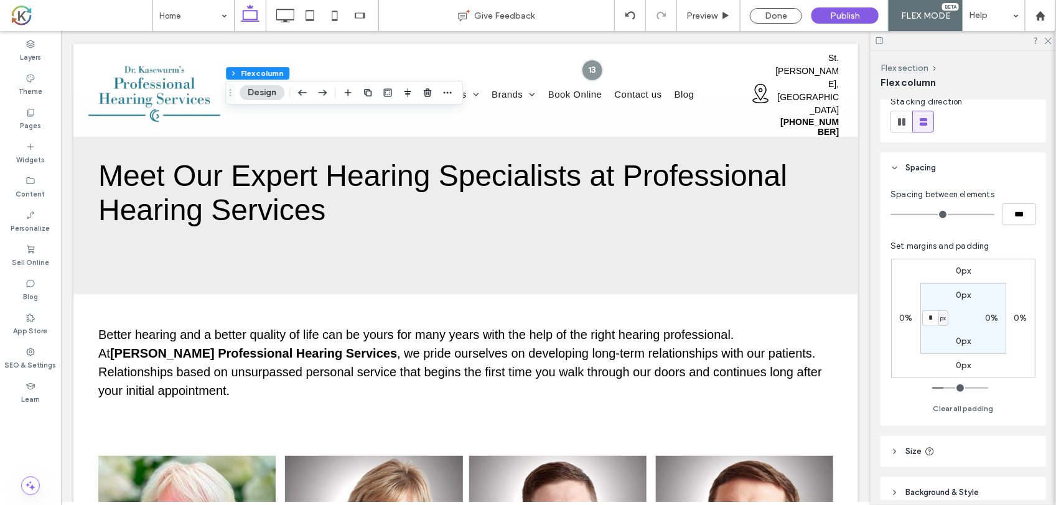
type input "**"
click at [927, 319] on input "**" at bounding box center [930, 319] width 16 height 16
type input "*"
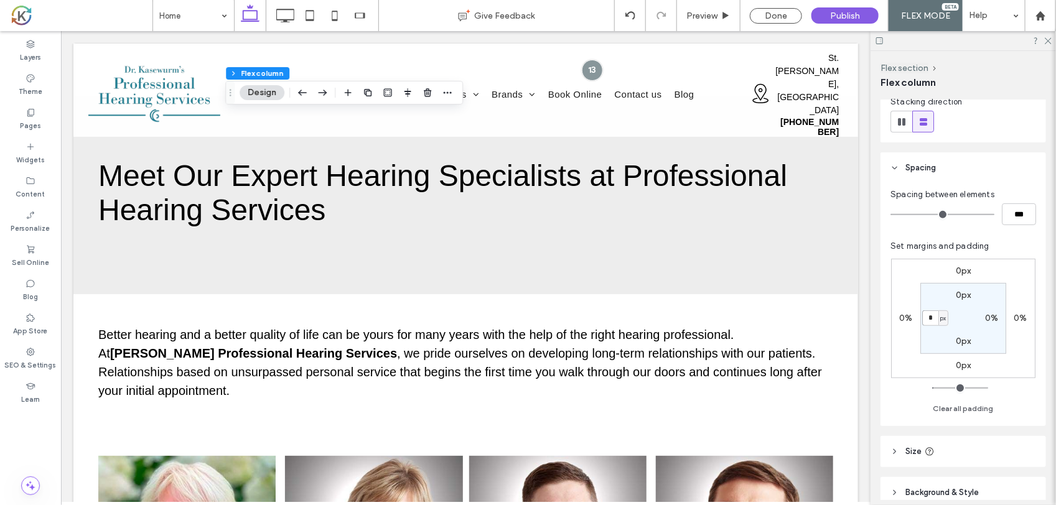
type input "**"
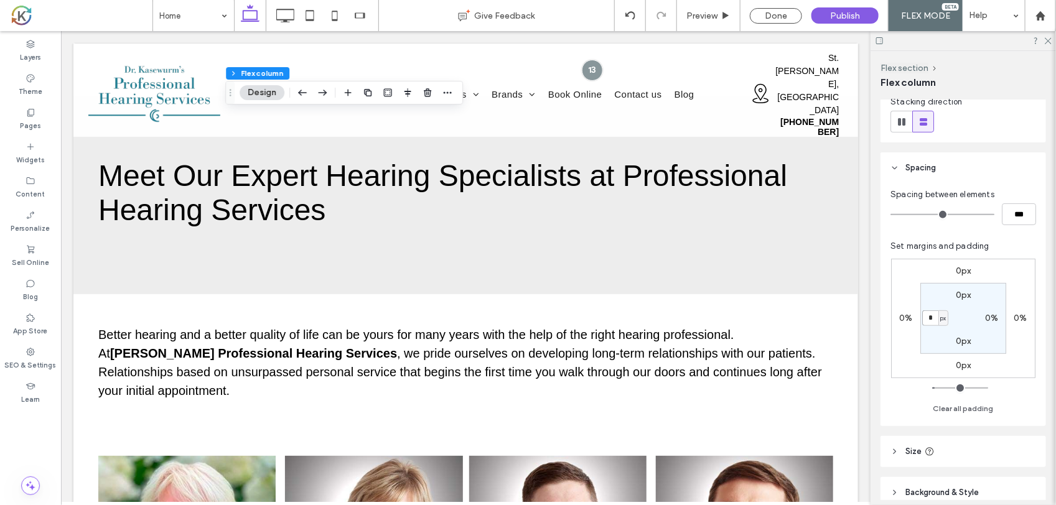
type input "**"
type input "*"
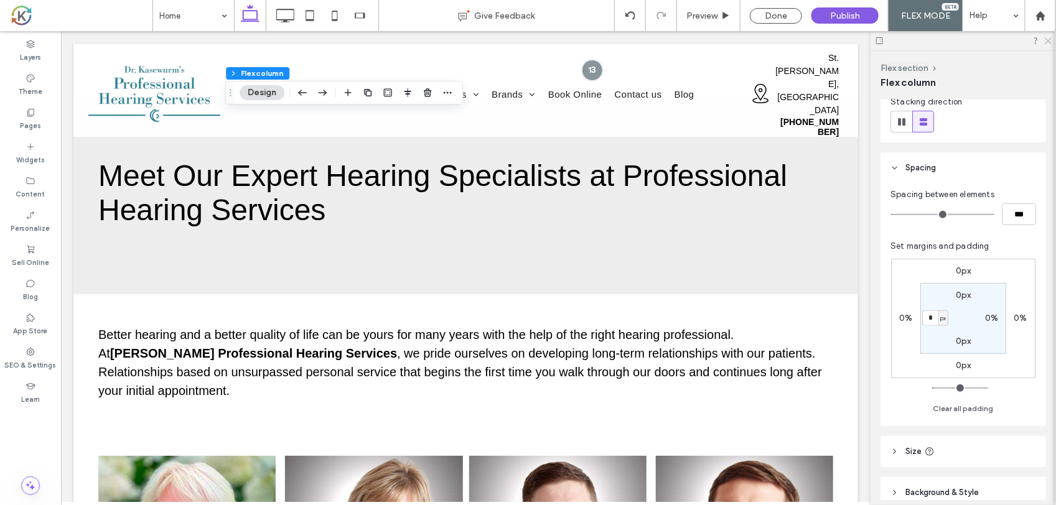
click at [1046, 41] on icon at bounding box center [1048, 40] width 8 height 8
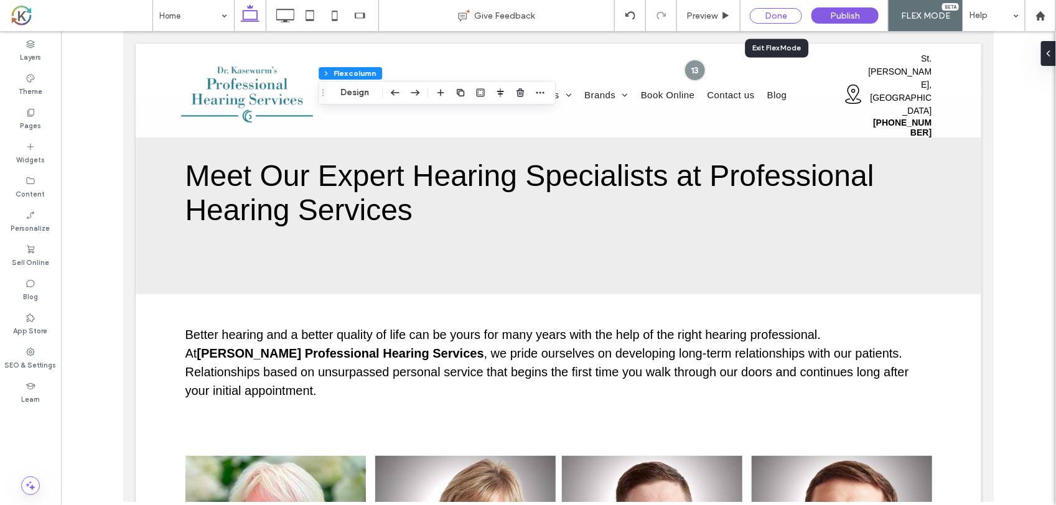
click at [786, 14] on div "Done" at bounding box center [776, 16] width 52 height 16
